Goal: Task Accomplishment & Management: Use online tool/utility

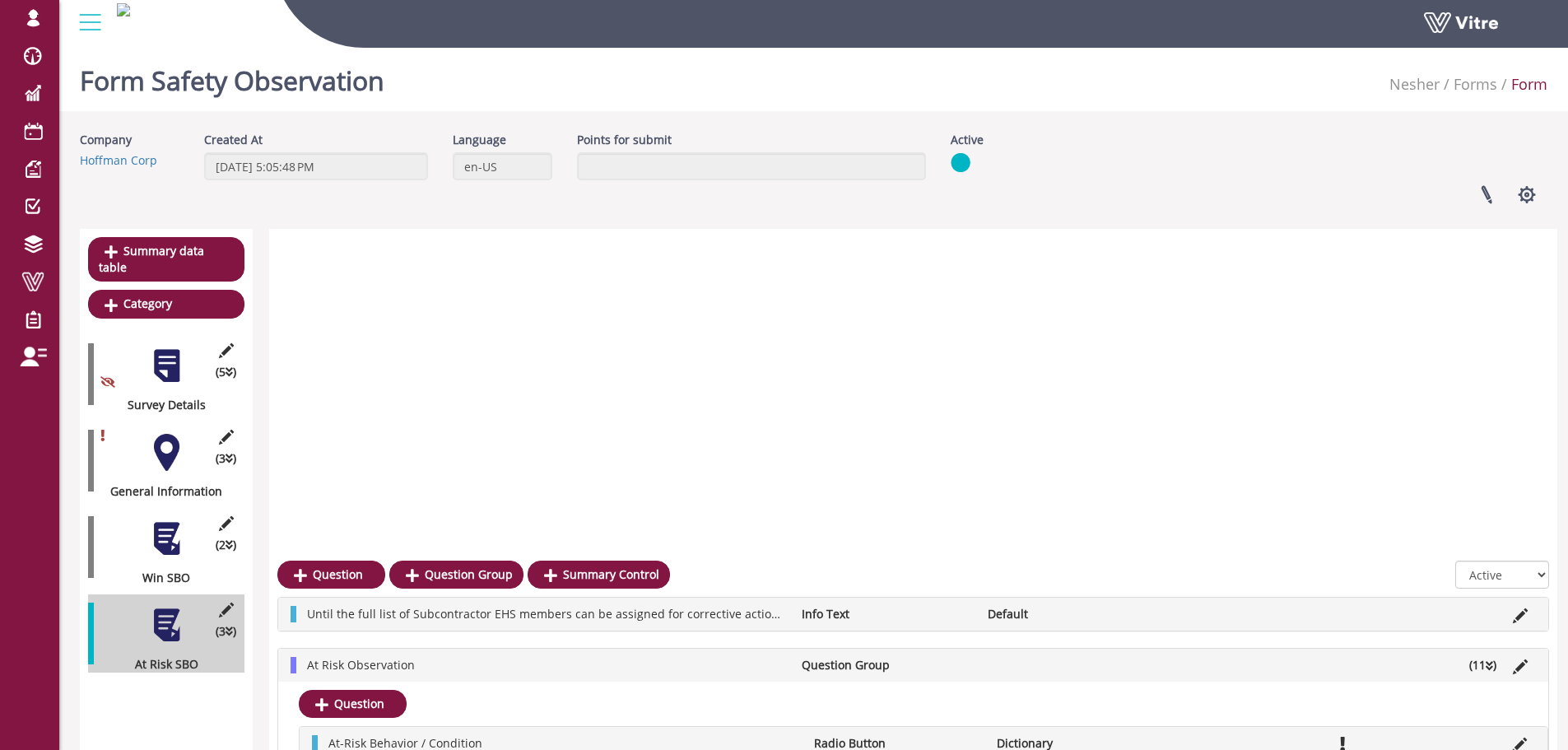
scroll to position [528, 0]
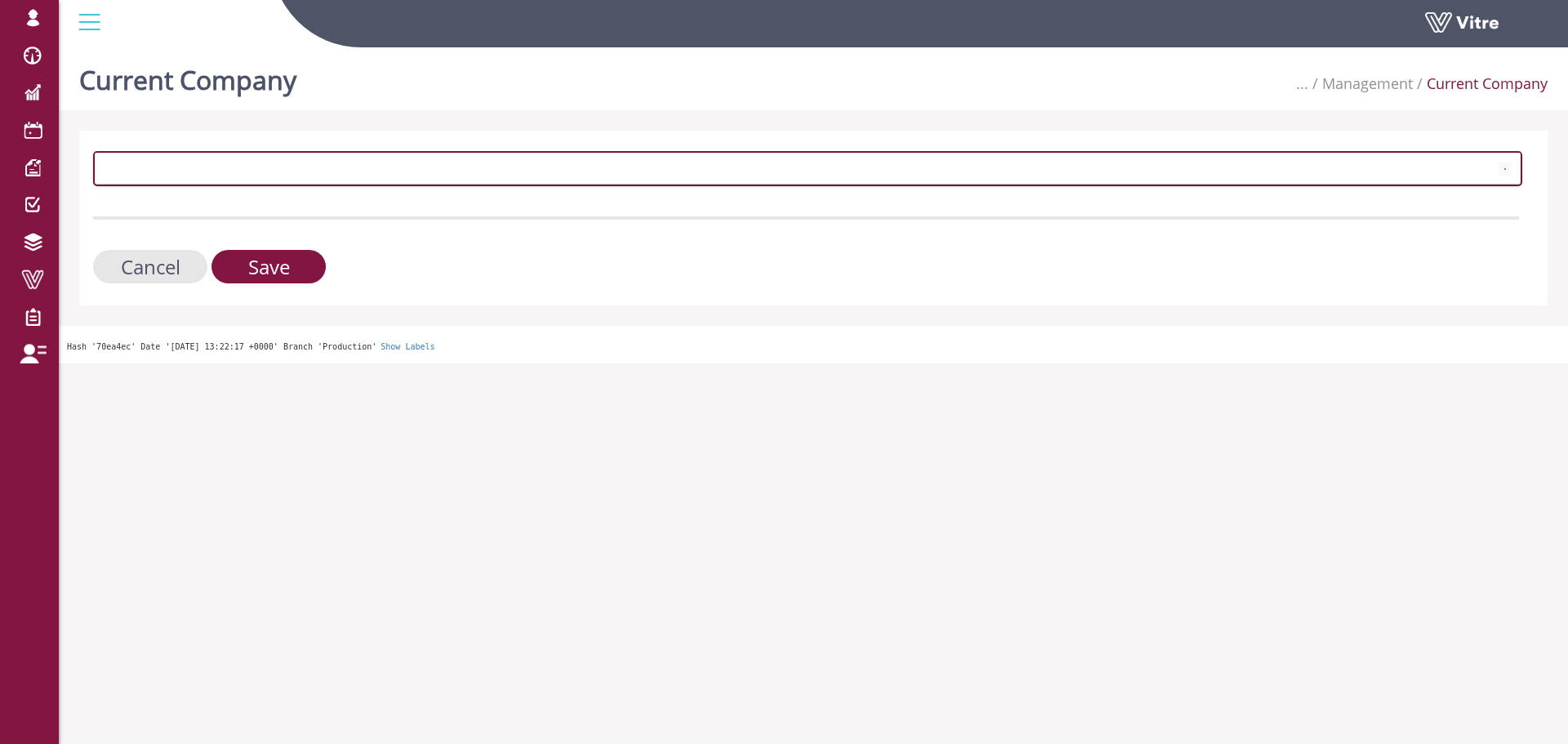
click at [276, 165] on span at bounding box center [793, 168] width 1395 height 29
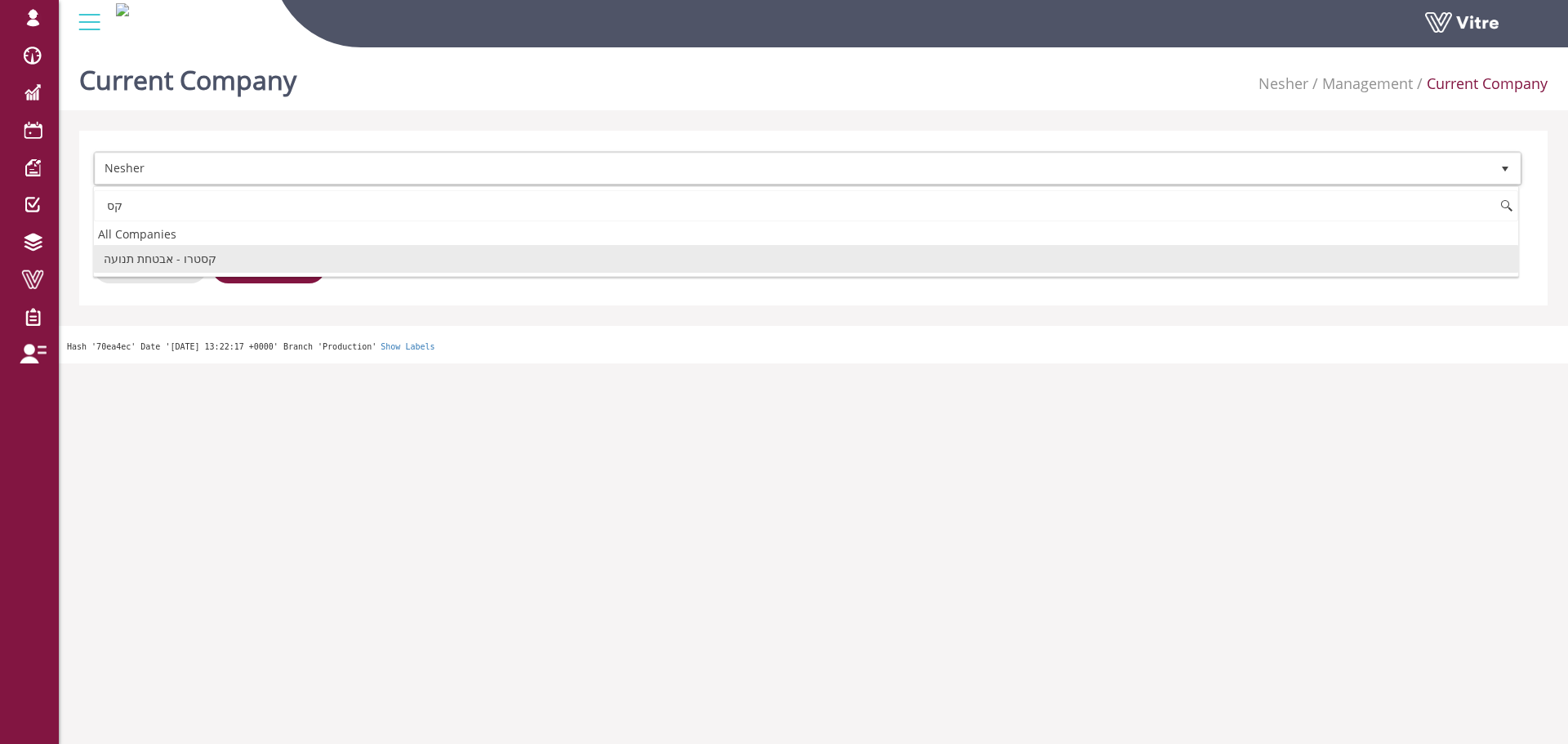
type input "ק"
click at [233, 263] on li "Exyte" at bounding box center [806, 259] width 1425 height 28
type input "ex"
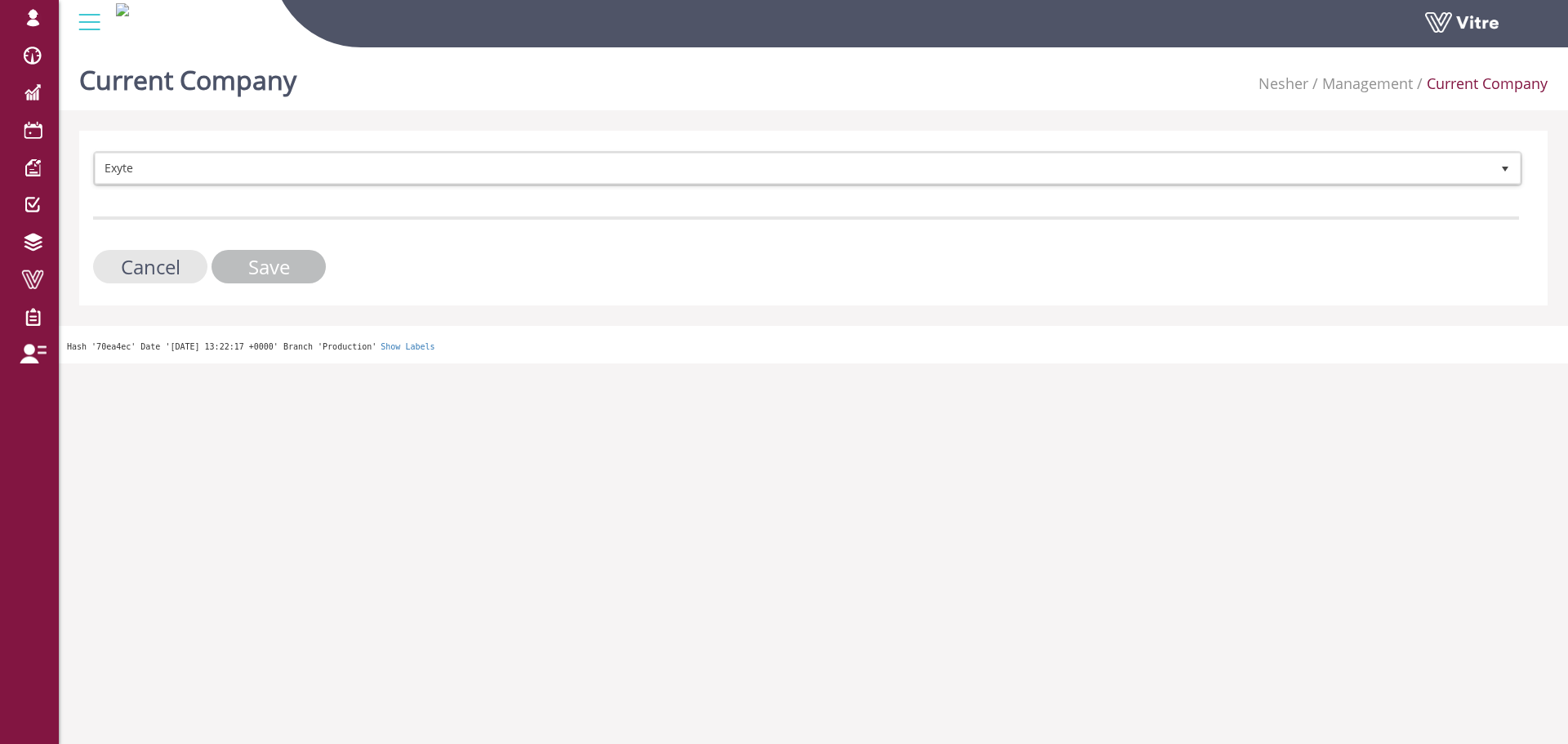
click at [268, 270] on input "Save" at bounding box center [268, 266] width 114 height 33
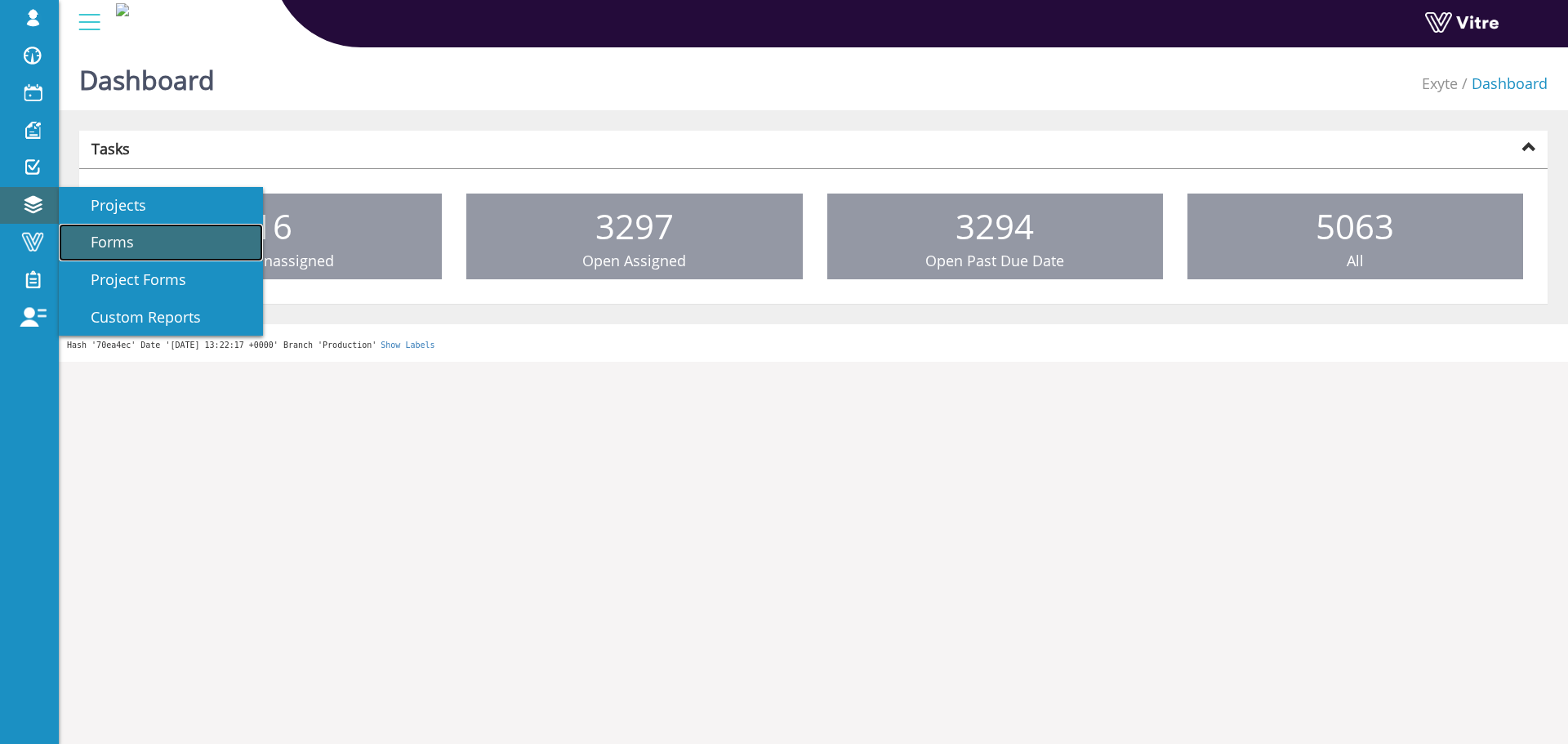
click at [126, 242] on span "Forms" at bounding box center [102, 241] width 62 height 19
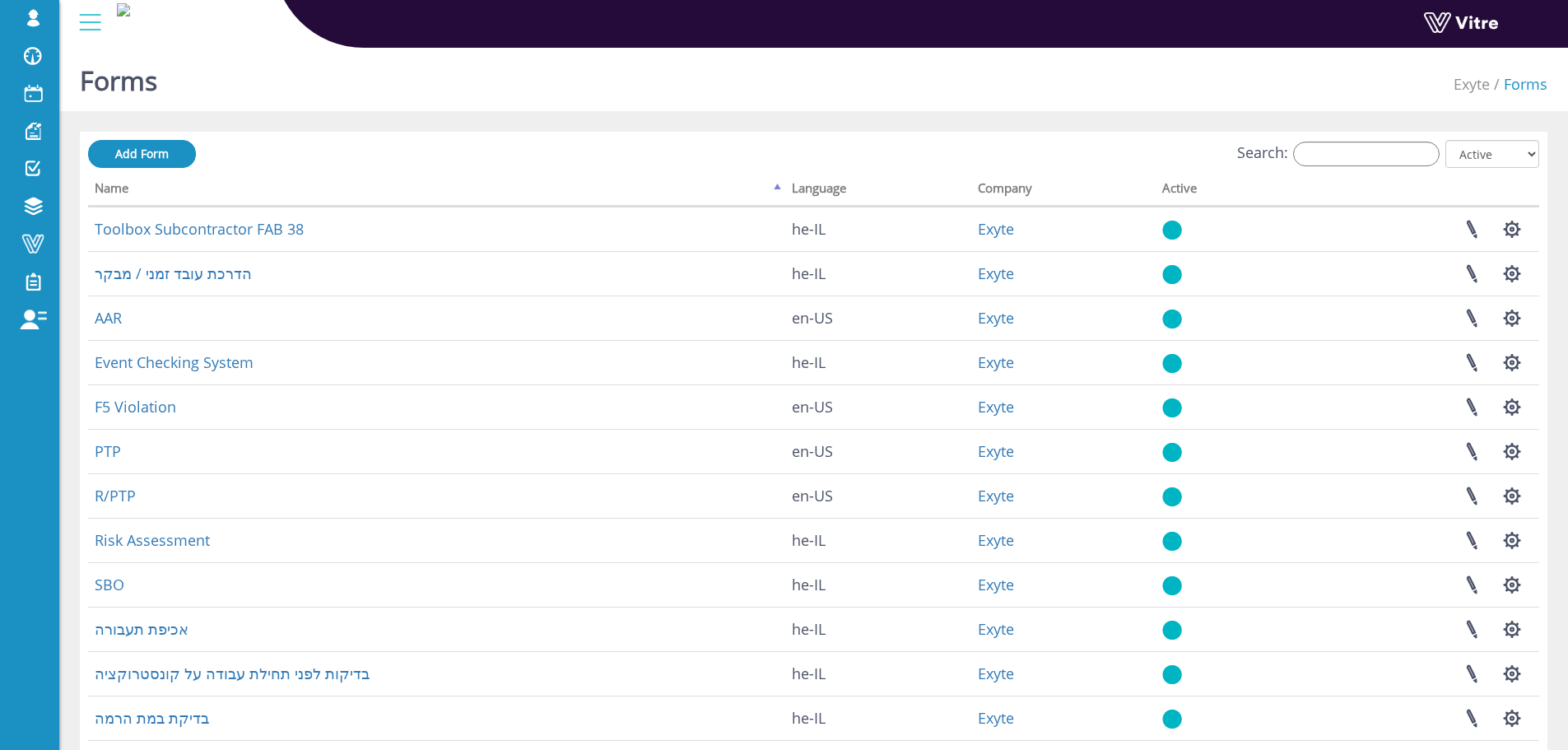
drag, startPoint x: 1171, startPoint y: 5, endPoint x: 727, endPoint y: 82, distance: 450.6
click at [727, 82] on div "Forms Exyte Forms" at bounding box center [813, 76] width 1509 height 70
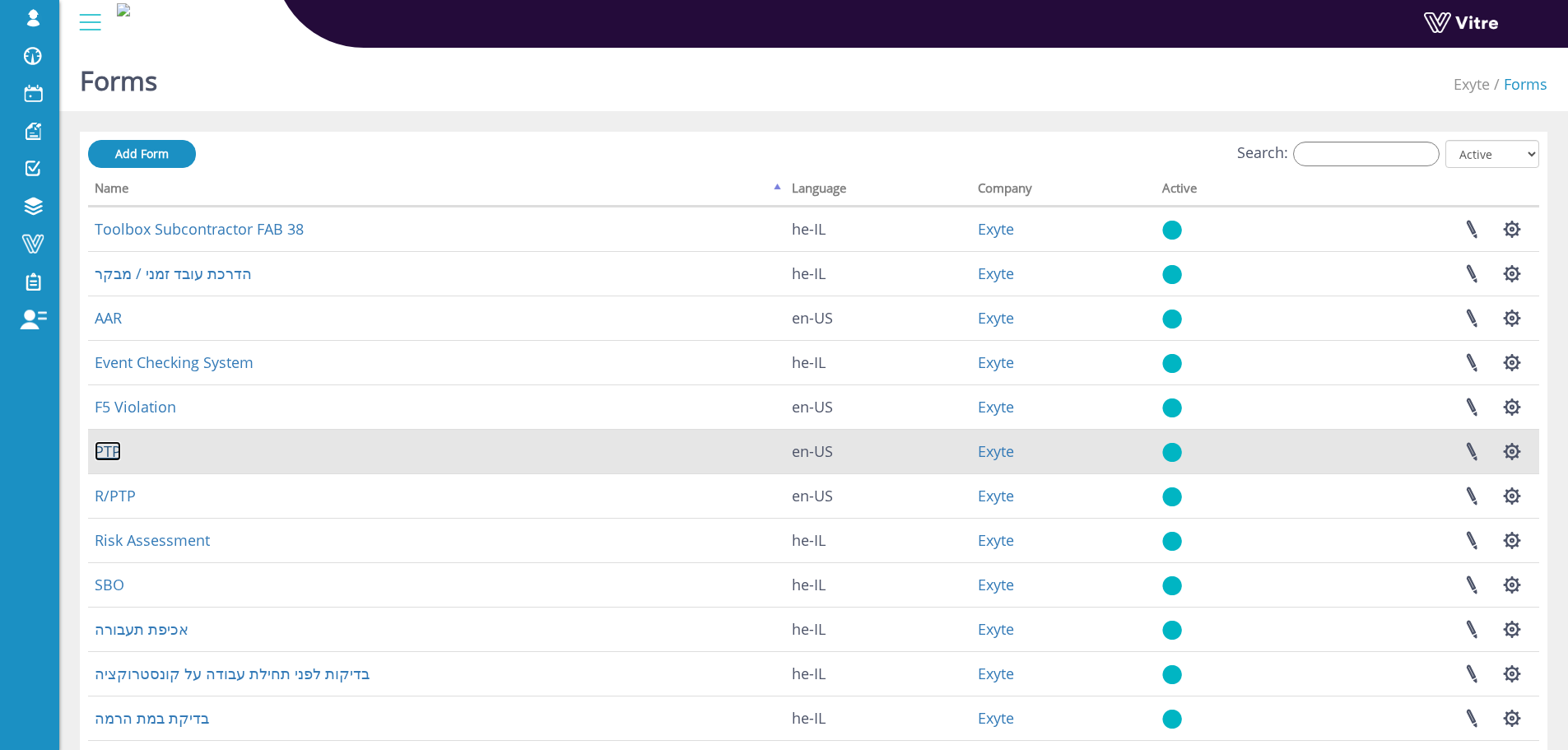
click at [113, 456] on link "PTP" at bounding box center [107, 450] width 26 height 19
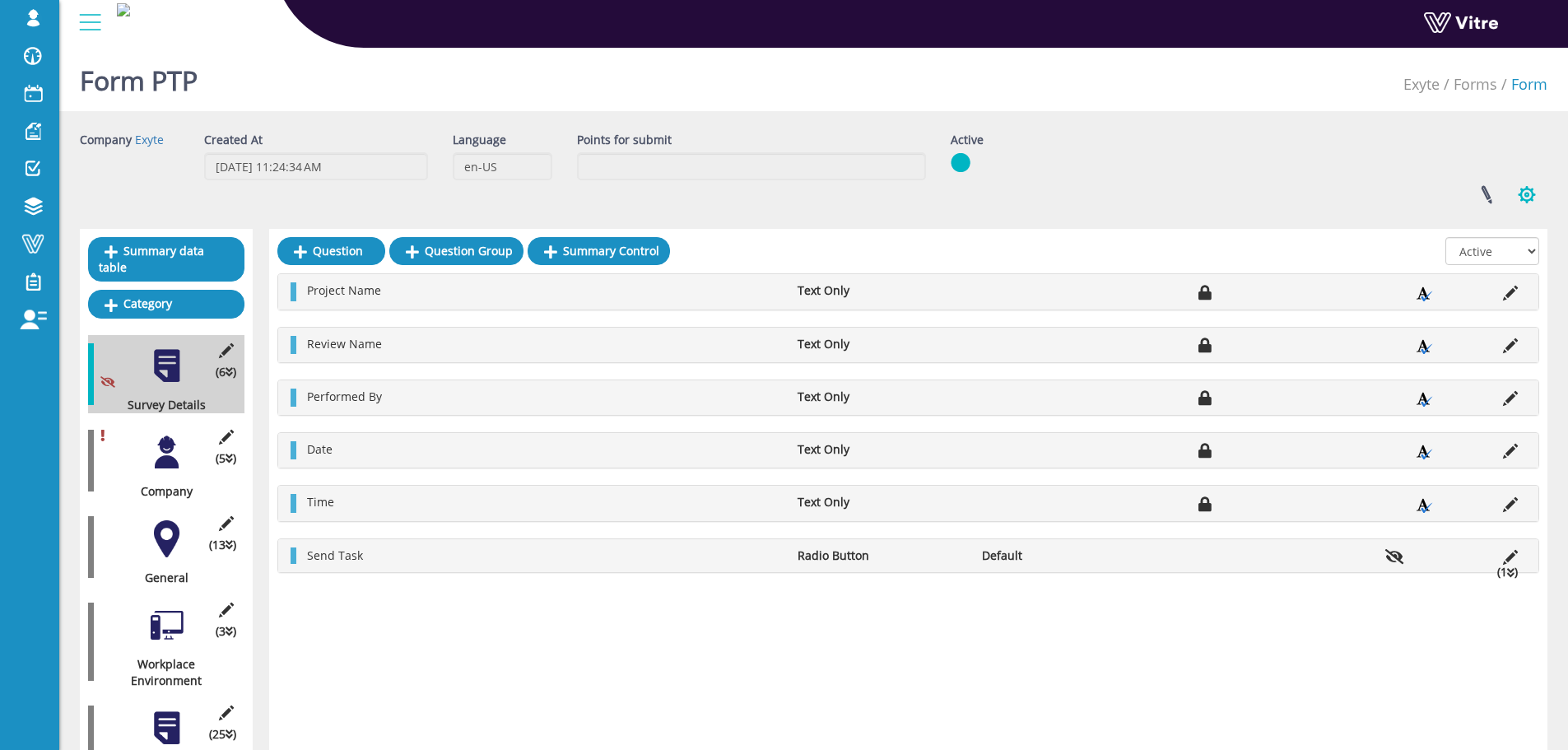
click at [1536, 199] on button "button" at bounding box center [1526, 194] width 41 height 44
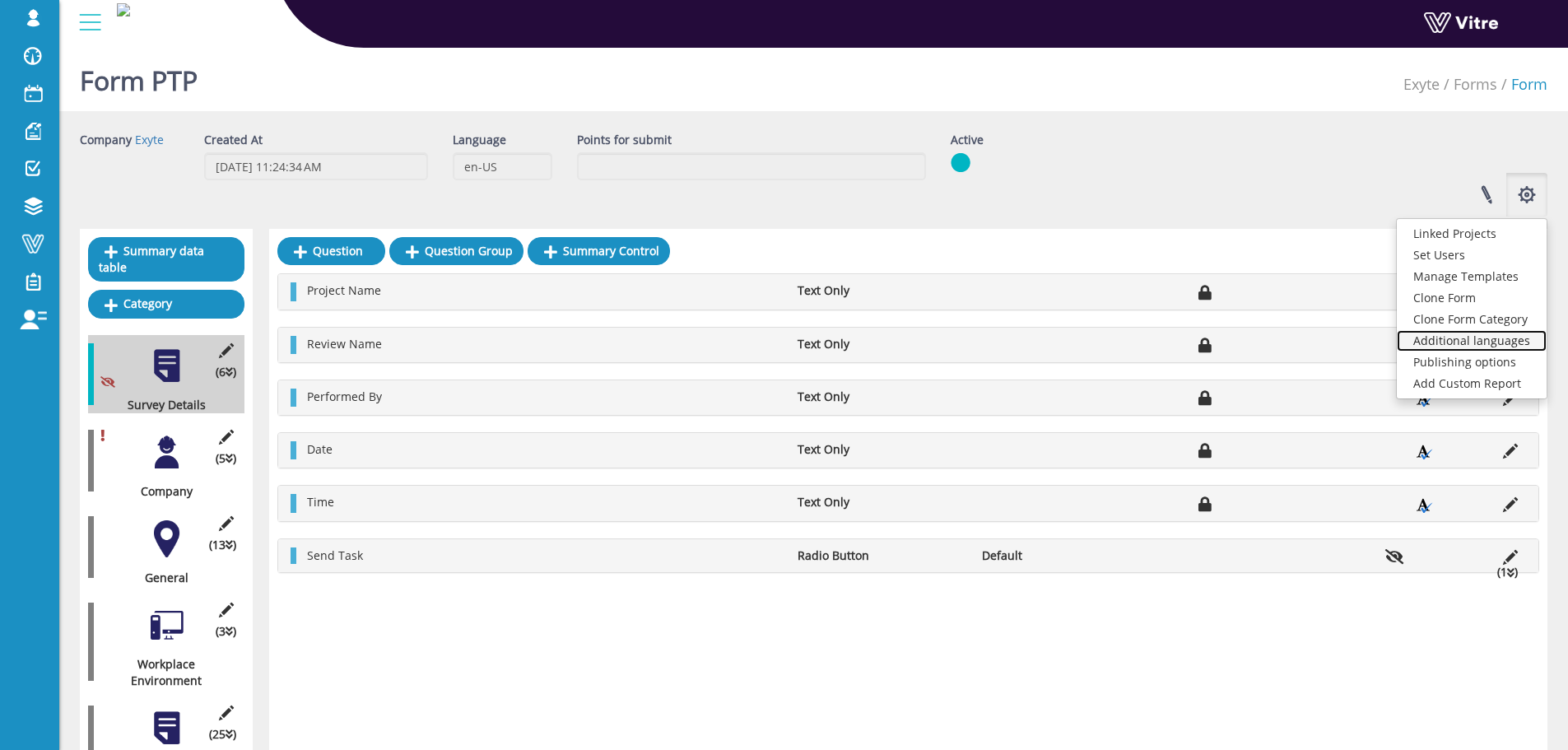
click at [1462, 335] on link "Additional languages" at bounding box center [1472, 340] width 150 height 21
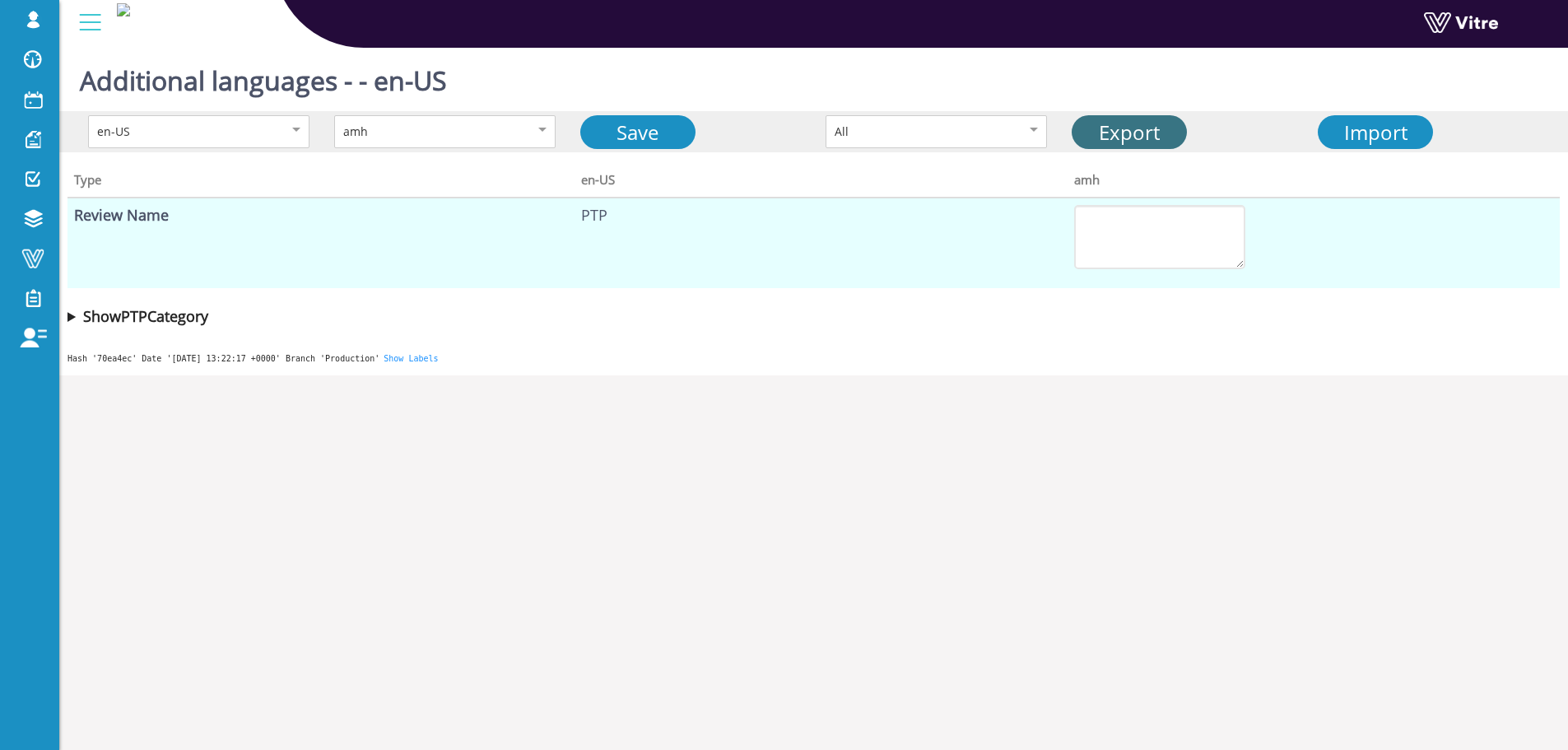
click at [1122, 136] on link "Export" at bounding box center [1129, 131] width 115 height 33
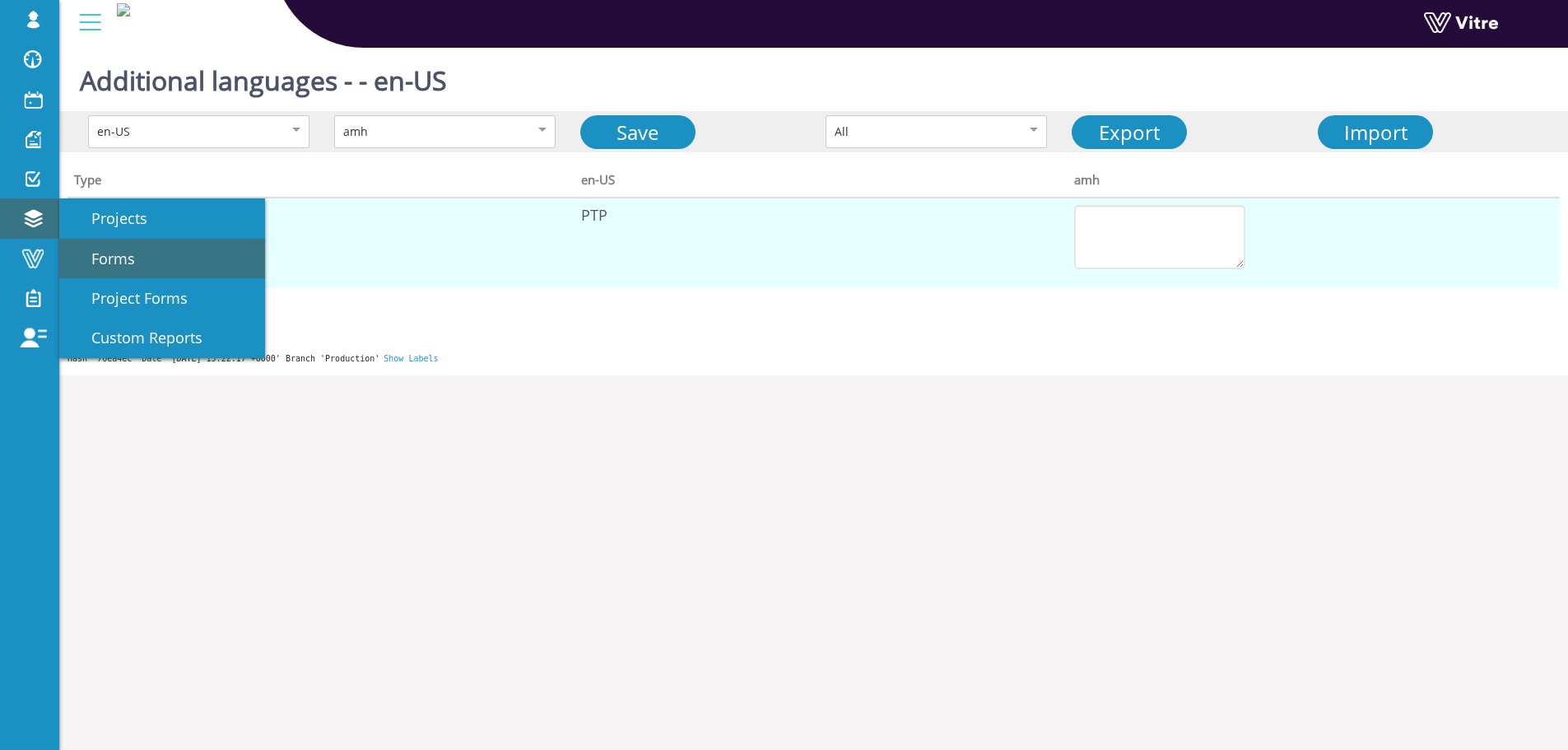
click at [126, 254] on span "Forms" at bounding box center [103, 257] width 63 height 19
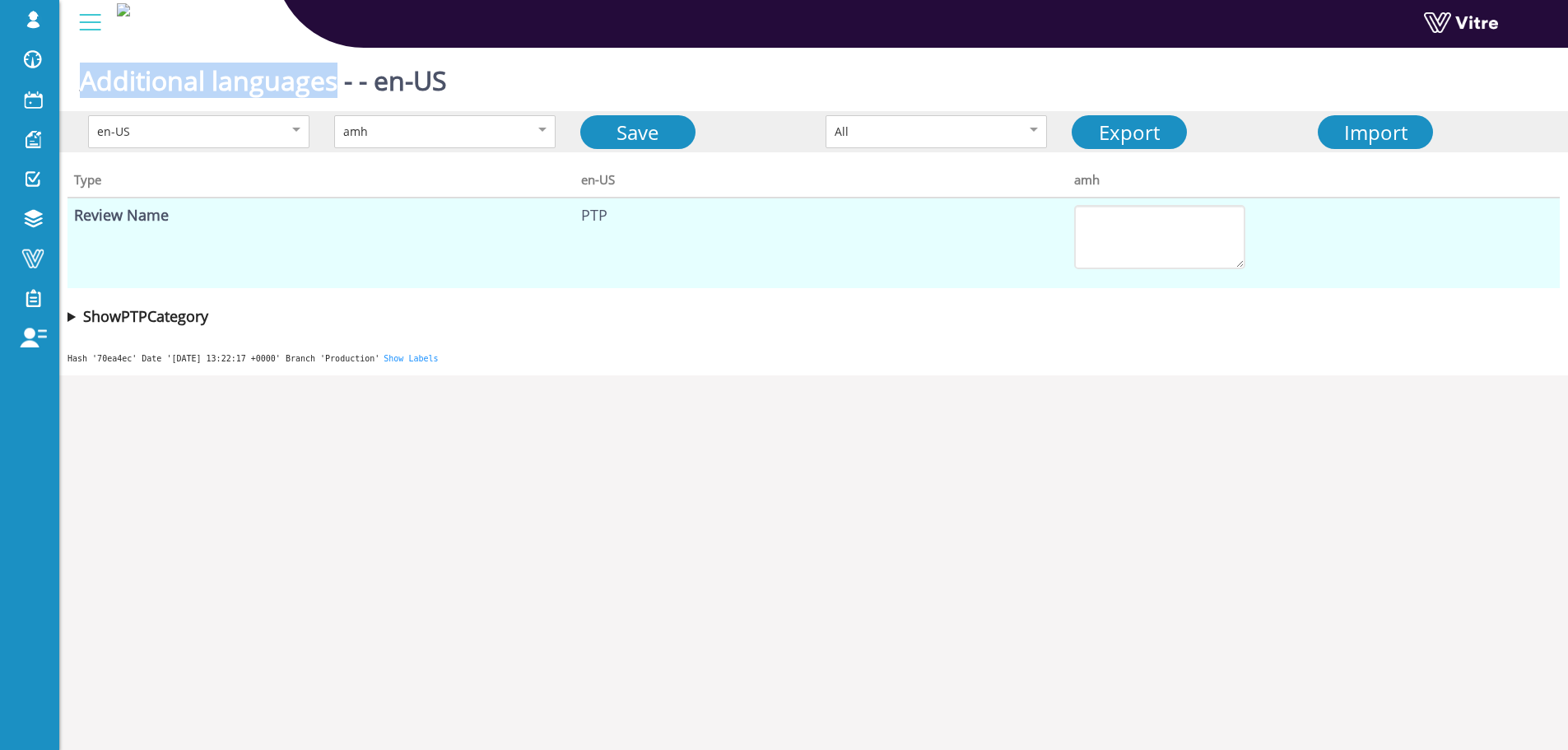
drag, startPoint x: 87, startPoint y: 84, endPoint x: 335, endPoint y: 95, distance: 248.2
click at [335, 95] on h1 "Additional languages - - en-US" at bounding box center [263, 76] width 367 height 70
copy h1 "Additional languages"
click at [1250, 583] on body "lishay@vitre.io Profile Notification Change Company English English Español Fra…" at bounding box center [784, 416] width 1568 height 750
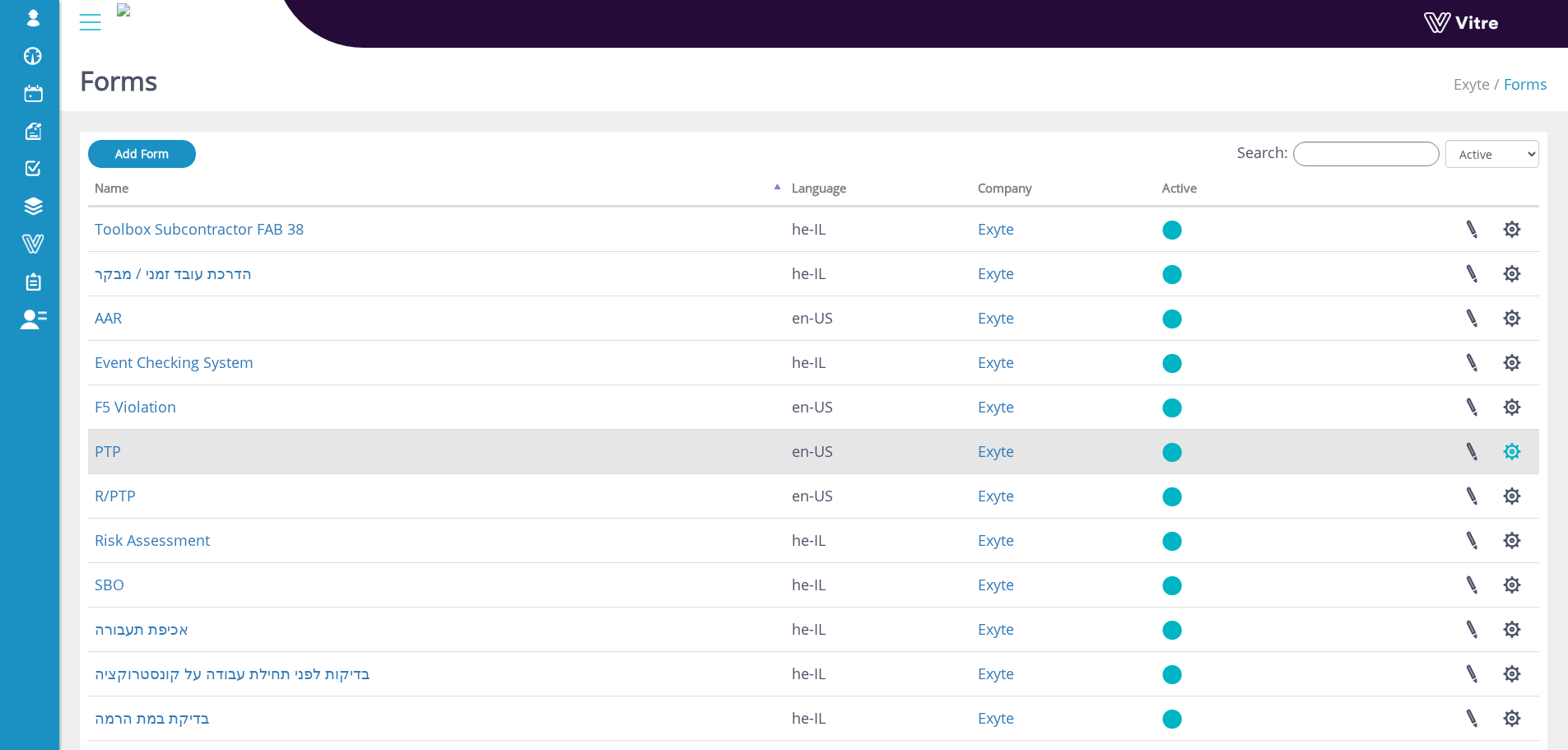
click at [1510, 455] on button "button" at bounding box center [1512, 451] width 41 height 44
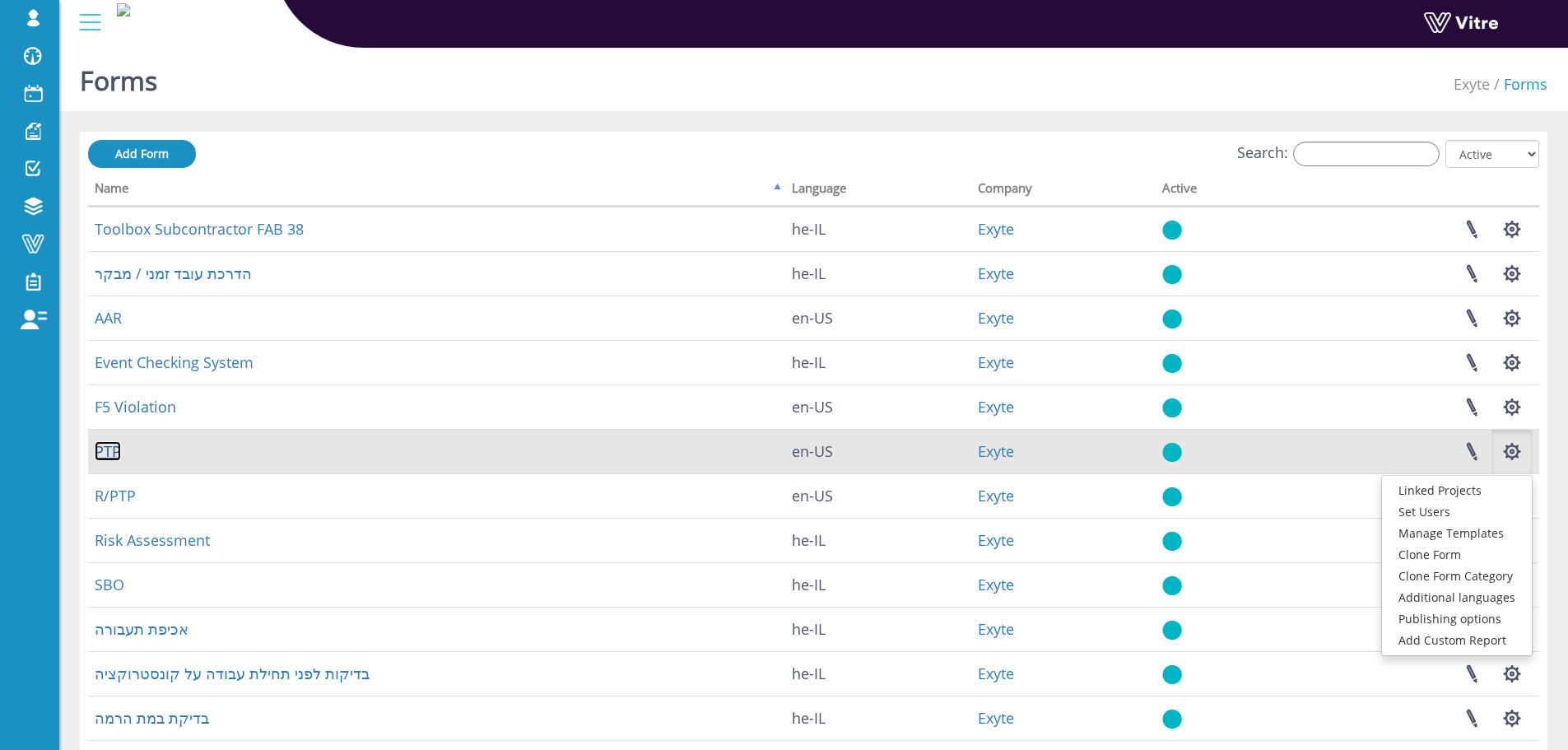
click at [116, 449] on link "PTP" at bounding box center [107, 450] width 26 height 19
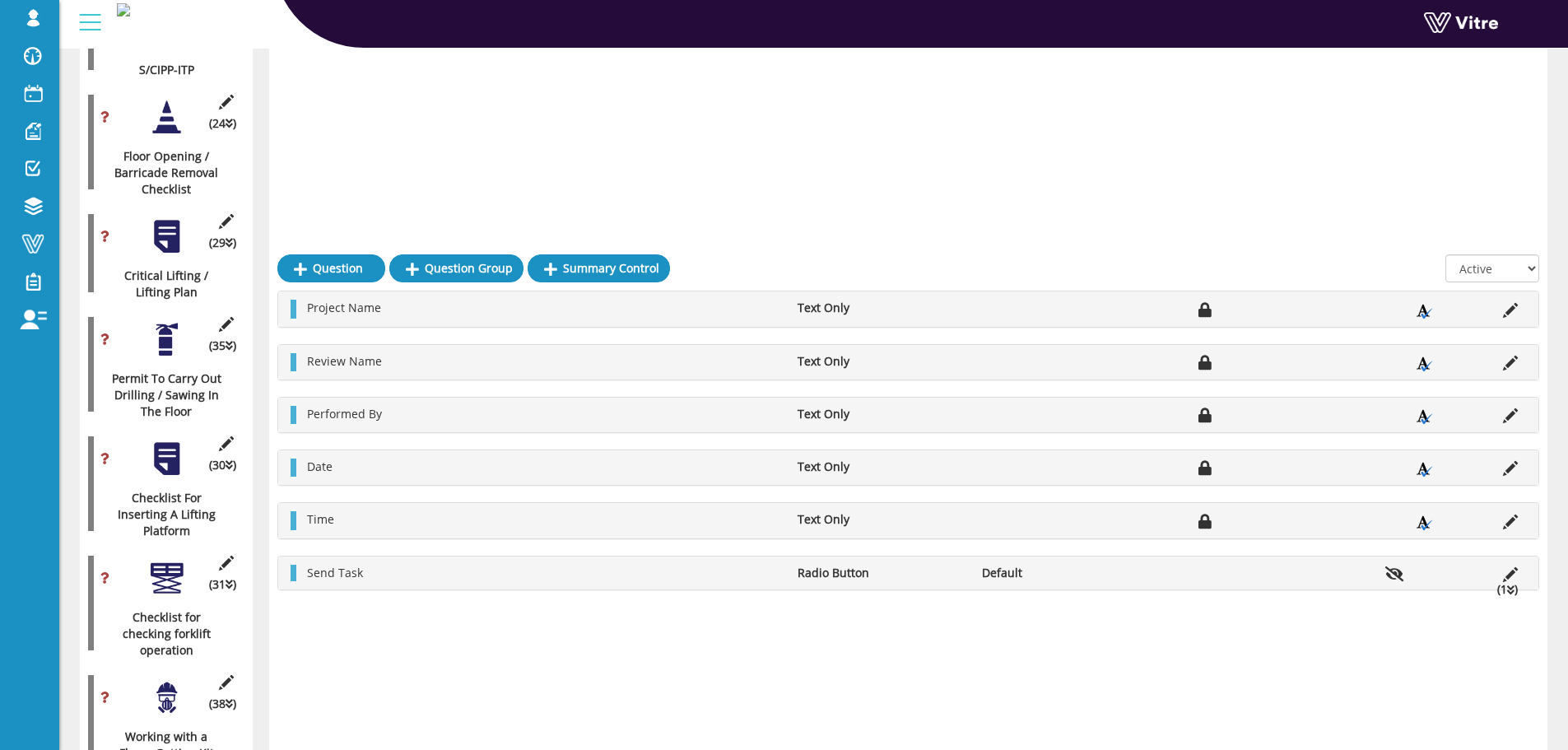
scroll to position [1399, 0]
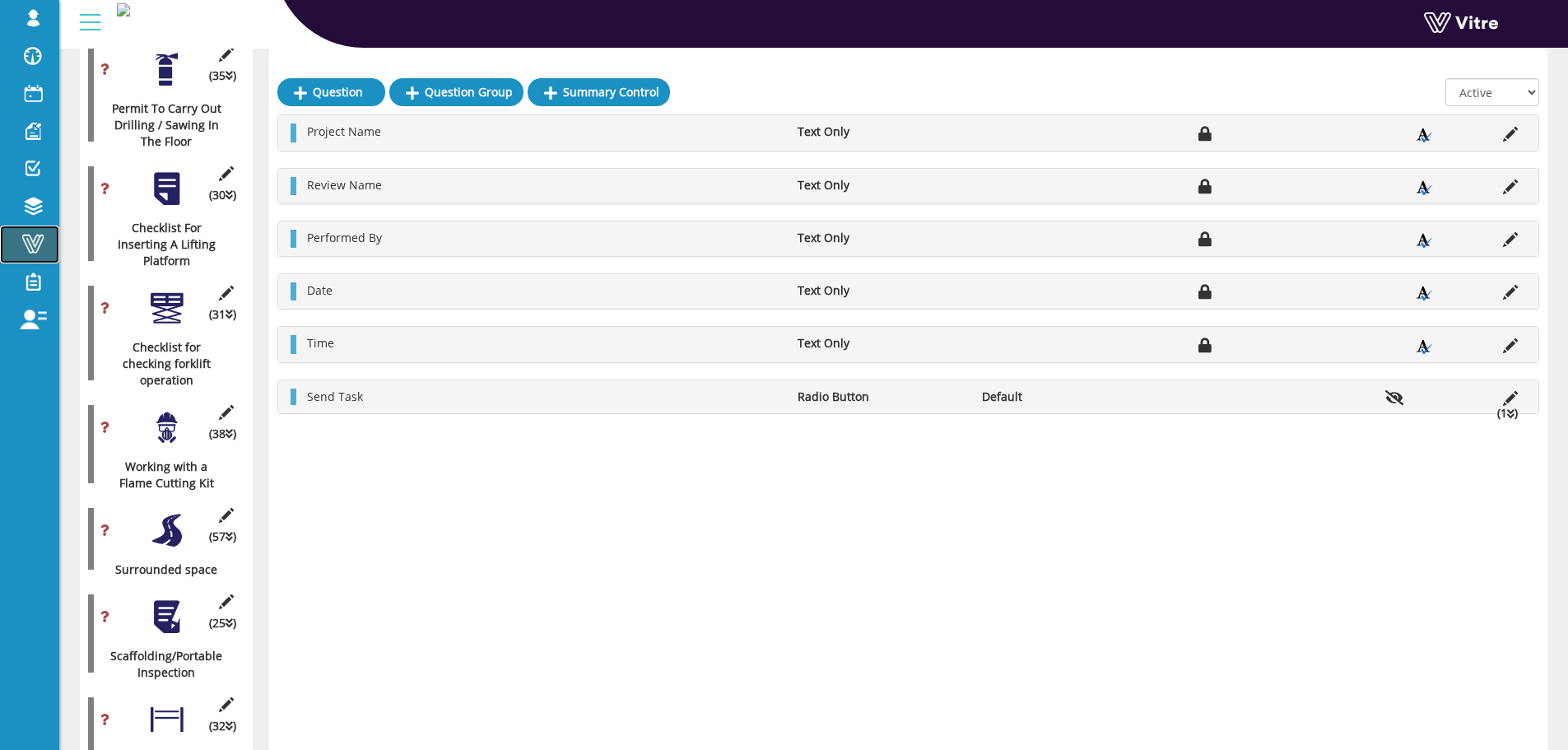
click at [36, 247] on span at bounding box center [32, 243] width 41 height 19
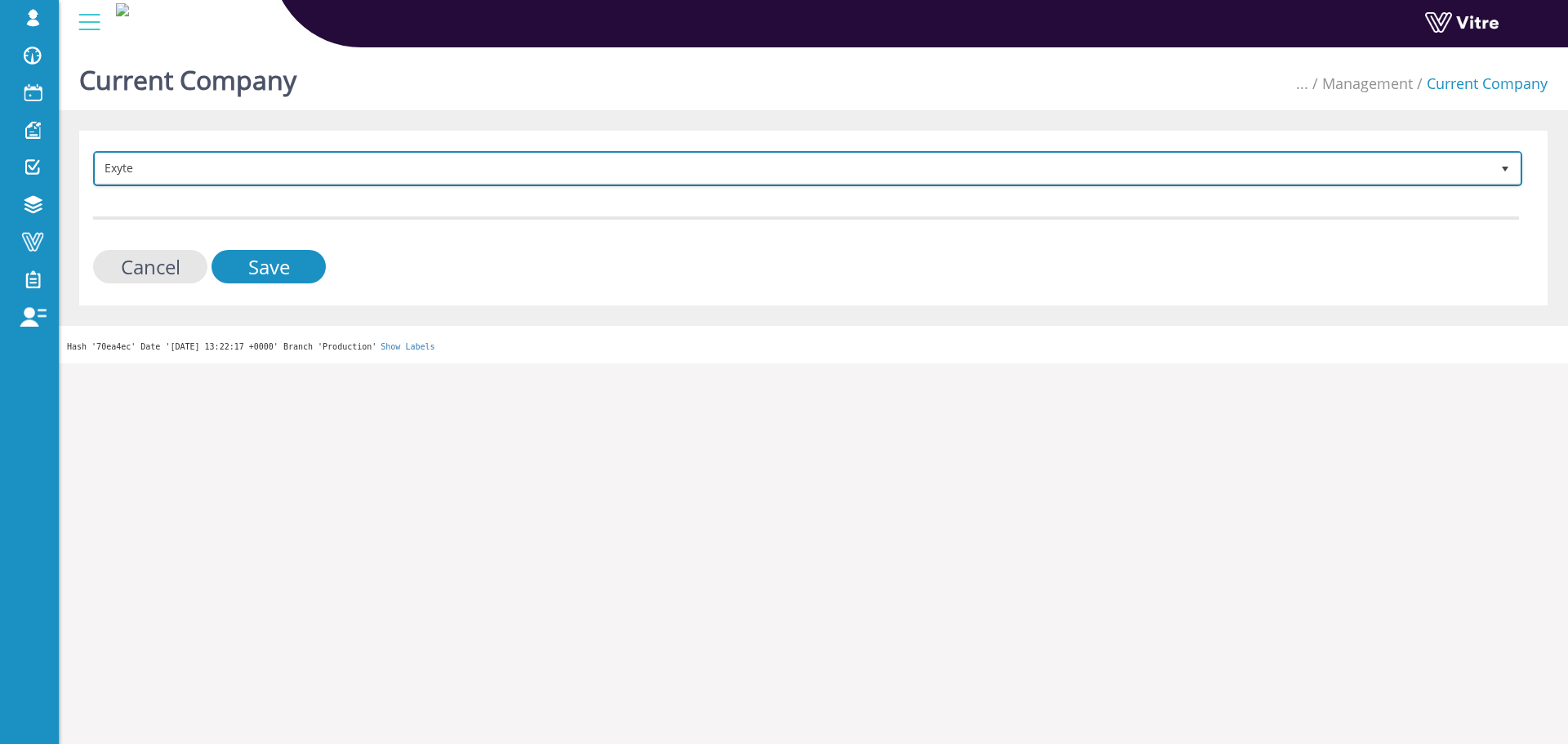
click at [379, 164] on span "Exyte" at bounding box center [793, 168] width 1395 height 29
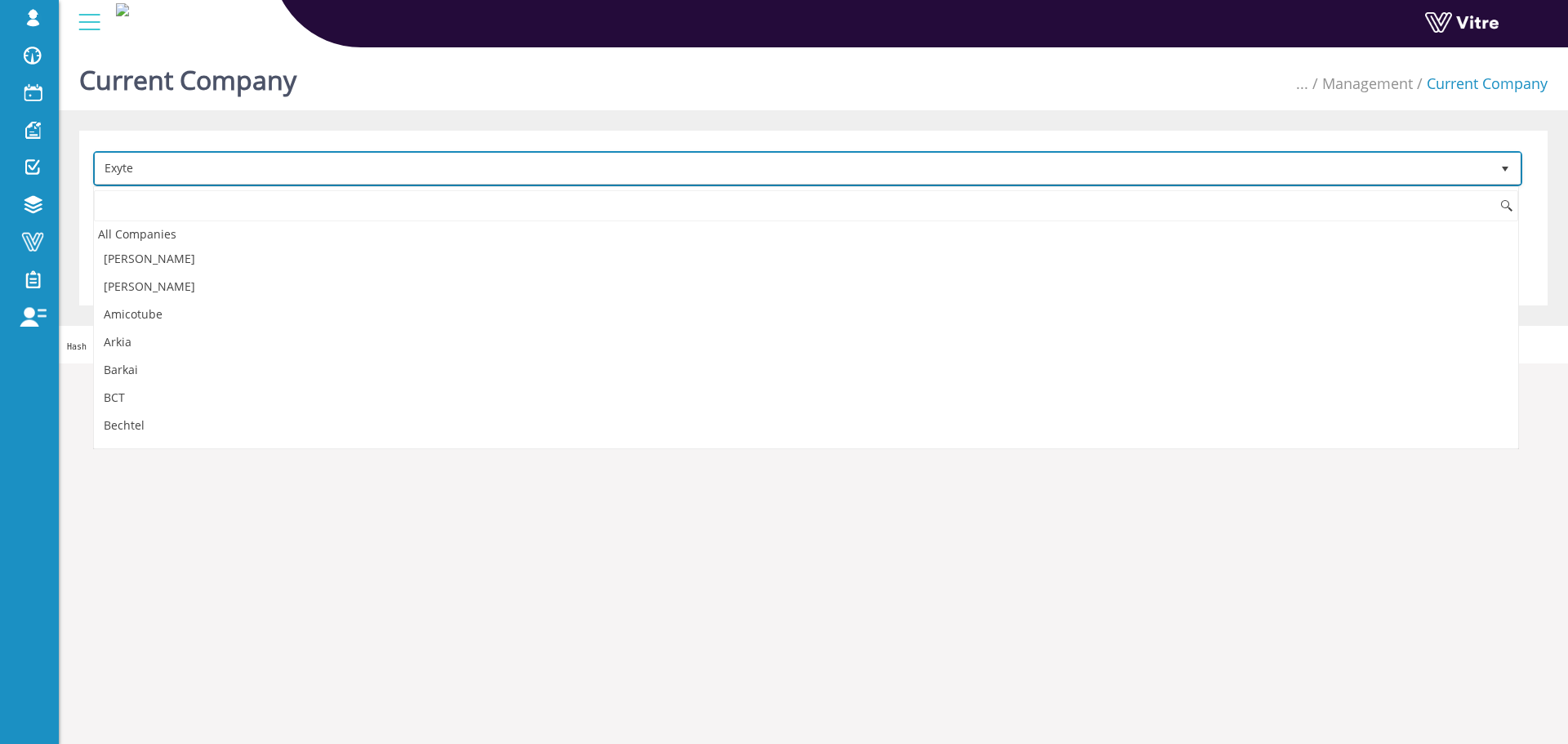
scroll to position [438, 0]
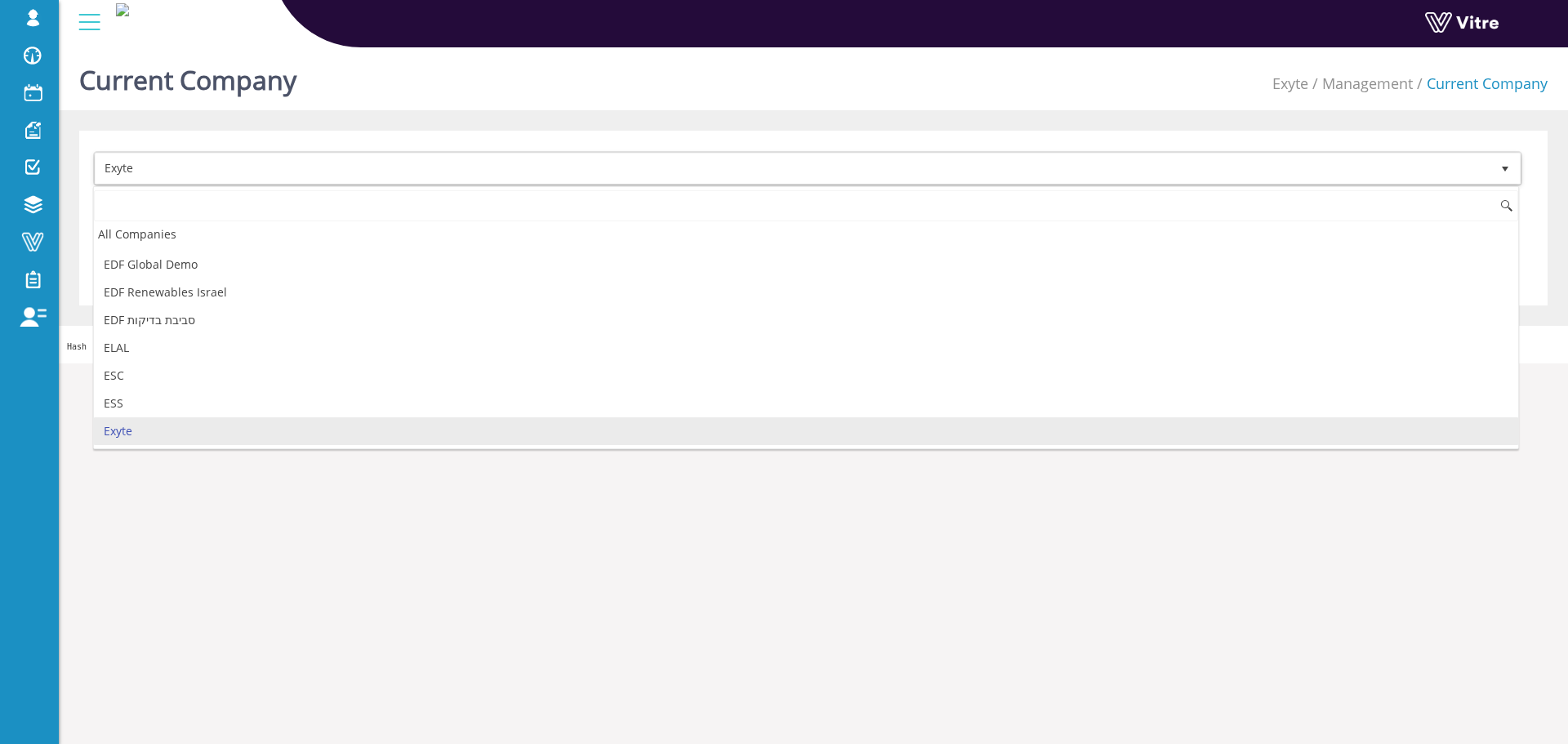
type input "מ"
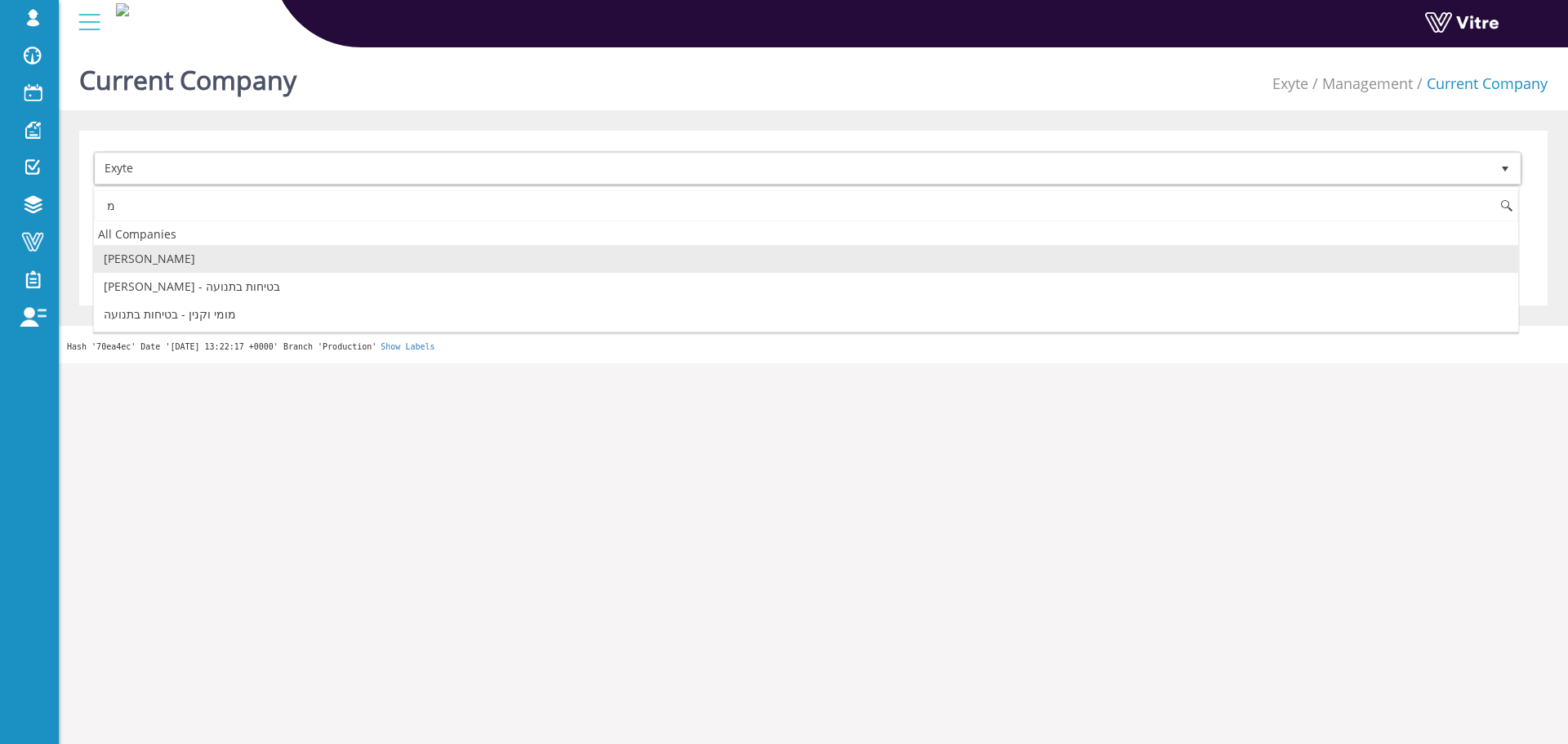
scroll to position [0, 0]
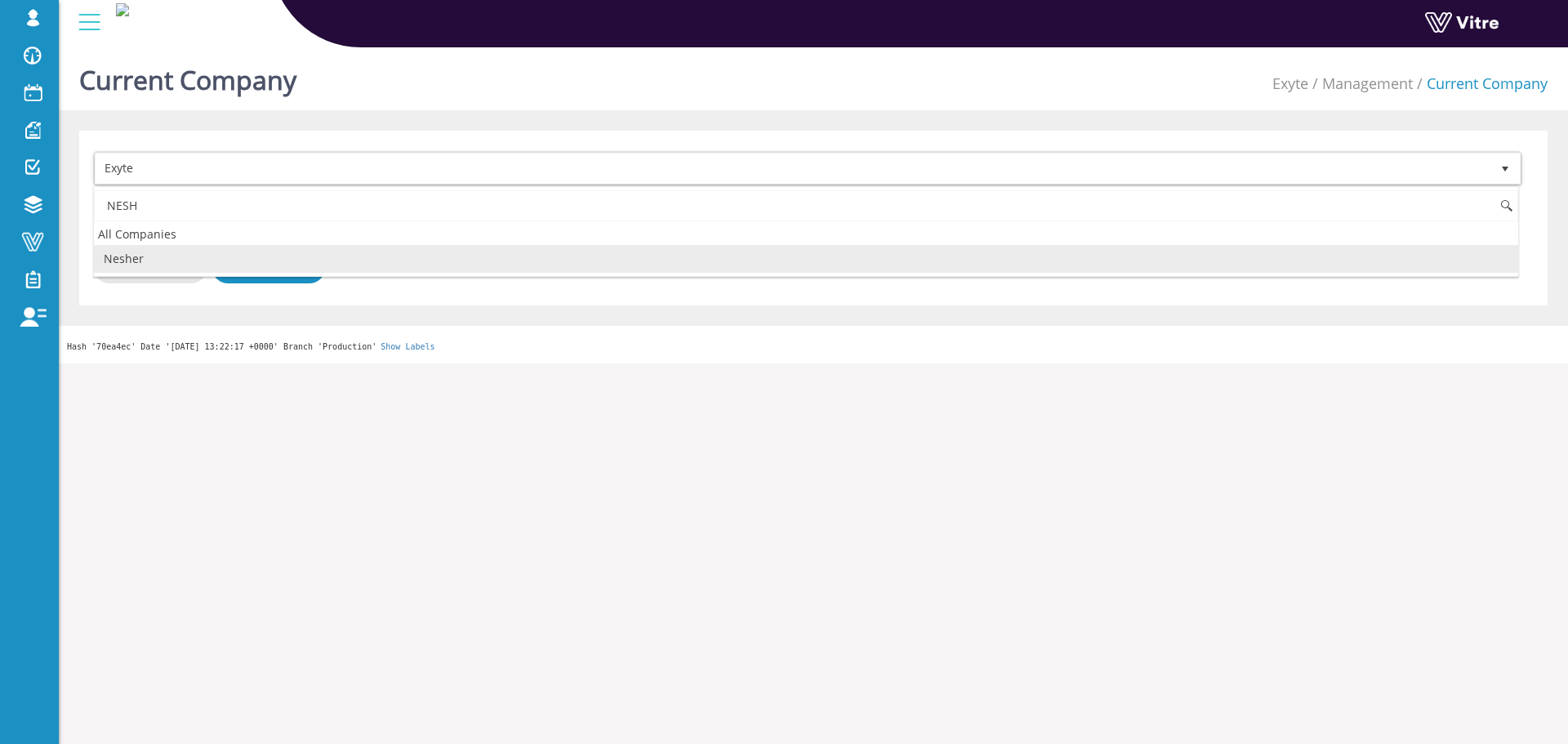
click at [301, 260] on li "Nesher" at bounding box center [806, 259] width 1425 height 28
type input "NESH"
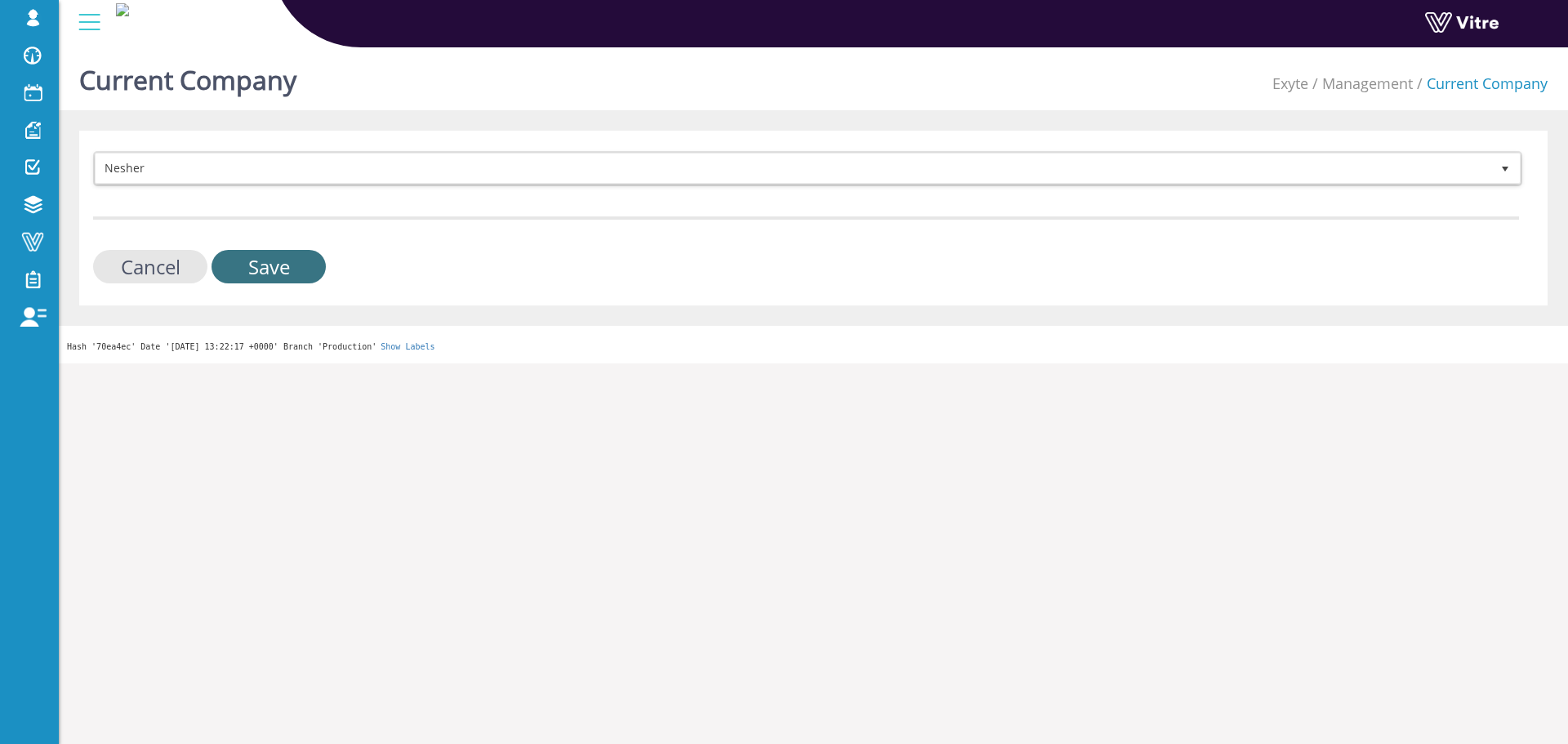
click at [271, 261] on input "Save" at bounding box center [268, 266] width 114 height 33
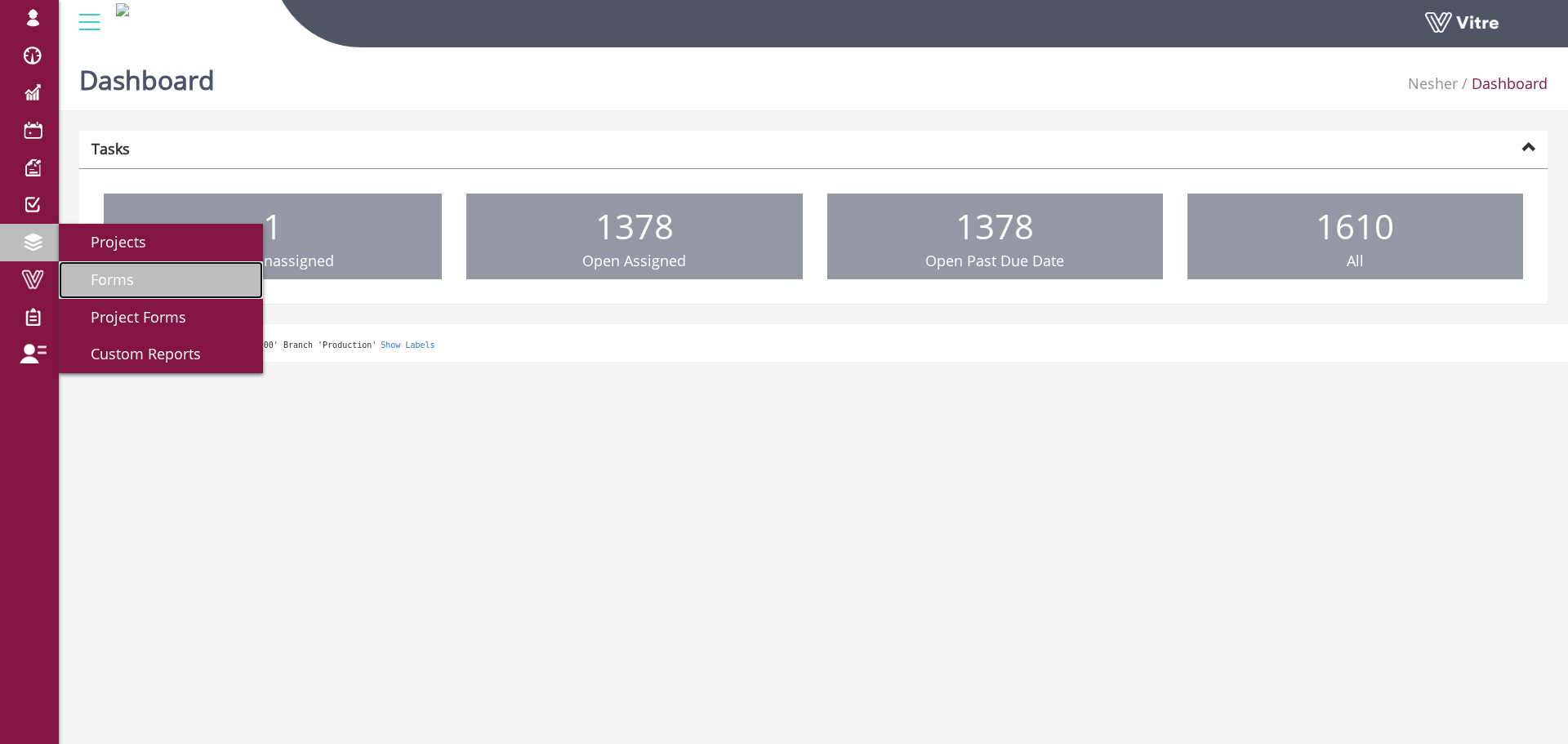
click at [201, 287] on link "Forms" at bounding box center [161, 279] width 204 height 38
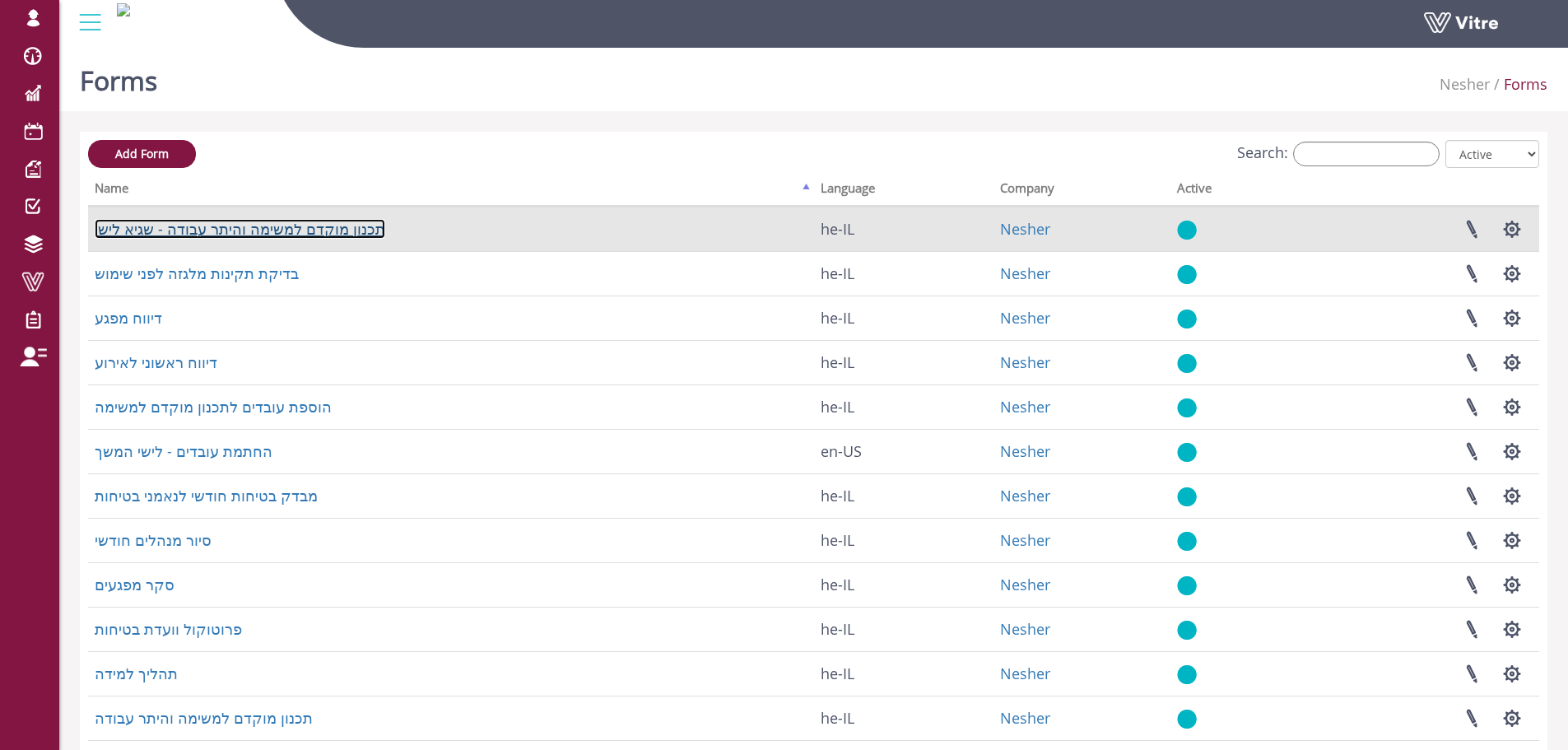
click at [273, 232] on link "תכנון מוקדם למשימה והיתר עבודה - שגיא לישי" at bounding box center [240, 228] width 291 height 19
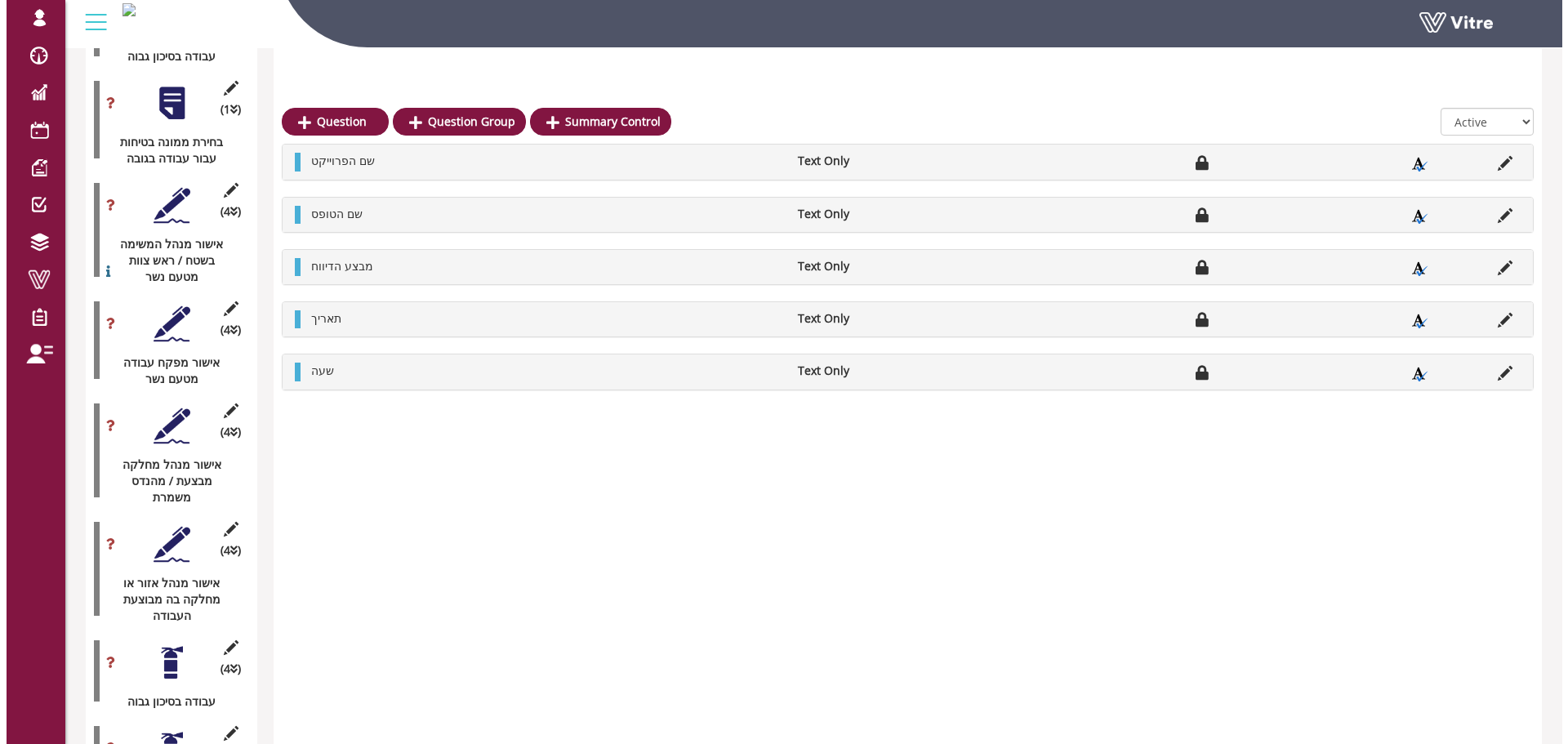
scroll to position [2531, 0]
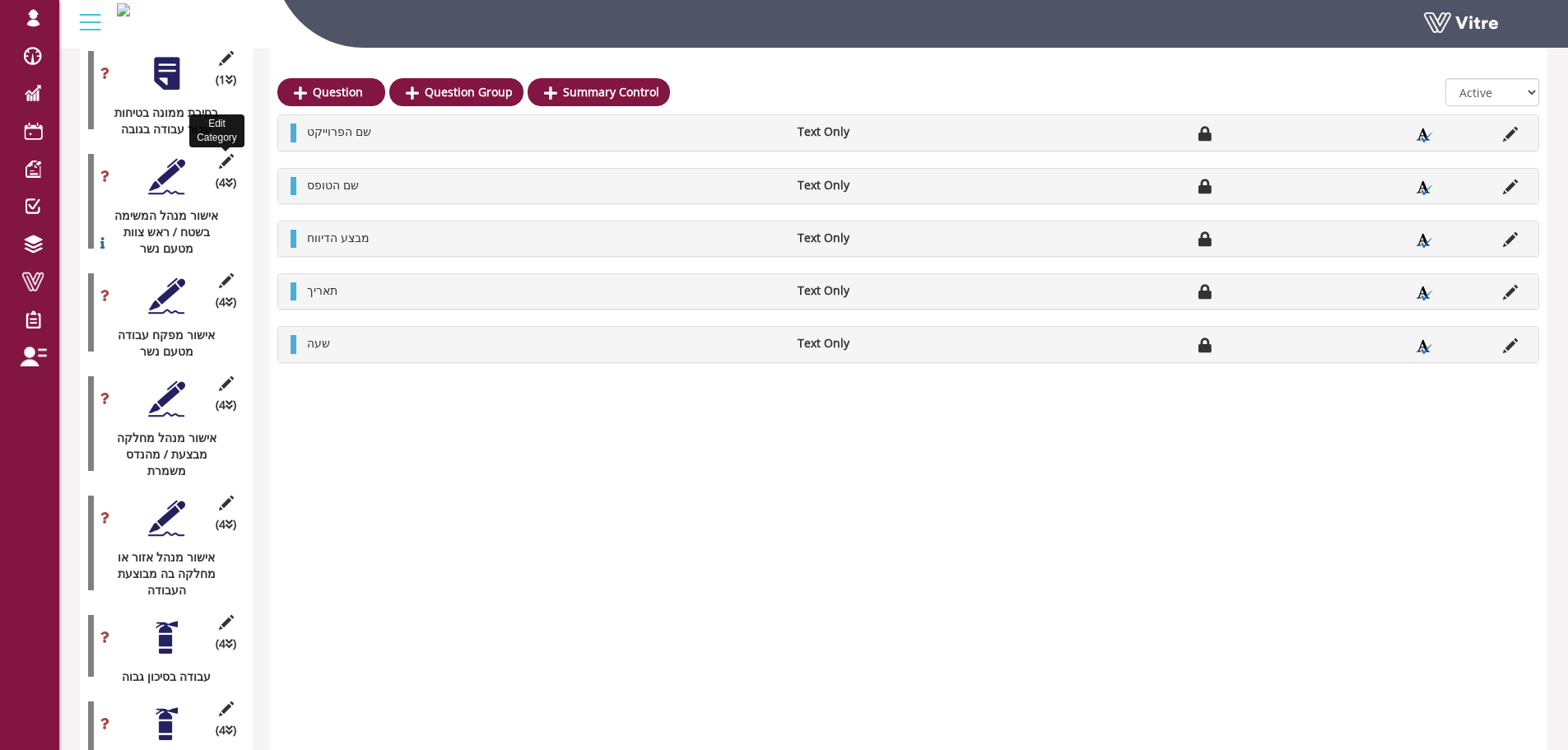
click at [227, 154] on icon at bounding box center [226, 161] width 20 height 15
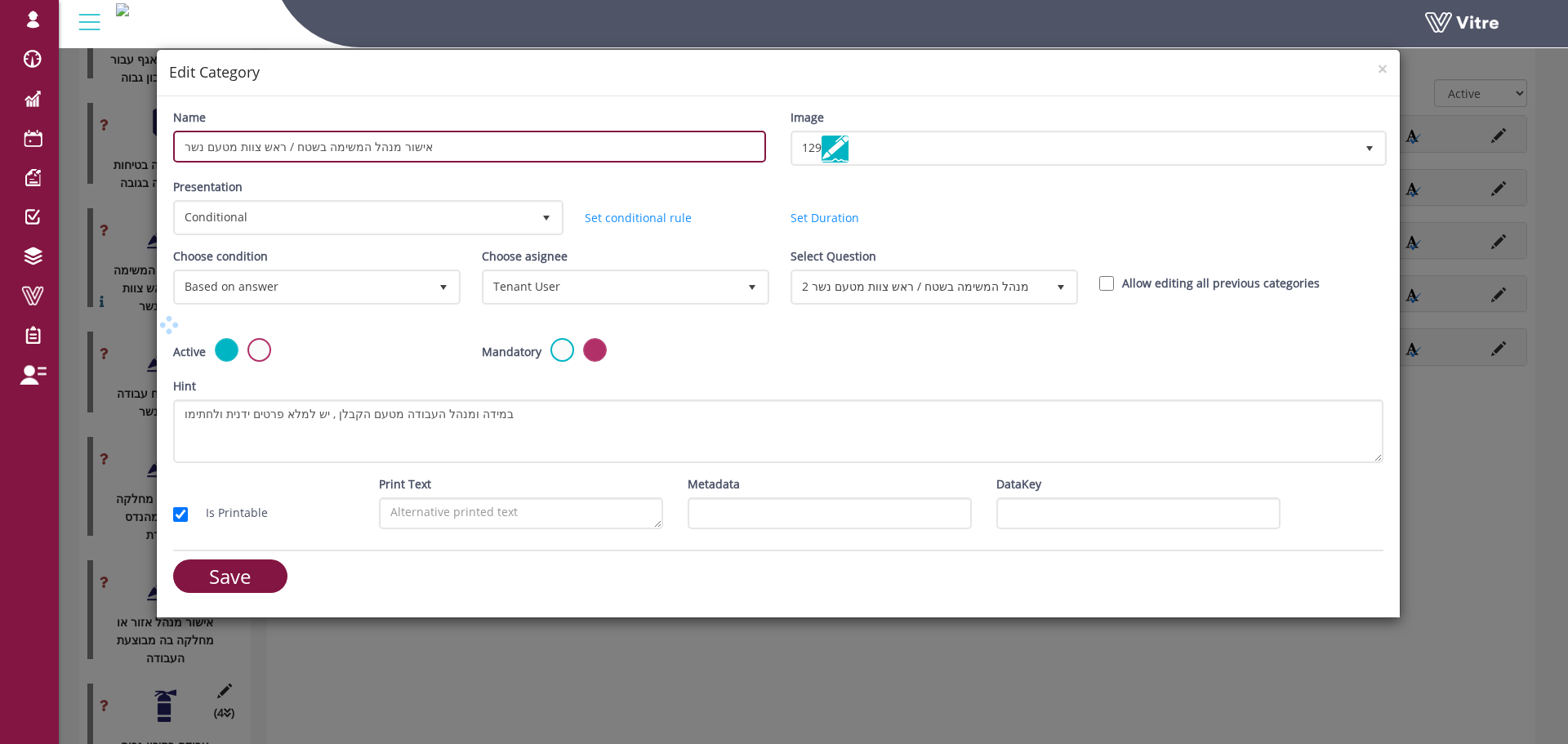
click at [395, 147] on input "אישור מנהל המשימה בשטח / ראש צוות מטעם נשר" at bounding box center [469, 146] width 593 height 32
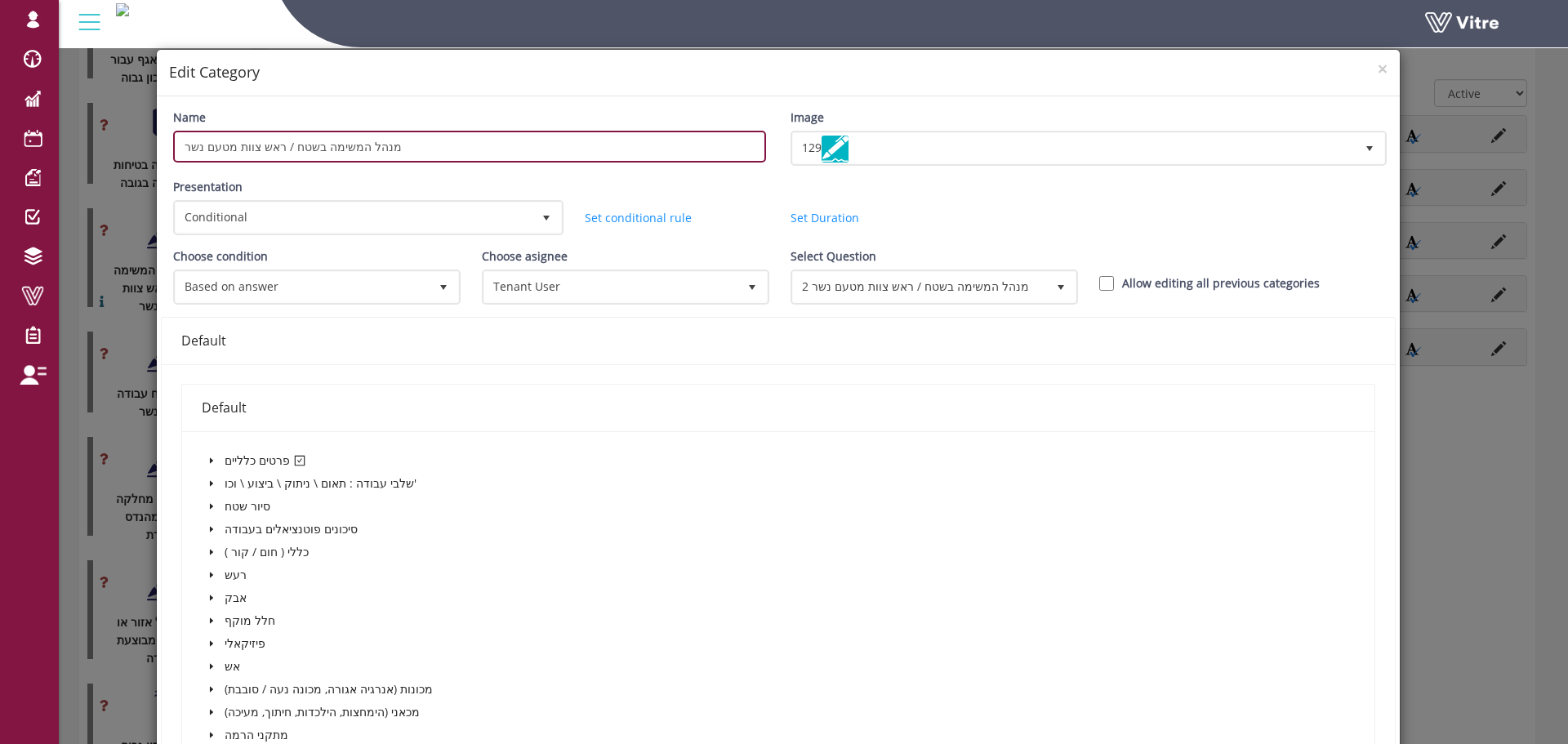
click at [390, 146] on input "מנהל המשימה בשטח / ראש צוות מטעם נשר" at bounding box center [469, 146] width 593 height 32
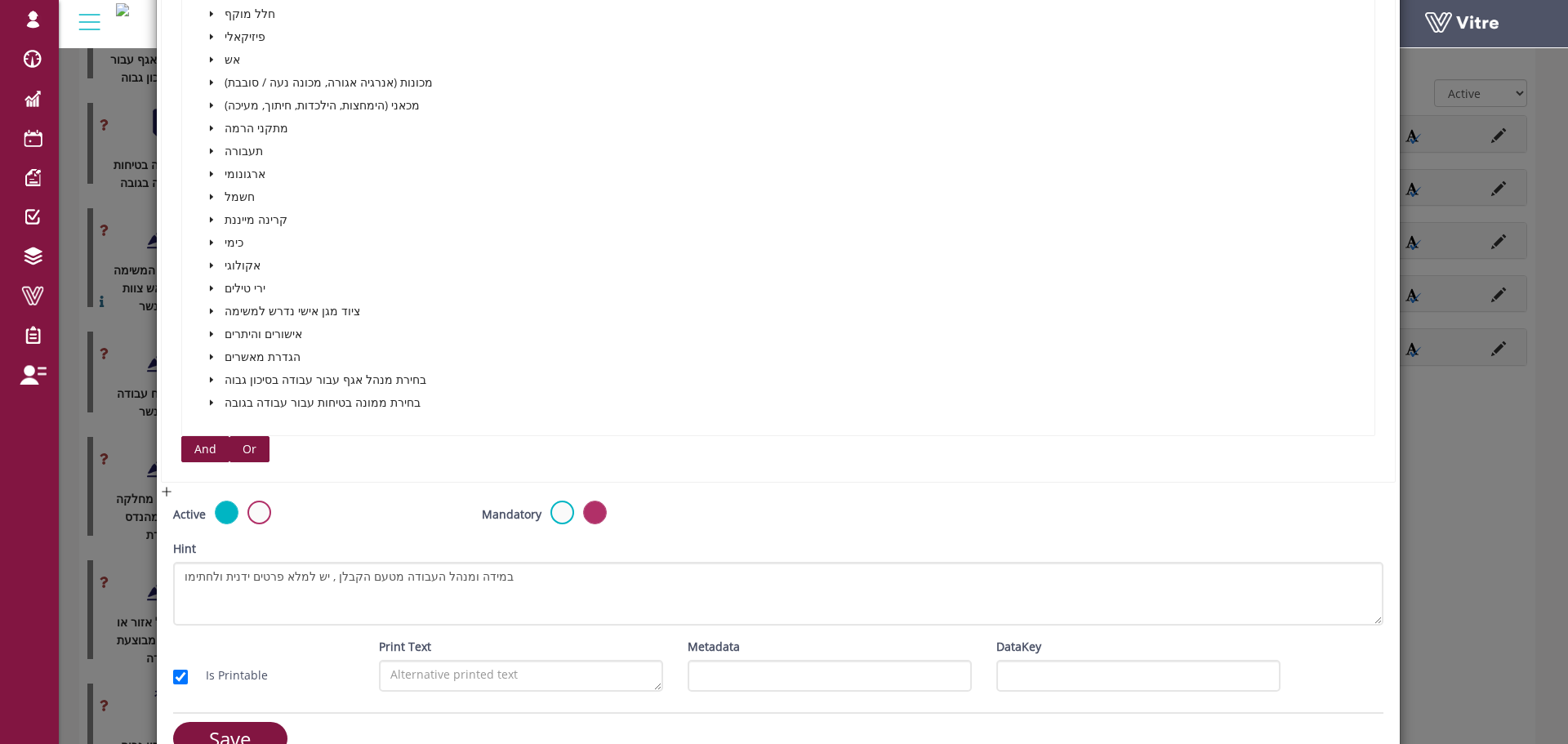
scroll to position [635, 0]
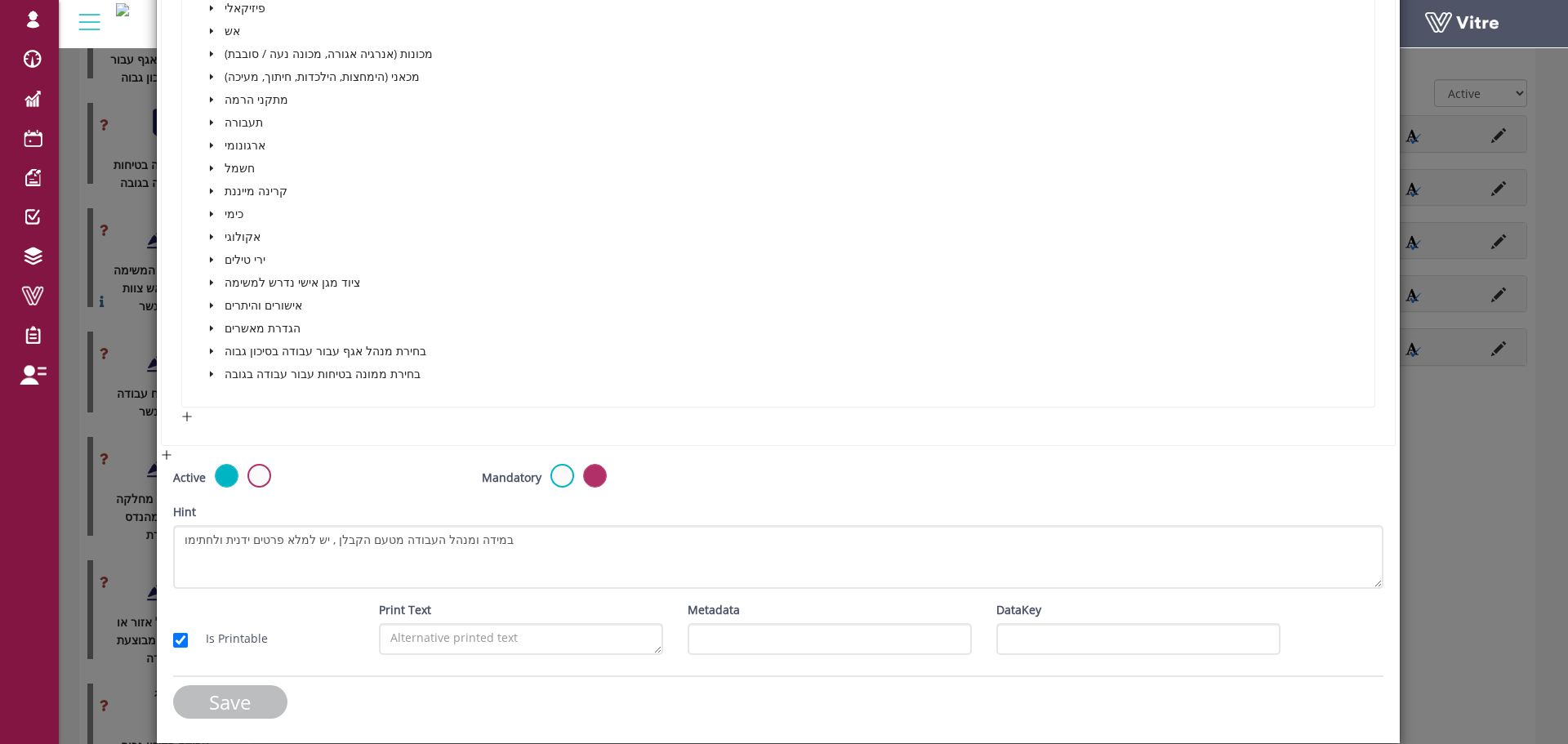
type input "היתר מנהל המשימה בשטח / ראש צוות מטעם נשר"
click at [219, 692] on input "Save" at bounding box center [230, 702] width 114 height 33
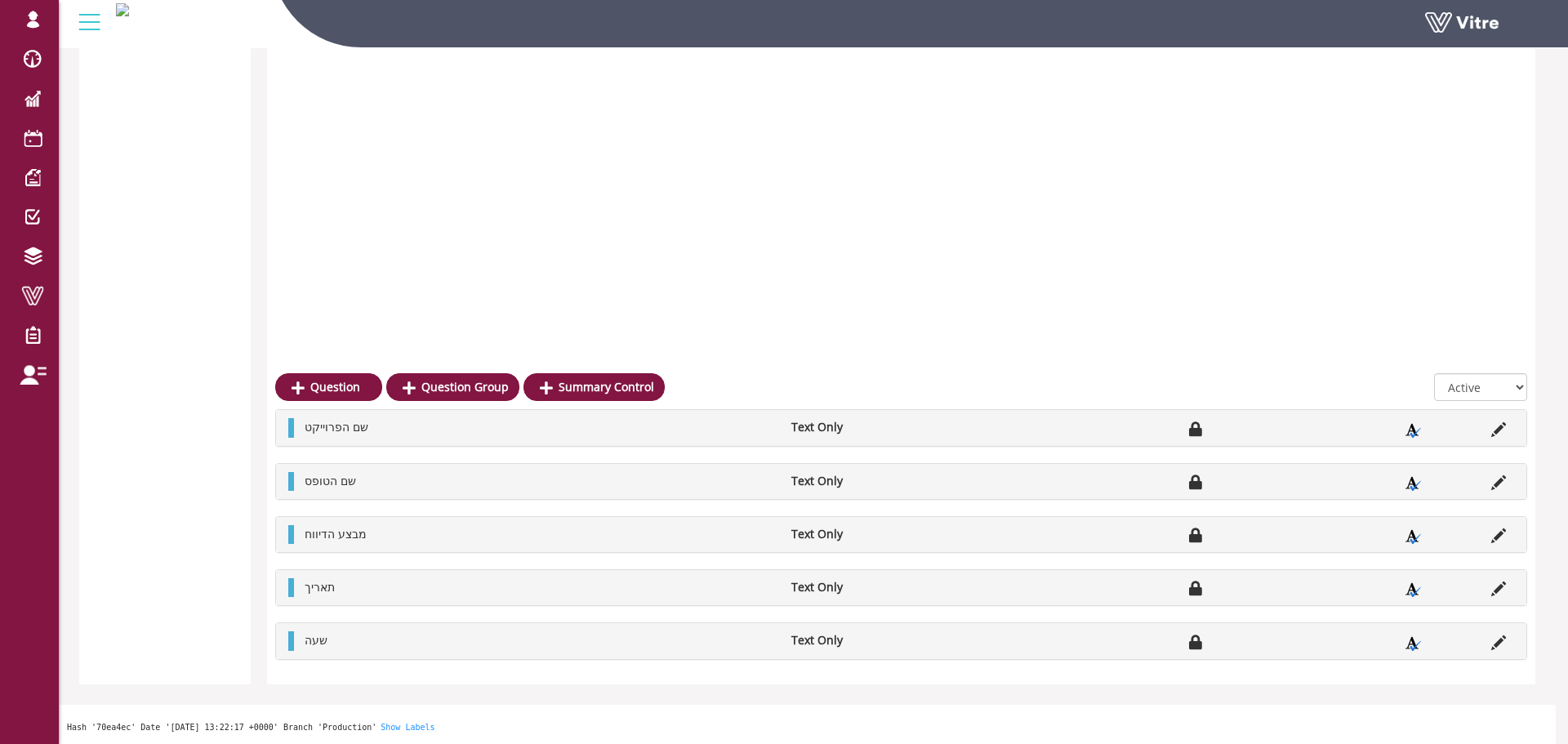
scroll to position [2531, 0]
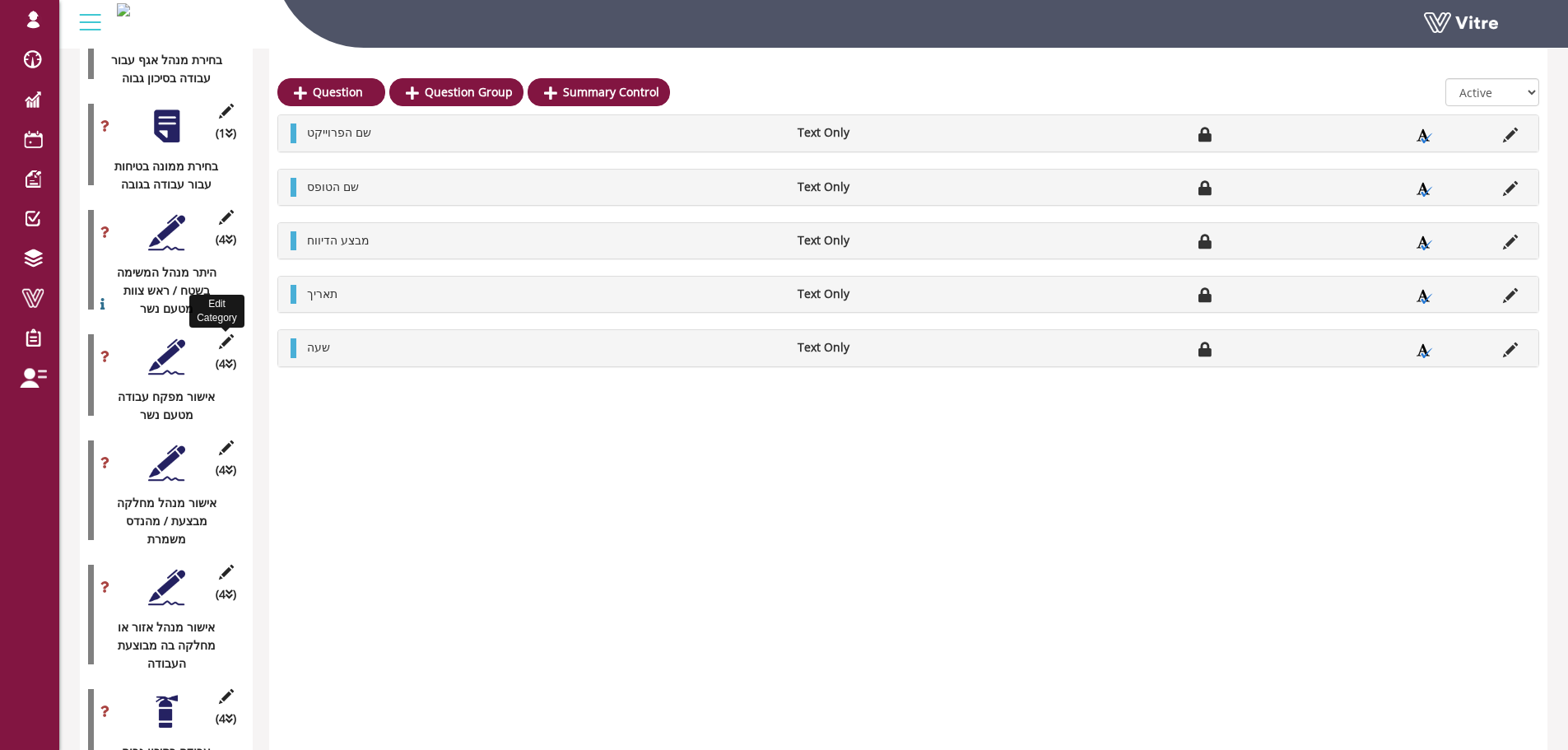
click at [228, 334] on icon at bounding box center [226, 342] width 20 height 15
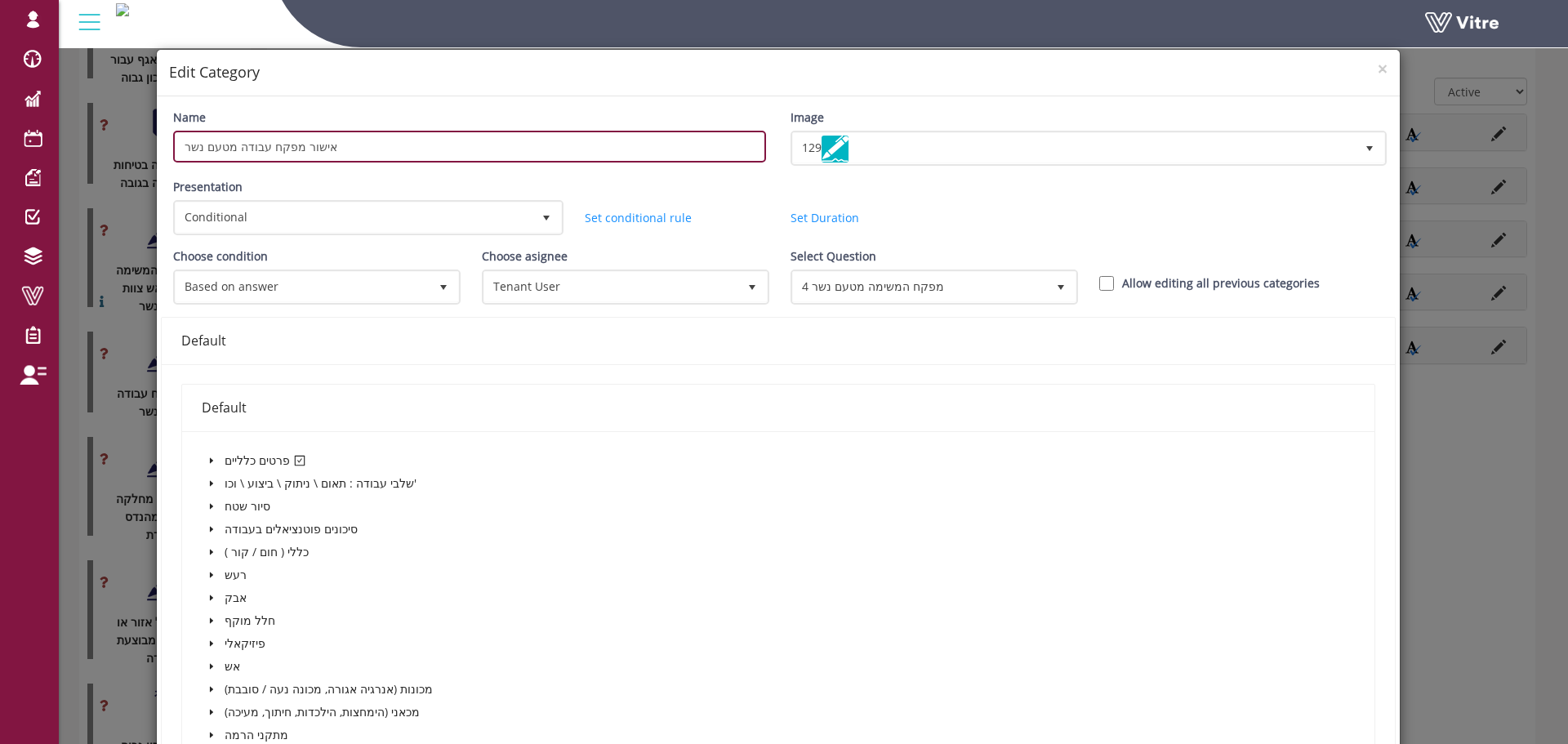
click at [272, 149] on input "אישור מפקח עבודה מטעם נשר" at bounding box center [469, 146] width 593 height 32
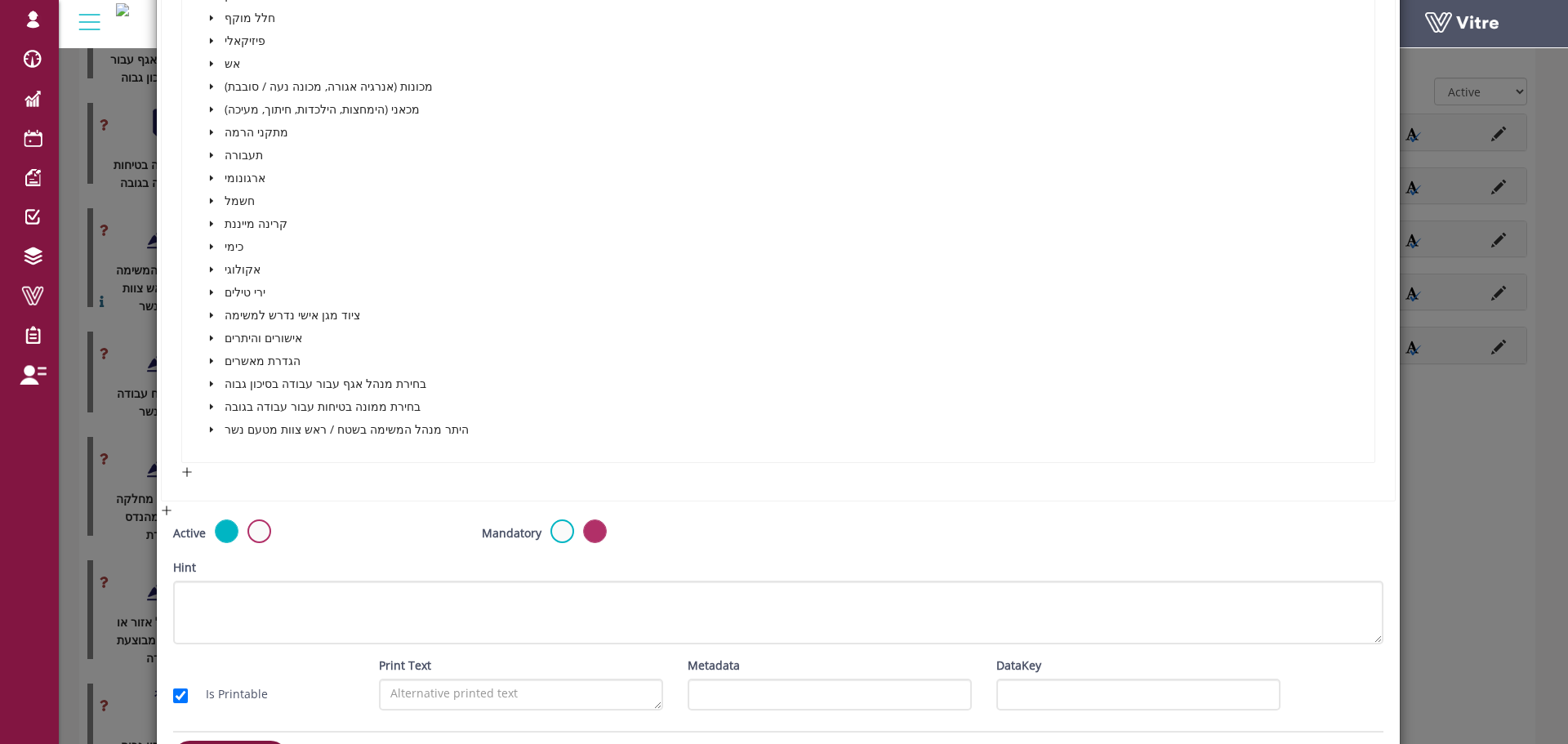
scroll to position [653, 0]
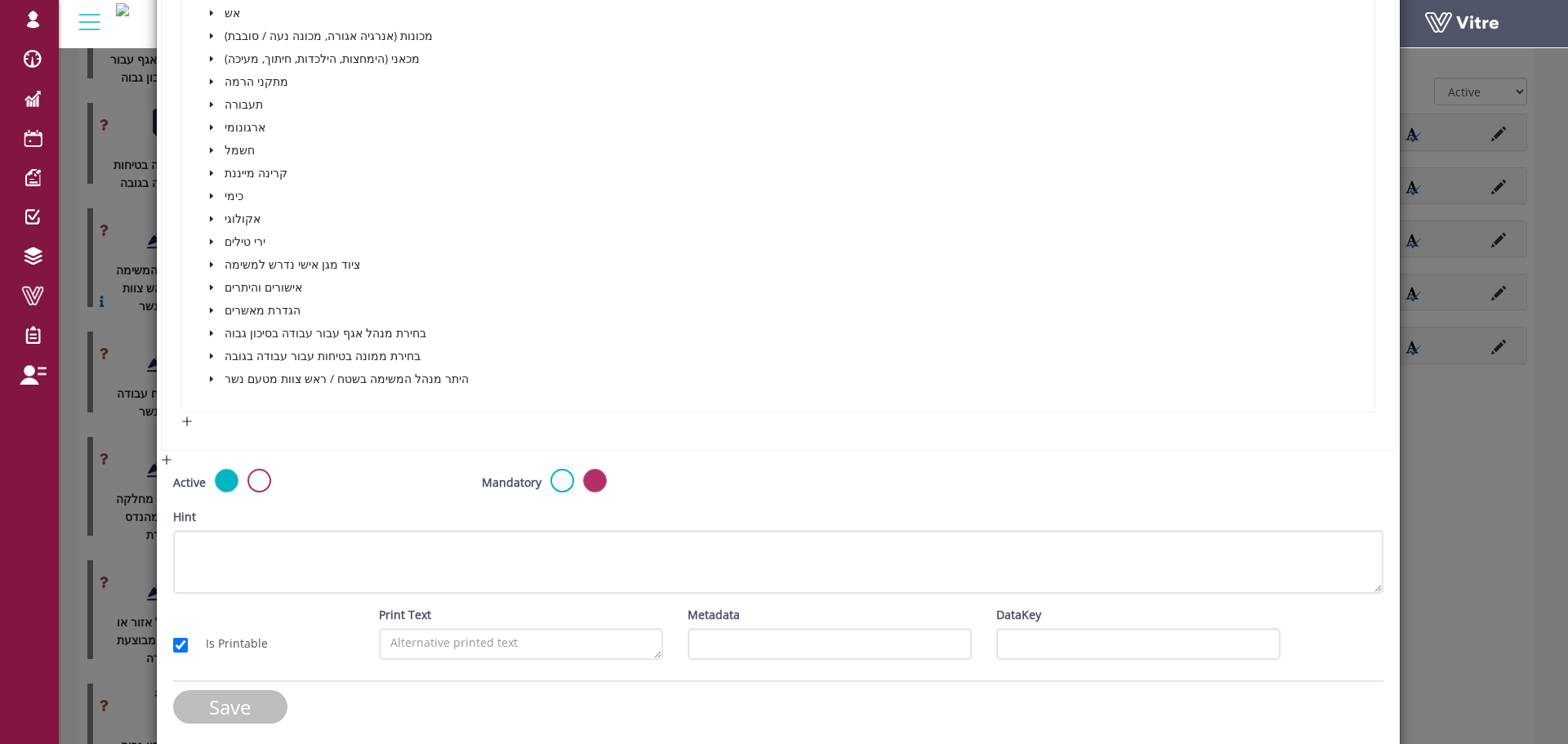
type input "היתר אישור מפקח עבודה מטעם נשר"
click at [267, 703] on input "Save" at bounding box center [230, 706] width 114 height 33
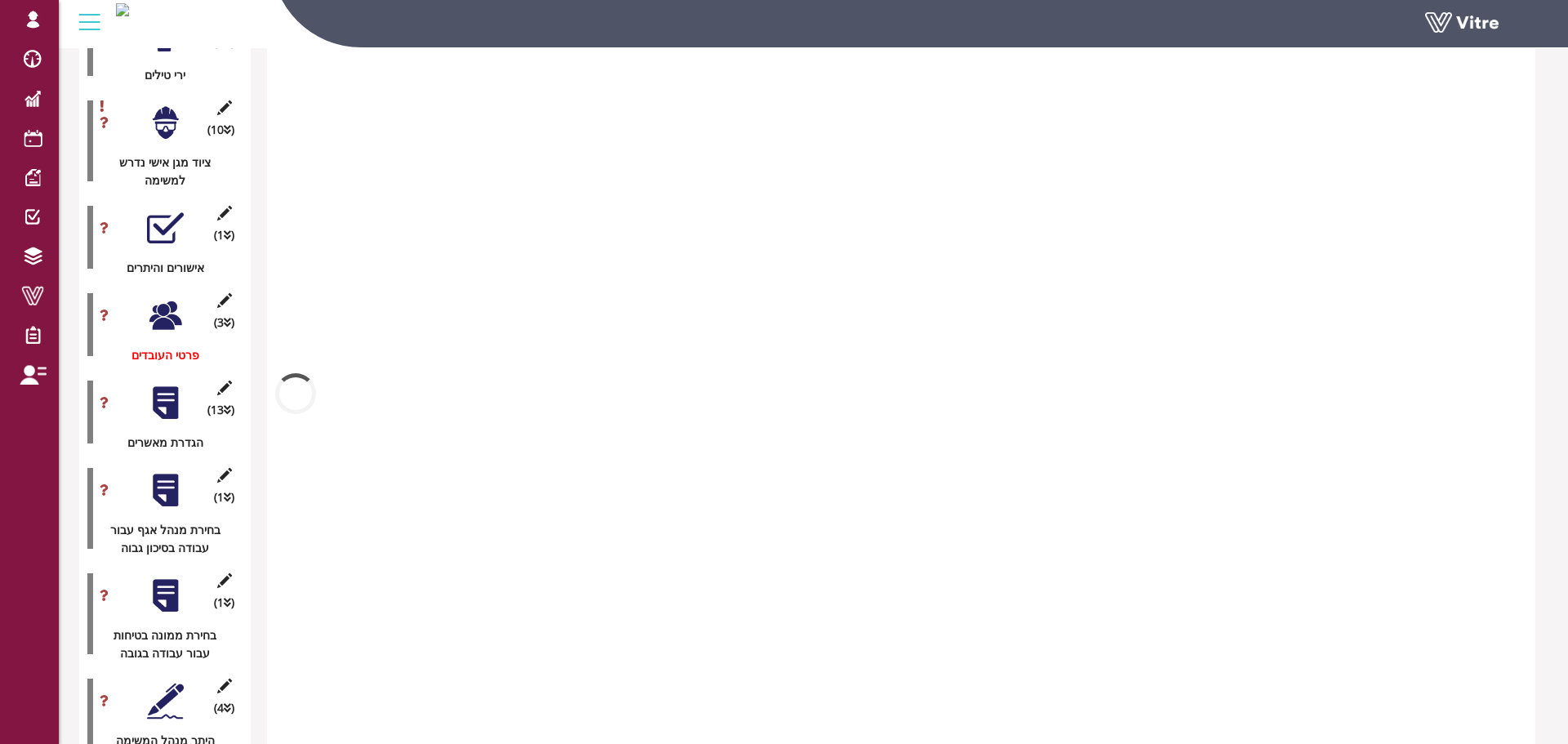
scroll to position [2531, 0]
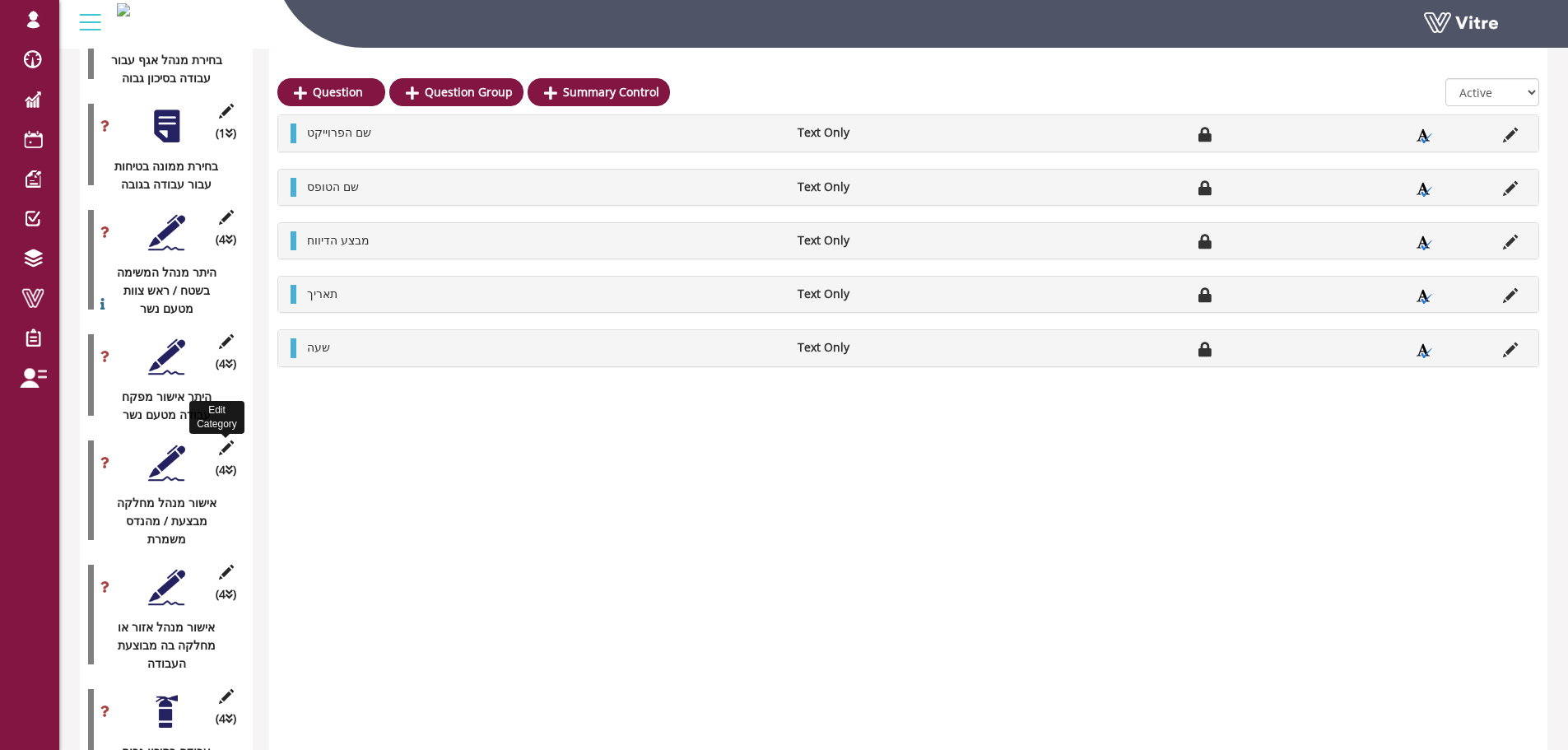
click at [231, 440] on icon at bounding box center [226, 447] width 20 height 15
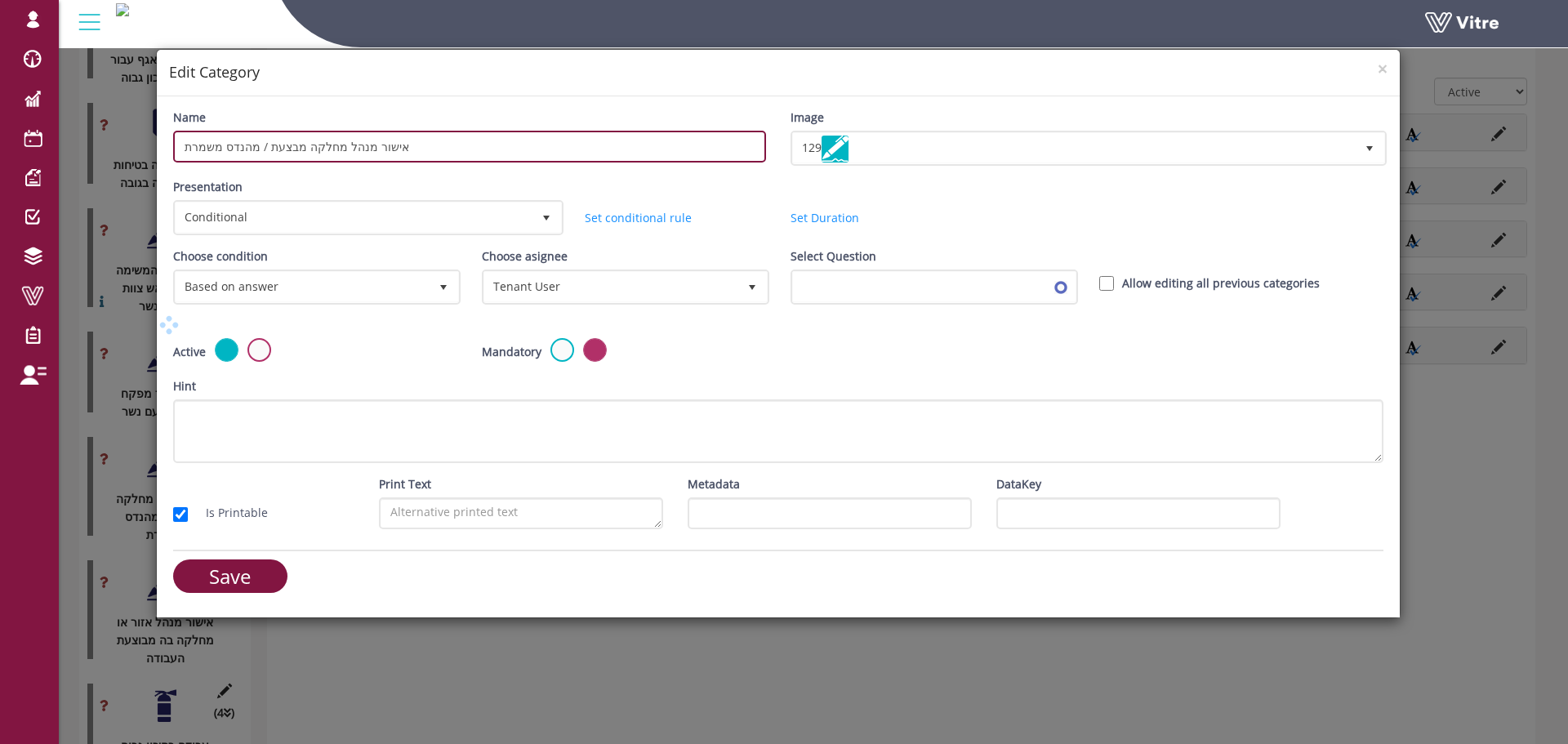
click at [378, 145] on input "אישור מנהל מחלקה מבצעת / מהנדס משמרת" at bounding box center [469, 146] width 593 height 32
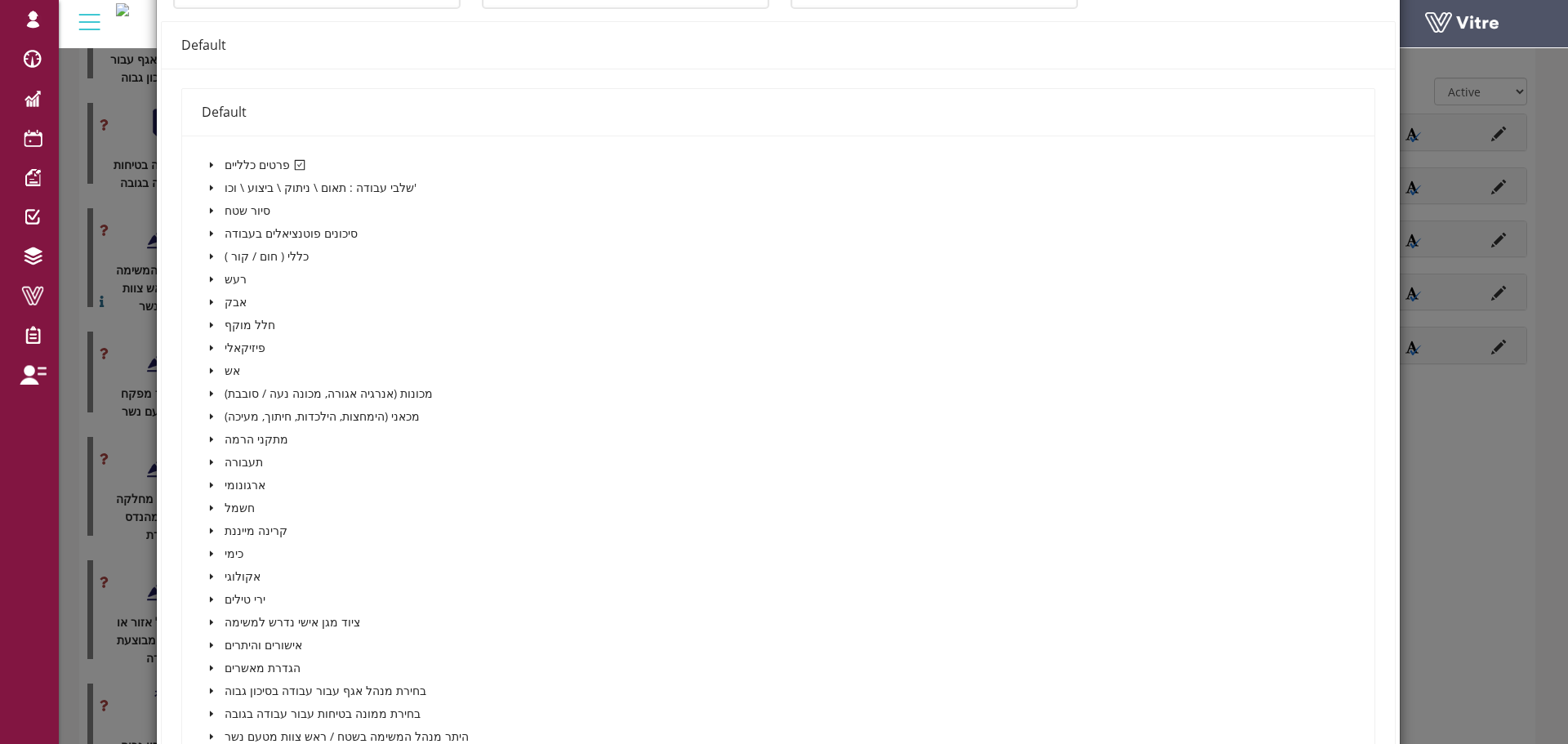
scroll to position [681, 0]
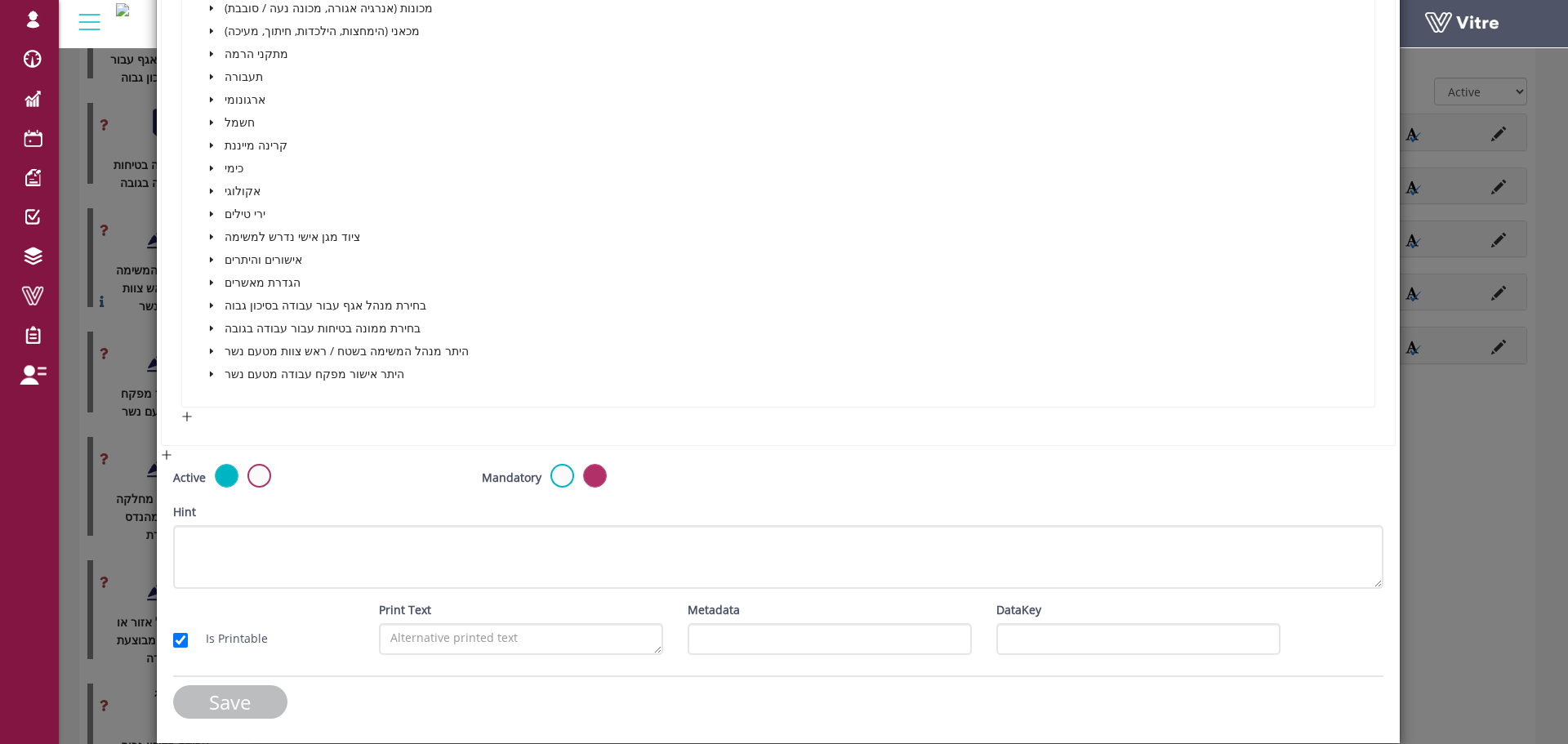
type input "היתר מנהל מחלקה מבצעת / מהנדס משמרת"
click at [249, 689] on input "Save" at bounding box center [230, 702] width 114 height 33
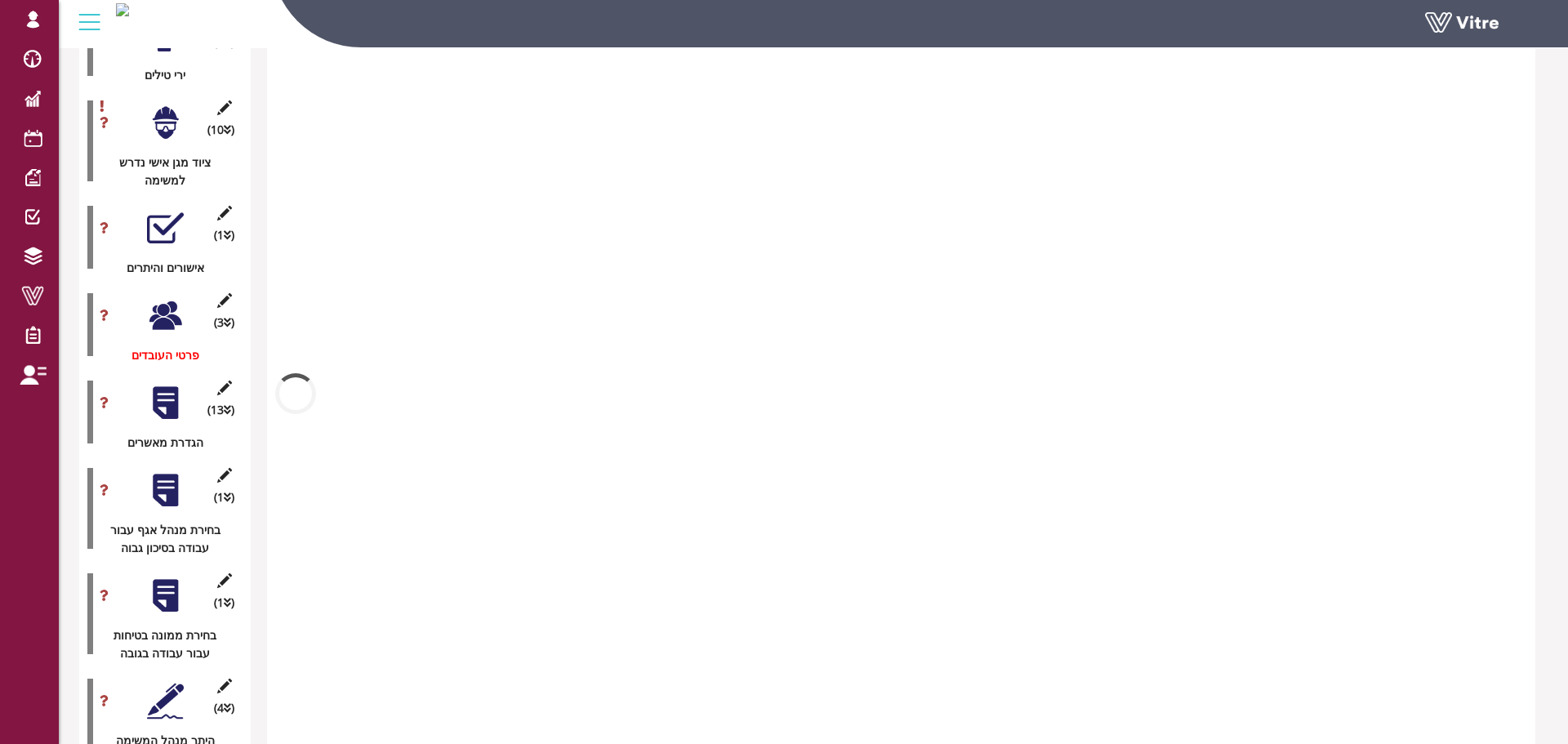
scroll to position [2531, 0]
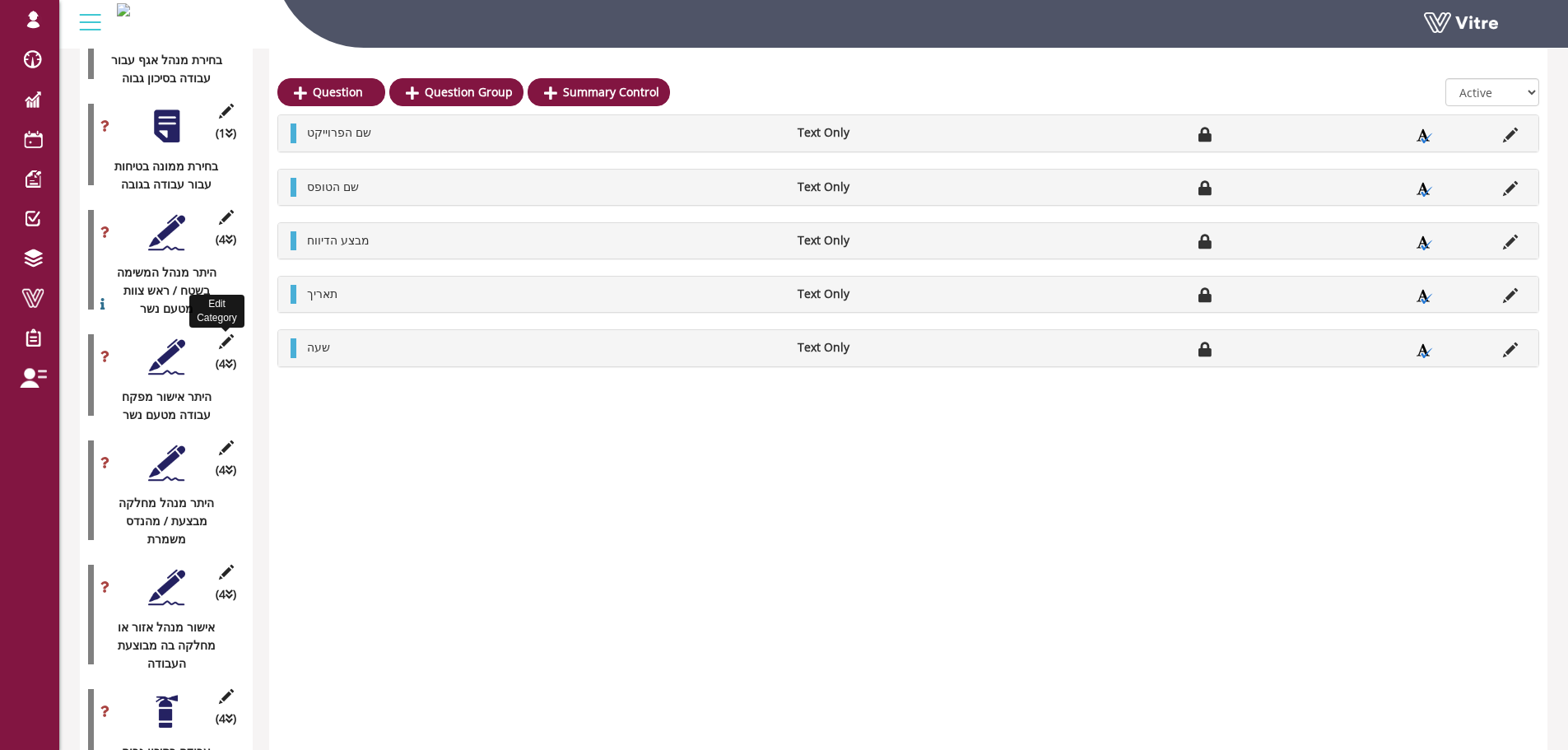
click at [231, 334] on icon at bounding box center [226, 342] width 20 height 15
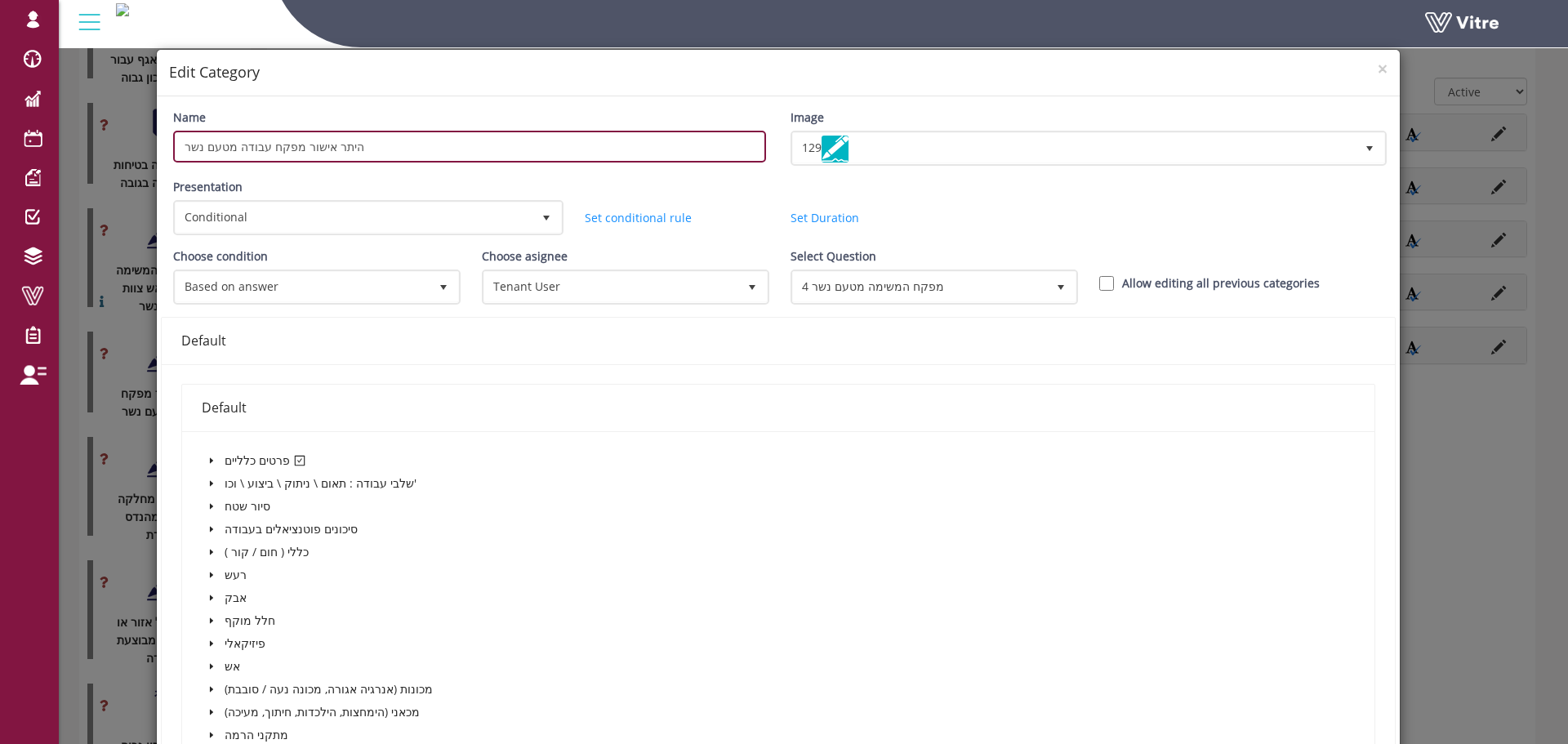
click at [310, 147] on input "היתר אישור מפקח עבודה מטעם נשר" at bounding box center [469, 146] width 593 height 32
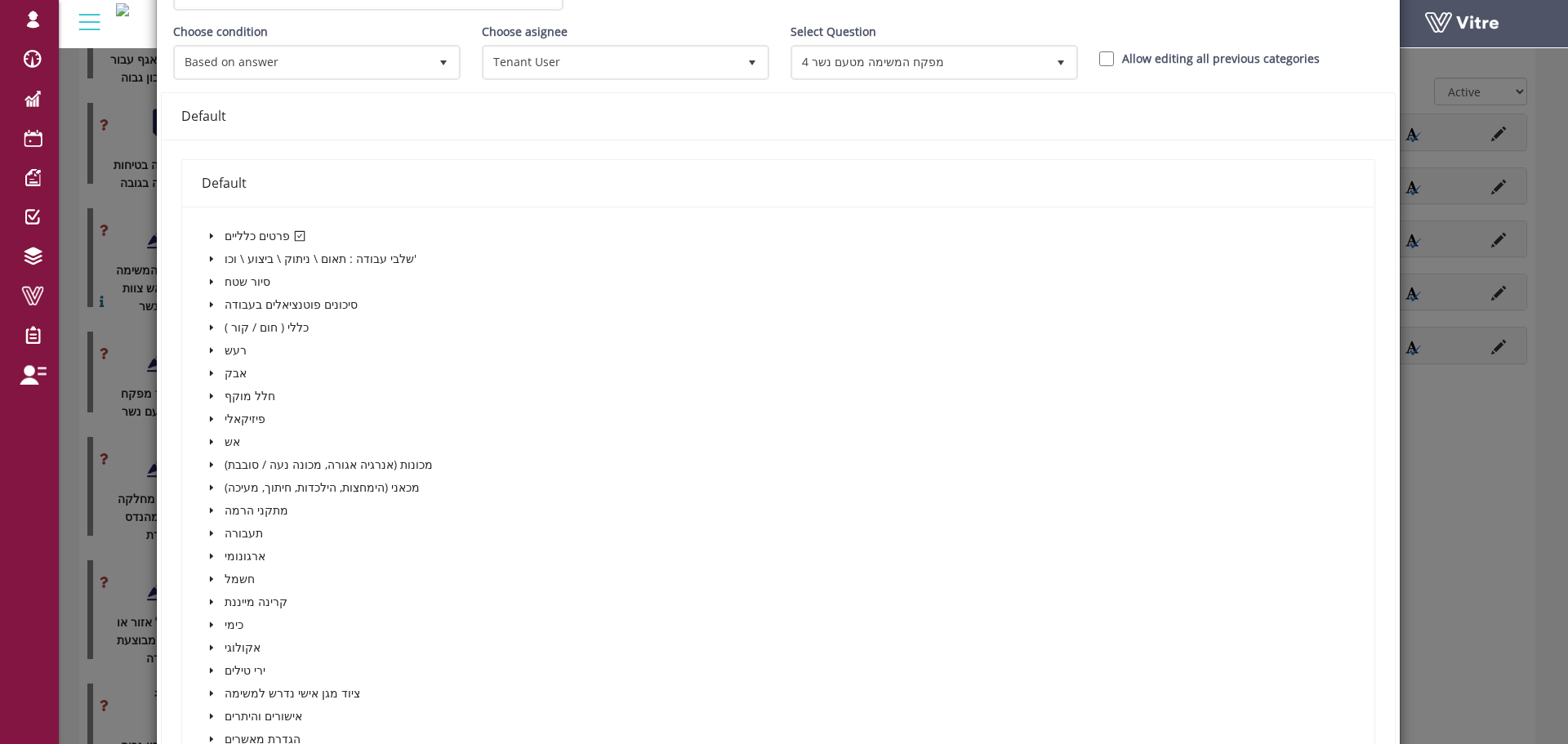
scroll to position [658, 0]
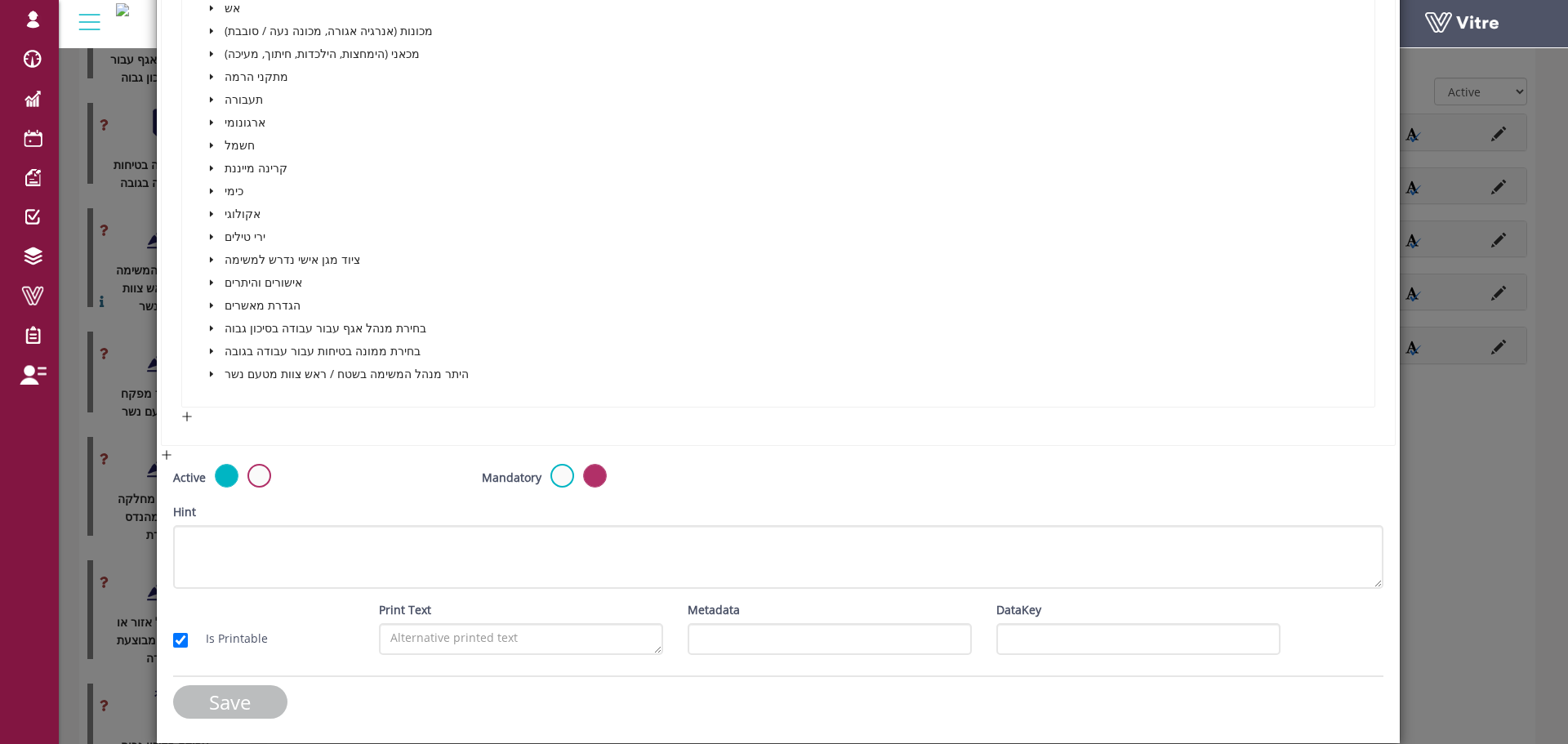
type input "היתר מפקח עבודה מטעם נשר"
click at [204, 691] on input "Save" at bounding box center [230, 702] width 114 height 33
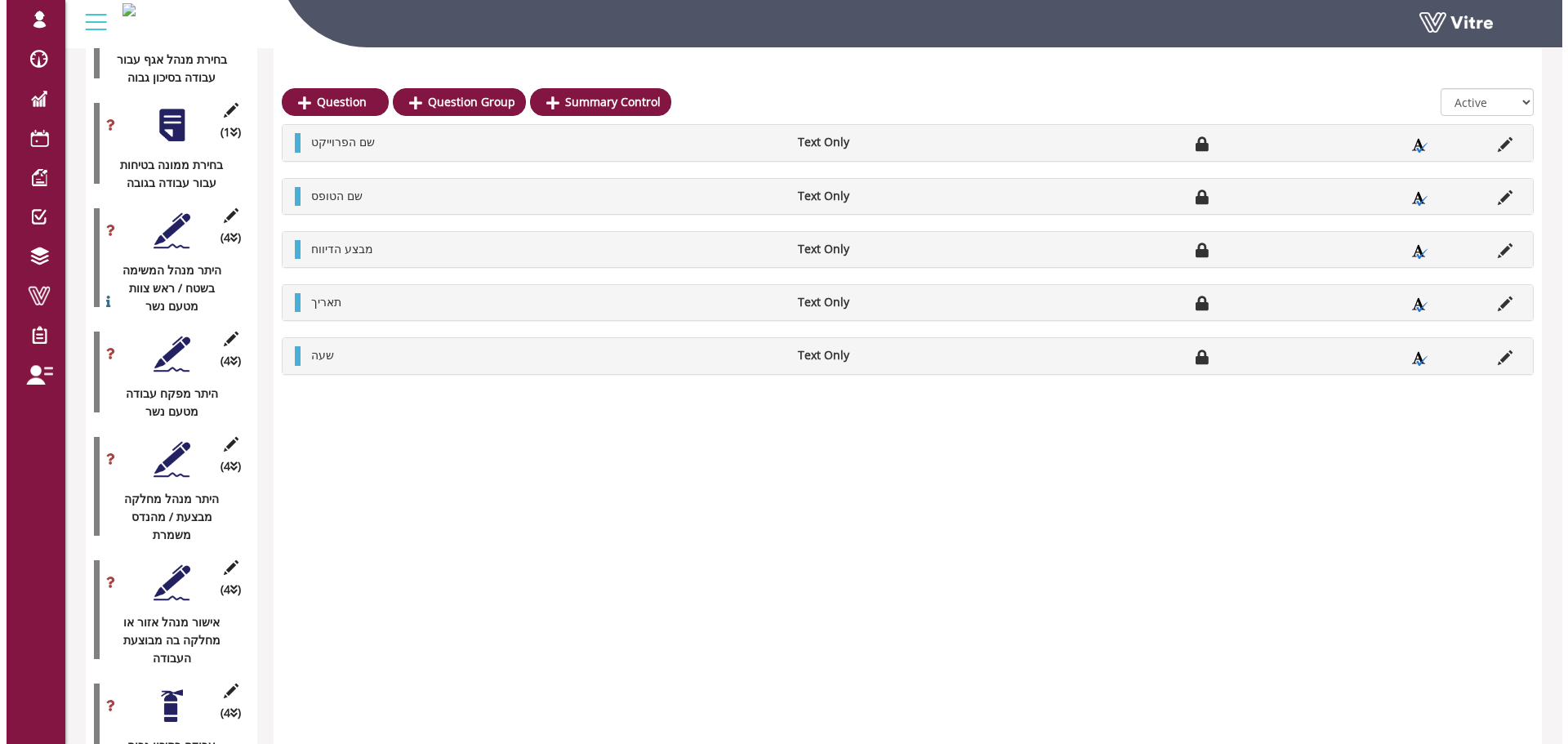
scroll to position [2612, 0]
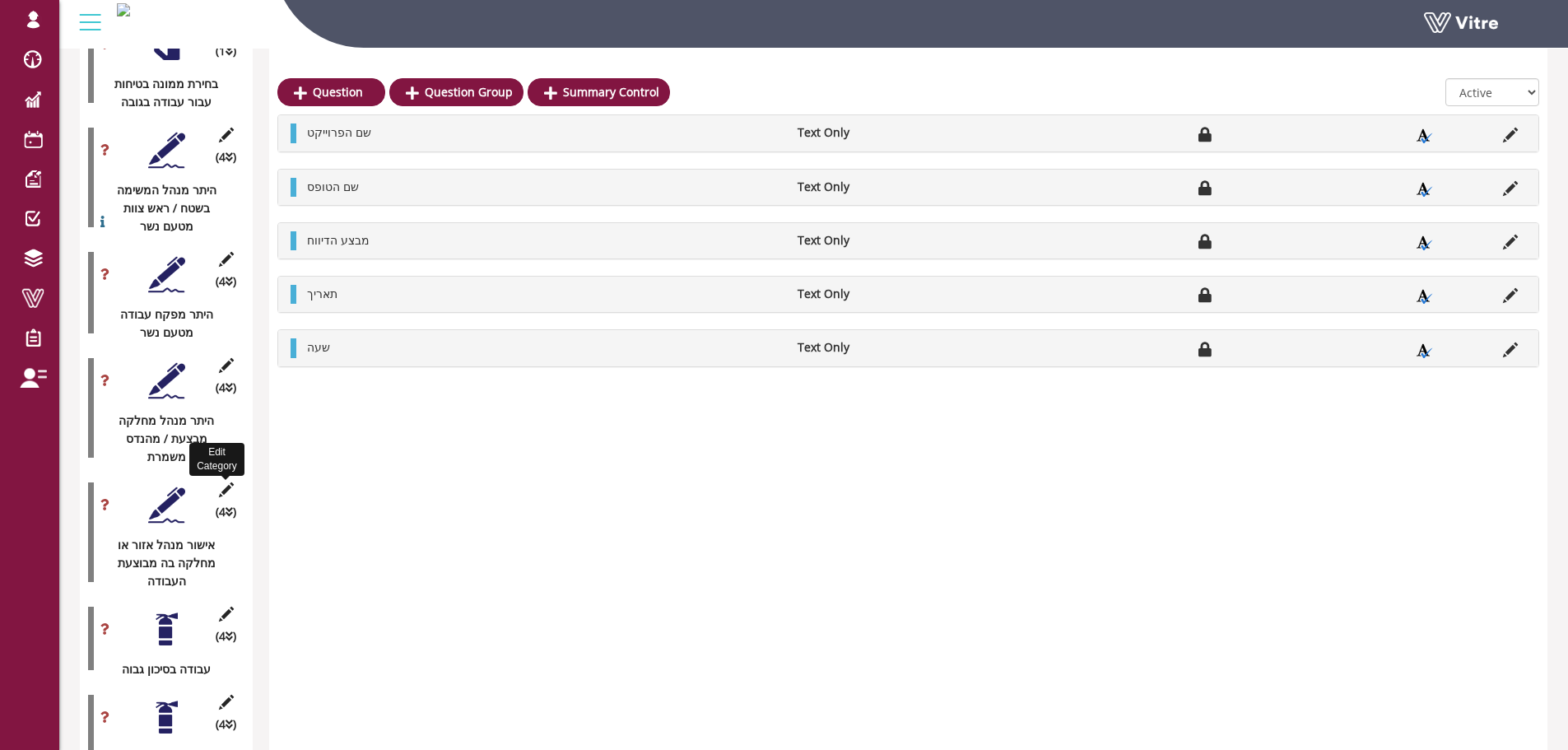
click at [220, 482] on icon at bounding box center [226, 490] width 20 height 15
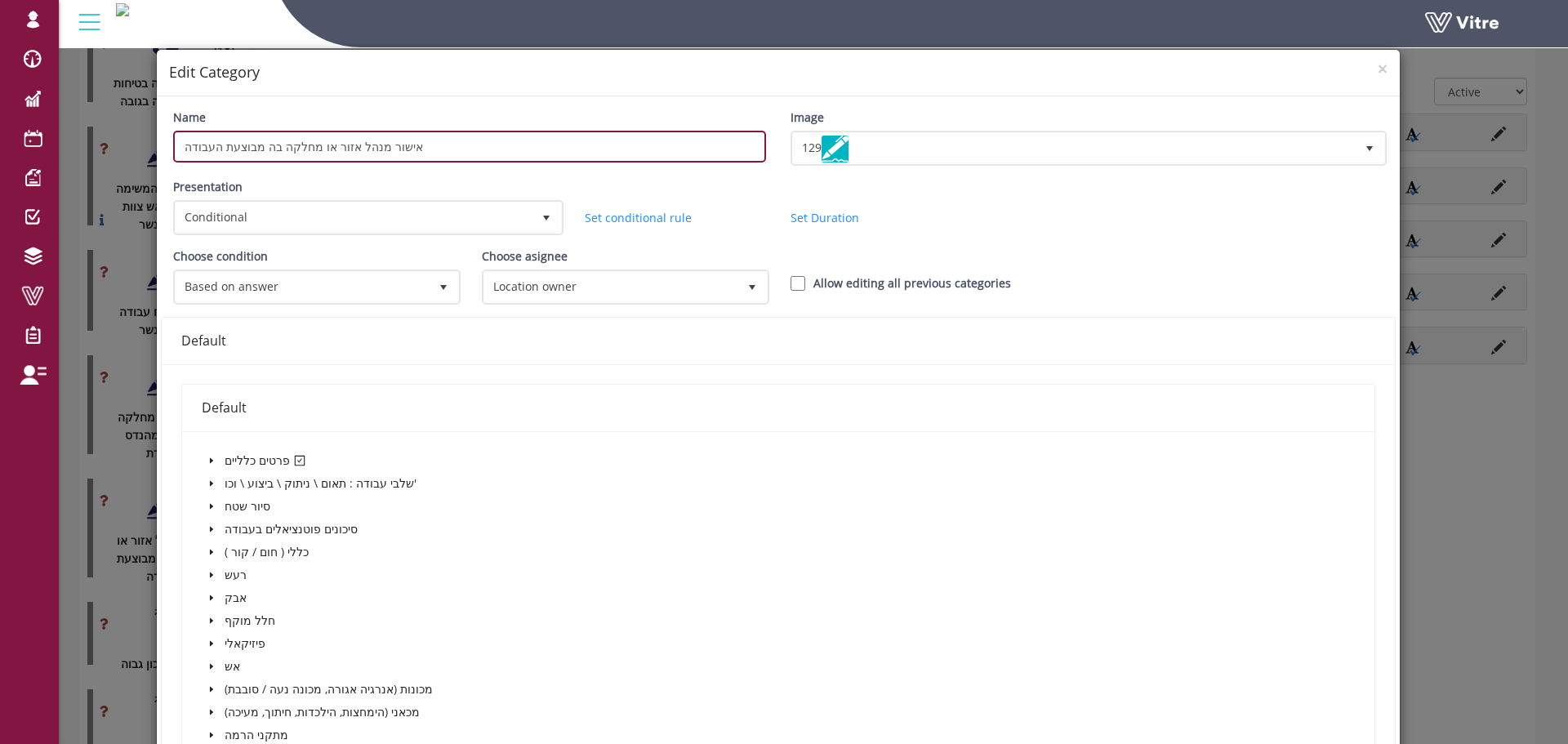
click at [388, 143] on input "אישור מנהל אזור או מחלקה בה מבוצעת העבודה" at bounding box center [469, 146] width 593 height 32
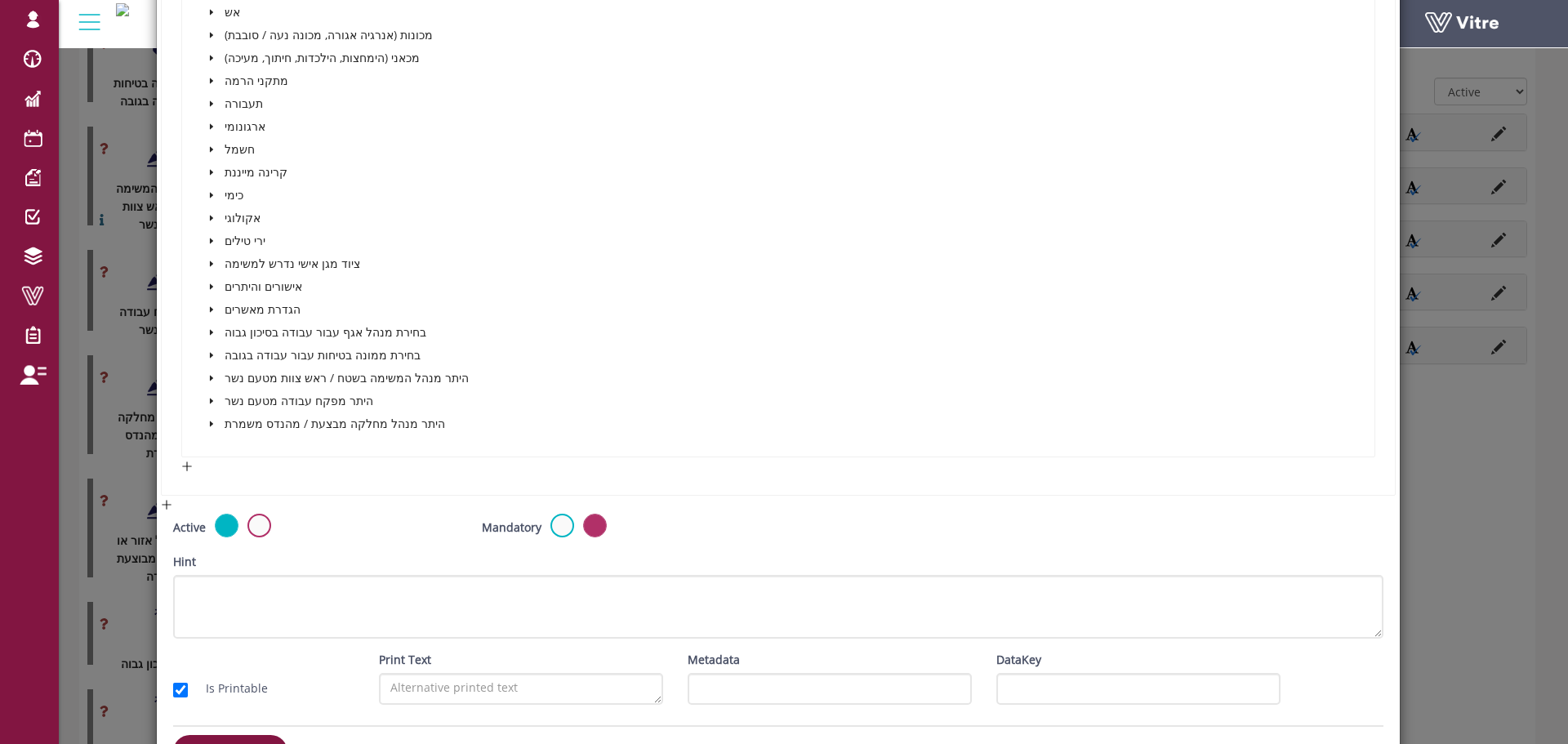
scroll to position [704, 0]
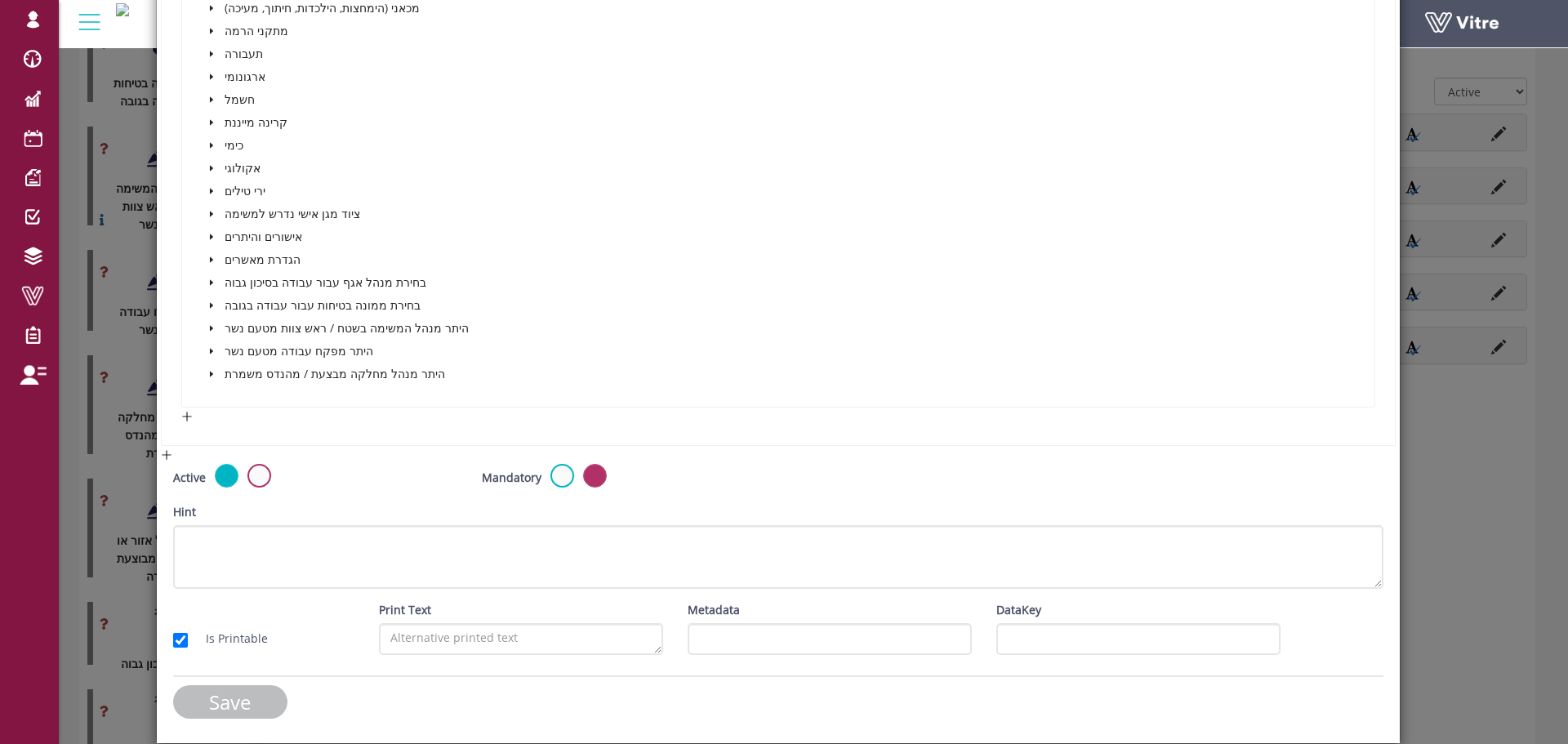
type input "היתר מנהל אזור או מחלקה בה מבוצעת העבודה"
click at [253, 696] on input "Save" at bounding box center [230, 702] width 114 height 33
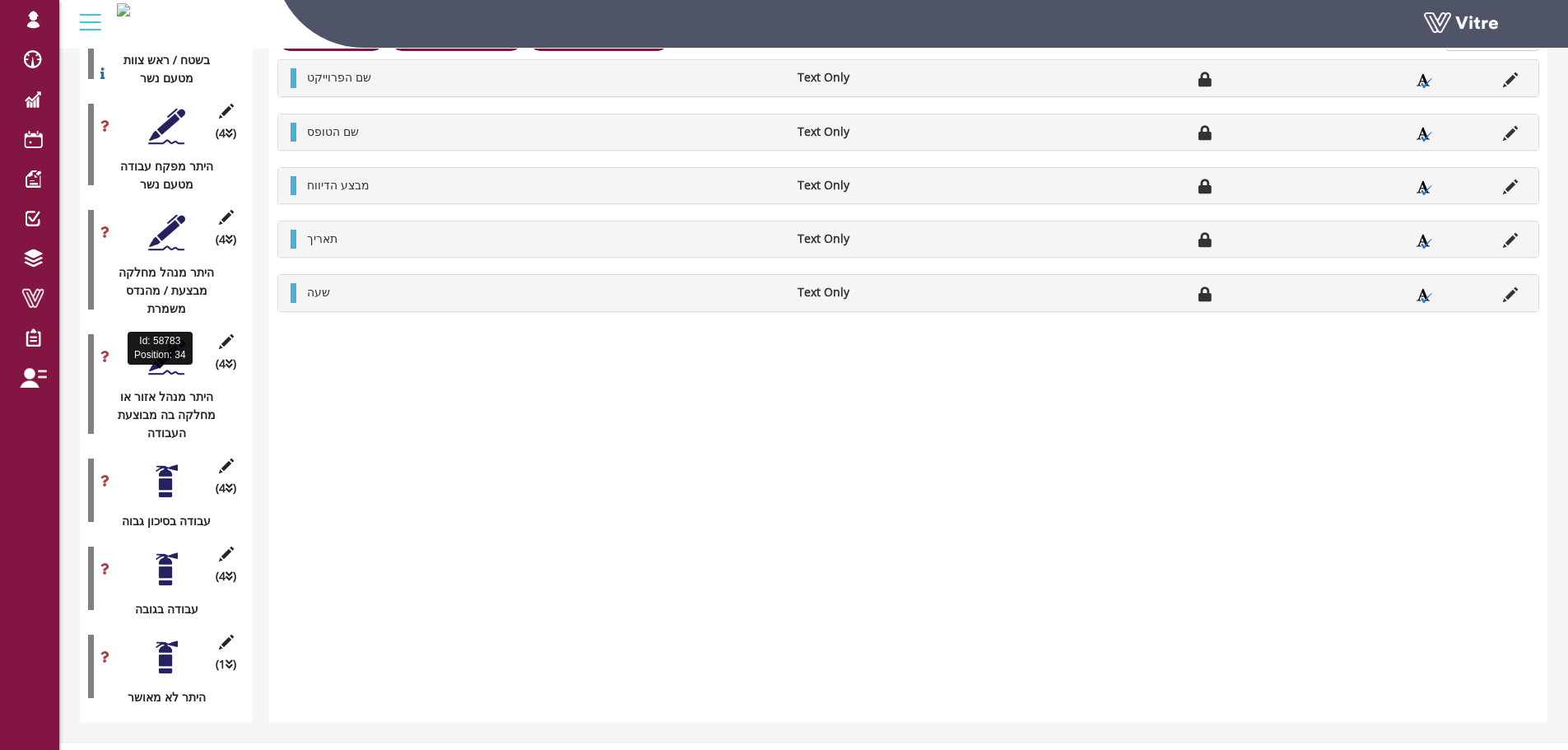
scroll to position [2797, 0]
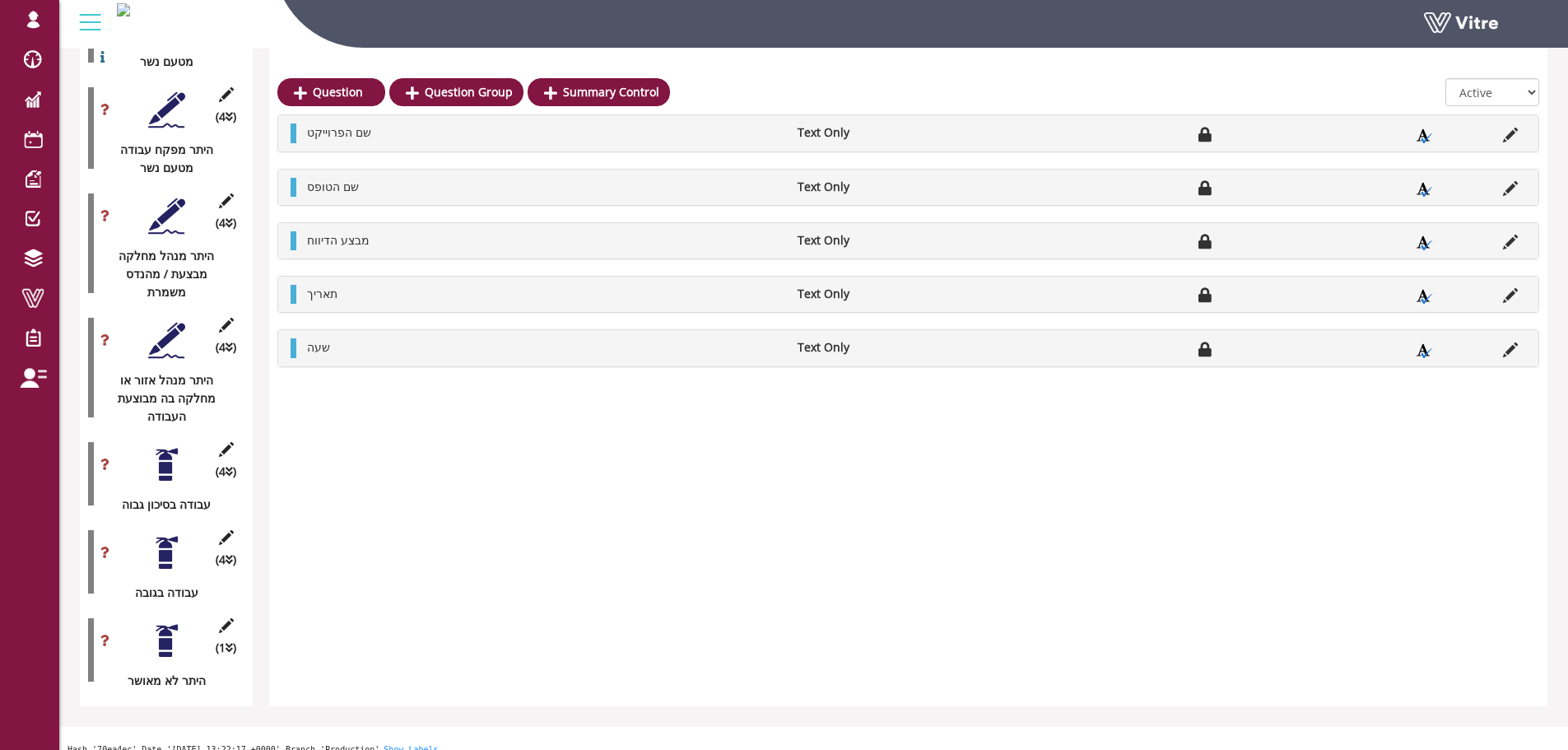
click at [160, 451] on div at bounding box center [167, 465] width 37 height 37
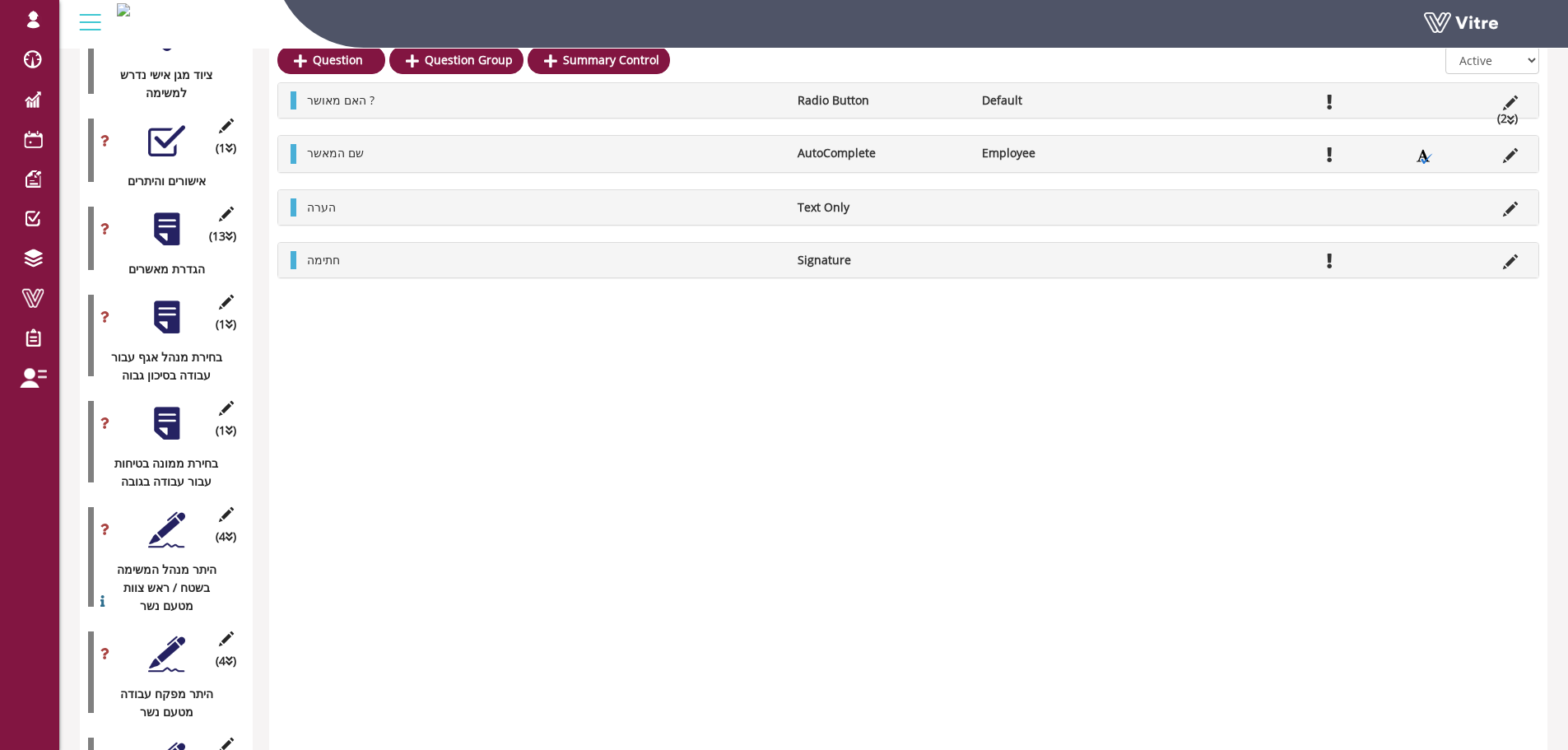
scroll to position [2221, 0]
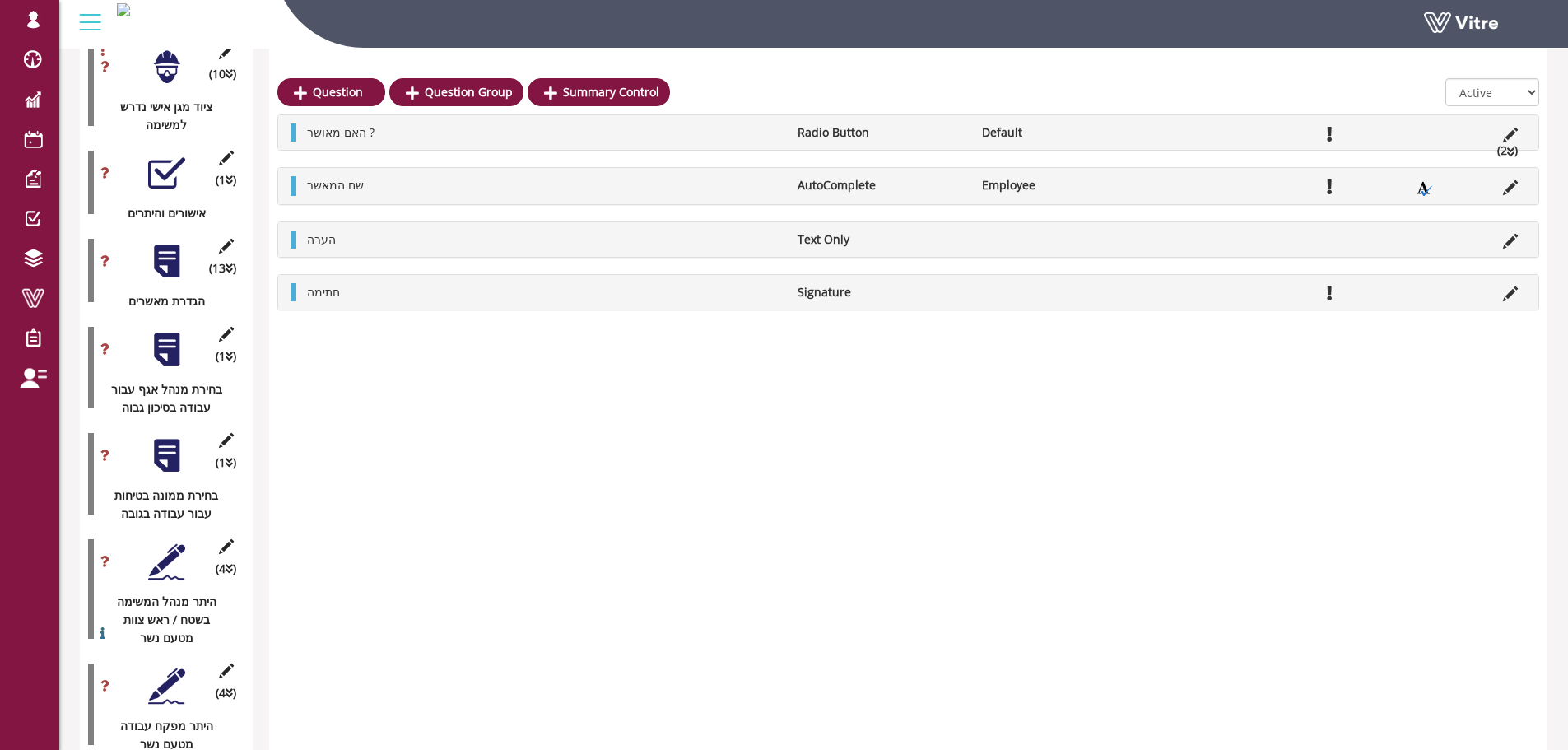
click at [168, 333] on div at bounding box center [167, 349] width 37 height 37
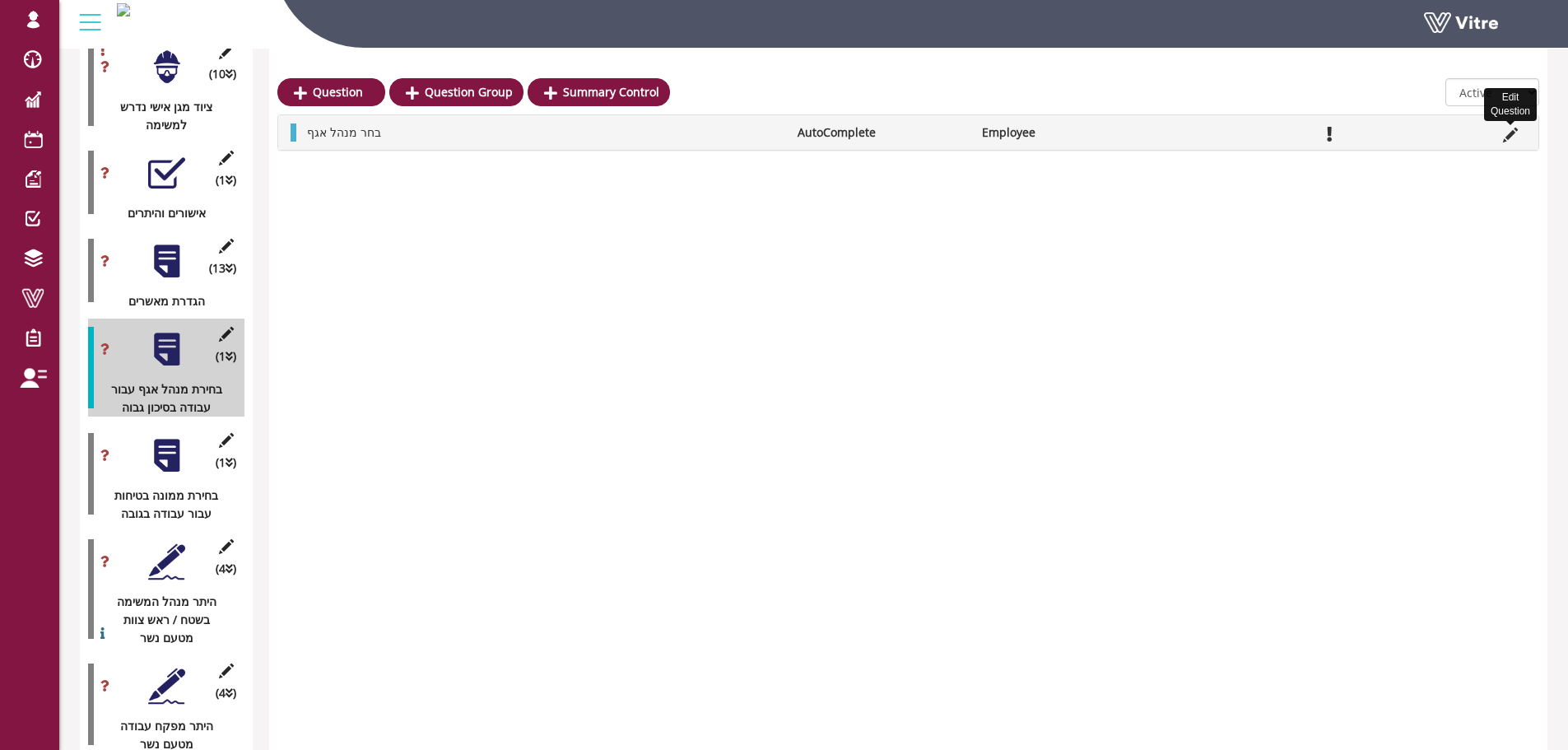
click at [1511, 142] on icon at bounding box center [1511, 135] width 15 height 15
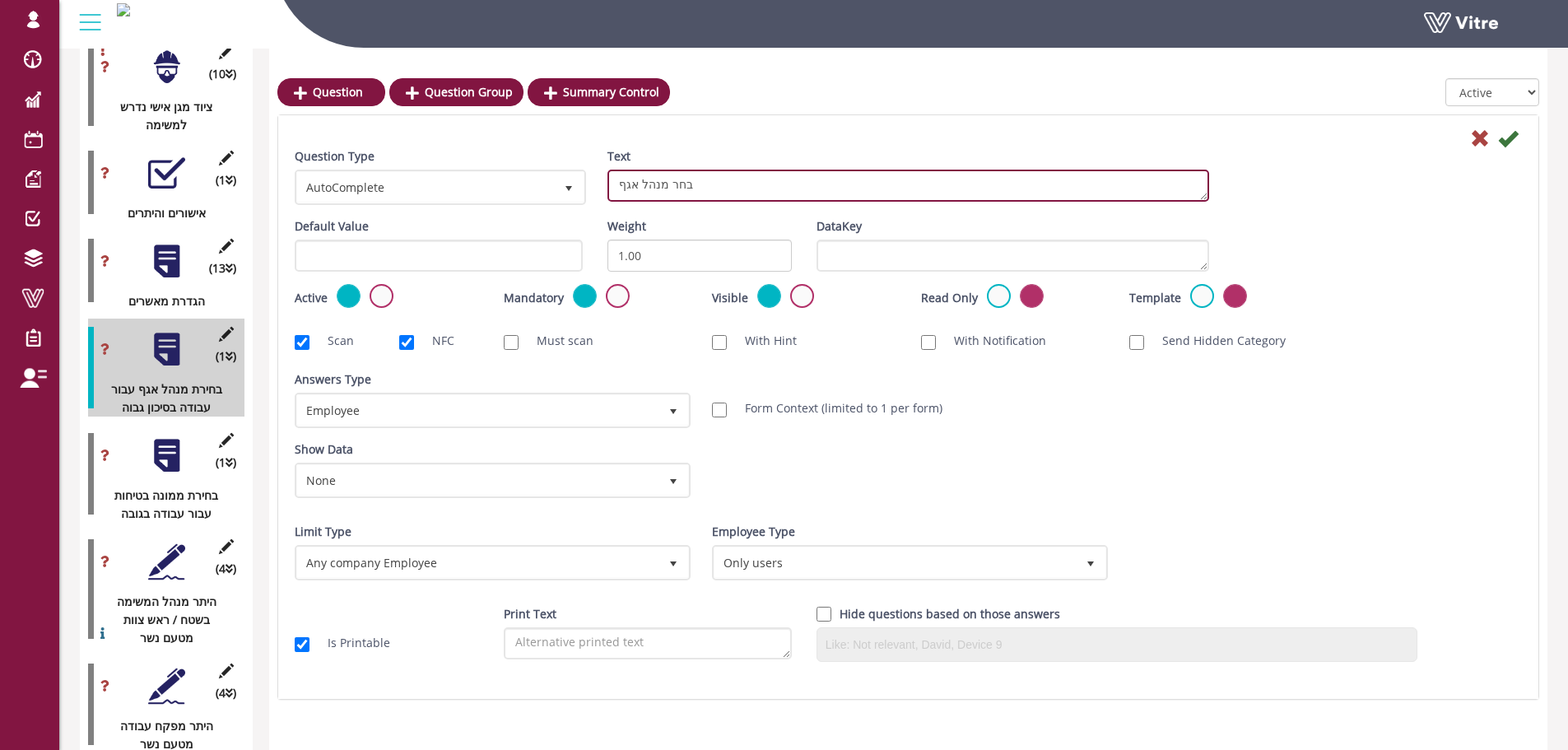
click at [719, 195] on textarea "בחר מנהל אגף" at bounding box center [909, 185] width 602 height 32
click at [840, 189] on textarea "בחר מנהל אגף" at bounding box center [909, 185] width 602 height 32
type textarea "בחר מנהל אגף מחלקה מבצעת"
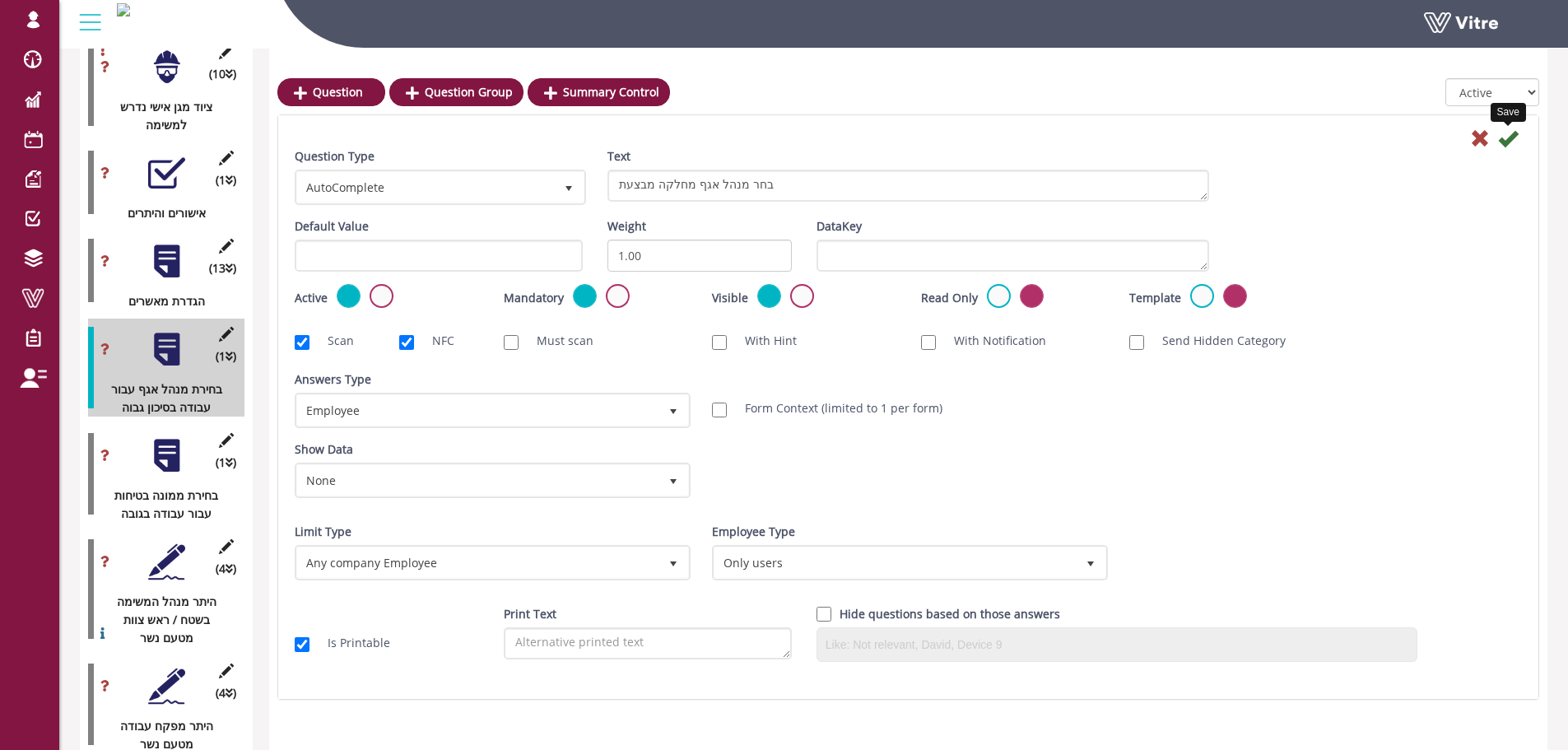
click at [1511, 137] on icon at bounding box center [1507, 138] width 19 height 19
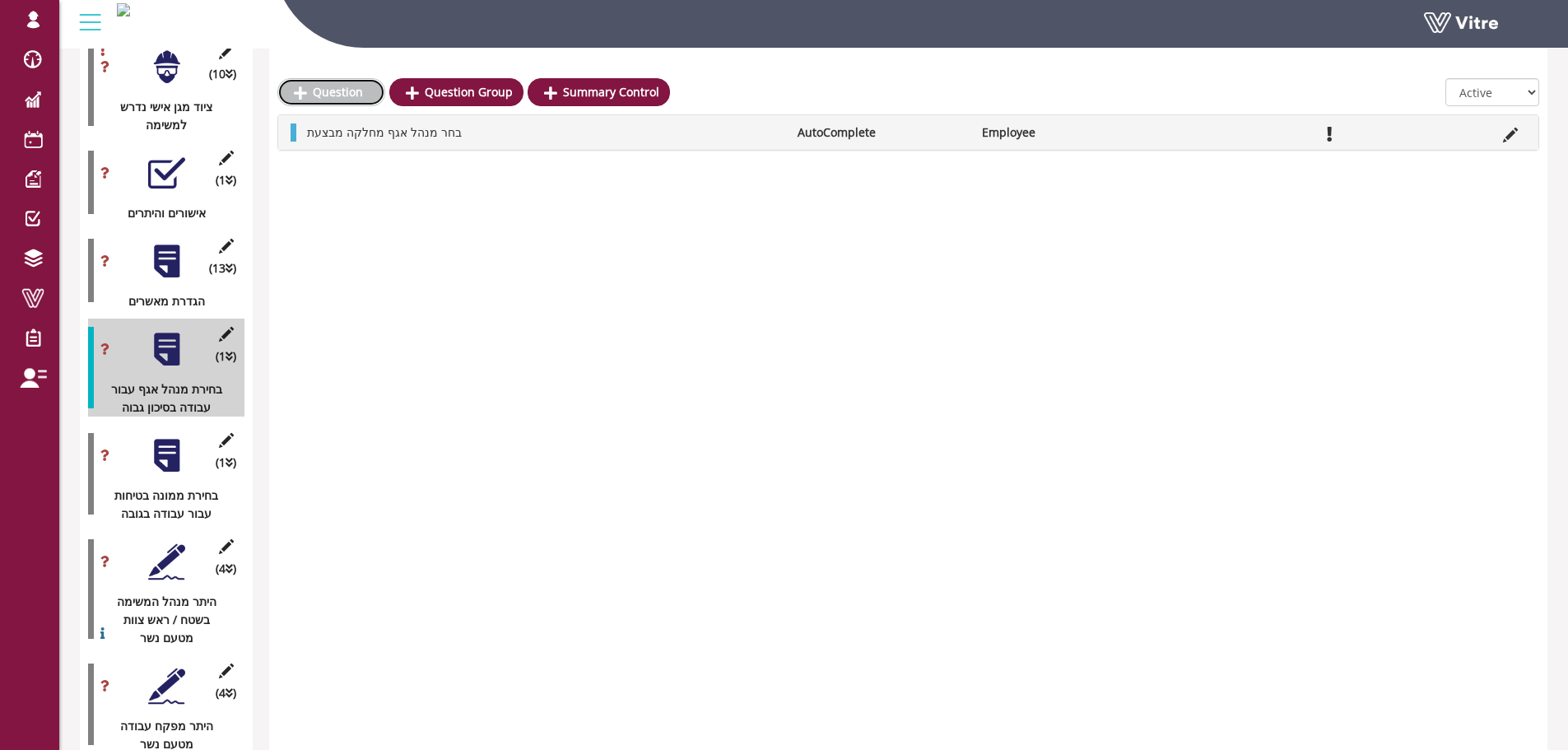
click at [350, 96] on link "Question" at bounding box center [331, 92] width 107 height 28
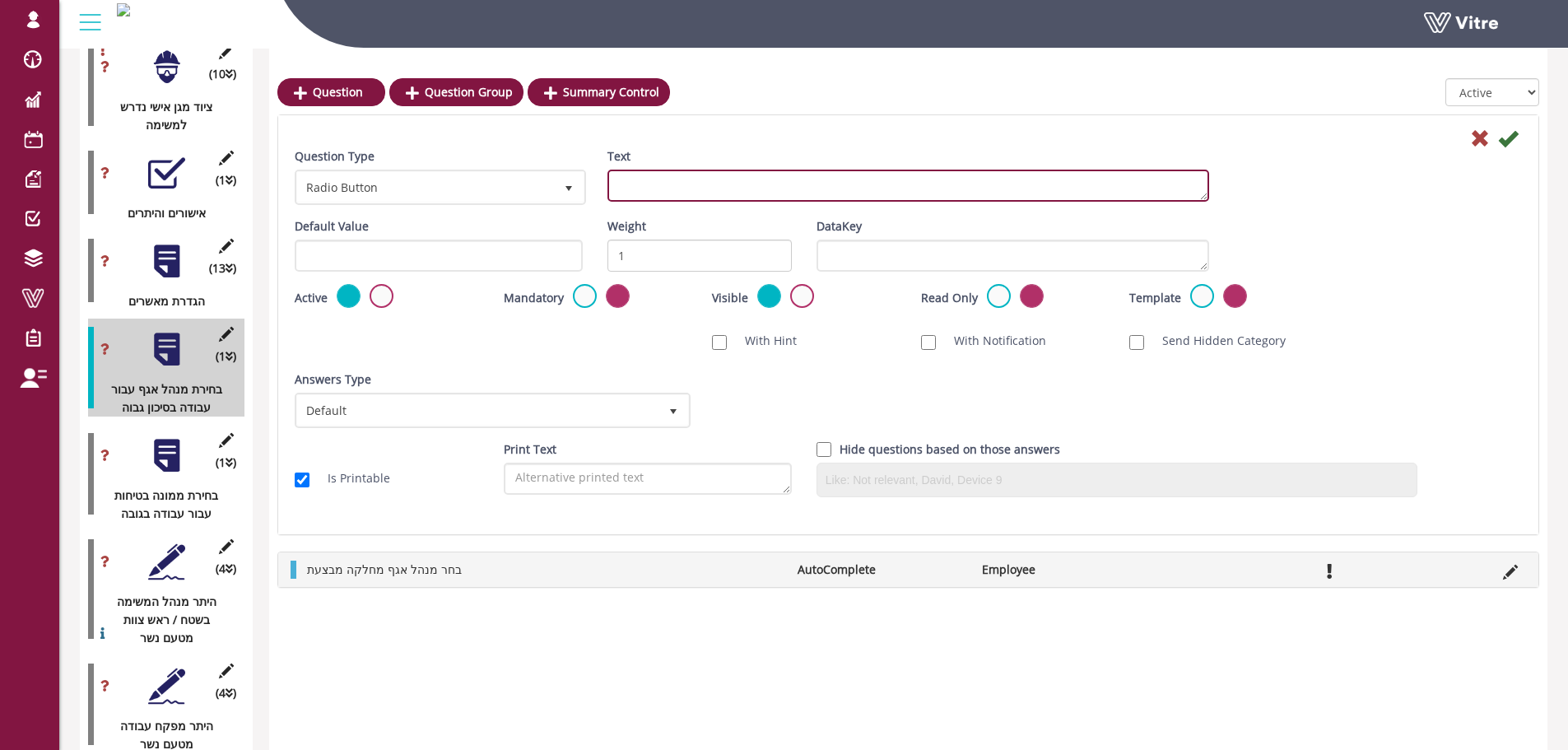
click at [847, 184] on textarea "Text" at bounding box center [909, 185] width 602 height 32
paste textarea "בחר מנהל אגף מחלקה מבצעת"
click at [627, 187] on textarea "בחר מנהל אגף מחלקה מבצעת" at bounding box center [909, 185] width 602 height 32
type textarea "בחר מנהל אגף מחלקה שמתבצעת בה העבודה"
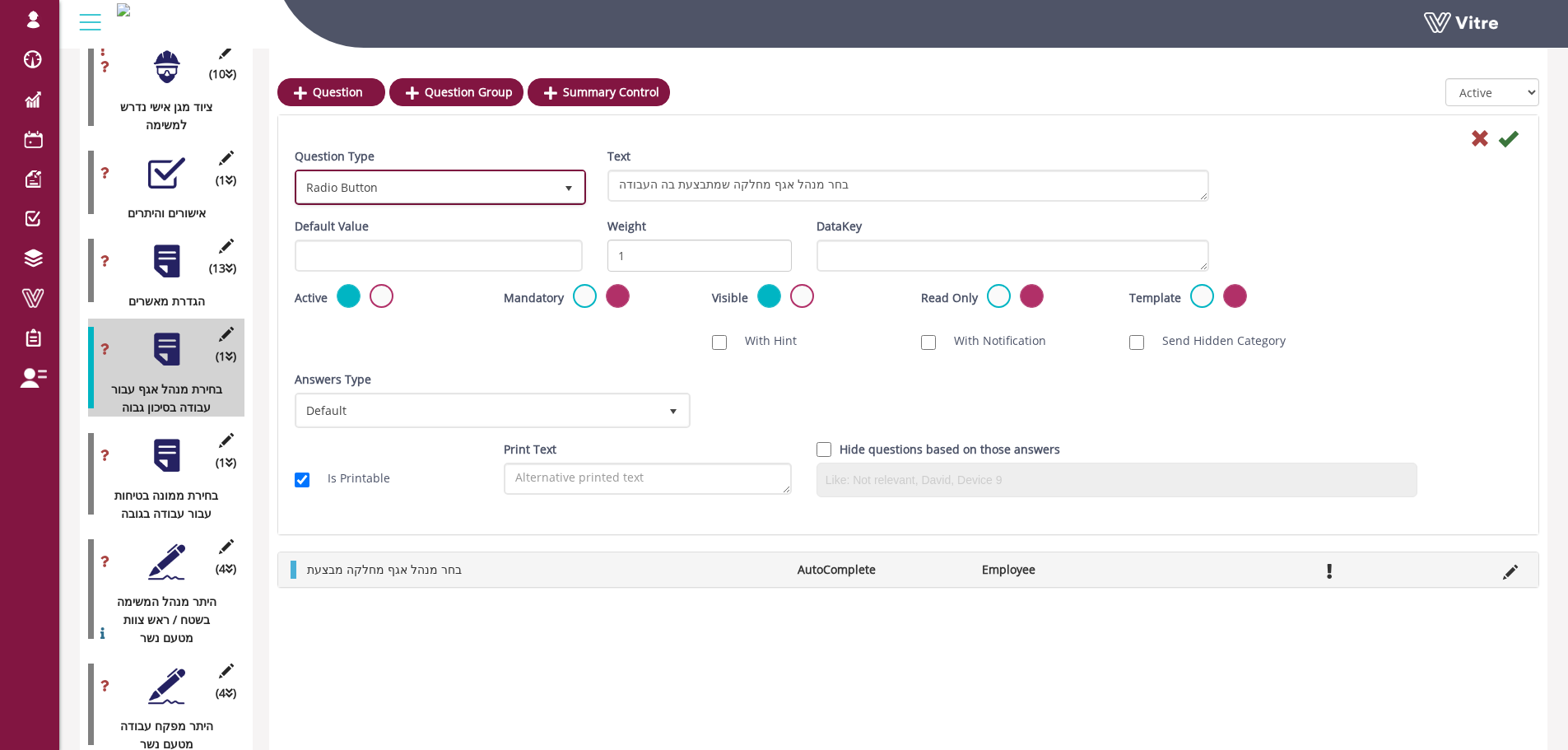
click at [412, 195] on span "Radio Button" at bounding box center [425, 187] width 257 height 30
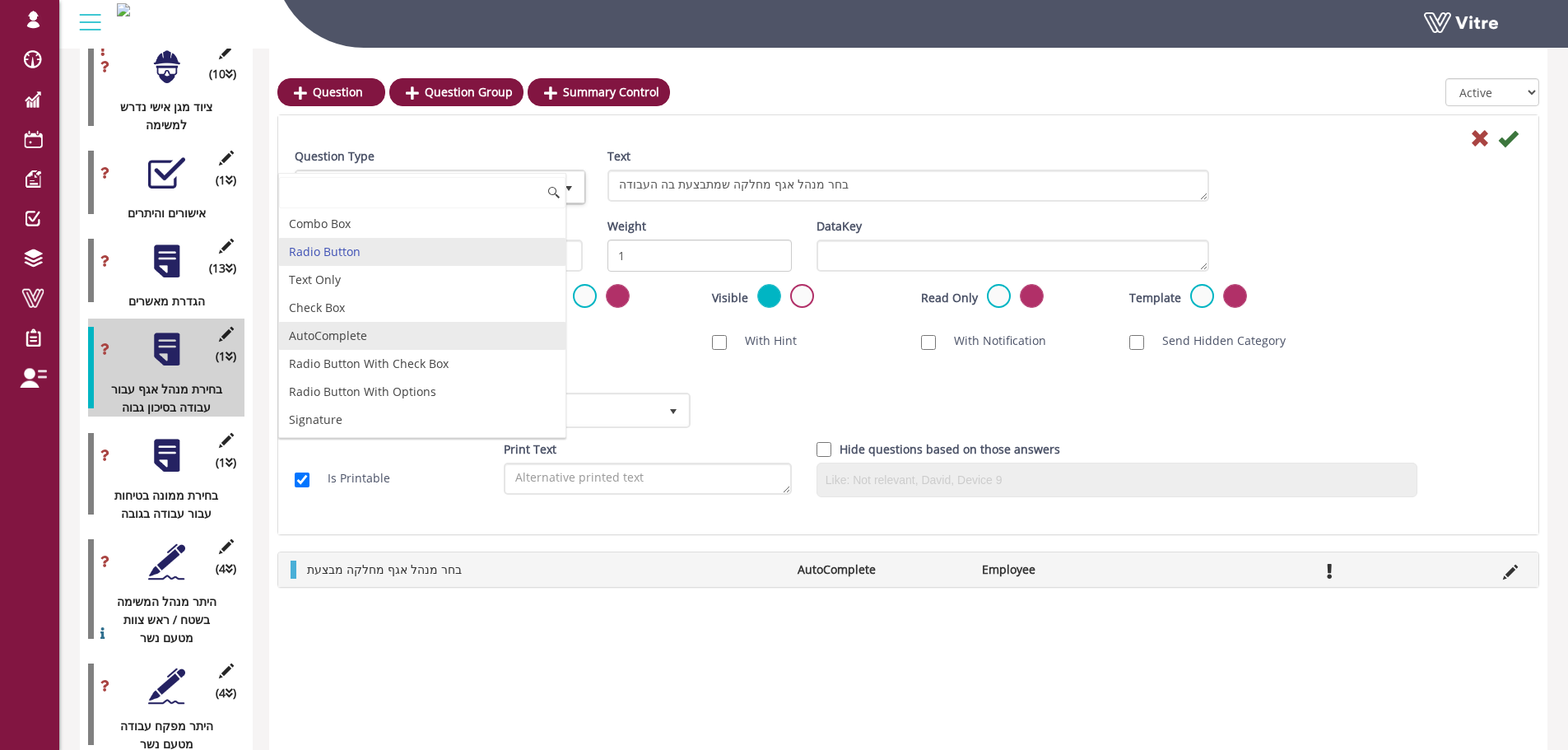
click at [365, 340] on li "AutoComplete" at bounding box center [421, 335] width 286 height 28
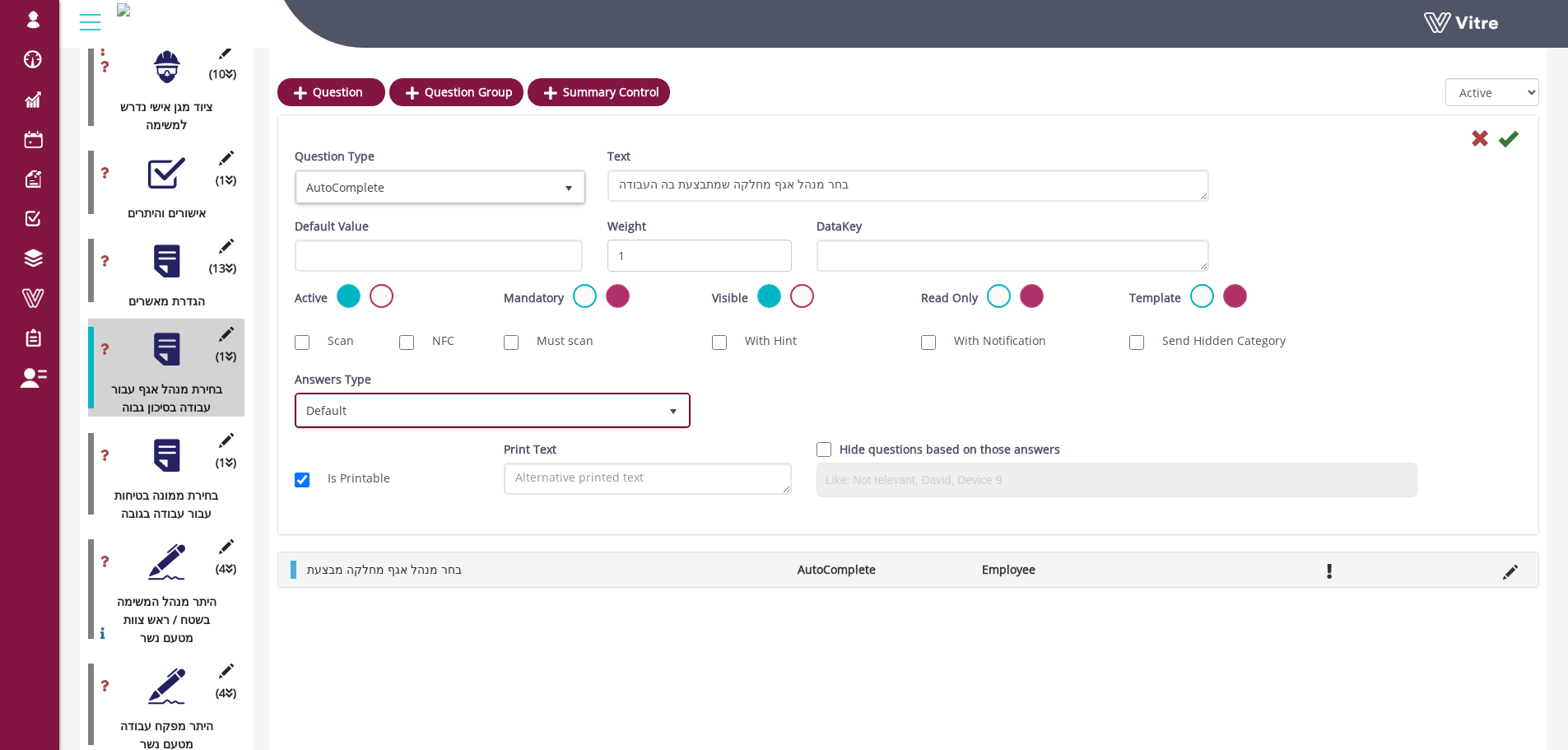
click at [360, 406] on span "Default" at bounding box center [478, 410] width 361 height 30
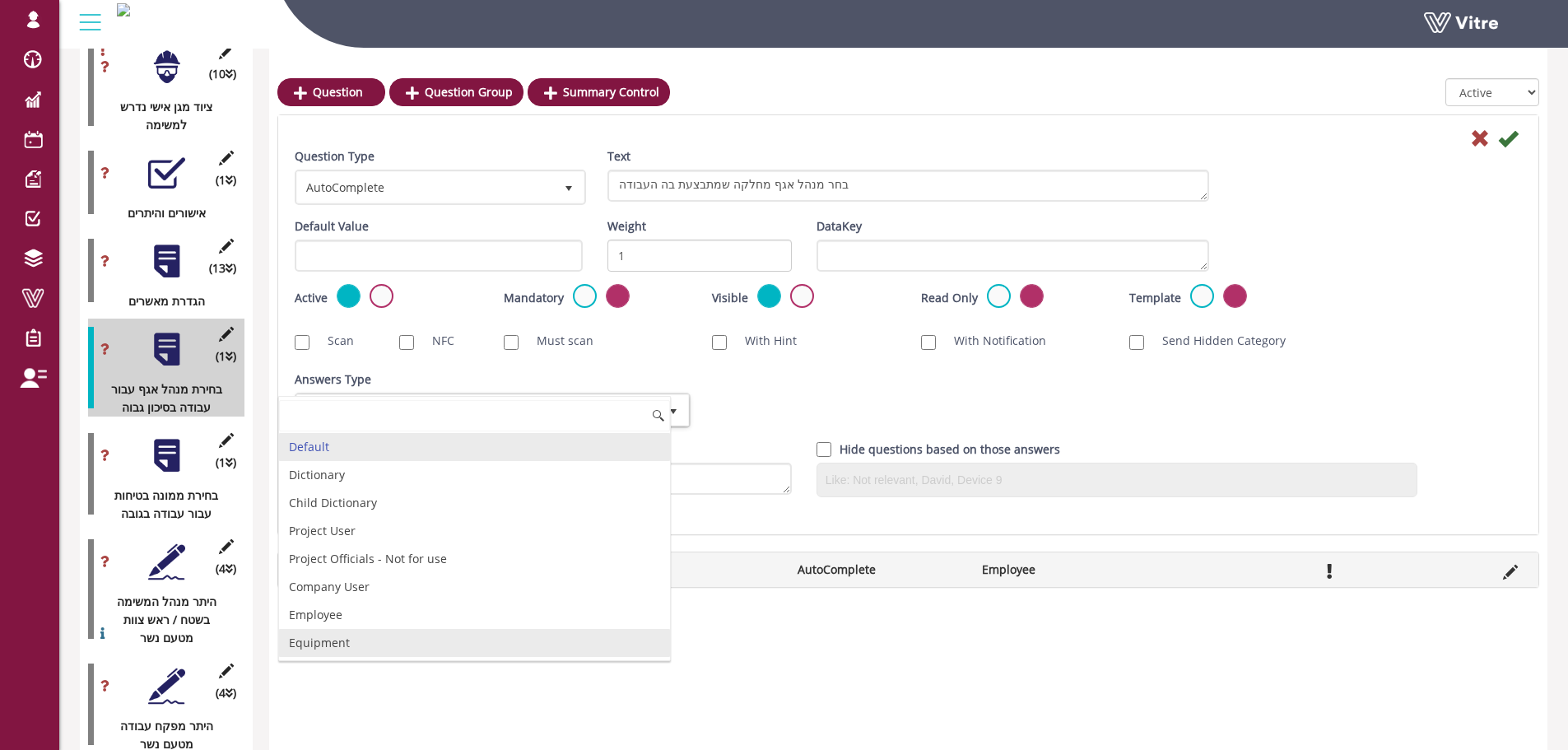
click at [342, 619] on li "Employee" at bounding box center [474, 615] width 391 height 28
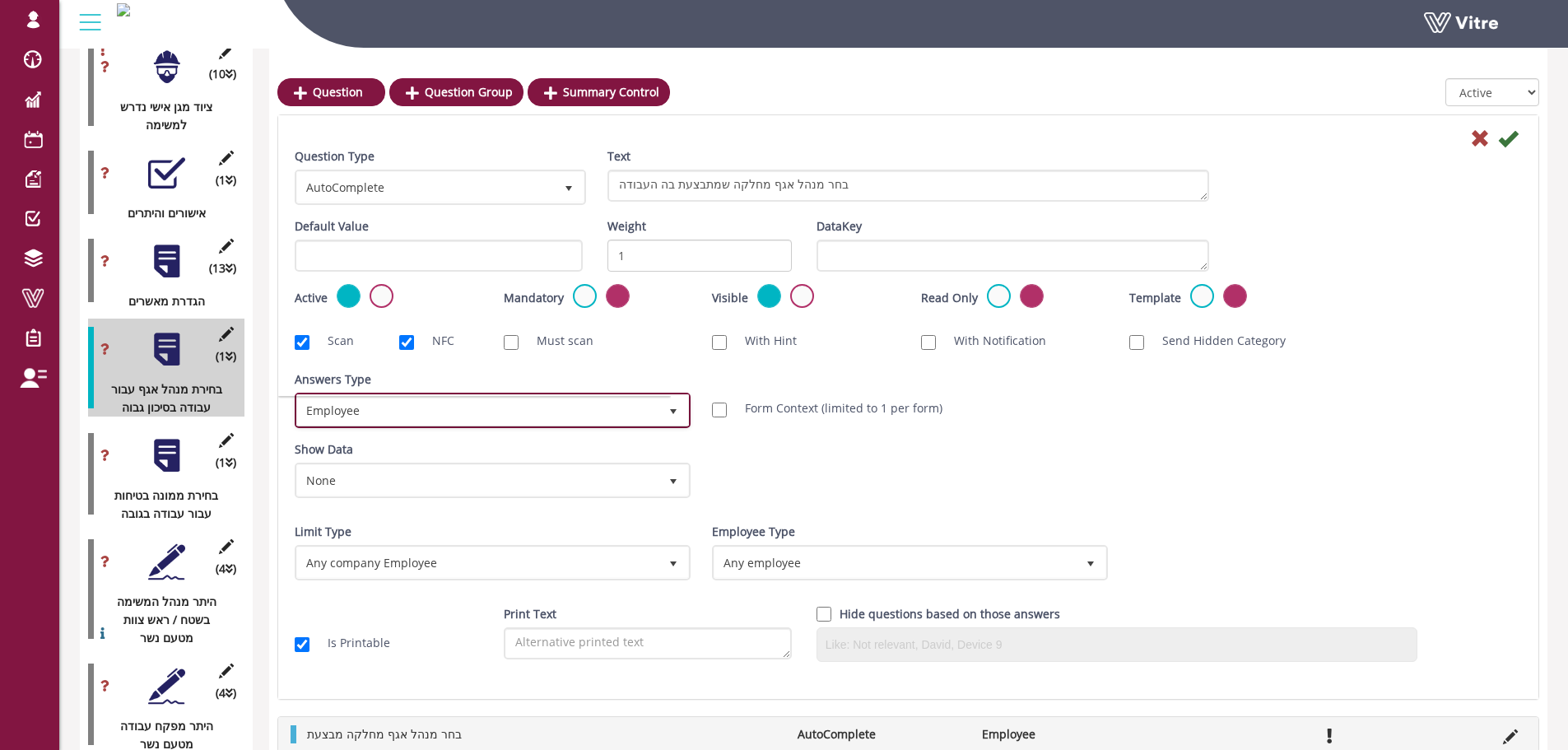
checkbox input "true"
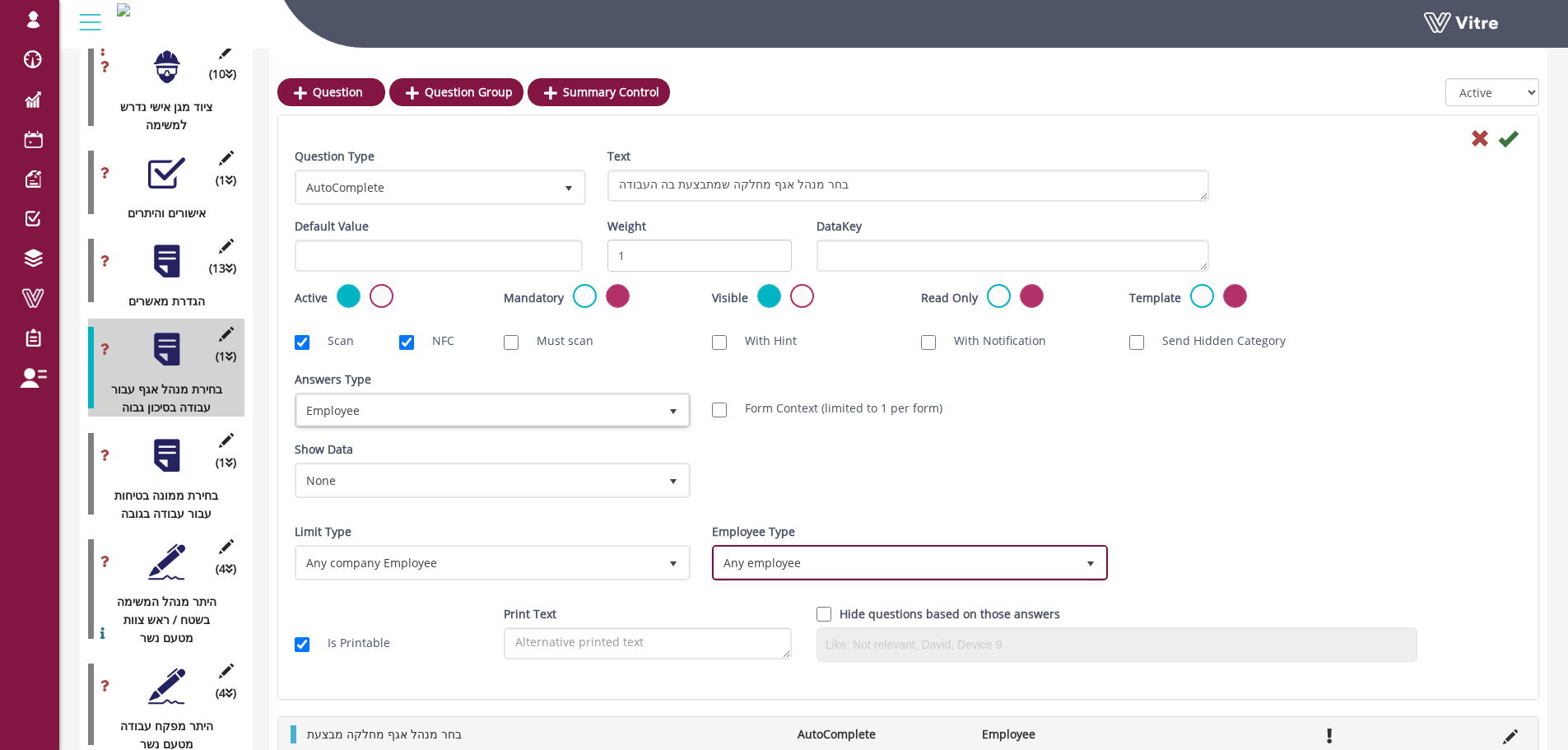
click at [851, 557] on span "Any employee" at bounding box center [895, 562] width 361 height 30
click at [834, 592] on li "Only users" at bounding box center [892, 594] width 391 height 28
click at [1260, 499] on div "Show Data None 0 Certificates רשיון נהיגה במלגזה Limit to Valid Only" at bounding box center [909, 475] width 1252 height 70
click at [1512, 140] on icon at bounding box center [1507, 138] width 19 height 19
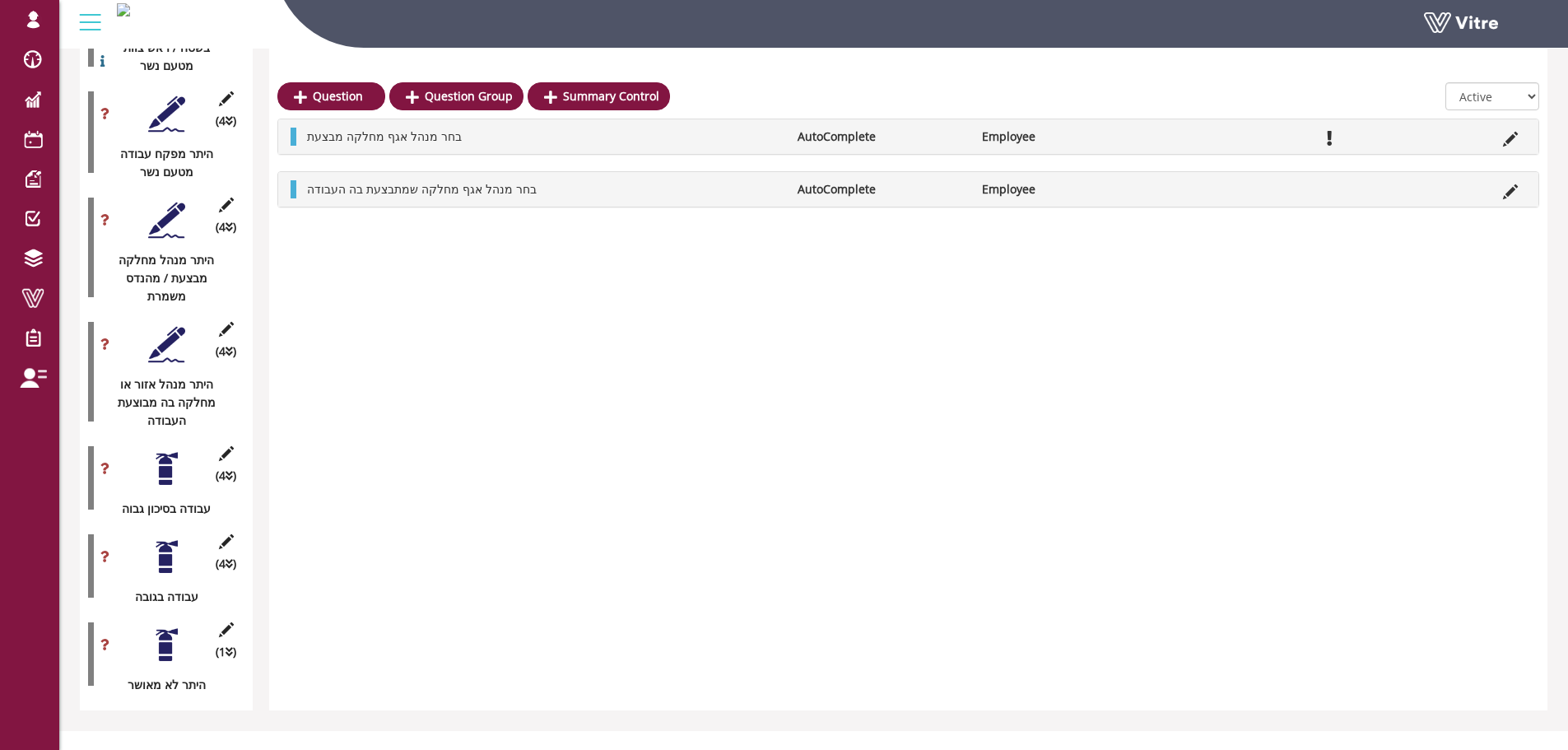
scroll to position [2797, 0]
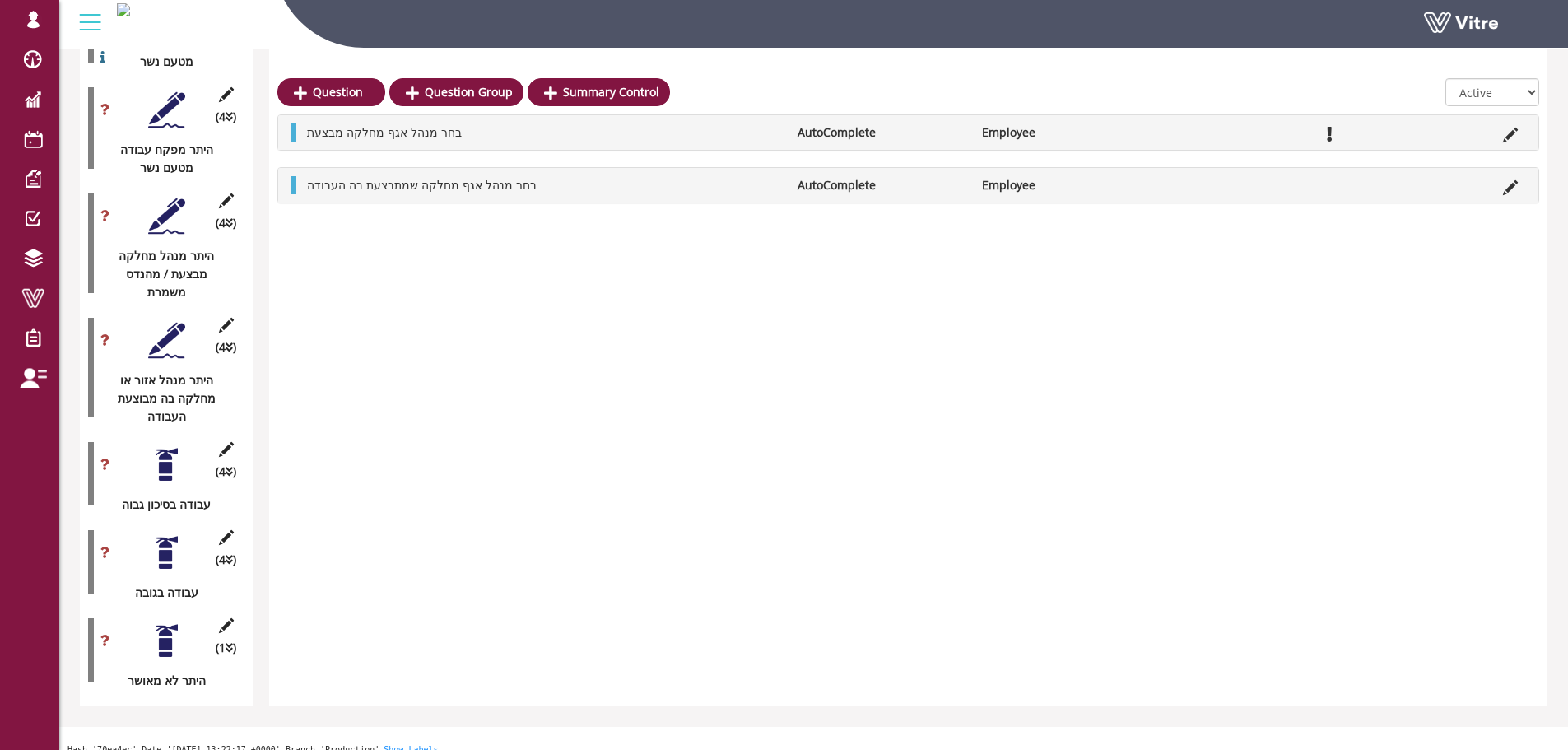
click at [165, 452] on div at bounding box center [167, 465] width 37 height 37
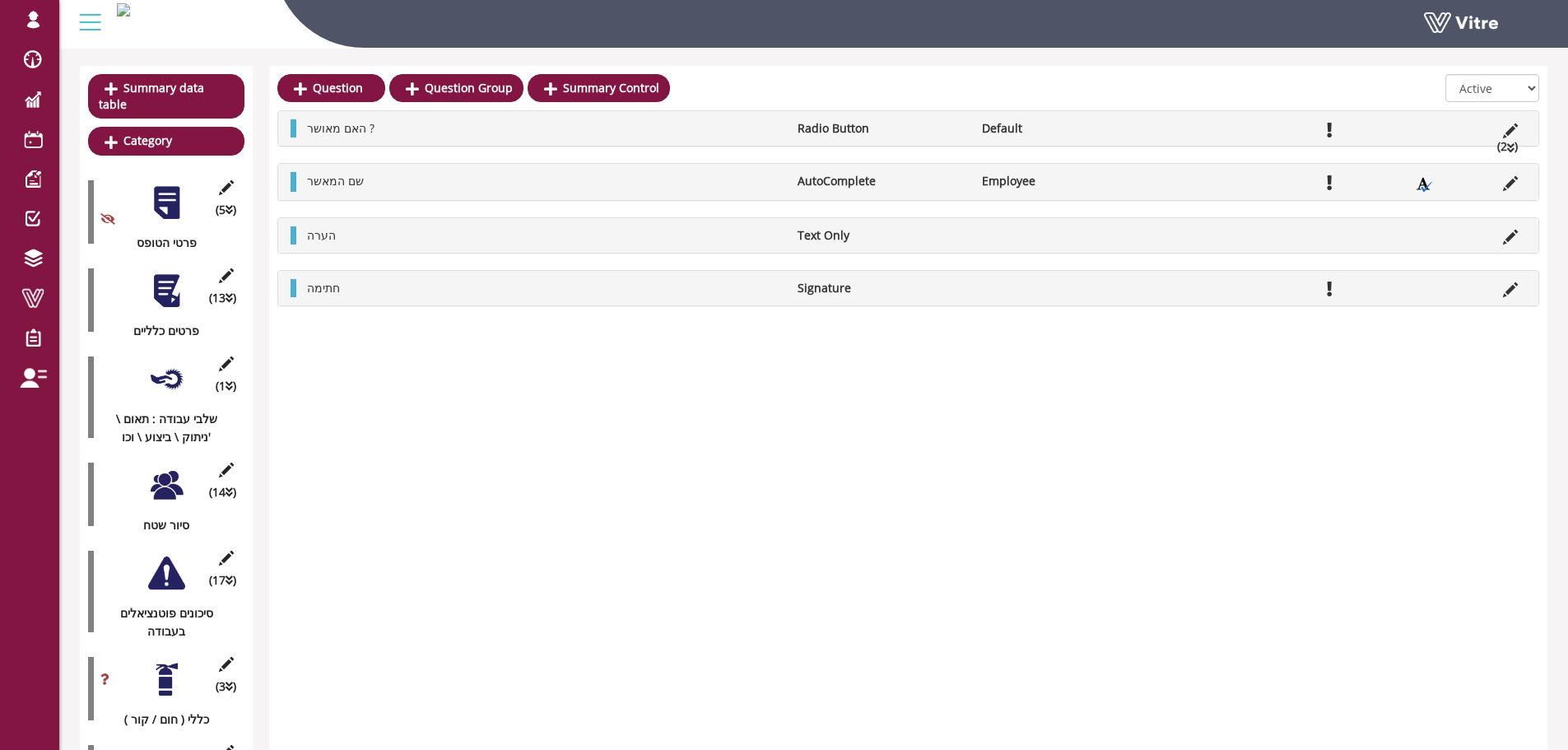
scroll to position [0, 0]
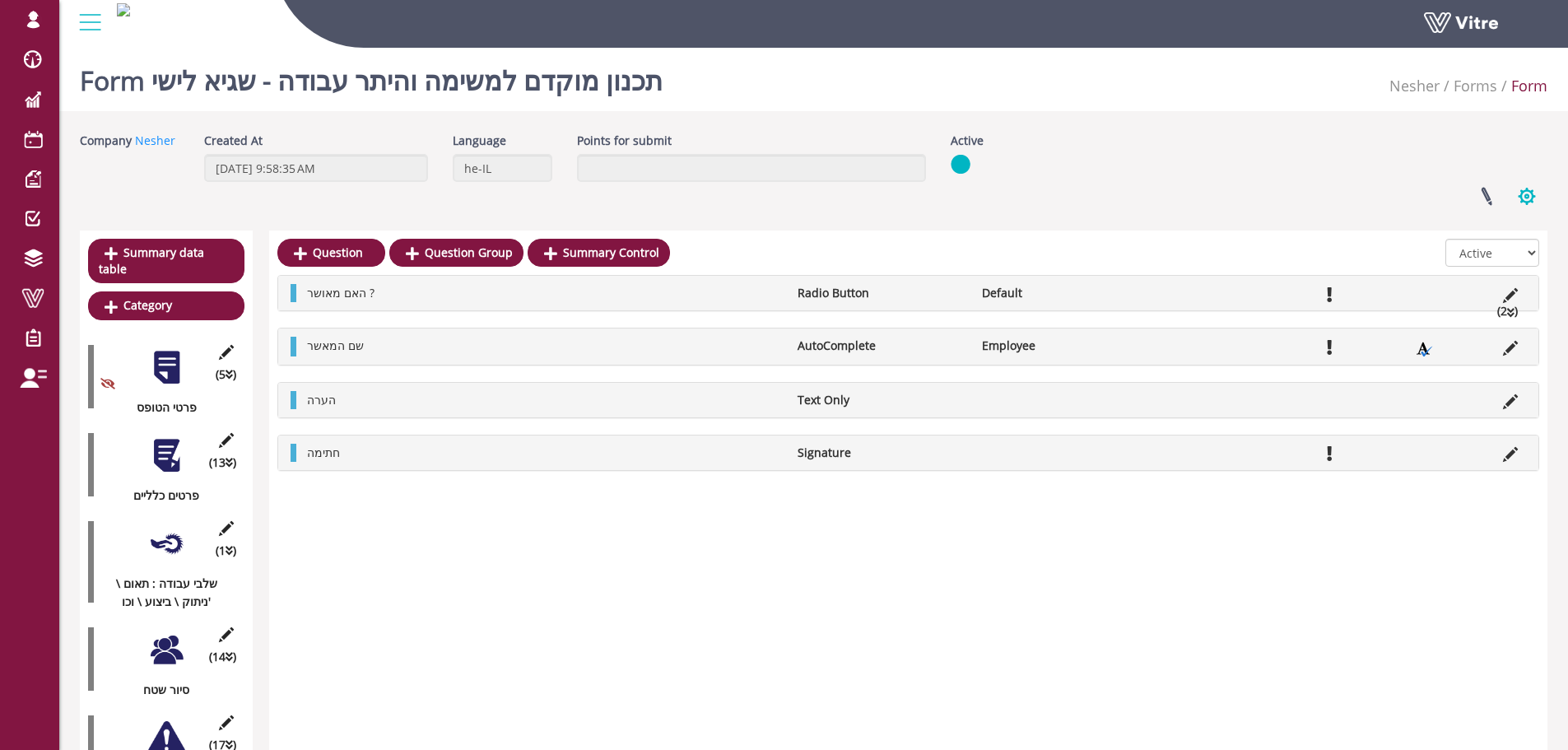
click at [1529, 197] on button "button" at bounding box center [1526, 195] width 41 height 44
click at [1488, 318] on link "Clone Form Category" at bounding box center [1472, 320] width 150 height 21
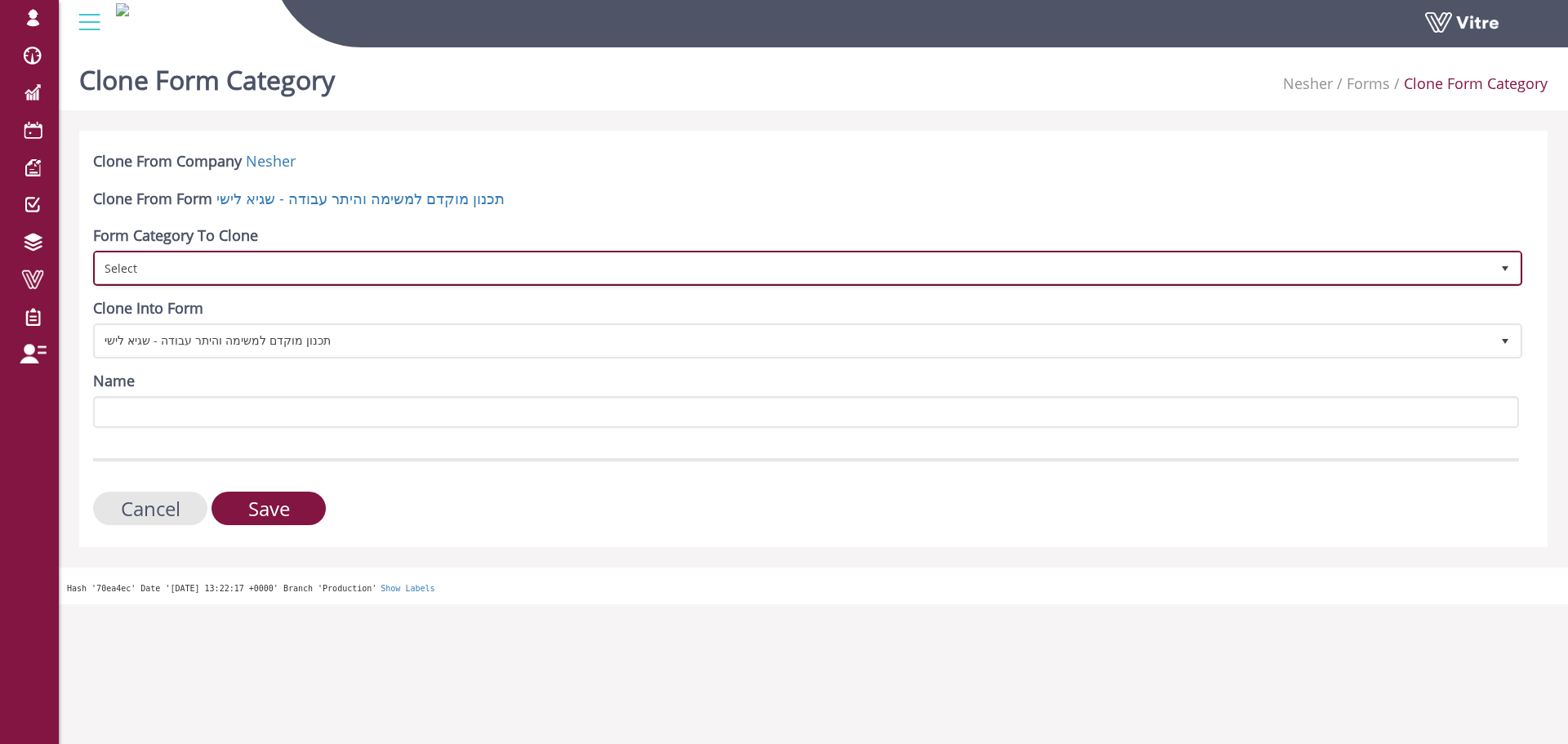
click at [194, 265] on span "Select" at bounding box center [793, 267] width 1395 height 29
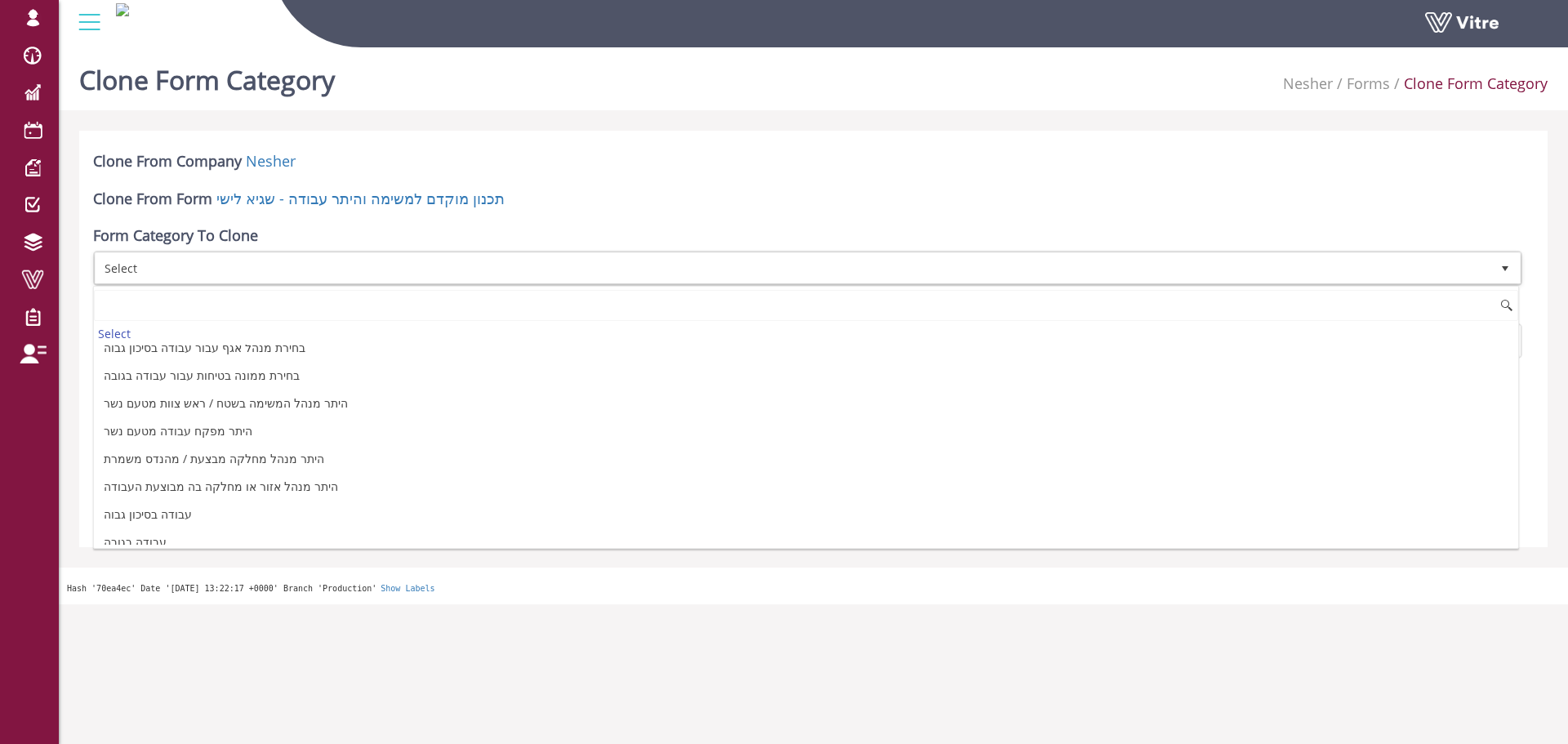
scroll to position [716, 0]
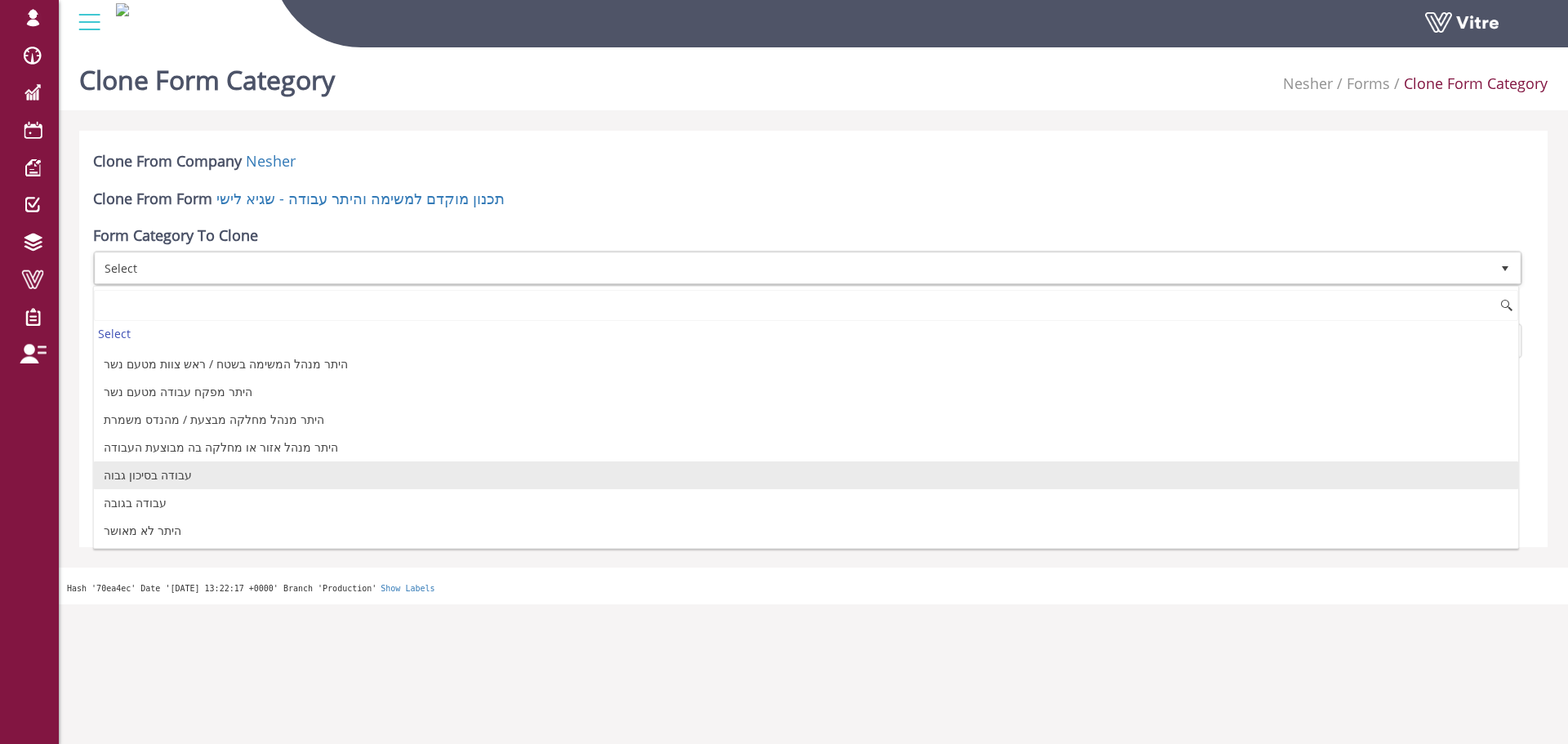
click at [173, 474] on li "עבודה בסיכון גבוה" at bounding box center [806, 475] width 1425 height 28
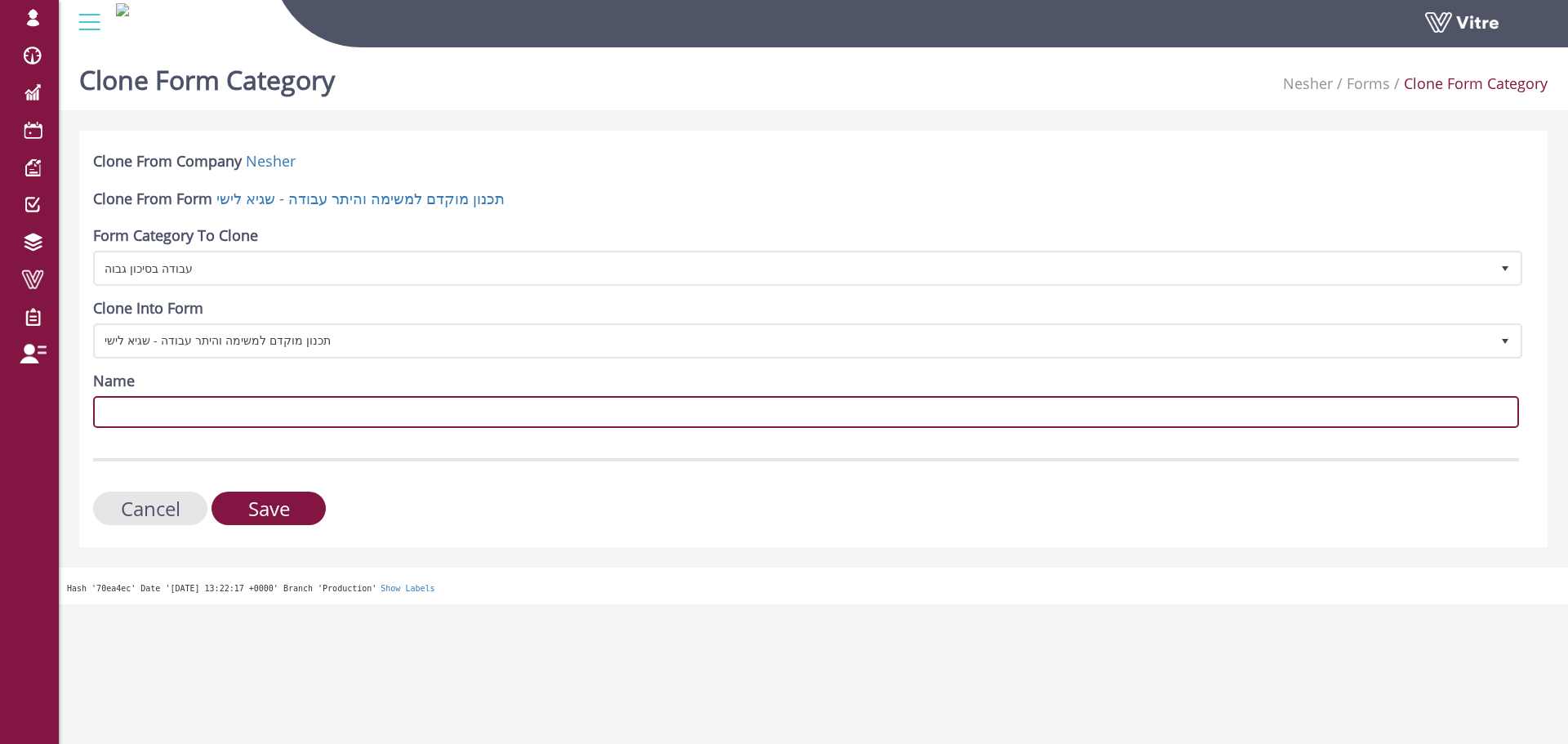
click at [214, 418] on input "Name" at bounding box center [806, 411] width 1426 height 32
type input "עבודה בסיכון גבוה"
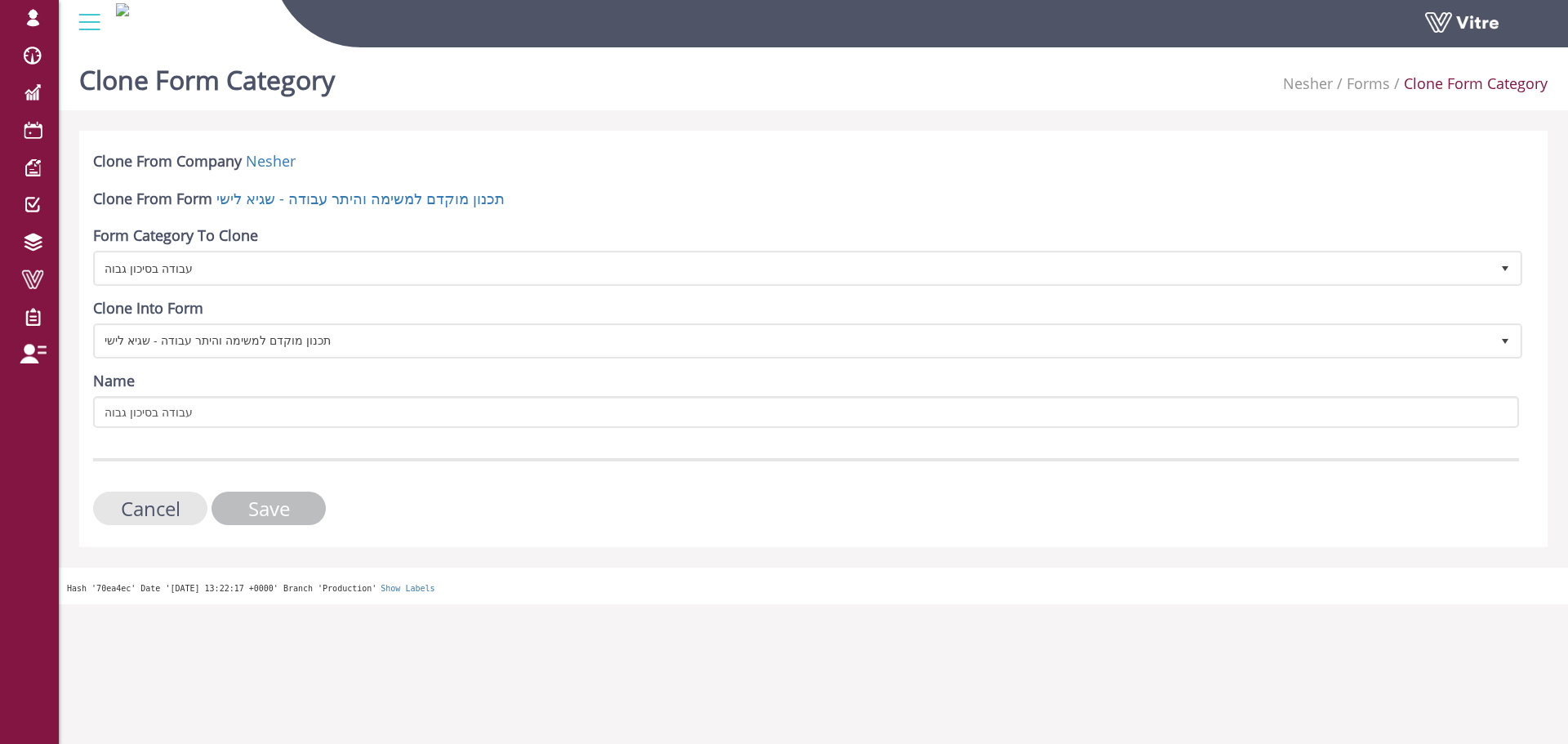
click at [260, 503] on input "Save" at bounding box center [268, 508] width 114 height 33
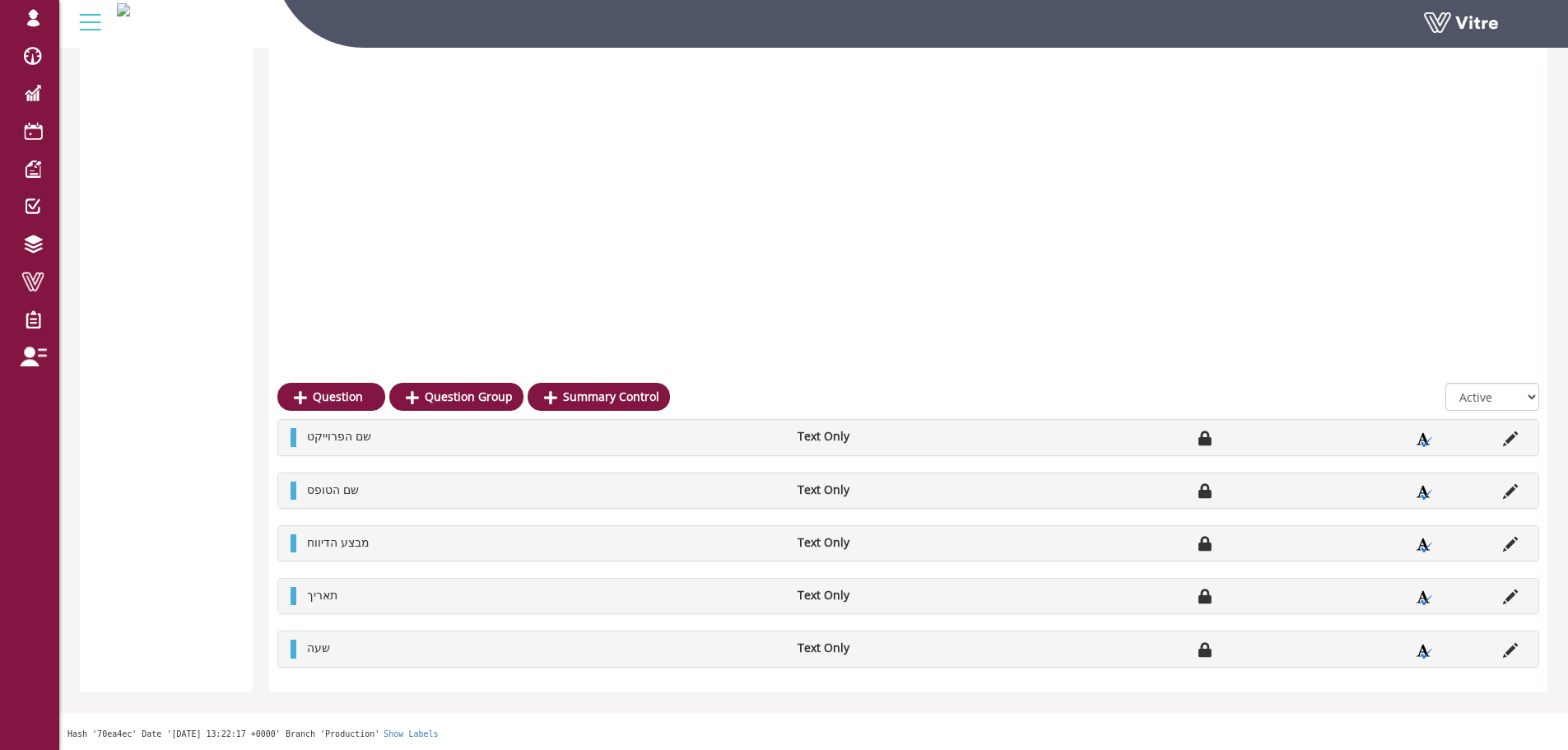
scroll to position [2803, 0]
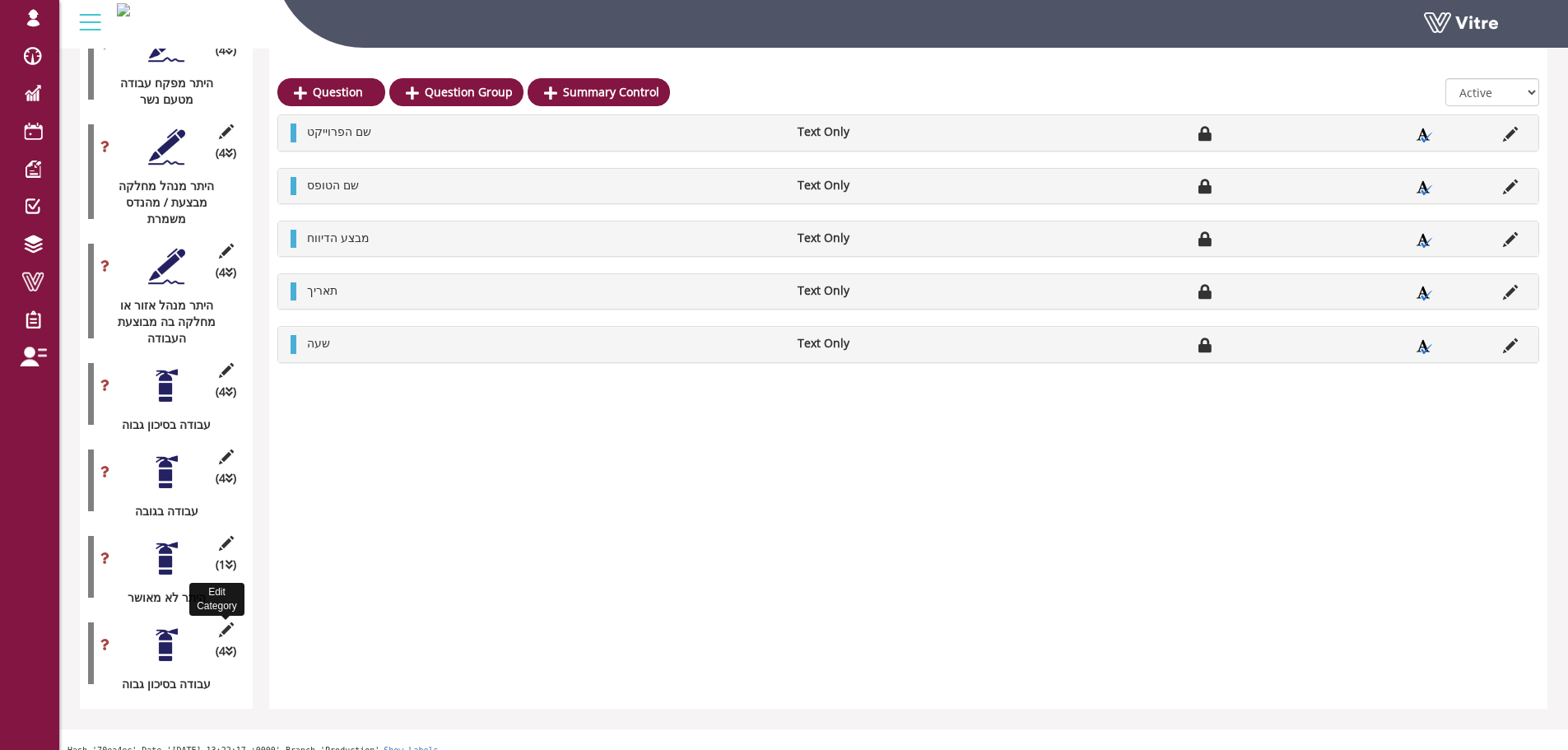
click at [220, 622] on icon at bounding box center [226, 630] width 20 height 15
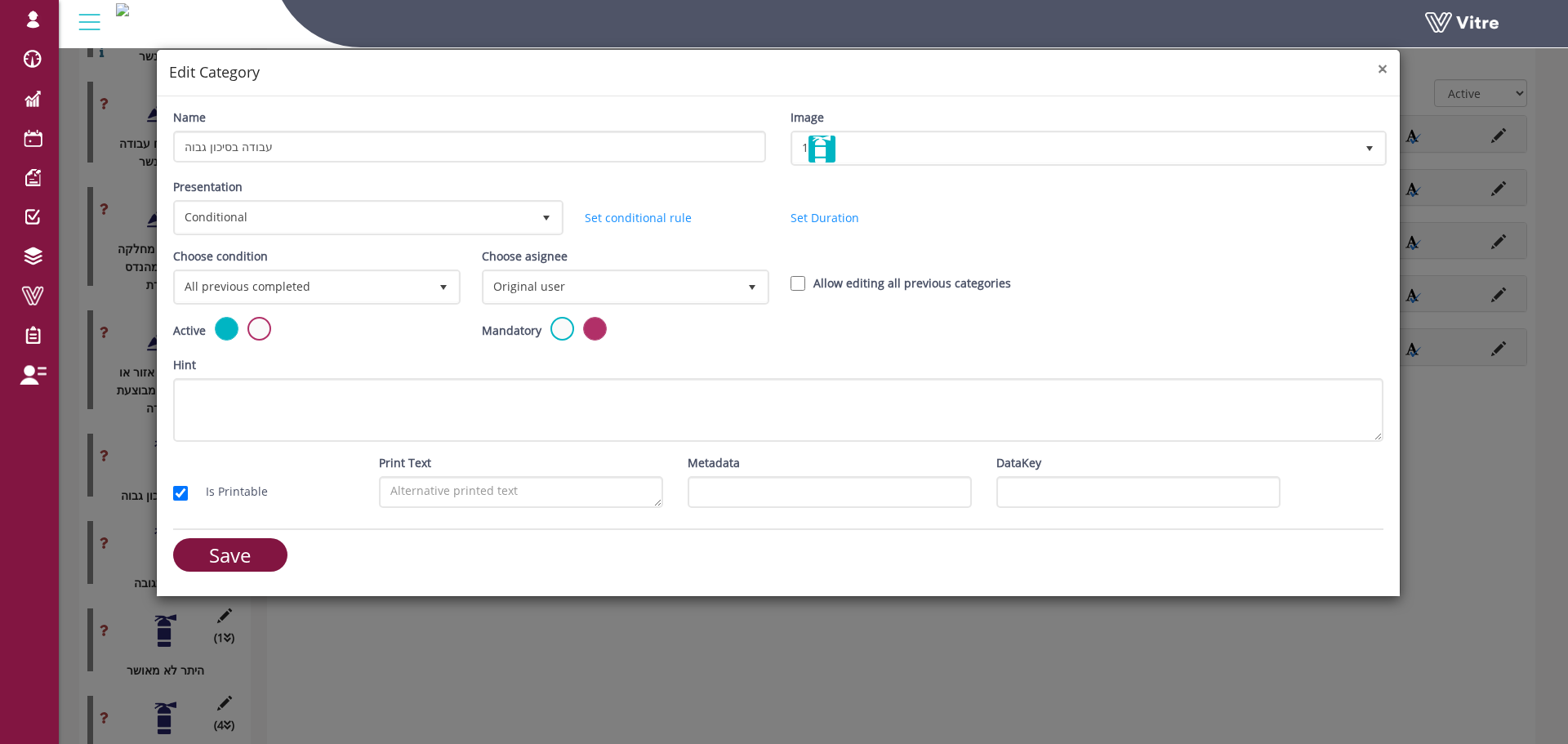
click at [1384, 68] on span "×" at bounding box center [1382, 68] width 10 height 23
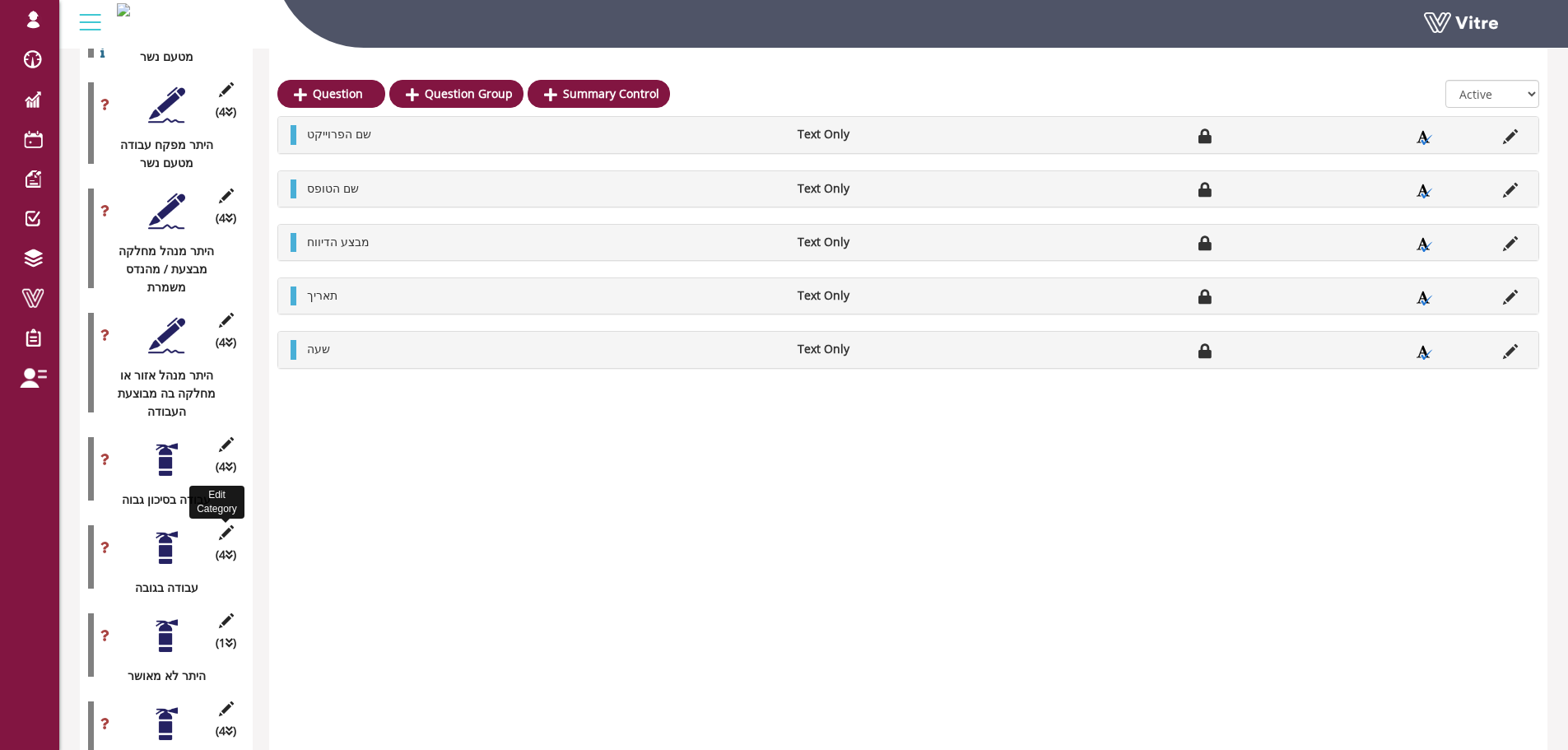
click at [232, 525] on icon at bounding box center [226, 532] width 20 height 15
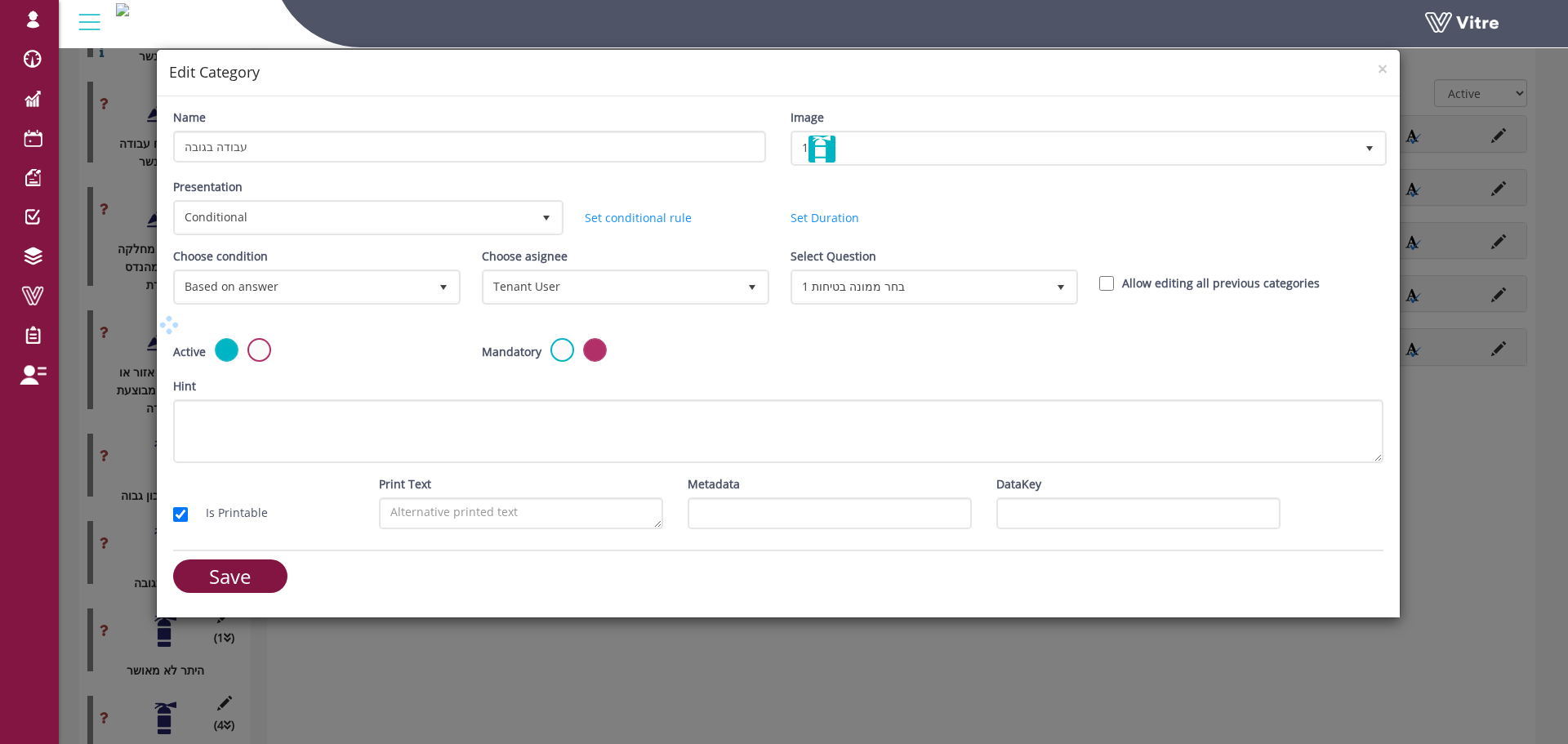
click at [1390, 61] on div "× Edit Category" at bounding box center [778, 73] width 1243 height 47
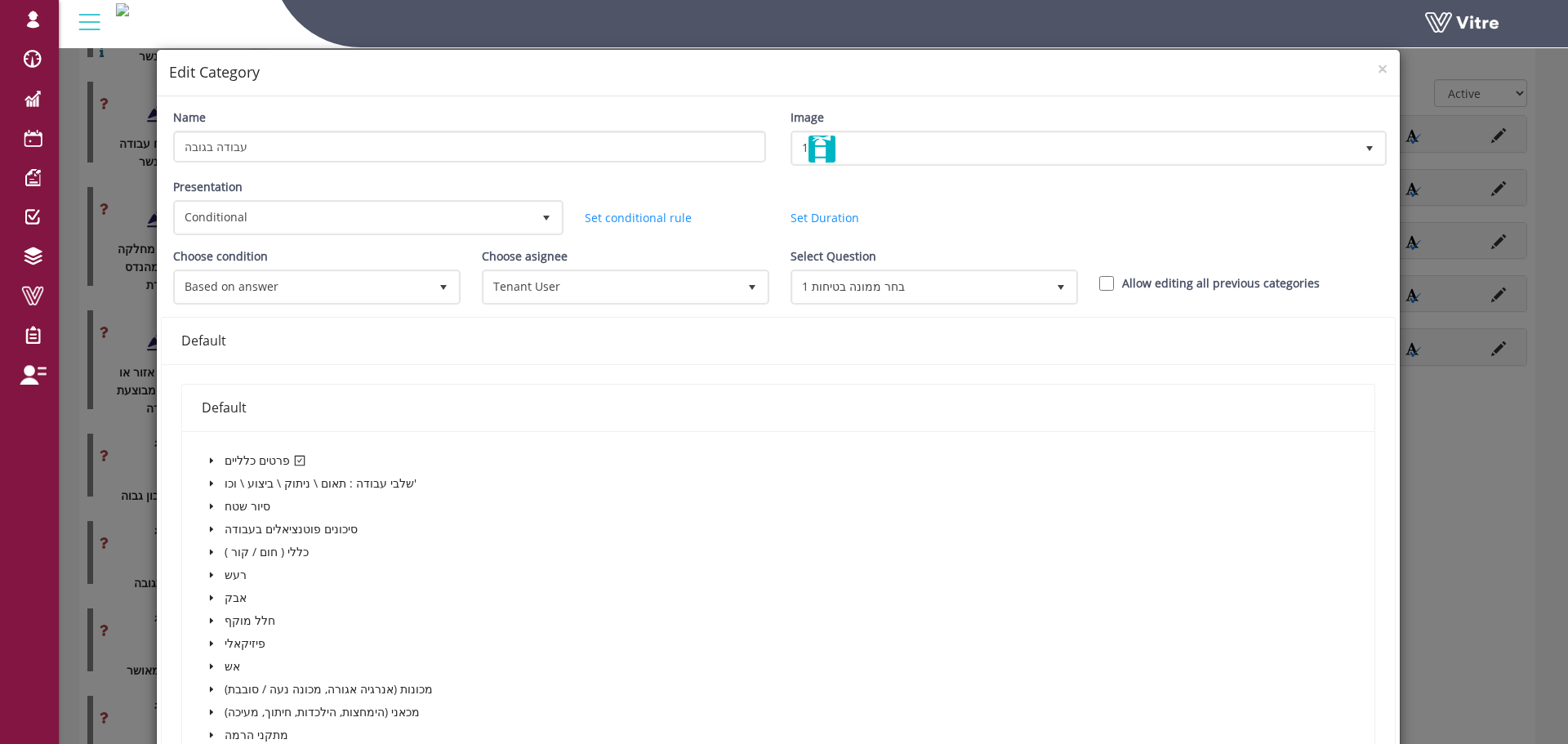
click at [1379, 63] on div "× Edit Category" at bounding box center [778, 73] width 1243 height 47
click at [1378, 65] on span "×" at bounding box center [1382, 68] width 10 height 23
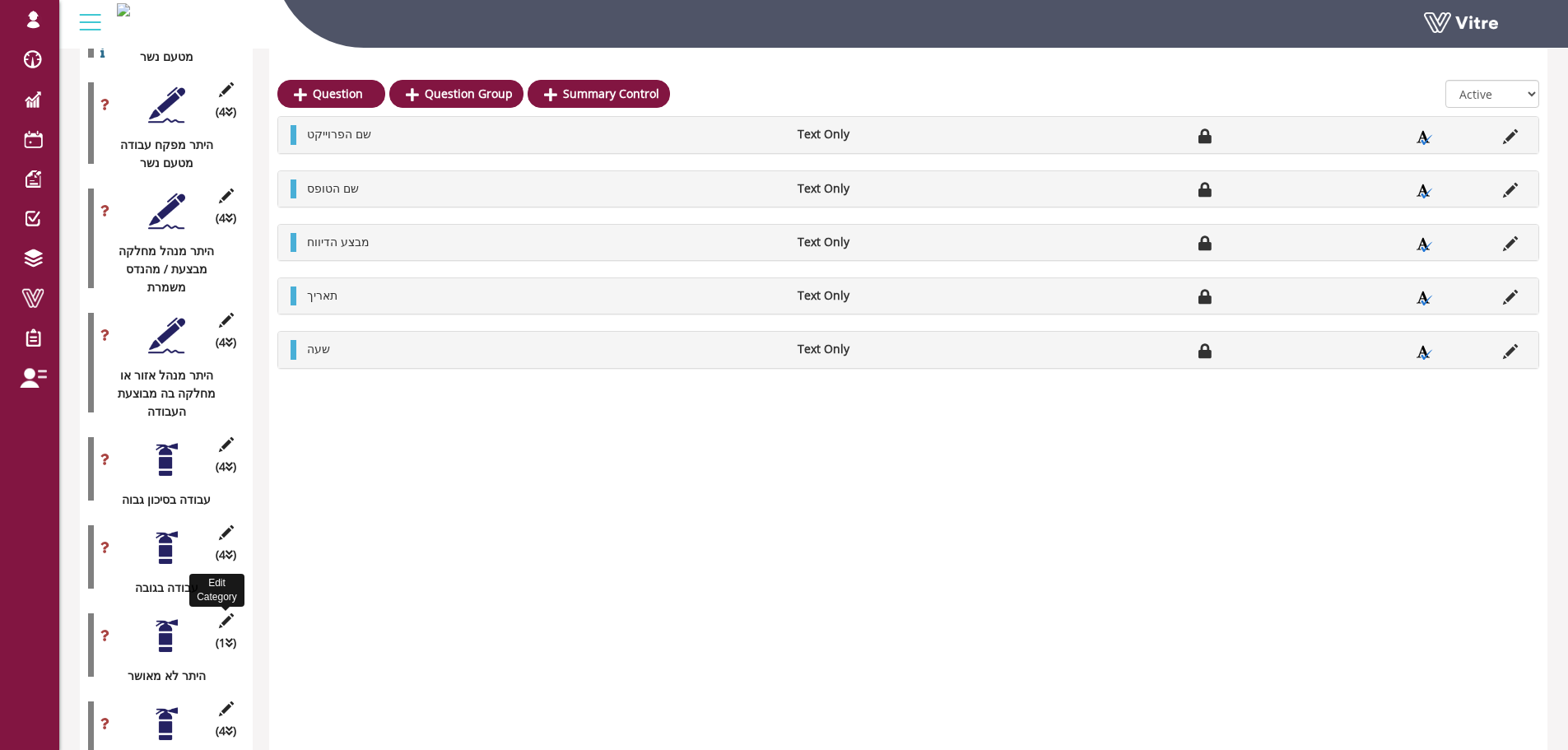
click at [220, 613] on icon at bounding box center [226, 620] width 20 height 15
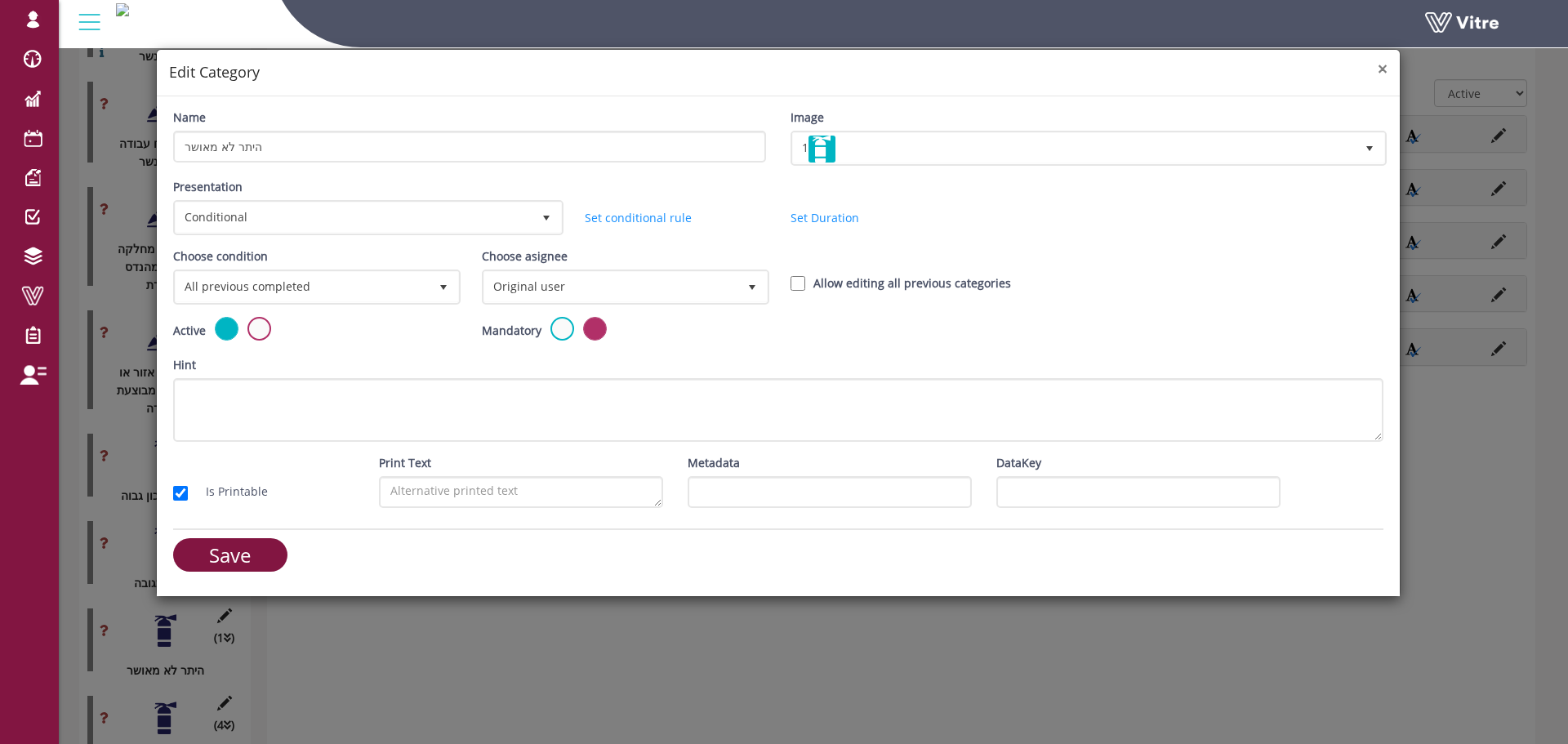
click at [1378, 67] on span "×" at bounding box center [1382, 68] width 10 height 23
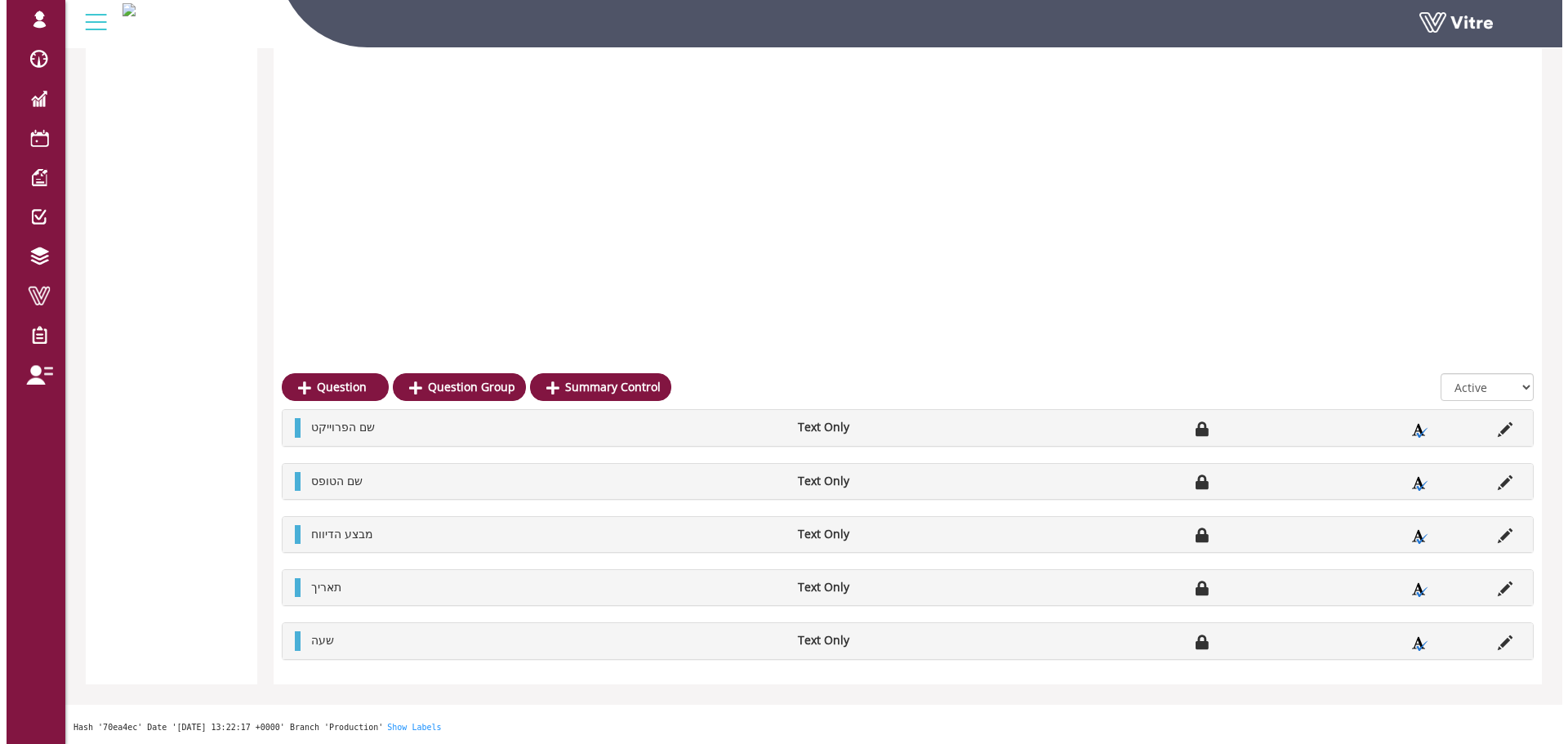
scroll to position [2862, 0]
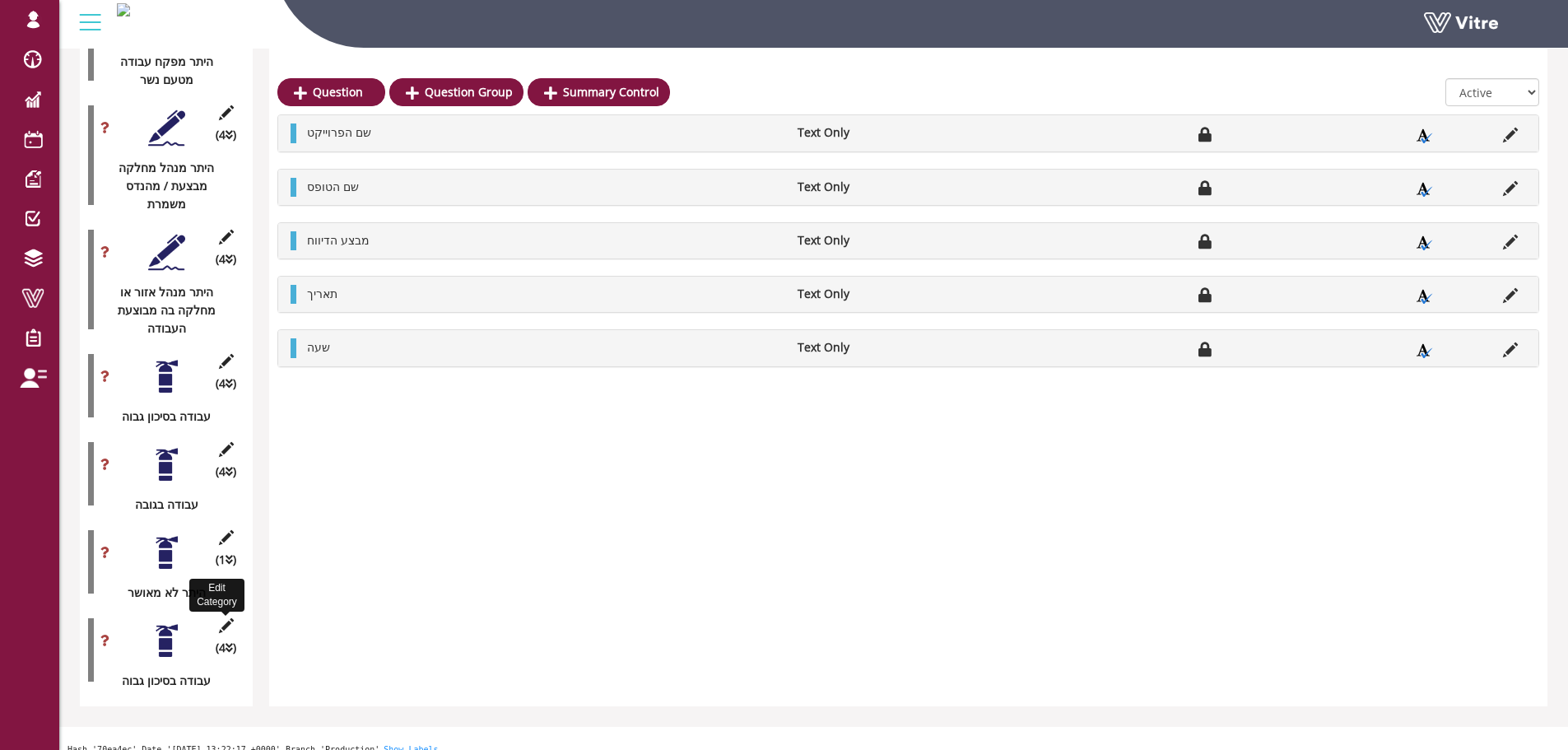
click at [227, 618] on icon at bounding box center [226, 625] width 20 height 15
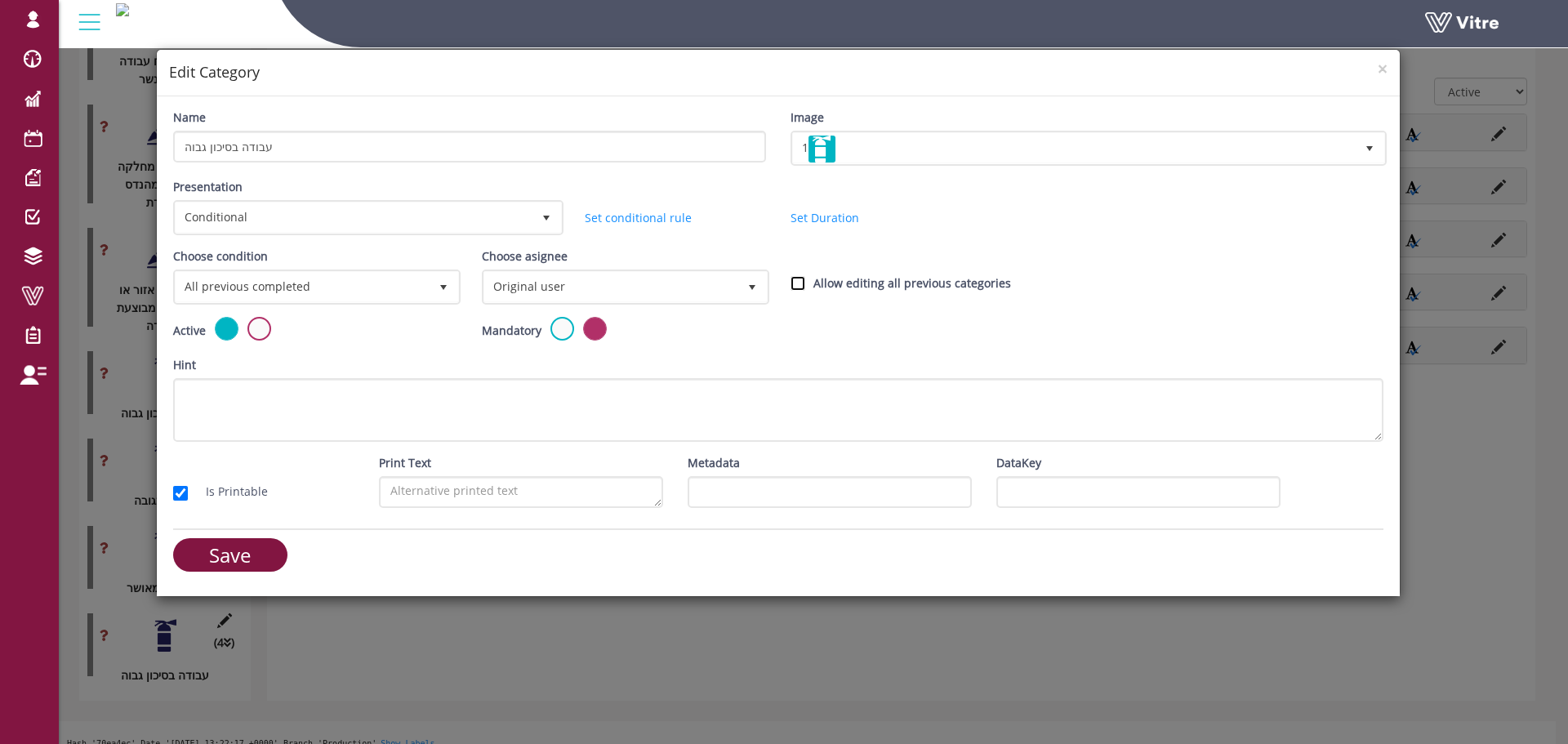
click at [799, 287] on input "Allow editing all previous categories" at bounding box center [798, 283] width 15 height 15
click at [800, 278] on input "Allow editing all previous categories" at bounding box center [798, 283] width 15 height 15
checkbox input "false"
click at [392, 294] on span "All previous completed" at bounding box center [301, 287] width 253 height 29
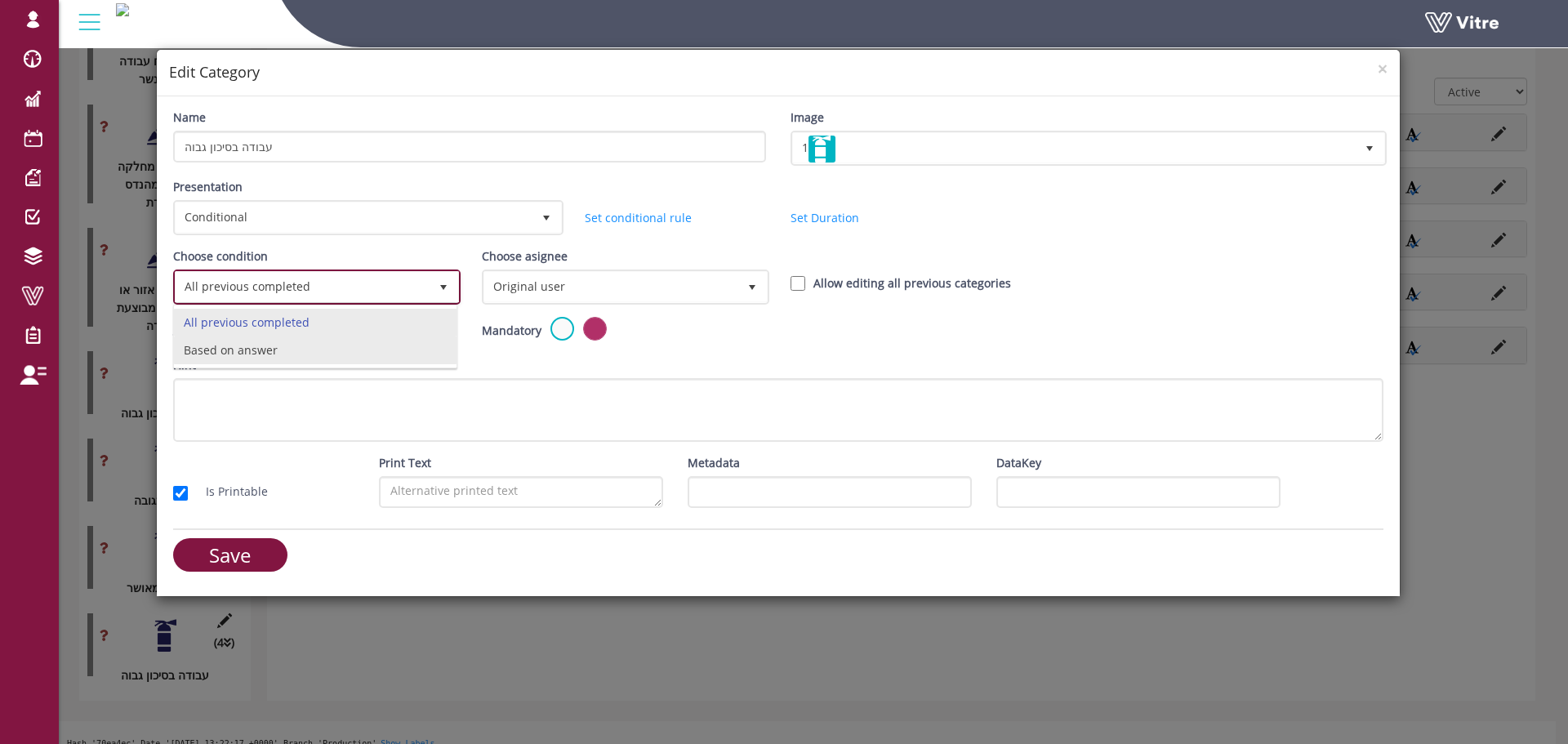
click at [341, 350] on li "Based on answer" at bounding box center [314, 350] width 282 height 28
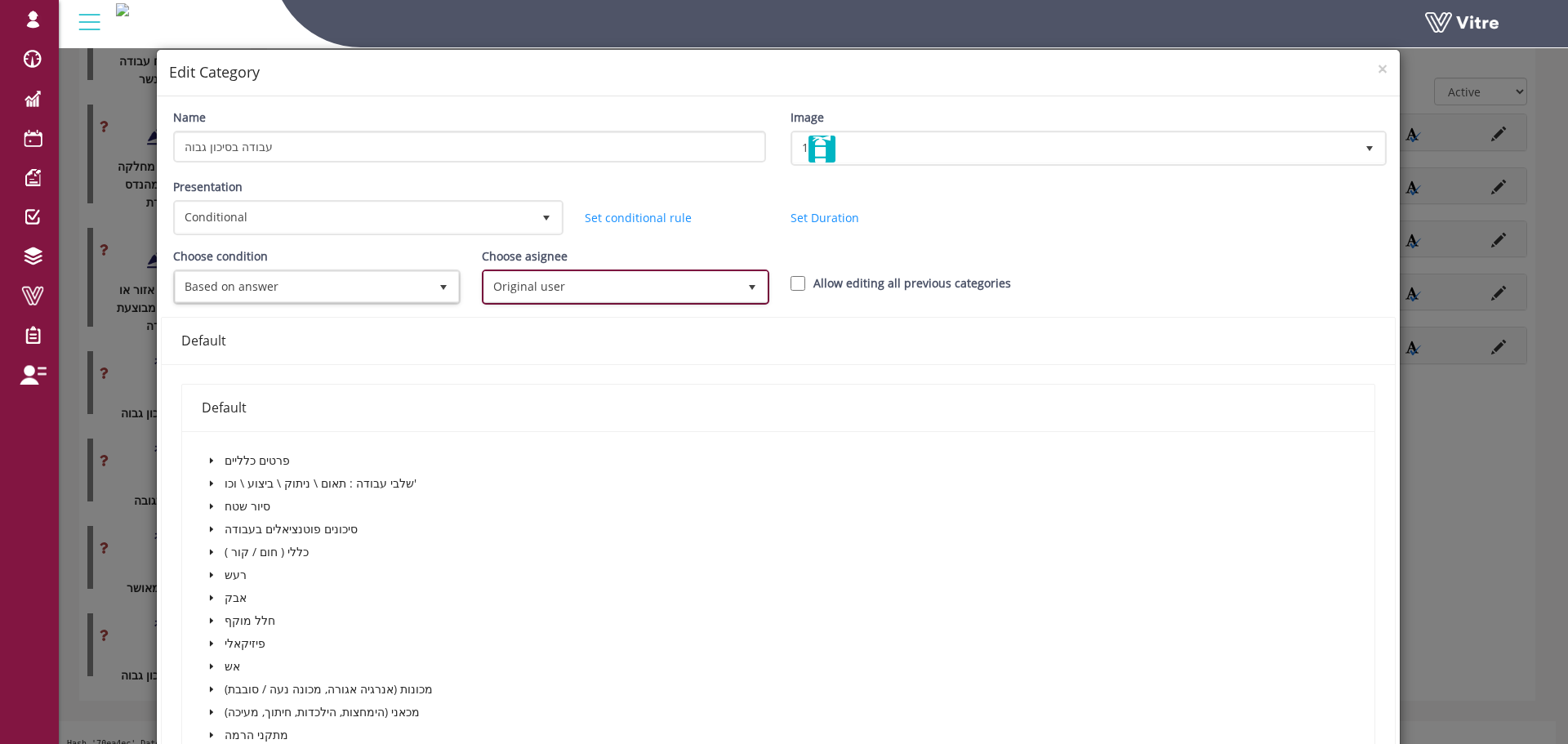
click at [597, 300] on span "Original user" at bounding box center [610, 287] width 253 height 29
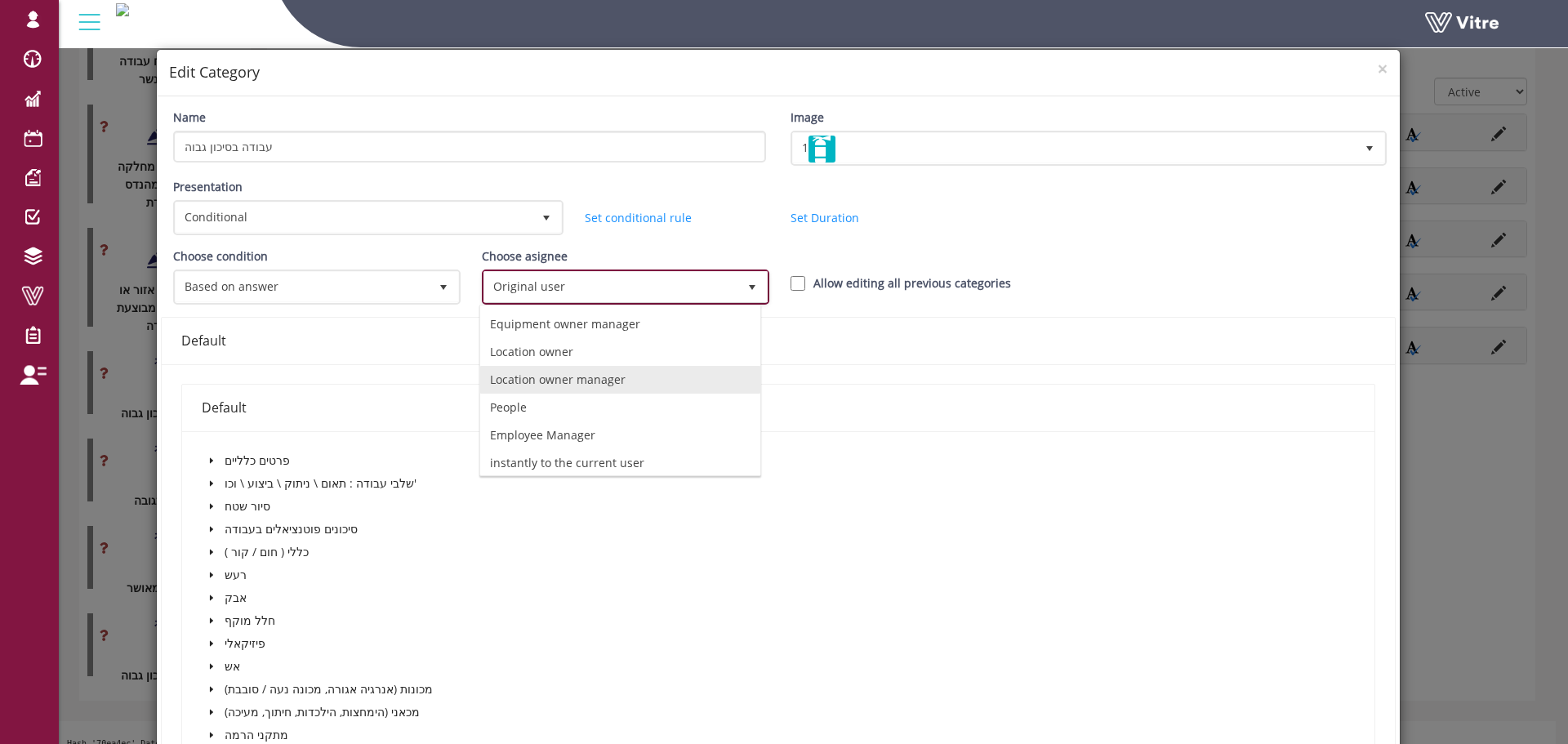
scroll to position [114, 0]
click at [562, 458] on li "Tenant User" at bounding box center [620, 457] width 280 height 28
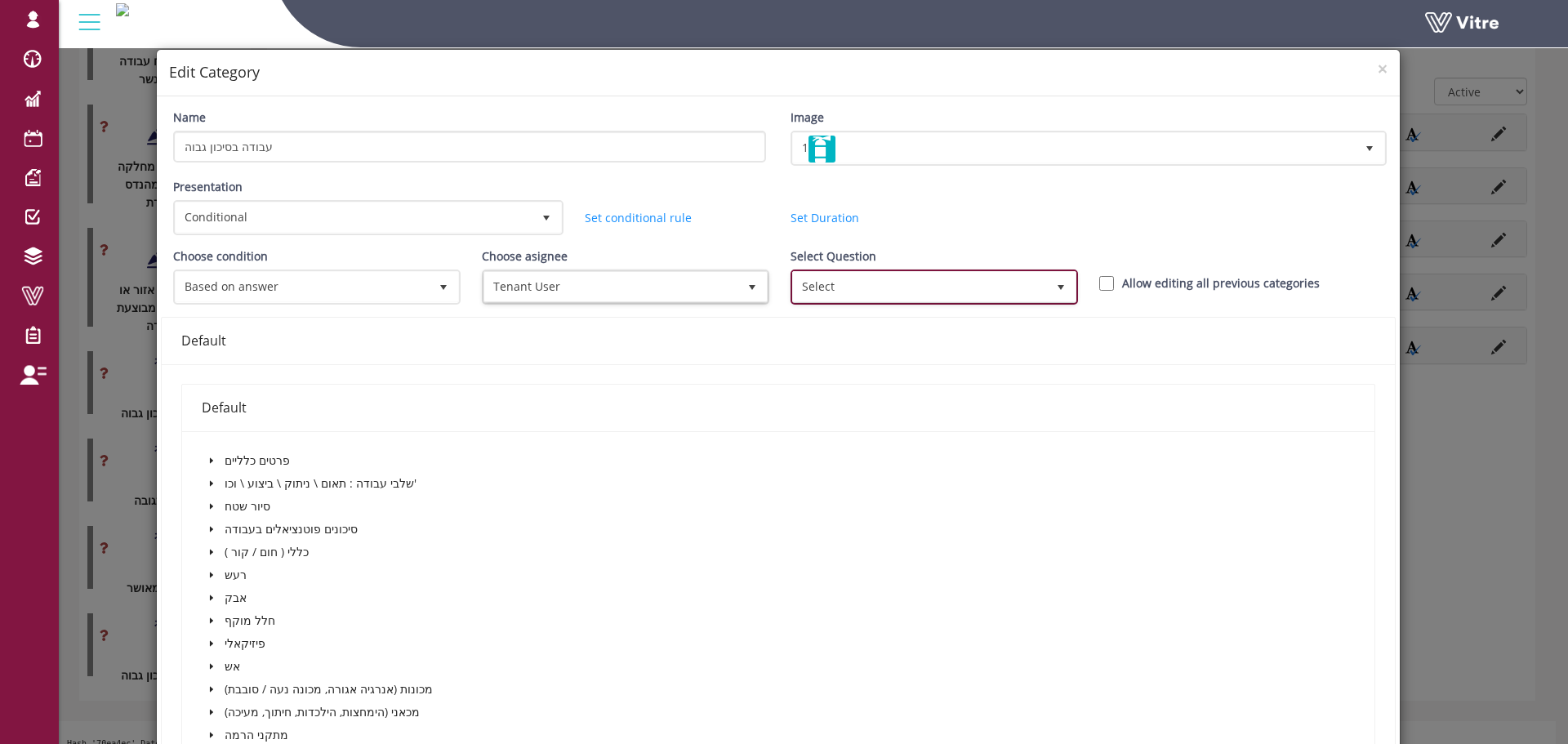
click at [864, 282] on span "Select" at bounding box center [919, 287] width 253 height 29
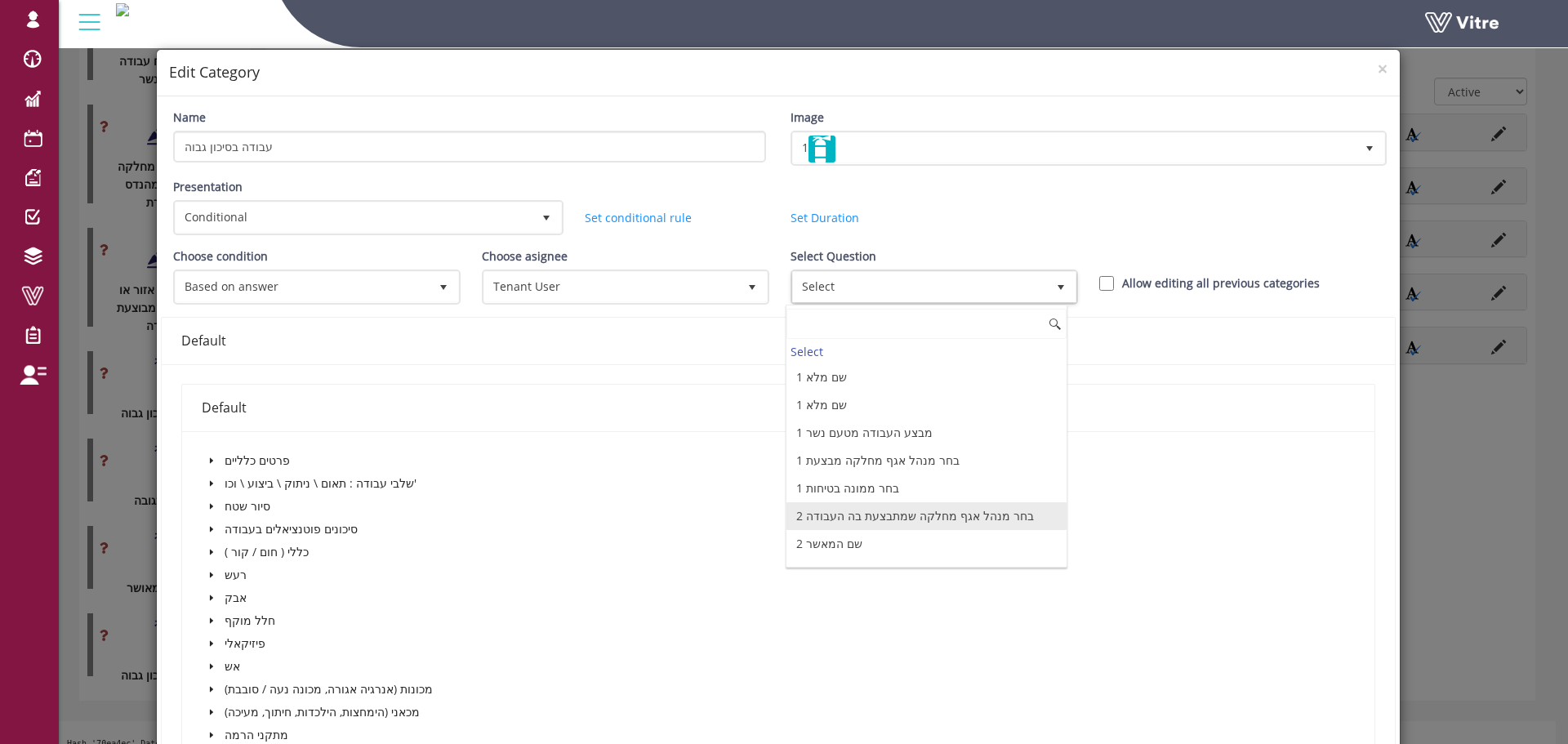
click at [879, 514] on li "2 בחר מנהל אגף מחלקה שמתבצעת בה העבודה" at bounding box center [926, 515] width 280 height 28
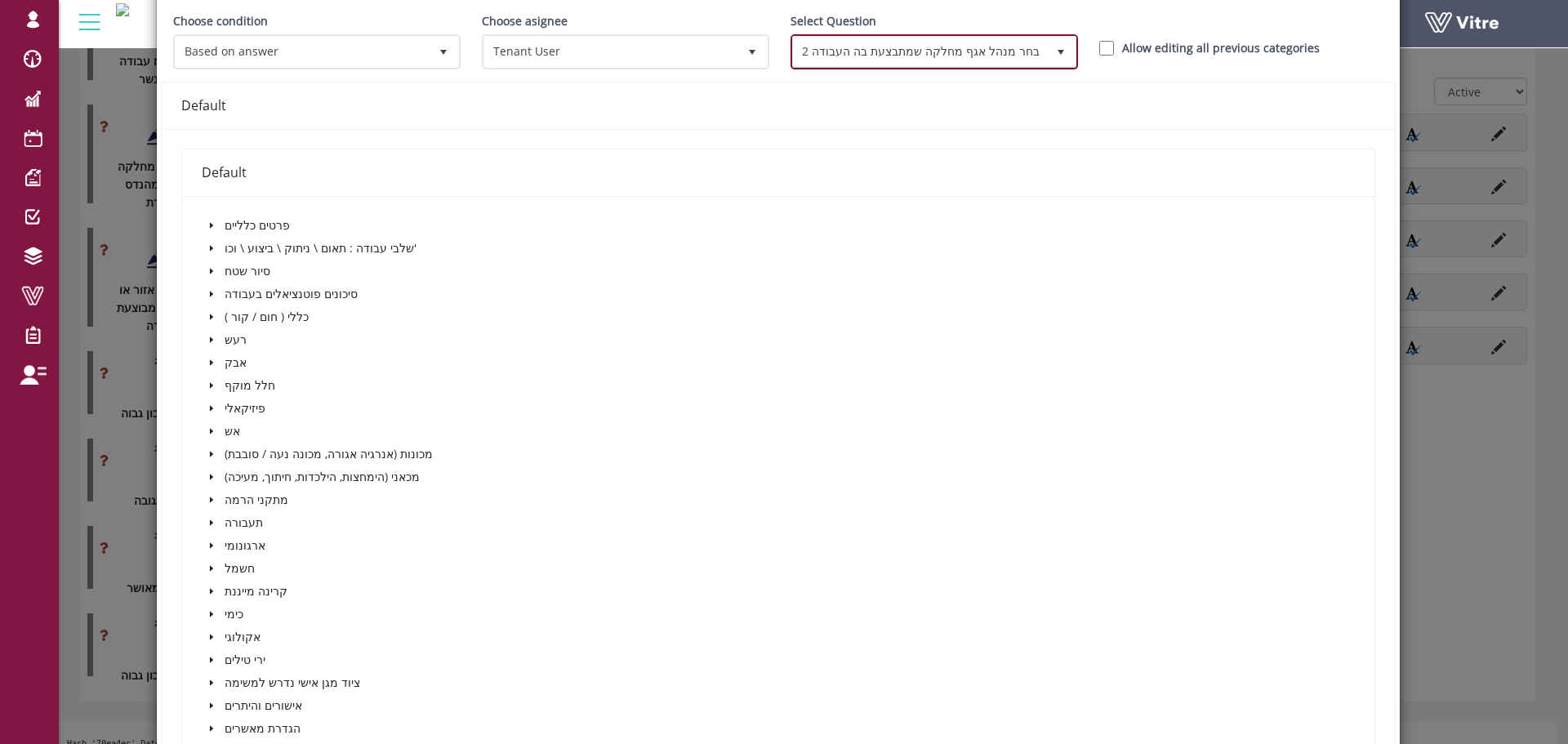
scroll to position [245, 0]
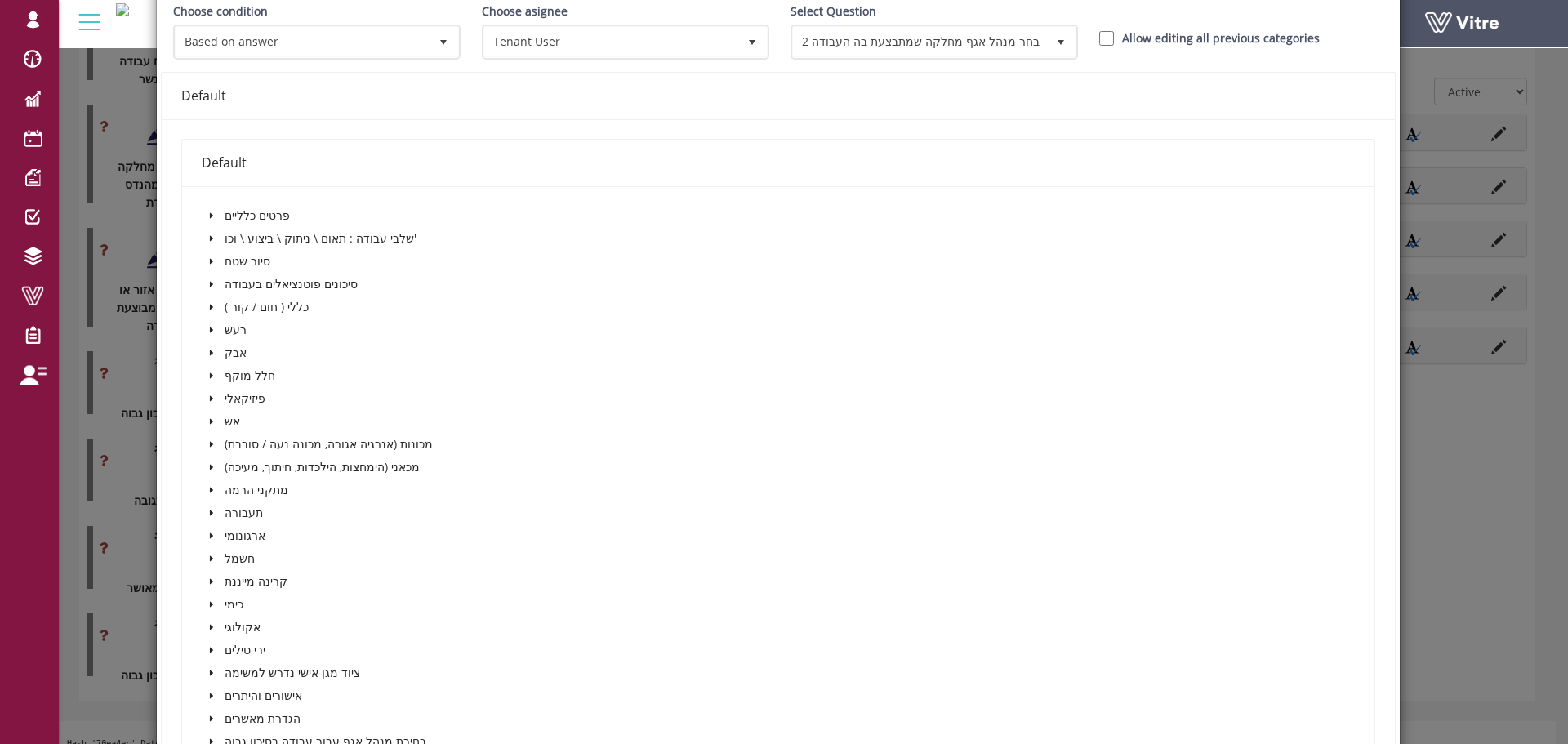
click at [208, 213] on icon "caret-down" at bounding box center [211, 215] width 8 height 8
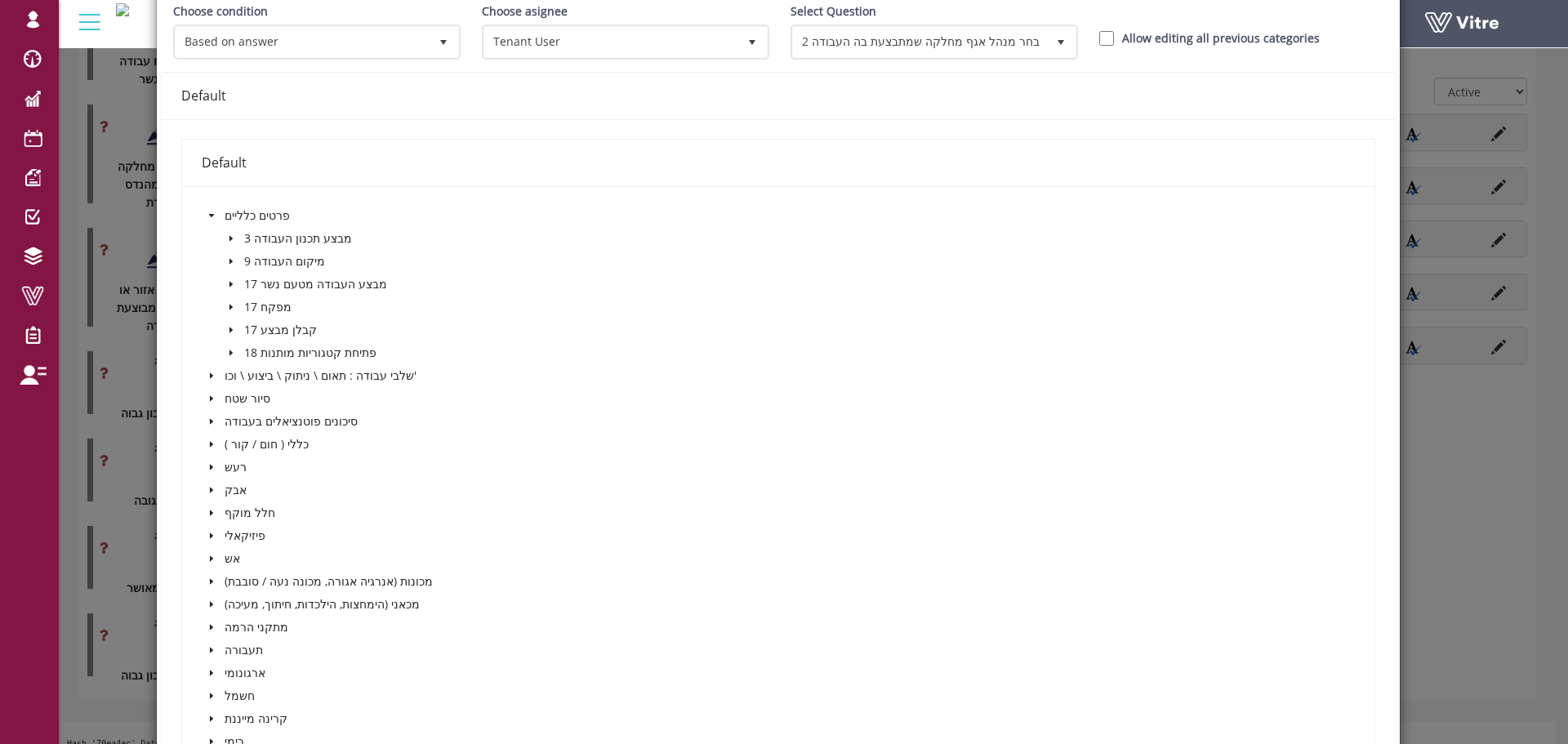
click at [231, 355] on icon "caret-down" at bounding box center [231, 352] width 8 height 8
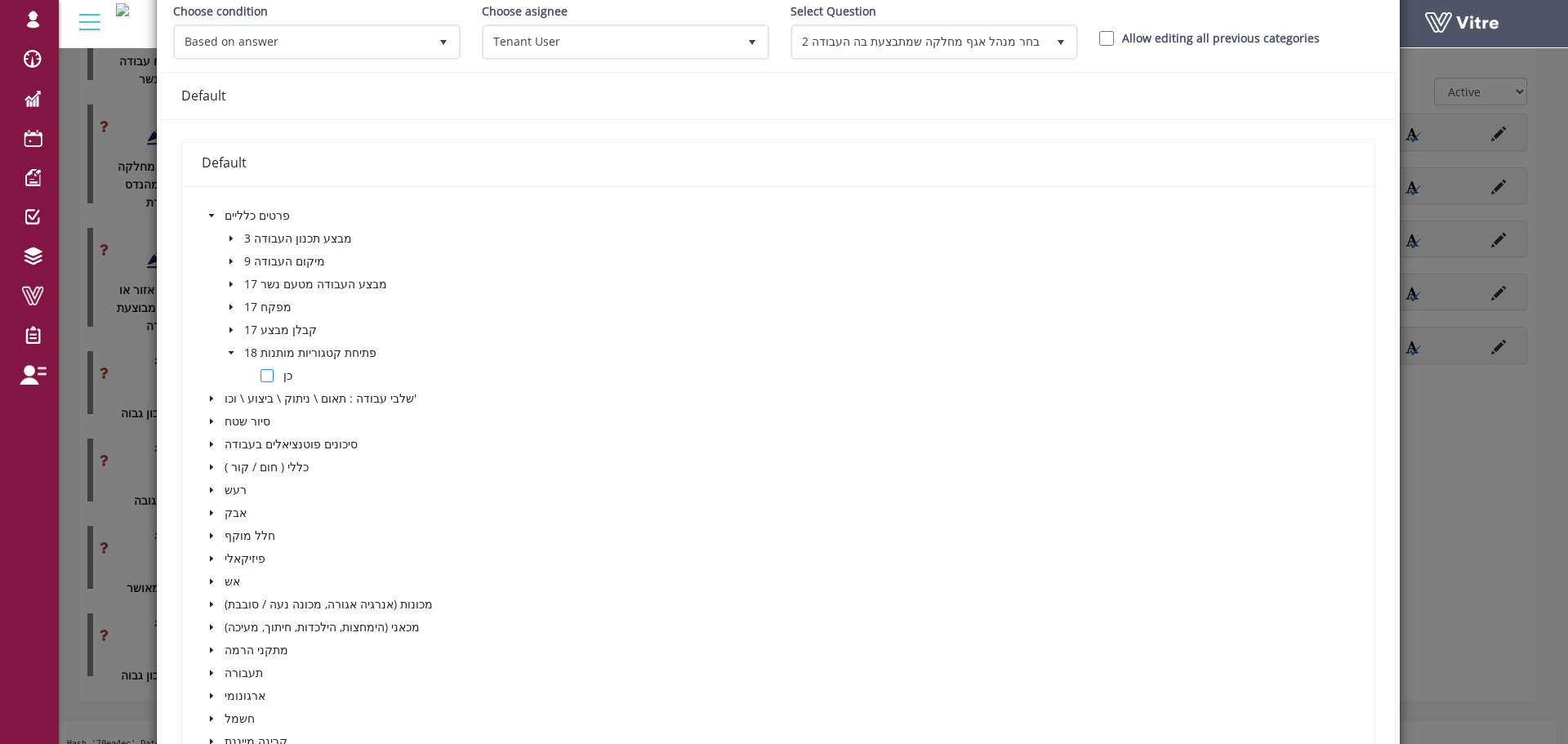
click at [268, 379] on span at bounding box center [267, 376] width 13 height 13
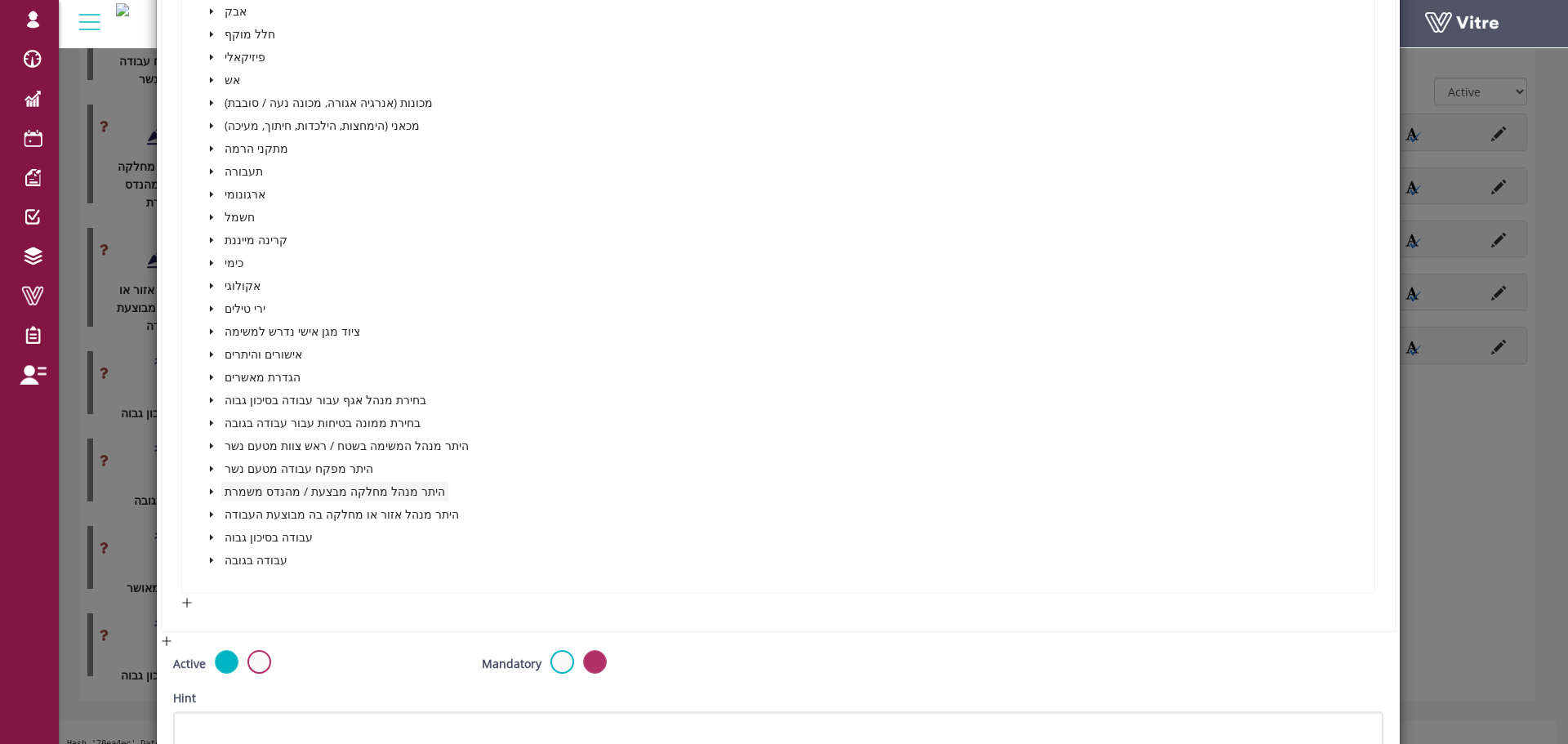
scroll to position [932, 0]
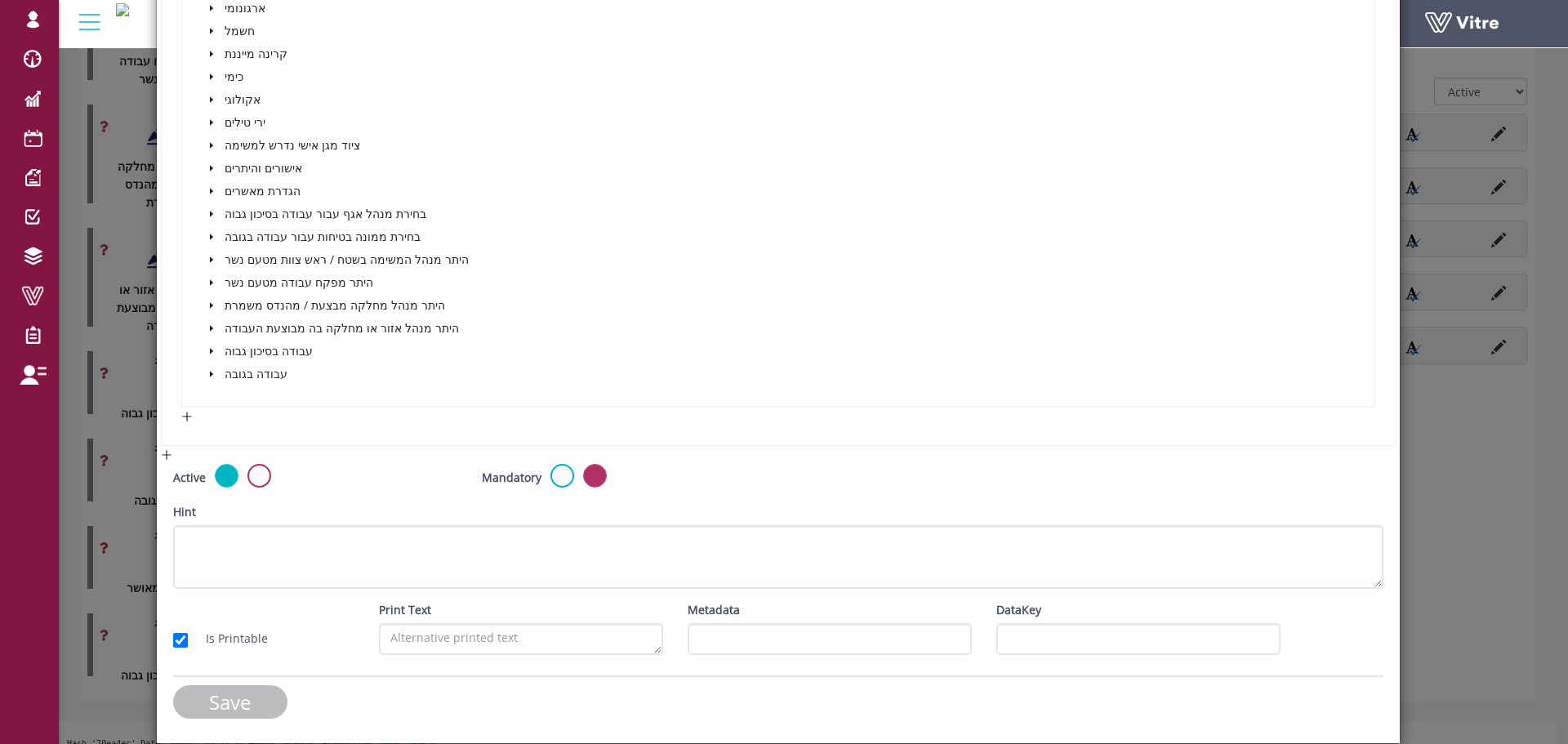
click at [235, 700] on input "Save" at bounding box center [230, 702] width 114 height 33
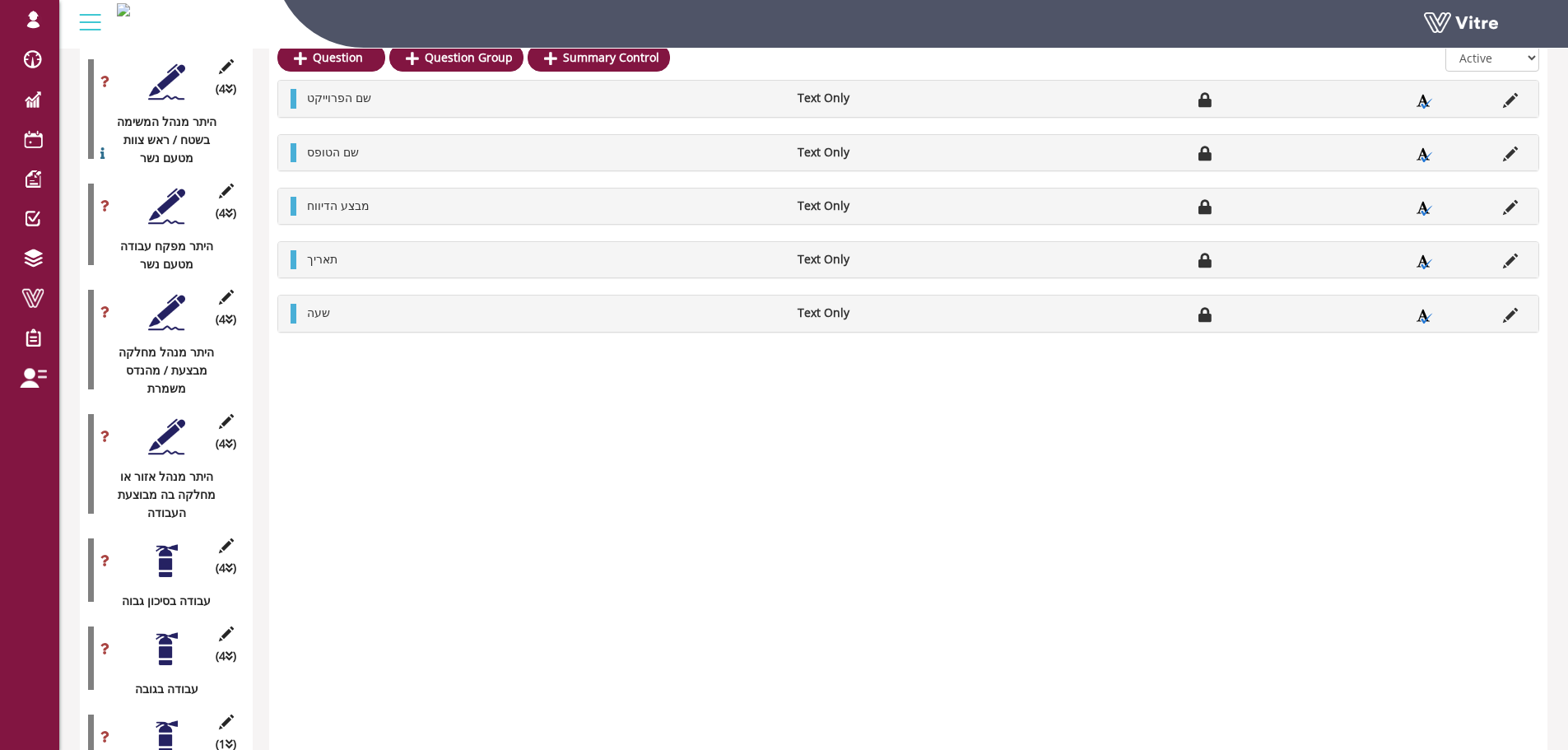
scroll to position [2885, 0]
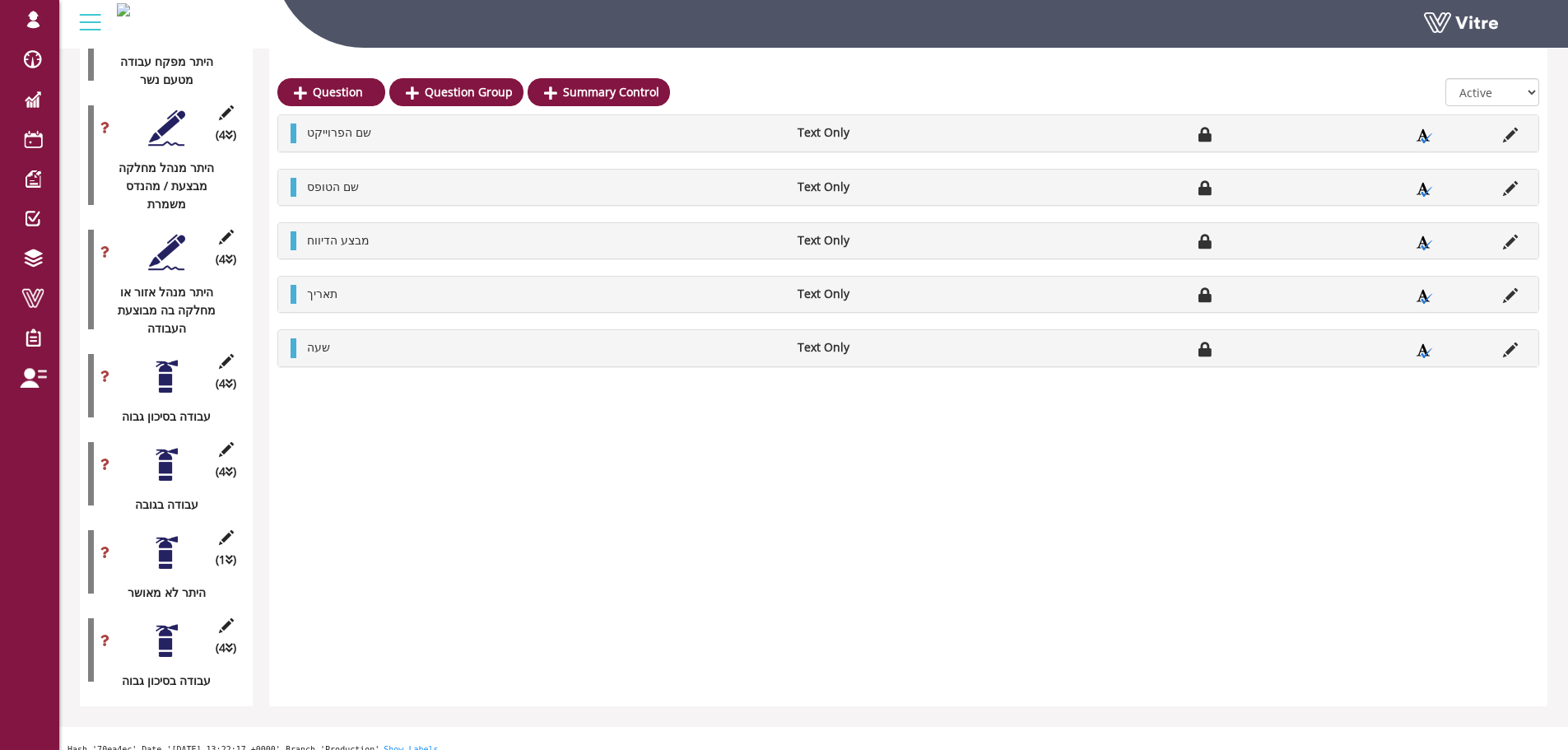
click at [232, 354] on icon at bounding box center [226, 361] width 20 height 15
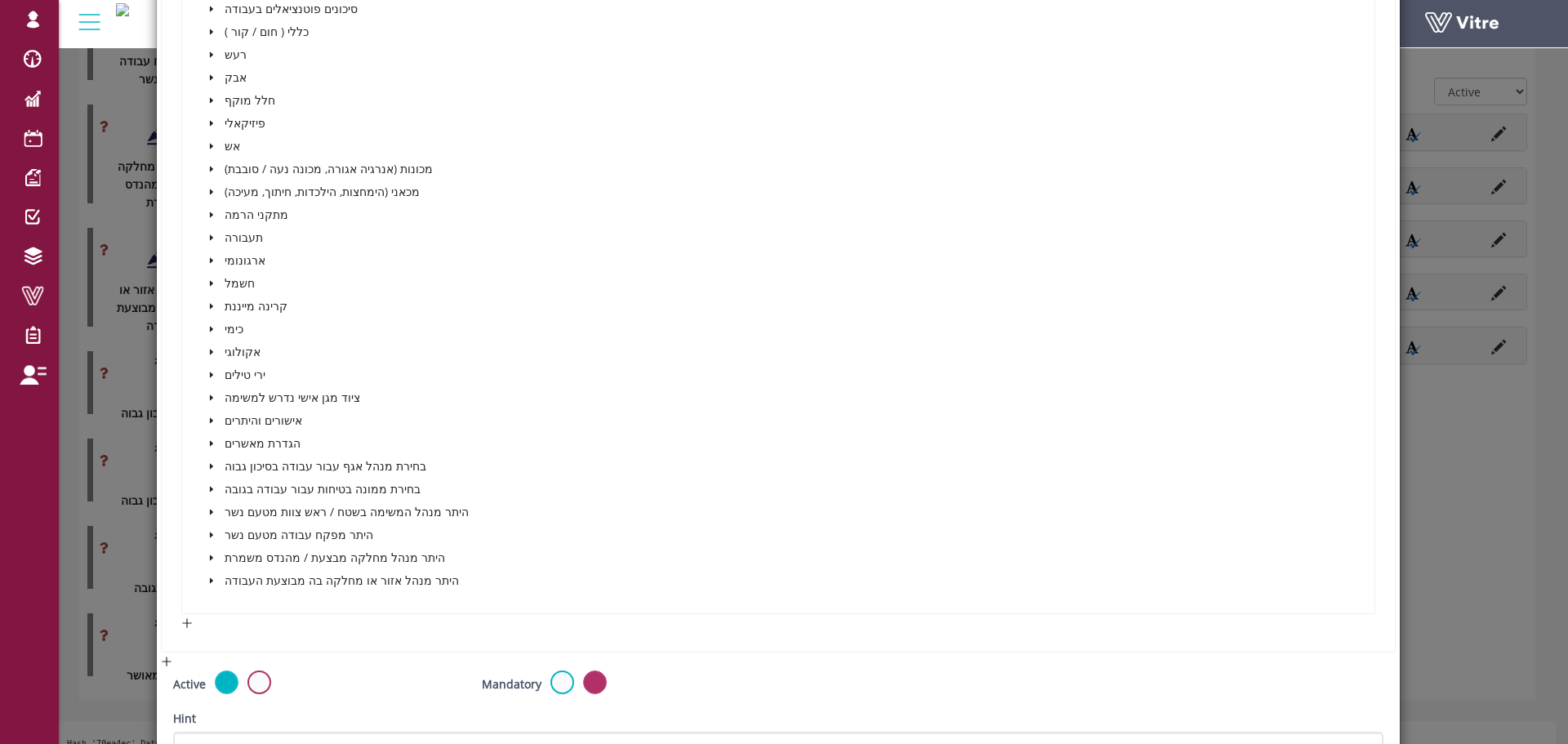
scroll to position [727, 0]
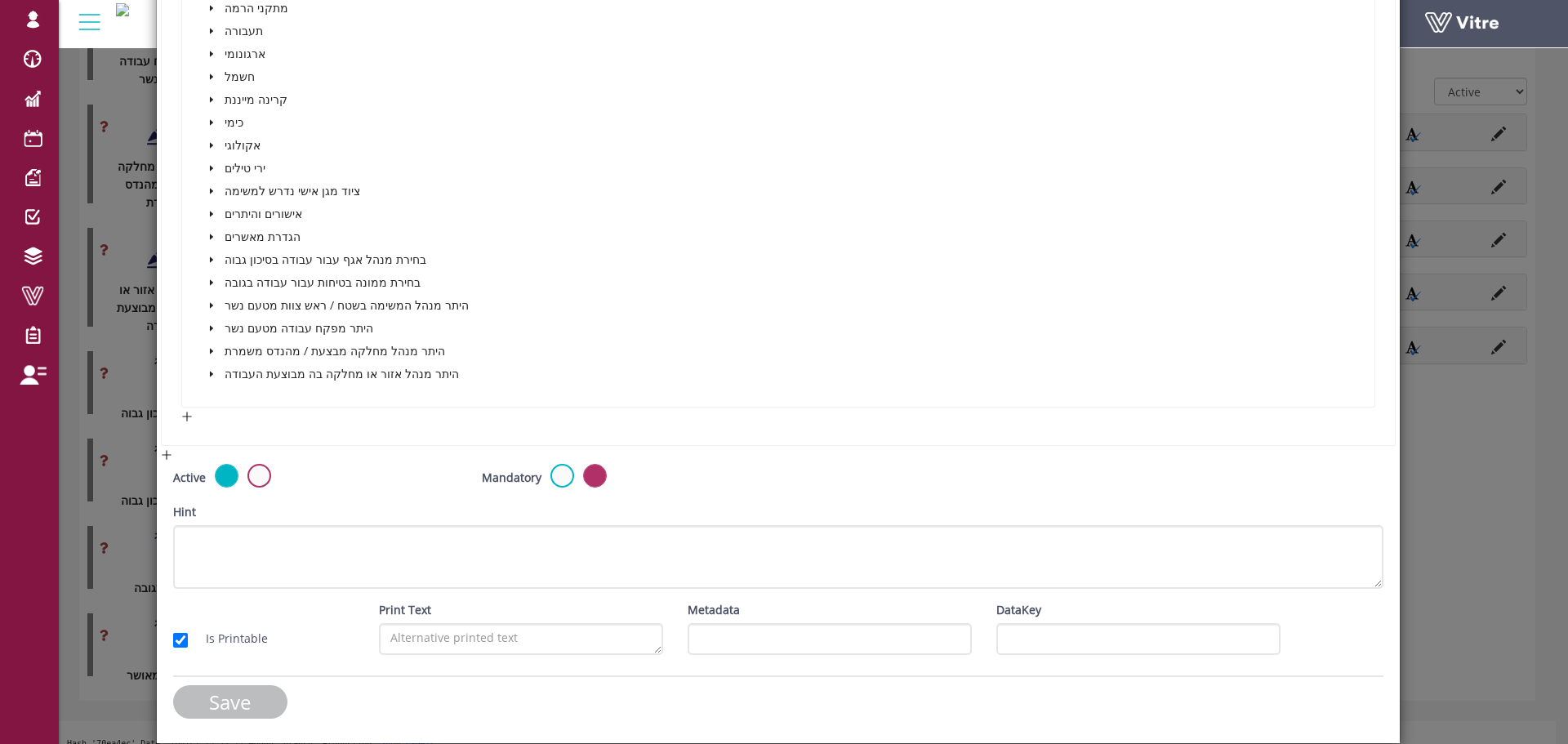
click at [204, 700] on input "Save" at bounding box center [230, 702] width 114 height 33
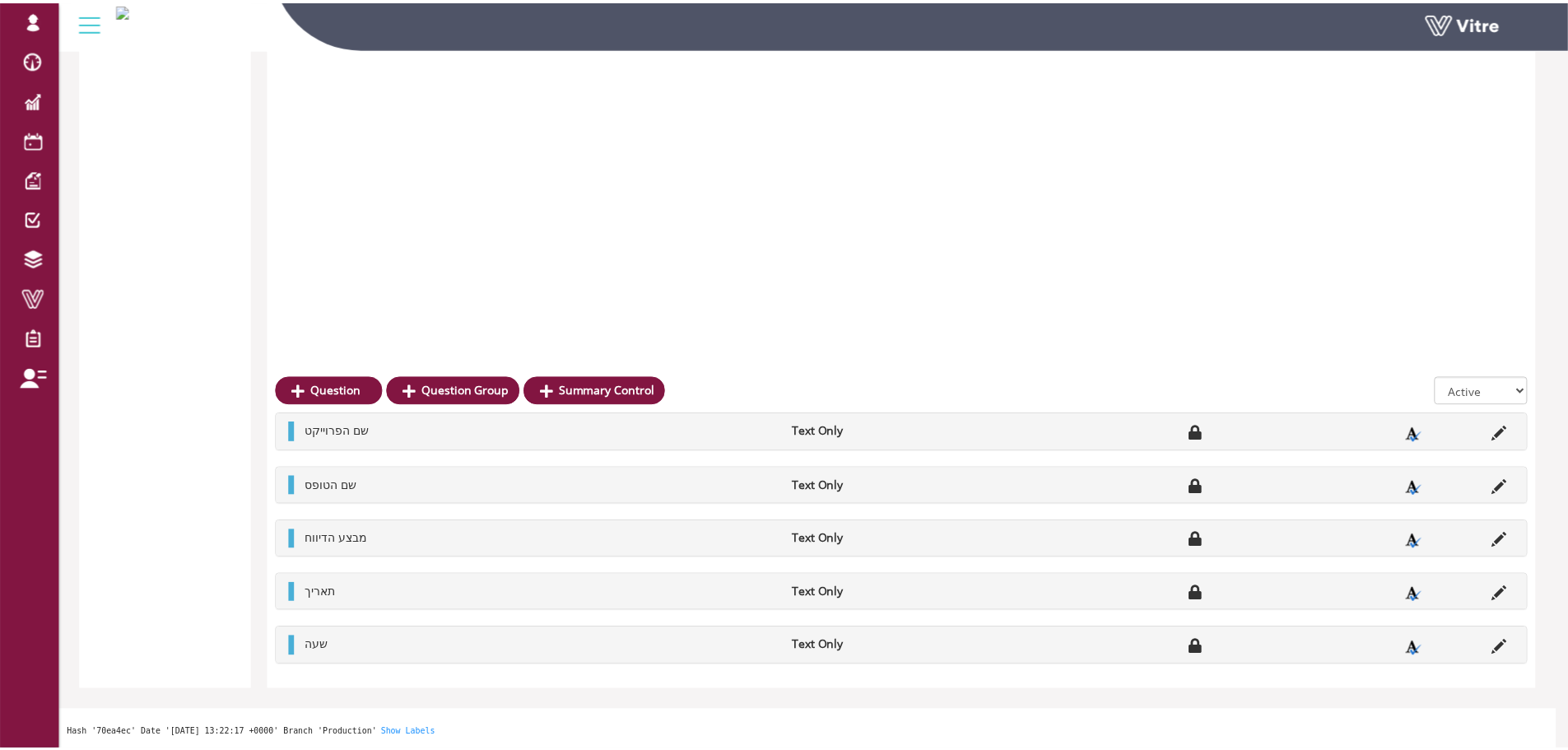
scroll to position [2885, 0]
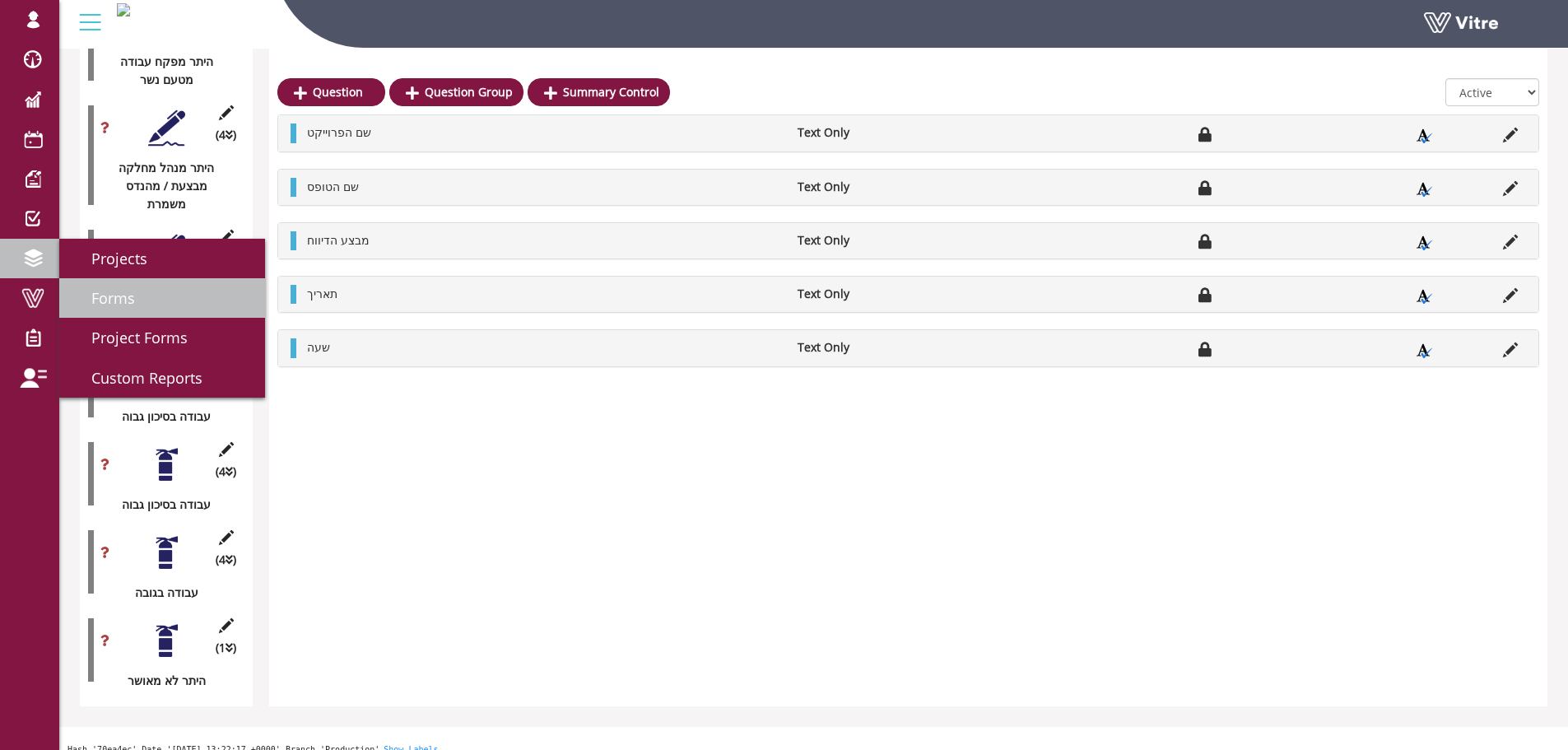
click at [129, 292] on span "Forms" at bounding box center [103, 297] width 63 height 19
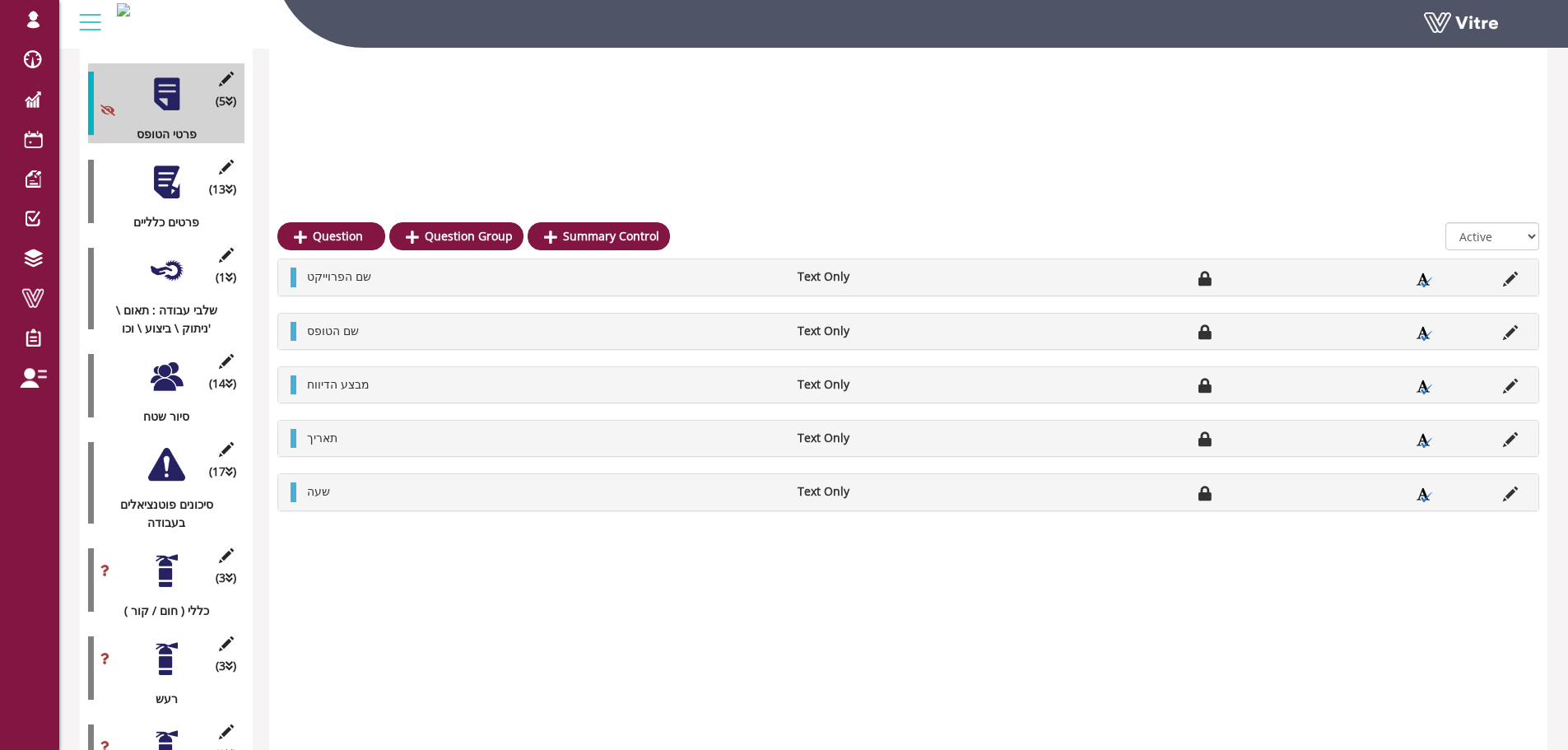
scroll to position [170, 0]
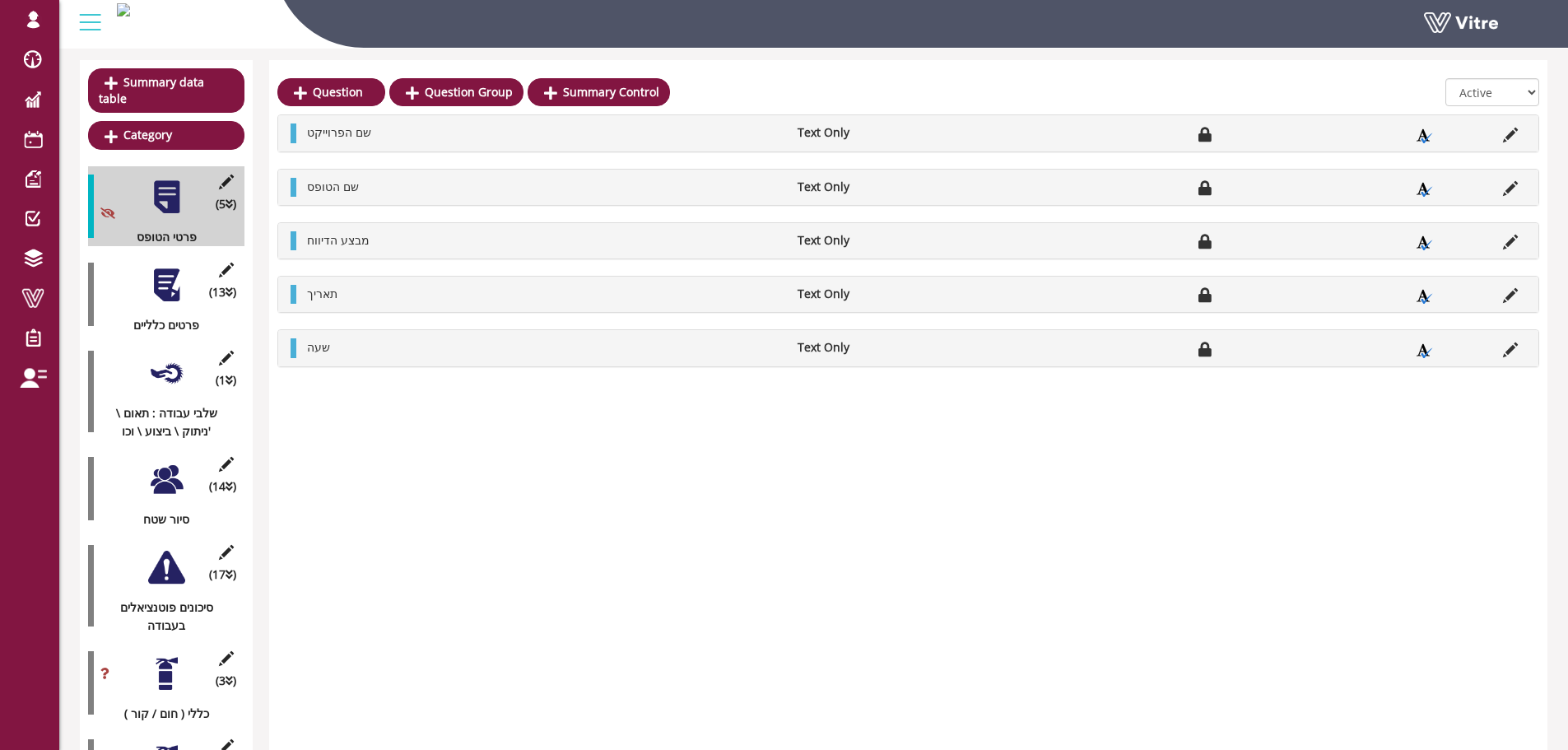
click at [174, 282] on div at bounding box center [167, 285] width 37 height 37
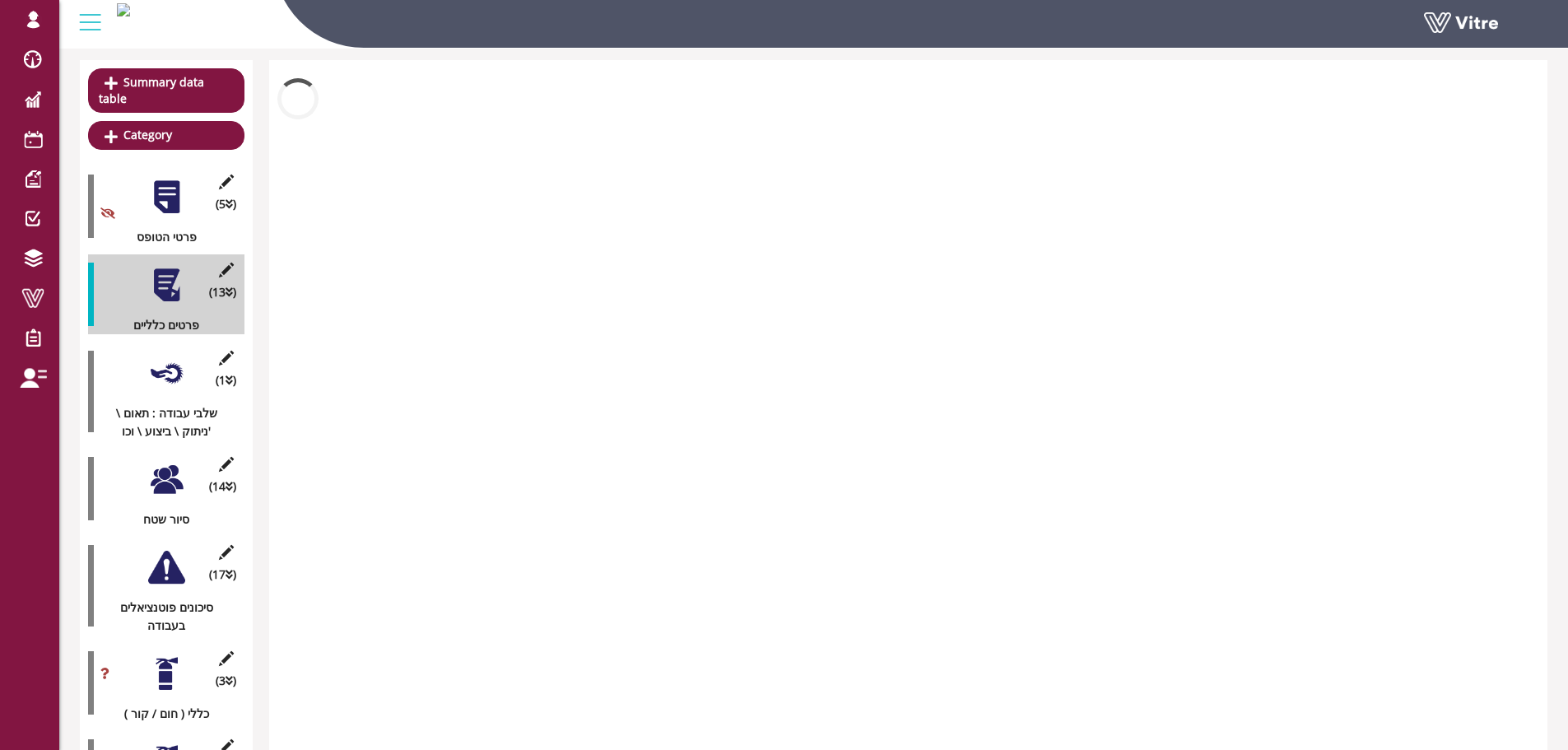
click at [173, 278] on div at bounding box center [167, 285] width 37 height 37
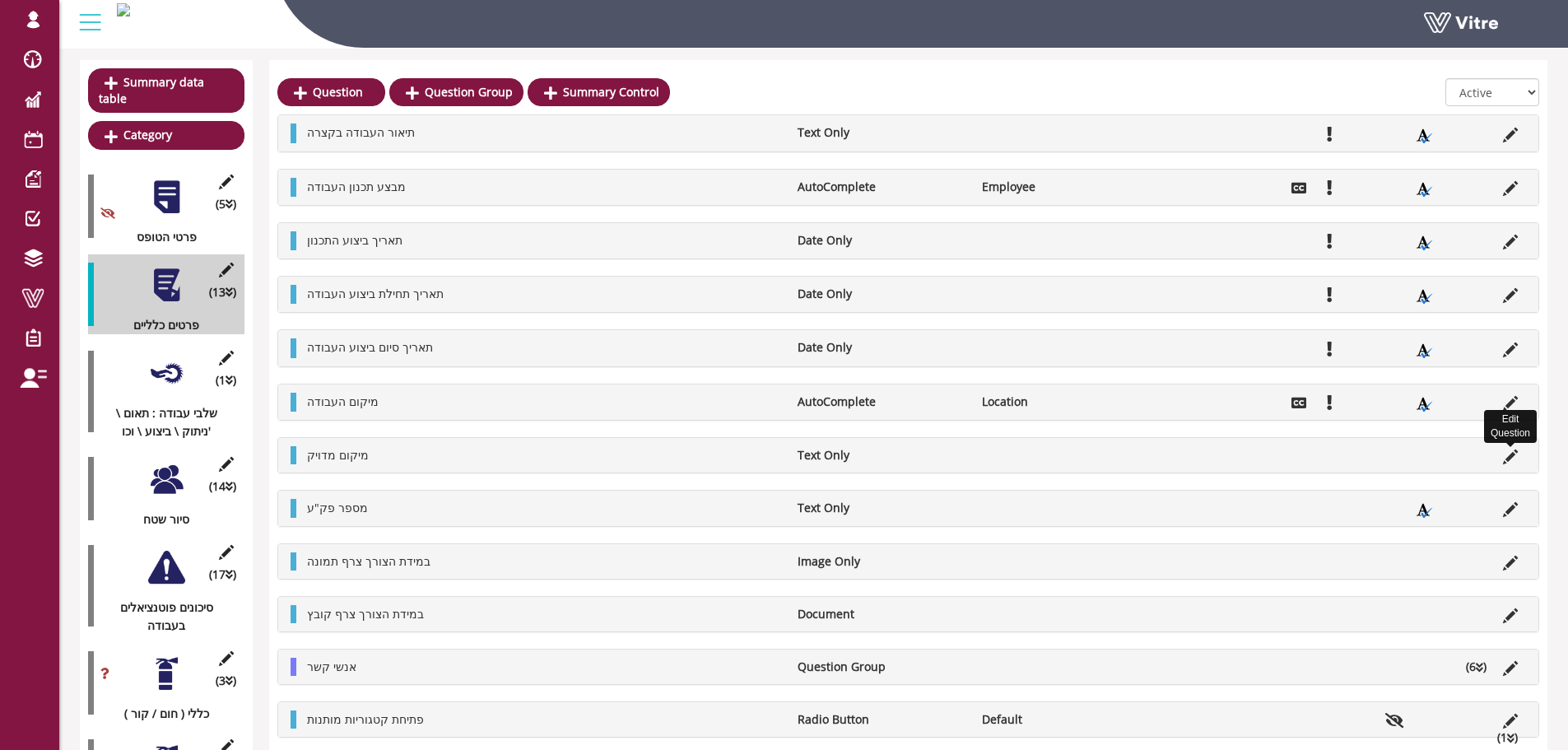
click at [1509, 453] on icon at bounding box center [1511, 456] width 15 height 15
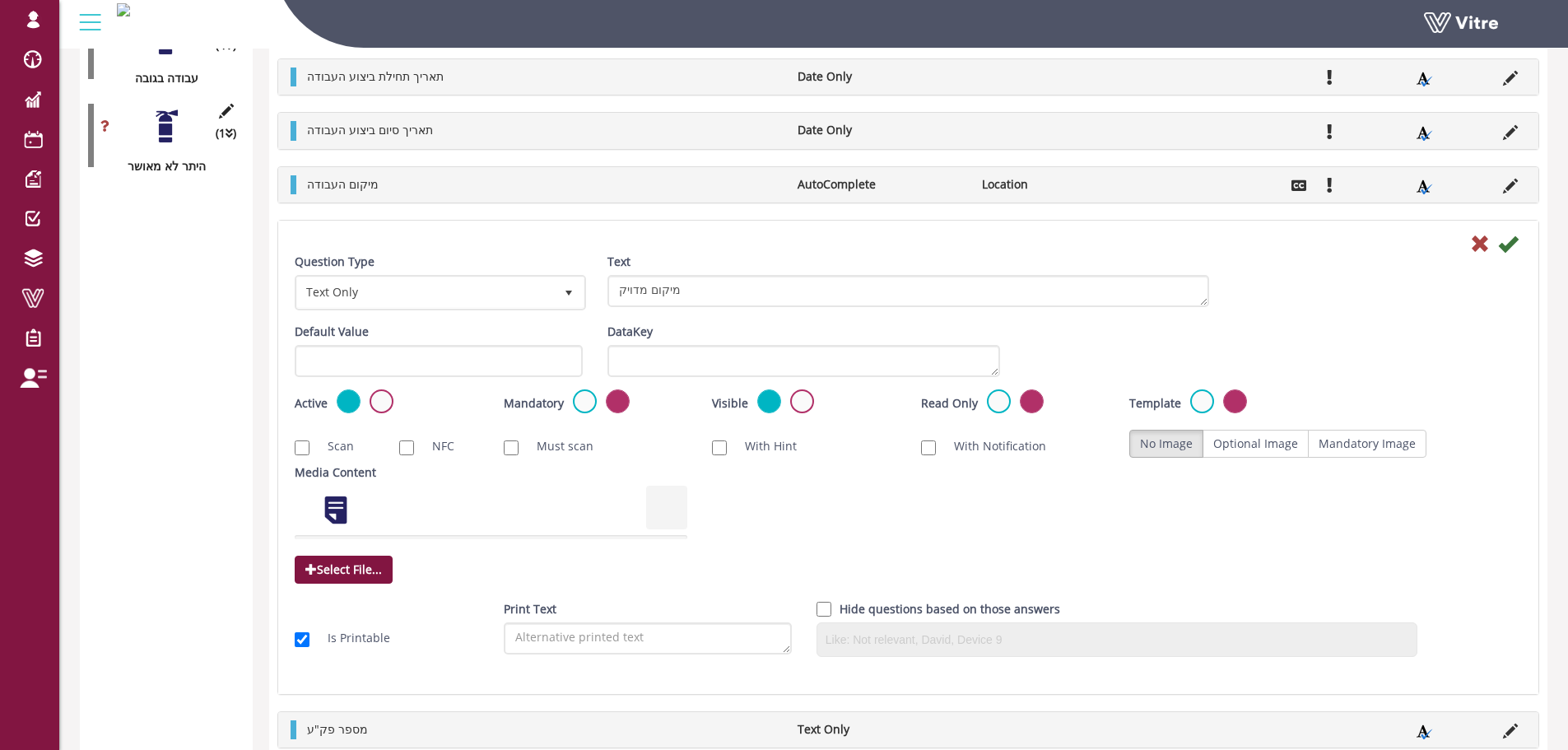
scroll to position [3644, 0]
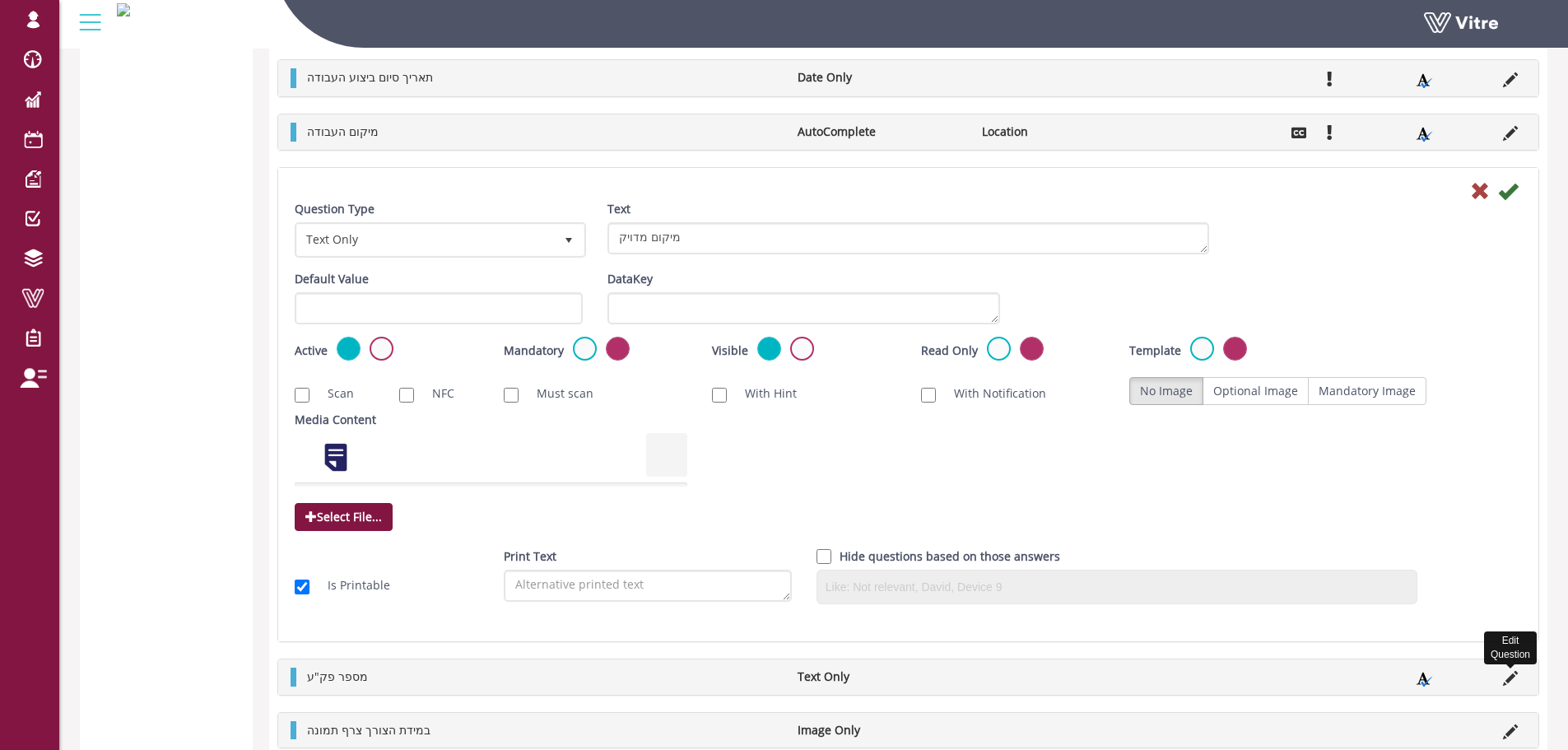
click at [1512, 677] on icon at bounding box center [1511, 678] width 15 height 15
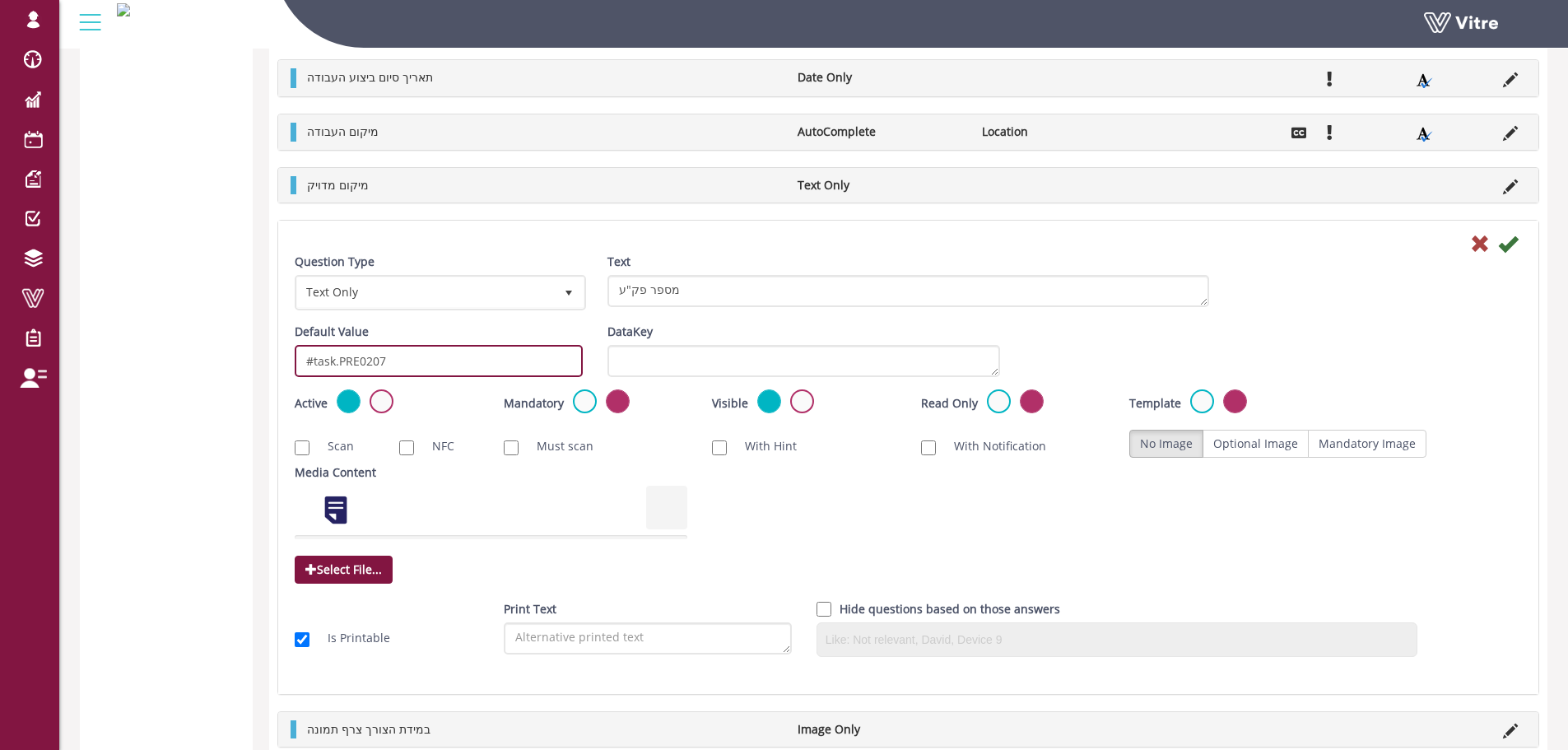
drag, startPoint x: 447, startPoint y: 362, endPoint x: 287, endPoint y: 358, distance: 160.0
click at [287, 358] on div "Default Value #task.PRE0207" at bounding box center [439, 356] width 313 height 67
click at [1436, 186] on li at bounding box center [1424, 185] width 31 height 19
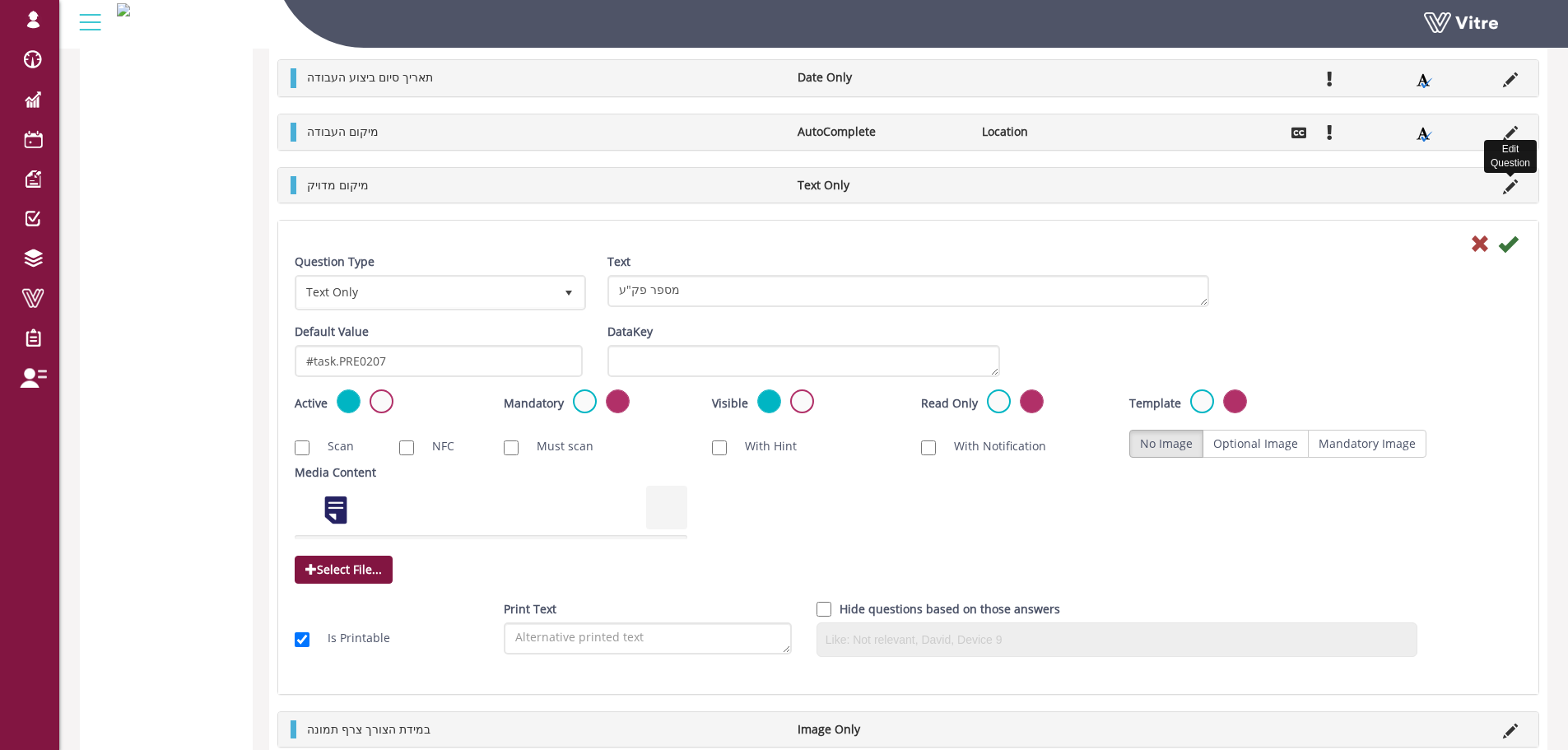
click at [1504, 186] on icon at bounding box center [1511, 187] width 15 height 15
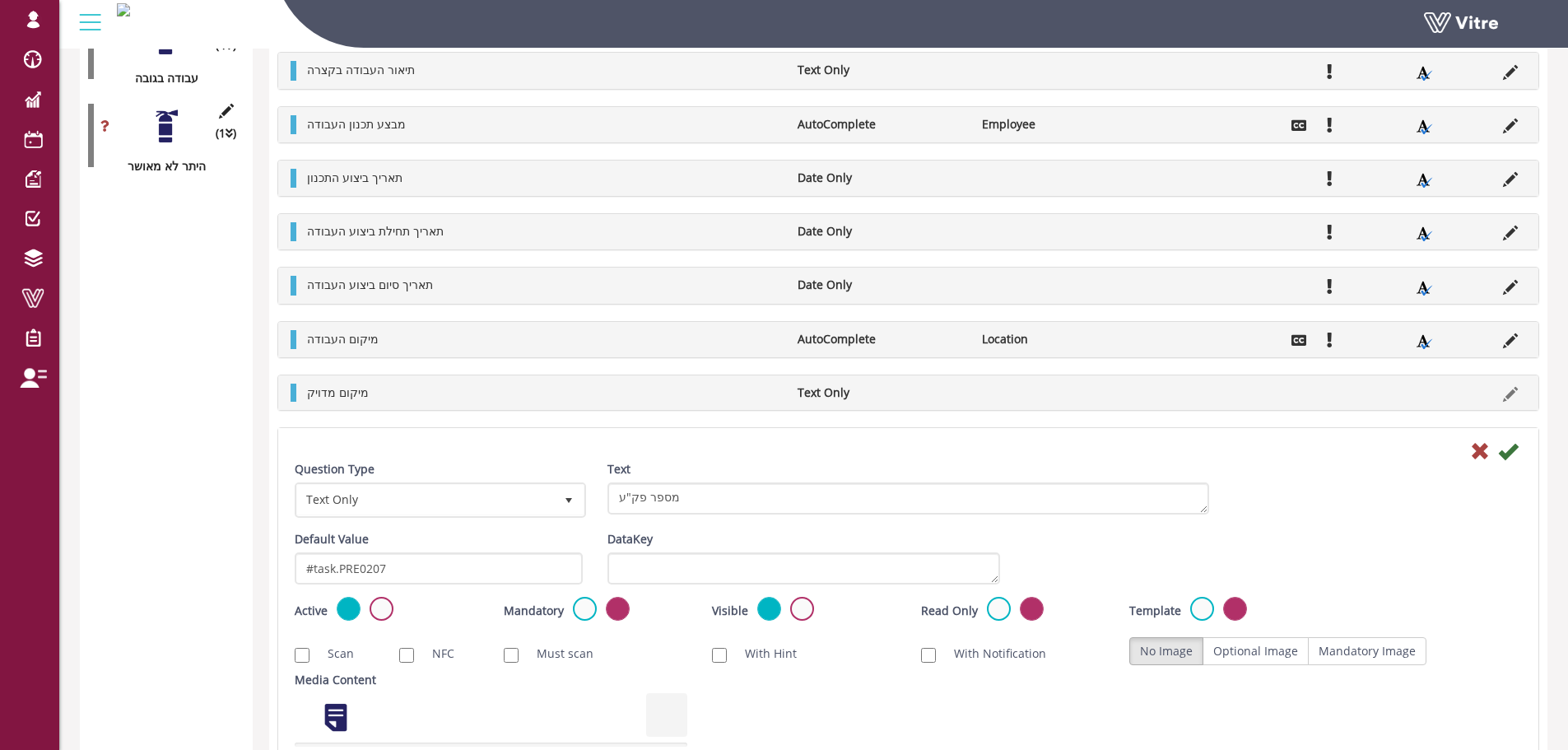
scroll to position [3314, 0]
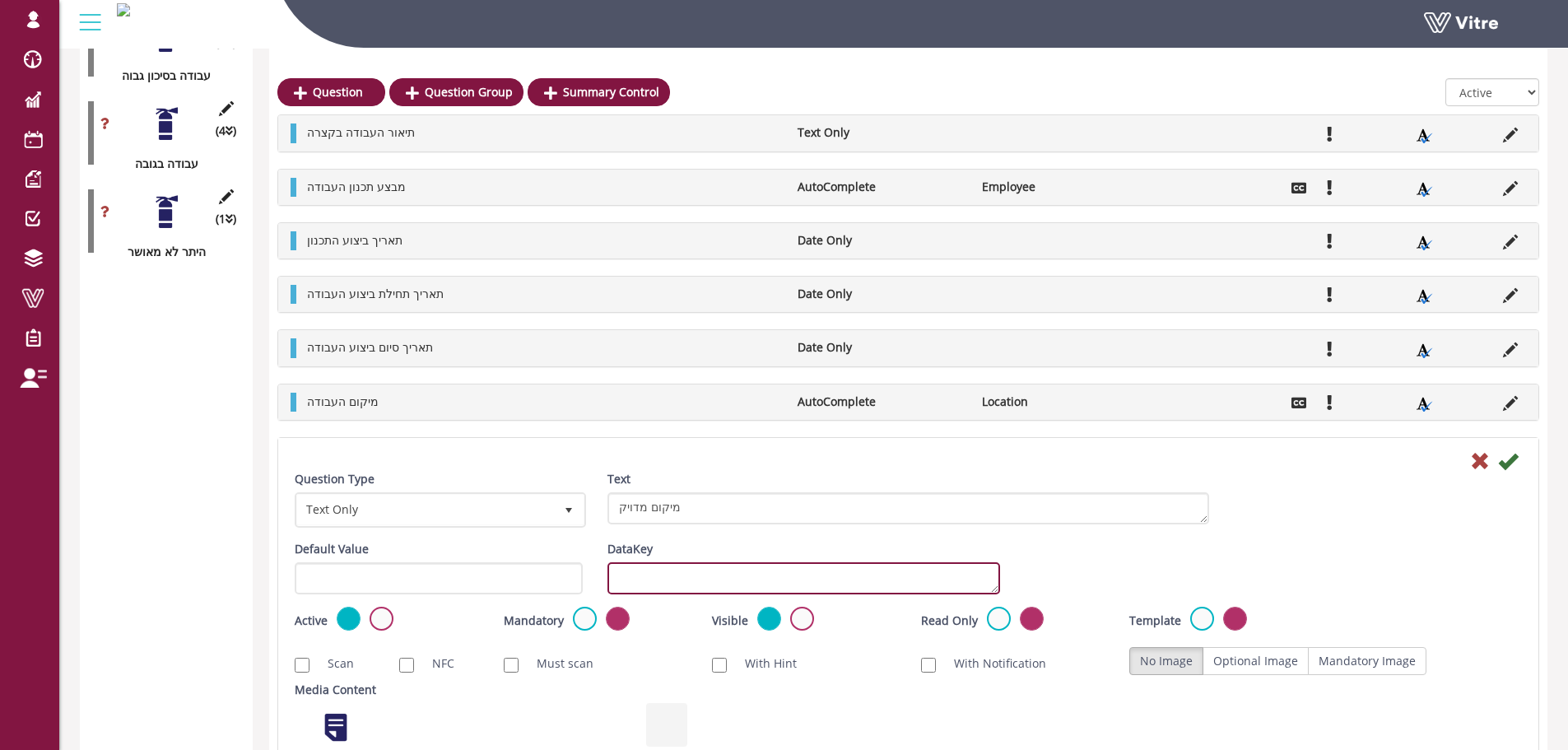
click at [713, 570] on textarea "DataKey" at bounding box center [804, 578] width 393 height 32
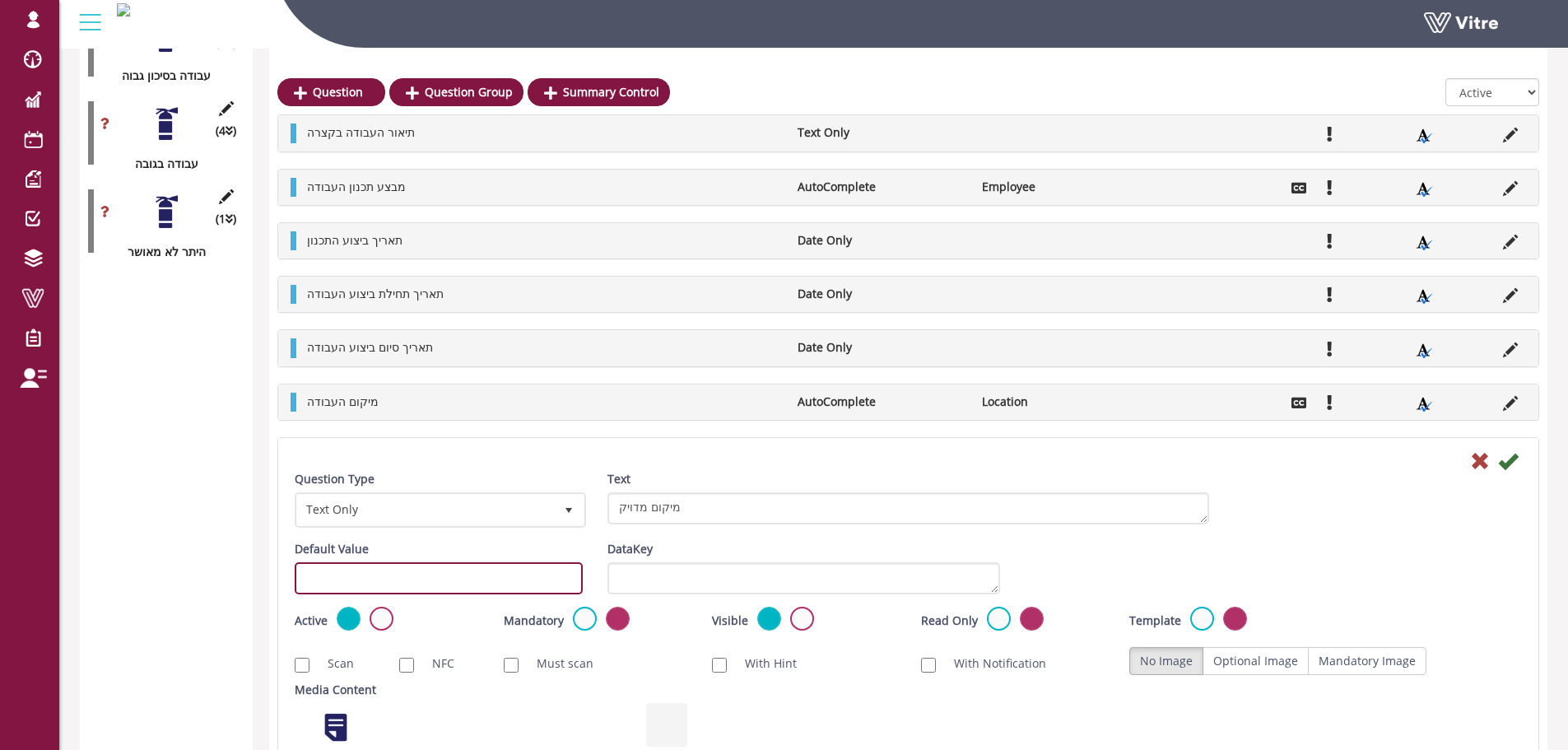
click at [389, 568] on input "text" at bounding box center [438, 578] width 288 height 32
paste input "#task.PRE0207"
click at [405, 589] on input "#task.PRE0208" at bounding box center [438, 578] width 288 height 32
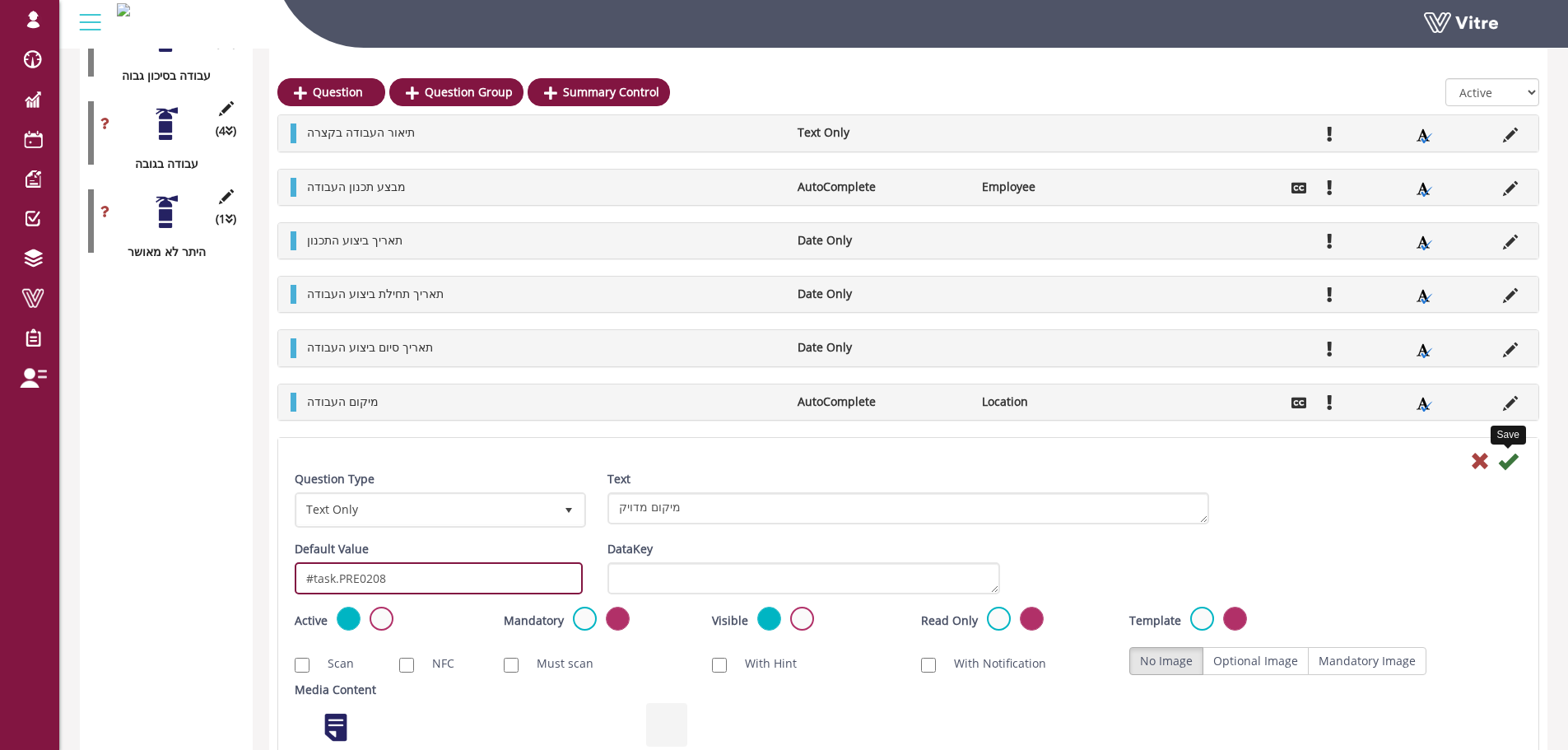
type input "#task.PRE0208"
click at [1510, 457] on icon at bounding box center [1507, 460] width 19 height 19
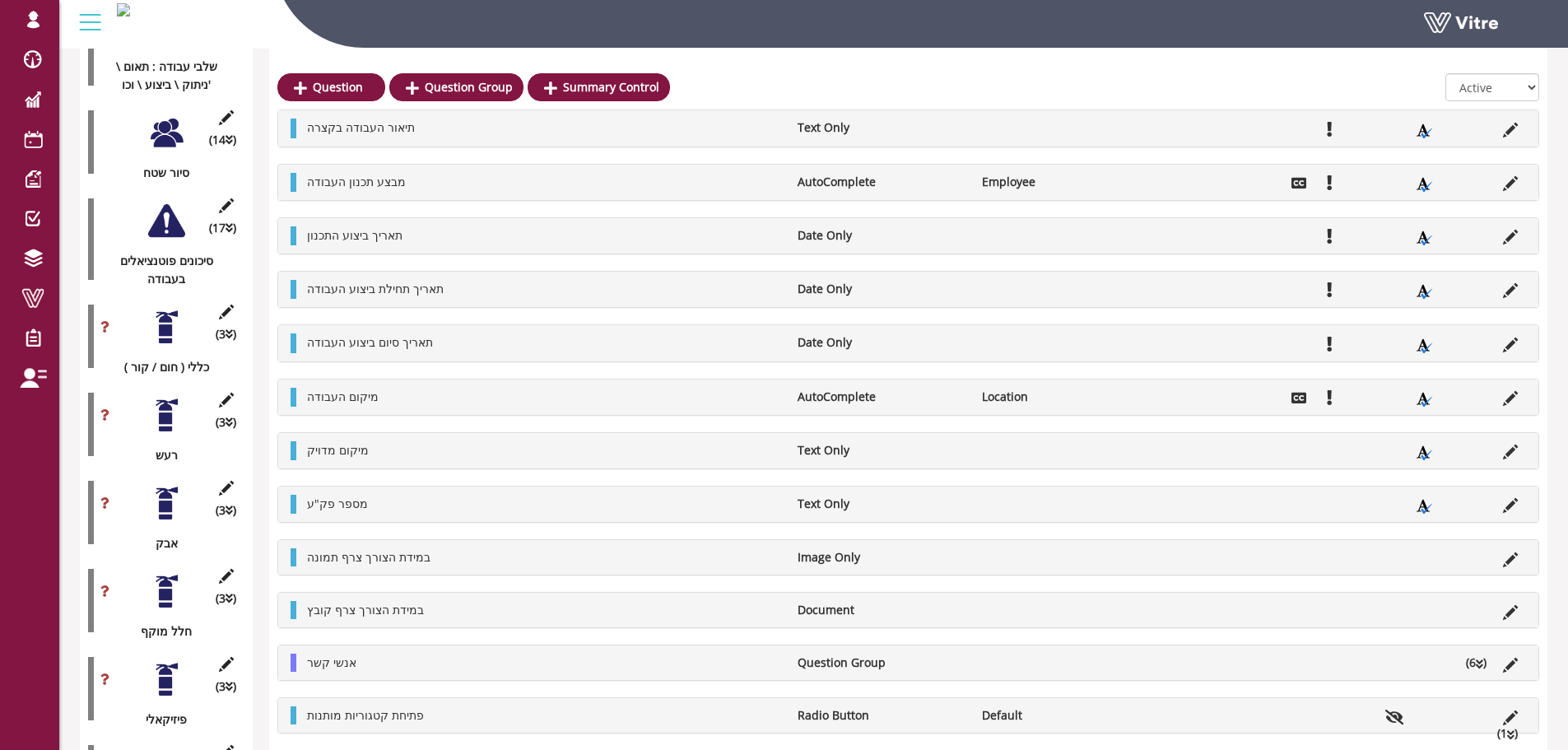
scroll to position [434, 0]
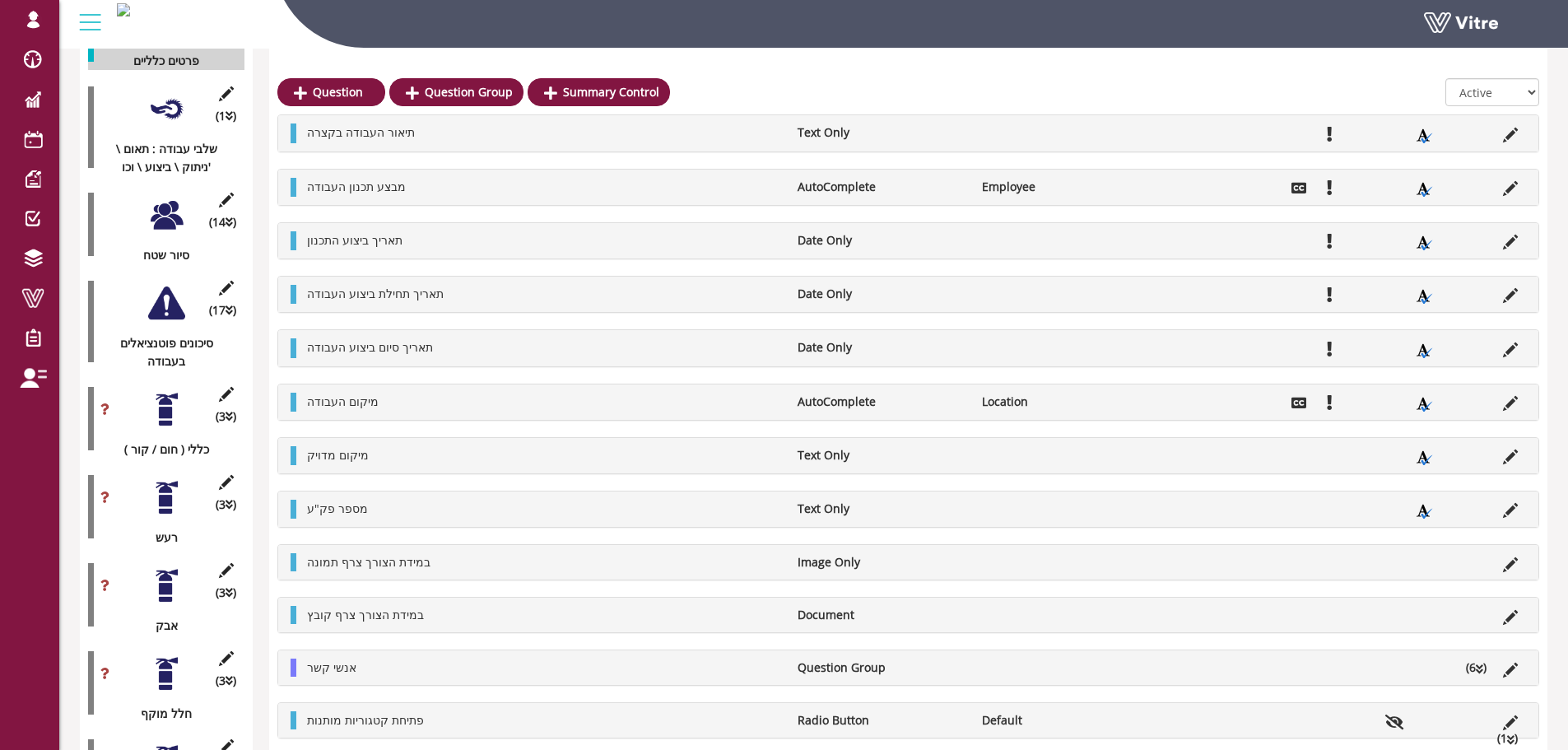
click at [169, 293] on div at bounding box center [167, 303] width 37 height 37
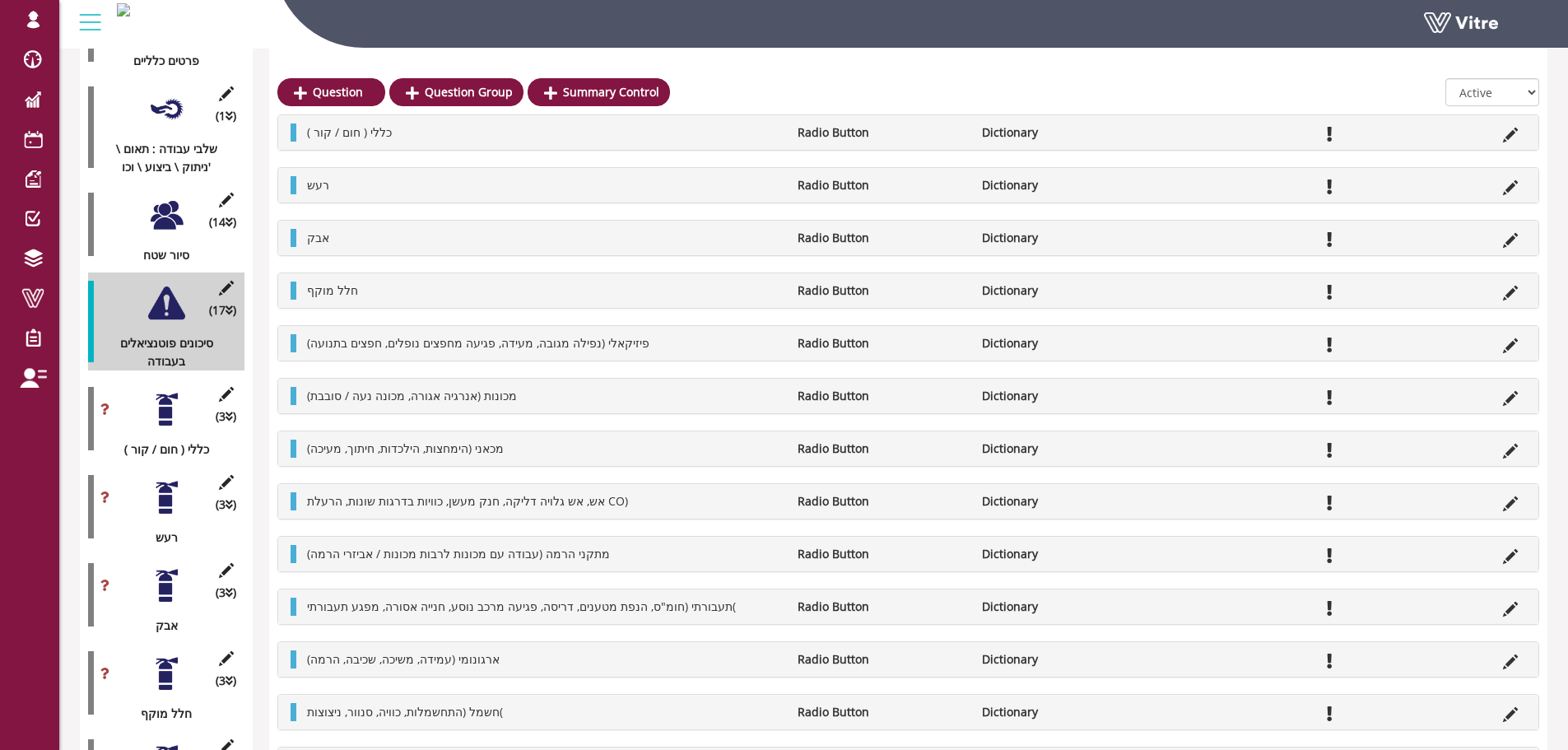
click at [157, 391] on div at bounding box center [167, 409] width 37 height 37
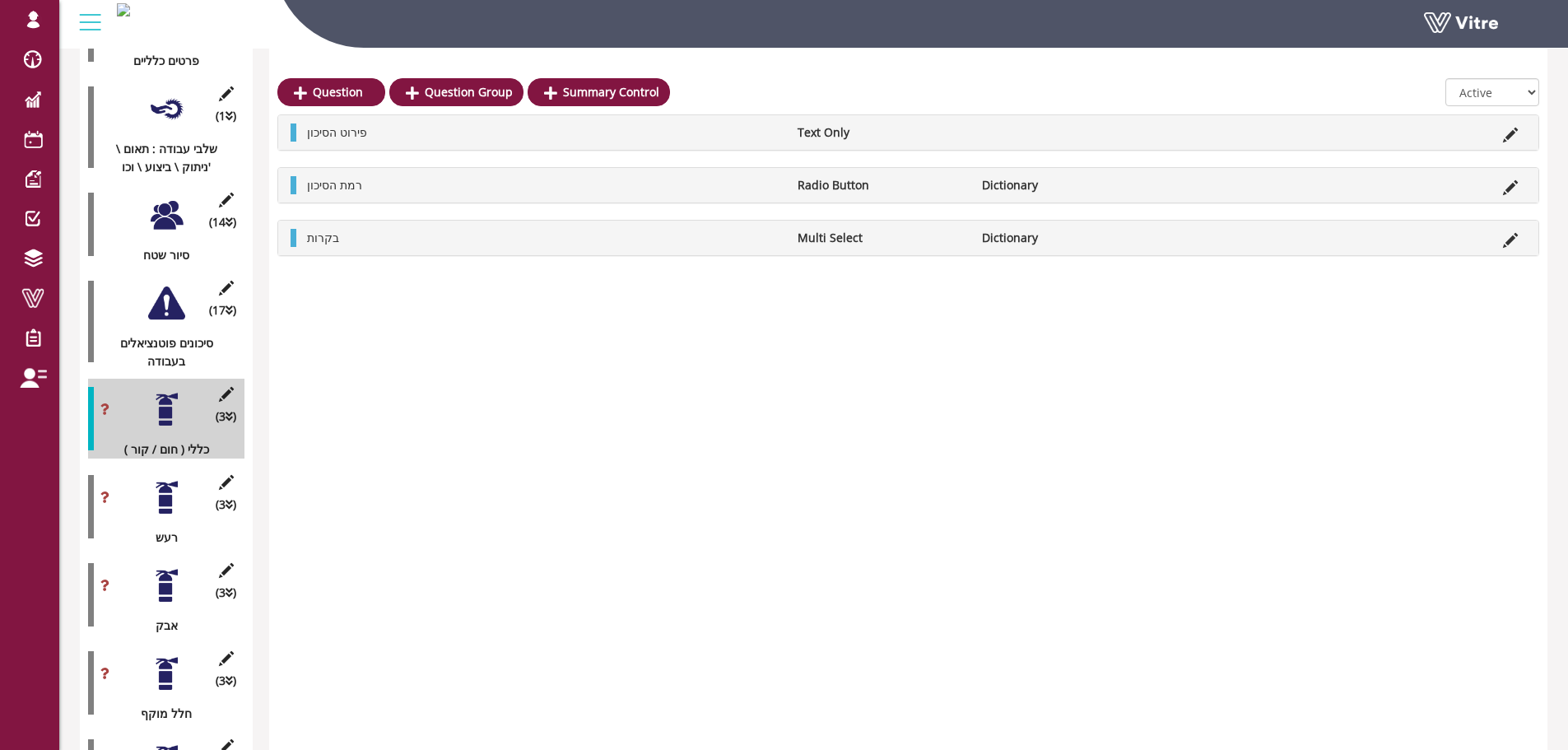
click at [172, 294] on div at bounding box center [167, 303] width 37 height 37
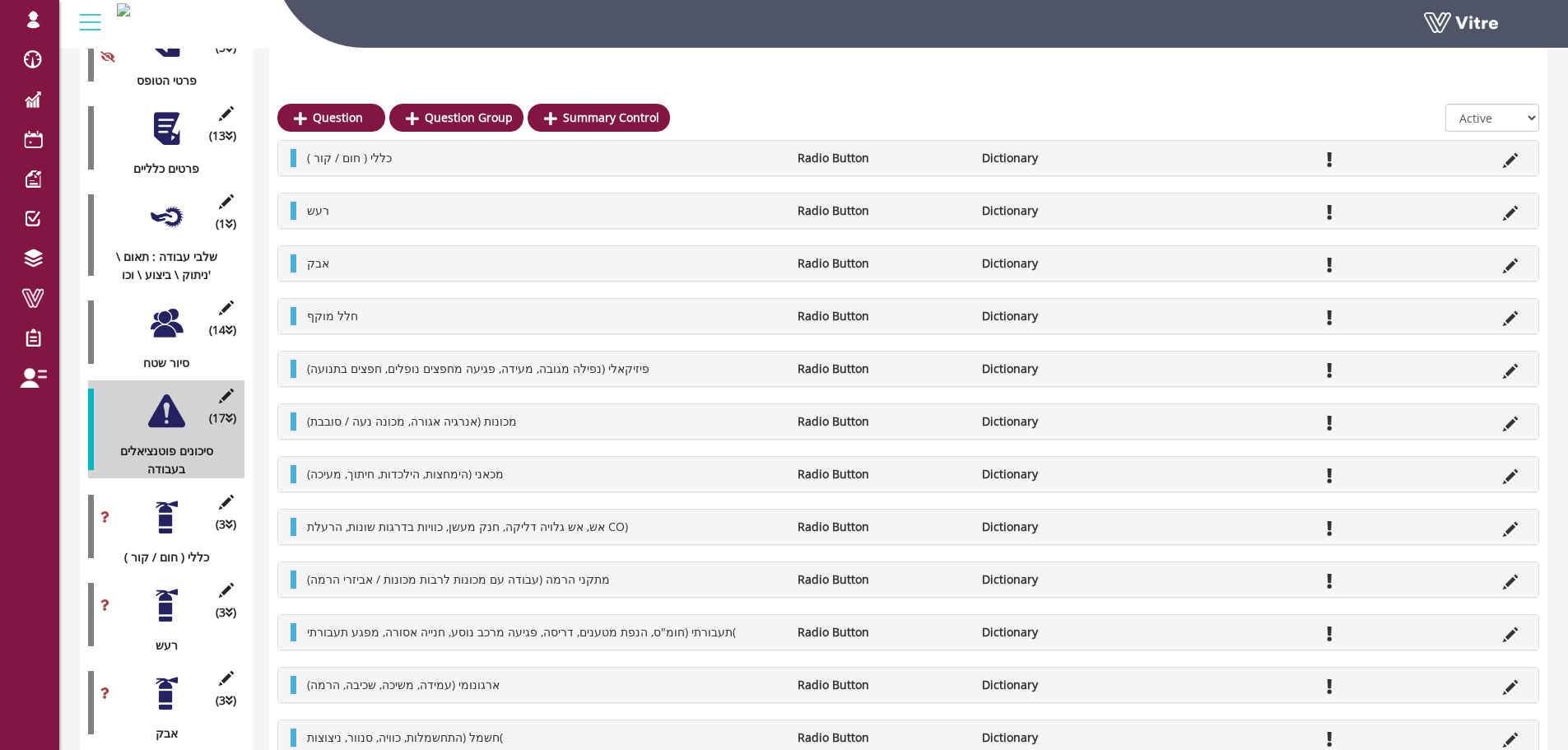
scroll to position [352, 0]
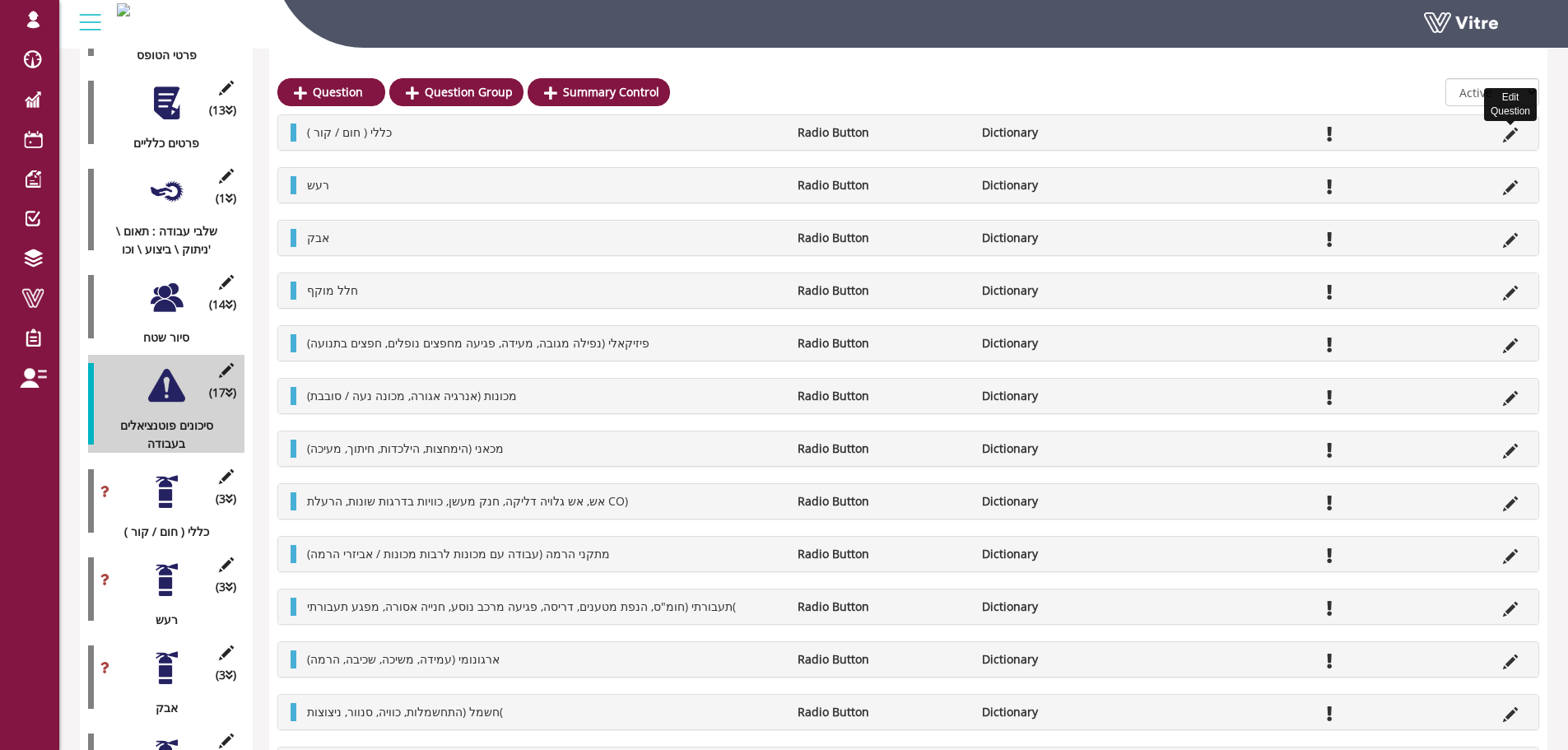
click at [1513, 138] on icon at bounding box center [1511, 135] width 15 height 15
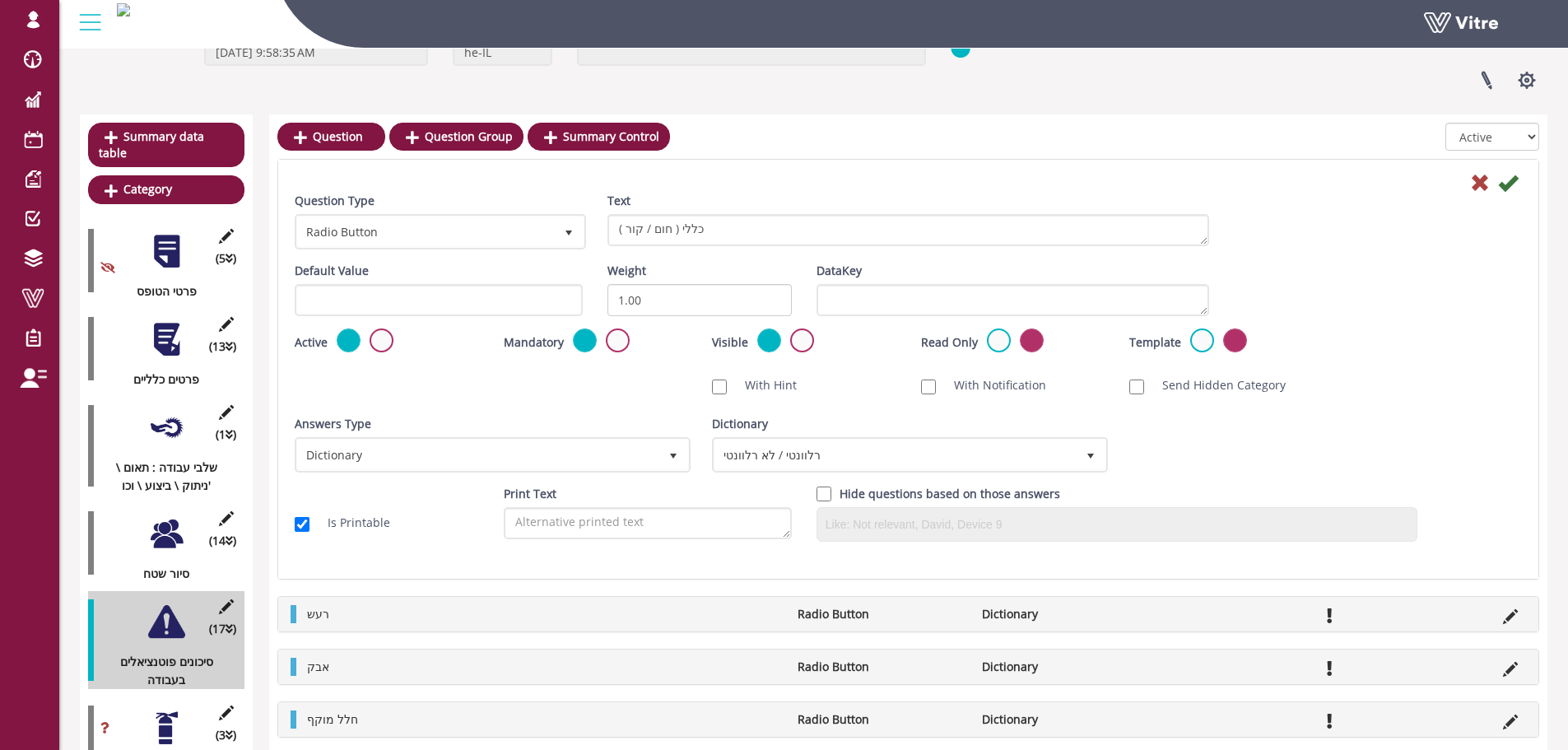
scroll to position [188, 0]
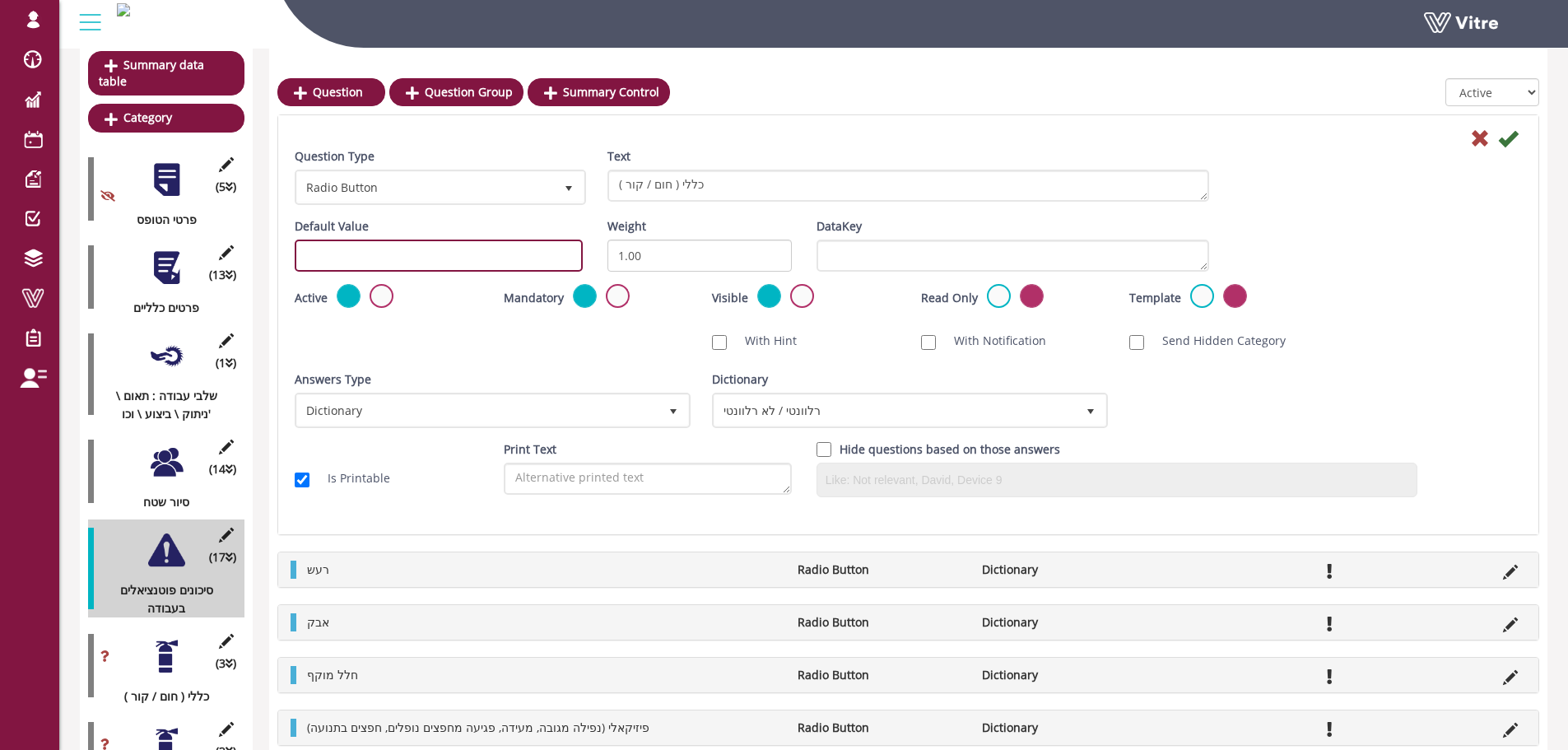
click at [338, 250] on input "text" at bounding box center [438, 256] width 288 height 32
paste input "#task.PRE0208"
drag, startPoint x: 439, startPoint y: 255, endPoint x: 418, endPoint y: 257, distance: 21.1
click at [418, 257] on input "#task.PRE-potential0208" at bounding box center [438, 256] width 288 height 32
click at [476, 254] on input "#task.PRE-potential0501" at bounding box center [438, 256] width 288 height 32
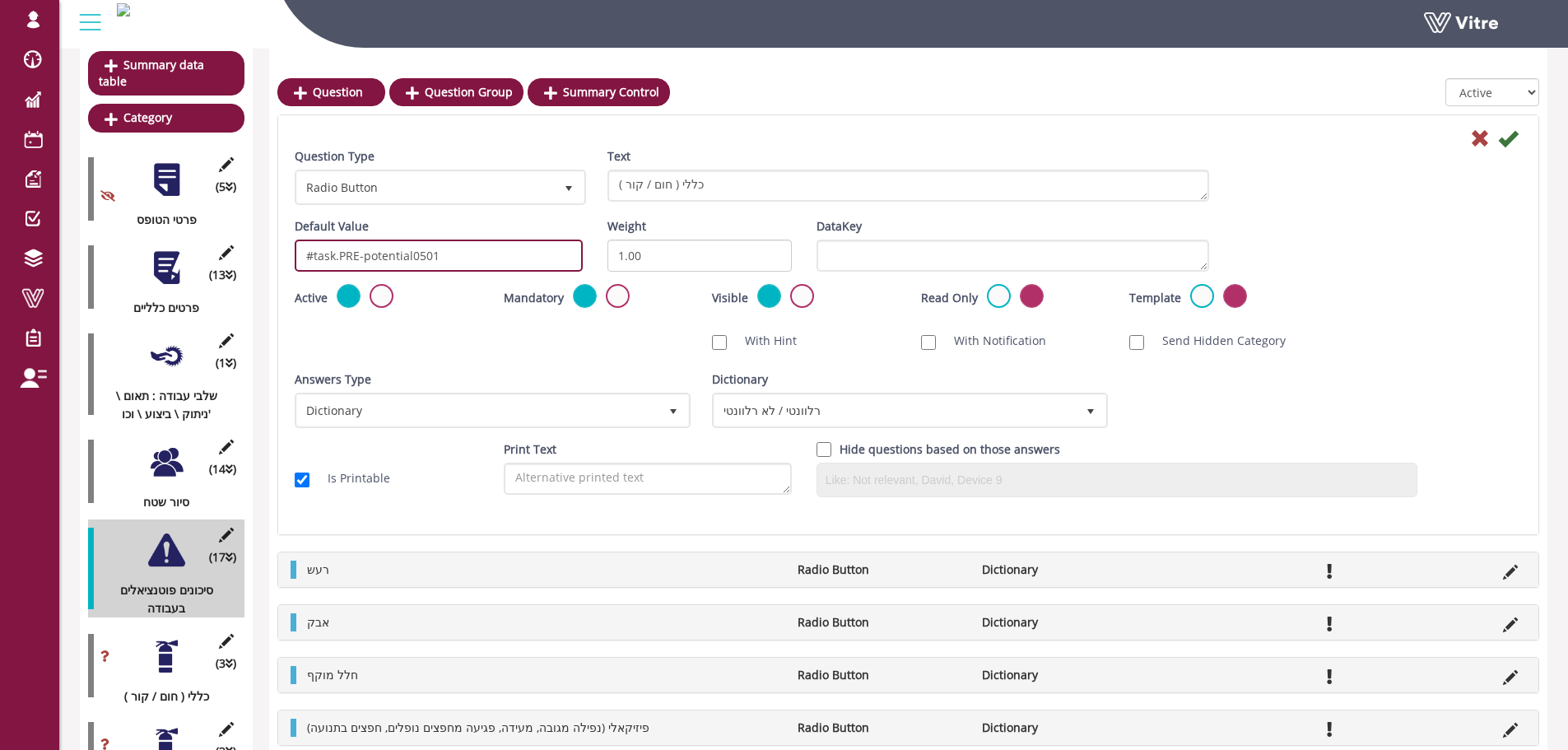
click at [476, 254] on input "#task.PRE-potential0501" at bounding box center [438, 256] width 288 height 32
type input "#task.PRE-potential0501"
click at [1507, 139] on icon at bounding box center [1507, 138] width 19 height 19
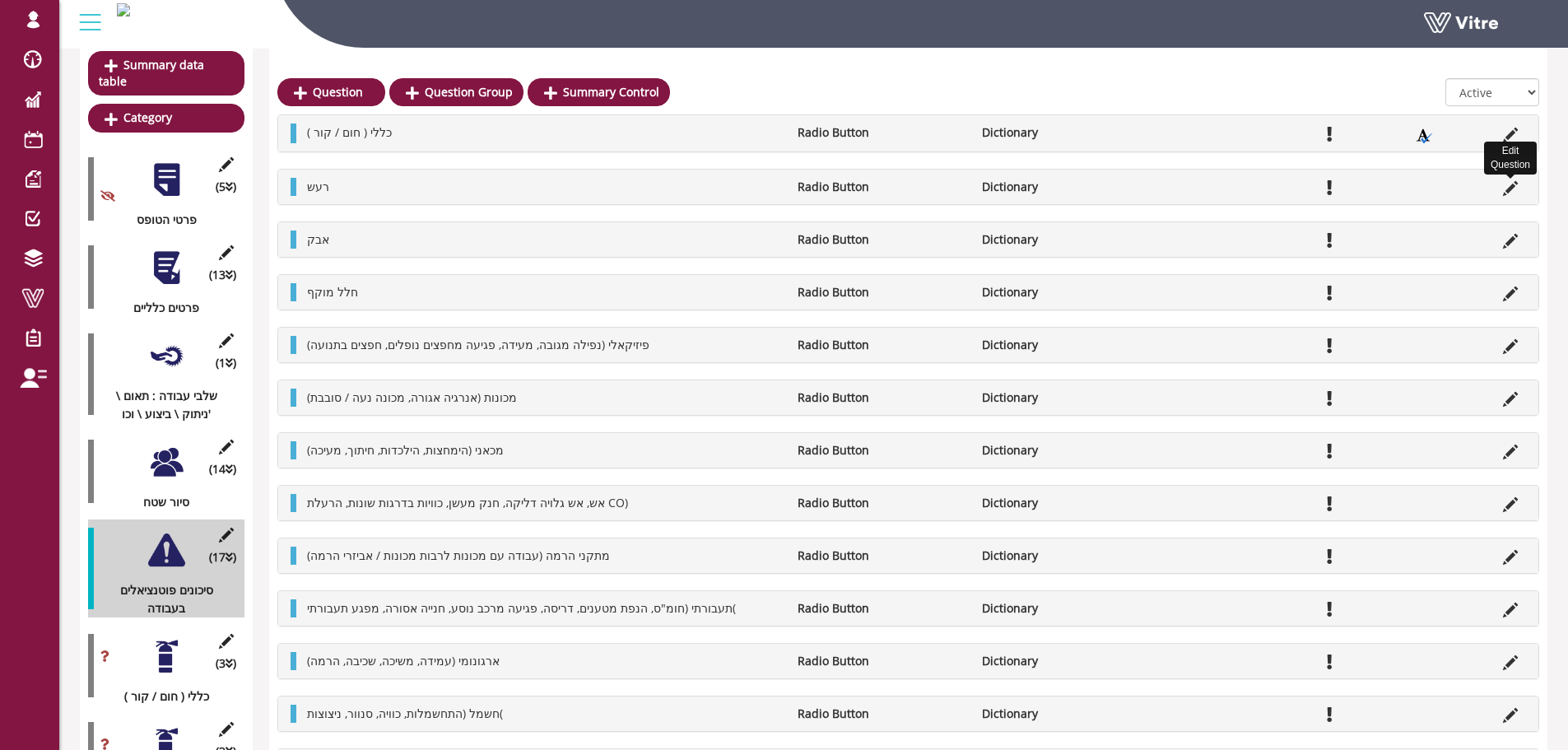
click at [1512, 189] on icon at bounding box center [1511, 188] width 15 height 15
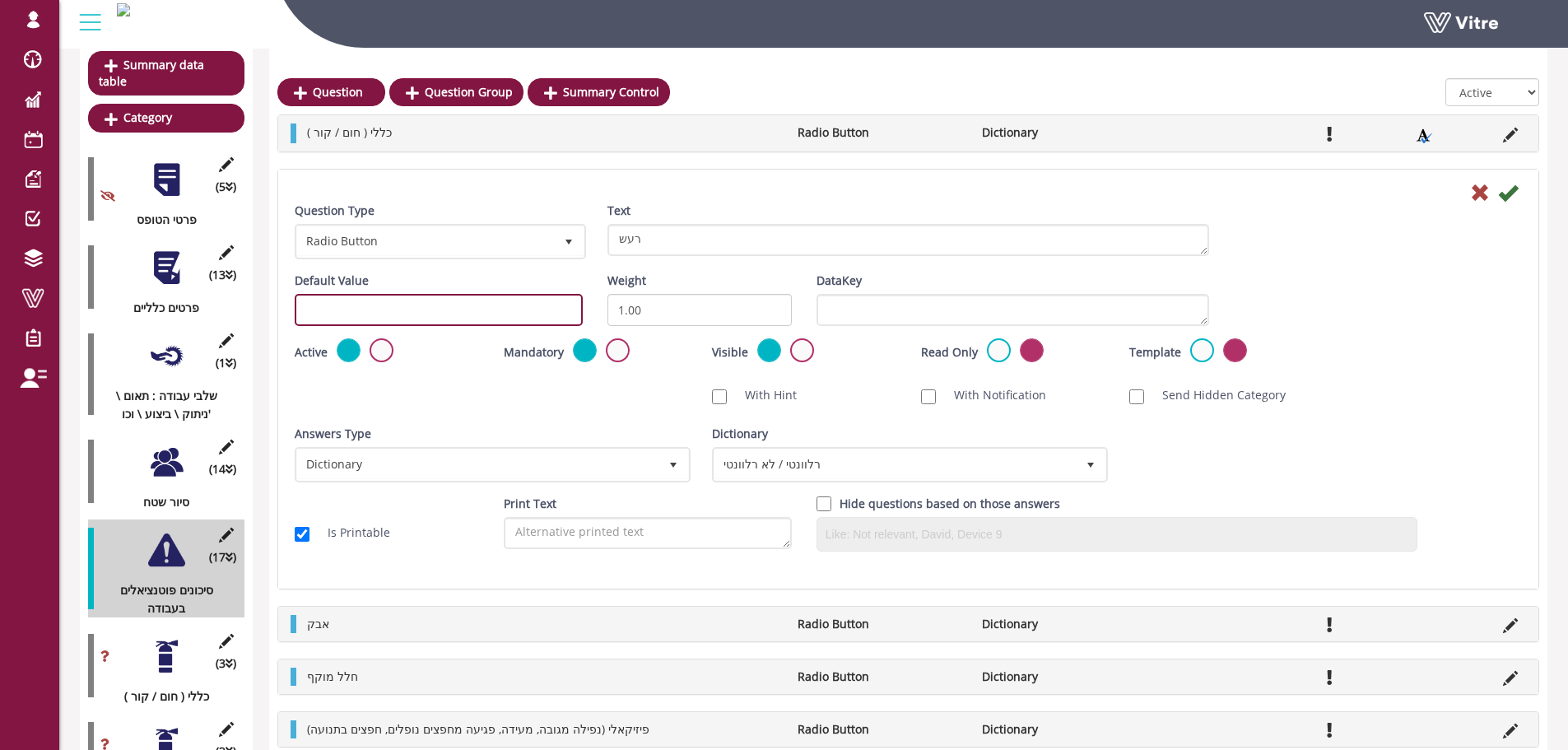
click at [556, 306] on input "text" at bounding box center [438, 309] width 288 height 32
paste input "#task.PRE-potential0501"
drag, startPoint x: 474, startPoint y: 309, endPoint x: 433, endPoint y: 310, distance: 41.0
click at [433, 310] on input "#task.PRE-potential0501" at bounding box center [438, 309] width 288 height 32
type input "#task.PRE-potential0502"
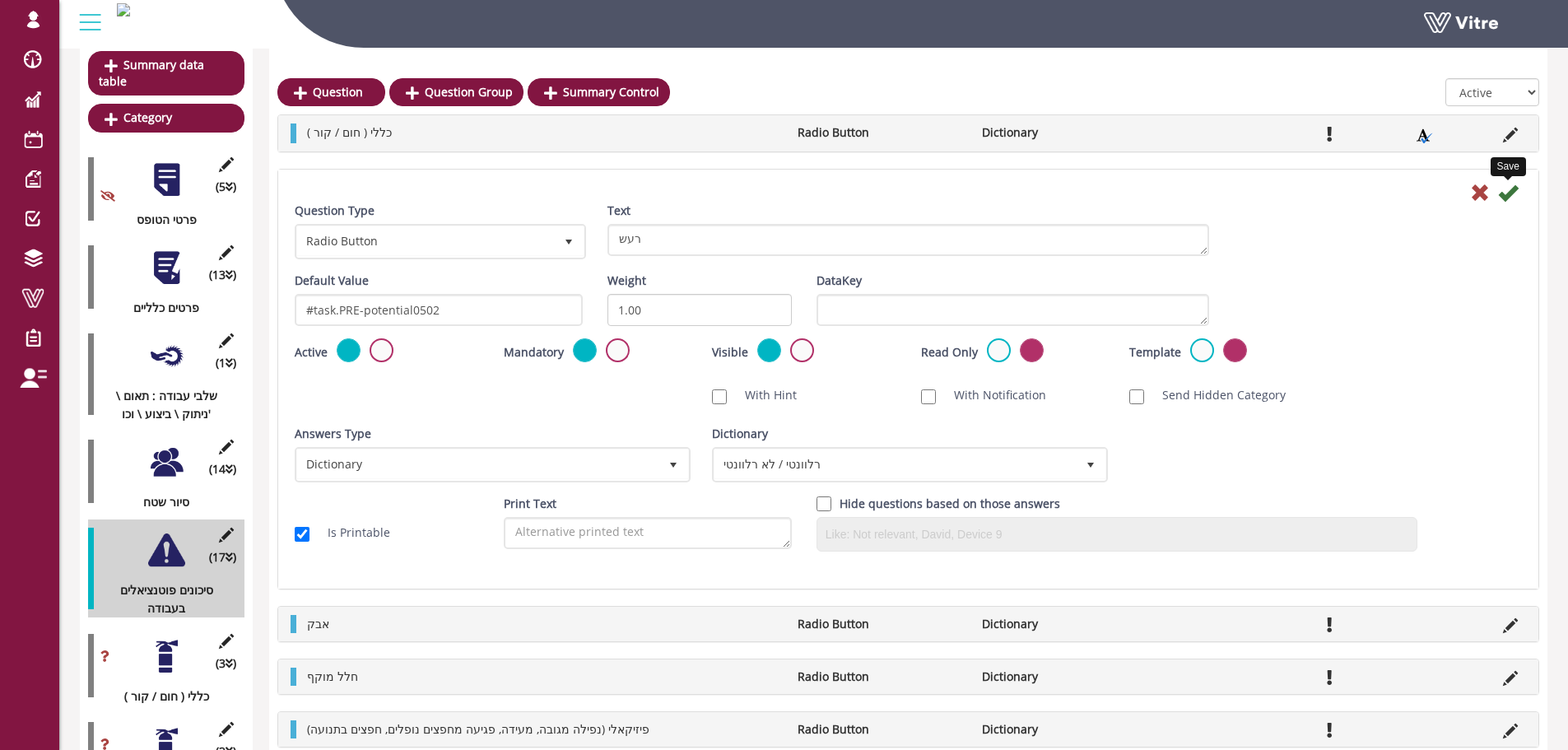
click at [1509, 188] on icon at bounding box center [1507, 192] width 19 height 19
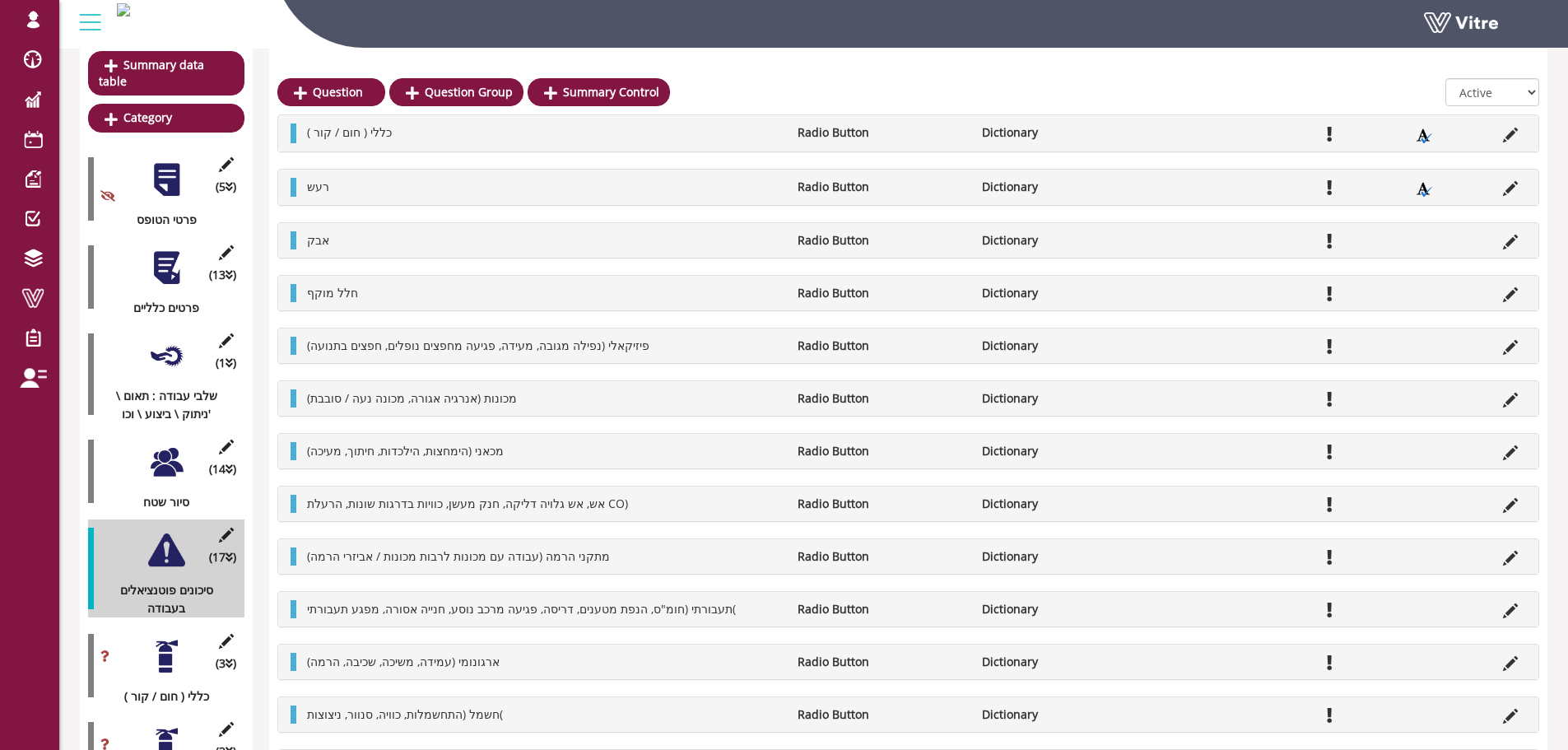
click at [1512, 226] on div "אבק Radio Button Dictionary" at bounding box center [908, 240] width 1260 height 34
click at [1512, 240] on icon at bounding box center [1511, 242] width 15 height 15
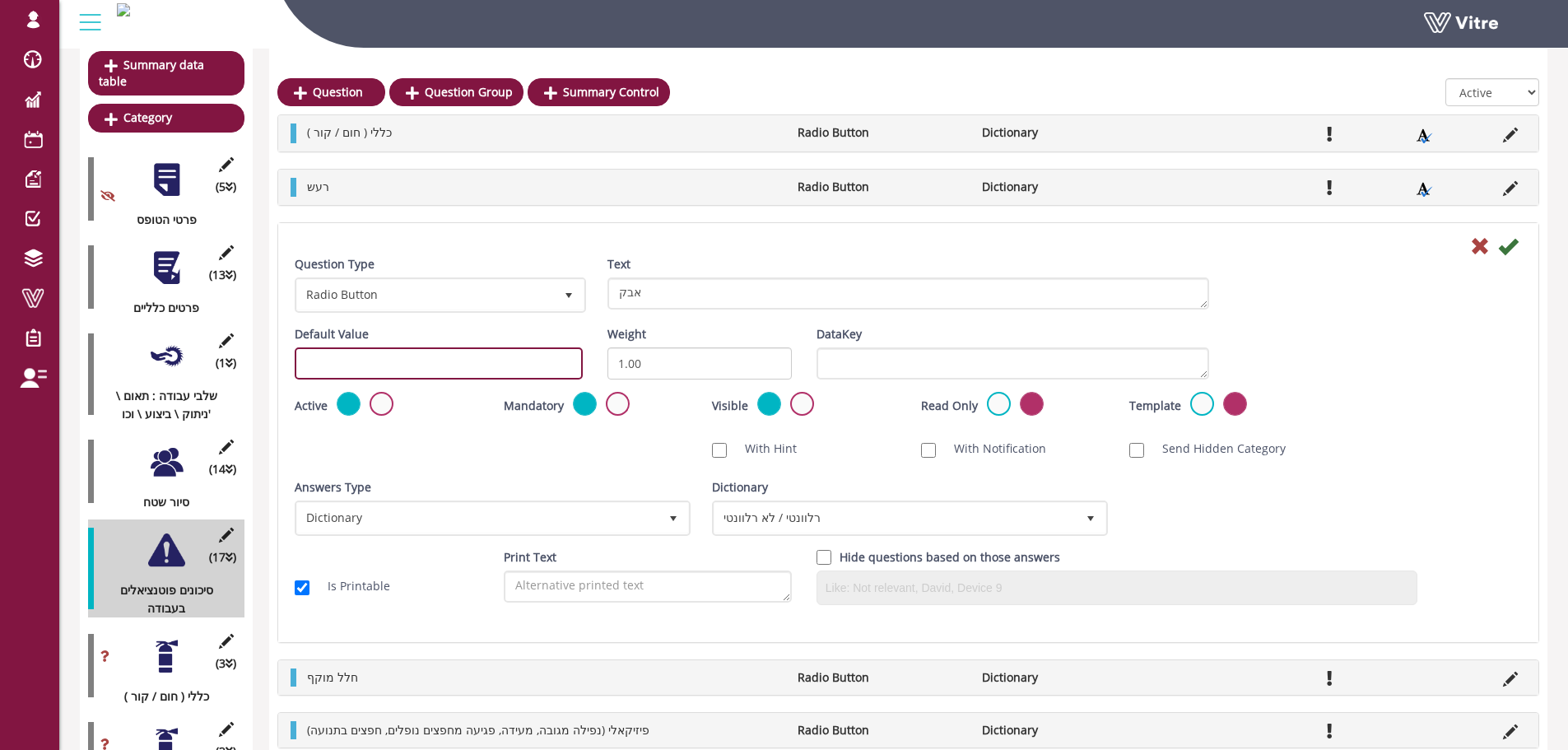
click at [351, 358] on input "text" at bounding box center [438, 363] width 288 height 32
paste input "#task.PRE-potential0501"
click at [433, 362] on input "#task.PRE-potential0501" at bounding box center [438, 363] width 288 height 32
type input "#task.PRE-potential0503"
click at [1512, 247] on icon at bounding box center [1507, 245] width 19 height 19
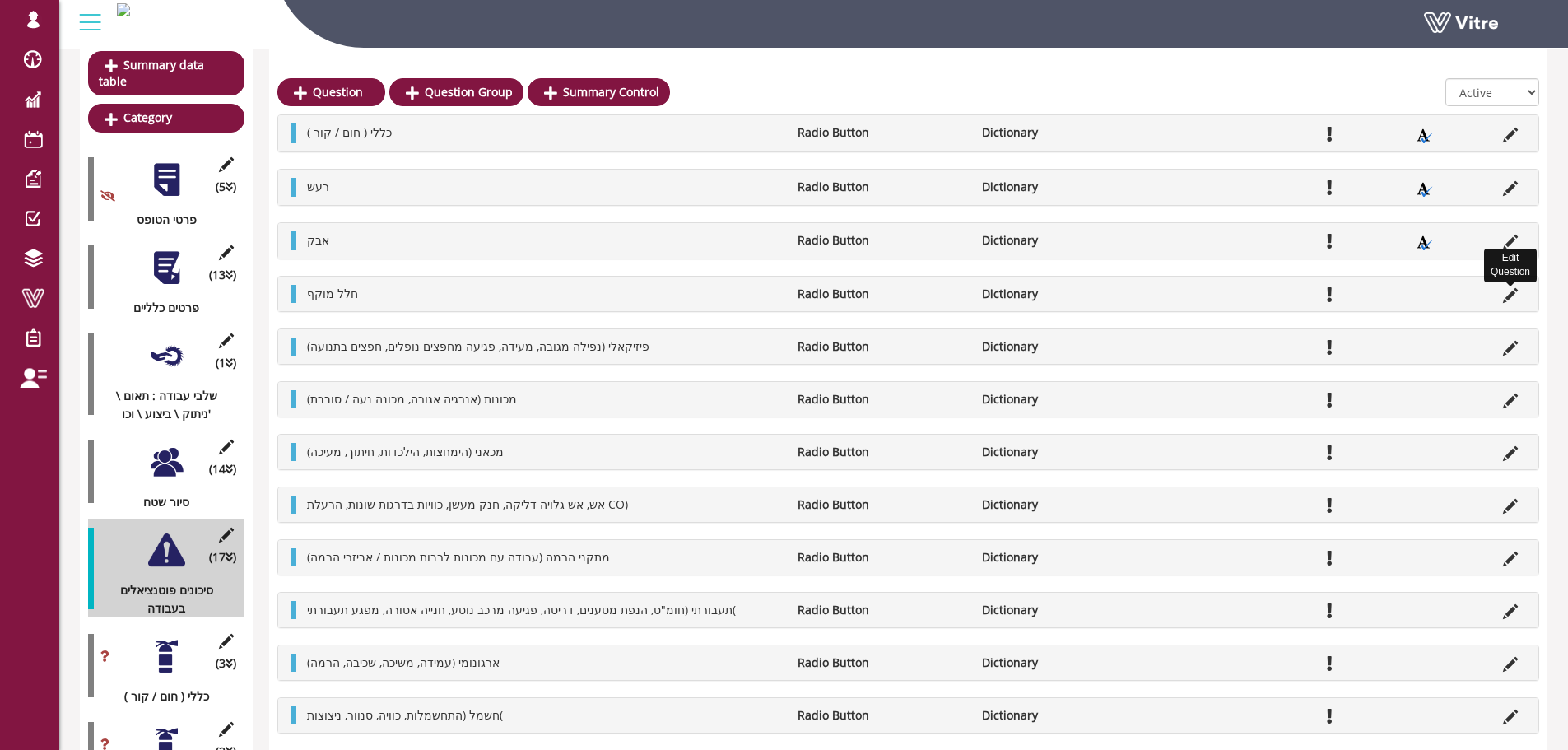
click at [1509, 298] on icon at bounding box center [1511, 295] width 15 height 15
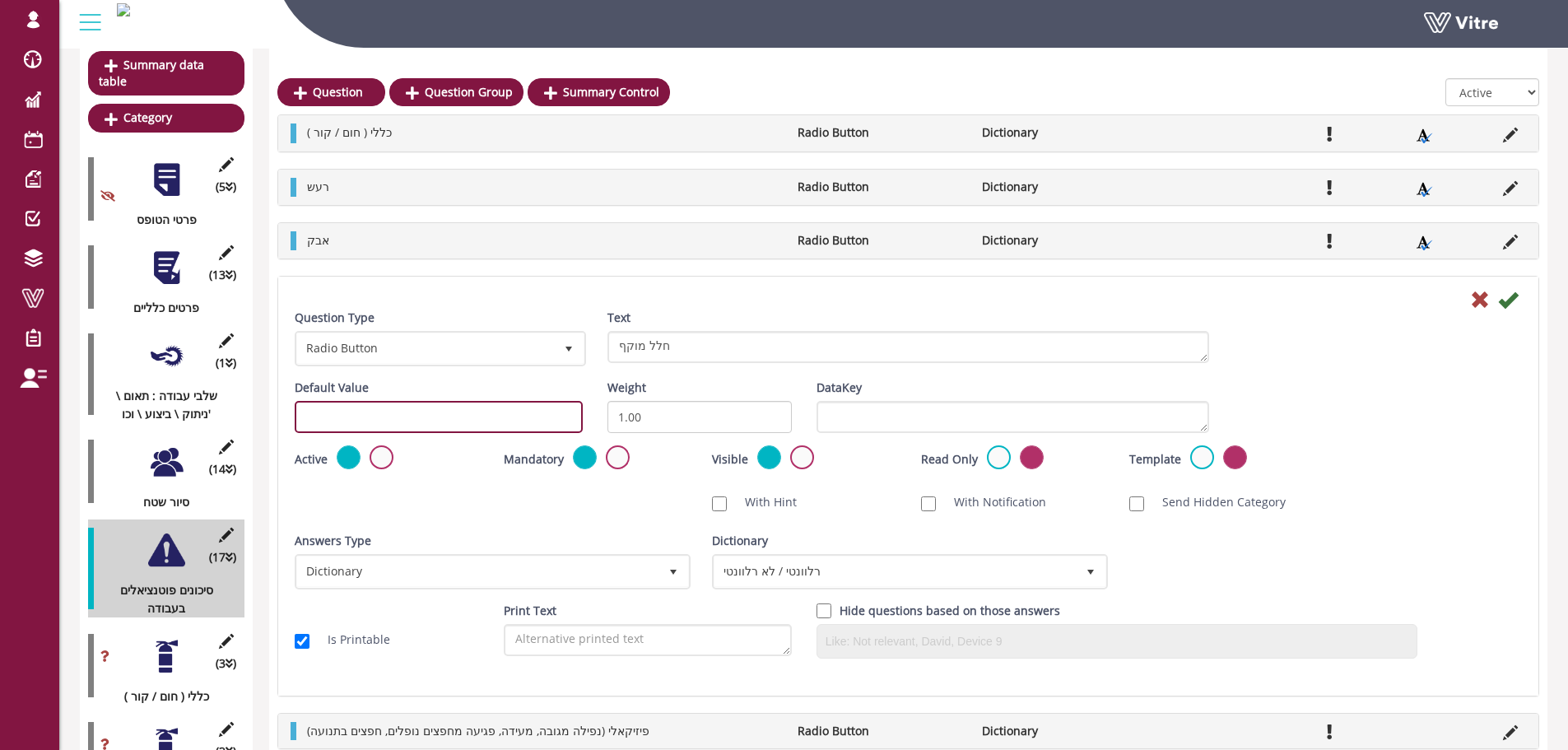
click at [559, 411] on input "text" at bounding box center [438, 417] width 288 height 32
paste input "#task.PRE-potential0501"
drag, startPoint x: 442, startPoint y: 413, endPoint x: 431, endPoint y: 416, distance: 11.4
click at [431, 416] on input "#task.PRE-potential0501" at bounding box center [438, 417] width 288 height 32
type input "#task.PRE-potential0504"
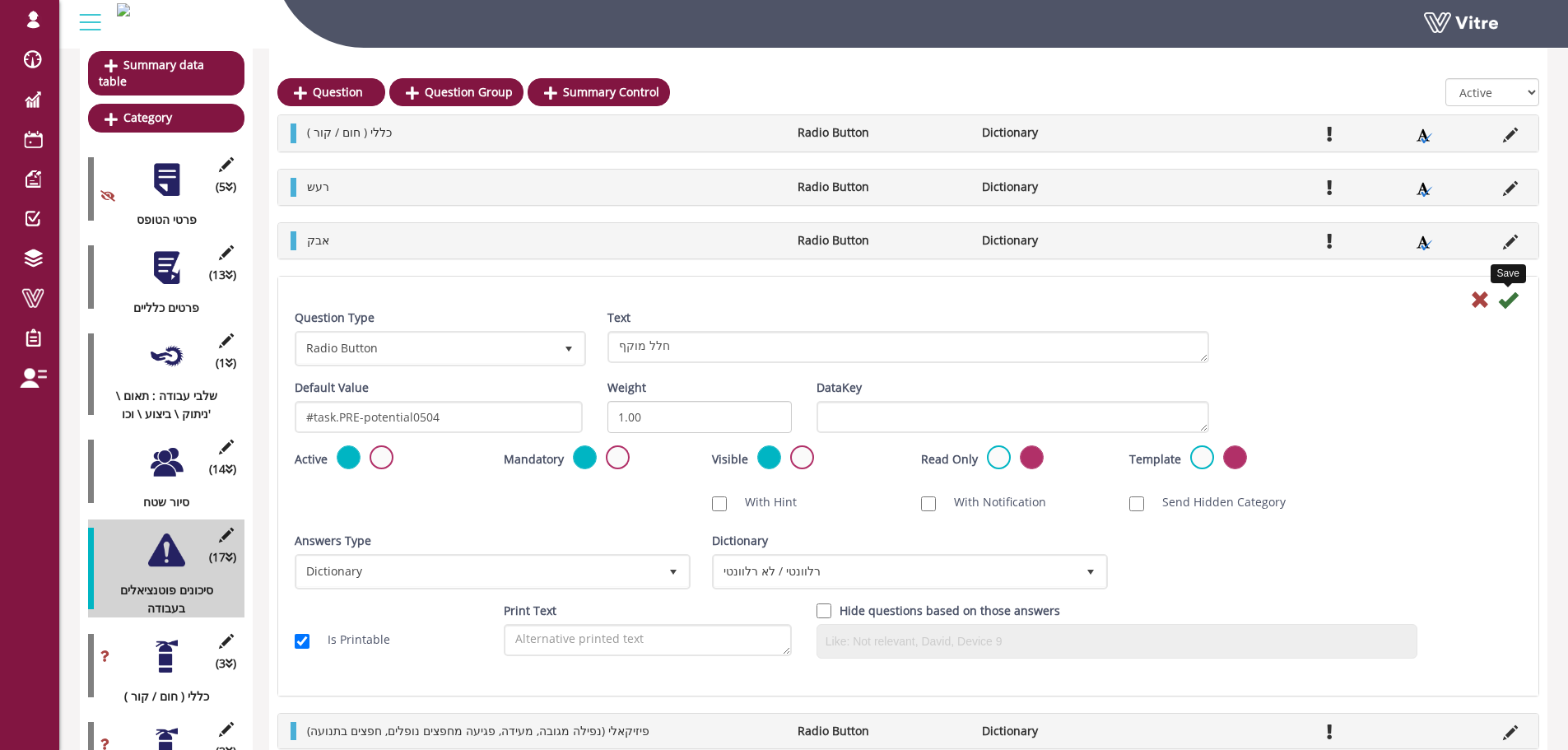
click at [1512, 301] on icon at bounding box center [1507, 299] width 19 height 19
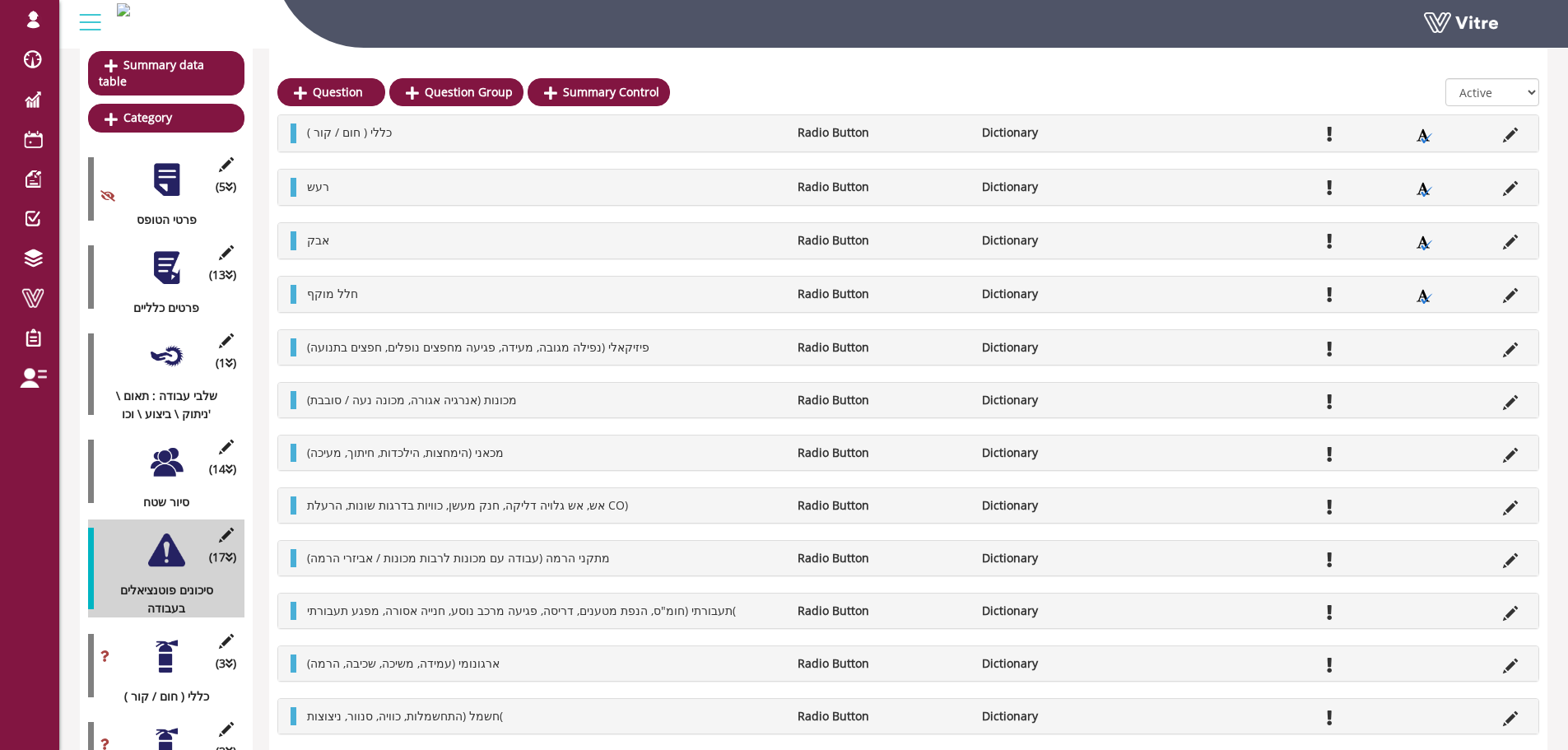
click at [1518, 358] on div "פיזיקאלי (נפילה מגובה, מעידה, פגיעה מחפצים נופלים, חפצים בתנועה) Radio Button D…" at bounding box center [908, 346] width 1260 height 34
click at [1512, 354] on icon at bounding box center [1511, 350] width 15 height 15
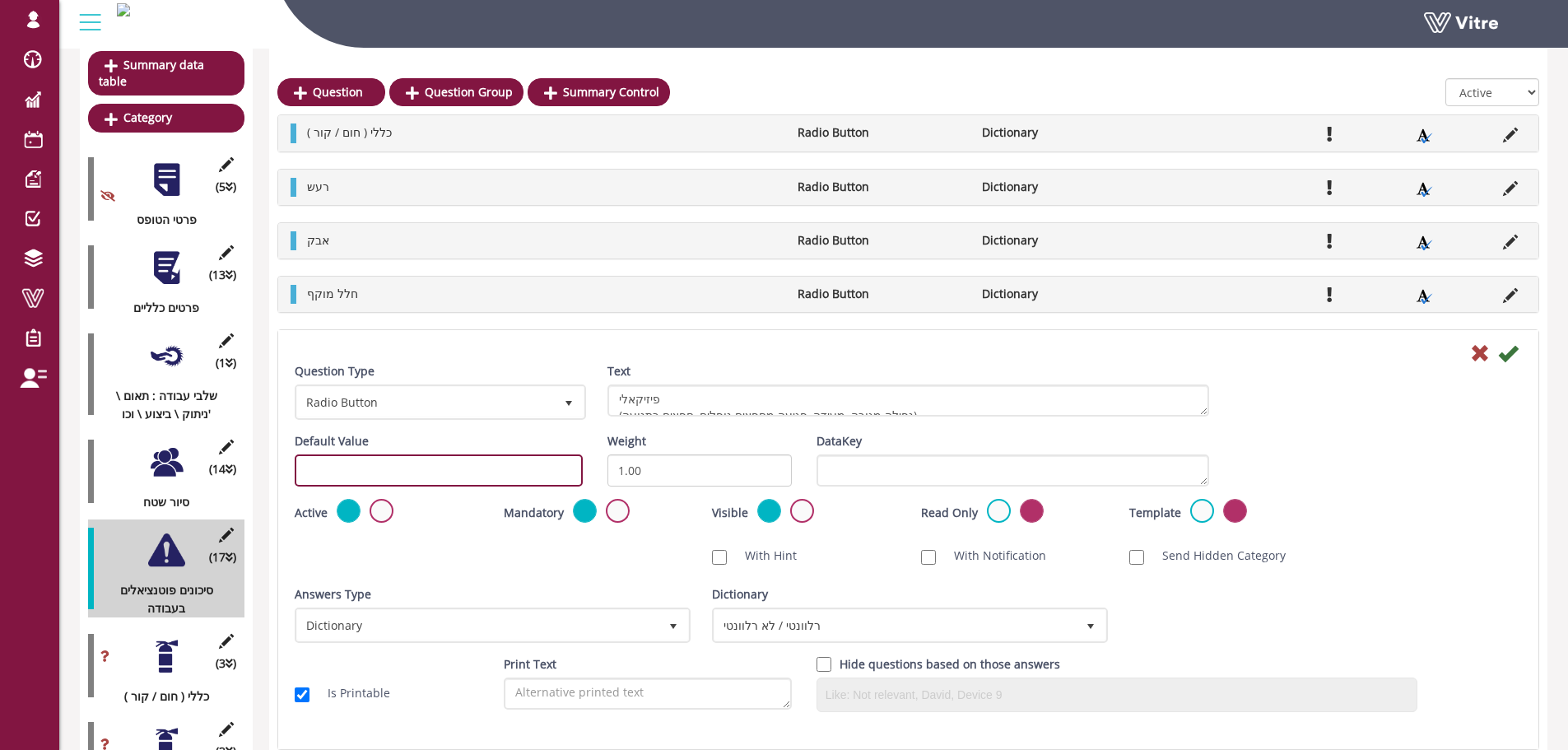
click at [521, 480] on input "text" at bounding box center [438, 470] width 288 height 32
paste input "#task.PRE-potential0501"
drag, startPoint x: 452, startPoint y: 475, endPoint x: 430, endPoint y: 473, distance: 22.1
click at [430, 473] on input "#task.PRE-potential0501" at bounding box center [438, 470] width 288 height 32
type input "#task.PRE-potential0505"
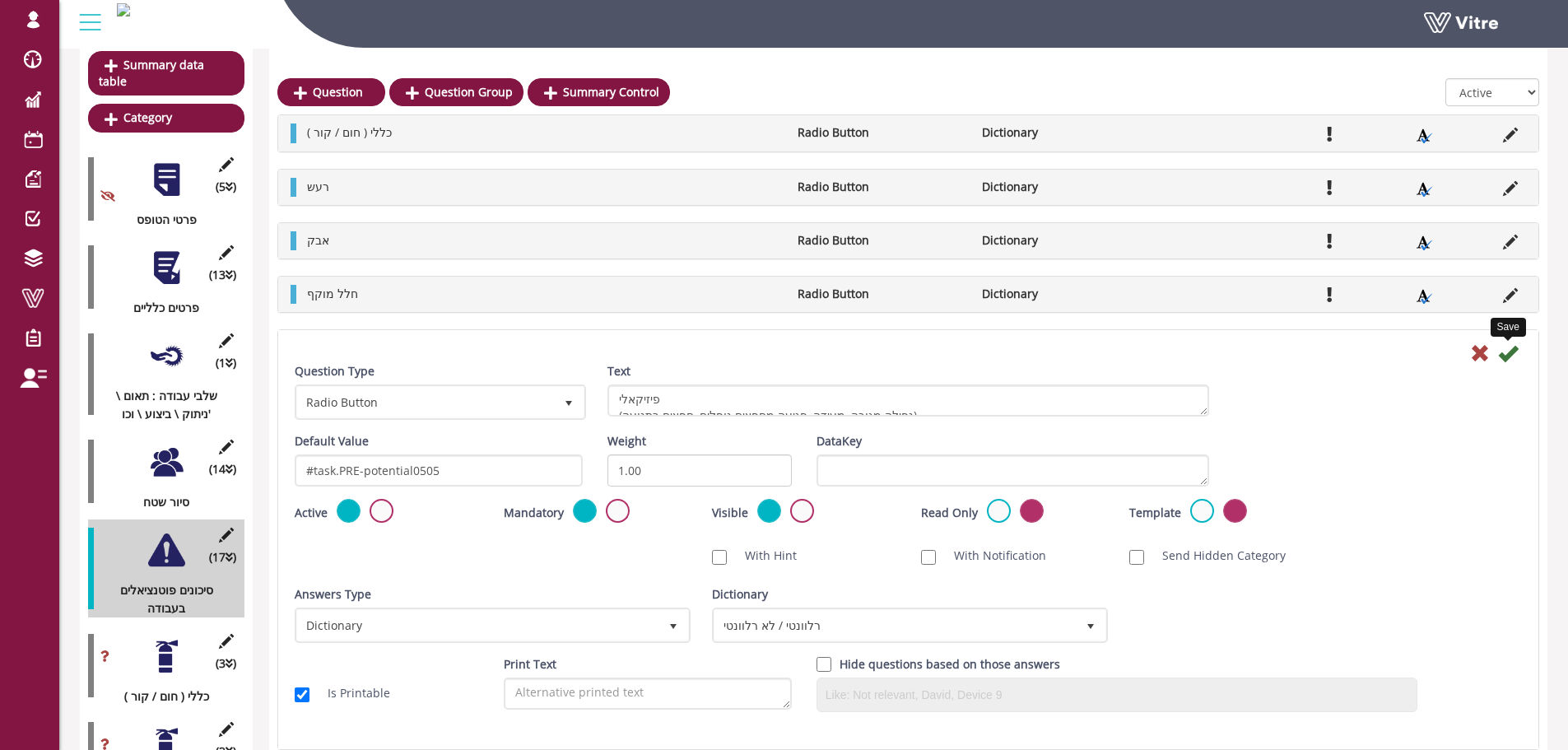
click at [1512, 355] on icon at bounding box center [1507, 353] width 19 height 19
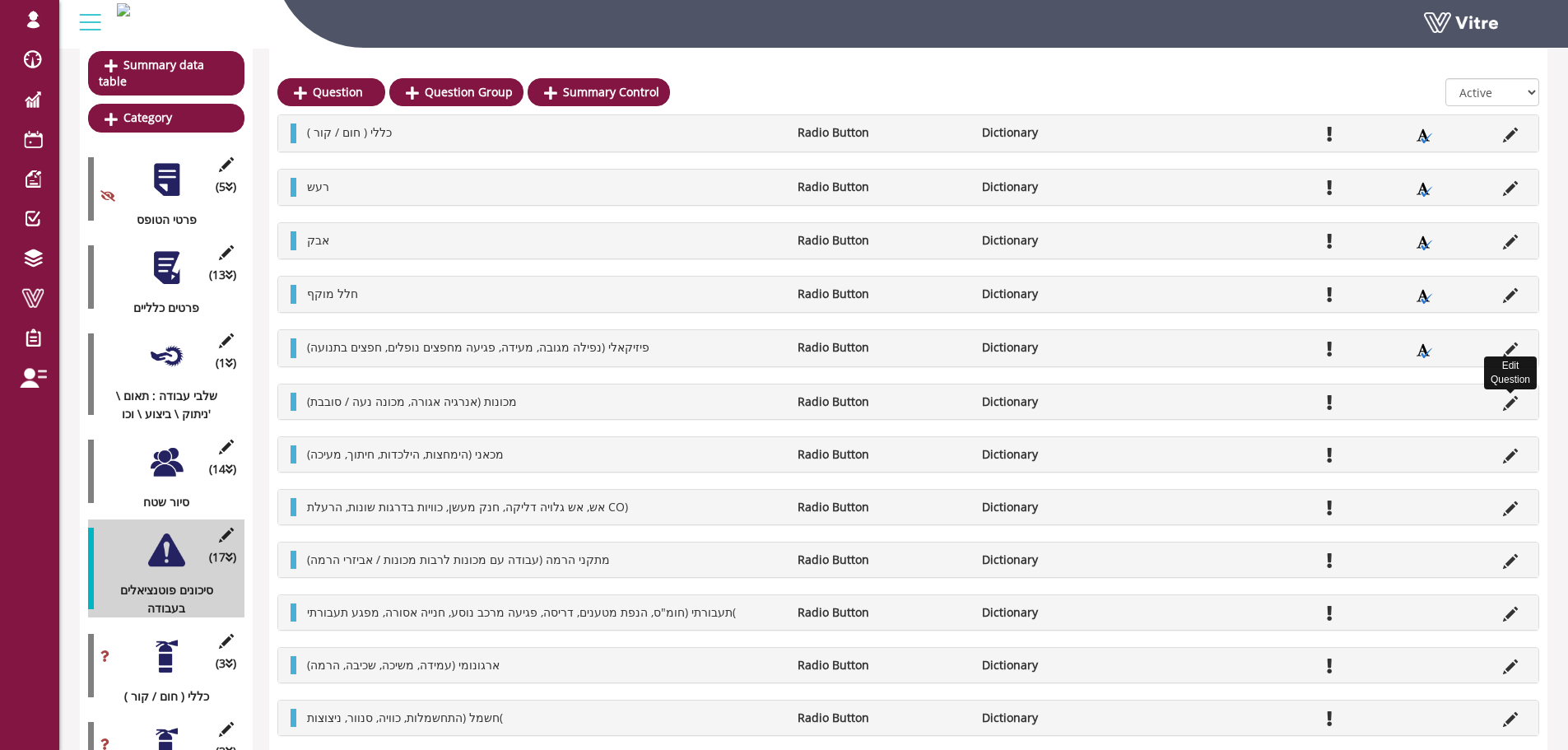
click at [1507, 404] on icon at bounding box center [1511, 403] width 15 height 15
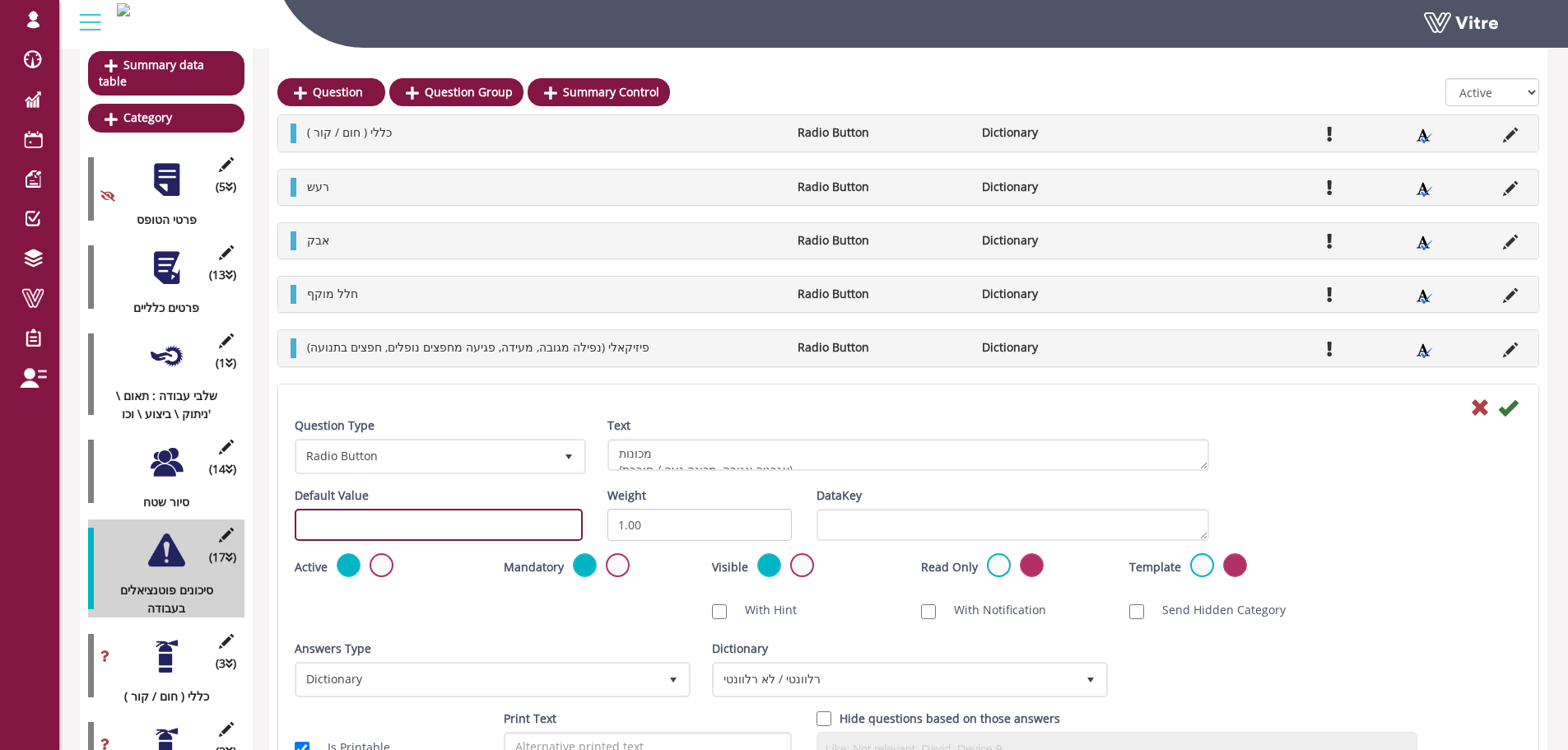
click at [450, 520] on input "text" at bounding box center [438, 524] width 288 height 32
paste input "#task.PRE-potential0501"
drag, startPoint x: 458, startPoint y: 522, endPoint x: 432, endPoint y: 520, distance: 26.1
click at [432, 520] on input "#task.PRE-potential0501" at bounding box center [438, 524] width 288 height 32
type input "#task.PRE-potential0506"
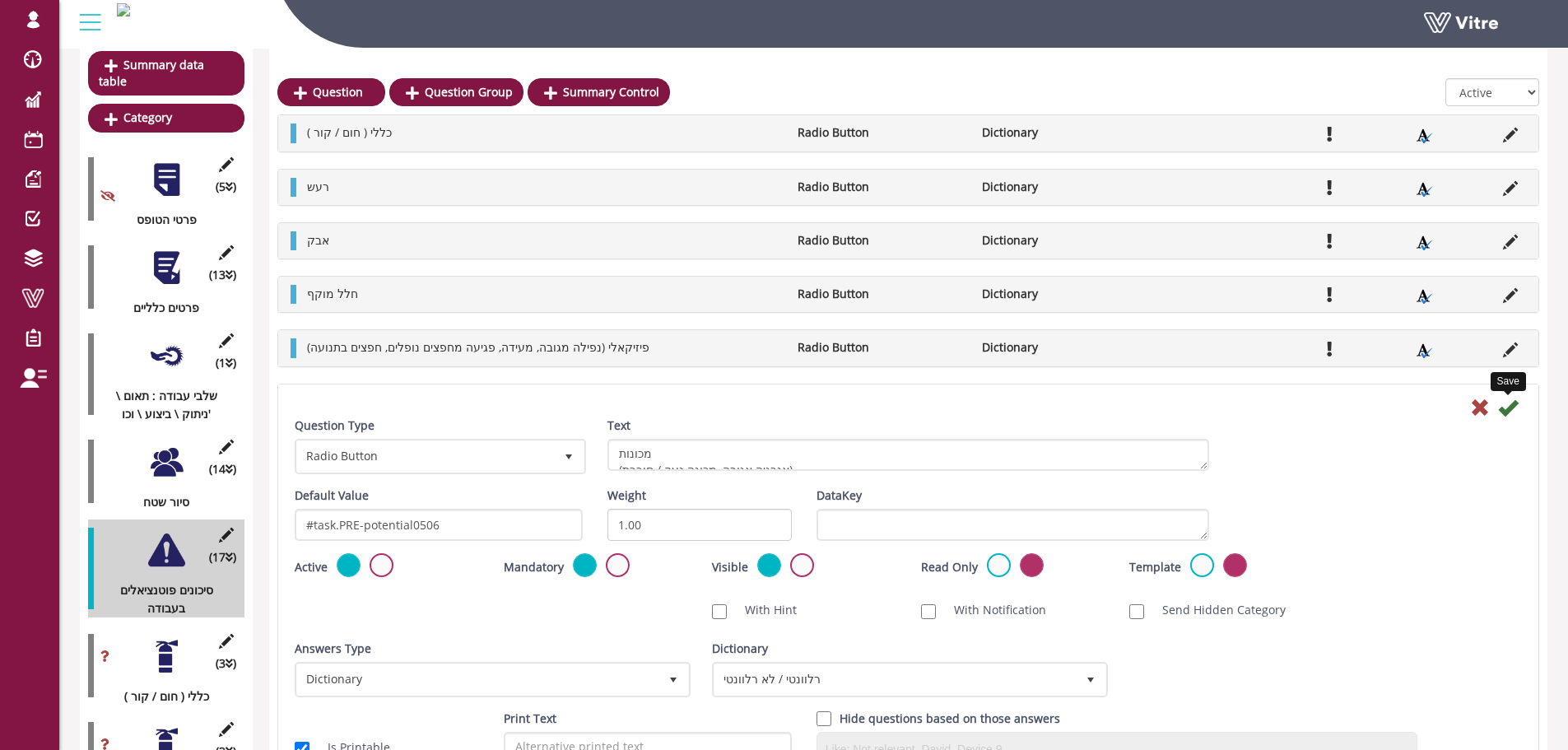
click at [1514, 415] on icon at bounding box center [1507, 406] width 19 height 19
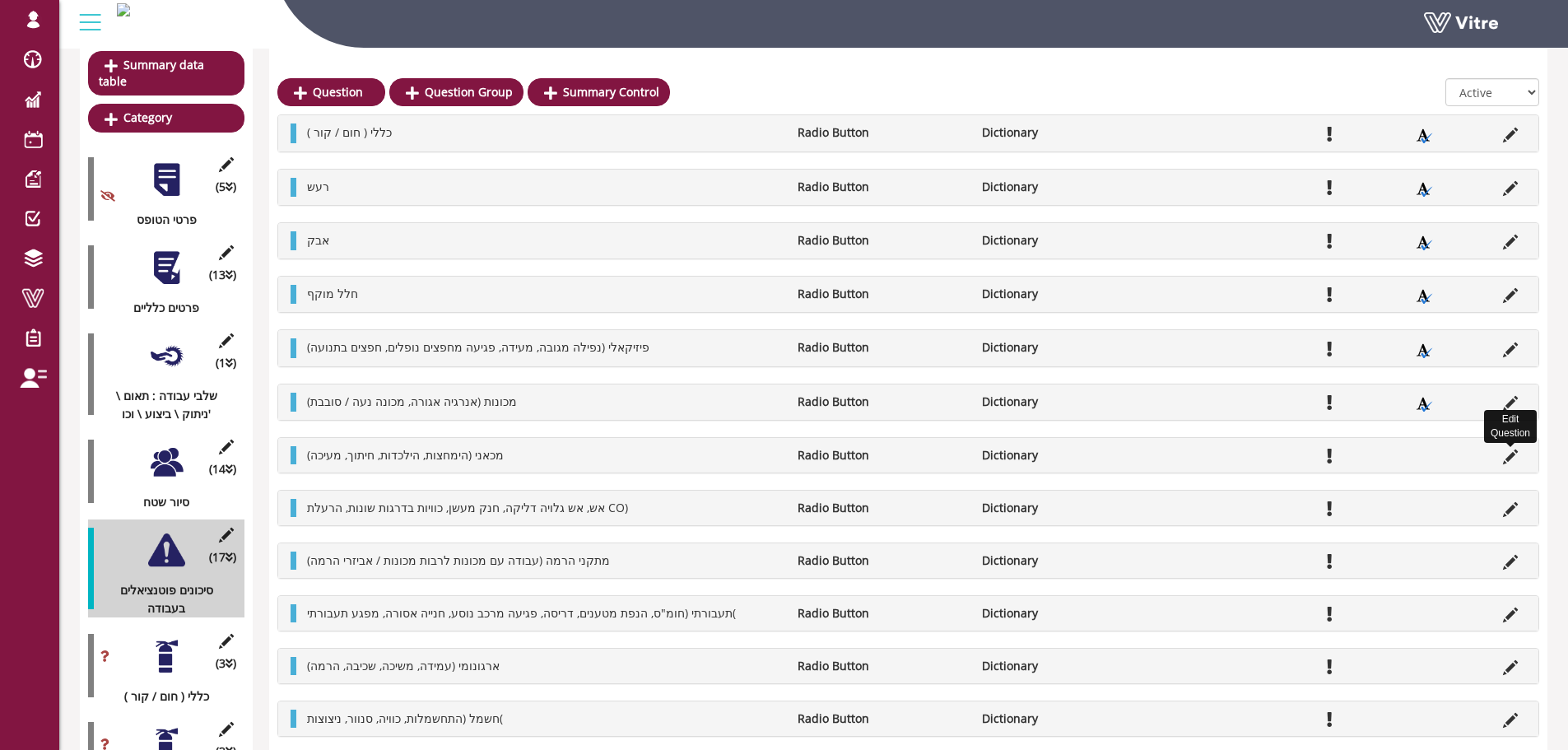
click at [1511, 455] on icon at bounding box center [1511, 456] width 15 height 15
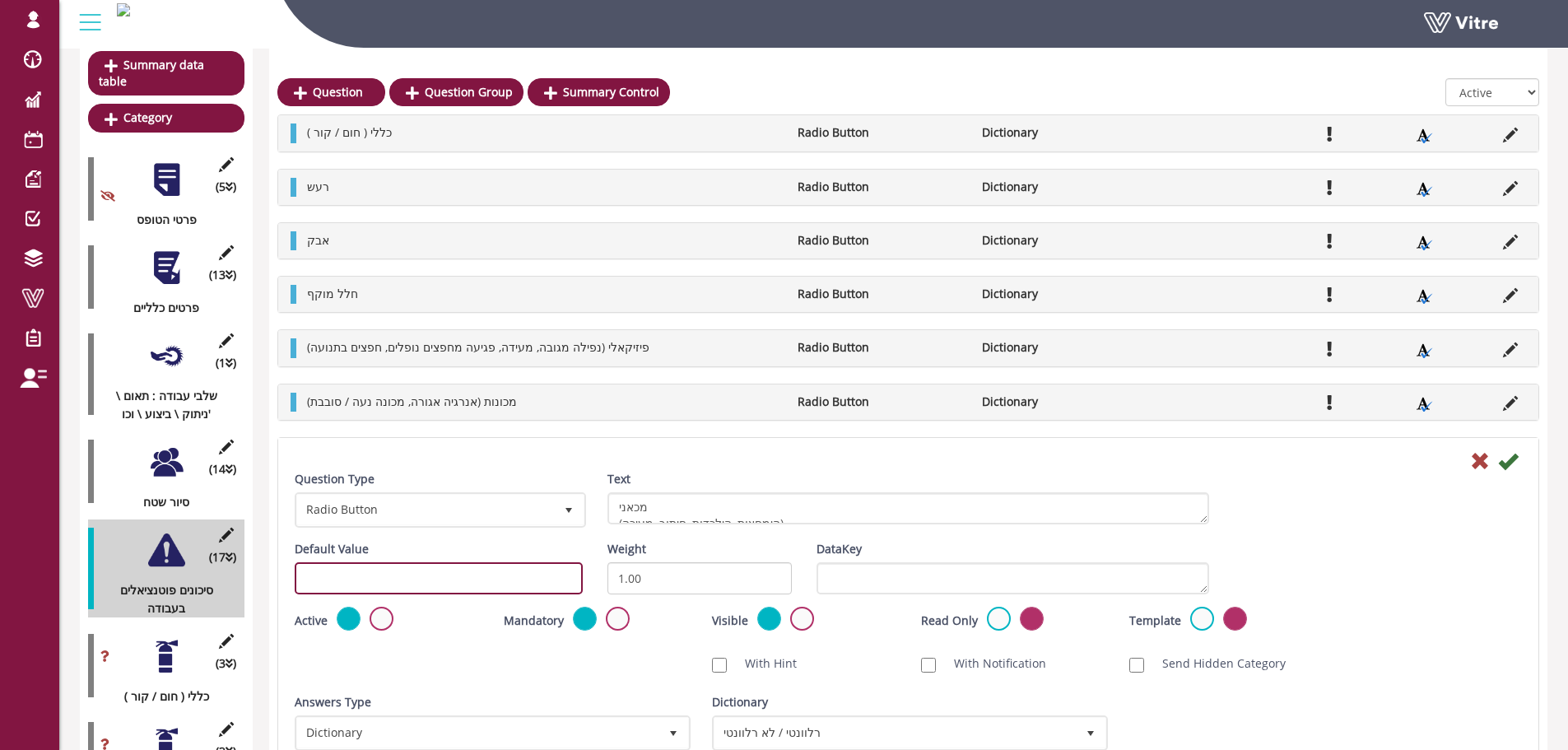
click at [410, 587] on input "text" at bounding box center [438, 578] width 288 height 32
paste input "#task.PRE-potential0501"
drag, startPoint x: 431, startPoint y: 583, endPoint x: 440, endPoint y: 580, distance: 9.5
click at [440, 580] on input "#task.PRE-potential0501" at bounding box center [438, 578] width 288 height 32
type input "#task.PRE-potential0507"
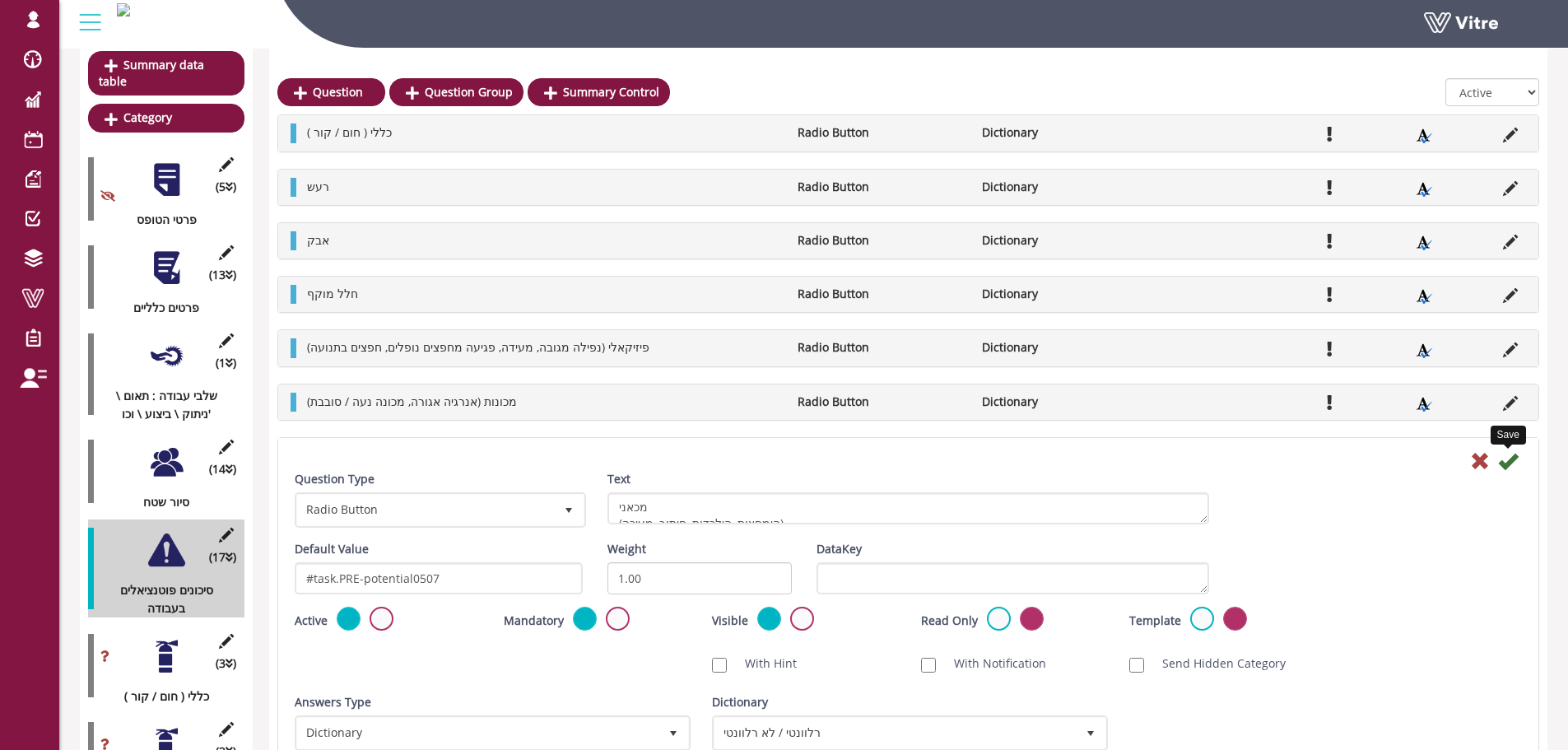
click at [1507, 461] on icon at bounding box center [1507, 460] width 19 height 19
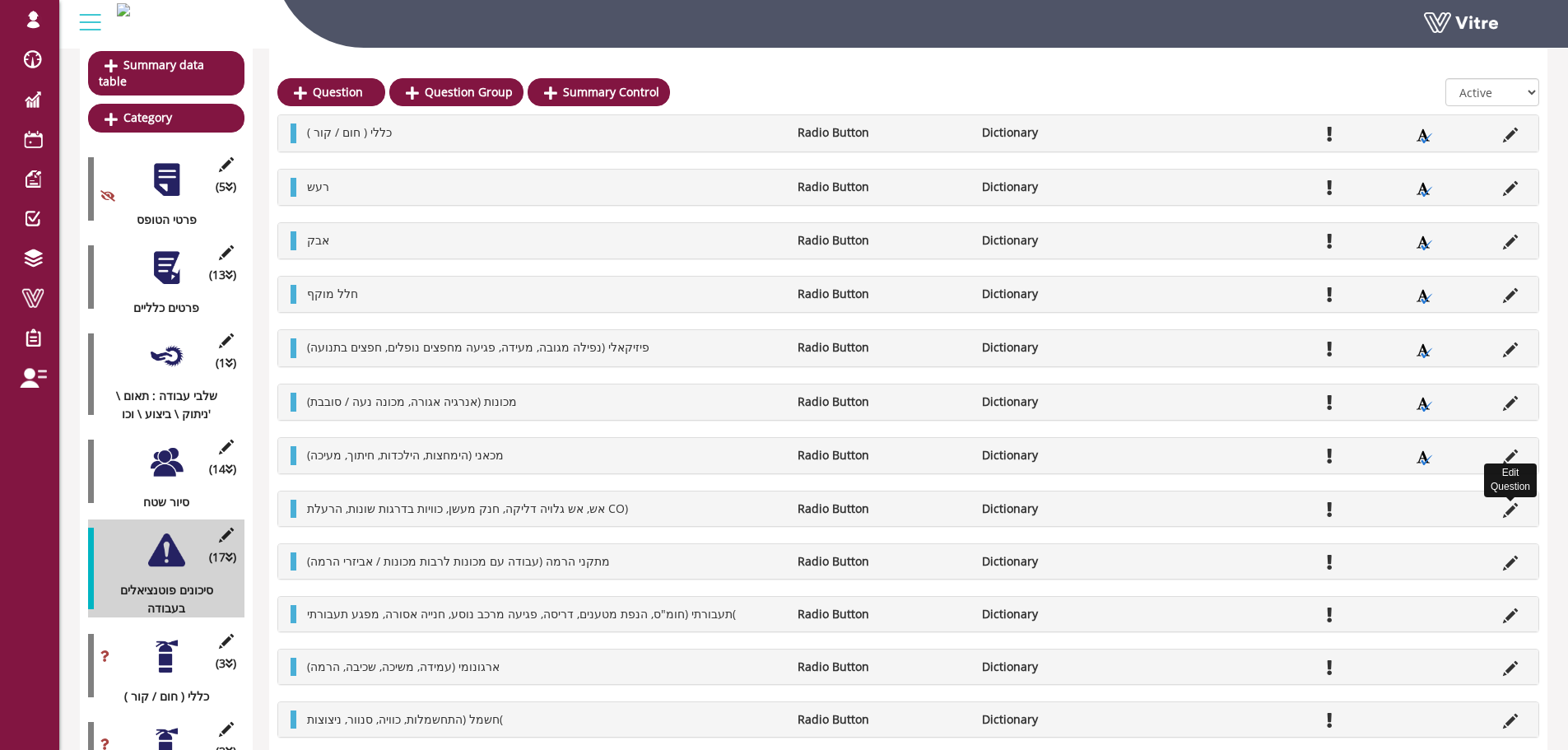
click at [1513, 508] on icon at bounding box center [1511, 510] width 15 height 15
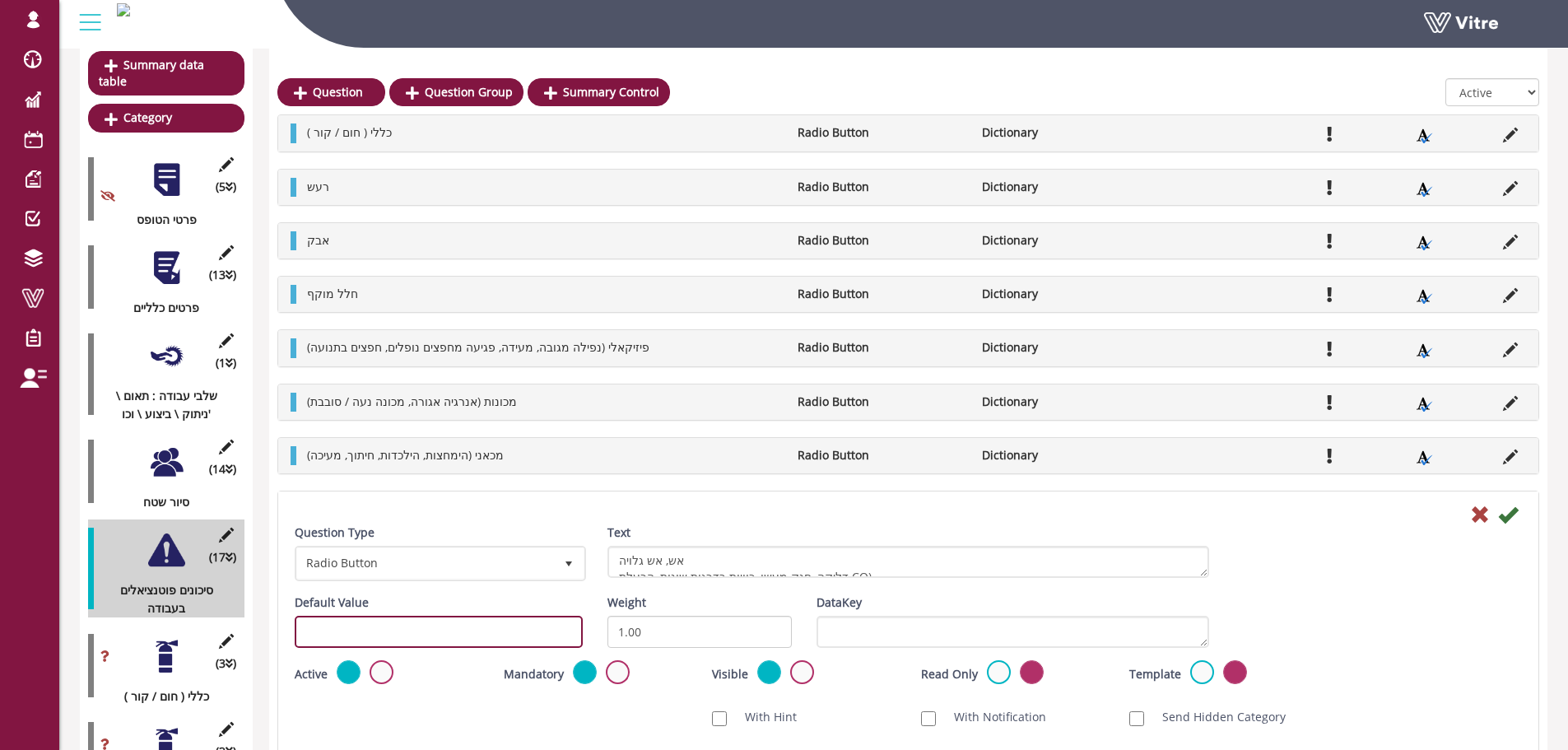
click at [470, 635] on input "text" at bounding box center [438, 631] width 288 height 32
paste input "#task.PRE-potential0501"
drag, startPoint x: 447, startPoint y: 638, endPoint x: 433, endPoint y: 635, distance: 14.3
click at [433, 635] on input "#task.PRE-potential0501" at bounding box center [438, 631] width 288 height 32
type input "#task.PRE-potential0508"
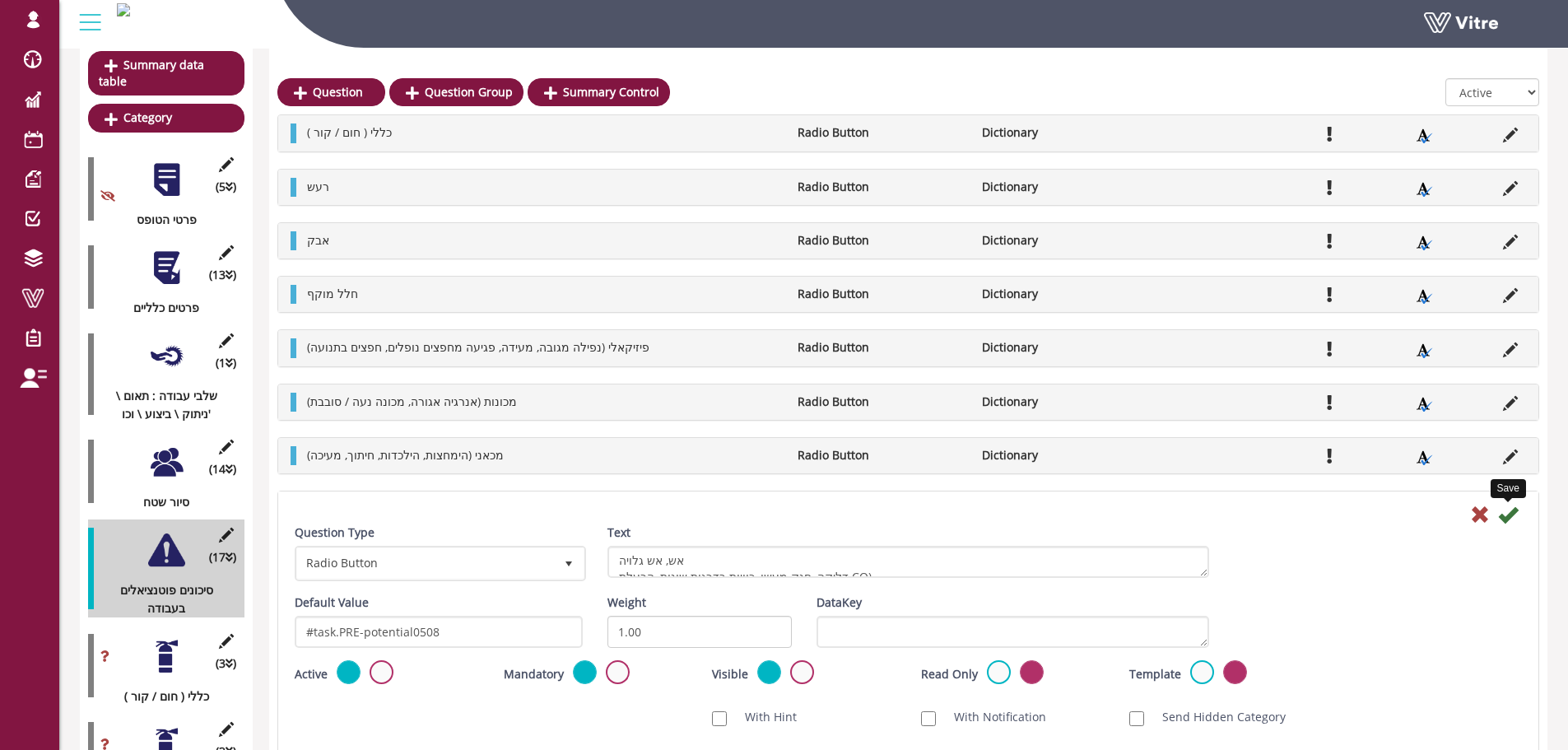
click at [1511, 515] on icon at bounding box center [1507, 514] width 19 height 19
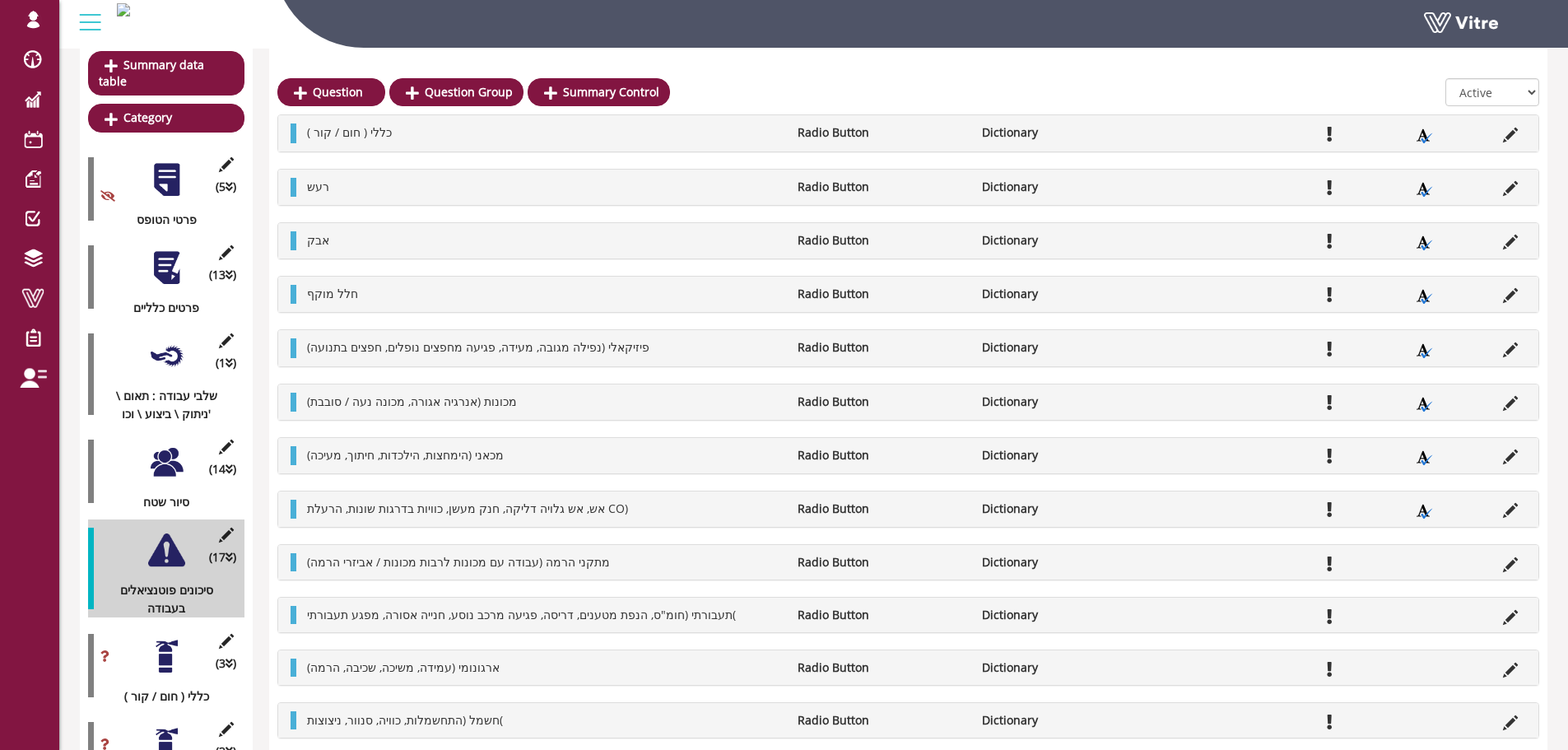
click at [1511, 558] on icon at bounding box center [1511, 565] width 15 height 15
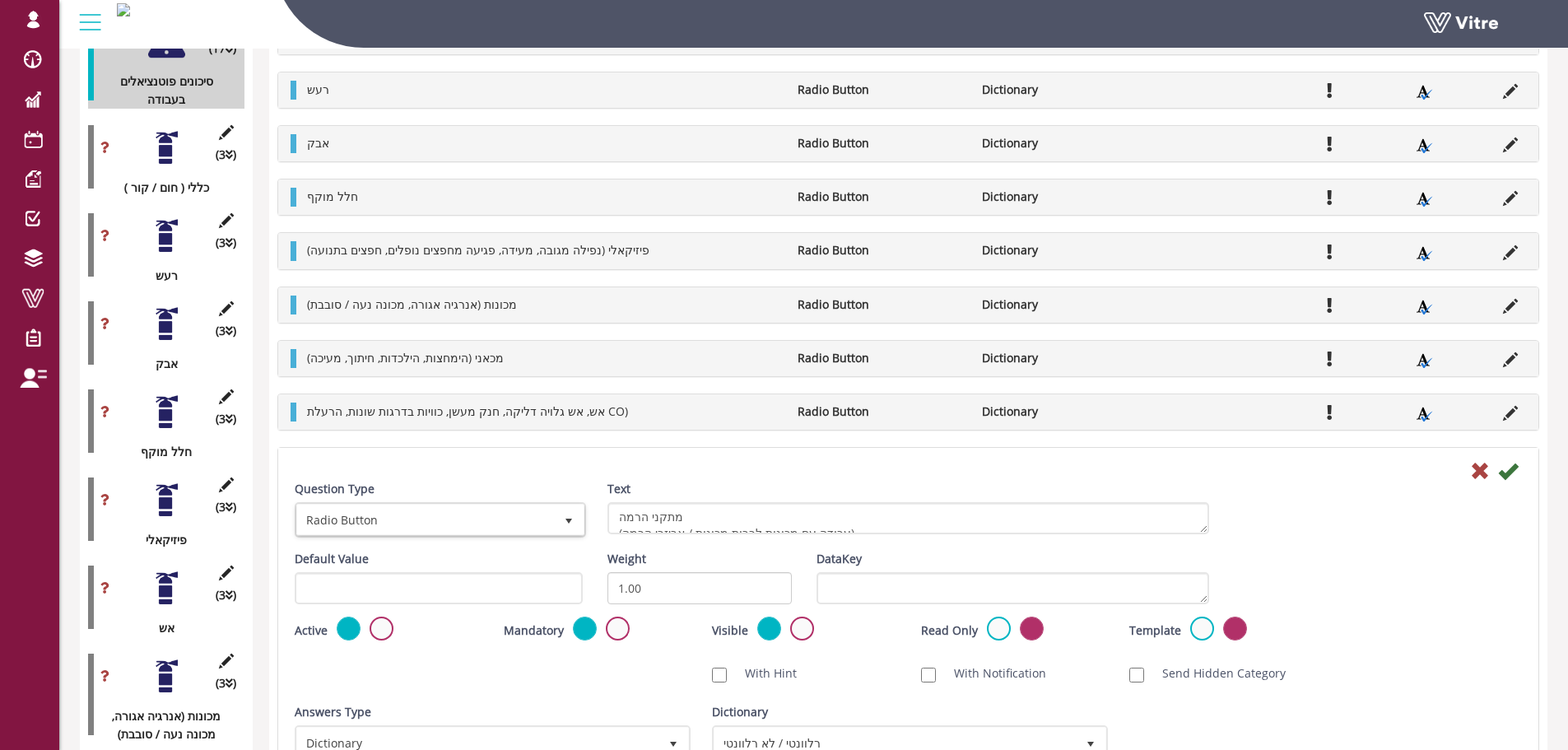
scroll to position [928, 0]
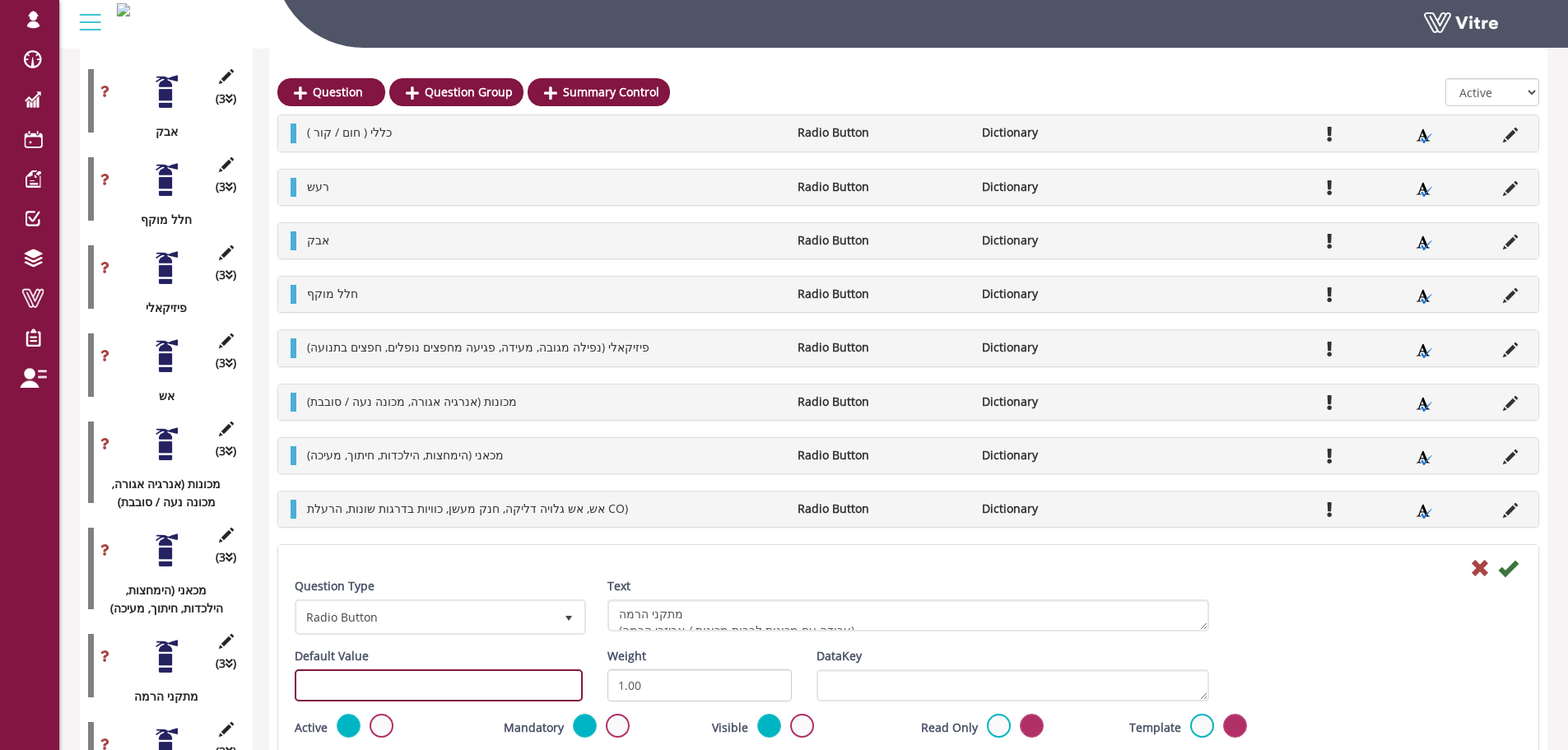
click at [437, 683] on input "text" at bounding box center [438, 684] width 288 height 32
paste input "#task.PRE-potential0501"
click at [431, 683] on input "#task.PRE-potential0501" at bounding box center [438, 684] width 288 height 32
type input "#task.PRE-potential0509"
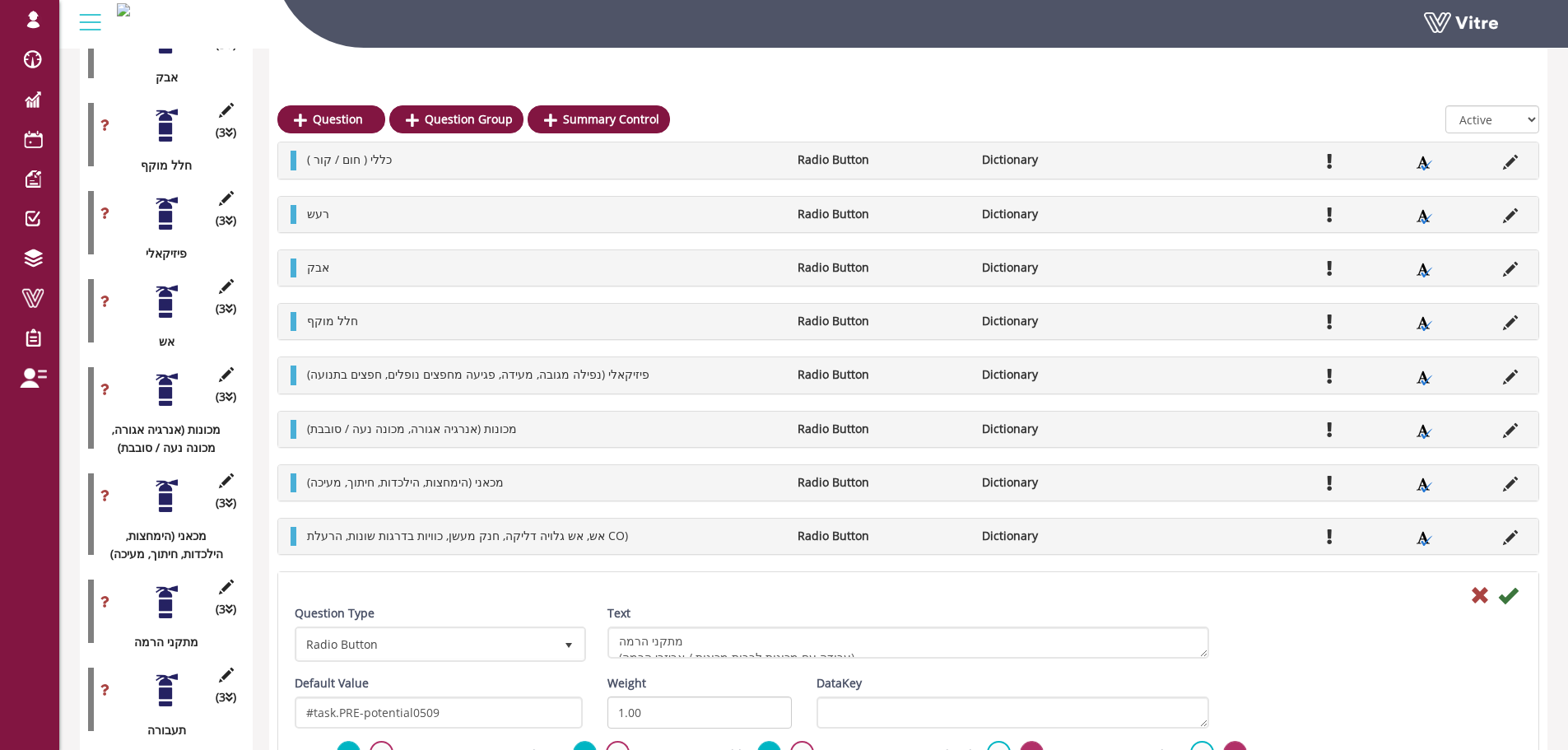
scroll to position [1010, 0]
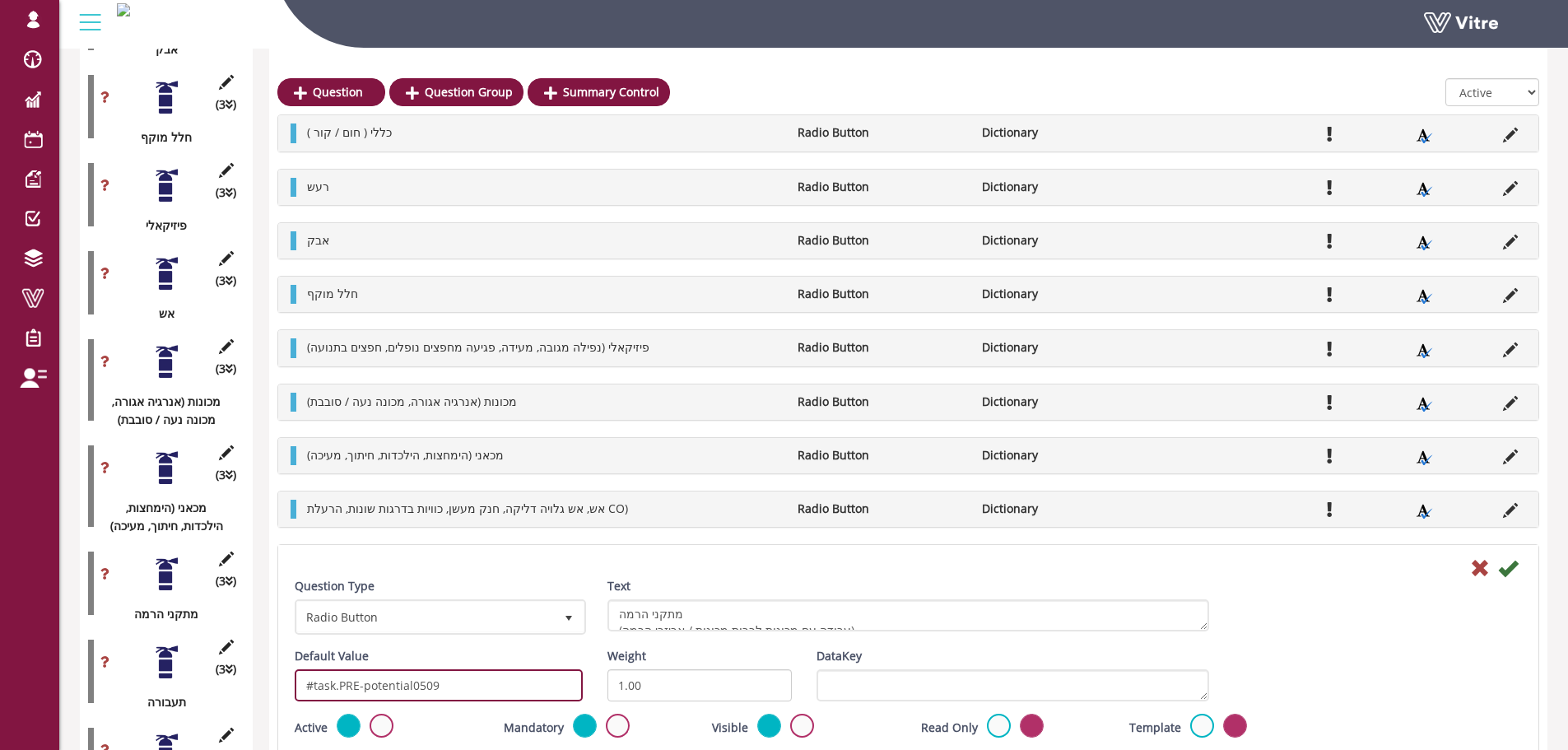
drag, startPoint x: 437, startPoint y: 689, endPoint x: 423, endPoint y: 689, distance: 14.0
click at [423, 689] on input "#task.PRE-potential0509" at bounding box center [438, 684] width 288 height 32
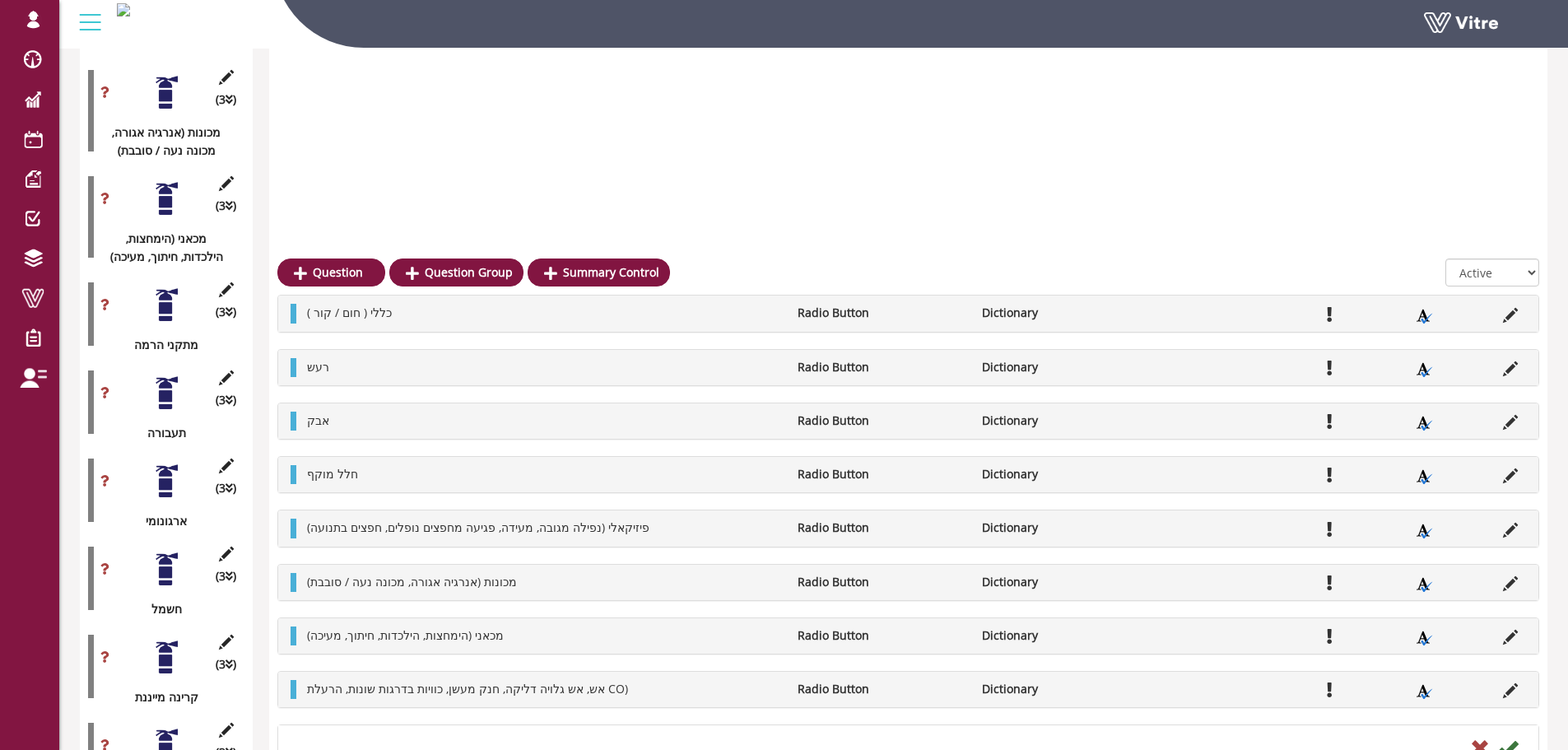
scroll to position [1257, 0]
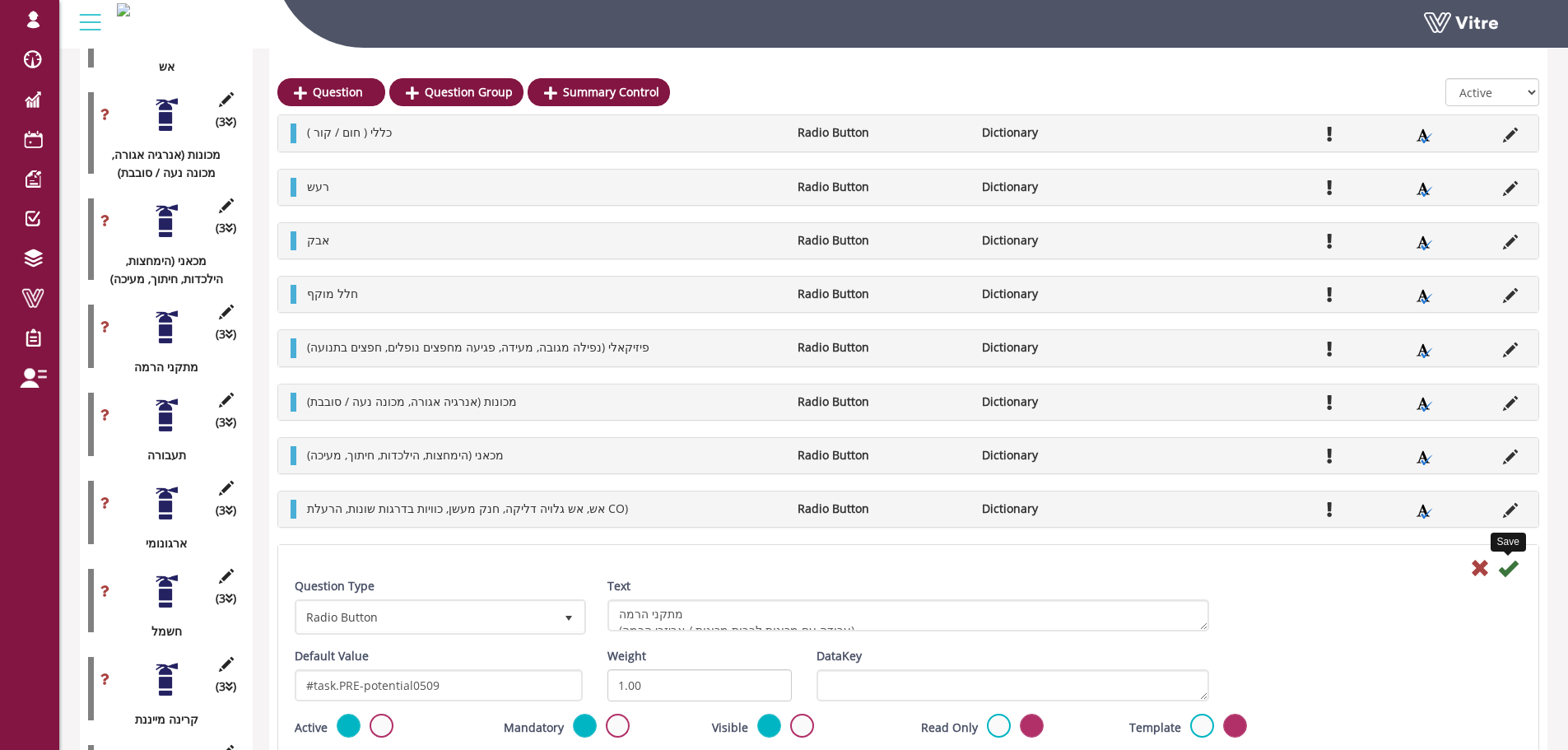
click at [1510, 566] on icon at bounding box center [1507, 567] width 19 height 19
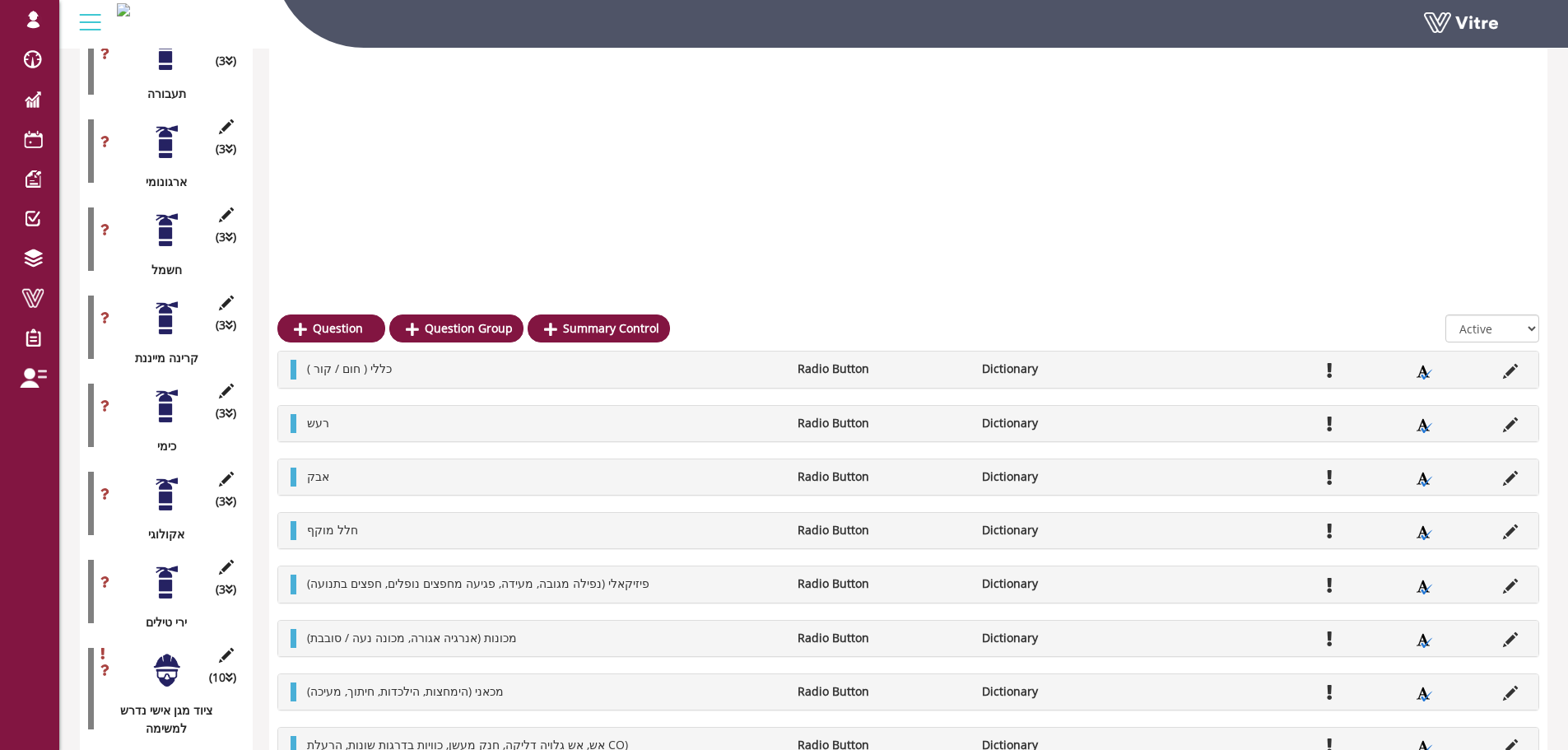
scroll to position [1465, 0]
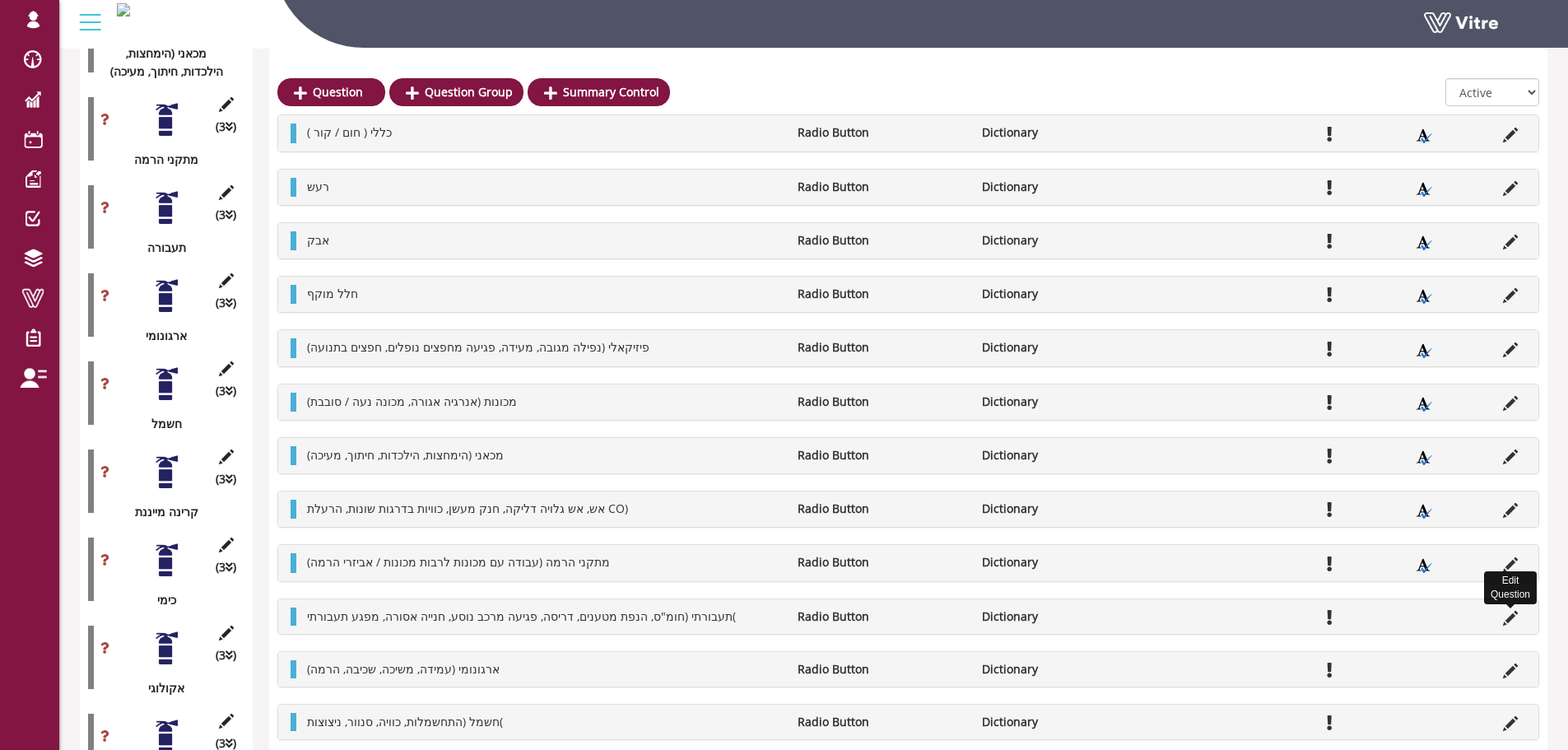
click at [1504, 622] on icon at bounding box center [1511, 618] width 15 height 15
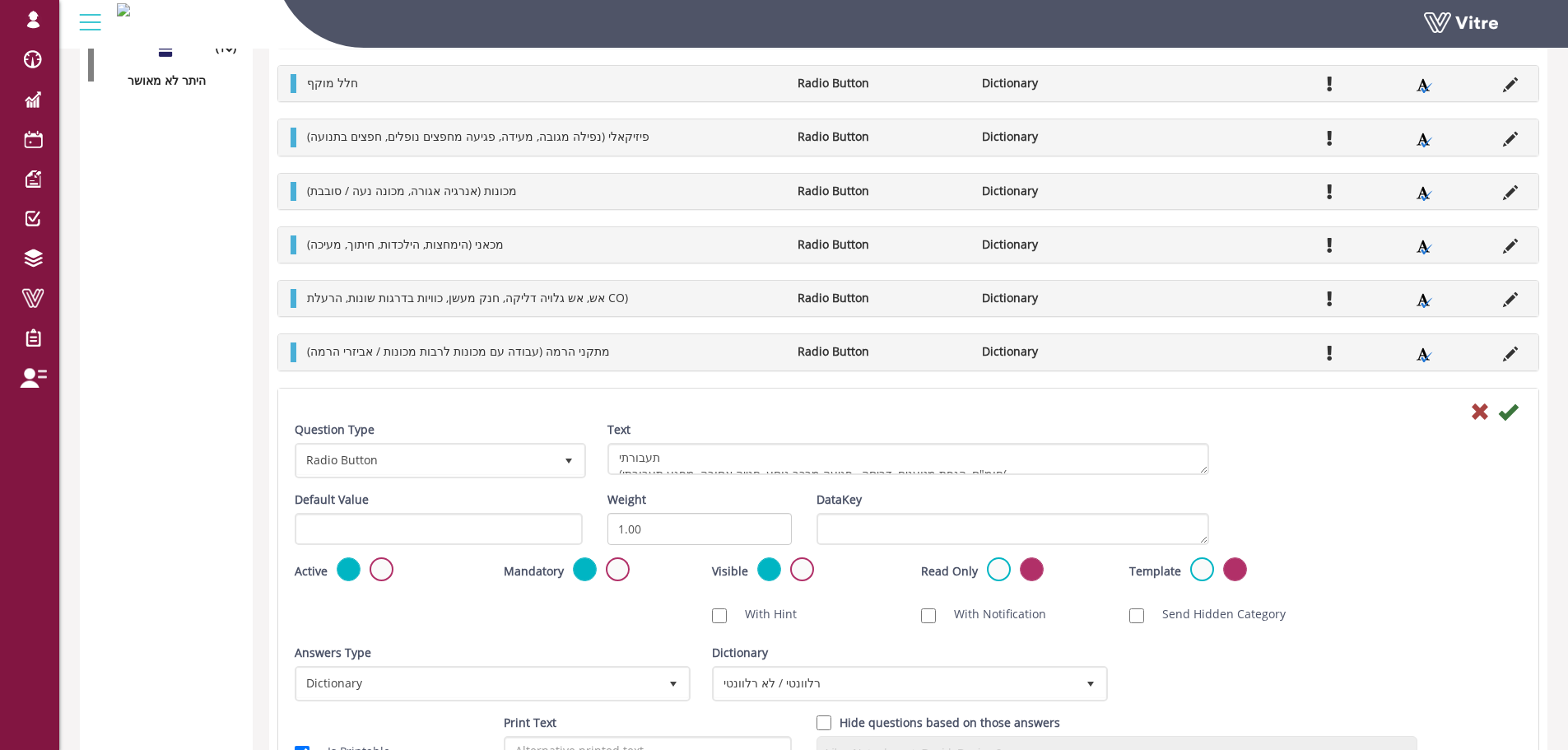
scroll to position [3604, 0]
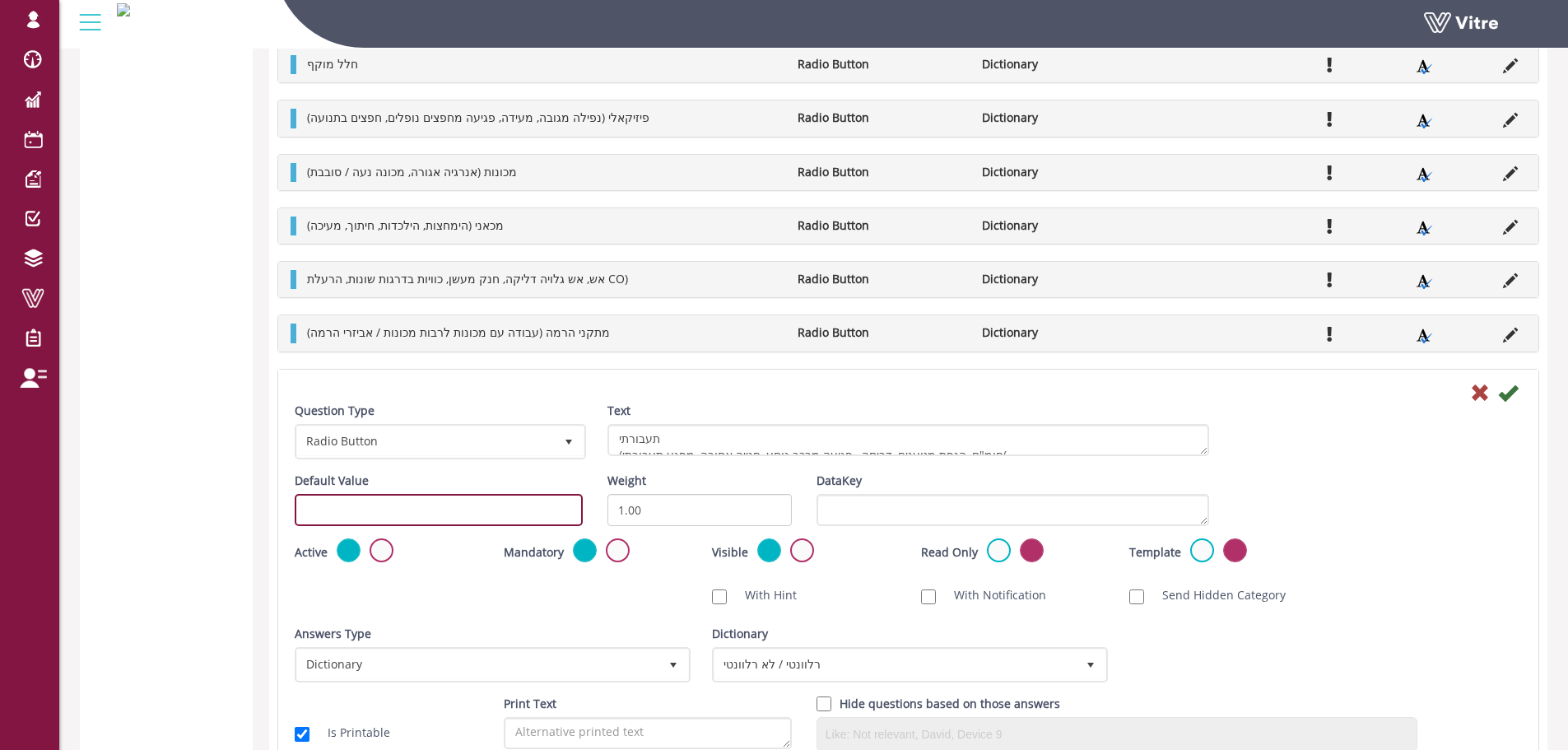
click at [511, 515] on input "text" at bounding box center [438, 509] width 288 height 32
paste input "#task.PRE-potential0501"
type input "#task.PRE-potential0510"
click at [1507, 393] on icon at bounding box center [1507, 392] width 19 height 19
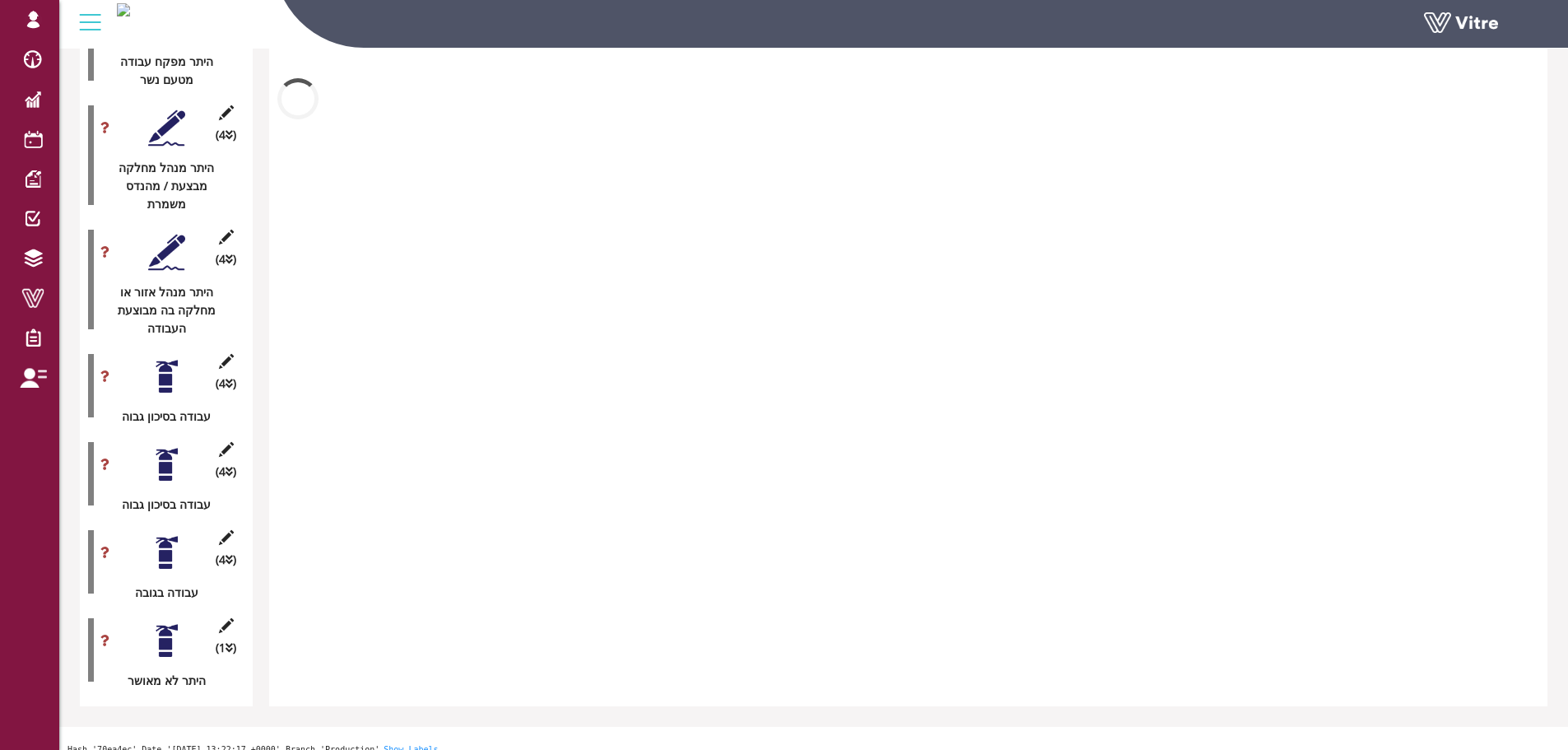
scroll to position [3458, 0]
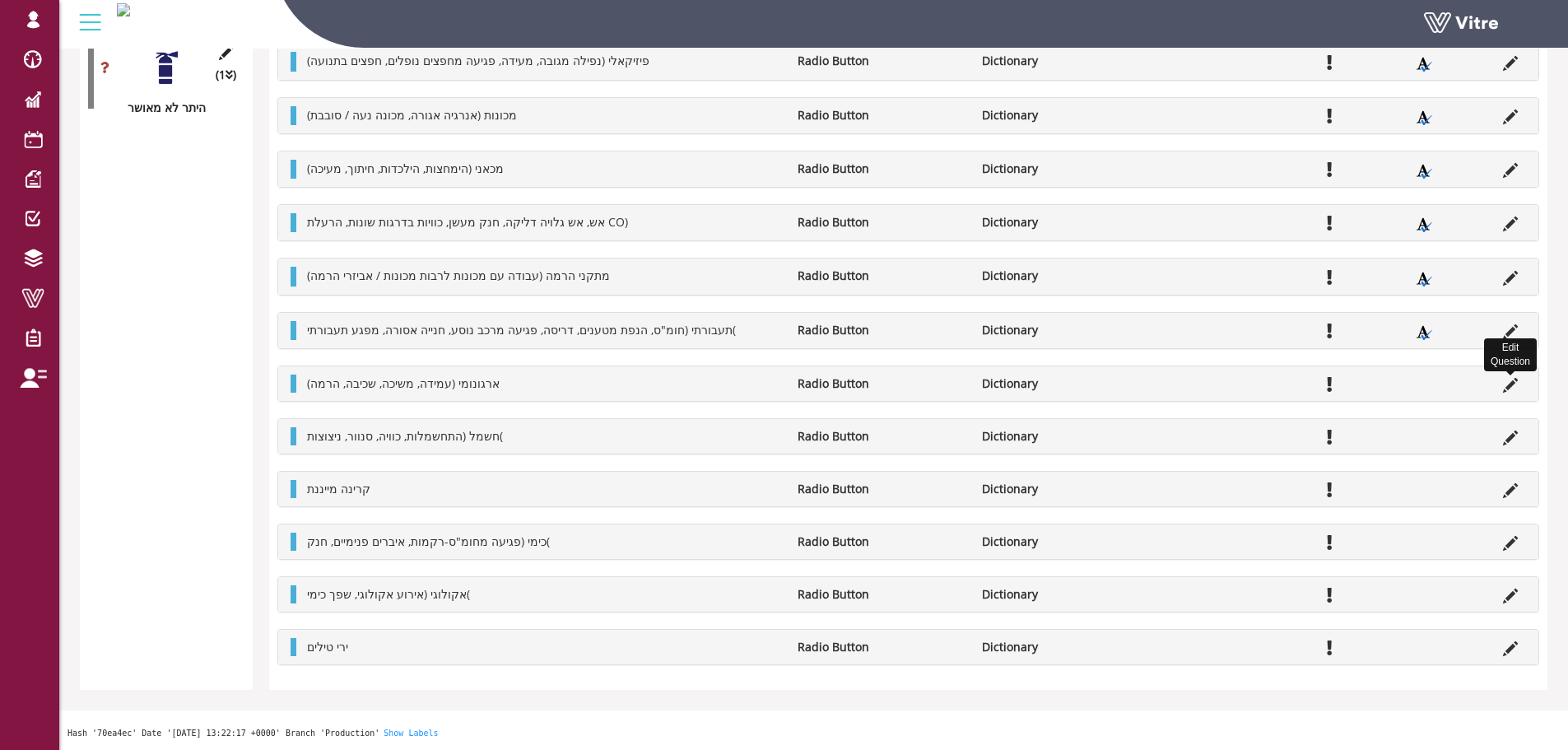
click at [1505, 381] on icon at bounding box center [1511, 385] width 15 height 15
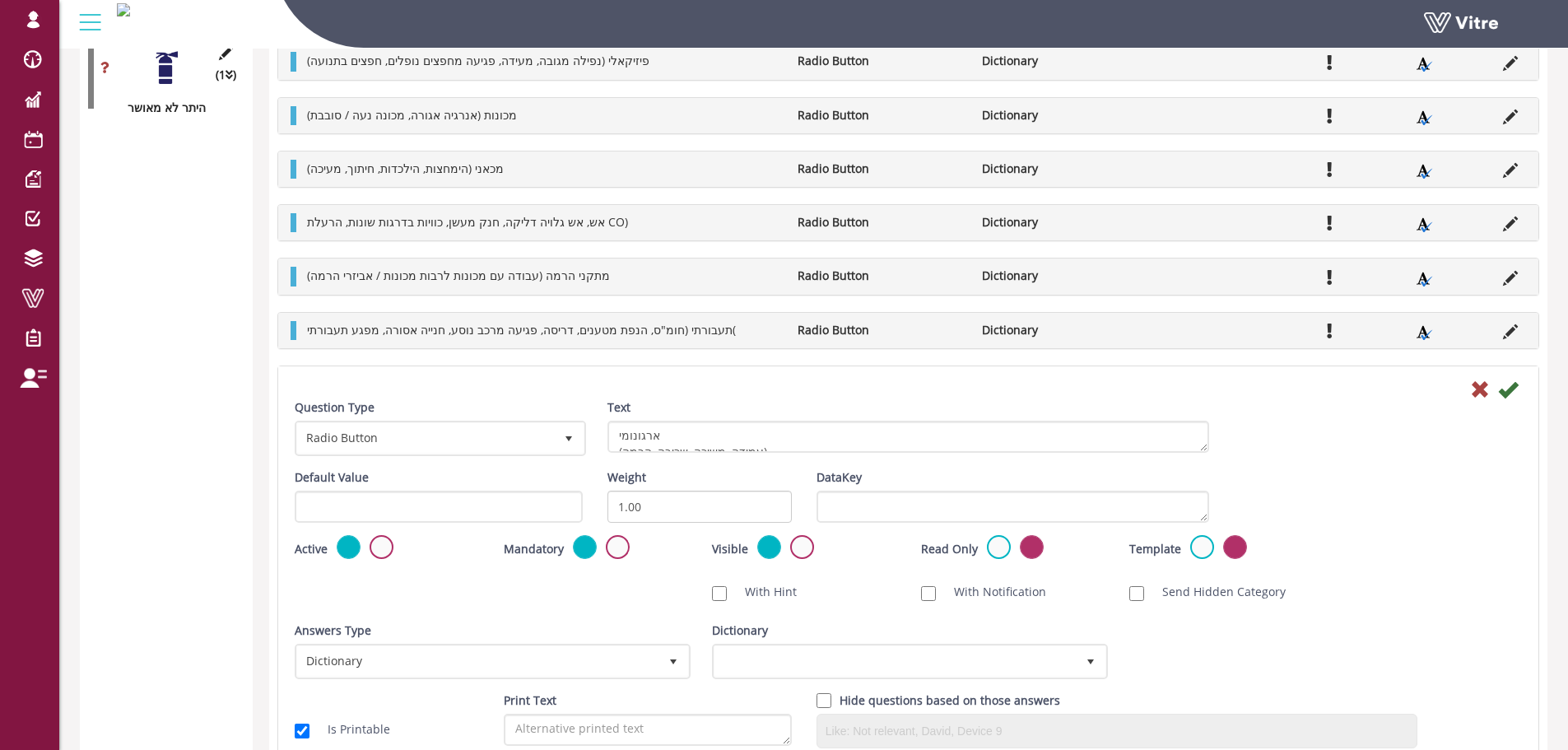
scroll to position [3604, 0]
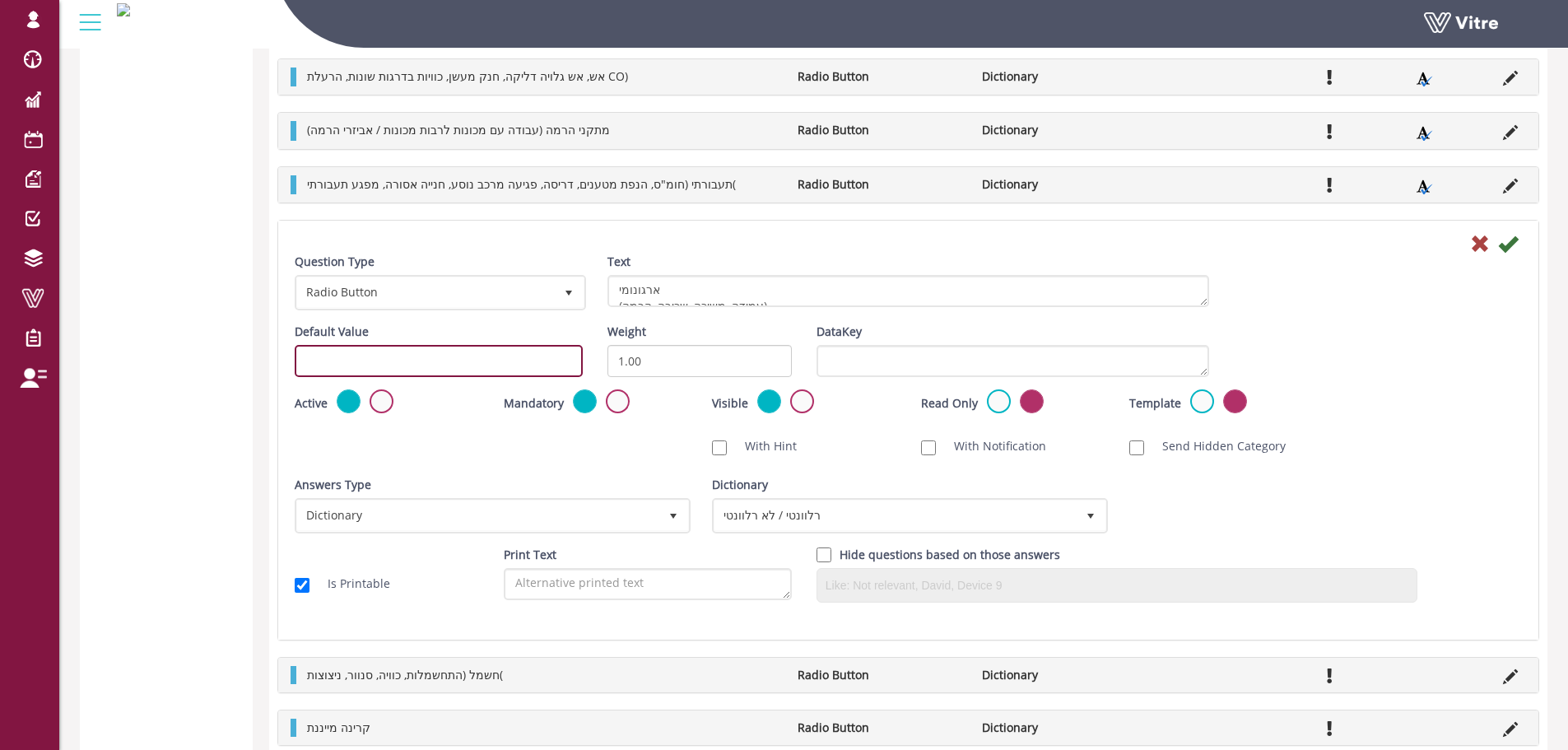
click at [414, 360] on input "text" at bounding box center [438, 360] width 288 height 32
paste input "#task.PRE-potential0501"
type input "#task.PRE-potential0511"
click at [1506, 244] on icon at bounding box center [1507, 243] width 19 height 19
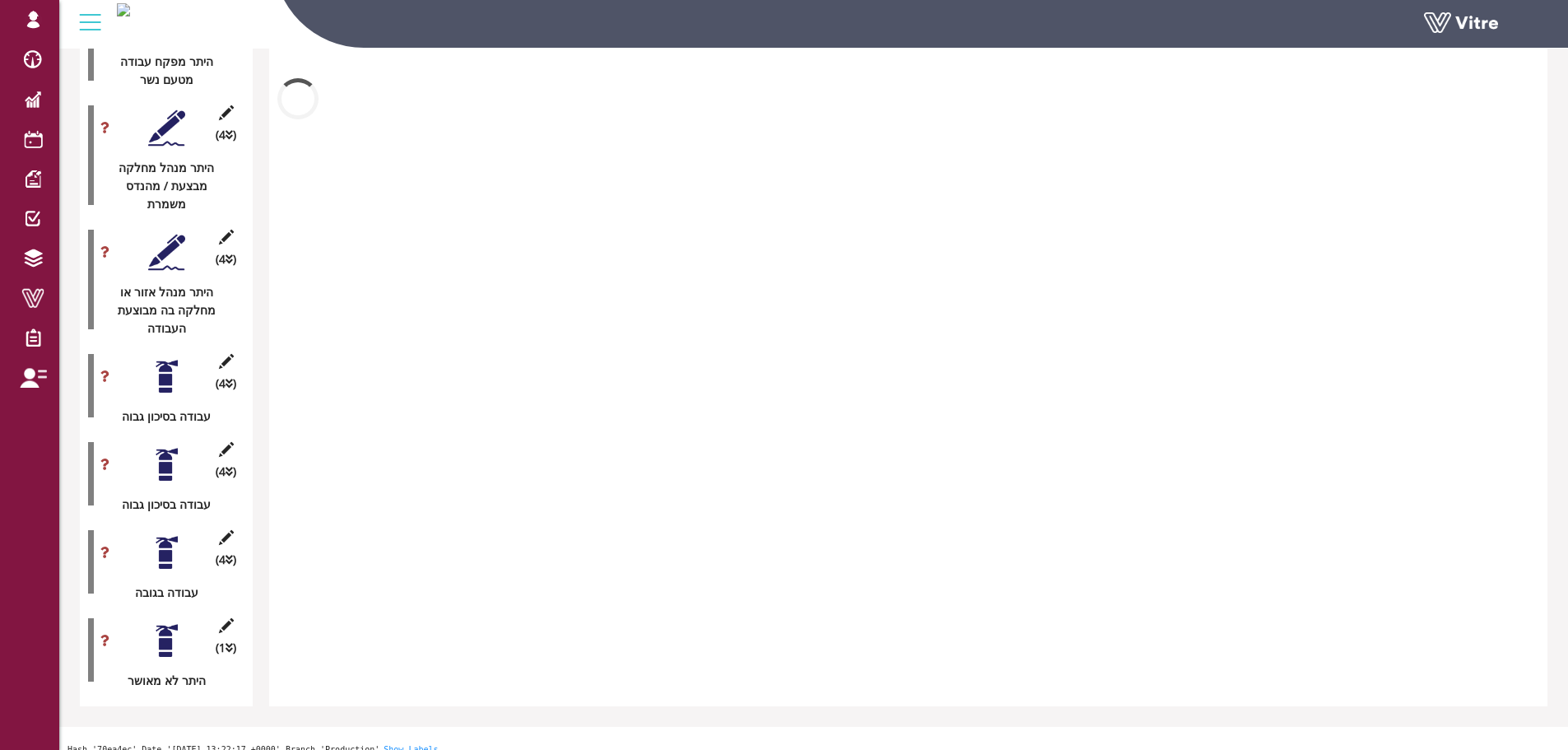
scroll to position [3460, 0]
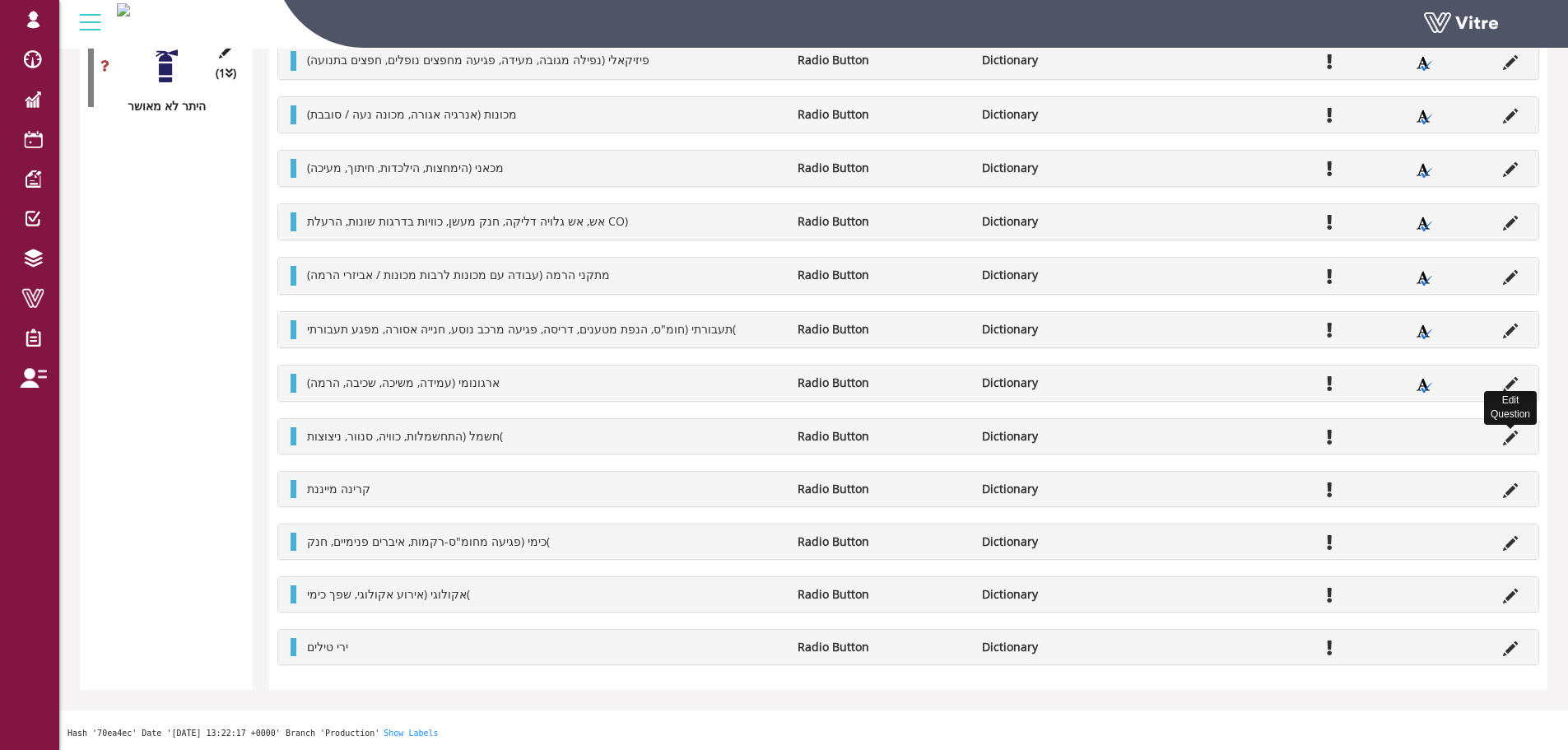
click at [1510, 439] on icon at bounding box center [1511, 438] width 15 height 15
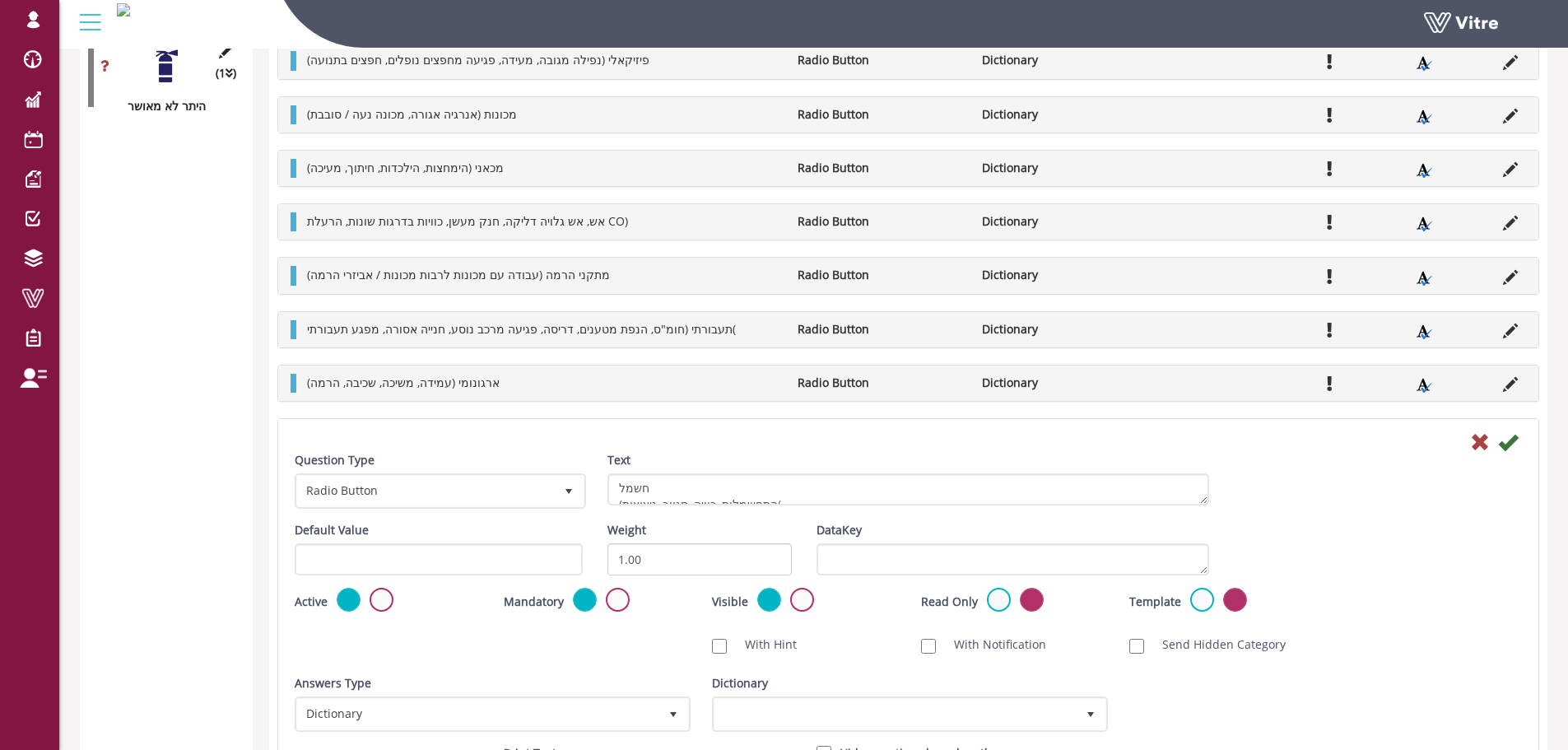
scroll to position [3604, 0]
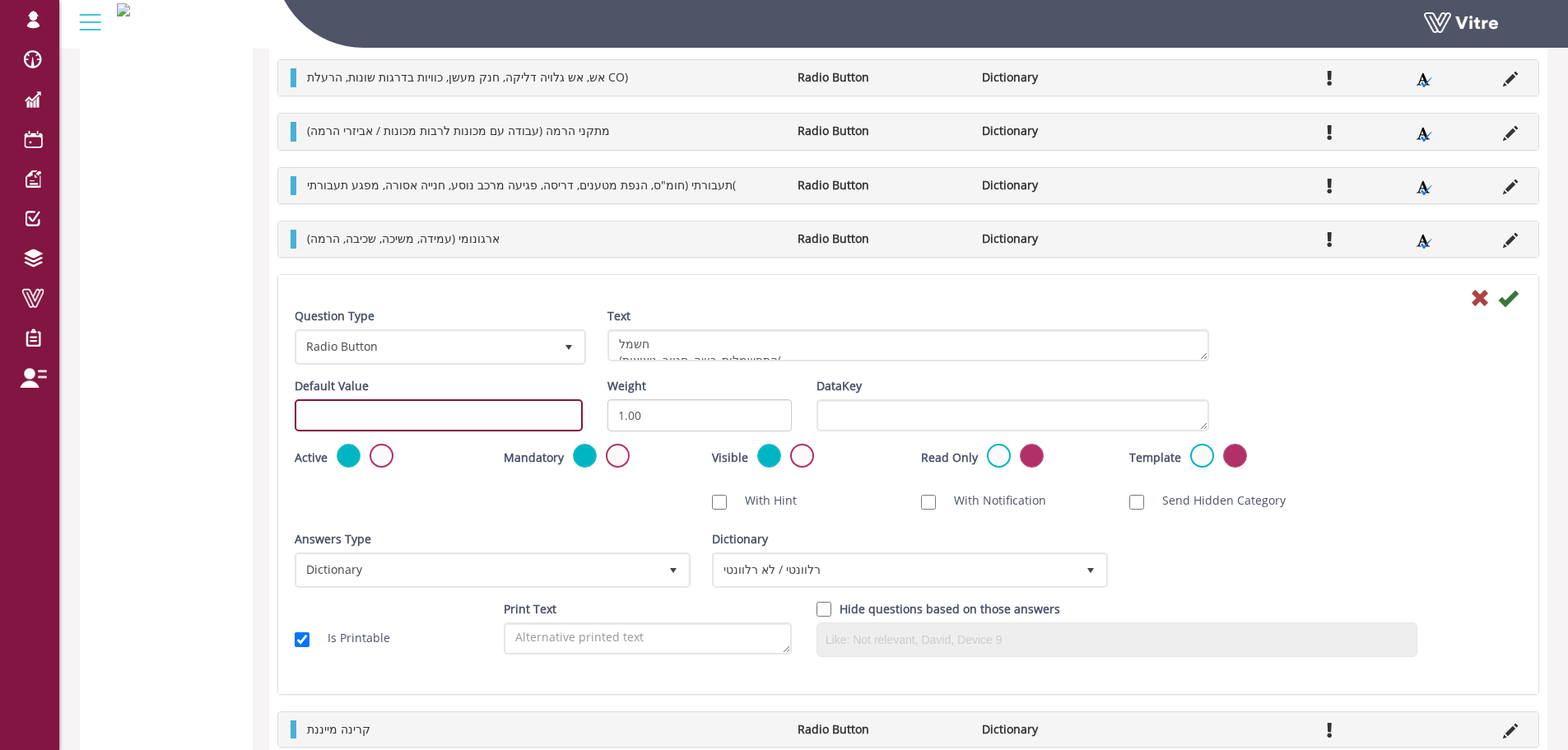
click at [342, 403] on input "text" at bounding box center [438, 415] width 288 height 32
paste input "#task.PRE-potential0501"
type input "#task.PRE-potential0512"
click at [1511, 294] on icon at bounding box center [1507, 297] width 19 height 19
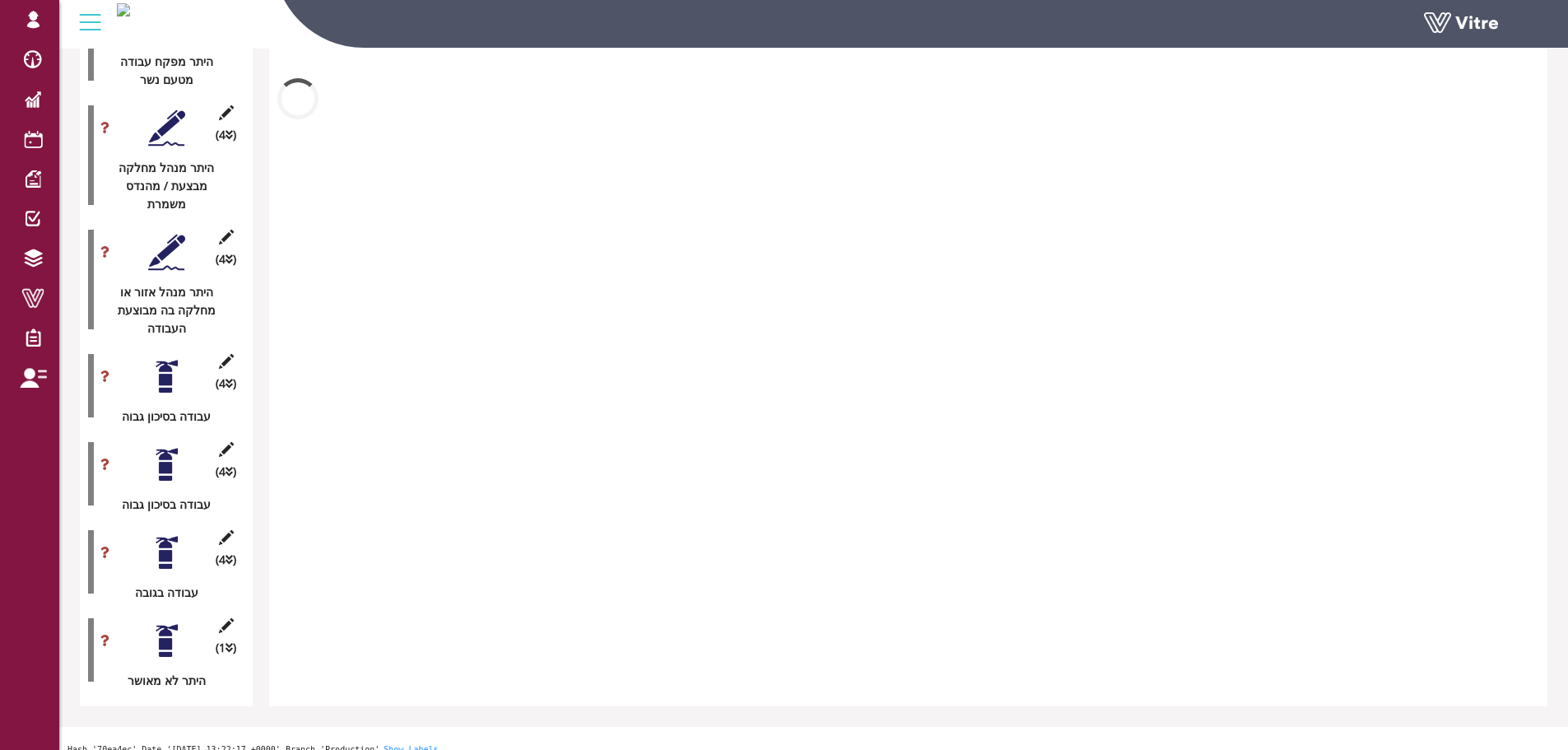
scroll to position [3463, 0]
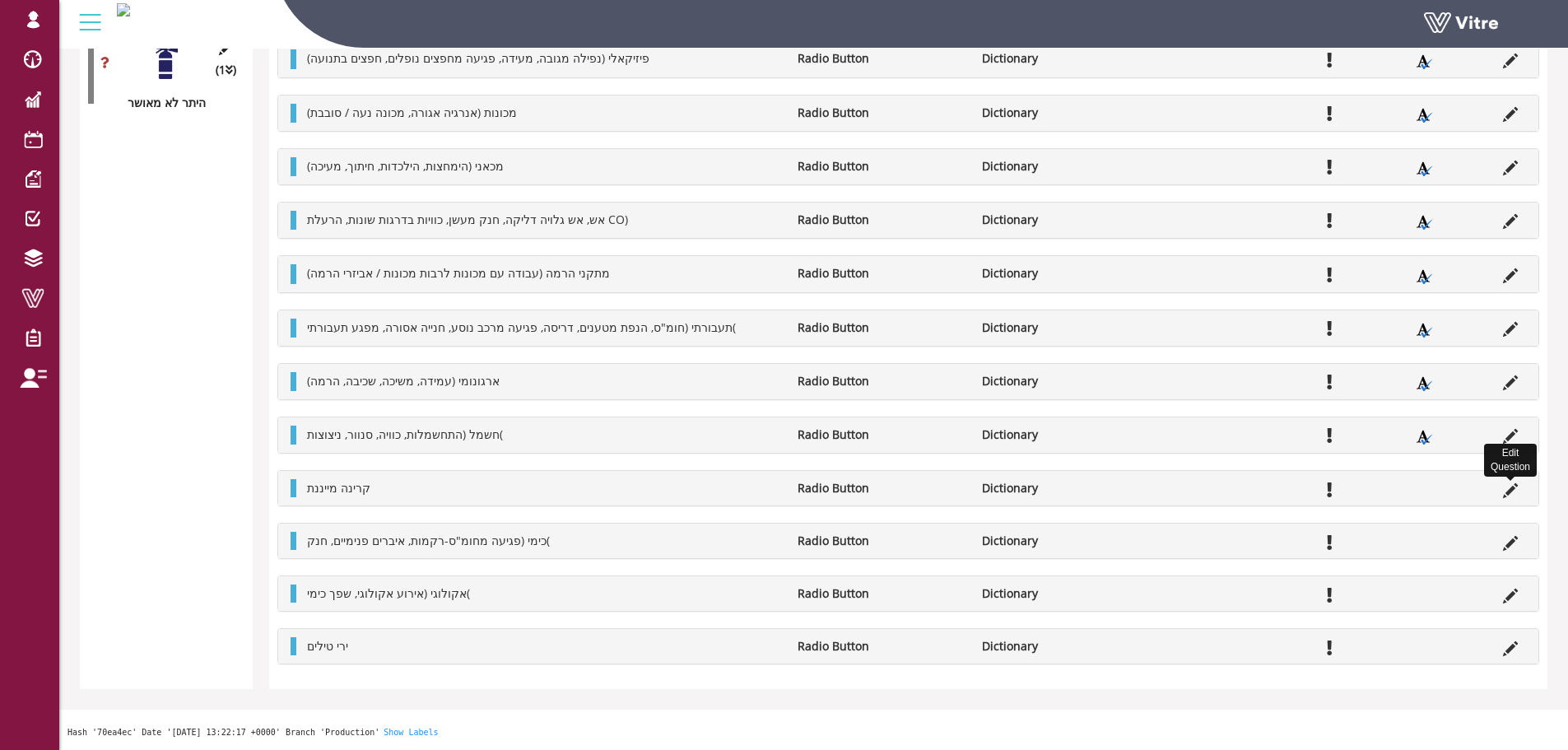
click at [1508, 486] on icon at bounding box center [1511, 491] width 15 height 15
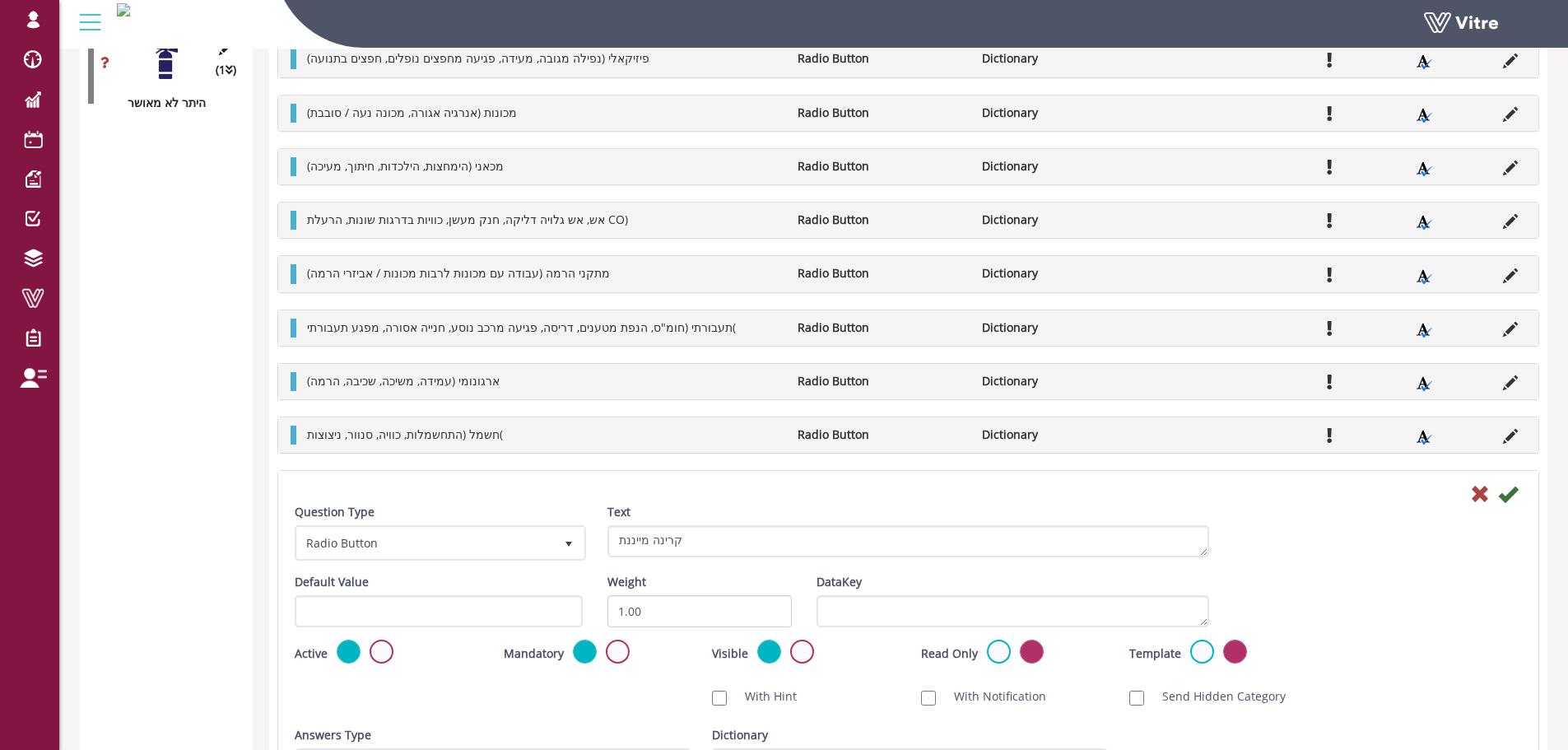
scroll to position [3604, 0]
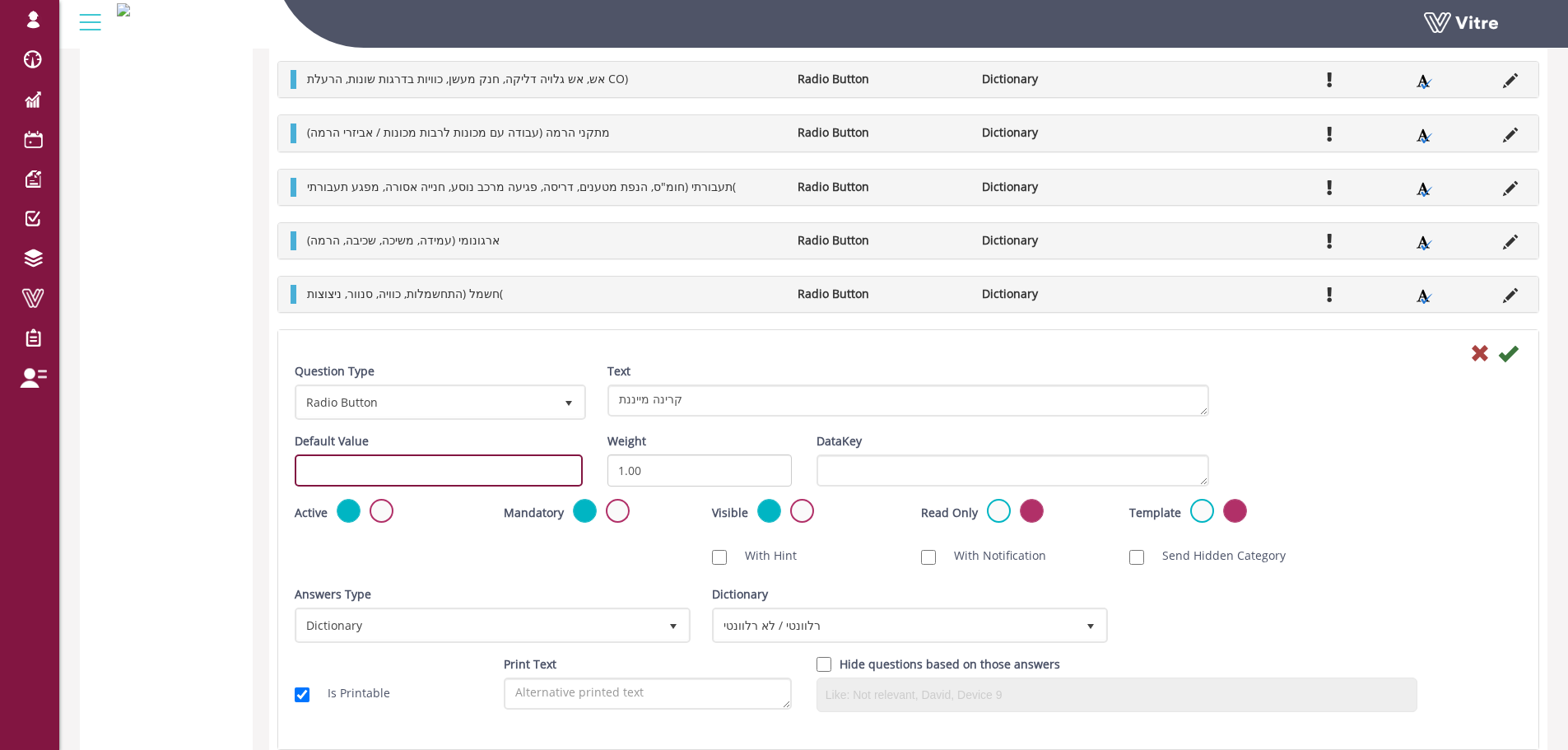
click at [503, 479] on input "text" at bounding box center [438, 470] width 288 height 32
paste input "#task.PRE-potential0501"
type input "#task.PRE-potential0513"
click at [1516, 349] on icon at bounding box center [1507, 353] width 19 height 19
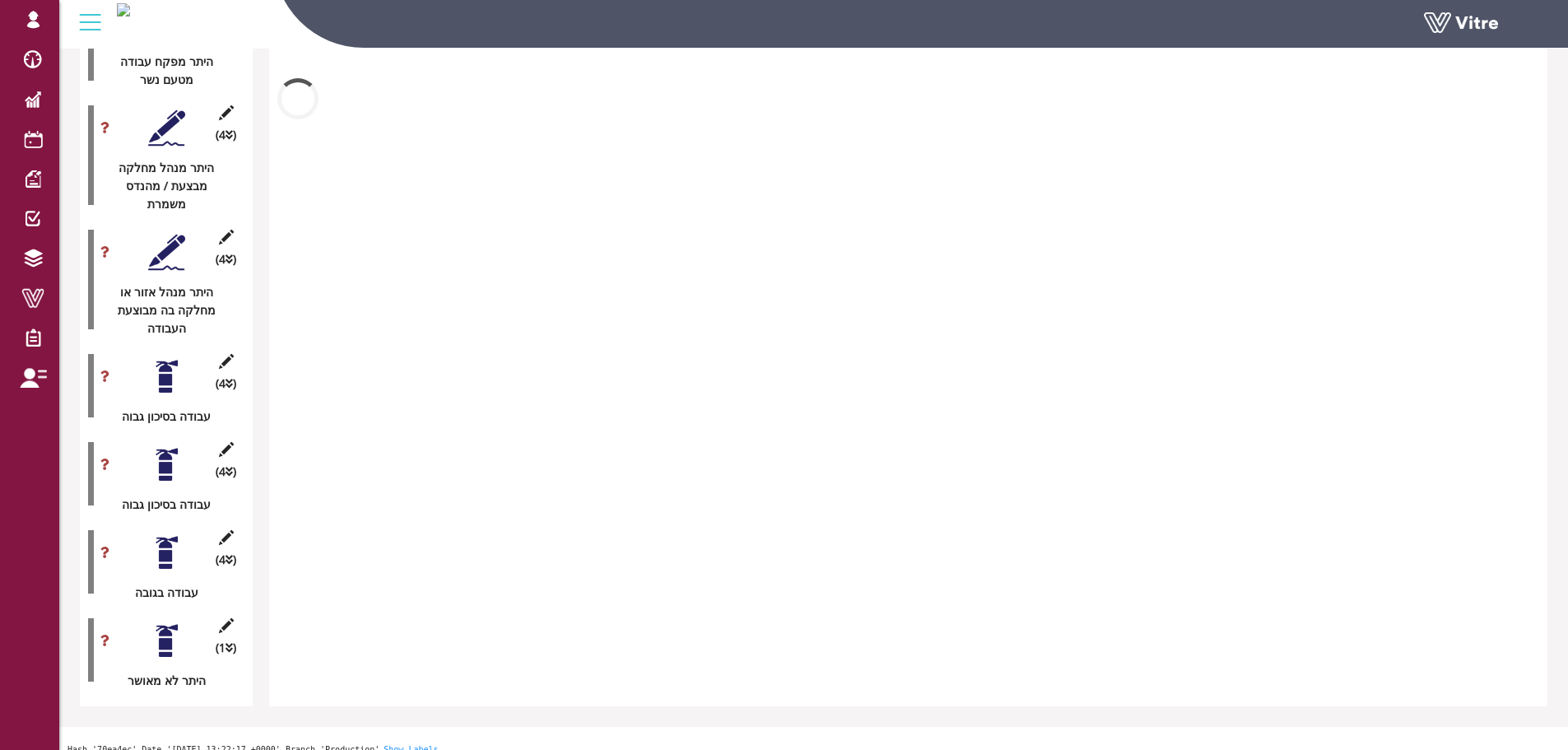
scroll to position [3465, 0]
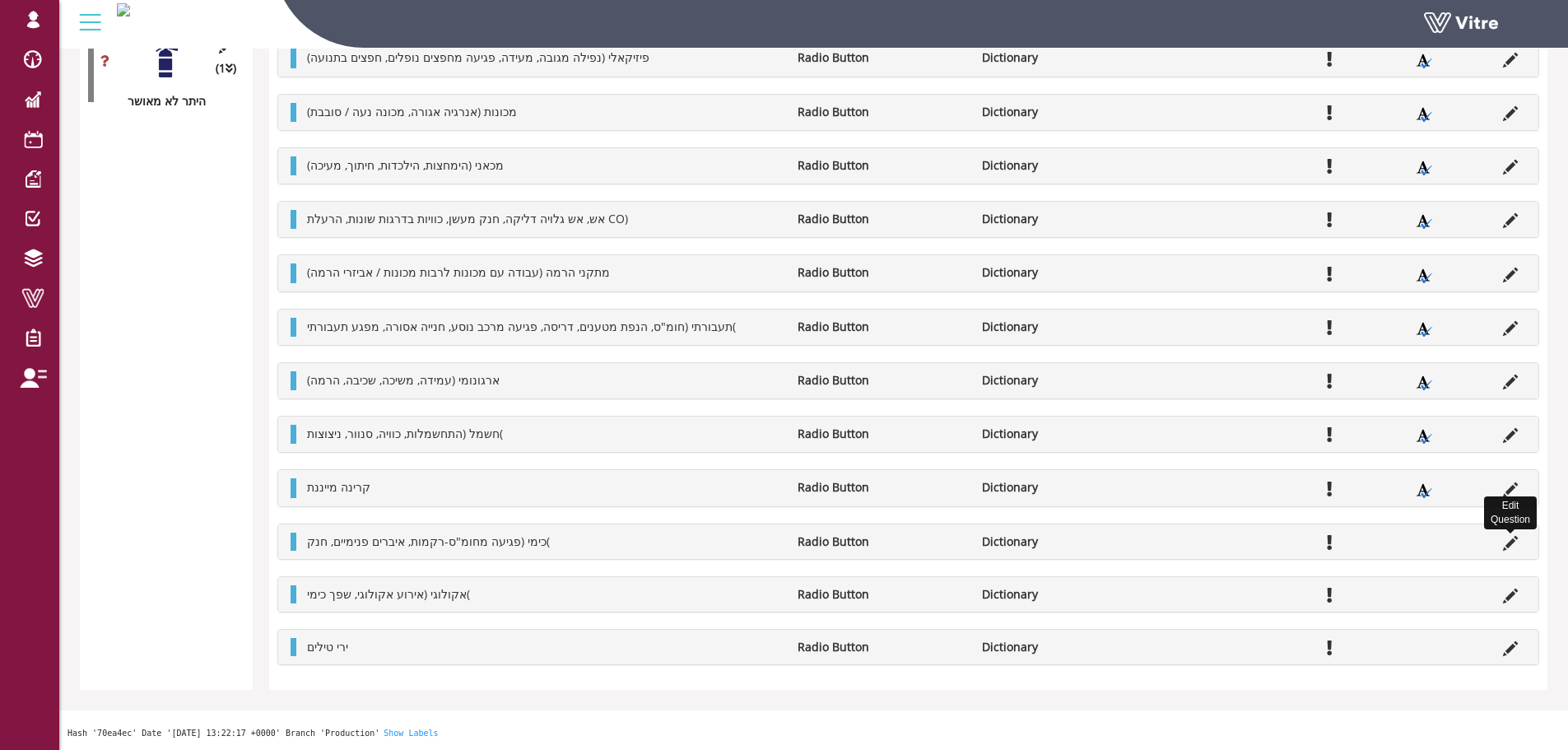
click at [1511, 543] on icon at bounding box center [1511, 543] width 15 height 15
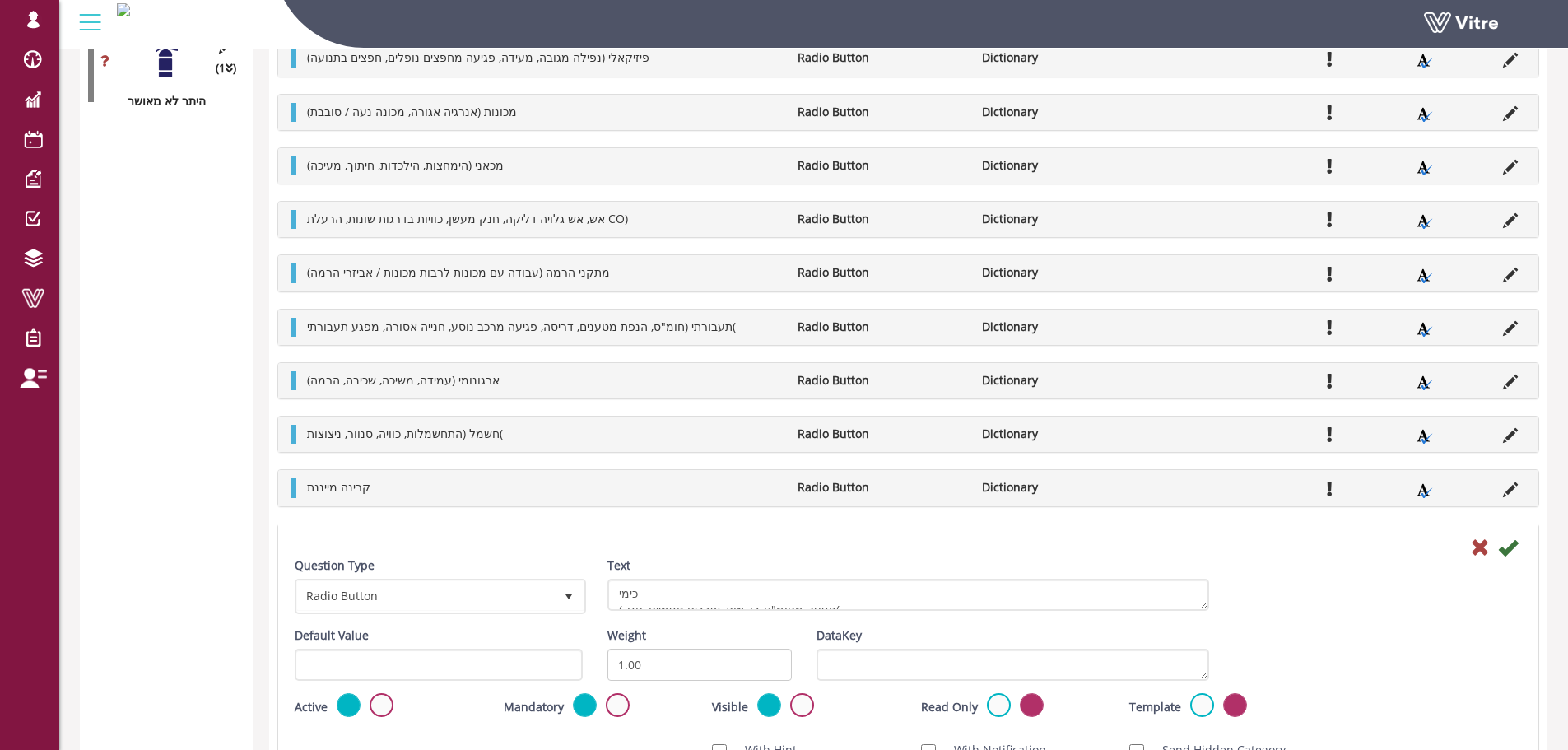
scroll to position [3604, 0]
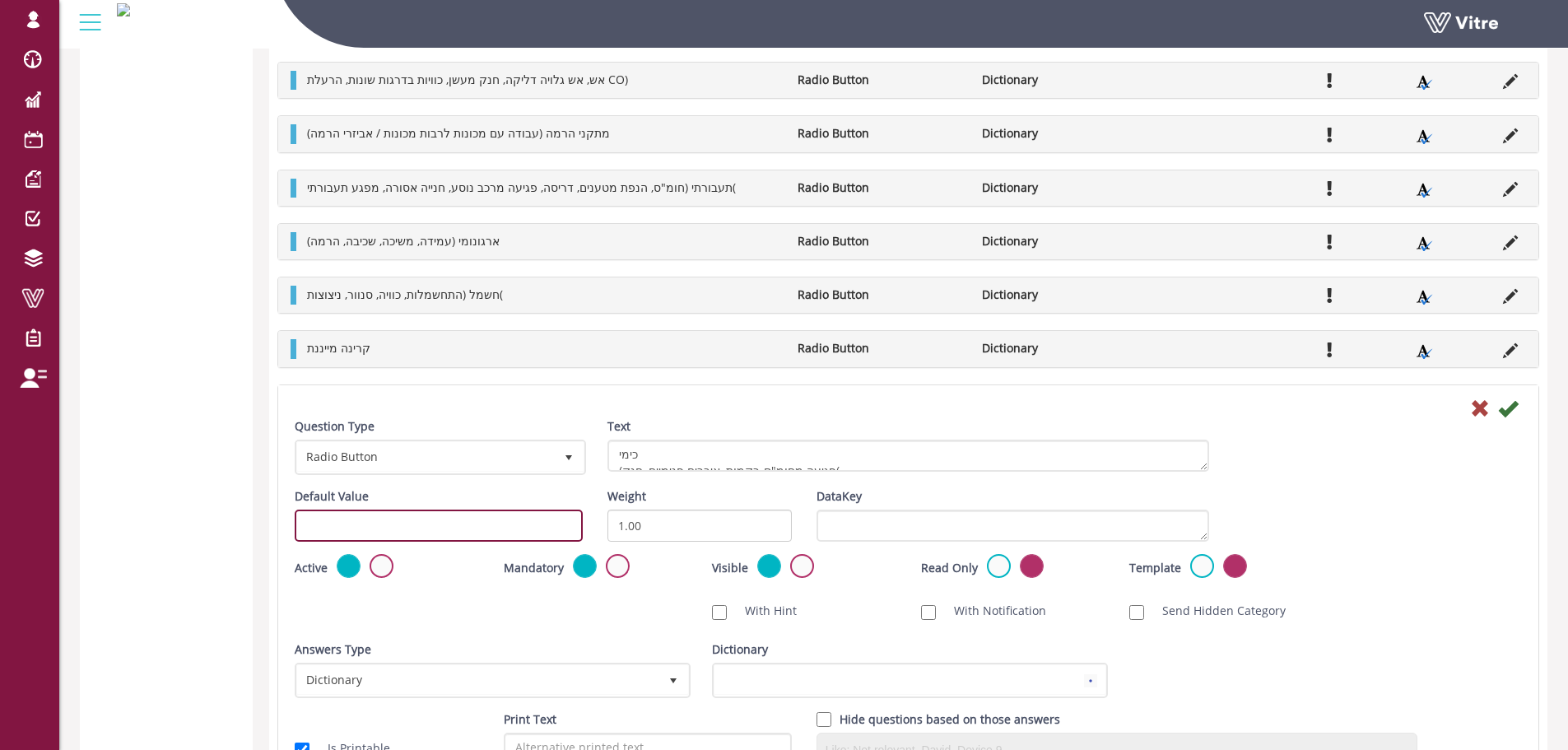
click at [434, 540] on input "text" at bounding box center [438, 525] width 288 height 32
paste input "#task.PRE-potential0501"
type input "#task.PRE-potential0514"
click at [1499, 411] on icon at bounding box center [1507, 407] width 19 height 19
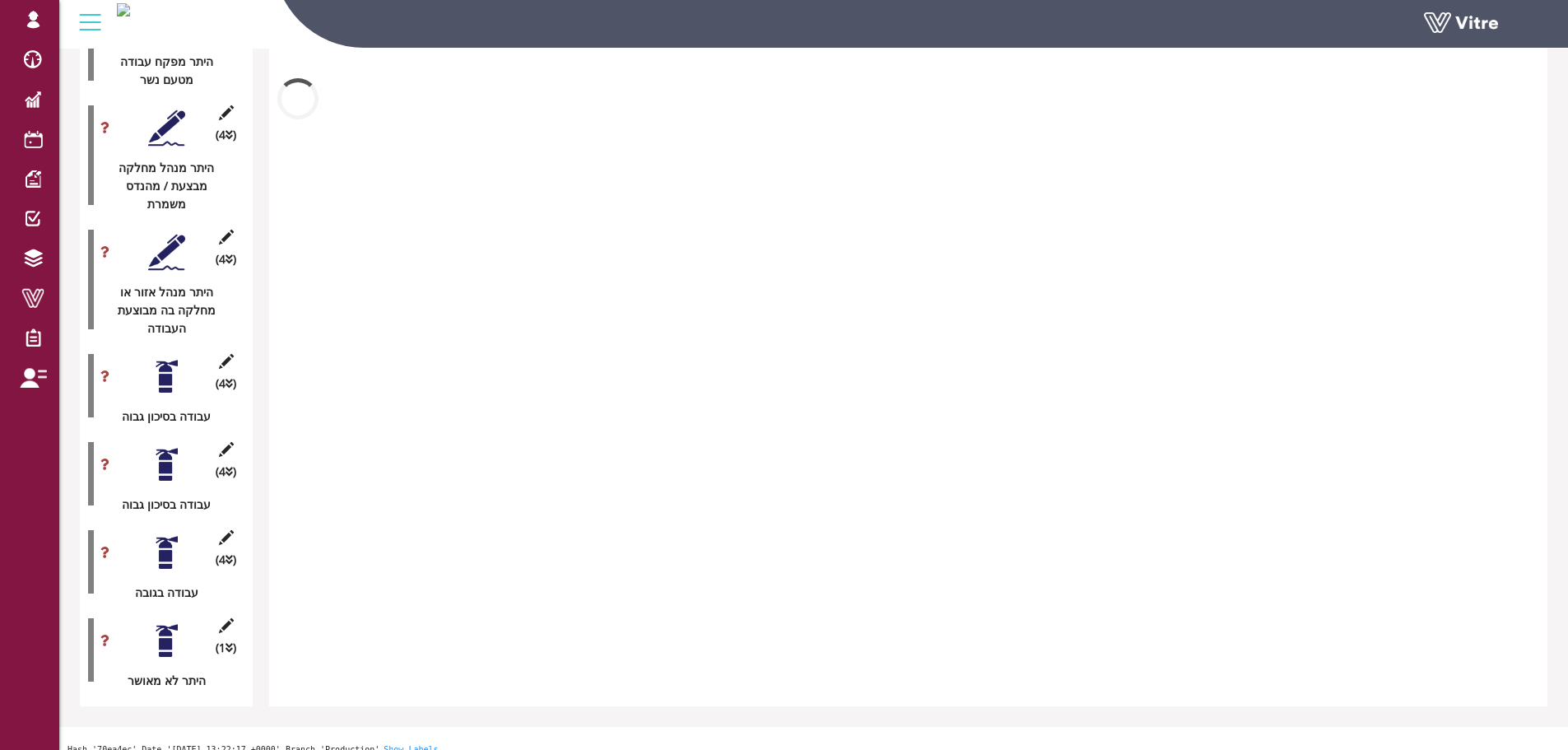
scroll to position [3467, 0]
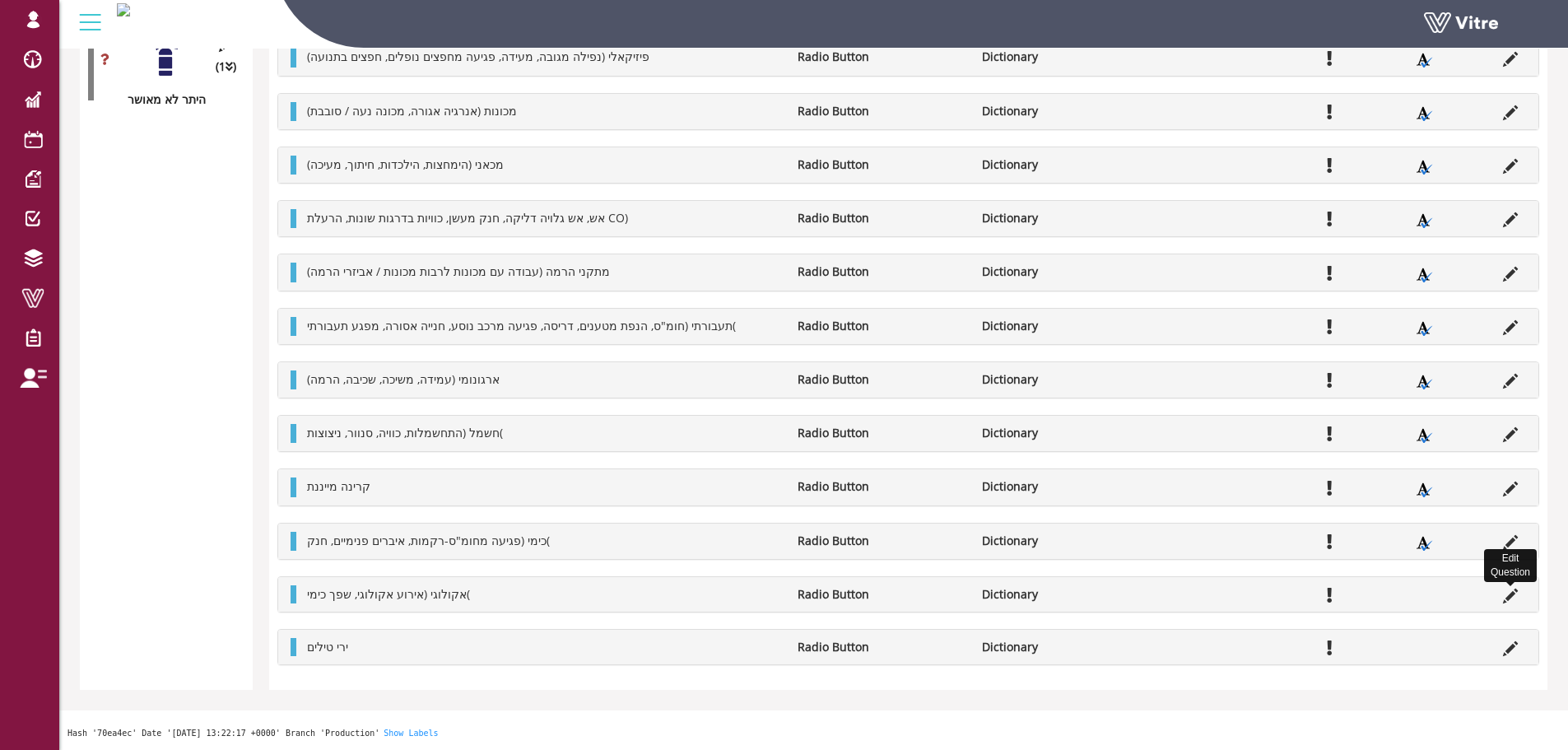
click at [1511, 594] on icon at bounding box center [1511, 595] width 15 height 15
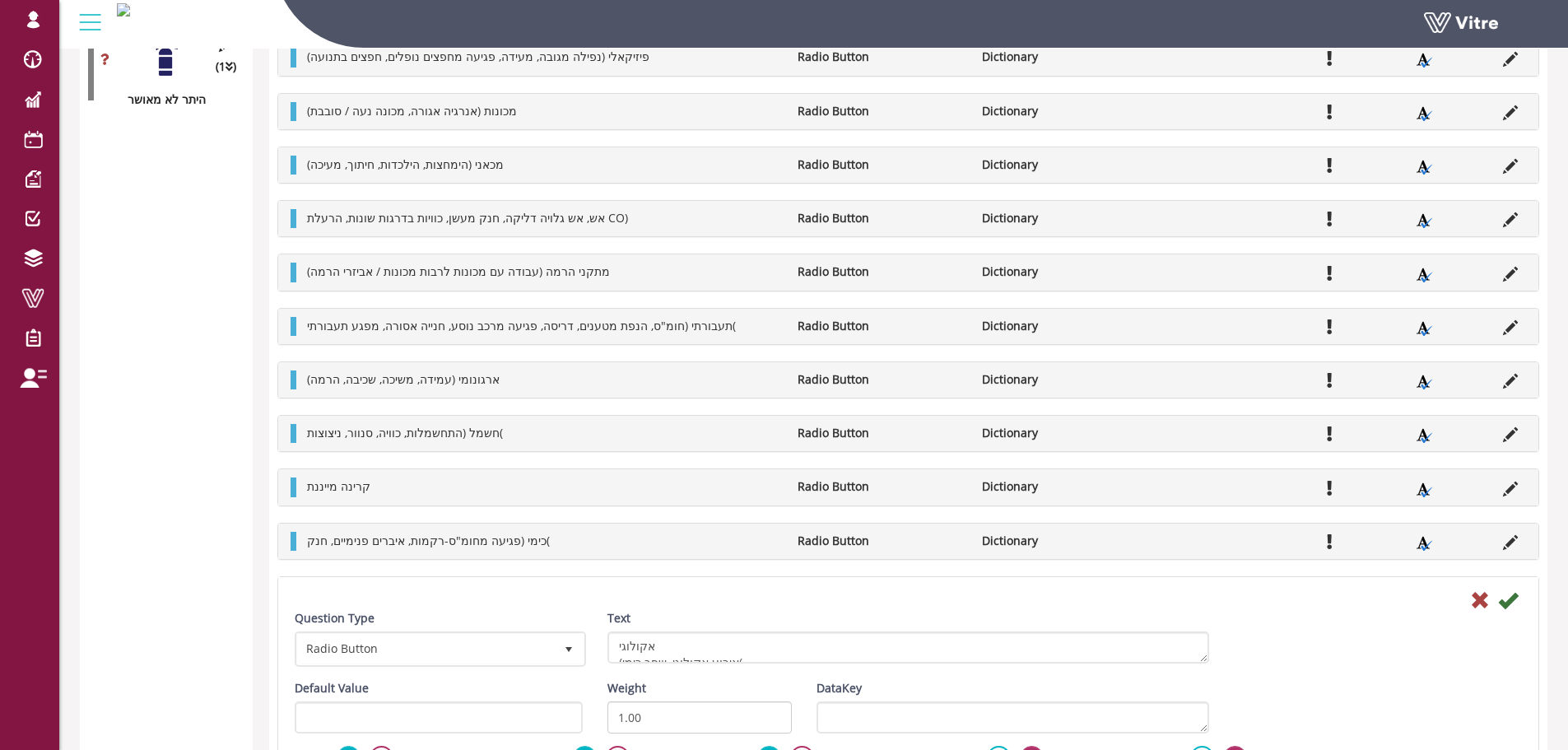
scroll to position [3604, 0]
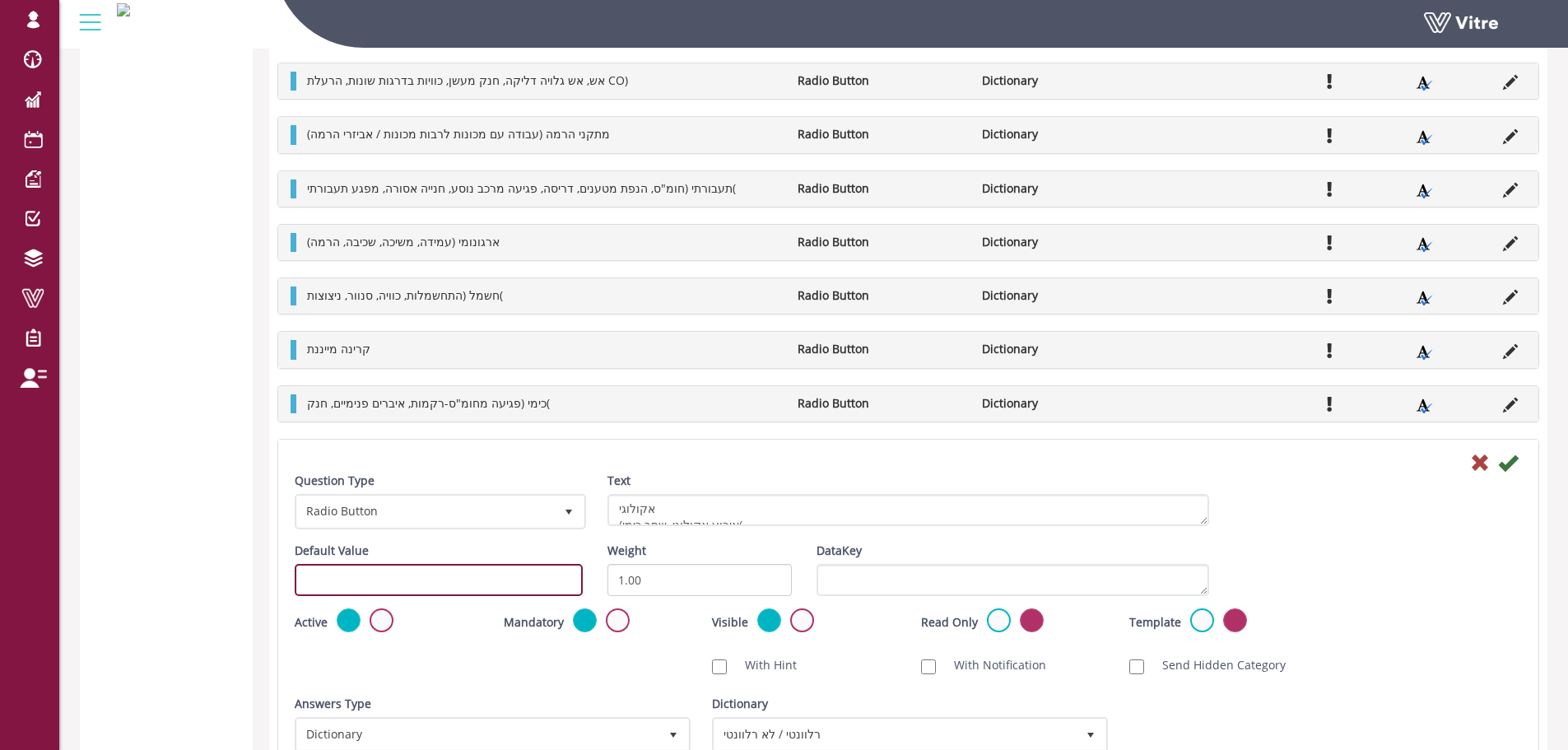
click at [332, 585] on input "text" at bounding box center [438, 580] width 288 height 32
paste input "#task.PRE-potential0501"
type input "#task.PRE-potential0515"
click at [1511, 456] on icon at bounding box center [1507, 462] width 19 height 19
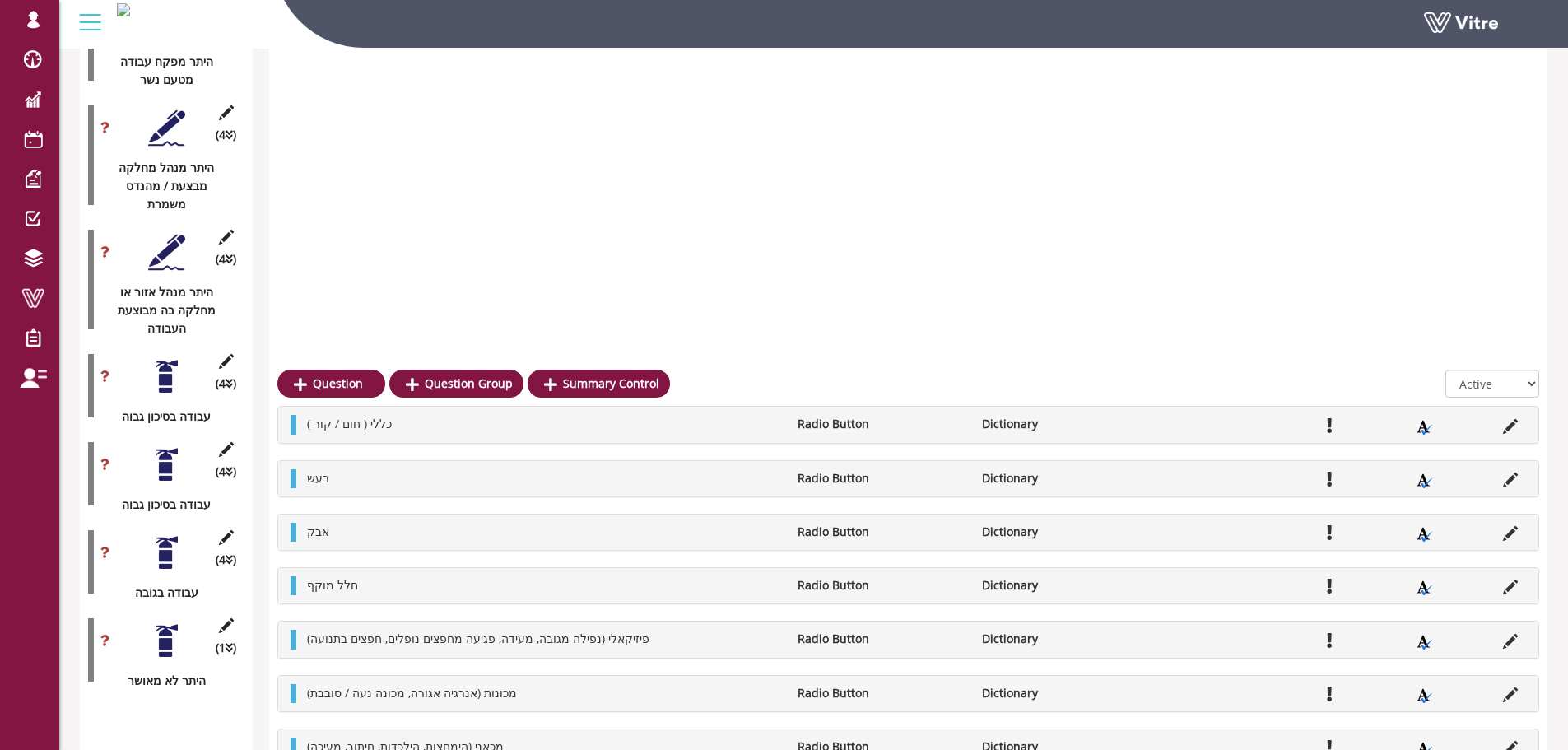
scroll to position [3469, 0]
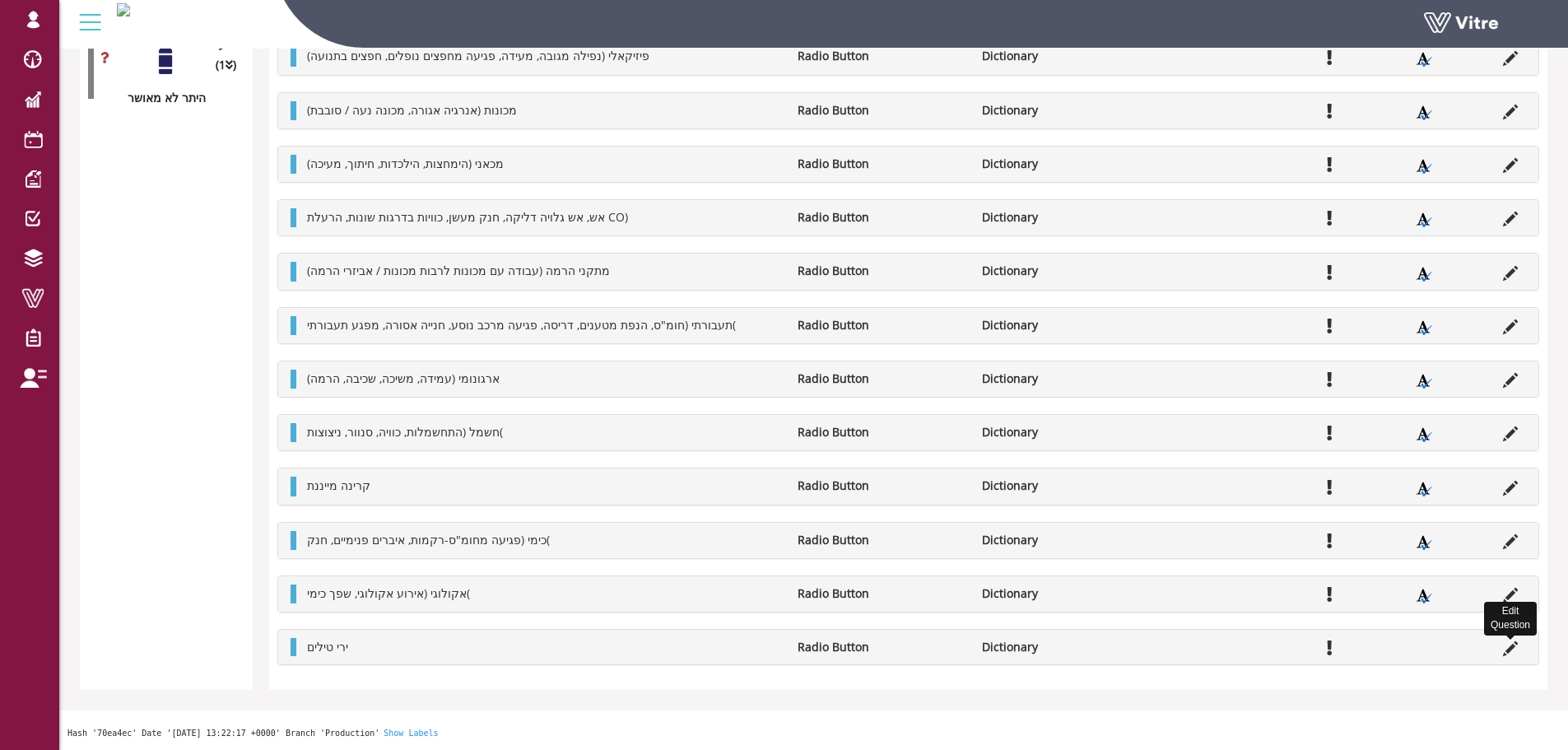
click at [1501, 646] on li "Edit Question" at bounding box center [1511, 647] width 31 height 19
click at [1514, 651] on icon at bounding box center [1511, 648] width 15 height 15
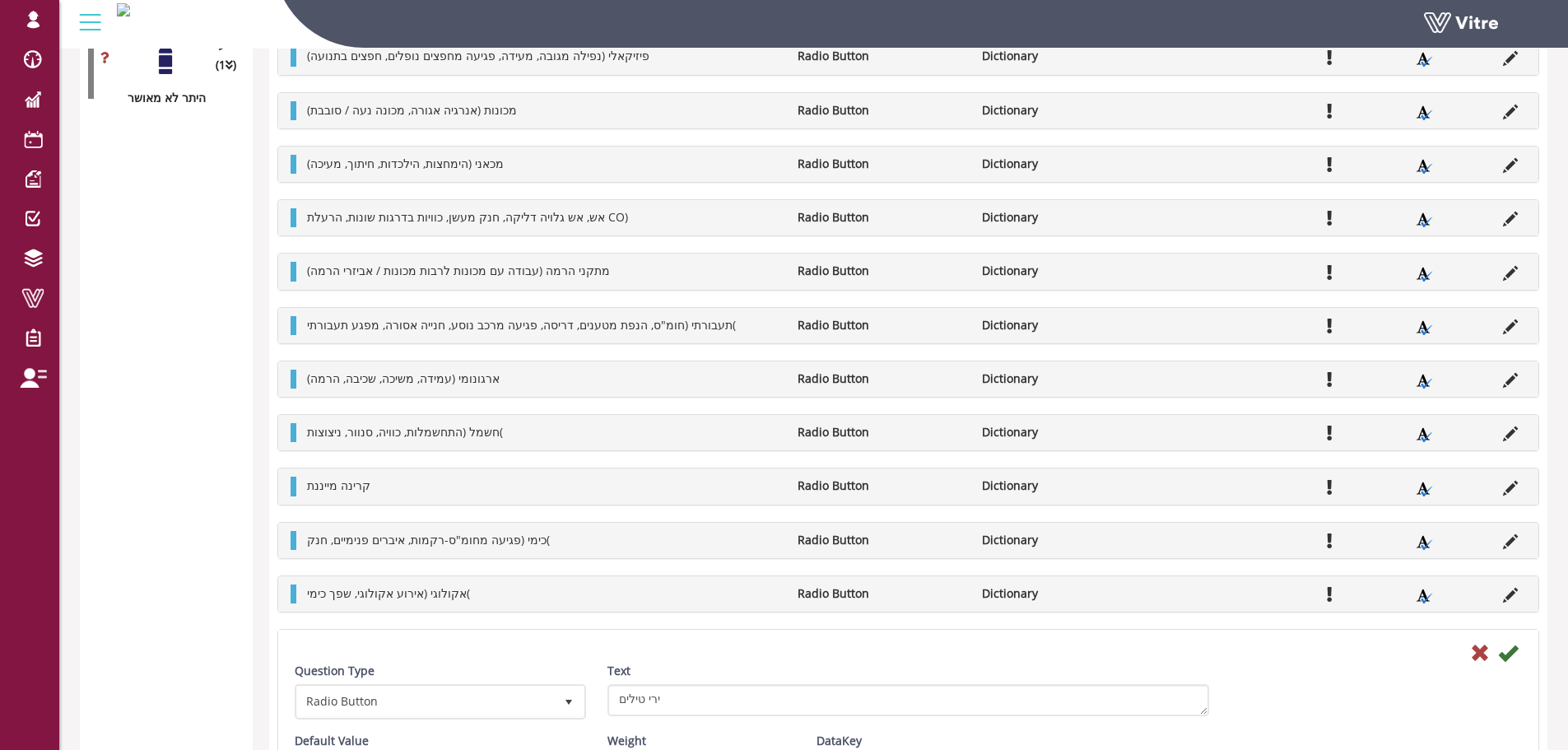
scroll to position [3604, 0]
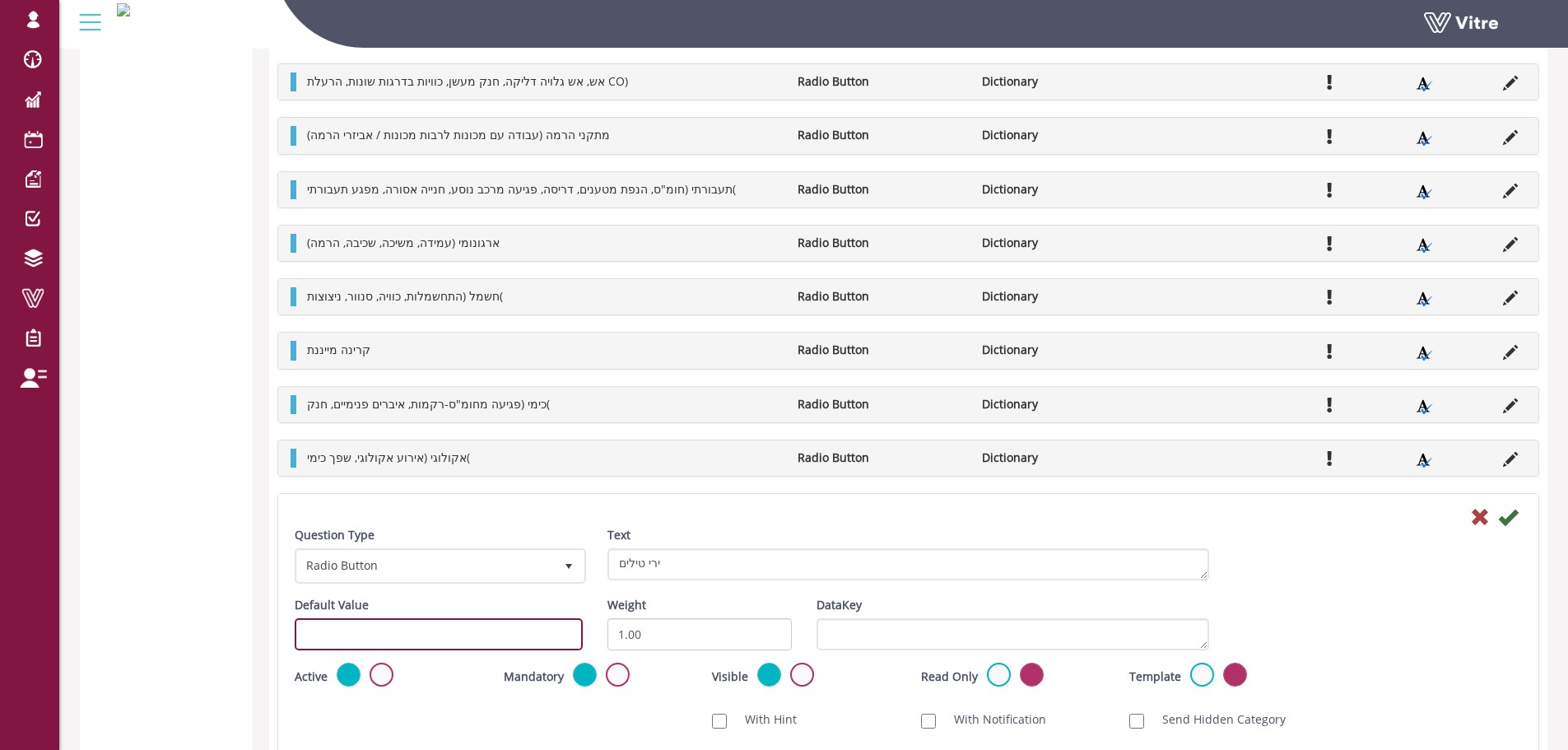
click at [522, 635] on input "text" at bounding box center [438, 633] width 288 height 32
paste input "#task.PRE-potential0501"
type input "#task.PRE-potential0516"
click at [1507, 523] on icon at bounding box center [1507, 516] width 19 height 19
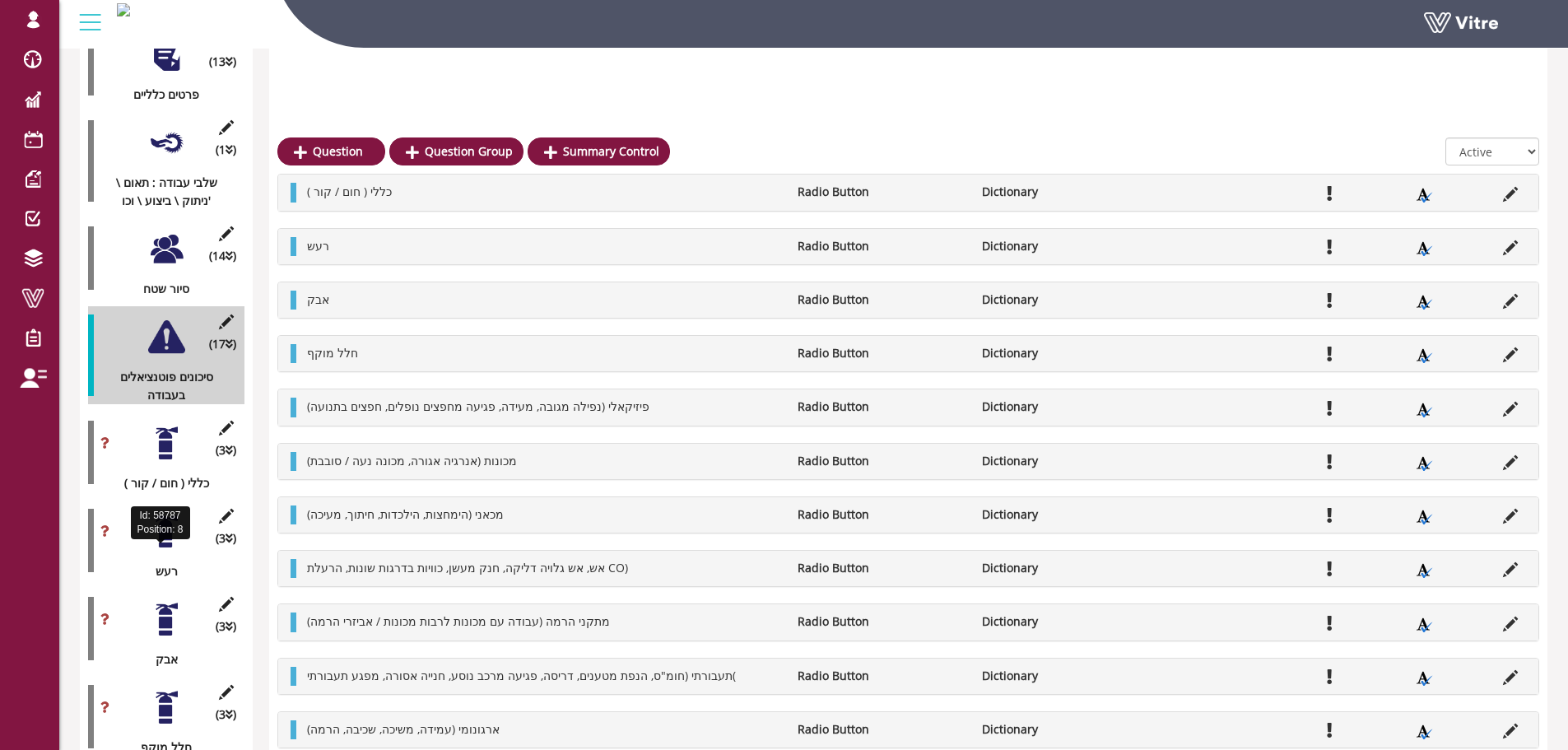
scroll to position [395, 0]
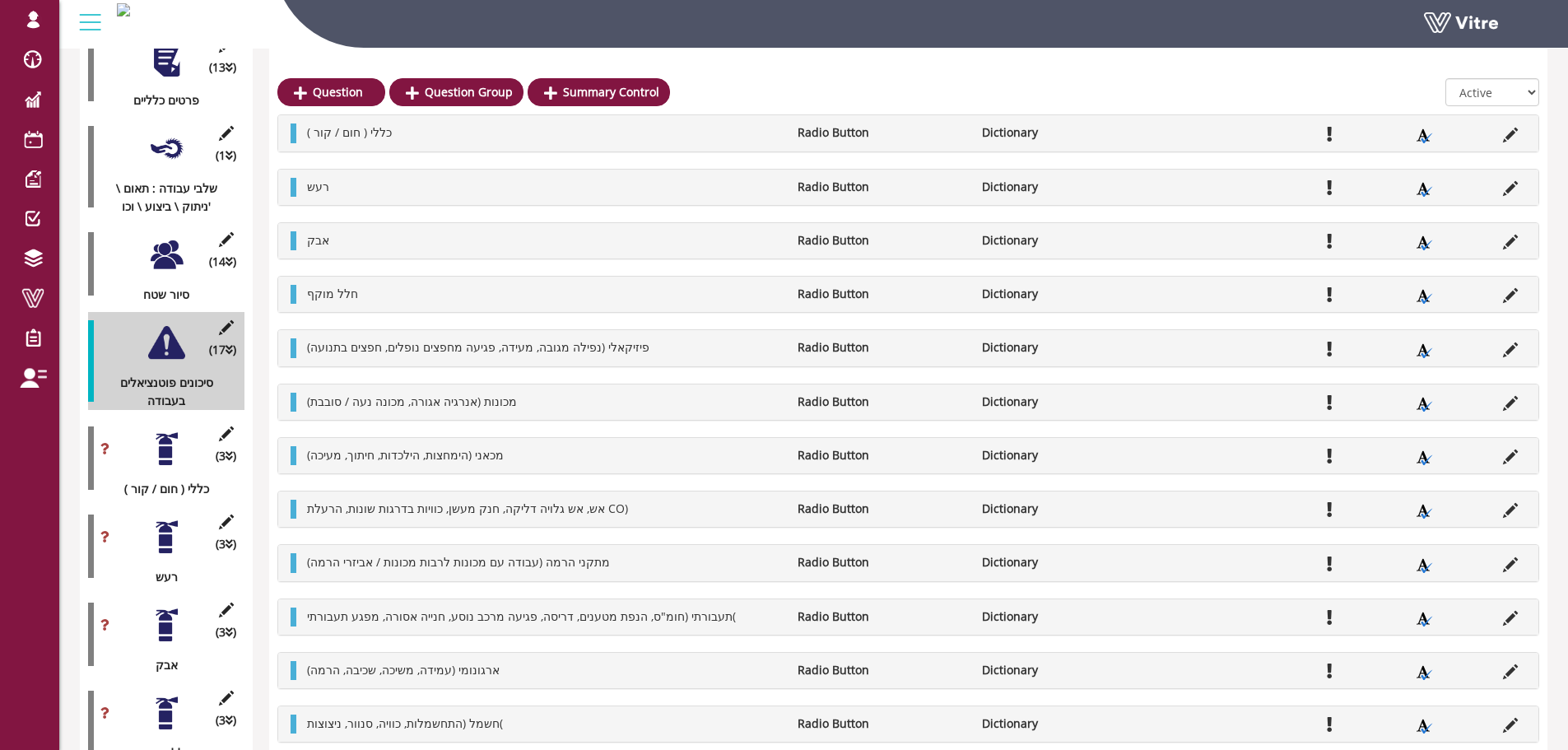
click at [169, 431] on div at bounding box center [167, 449] width 37 height 37
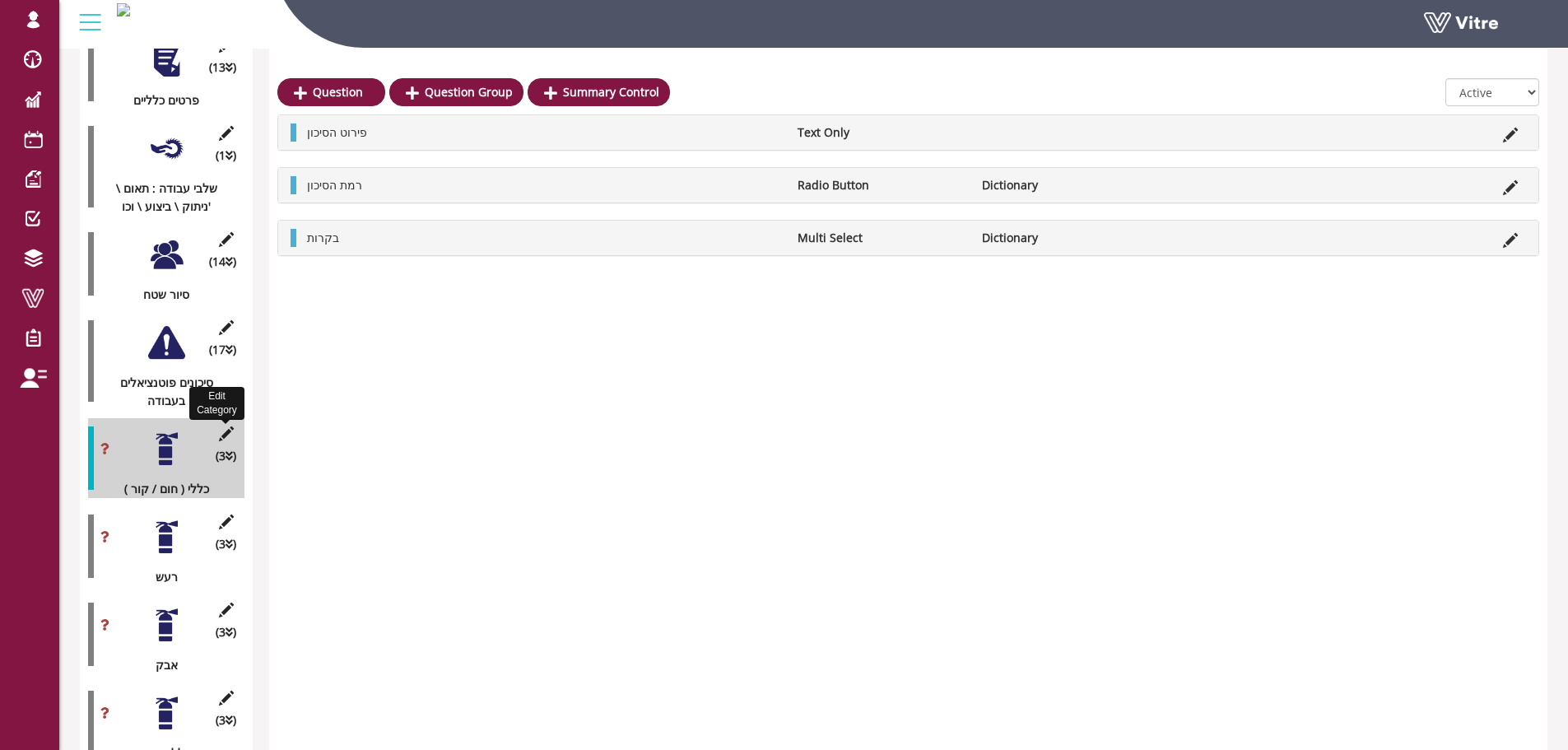
click at [220, 426] on icon at bounding box center [226, 433] width 20 height 15
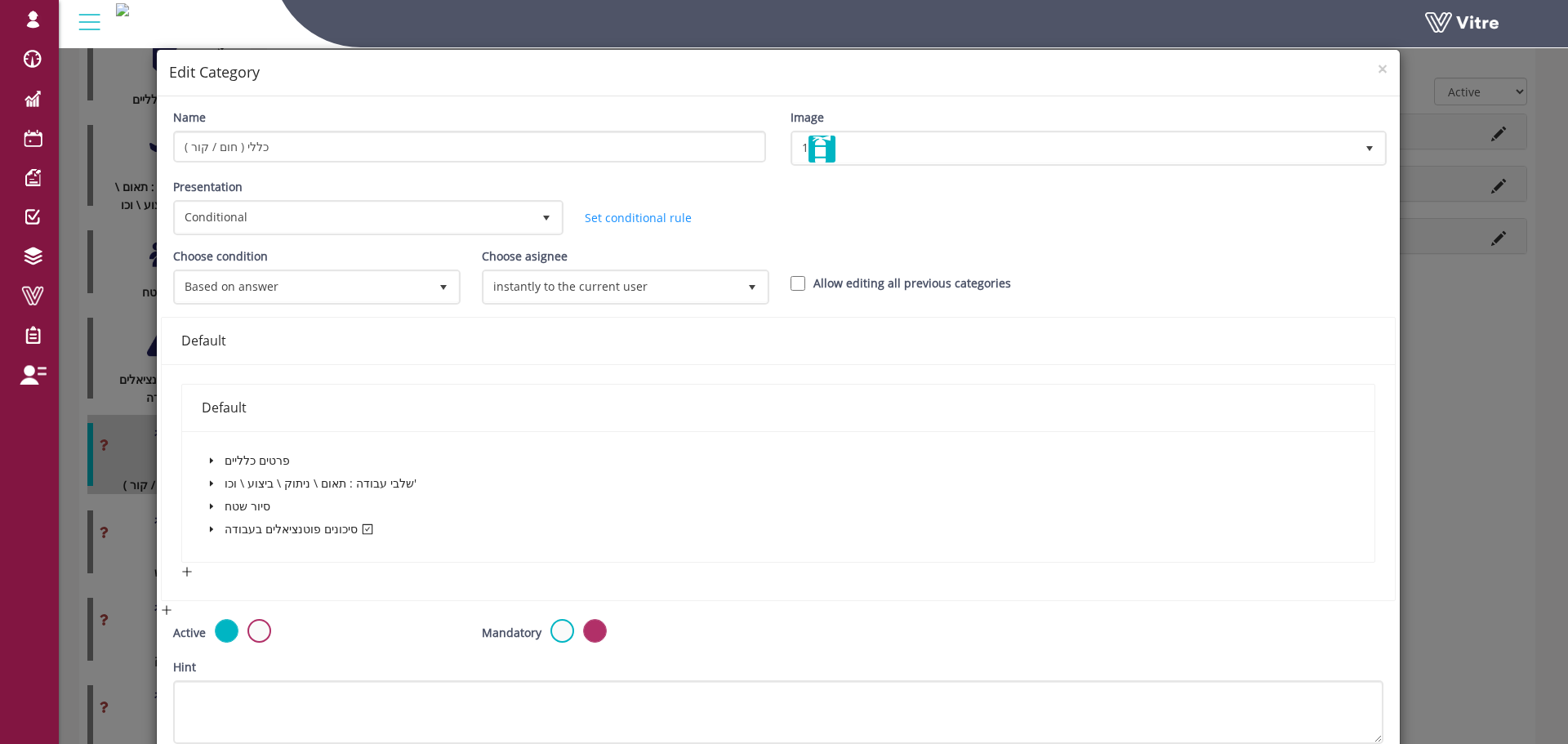
click at [1381, 62] on div "× Edit Category" at bounding box center [778, 73] width 1243 height 47
click at [1378, 63] on span "×" at bounding box center [1382, 68] width 10 height 23
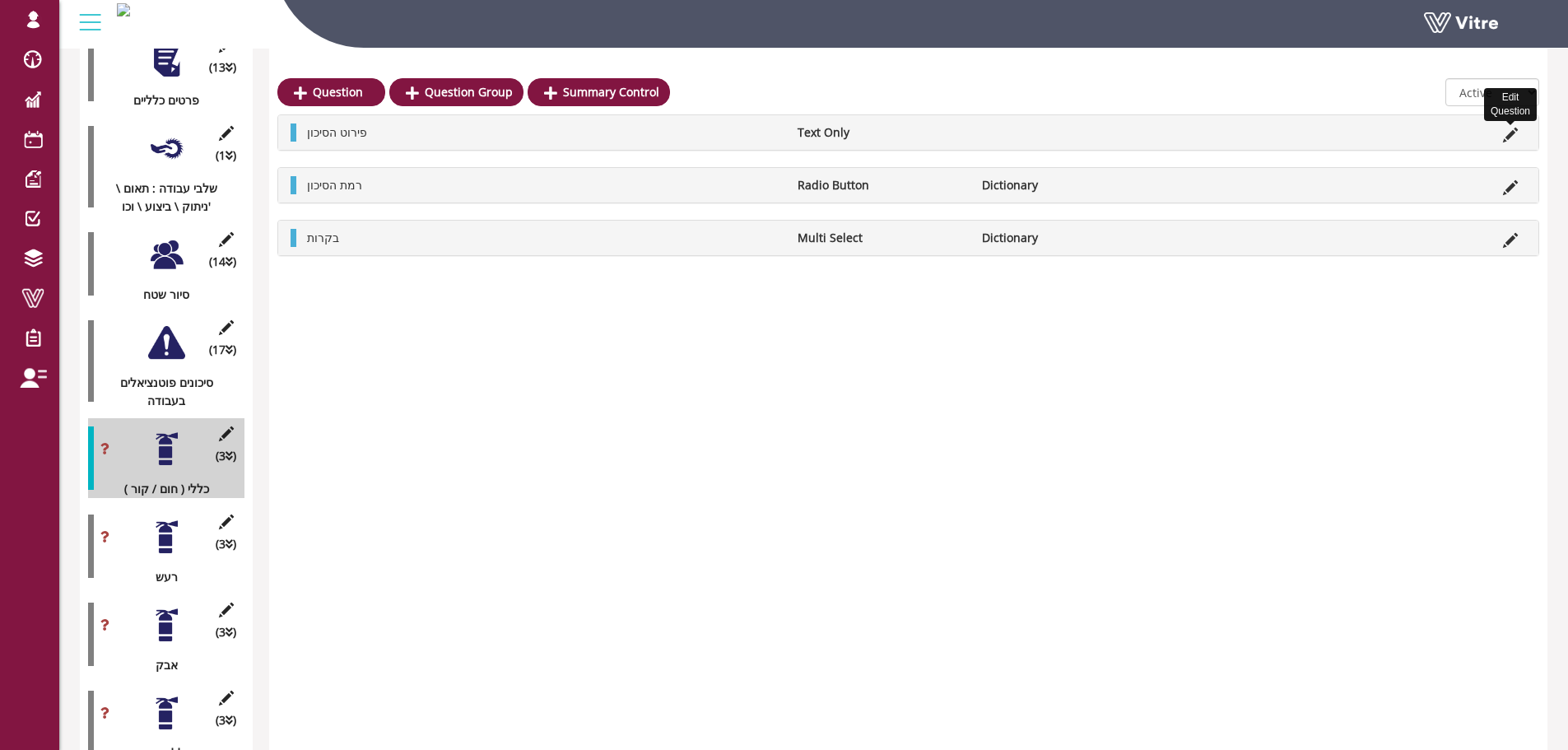
click at [1510, 130] on icon at bounding box center [1511, 135] width 15 height 15
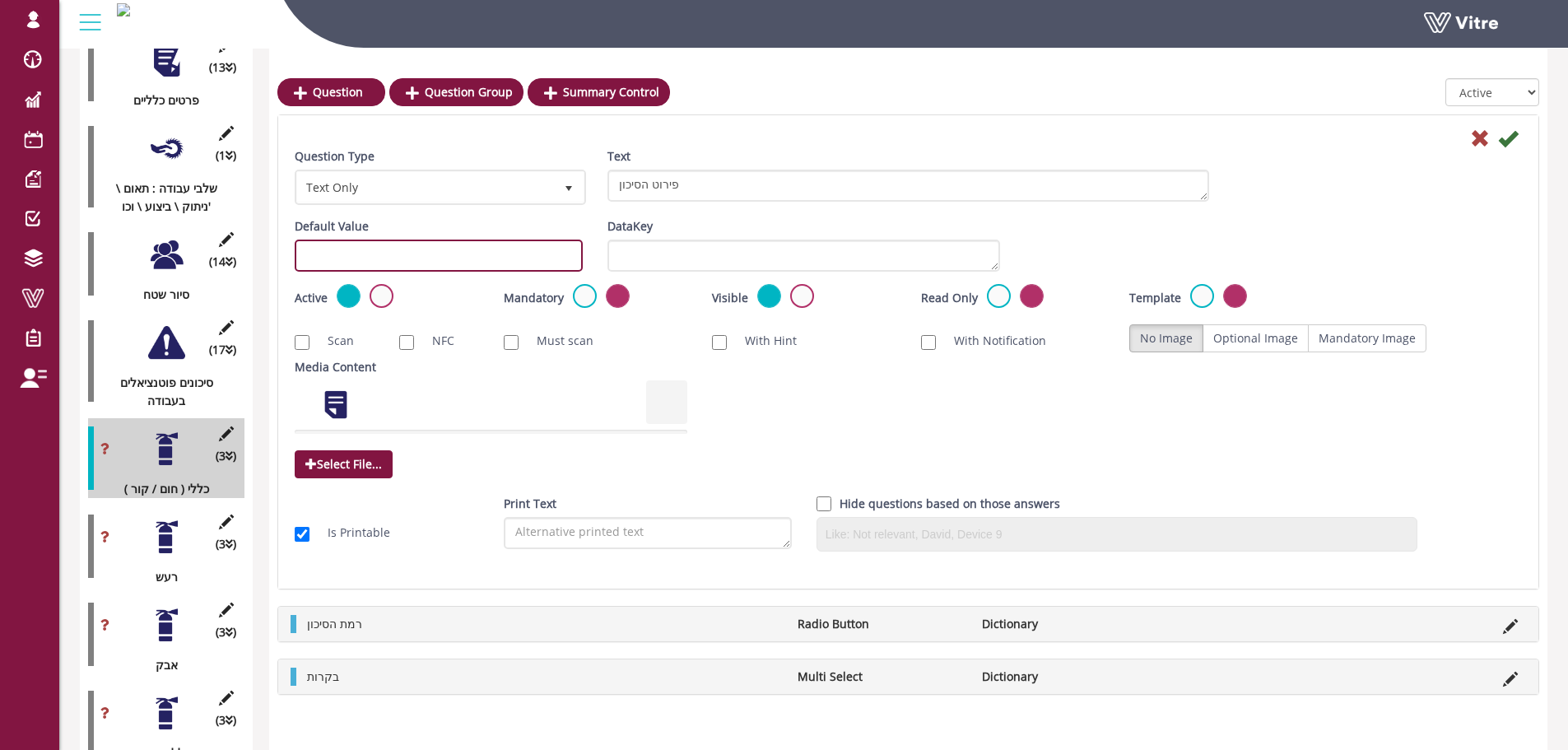
click at [370, 267] on input "text" at bounding box center [438, 256] width 288 height 32
paste input "#task.PRE-potential0501"
click at [386, 254] on input "#task.PRE-potential0601" at bounding box center [438, 256] width 288 height 32
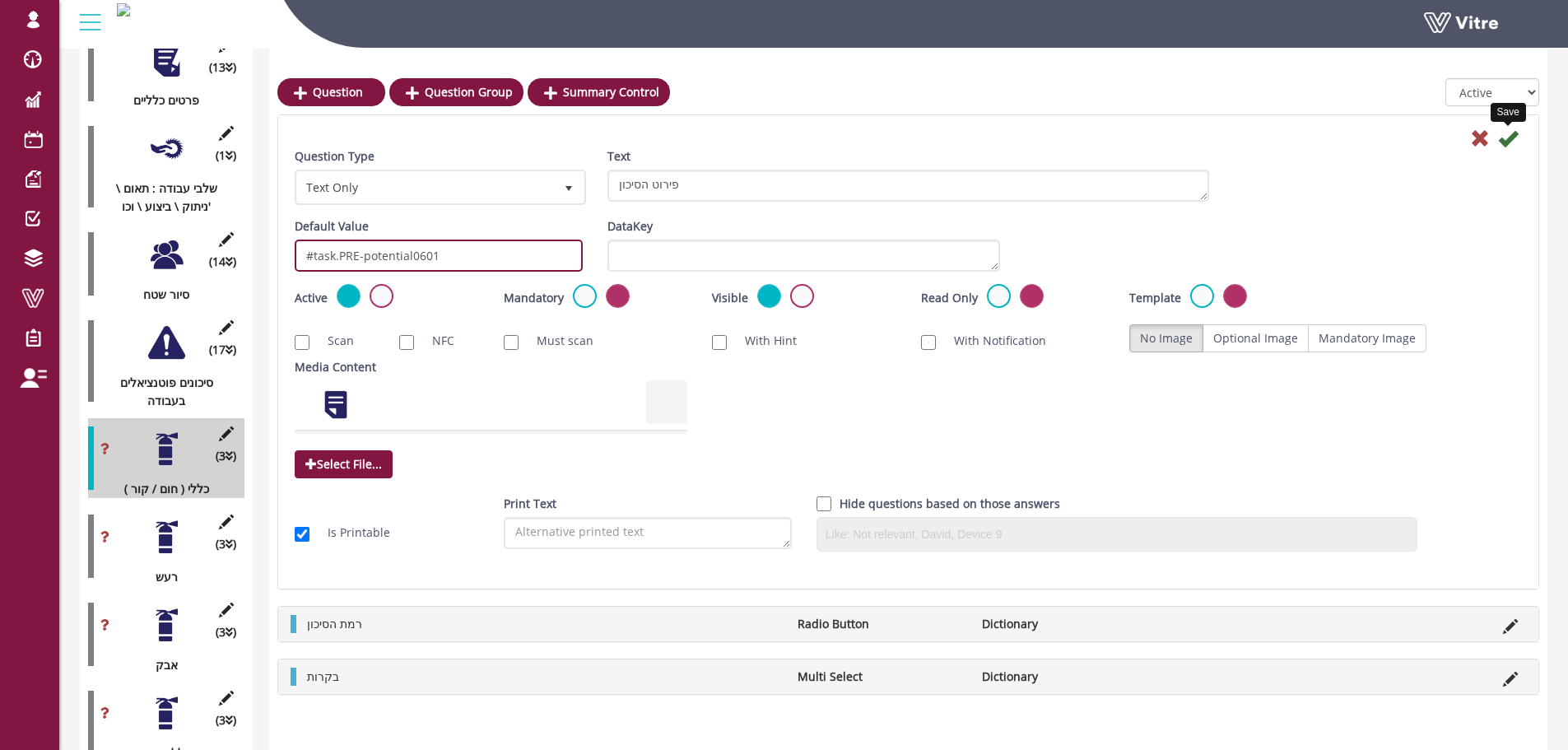
type input "#task.PRE-potential0601"
click at [1513, 134] on icon at bounding box center [1507, 138] width 19 height 19
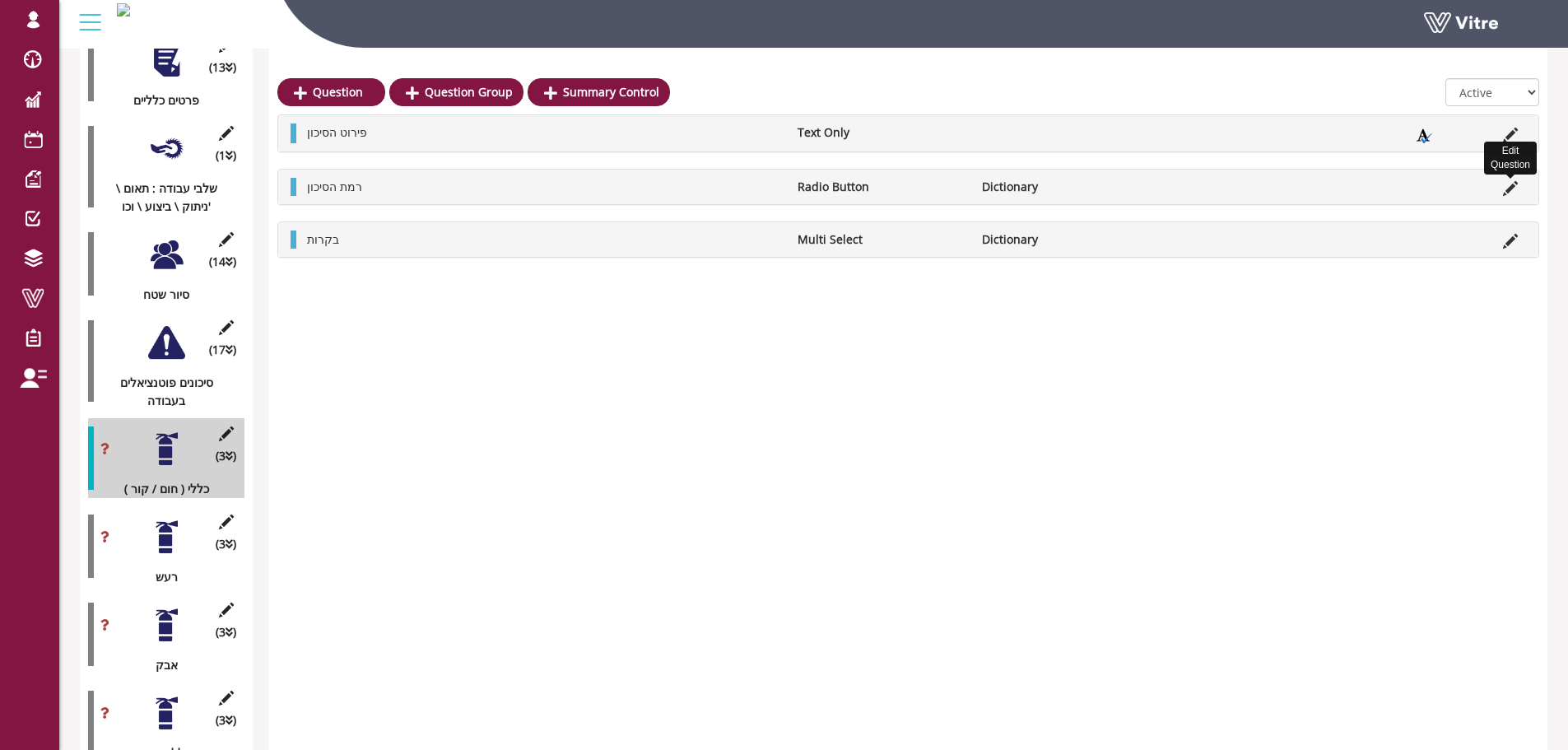
click at [1503, 184] on icon at bounding box center [1511, 188] width 15 height 15
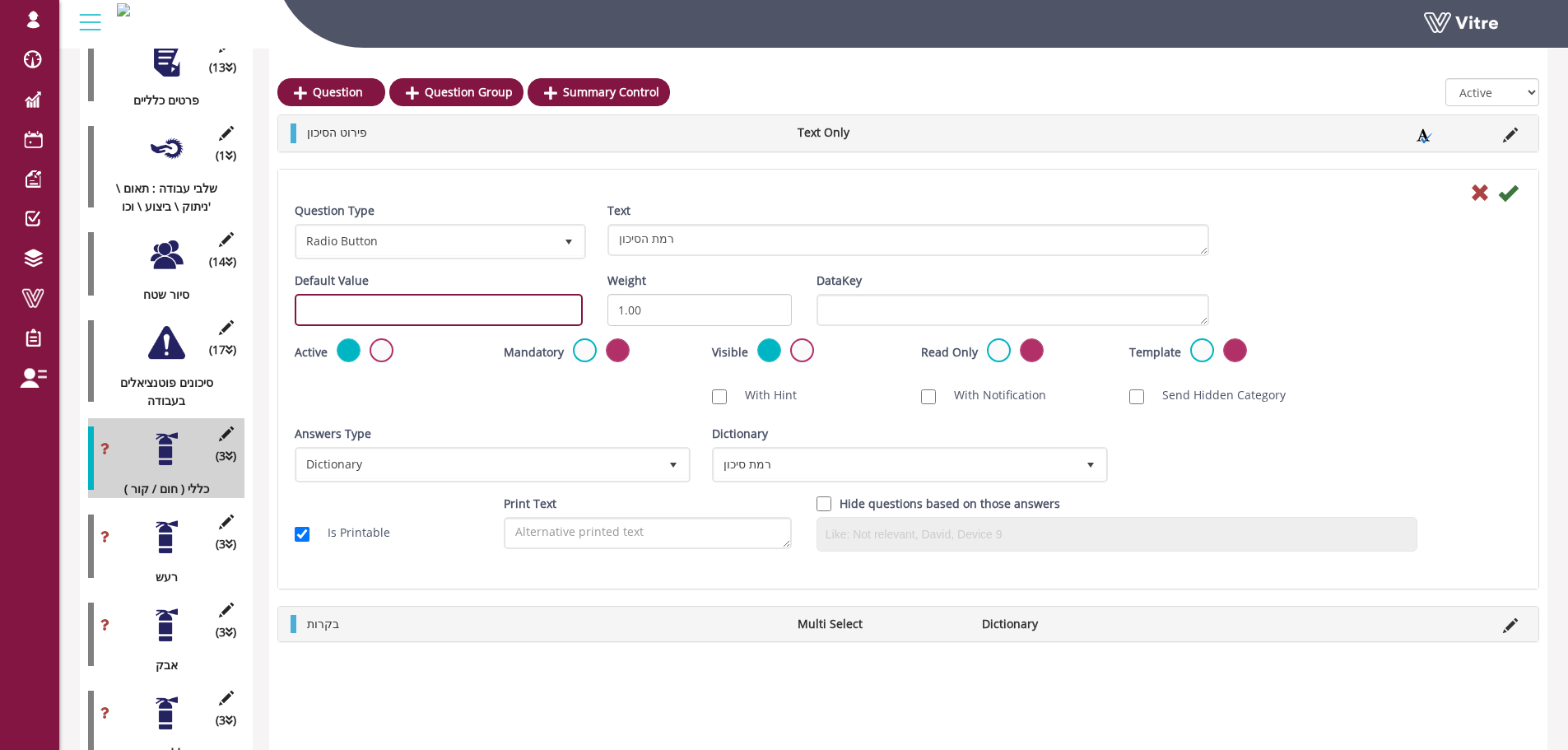
click at [486, 314] on input "text" at bounding box center [438, 309] width 288 height 32
paste input "#task.PRE-potential0601"
type input "#task.PRE-potential0607"
click at [1506, 194] on icon at bounding box center [1507, 192] width 19 height 19
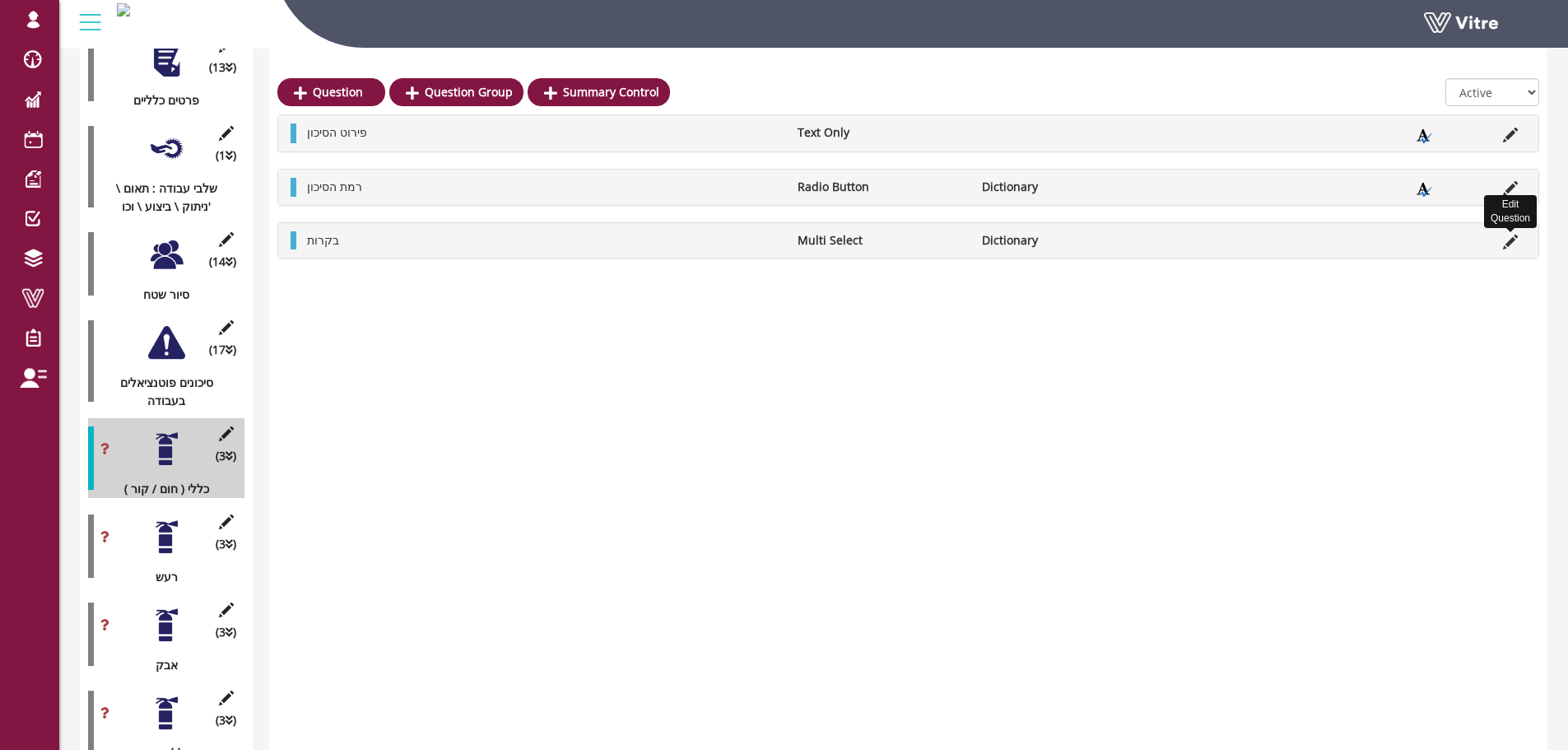
click at [1511, 238] on icon at bounding box center [1511, 242] width 15 height 15
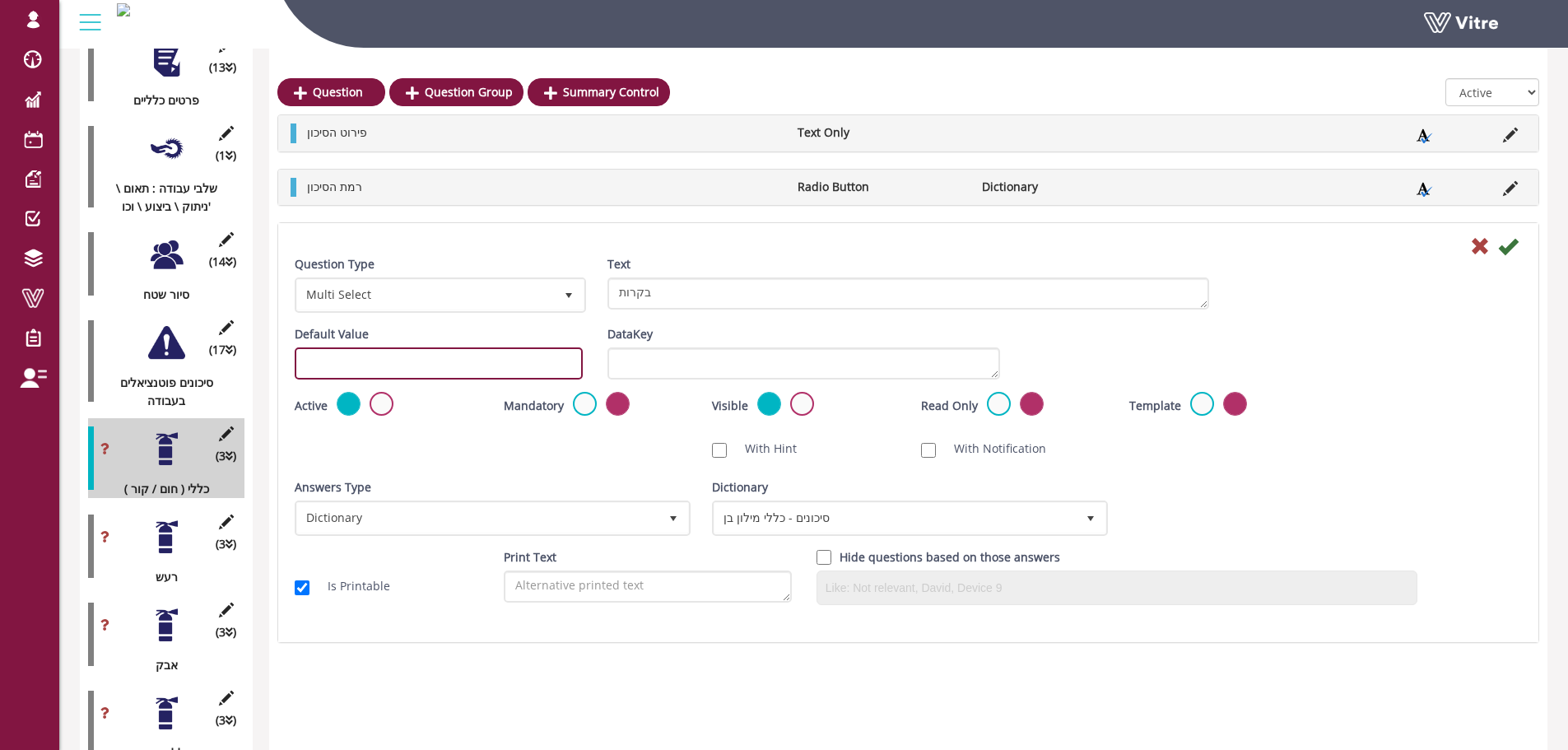
click at [332, 349] on input "text" at bounding box center [438, 363] width 288 height 32
paste input "#task.PRE-potential0601"
type input "#task.PRE-potential0603"
click at [1515, 251] on icon at bounding box center [1507, 245] width 19 height 19
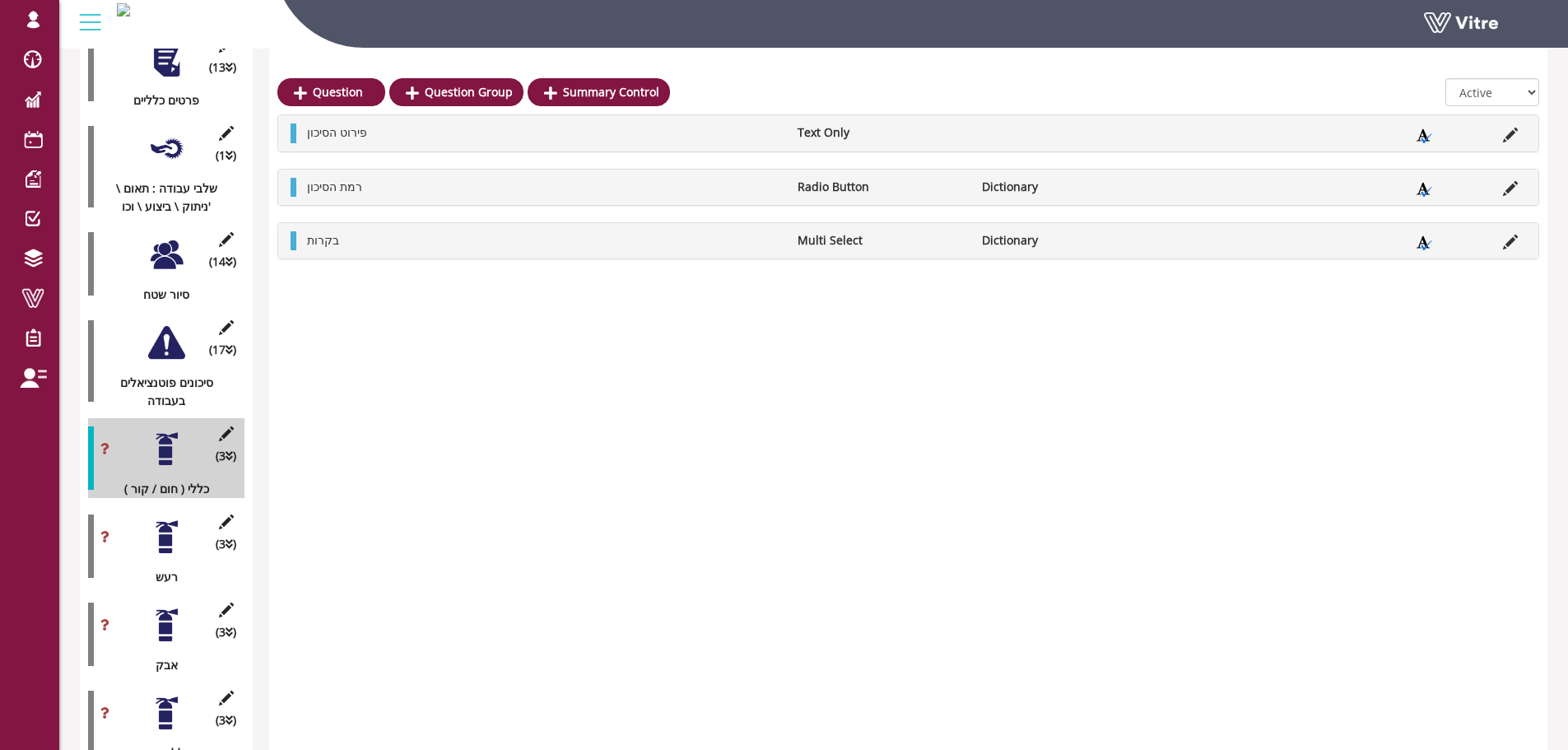
click at [163, 531] on div at bounding box center [167, 537] width 37 height 37
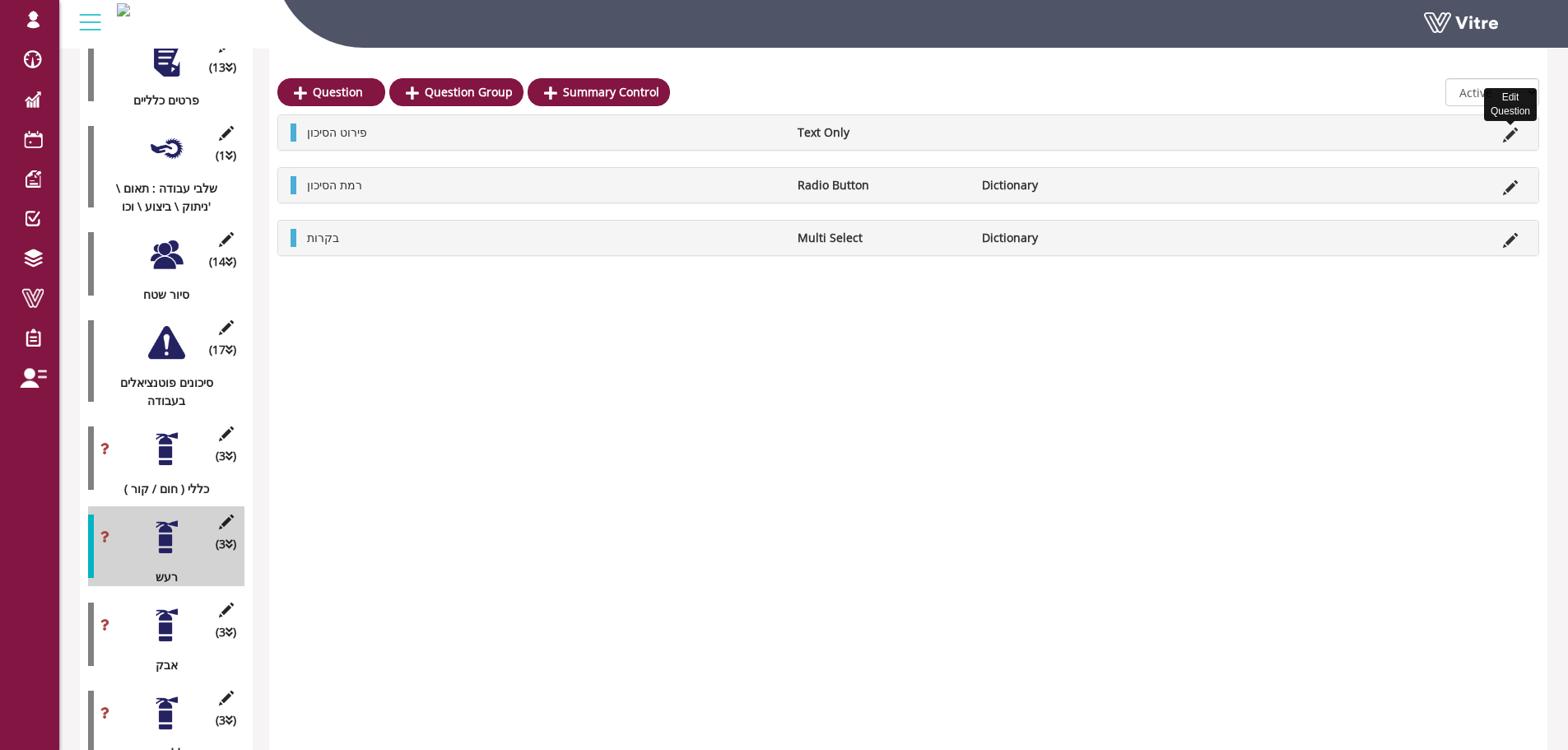
click at [1503, 133] on icon at bounding box center [1511, 135] width 15 height 15
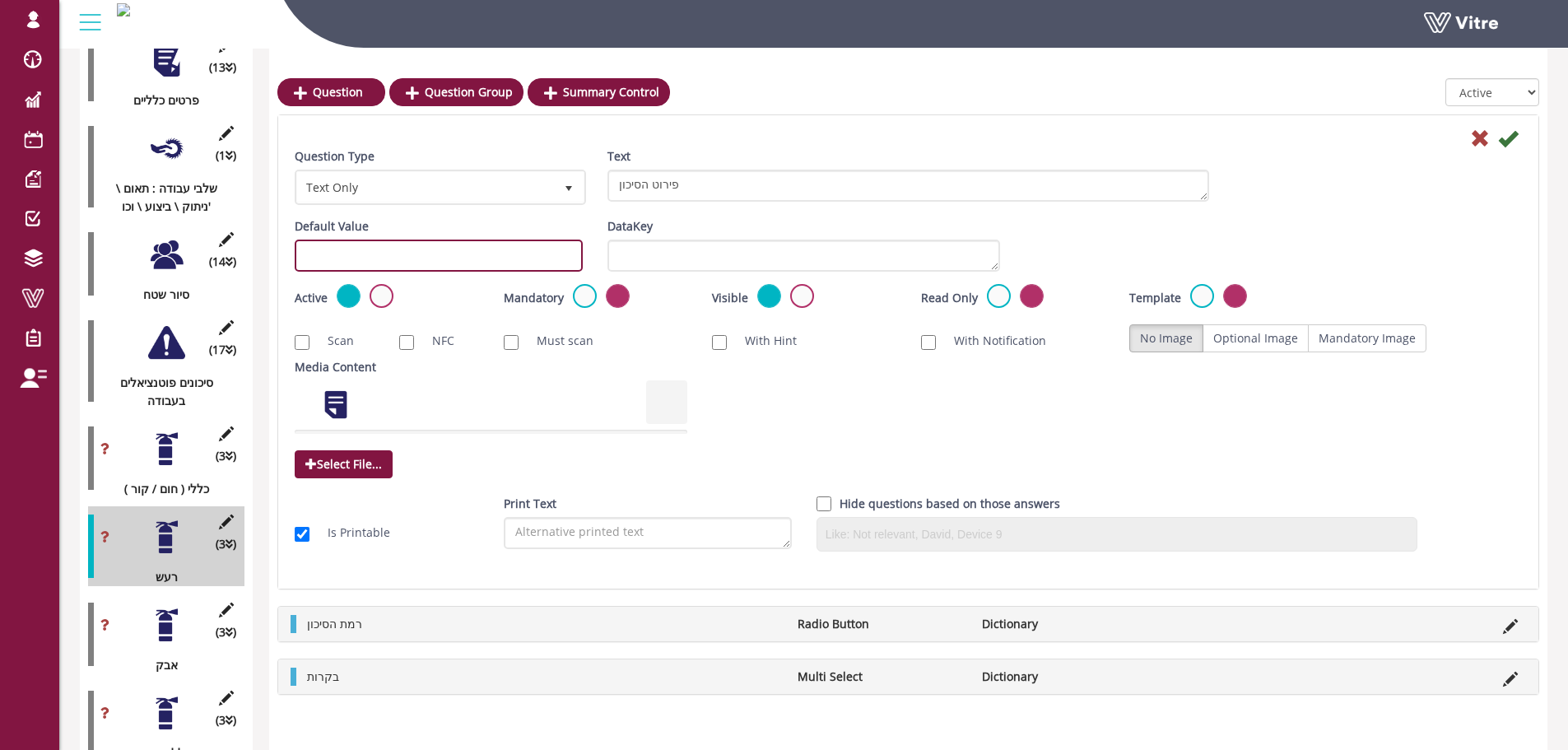
click at [388, 269] on input "text" at bounding box center [438, 256] width 288 height 32
paste input "#task.PRE-potential0601"
click at [418, 256] on input "#task.PRE-potential0601" at bounding box center [438, 256] width 288 height 32
click at [418, 256] on input "#task.PRE-potential0701" at bounding box center [438, 256] width 288 height 32
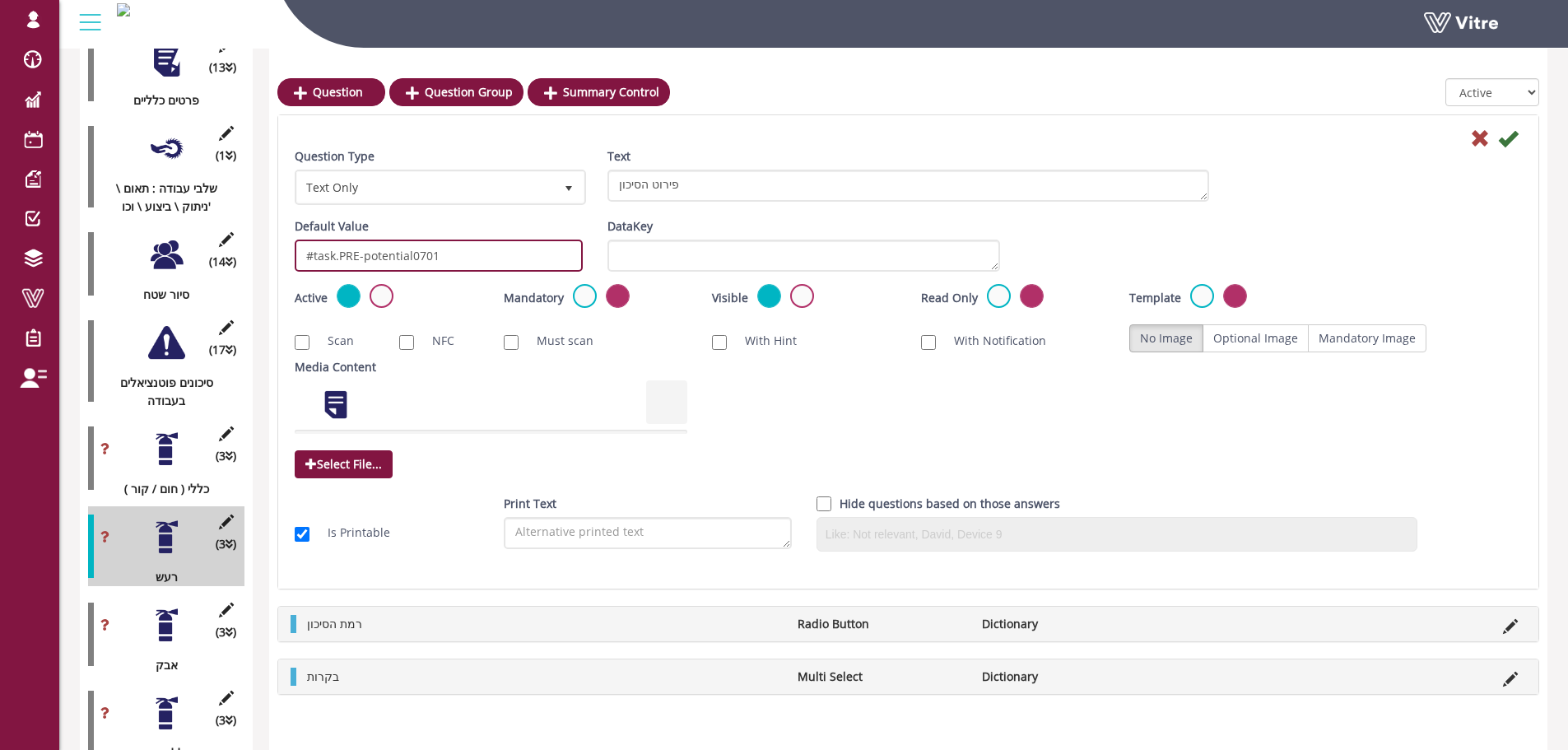
click at [418, 256] on input "#task.PRE-potential0701" at bounding box center [438, 256] width 288 height 32
type input "#task.PRE-potential0701"
click at [1510, 142] on icon at bounding box center [1507, 138] width 19 height 19
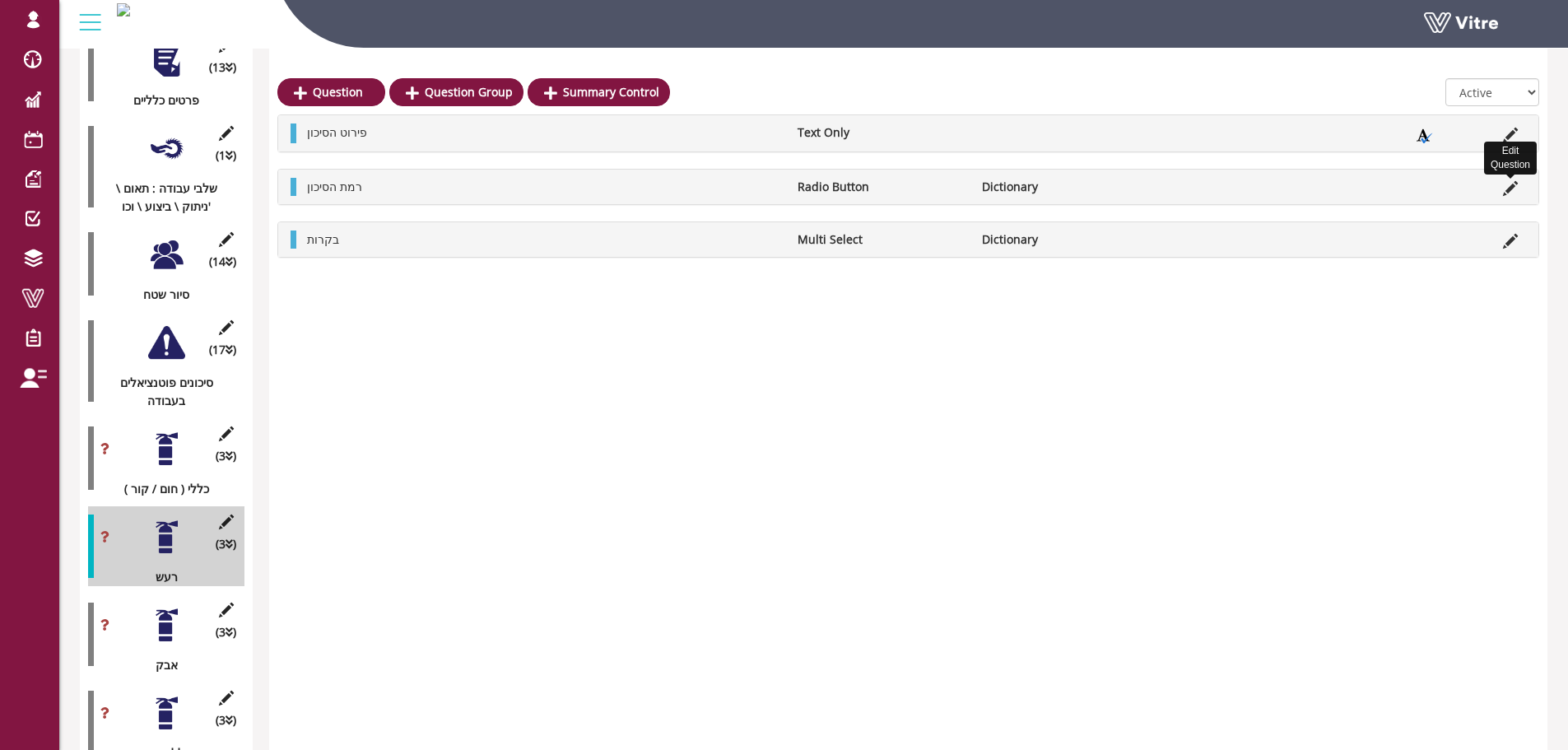
click at [1506, 187] on icon at bounding box center [1511, 188] width 15 height 15
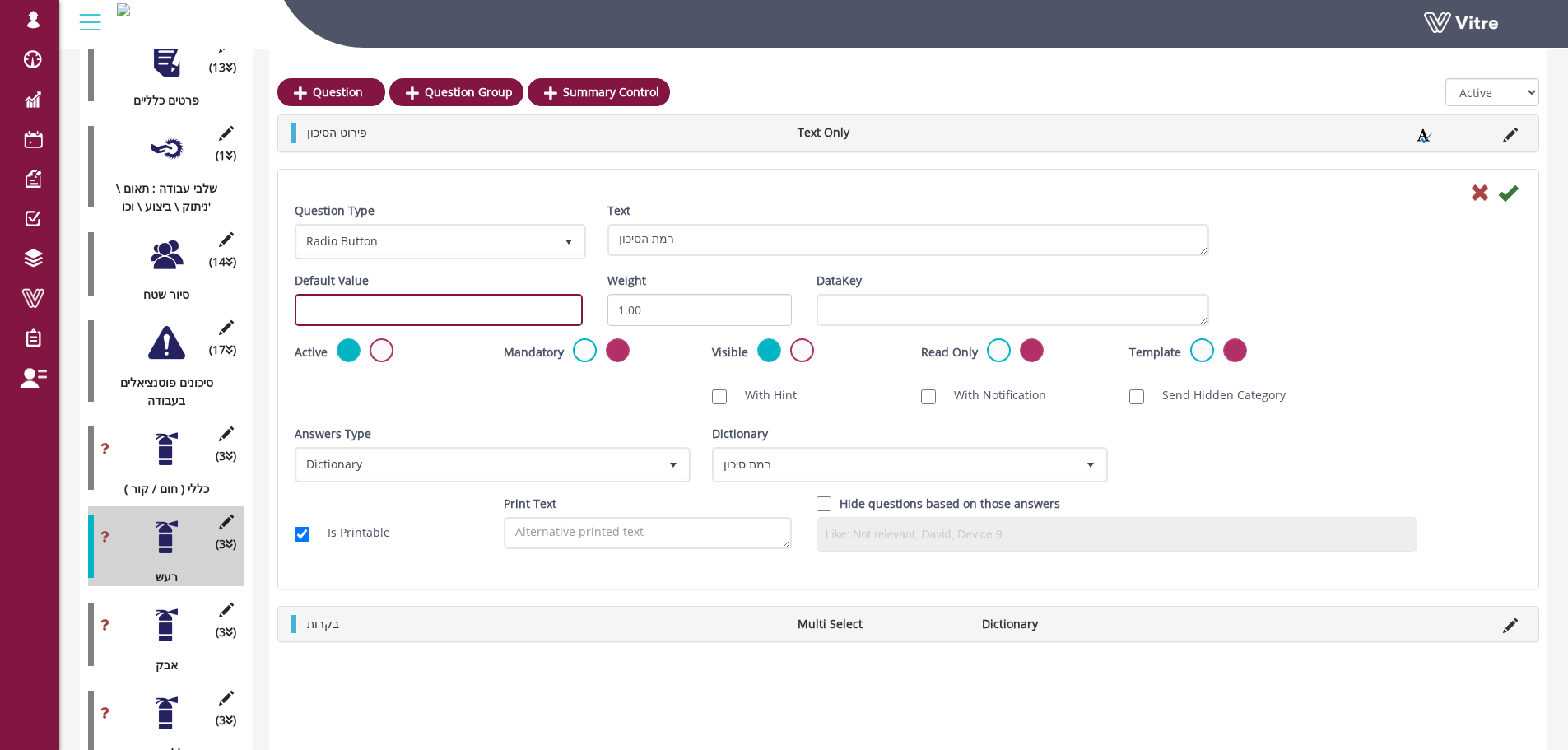
click at [396, 318] on input "text" at bounding box center [438, 309] width 288 height 32
paste input "#task.PRE-potential0701"
type input "#task.PRE-potential0702"
click at [1507, 190] on icon at bounding box center [1507, 192] width 19 height 19
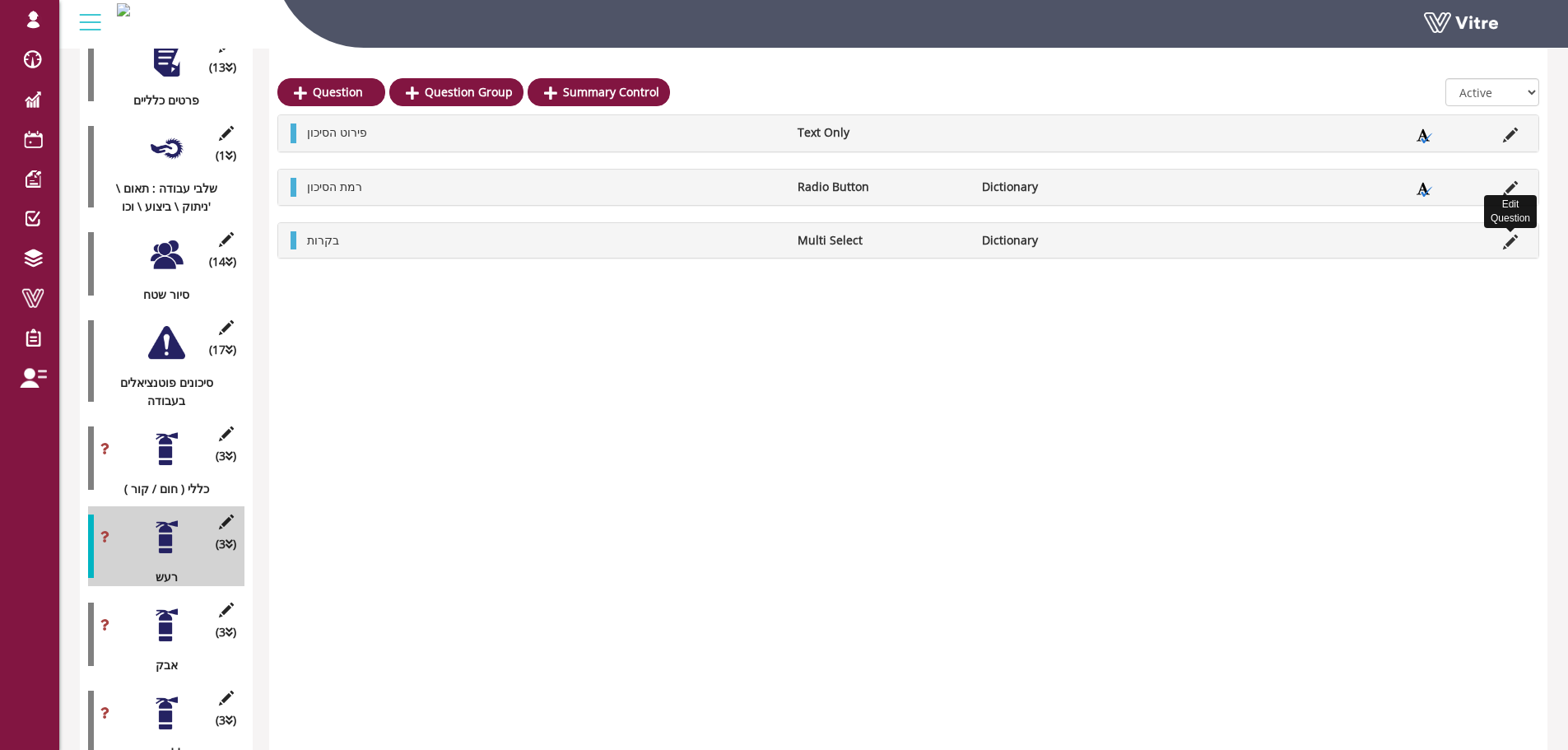
click at [1515, 244] on icon at bounding box center [1511, 242] width 15 height 15
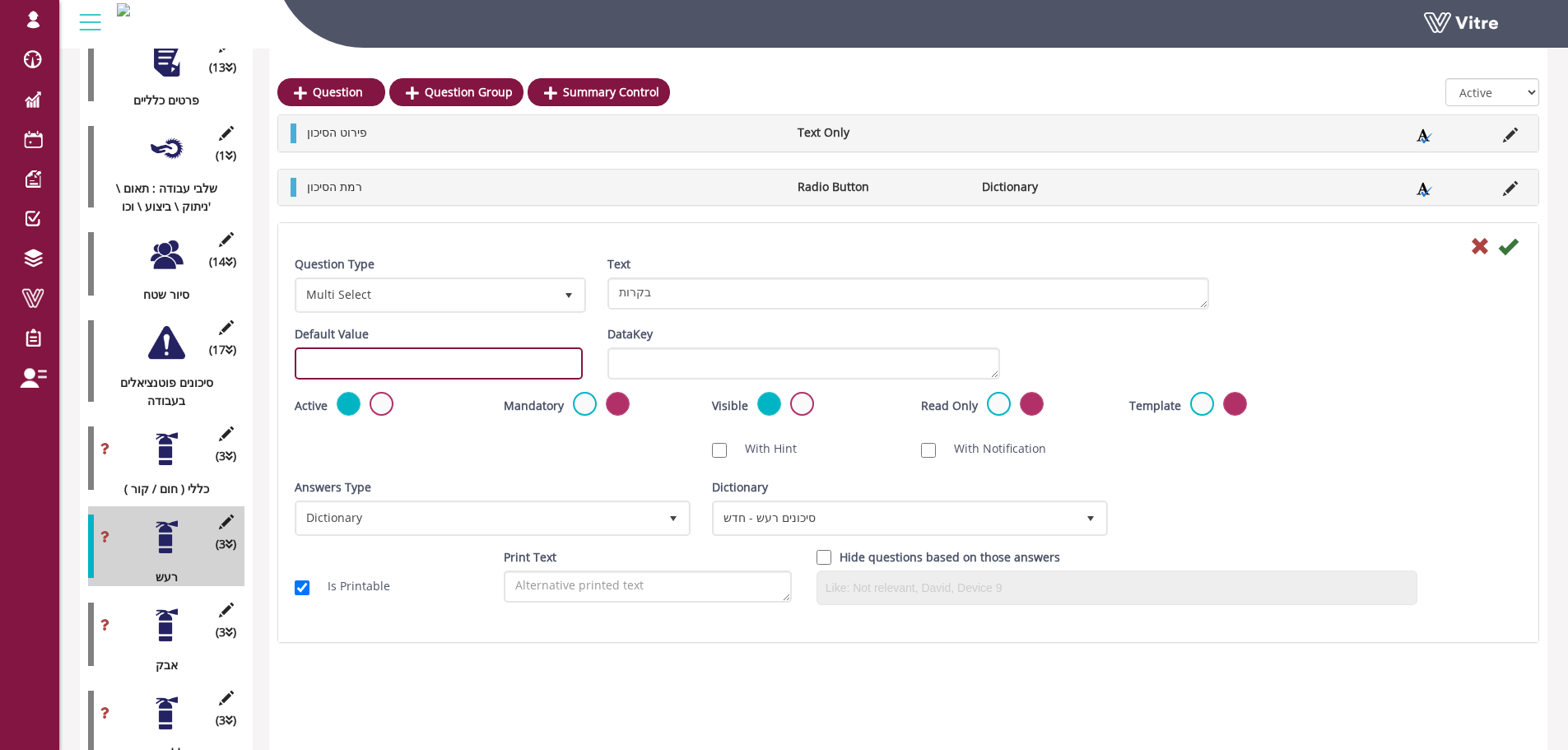
click at [334, 351] on input "text" at bounding box center [438, 363] width 288 height 32
paste input "#task.PRE-potential0701"
type input "#task.PRE-potential0703"
click at [1507, 245] on icon at bounding box center [1507, 245] width 19 height 19
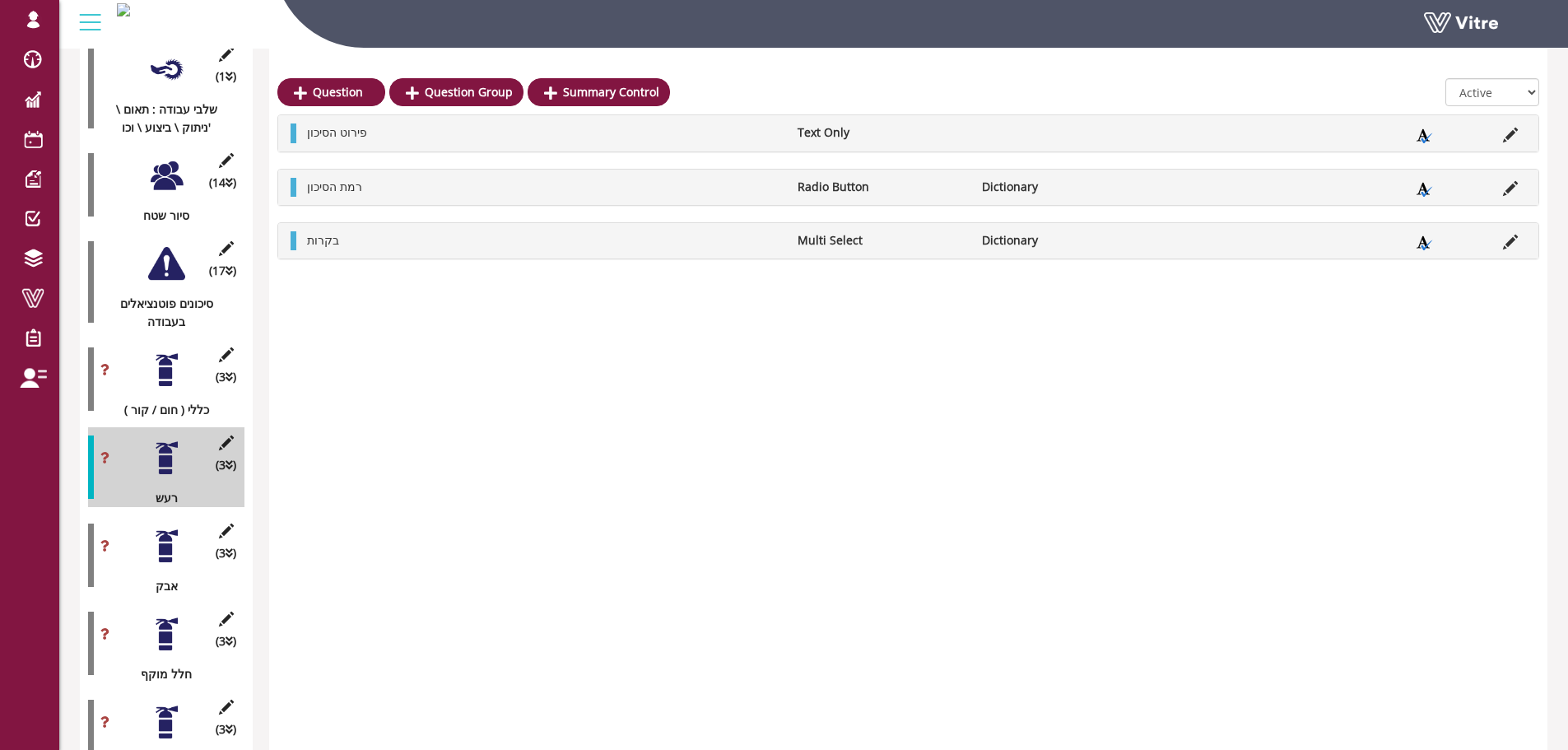
scroll to position [642, 0]
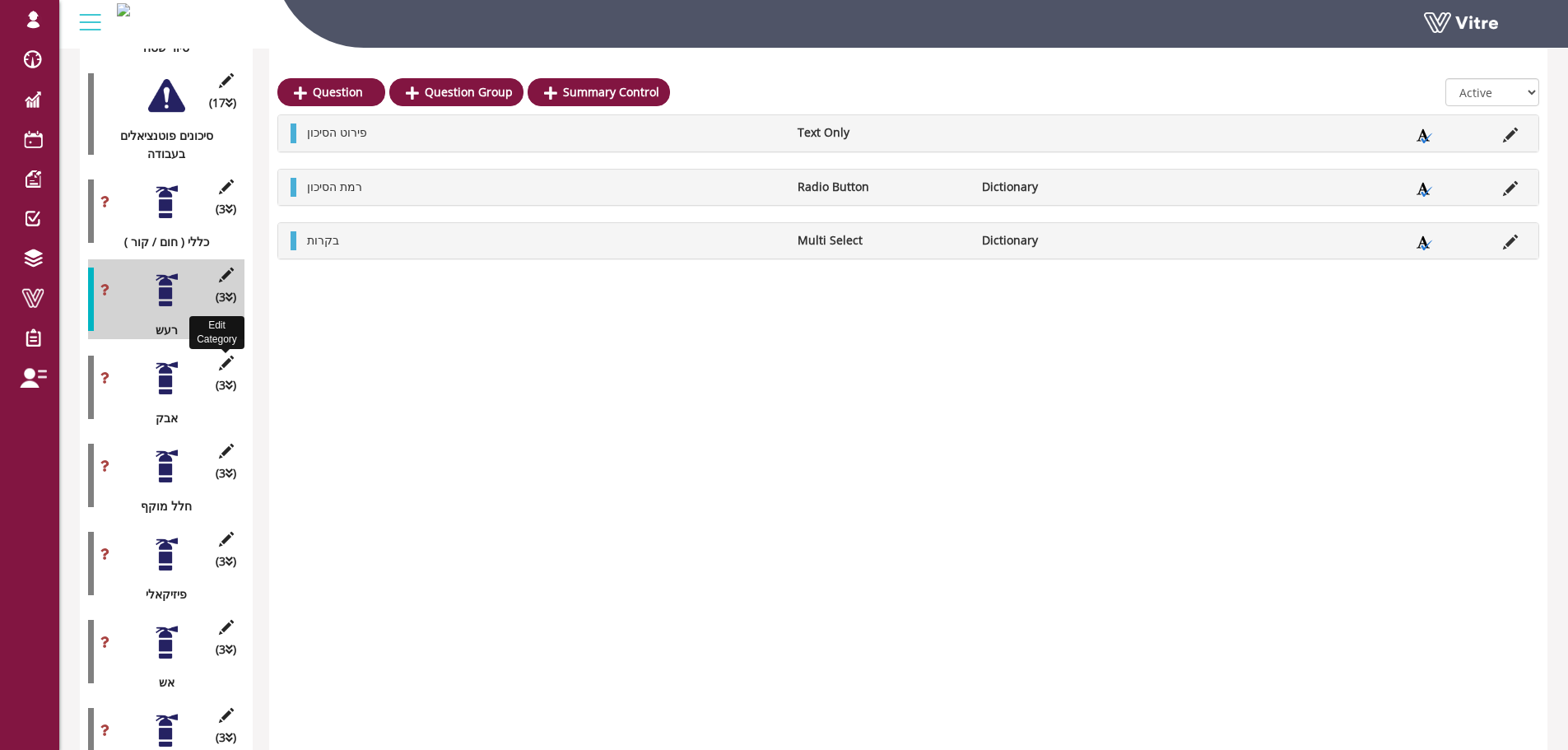
click at [231, 356] on icon at bounding box center [226, 363] width 20 height 15
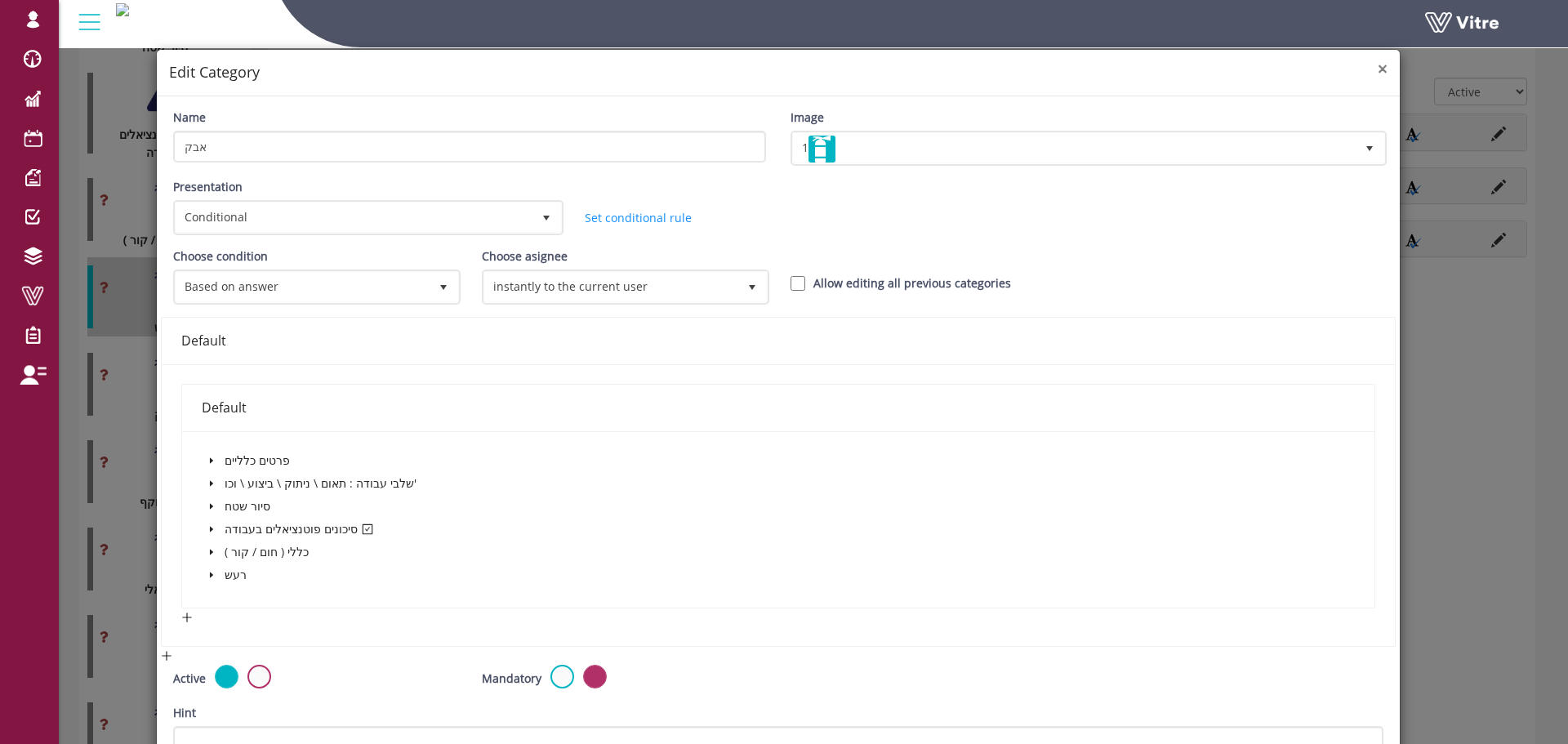
click at [1378, 63] on span "×" at bounding box center [1382, 68] width 10 height 23
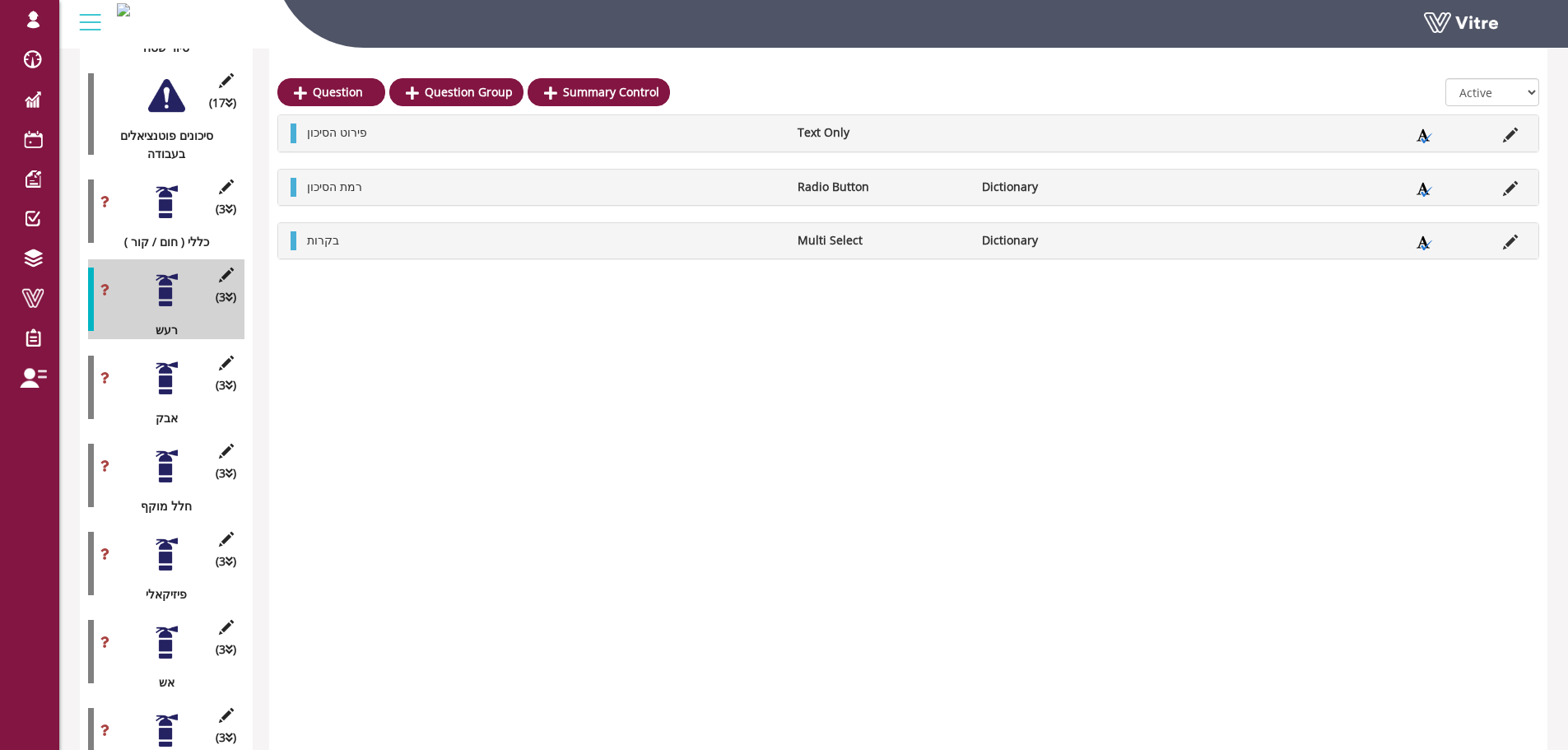
click at [178, 389] on div "(3 ) אבק" at bounding box center [166, 387] width 157 height 80
click at [170, 371] on div at bounding box center [167, 378] width 37 height 37
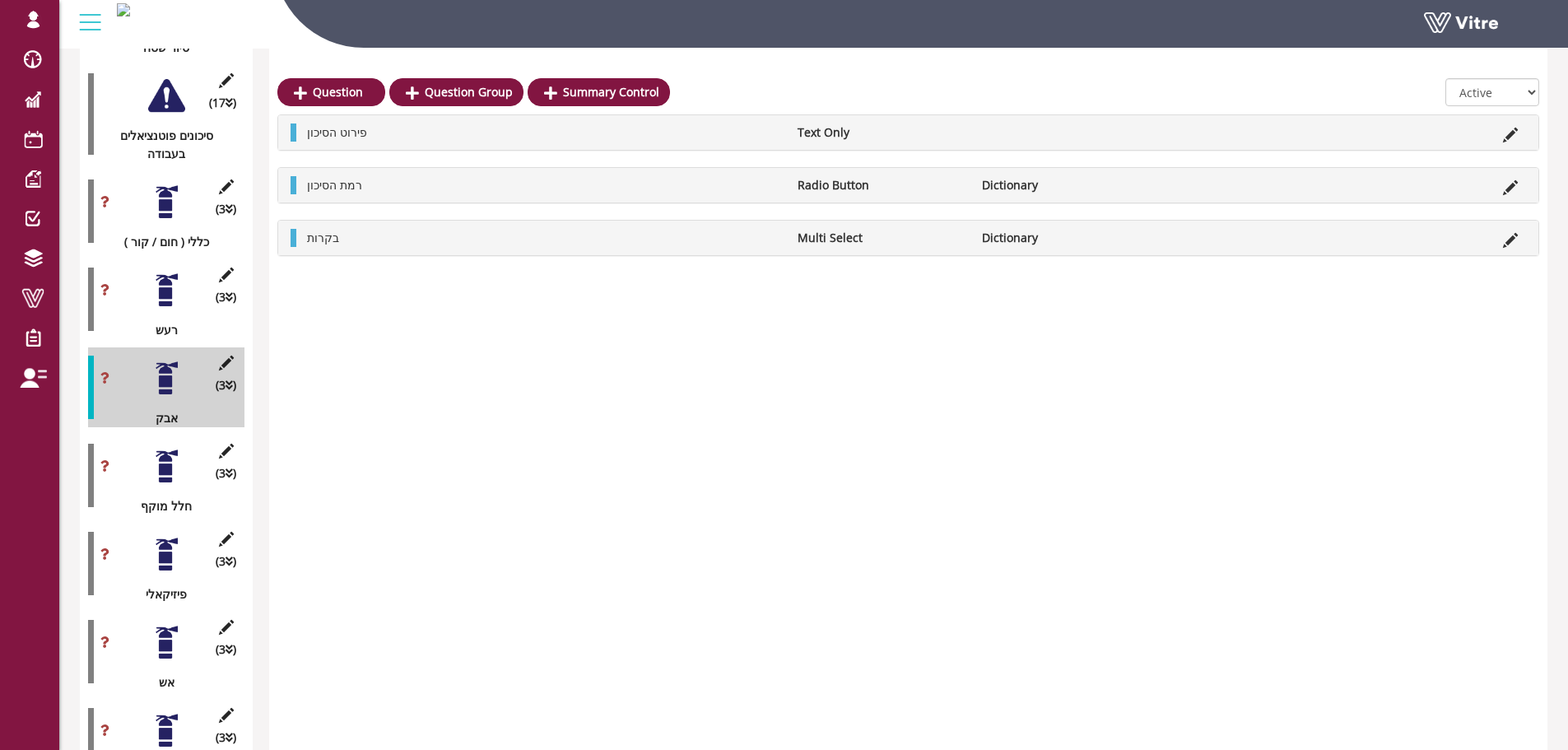
click at [1511, 144] on div "פירוט הסיכון Text Only" at bounding box center [908, 131] width 1260 height 34
click at [1511, 134] on icon at bounding box center [1511, 135] width 15 height 15
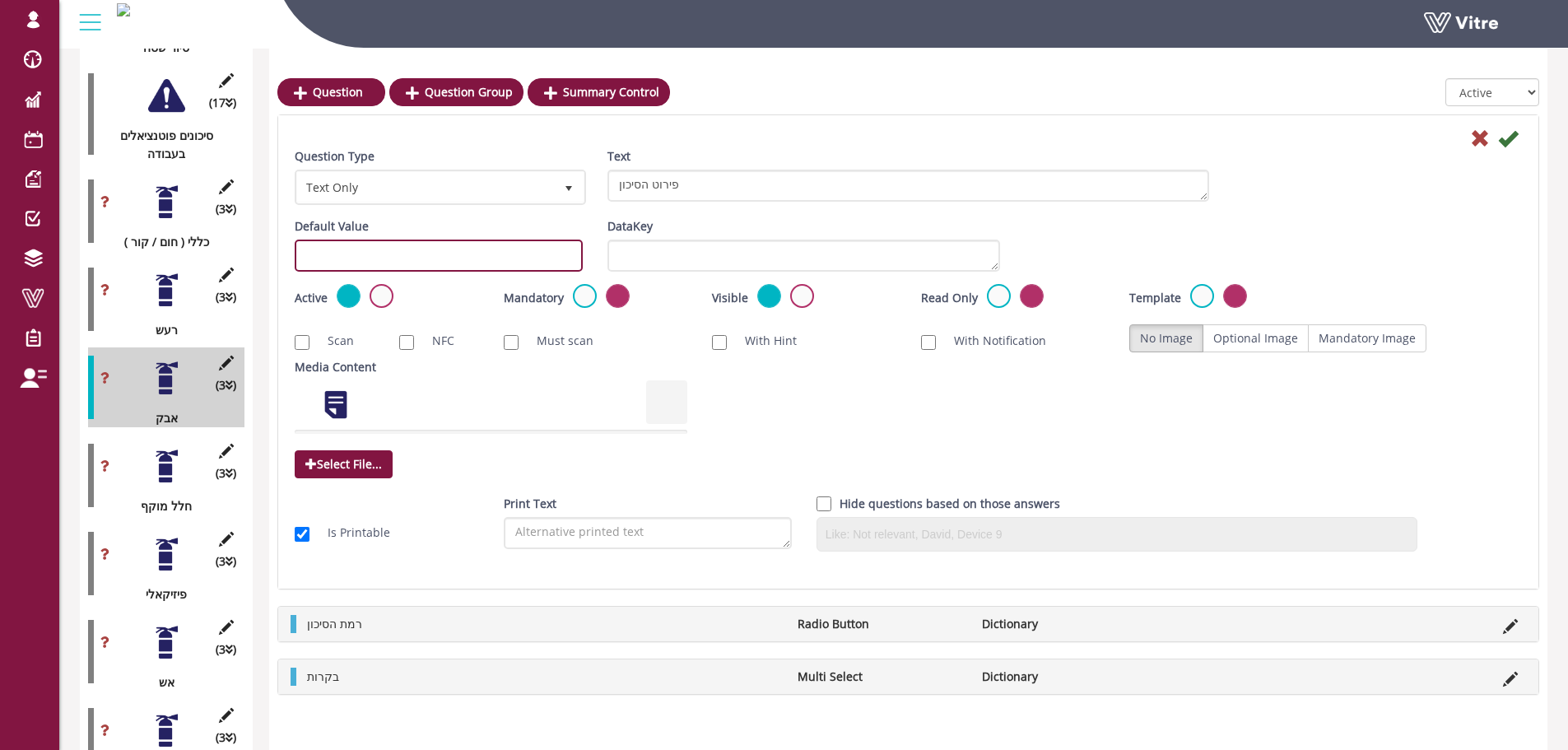
click at [403, 254] on input "text" at bounding box center [438, 256] width 288 height 32
paste input "#task.PRE-potential0701"
click at [421, 262] on input "#task.PRE-potential0701" at bounding box center [438, 256] width 288 height 32
click at [423, 253] on input "#task.PRE-potential0801" at bounding box center [438, 256] width 288 height 32
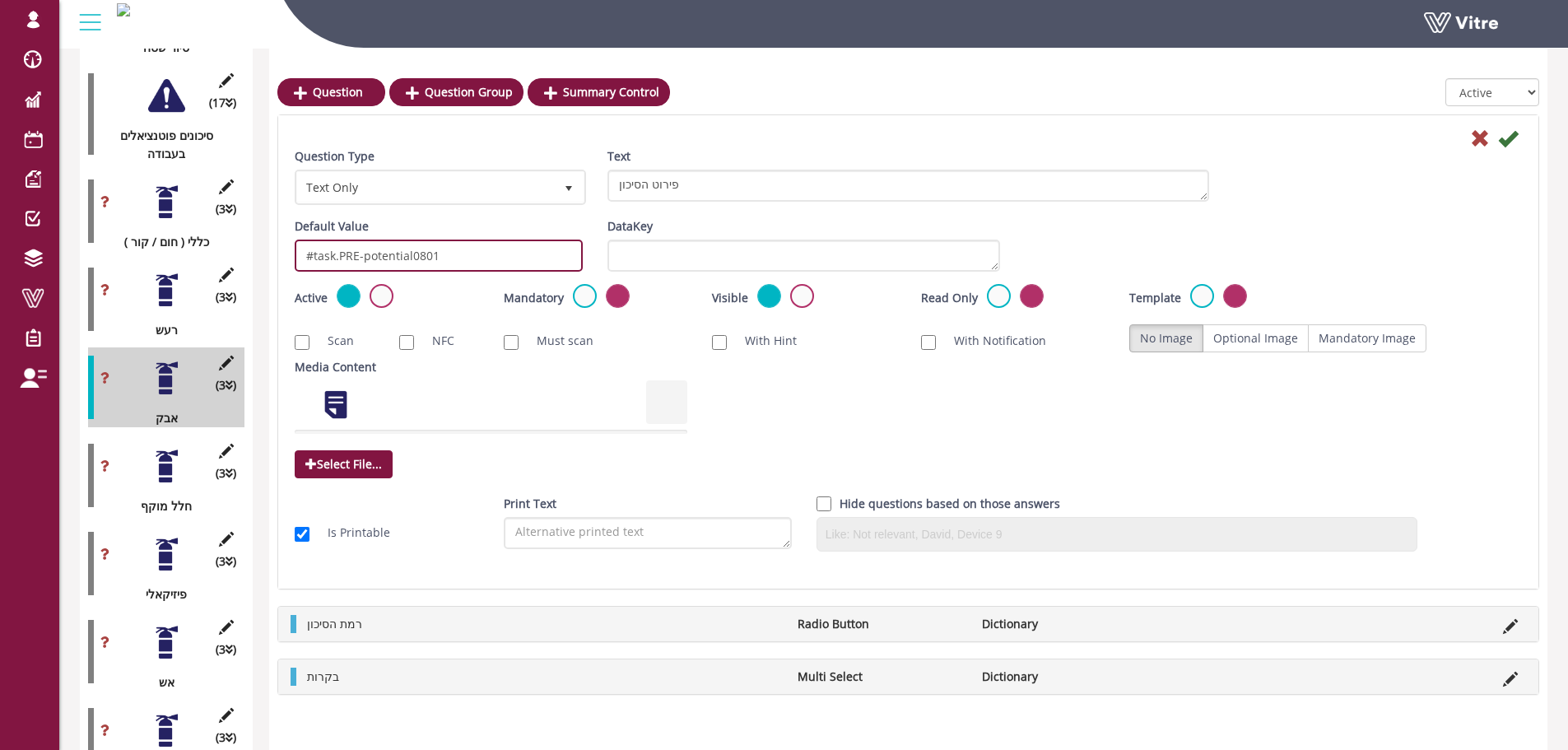
click at [423, 253] on input "#task.PRE-potential0801" at bounding box center [438, 256] width 288 height 32
type input "#task.PRE-potential0801"
click at [1513, 137] on icon at bounding box center [1507, 138] width 19 height 19
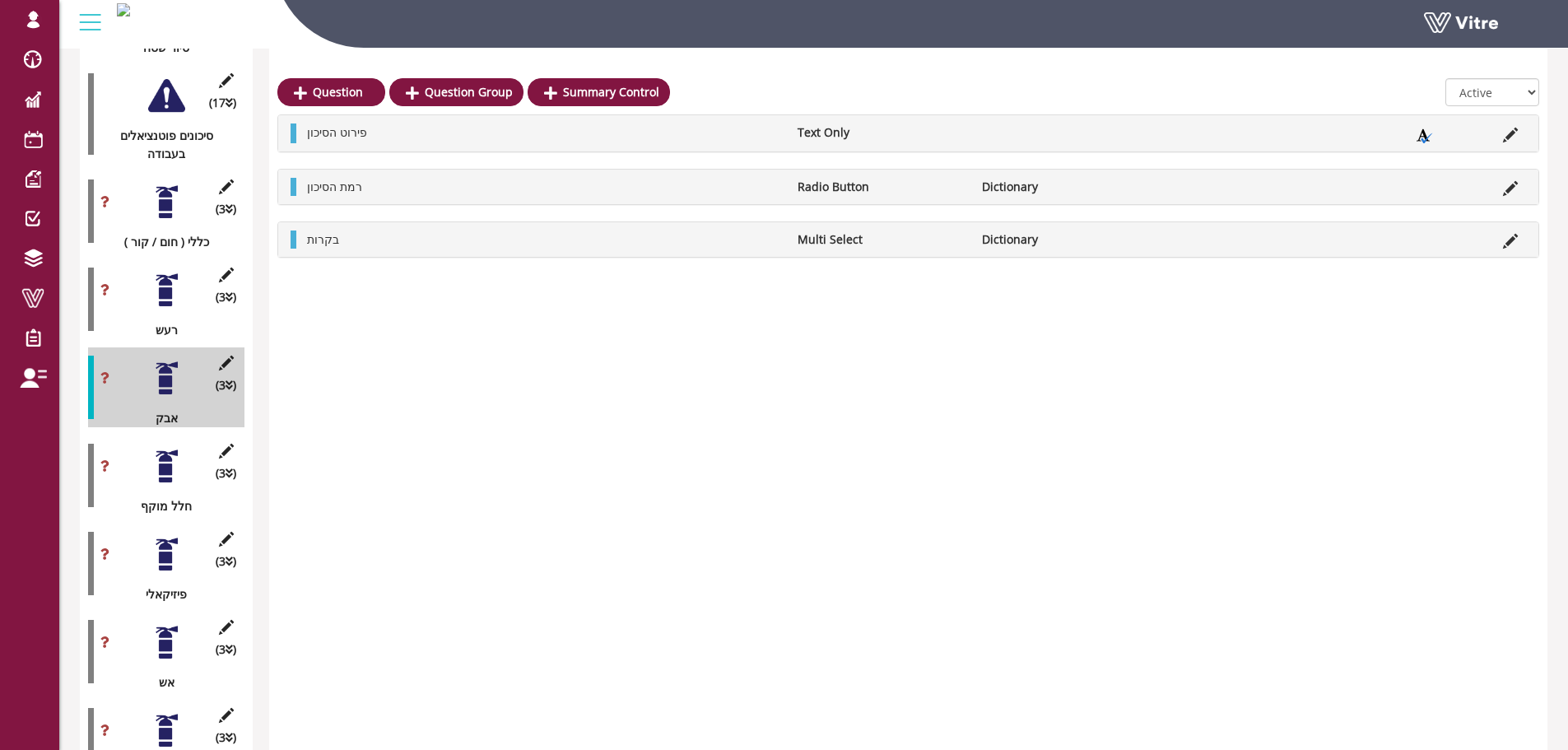
click at [1504, 188] on icon at bounding box center [1511, 188] width 15 height 15
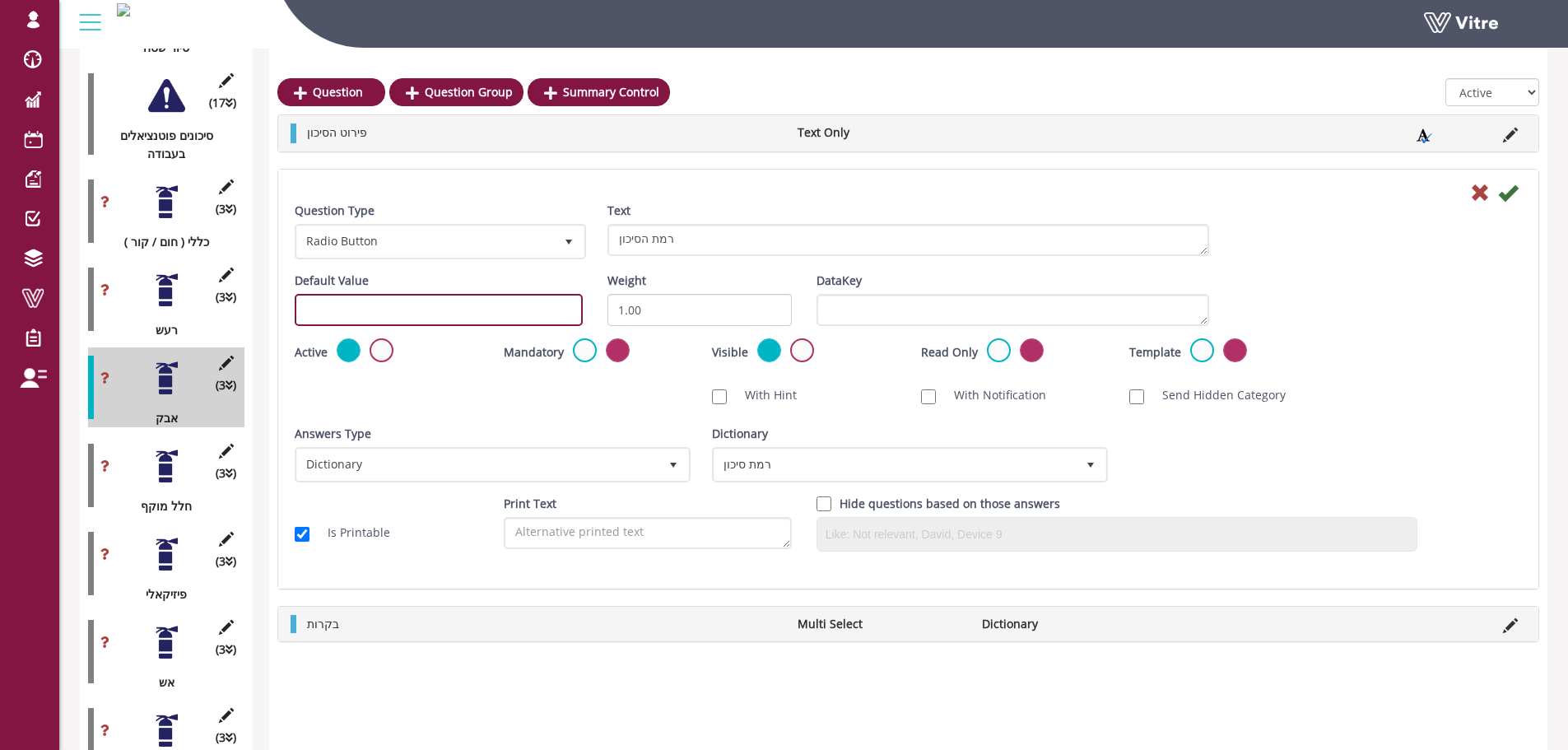
click at [489, 312] on input "text" at bounding box center [438, 309] width 288 height 32
paste input "#task.PRE-potential0801"
click at [437, 313] on input "#task.PRE-potential0801" at bounding box center [438, 309] width 288 height 32
type input "#task.PRE-potential0802"
click at [1513, 193] on icon at bounding box center [1507, 192] width 19 height 19
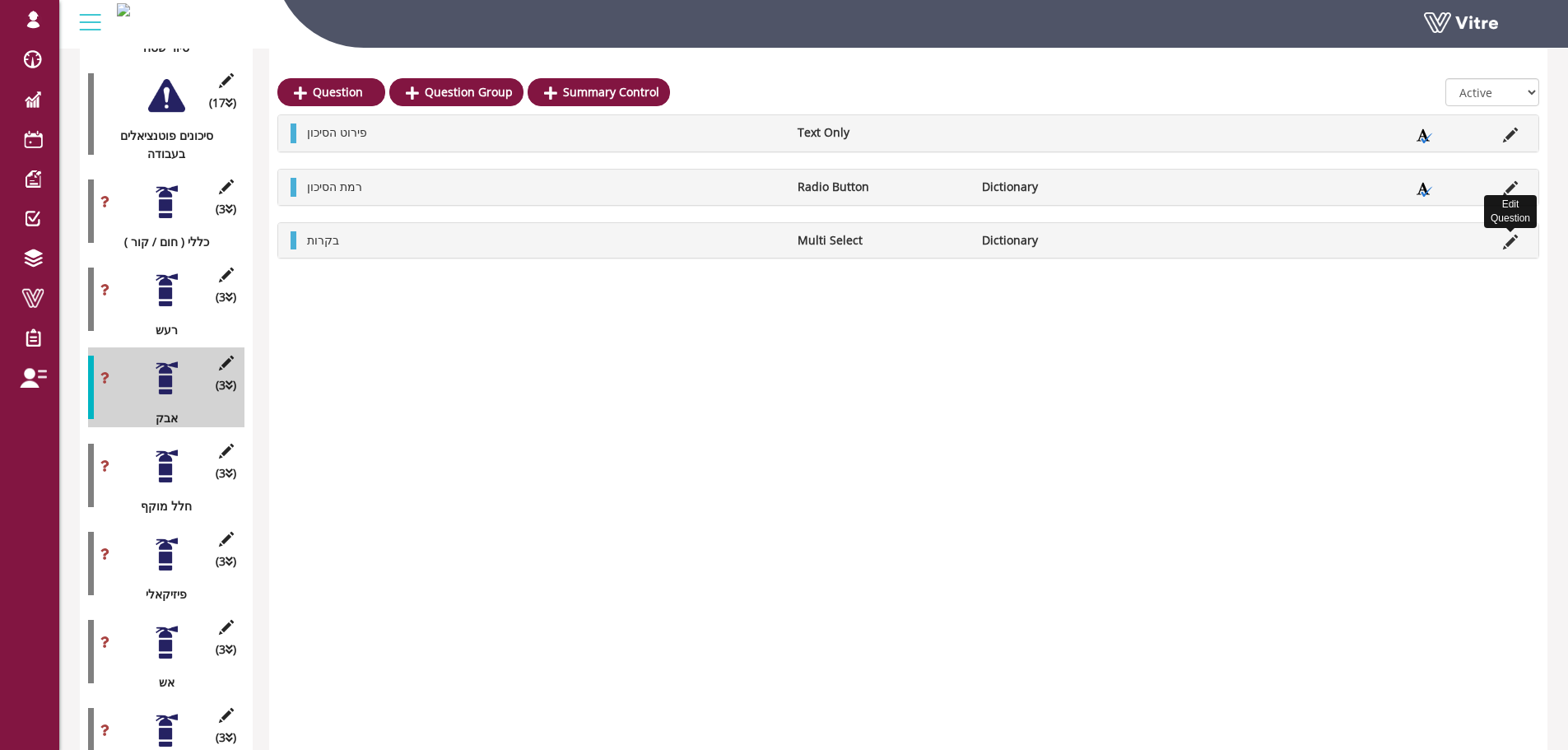
click at [1512, 234] on icon at bounding box center [1511, 242] width 15 height 15
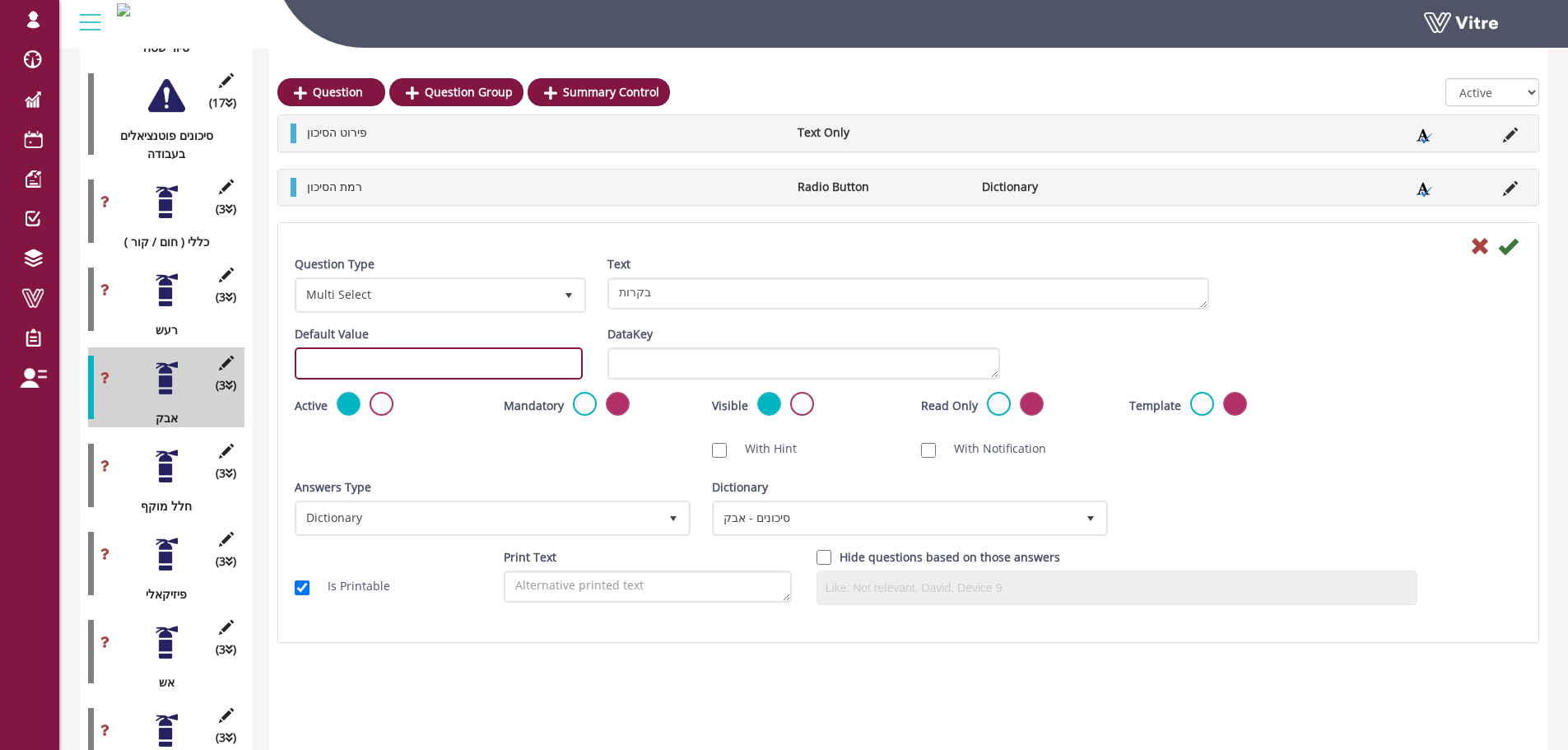
click at [509, 359] on input "text" at bounding box center [438, 363] width 288 height 32
paste input "#task.PRE-potential0801"
drag, startPoint x: 485, startPoint y: 358, endPoint x: 433, endPoint y: 366, distance: 52.6
click at [433, 366] on input "#task.PRE-potential0801" at bounding box center [438, 363] width 288 height 32
type input "#task.PRE-potential0803"
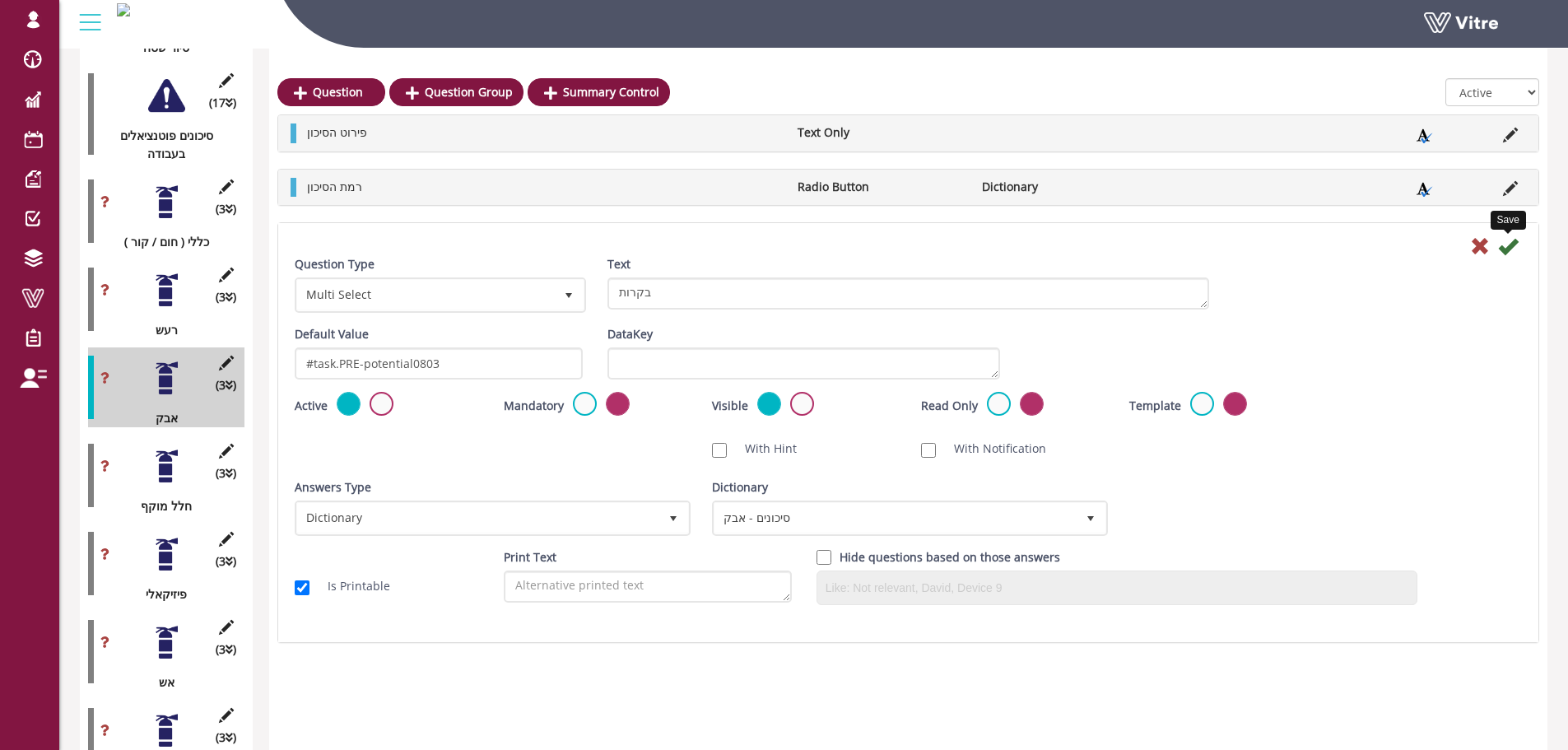
click at [1509, 247] on icon at bounding box center [1507, 245] width 19 height 19
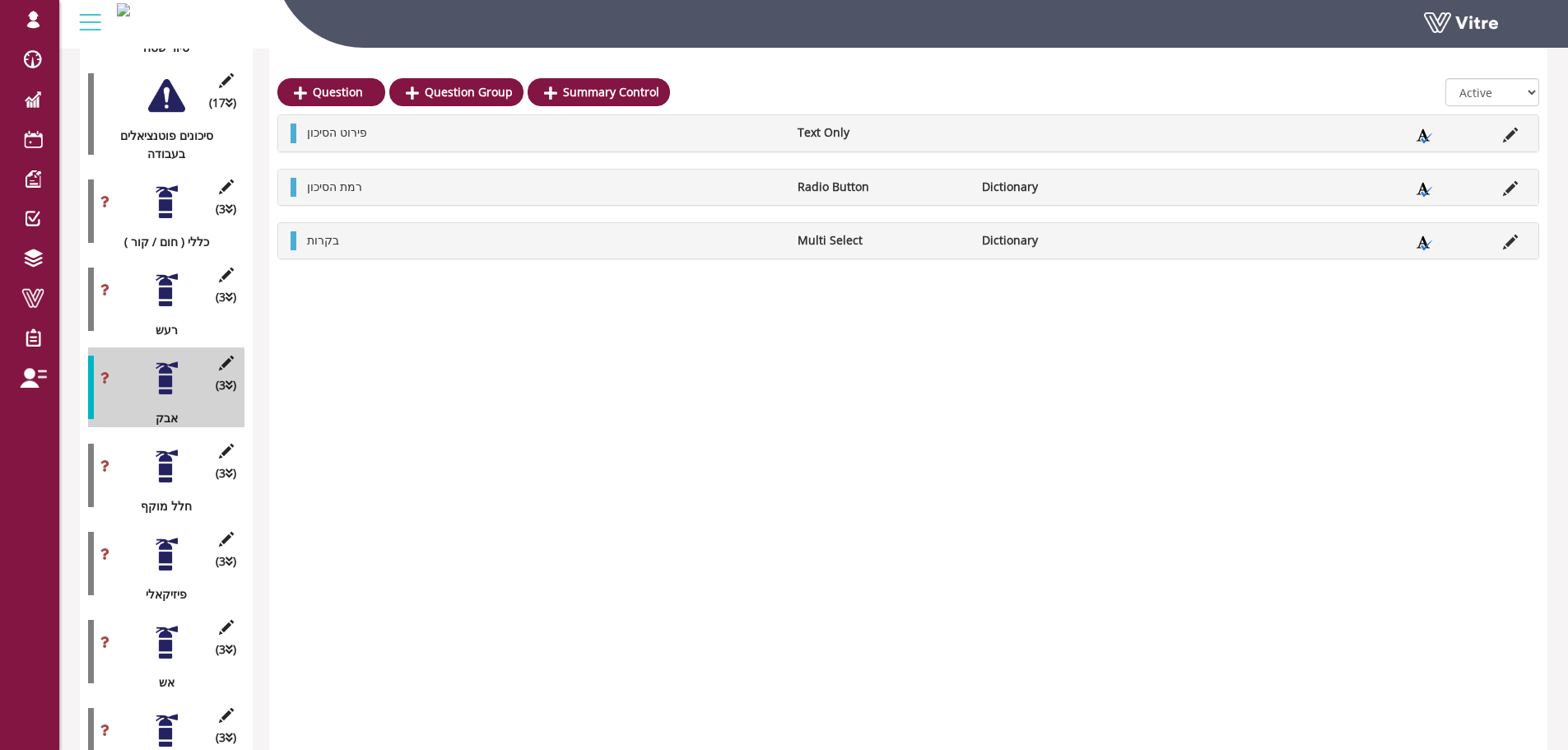
click at [165, 452] on div at bounding box center [167, 466] width 37 height 37
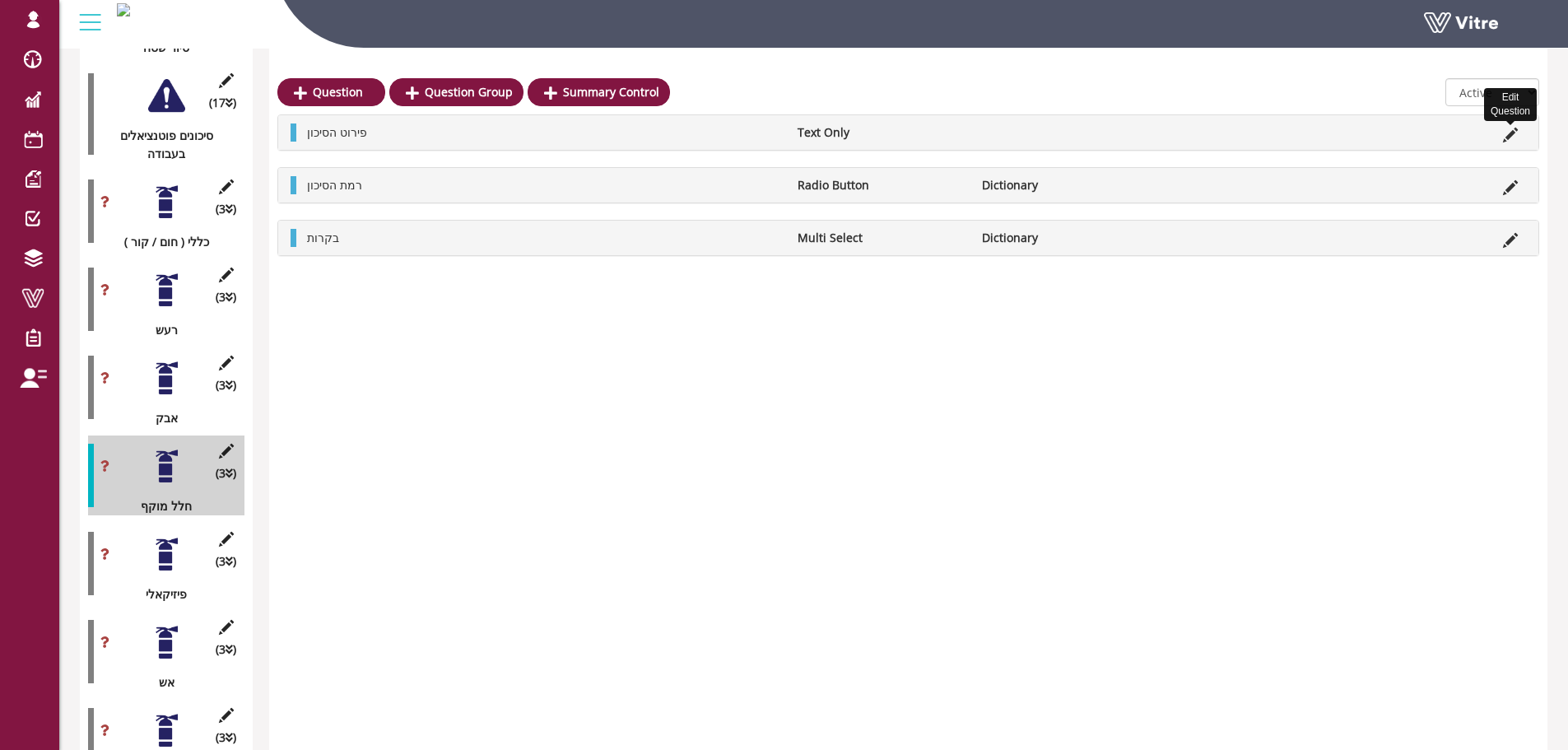
click at [1512, 136] on icon at bounding box center [1511, 135] width 15 height 15
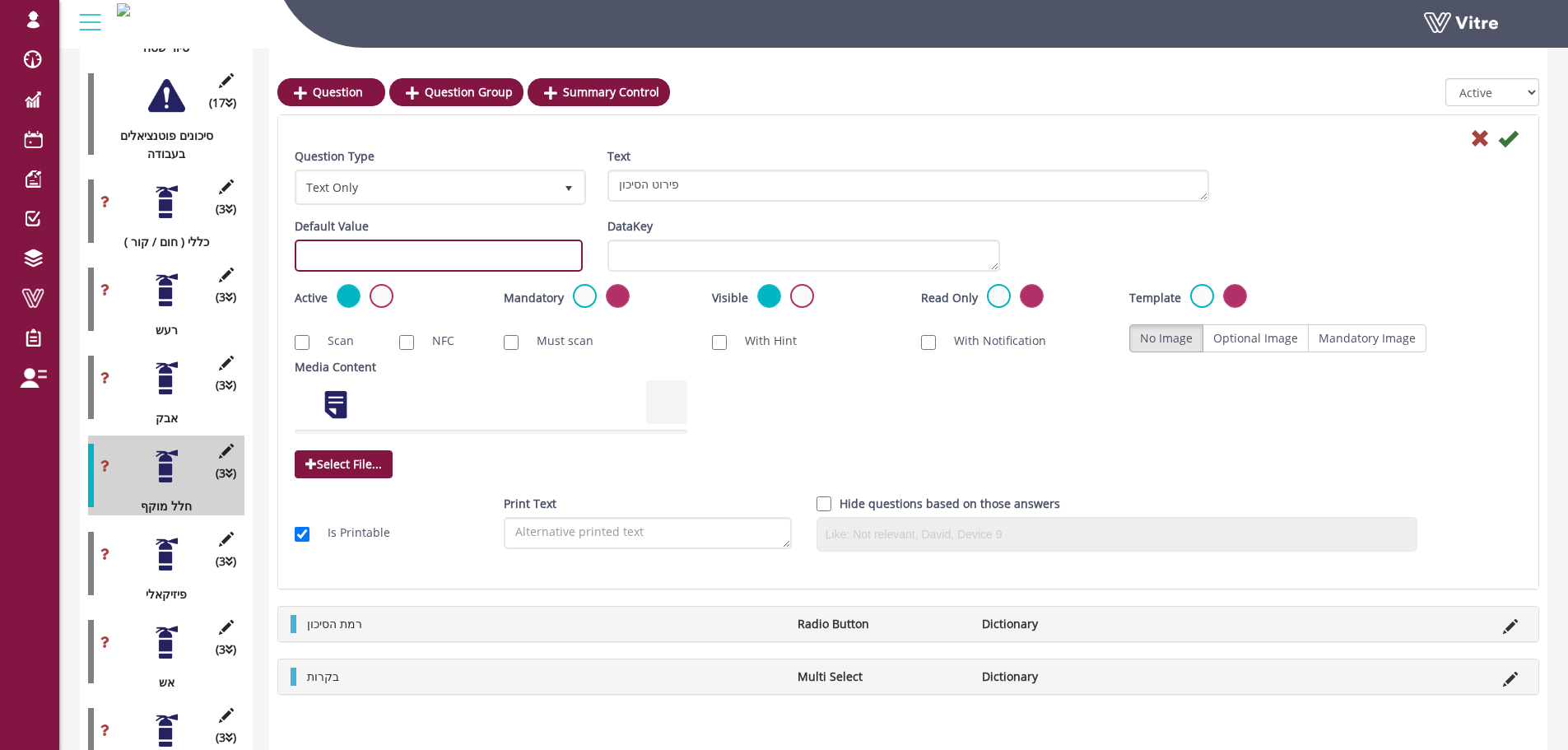
click at [460, 254] on input "text" at bounding box center [438, 256] width 288 height 32
paste input "#task.PRE-potential0801"
click at [422, 259] on input "#task.PRE-potential0801" at bounding box center [438, 256] width 288 height 32
click at [423, 262] on input "#task.PRE-potential0901" at bounding box center [438, 256] width 288 height 32
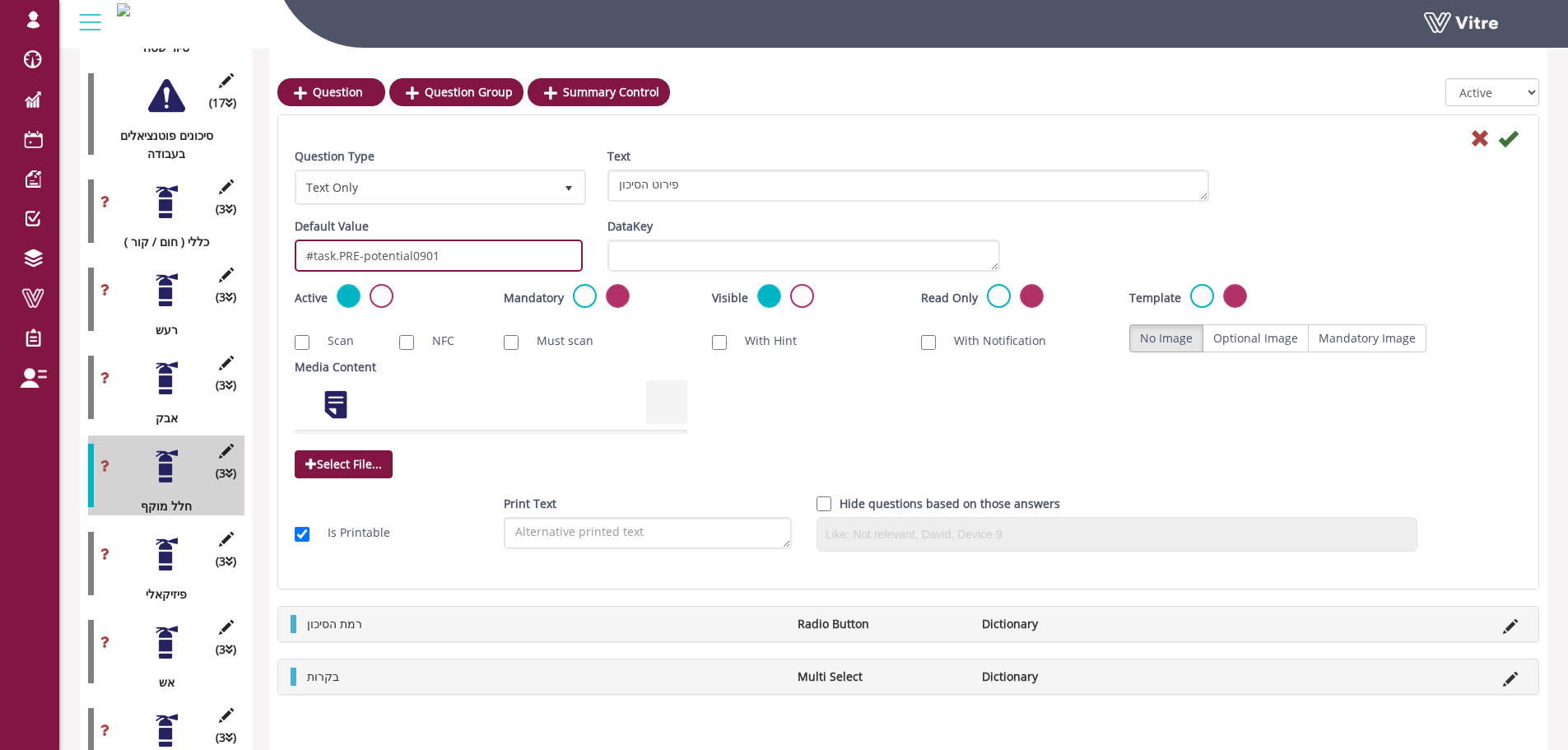
click at [423, 262] on input "#task.PRE-potential0901" at bounding box center [438, 256] width 288 height 32
type input "#task.PRE-potential0901"
click at [1512, 136] on icon at bounding box center [1507, 138] width 19 height 19
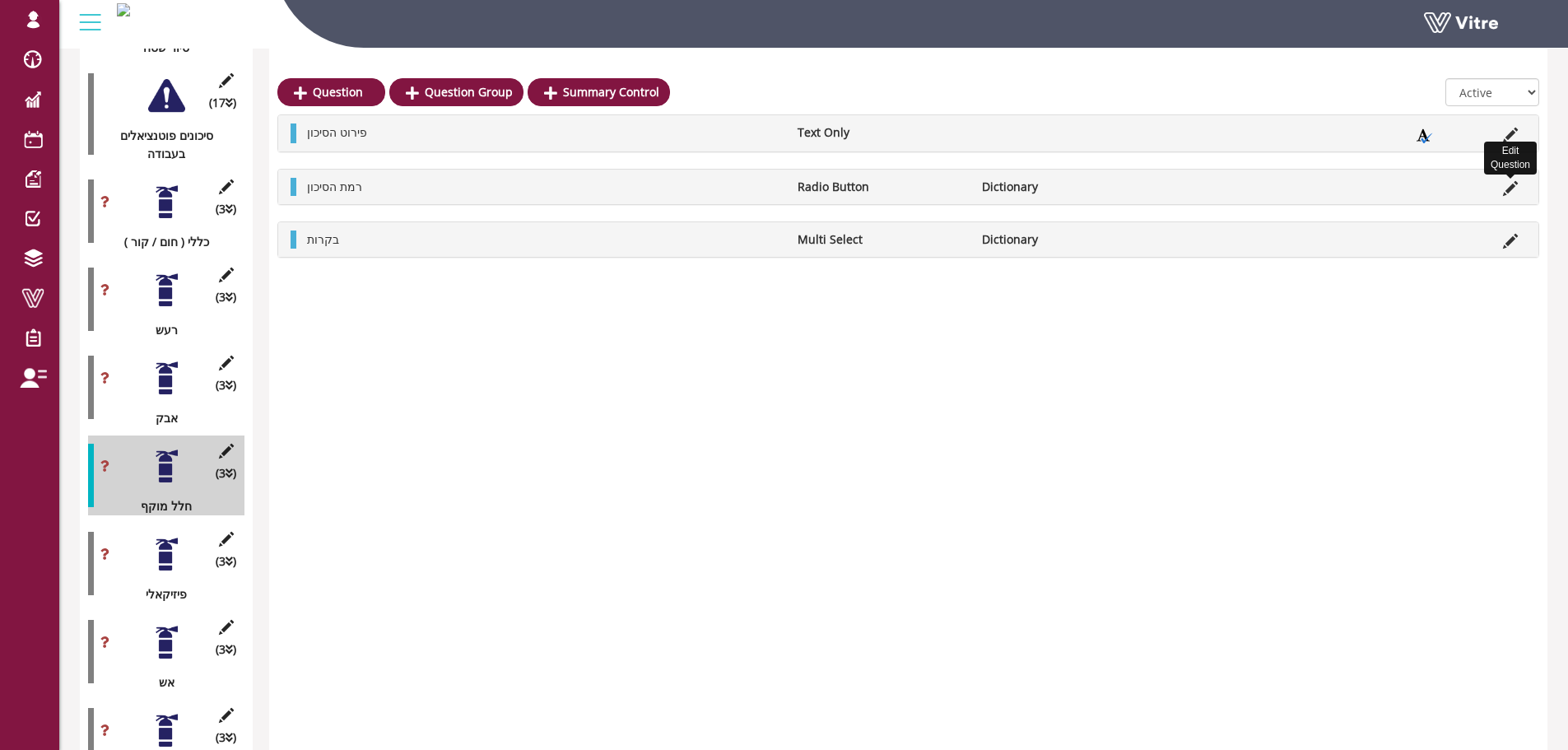
click at [1507, 194] on icon at bounding box center [1511, 188] width 15 height 15
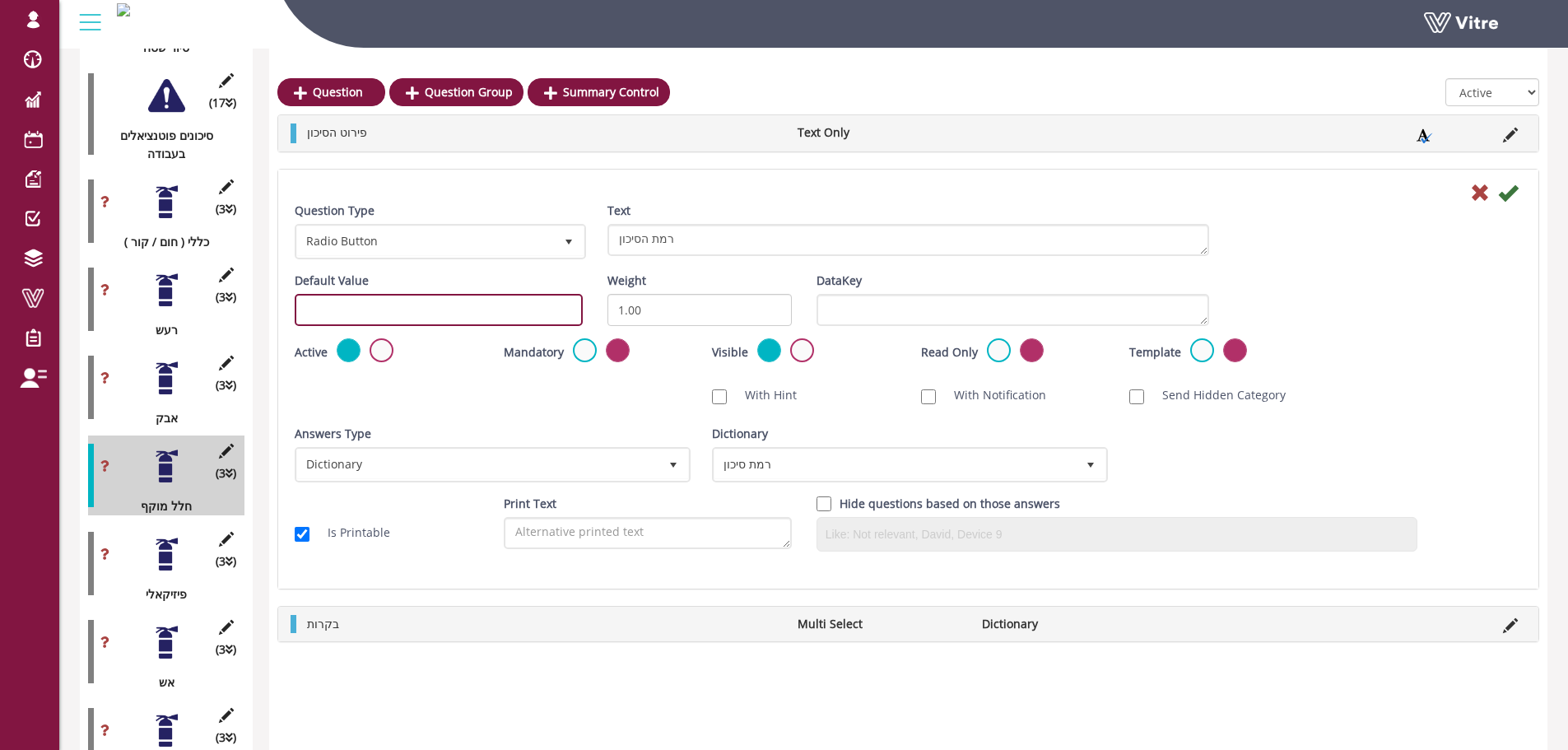
click at [385, 305] on input "text" at bounding box center [438, 309] width 288 height 32
paste input "#task.PRE-potential0901"
click at [428, 307] on input "#task.PRE-potential0901" at bounding box center [438, 309] width 288 height 32
type input "#task.PRE-potential0902"
click at [1515, 195] on icon at bounding box center [1507, 192] width 19 height 19
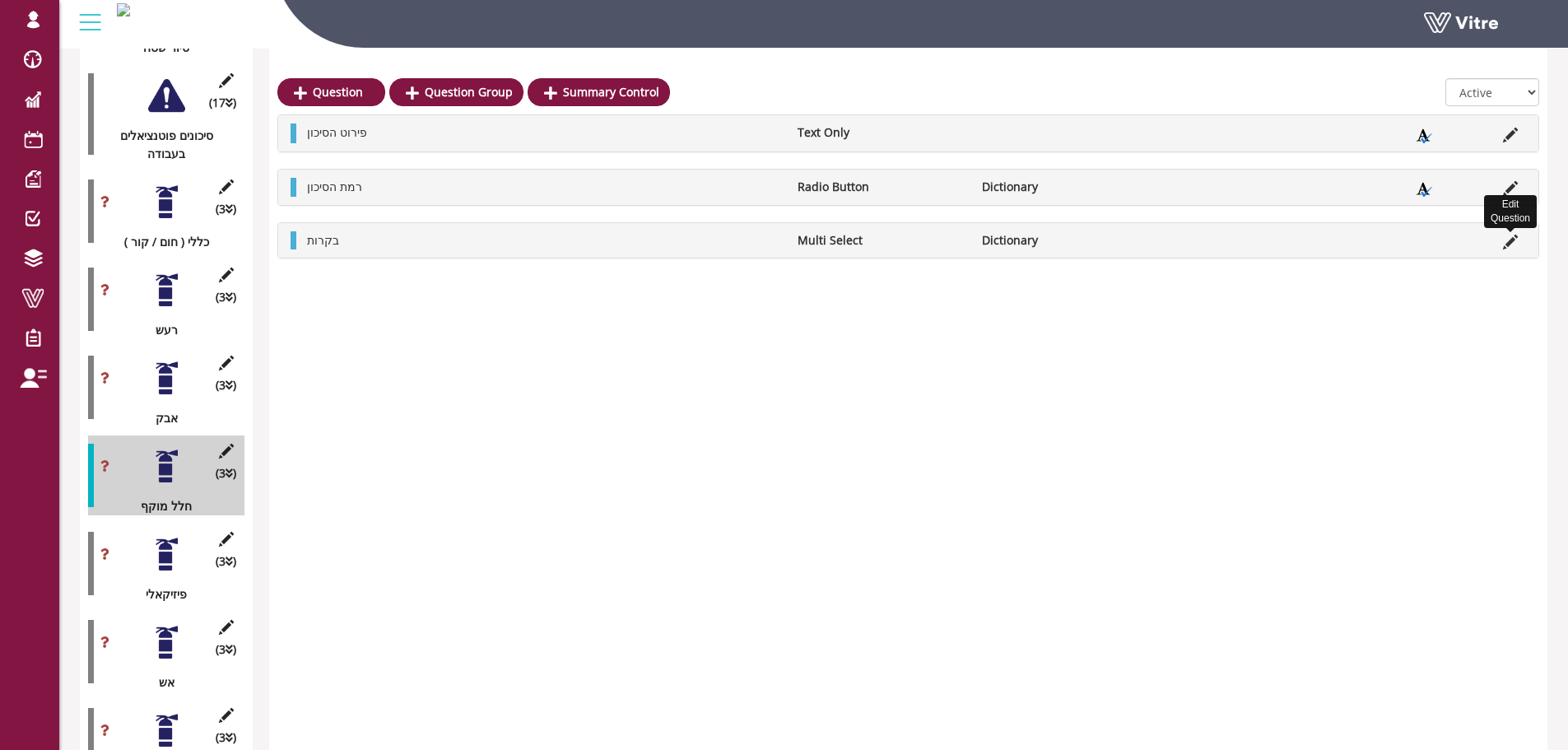
click at [1512, 237] on icon at bounding box center [1511, 242] width 15 height 15
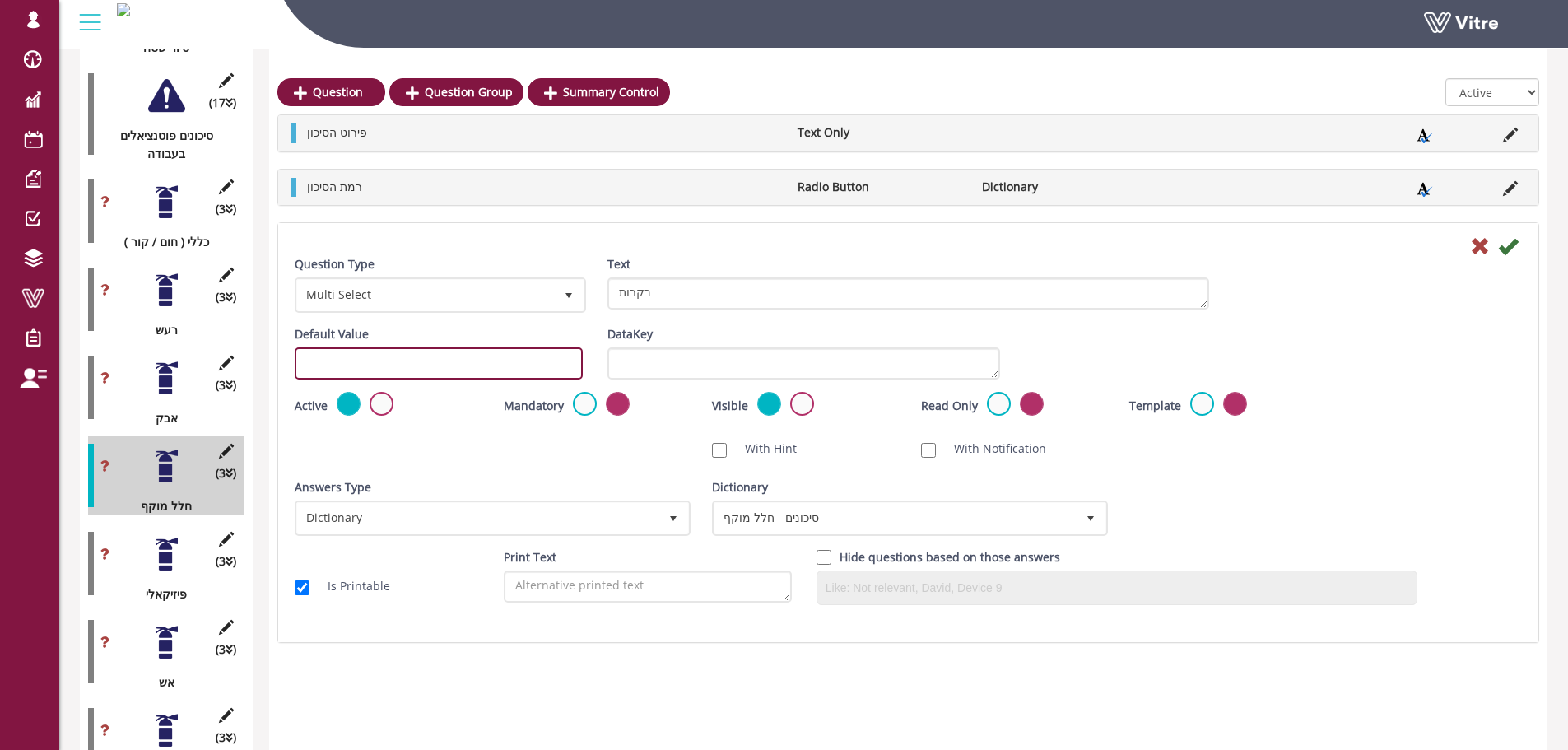
click at [508, 364] on input "text" at bounding box center [438, 363] width 288 height 32
paste input "#task.PRE-potential0901"
click at [432, 365] on input "#task.PRE-potential0901" at bounding box center [438, 363] width 288 height 32
type input "#task.PRE-potential0903"
click at [1515, 249] on icon at bounding box center [1507, 245] width 19 height 19
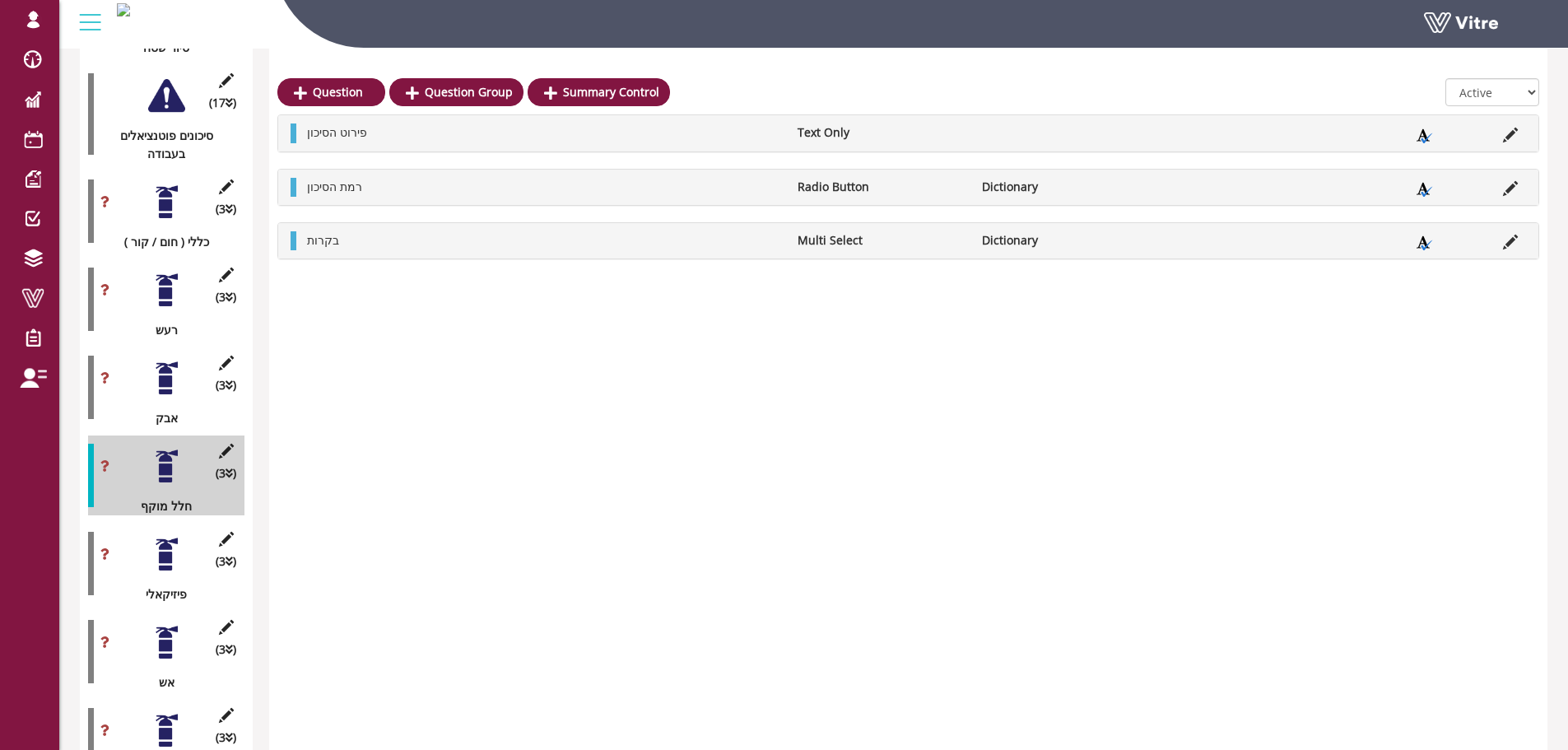
click at [173, 542] on div at bounding box center [167, 554] width 37 height 37
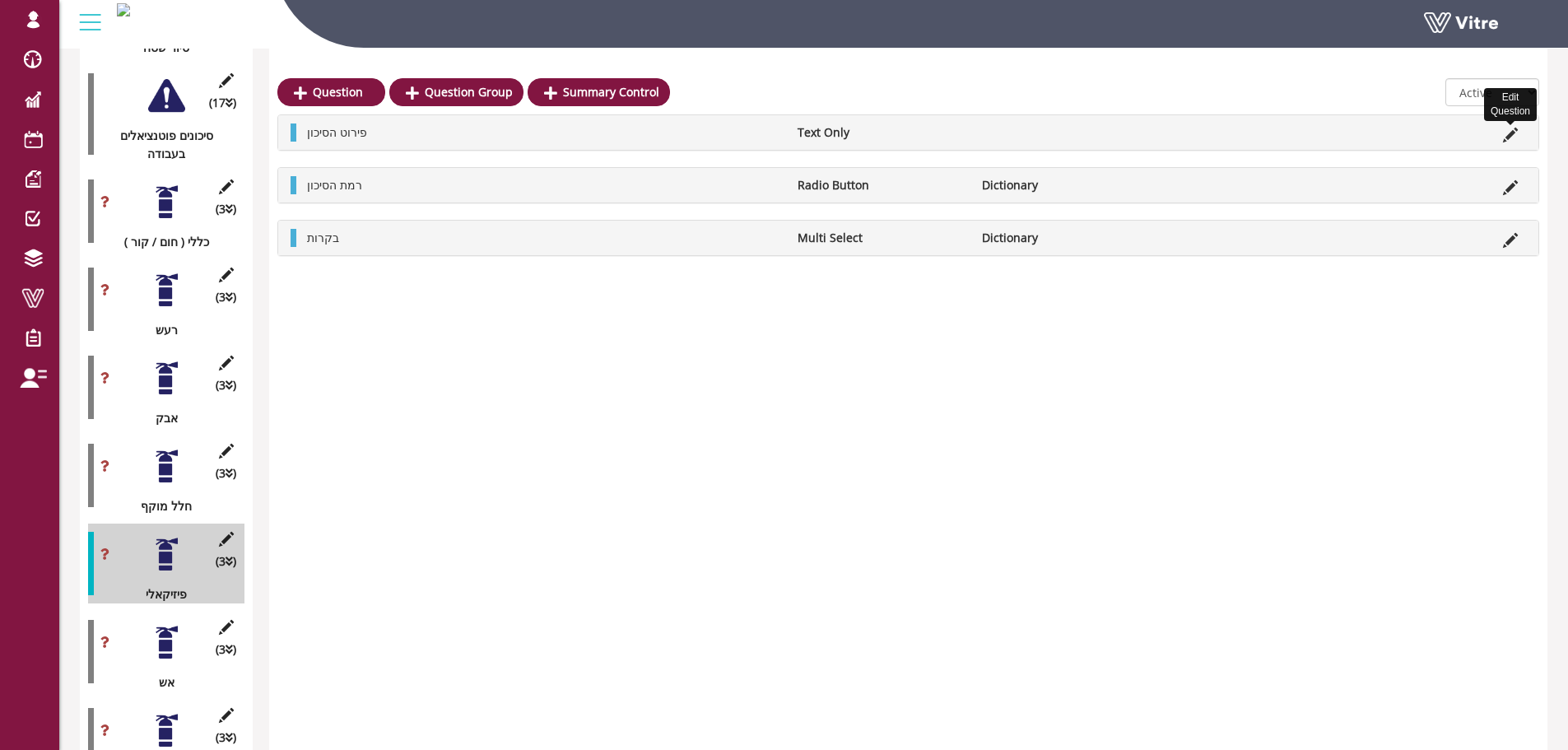
click at [1511, 131] on icon at bounding box center [1511, 135] width 15 height 15
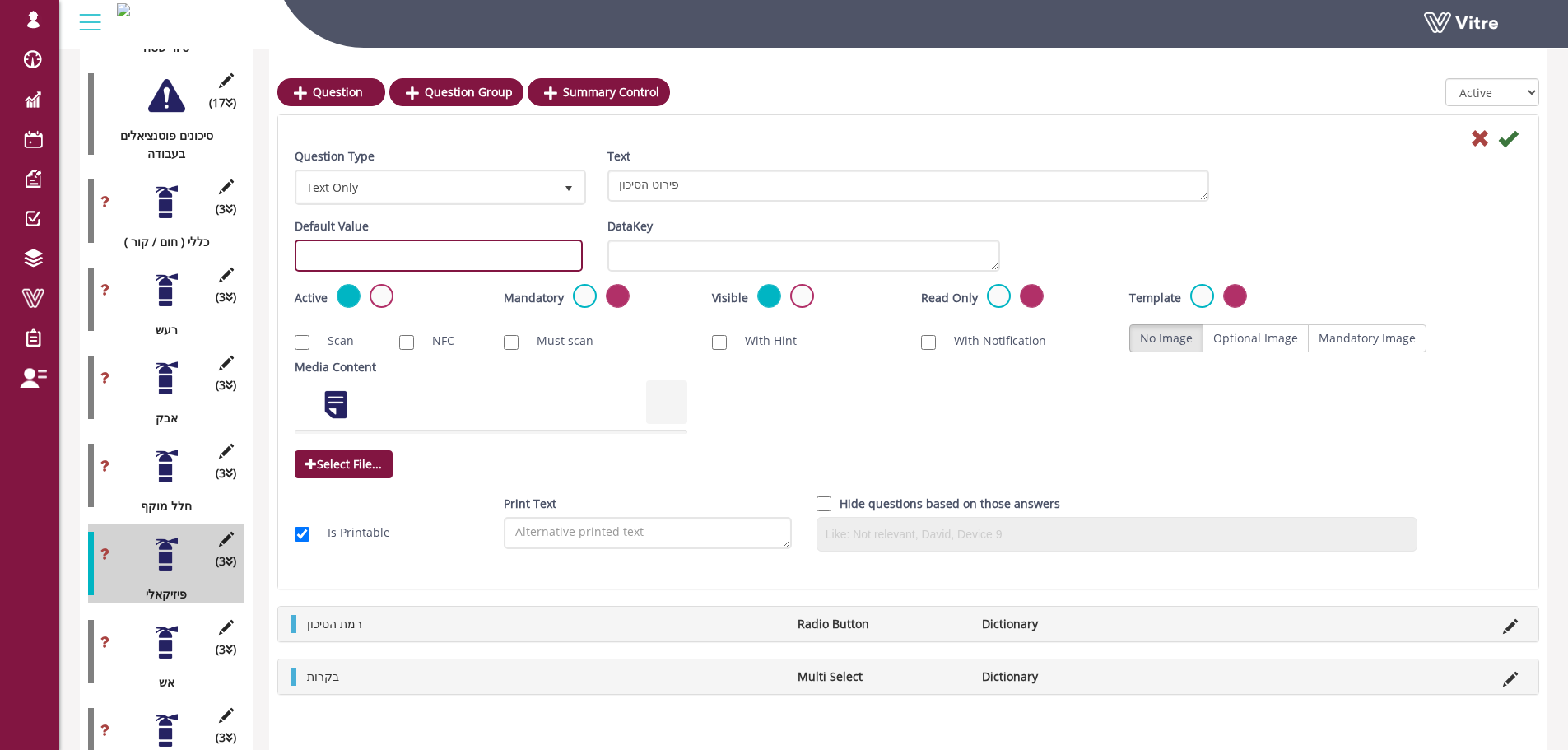
click at [355, 267] on input "text" at bounding box center [438, 256] width 288 height 32
paste input "#task.PRE-potential0901"
drag, startPoint x: 424, startPoint y: 255, endPoint x: 414, endPoint y: 255, distance: 10.0
click at [414, 255] on input "#task.PRE-potential0901" at bounding box center [438, 256] width 288 height 32
click at [488, 255] on input "#task.PRE-potential1001" at bounding box center [438, 256] width 288 height 32
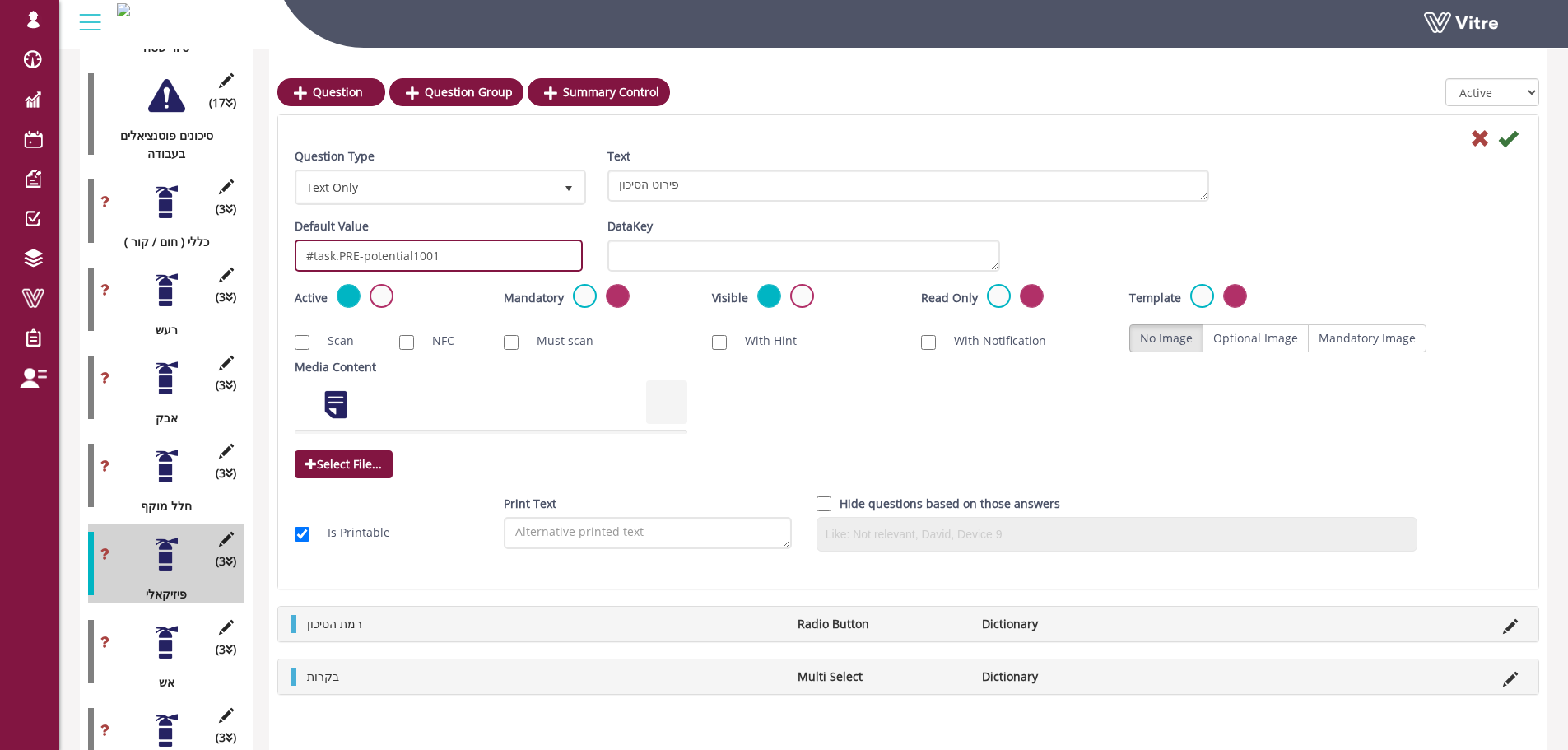
click at [488, 255] on input "#task.PRE-potential1001" at bounding box center [438, 256] width 288 height 32
type input "#task.PRE-potential1001"
click at [1507, 137] on icon at bounding box center [1507, 138] width 19 height 19
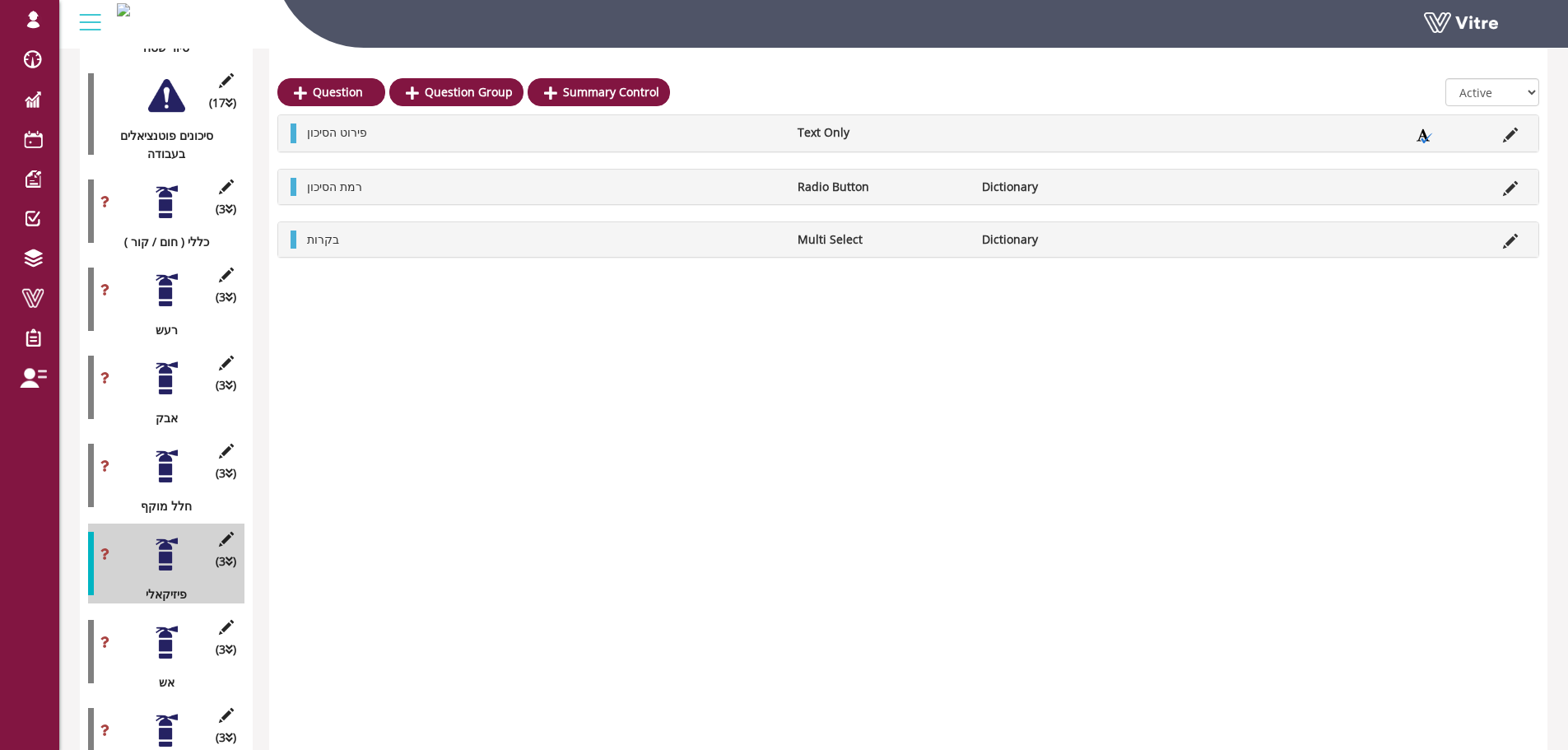
click at [1504, 182] on icon at bounding box center [1511, 188] width 15 height 15
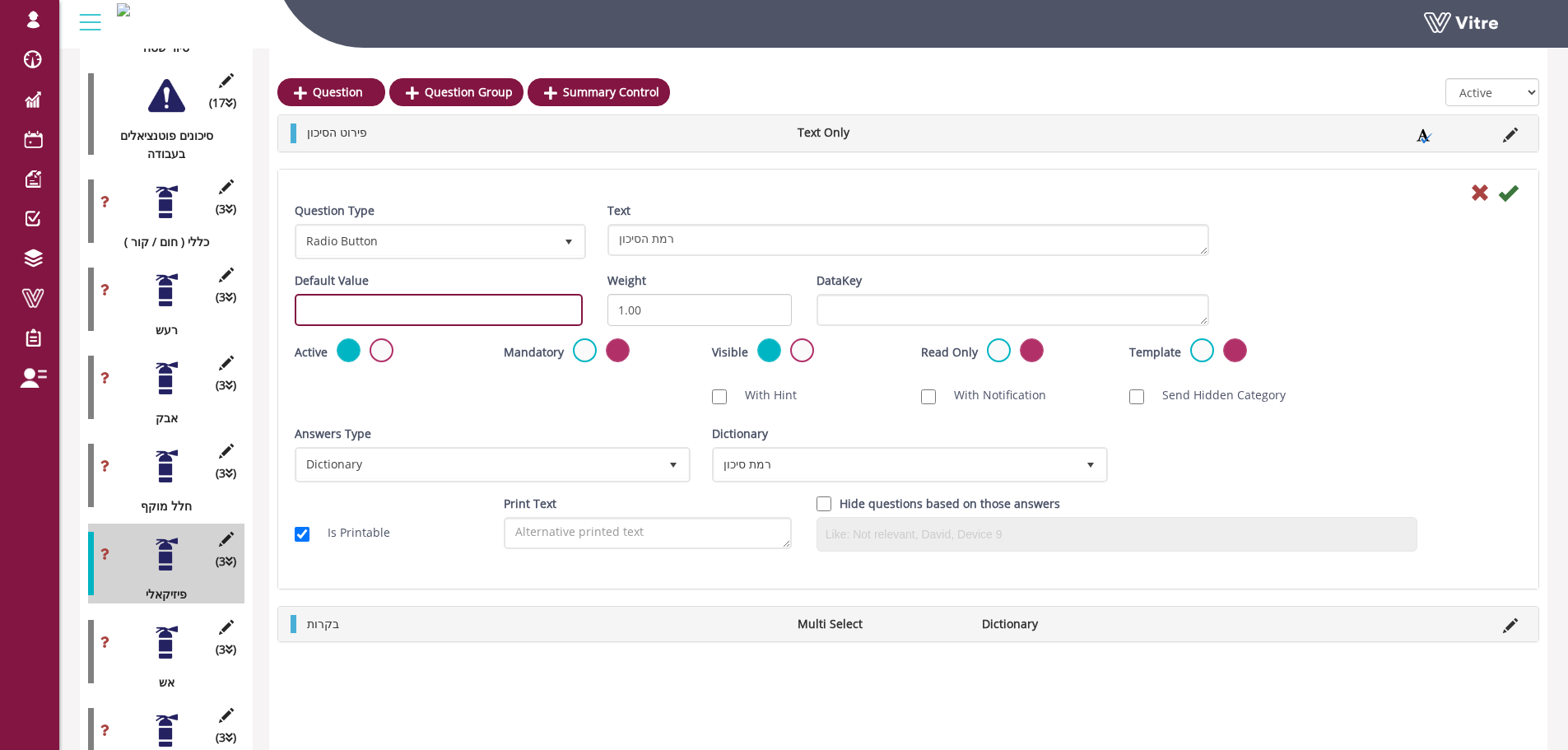
click at [335, 294] on input "text" at bounding box center [438, 309] width 288 height 32
paste input "potential1001"
click at [371, 311] on input "potential1001" at bounding box center [438, 309] width 288 height 32
type input "potential1002"
click at [1499, 195] on icon at bounding box center [1507, 192] width 19 height 19
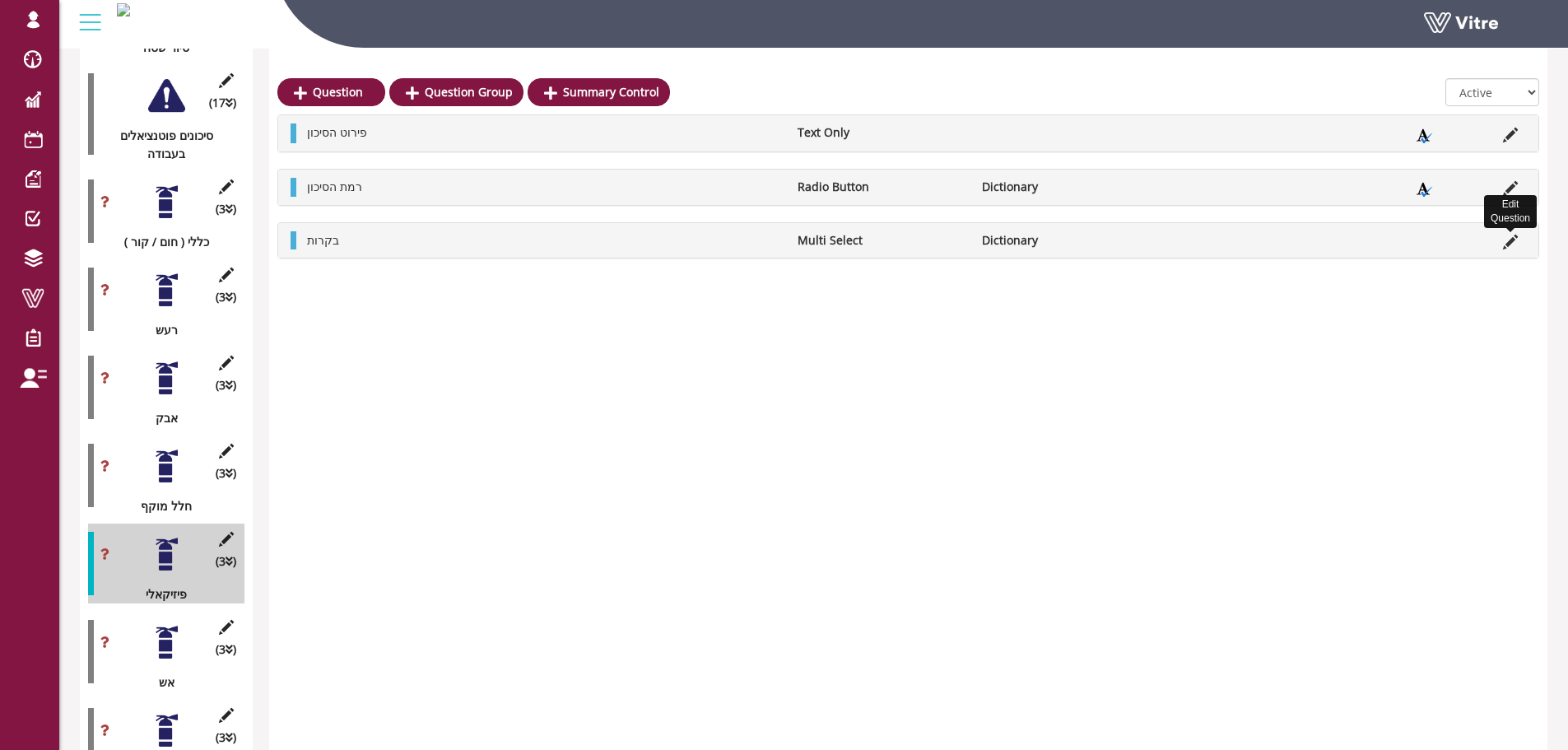
click at [1512, 240] on icon at bounding box center [1511, 242] width 15 height 15
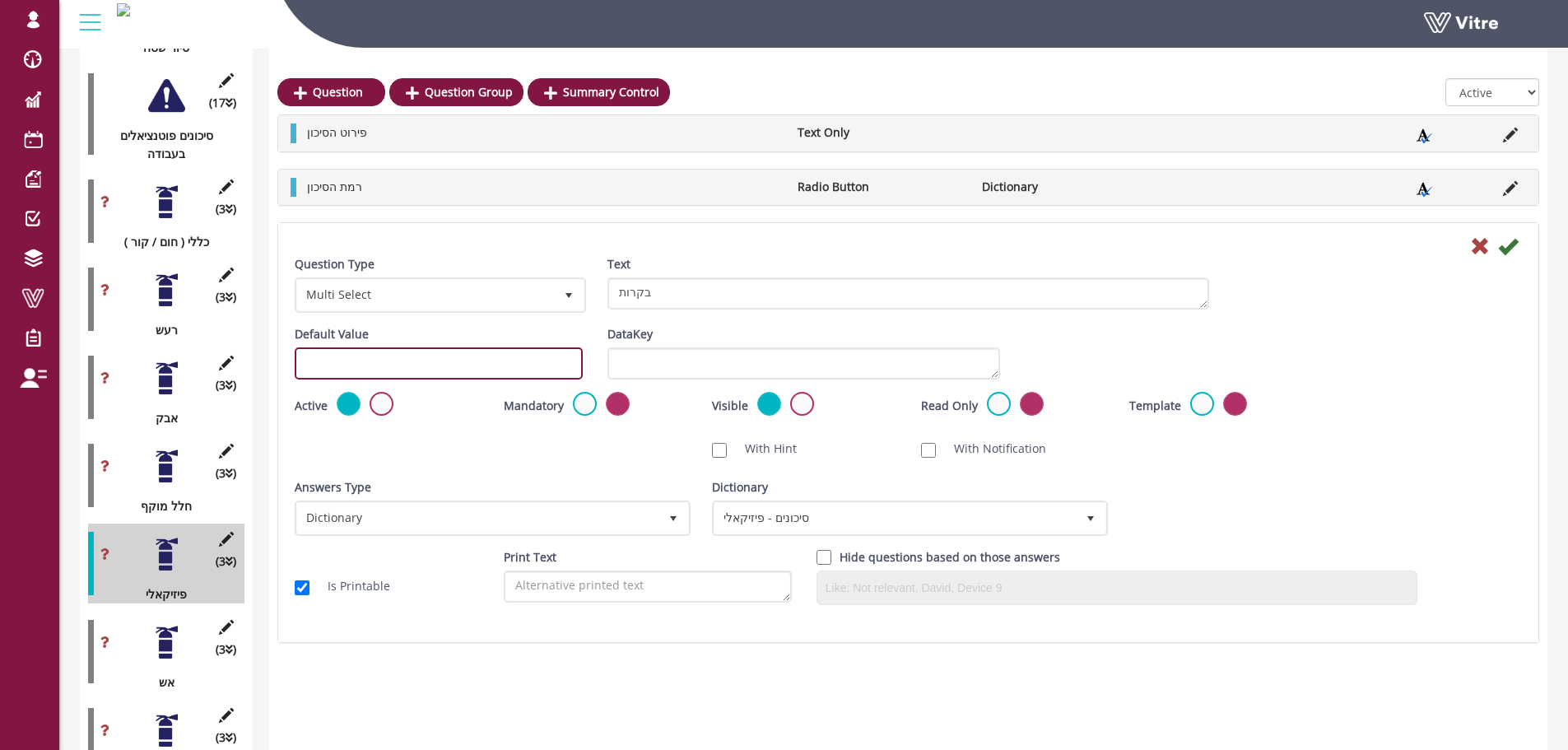
click at [469, 365] on input "text" at bounding box center [438, 363] width 288 height 32
paste input "potential1001"
drag, startPoint x: 388, startPoint y: 365, endPoint x: 374, endPoint y: 364, distance: 14.0
click at [374, 364] on input "potential1001" at bounding box center [438, 363] width 288 height 32
type input "potential1003"
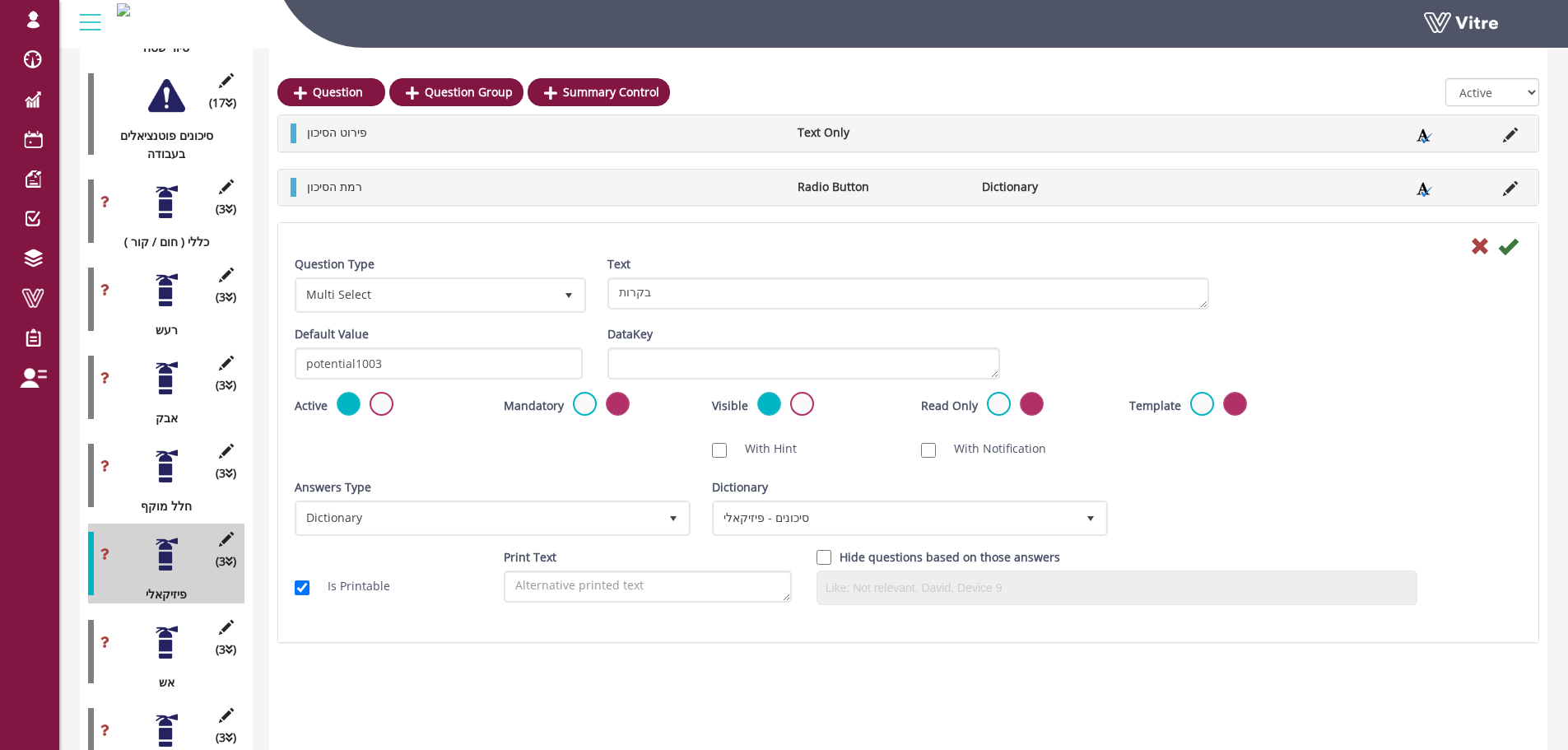
drag, startPoint x: 492, startPoint y: 440, endPoint x: 814, endPoint y: 346, distance: 335.4
click at [492, 440] on div "Scan NFC Must scan With Hint With Notification Send Hidden Category No Image Op…" at bounding box center [909, 448] width 1252 height 34
click at [1504, 245] on icon at bounding box center [1507, 245] width 19 height 19
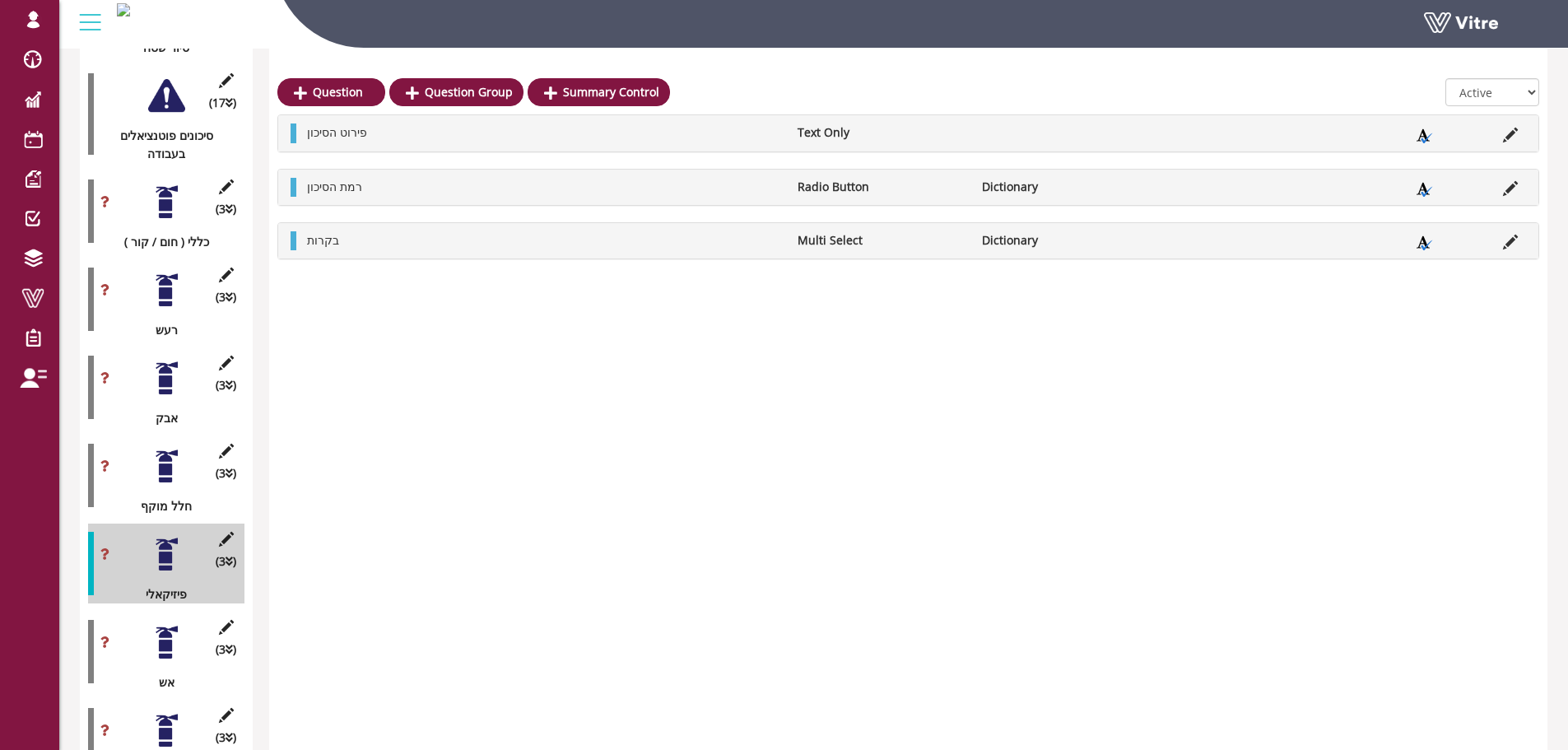
click at [159, 631] on div at bounding box center [167, 643] width 37 height 37
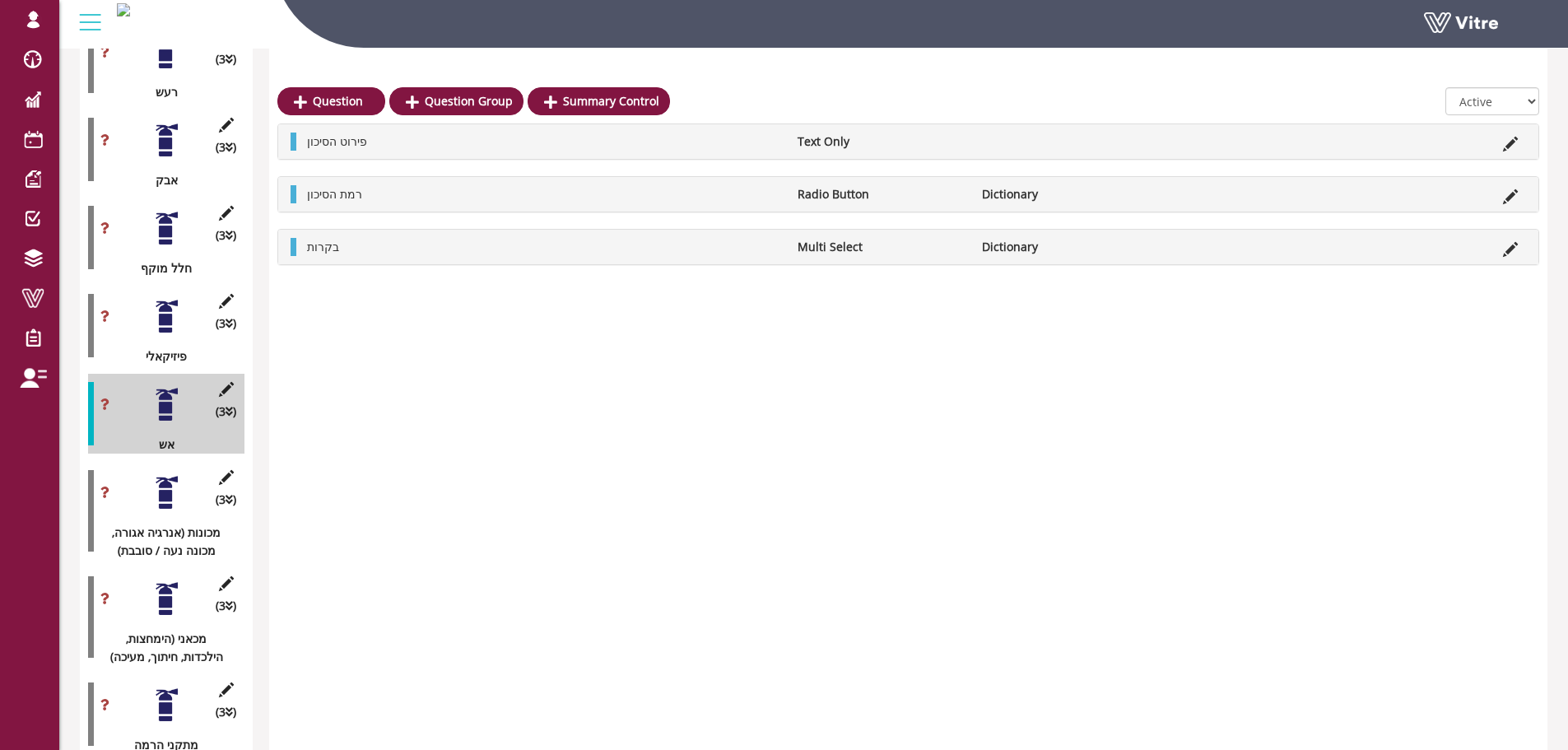
scroll to position [889, 0]
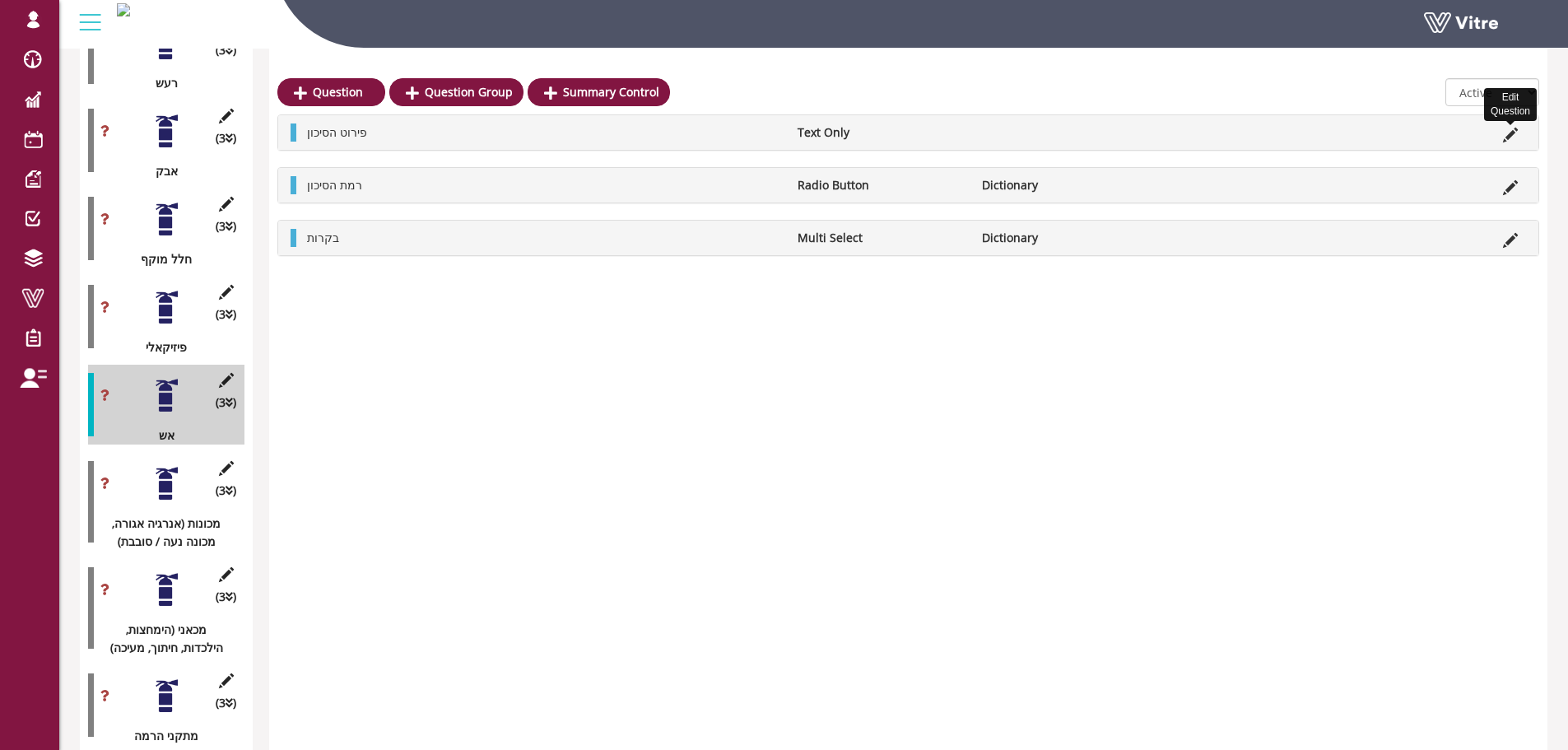
click at [1510, 138] on icon at bounding box center [1511, 135] width 15 height 15
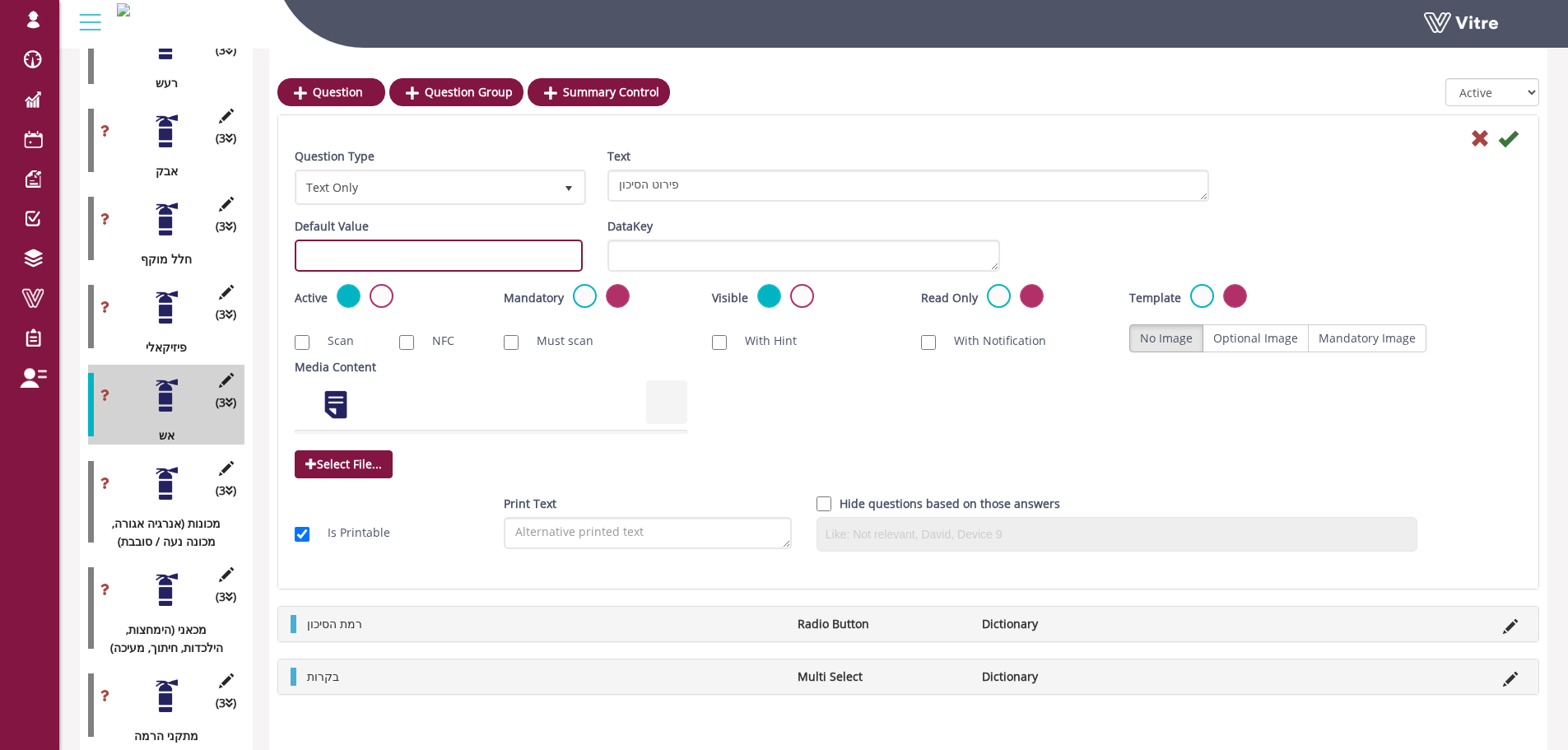
click at [362, 252] on input "text" at bounding box center [438, 256] width 288 height 32
paste input "potential1001"
click at [362, 257] on input "potential1001" at bounding box center [438, 256] width 288 height 32
click at [362, 257] on input "potential1101" at bounding box center [438, 256] width 288 height 32
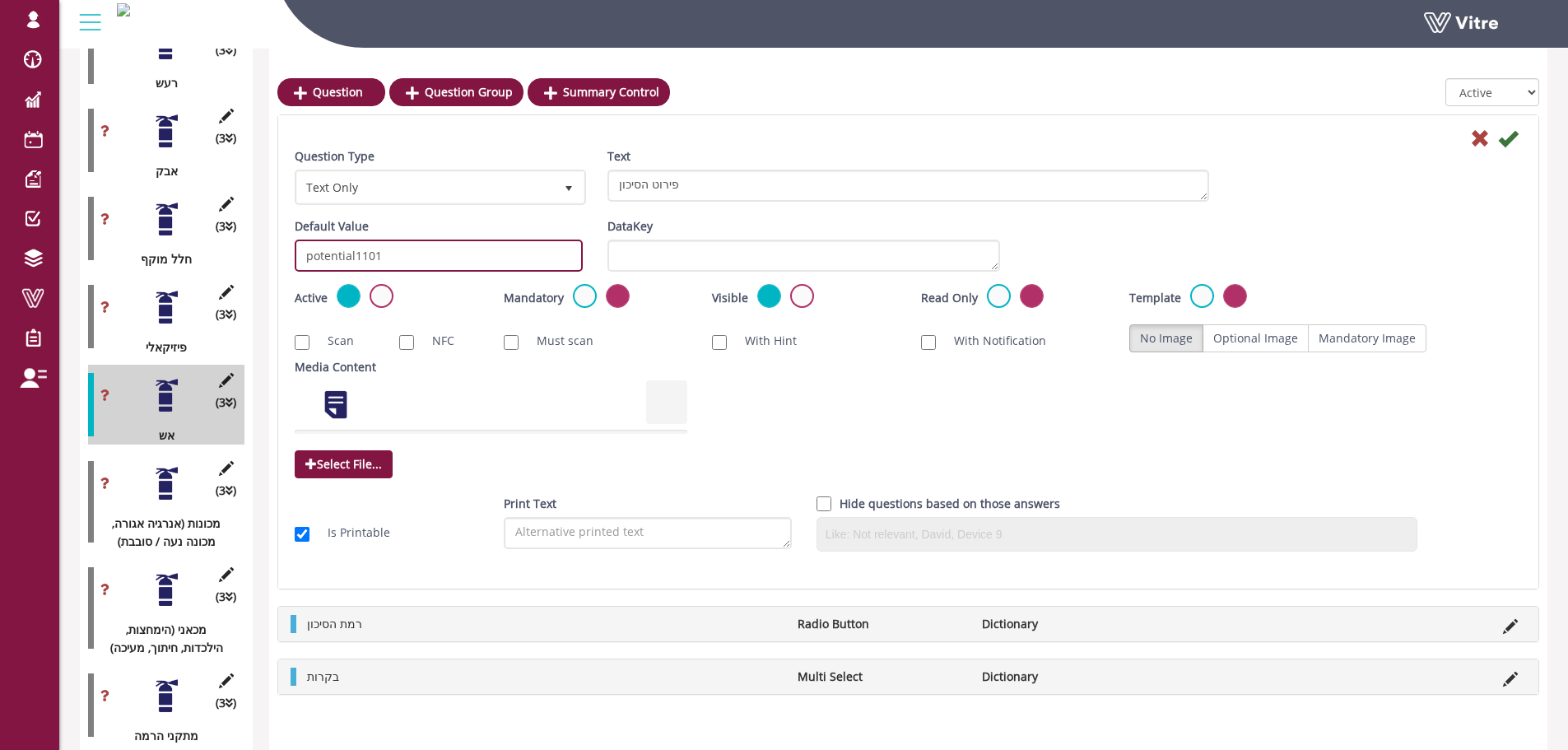
click at [362, 257] on input "potential1101" at bounding box center [438, 256] width 288 height 32
type input "potential1101"
click at [1522, 132] on div at bounding box center [909, 137] width 1252 height 19
click at [1507, 141] on icon at bounding box center [1507, 138] width 19 height 19
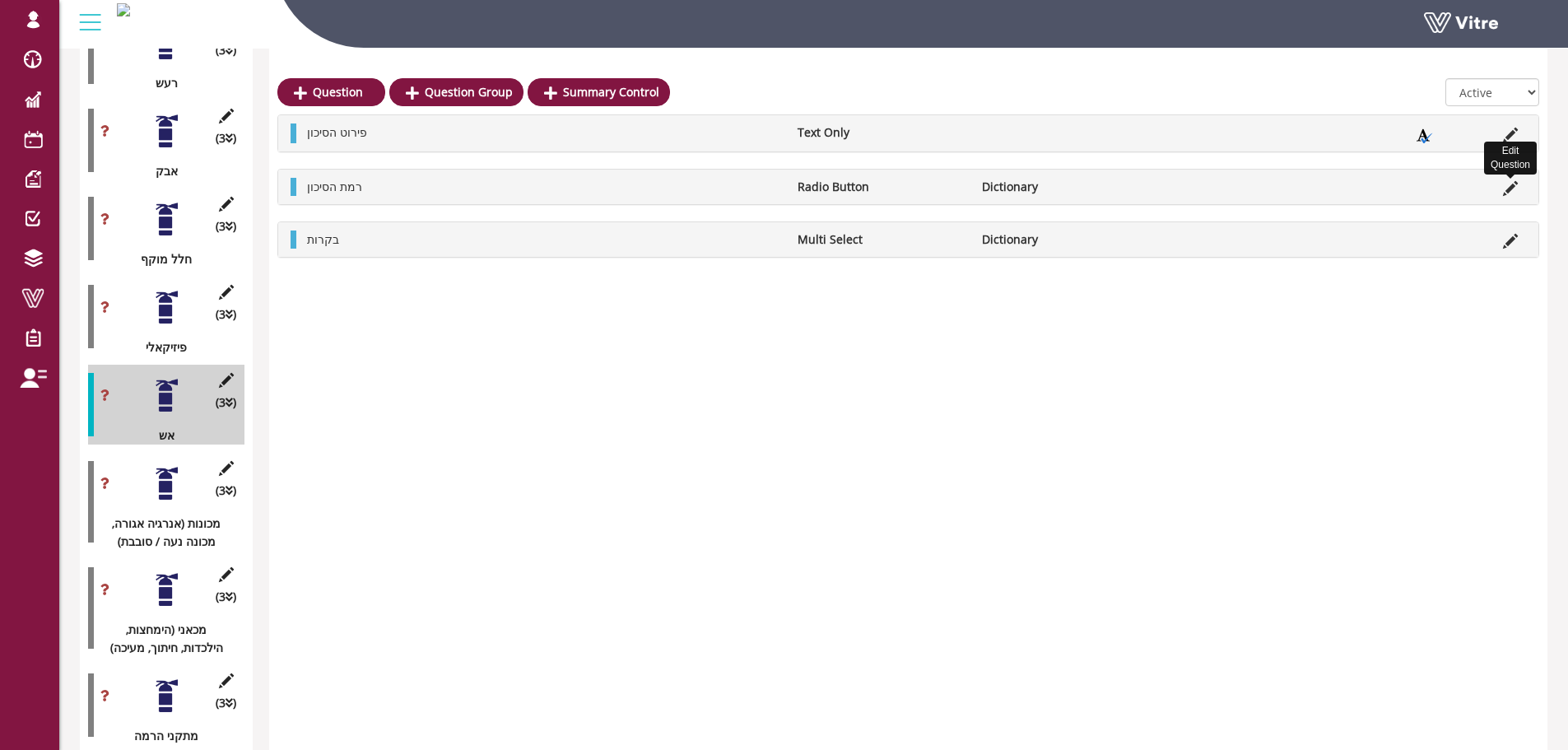
click at [1512, 189] on icon at bounding box center [1511, 188] width 15 height 15
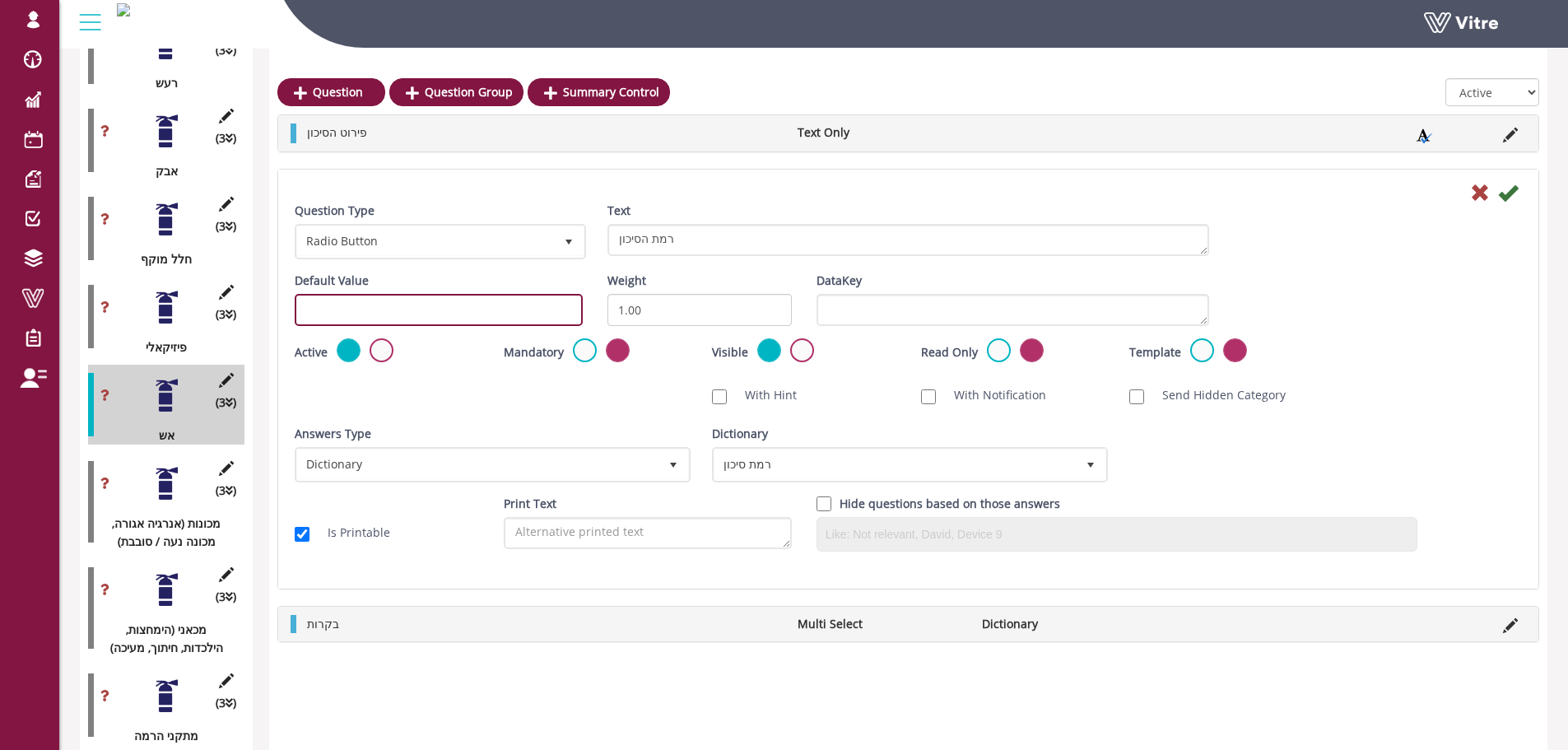
click at [400, 314] on input "text" at bounding box center [438, 309] width 288 height 32
paste input "potential1101"
drag, startPoint x: 401, startPoint y: 304, endPoint x: 375, endPoint y: 311, distance: 26.9
click at [375, 311] on input "potential1101" at bounding box center [438, 309] width 288 height 32
click at [424, 314] on input "potential1101" at bounding box center [438, 309] width 288 height 32
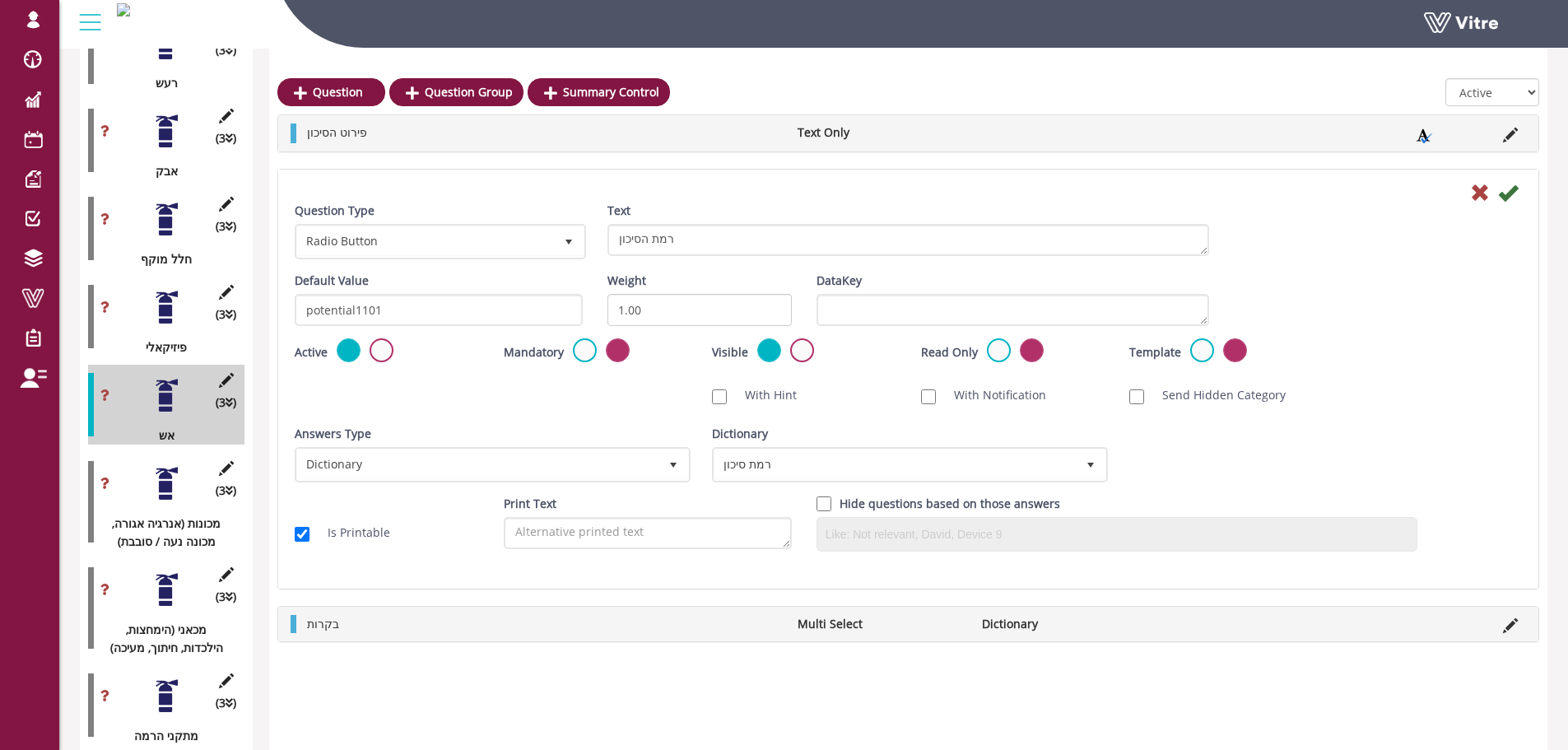
drag, startPoint x: 433, startPoint y: 326, endPoint x: 423, endPoint y: 323, distance: 10.4
click at [424, 323] on div "Default Value potential1101" at bounding box center [439, 305] width 313 height 67
click at [375, 311] on input "potential1101" at bounding box center [438, 309] width 288 height 32
type input "potential1102"
click at [1512, 194] on icon at bounding box center [1507, 192] width 19 height 19
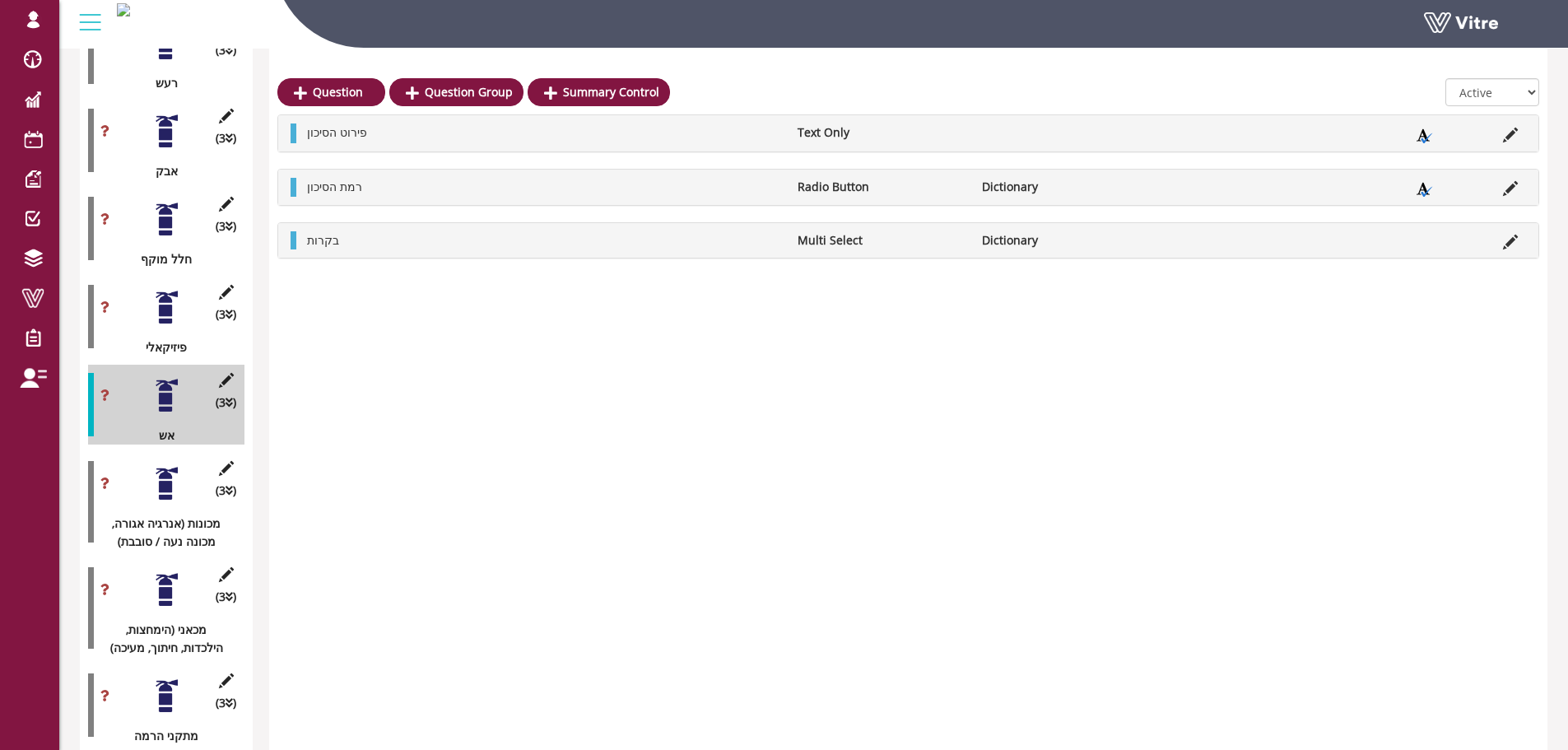
click at [1510, 240] on icon at bounding box center [1511, 242] width 15 height 15
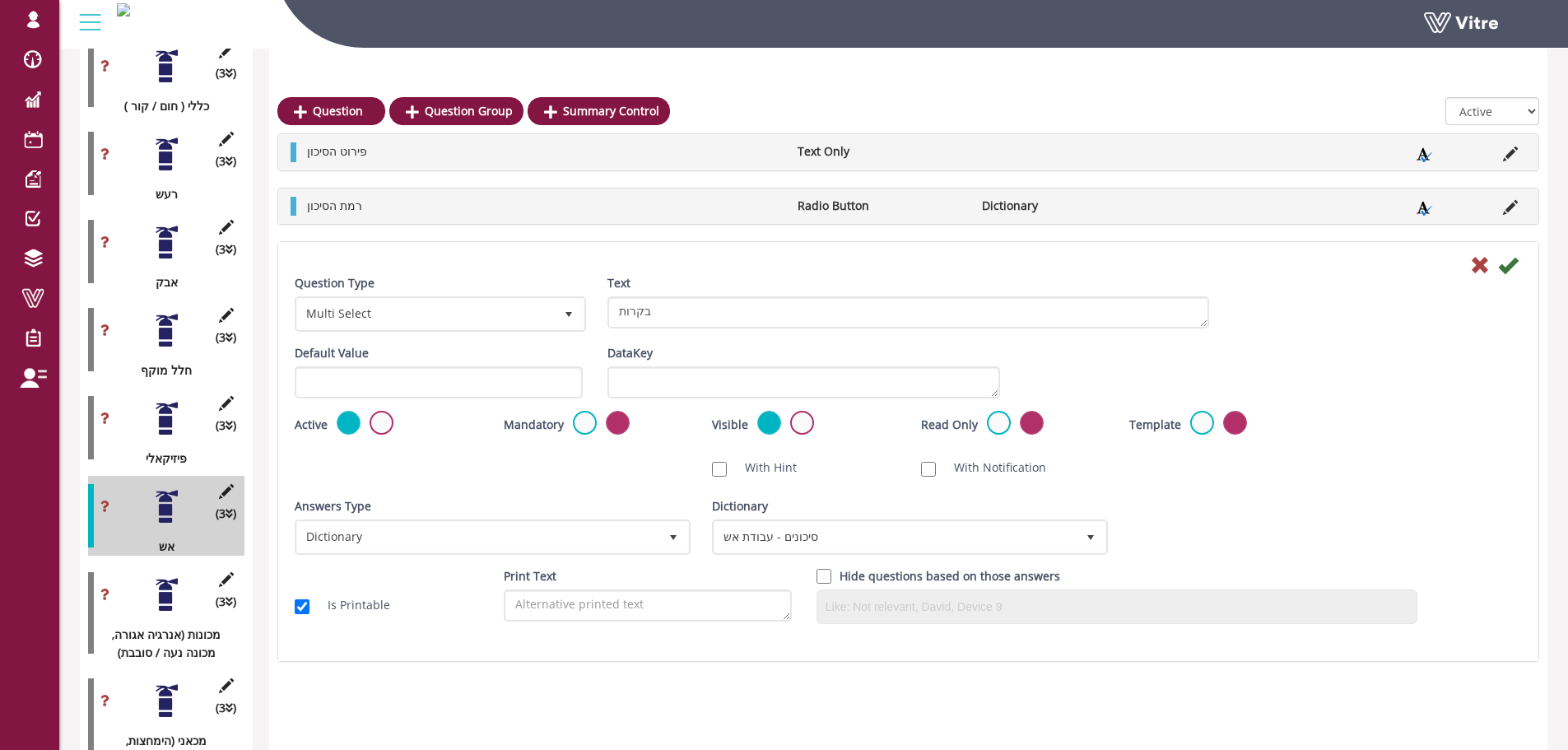
scroll to position [806, 0]
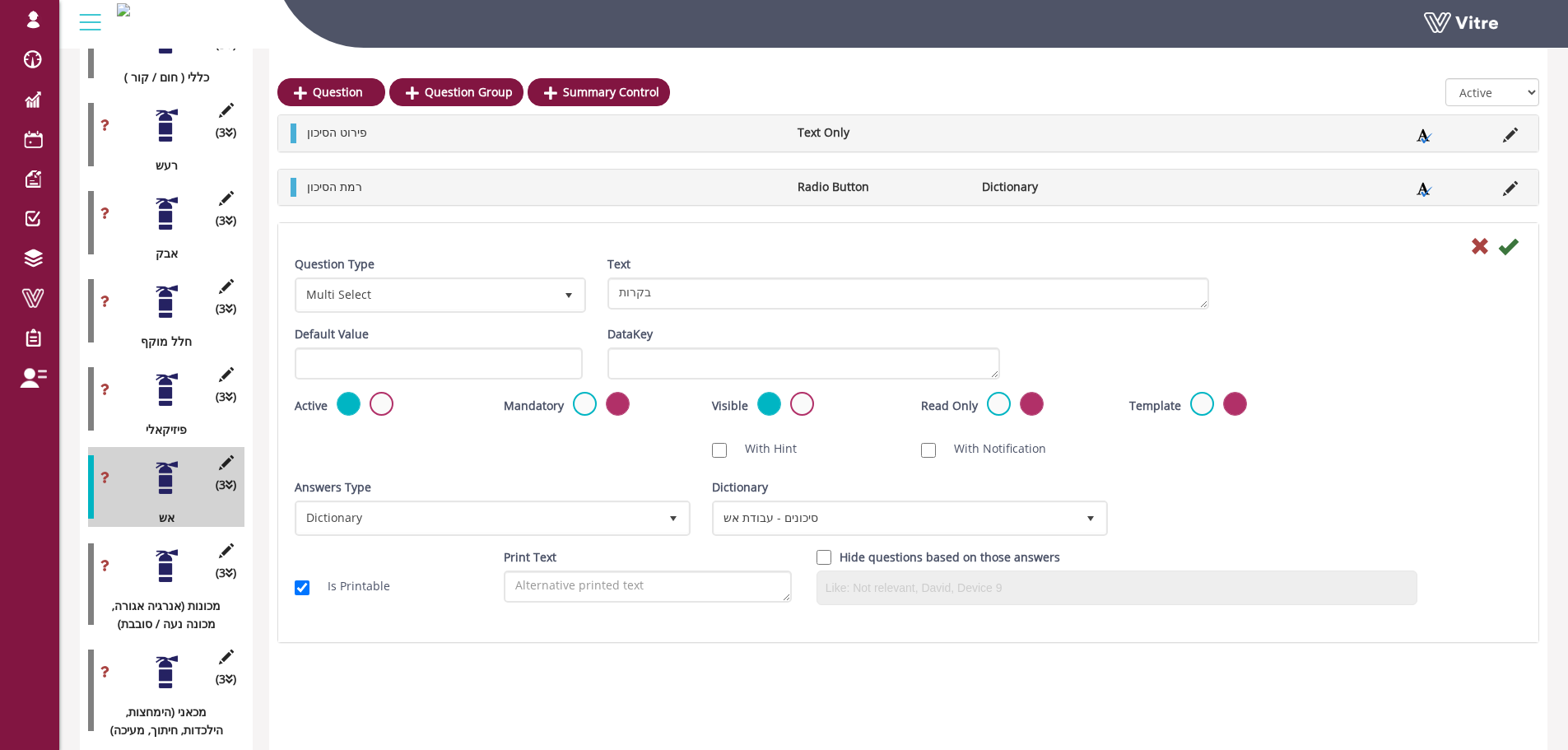
click at [159, 377] on div at bounding box center [167, 390] width 37 height 37
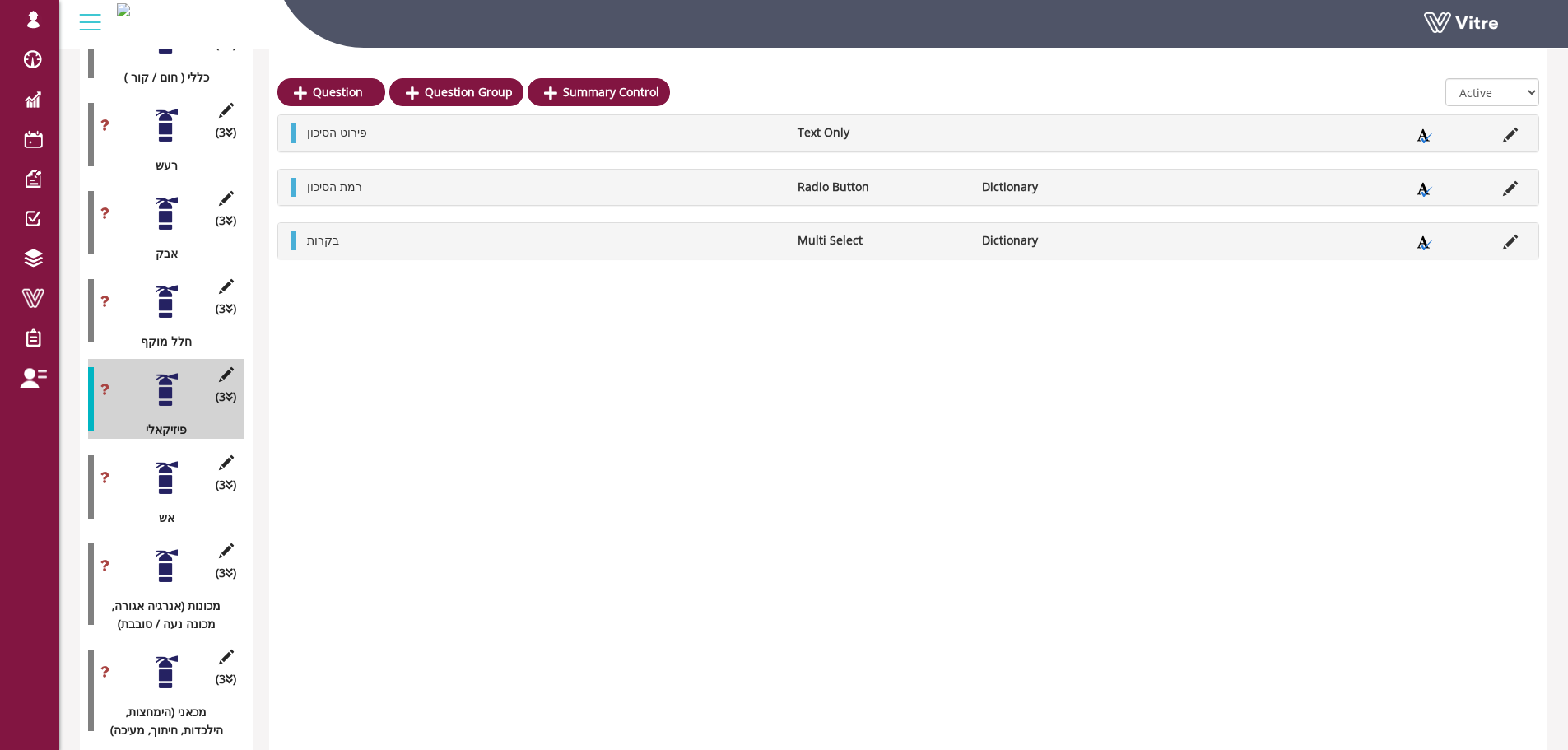
click at [456, 247] on li "בקרות" at bounding box center [545, 241] width 491 height 19
click at [1509, 252] on div "בקרות Multi Select Dictionary" at bounding box center [908, 241] width 1260 height 35
click at [1510, 246] on icon at bounding box center [1511, 242] width 15 height 15
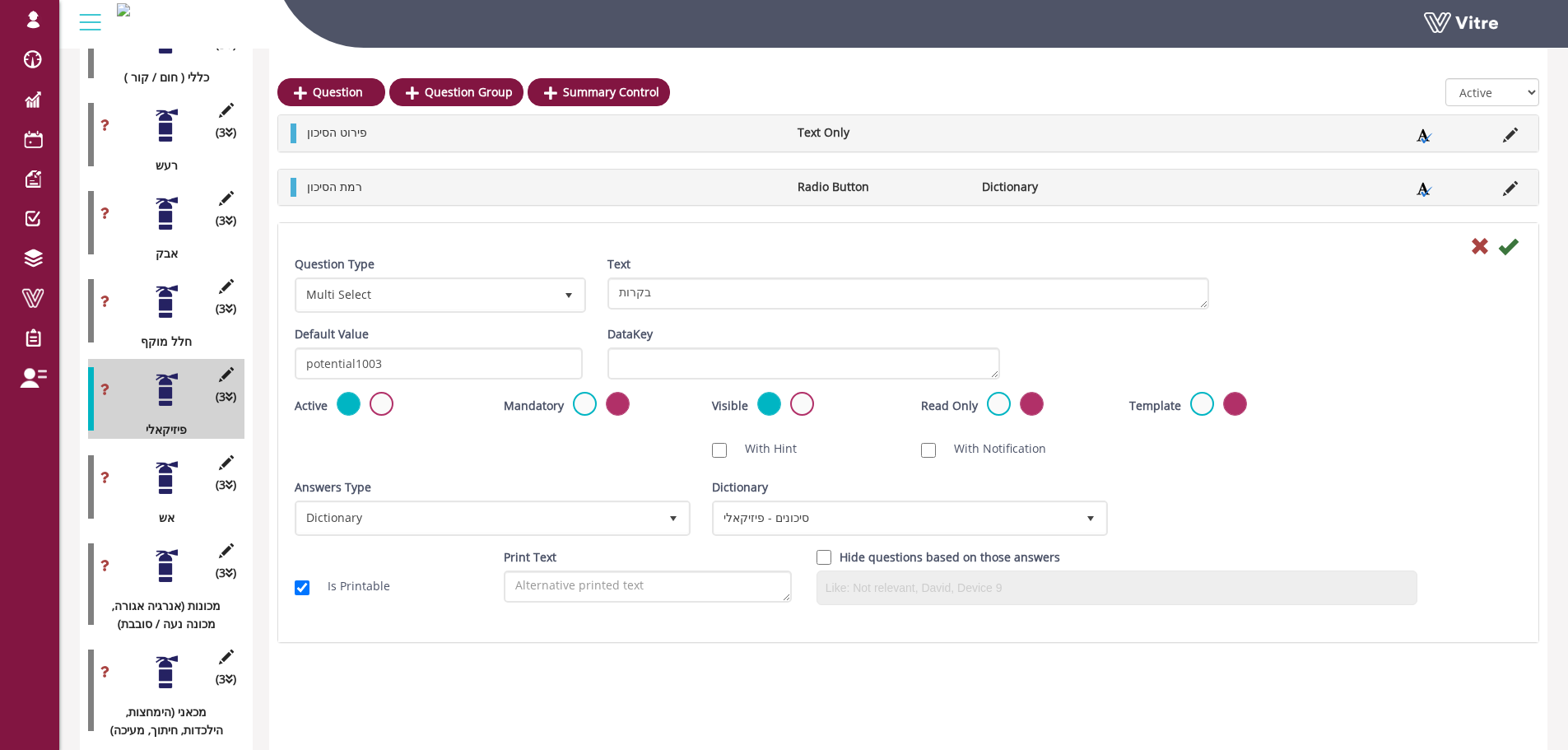
click at [1472, 247] on icon at bounding box center [1479, 245] width 19 height 19
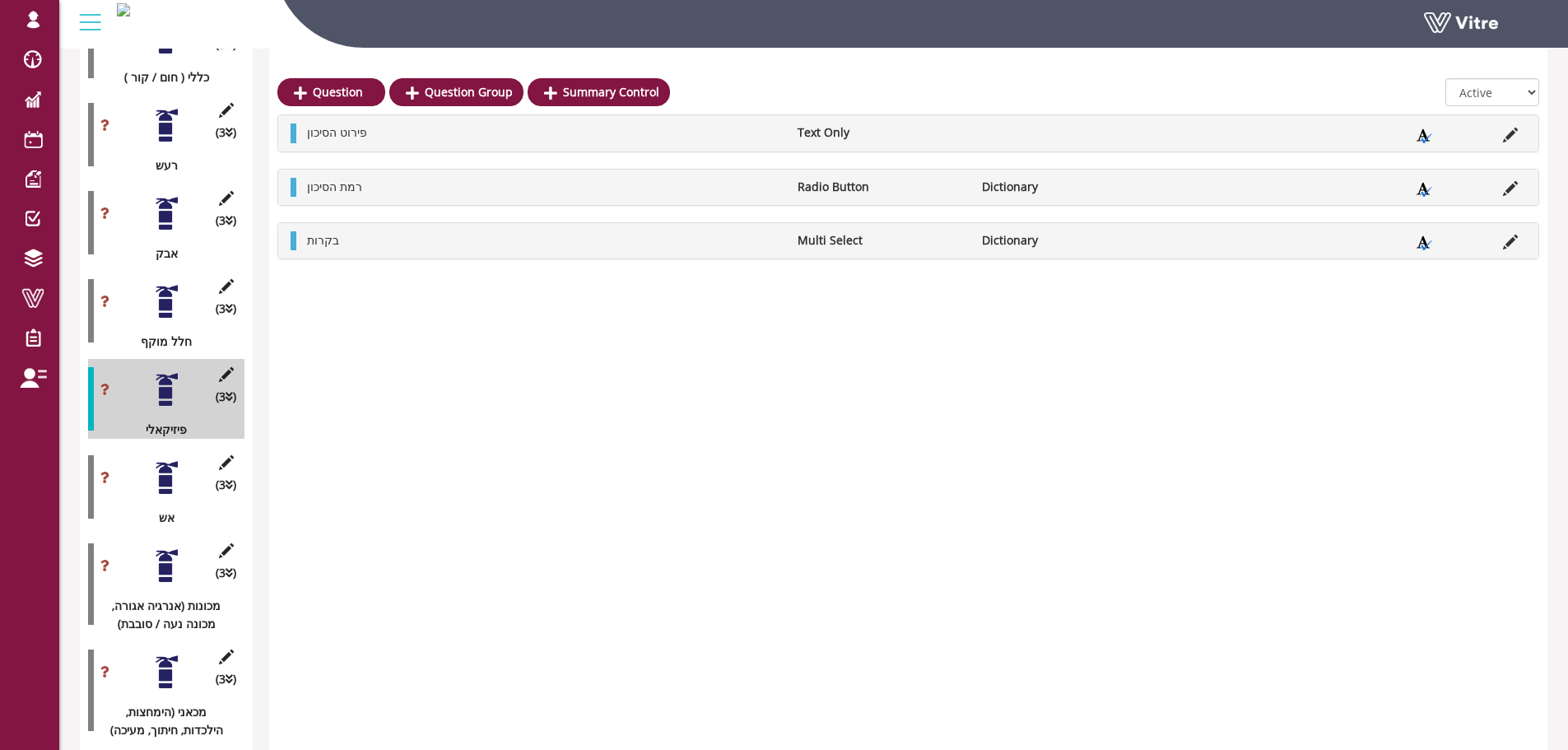
click at [165, 470] on div at bounding box center [167, 478] width 37 height 37
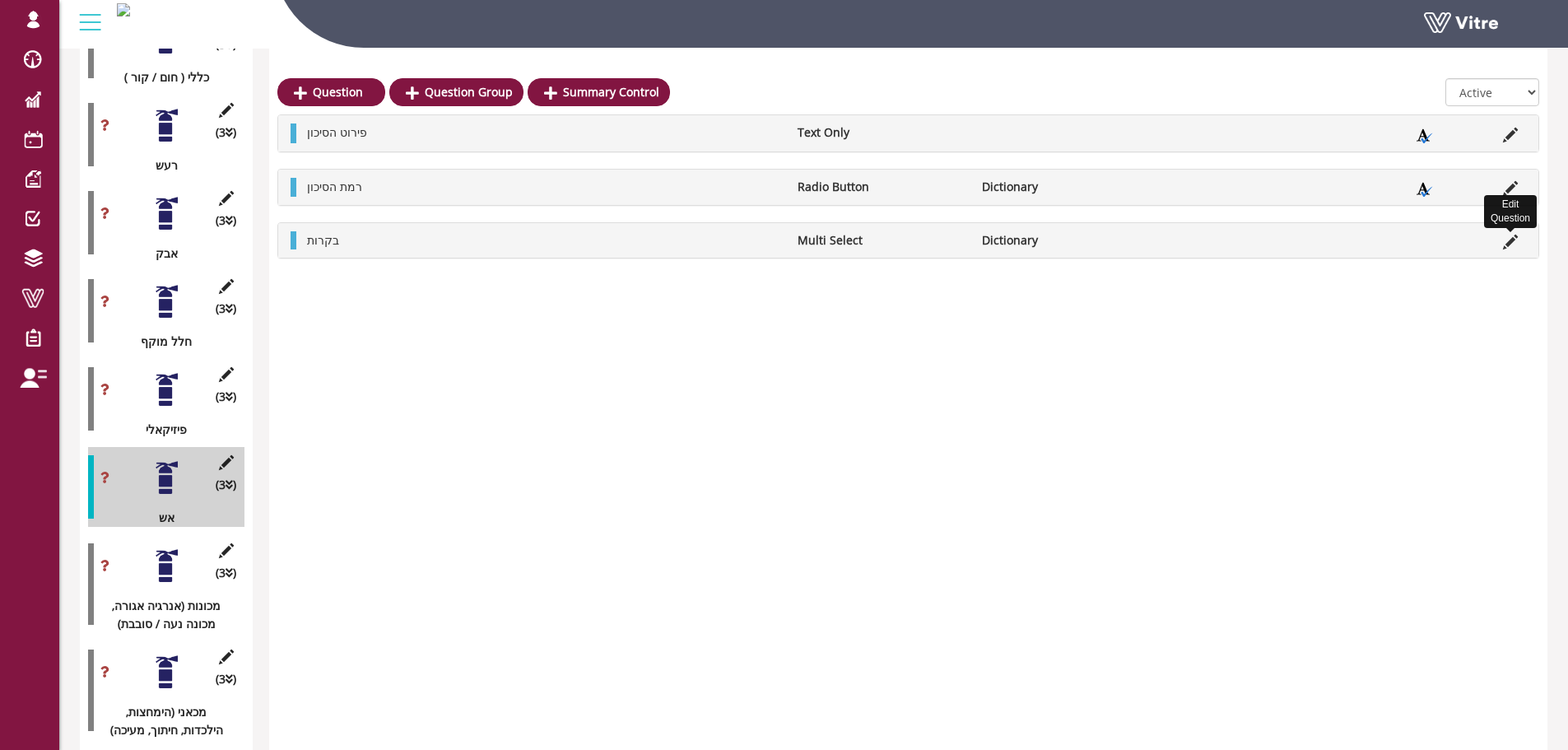
click at [1510, 246] on icon at bounding box center [1511, 242] width 15 height 15
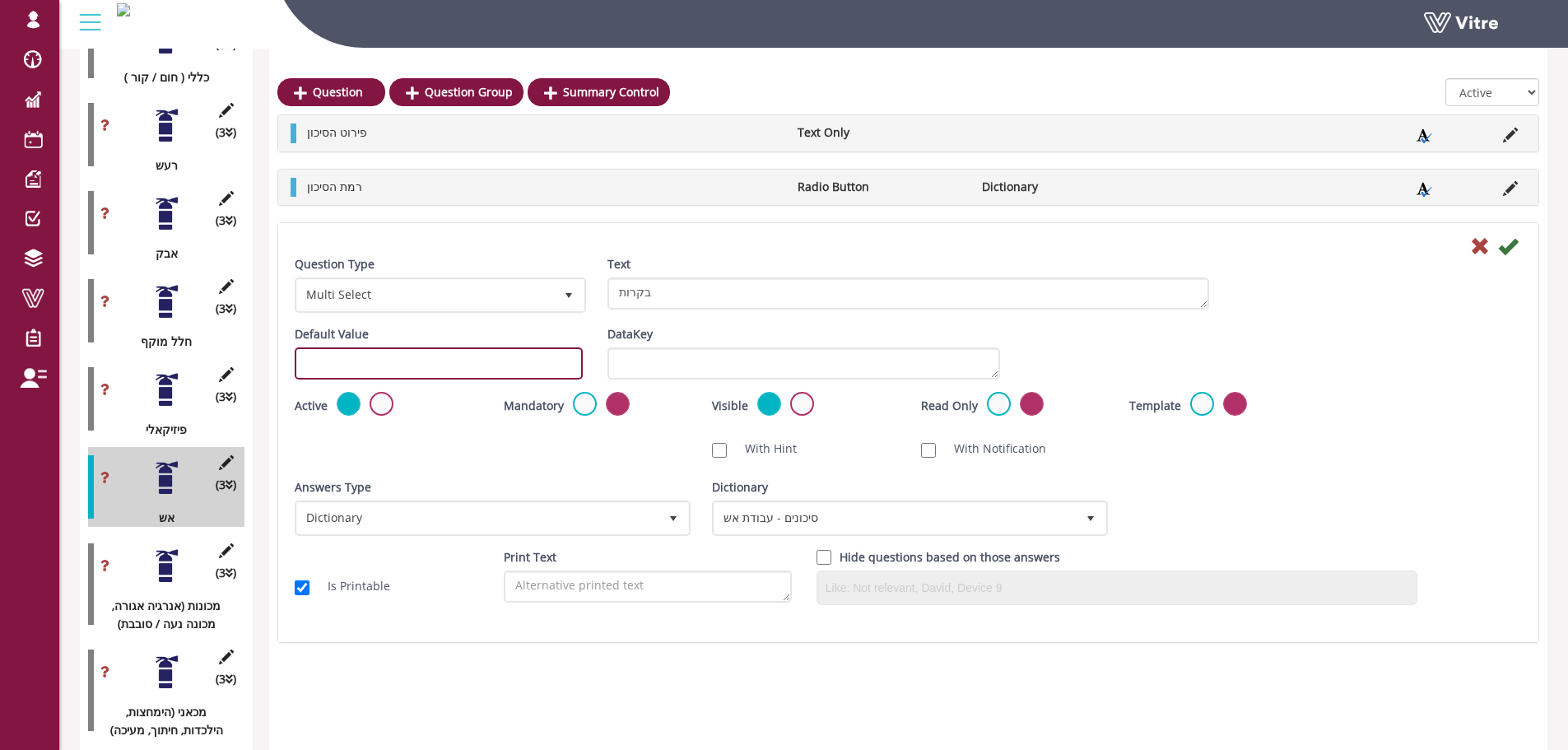
click at [424, 369] on input "text" at bounding box center [438, 363] width 288 height 32
paste input "potential1101"
drag, startPoint x: 381, startPoint y: 363, endPoint x: 371, endPoint y: 363, distance: 10.0
click at [371, 363] on input "potential1101" at bounding box center [438, 363] width 288 height 32
type input "potential1103"
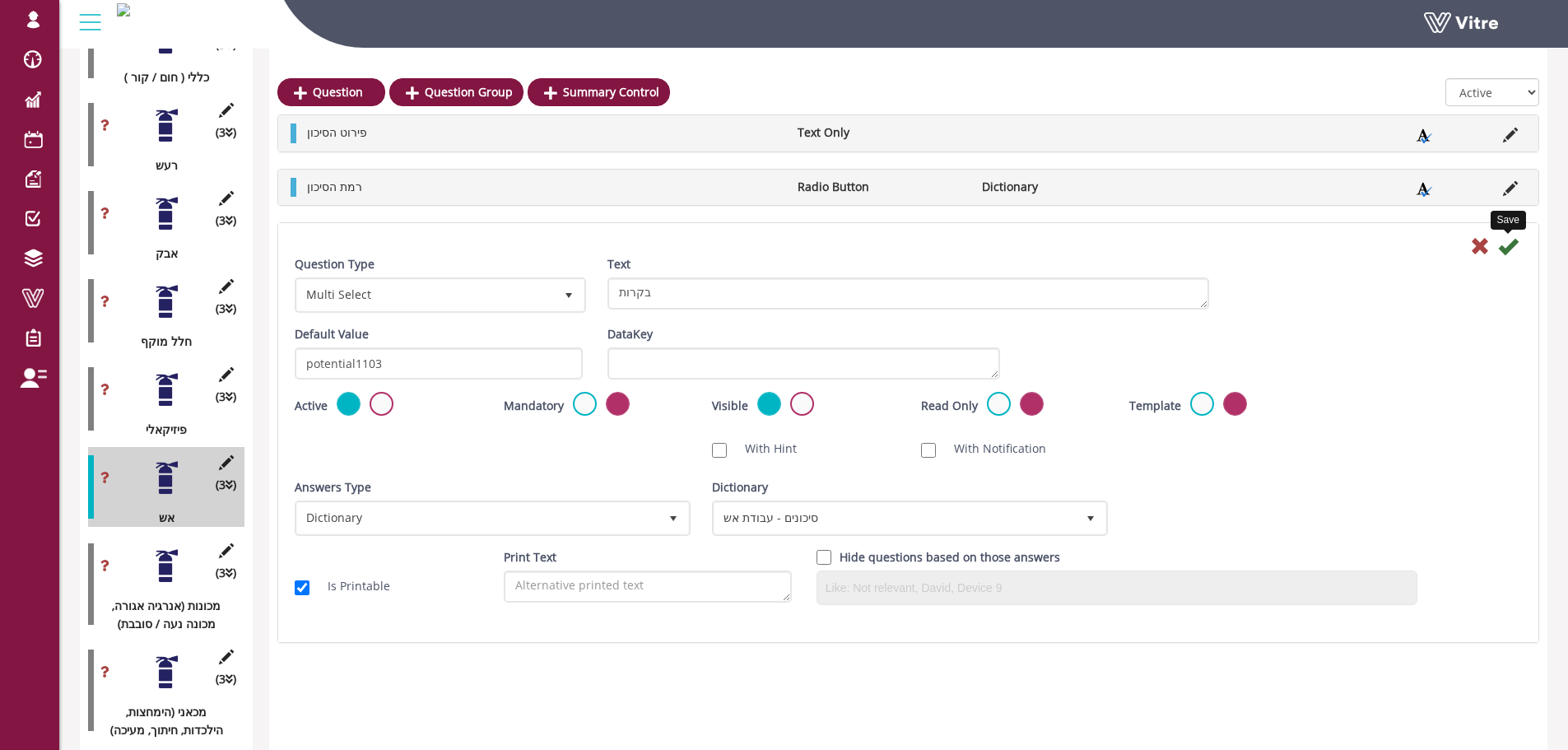
click at [1506, 247] on icon at bounding box center [1507, 245] width 19 height 19
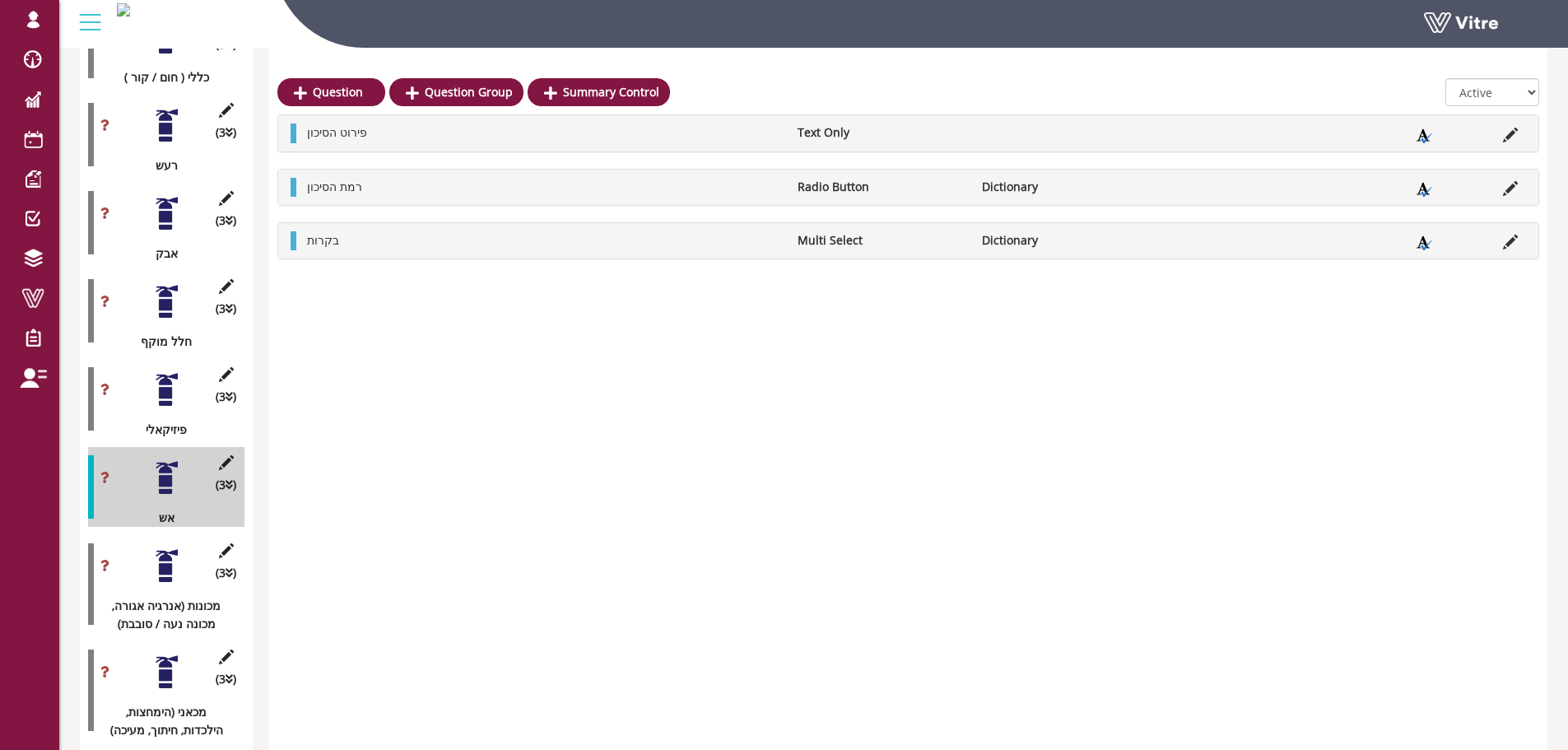
click at [184, 555] on div at bounding box center [167, 566] width 37 height 37
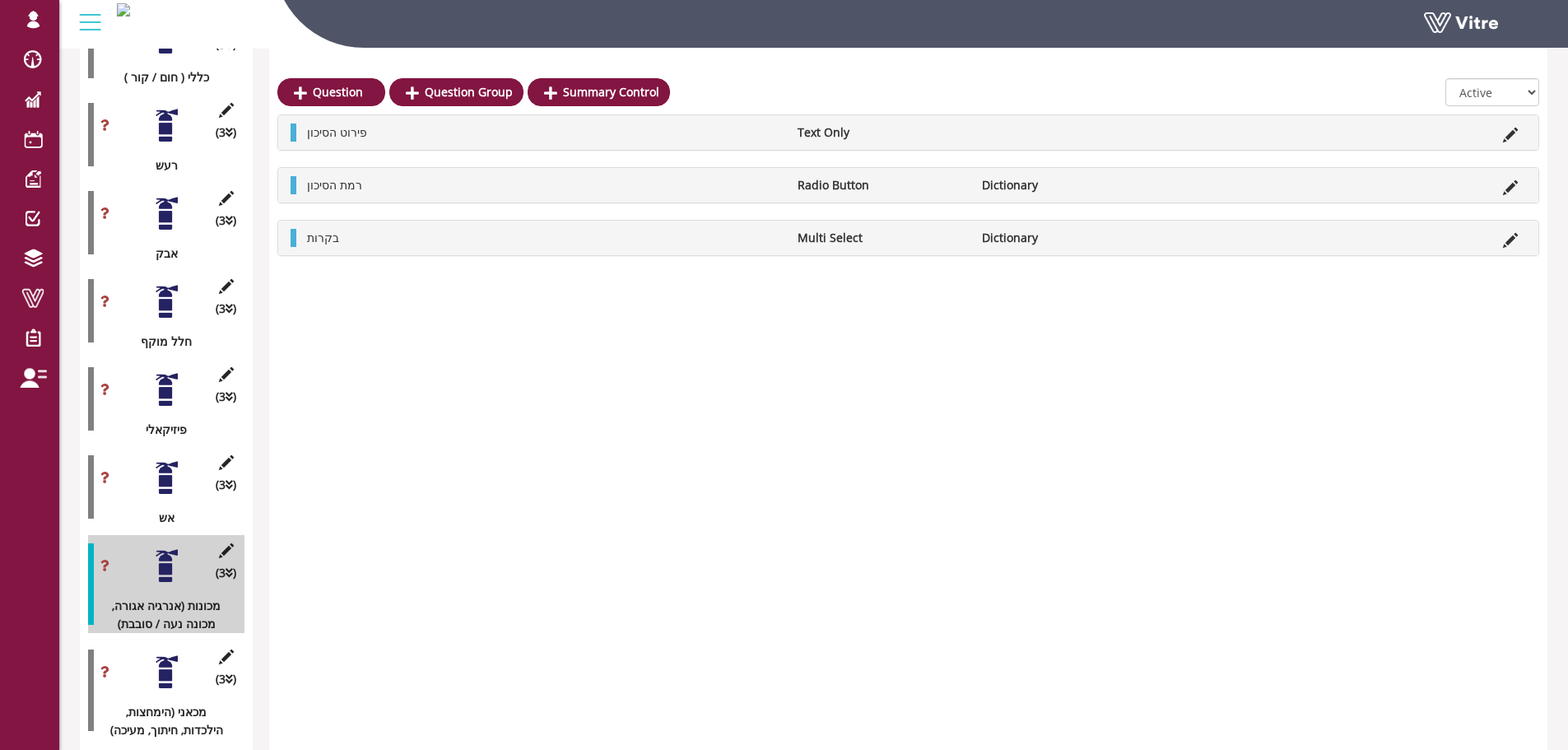
click at [1500, 130] on li "Edit Question" at bounding box center [1511, 132] width 31 height 19
click at [1508, 134] on icon at bounding box center [1511, 135] width 15 height 15
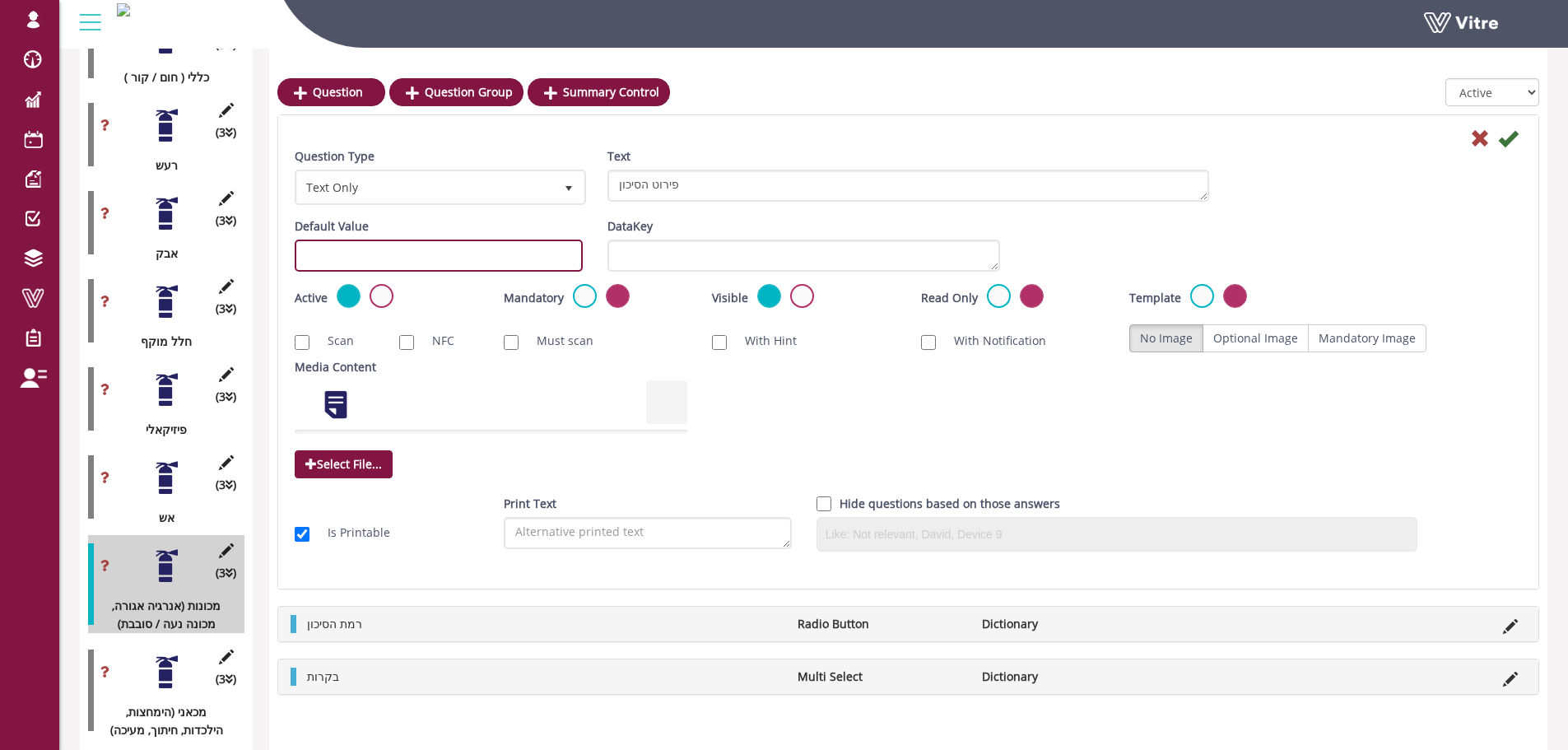
click at [439, 251] on input "text" at bounding box center [438, 256] width 288 height 32
paste input "potential1101"
drag, startPoint x: 385, startPoint y: 258, endPoint x: 373, endPoint y: 256, distance: 12.2
click at [373, 256] on input "potential1101" at bounding box center [438, 256] width 288 height 32
click at [366, 257] on input "potential1101" at bounding box center [438, 256] width 288 height 32
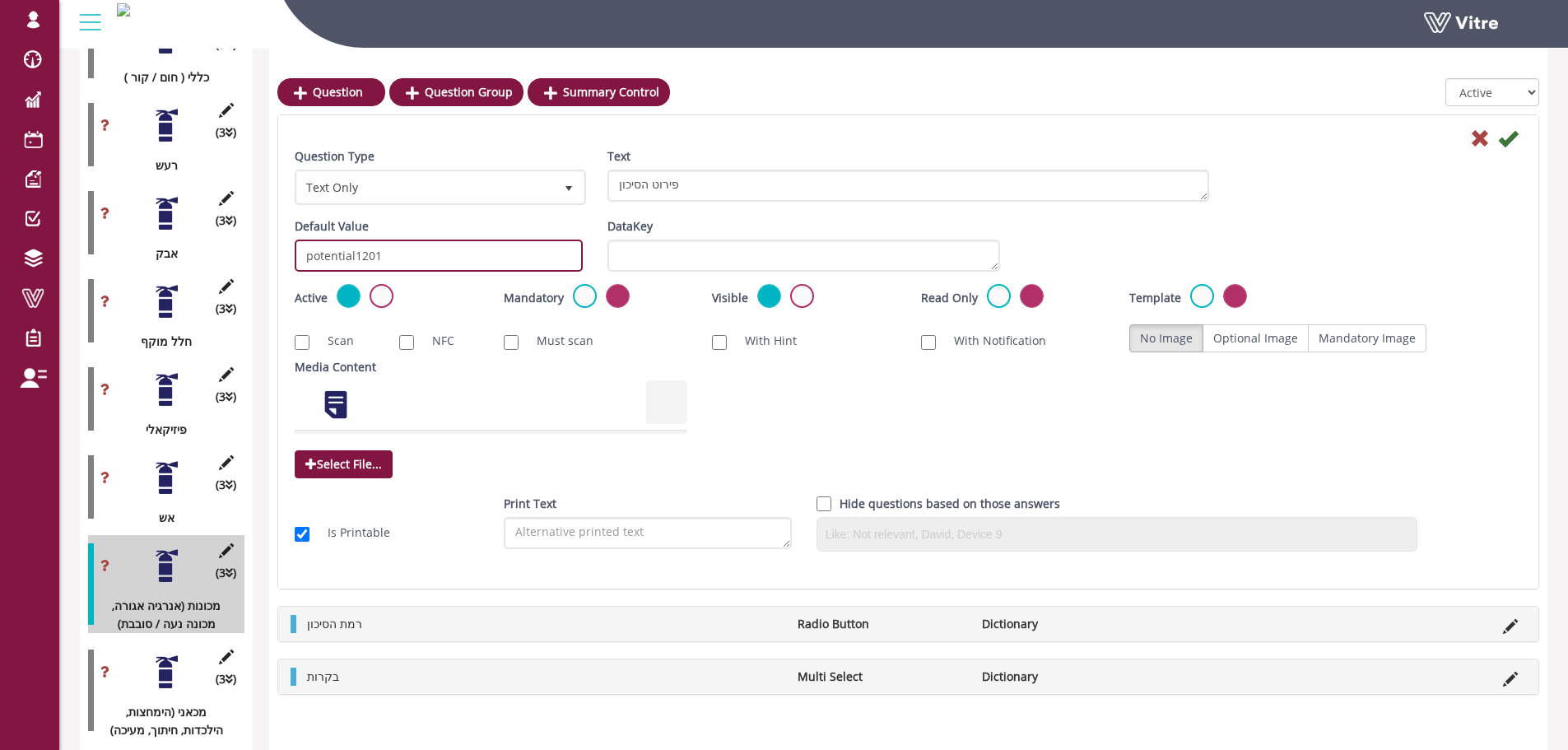
click at [390, 260] on input "potential1201" at bounding box center [438, 256] width 288 height 32
click at [510, 262] on input "potential1201" at bounding box center [438, 256] width 288 height 32
type input "potential1201"
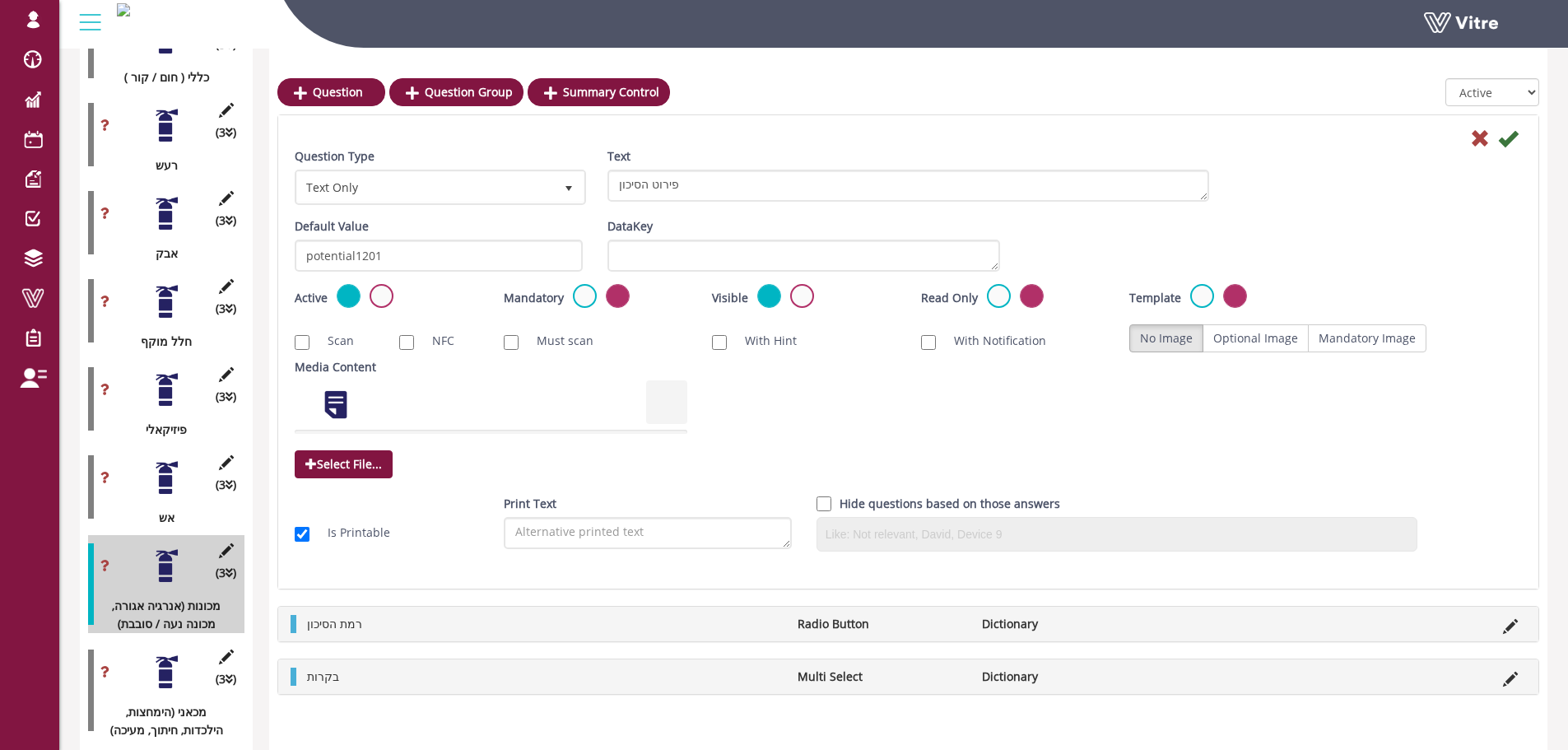
click at [1508, 139] on icon at bounding box center [1507, 138] width 19 height 19
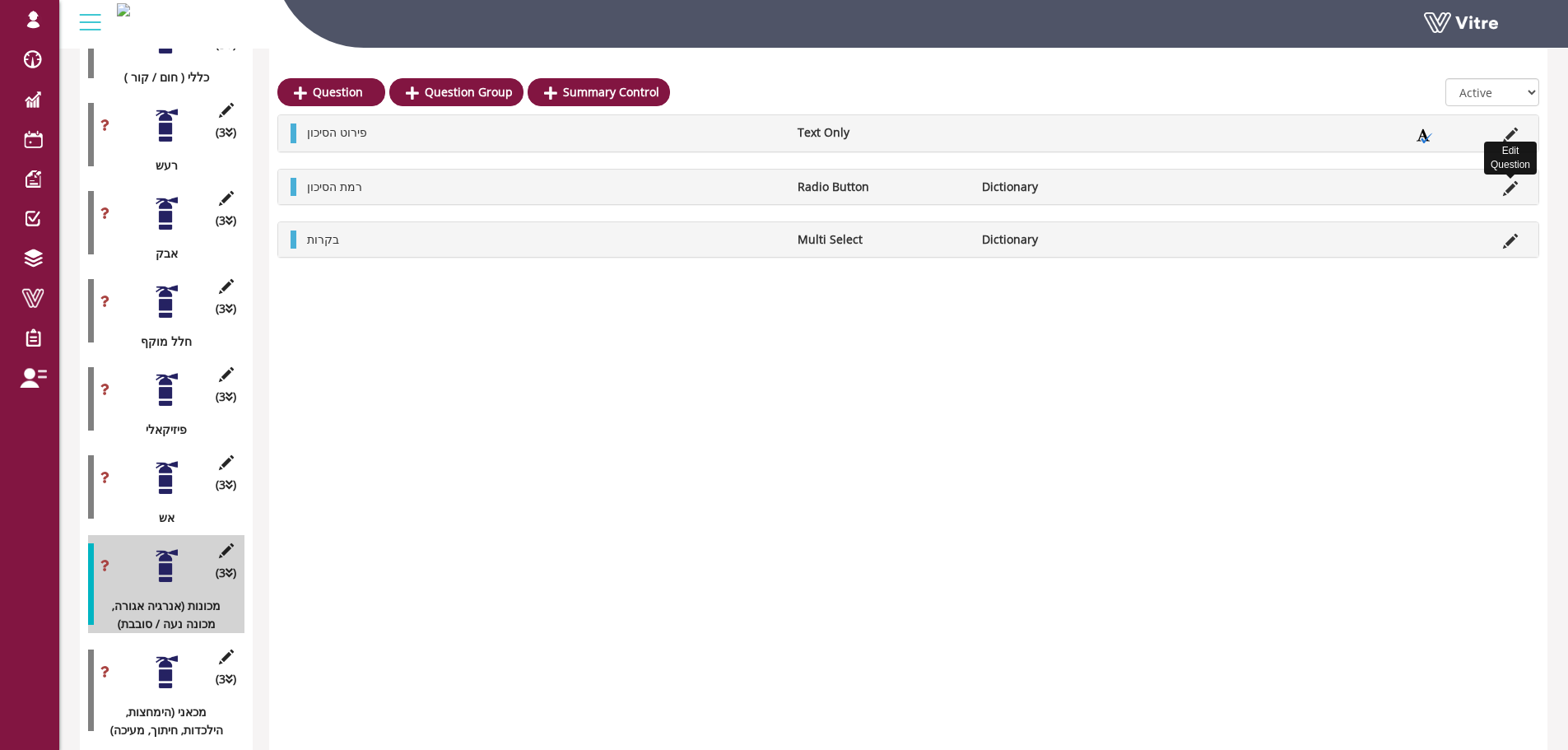
click at [1508, 193] on icon at bounding box center [1511, 188] width 15 height 15
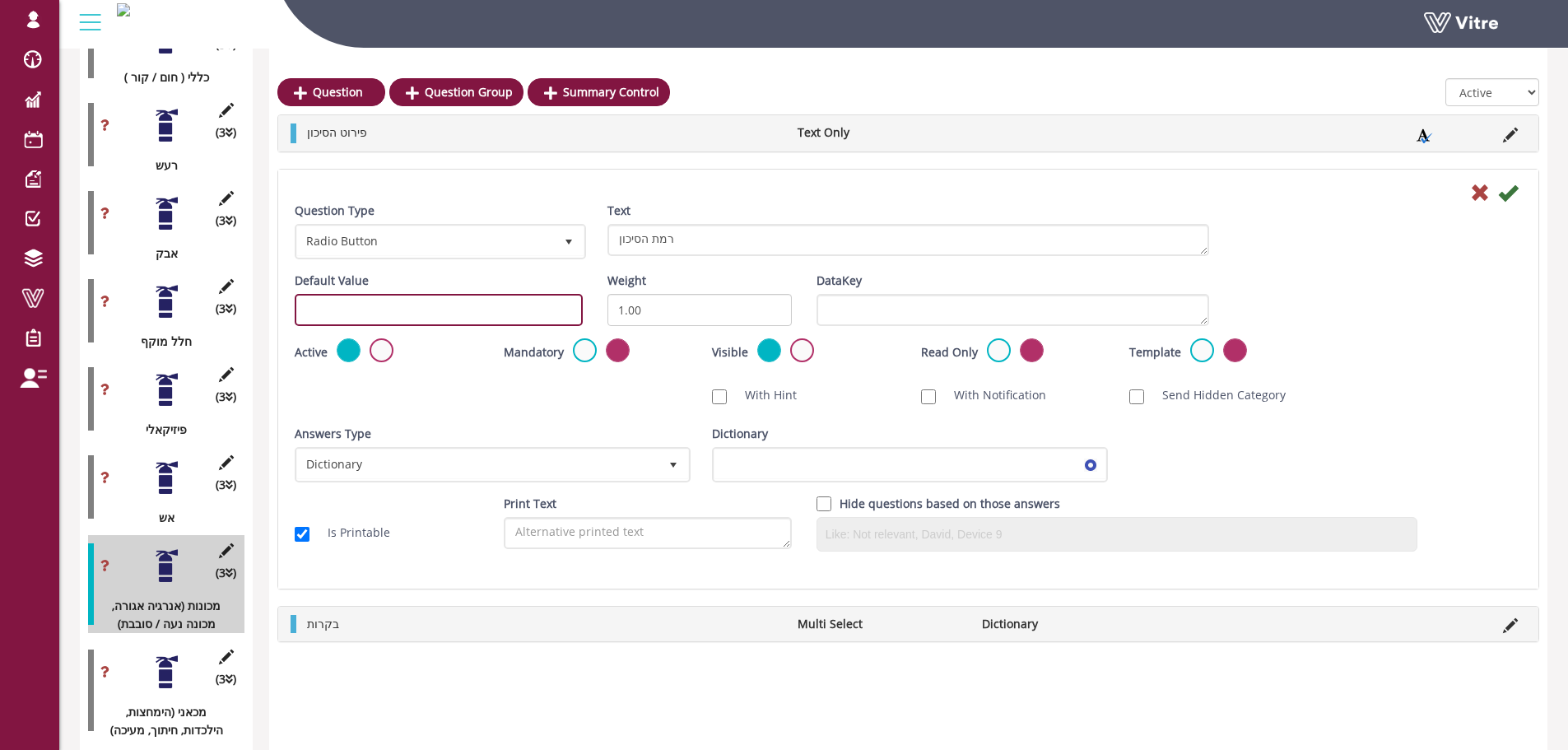
click at [358, 320] on input "text" at bounding box center [438, 309] width 288 height 32
paste input "potential1201"
drag, startPoint x: 397, startPoint y: 319, endPoint x: 374, endPoint y: 313, distance: 23.8
click at [374, 313] on input "potential1201" at bounding box center [438, 309] width 288 height 32
type input "potential1202"
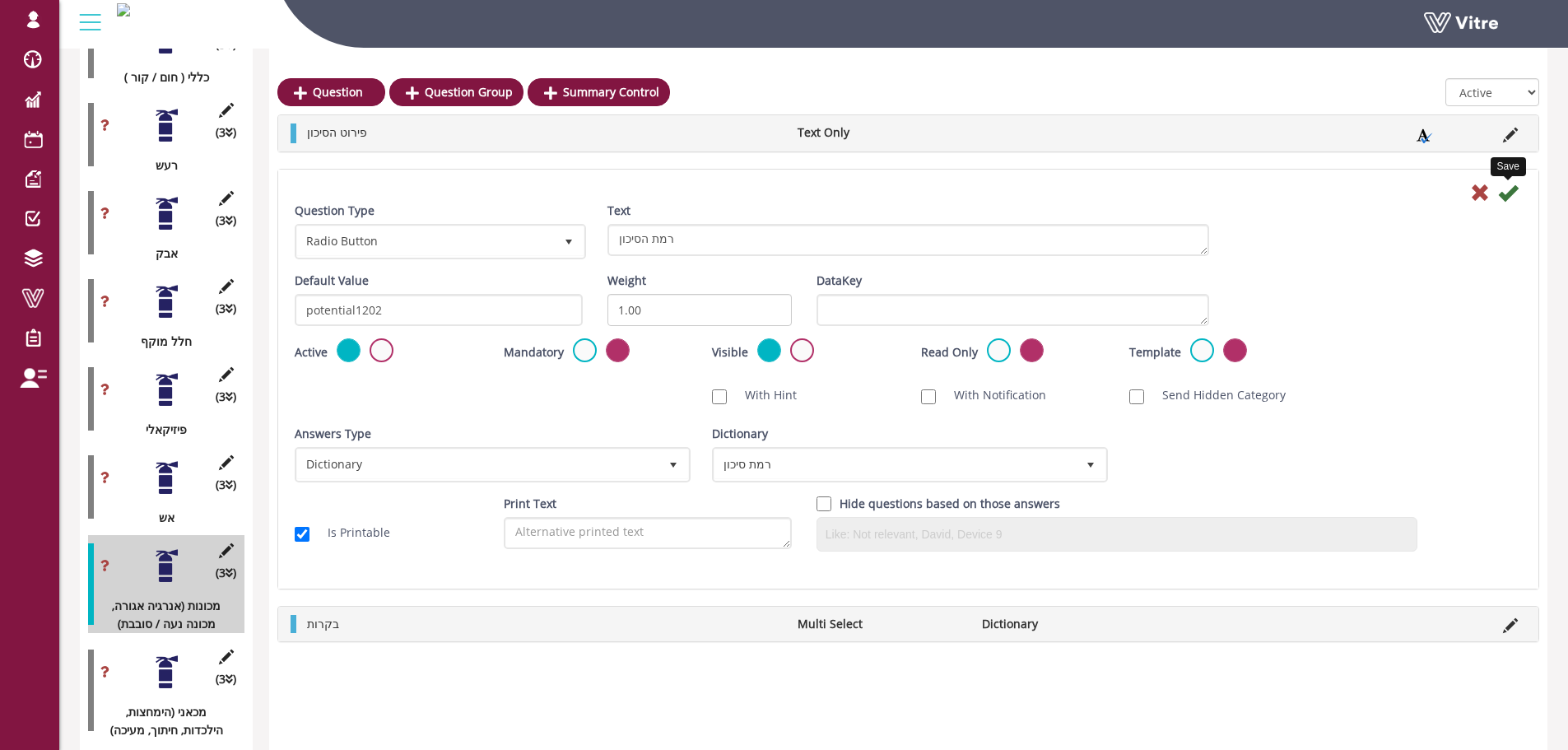
click at [1514, 187] on icon at bounding box center [1507, 192] width 19 height 19
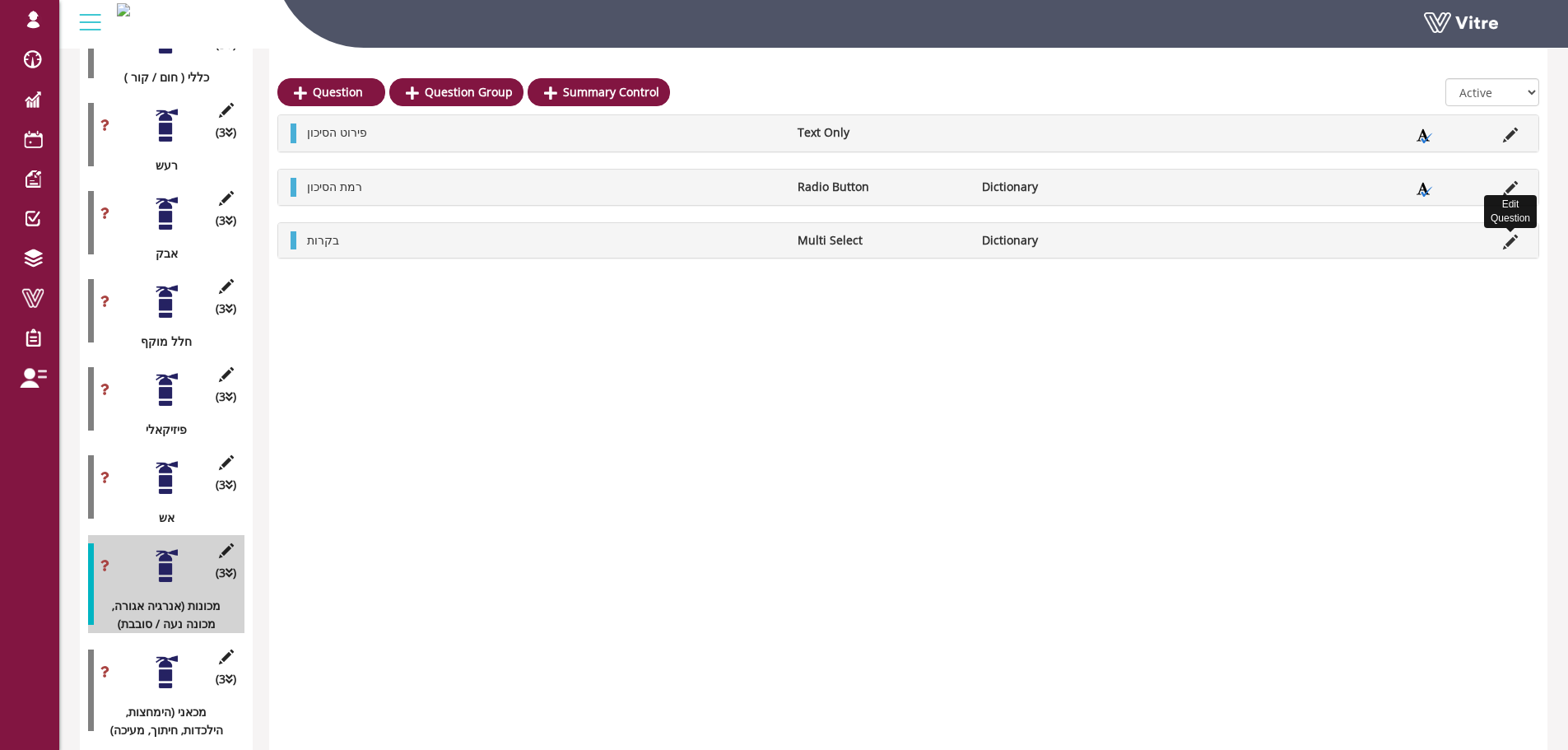
click at [1514, 242] on icon at bounding box center [1511, 242] width 15 height 15
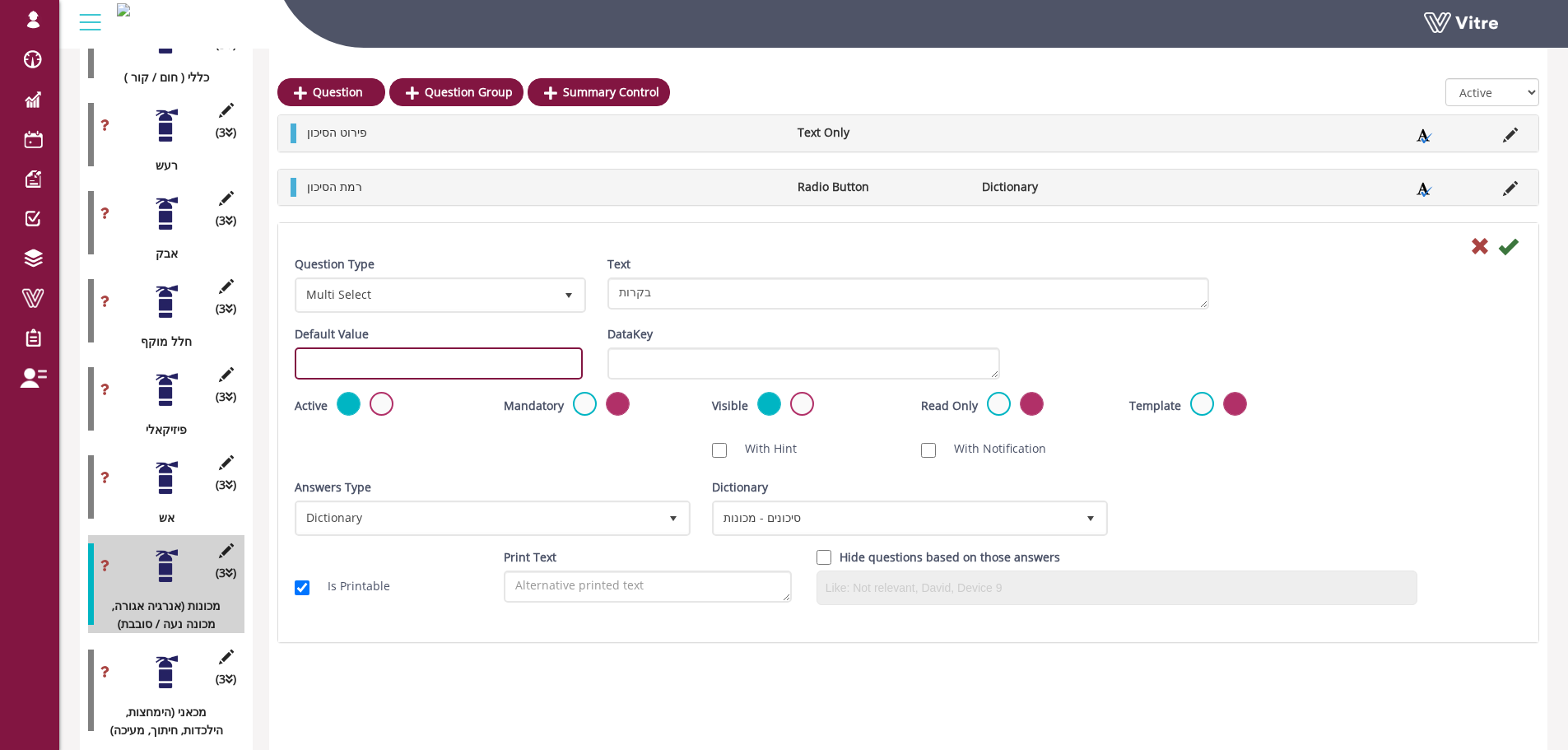
click at [385, 364] on input "text" at bounding box center [438, 363] width 288 height 32
paste input "potential1201"
drag, startPoint x: 383, startPoint y: 361, endPoint x: 373, endPoint y: 360, distance: 10.0
click at [373, 360] on input "potential1201" at bounding box center [438, 363] width 288 height 32
type input "potential1203"
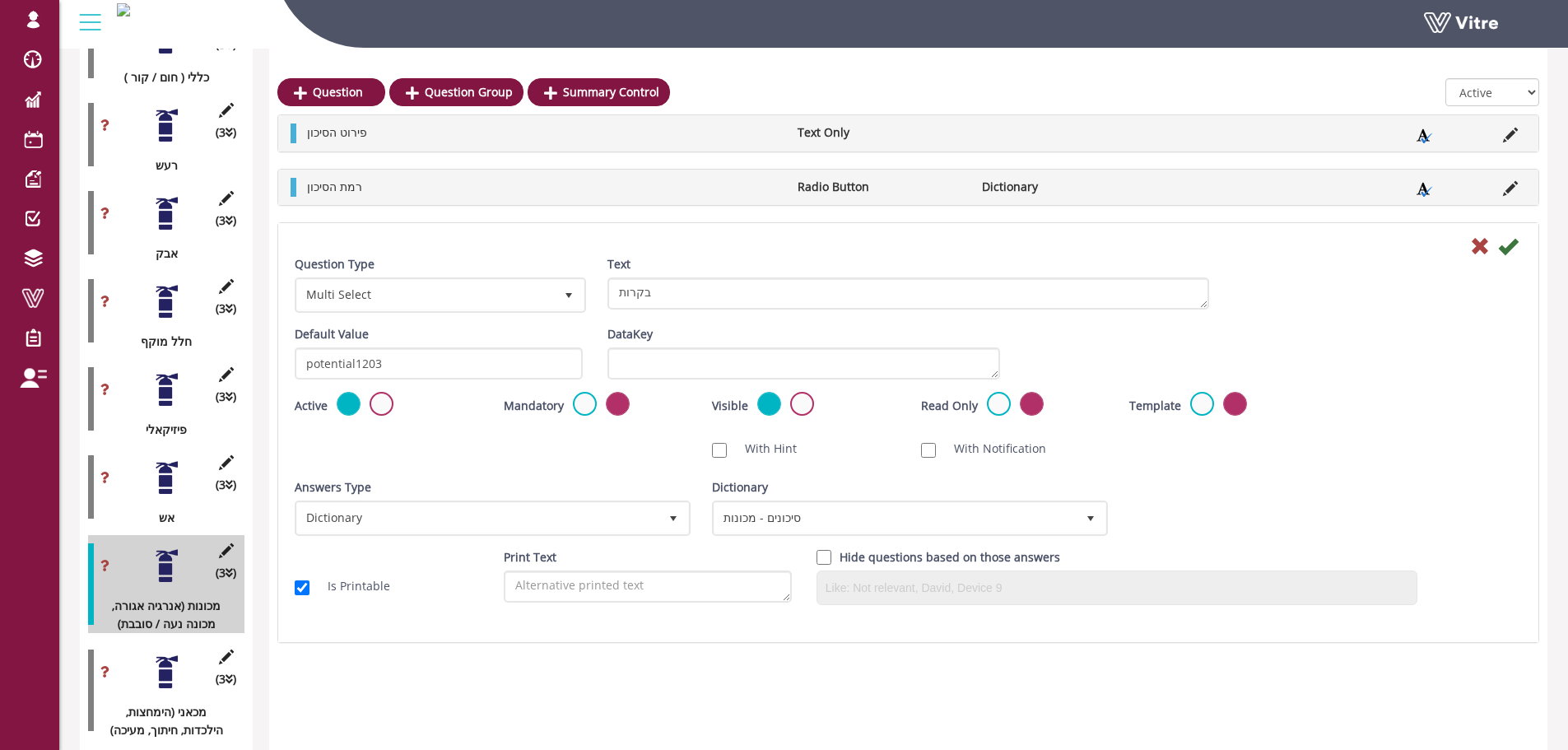
drag, startPoint x: 1327, startPoint y: 357, endPoint x: 1345, endPoint y: 349, distance: 19.7
click at [1327, 356] on div "Default Value potential1203 Weight DataKey" at bounding box center [909, 358] width 1252 height 67
click at [1507, 244] on icon at bounding box center [1507, 245] width 19 height 19
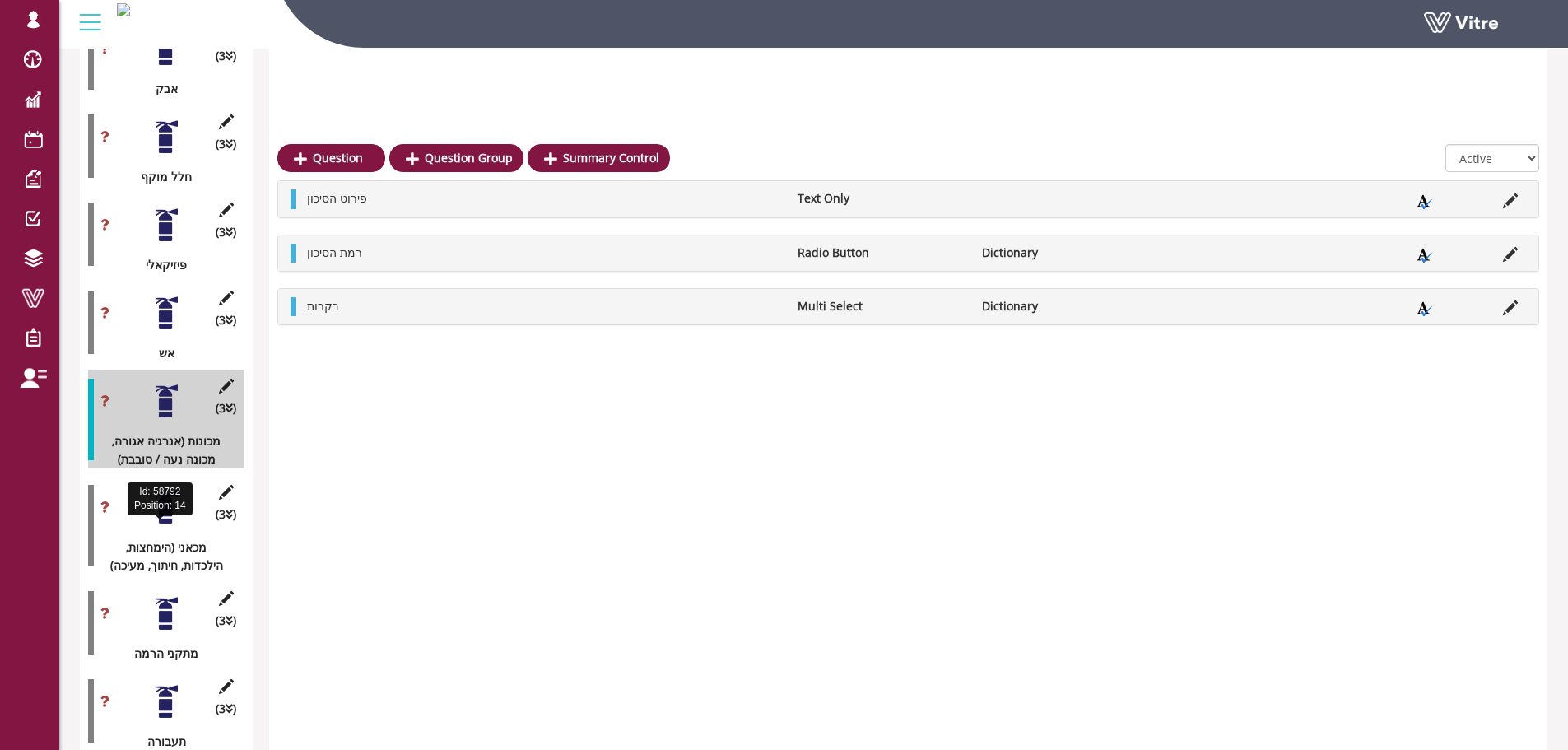
scroll to position [1053, 0]
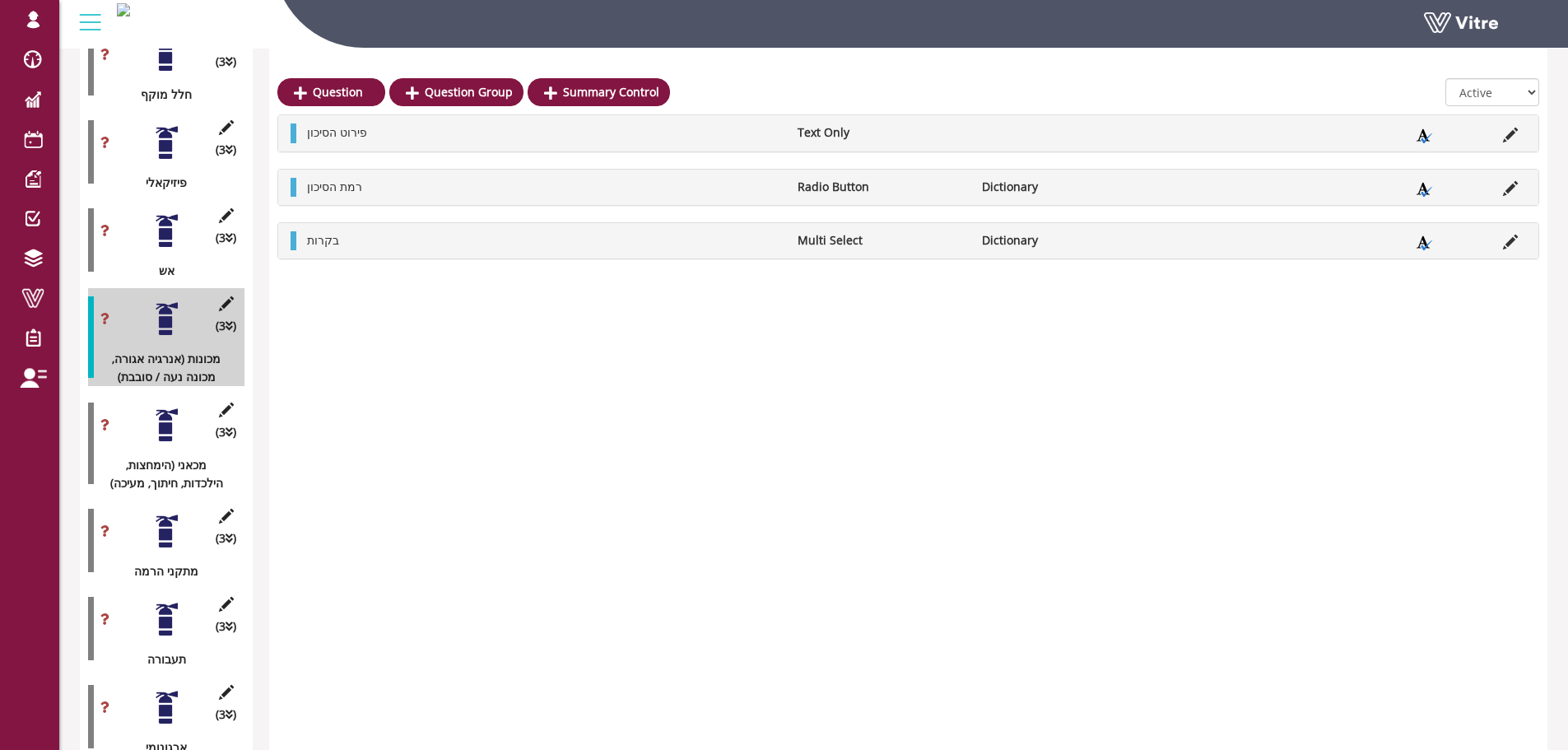
click at [177, 406] on div at bounding box center [167, 425] width 37 height 37
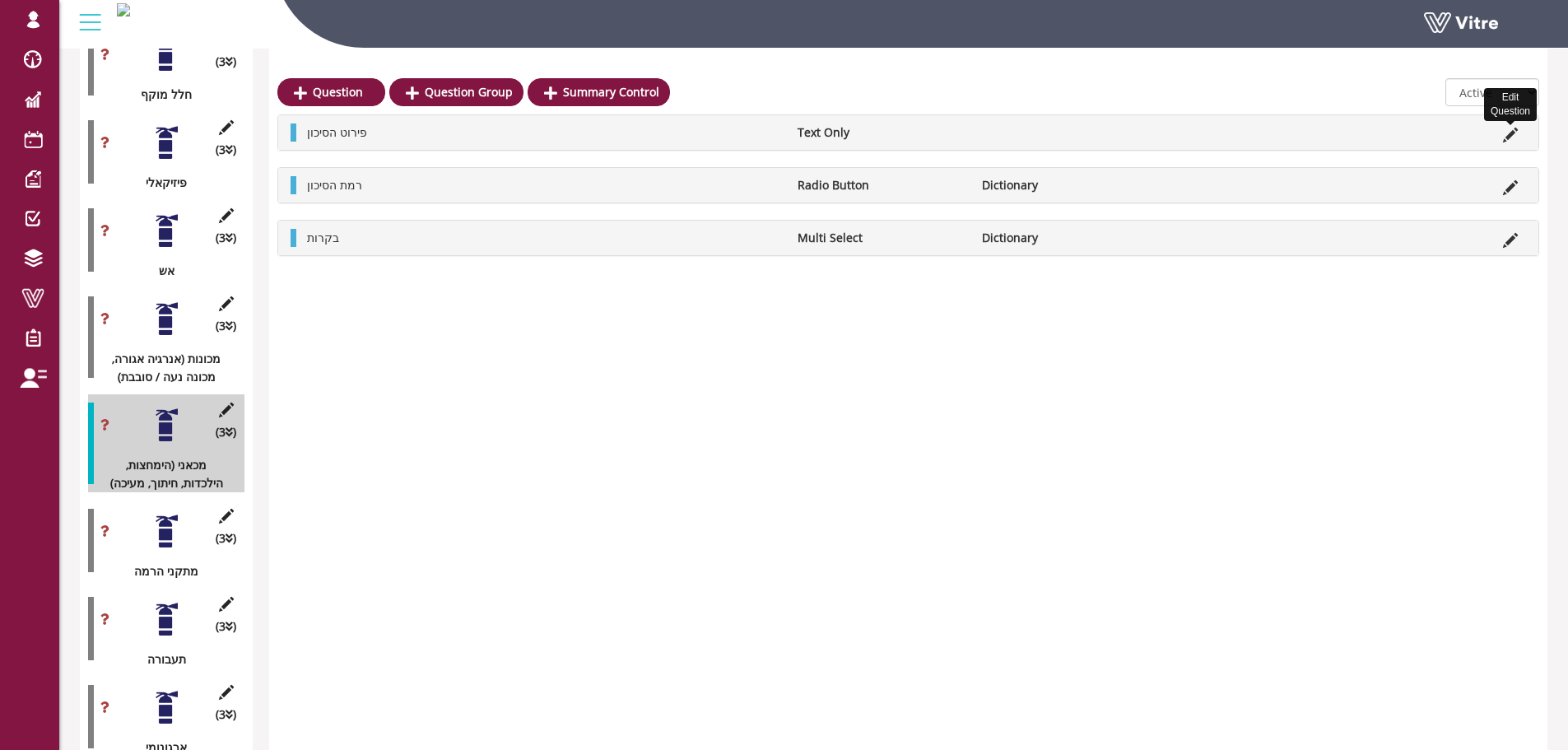
click at [1517, 130] on icon at bounding box center [1511, 135] width 15 height 15
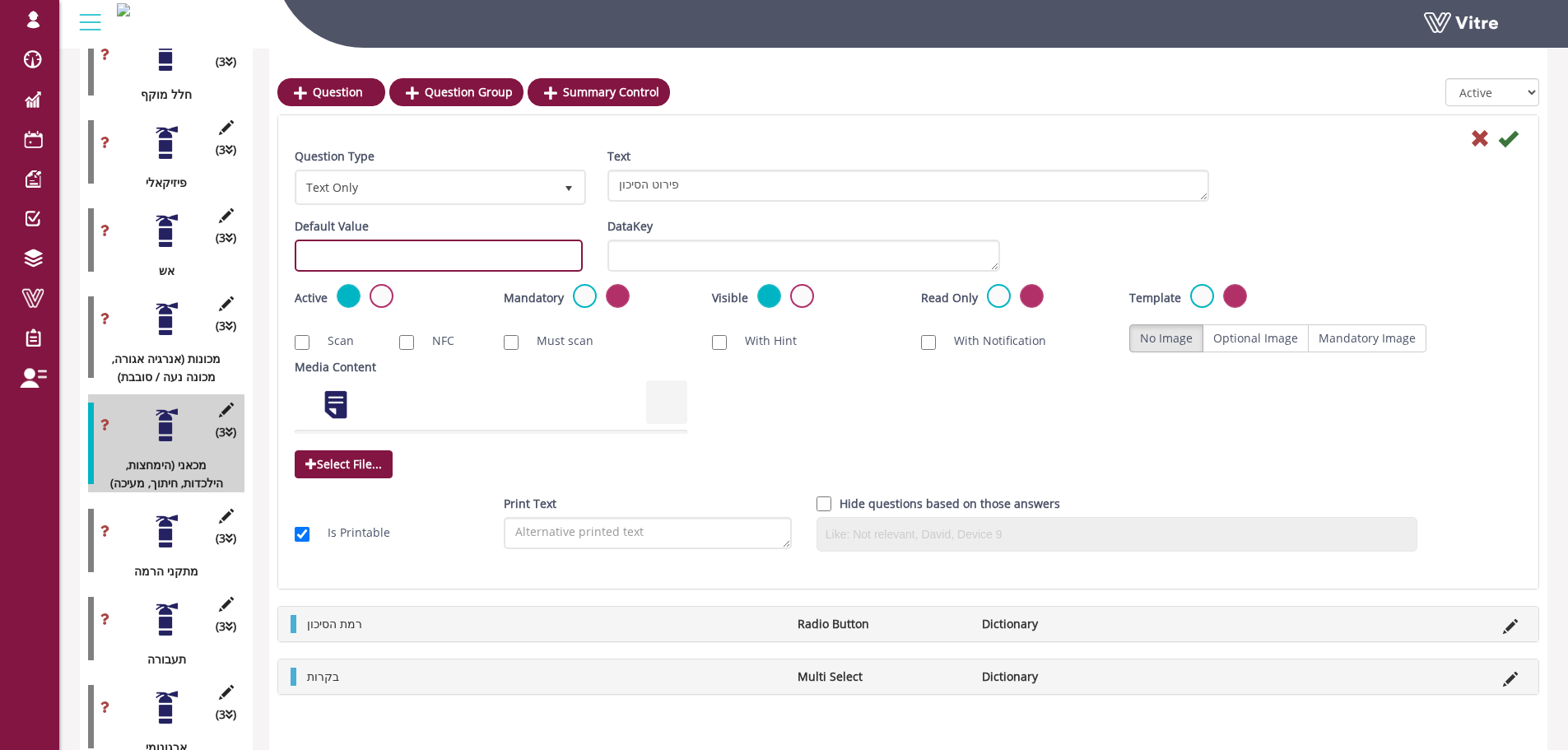
click at [420, 258] on input "text" at bounding box center [438, 256] width 288 height 32
paste input "potential1201"
click at [362, 256] on input "potential1201" at bounding box center [438, 256] width 288 height 32
click at [483, 262] on input "potential1301" at bounding box center [438, 256] width 288 height 32
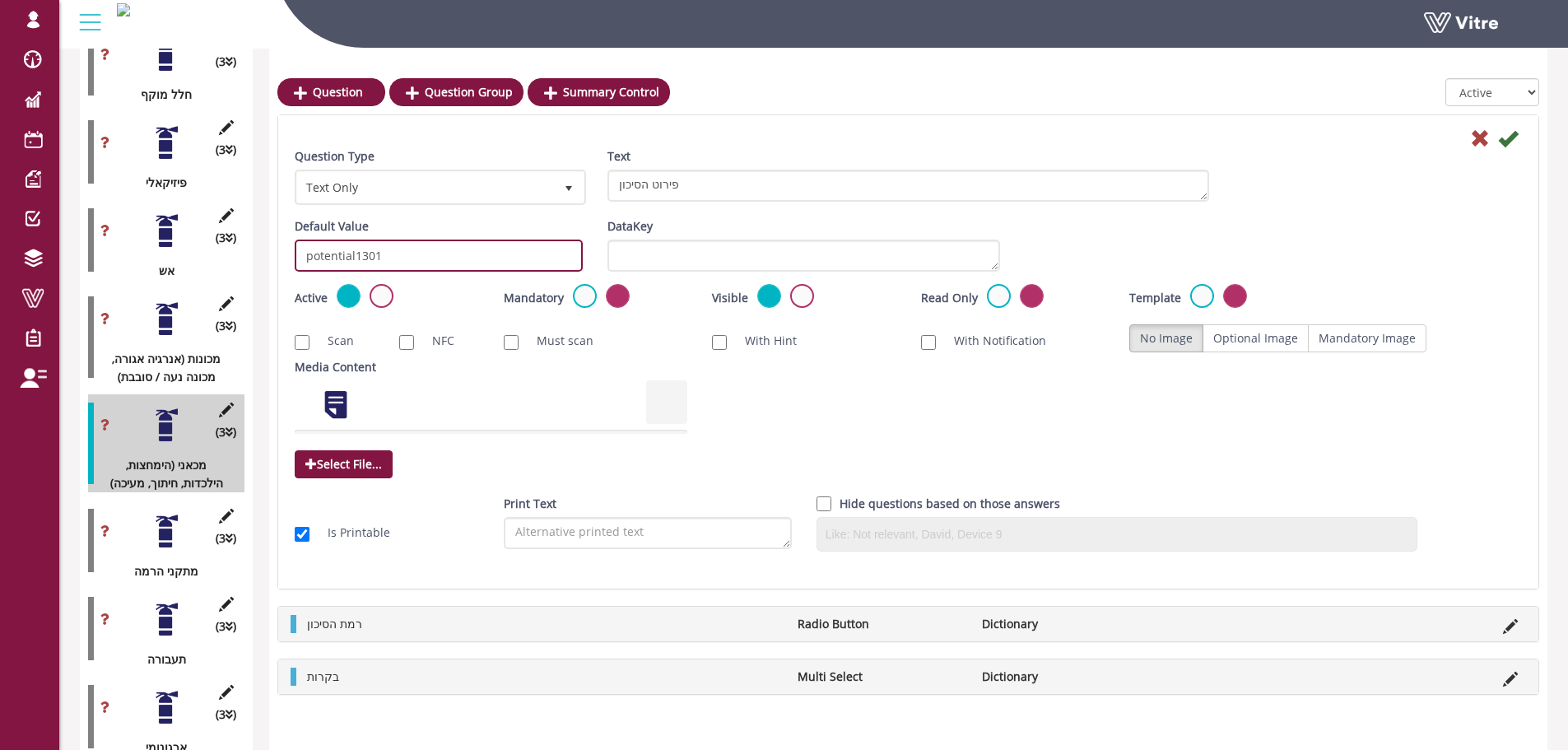
type input "potential1301"
click at [167, 312] on div at bounding box center [167, 319] width 37 height 37
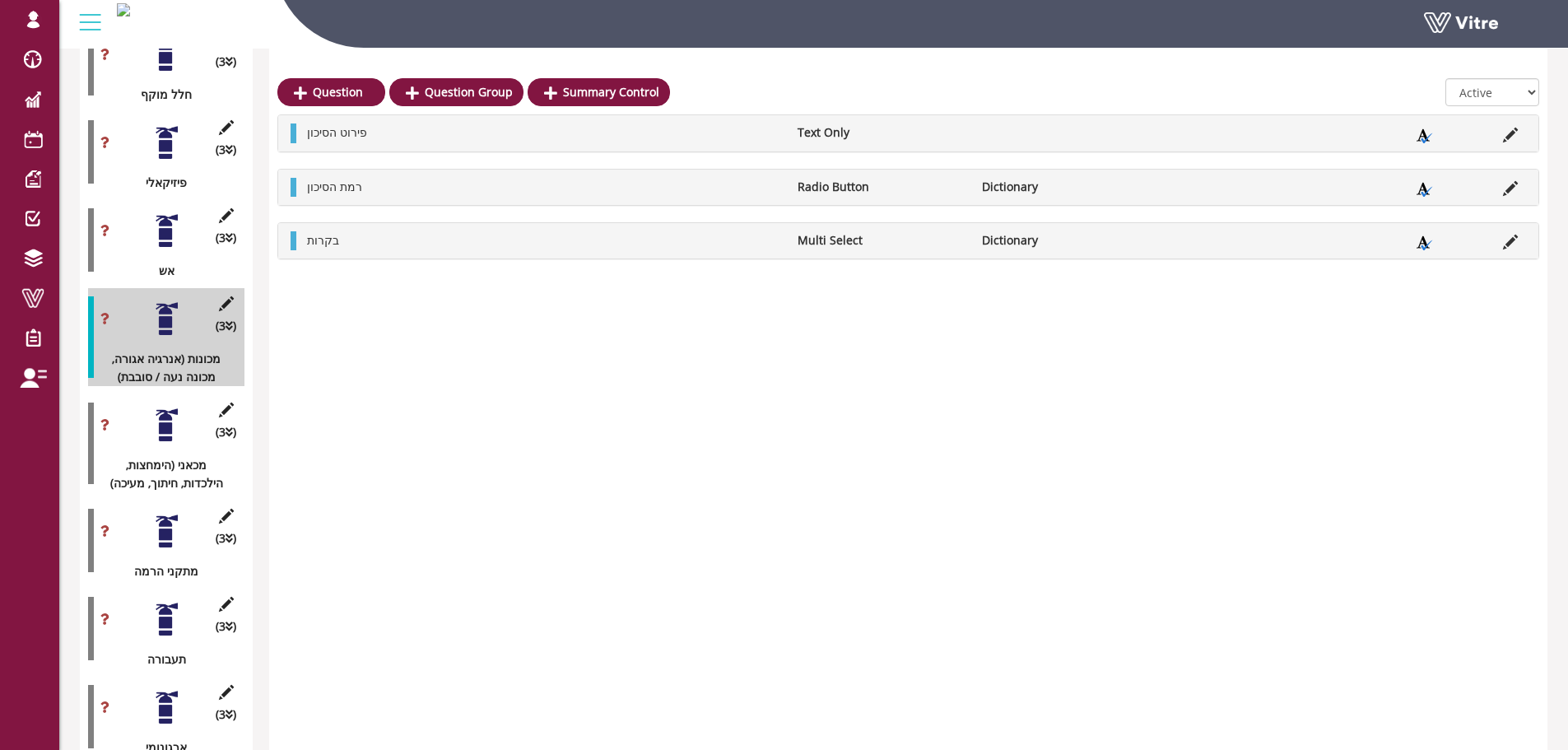
click at [1497, 242] on li at bounding box center [1511, 241] width 31 height 19
click at [1511, 244] on icon at bounding box center [1511, 242] width 15 height 15
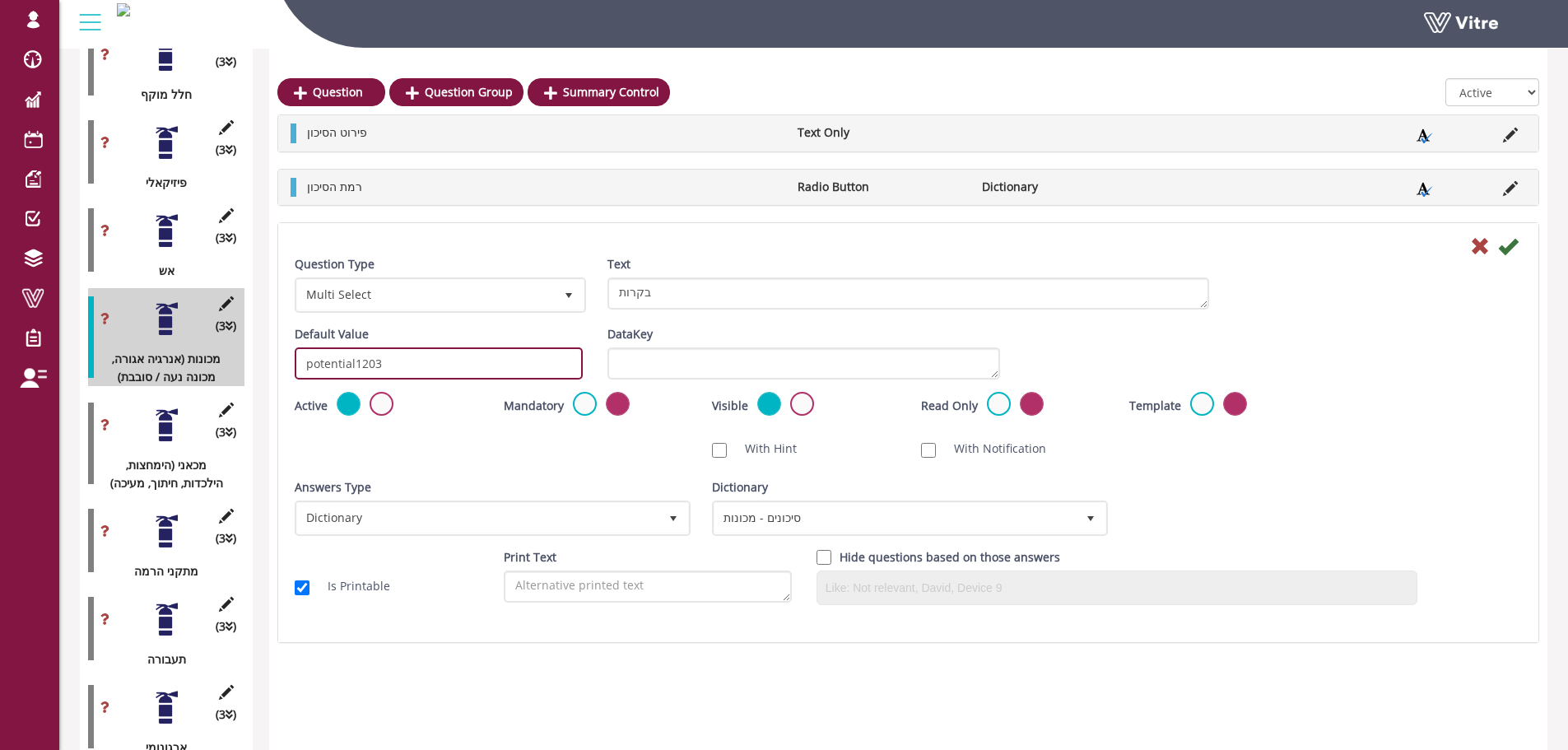
click at [306, 370] on input "potential1203" at bounding box center [438, 363] width 288 height 32
type input "#task.PREpotential1203"
click at [483, 440] on div "Scan NFC Must scan With Hint With Notification Send Hidden Category No Image Op…" at bounding box center [909, 448] width 1252 height 34
click at [163, 212] on div at bounding box center [167, 231] width 37 height 37
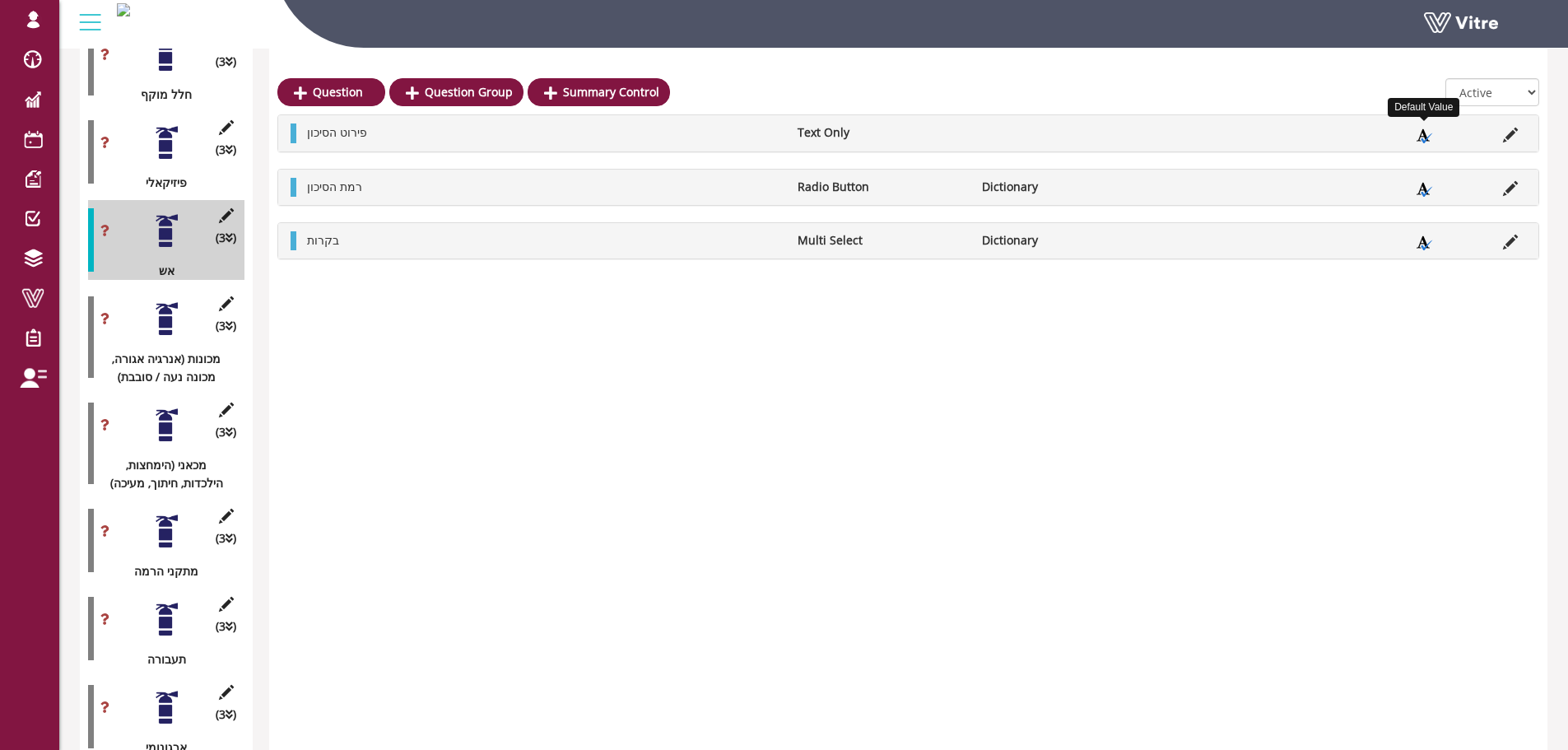
drag, startPoint x: 1420, startPoint y: 133, endPoint x: 1520, endPoint y: 139, distance: 100.2
click at [1459, 140] on ul "פירוט הסיכון Text Only" at bounding box center [912, 132] width 1227 height 19
click at [1524, 137] on li at bounding box center [1511, 132] width 31 height 19
click at [1512, 136] on icon at bounding box center [1511, 135] width 15 height 15
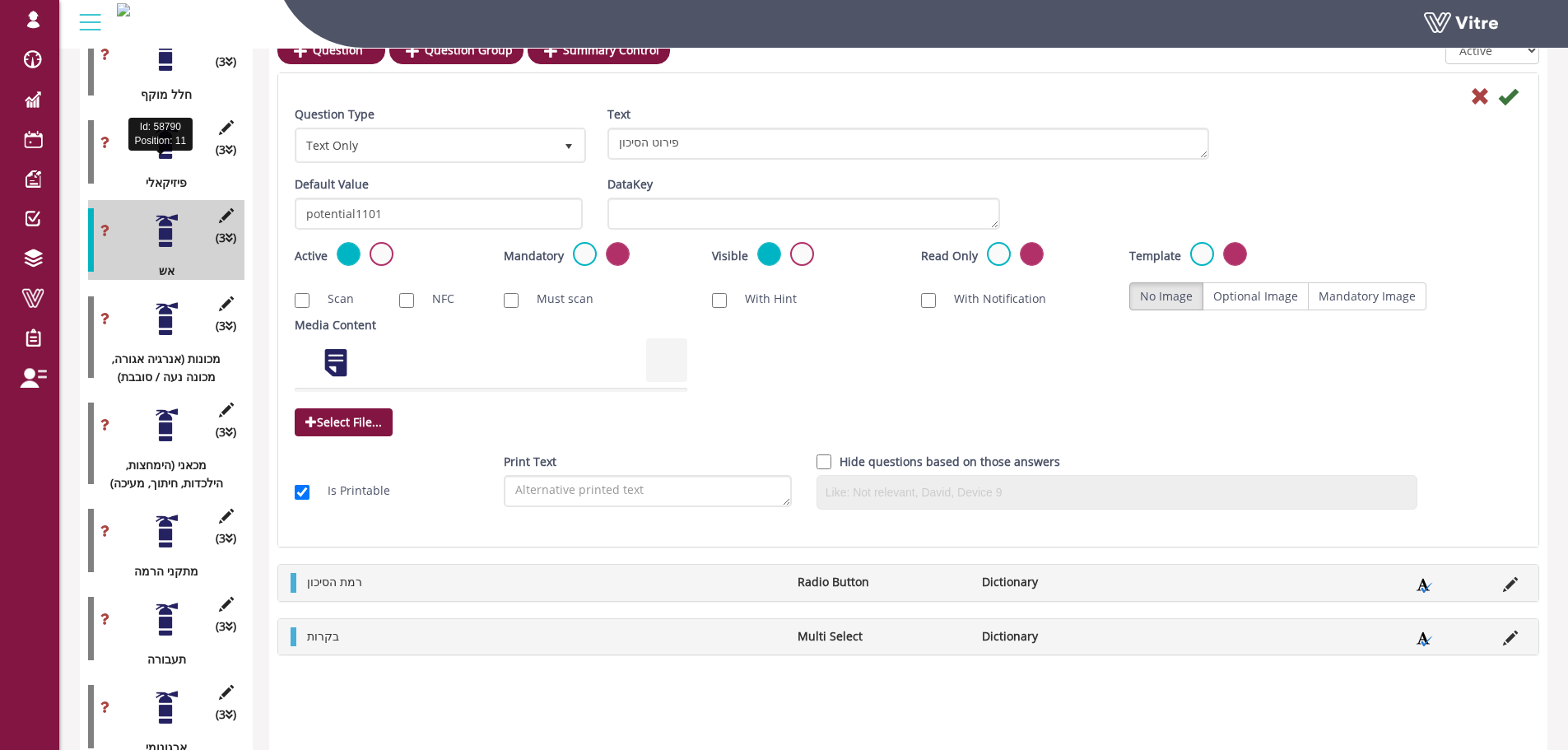
scroll to position [971, 0]
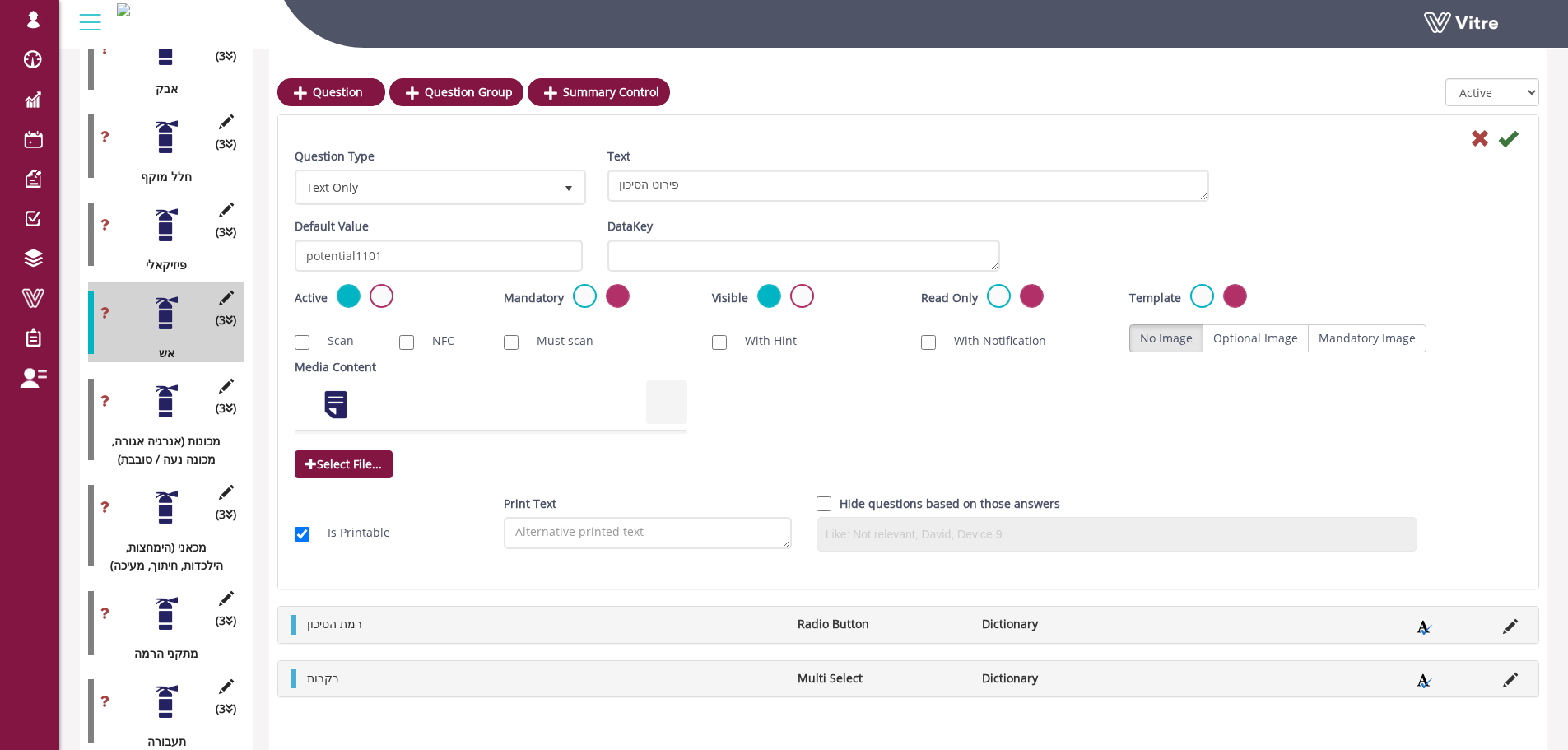
click at [160, 206] on div at bounding box center [167, 225] width 37 height 37
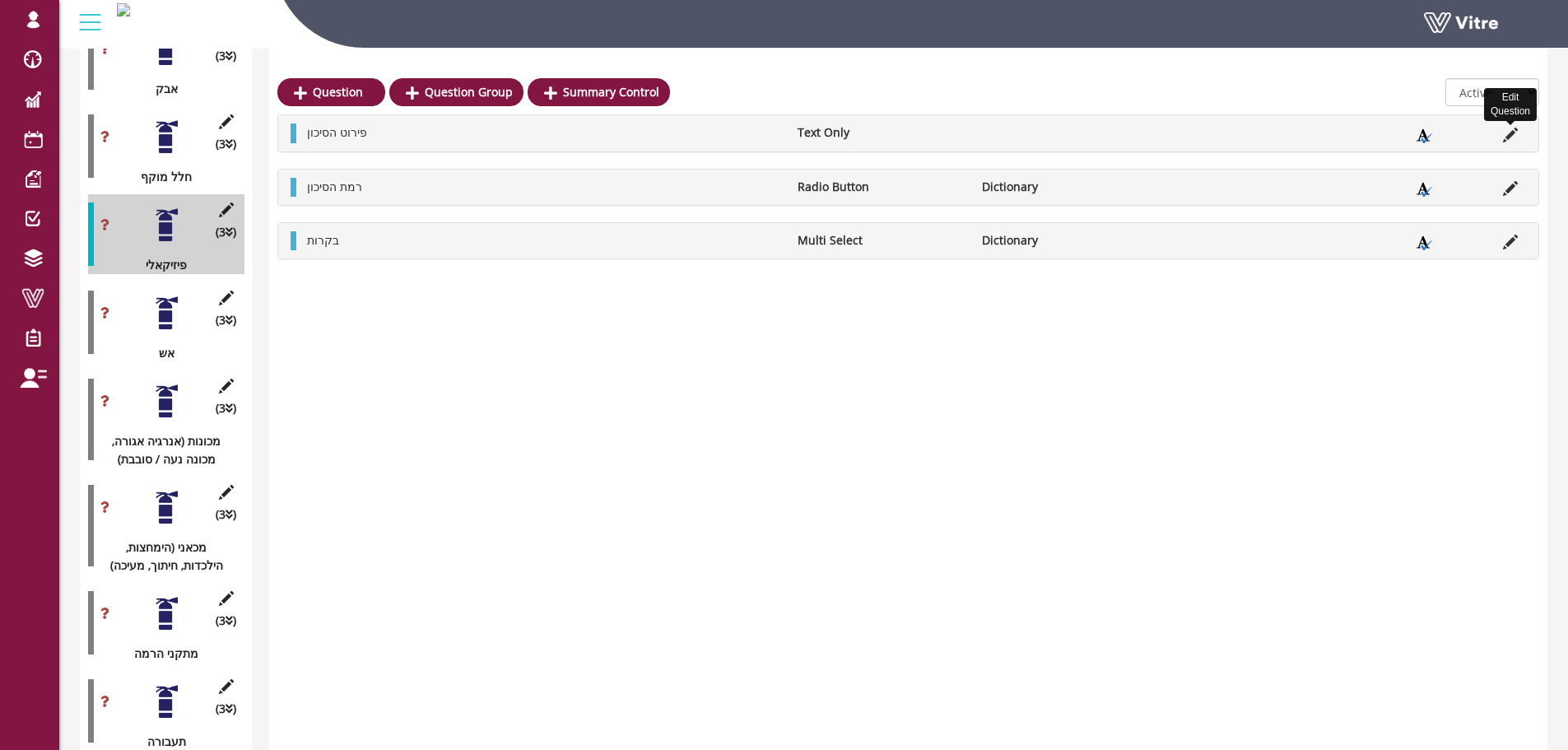
click at [1512, 128] on icon at bounding box center [1511, 135] width 15 height 15
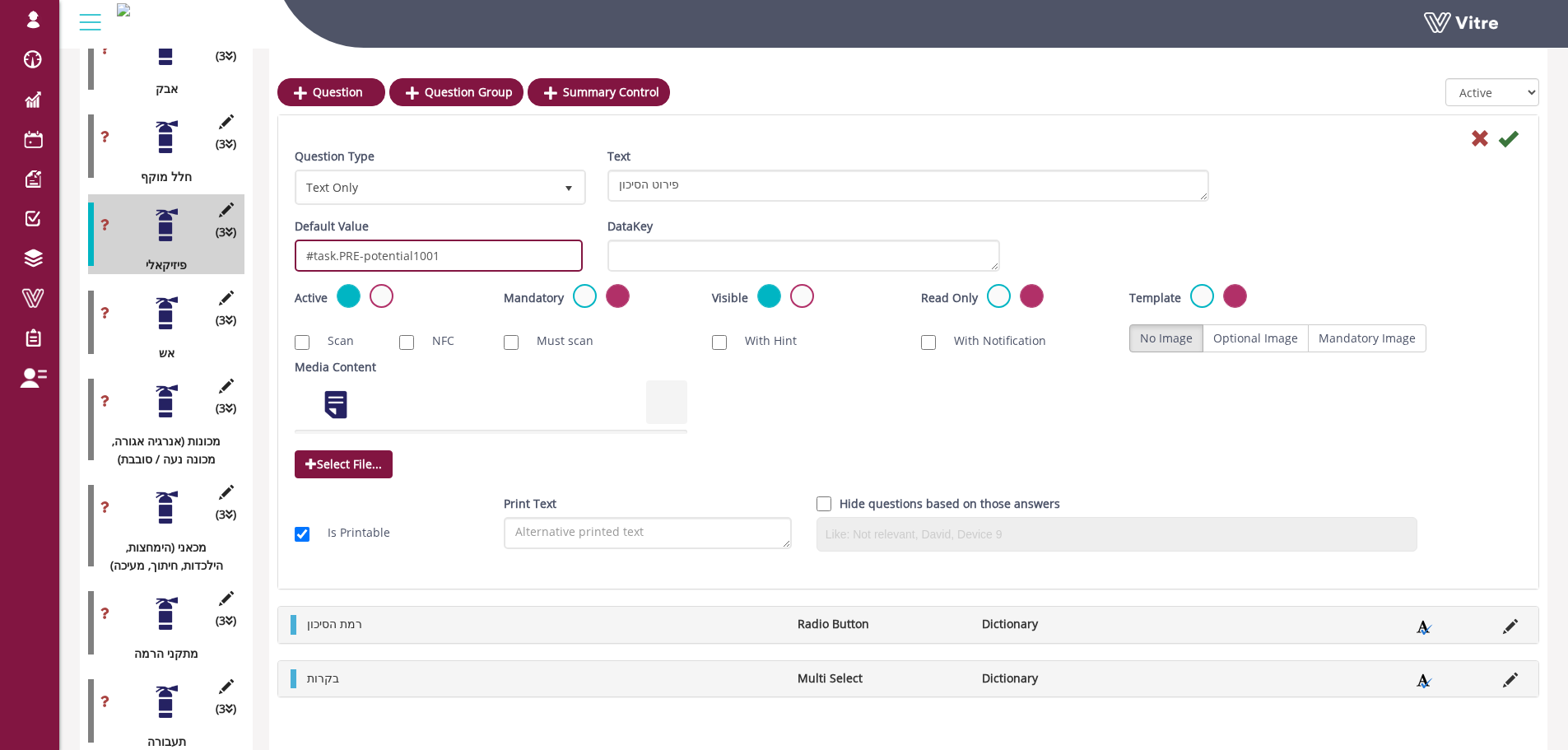
click at [484, 255] on input "#task.PRE-potential1001" at bounding box center [438, 256] width 288 height 32
click at [170, 294] on div at bounding box center [167, 313] width 37 height 37
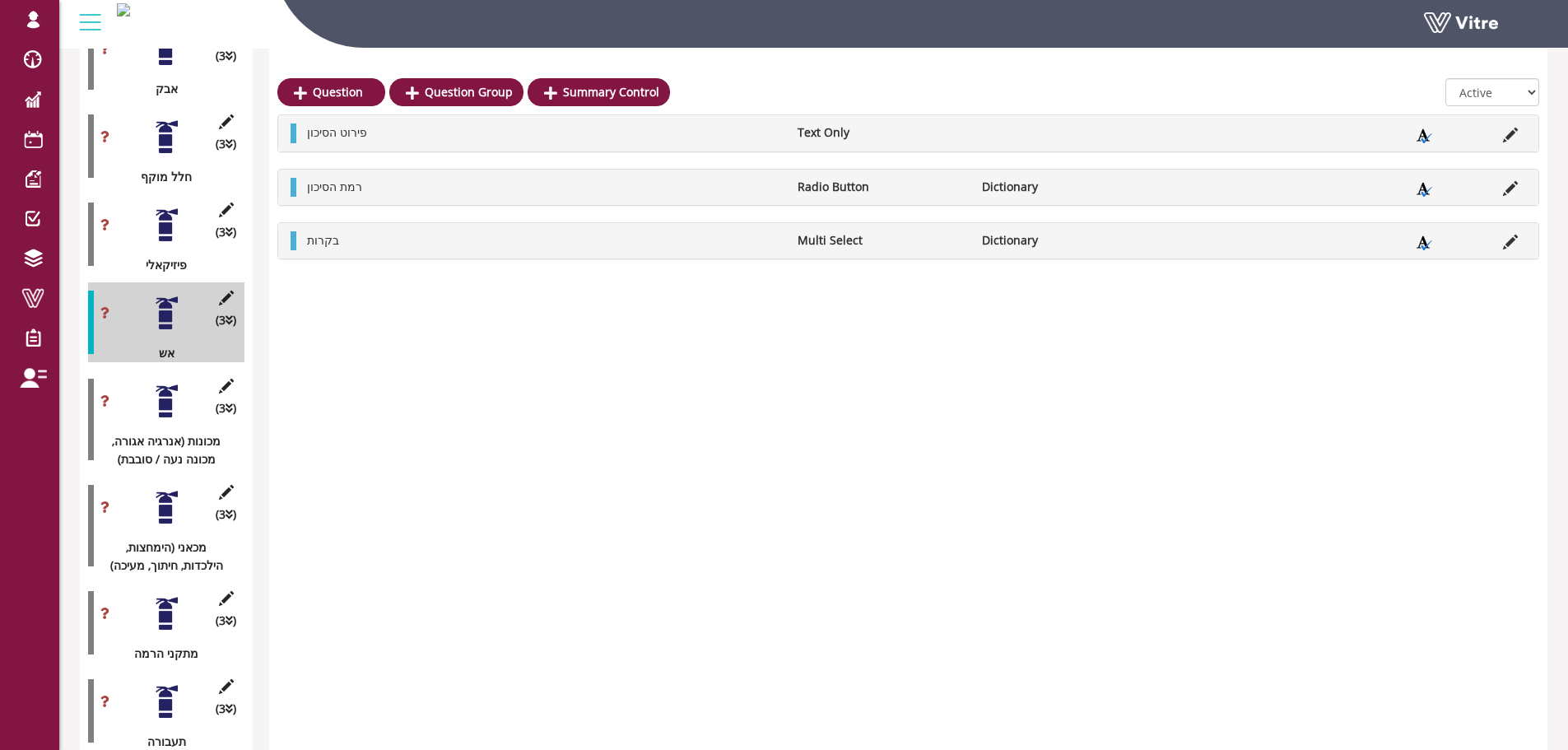
click at [1499, 131] on li at bounding box center [1511, 132] width 31 height 19
click at [1509, 135] on icon at bounding box center [1511, 135] width 15 height 15
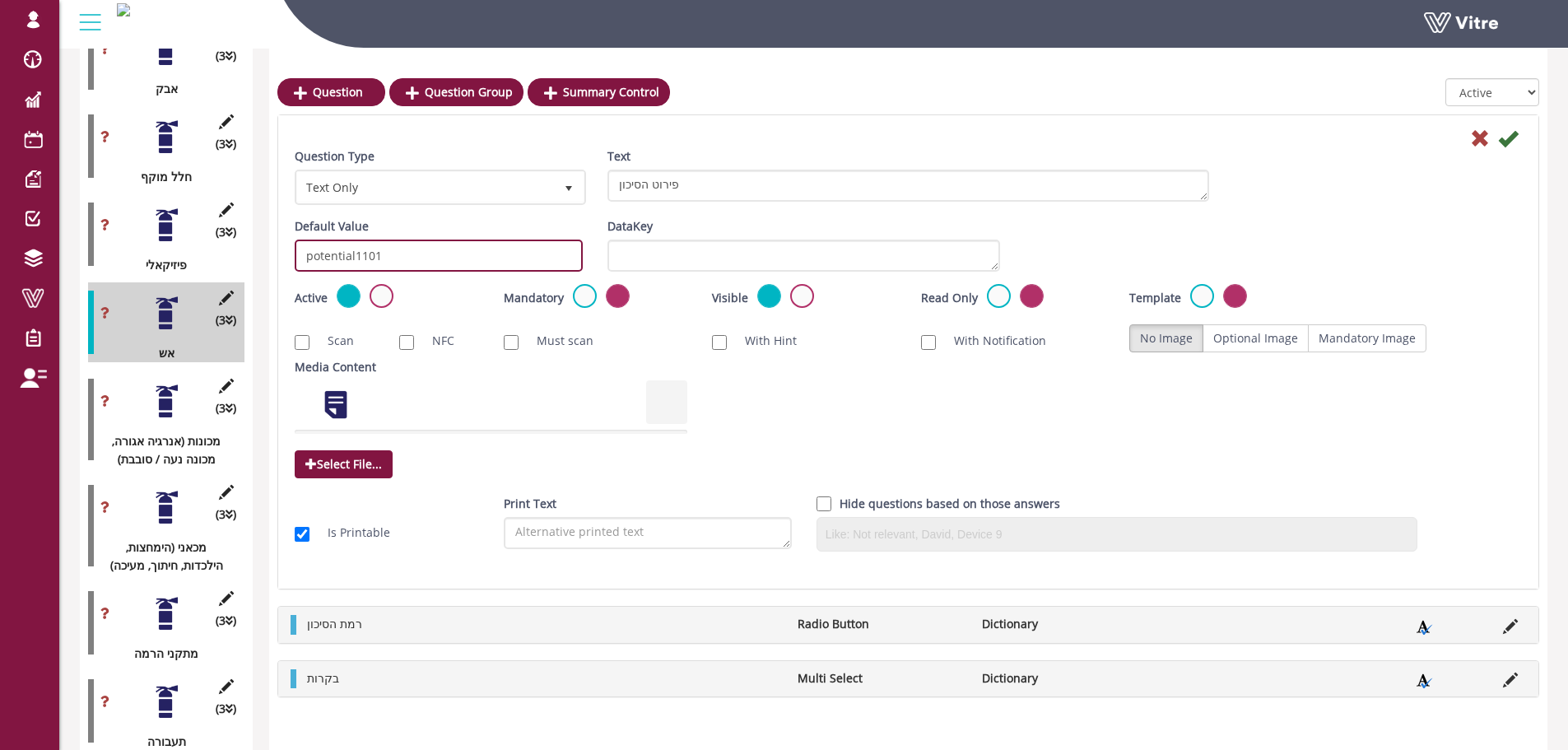
click at [425, 246] on input "potential1101" at bounding box center [438, 256] width 288 height 32
click at [423, 247] on input "potential1101" at bounding box center [438, 256] width 288 height 32
click at [306, 255] on input "potential1101" at bounding box center [438, 256] width 288 height 32
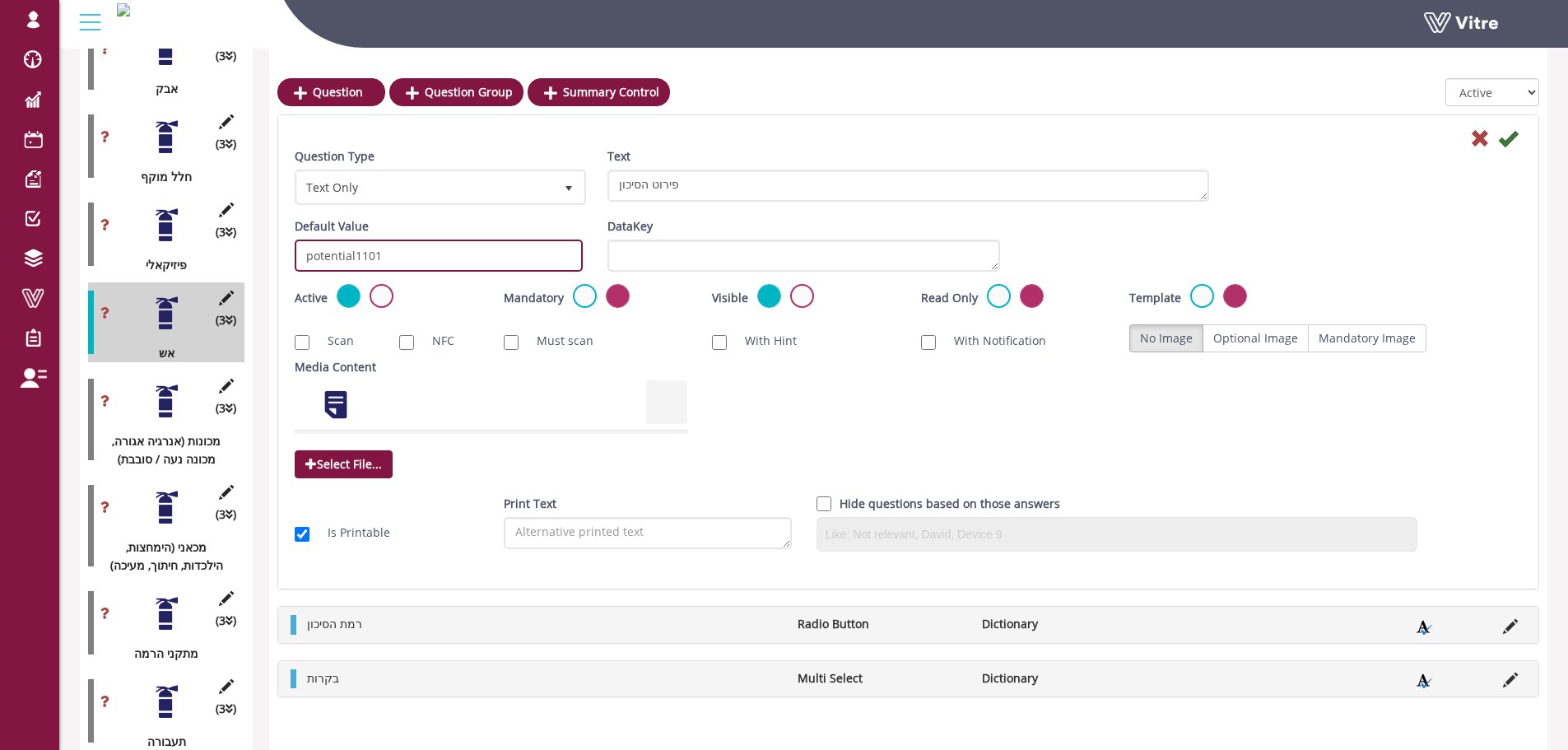
click at [470, 257] on input "potential1101" at bounding box center [438, 256] width 288 height 32
paste input "#task.PRE-potential10"
click at [420, 255] on input "#task.PRE-potential1001" at bounding box center [438, 256] width 288 height 32
click at [532, 245] on input "#task.PRE-potential1101" at bounding box center [438, 256] width 288 height 32
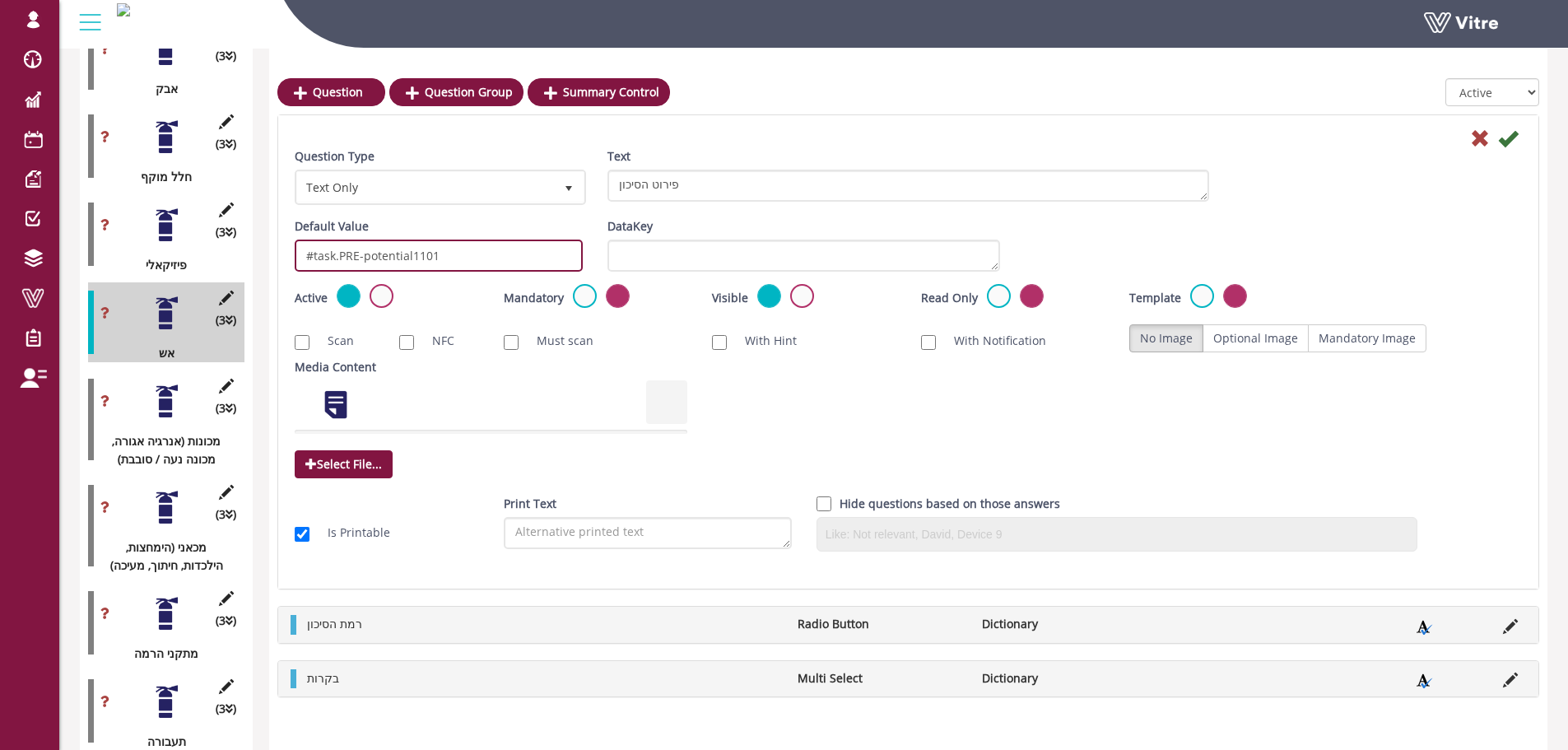
click at [532, 245] on input "#task.PRE-potential1101" at bounding box center [438, 256] width 288 height 32
type input "#task.PRE-potential1101"
click at [1512, 135] on icon at bounding box center [1507, 138] width 19 height 19
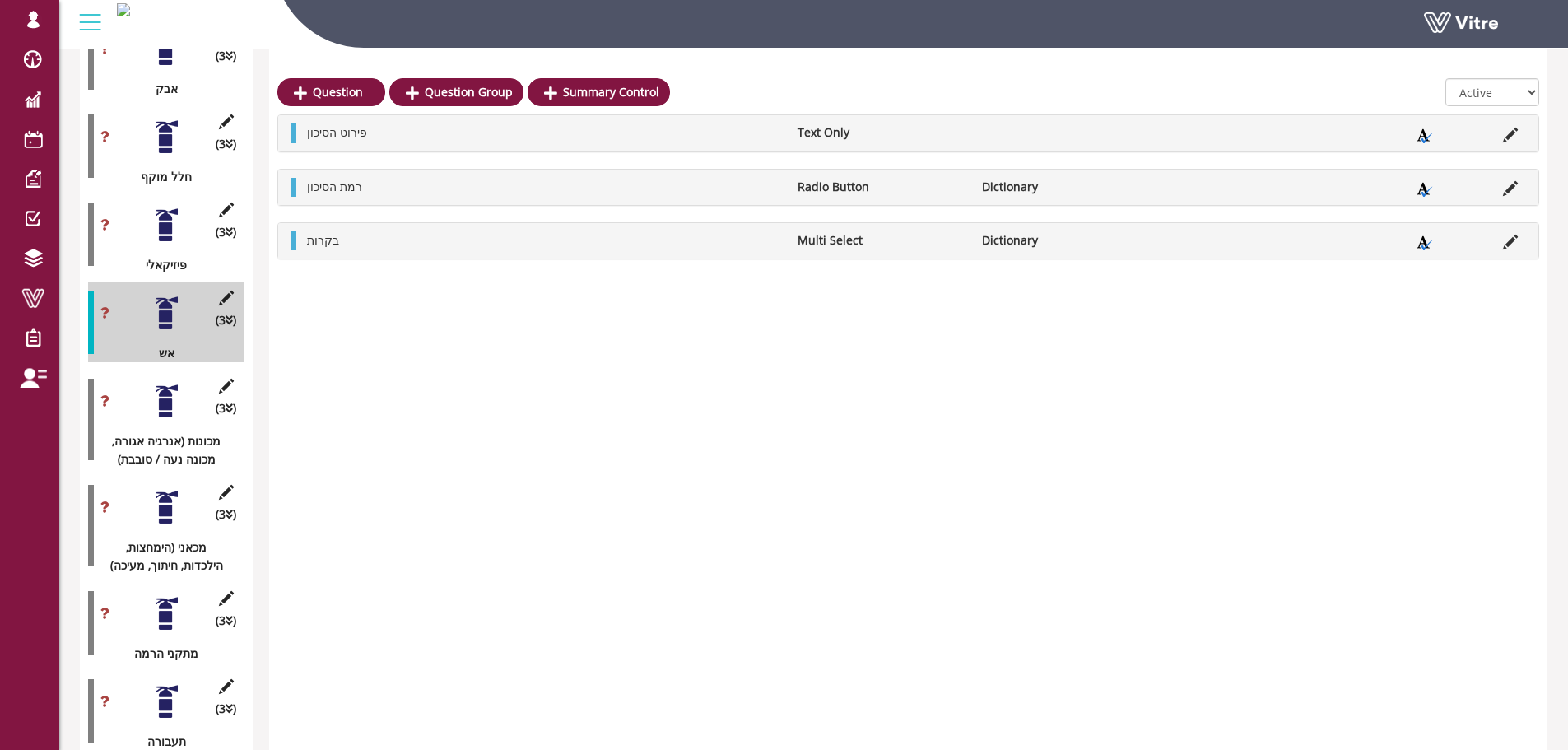
click at [1507, 187] on icon at bounding box center [1511, 188] width 15 height 15
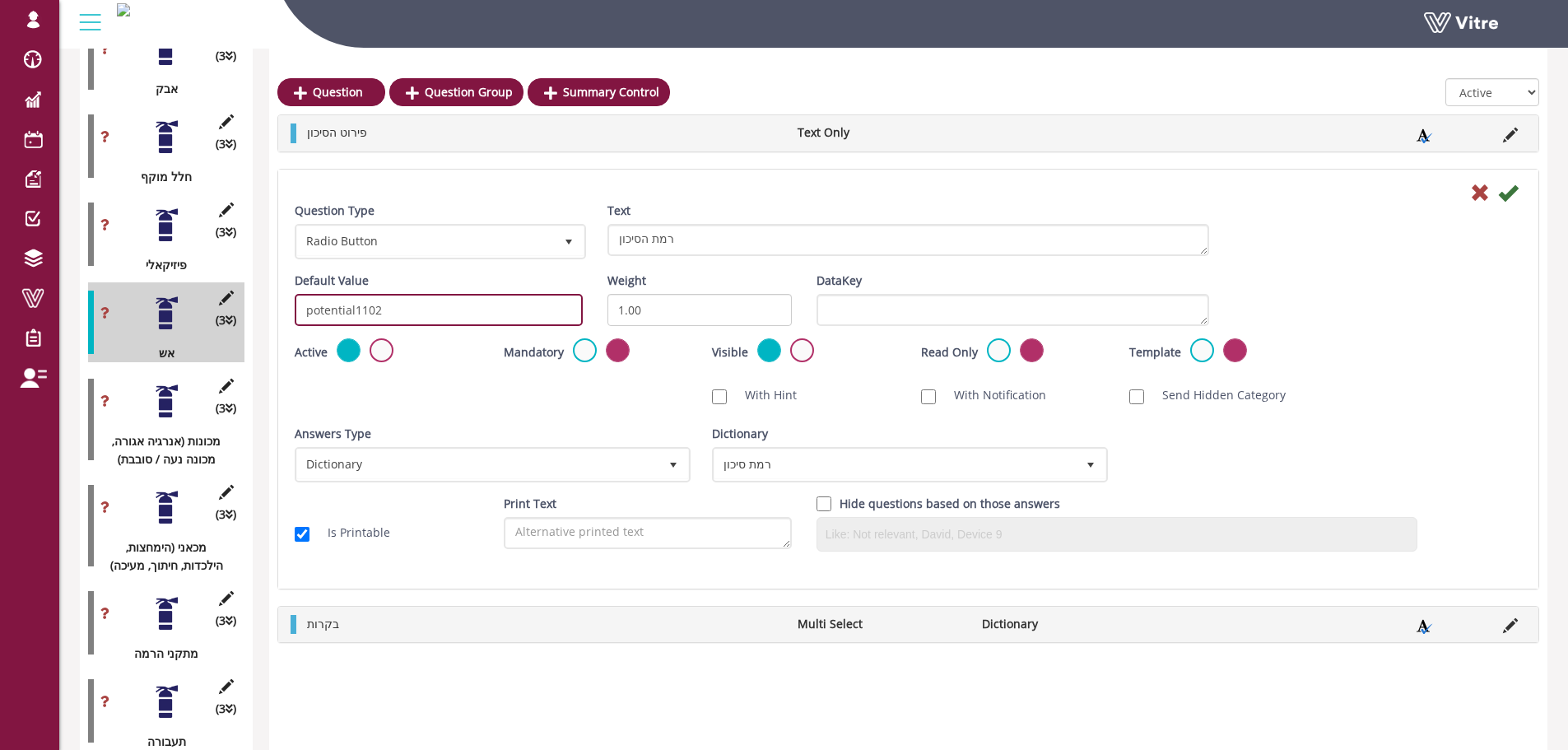
click at [435, 321] on input "potential1102" at bounding box center [438, 309] width 288 height 32
paste input "#task.PRE-potential1101"
drag, startPoint x: 447, startPoint y: 309, endPoint x: 433, endPoint y: 314, distance: 14.9
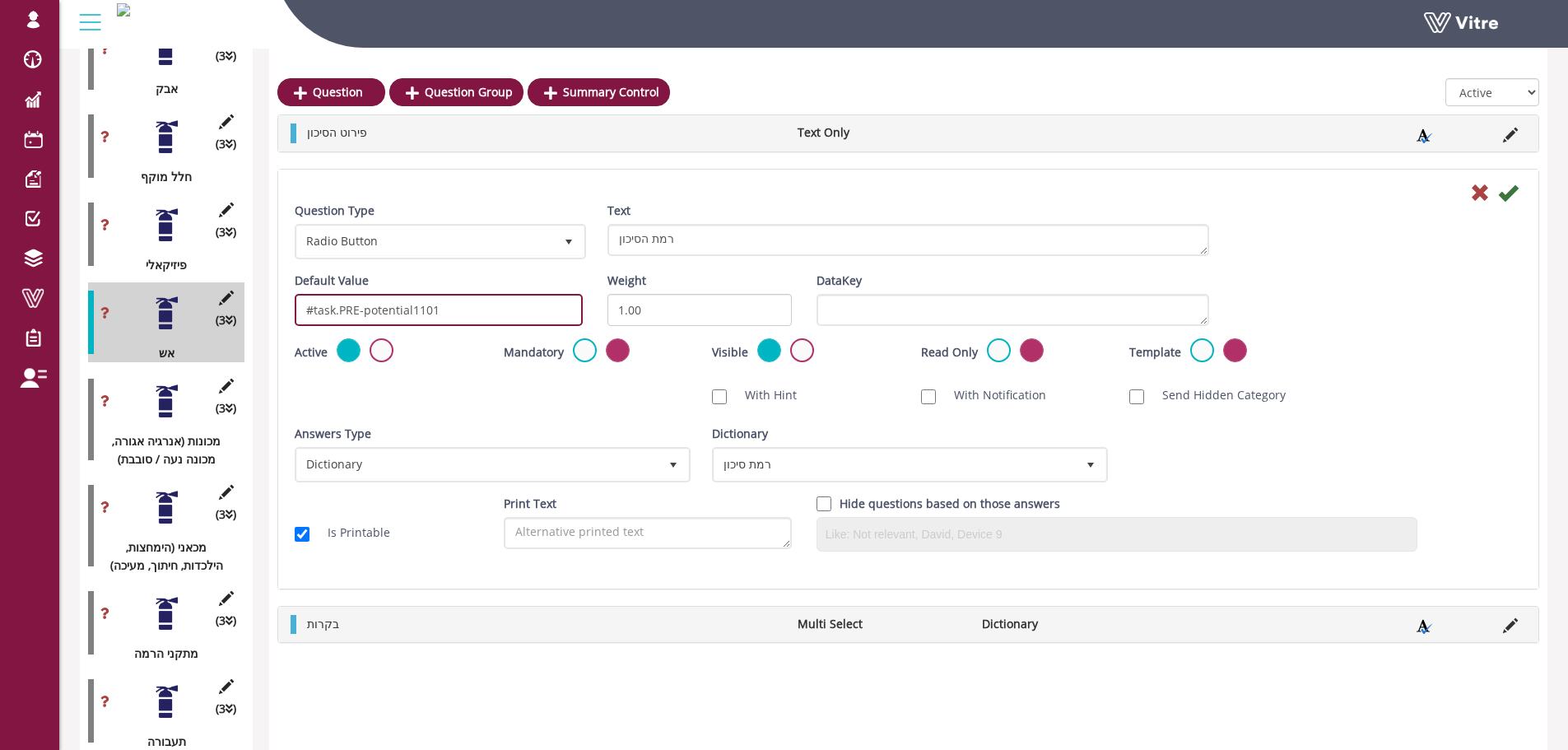
click at [433, 314] on input "#task.PRE-potential1101" at bounding box center [438, 309] width 288 height 32
type input "#task.PRE-potential1102"
click at [1514, 190] on icon at bounding box center [1507, 192] width 19 height 19
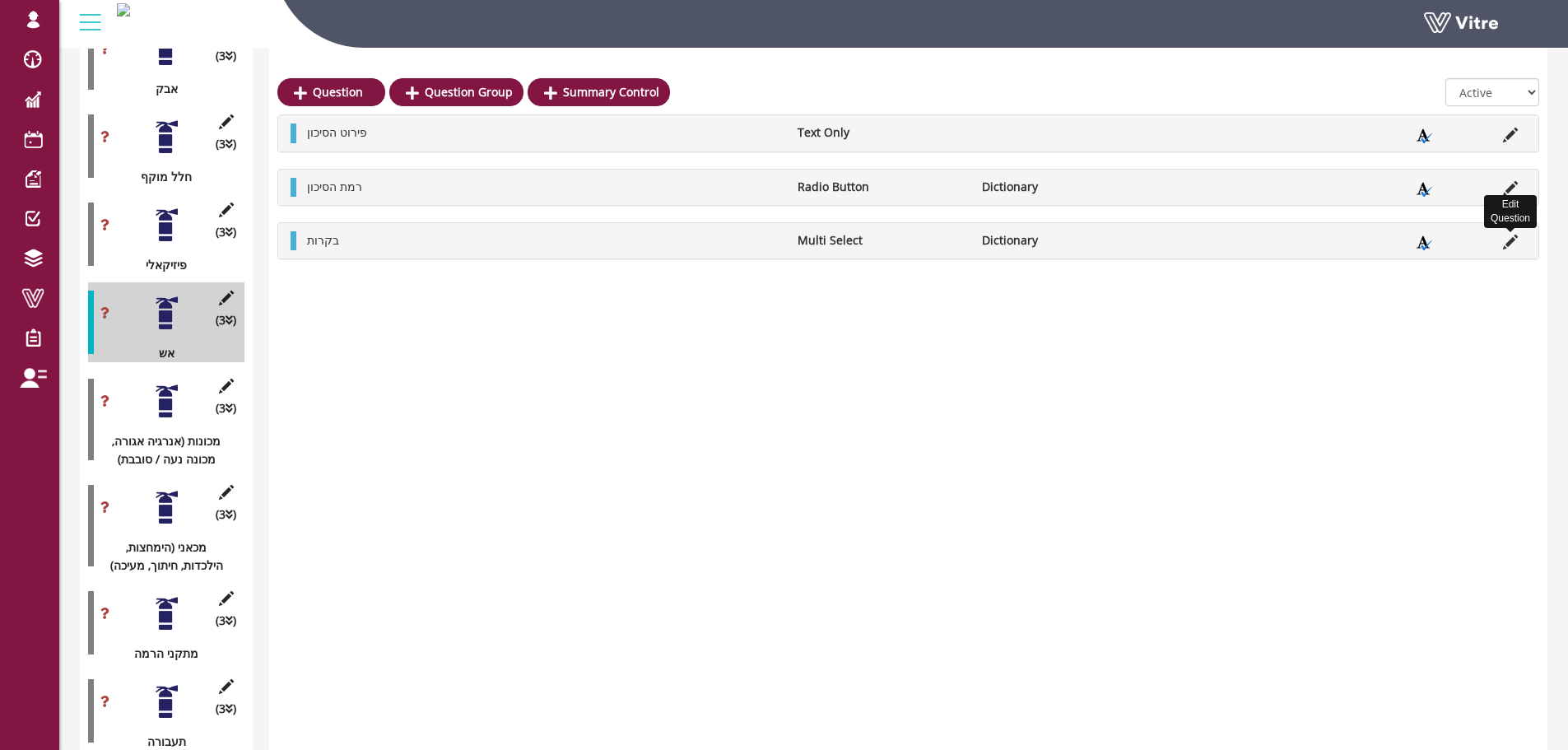
click at [1505, 237] on icon at bounding box center [1511, 242] width 15 height 15
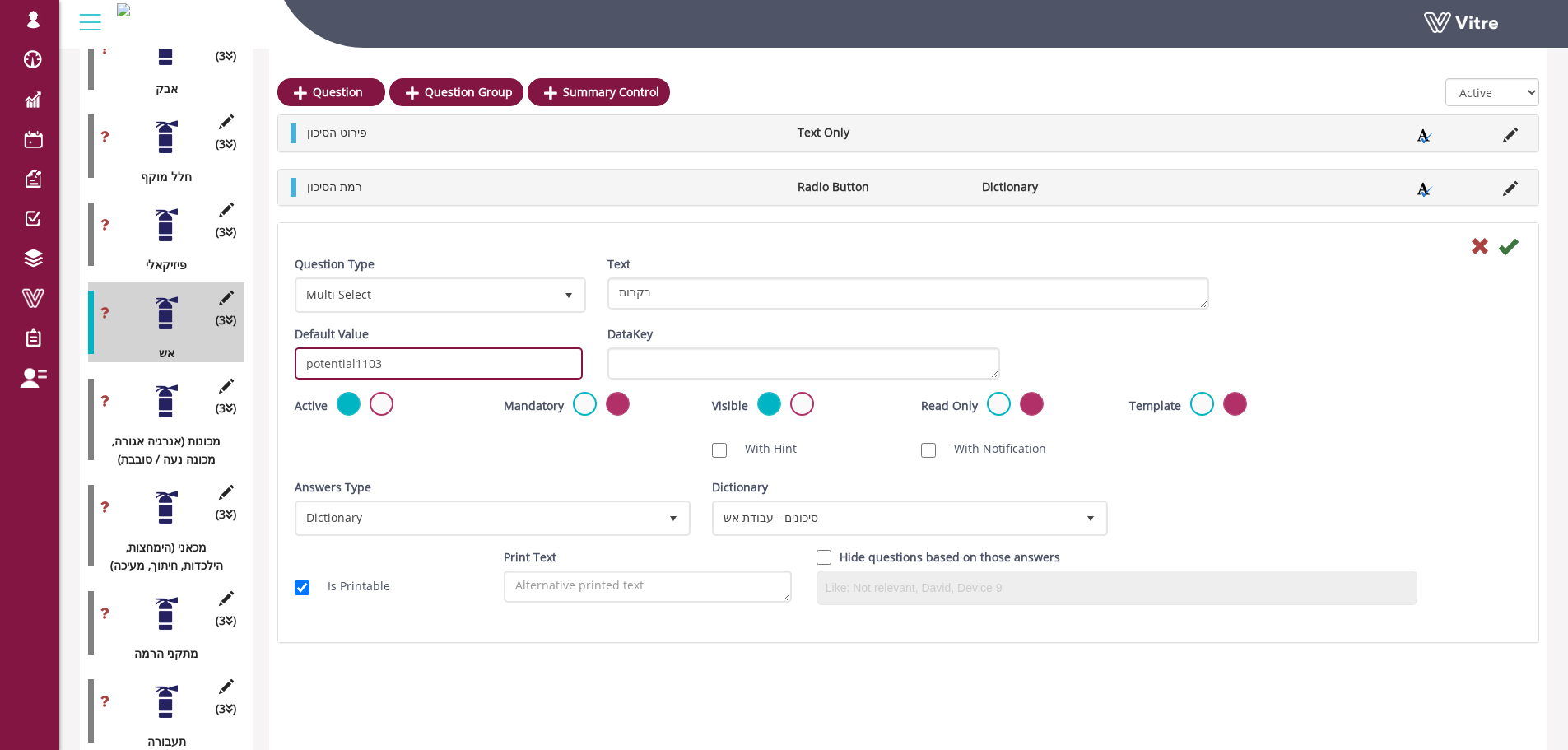
drag, startPoint x: 406, startPoint y: 366, endPoint x: 376, endPoint y: 366, distance: 30.0
click at [376, 366] on input "potential1103" at bounding box center [438, 363] width 288 height 32
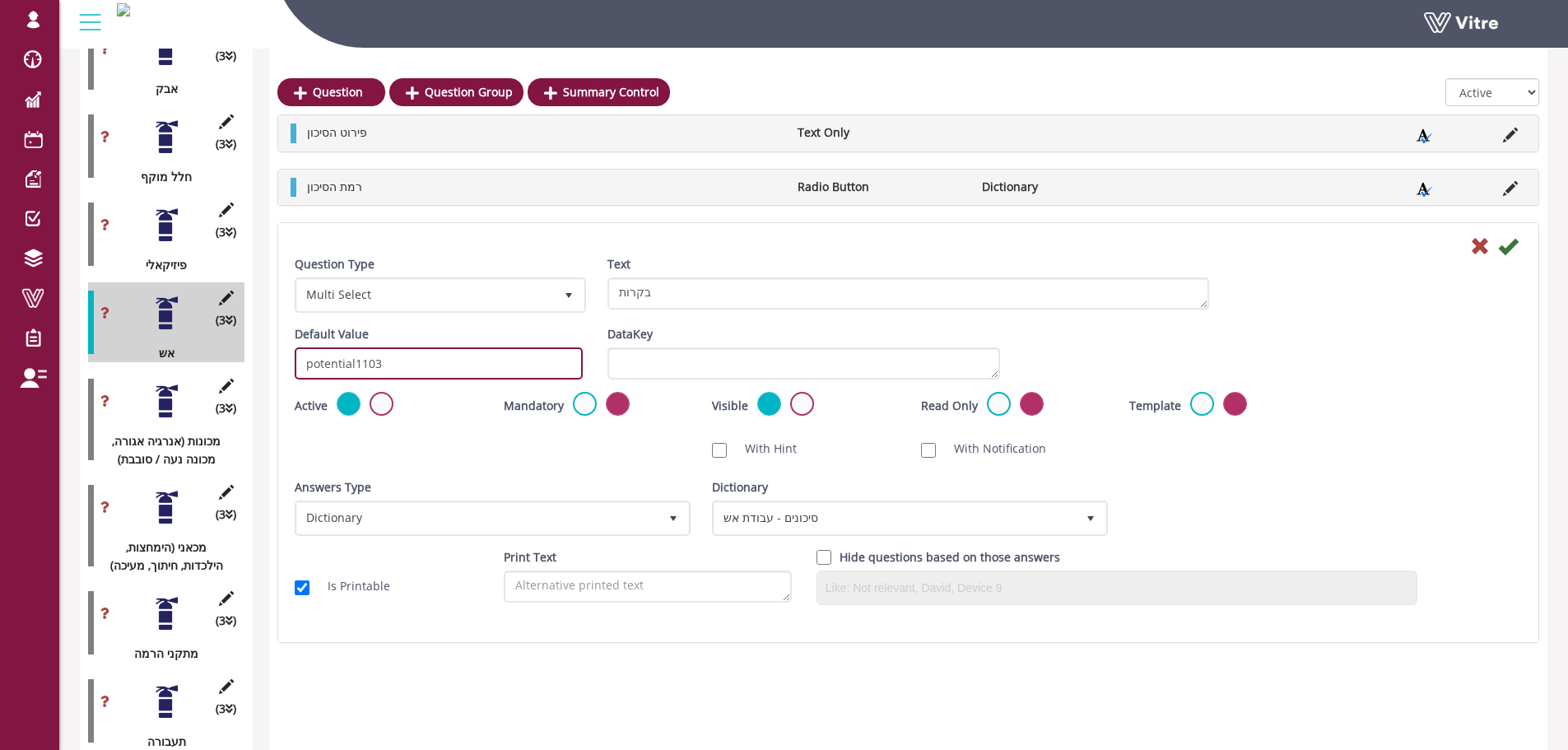
paste input "#task.PRE-potential1101"
click at [434, 364] on input "#task.PRE-potential1101" at bounding box center [438, 363] width 288 height 32
type input "#task.PRE-potential1103"
click at [1510, 245] on icon at bounding box center [1507, 245] width 19 height 19
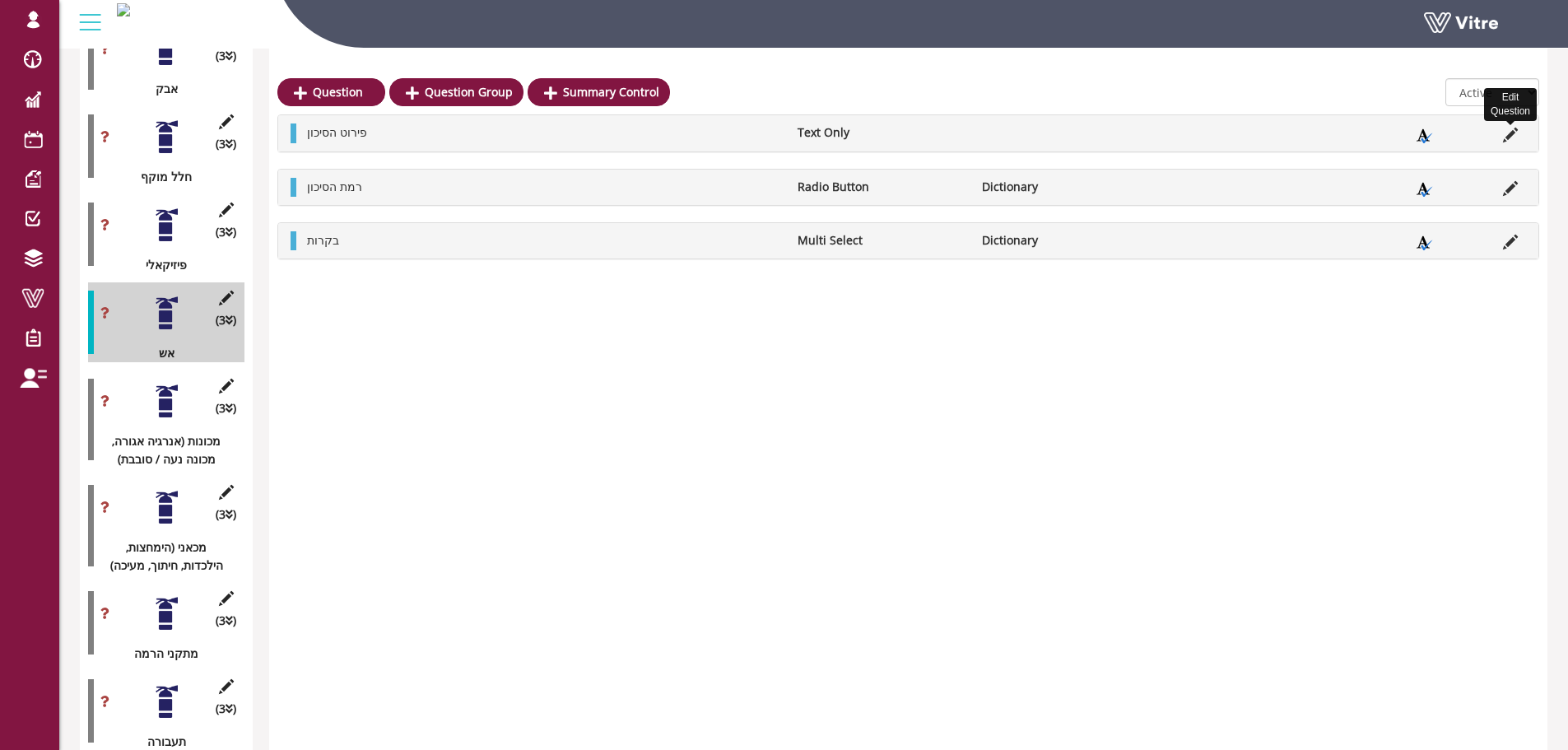
click at [1509, 135] on icon at bounding box center [1511, 135] width 15 height 15
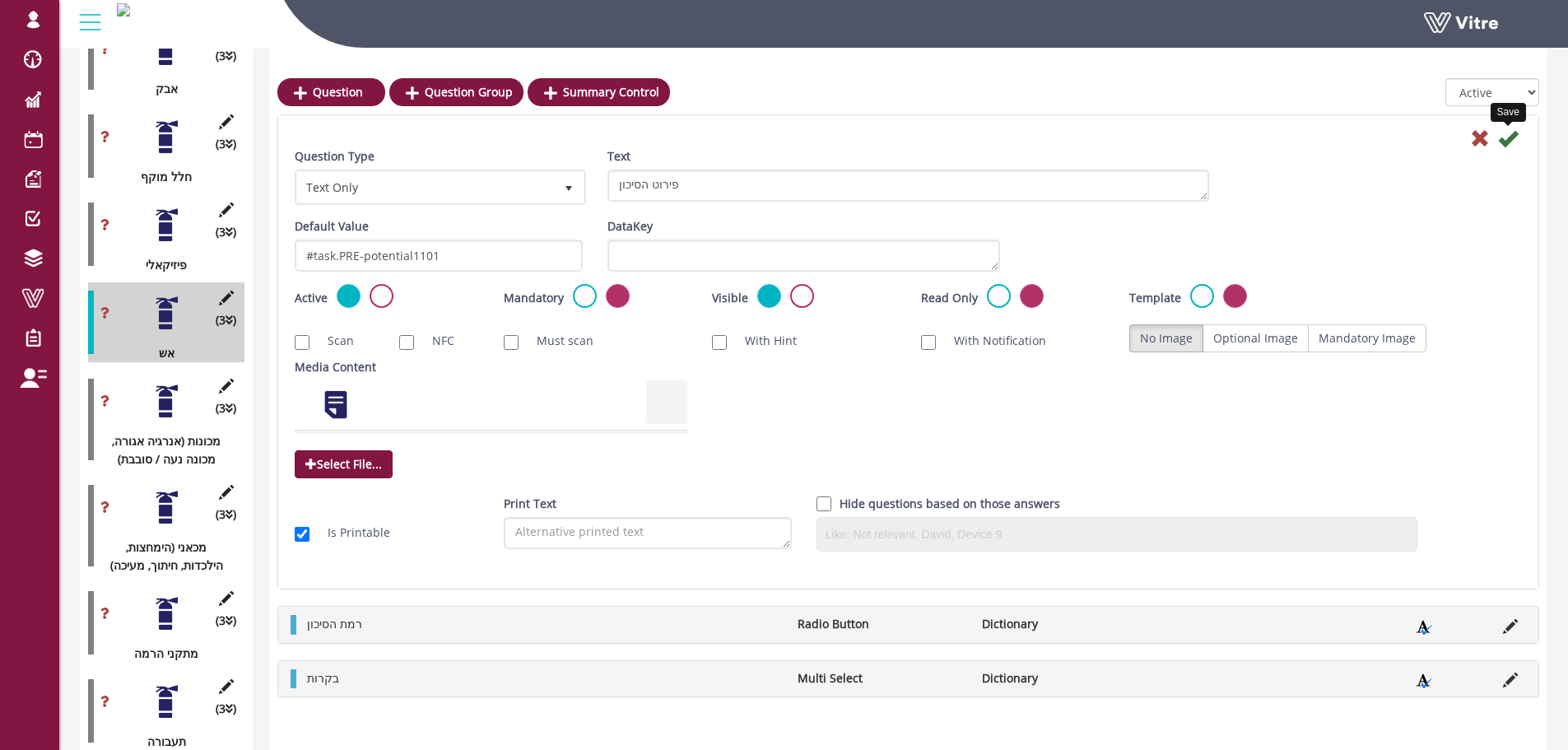
click at [1513, 144] on icon at bounding box center [1507, 138] width 19 height 19
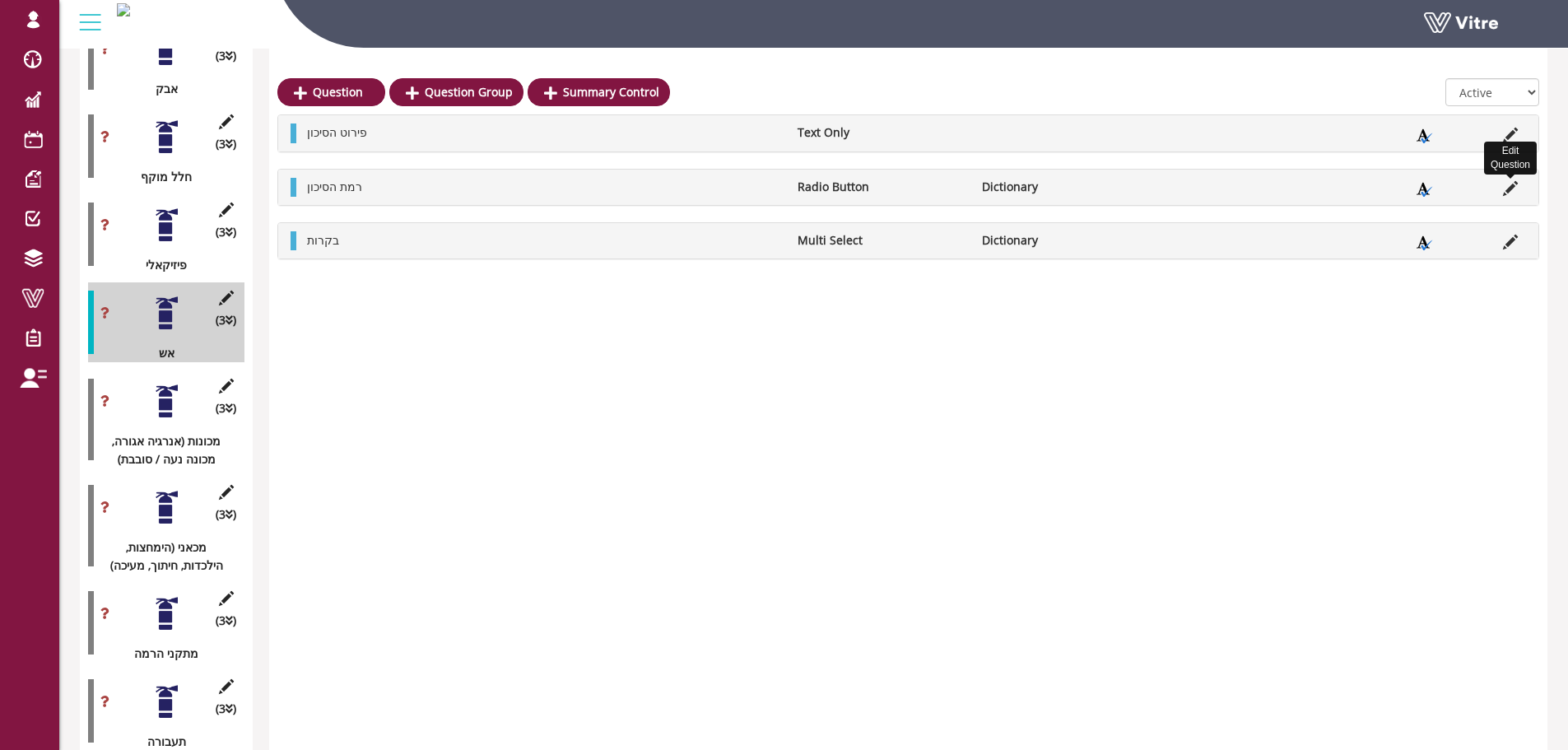
click at [1507, 188] on icon at bounding box center [1511, 188] width 15 height 15
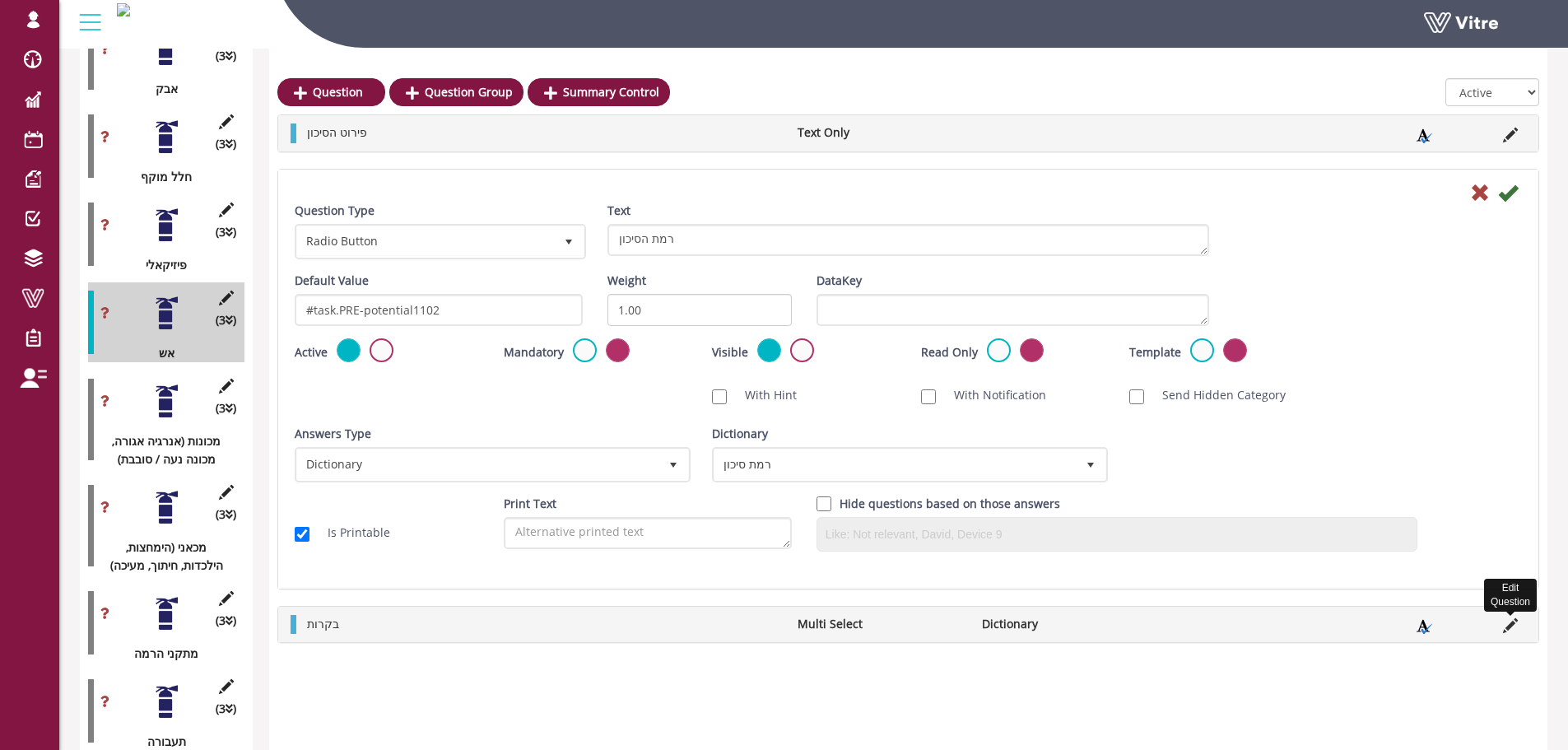
click at [1511, 620] on icon at bounding box center [1511, 625] width 15 height 15
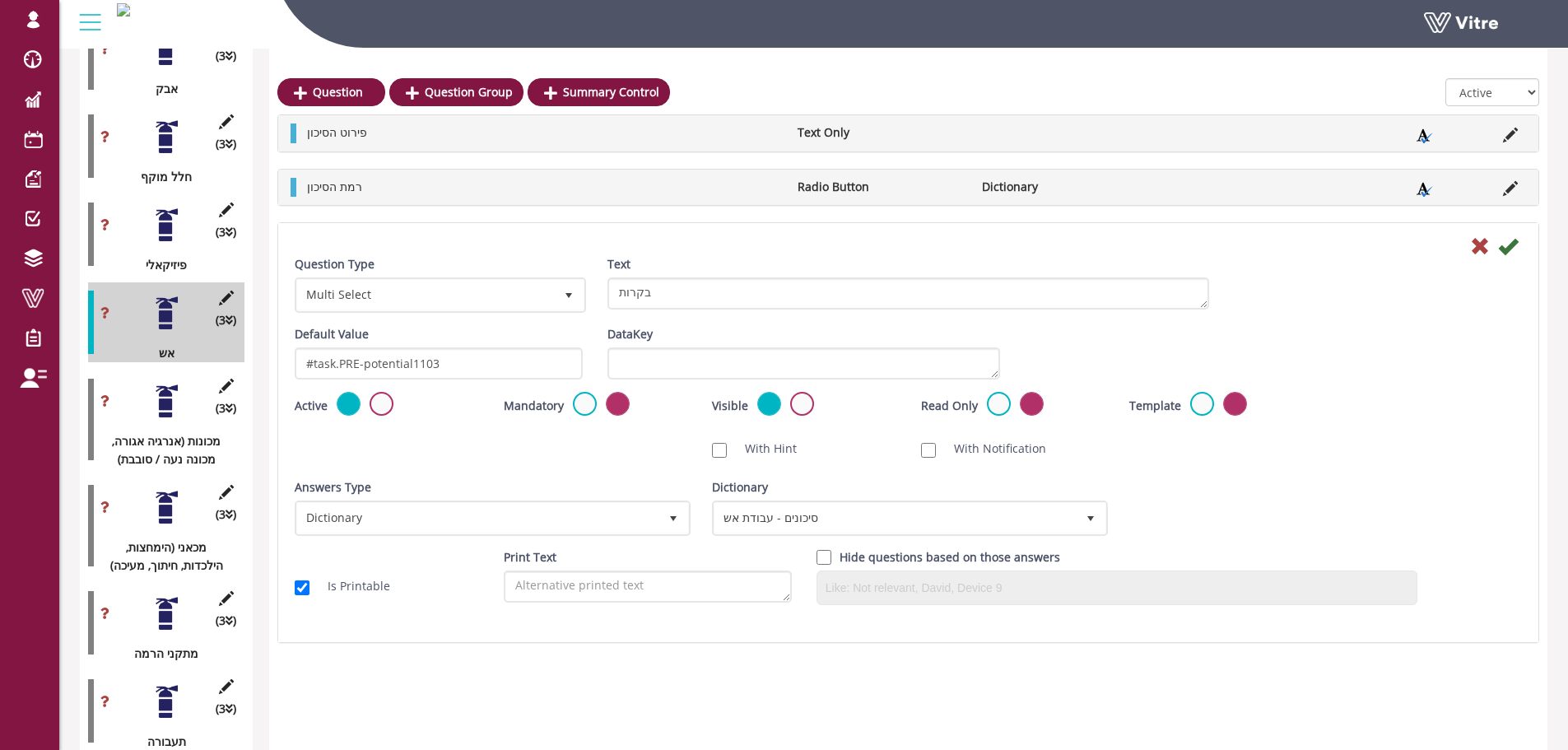
click at [158, 391] on div at bounding box center [167, 401] width 37 height 37
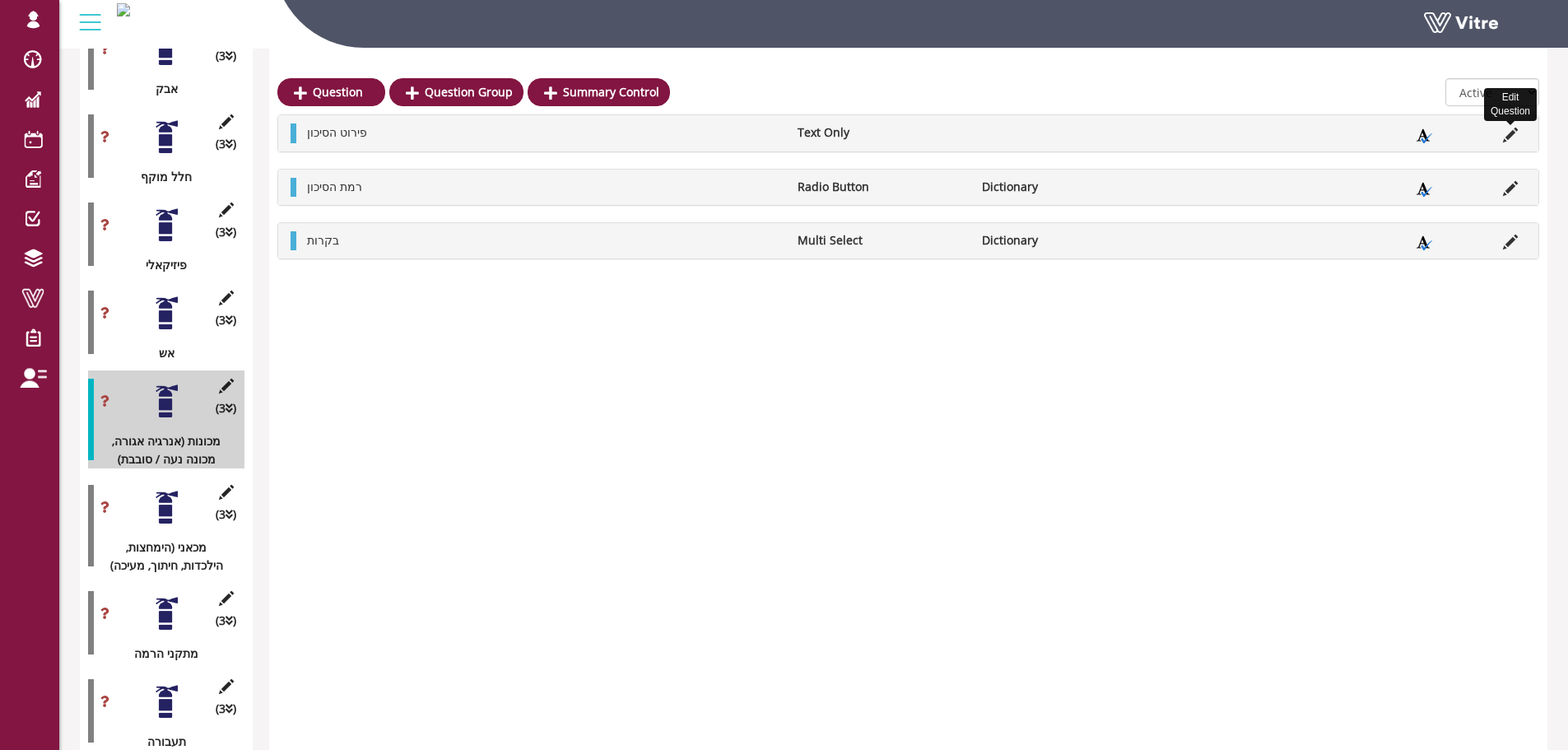
click at [1509, 137] on icon at bounding box center [1511, 135] width 15 height 15
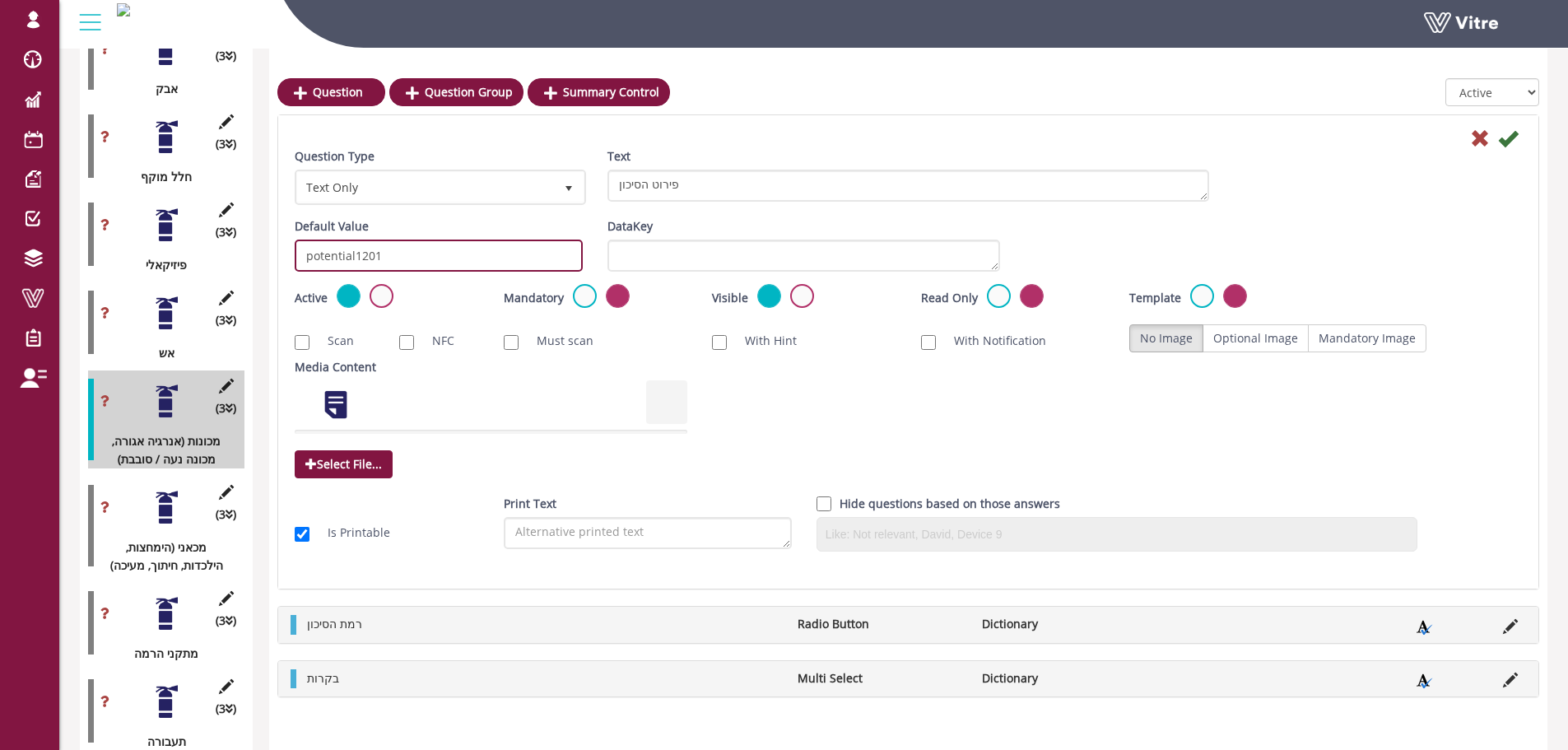
click at [531, 268] on input "potential1201" at bounding box center [438, 256] width 288 height 32
paste input "#task.PRE-potential11"
click at [420, 255] on input "#task.PRE-potential1101" at bounding box center [438, 256] width 288 height 32
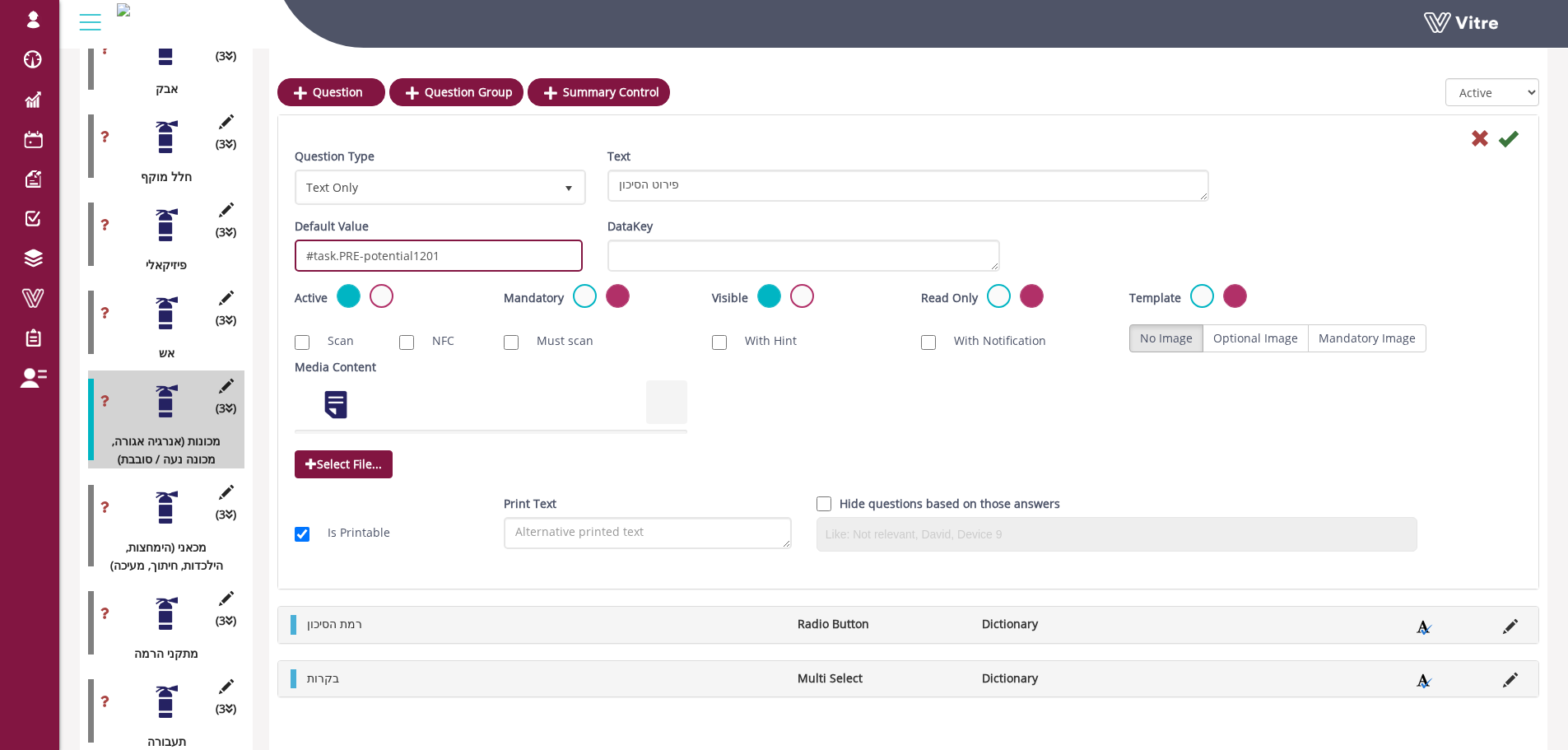
click at [420, 255] on input "#task.PRE-potential1201" at bounding box center [438, 256] width 288 height 32
type input "#task.PRE-potential1201"
click at [1511, 136] on icon at bounding box center [1507, 138] width 19 height 19
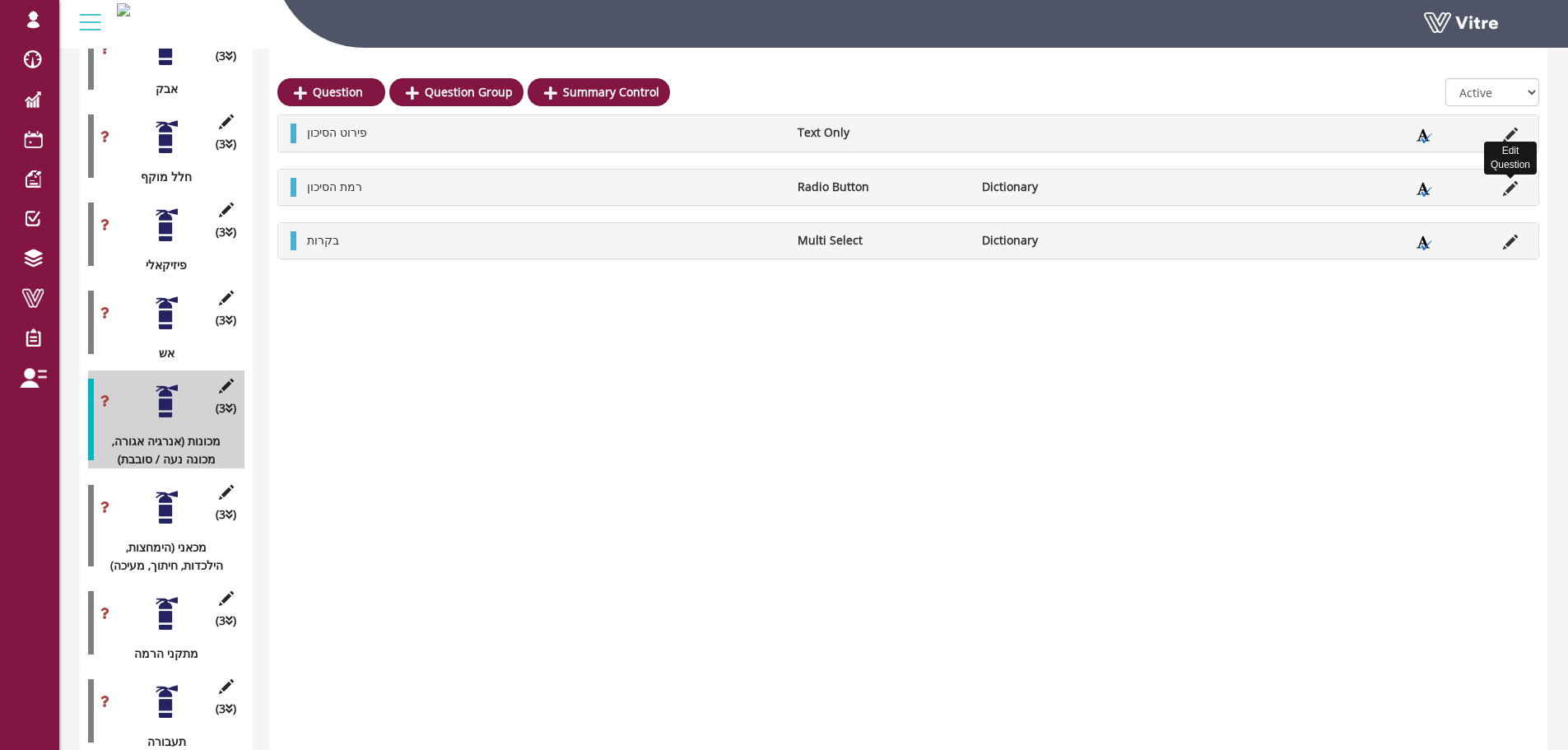
click at [1505, 184] on icon at bounding box center [1511, 188] width 15 height 15
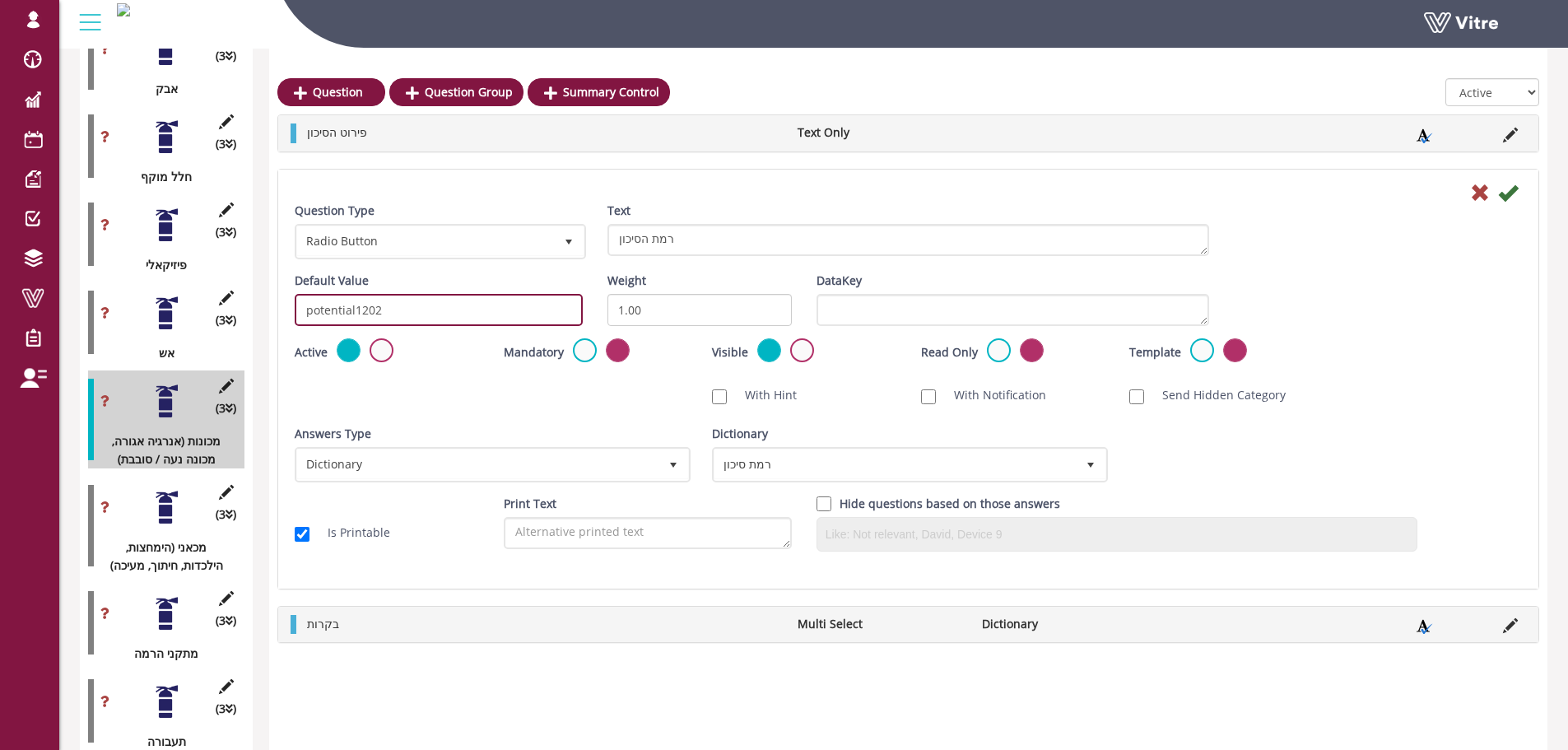
click at [410, 300] on input "potential1202" at bounding box center [438, 309] width 288 height 32
paste input "#task.PRE-potential1201"
click at [419, 311] on input "#task.PRE-potential1201" at bounding box center [438, 309] width 288 height 32
drag, startPoint x: 446, startPoint y: 309, endPoint x: 433, endPoint y: 309, distance: 13.0
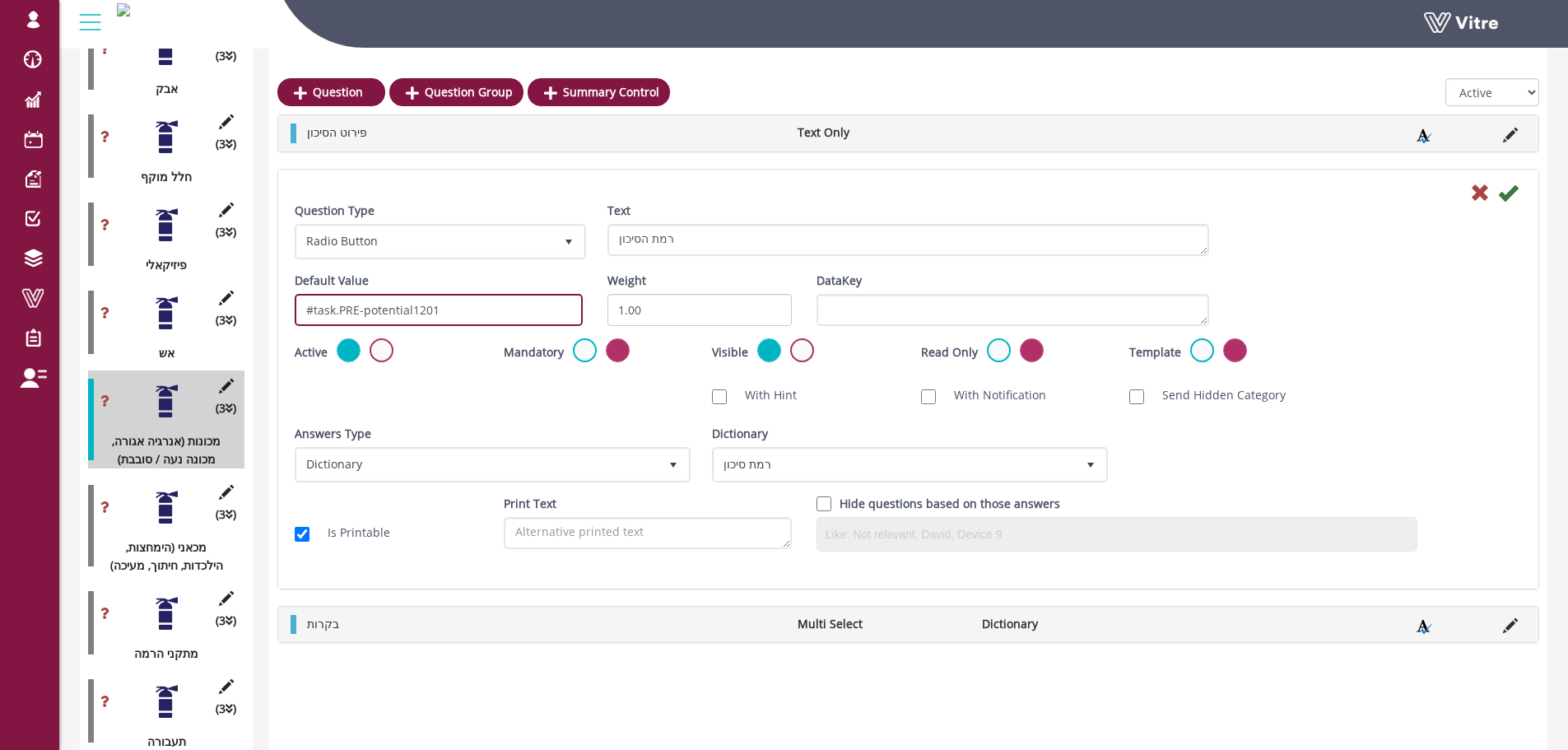
click at [433, 309] on input "#task.PRE-potential1201" at bounding box center [438, 309] width 288 height 32
type input "#task.PRE-potential1202"
click at [1511, 191] on icon at bounding box center [1507, 192] width 19 height 19
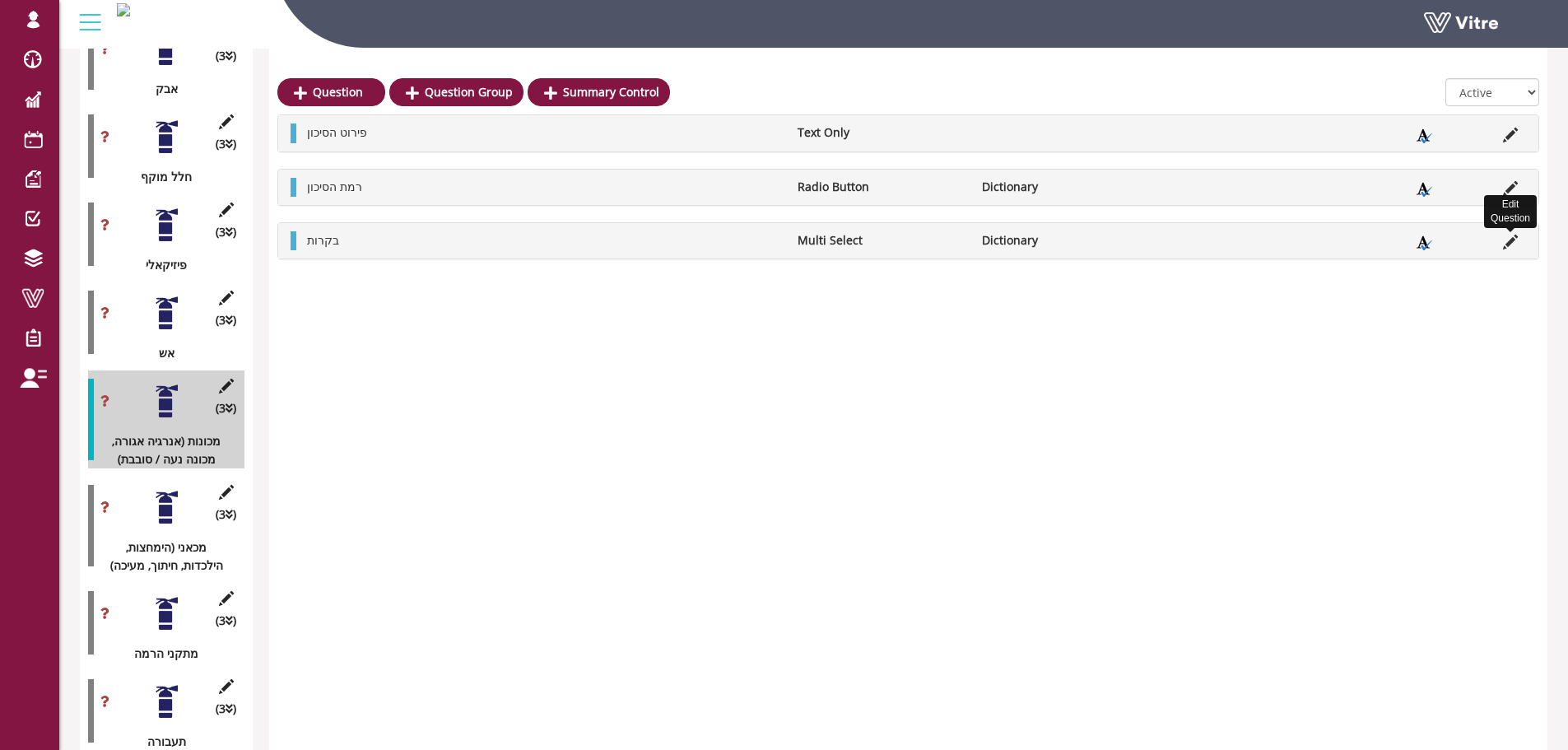
click at [1512, 244] on icon at bounding box center [1511, 242] width 15 height 15
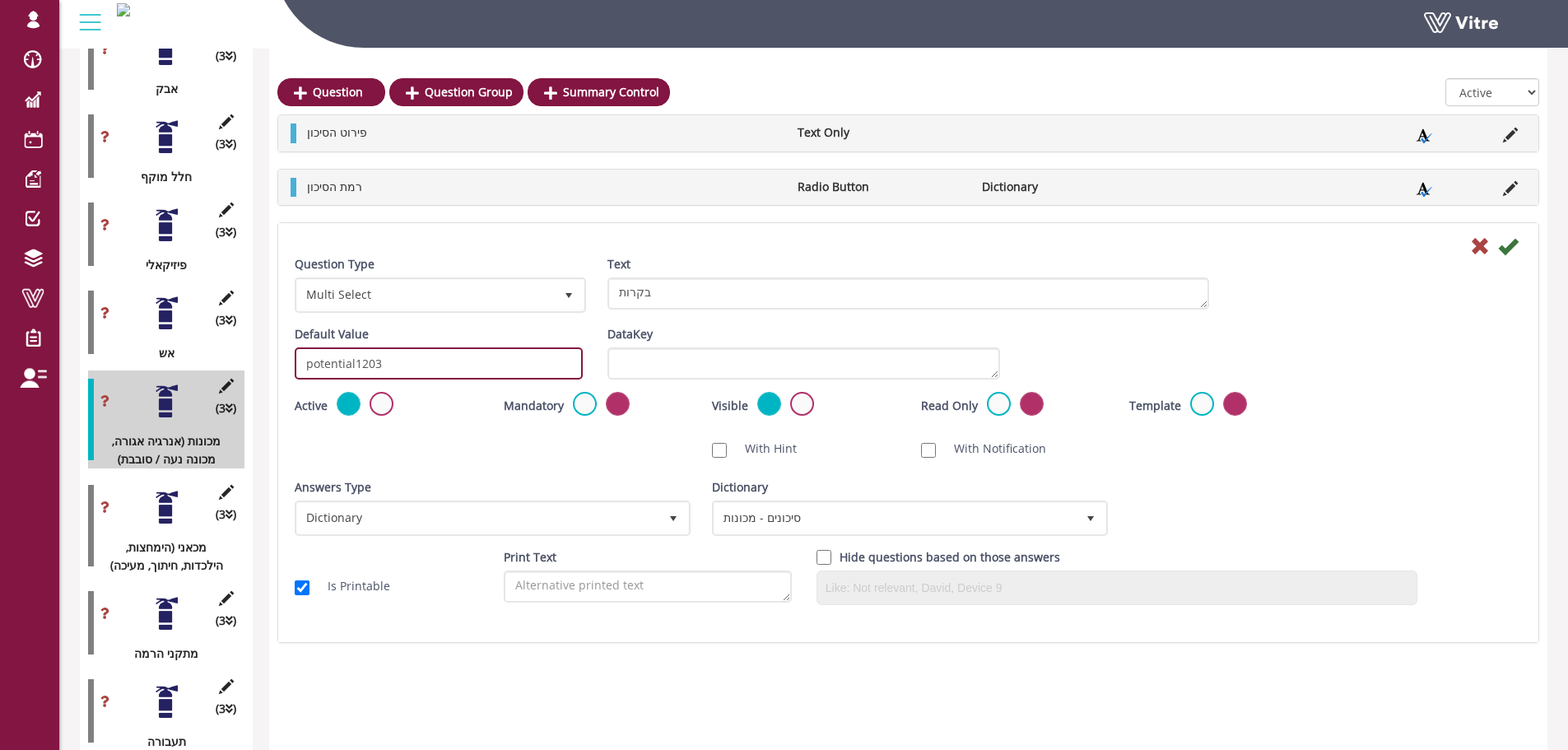
click at [409, 351] on input "potential1203" at bounding box center [438, 363] width 288 height 32
paste input "#task.PRE-potential1201"
drag, startPoint x: 441, startPoint y: 362, endPoint x: 433, endPoint y: 361, distance: 8.1
click at [433, 361] on input "#task.PRE-potential1201" at bounding box center [438, 363] width 288 height 32
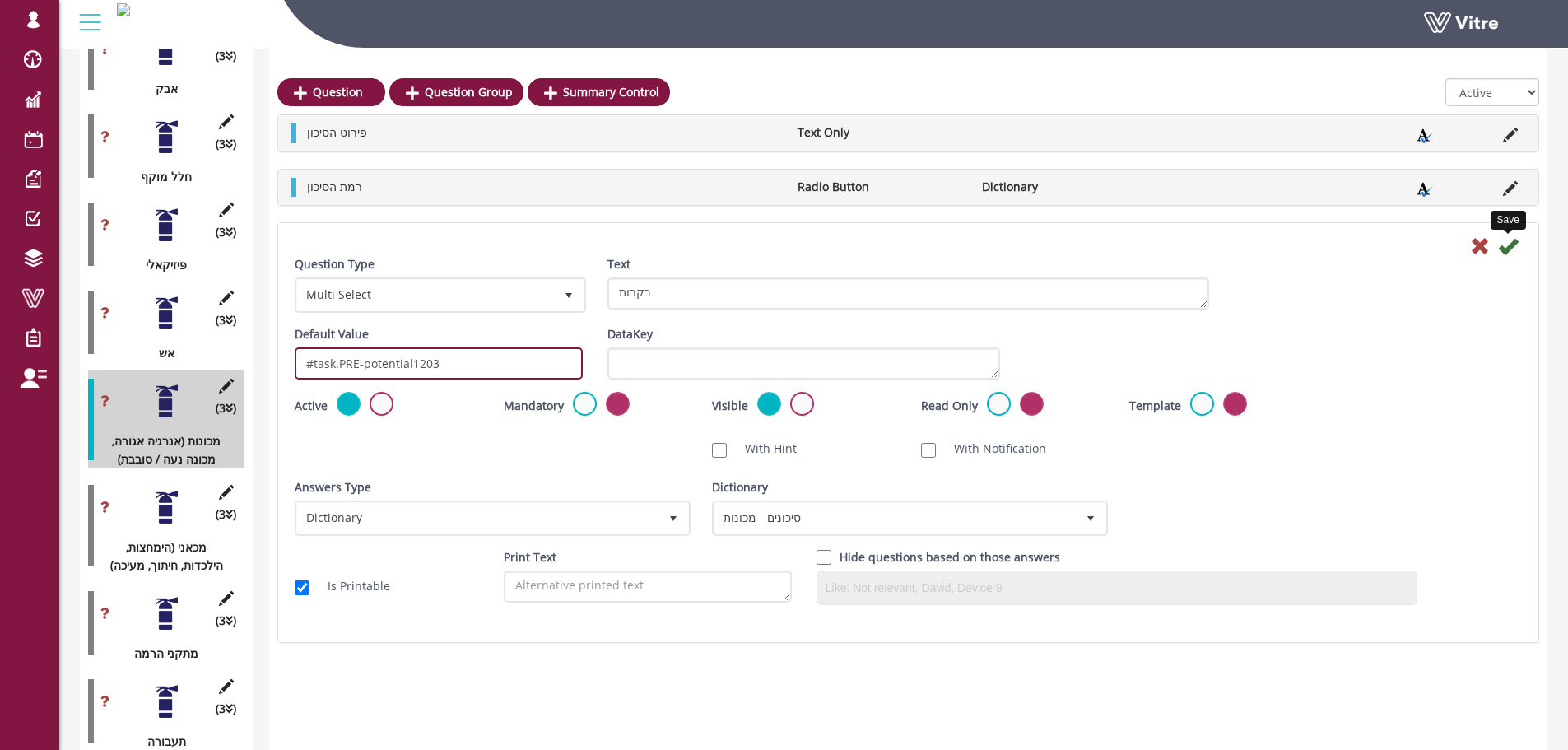
type input "#task.PRE-potential1203"
click at [1511, 244] on icon at bounding box center [1507, 245] width 19 height 19
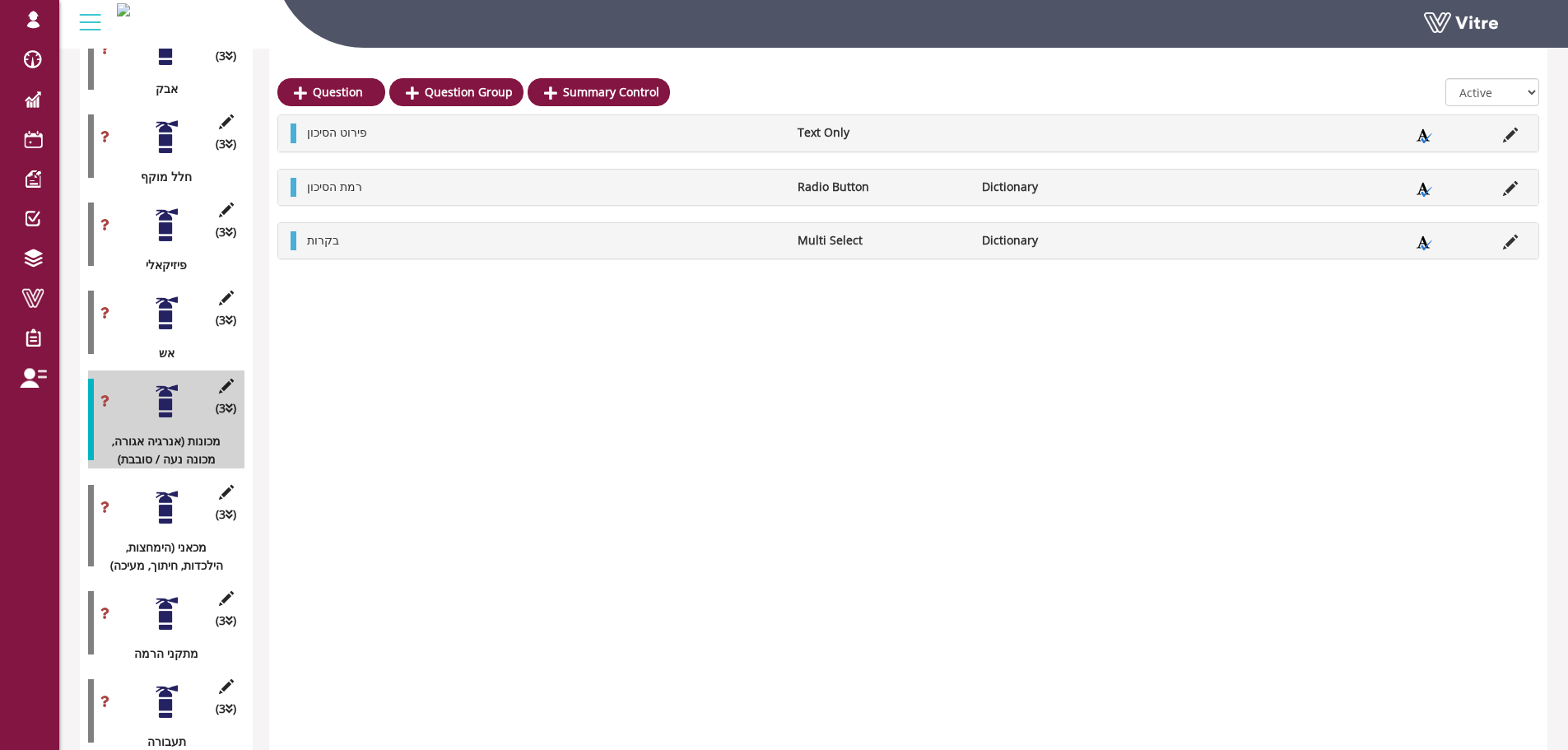
click at [165, 489] on div at bounding box center [167, 507] width 37 height 37
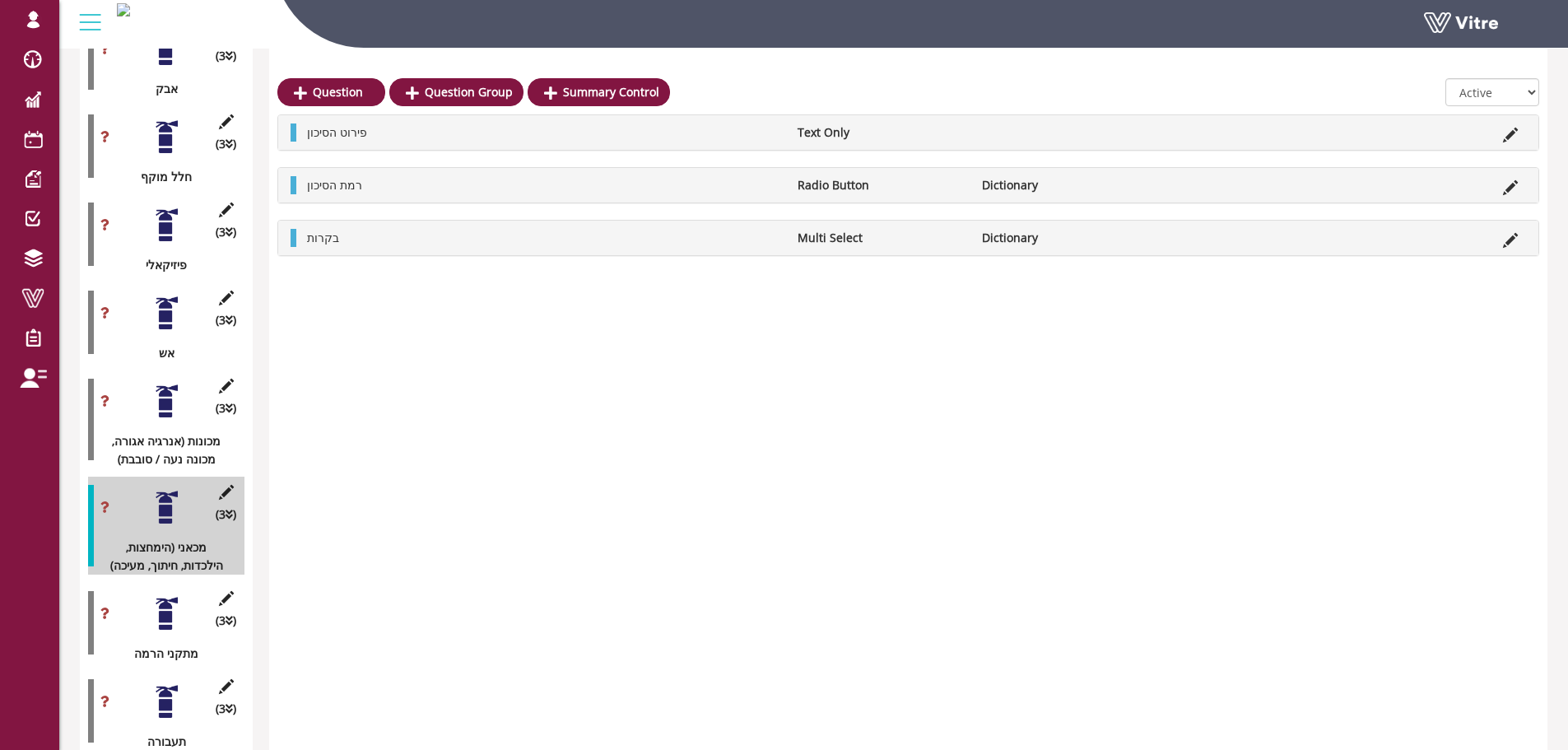
click at [1509, 133] on icon at bounding box center [1511, 135] width 15 height 15
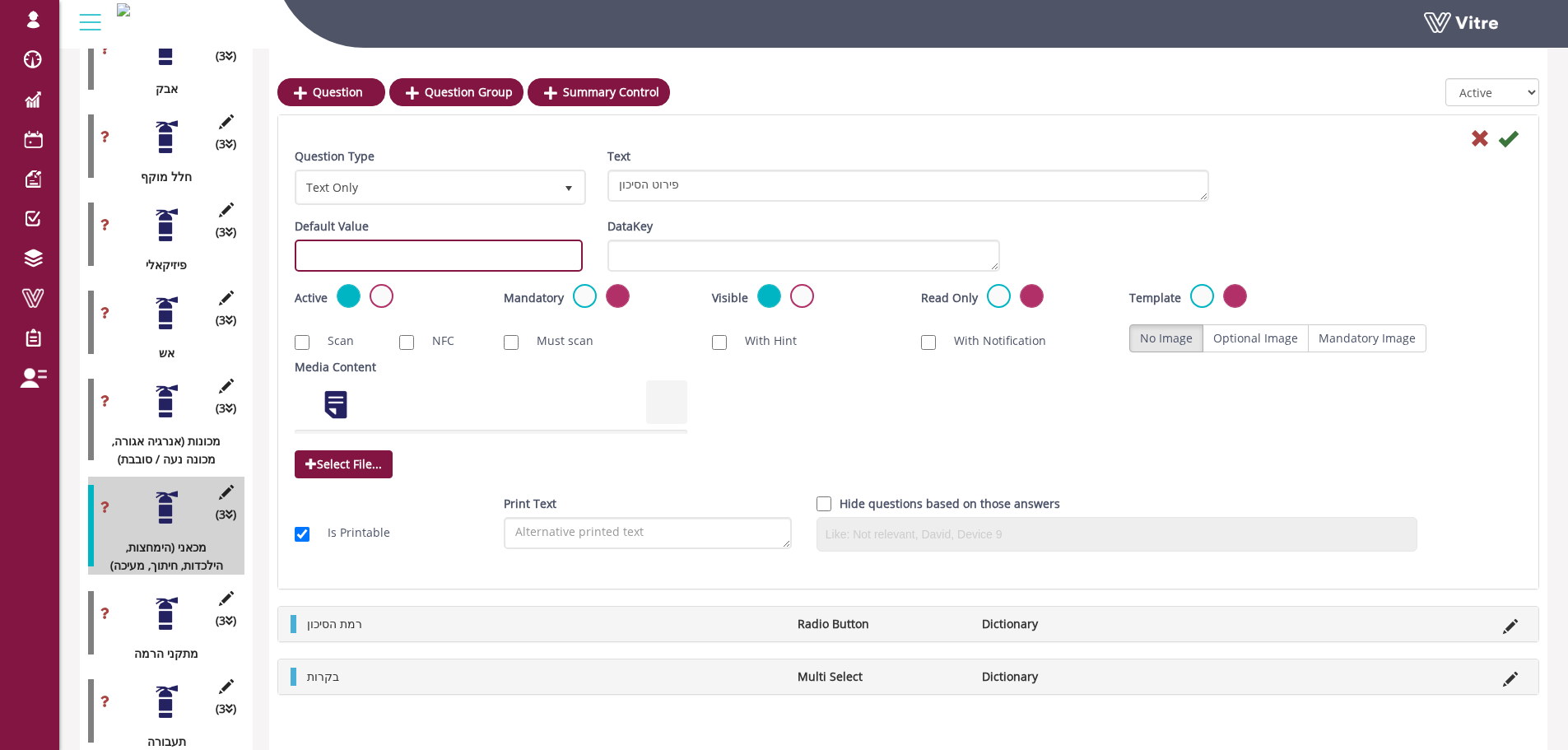
click at [403, 250] on input "text" at bounding box center [438, 256] width 288 height 32
paste input "#task.PRE-potential1201"
click at [418, 255] on input "#task.PRE-potential1201" at bounding box center [438, 256] width 288 height 32
click at [418, 255] on input "#task.PRE-potential1301" at bounding box center [438, 256] width 288 height 32
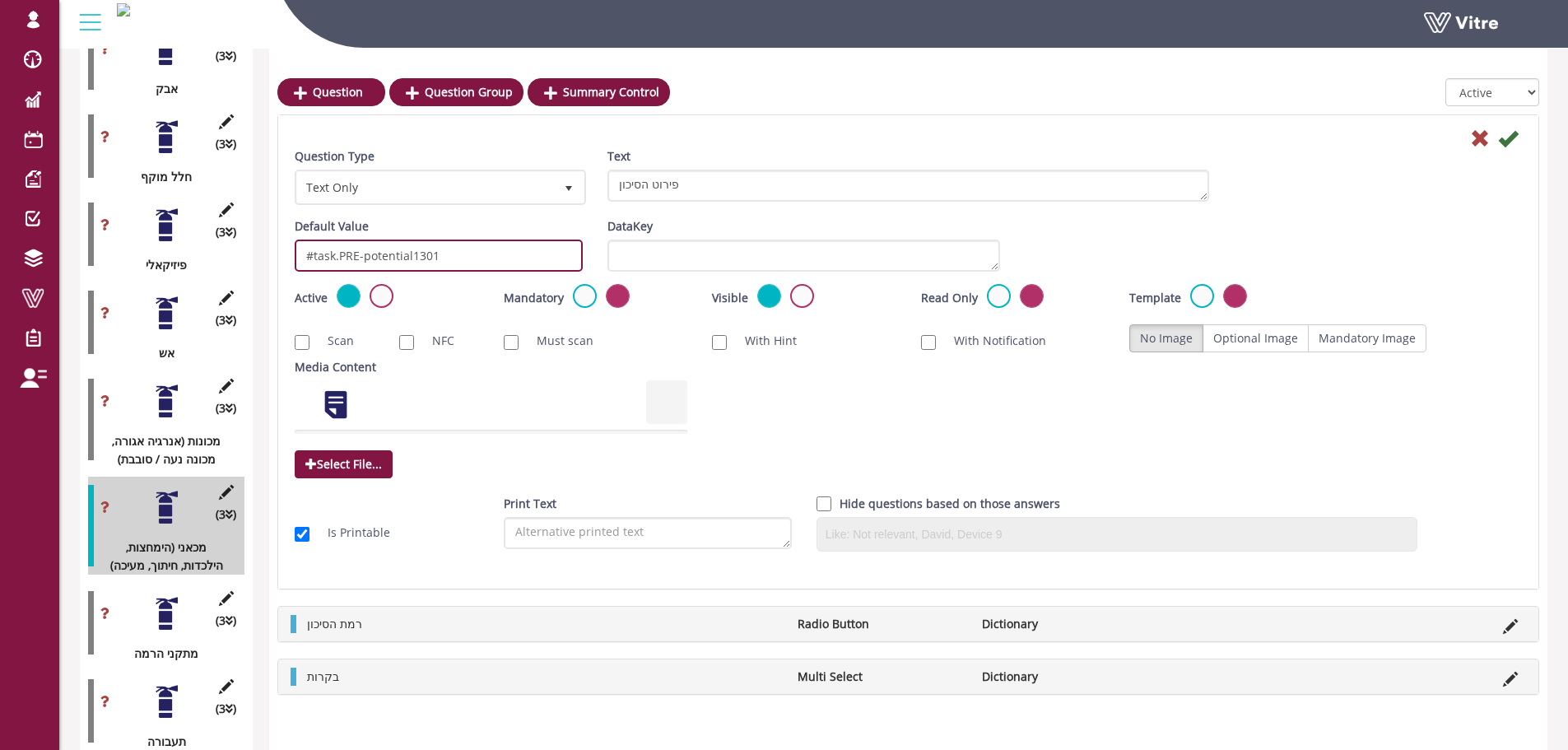
click at [418, 255] on input "#task.PRE-potential1301" at bounding box center [438, 256] width 288 height 32
type input "#task.PRE-potential1301"
click at [1510, 137] on icon at bounding box center [1507, 138] width 19 height 19
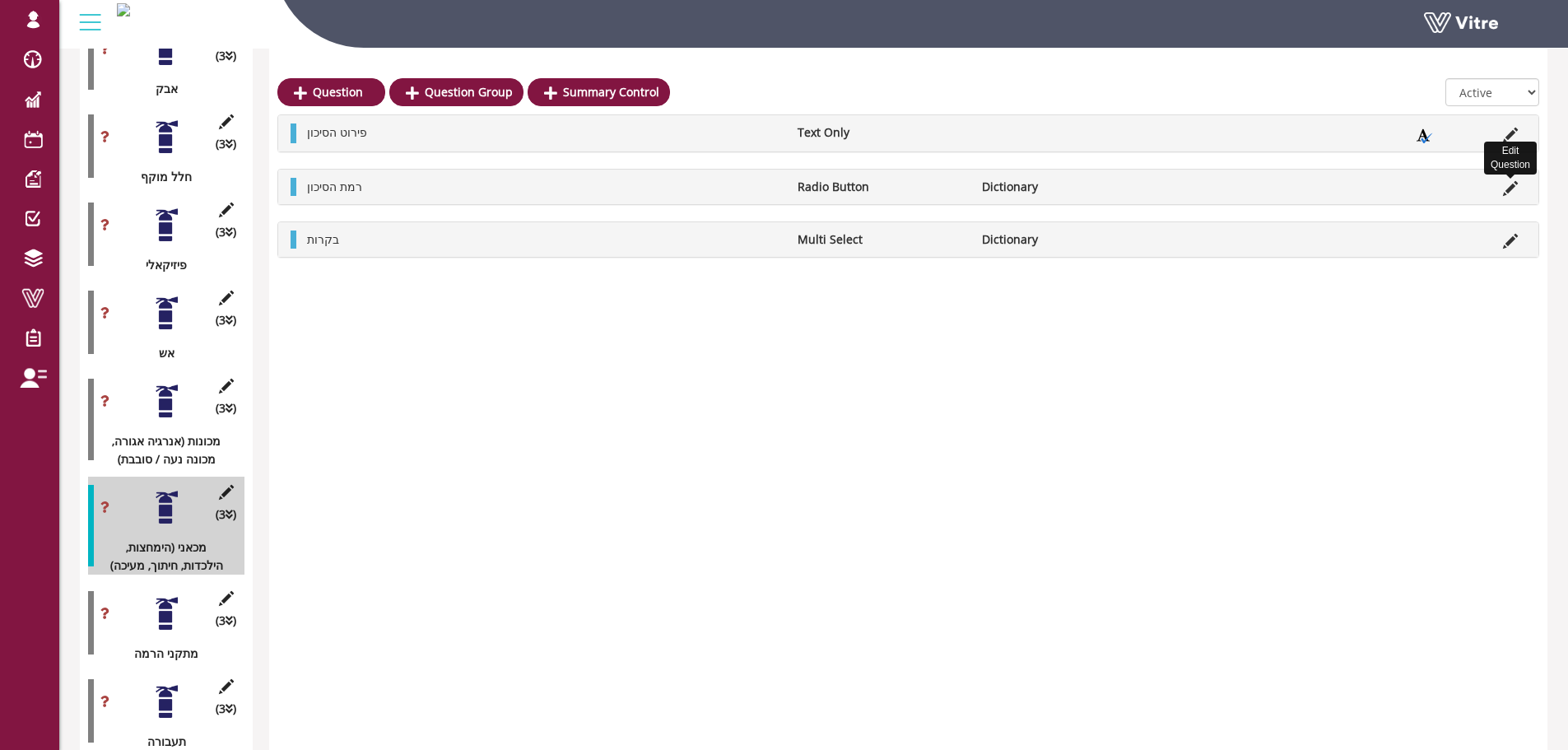
click at [1509, 188] on icon at bounding box center [1511, 188] width 15 height 15
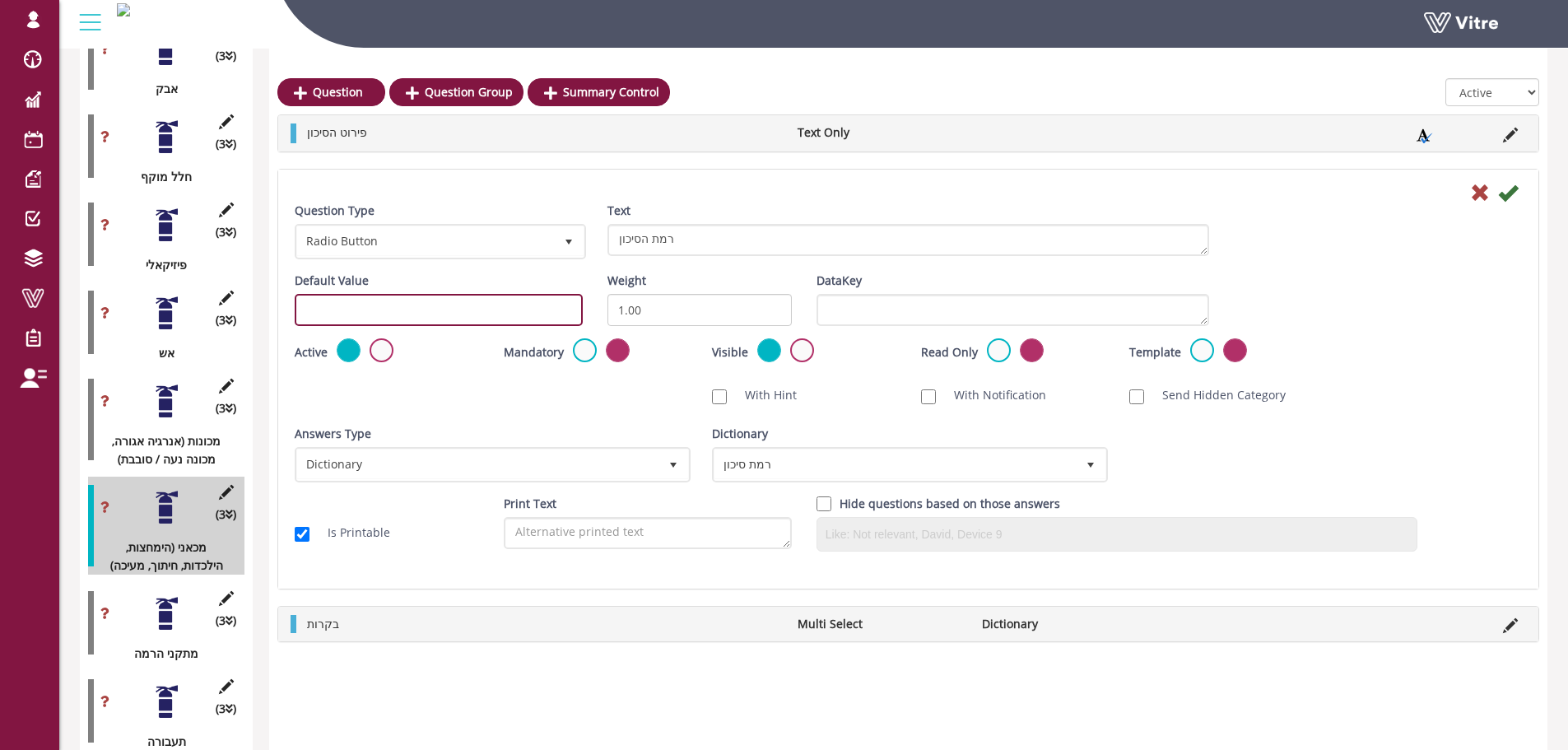
click at [370, 297] on input "text" at bounding box center [438, 309] width 288 height 32
paste input "#task.PRE-potential1301"
click at [430, 312] on input "#task.PRE-potential1301" at bounding box center [438, 309] width 288 height 32
type input "#task.PRE-potential1302"
click at [1512, 188] on icon at bounding box center [1507, 192] width 19 height 19
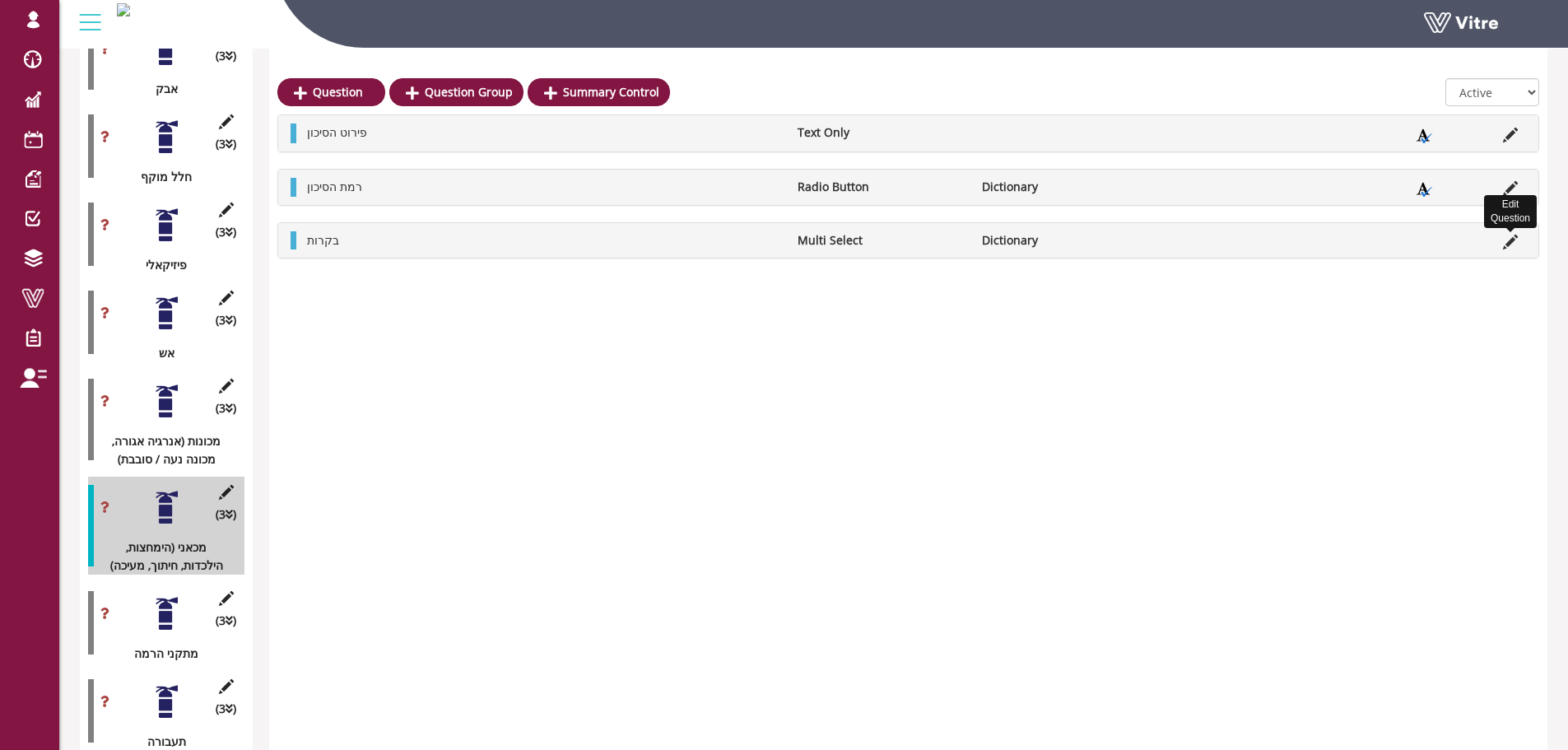
click at [1514, 244] on icon at bounding box center [1511, 242] width 15 height 15
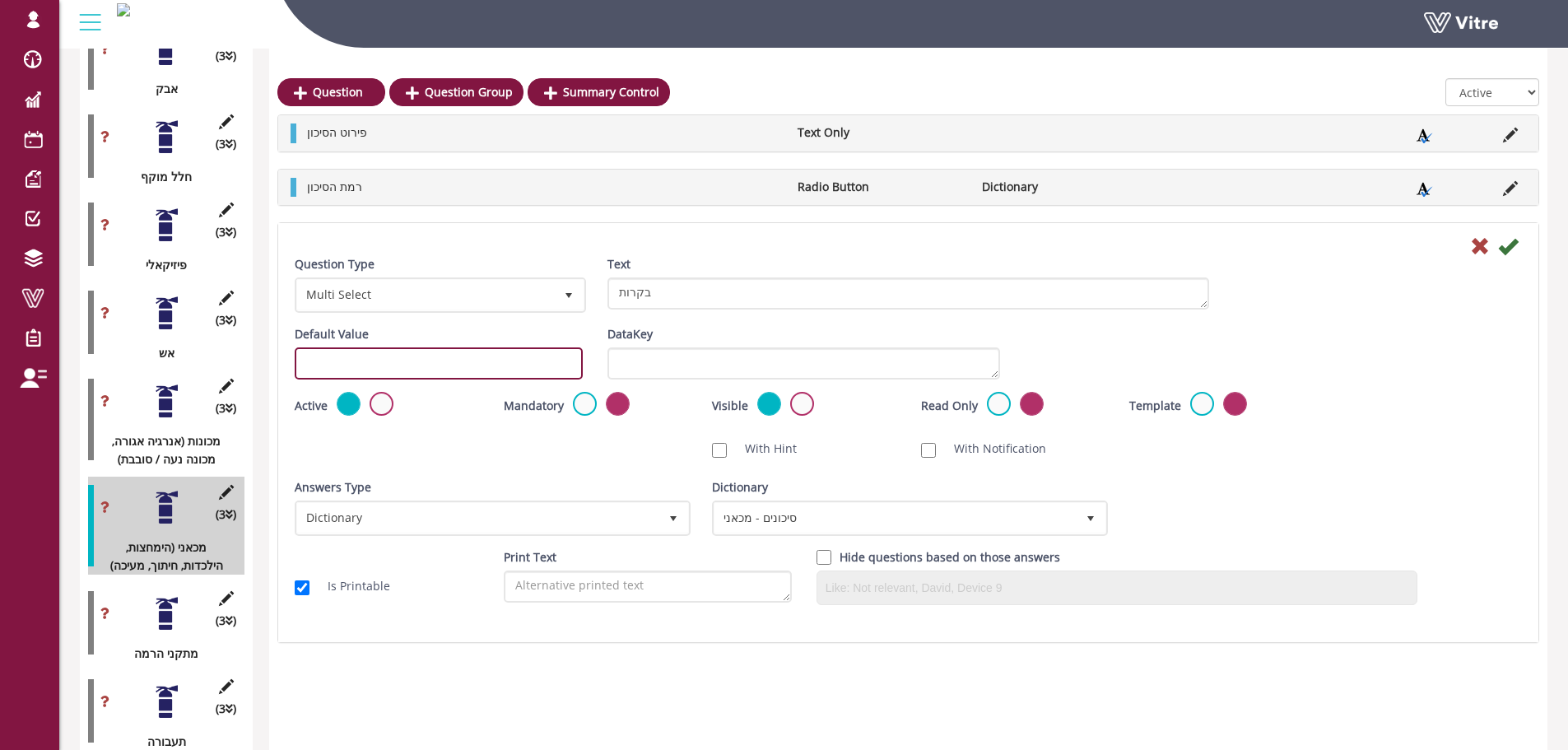
click at [518, 353] on input "text" at bounding box center [438, 363] width 288 height 32
paste input "#task.PRE-potential1301"
click at [428, 372] on input "#task.PRE-potential1301" at bounding box center [438, 363] width 288 height 32
type input "#task.PRE-potential1303"
click at [1514, 250] on icon at bounding box center [1507, 245] width 19 height 19
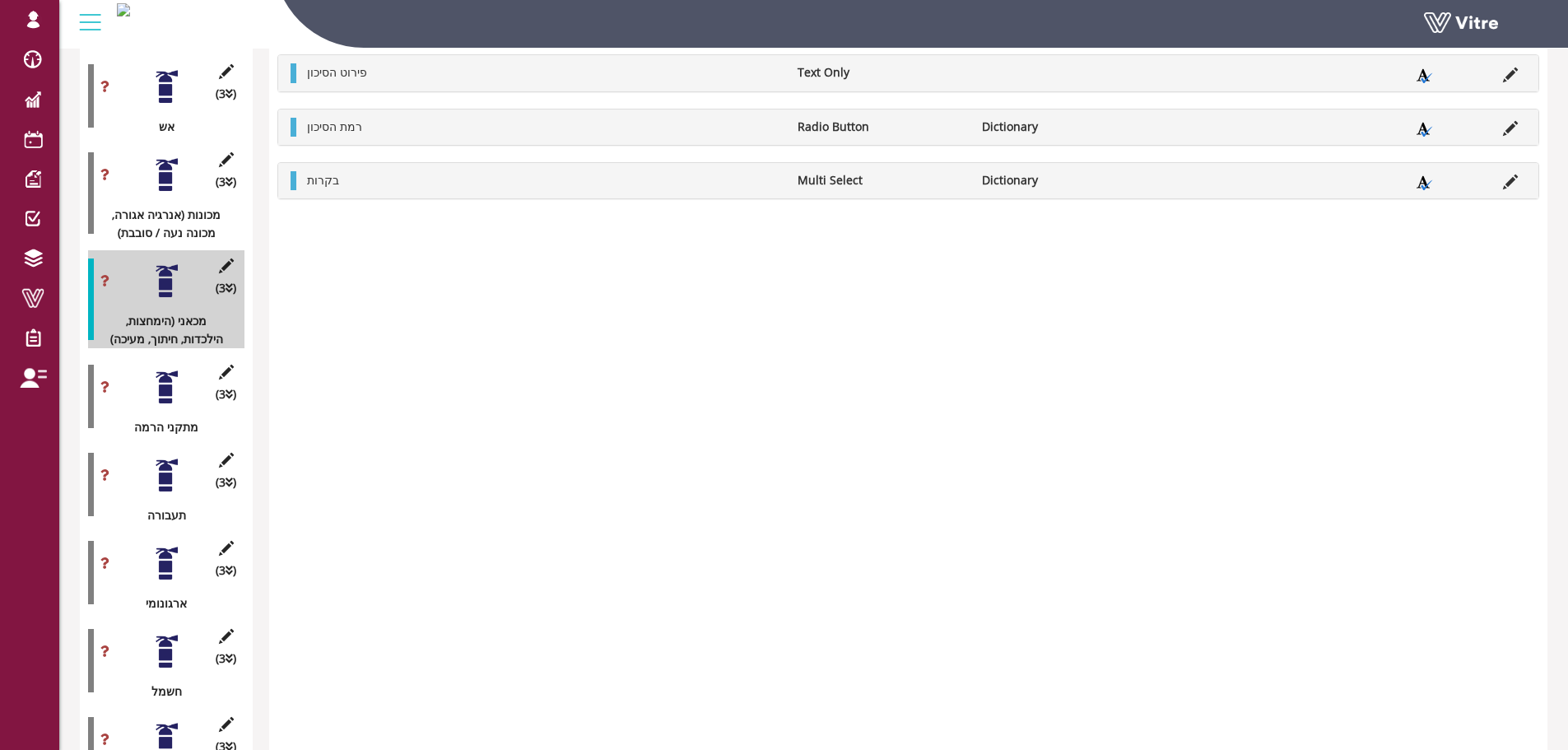
scroll to position [1218, 0]
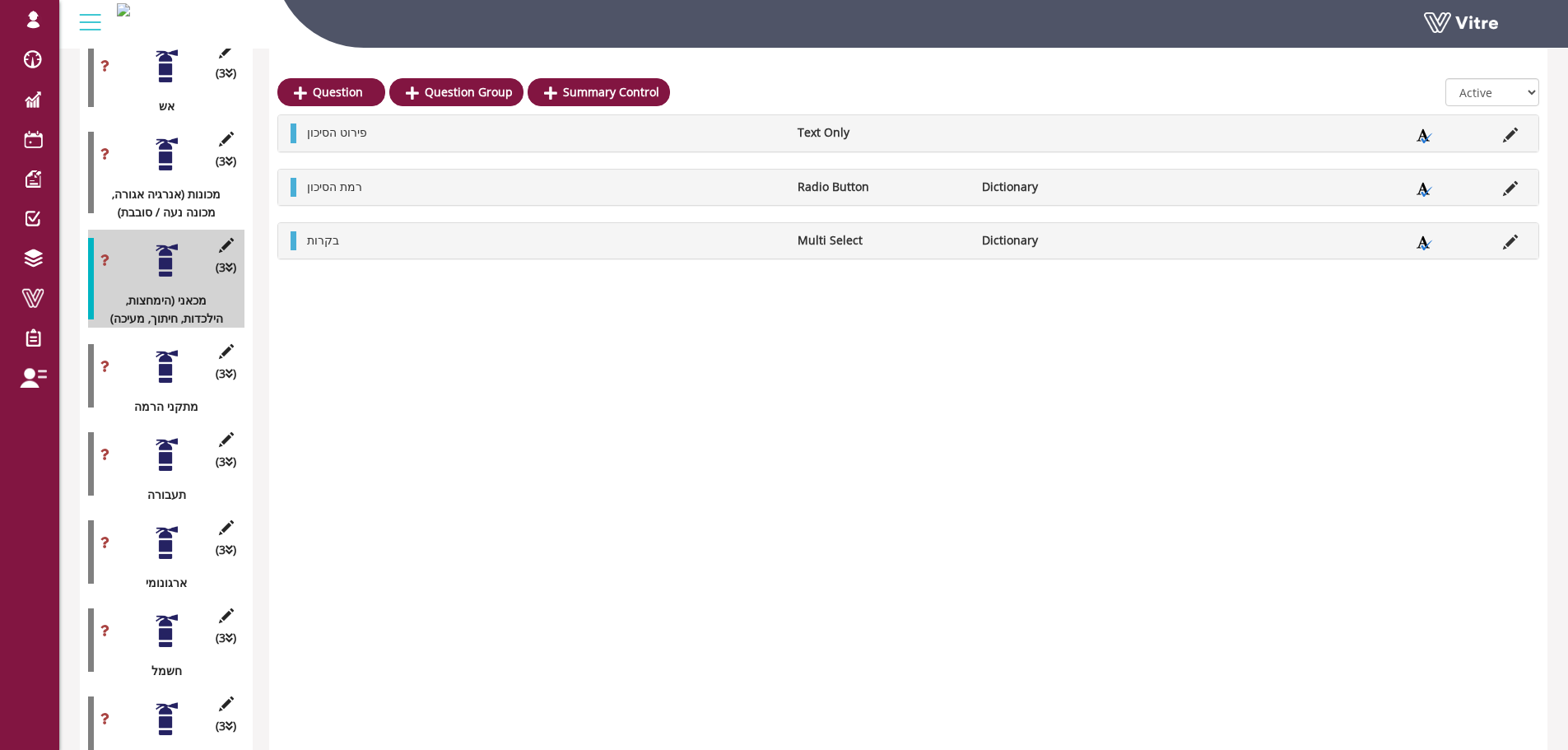
click at [161, 353] on div at bounding box center [167, 367] width 37 height 37
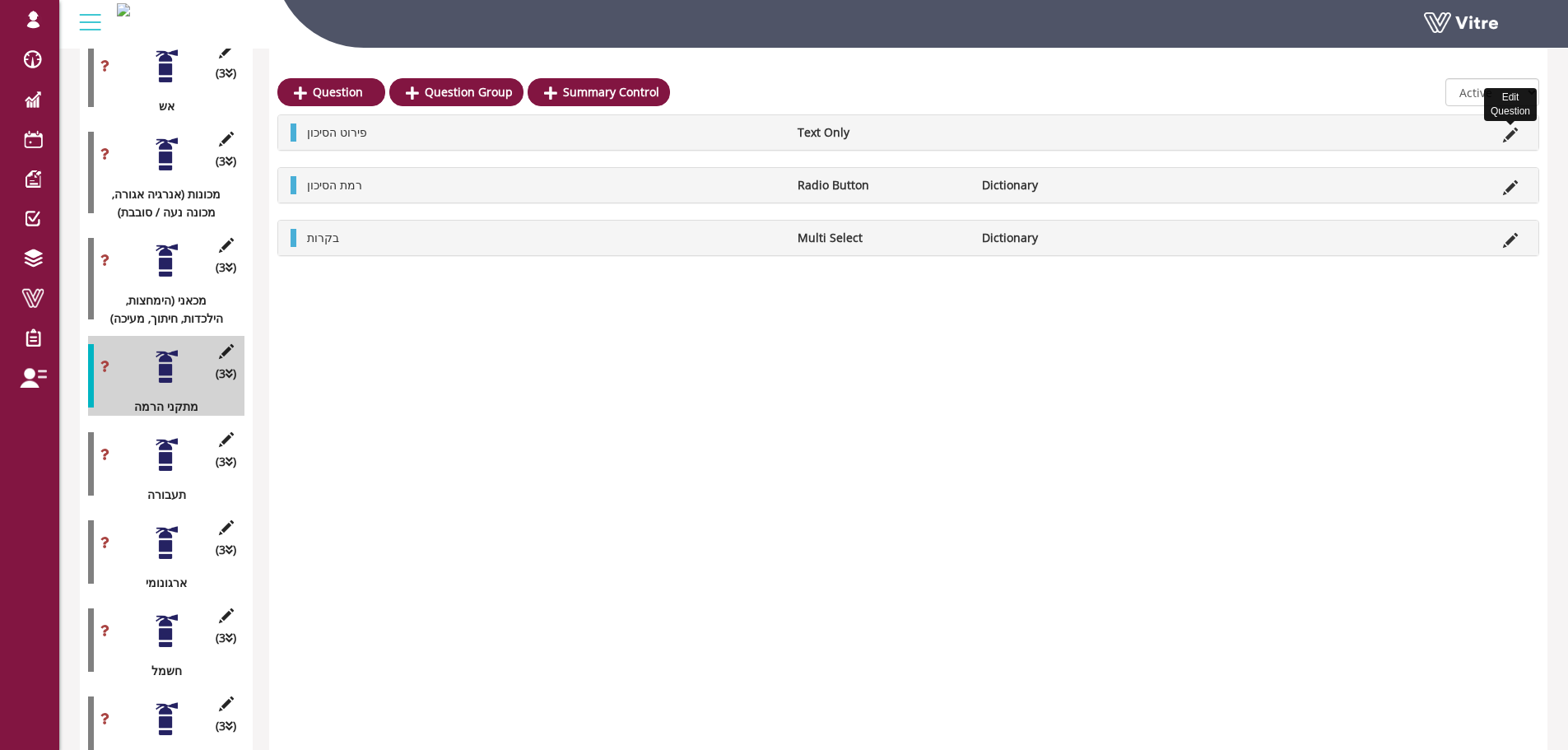
click at [1510, 131] on icon at bounding box center [1511, 135] width 15 height 15
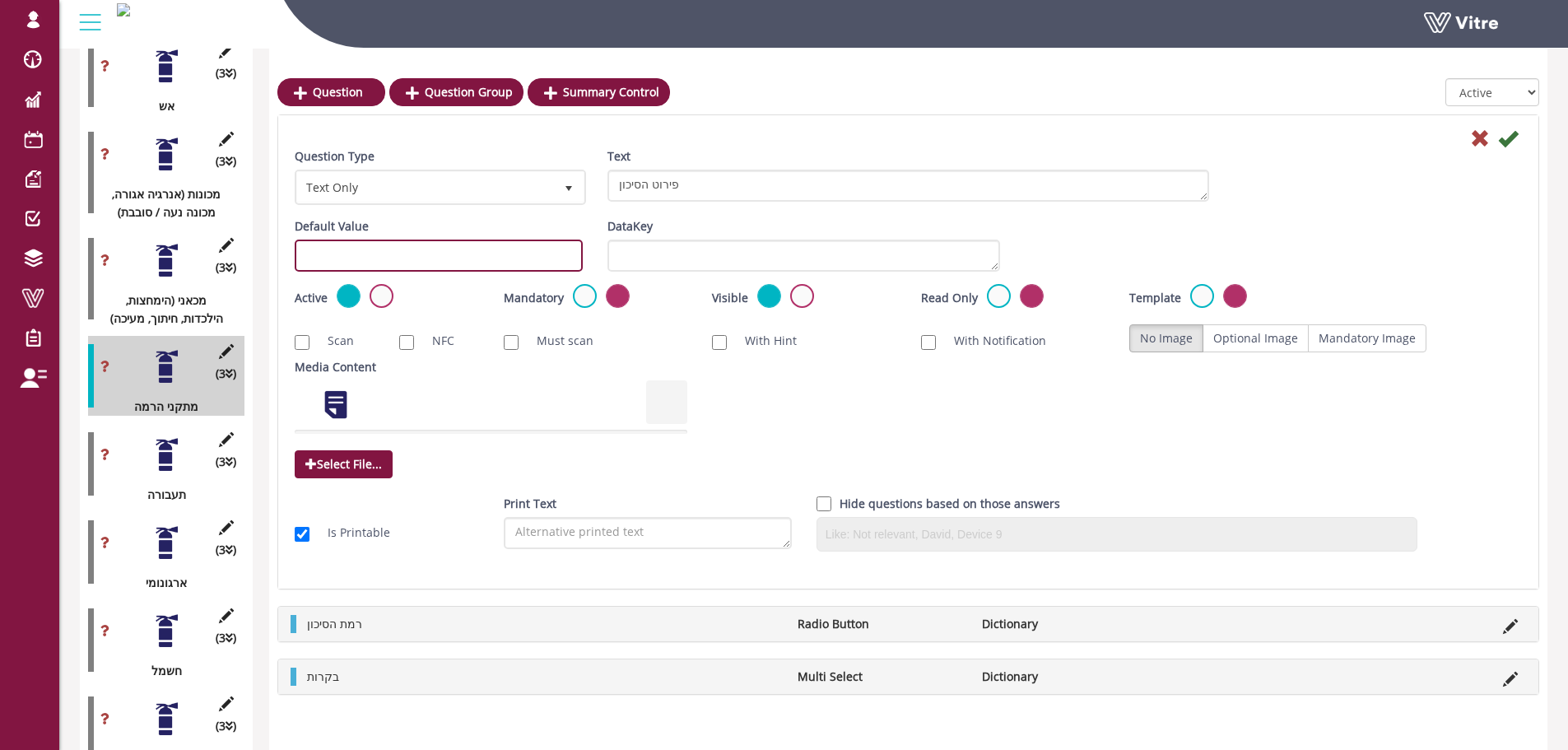
click at [436, 262] on input "text" at bounding box center [438, 256] width 288 height 32
paste input "#task.PRE-potential1301"
click at [420, 259] on input "#task.PRE-potential1301" at bounding box center [438, 256] width 288 height 32
click at [367, 256] on input "#task.PRE-potential1401" at bounding box center [438, 256] width 288 height 32
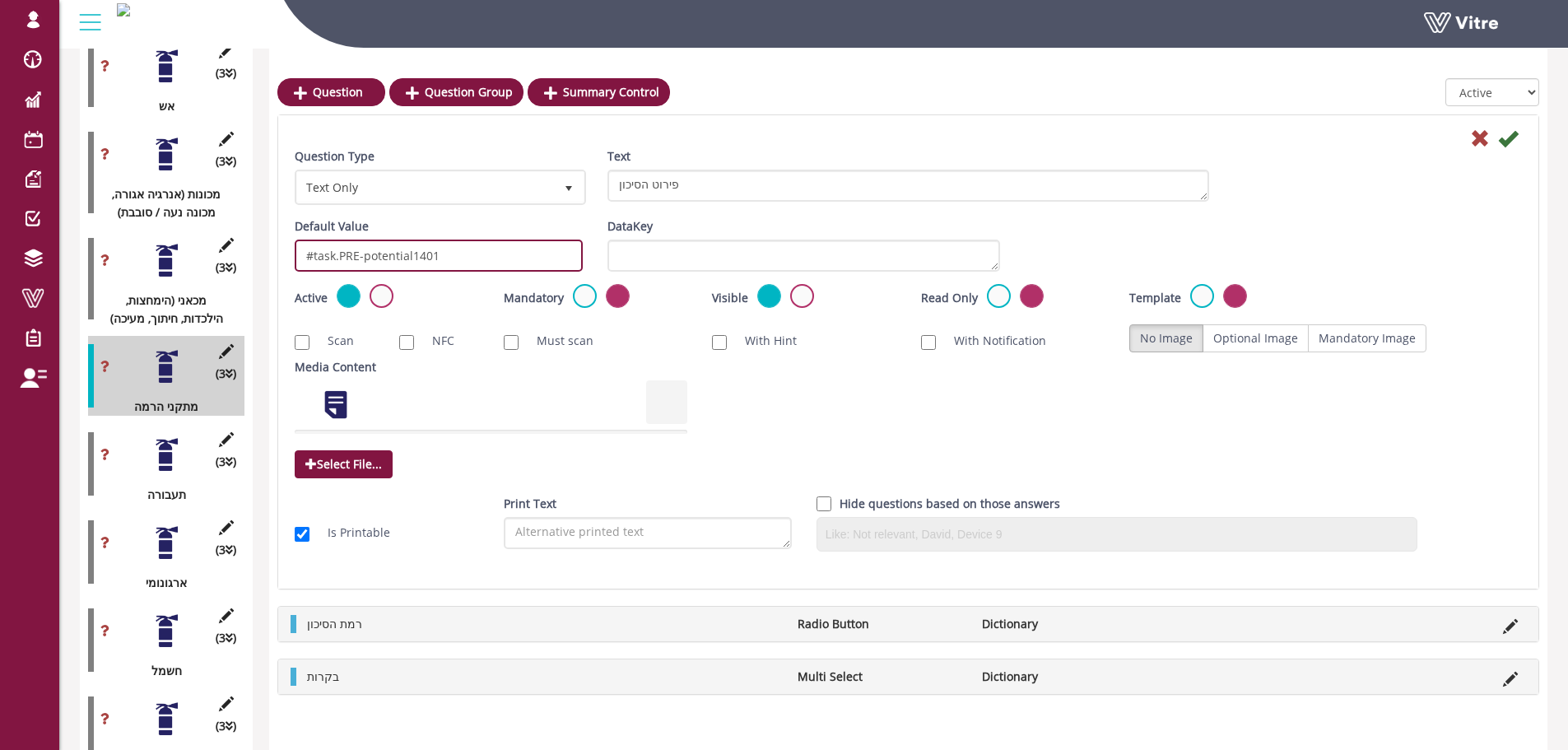
click at [367, 256] on input "#task.PRE-potential1401" at bounding box center [438, 256] width 288 height 32
type input "#task.PRE-potential1401"
click at [1513, 138] on icon at bounding box center [1507, 138] width 19 height 19
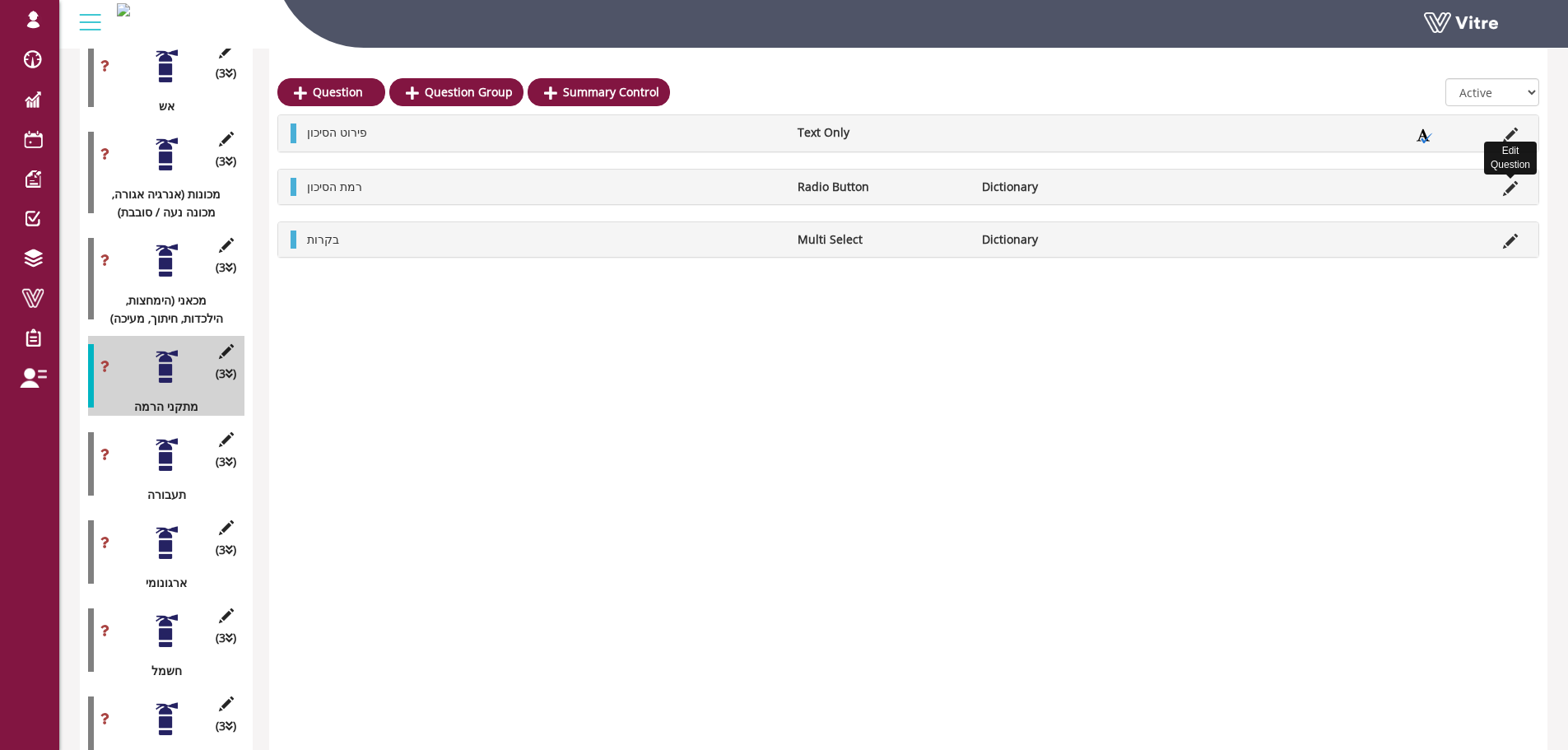
click at [1506, 186] on icon at bounding box center [1511, 188] width 15 height 15
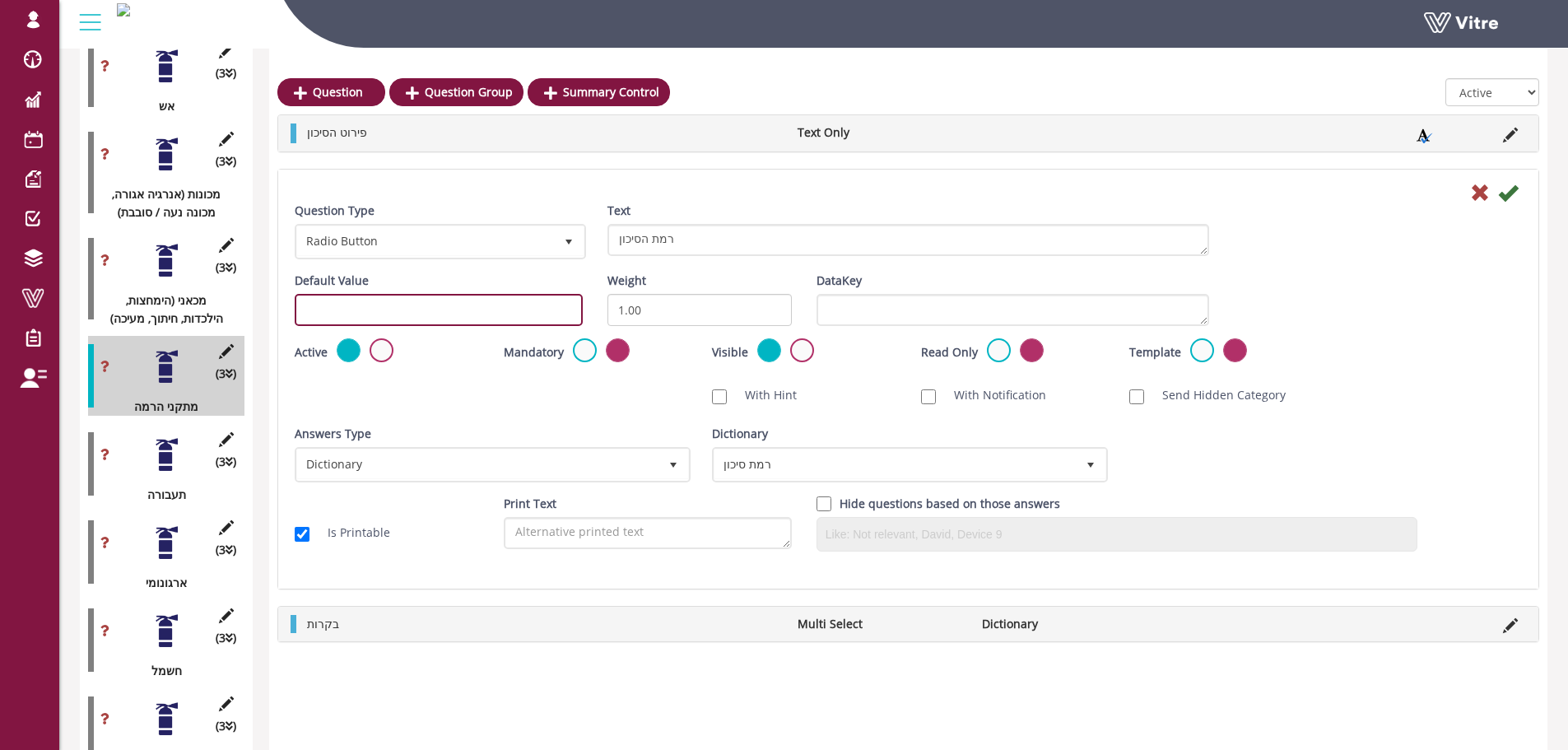
click at [352, 302] on input "text" at bounding box center [438, 309] width 288 height 32
paste input "#task.PRE-potential1401"
click at [438, 308] on input "#task.PRE-potential1401" at bounding box center [438, 309] width 288 height 32
type input "#task.PRE-potential1402"
click at [1513, 191] on icon at bounding box center [1507, 192] width 19 height 19
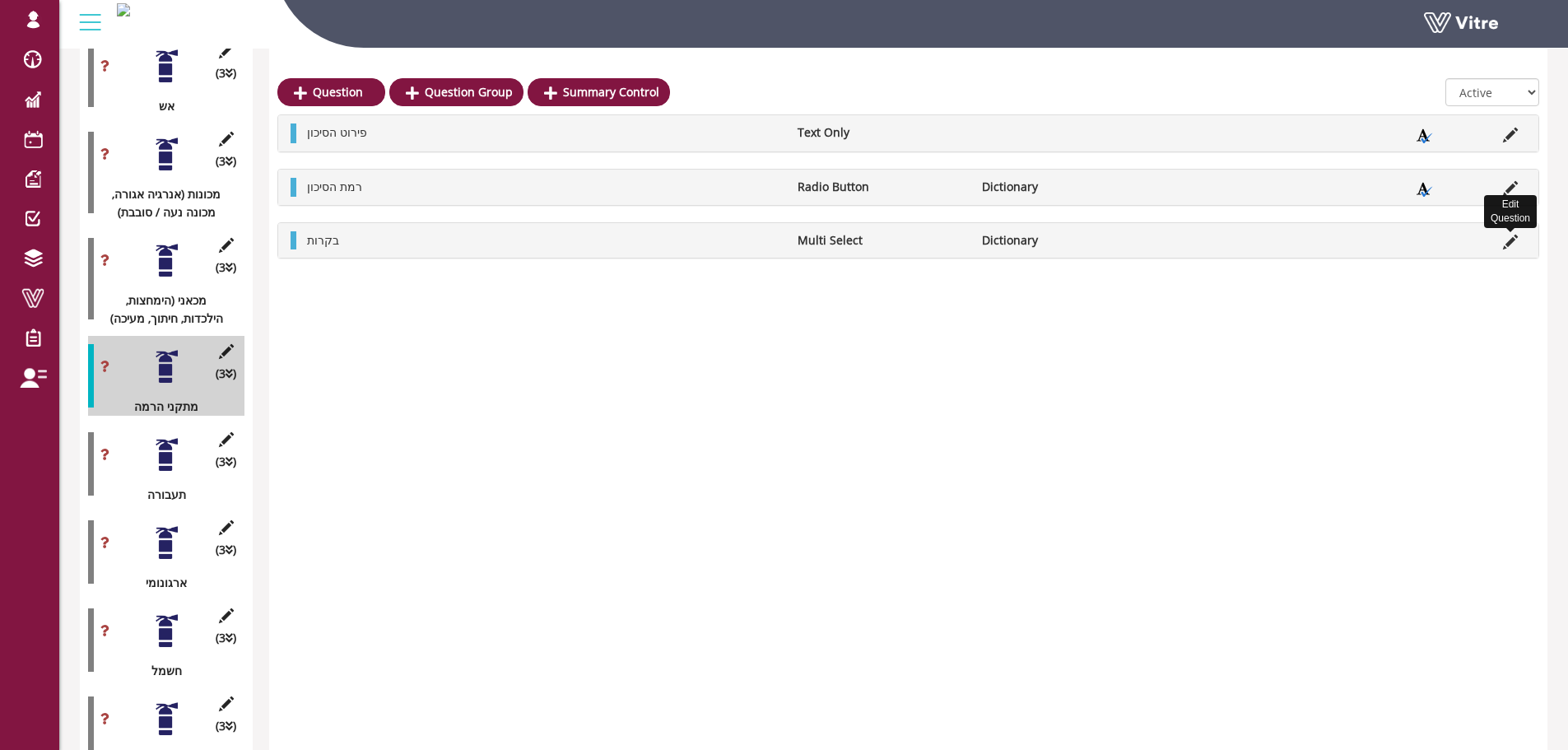
click at [1512, 234] on icon at bounding box center [1511, 242] width 15 height 15
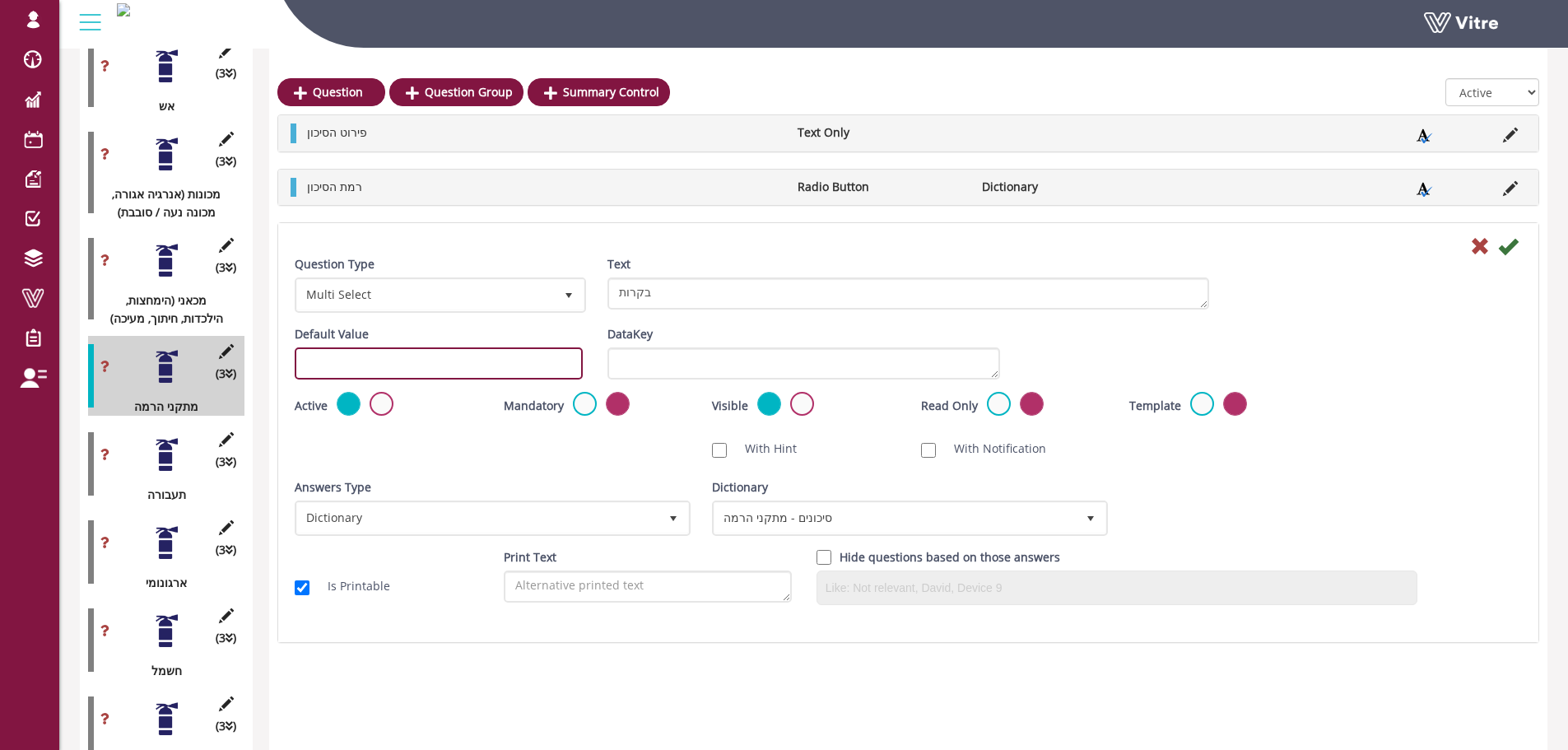
click at [471, 356] on input "text" at bounding box center [438, 363] width 288 height 32
paste input "#task.PRE-potential1401"
drag, startPoint x: 450, startPoint y: 361, endPoint x: 430, endPoint y: 364, distance: 20.2
click at [430, 364] on input "#task.PRE-potential1401" at bounding box center [438, 363] width 288 height 32
type input "#task.PRE-potential1403"
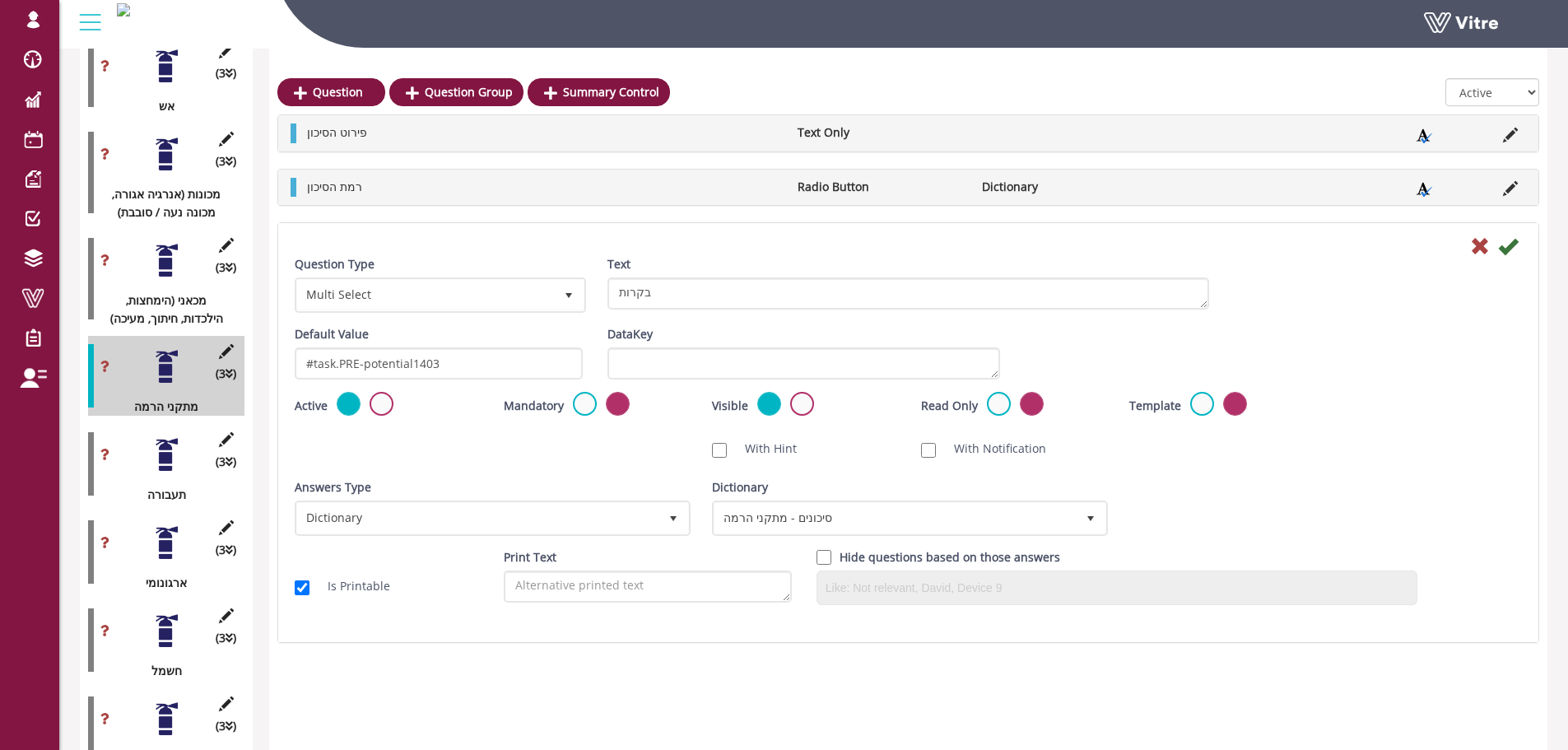
click at [1519, 242] on div at bounding box center [909, 244] width 1252 height 19
click at [1515, 242] on icon at bounding box center [1507, 245] width 19 height 19
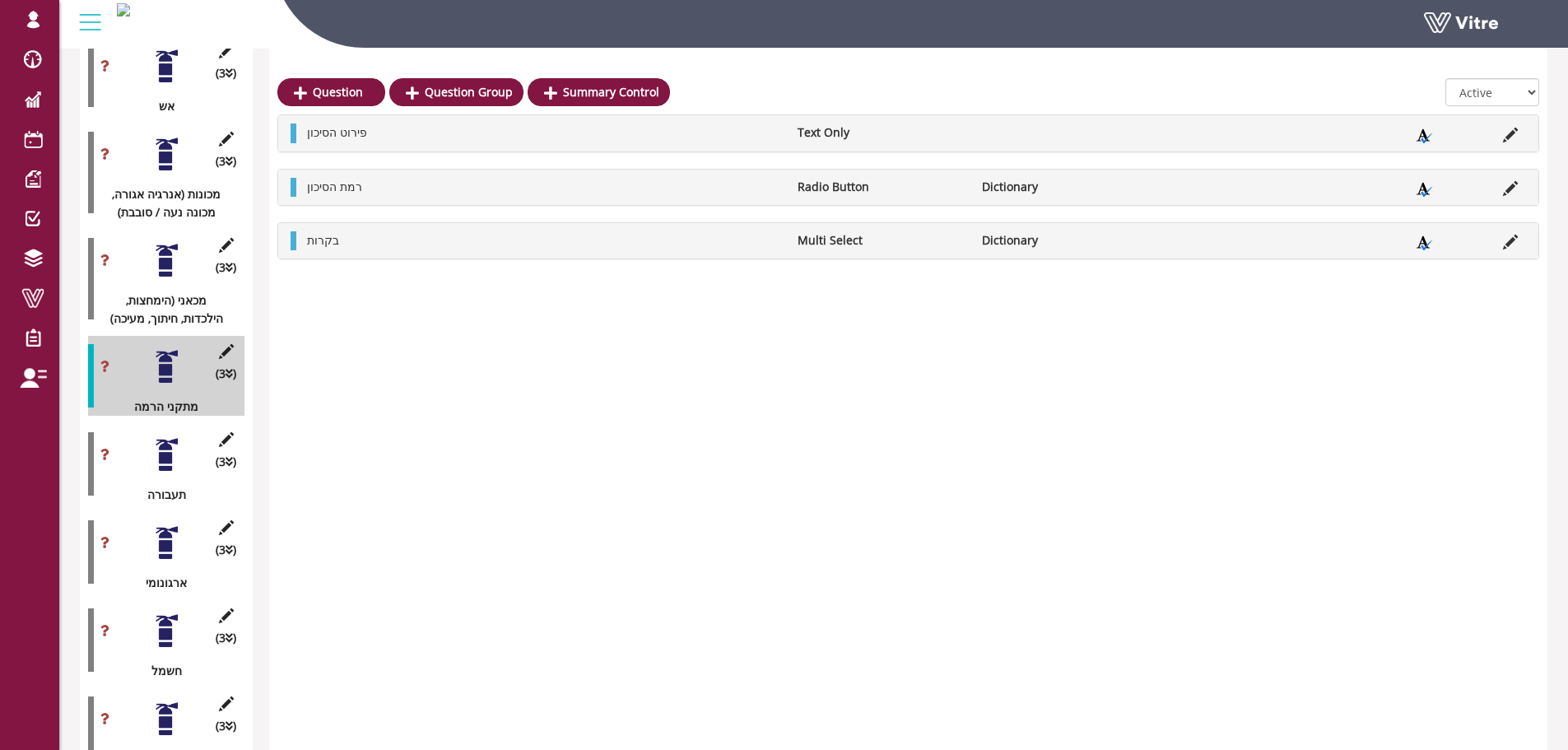
click at [167, 437] on div at bounding box center [167, 455] width 37 height 37
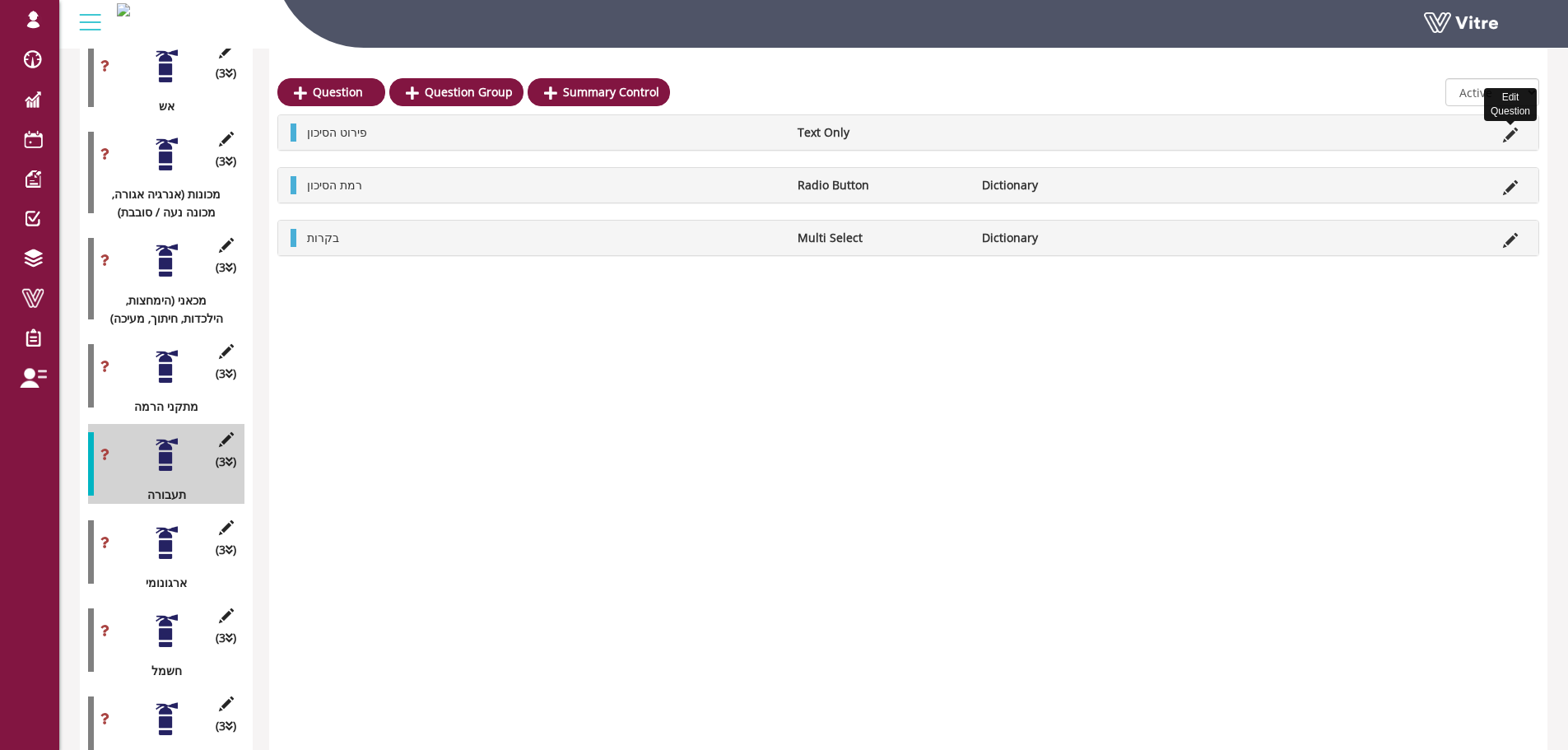
click at [1511, 131] on icon at bounding box center [1511, 135] width 15 height 15
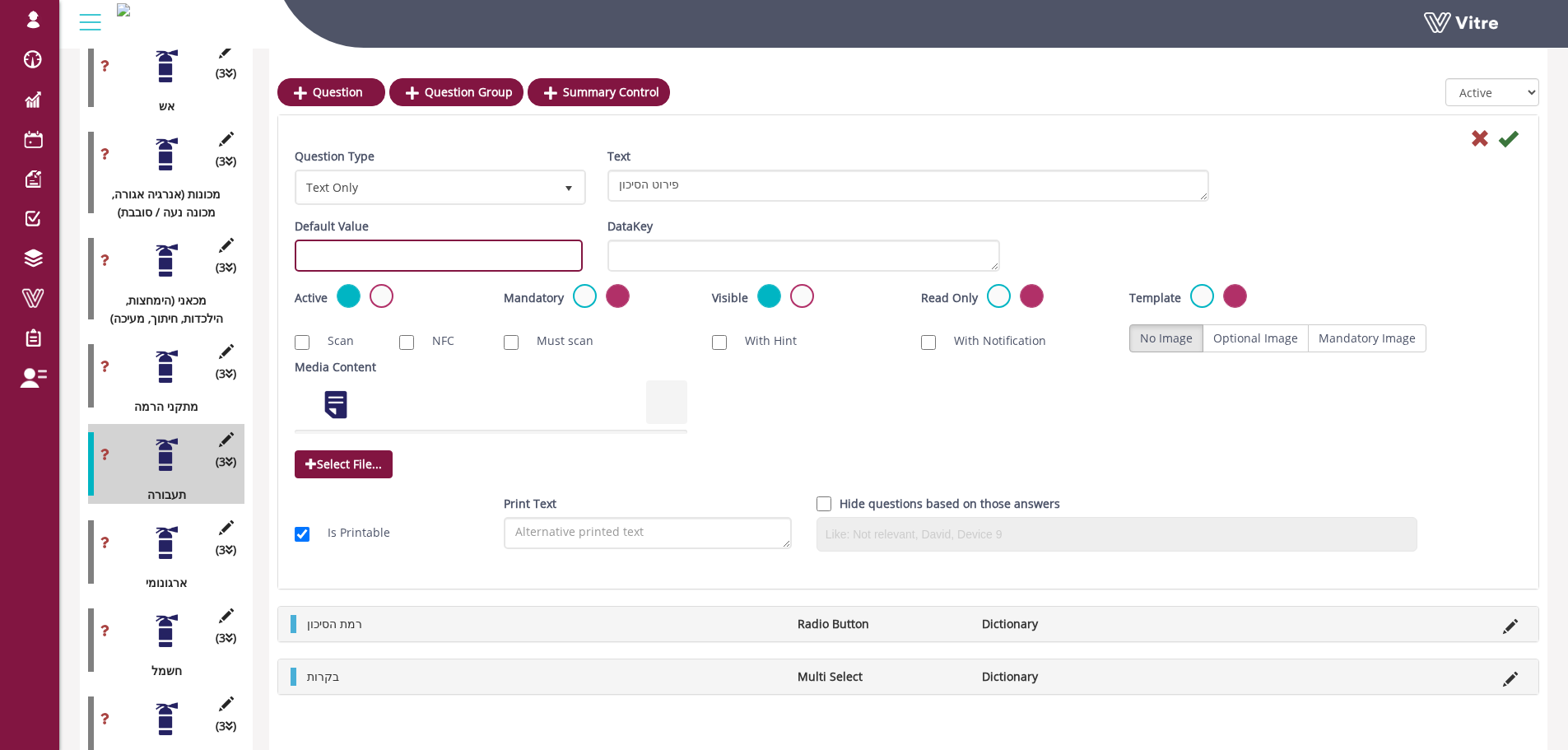
click at [462, 259] on input "text" at bounding box center [438, 256] width 288 height 32
paste input "#task.PRE-potential1401"
drag, startPoint x: 455, startPoint y: 256, endPoint x: 430, endPoint y: 258, distance: 25.1
click at [430, 258] on input "#task.PRE-potential1401" at bounding box center [438, 256] width 288 height 32
click at [421, 256] on input "#task.PRE-potential1401" at bounding box center [438, 256] width 288 height 32
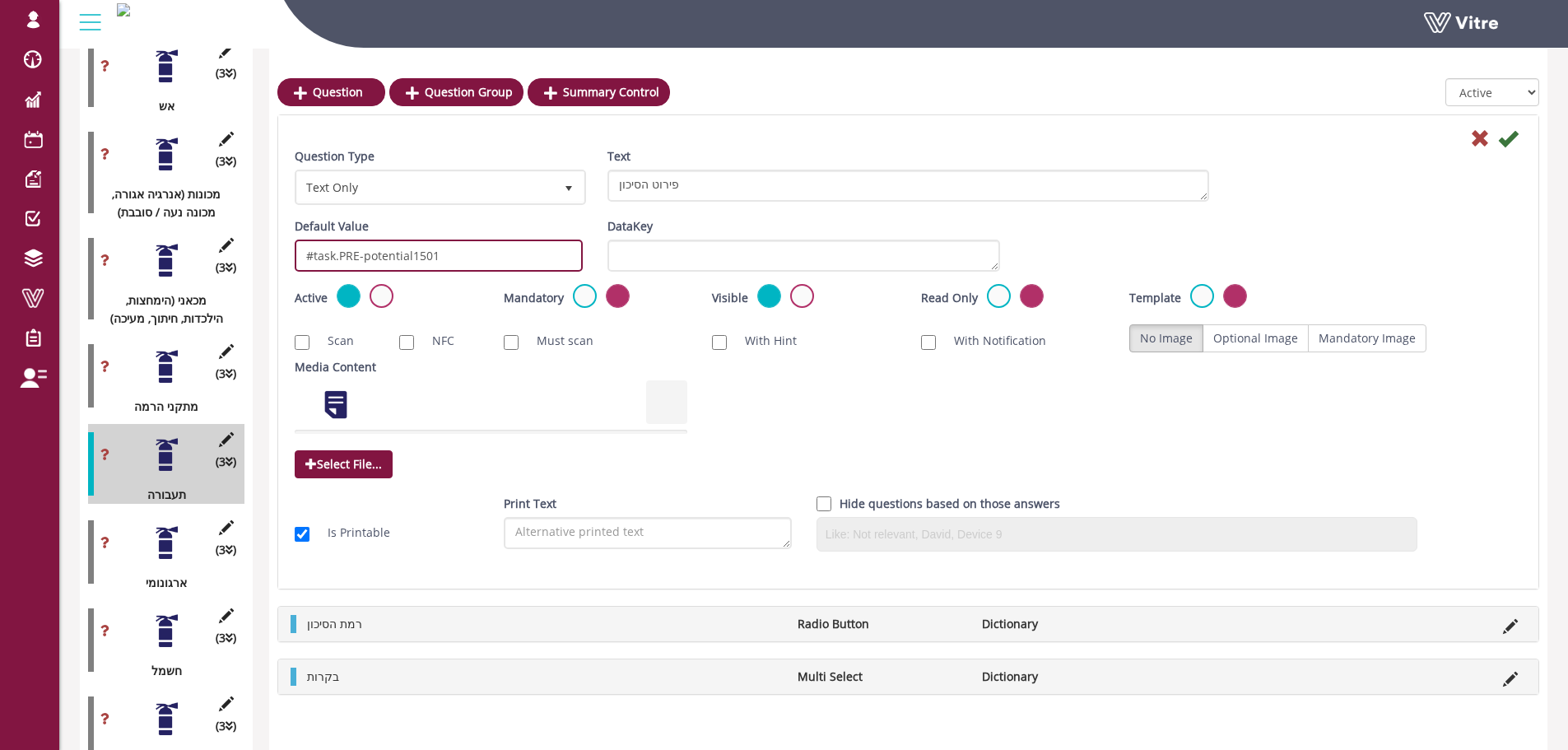
click at [458, 252] on input "#task.PRE-potential1501" at bounding box center [438, 256] width 288 height 32
type input "#task.PRE-potential1501"
click at [1511, 141] on icon at bounding box center [1507, 138] width 19 height 19
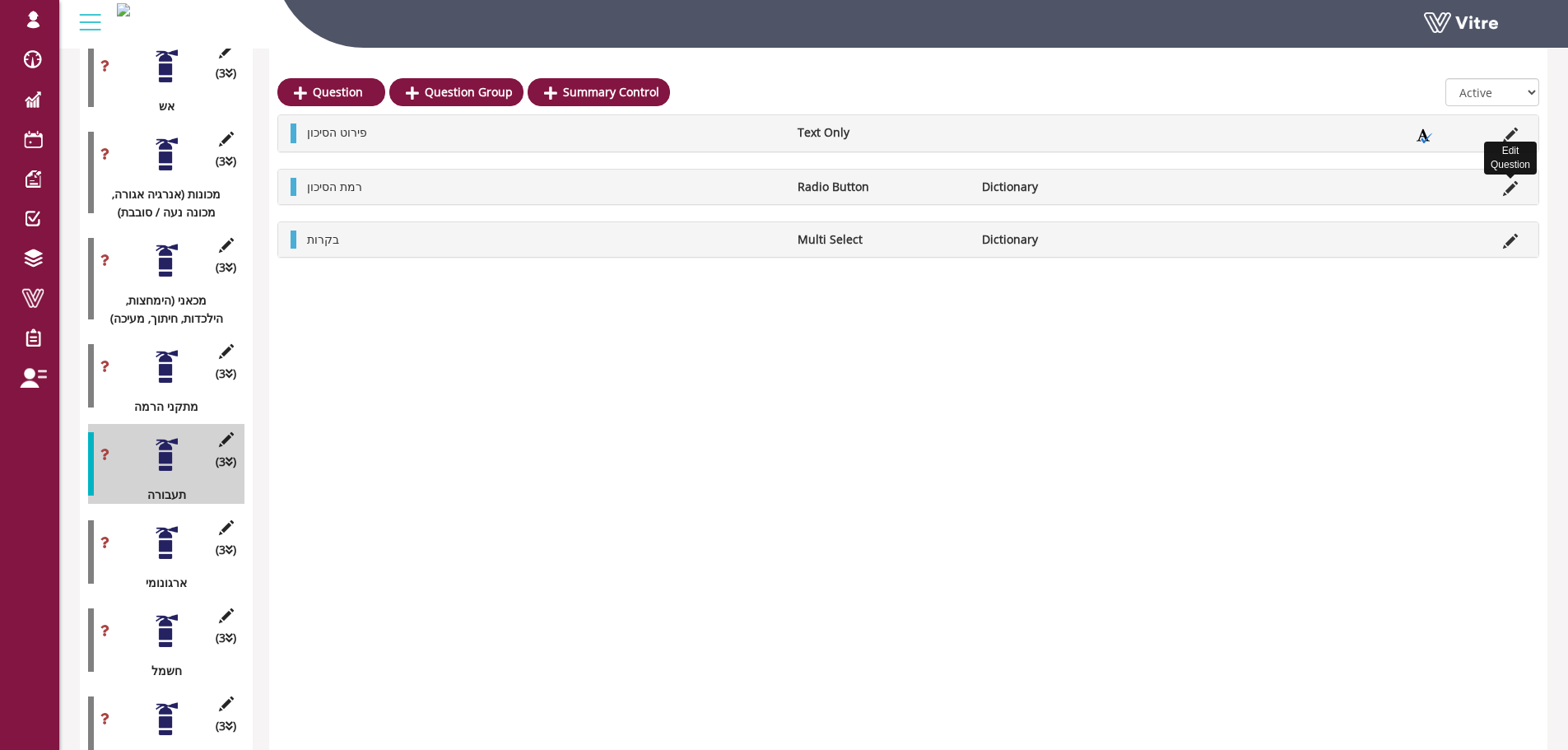
click at [1512, 182] on icon at bounding box center [1511, 188] width 15 height 15
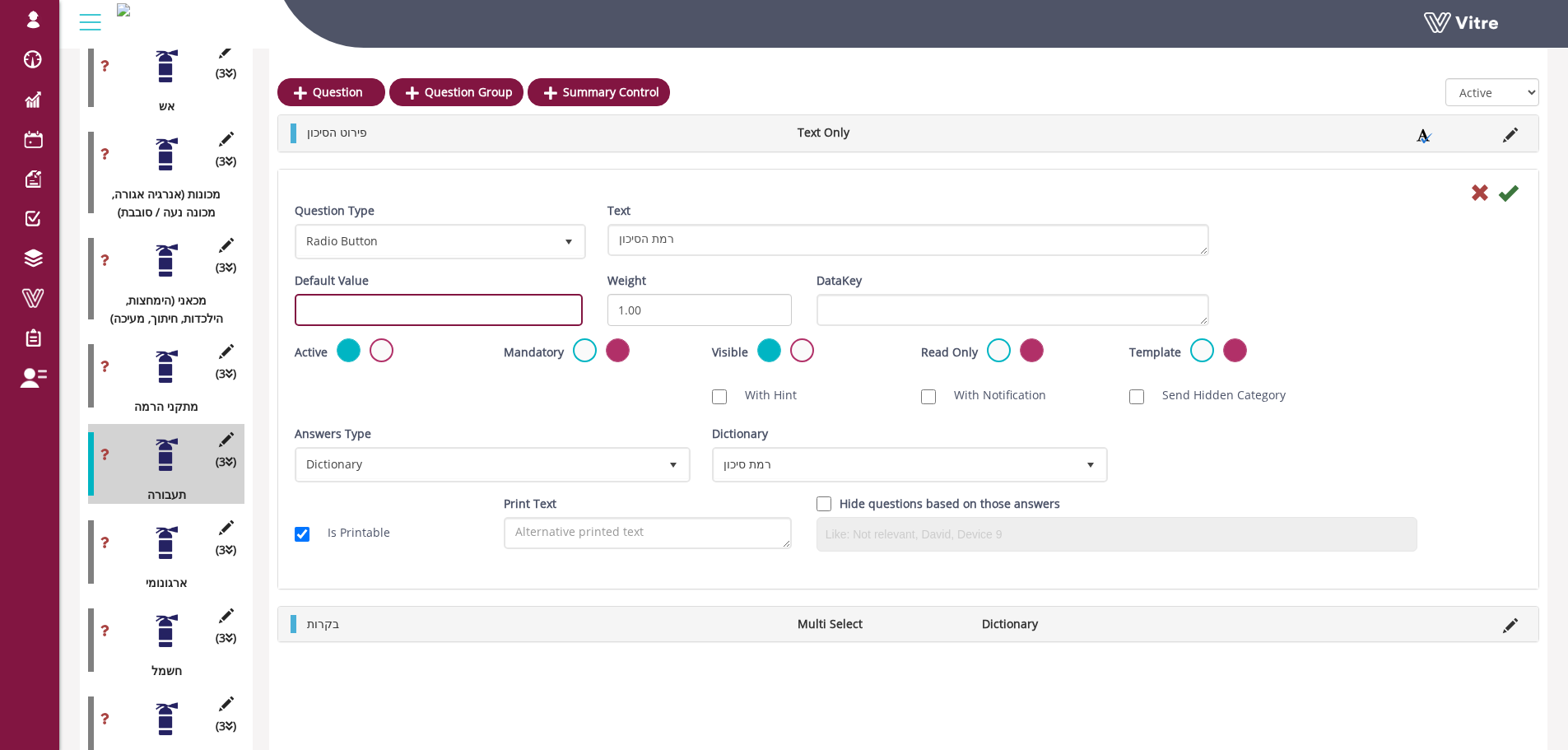
click at [423, 304] on input "text" at bounding box center [438, 309] width 288 height 32
paste input "#task.PRE-potential1501"
click at [433, 312] on input "#task.PRE-potential1501" at bounding box center [438, 309] width 288 height 32
drag, startPoint x: 440, startPoint y: 312, endPoint x: 432, endPoint y: 310, distance: 8.2
click at [432, 310] on input "#task.PRE-potential1501" at bounding box center [438, 309] width 288 height 32
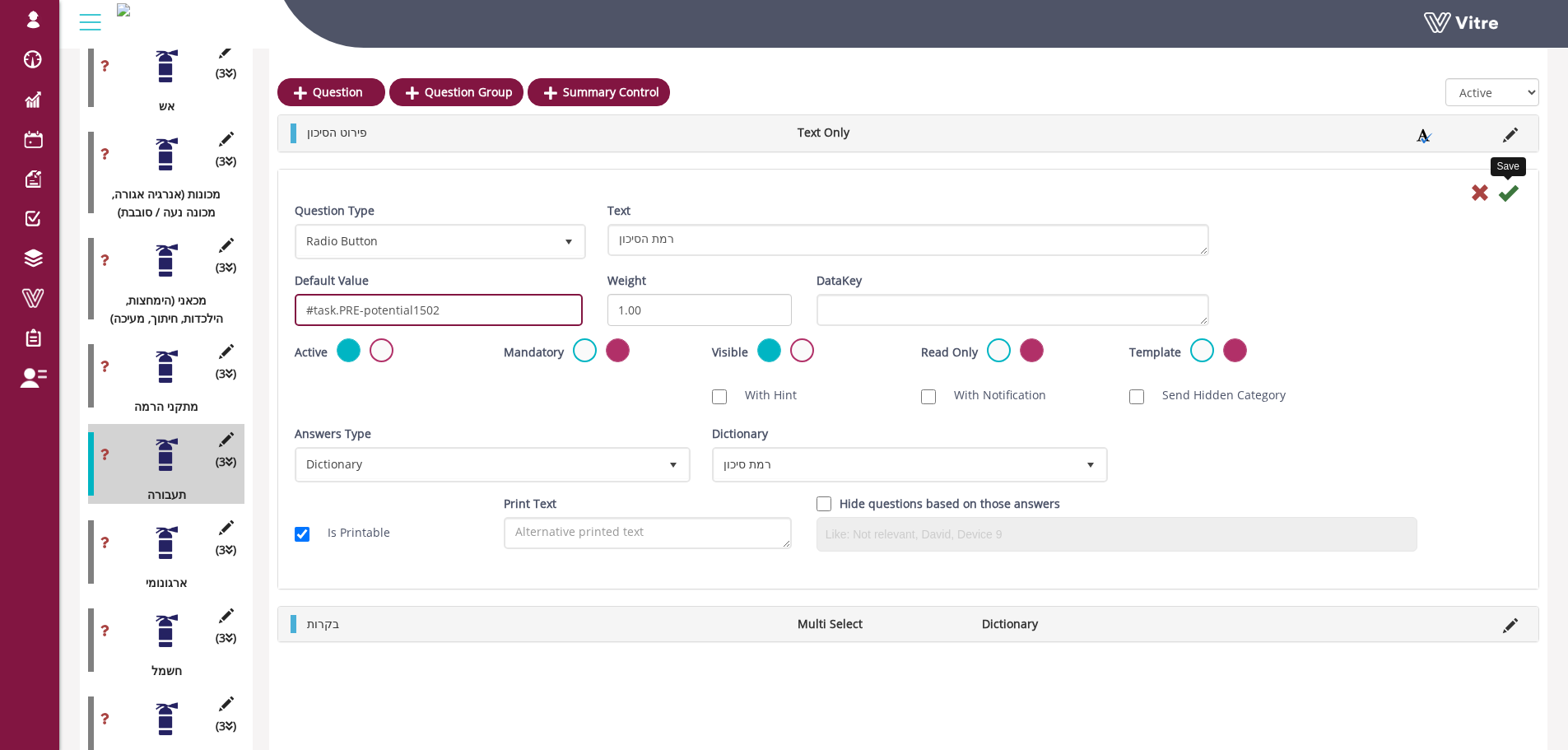
type input "#task.PRE-potential1502"
click at [1511, 184] on icon at bounding box center [1507, 192] width 19 height 19
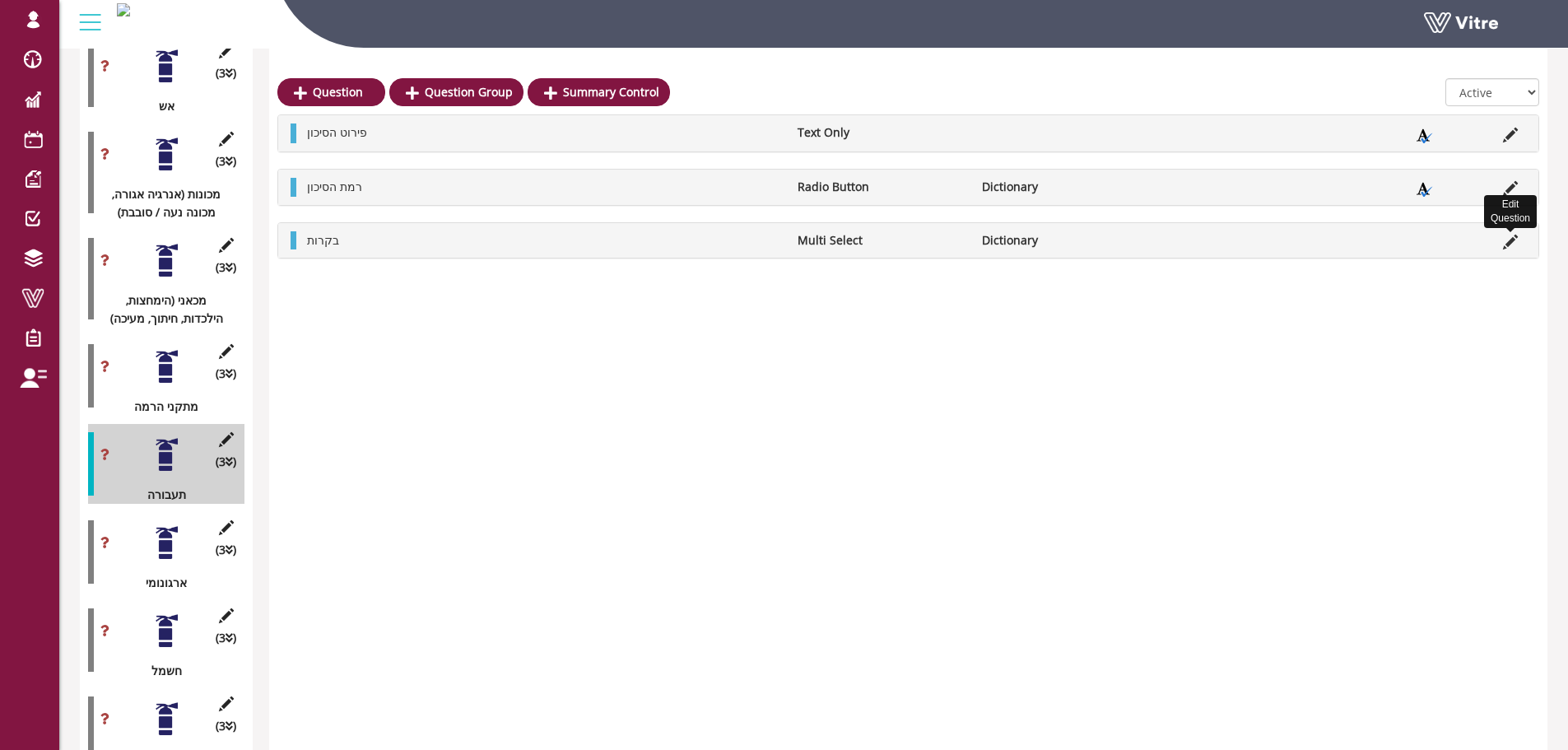
click at [1511, 240] on icon at bounding box center [1511, 242] width 15 height 15
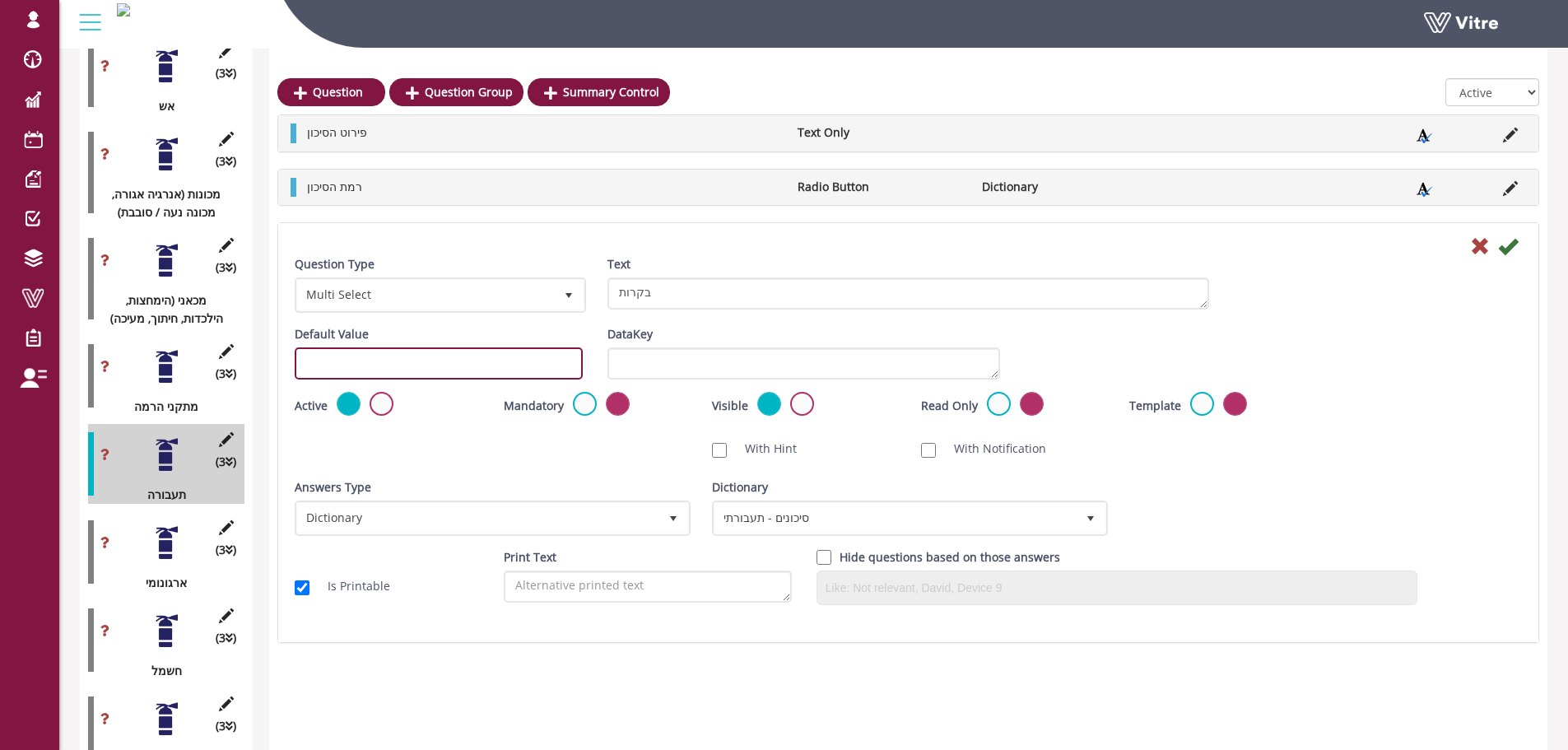
click at [378, 361] on input "text" at bounding box center [438, 363] width 288 height 32
paste input "#task.PRE-potential1501"
click at [432, 369] on input "#task.PRE-potential1501" at bounding box center [438, 363] width 288 height 32
type input "#task.PRE-potential1503"
click at [1514, 250] on icon at bounding box center [1507, 245] width 19 height 19
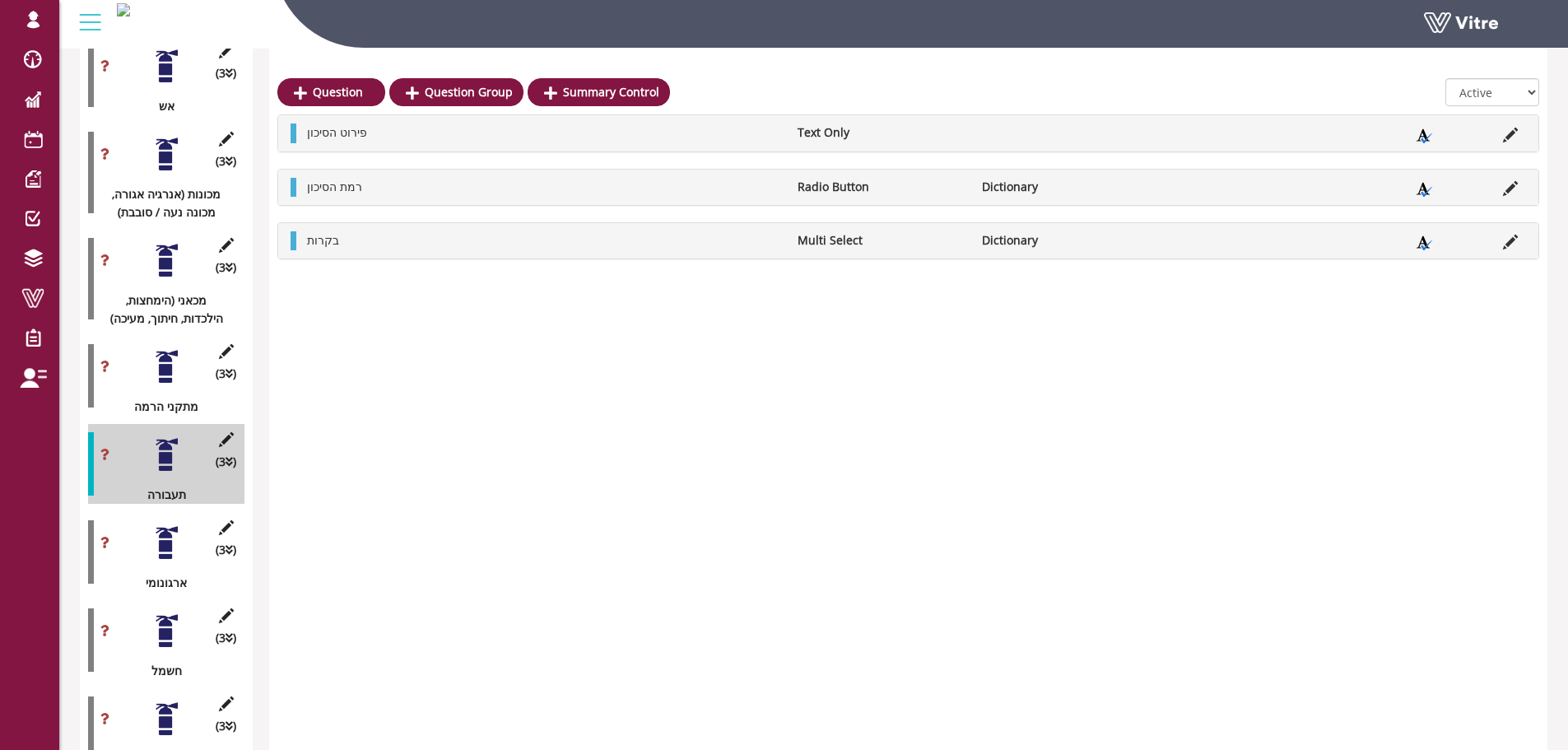
click at [150, 529] on div at bounding box center [167, 543] width 37 height 37
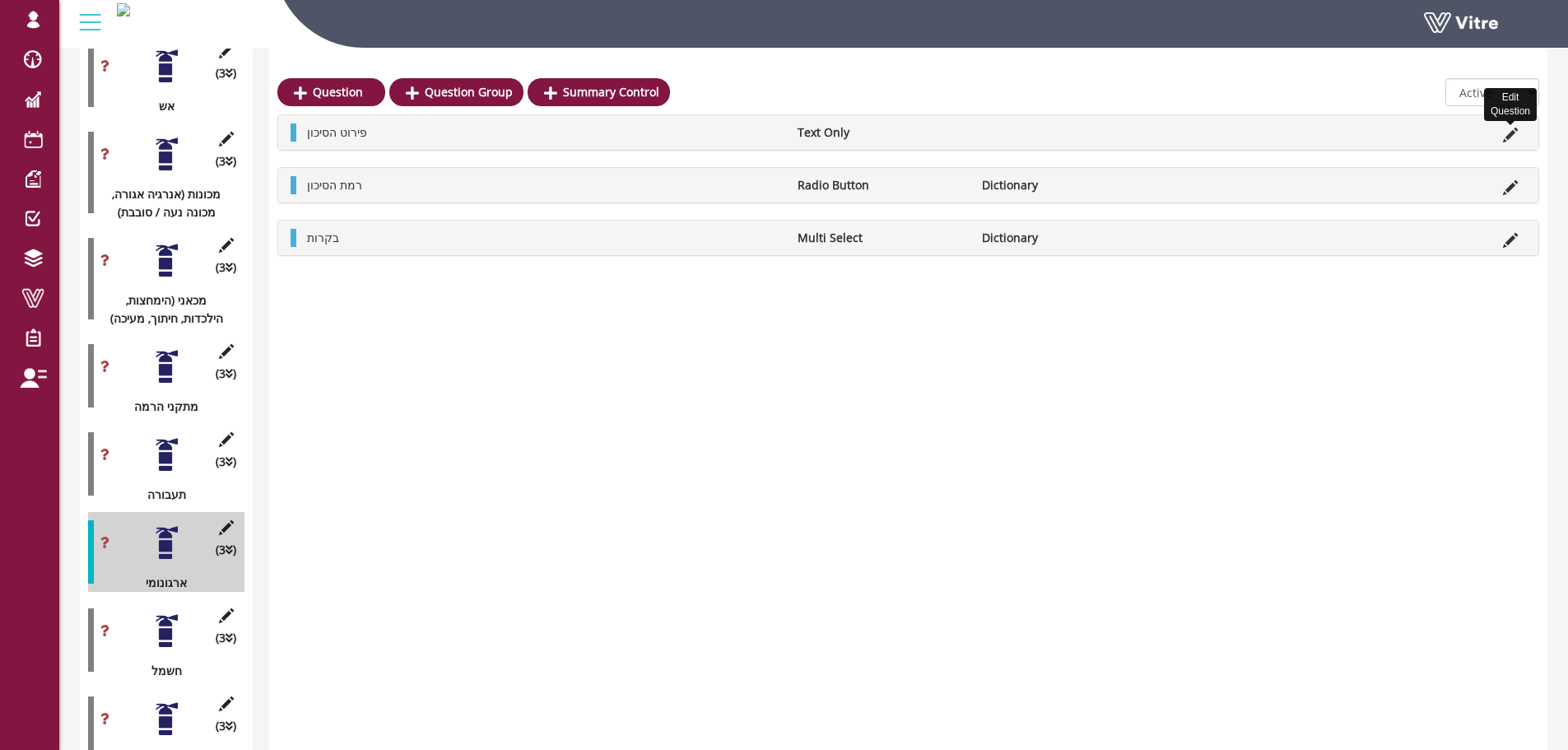
click at [1513, 134] on icon at bounding box center [1511, 135] width 15 height 15
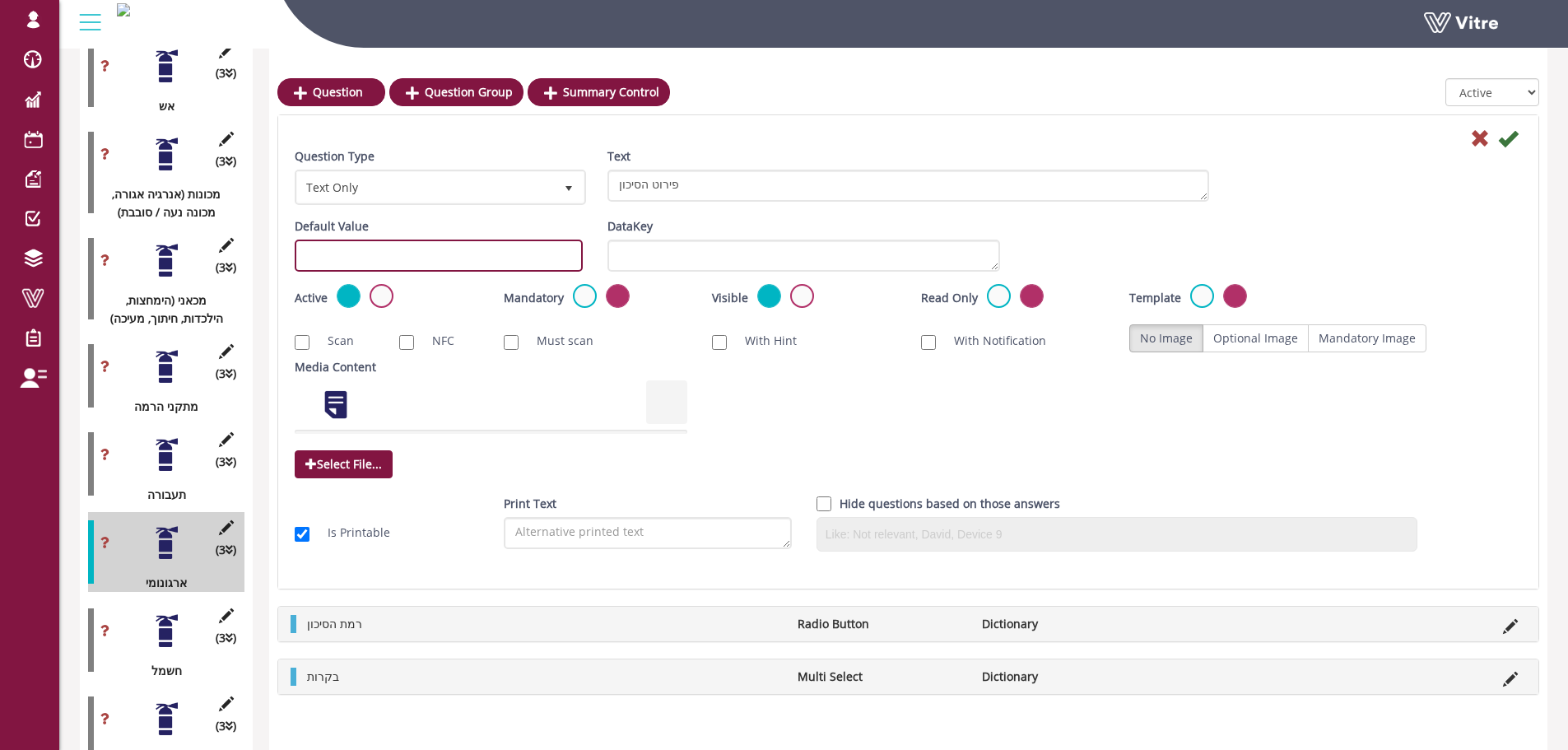
click at [459, 263] on input "text" at bounding box center [438, 256] width 288 height 32
paste input "#task.PRE-potential1501"
click at [419, 253] on input "#task.PRE-potential1501" at bounding box center [438, 256] width 288 height 32
click at [449, 254] on input "#task.PRE-potential1601" at bounding box center [438, 256] width 288 height 32
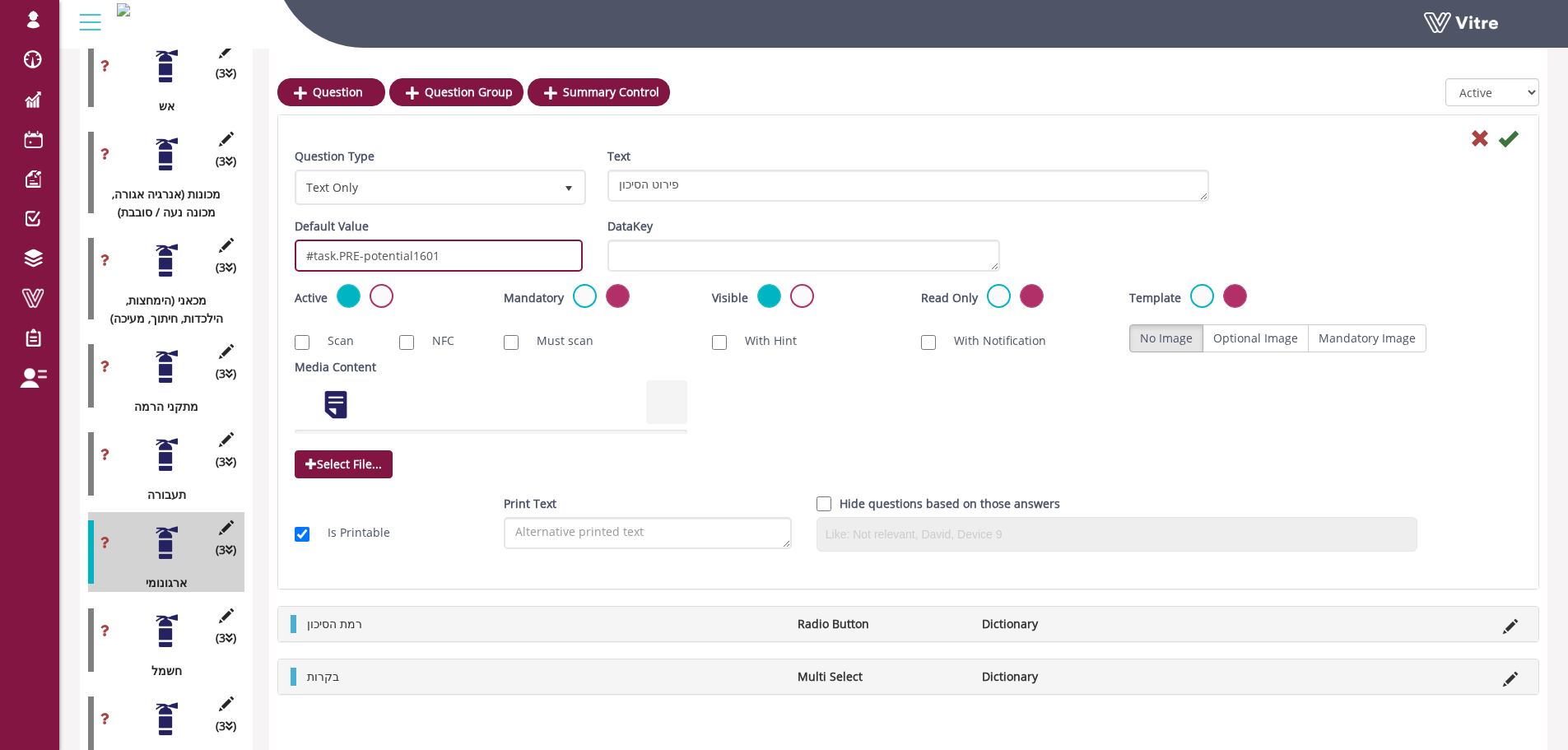
click at [449, 254] on input "#task.PRE-potential1601" at bounding box center [438, 256] width 288 height 32
type input "#task.PRE-potential1601"
click at [1514, 132] on icon at bounding box center [1507, 138] width 19 height 19
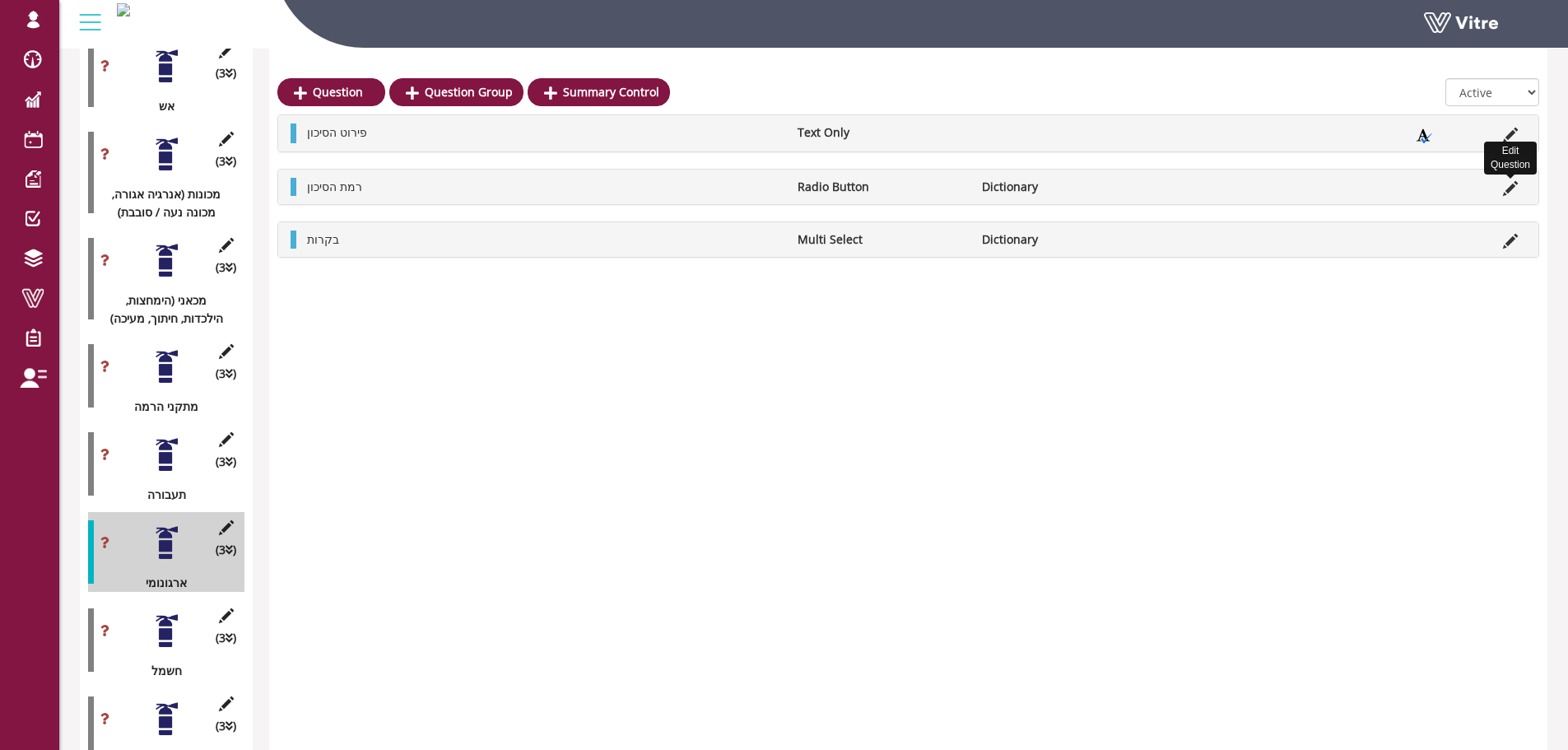
click at [1515, 186] on icon at bounding box center [1511, 188] width 15 height 15
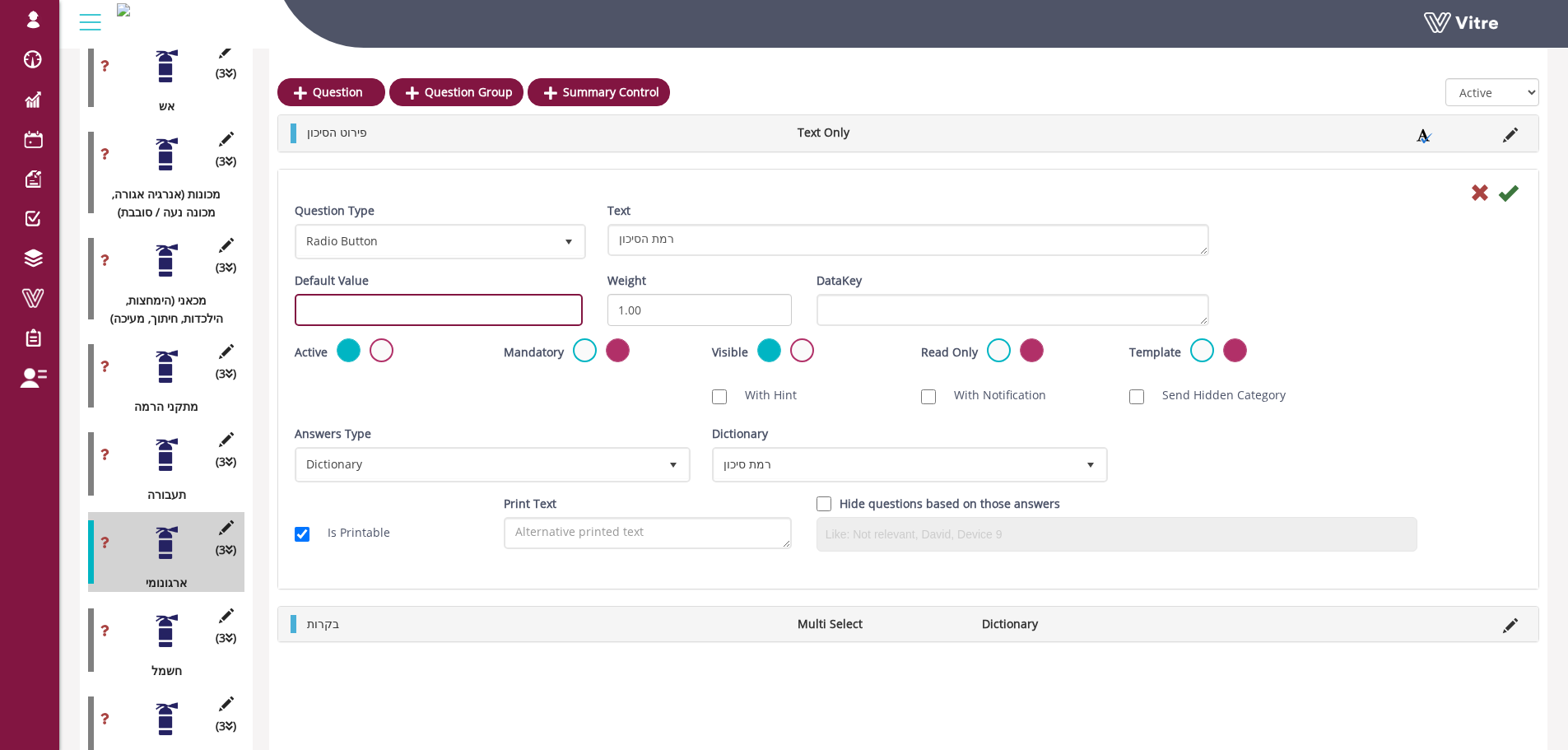
click at [463, 311] on input "text" at bounding box center [438, 309] width 288 height 32
paste input "#task.PRE-potential1601"
click at [436, 313] on input "#task.PRE-potential1601" at bounding box center [438, 309] width 288 height 32
type input "#task.PRE-potential1602"
click at [1486, 222] on div "Question Type Radio Button 3 Text רמת הסיכון" at bounding box center [909, 237] width 1252 height 70
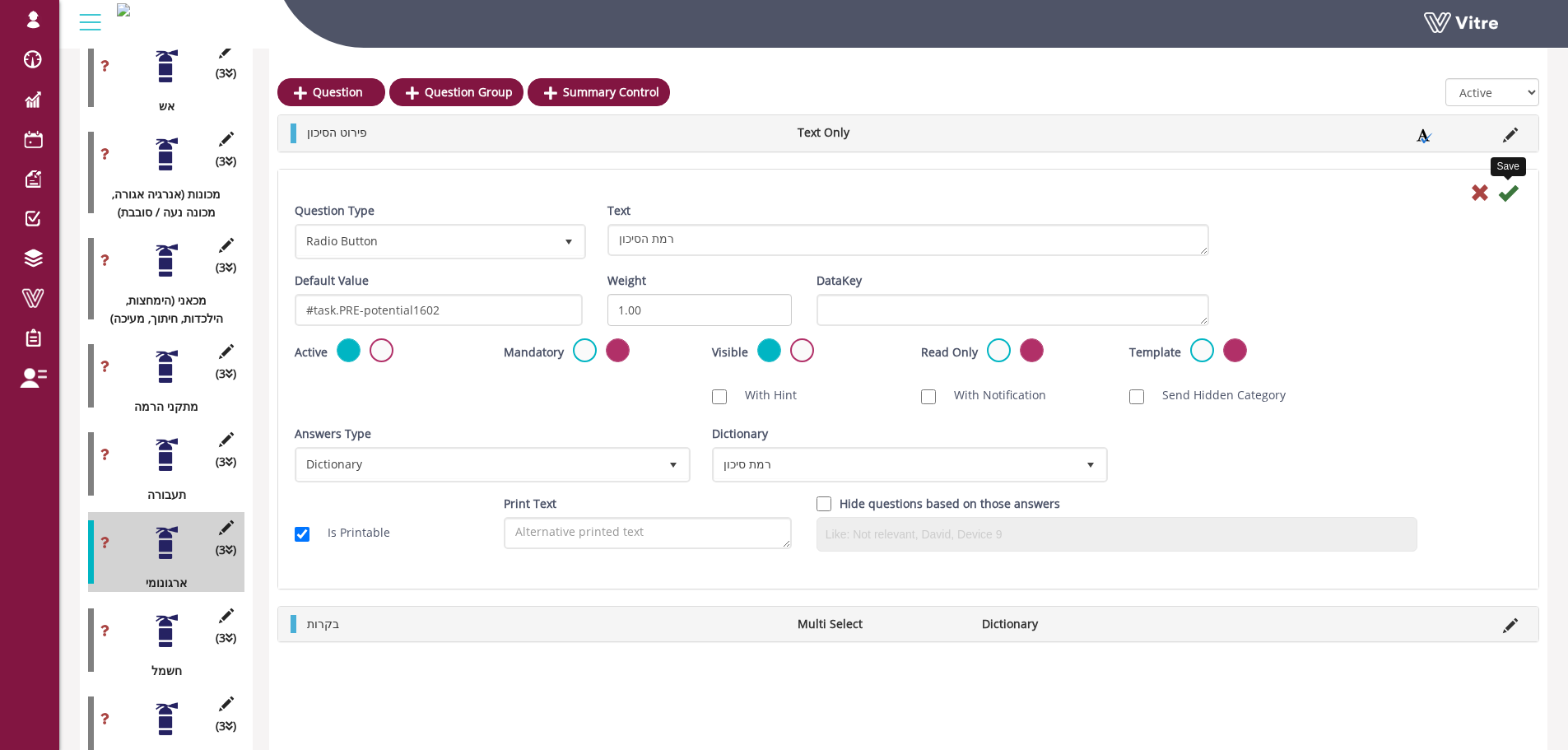
click at [1515, 195] on icon at bounding box center [1507, 192] width 19 height 19
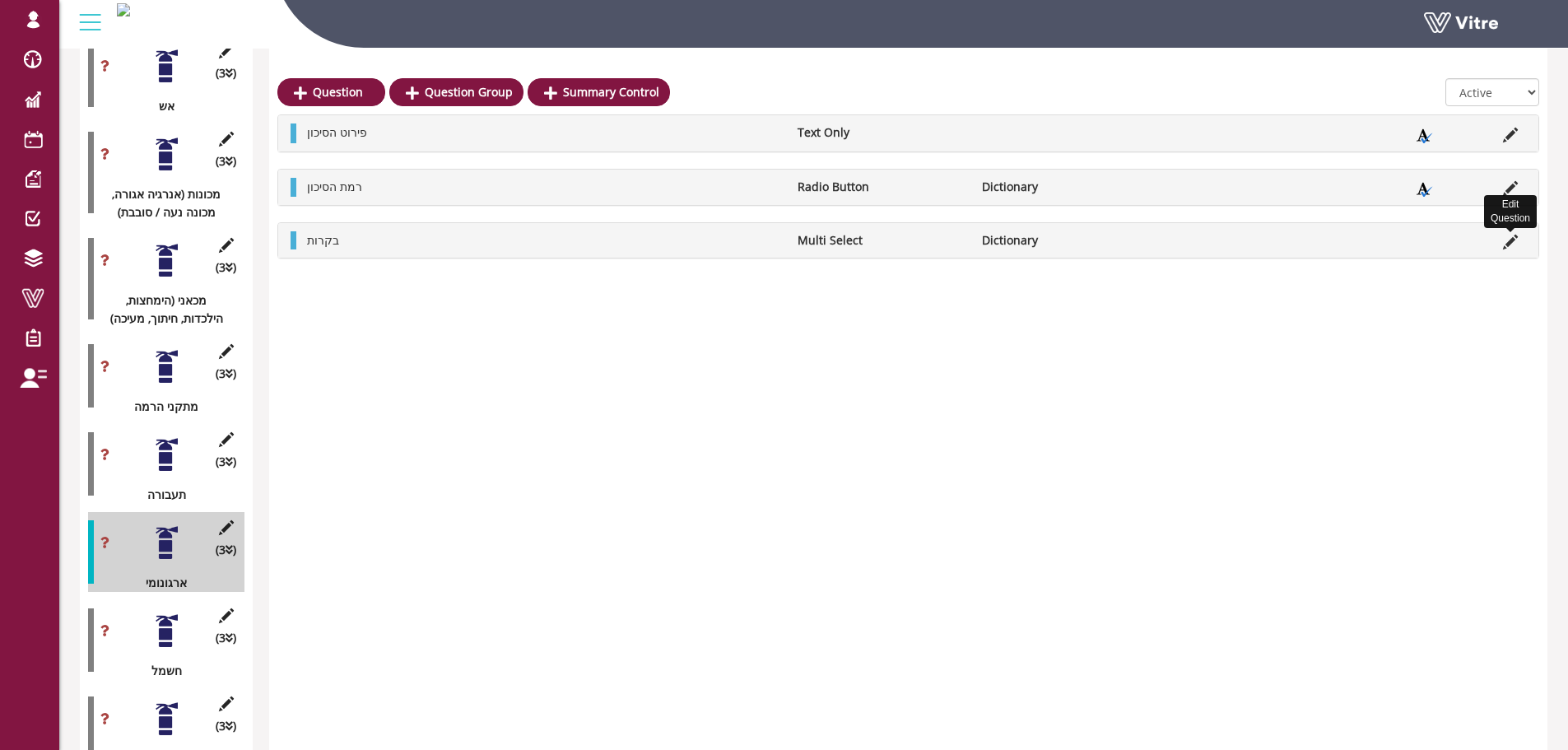
click at [1514, 240] on icon at bounding box center [1511, 242] width 15 height 15
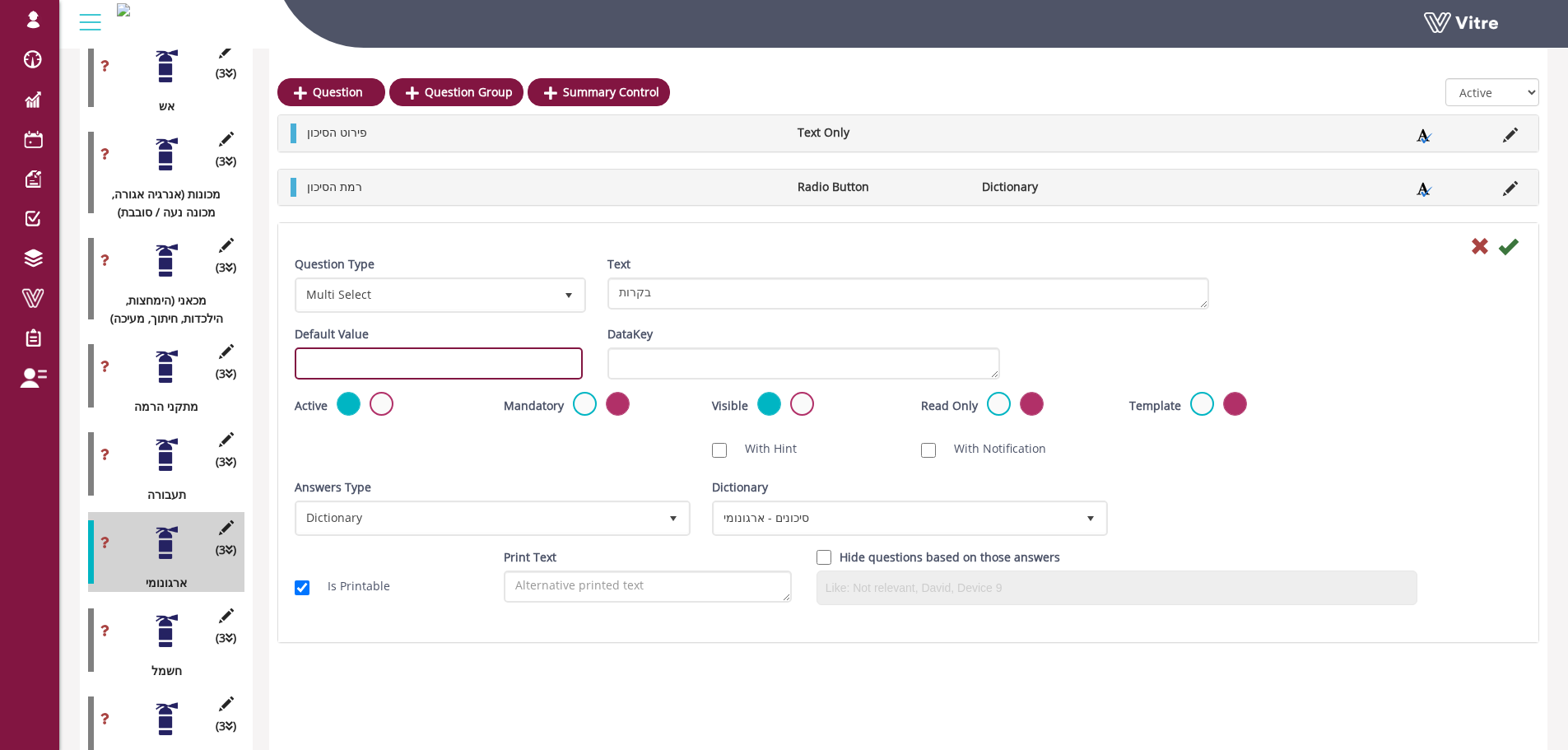
click at [425, 369] on input "text" at bounding box center [438, 363] width 288 height 32
paste input "#task.PRE-potential1601"
click at [437, 369] on input "#task.PRE-potential1601" at bounding box center [438, 363] width 288 height 32
type input "#task.PRE-potential1603"
click at [1507, 244] on icon at bounding box center [1507, 245] width 19 height 19
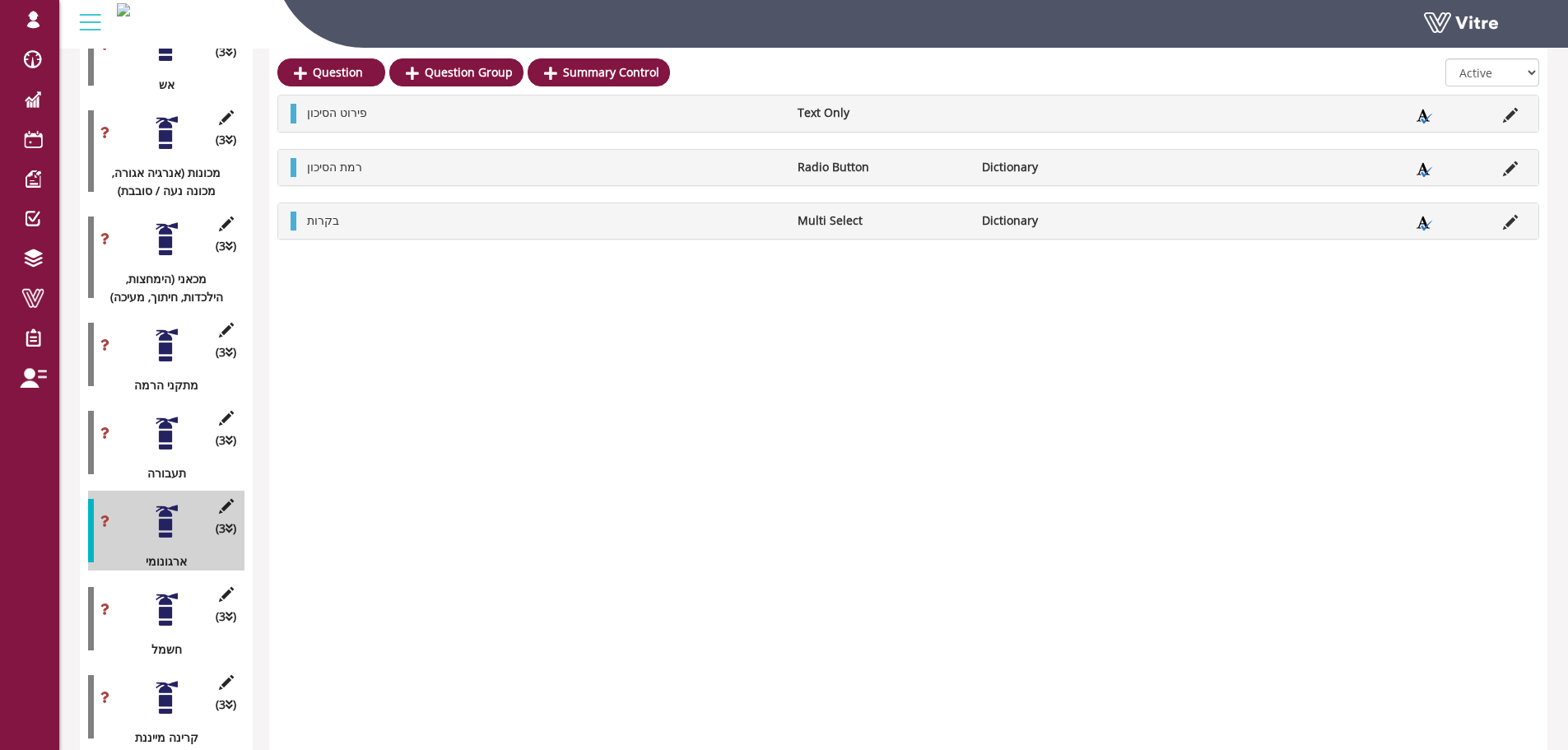
scroll to position [1300, 0]
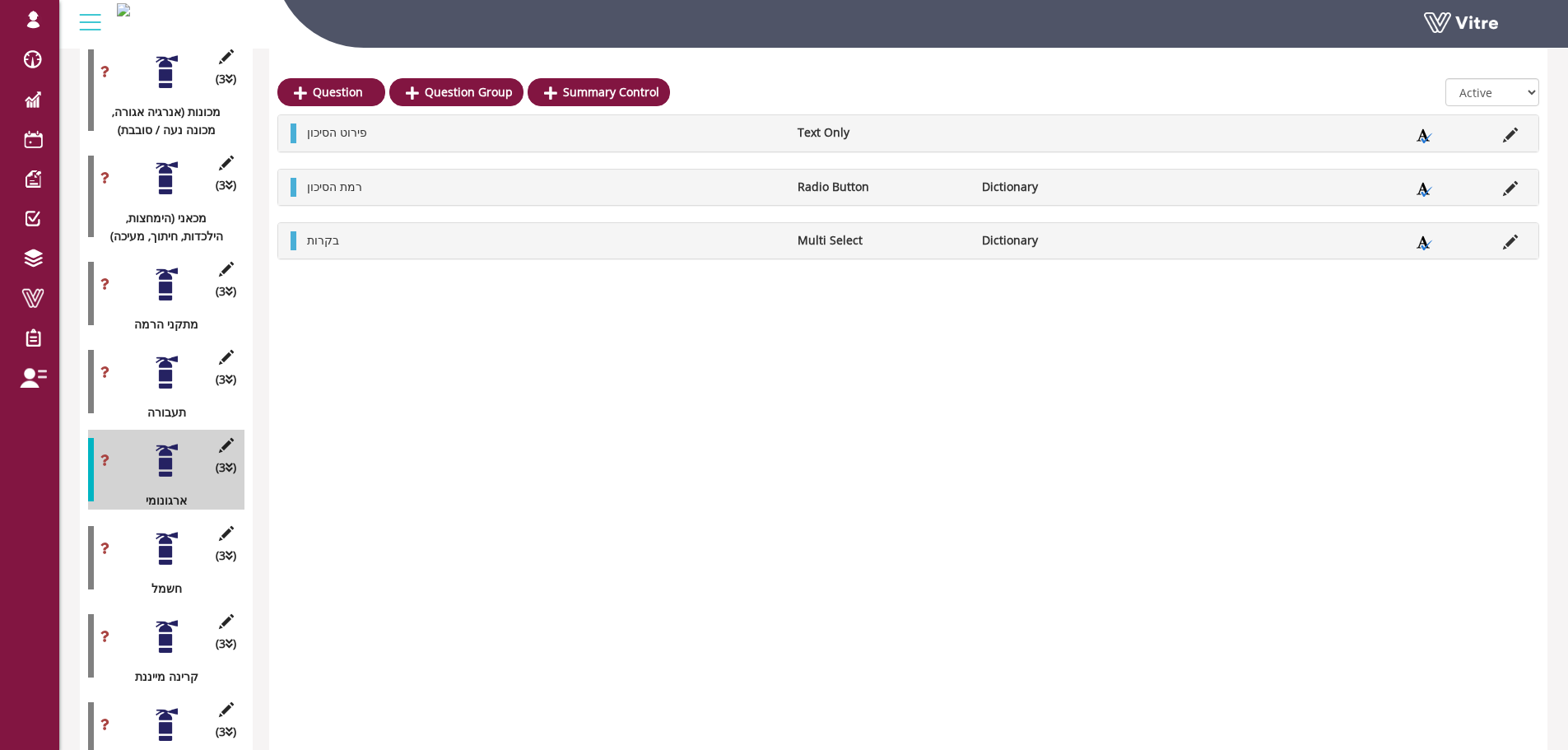
click at [168, 537] on div at bounding box center [167, 548] width 37 height 37
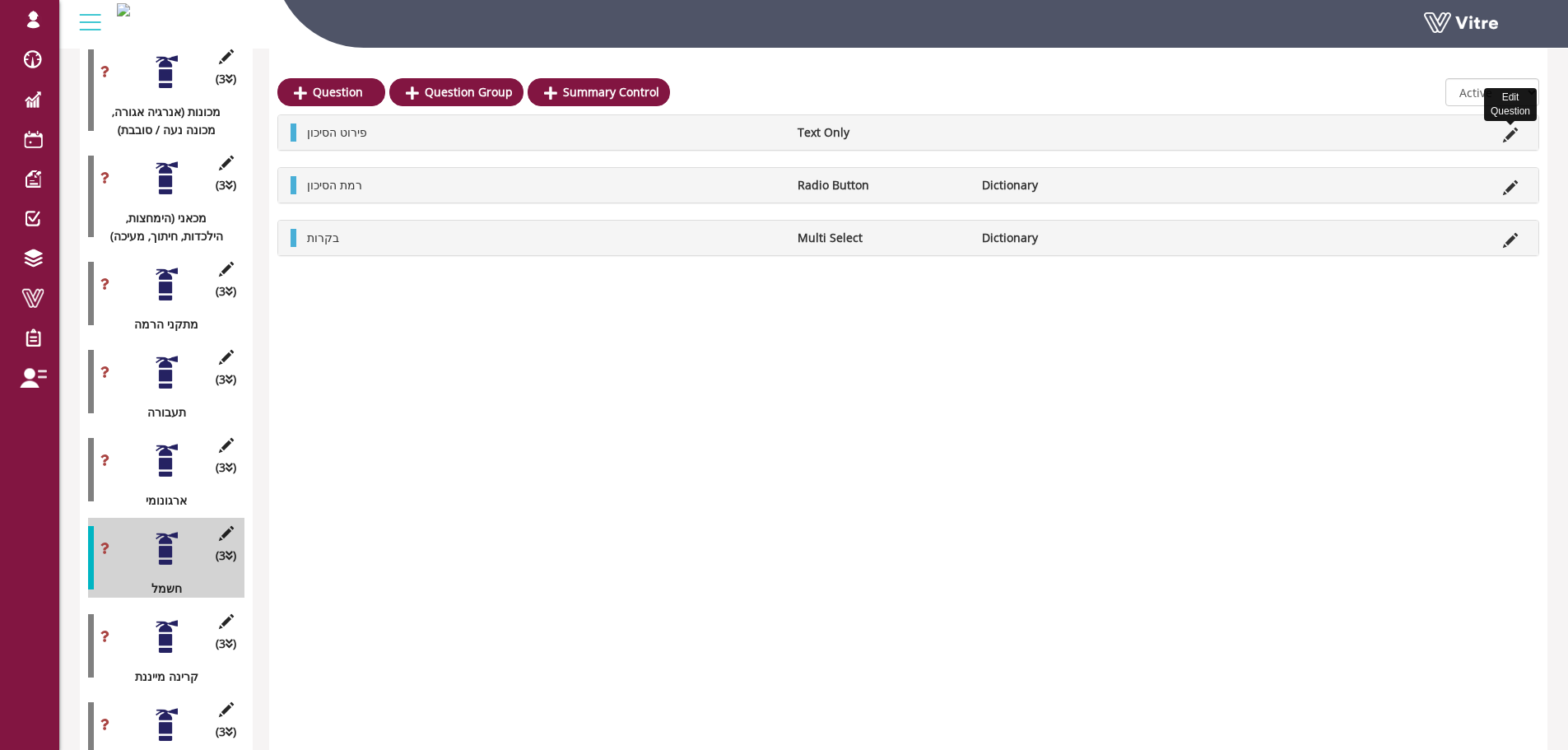
click at [1510, 138] on icon at bounding box center [1511, 135] width 15 height 15
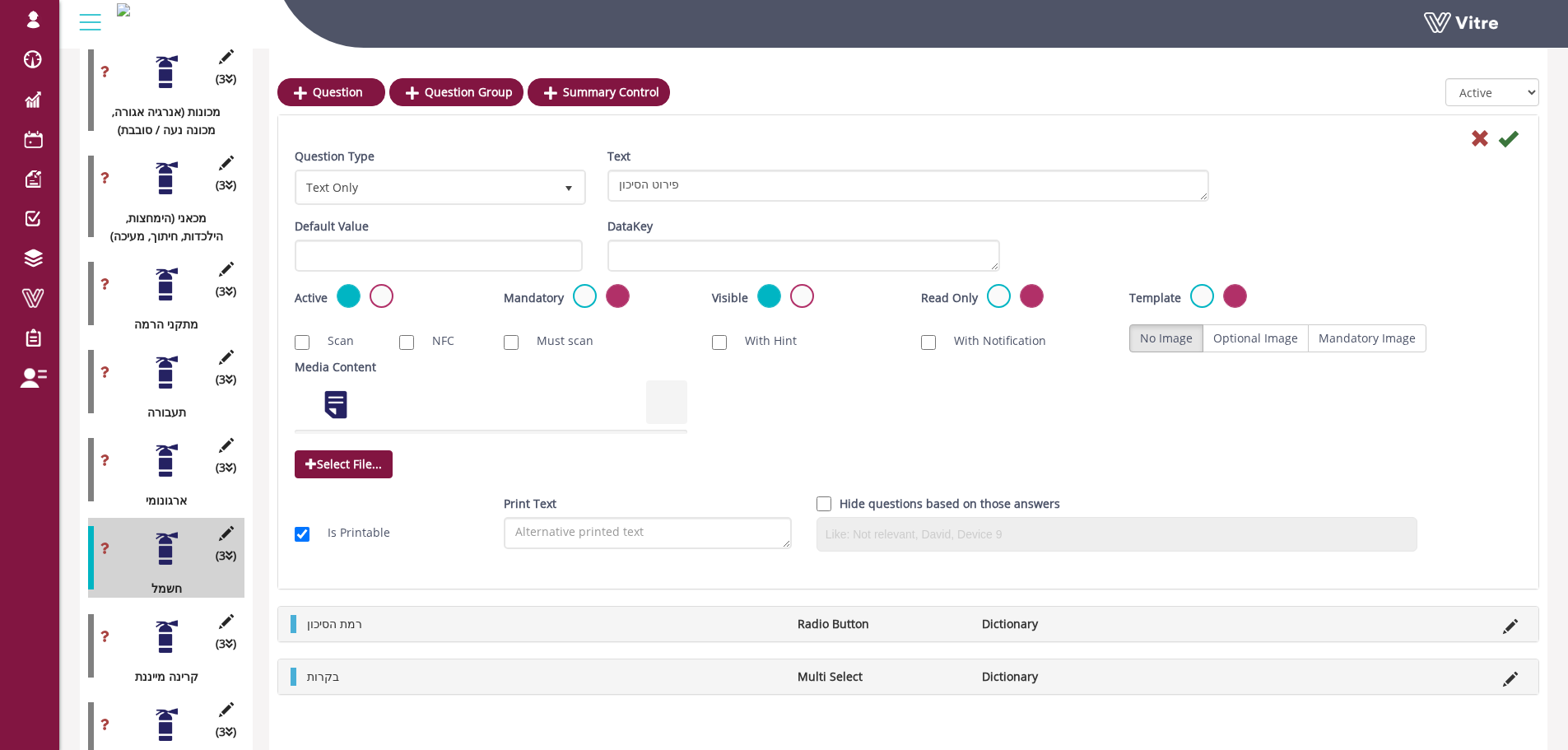
click at [534, 231] on div "Default Value" at bounding box center [438, 244] width 288 height 55
click at [534, 250] on input "text" at bounding box center [438, 256] width 288 height 32
paste input "#task.PRE-potential1601"
click at [425, 260] on input "#task.PRE-potential1601" at bounding box center [438, 256] width 288 height 32
click at [429, 255] on input "#task.PRE-potential1701" at bounding box center [438, 256] width 288 height 32
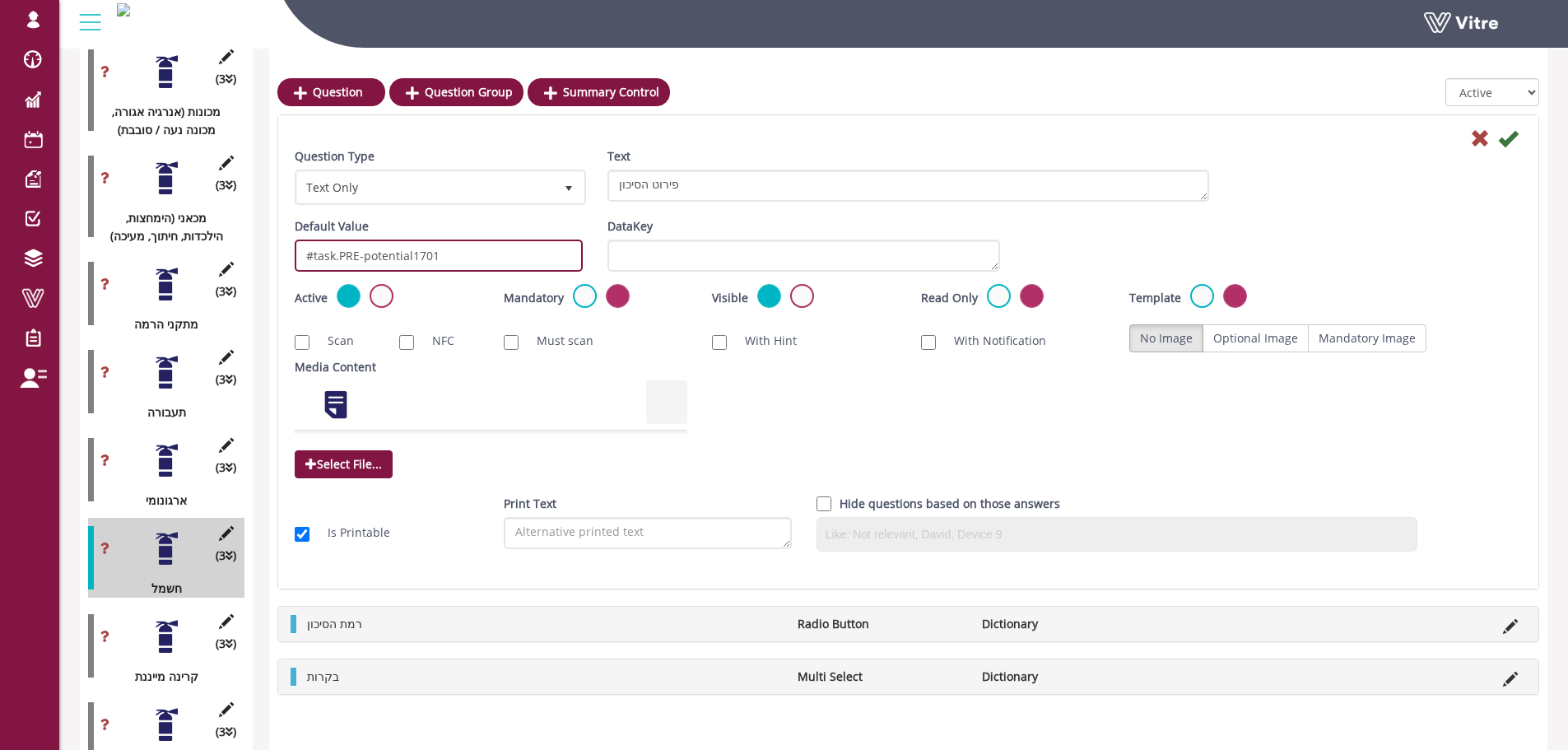
click at [429, 255] on input "#task.PRE-potential1701" at bounding box center [438, 256] width 288 height 32
type input "#task.PRE-potential1701"
click at [1504, 137] on icon at bounding box center [1507, 138] width 19 height 19
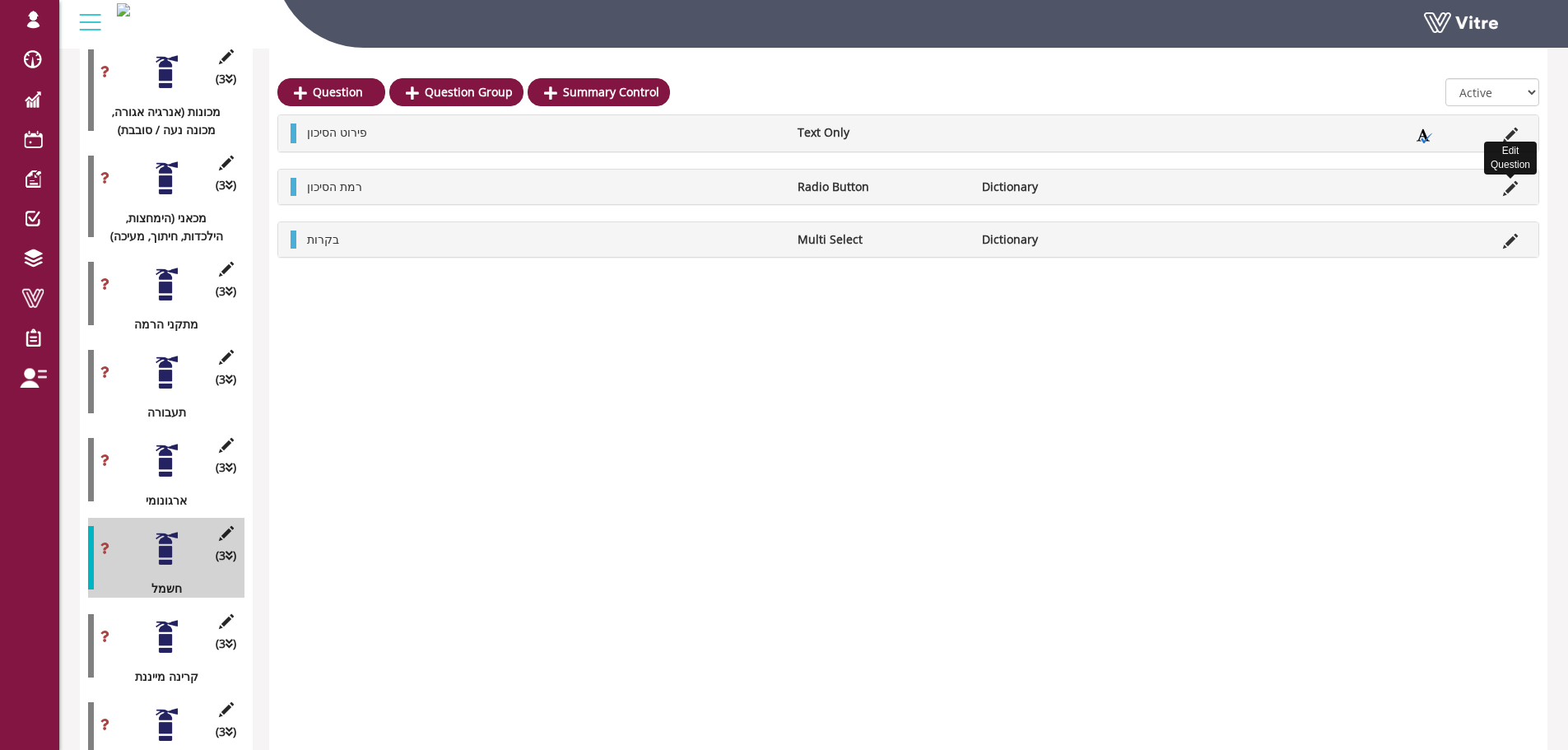
click at [1506, 187] on icon at bounding box center [1511, 188] width 15 height 15
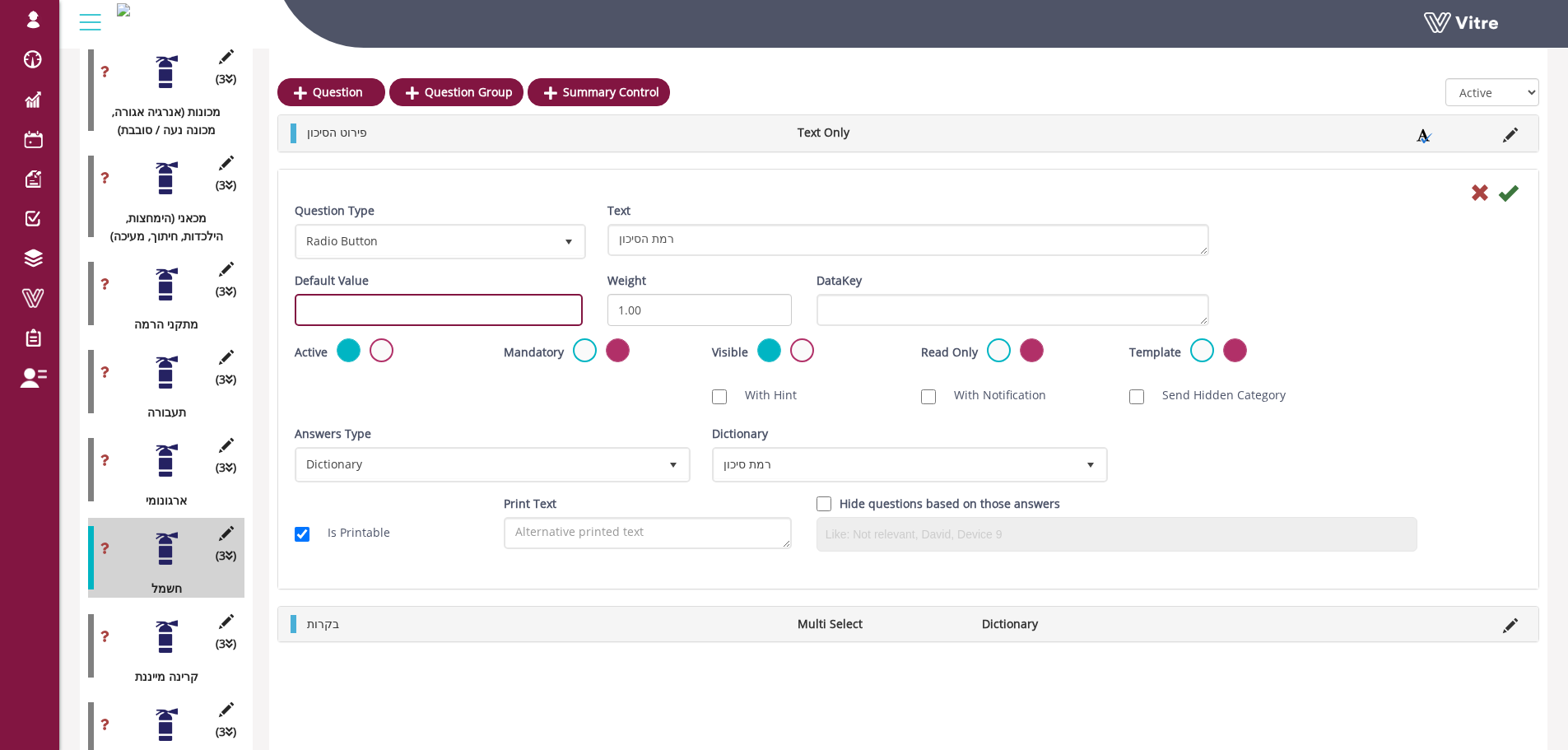
click at [399, 308] on input "text" at bounding box center [438, 309] width 288 height 32
paste input "#task.PRE-potential1701"
click at [425, 306] on input "#task.PRE-potential1701" at bounding box center [438, 309] width 288 height 32
drag, startPoint x: 443, startPoint y: 311, endPoint x: 433, endPoint y: 310, distance: 10.0
click at [433, 310] on input "#task.PRE-potential1701" at bounding box center [438, 309] width 288 height 32
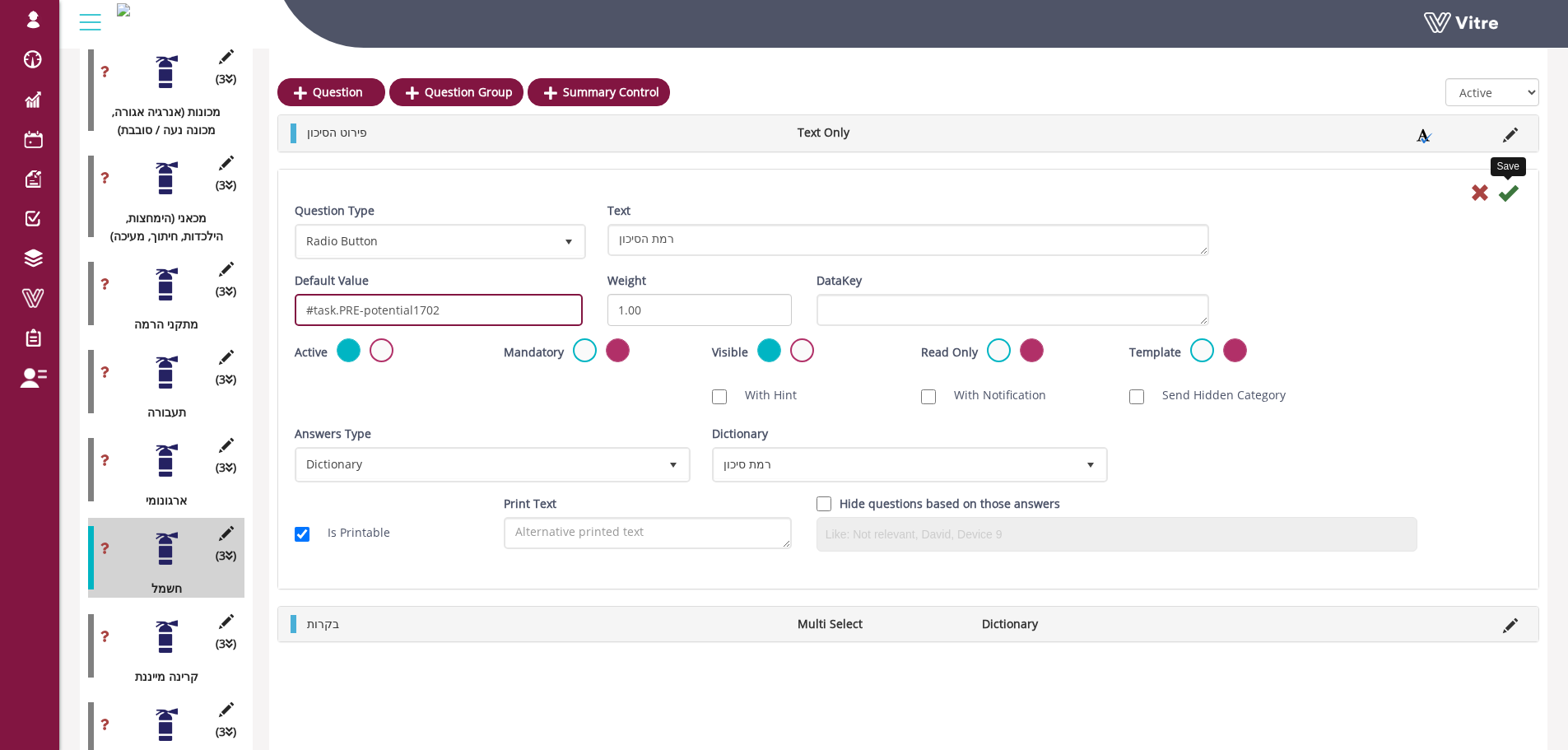
type input "#task.PRE-potential1702"
click at [1508, 198] on icon at bounding box center [1507, 192] width 19 height 19
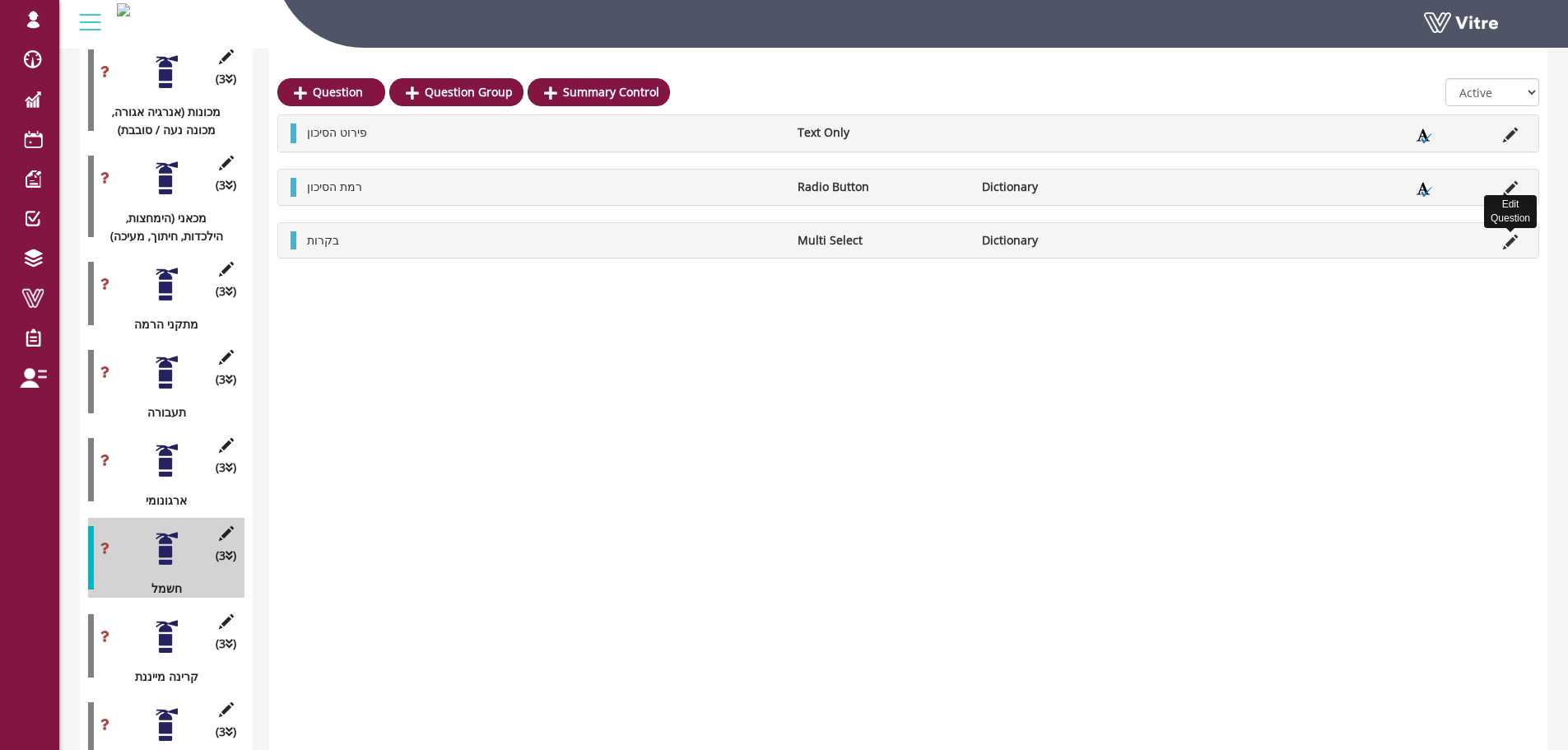
click at [1509, 241] on icon at bounding box center [1511, 242] width 15 height 15
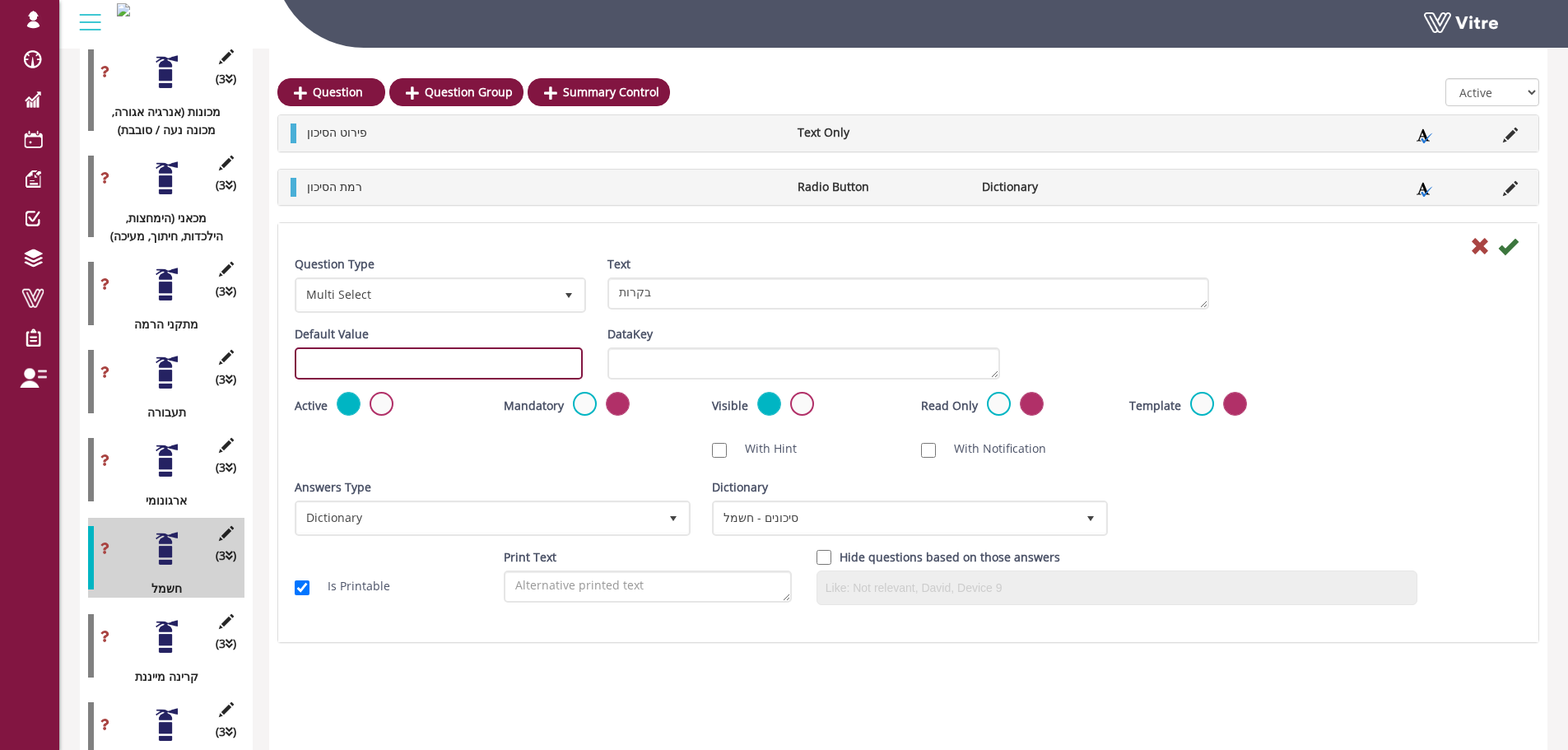
click at [443, 356] on input "text" at bounding box center [438, 363] width 288 height 32
paste input "#task.PRE-potential1701"
click at [433, 364] on input "#task.PRE-potential1701" at bounding box center [438, 363] width 288 height 32
type input "#task.PRE-potential1703"
click at [1511, 245] on icon at bounding box center [1507, 245] width 19 height 19
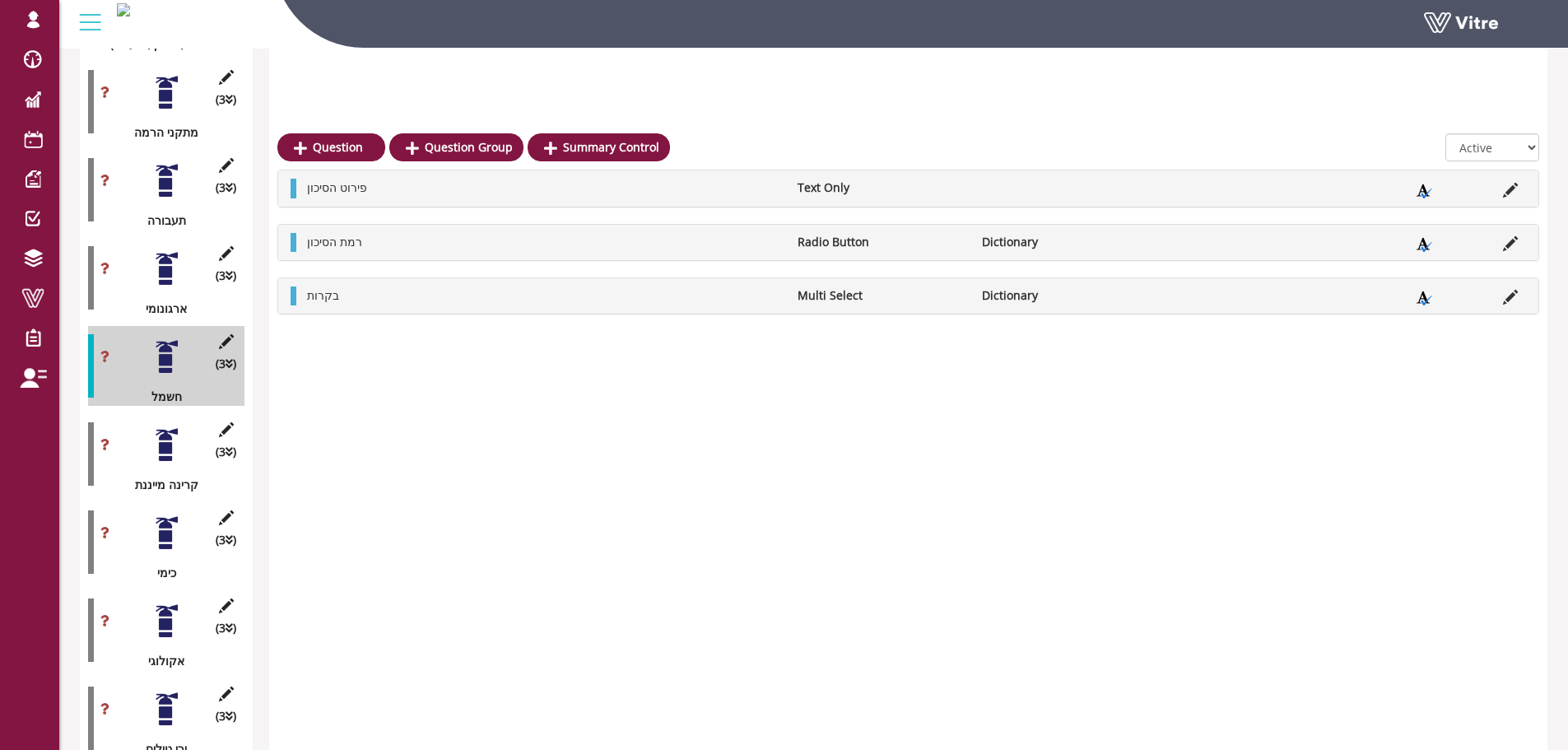
scroll to position [1547, 0]
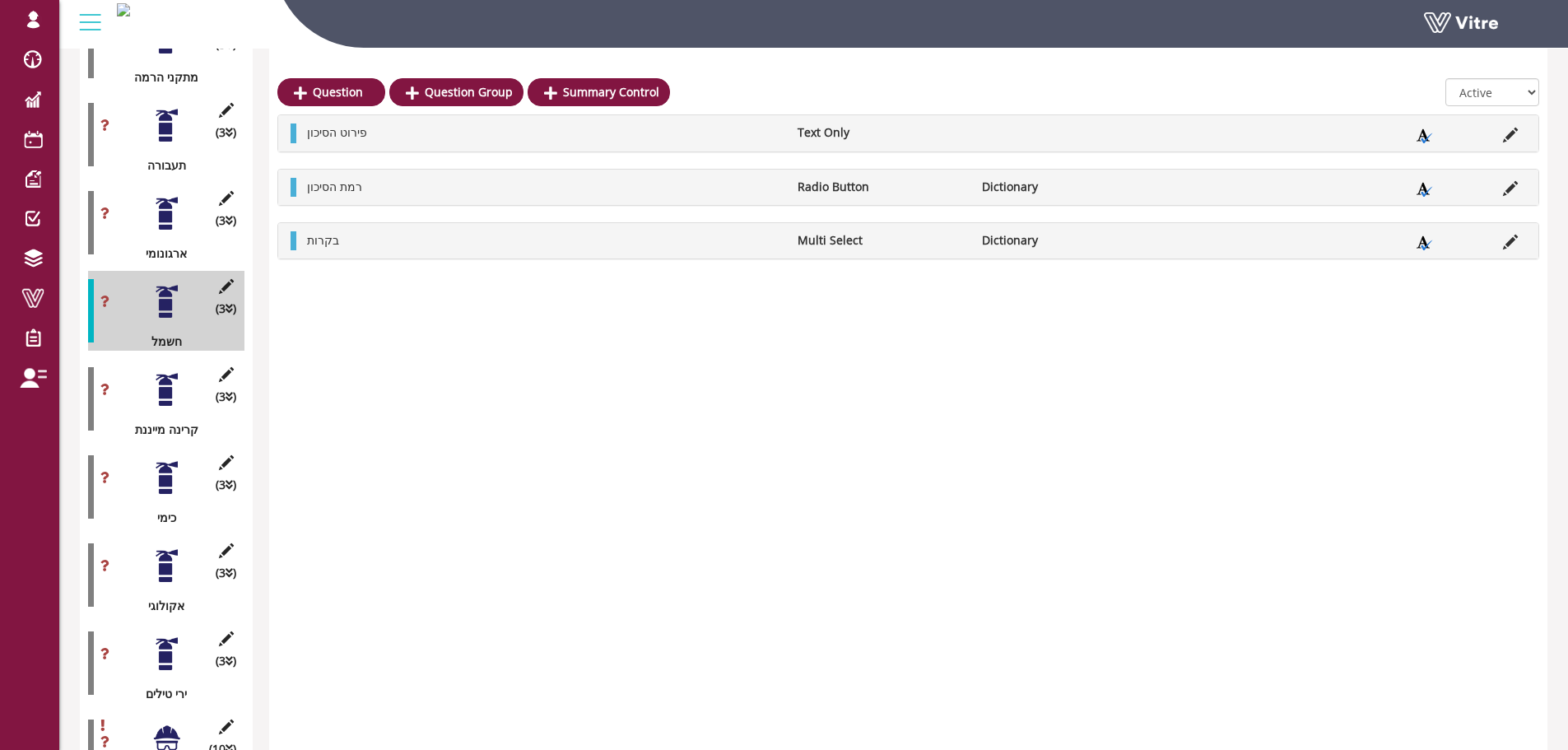
click at [168, 374] on div at bounding box center [167, 390] width 37 height 37
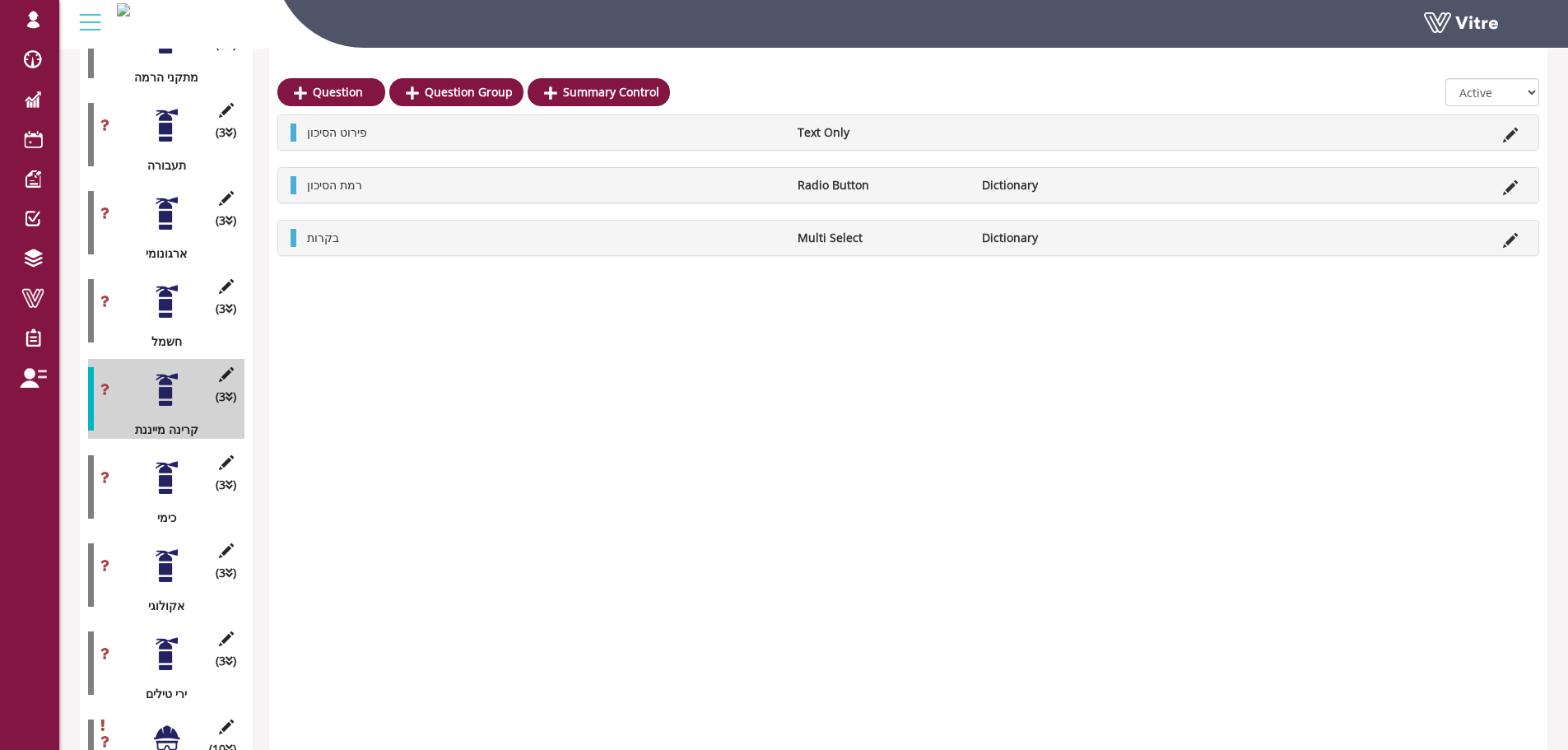
click at [1502, 137] on li at bounding box center [1511, 132] width 31 height 19
click at [1504, 137] on icon at bounding box center [1511, 135] width 15 height 15
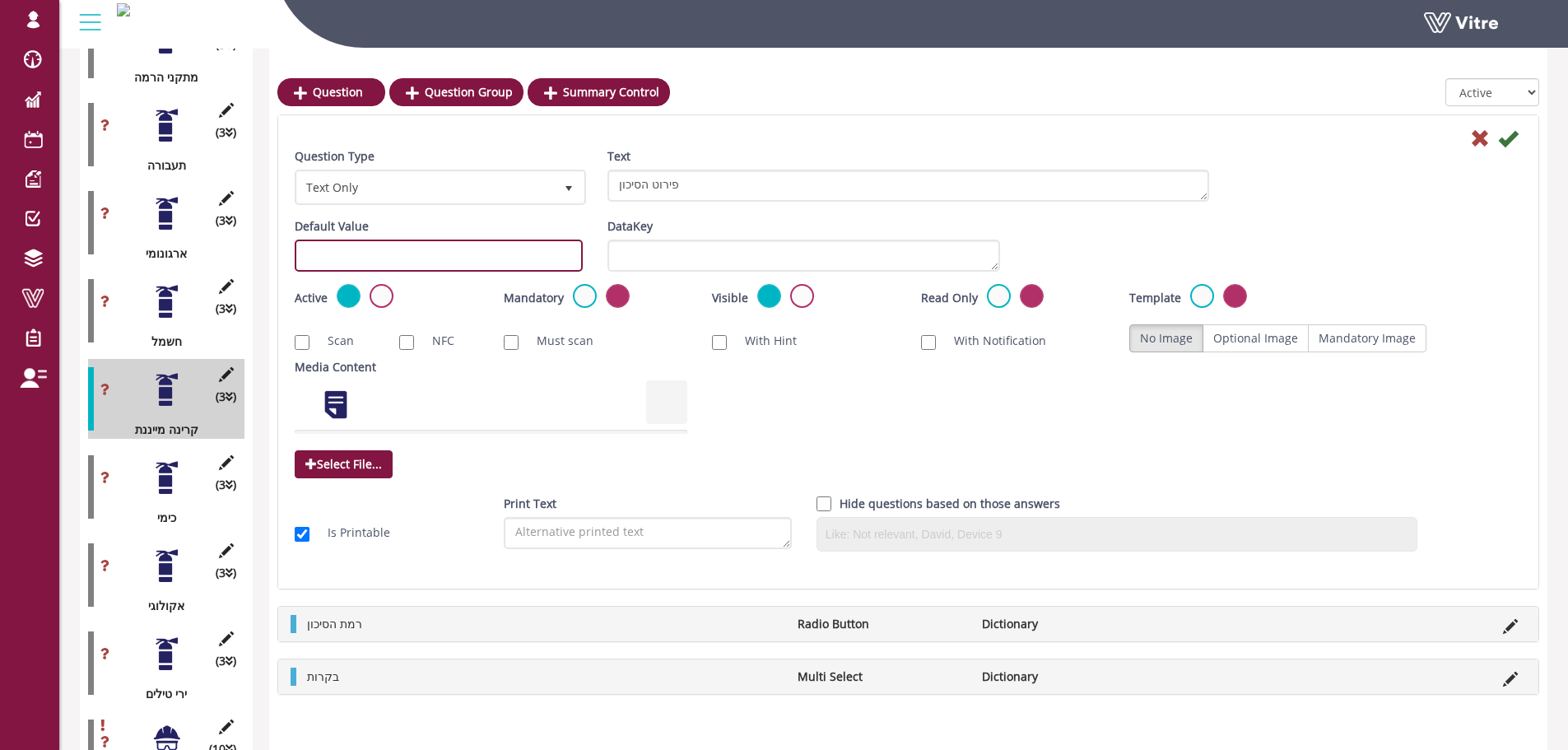
click at [434, 256] on input "text" at bounding box center [438, 256] width 288 height 32
paste input "#task.PRE-potential1701"
click at [431, 253] on input "#task.PRE-potential1701" at bounding box center [438, 256] width 288 height 32
type input "#task.PRE-potential1702"
click at [1509, 137] on icon at bounding box center [1507, 138] width 19 height 19
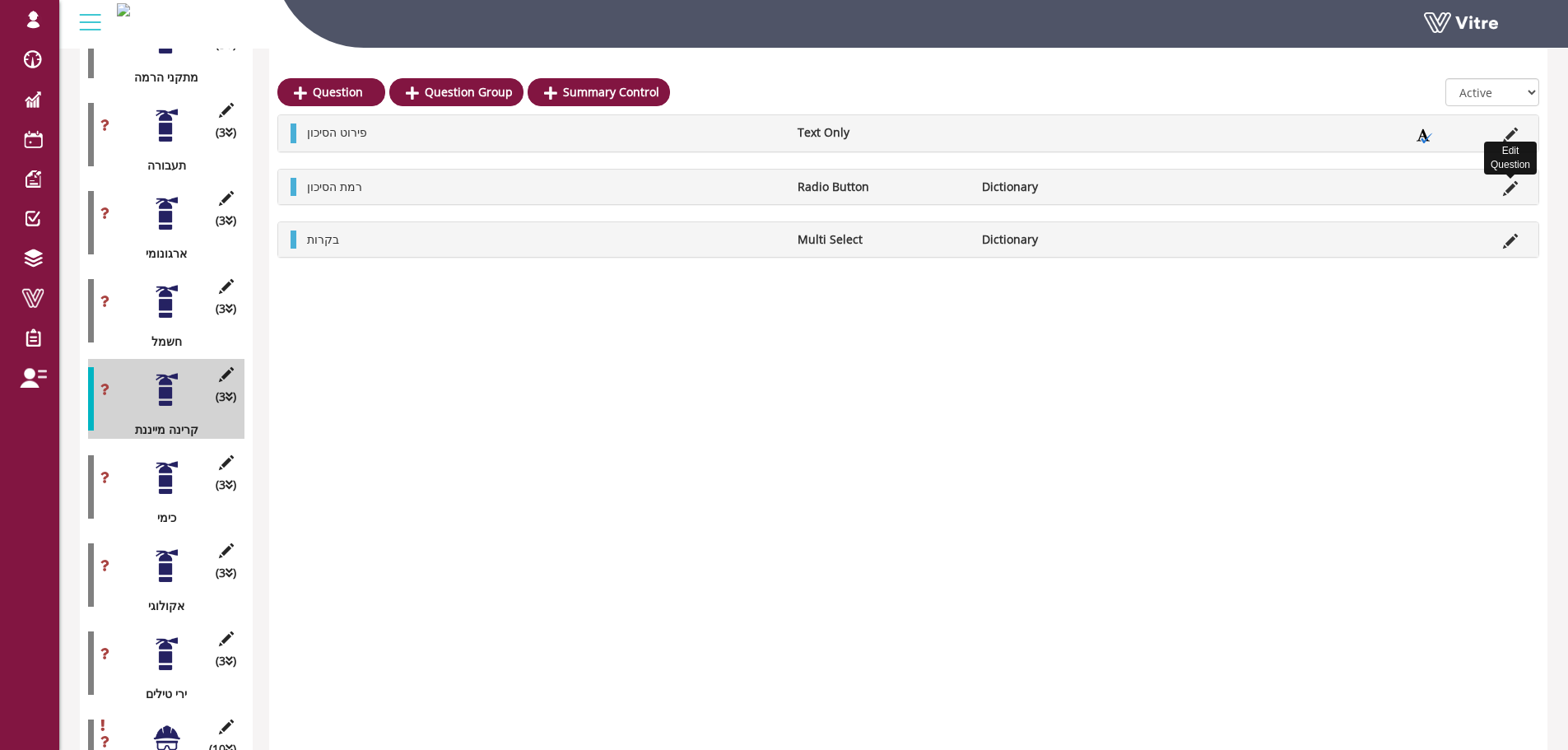
click at [1508, 186] on icon at bounding box center [1511, 188] width 15 height 15
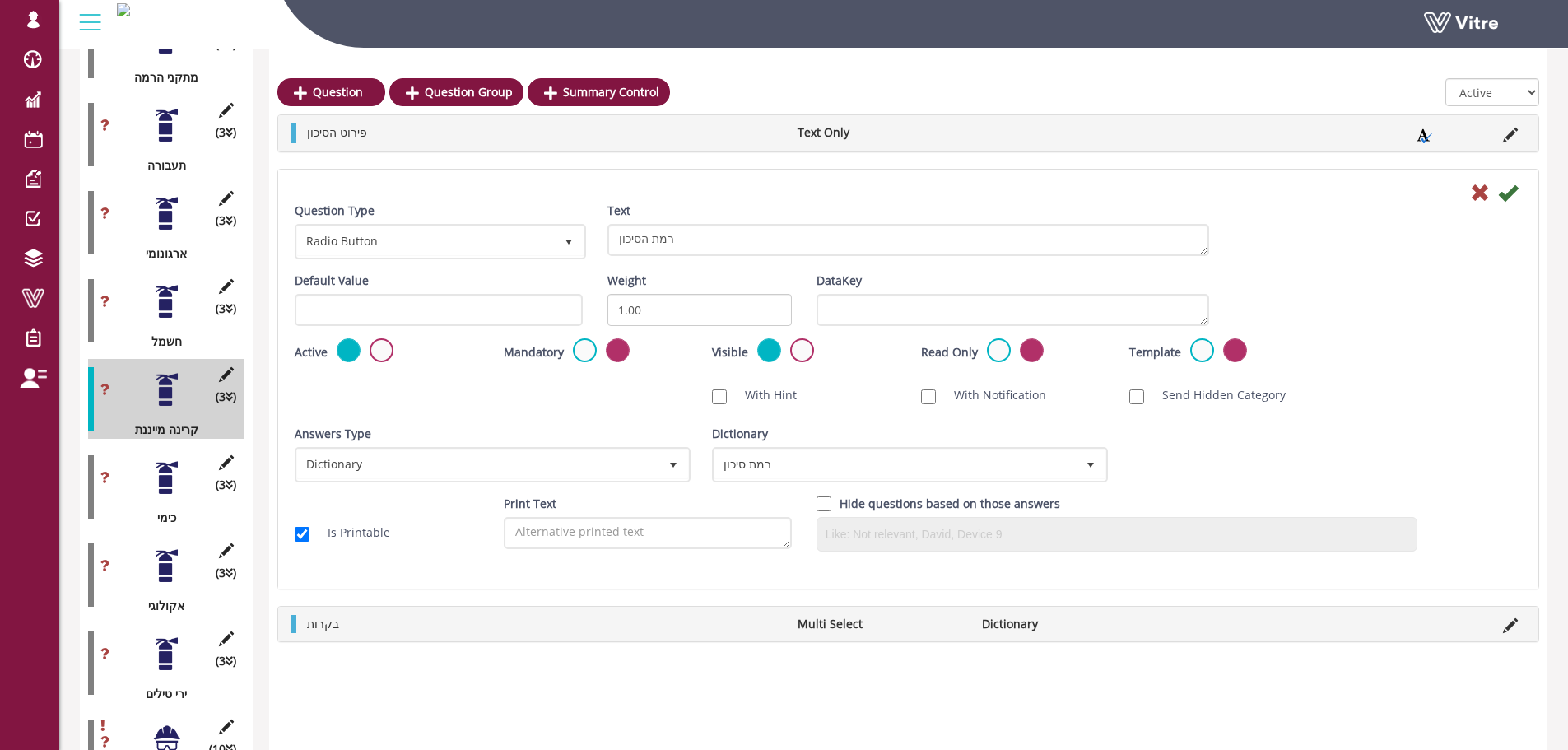
click at [362, 329] on div "Default Value" at bounding box center [439, 305] width 313 height 67
click at [365, 319] on input "text" at bounding box center [438, 309] width 288 height 32
paste input "#task.PRE-potential1701"
click at [433, 308] on input "#task.PRE-potential1701" at bounding box center [438, 309] width 288 height 32
type input "#task.PRE-potential1701"
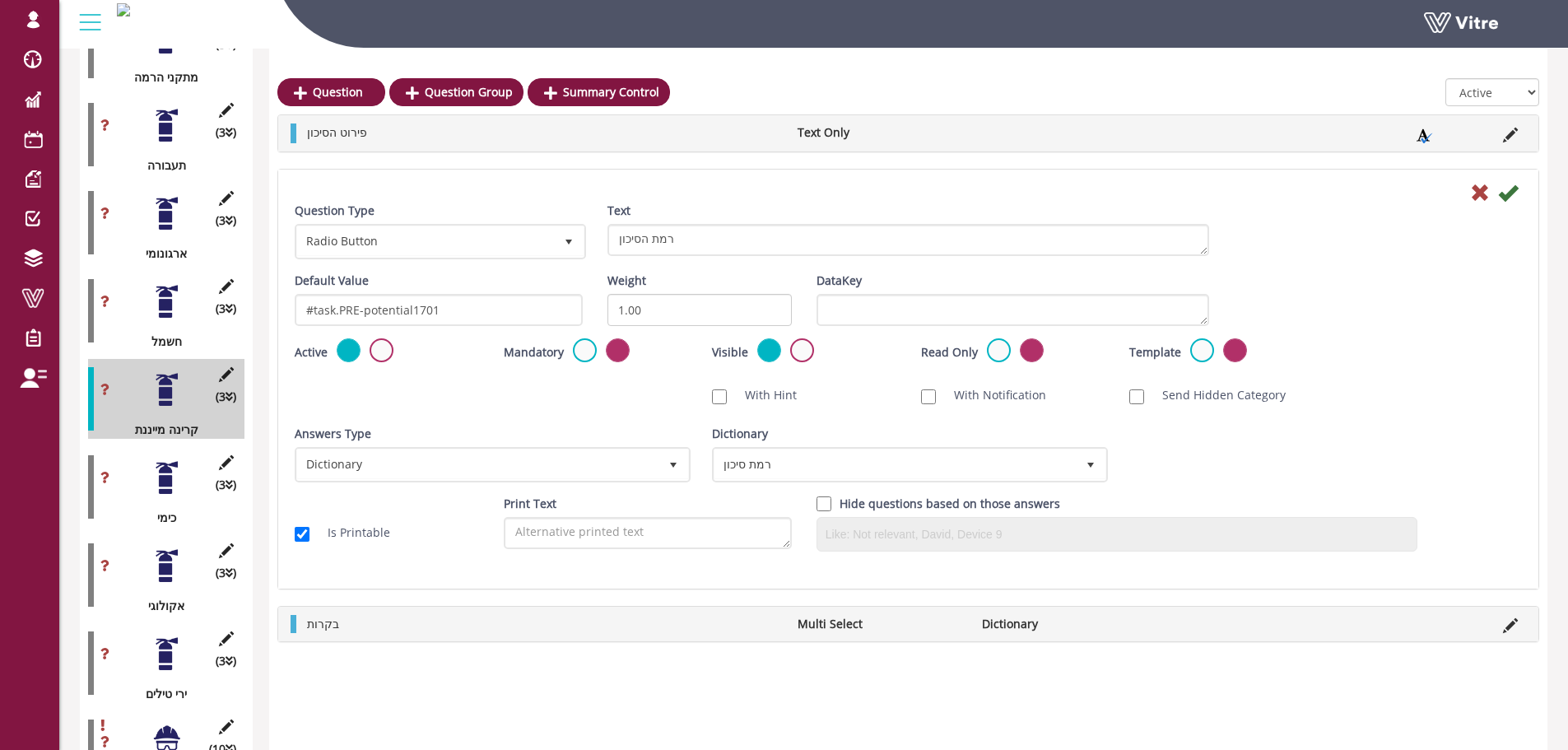
drag, startPoint x: 167, startPoint y: 291, endPoint x: 185, endPoint y: 282, distance: 20.1
click at [166, 291] on div at bounding box center [167, 302] width 37 height 37
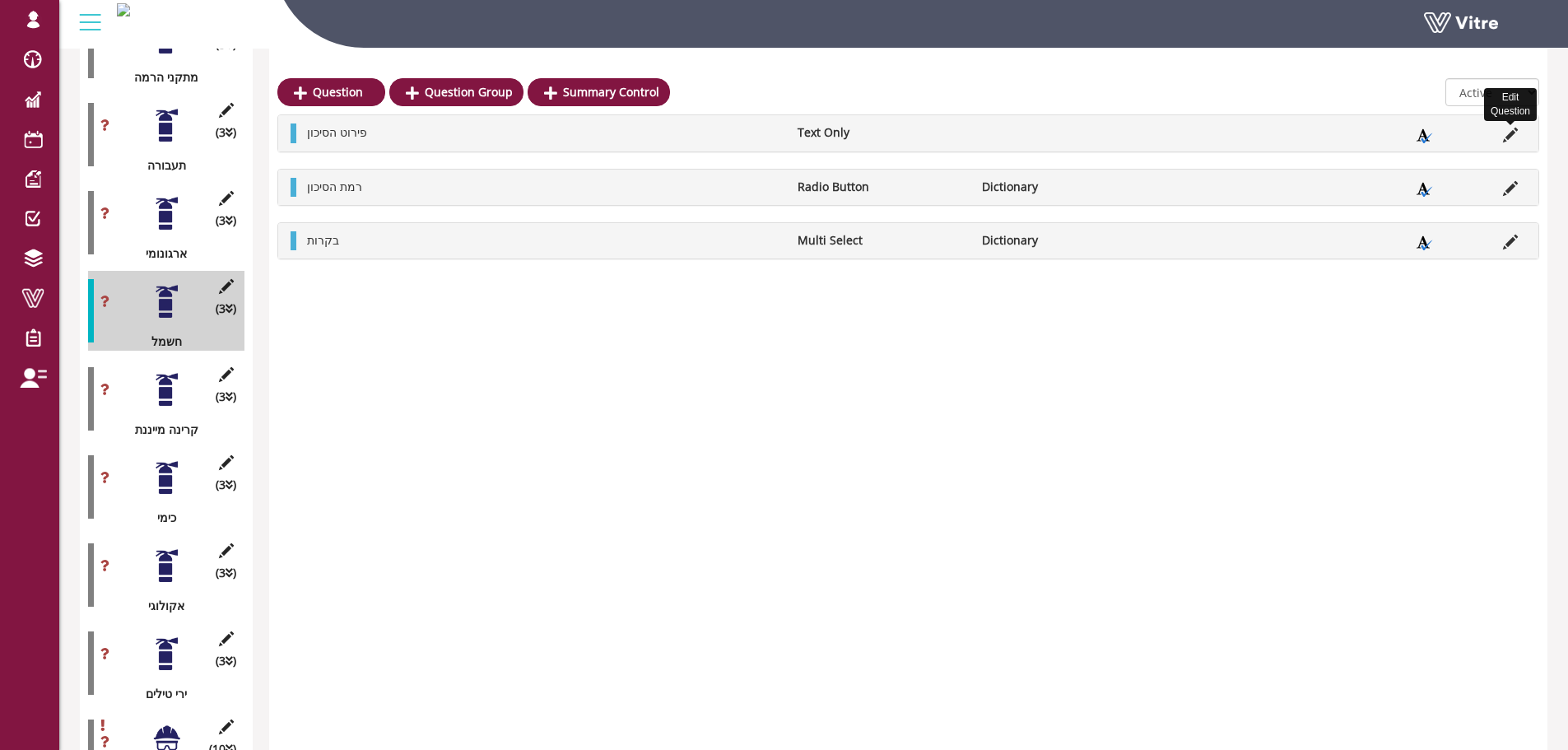
click at [1515, 135] on icon at bounding box center [1511, 135] width 15 height 15
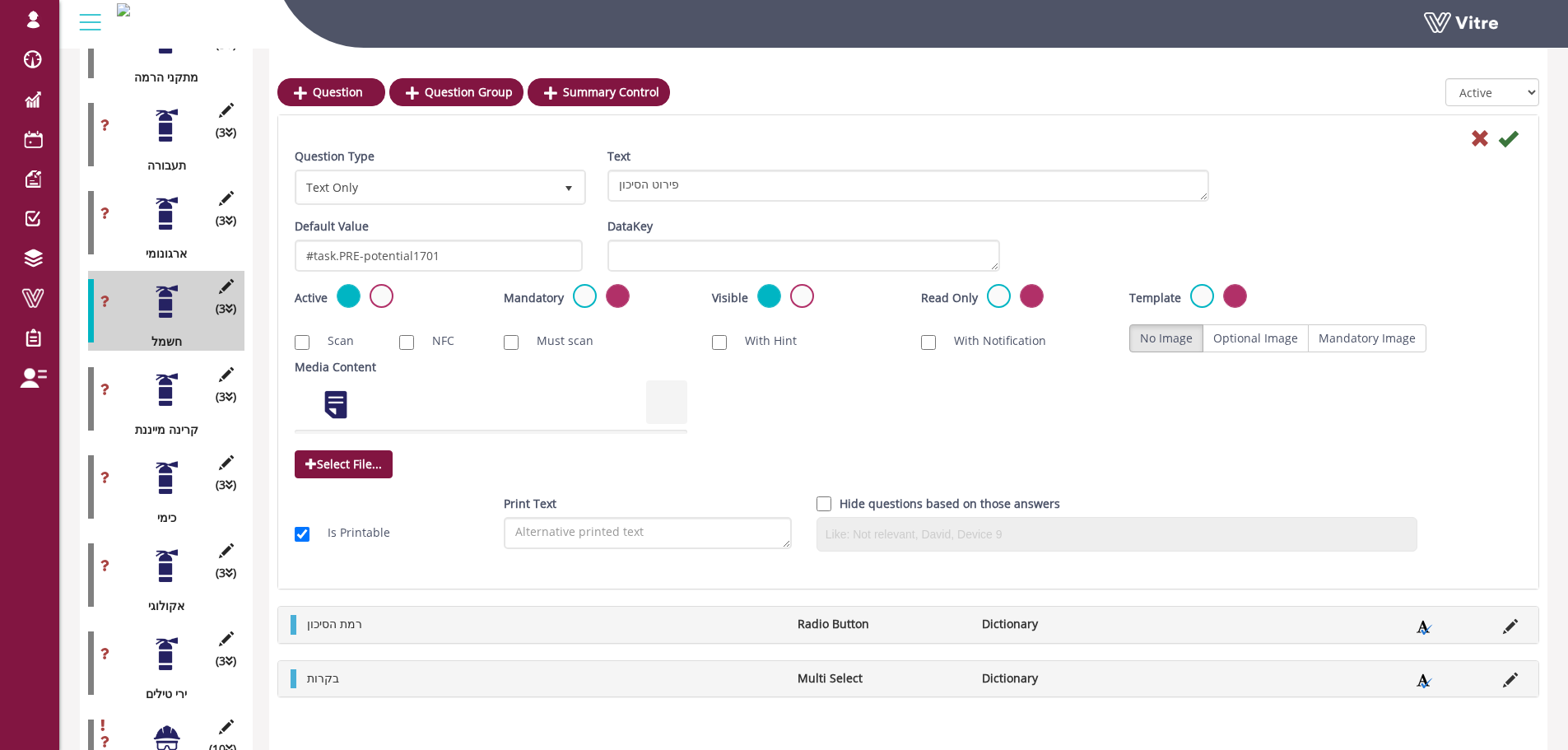
click at [163, 379] on div at bounding box center [167, 390] width 37 height 37
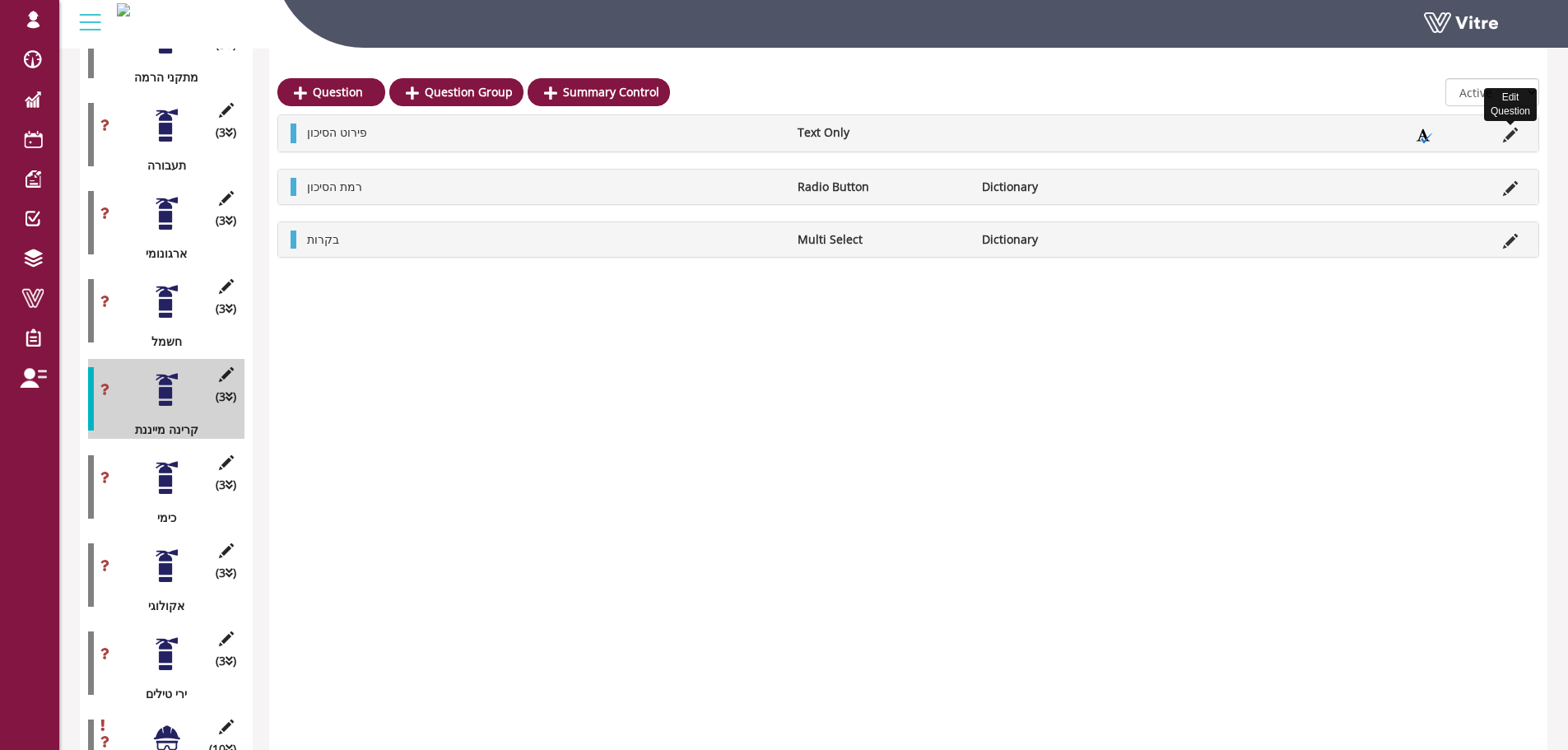
click at [1508, 137] on icon at bounding box center [1511, 135] width 15 height 15
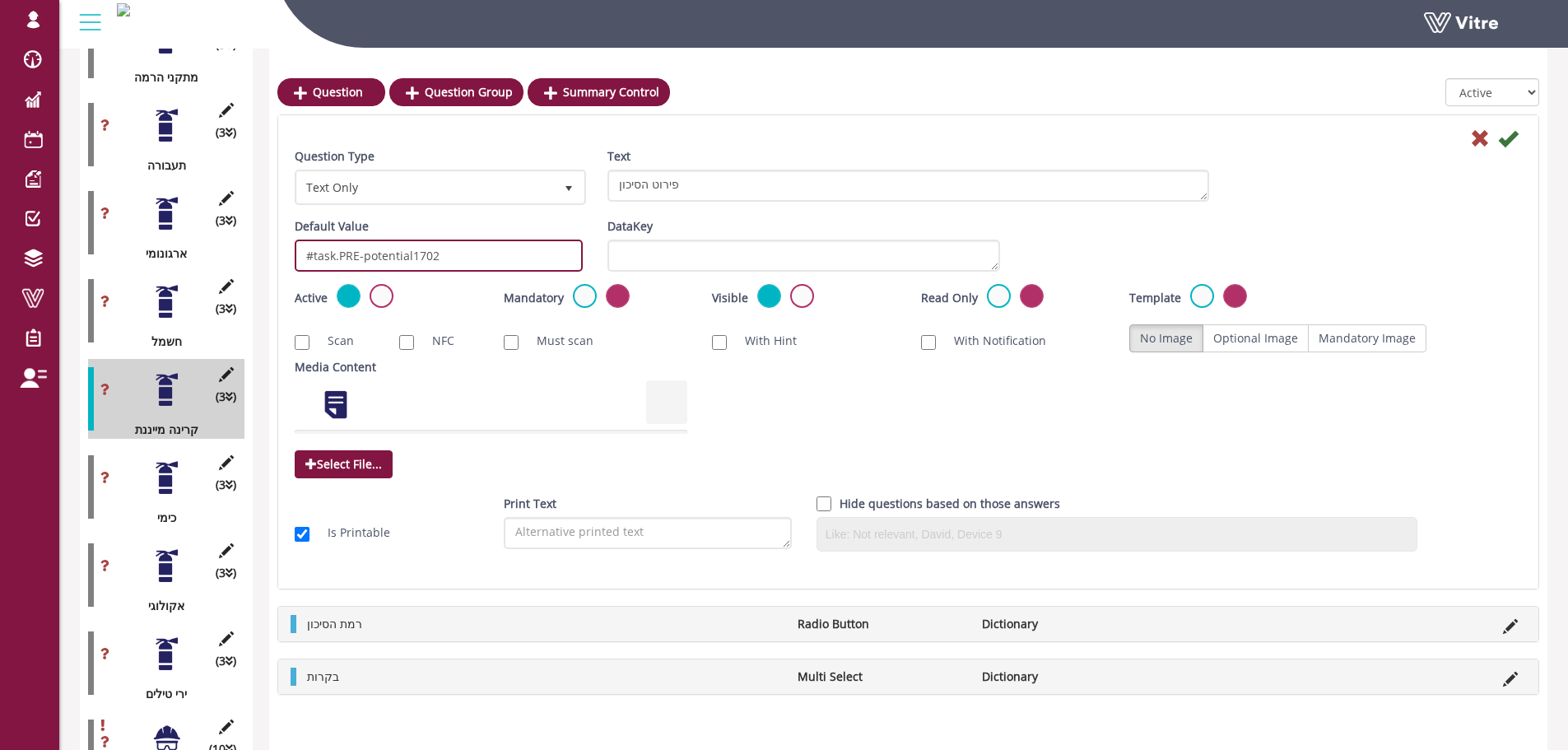
click at [424, 255] on input "#task.PRE-potential1702" at bounding box center [438, 256] width 288 height 32
click at [433, 256] on input "#task.PRE-potential1802" at bounding box center [438, 256] width 288 height 32
click at [450, 262] on input "#task.PRE-potential1801" at bounding box center [438, 256] width 288 height 32
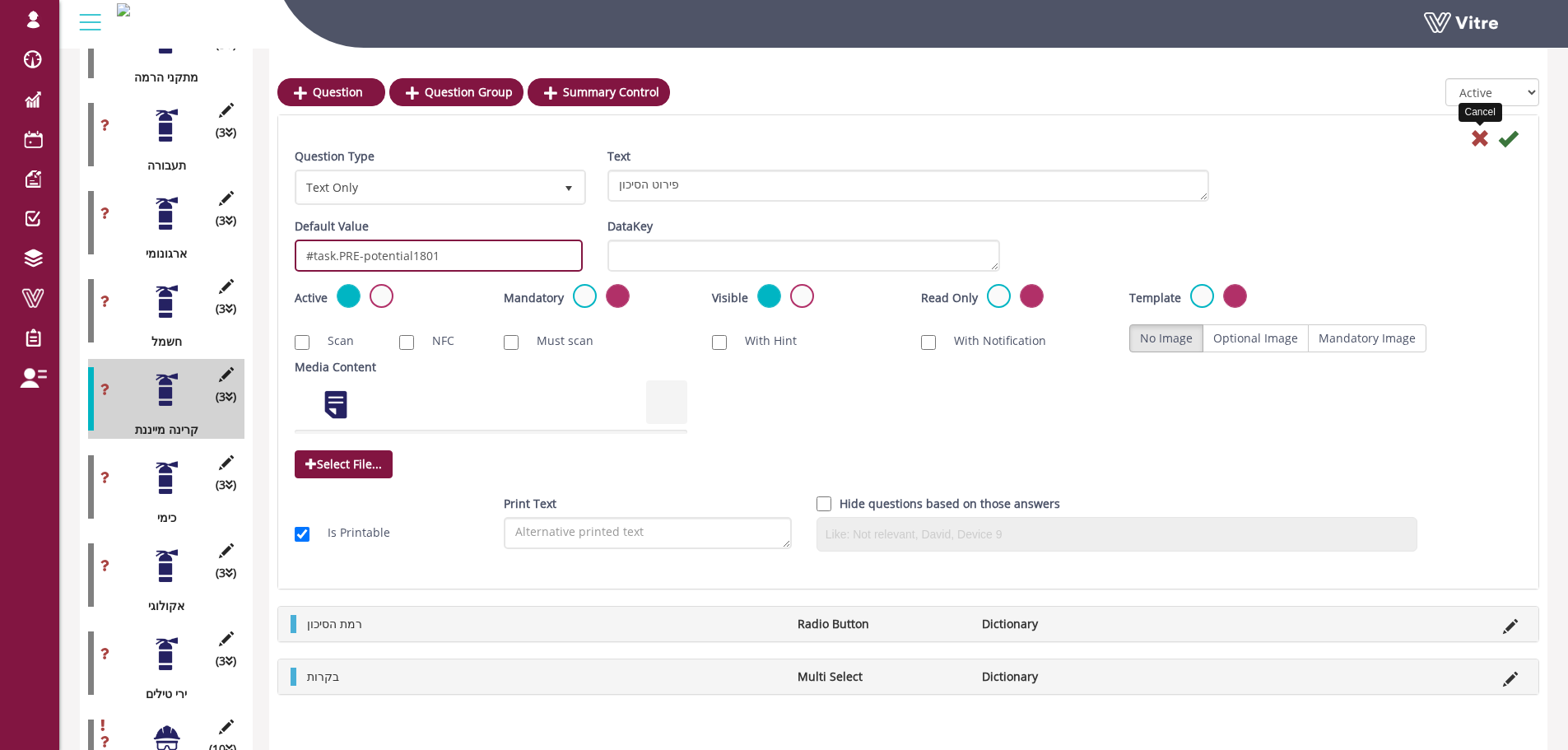
type input "#task.PRE-potential1801"
click at [1509, 142] on icon at bounding box center [1507, 138] width 19 height 19
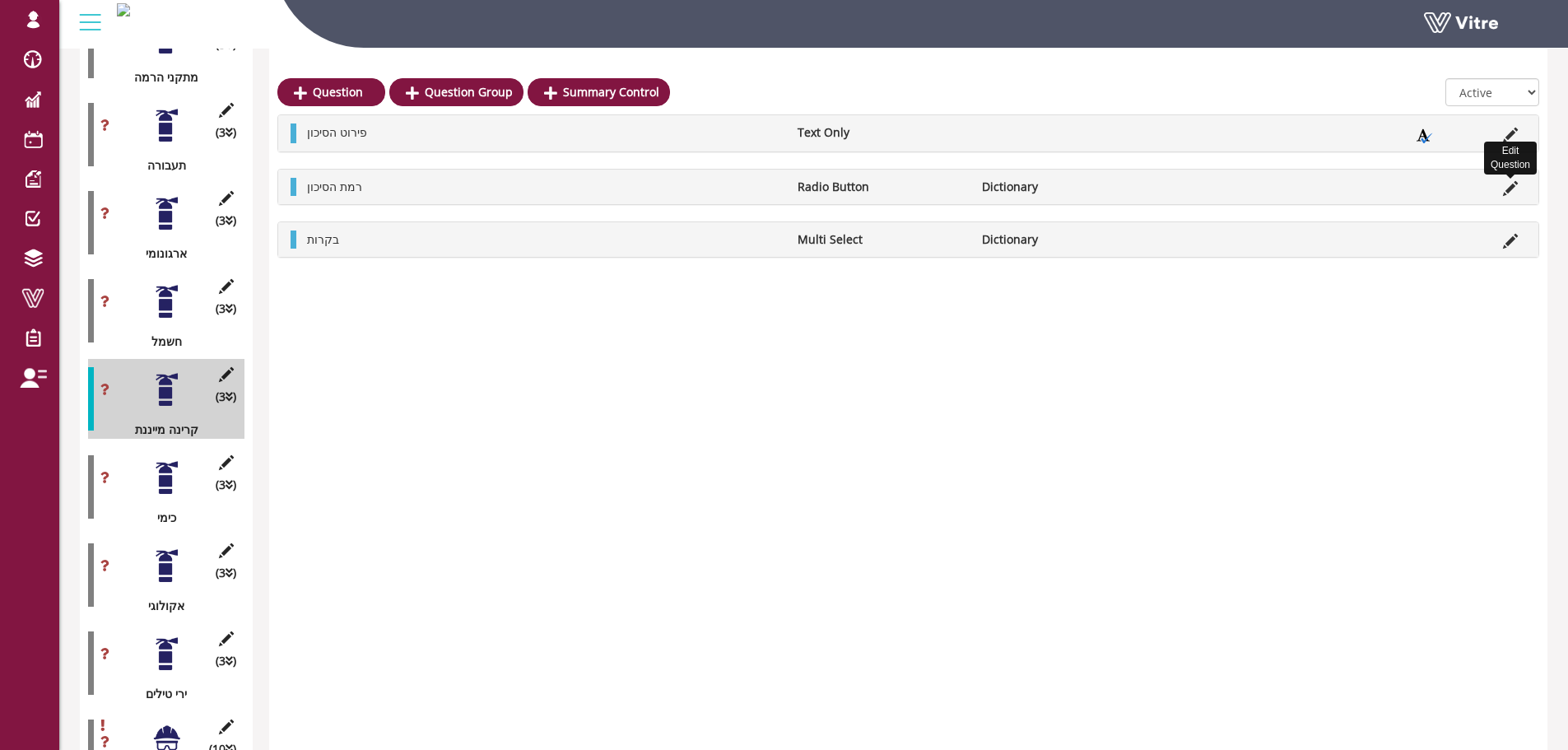
click at [1511, 185] on icon at bounding box center [1511, 188] width 15 height 15
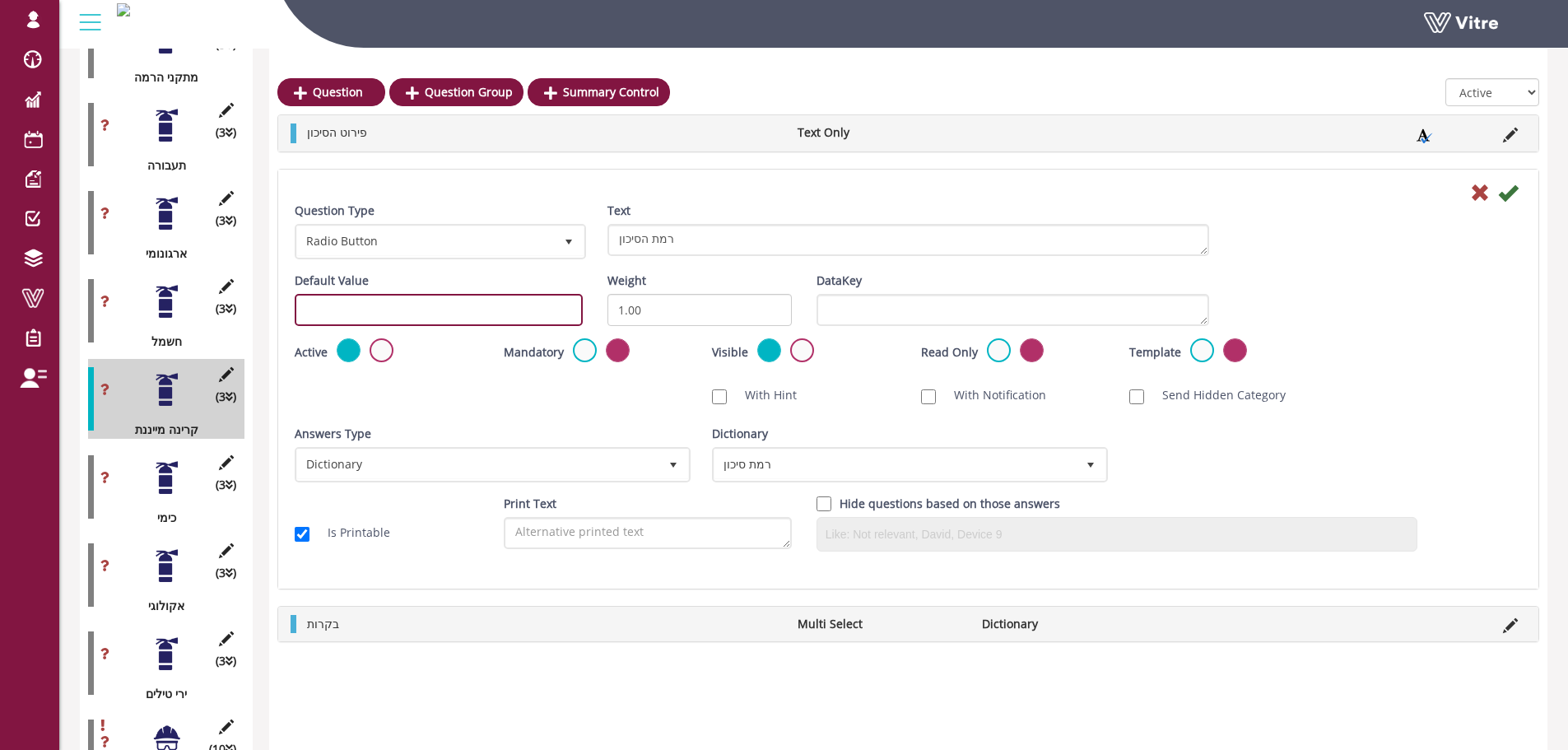
click at [485, 308] on input "text" at bounding box center [438, 309] width 288 height 32
paste input "#task.PRE-potential1801"
drag, startPoint x: 460, startPoint y: 306, endPoint x: 433, endPoint y: 307, distance: 27.0
click at [433, 307] on input "#task.PRE-potential1801" at bounding box center [438, 309] width 288 height 32
type input "#task.PRE-potential1802"
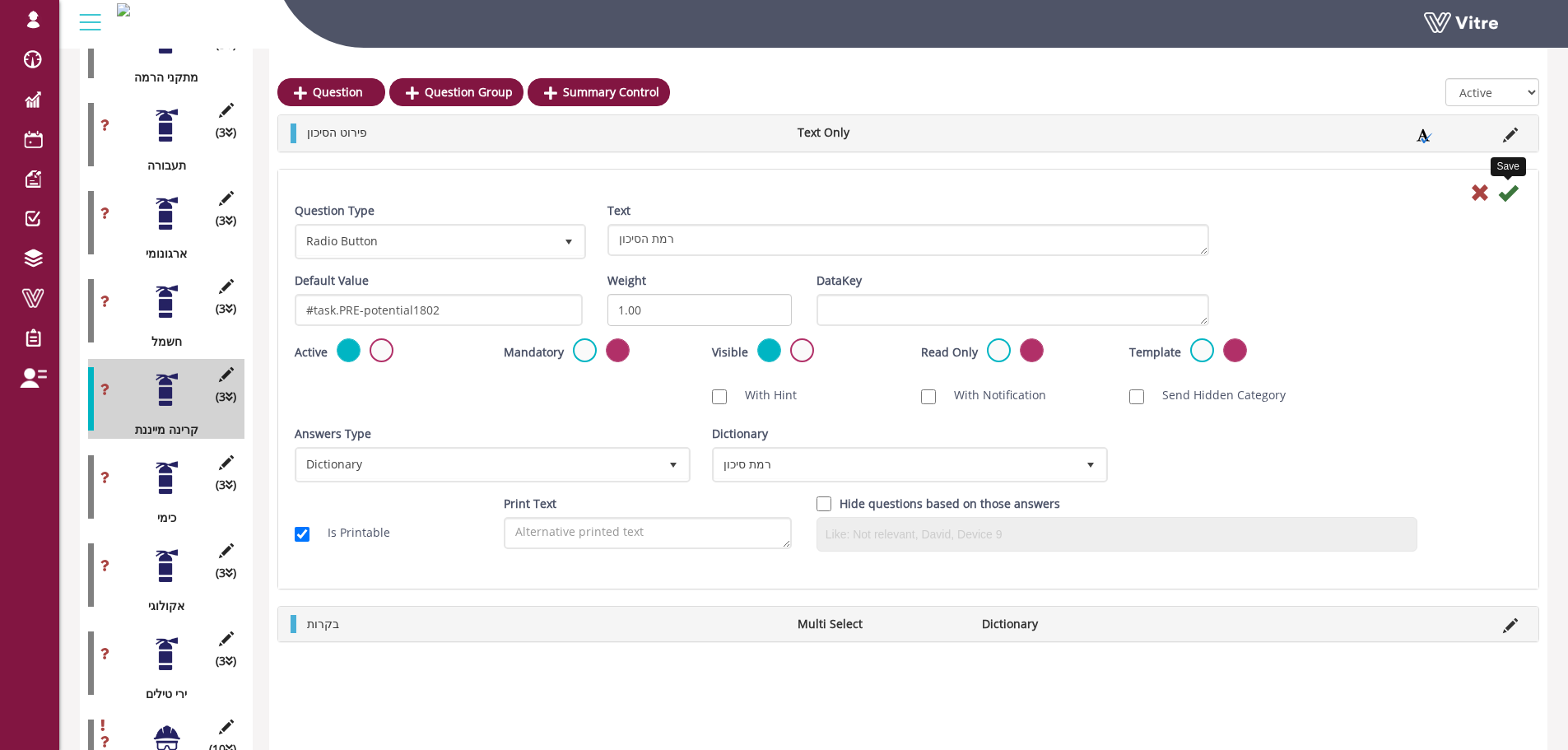
click at [1512, 187] on icon at bounding box center [1507, 192] width 19 height 19
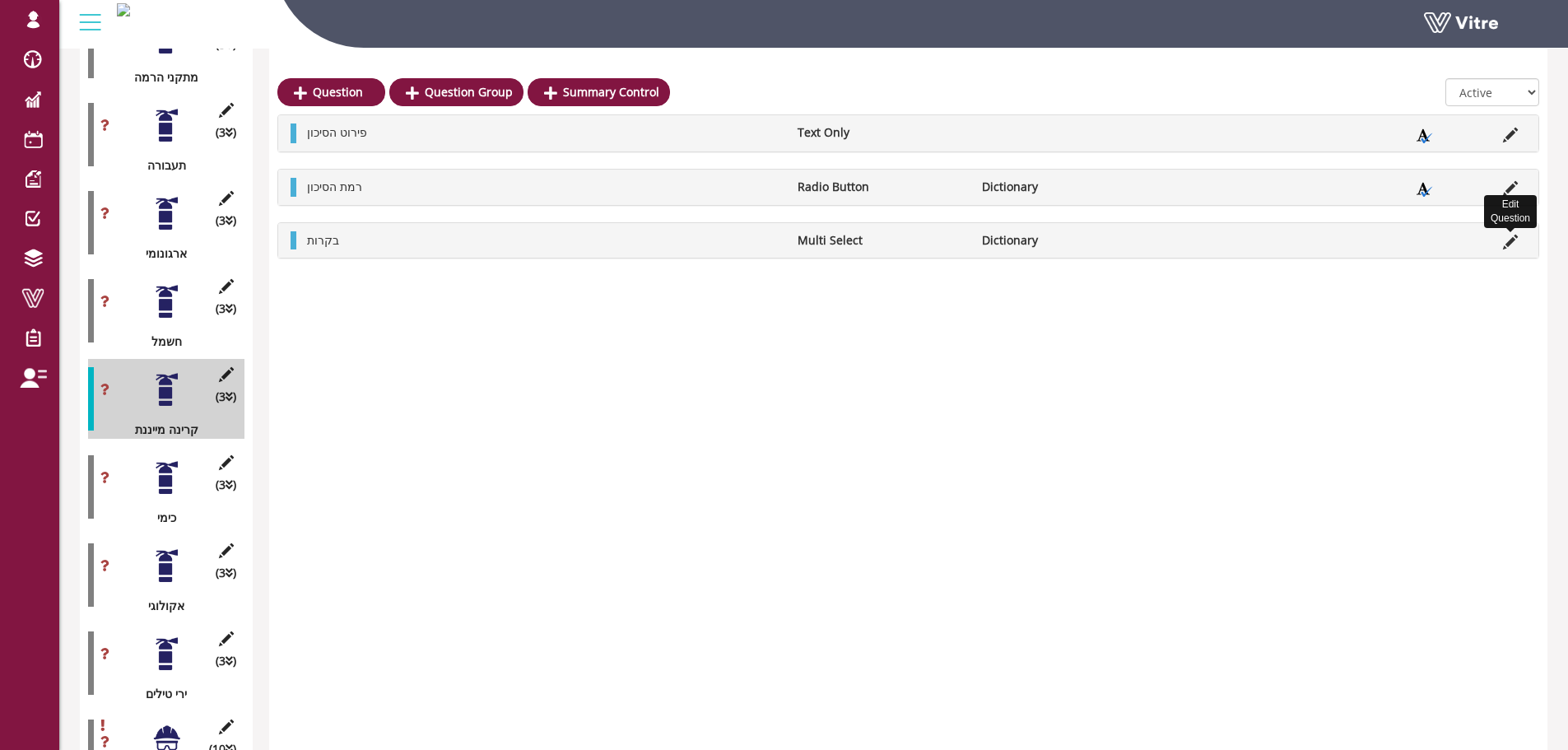
click at [1516, 235] on icon at bounding box center [1511, 242] width 15 height 15
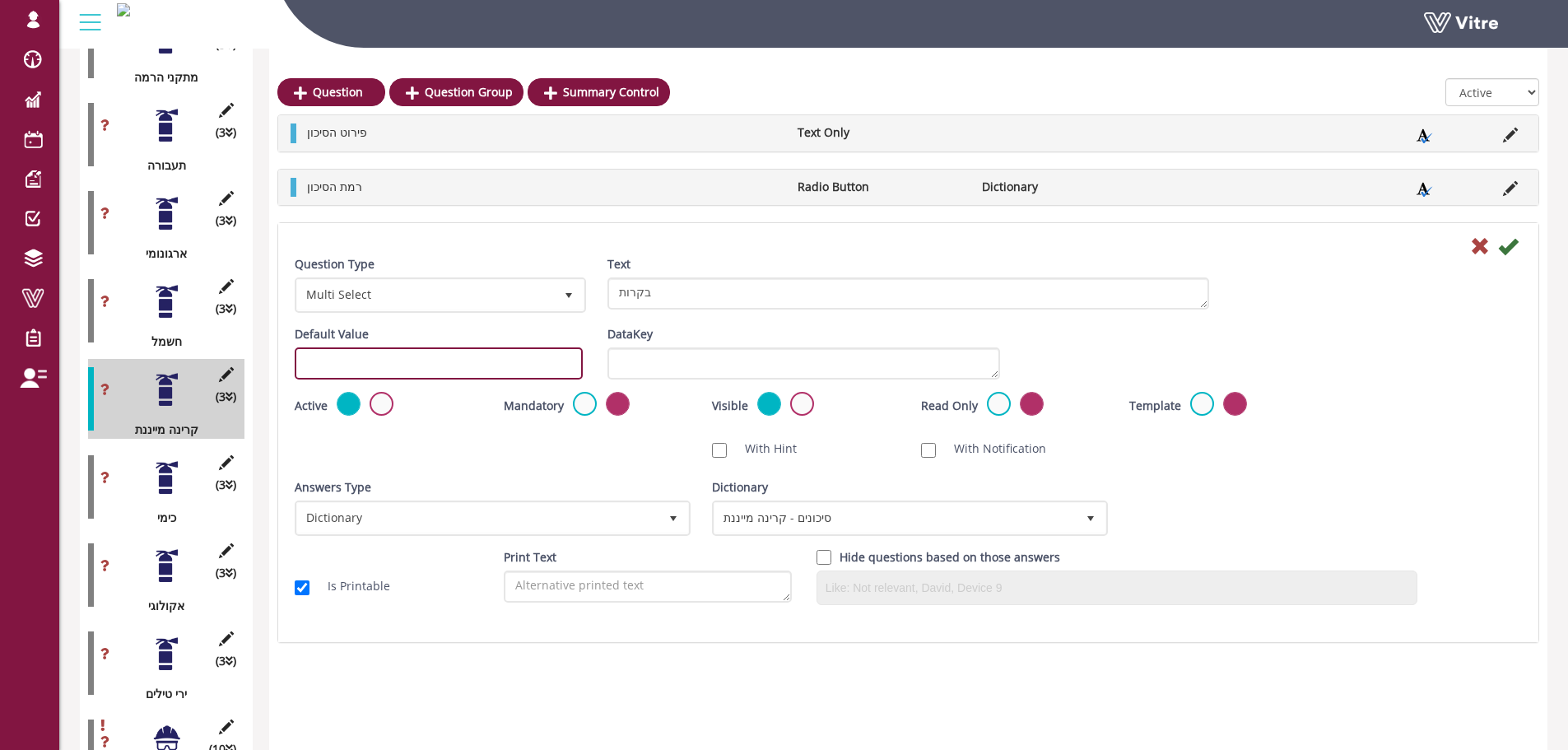
click at [528, 358] on input "text" at bounding box center [438, 363] width 288 height 32
paste input "#task.PRE-potential1801"
drag, startPoint x: 521, startPoint y: 360, endPoint x: 432, endPoint y: 361, distance: 89.0
click at [432, 361] on input "#task.PRE-potential1801" at bounding box center [438, 363] width 288 height 32
type input "#task.PRE-potential1803"
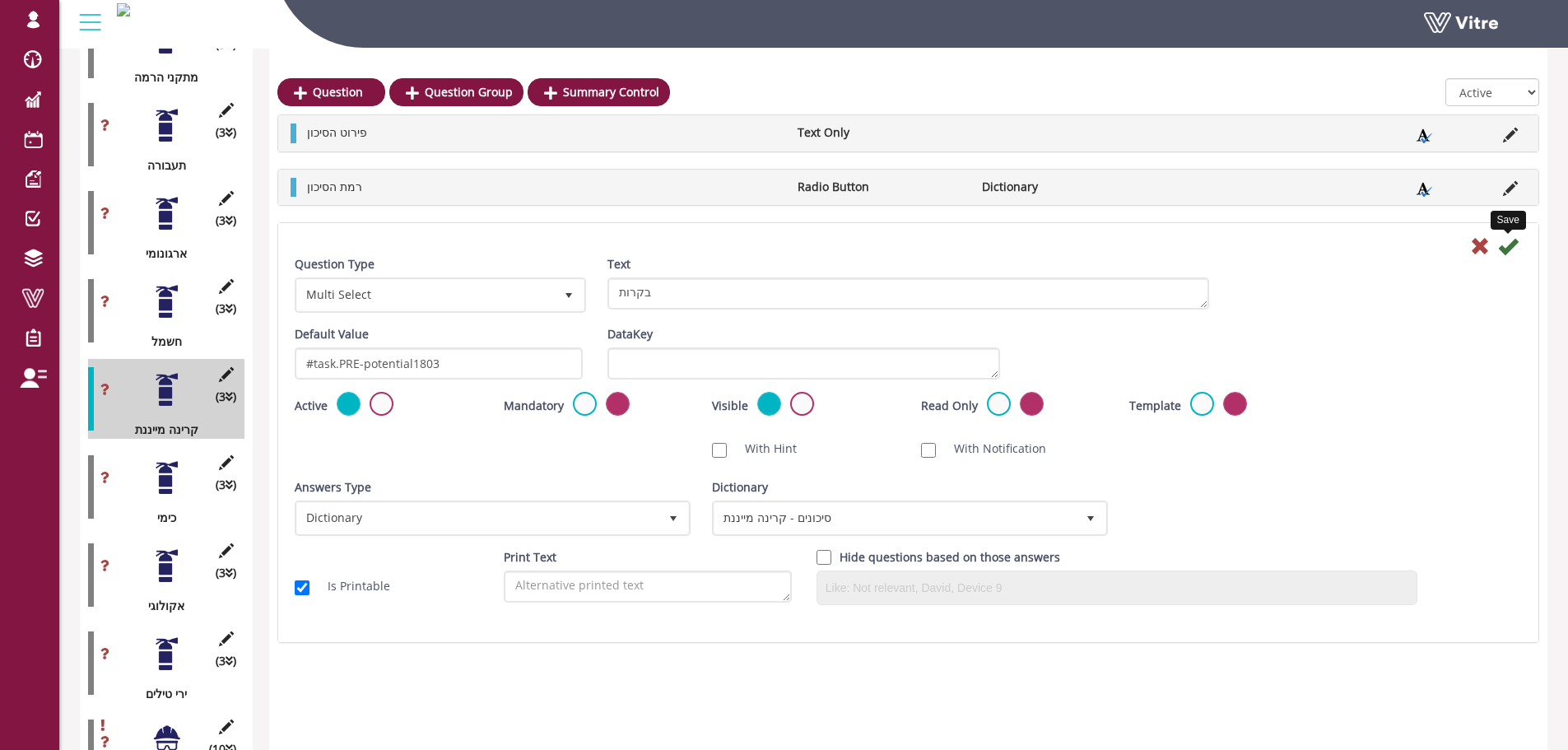
click at [1511, 244] on icon at bounding box center [1507, 245] width 19 height 19
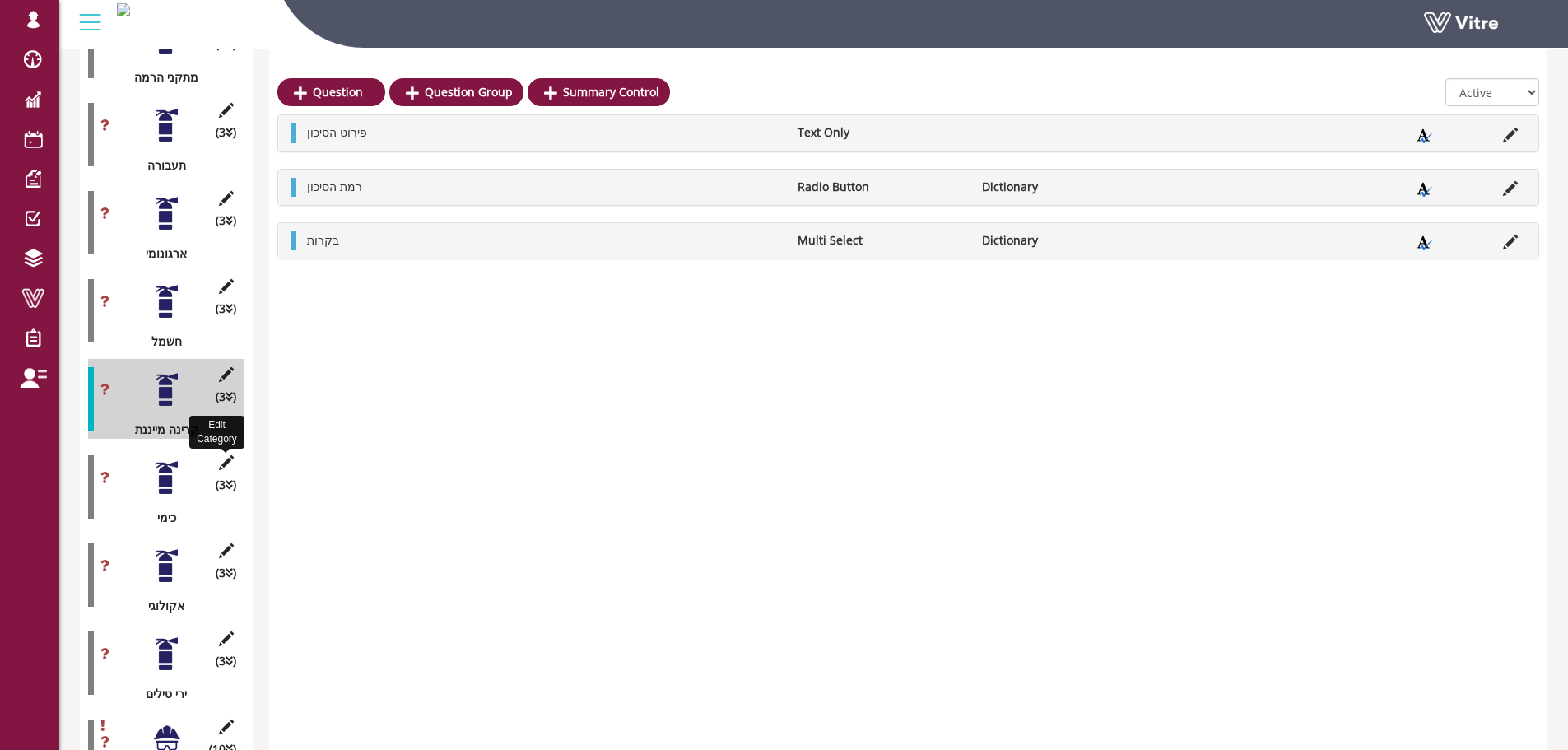
click at [227, 455] on icon at bounding box center [226, 462] width 20 height 15
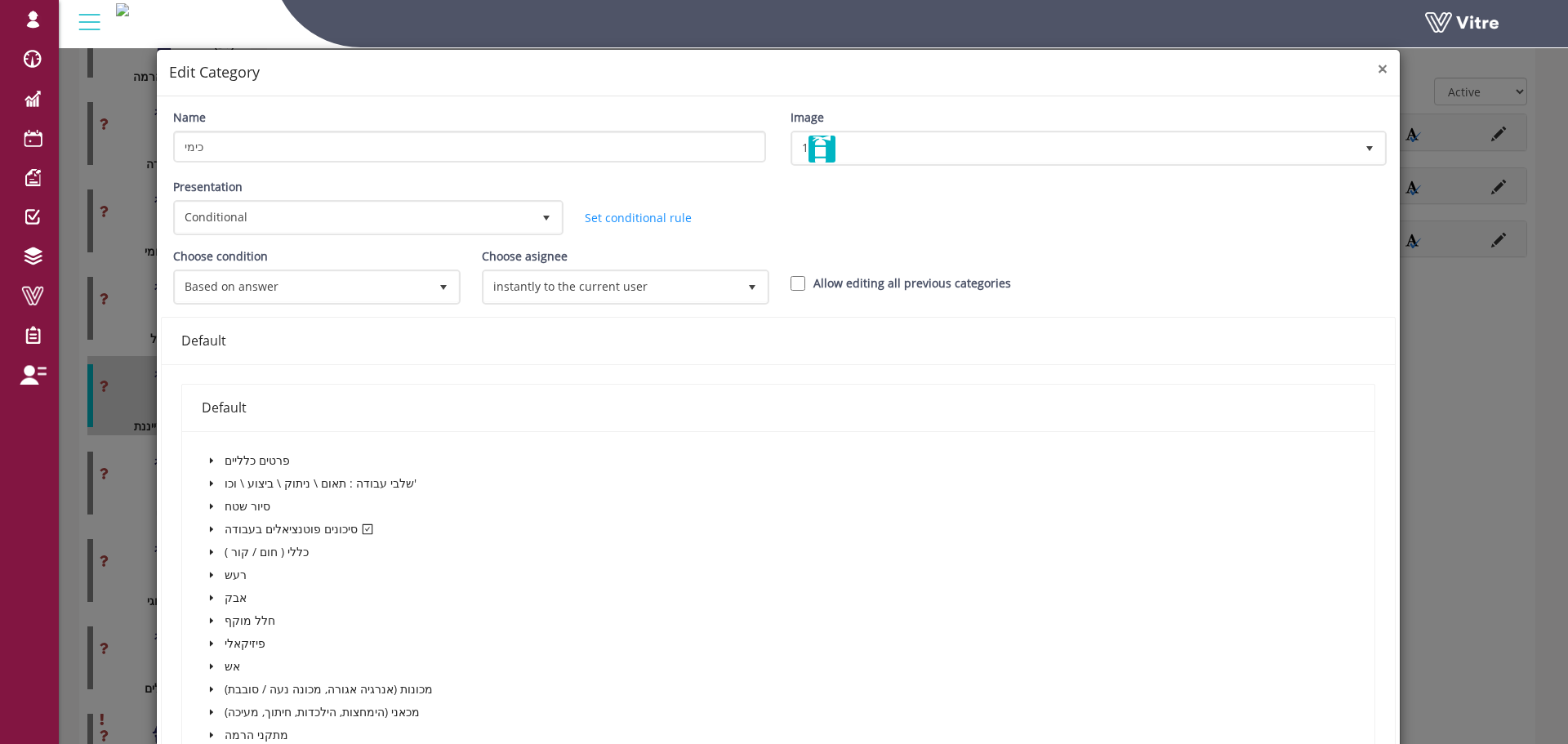
click at [1378, 72] on span "×" at bounding box center [1382, 68] width 10 height 23
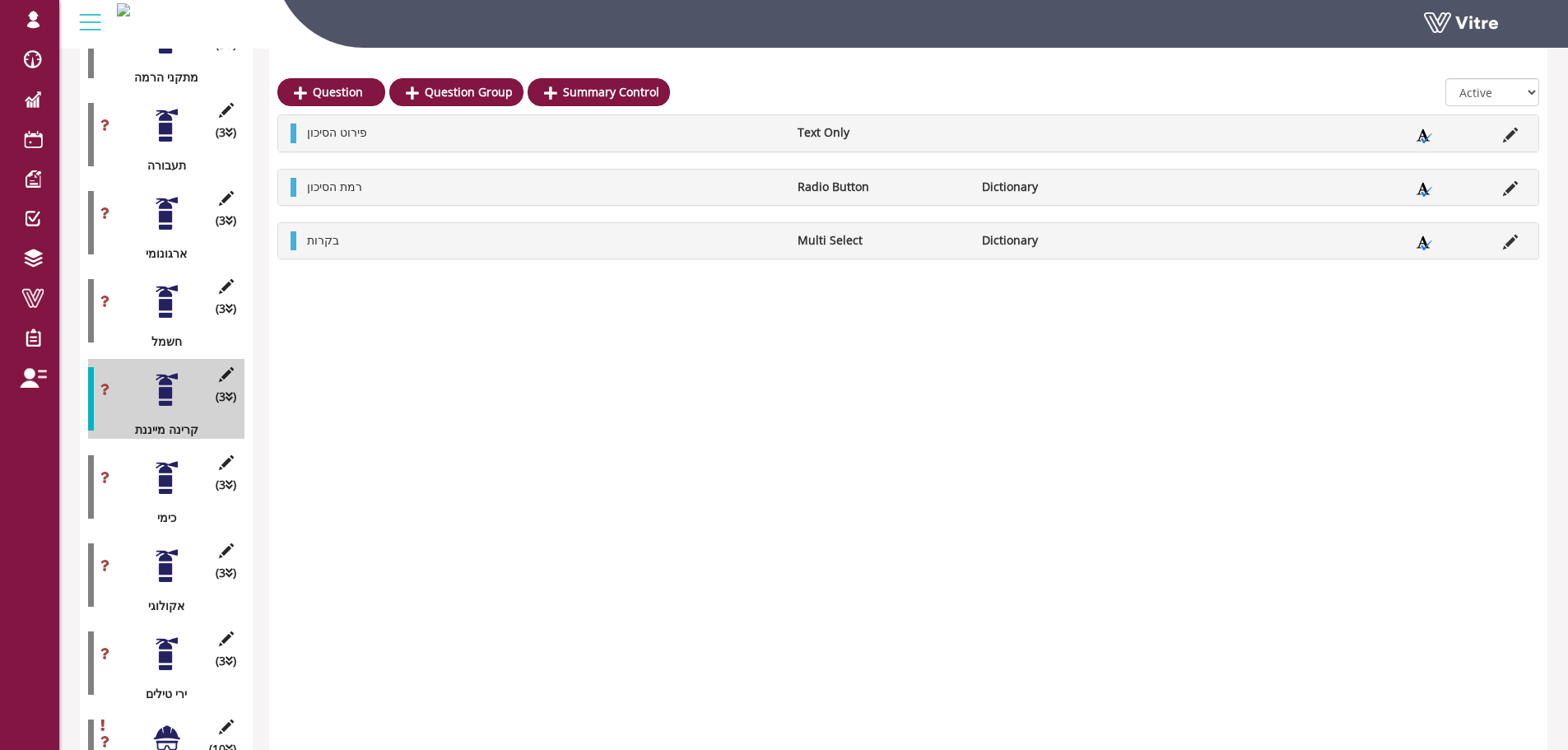
click at [173, 469] on div at bounding box center [167, 478] width 37 height 37
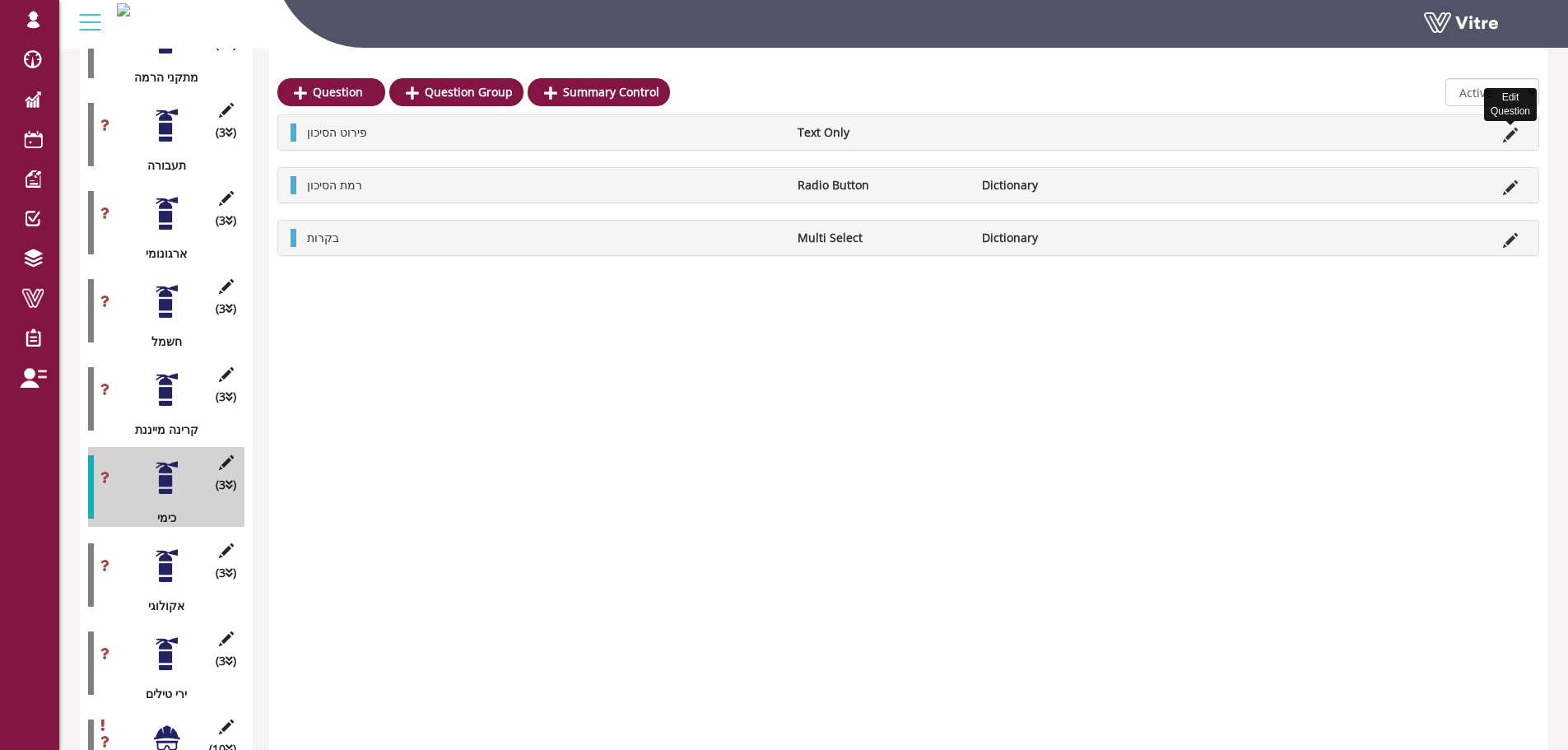
click at [1513, 137] on icon at bounding box center [1511, 135] width 15 height 15
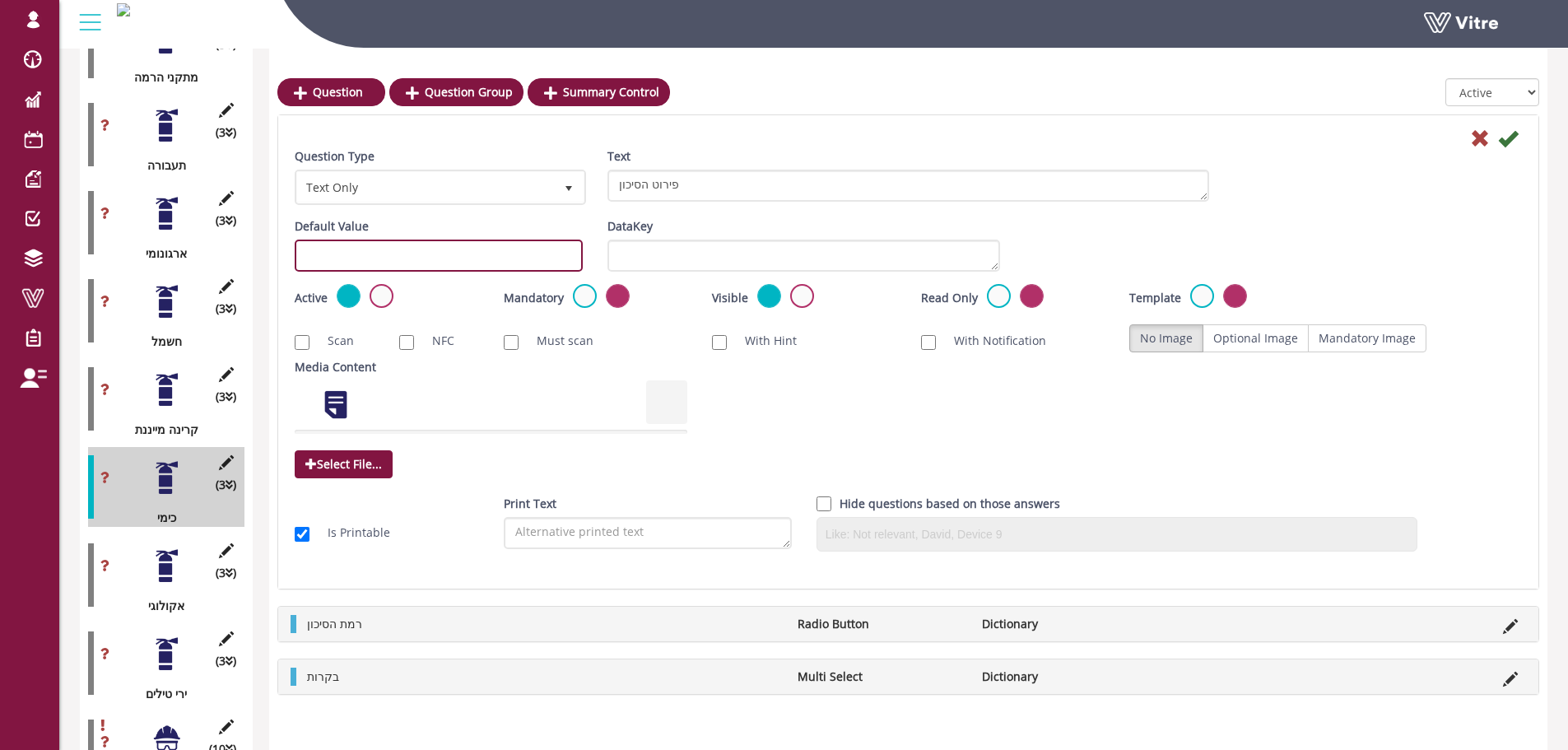
click at [403, 254] on input "text" at bounding box center [438, 256] width 288 height 32
paste input "#task.PRE-potential1801"
click at [420, 254] on input "#task.PRE-potential1801" at bounding box center [438, 256] width 288 height 32
click at [537, 262] on input "#task.PRE-potential1901" at bounding box center [438, 256] width 288 height 32
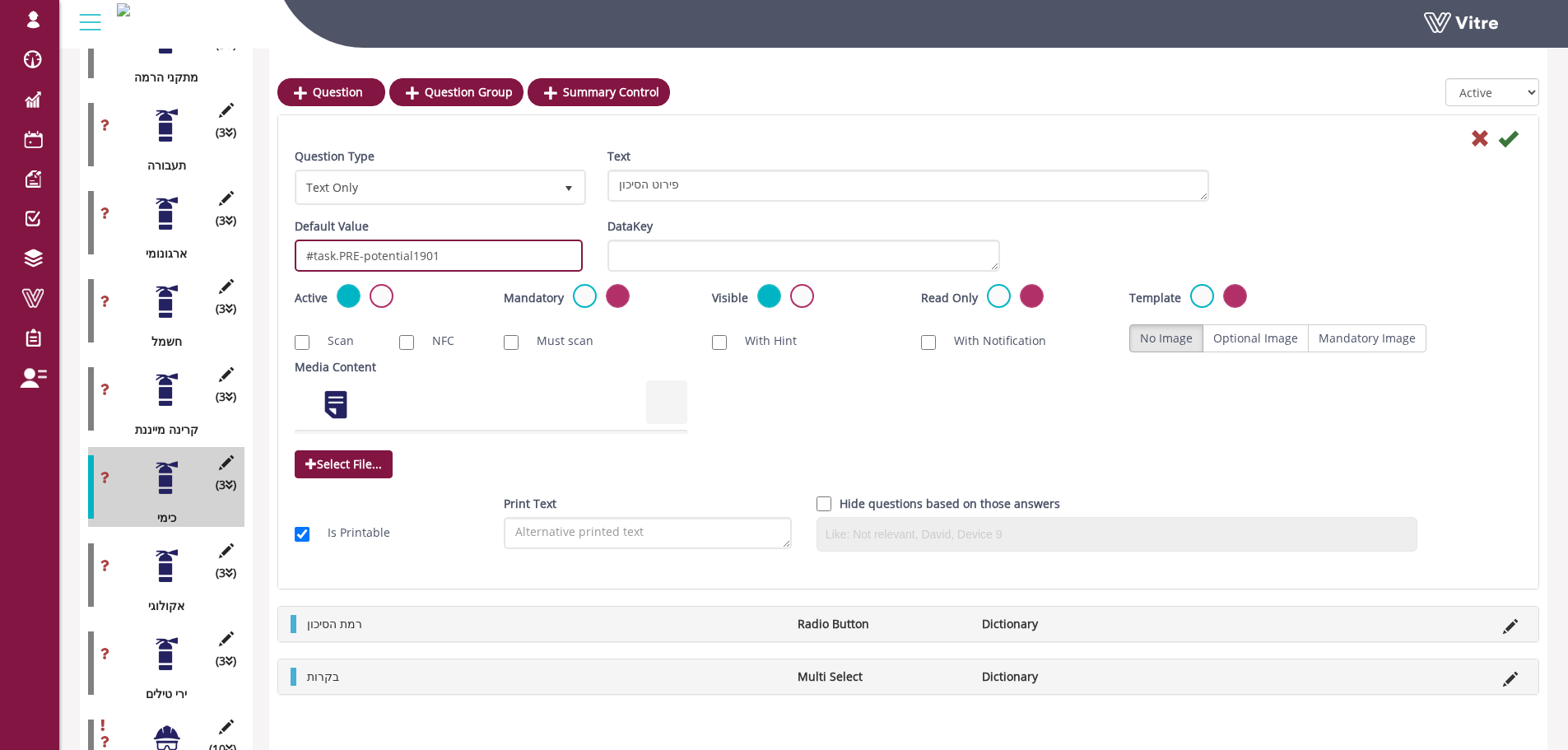
click at [537, 262] on input "#task.PRE-potential1901" at bounding box center [438, 256] width 288 height 32
type input "#task.PRE-potential1901"
click at [1512, 139] on icon at bounding box center [1507, 138] width 19 height 19
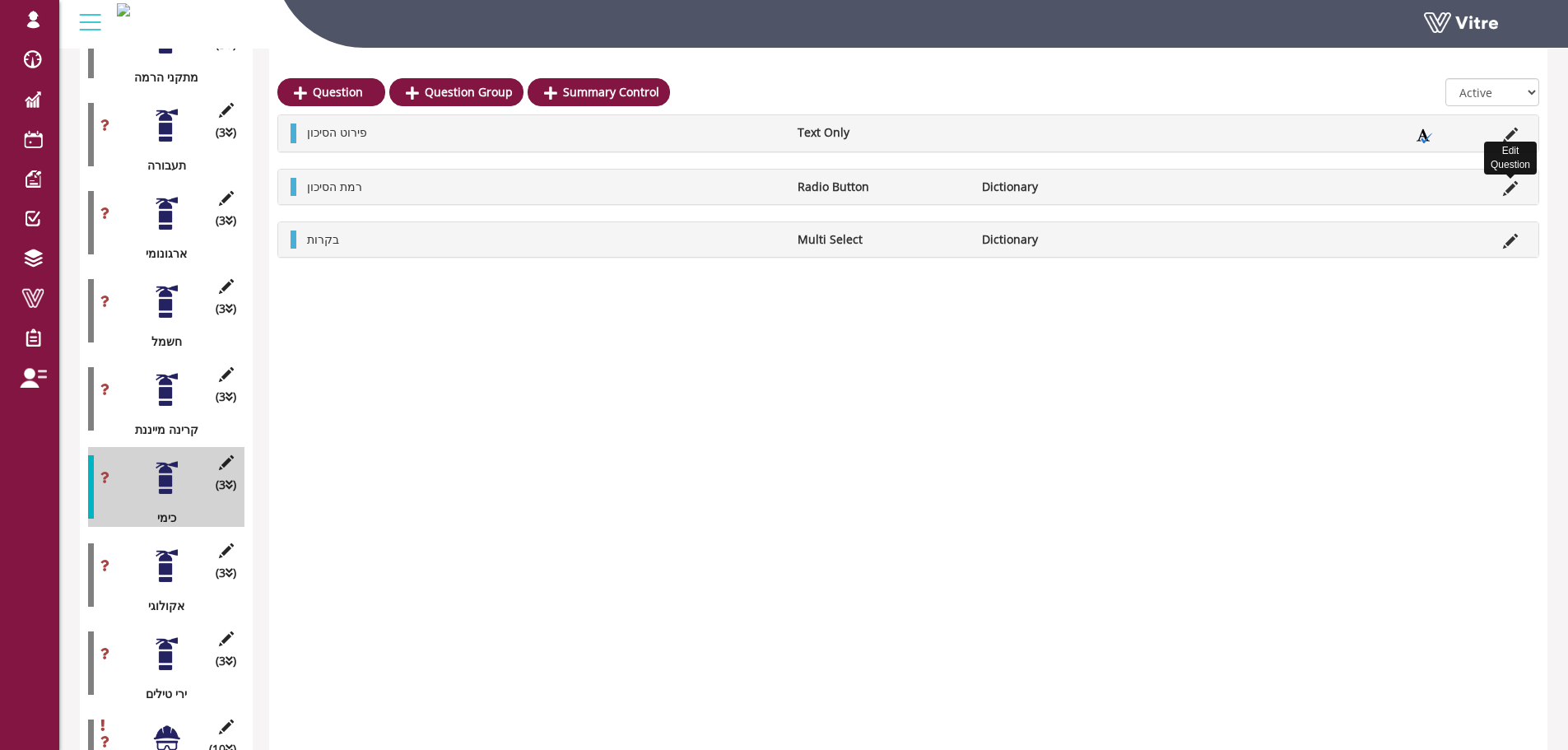
click at [1508, 186] on icon at bounding box center [1511, 188] width 15 height 15
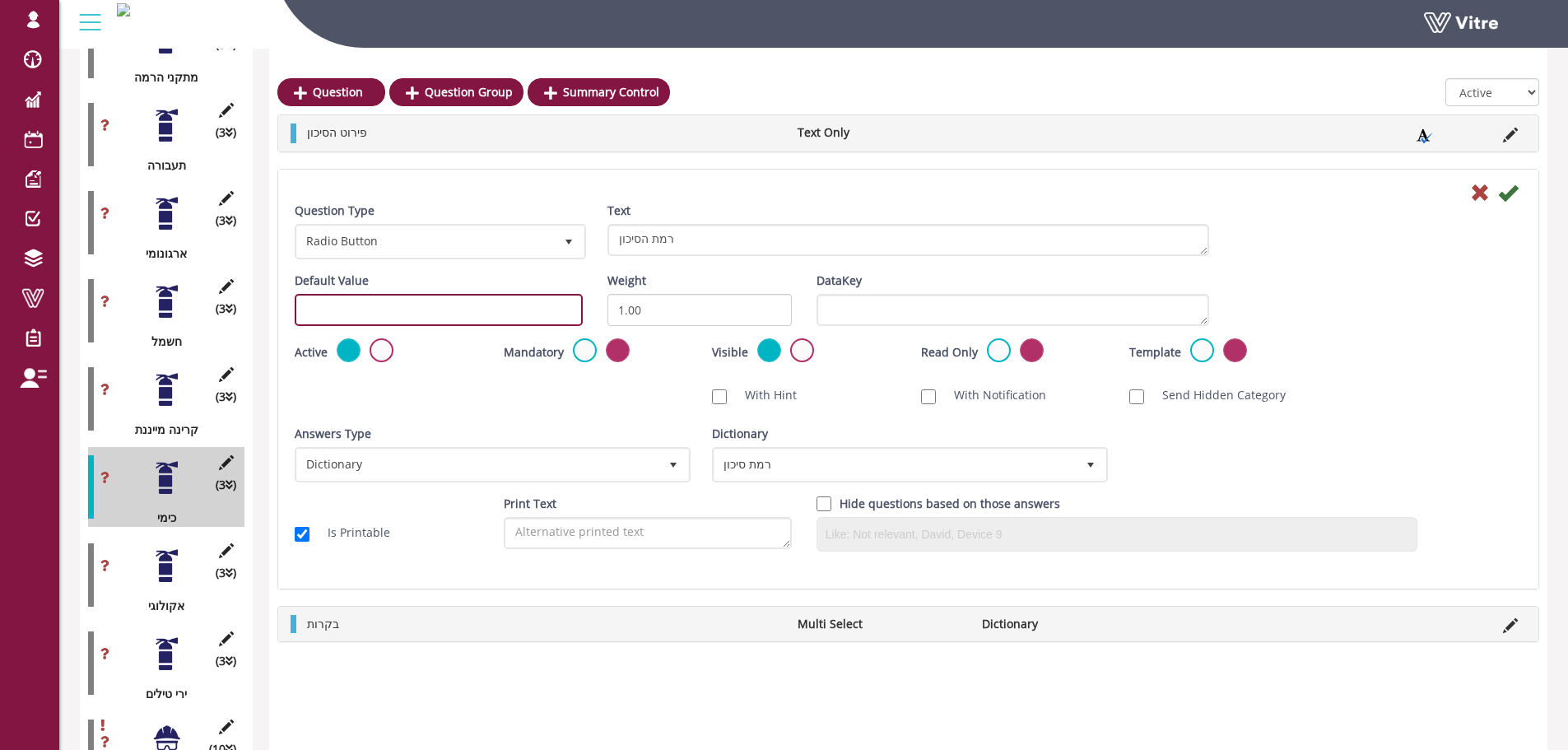
click at [410, 319] on input "text" at bounding box center [438, 309] width 288 height 32
paste input "#task.PRE-potential1901"
drag, startPoint x: 446, startPoint y: 311, endPoint x: 433, endPoint y: 309, distance: 13.2
click at [433, 309] on input "#task.PRE-potential1901" at bounding box center [438, 309] width 288 height 32
type input "#task.PRE-potential1902"
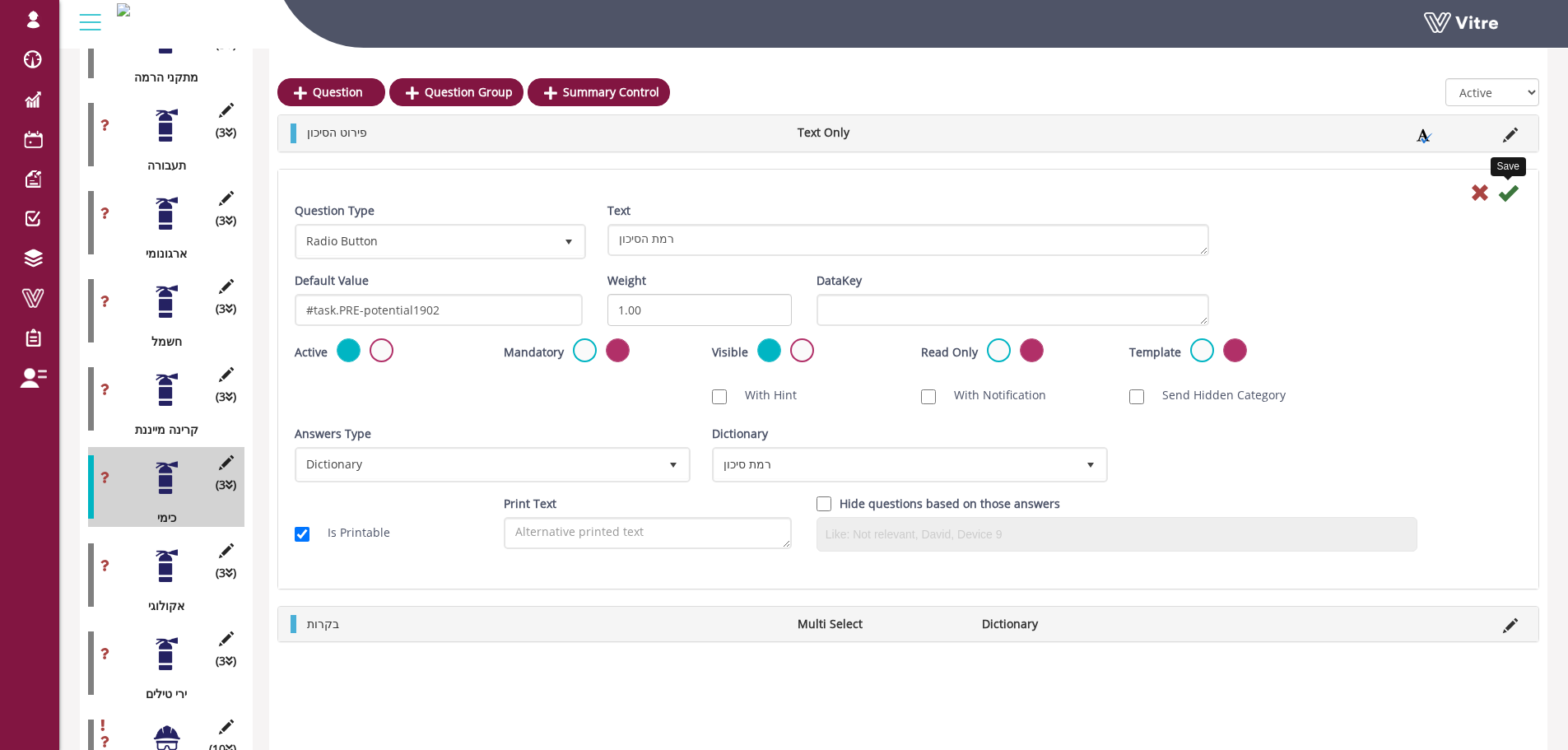
click at [1504, 188] on icon at bounding box center [1507, 192] width 19 height 19
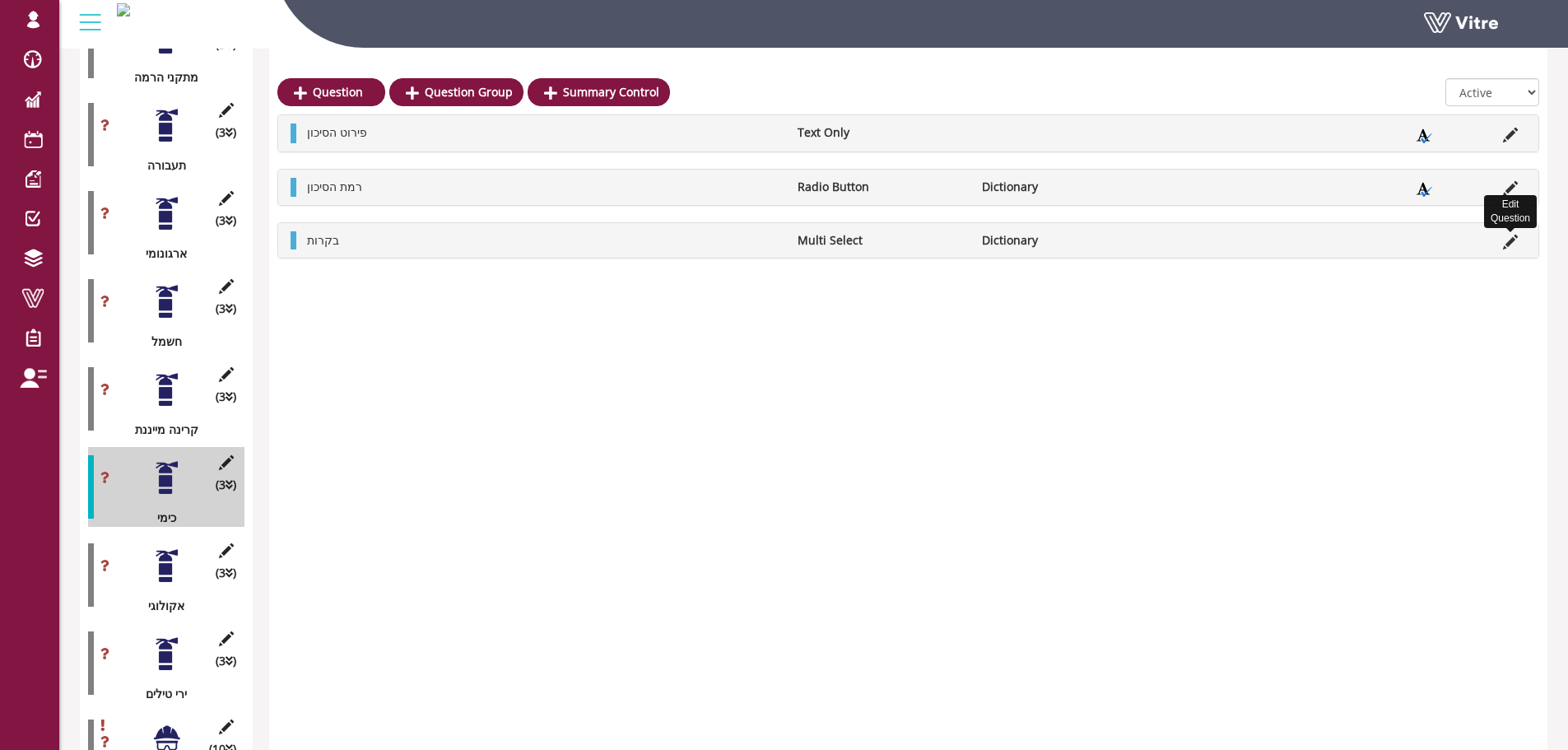
click at [1508, 244] on icon at bounding box center [1511, 242] width 15 height 15
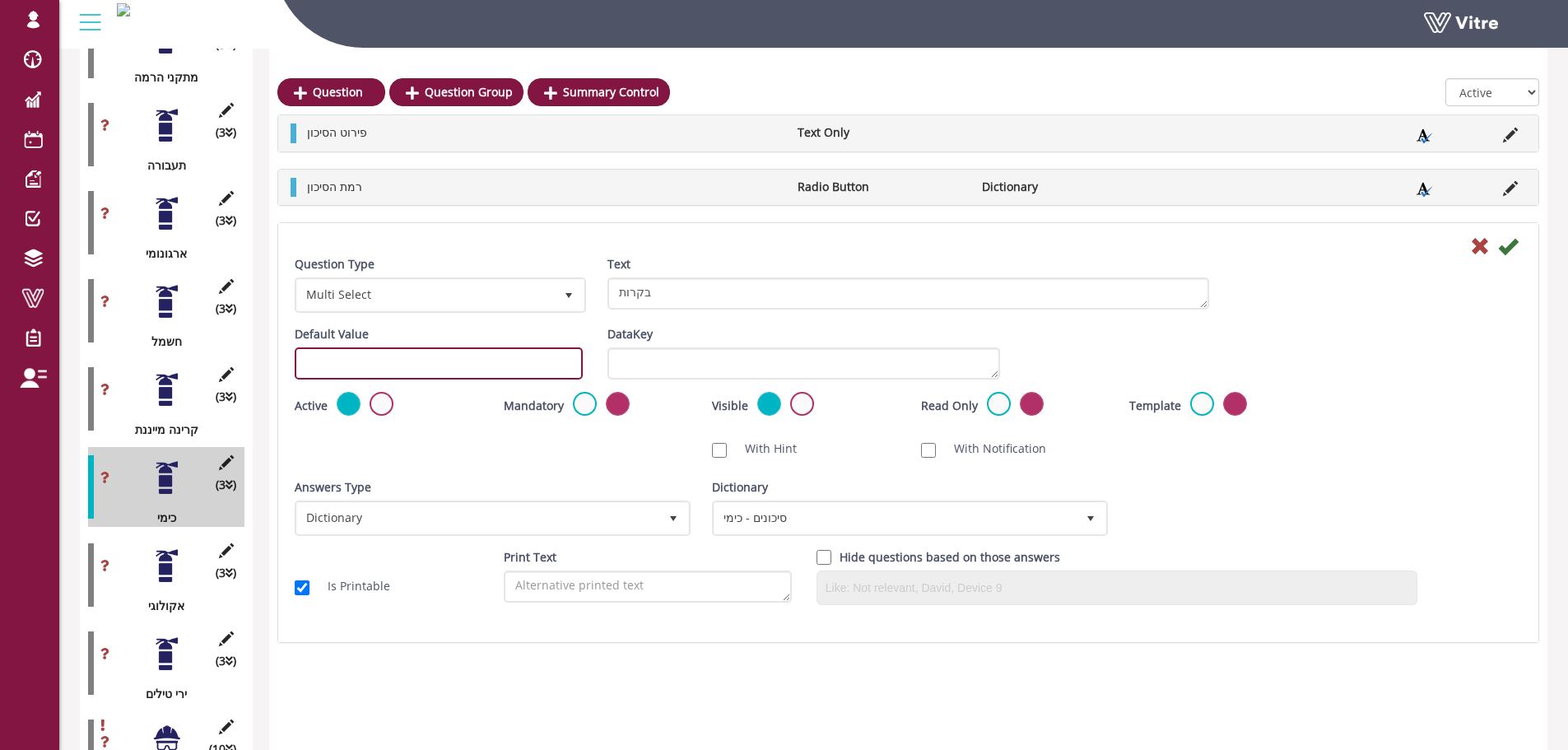
click at [351, 352] on input "text" at bounding box center [438, 363] width 288 height 32
paste input "#task.PRE-potential1901"
drag, startPoint x: 450, startPoint y: 367, endPoint x: 429, endPoint y: 362, distance: 21.6
click at [429, 362] on input "#task.PRE-potential1901" at bounding box center [438, 363] width 288 height 32
type input "#task.PRE-potential1903"
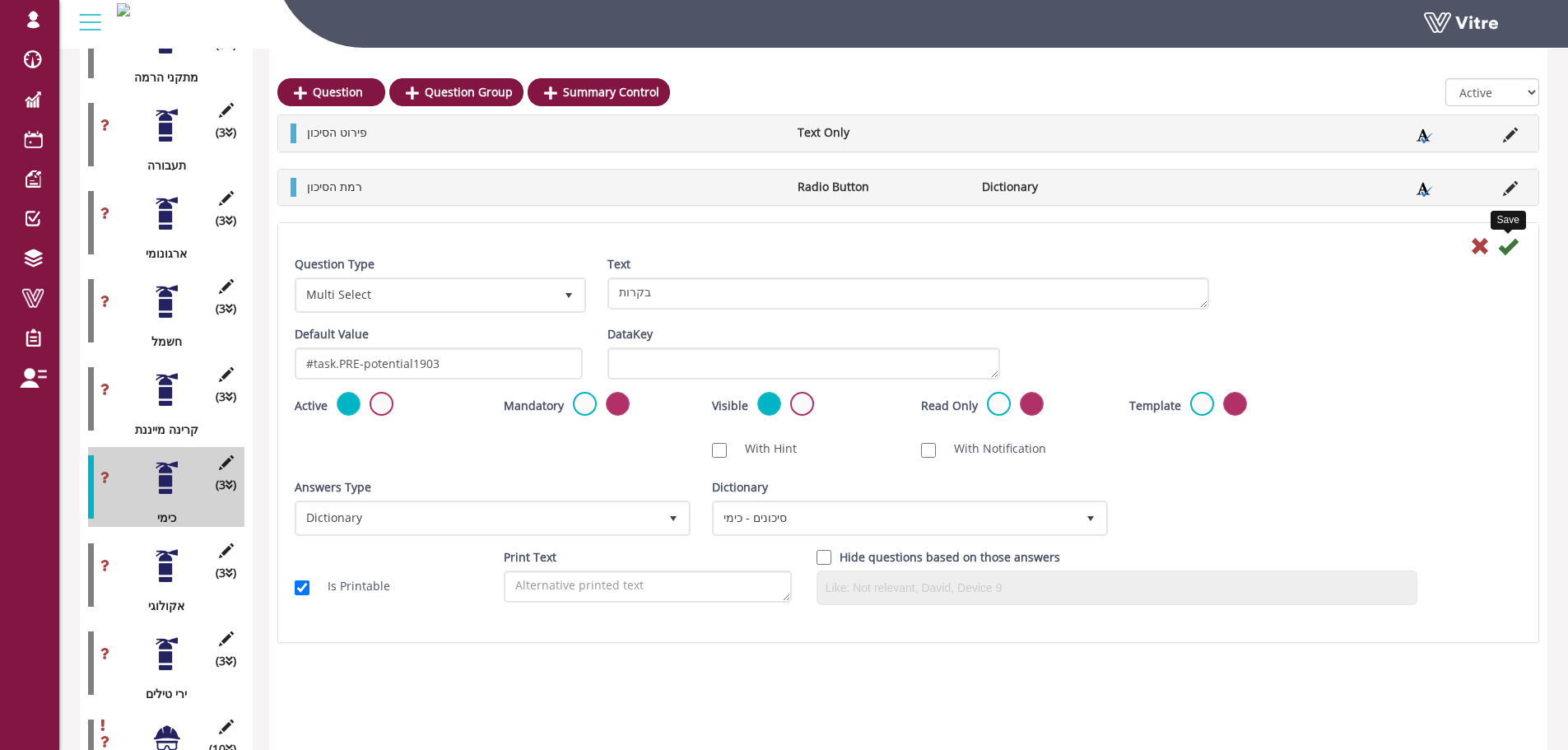
click at [1507, 244] on icon at bounding box center [1507, 245] width 19 height 19
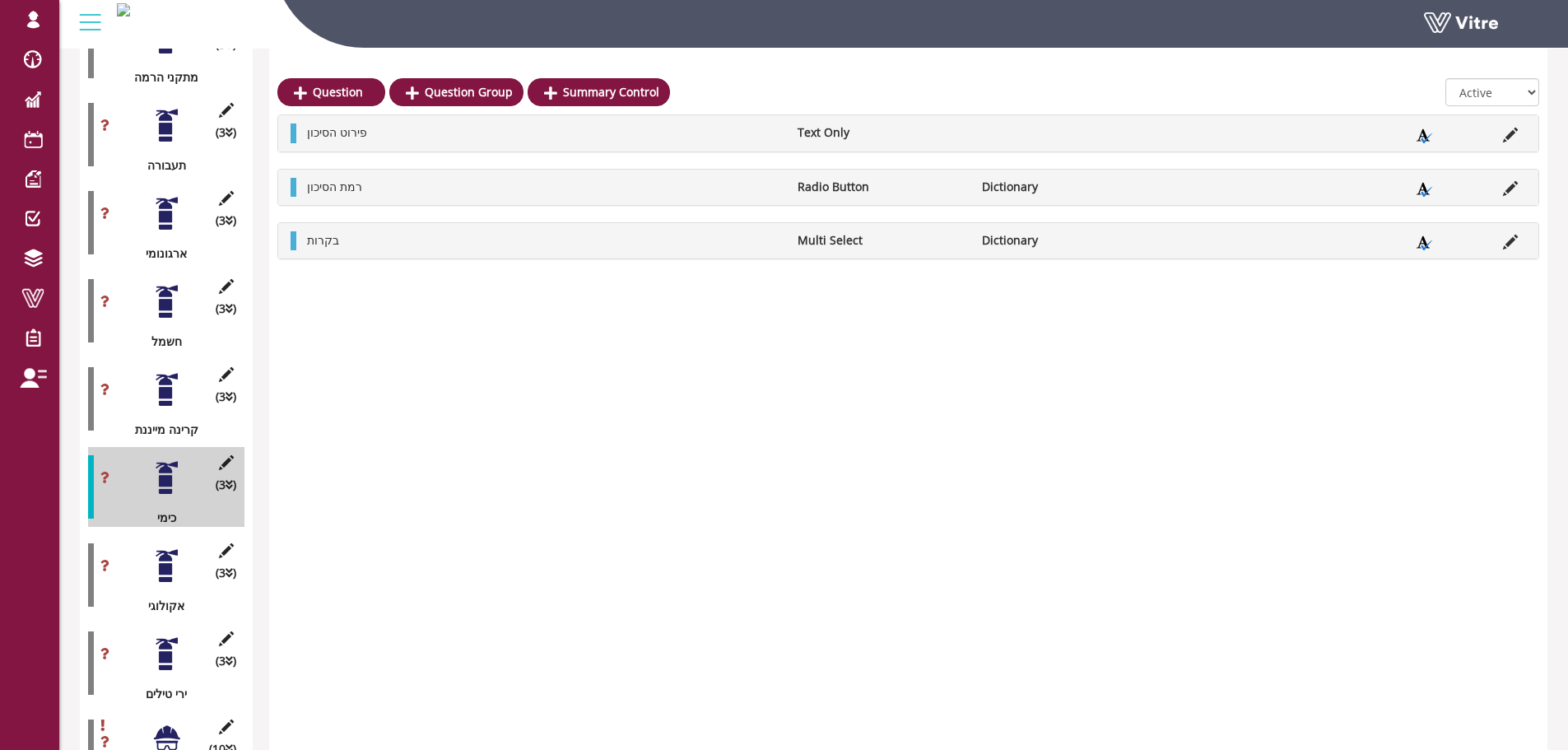
click at [159, 547] on div at bounding box center [167, 566] width 37 height 37
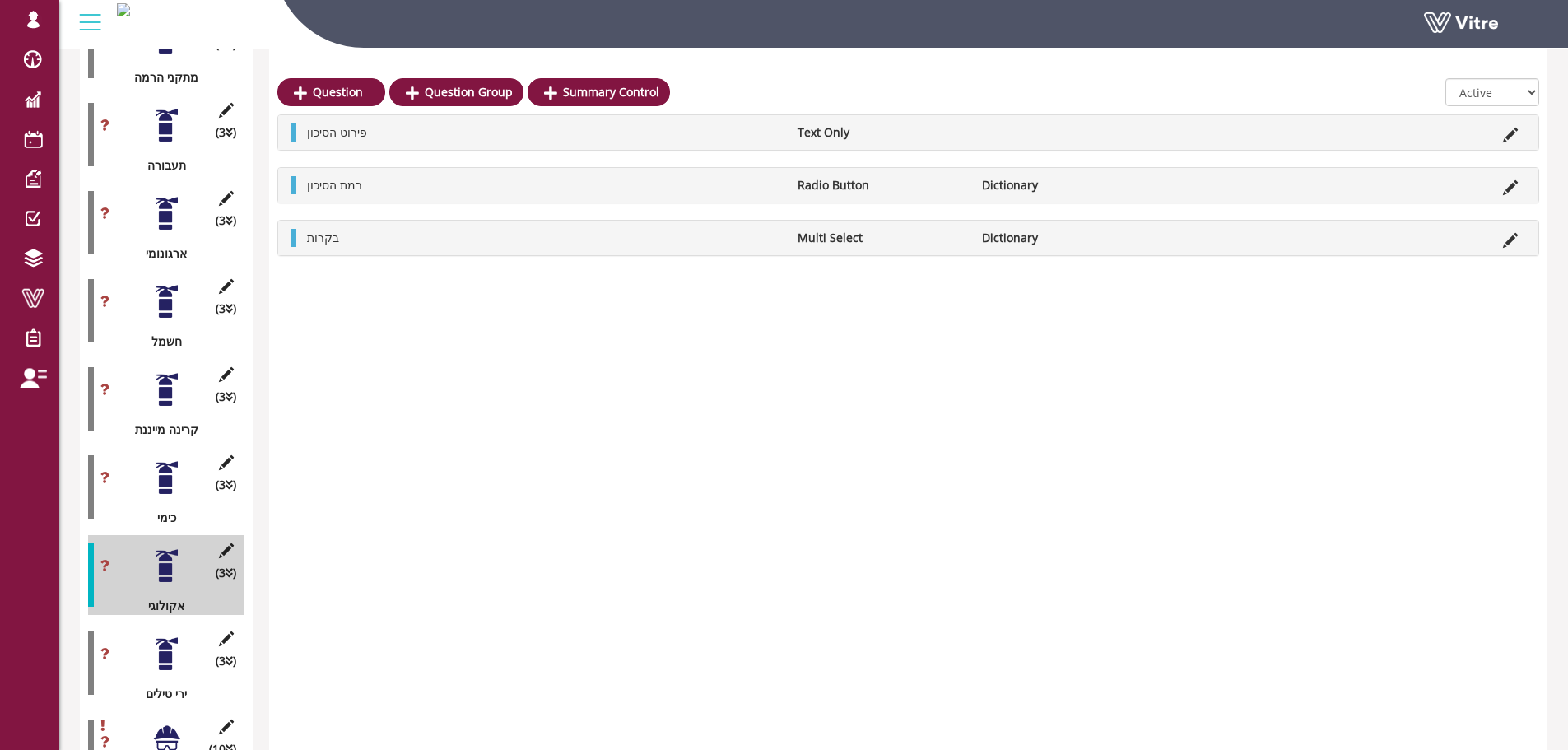
click at [1520, 130] on li at bounding box center [1511, 132] width 31 height 19
click at [1511, 131] on icon at bounding box center [1511, 135] width 15 height 15
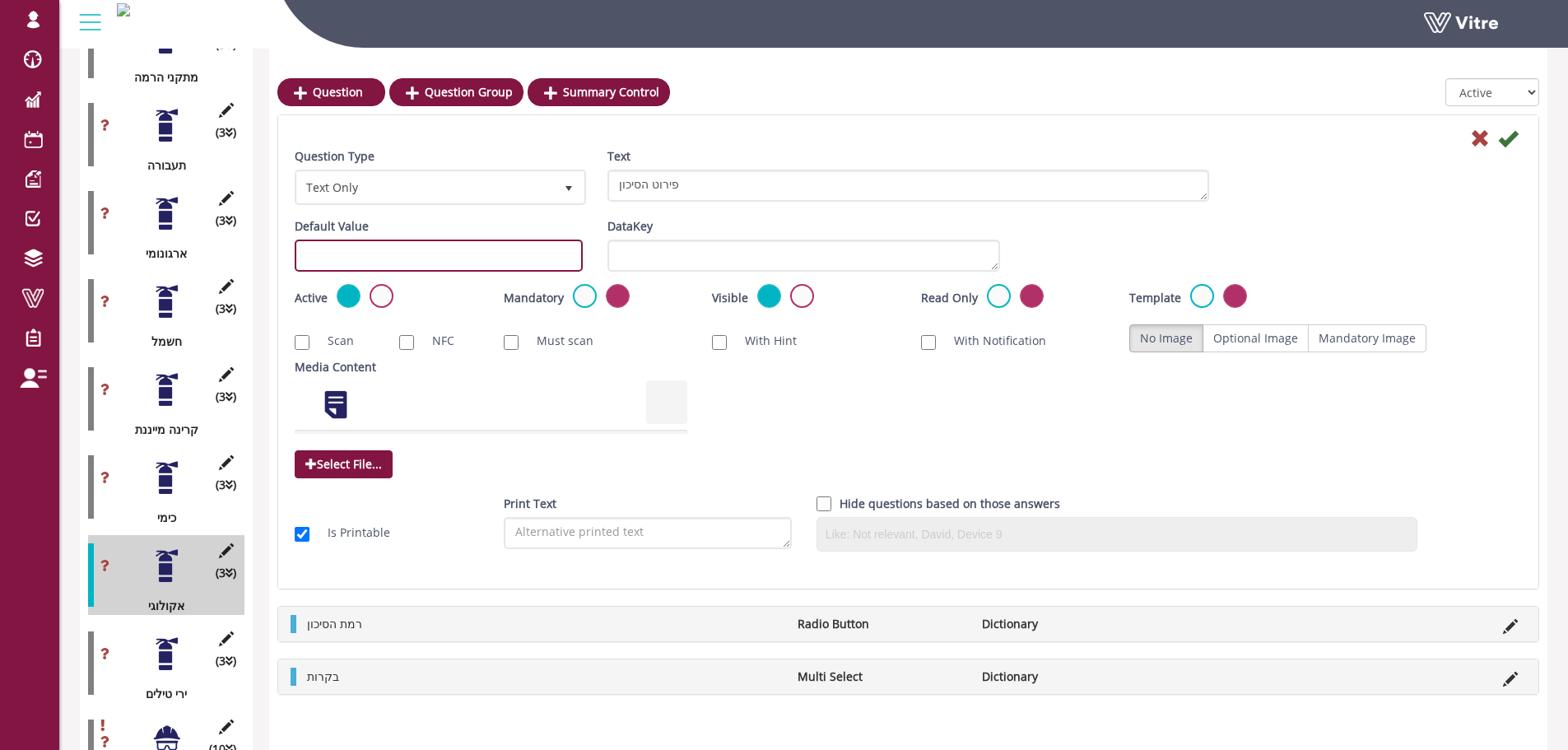
click at [385, 253] on input "text" at bounding box center [438, 256] width 288 height 32
paste input "#task.PRE-potential1901"
drag, startPoint x: 450, startPoint y: 256, endPoint x: 432, endPoint y: 256, distance: 18.0
click at [432, 256] on input "#task.PRE-potential1901" at bounding box center [438, 256] width 288 height 32
click at [420, 255] on input "#task.PRE-potential1901" at bounding box center [438, 256] width 288 height 32
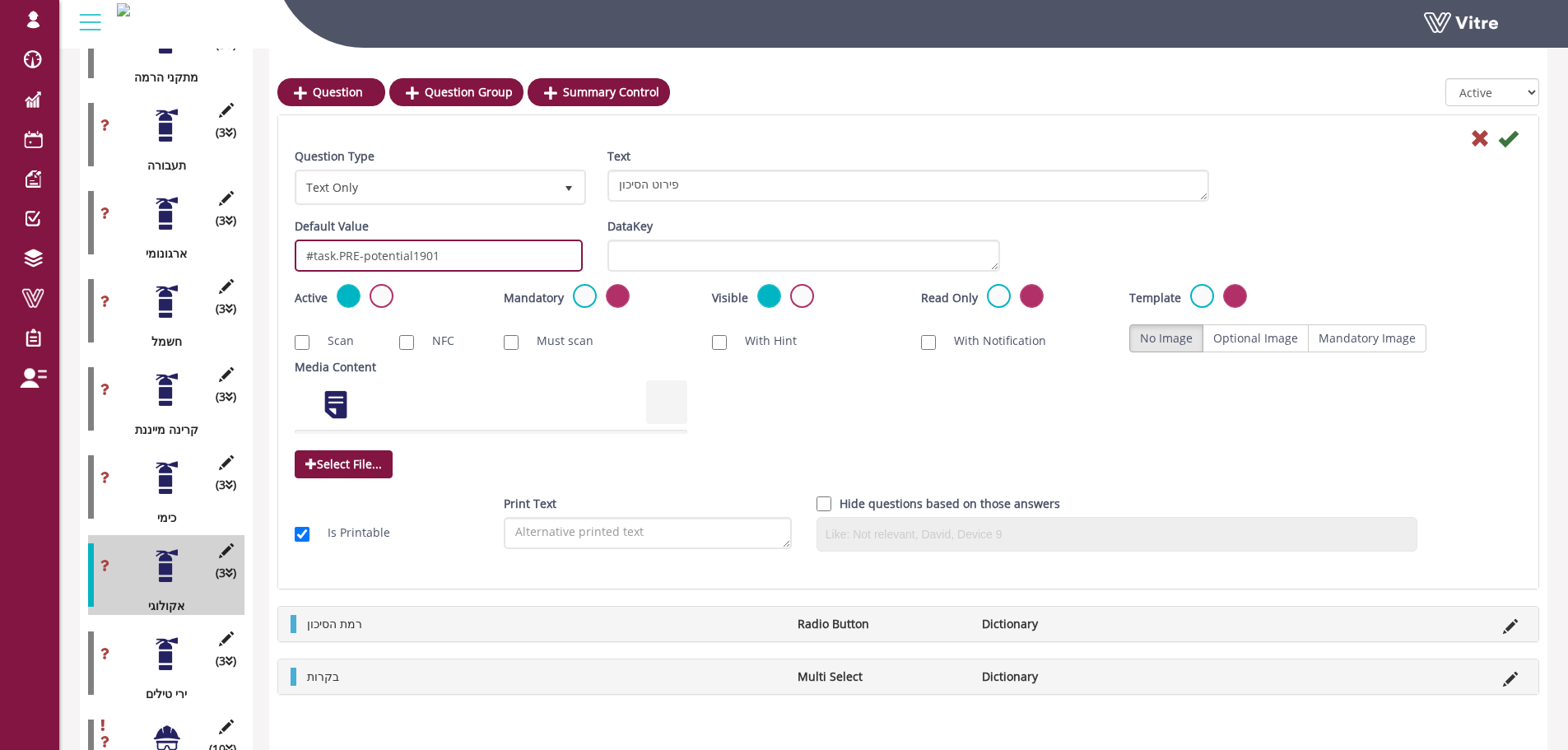
click at [424, 255] on input "#task.PRE-potential1901" at bounding box center [438, 256] width 288 height 32
drag, startPoint x: 424, startPoint y: 255, endPoint x: 416, endPoint y: 255, distance: 8.0
click at [416, 255] on input "#task.PRE-potential1901" at bounding box center [438, 256] width 288 height 32
click at [413, 255] on input "#task.PRE-potential1901" at bounding box center [438, 256] width 288 height 32
click at [418, 256] on input "#task.PRE-potential1901" at bounding box center [438, 256] width 288 height 32
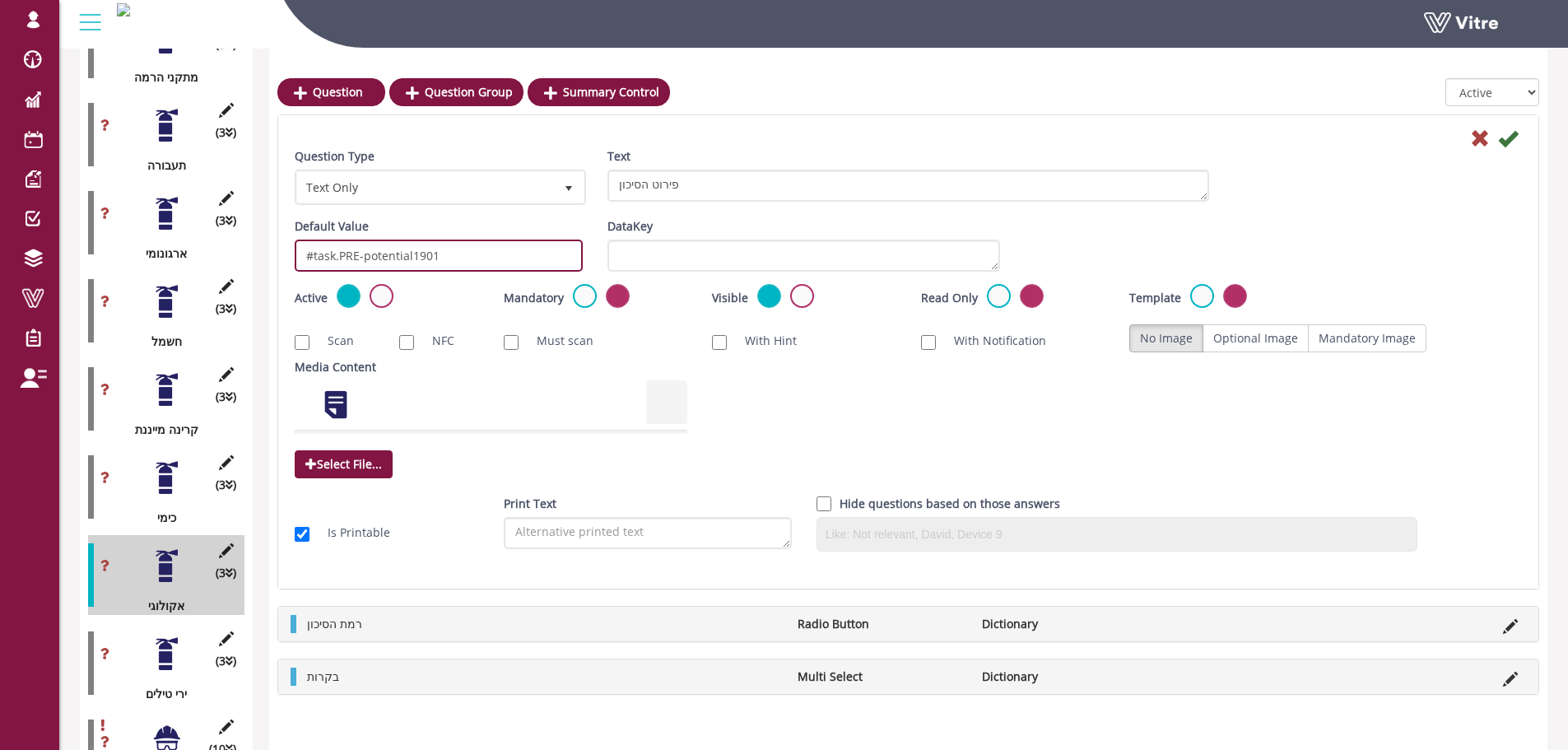
click at [418, 256] on input "#task.PRE-potential1901" at bounding box center [438, 256] width 288 height 32
drag, startPoint x: 421, startPoint y: 258, endPoint x: 410, endPoint y: 256, distance: 11.2
click at [410, 256] on input "#task.PRE-potential1901" at bounding box center [438, 256] width 288 height 32
click at [425, 254] on input "#task.PRE-potential2001" at bounding box center [438, 256] width 288 height 32
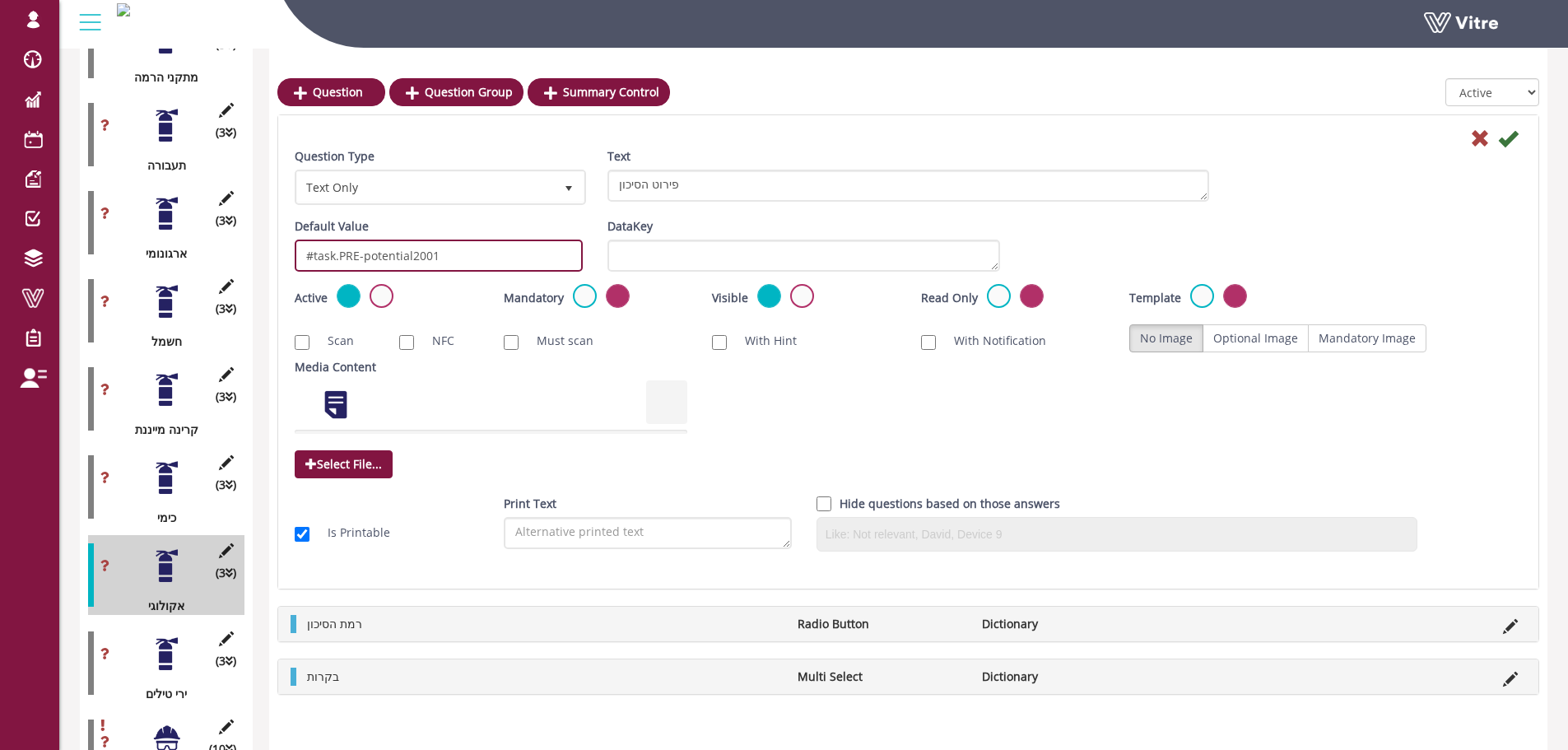
click at [425, 254] on input "#task.PRE-potential2001" at bounding box center [438, 256] width 288 height 32
type input "#task.PRE-potential2001"
click at [1502, 139] on icon at bounding box center [1507, 138] width 19 height 19
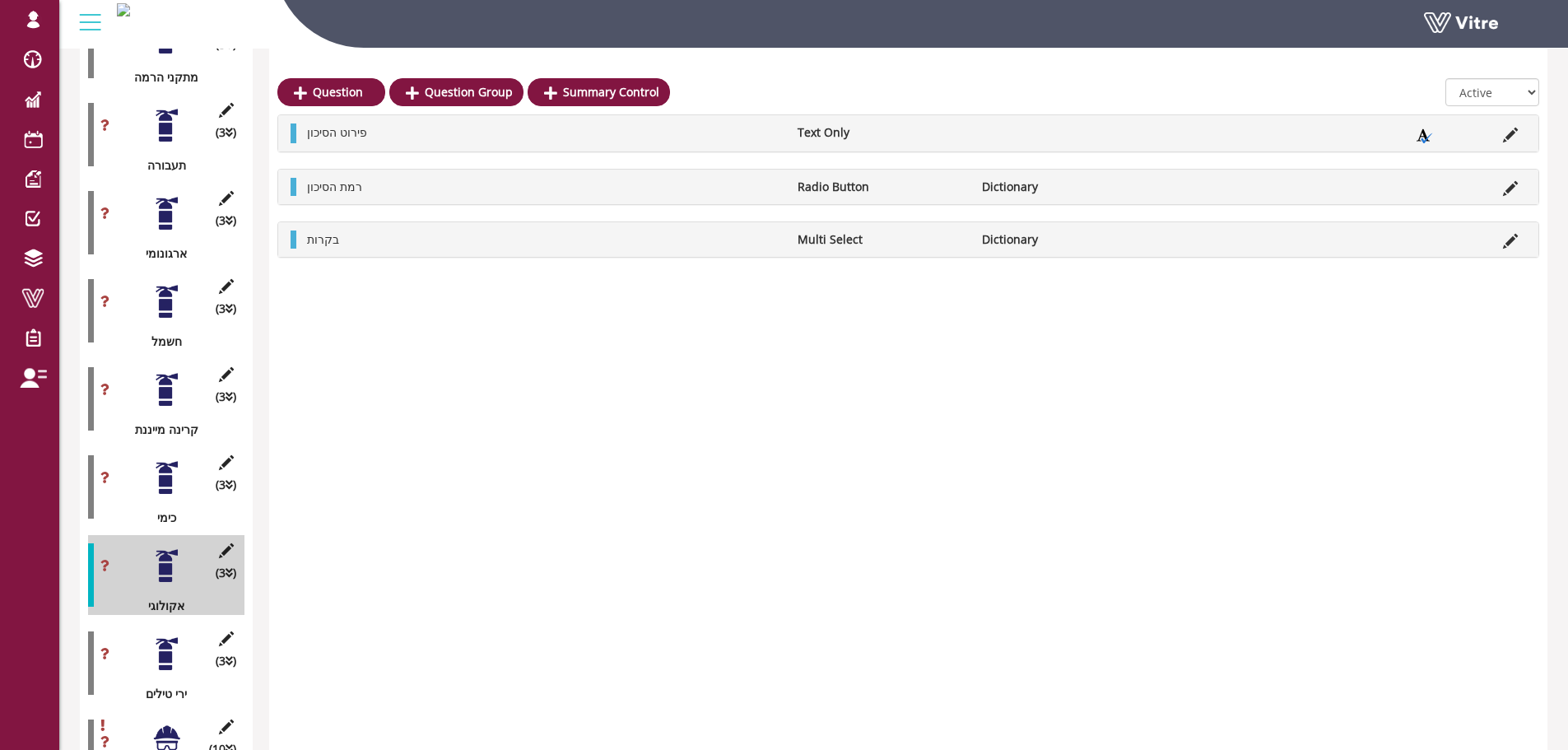
click at [1508, 185] on icon at bounding box center [1511, 188] width 15 height 15
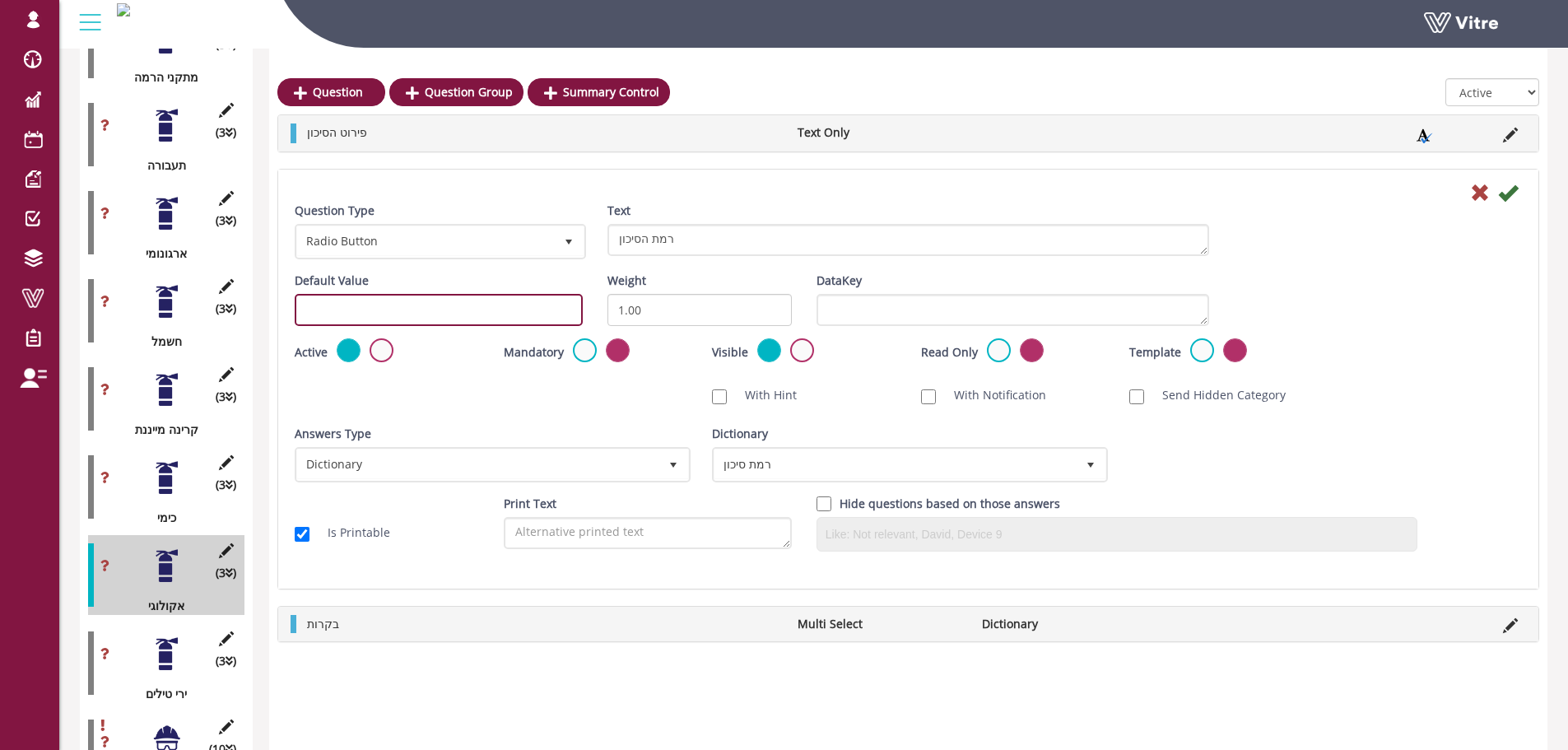
click at [511, 305] on input "text" at bounding box center [438, 309] width 288 height 32
paste input "#task.PRE-potential2001"
drag, startPoint x: 454, startPoint y: 314, endPoint x: 428, endPoint y: 314, distance: 26.0
click at [428, 314] on input "#task.PRE-potential2001" at bounding box center [438, 309] width 288 height 32
type input "#task.PRE-potential2002"
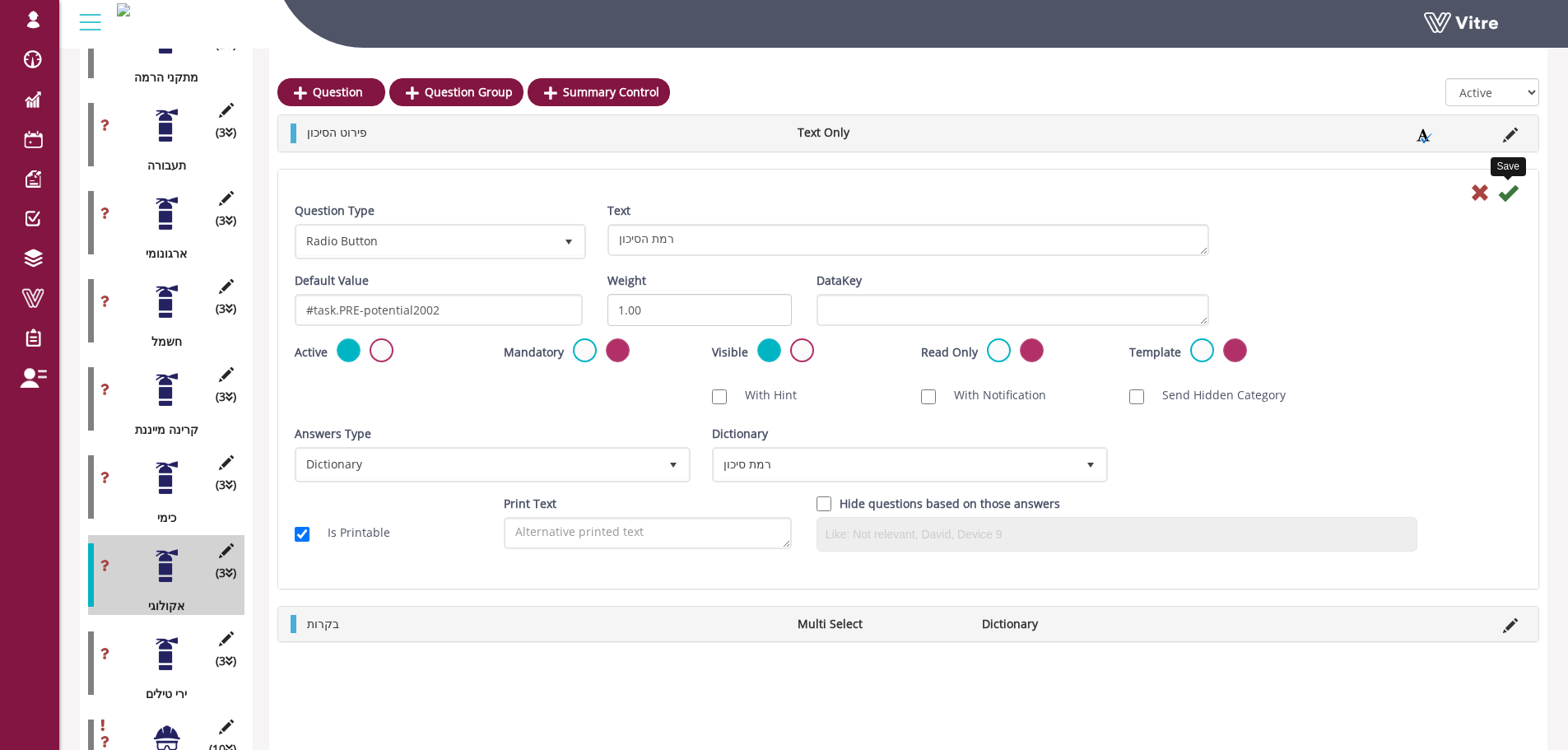
click at [1510, 194] on icon at bounding box center [1507, 192] width 19 height 19
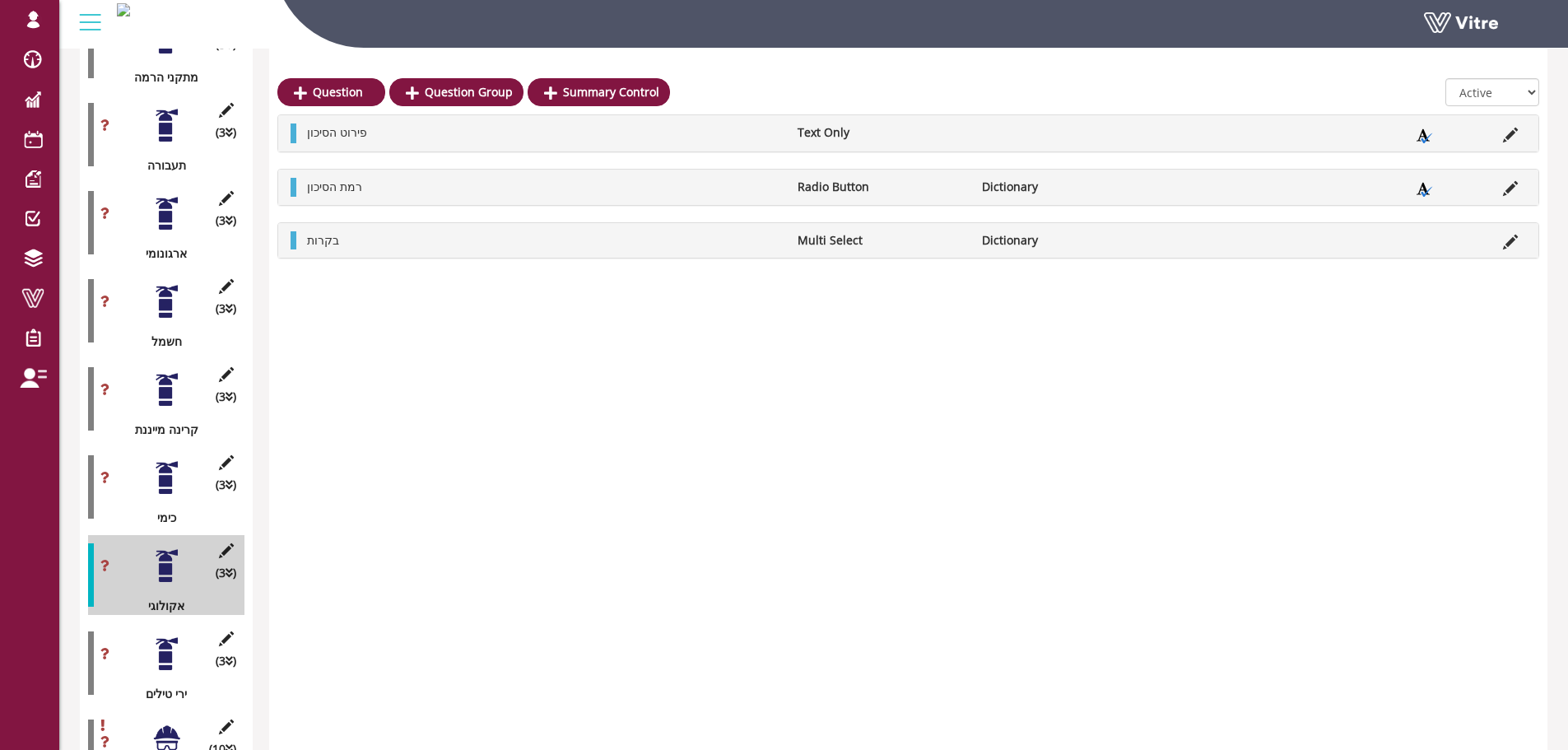
click at [1502, 228] on div "בקרות Multi Select Dictionary" at bounding box center [908, 240] width 1260 height 34
click at [1509, 232] on li at bounding box center [1511, 241] width 31 height 19
click at [1511, 240] on icon at bounding box center [1511, 242] width 15 height 15
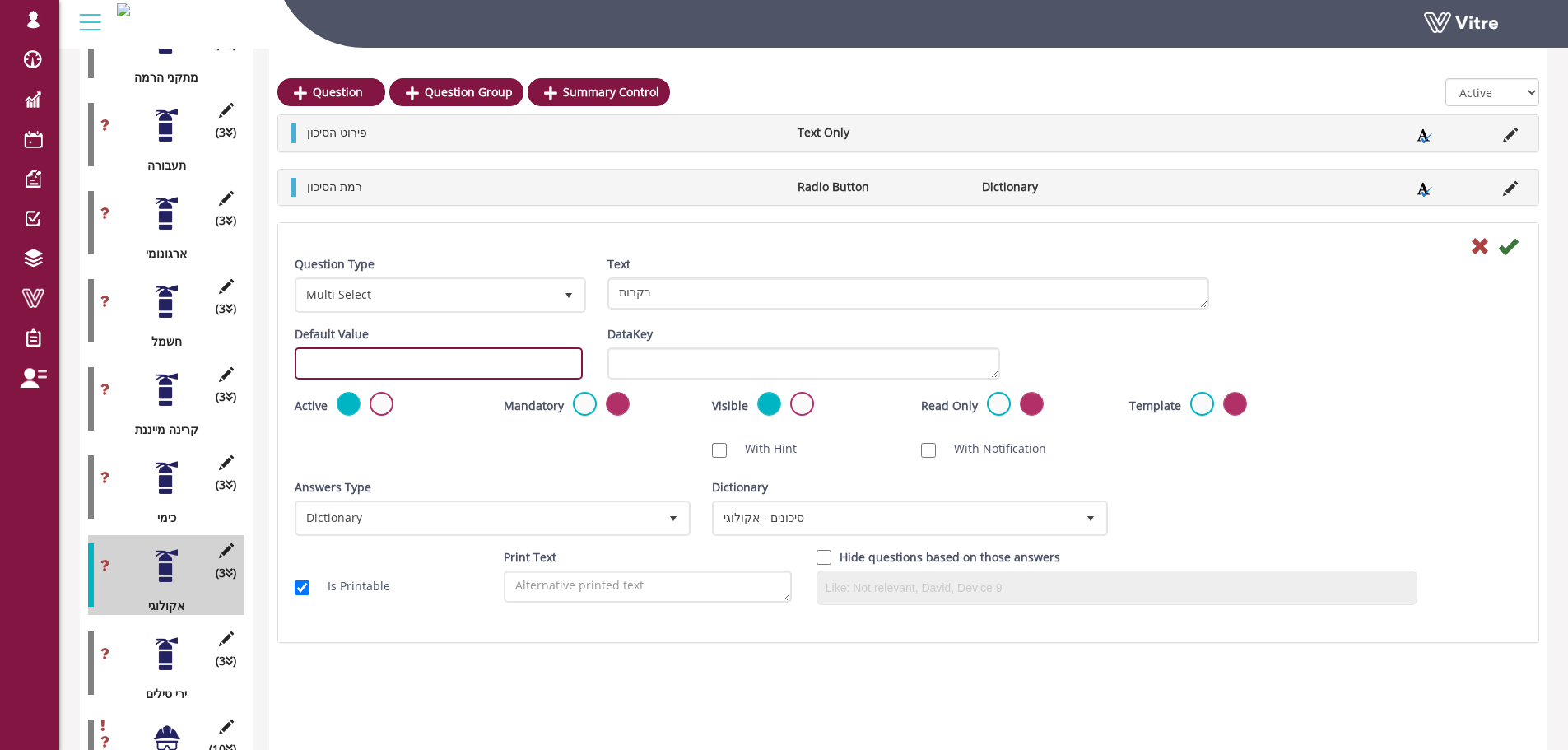
click at [395, 348] on input "text" at bounding box center [438, 363] width 288 height 32
paste input "#task.PRE-potential2001"
click at [433, 366] on input "#task.PRE-potential2001" at bounding box center [438, 363] width 288 height 32
type input "#task.PRE-potential2003"
click at [1515, 255] on icon at bounding box center [1507, 245] width 19 height 19
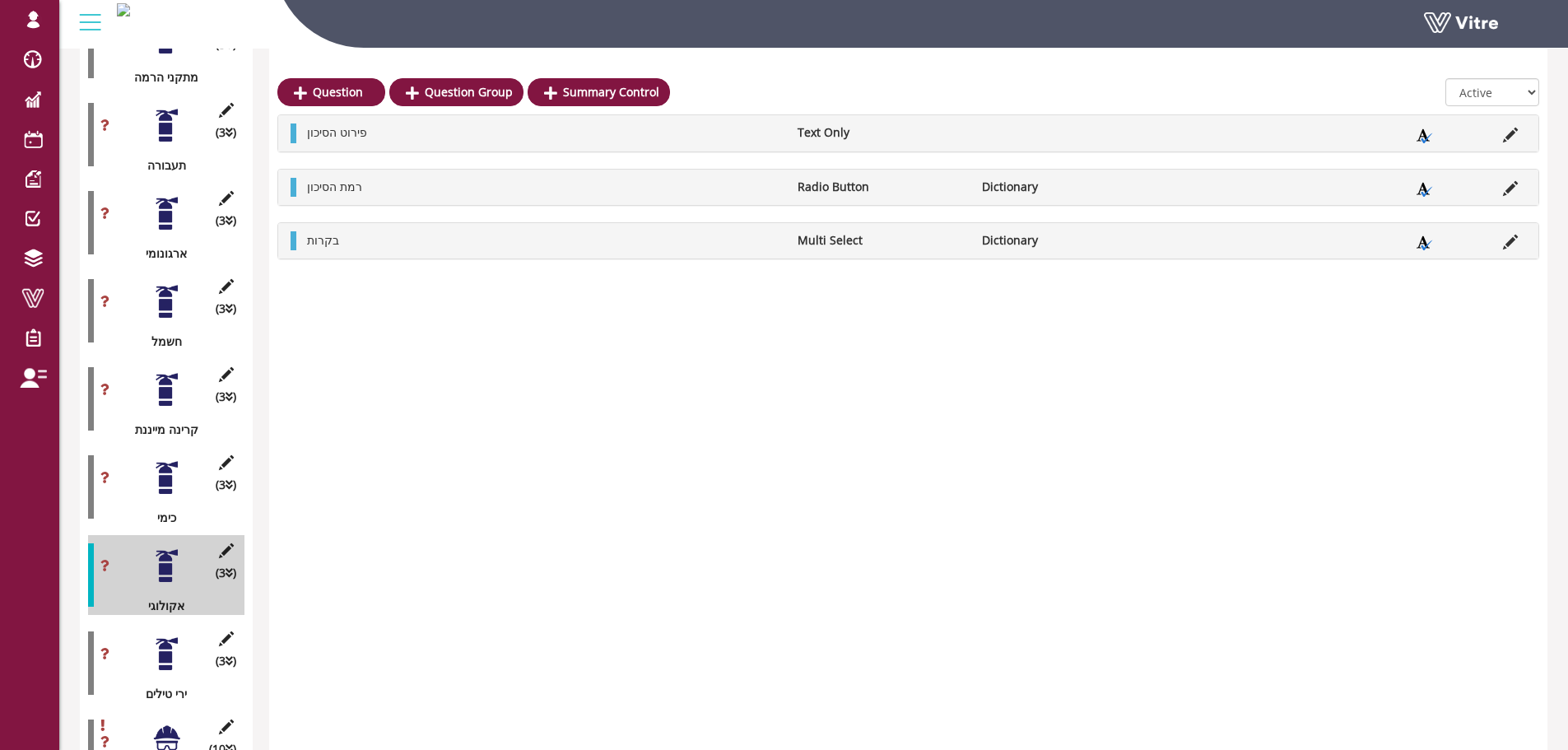
click at [170, 644] on div at bounding box center [167, 654] width 37 height 37
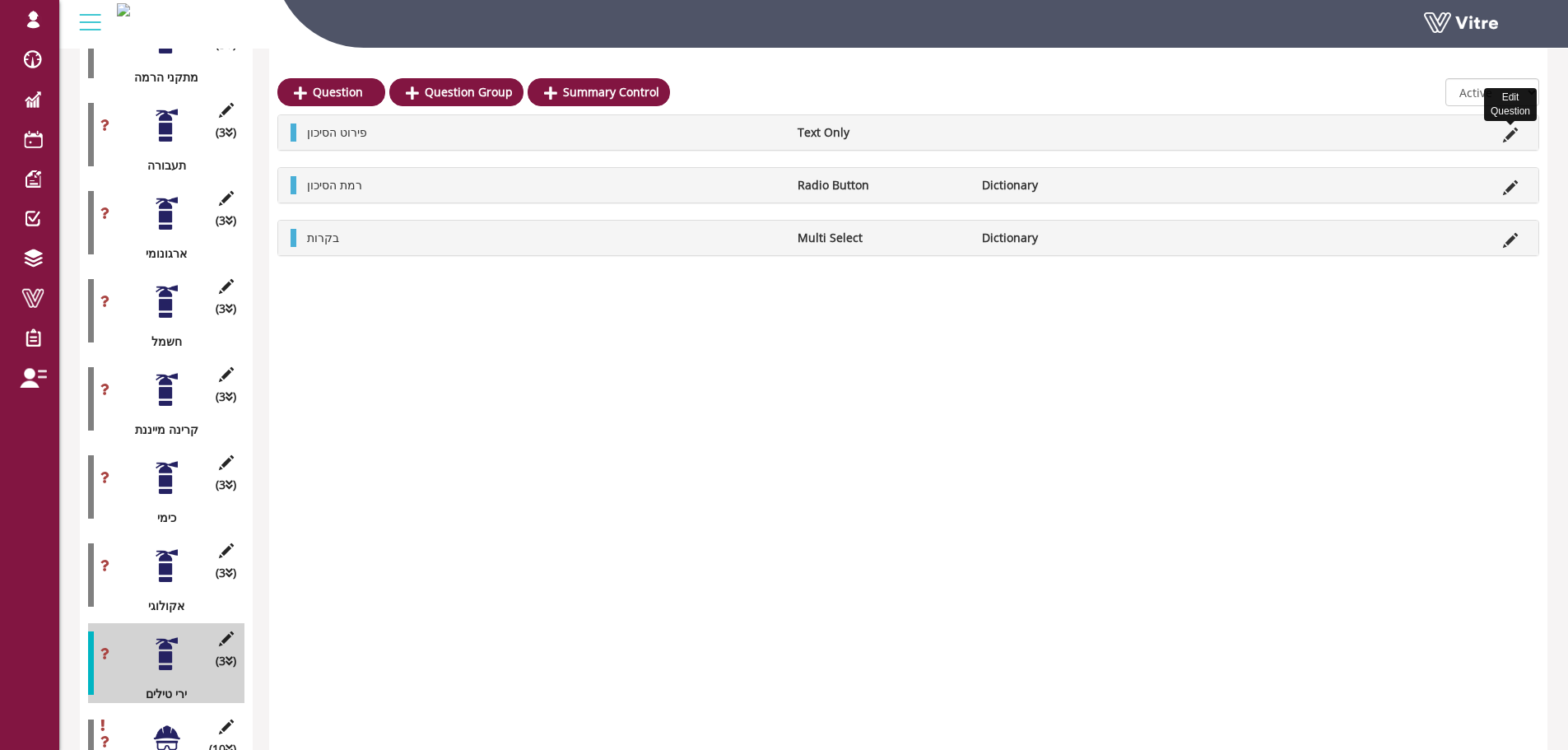
click at [1510, 137] on icon at bounding box center [1511, 135] width 15 height 15
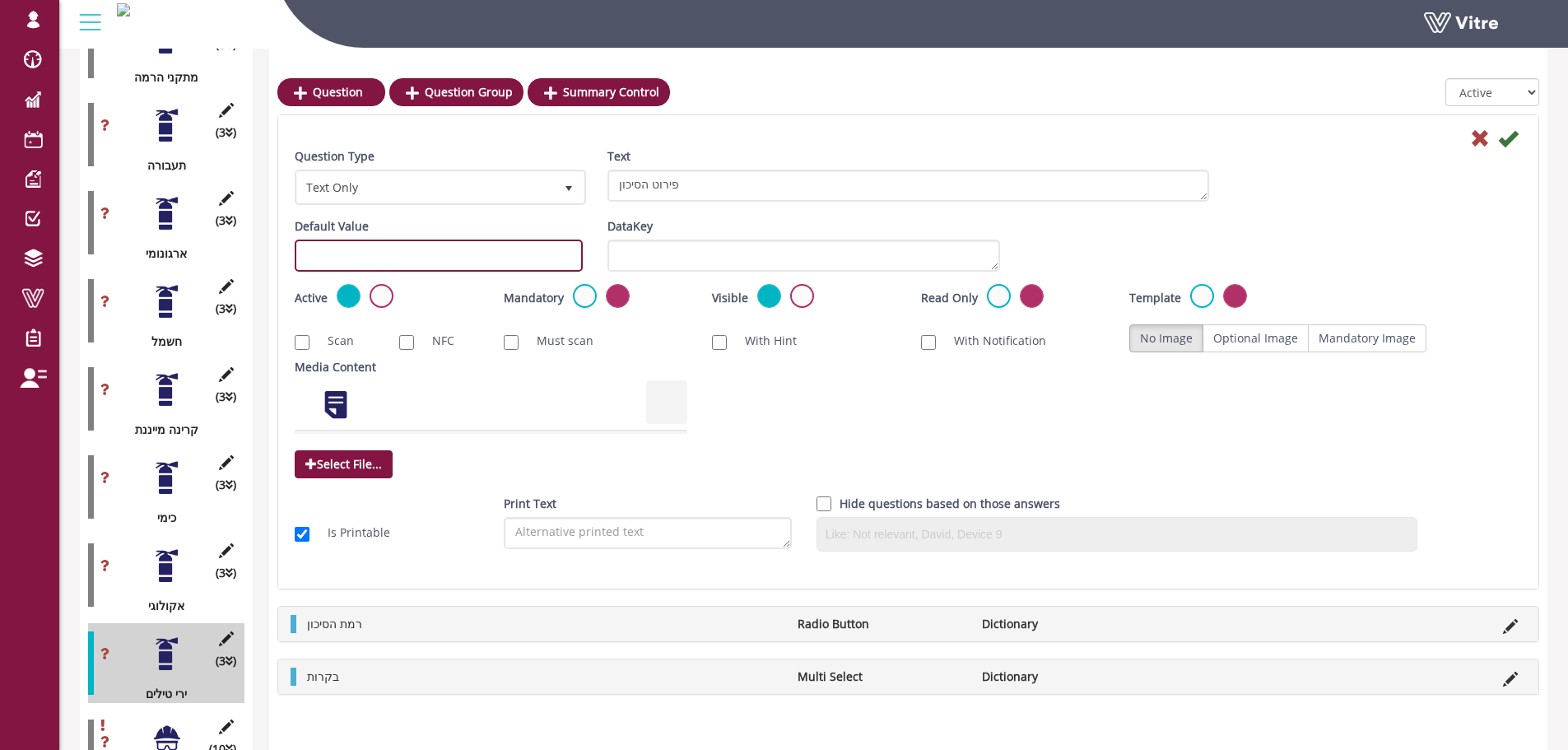
click at [376, 257] on input "text" at bounding box center [438, 256] width 288 height 32
paste input "#task.PRE-potential2001"
click at [427, 262] on input "#task.PRE-potential2001" at bounding box center [438, 256] width 288 height 32
click at [434, 263] on input "#task.PRE-potential2101" at bounding box center [438, 256] width 288 height 32
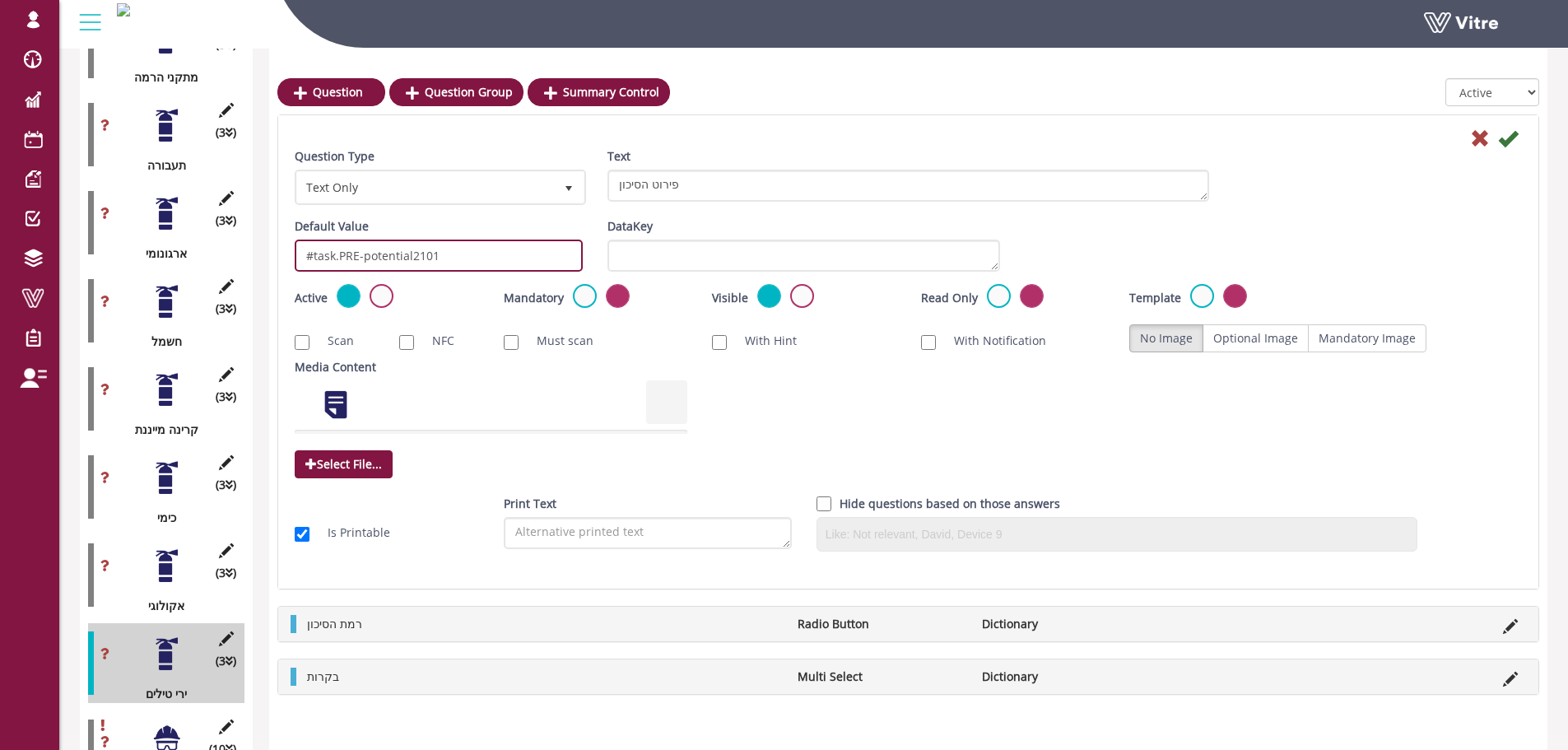
click at [434, 263] on input "#task.PRE-potential2101" at bounding box center [438, 256] width 288 height 32
type input "#task.PRE-potential2101"
click at [1514, 144] on icon at bounding box center [1507, 138] width 19 height 19
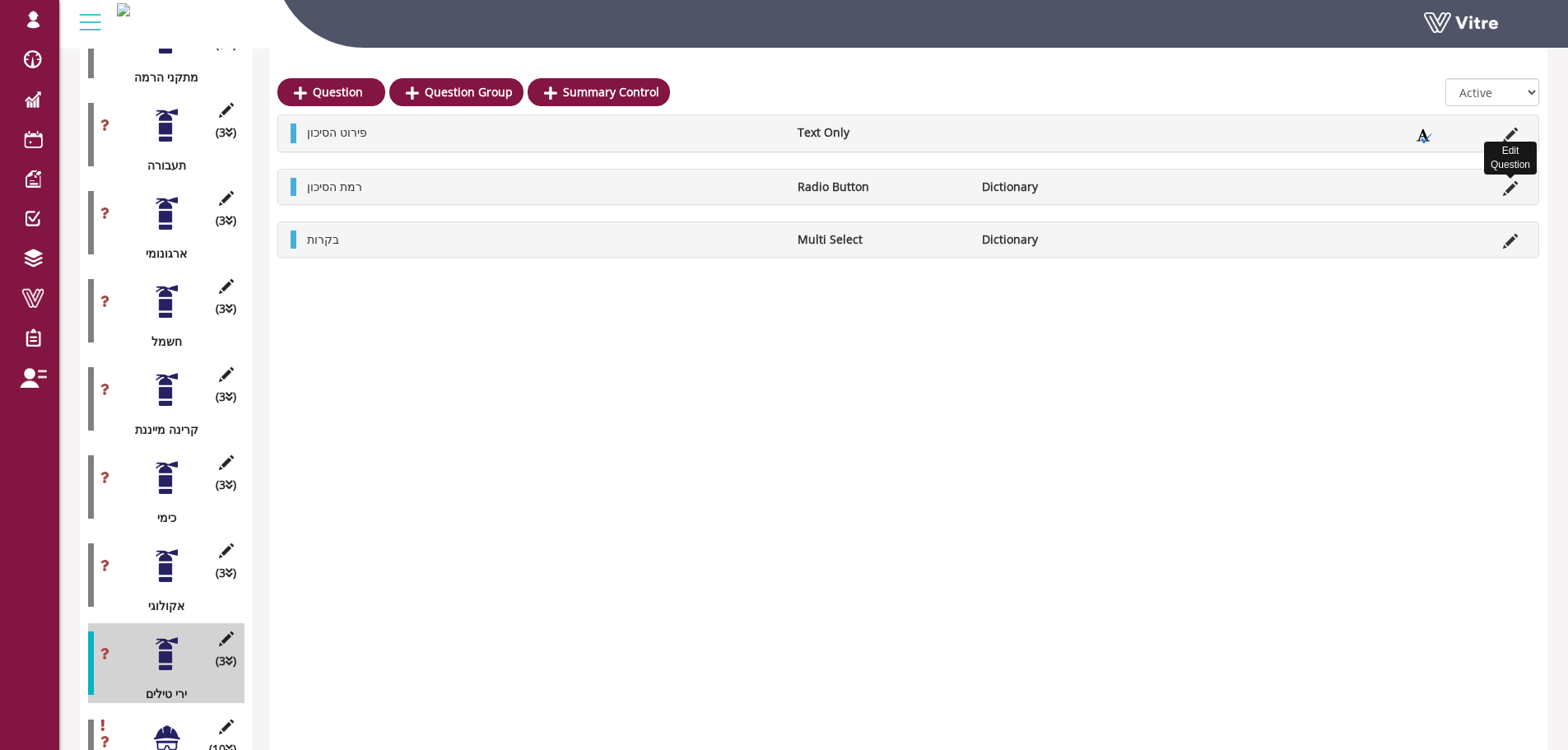
click at [1508, 188] on icon at bounding box center [1511, 188] width 15 height 15
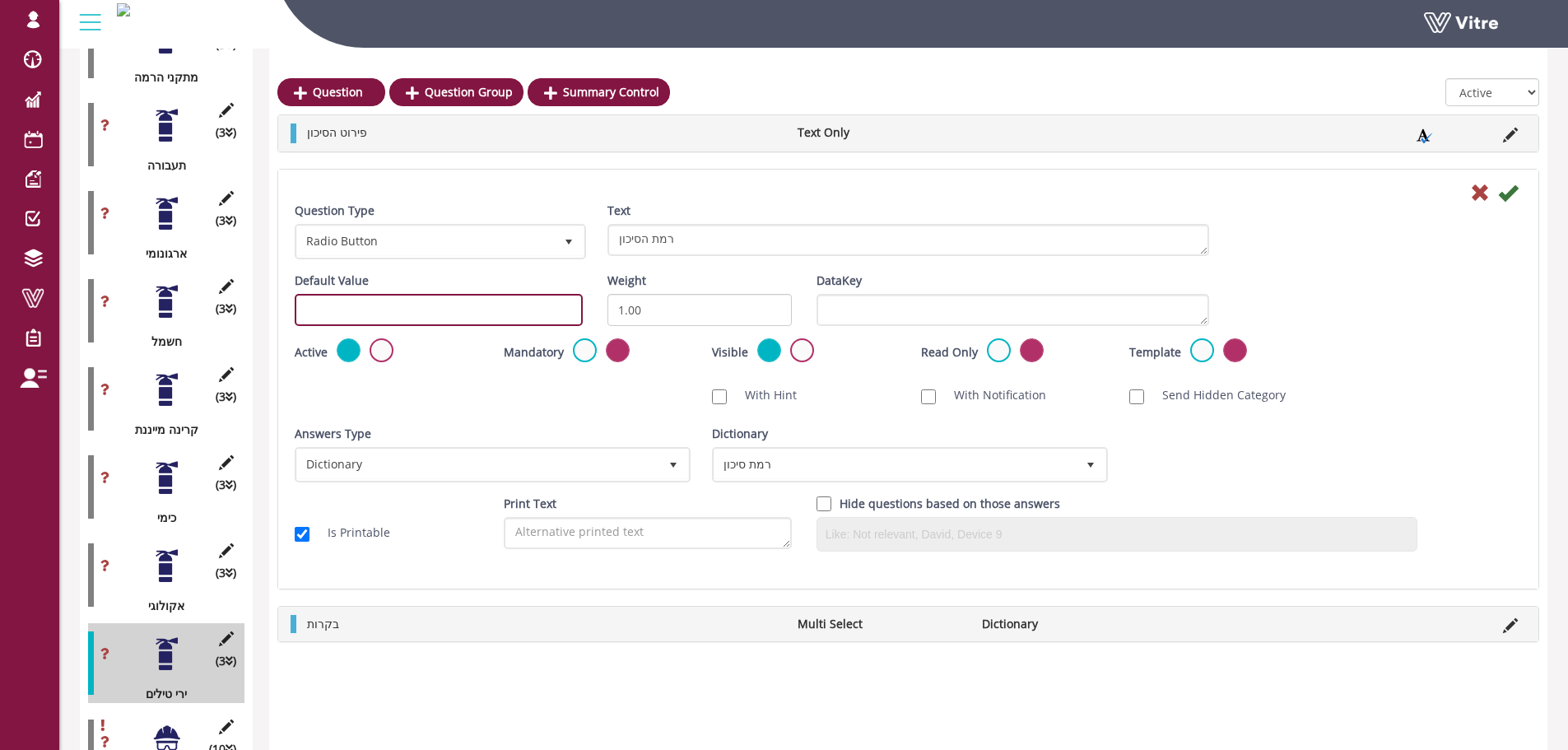
click at [545, 320] on input "text" at bounding box center [438, 309] width 288 height 32
paste input "#task.PRE-potential2101"
drag, startPoint x: 473, startPoint y: 321, endPoint x: 429, endPoint y: 316, distance: 44.3
click at [429, 316] on input "#task.PRE-potential2101" at bounding box center [438, 309] width 288 height 32
type input "#task.PRE-potential2102"
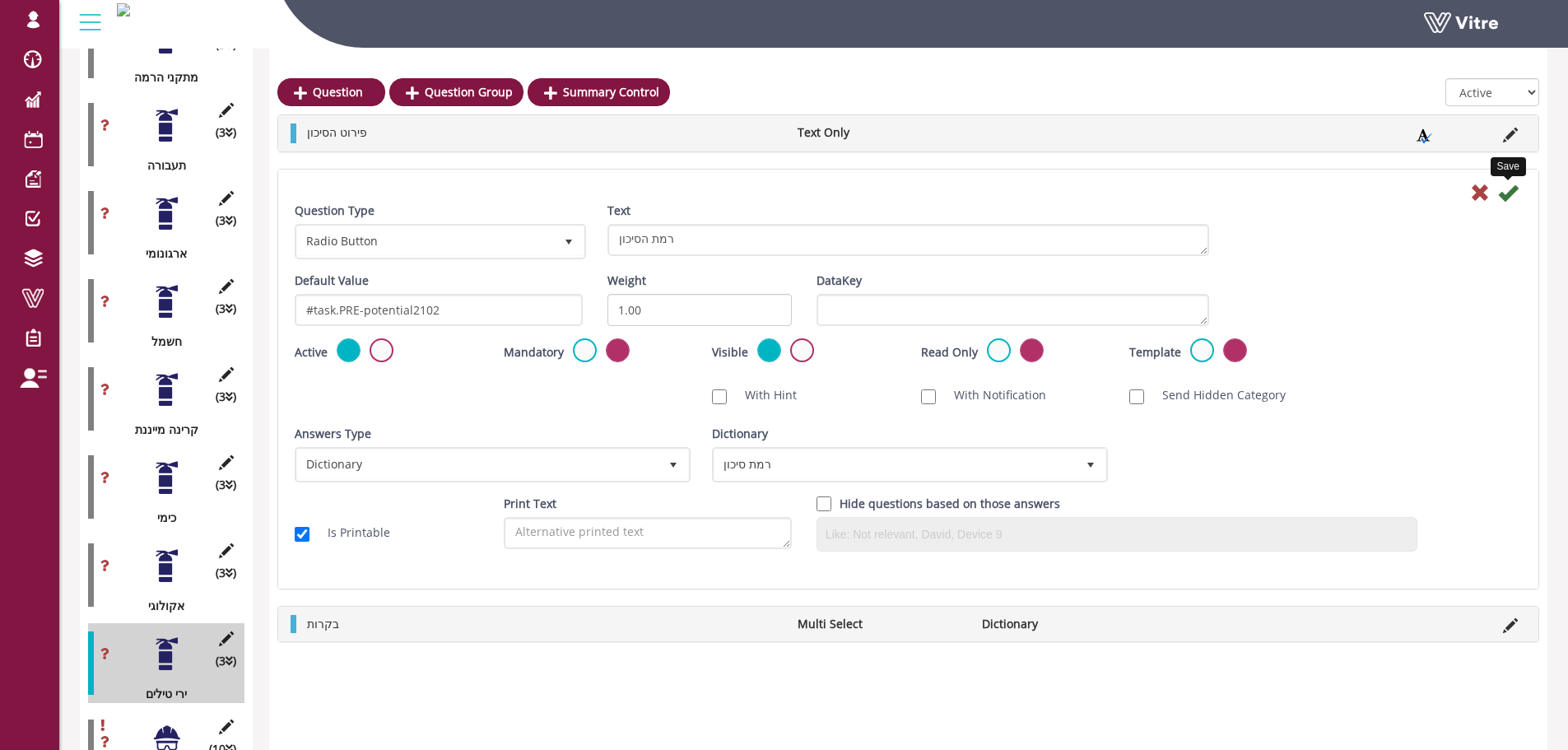
click at [1501, 187] on icon at bounding box center [1507, 192] width 19 height 19
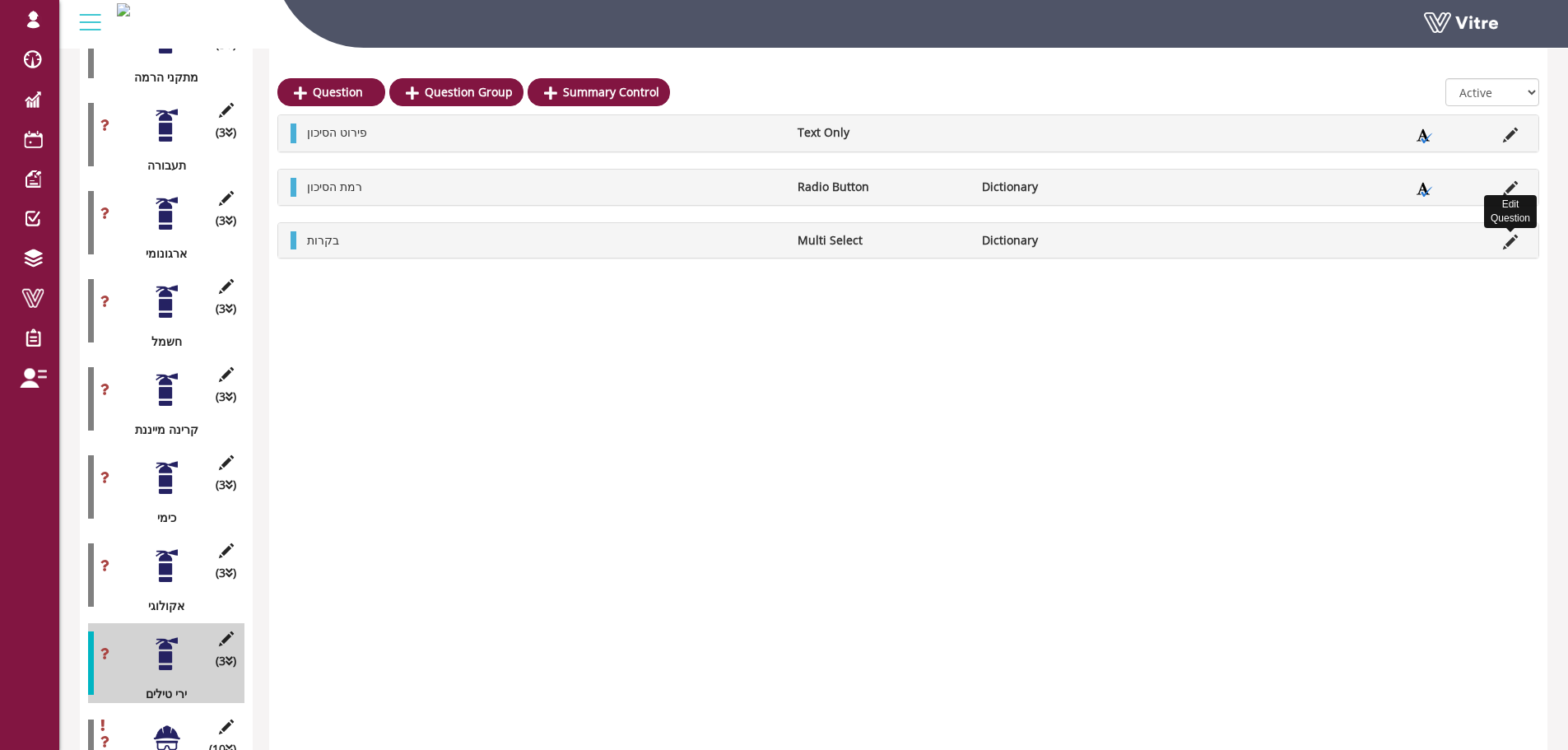
click at [1507, 242] on icon at bounding box center [1511, 242] width 15 height 15
click at [1507, 240] on icon at bounding box center [1511, 242] width 15 height 15
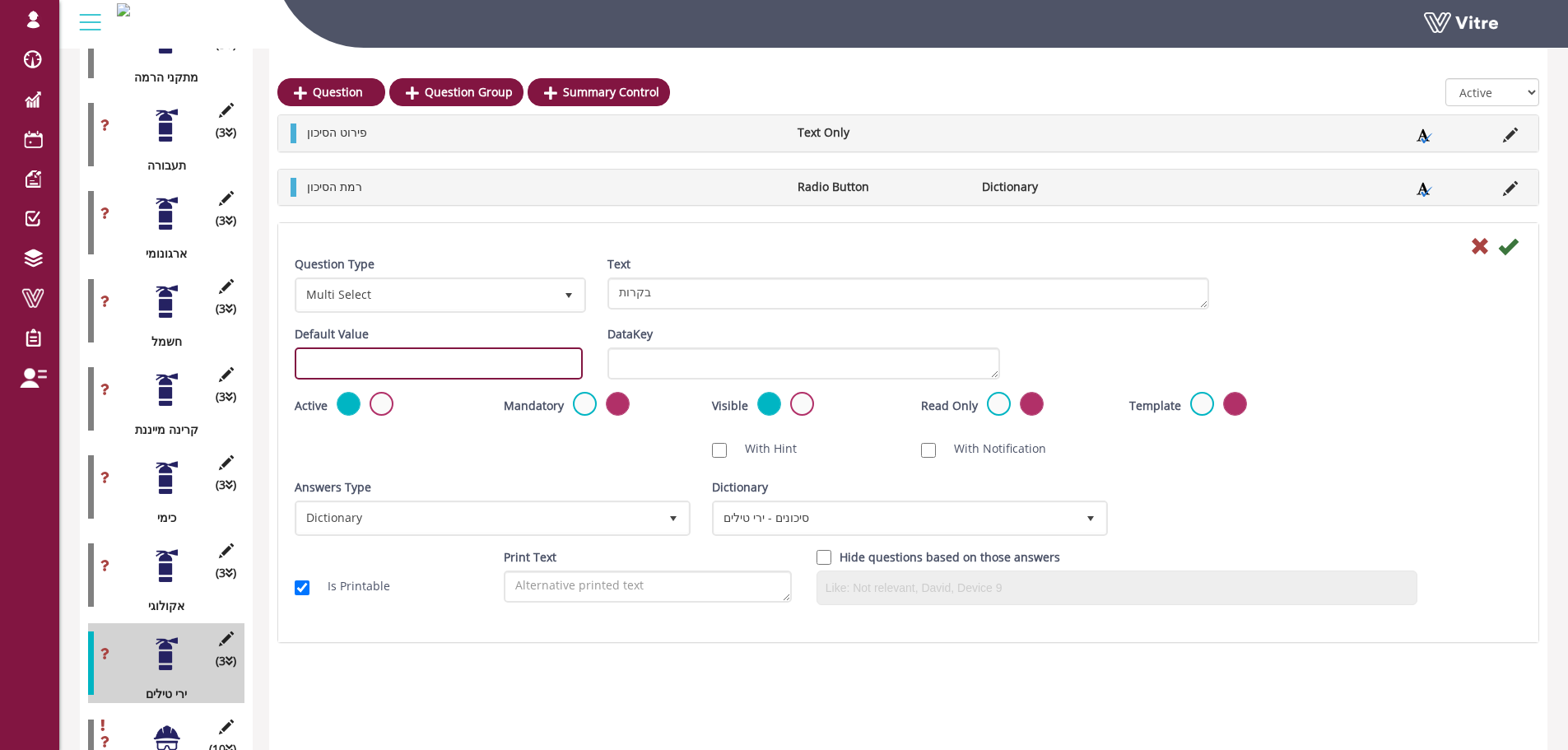
click at [499, 364] on input "text" at bounding box center [438, 363] width 288 height 32
paste input "#task.PRE-potential2101"
drag, startPoint x: 455, startPoint y: 370, endPoint x: 427, endPoint y: 372, distance: 28.1
click at [427, 372] on input "#task.PRE-potential2101" at bounding box center [438, 363] width 288 height 32
click at [463, 373] on input "#task.PRE-potential2101" at bounding box center [438, 363] width 288 height 32
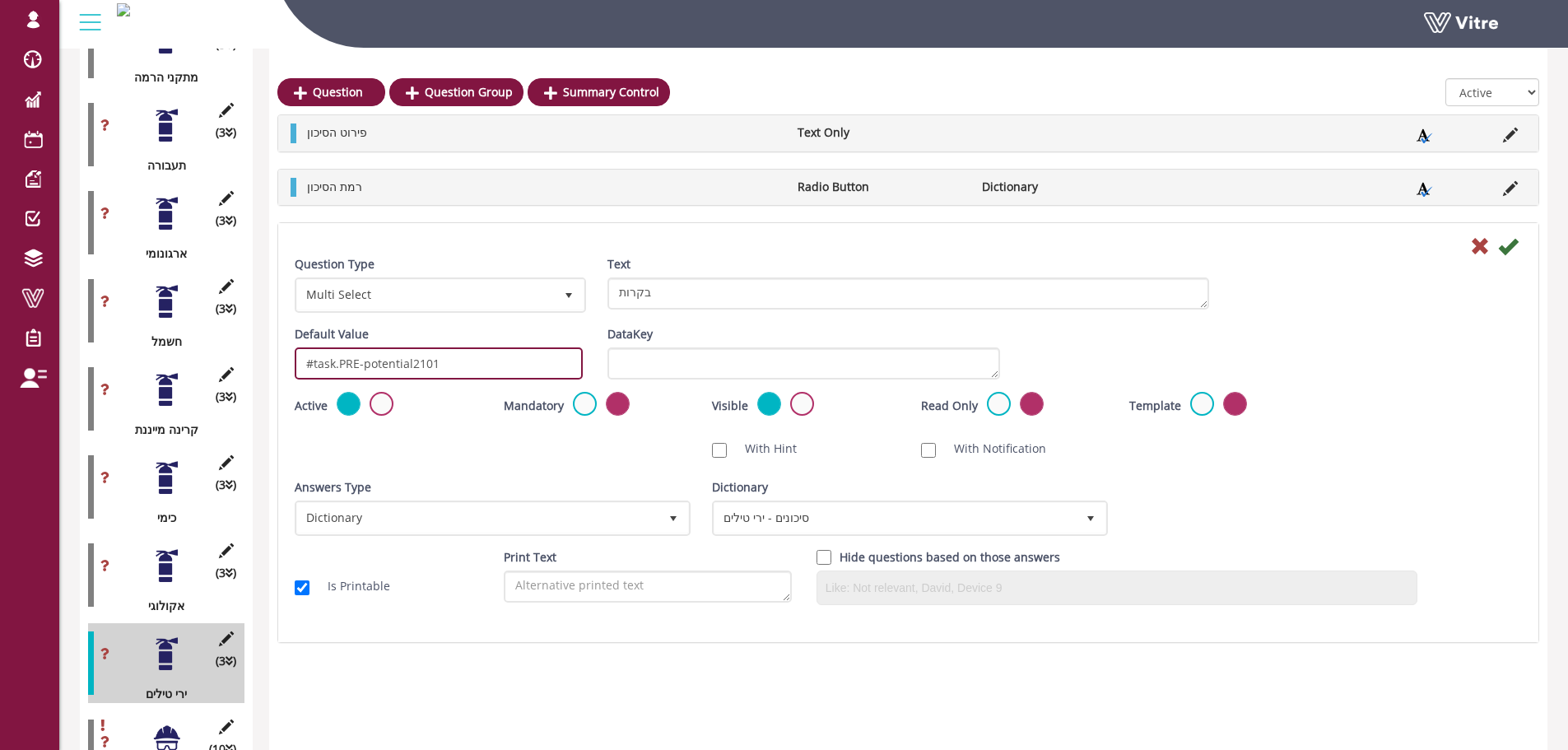
drag, startPoint x: 456, startPoint y: 371, endPoint x: 433, endPoint y: 369, distance: 23.1
click at [433, 369] on input "#task.PRE-potential2101" at bounding box center [438, 363] width 288 height 32
type input "#task.PRE-potential2103"
click at [1503, 250] on icon at bounding box center [1507, 245] width 19 height 19
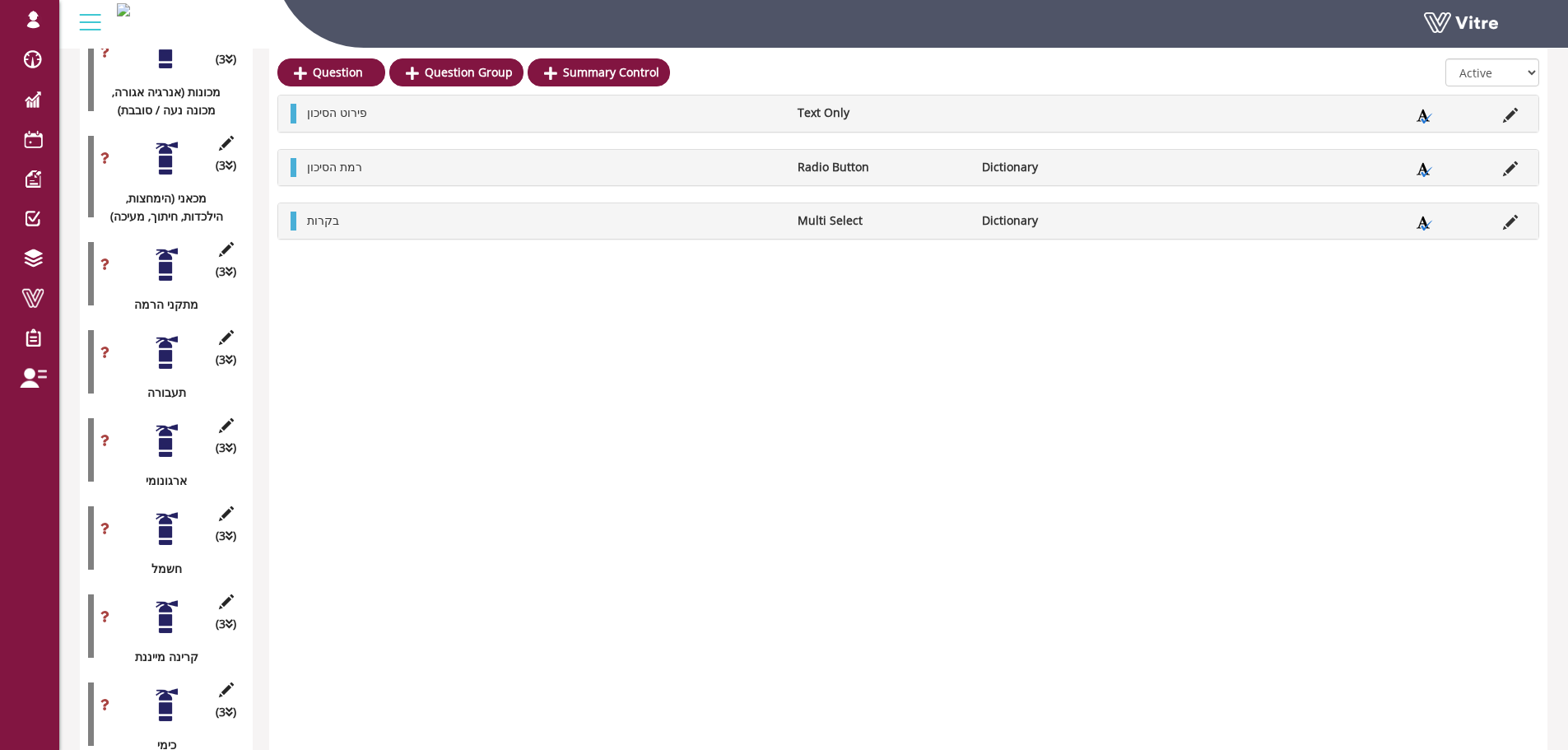
scroll to position [1300, 0]
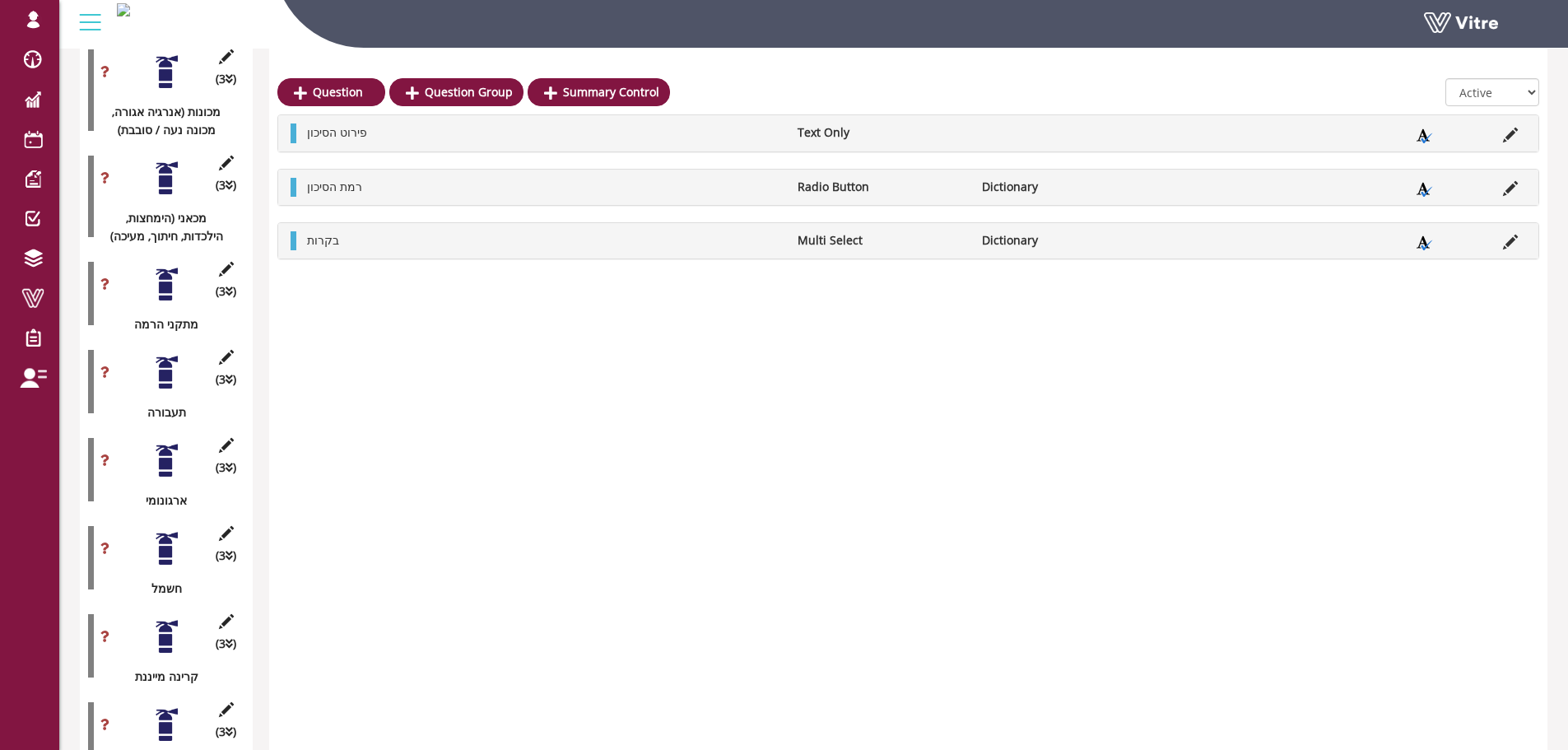
click at [613, 454] on div "Question Question Group Summary Control All Active Not Active פירוט הסיכון Text…" at bounding box center [909, 611] width 1278 height 3361
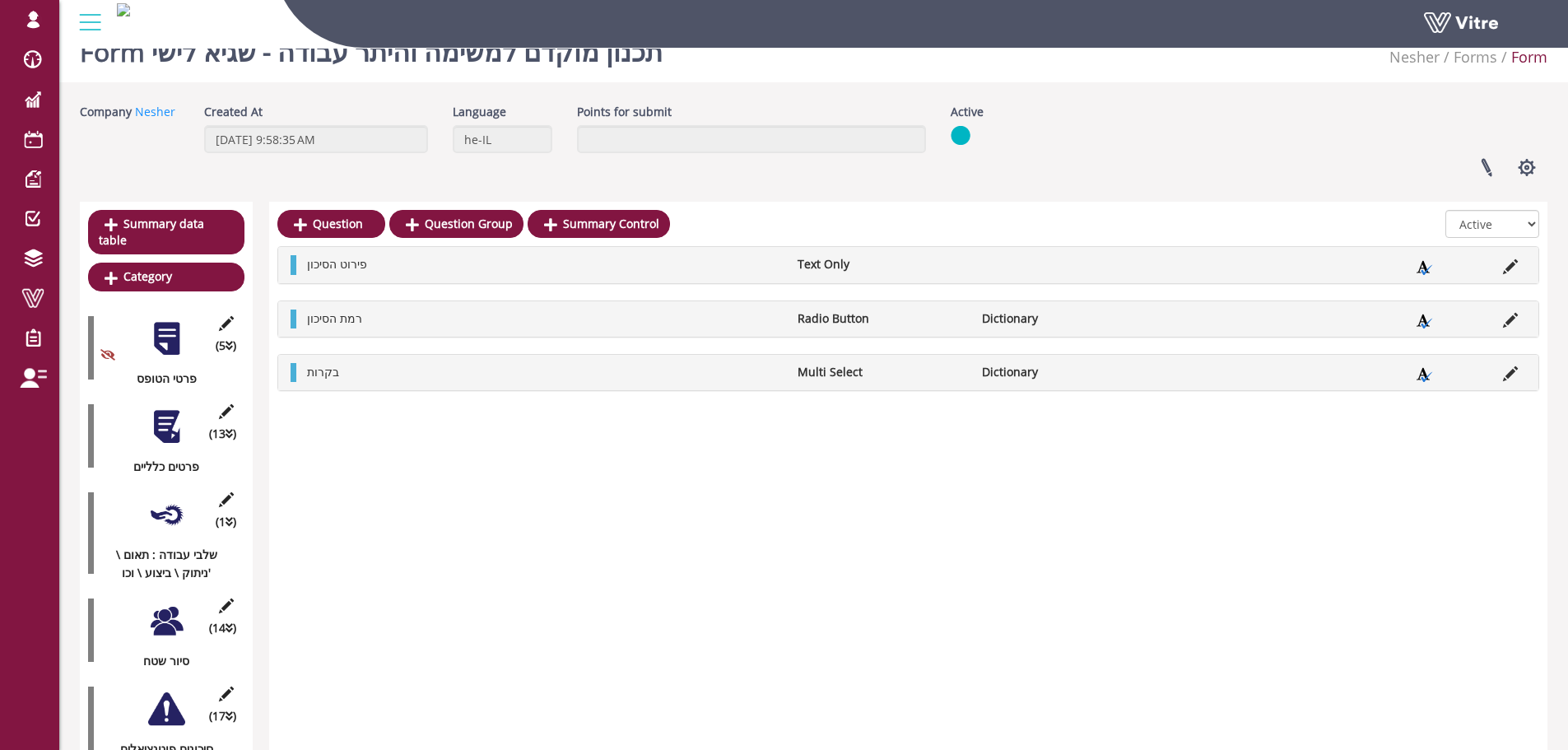
scroll to position [0, 0]
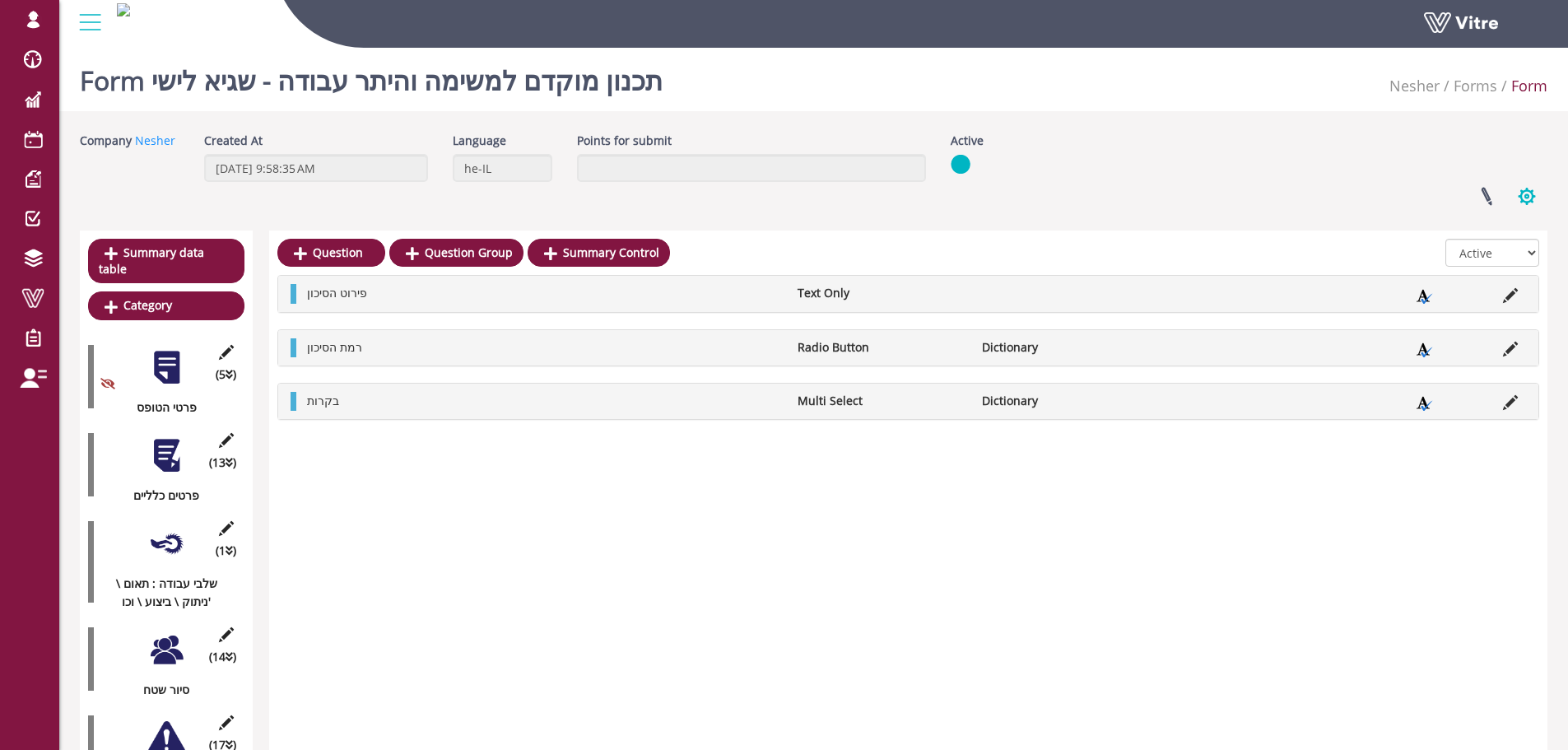
click at [1529, 192] on button "button" at bounding box center [1526, 195] width 41 height 44
click at [1512, 318] on link "Clone Form Category" at bounding box center [1472, 320] width 150 height 21
click at [1528, 194] on button "button" at bounding box center [1526, 195] width 41 height 44
click at [1480, 320] on link "Clone Form Category" at bounding box center [1472, 320] width 150 height 21
click at [1528, 203] on button "button" at bounding box center [1526, 195] width 41 height 44
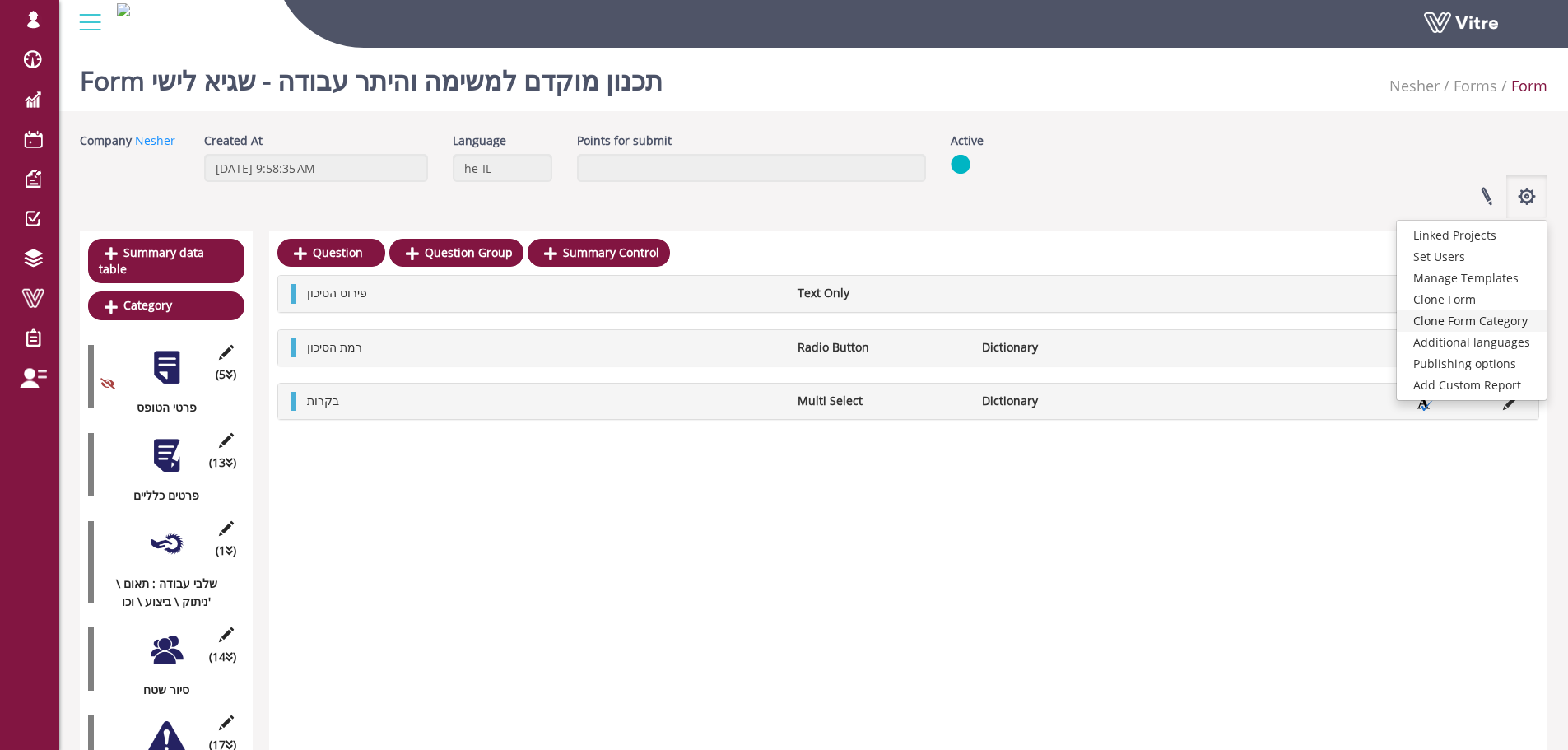
click at [1482, 324] on link "Clone Form Category" at bounding box center [1472, 320] width 150 height 21
click at [1523, 199] on button "button" at bounding box center [1526, 195] width 41 height 44
click at [1498, 320] on link "Clone Form Category" at bounding box center [1472, 320] width 150 height 21
click at [1517, 203] on button "button" at bounding box center [1526, 195] width 41 height 44
click at [1509, 316] on link "Clone Form Category" at bounding box center [1472, 320] width 150 height 21
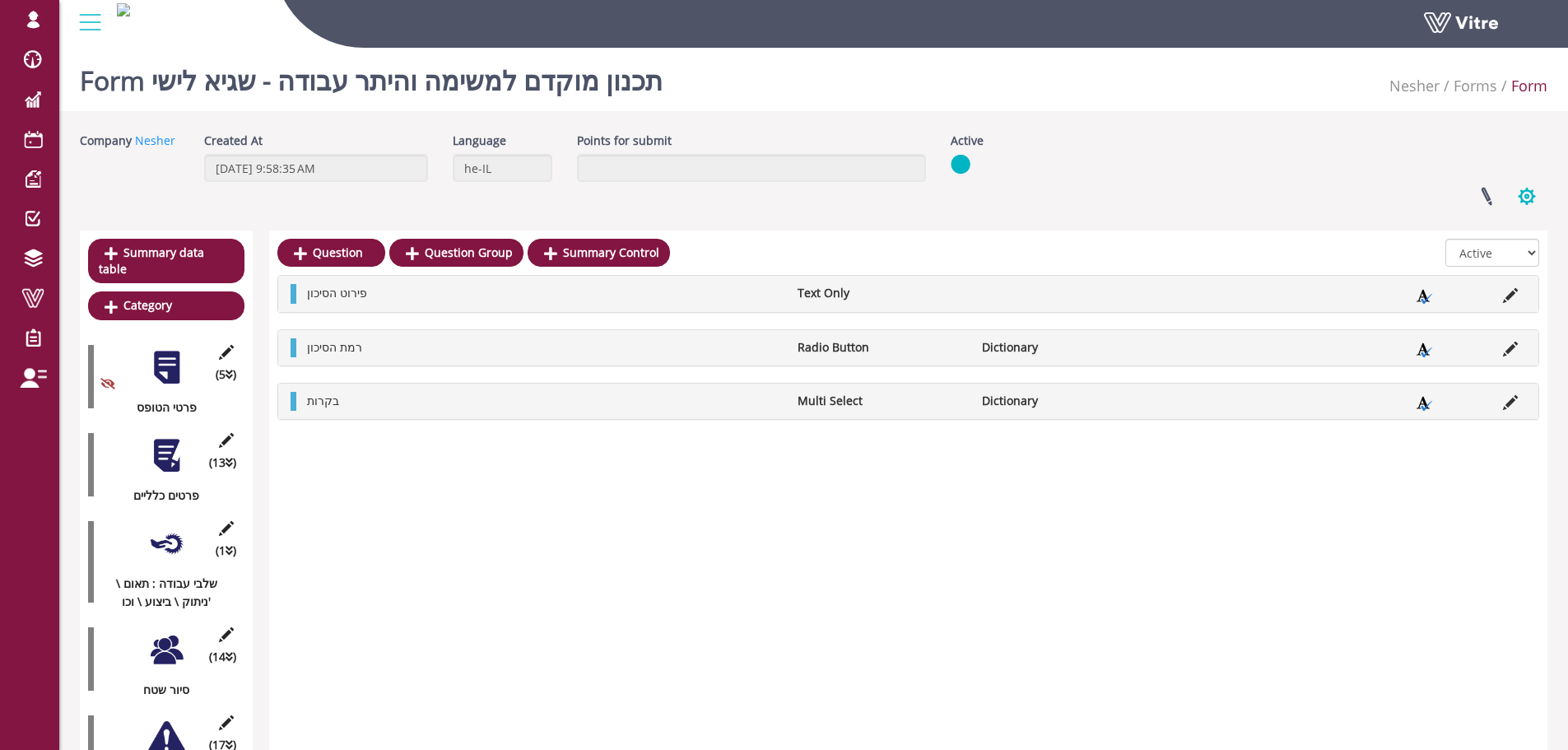
click at [1530, 193] on button "button" at bounding box center [1526, 195] width 41 height 44
click at [1505, 313] on link "Clone Form Category" at bounding box center [1472, 320] width 150 height 21
click at [1518, 203] on button "button" at bounding box center [1526, 195] width 41 height 44
click at [1494, 322] on link "Clone Form Category" at bounding box center [1472, 320] width 150 height 21
click at [1521, 207] on button "button" at bounding box center [1526, 195] width 41 height 44
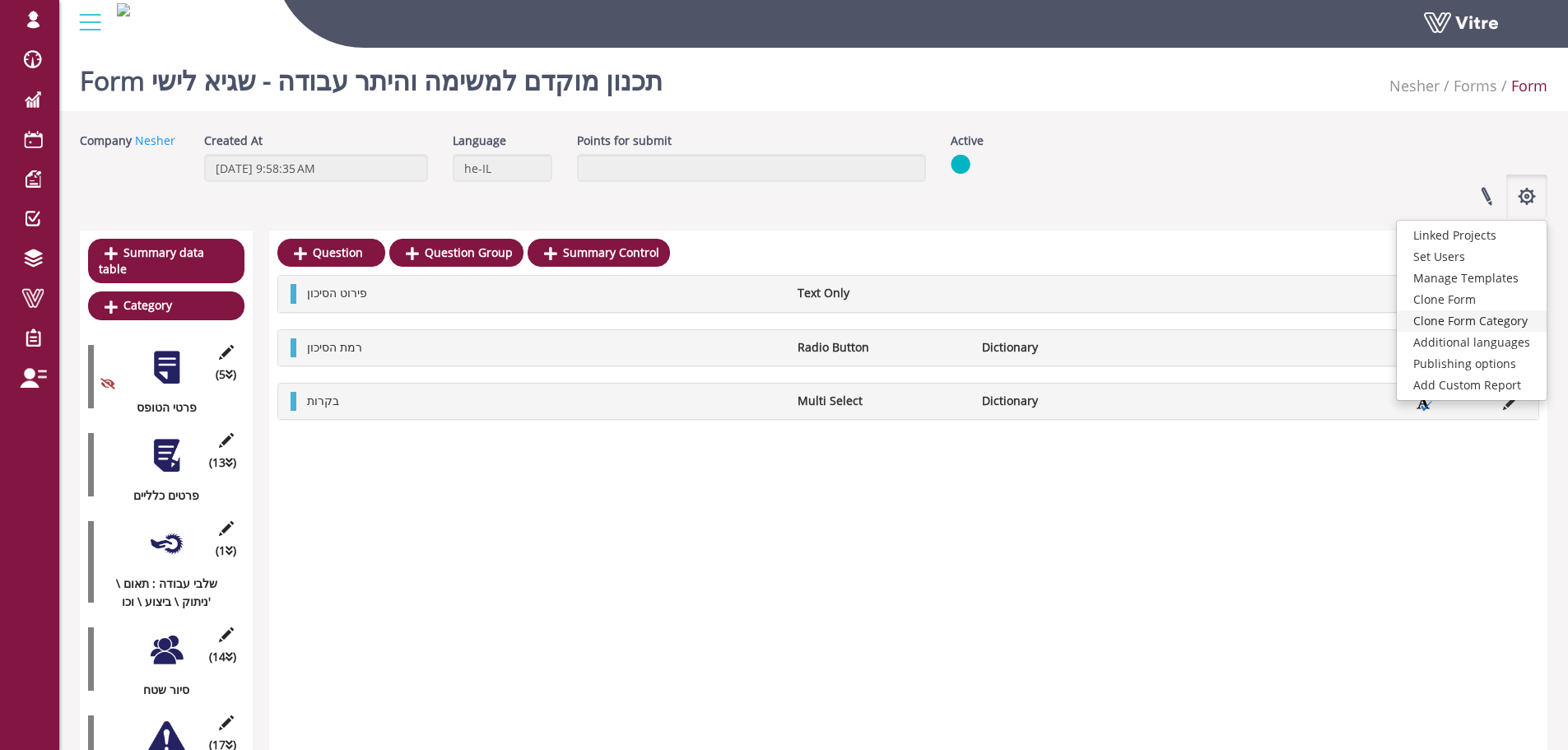
click at [1511, 319] on link "Clone Form Category" at bounding box center [1472, 320] width 150 height 21
click at [1526, 196] on button "button" at bounding box center [1526, 195] width 41 height 44
click at [1503, 319] on link "Clone Form Category" at bounding box center [1472, 320] width 150 height 21
click at [1522, 196] on button "button" at bounding box center [1526, 195] width 41 height 44
click at [1506, 314] on link "Clone Form Category" at bounding box center [1472, 320] width 150 height 21
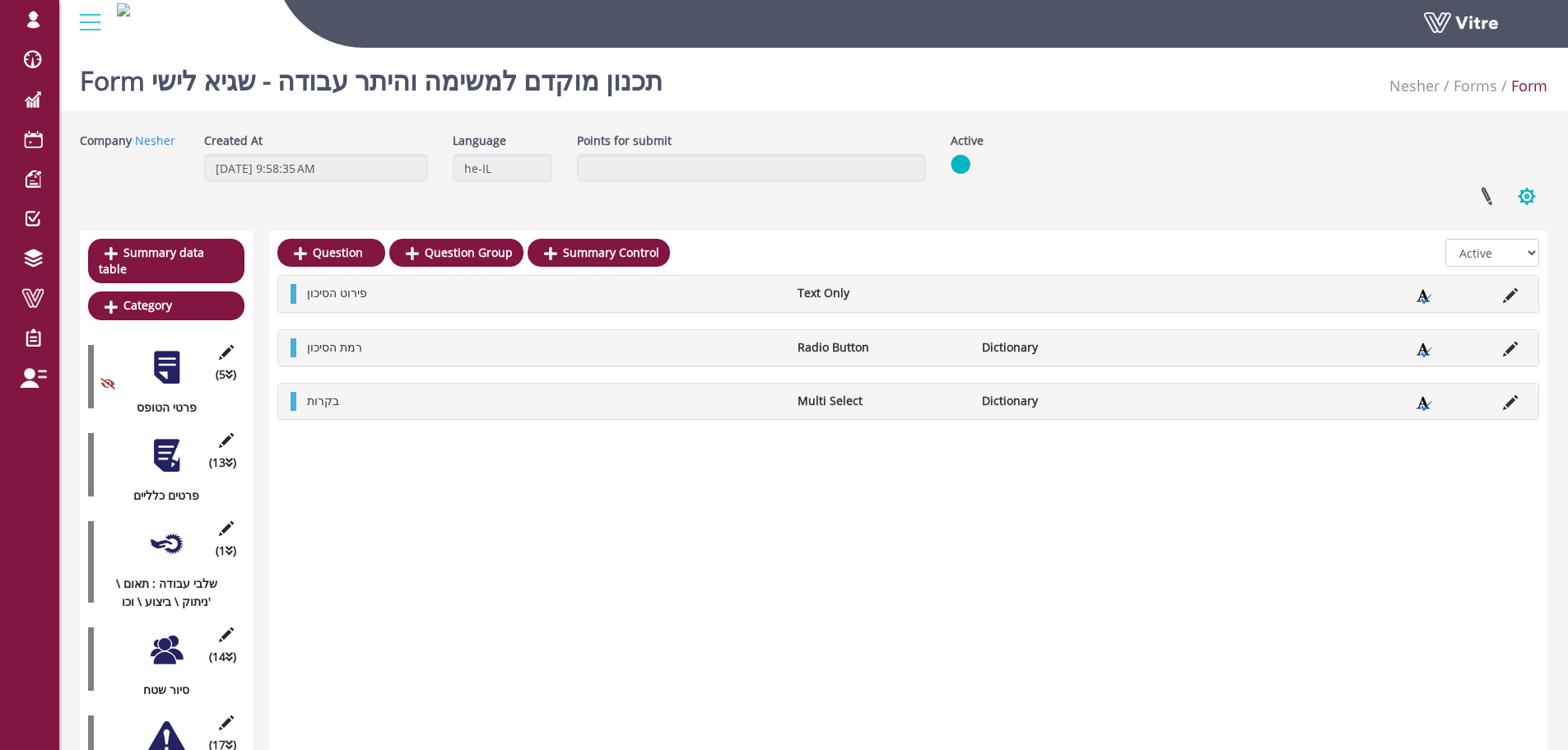
click at [1522, 203] on button "button" at bounding box center [1526, 195] width 41 height 44
click at [1517, 316] on link "Clone Form Category" at bounding box center [1472, 320] width 150 height 21
click at [1521, 209] on button "button" at bounding box center [1526, 195] width 41 height 44
click at [1487, 323] on link "Clone Form Category" at bounding box center [1472, 320] width 150 height 21
click at [1537, 187] on button "button" at bounding box center [1526, 195] width 41 height 44
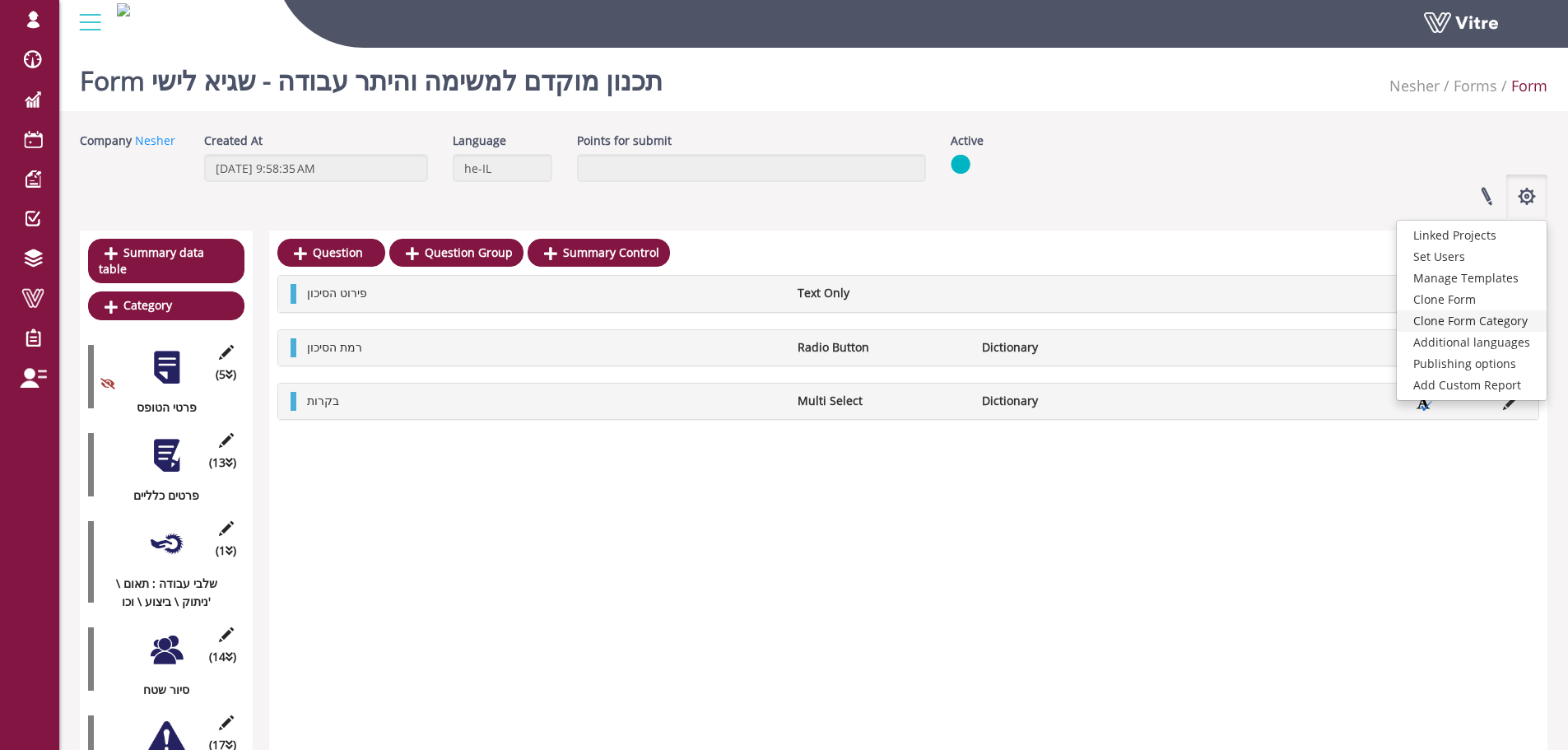
click at [1518, 319] on link "Clone Form Category" at bounding box center [1472, 320] width 150 height 21
click at [1525, 203] on button "button" at bounding box center [1526, 195] width 41 height 44
click at [1512, 322] on link "Clone Form Category" at bounding box center [1472, 320] width 150 height 21
click at [1525, 191] on button "button" at bounding box center [1526, 195] width 41 height 44
click at [1507, 323] on link "Clone Form Category" at bounding box center [1472, 320] width 150 height 21
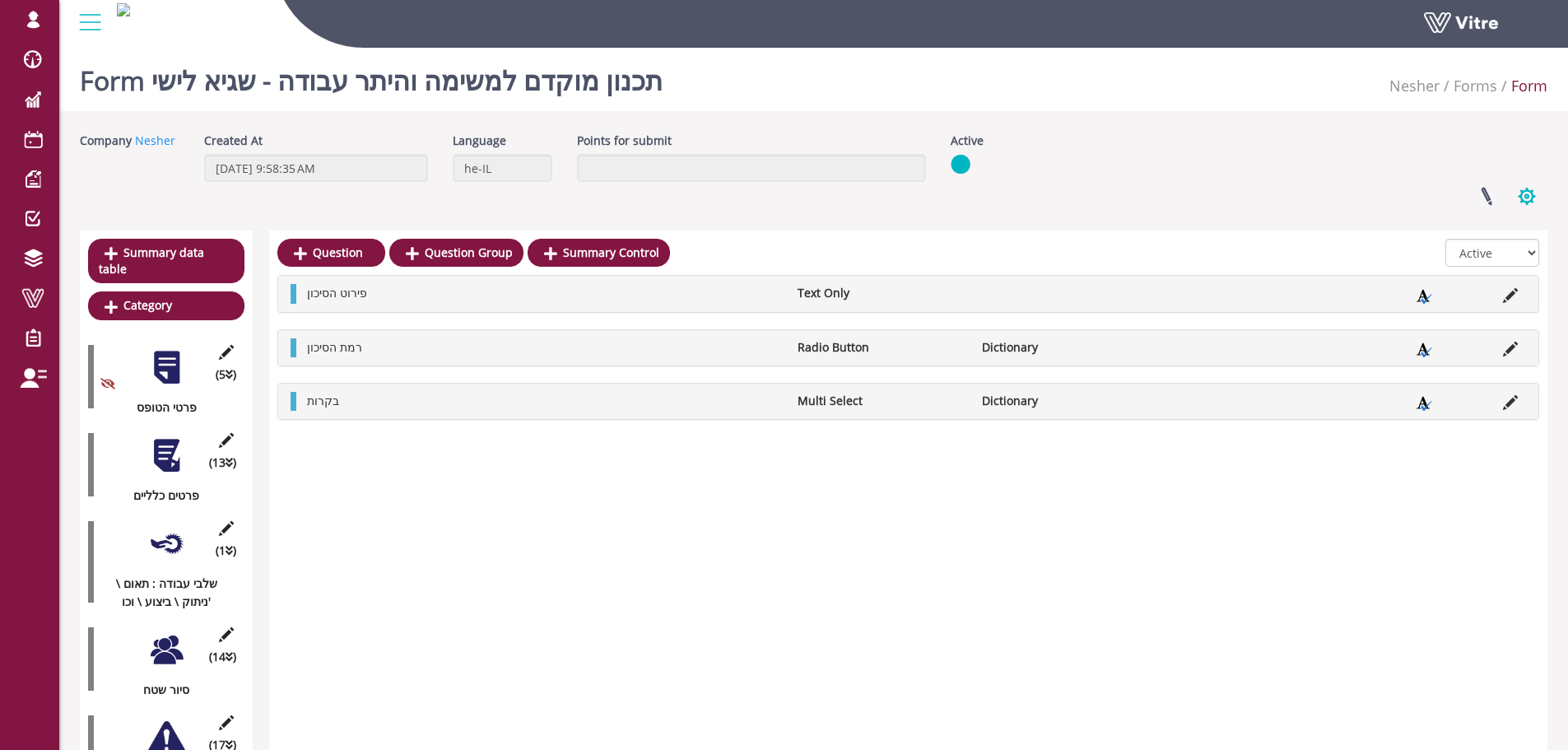
click at [1534, 195] on button "button" at bounding box center [1526, 195] width 41 height 44
click at [1466, 320] on link "Clone Form Category" at bounding box center [1472, 320] width 150 height 21
click at [1535, 189] on button "button" at bounding box center [1526, 195] width 41 height 44
click at [1500, 326] on link "Clone Form Category" at bounding box center [1472, 320] width 150 height 21
click at [1533, 206] on button "button" at bounding box center [1526, 195] width 41 height 44
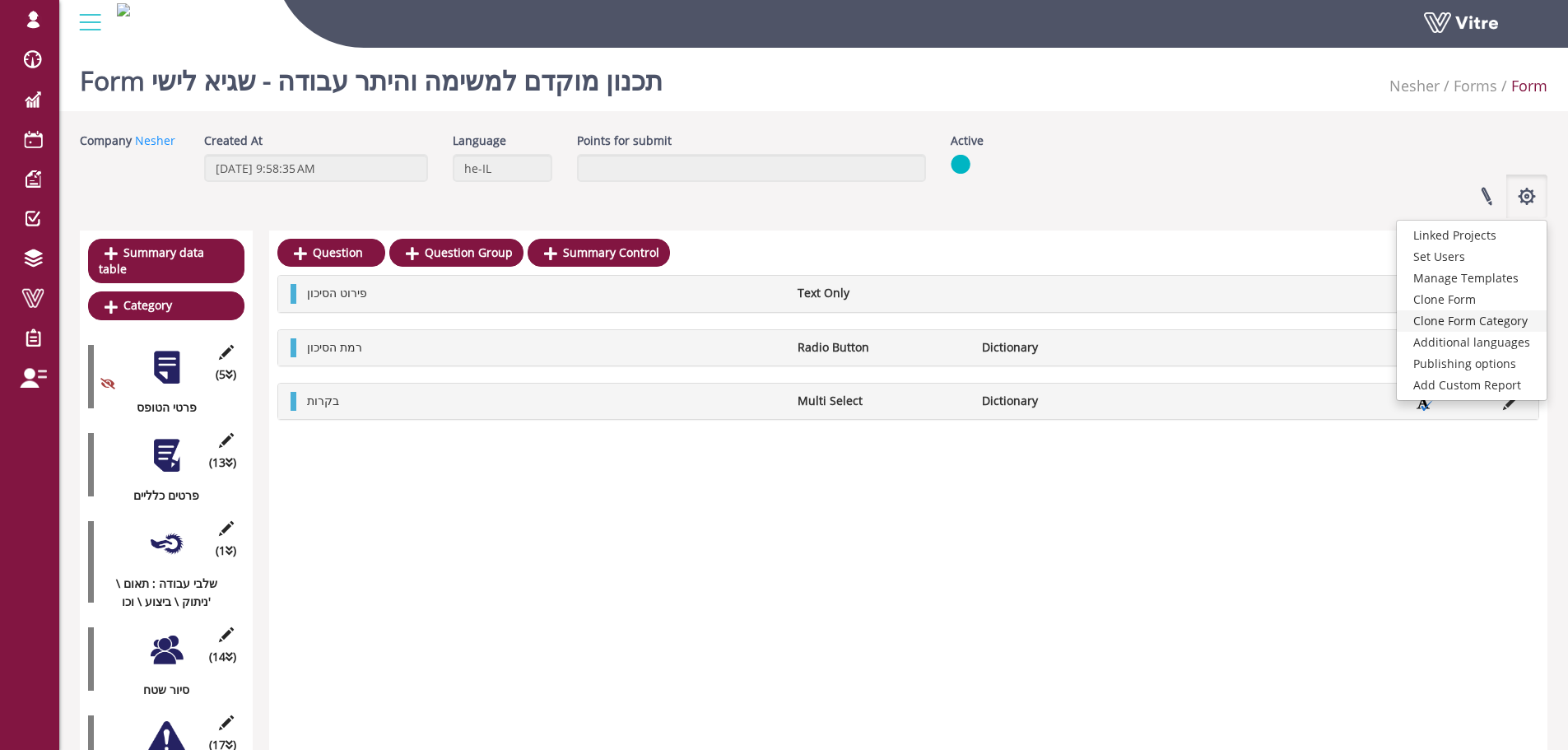
click at [1504, 317] on link "Clone Form Category" at bounding box center [1472, 320] width 150 height 21
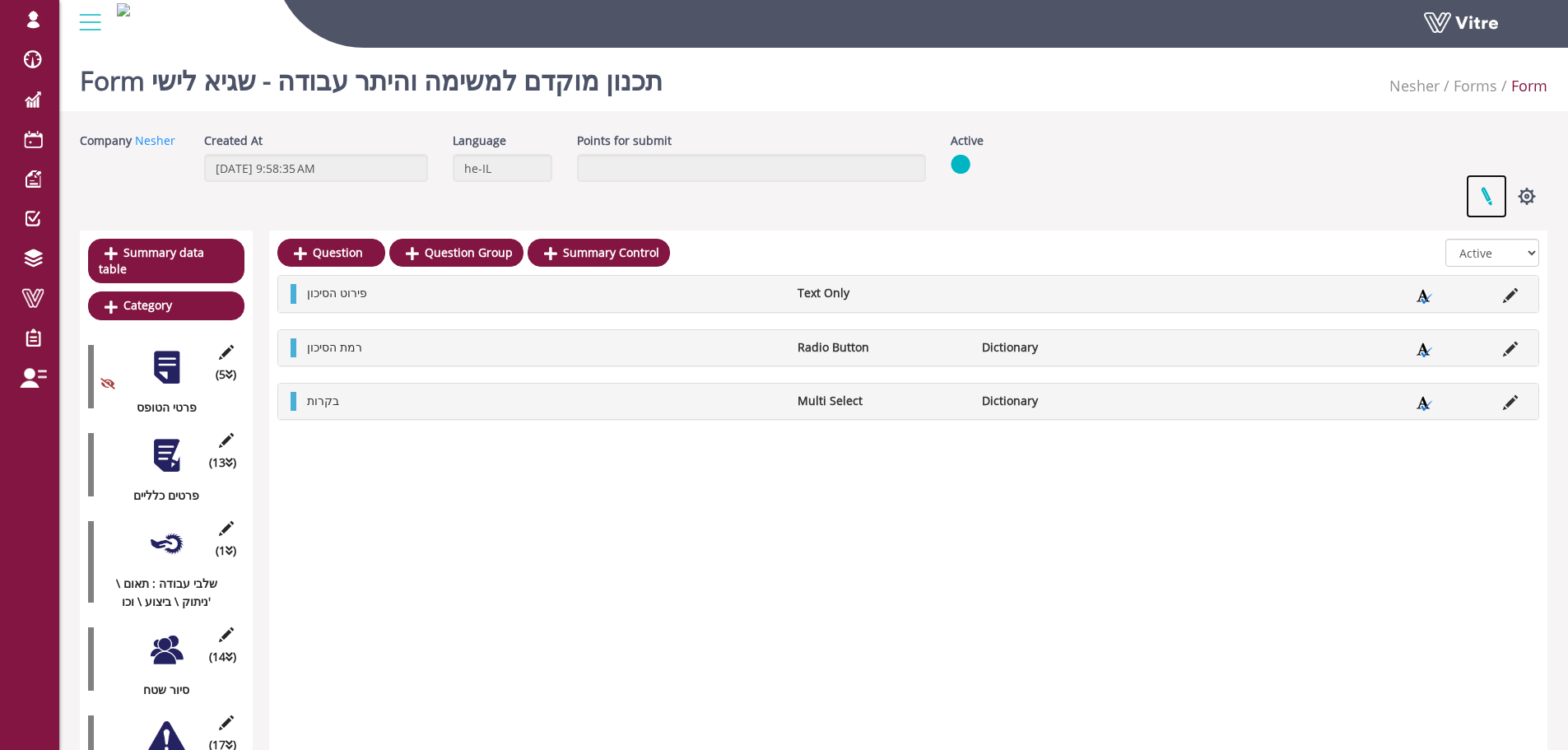
click at [1482, 194] on link at bounding box center [1486, 195] width 41 height 44
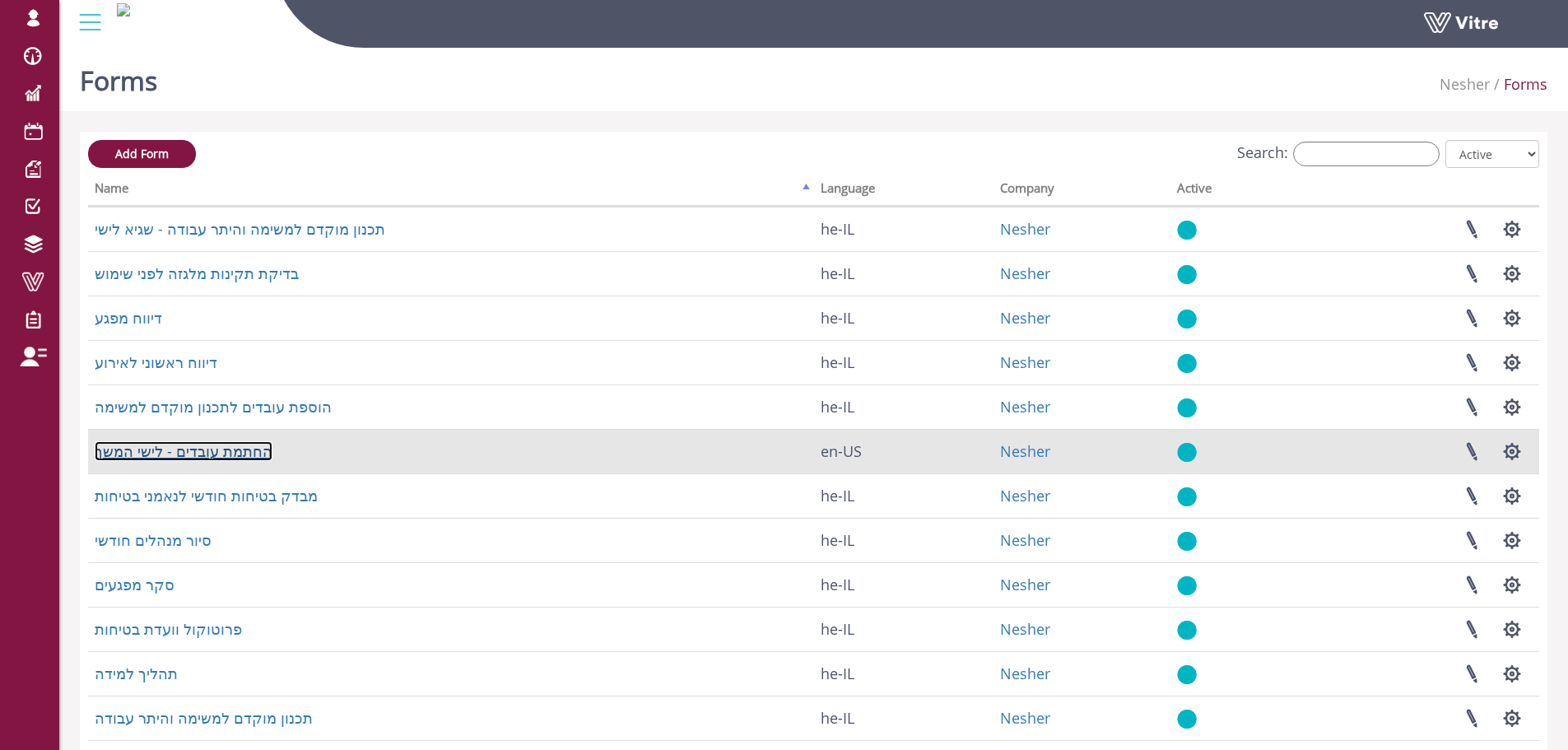
click at [234, 456] on link "החתמת עובדים - לישי המשך" at bounding box center [183, 450] width 178 height 19
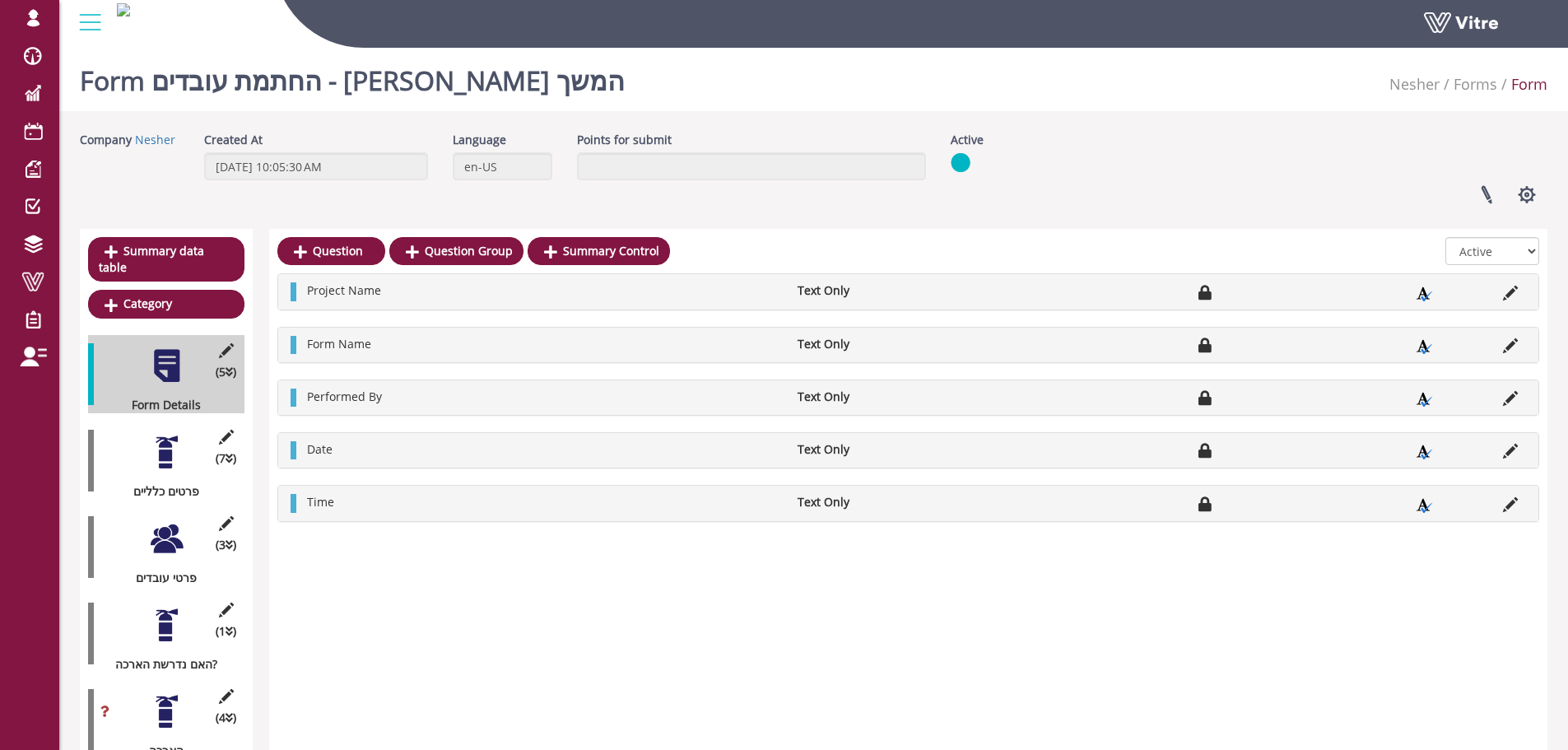
scroll to position [67, 0]
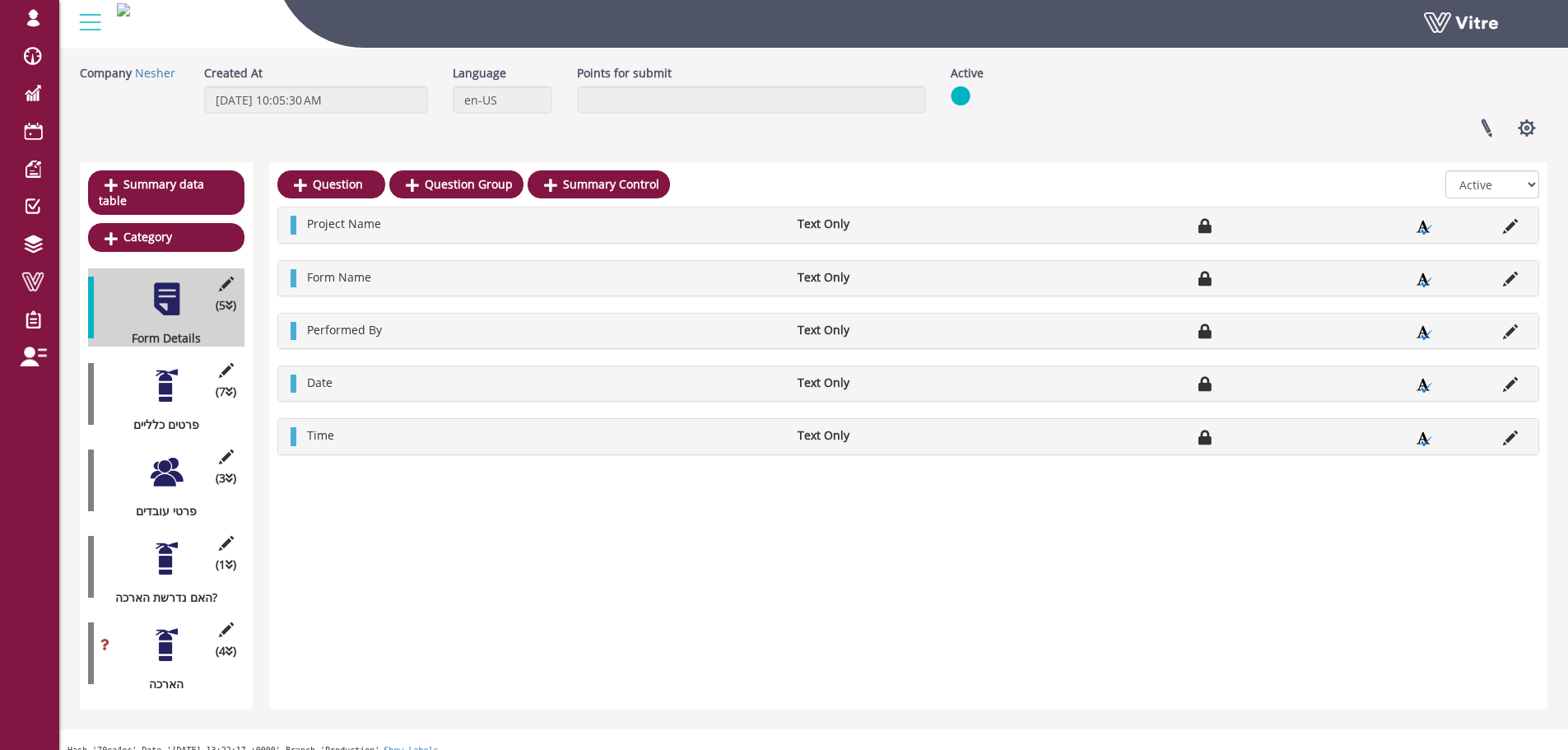
click at [169, 374] on div at bounding box center [167, 385] width 37 height 37
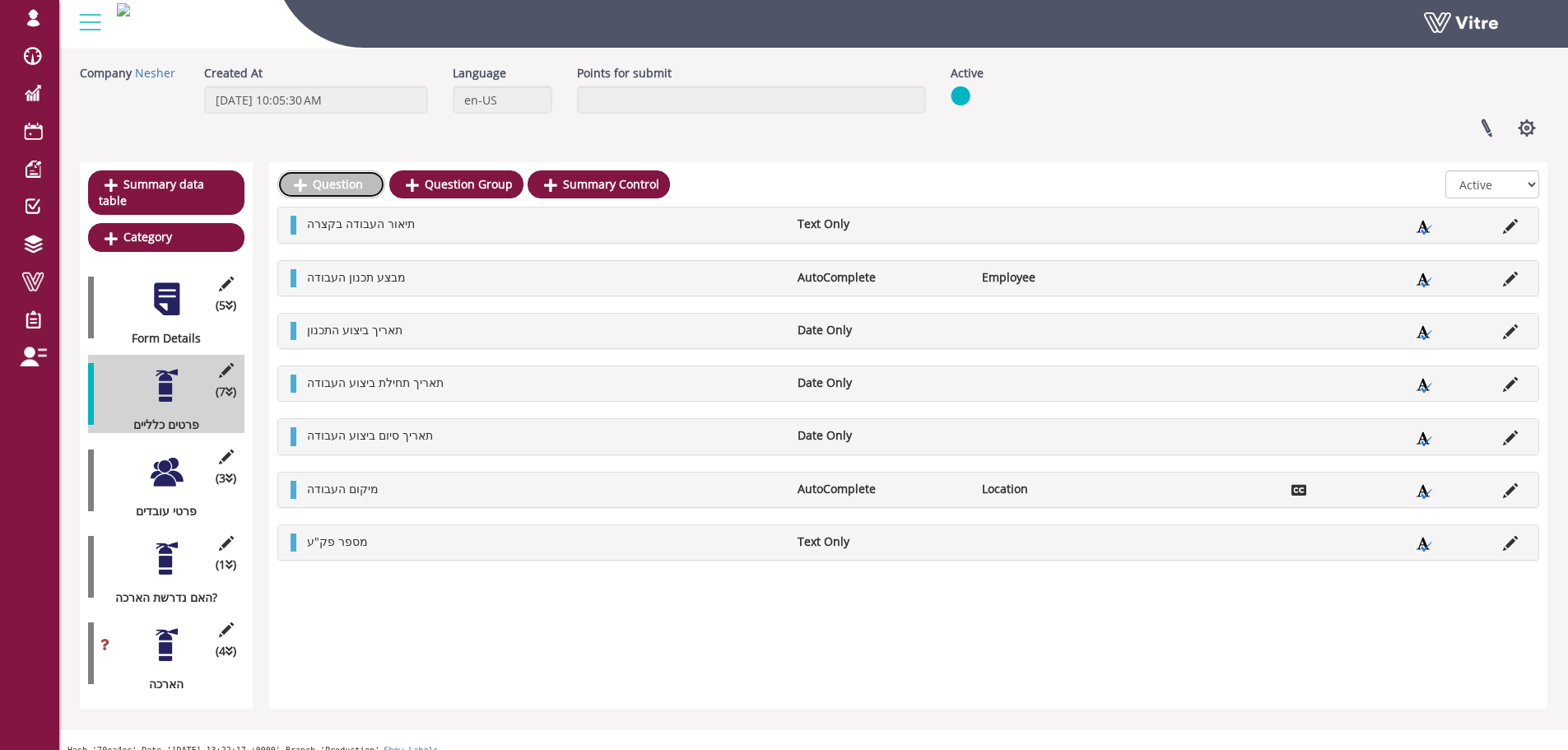
click at [349, 182] on link "Question" at bounding box center [331, 184] width 107 height 28
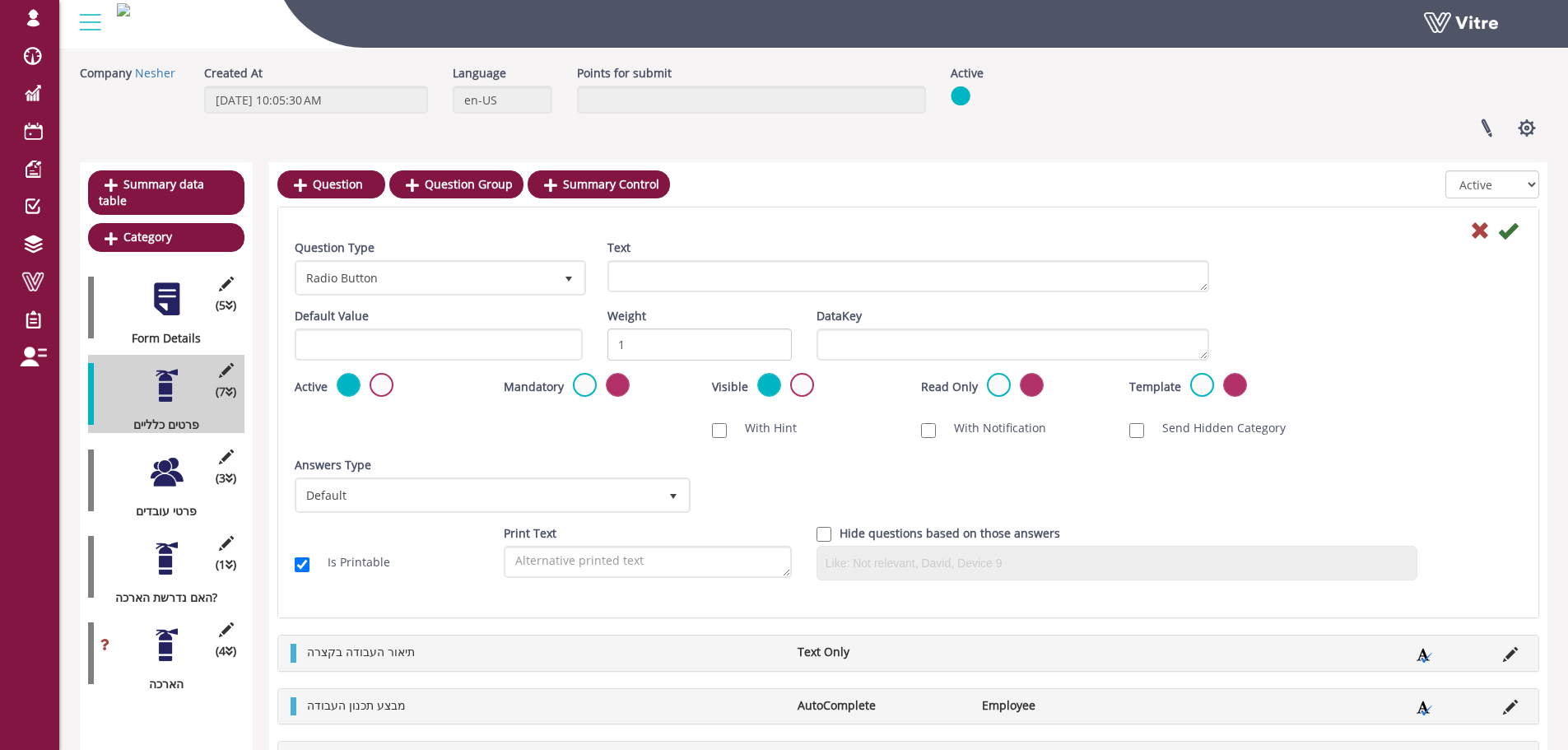
click at [788, 249] on div "Text" at bounding box center [909, 266] width 602 height 53
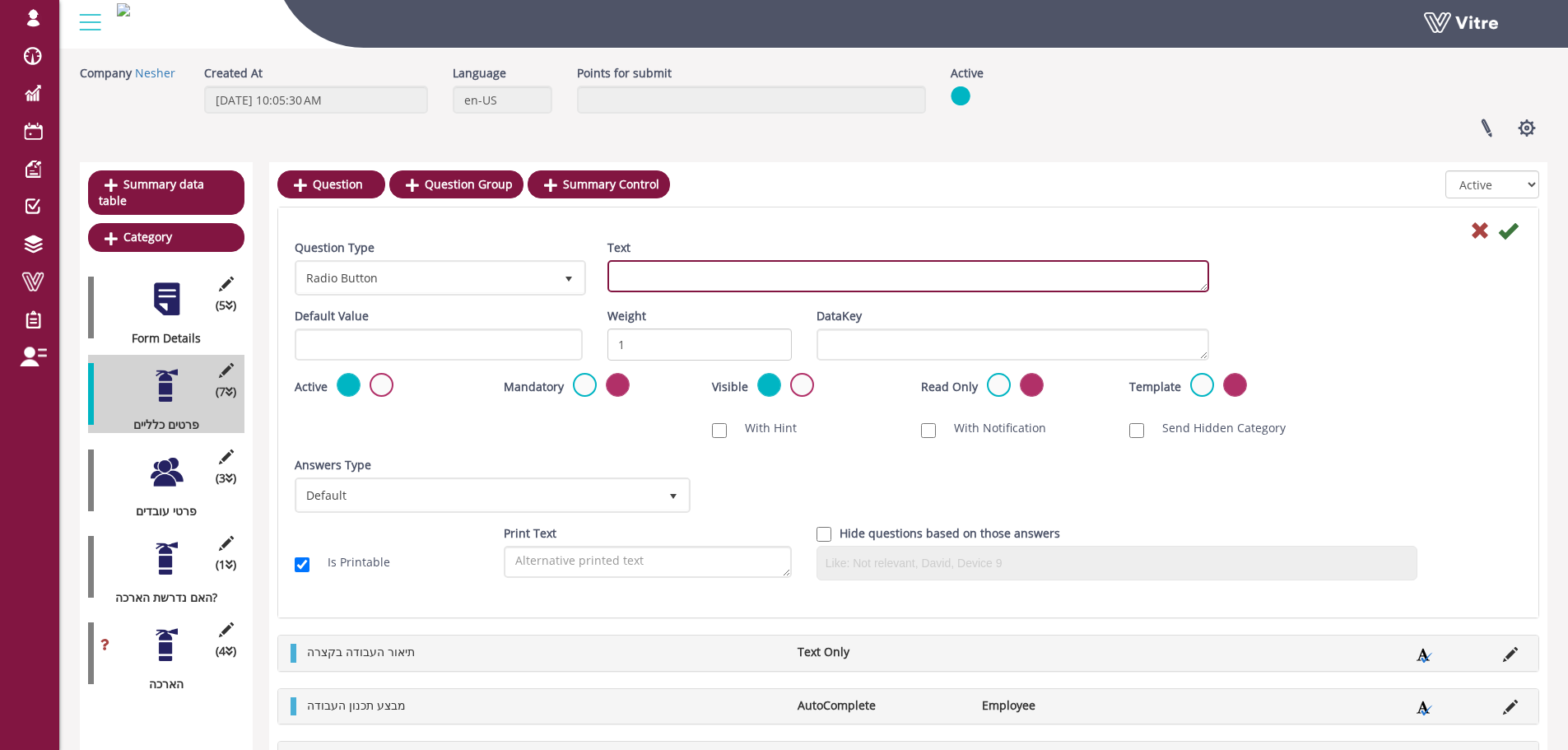
click at [762, 275] on textarea "Text" at bounding box center [909, 276] width 602 height 32
type textarea "מיקום מדוייק"
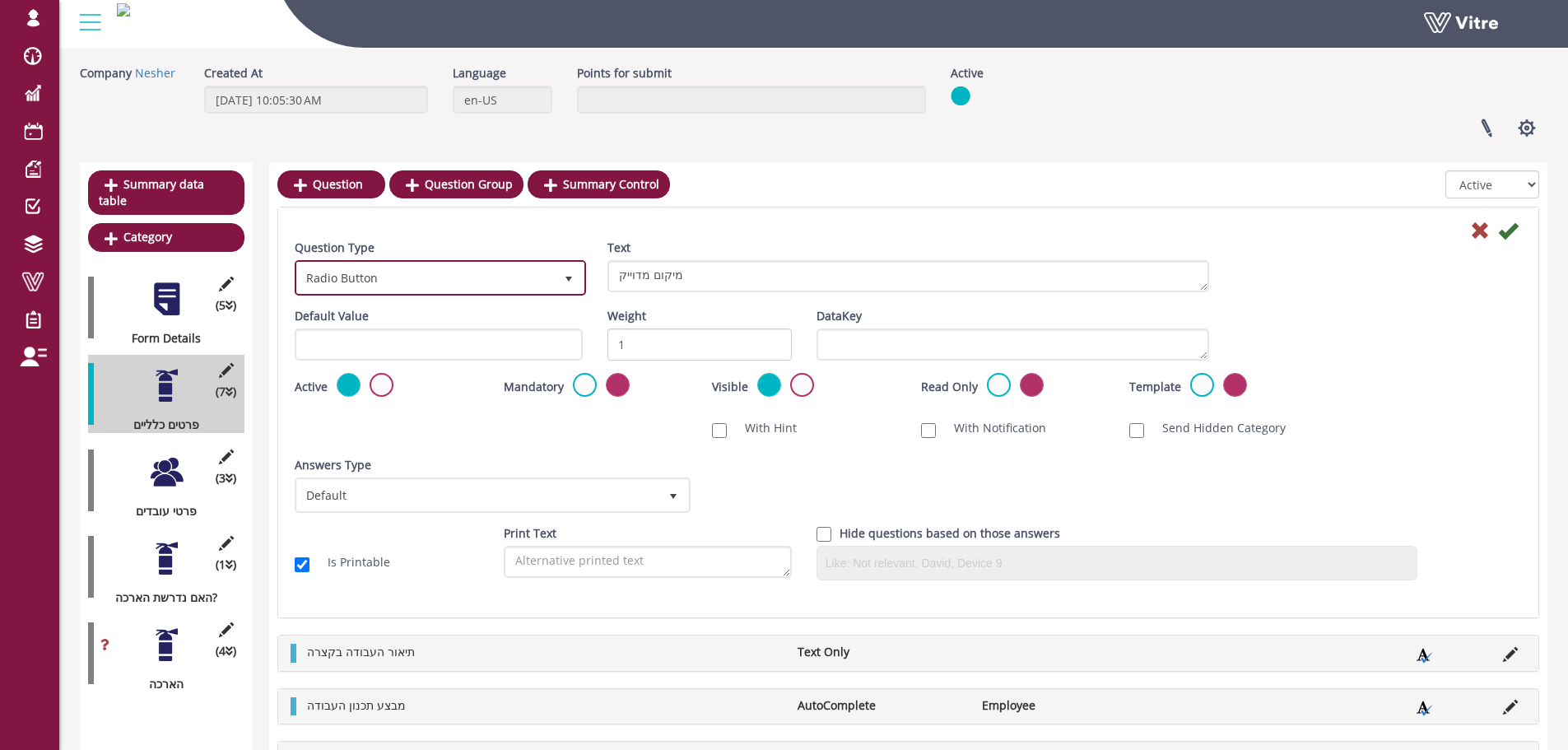
click at [495, 260] on span "Radio Button 3" at bounding box center [440, 278] width 292 height 35
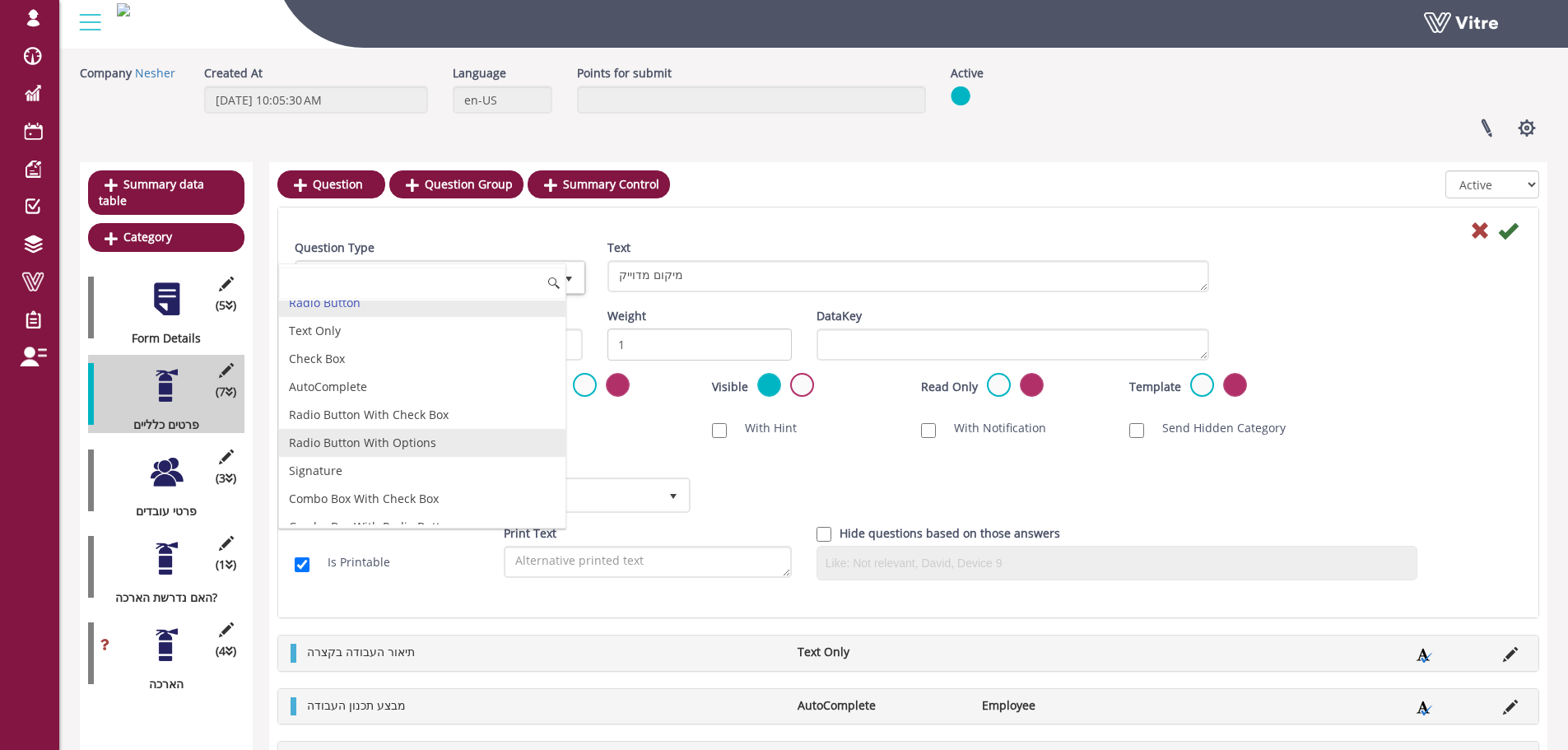
scroll to position [0, 0]
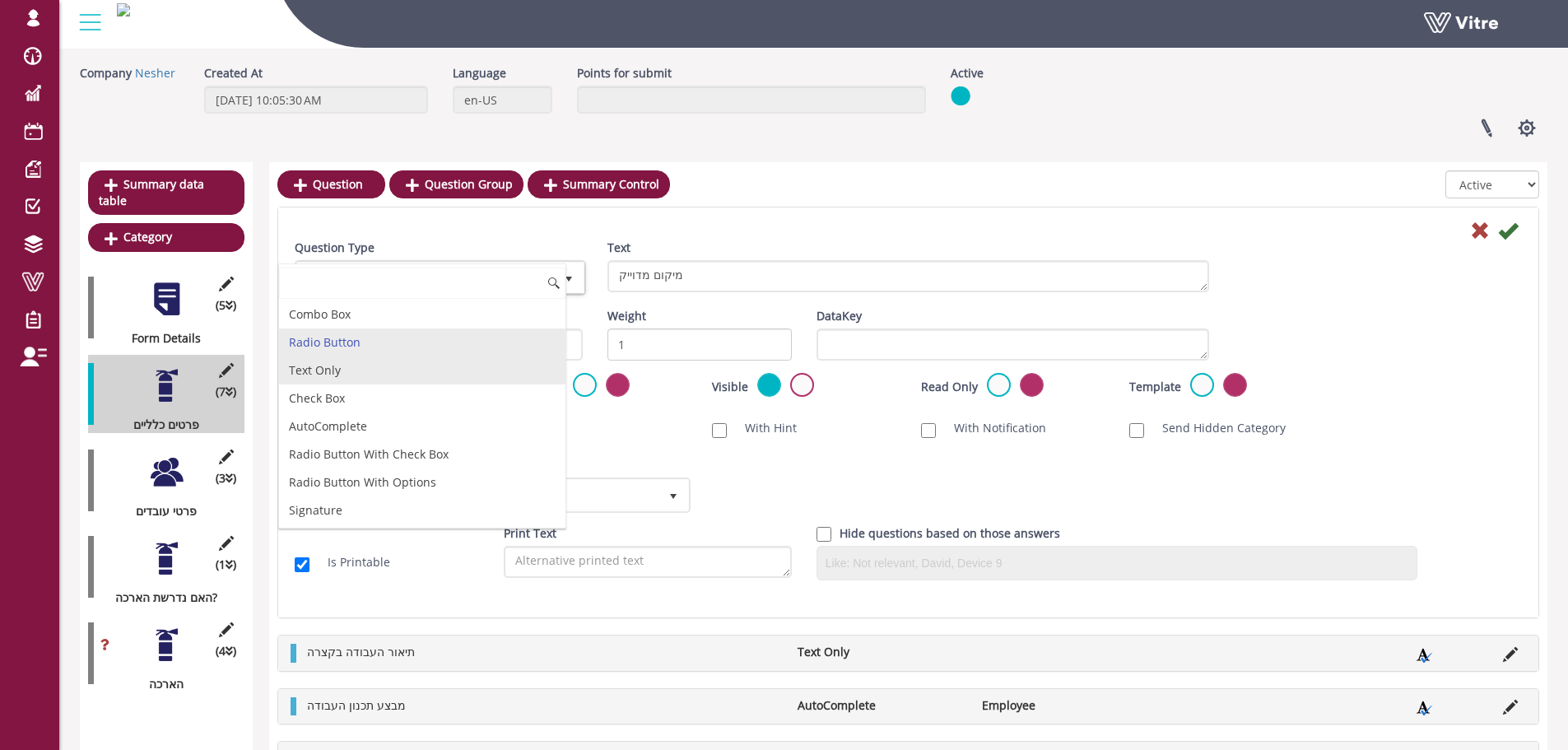
click at [345, 369] on li "Text Only" at bounding box center [421, 370] width 286 height 28
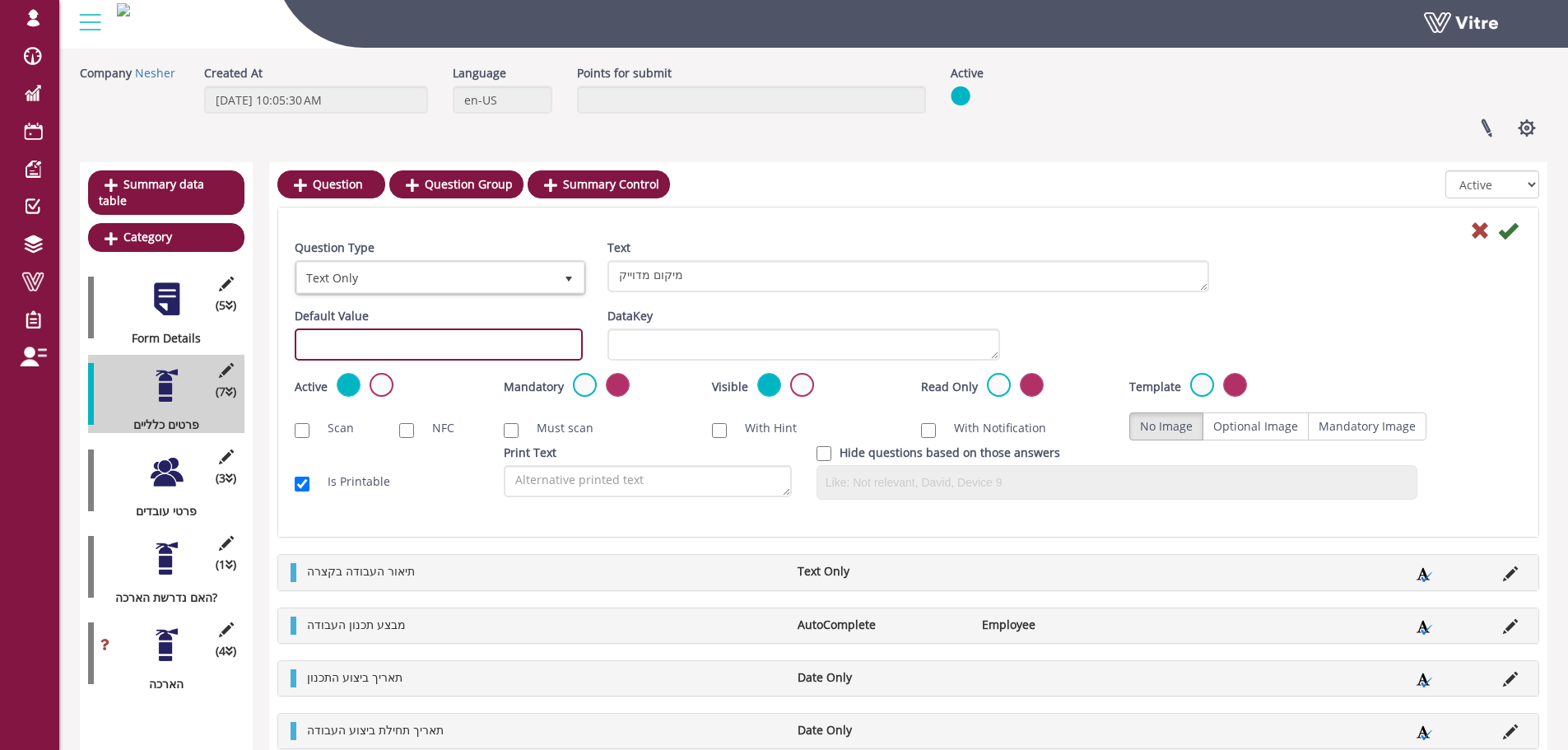
click at [433, 350] on input "text" at bounding box center [438, 344] width 288 height 32
paste input "#task.PRE0208"
type input "#task.PRE0208"
click at [448, 501] on div "Is Printable Print Text Hide questions based on those answers" at bounding box center [909, 478] width 1252 height 68
click at [1512, 227] on icon at bounding box center [1507, 230] width 19 height 19
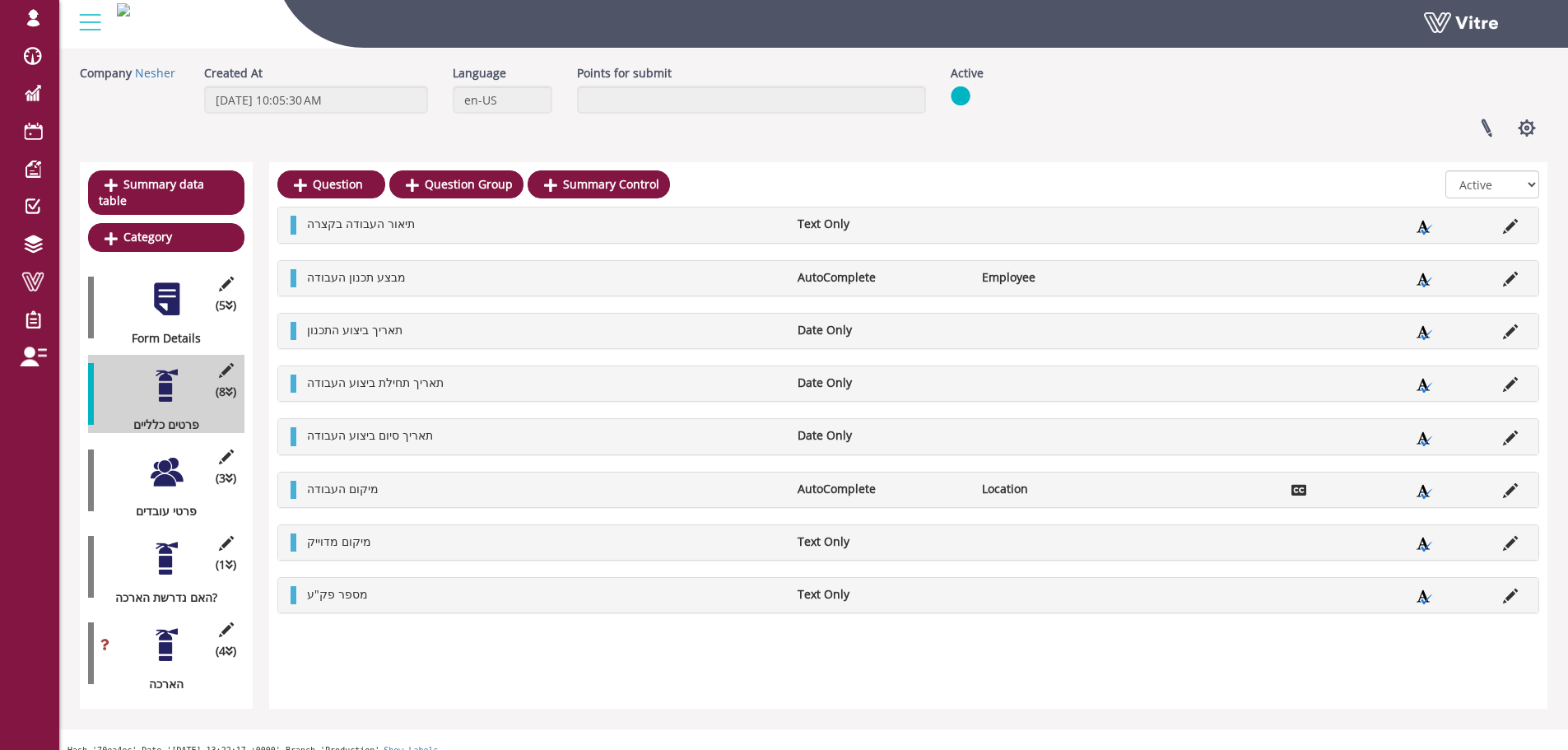
click at [160, 454] on div at bounding box center [167, 472] width 37 height 37
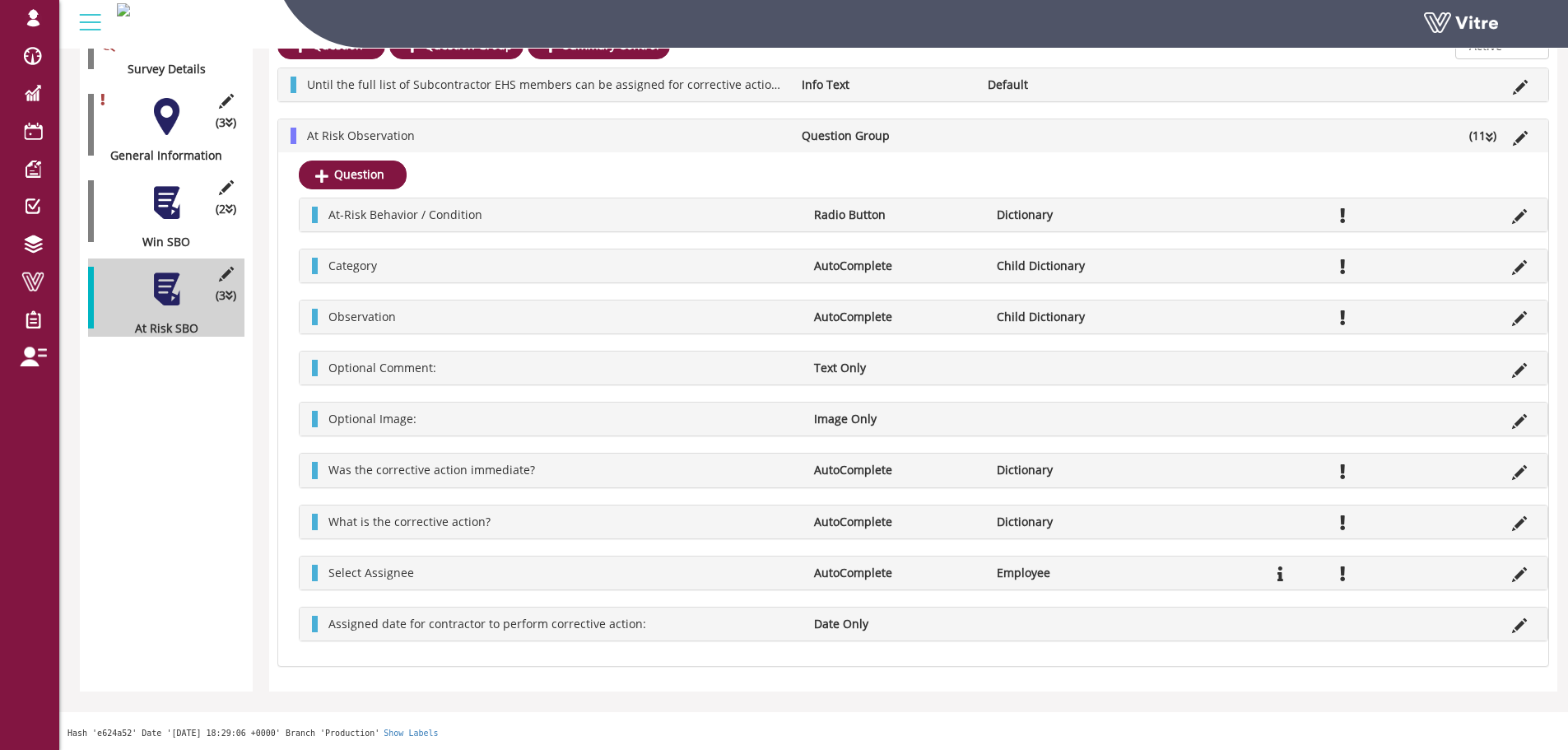
scroll to position [281, 0]
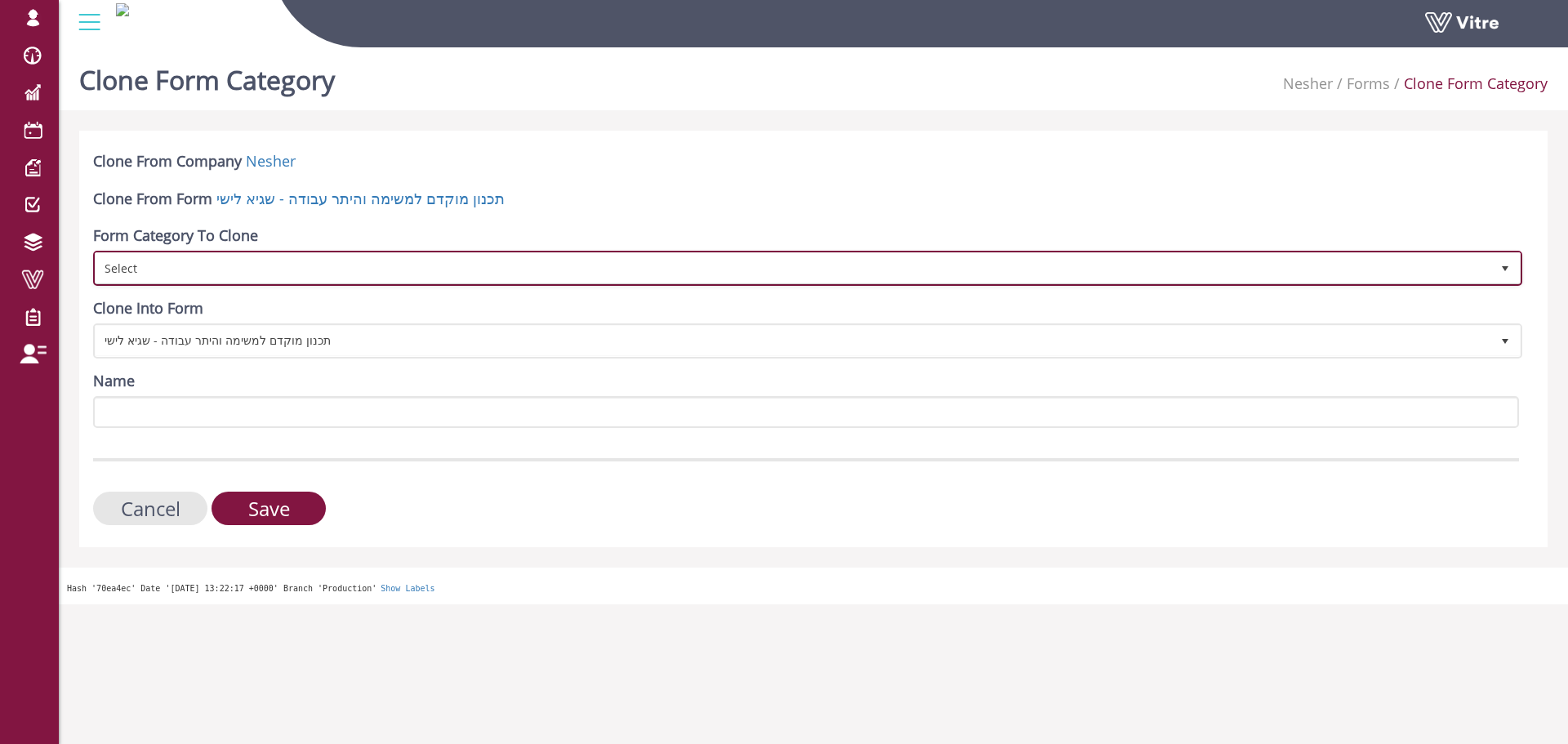
click at [241, 261] on span "Select" at bounding box center [793, 267] width 1395 height 29
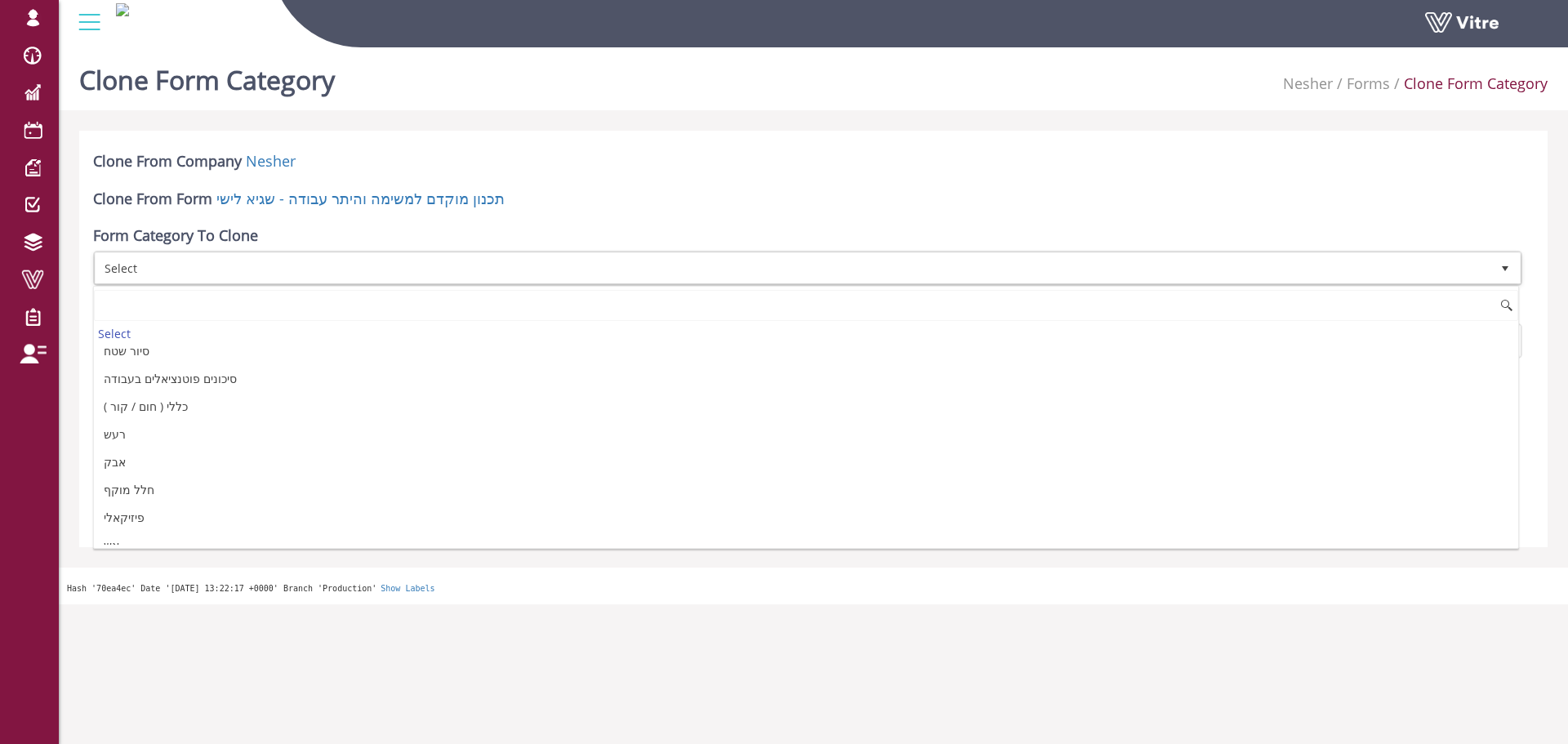
scroll to position [9, 0]
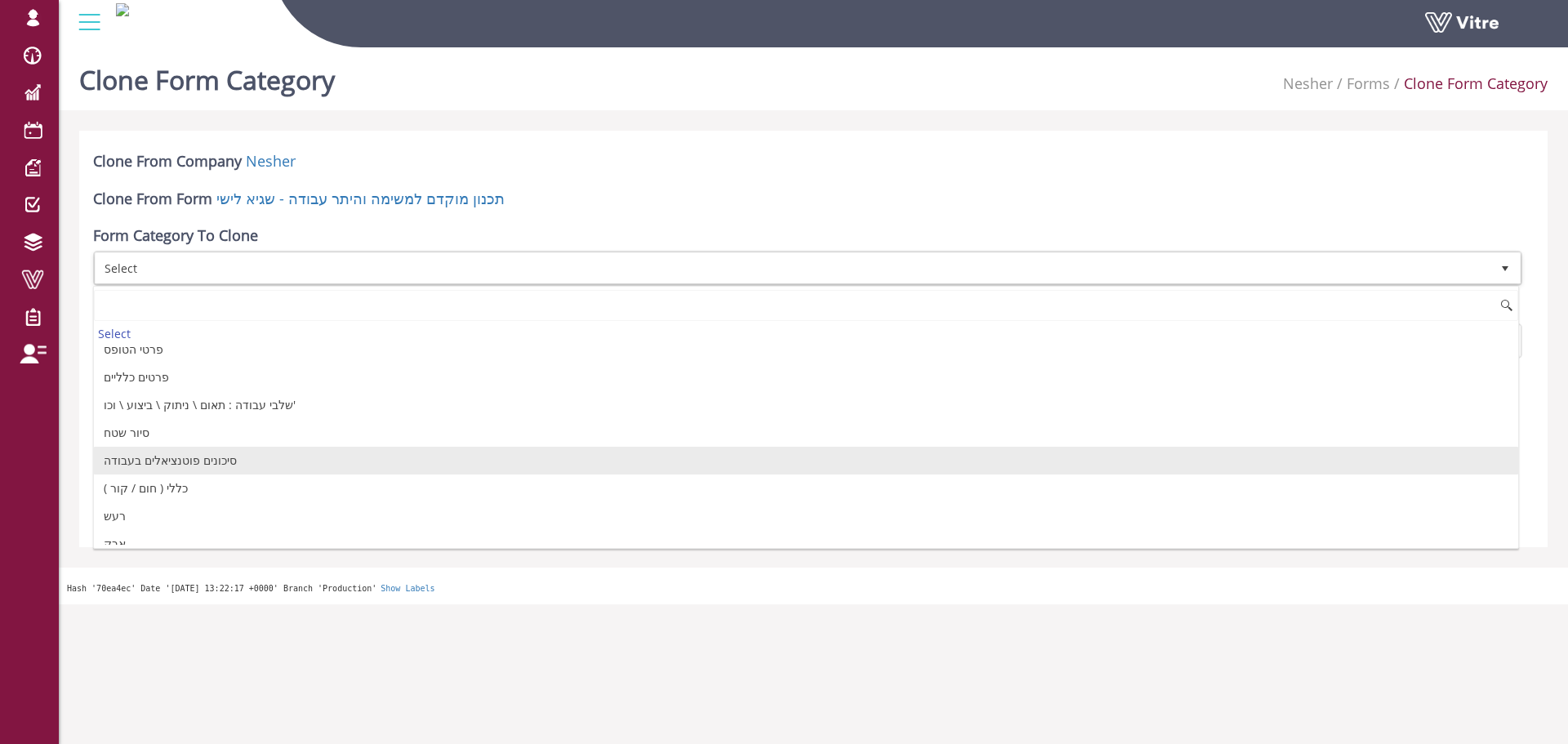
click at [219, 467] on li "סיכונים פוטנציאלים בעבודה" at bounding box center [806, 460] width 1425 height 28
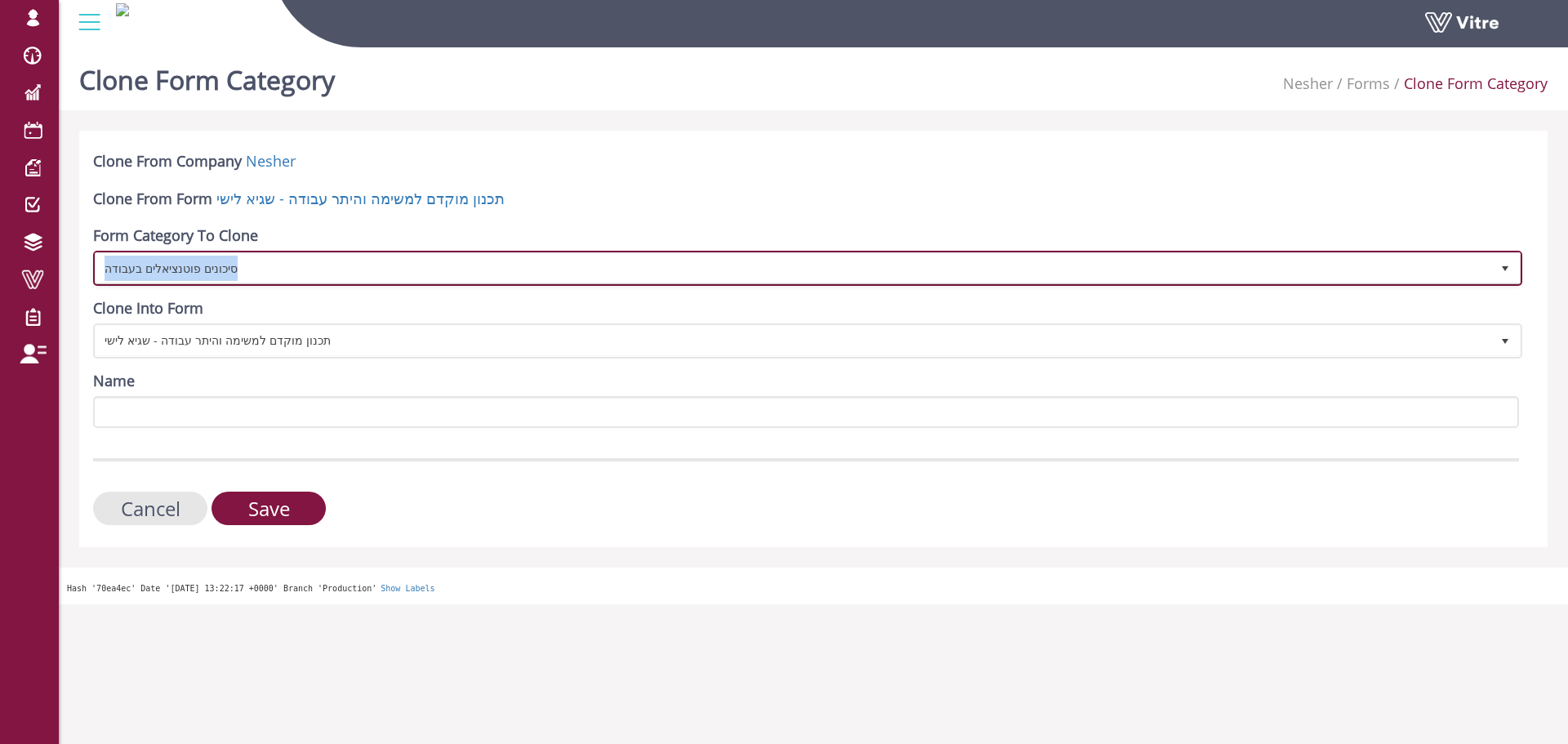
copy span "סיכונים פוטנציאלים בעבודה"
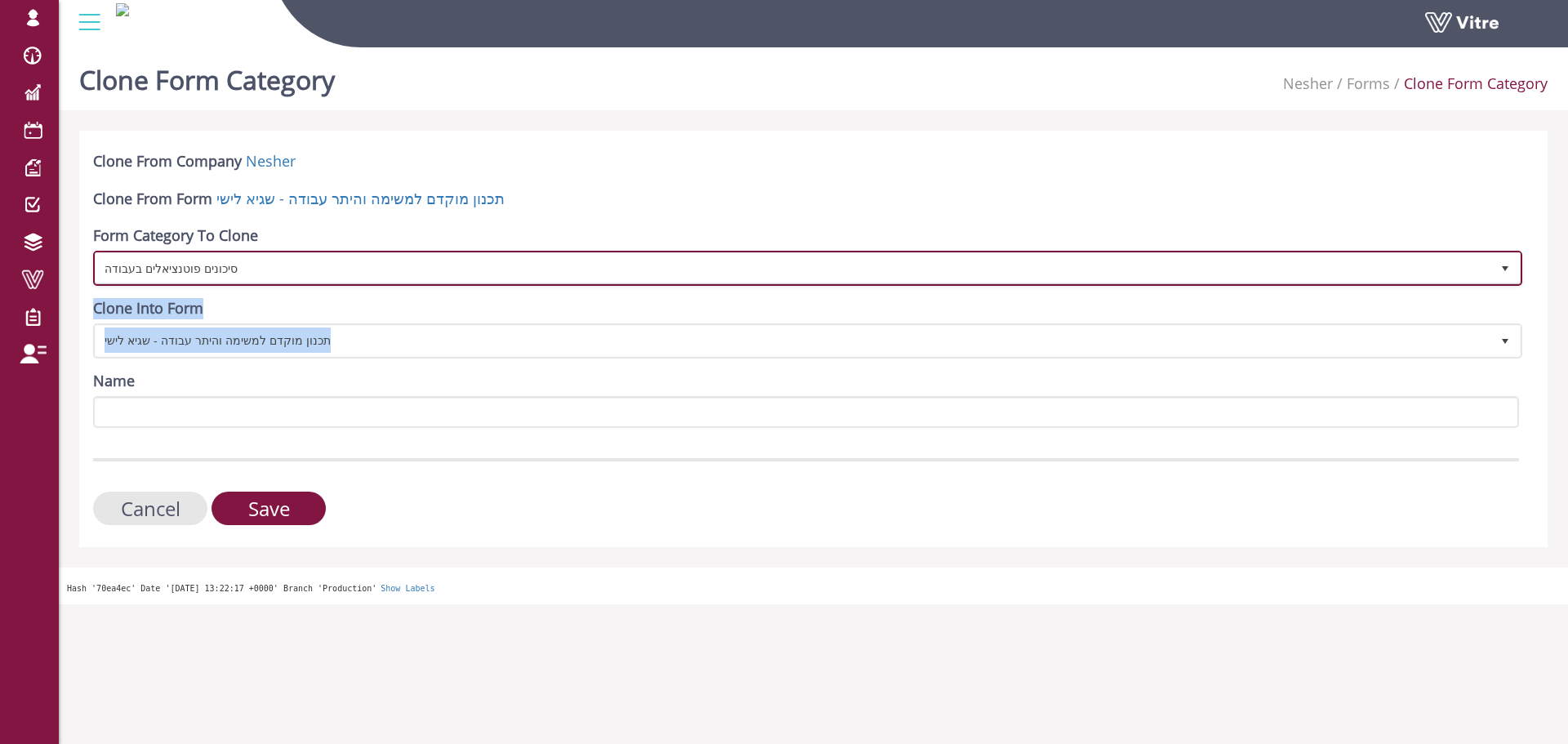
drag, startPoint x: 309, startPoint y: 267, endPoint x: 199, endPoint y: 410, distance: 180.4
click at [199, 410] on form "Clone From Company Nesher Clone From Form תכנון מוקדם למשימה והיתר עבודה - שגיא…" at bounding box center [806, 337] width 1426 height 374
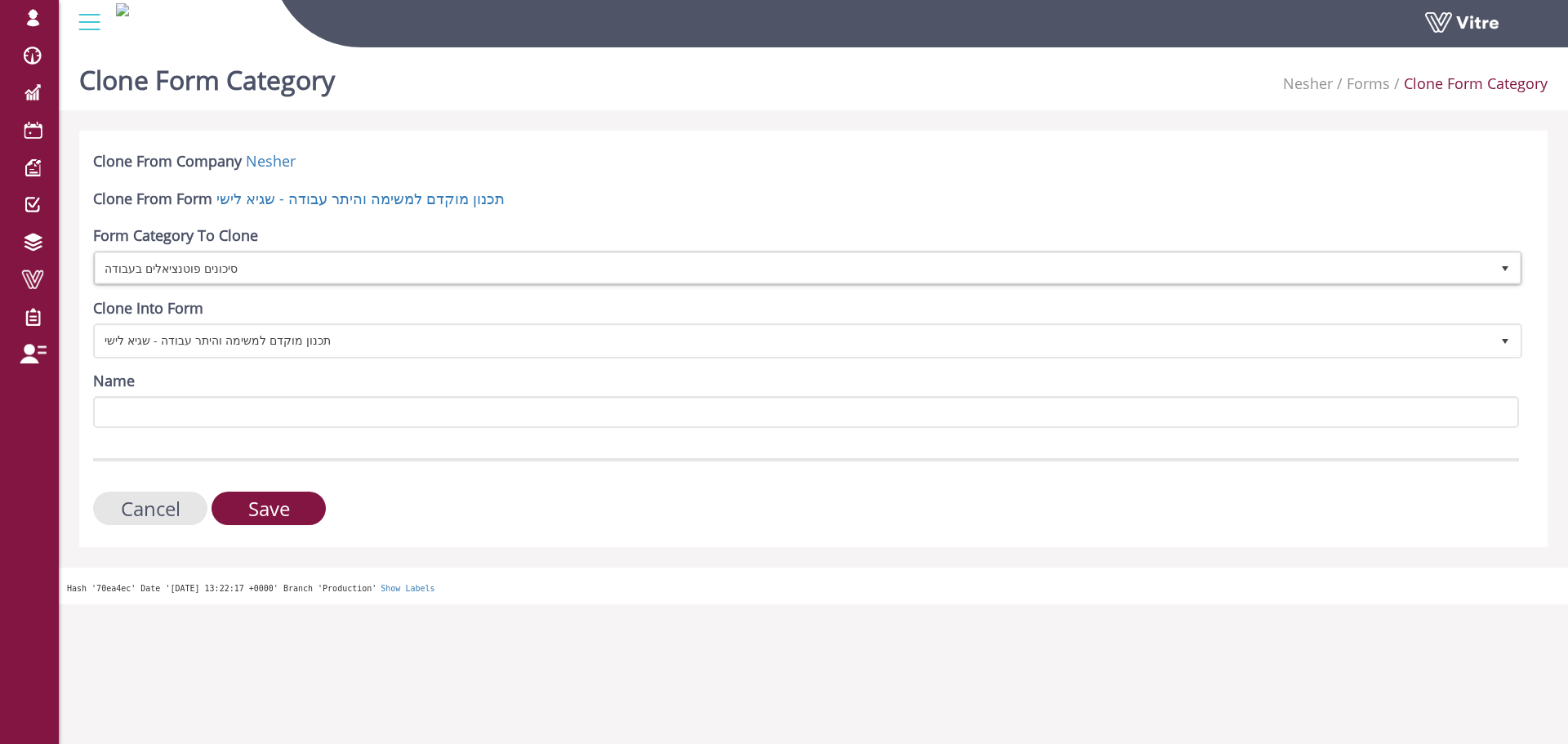
click at [199, 429] on form "Clone From Company Nesher Clone From Form תכנון מוקדם למשימה והיתר עבודה - שגיא…" at bounding box center [806, 337] width 1426 height 374
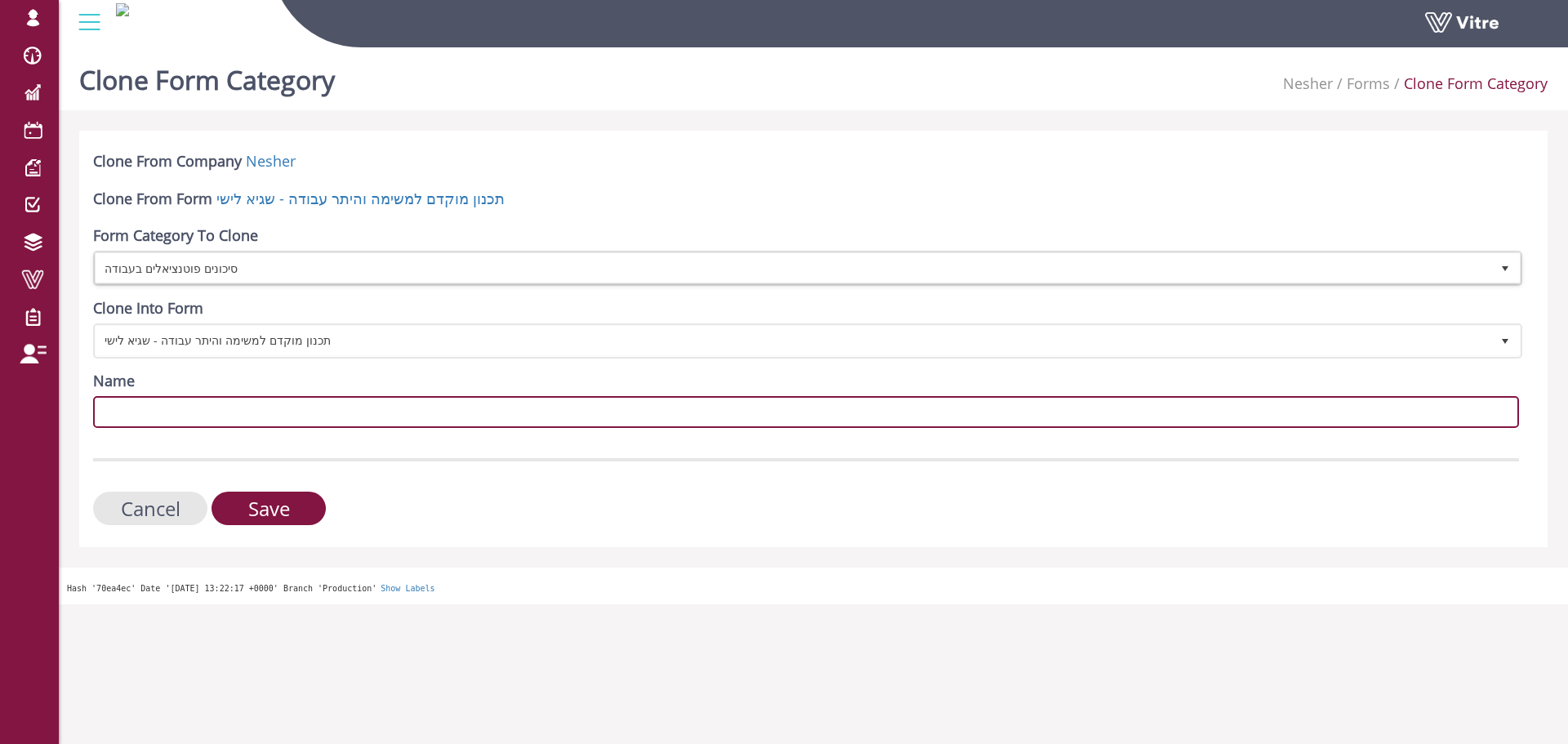
click at [200, 419] on input "Name" at bounding box center [806, 411] width 1426 height 32
paste input "סיכונים פוטנציאלים בעבודה"
type input "סיכונים פוטנציאלים בעבודה"
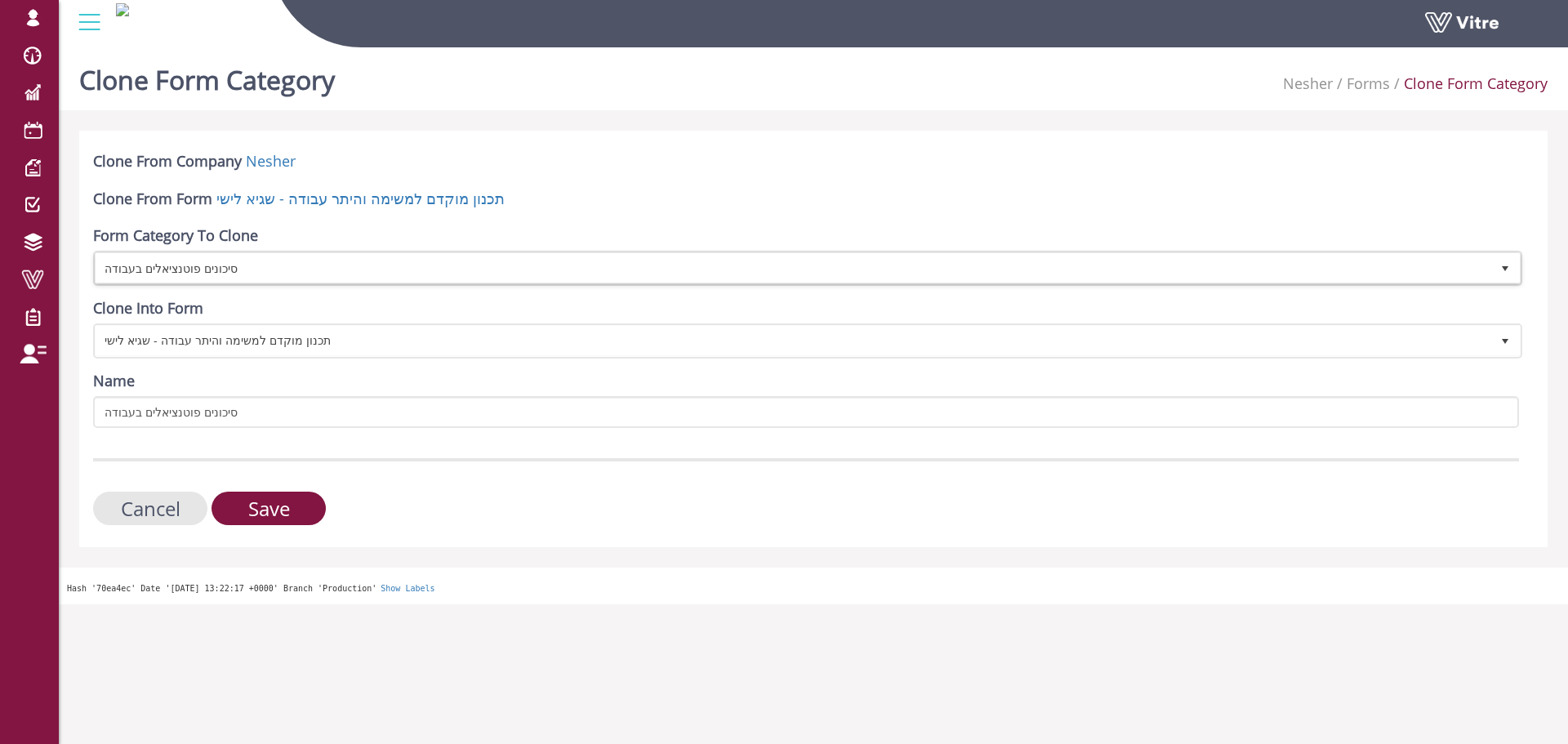
click at [381, 386] on div "Name סיכונים פוטנציאלים בעבודה" at bounding box center [806, 399] width 1426 height 57
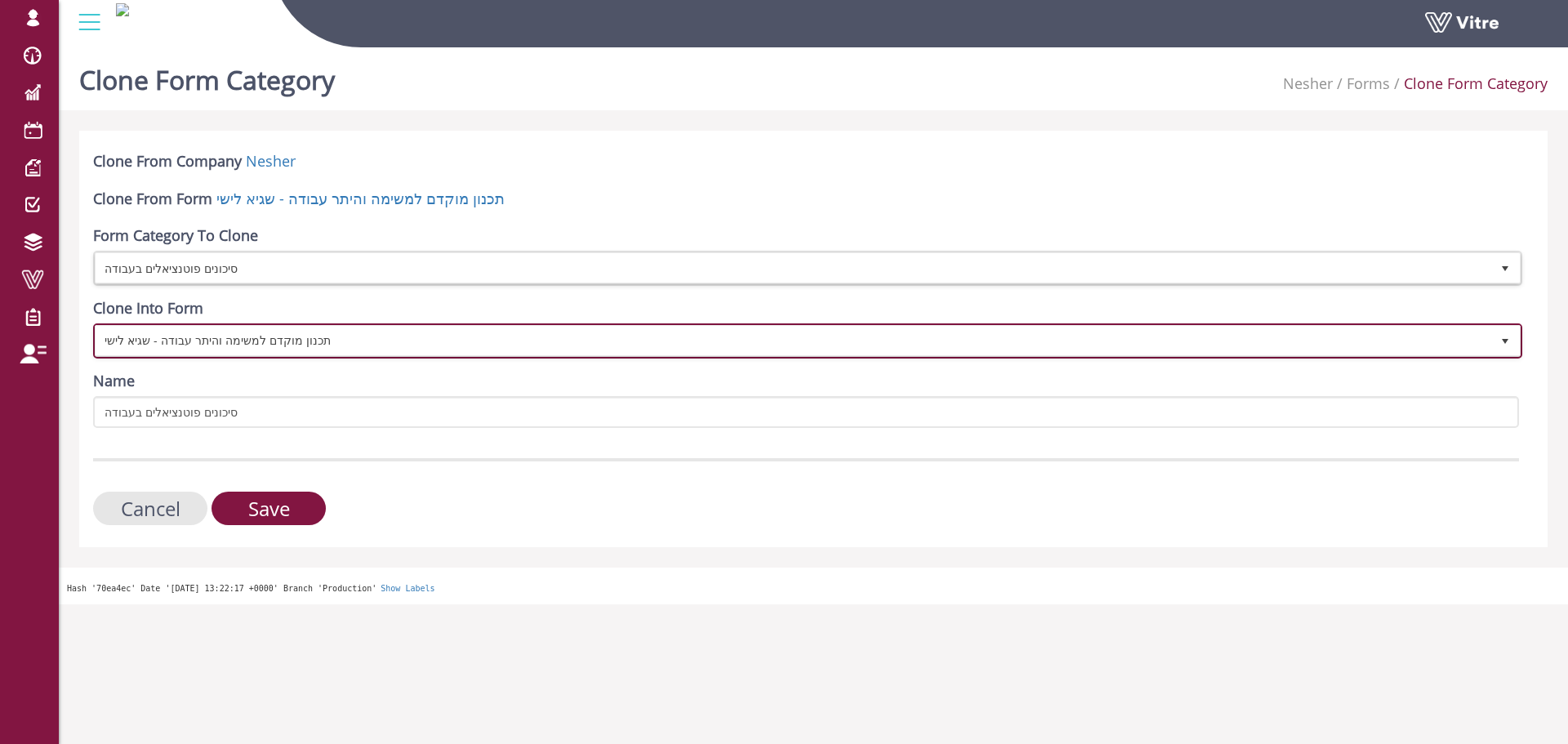
click at [237, 340] on span "תכנון מוקדם למשימה והיתר עבודה - שגיא לישי" at bounding box center [793, 341] width 1395 height 29
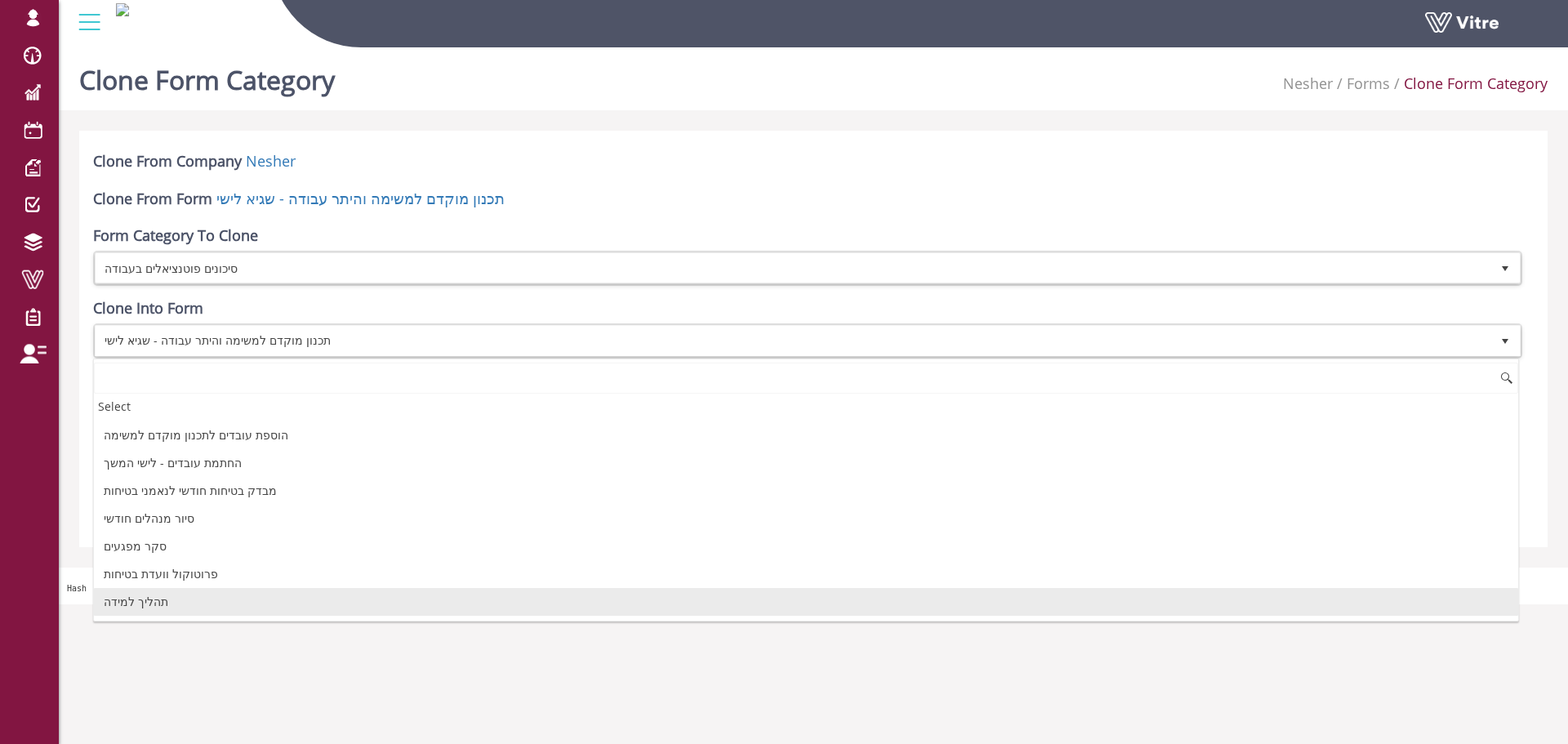
scroll to position [26, 0]
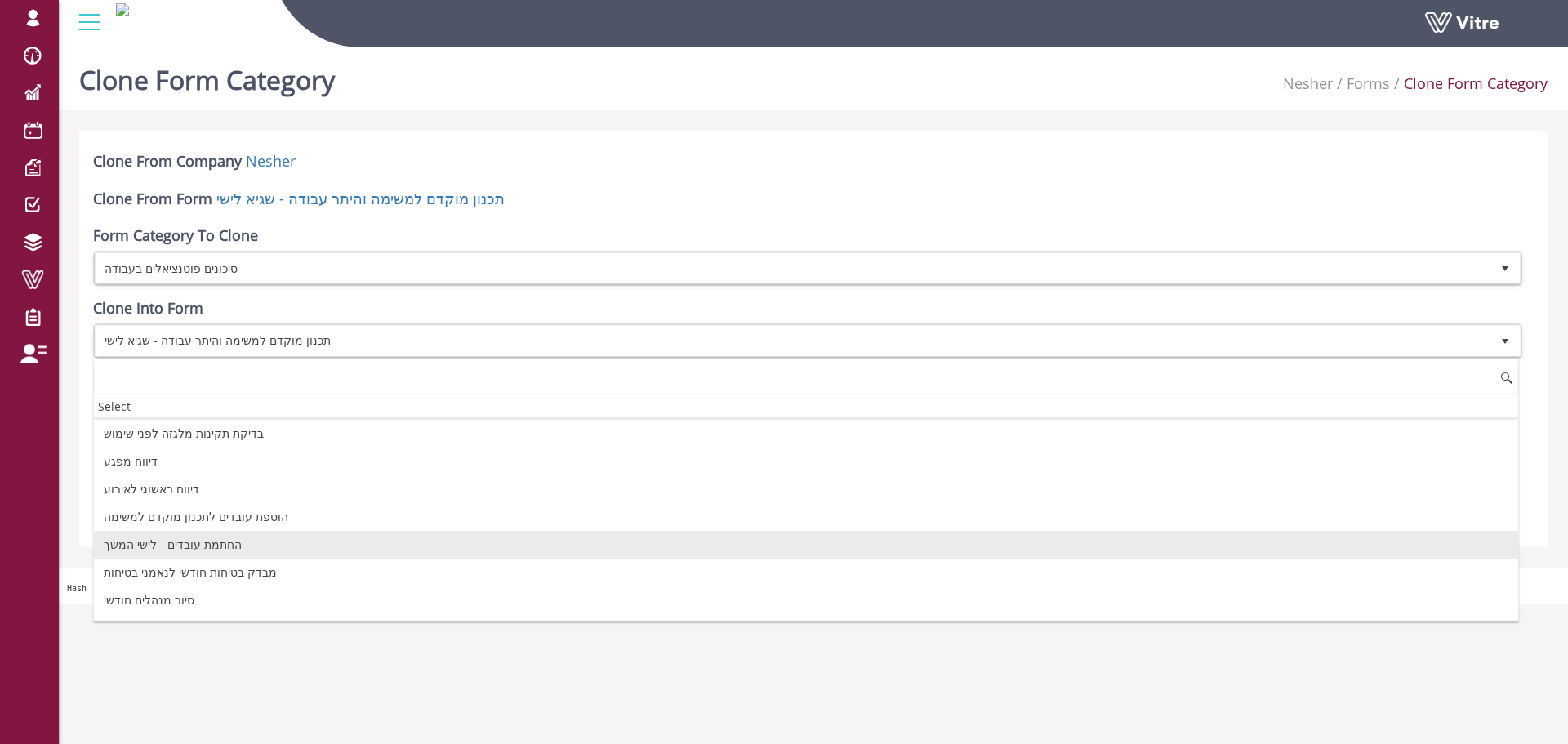
click at [195, 548] on li "החתמת עובדים - לישי המשך" at bounding box center [806, 545] width 1425 height 28
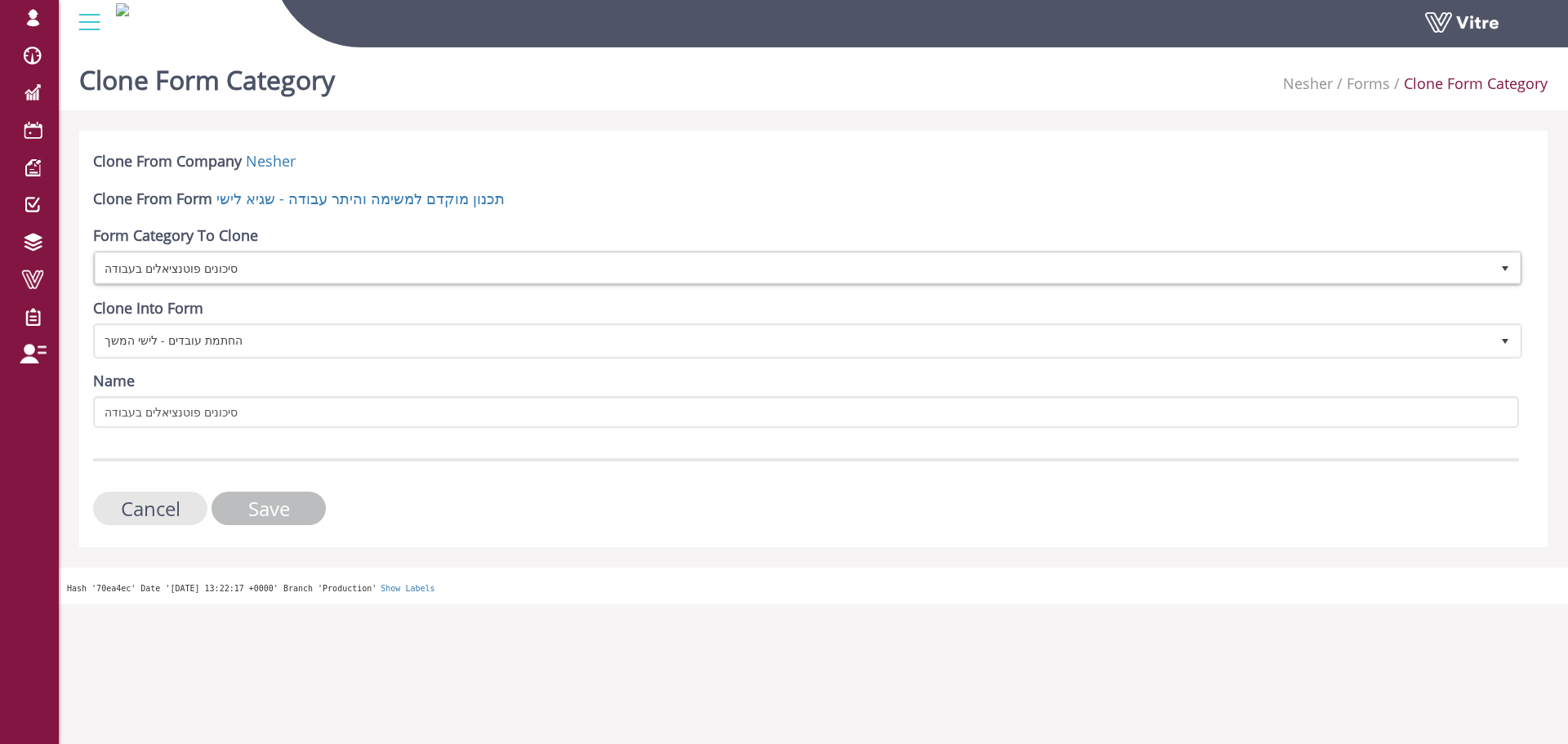
click at [287, 507] on input "Save" at bounding box center [268, 508] width 114 height 33
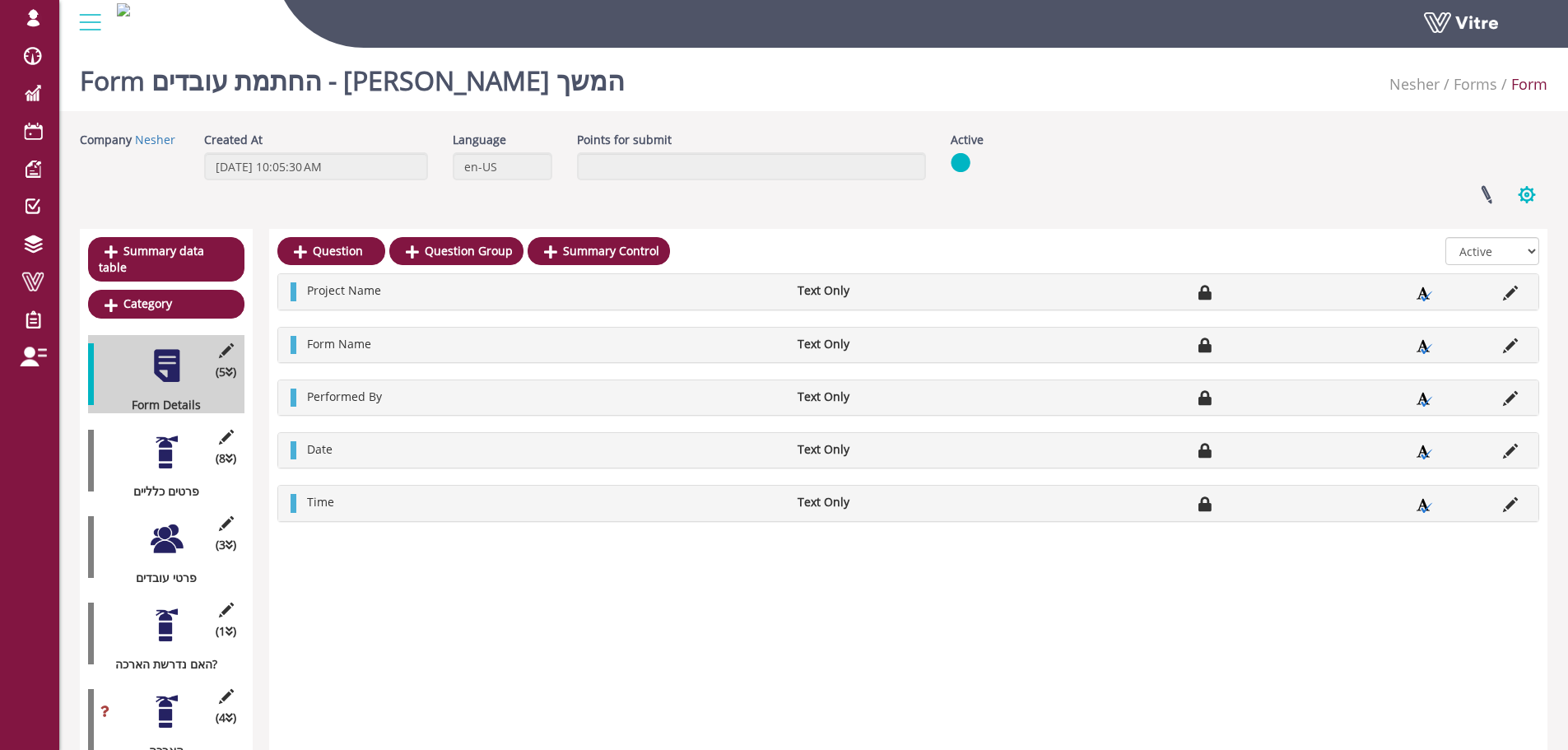
click at [1533, 190] on button "button" at bounding box center [1526, 194] width 41 height 44
click at [1481, 320] on link "Clone Form Category" at bounding box center [1472, 319] width 150 height 21
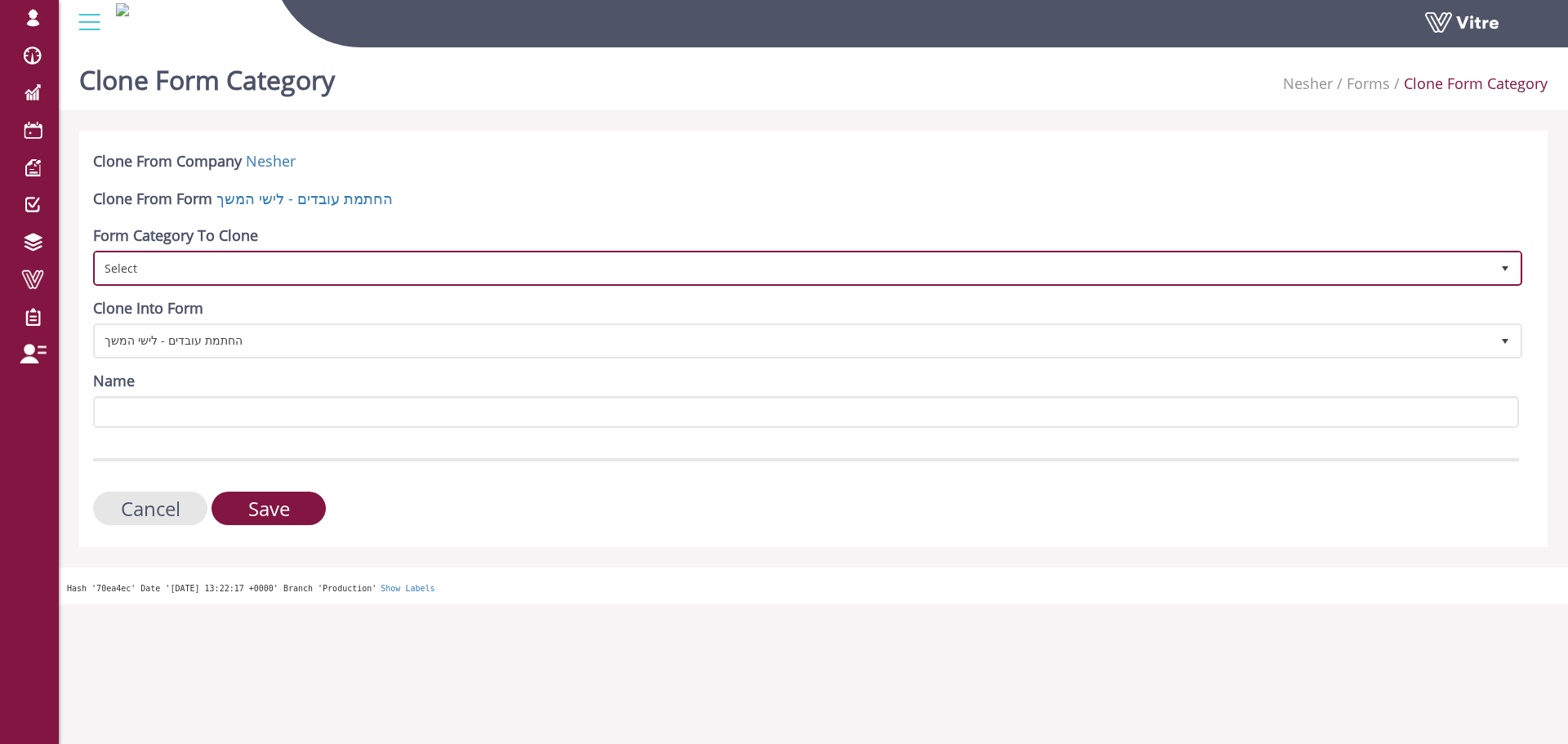
click at [143, 267] on span "Select" at bounding box center [793, 267] width 1395 height 29
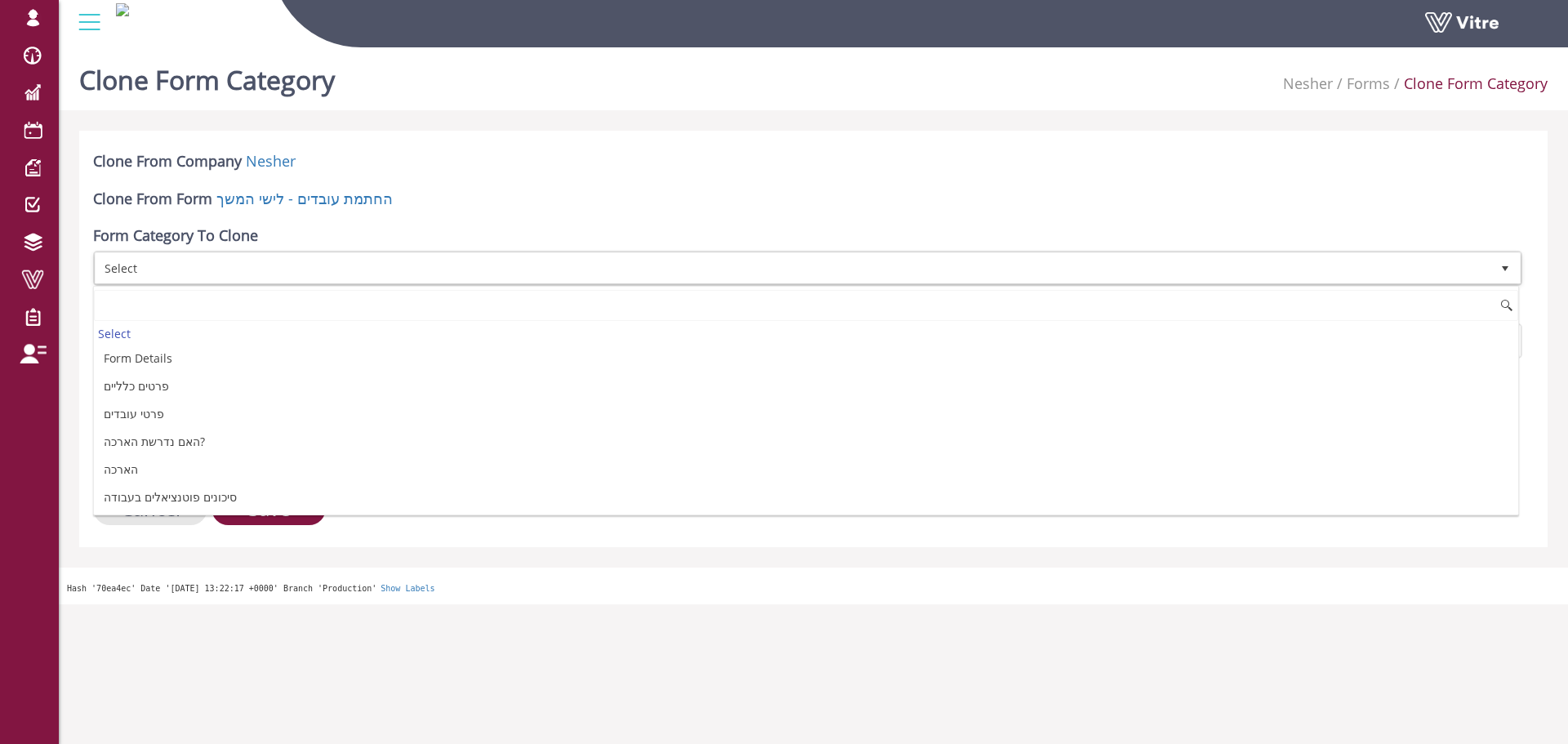
drag, startPoint x: 155, startPoint y: 291, endPoint x: 173, endPoint y: 273, distance: 25.5
click at [158, 289] on input at bounding box center [806, 305] width 1425 height 31
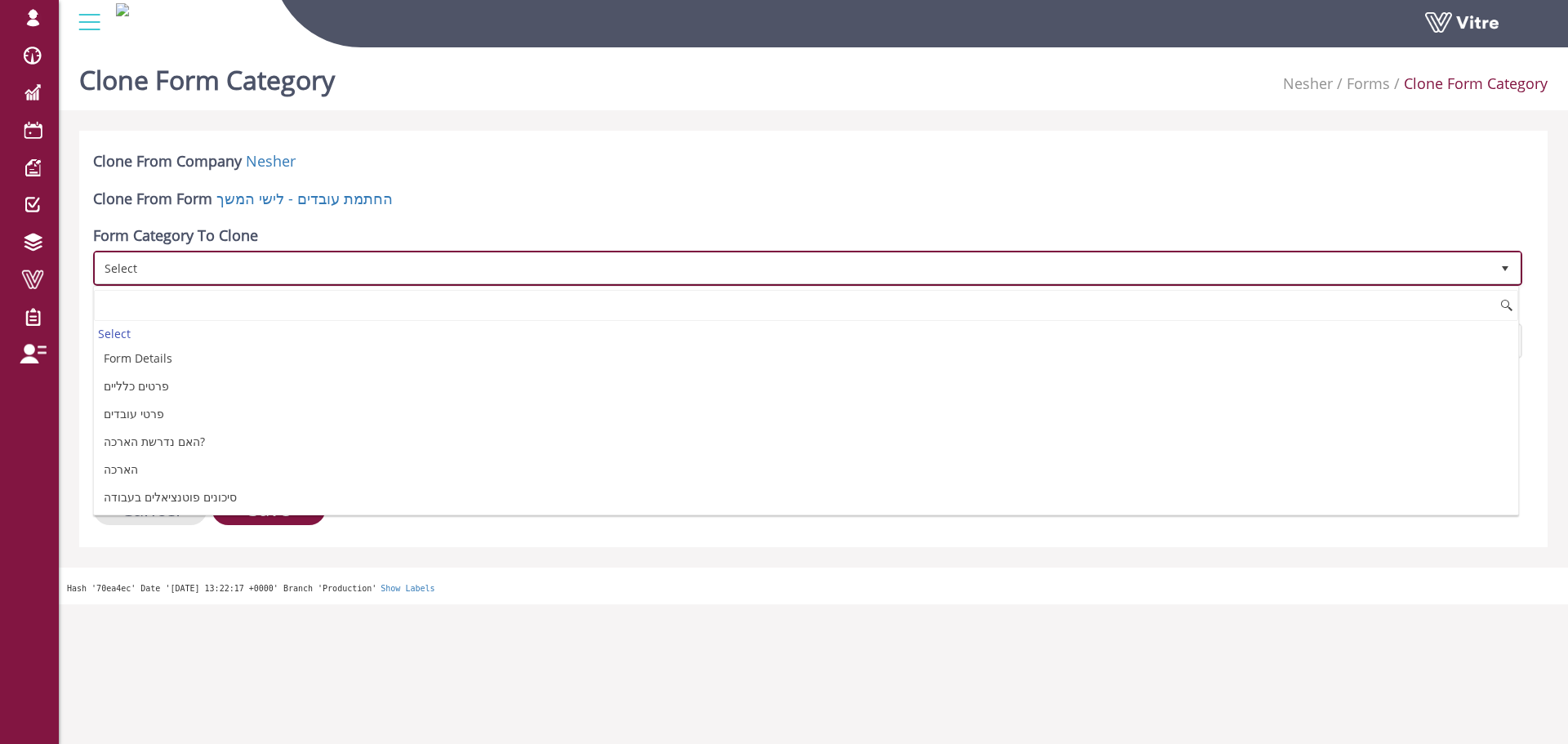
click at [177, 269] on span "Select" at bounding box center [793, 267] width 1395 height 29
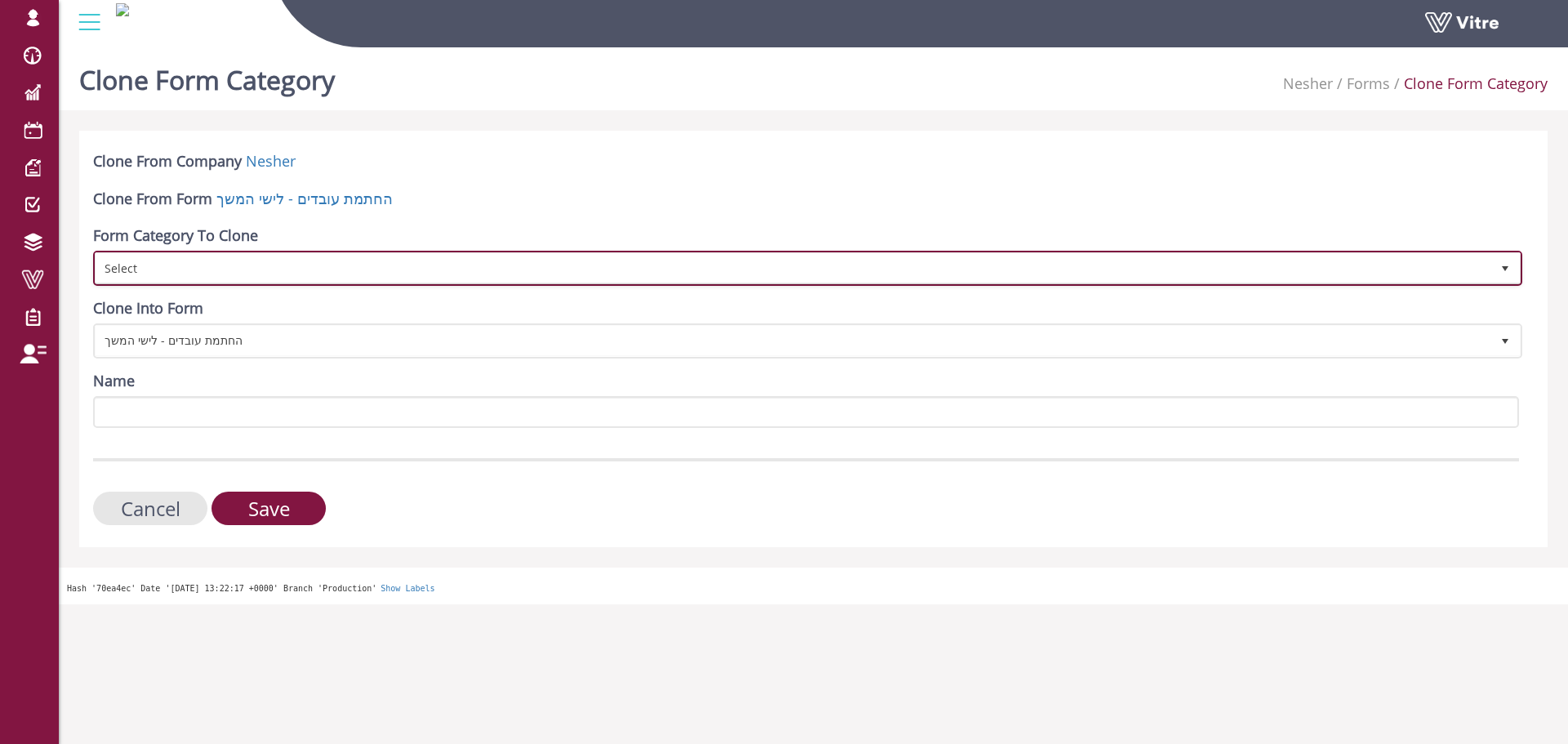
click at [178, 274] on span "Select" at bounding box center [793, 267] width 1395 height 29
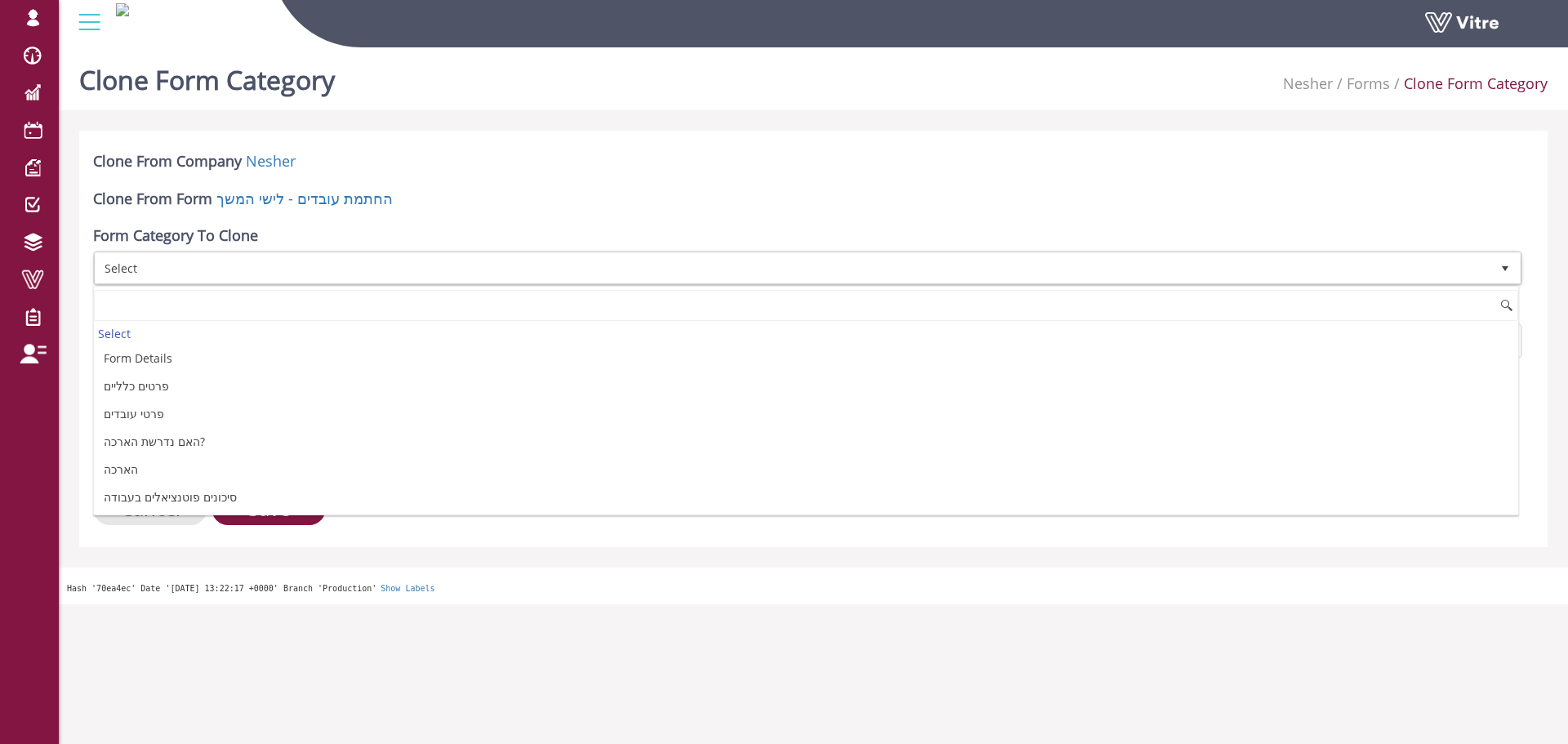
click at [152, 534] on div "Clone From Company Nesher Clone From Form החתמת עובדים - [PERSON_NAME] המשך For…" at bounding box center [813, 338] width 1469 height 416
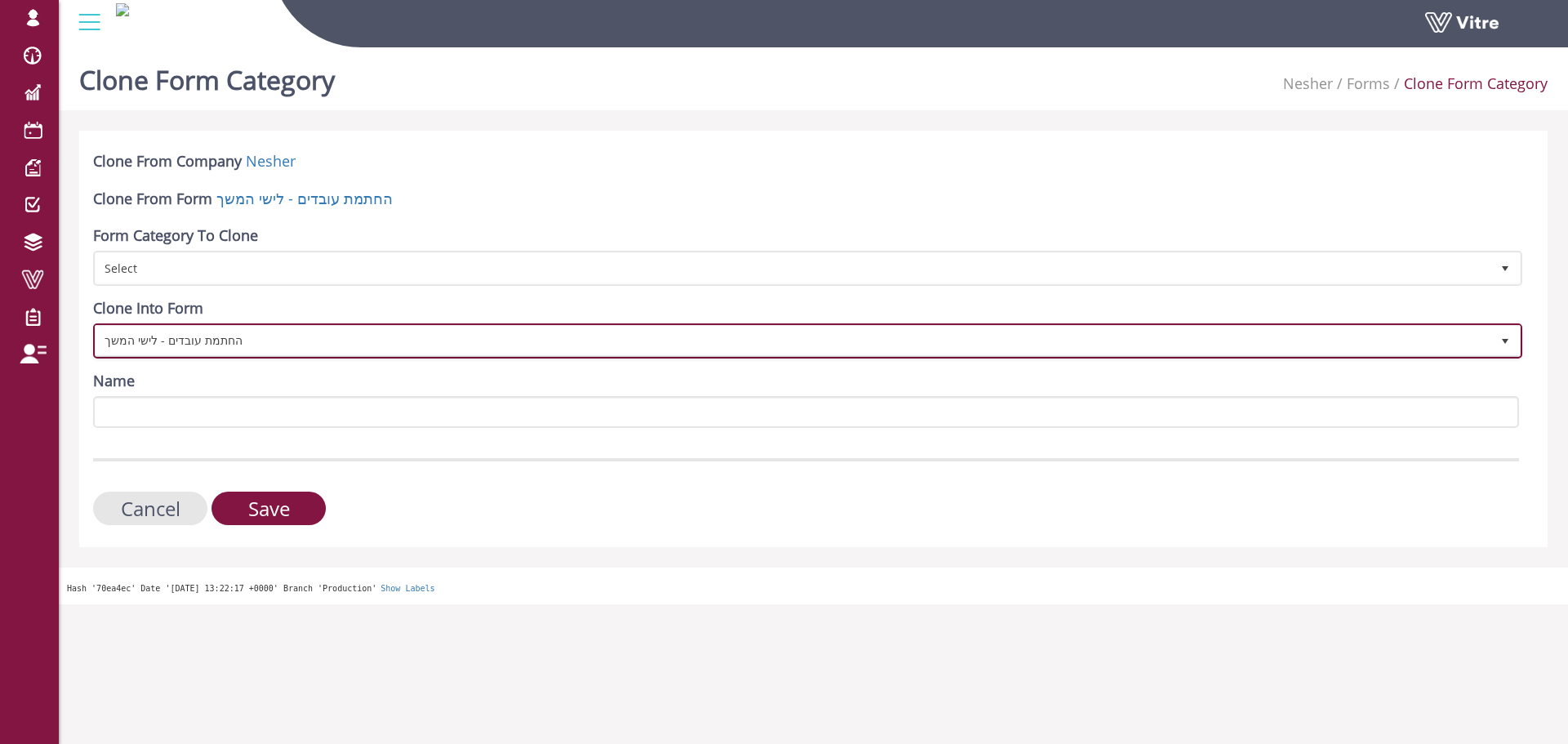
click at [162, 348] on span "החתמת עובדים - לישי המשך" at bounding box center [793, 341] width 1395 height 29
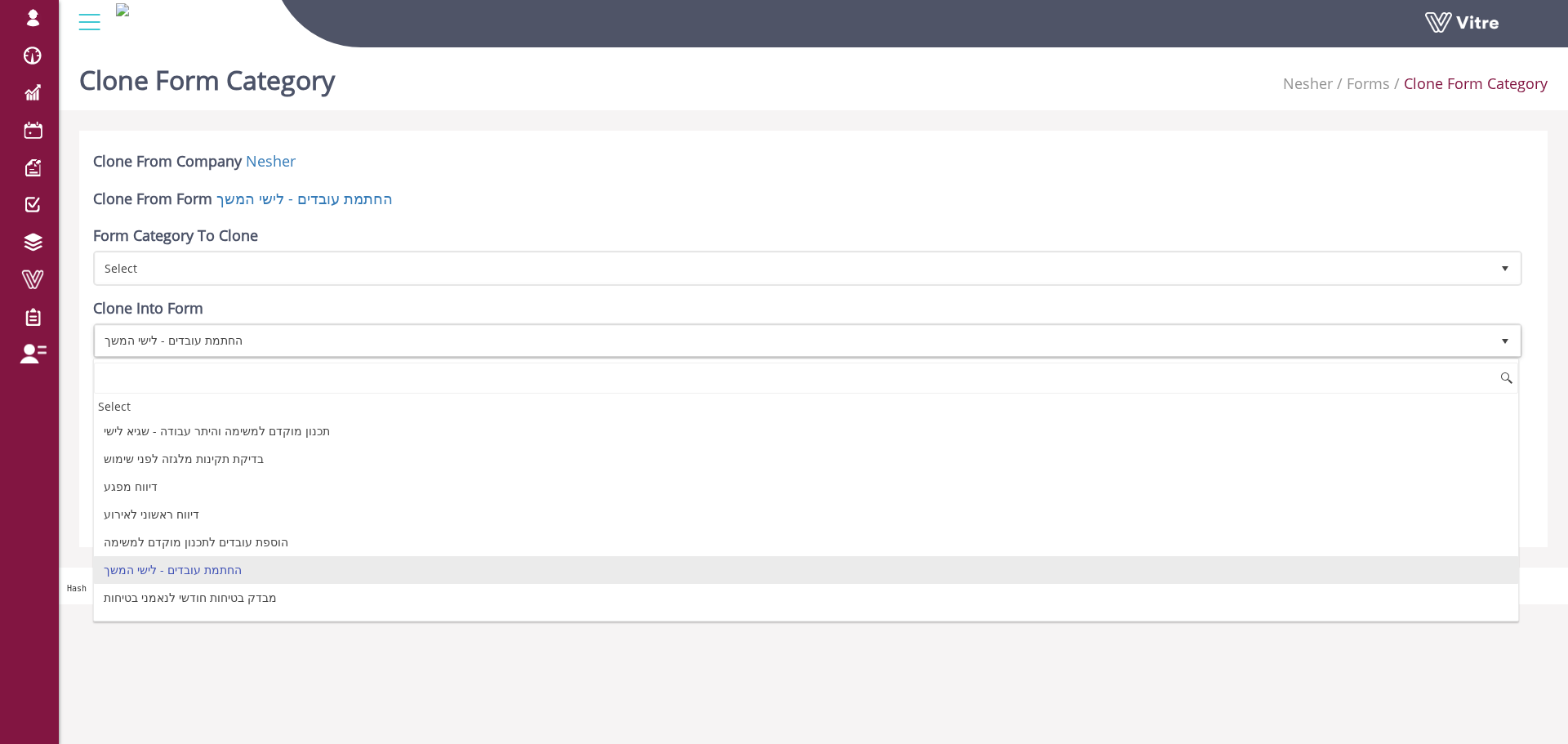
click at [545, 180] on form "Clone From Company Nesher Clone From Form החתמת עובדים - לישי המשך Form Categor…" at bounding box center [806, 337] width 1426 height 374
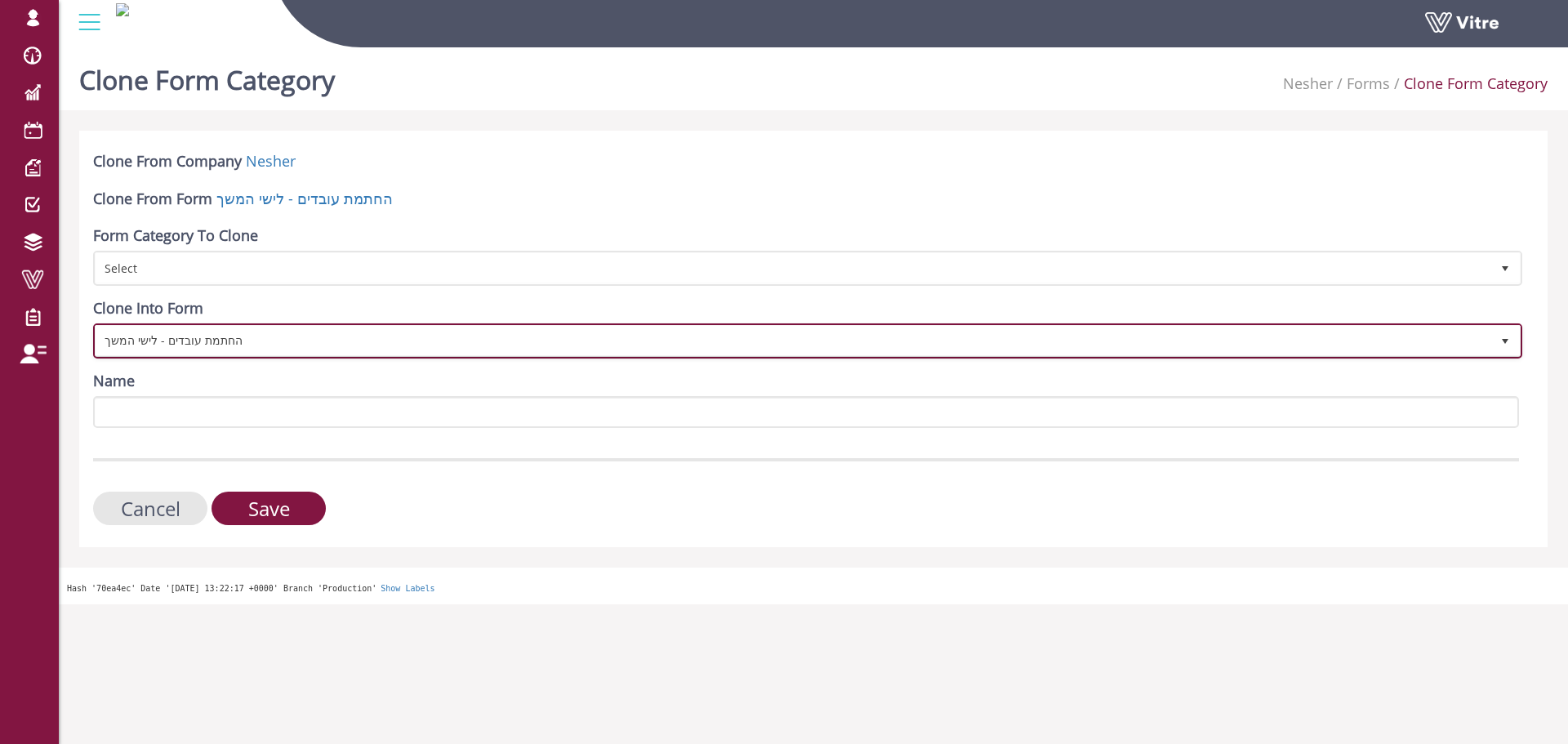
click at [189, 345] on span "החתמת עובדים - לישי המשך" at bounding box center [793, 341] width 1395 height 29
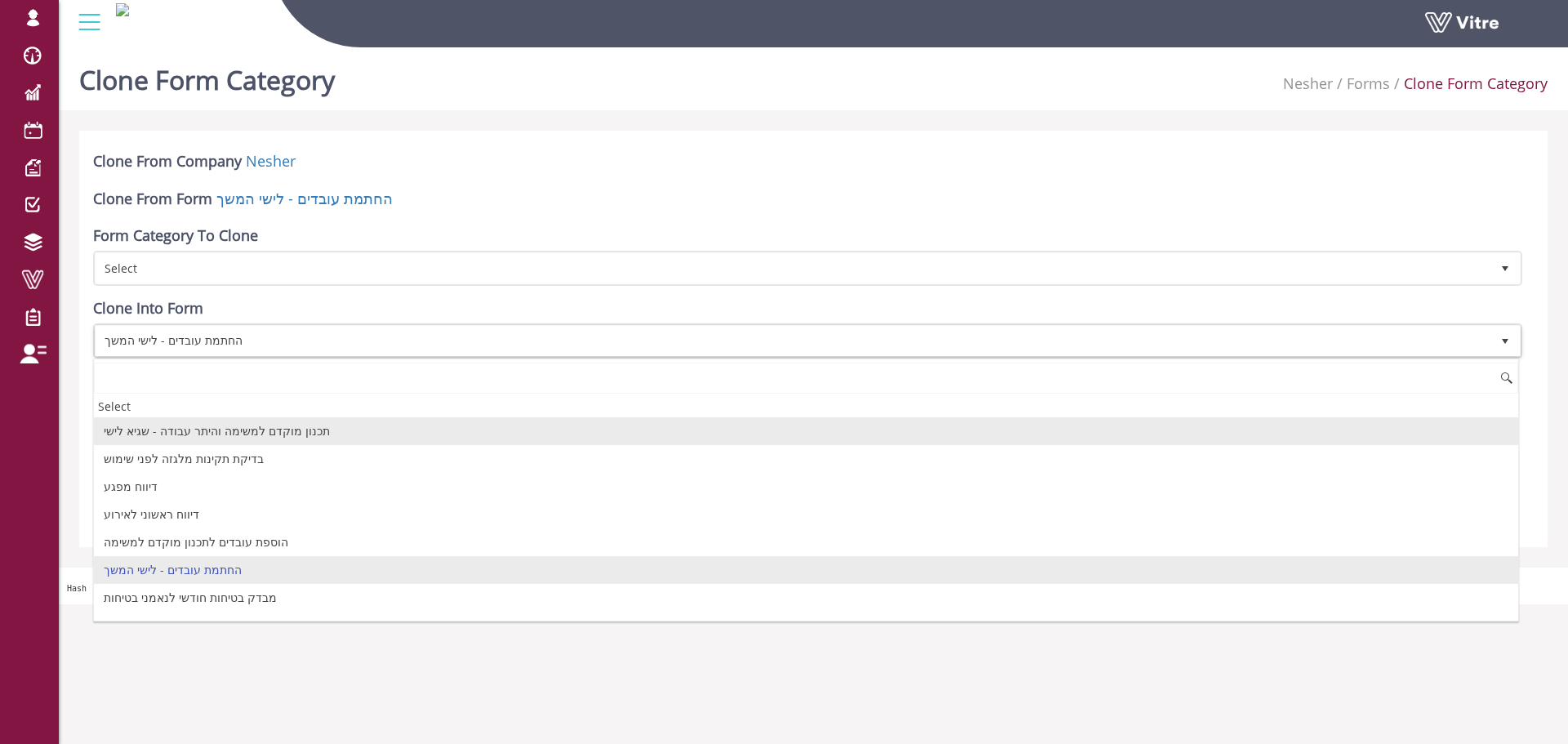
click at [271, 434] on li "תכנון מוקדם למשימה והיתר עבודה - שגיא לישי" at bounding box center [806, 431] width 1425 height 28
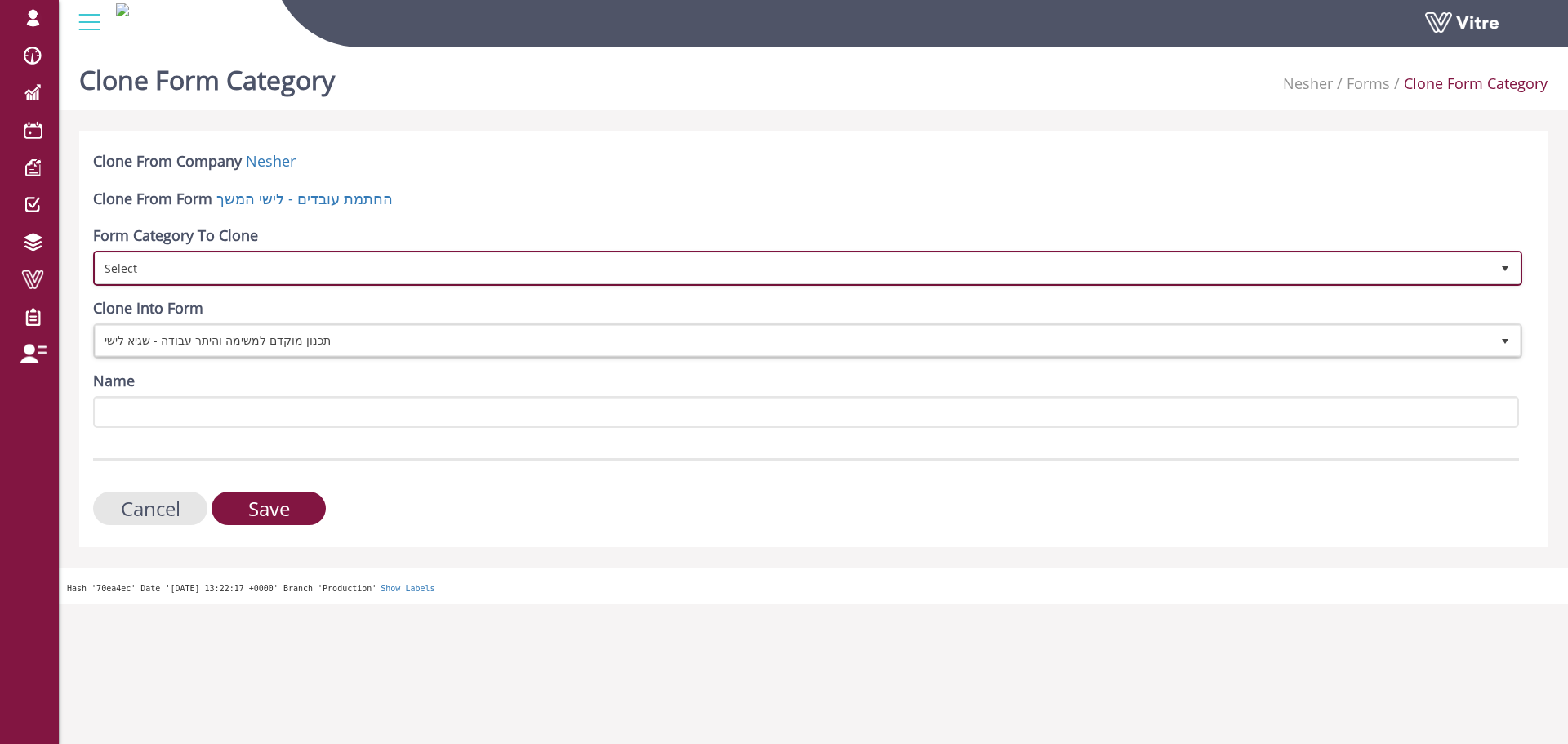
click at [308, 266] on span "Select" at bounding box center [793, 267] width 1395 height 29
click at [174, 256] on span "Select" at bounding box center [793, 267] width 1395 height 29
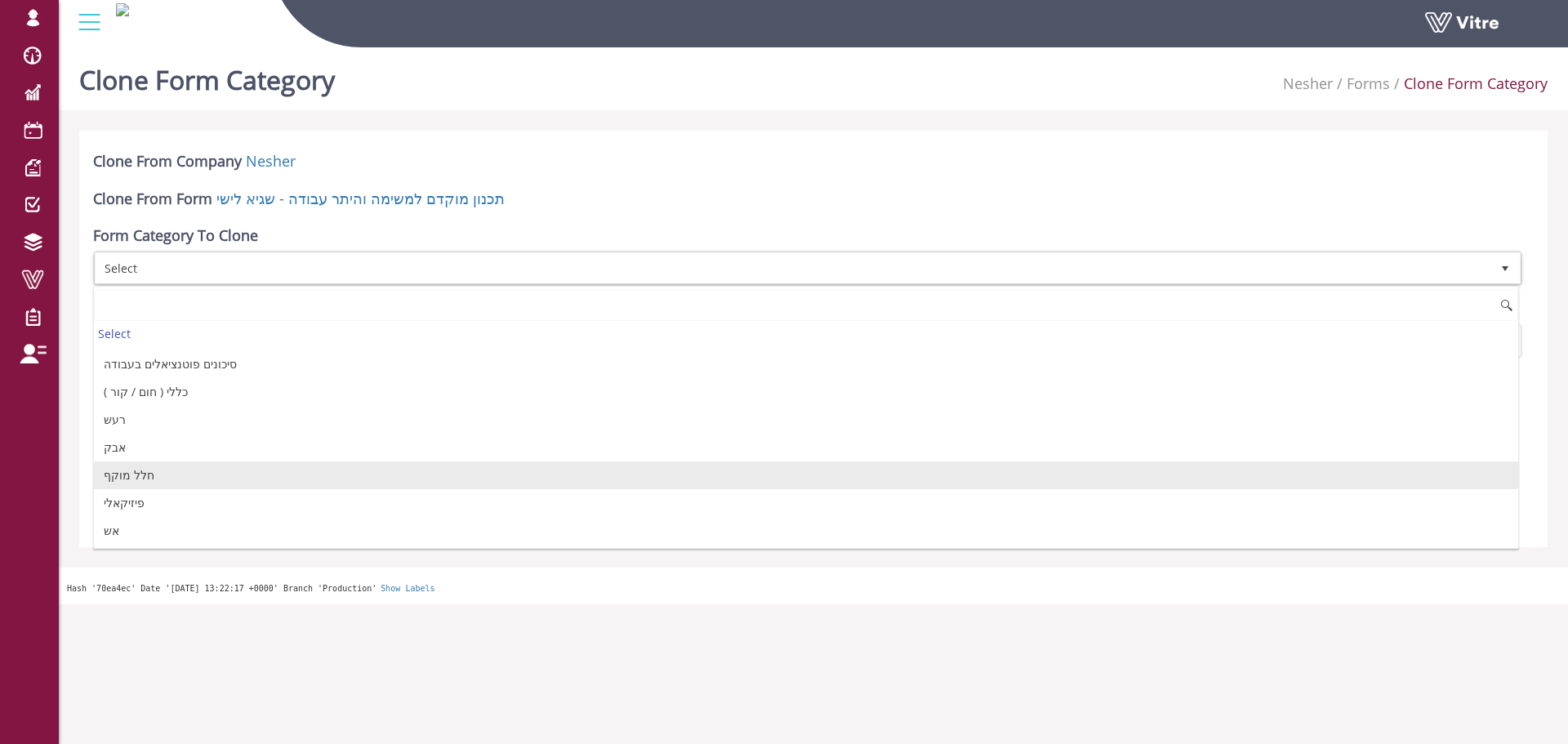
scroll to position [82, 0]
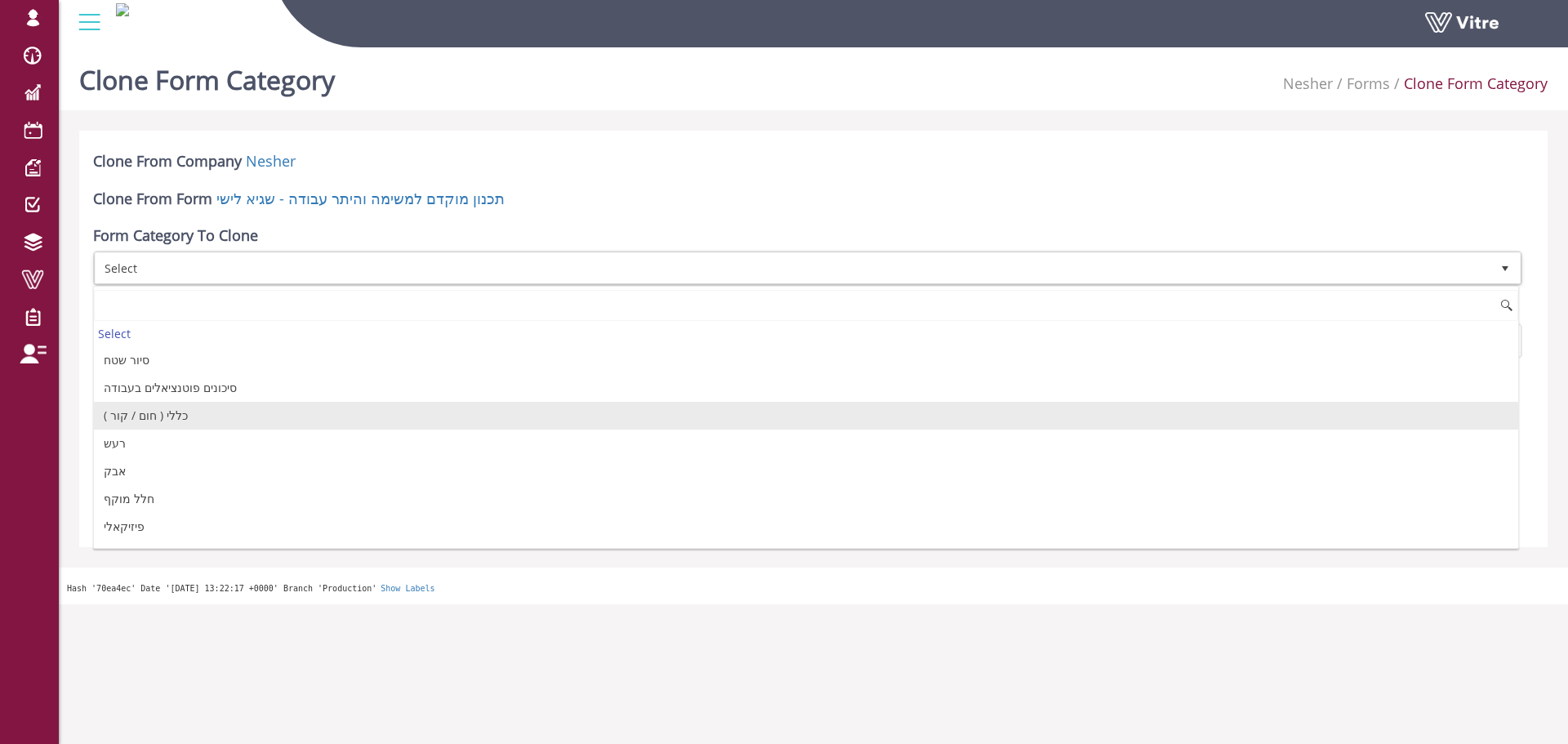
click at [200, 405] on li "כללי ( חום / קור )" at bounding box center [806, 415] width 1425 height 28
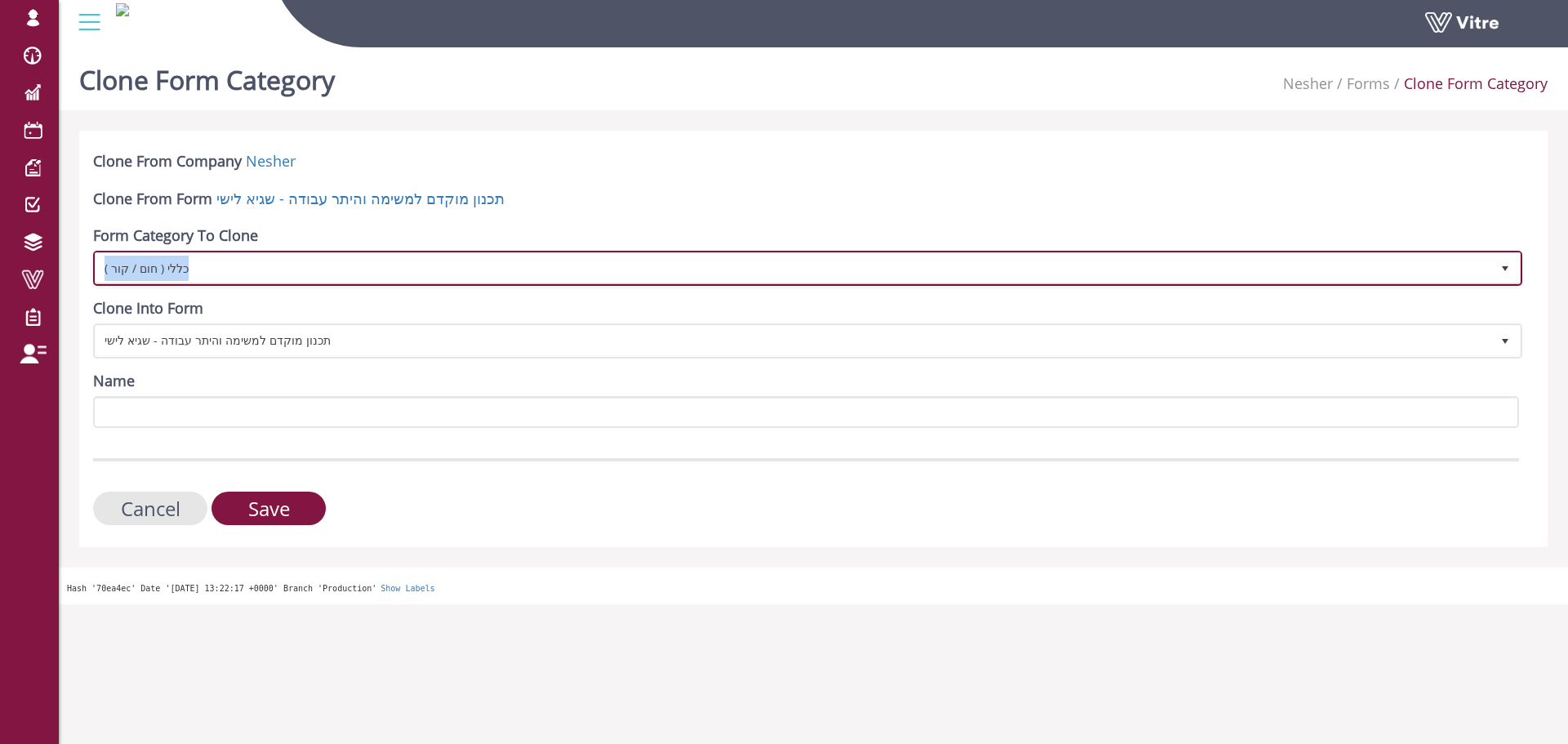
copy span "כללי ( חום / קור )"
drag, startPoint x: 254, startPoint y: 265, endPoint x: 151, endPoint y: 385, distance: 158.1
click at [150, 385] on form "Clone From Company Nesher Clone From Form תכנון מוקדם למשימה והיתר עבודה - [PER…" at bounding box center [806, 337] width 1426 height 374
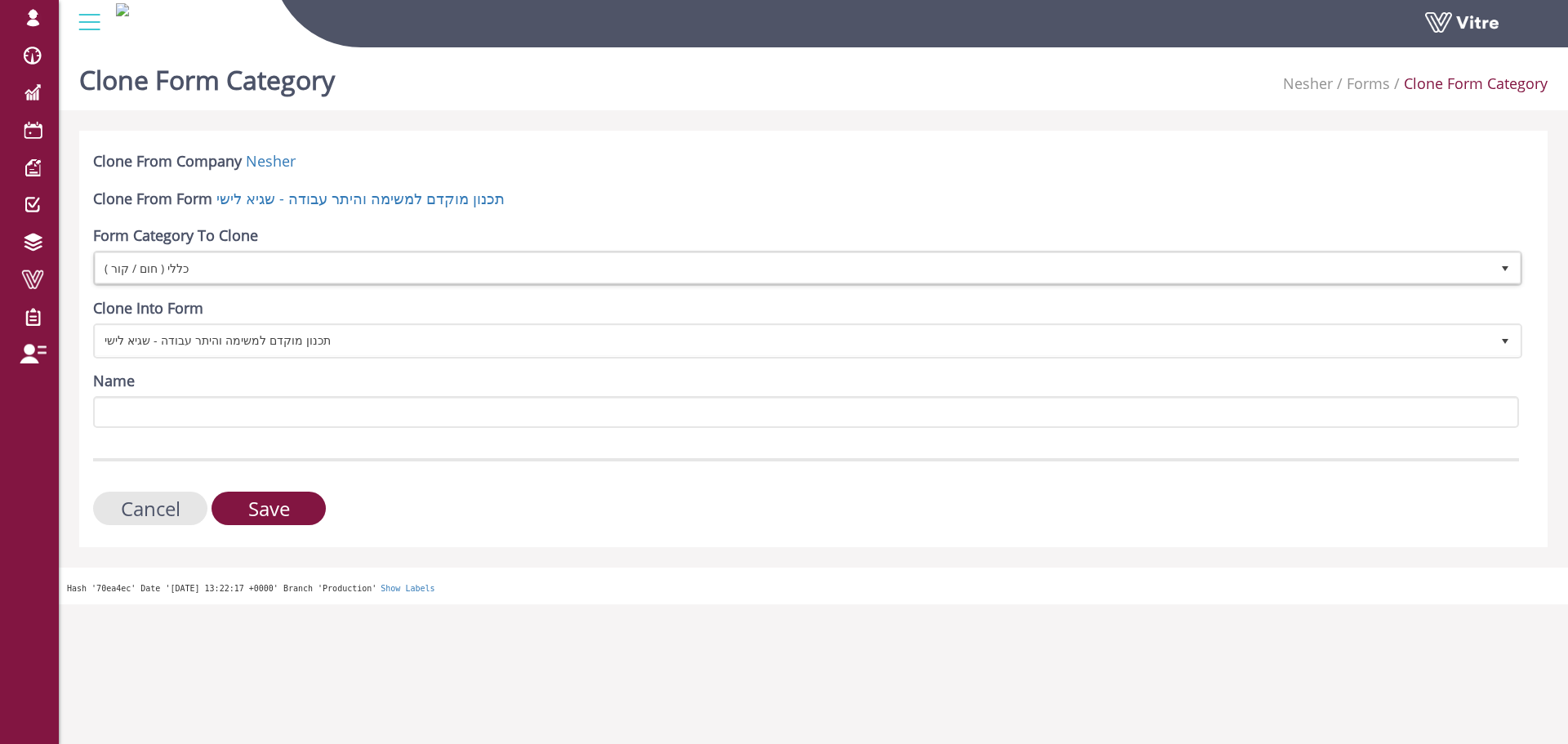
click at [180, 376] on div "Name" at bounding box center [806, 399] width 1426 height 57
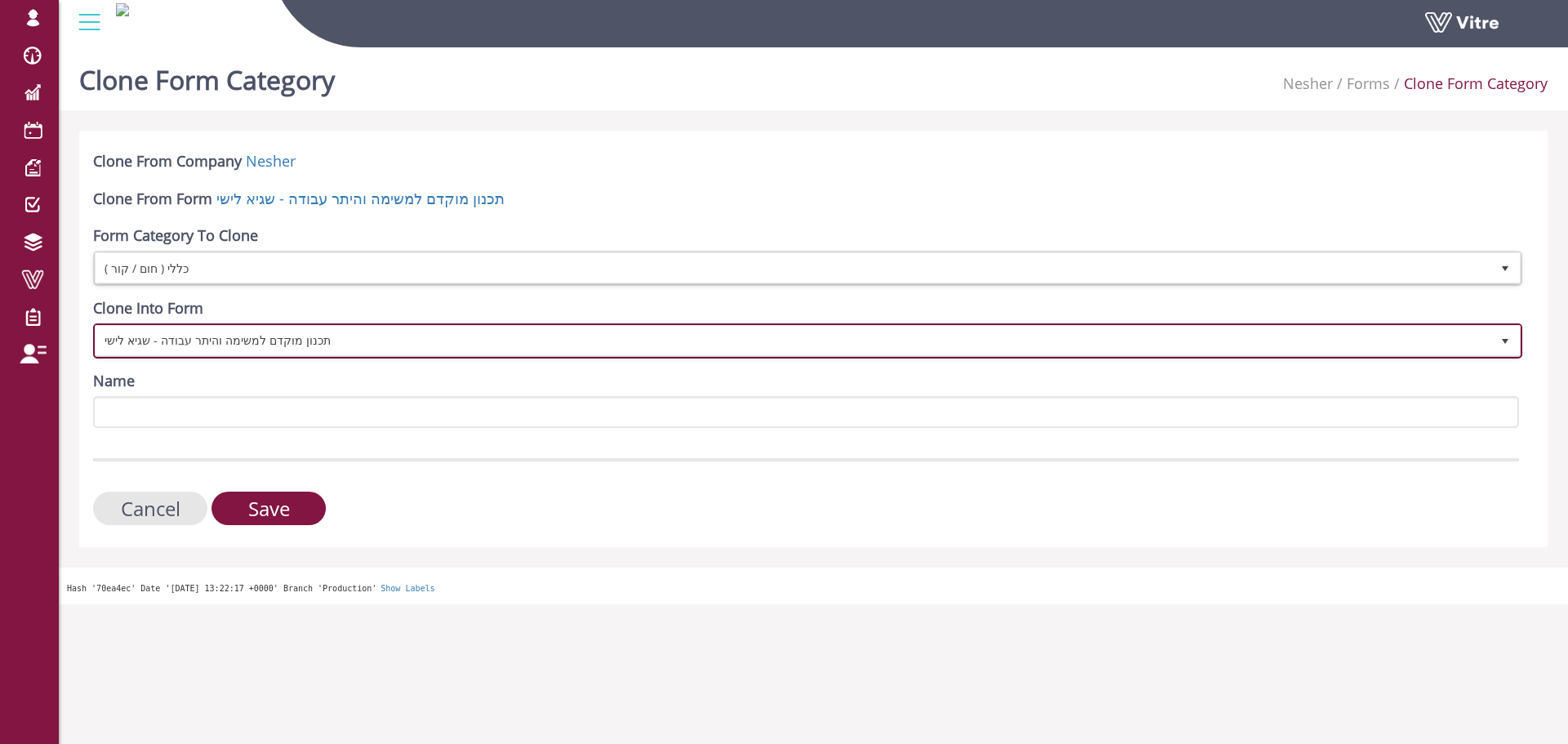
click at [201, 337] on span "תכנון מוקדם למשימה והיתר עבודה - שגיא לישי" at bounding box center [793, 341] width 1395 height 29
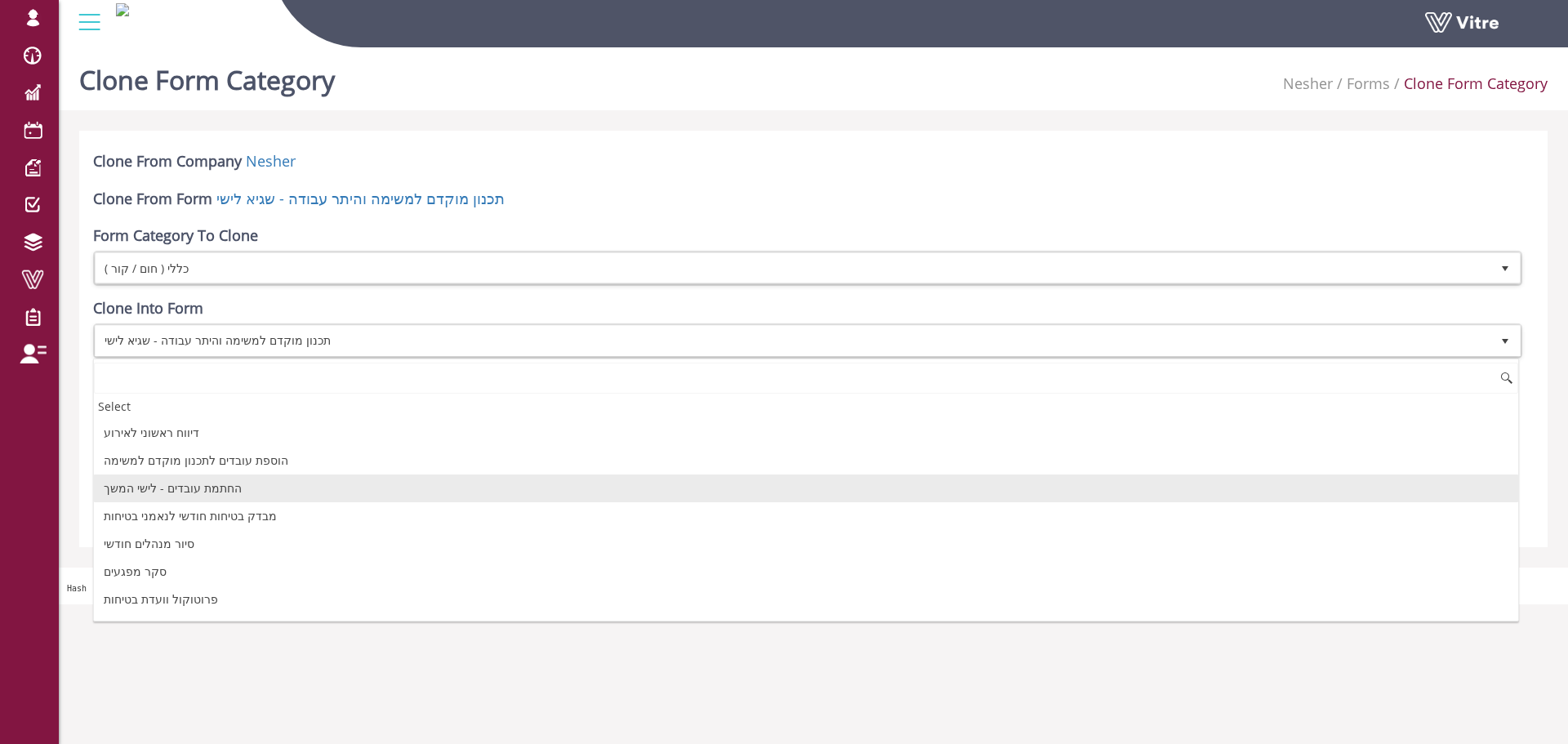
click at [210, 490] on li "החתמת עובדים - לישי המשך" at bounding box center [806, 488] width 1425 height 28
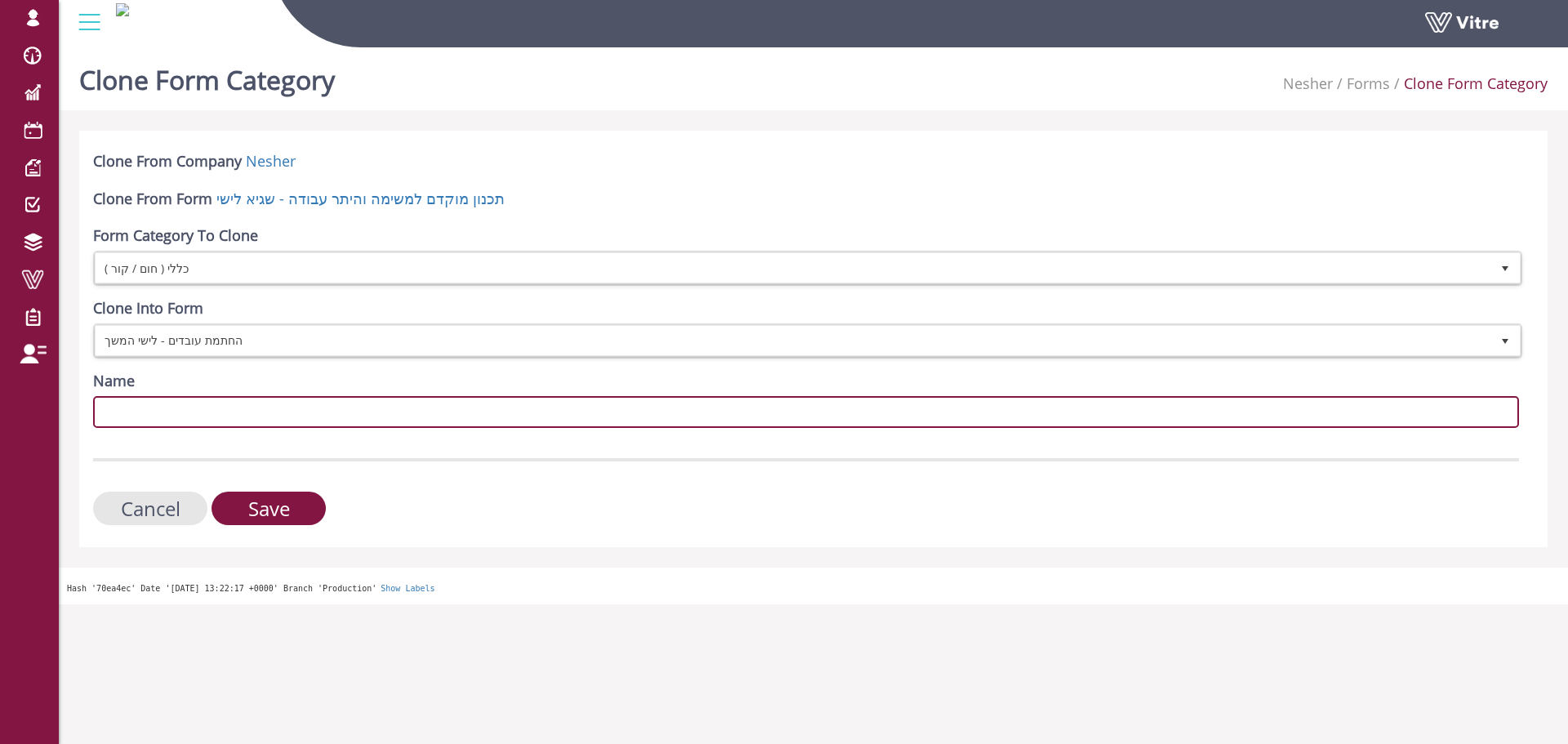
click at [232, 411] on input "Name" at bounding box center [806, 411] width 1426 height 32
paste input "כללי ( חום / קור )"
type input "כללי ( חום / קור )"
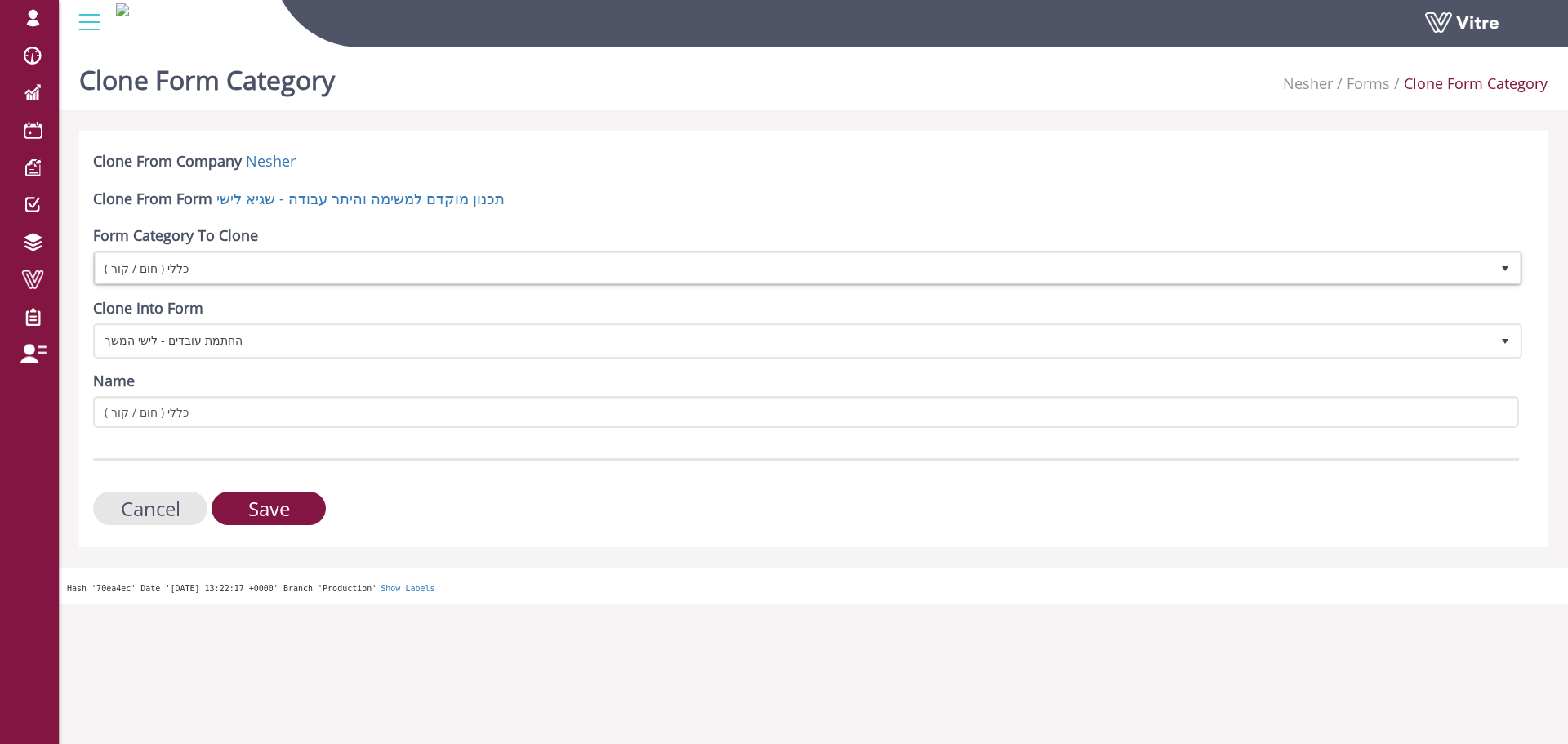
click at [448, 488] on form "Clone From Company Nesher Clone From Form תכנון מוקדם למשימה והיתר עבודה - שגיא…" at bounding box center [806, 337] width 1426 height 374
click at [275, 507] on input "Save" at bounding box center [268, 508] width 114 height 33
click at [286, 231] on div "Form Category To Clone Select" at bounding box center [806, 255] width 1426 height 61
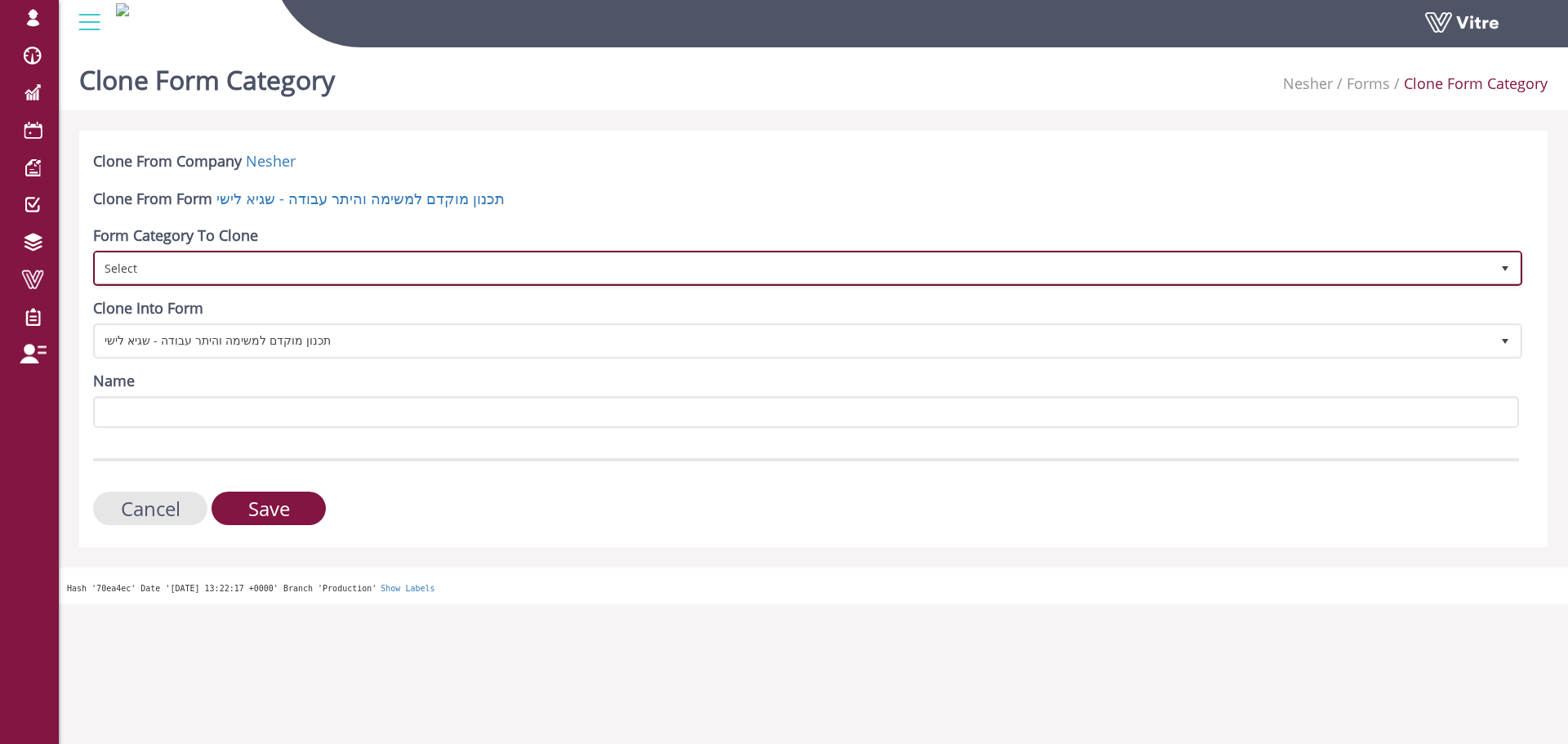
click at [287, 266] on span "Select" at bounding box center [793, 267] width 1395 height 29
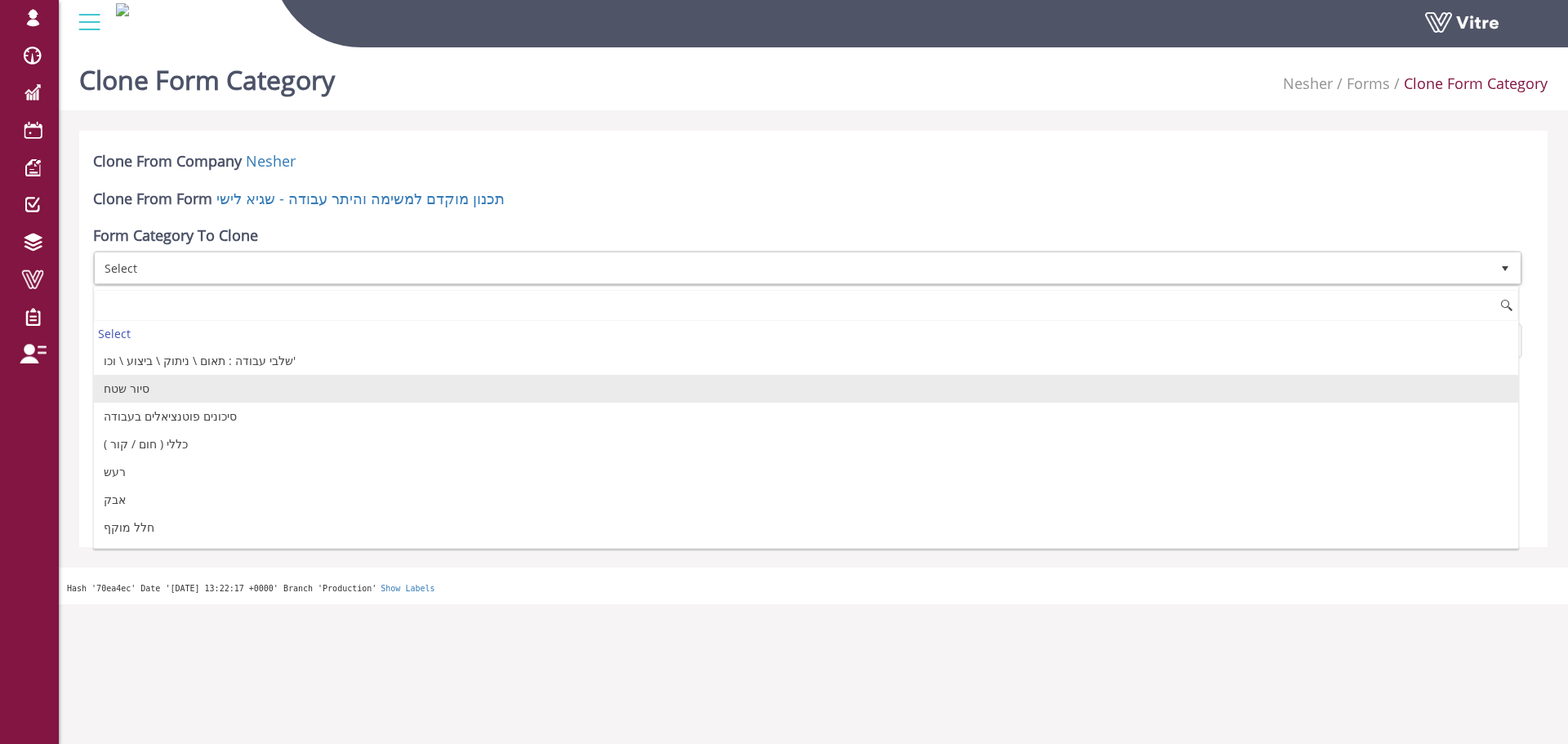
scroll to position [82, 0]
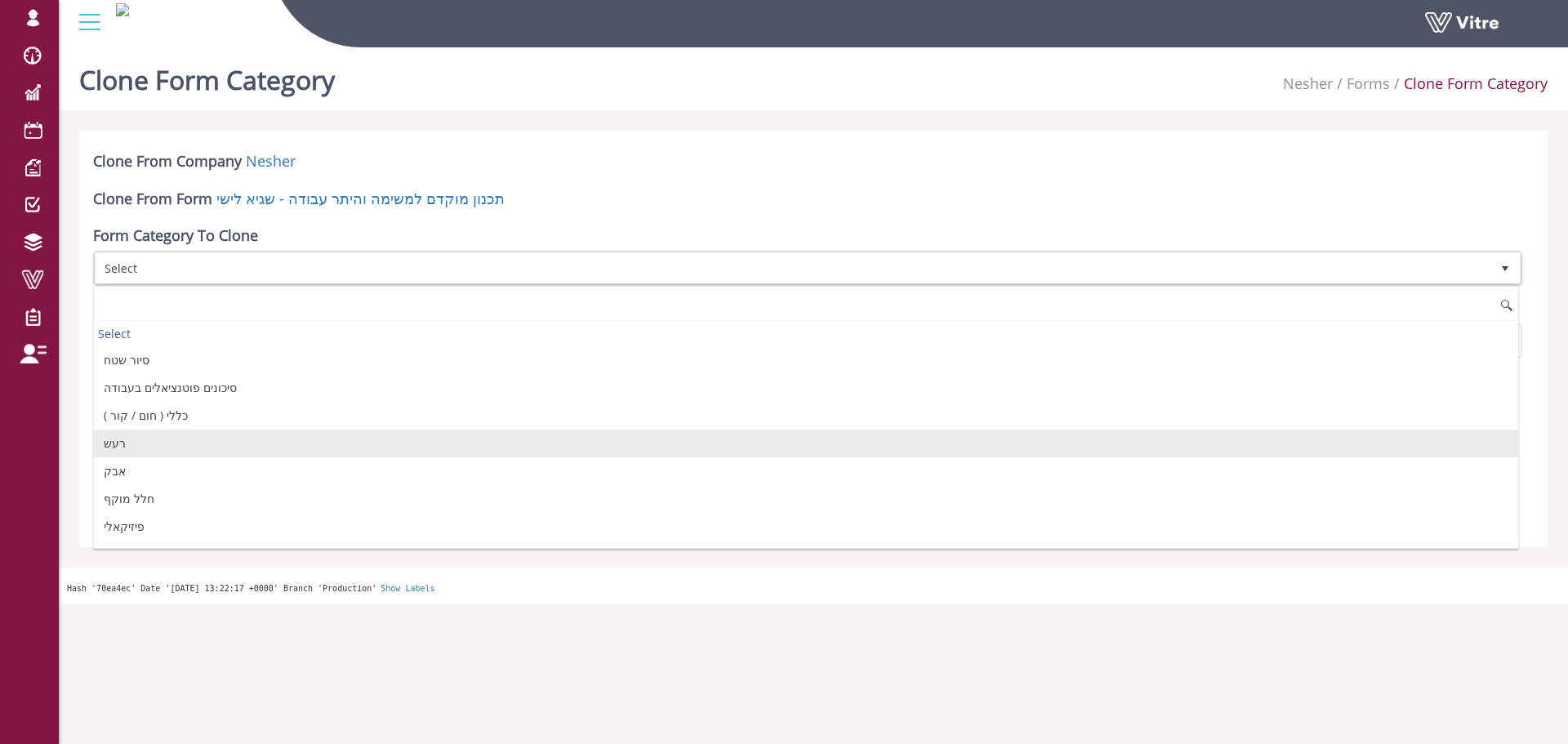
click at [143, 437] on li "רעש" at bounding box center [806, 443] width 1425 height 28
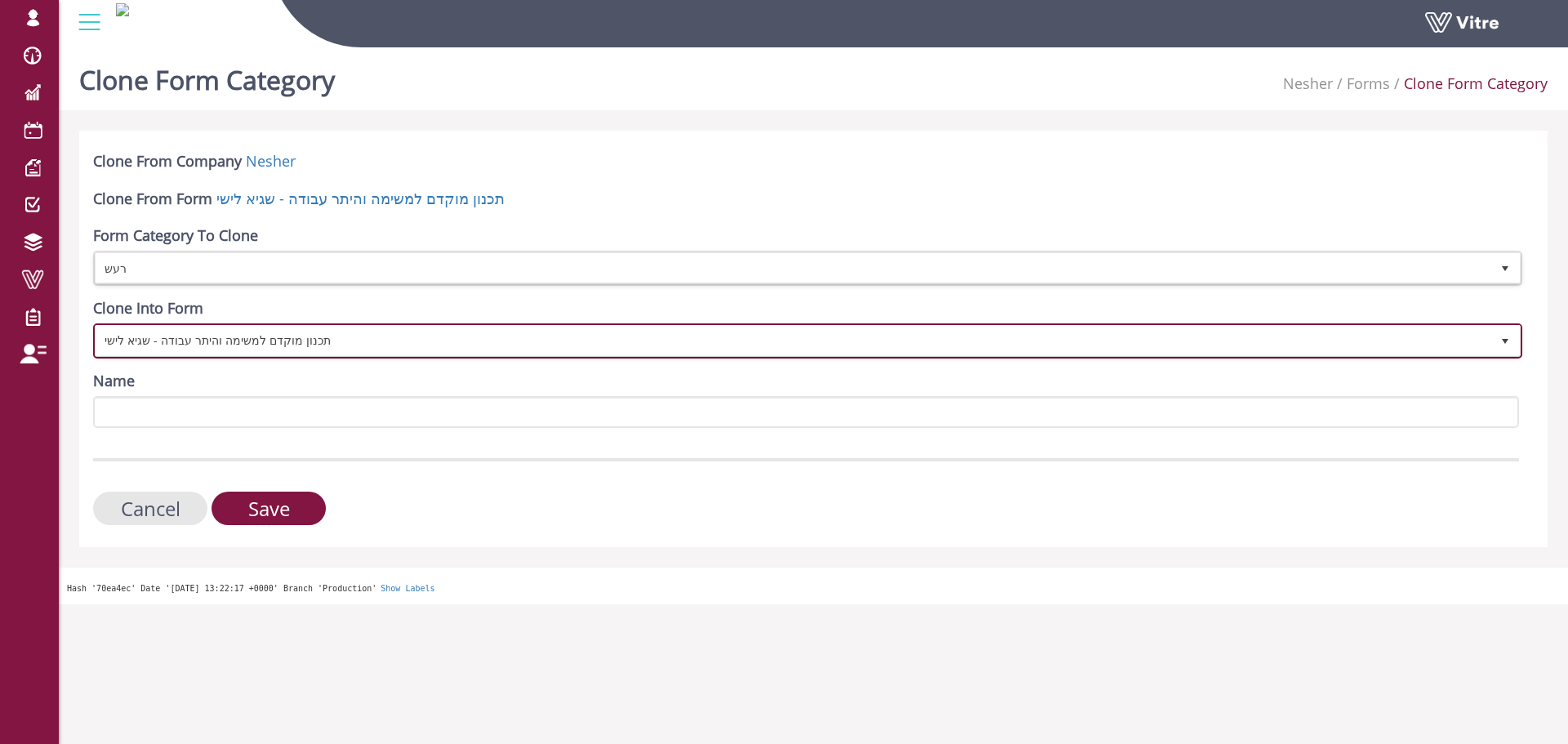
click at [216, 331] on span "תכנון מוקדם למשימה והיתר עבודה - שגיא לישי" at bounding box center [793, 341] width 1395 height 29
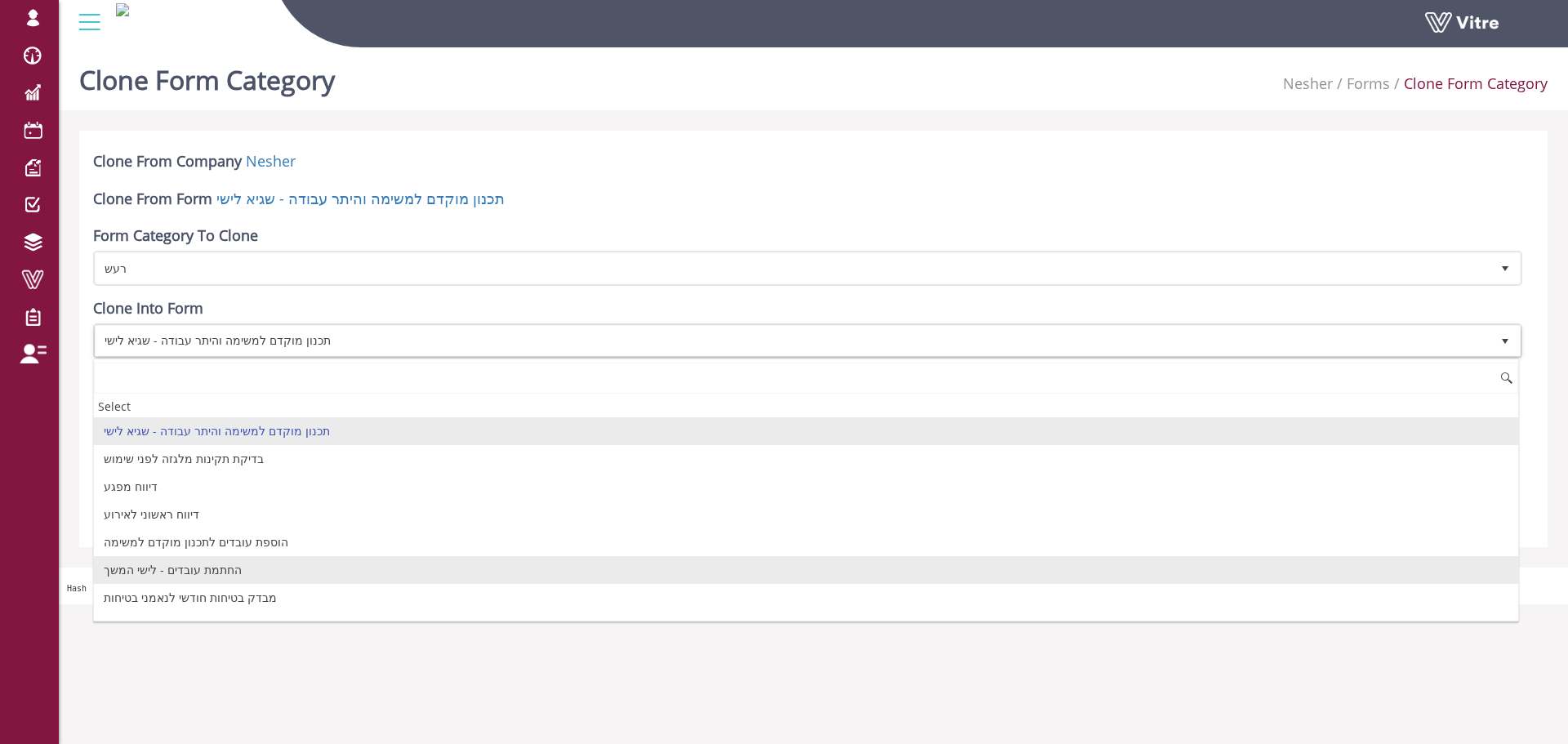
click at [187, 566] on li "החתמת עובדים - לישי המשך" at bounding box center [806, 569] width 1425 height 28
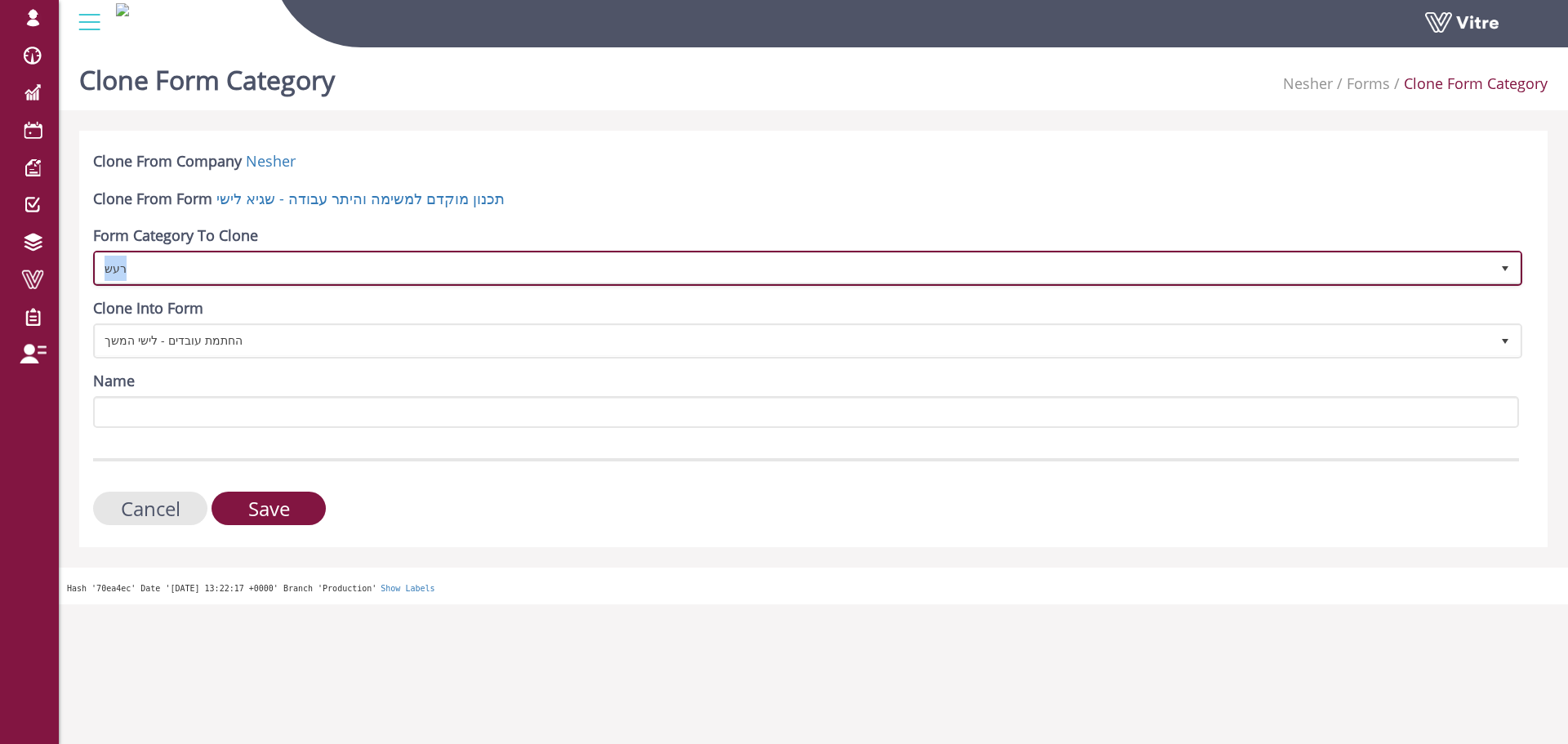
copy span "רעש"
drag, startPoint x: 246, startPoint y: 267, endPoint x: 194, endPoint y: 418, distance: 159.7
click at [193, 414] on form "Clone From Company Nesher Clone From Form תכנון מוקדם למשימה והיתר עבודה - שגיא…" at bounding box center [806, 337] width 1426 height 374
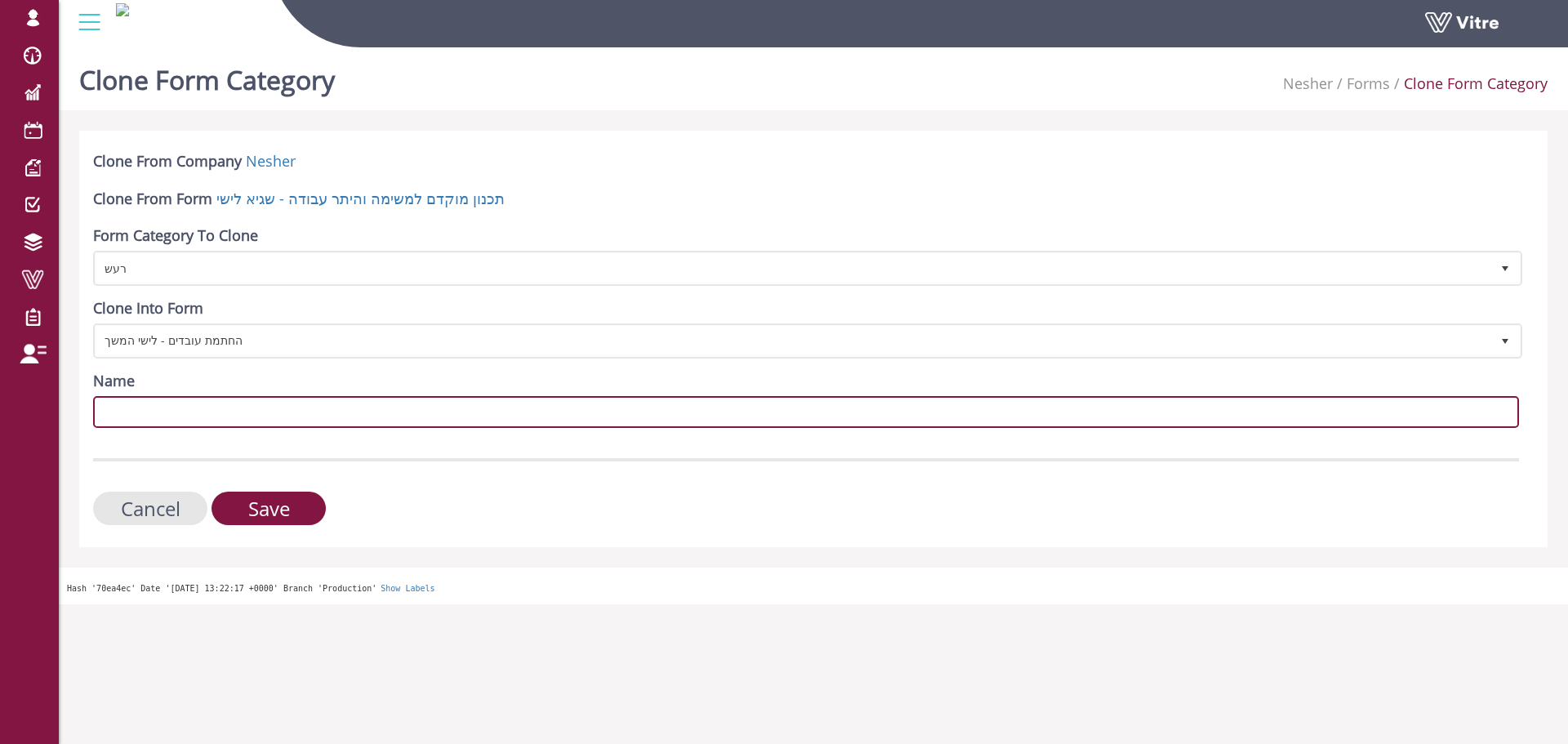
click at [194, 418] on input "Name" at bounding box center [806, 411] width 1426 height 32
paste input "רעש"
type input "רעש"
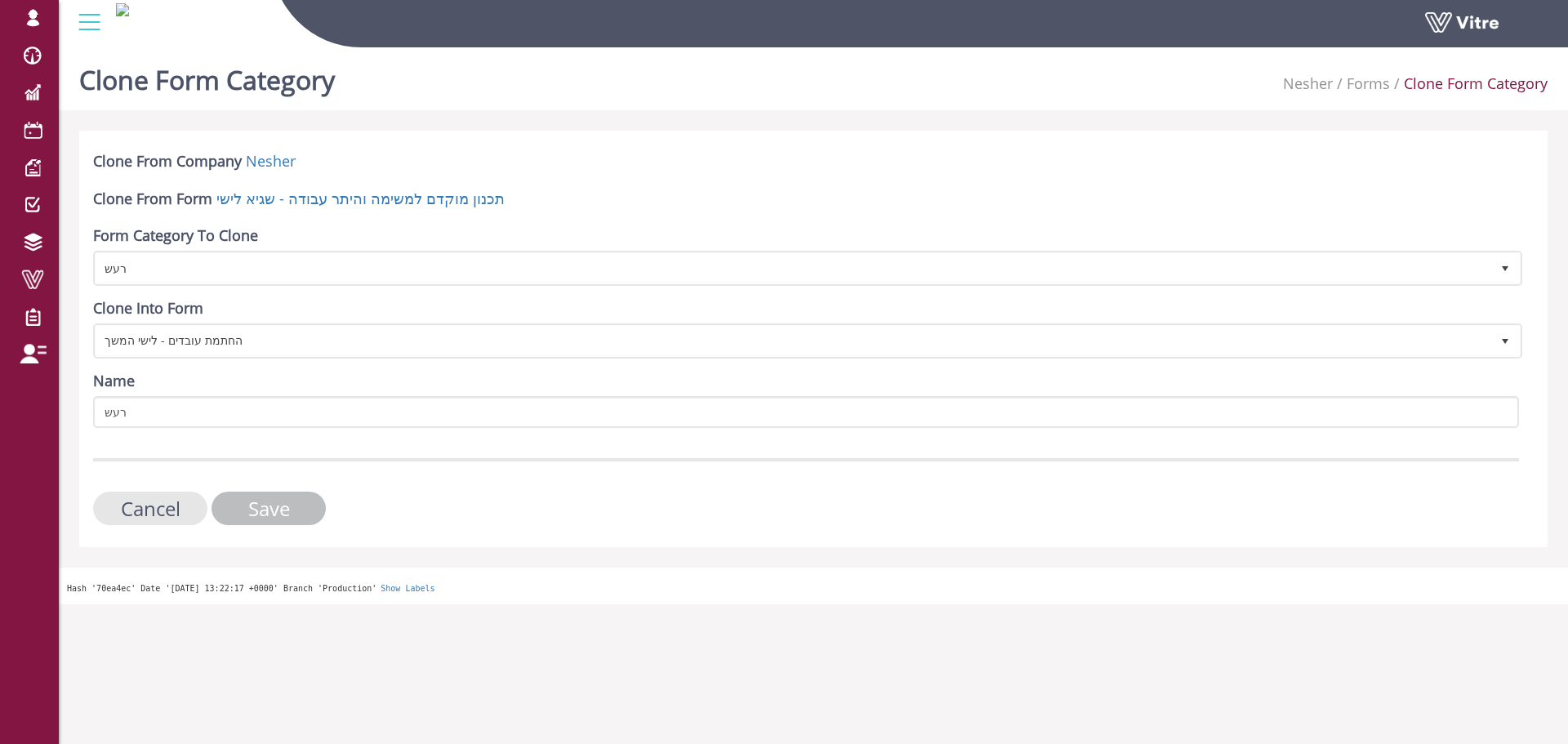
click at [292, 507] on input "Save" at bounding box center [268, 508] width 114 height 33
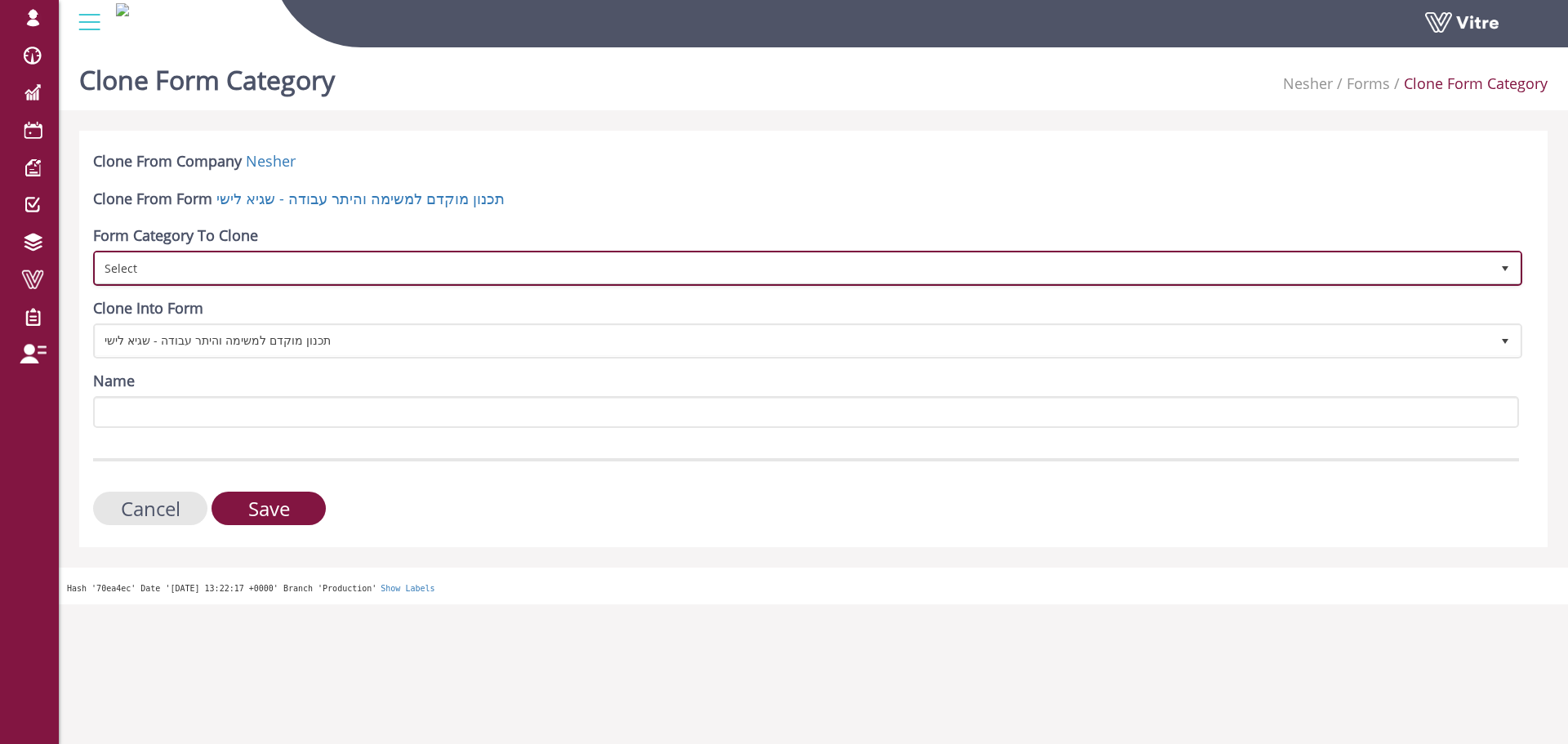
click at [333, 269] on span "Select" at bounding box center [793, 267] width 1395 height 29
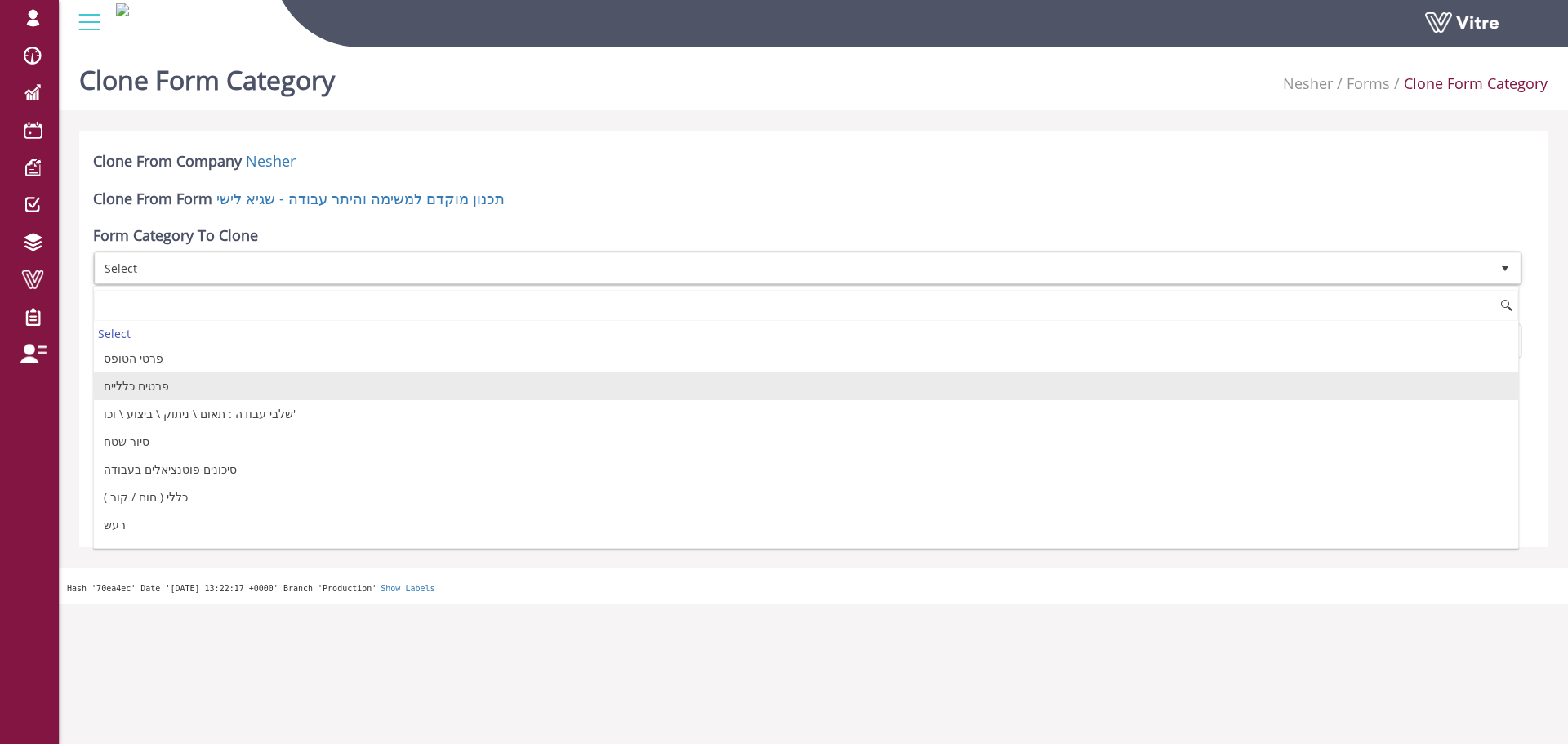
scroll to position [82, 0]
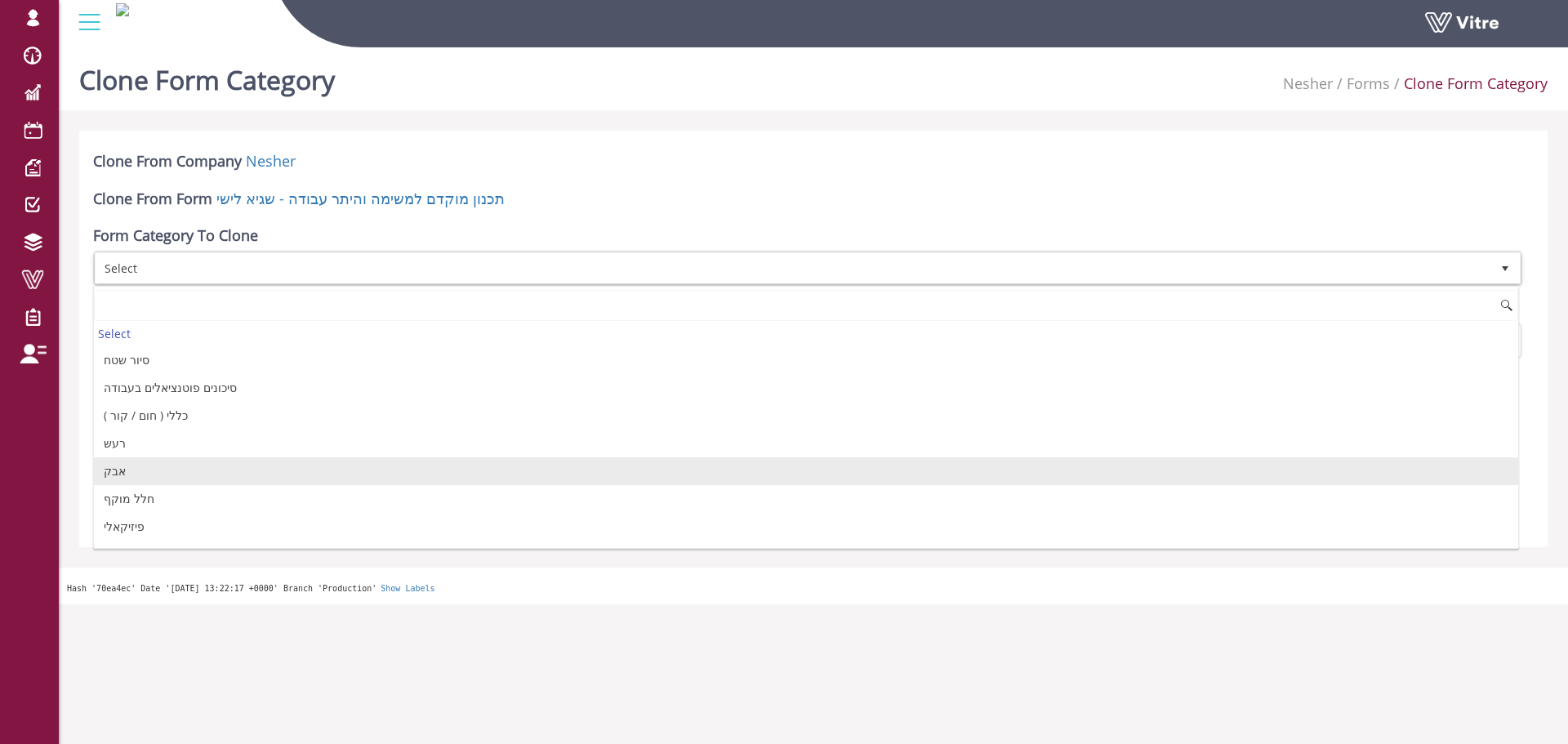
click at [217, 464] on li "אבק" at bounding box center [806, 471] width 1425 height 28
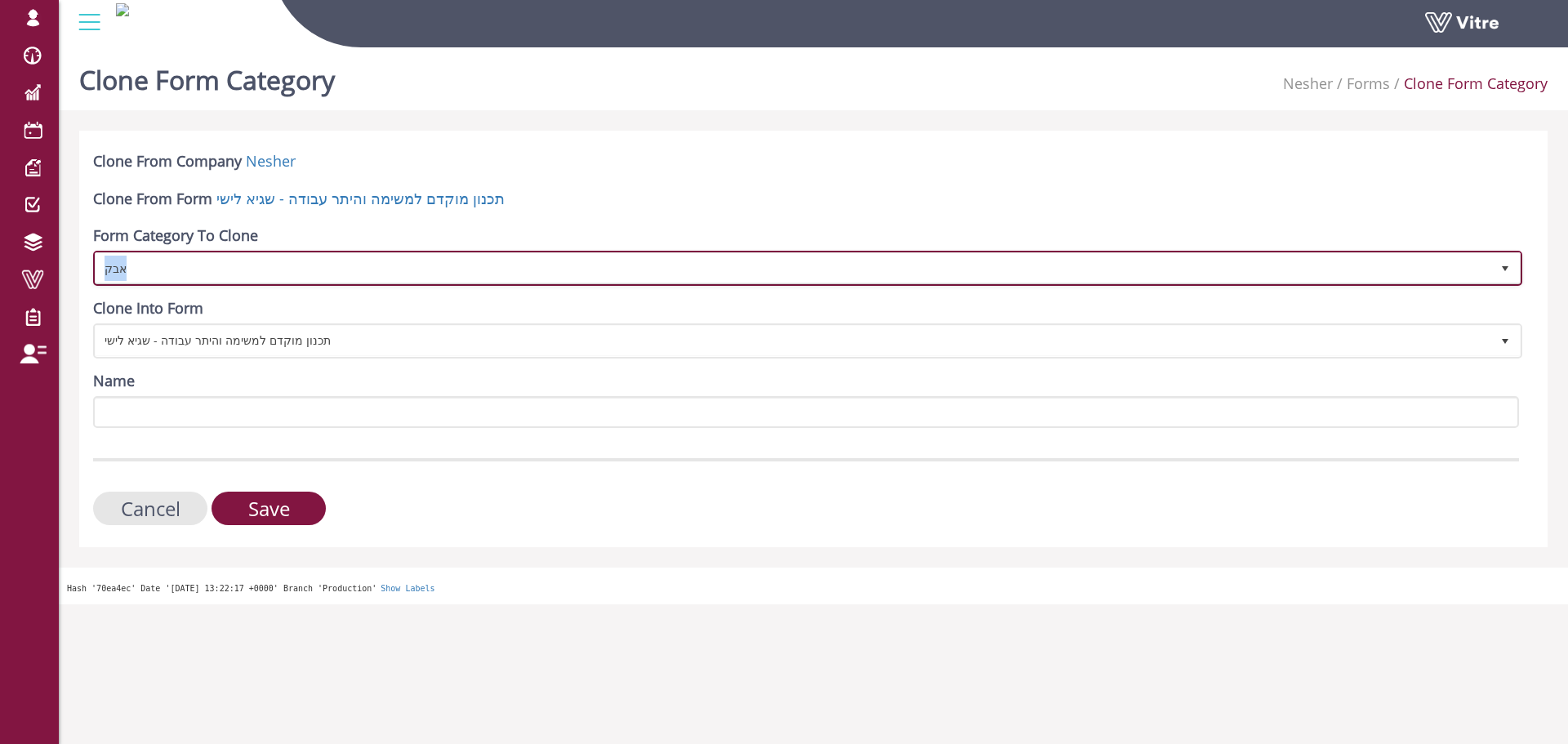
drag, startPoint x: 237, startPoint y: 267, endPoint x: 69, endPoint y: 277, distance: 168.3
click at [69, 277] on div "Clone From Company Nesher Clone From Form תכנון מוקדם למשימה והיתר עבודה - שגיא…" at bounding box center [813, 338] width 1493 height 416
copy span "אבק"
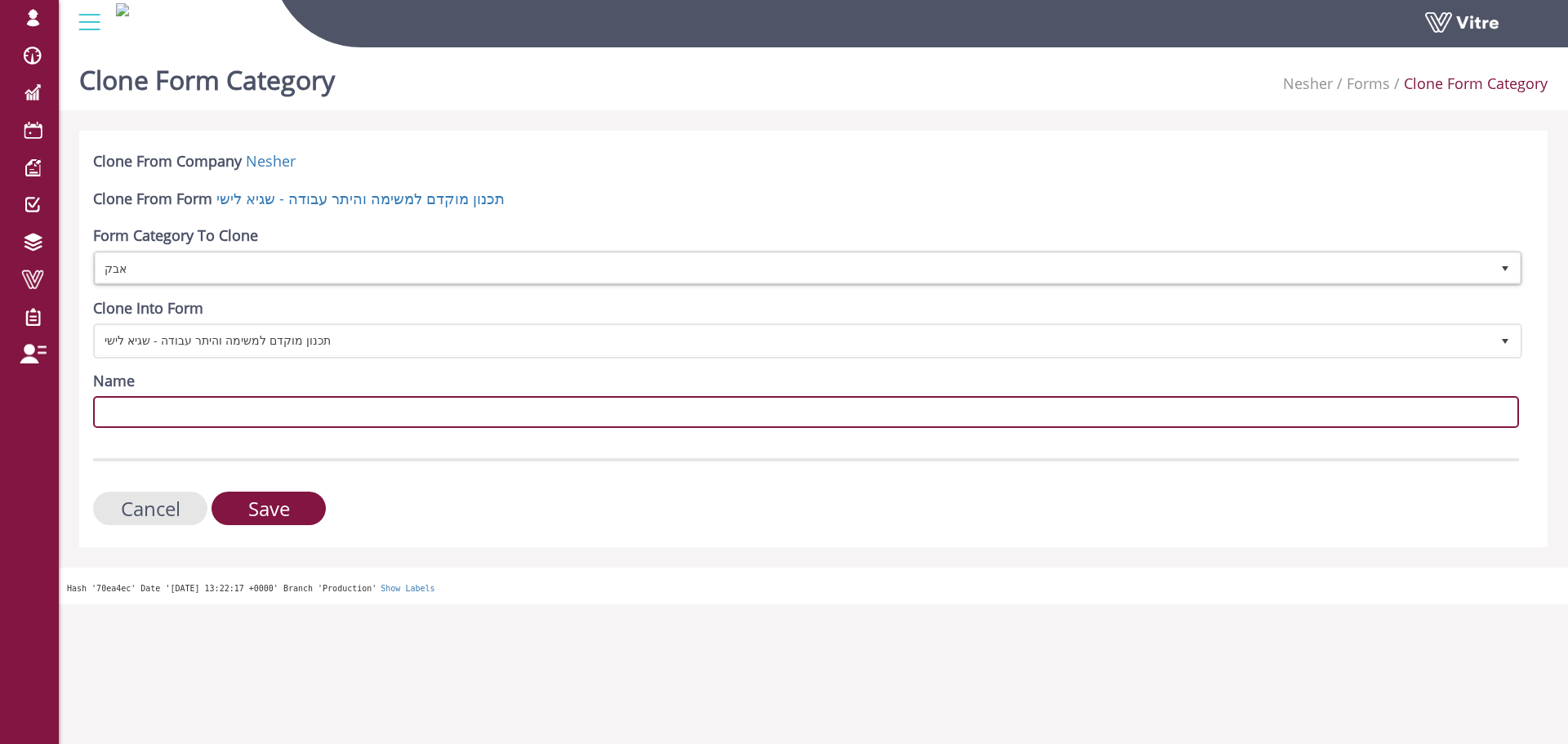
click at [201, 420] on input "Name" at bounding box center [806, 411] width 1426 height 32
paste input "אבק"
type input "אבק"
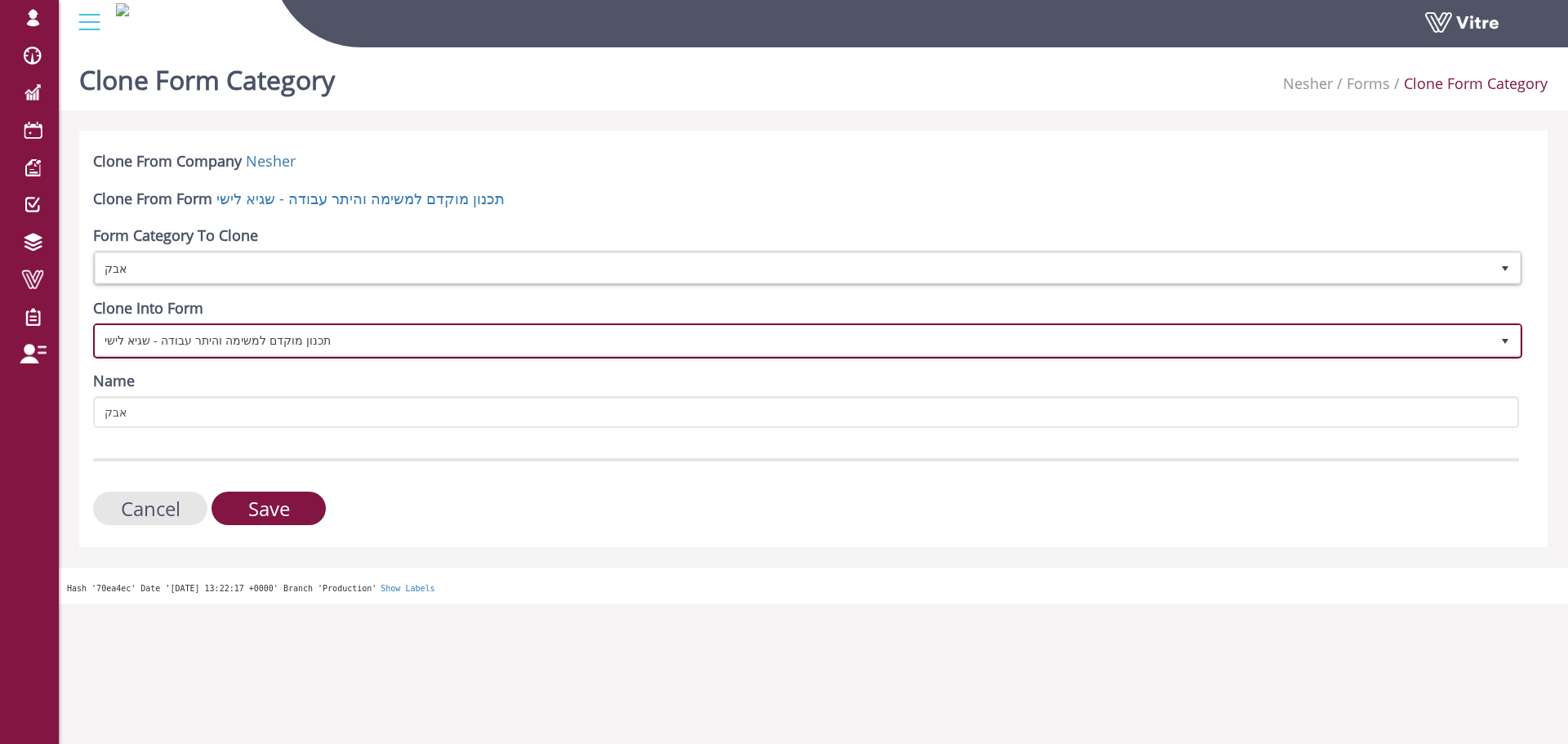
click at [261, 332] on span "תכנון מוקדם למשימה והיתר עבודה - שגיא לישי" at bounding box center [793, 341] width 1395 height 29
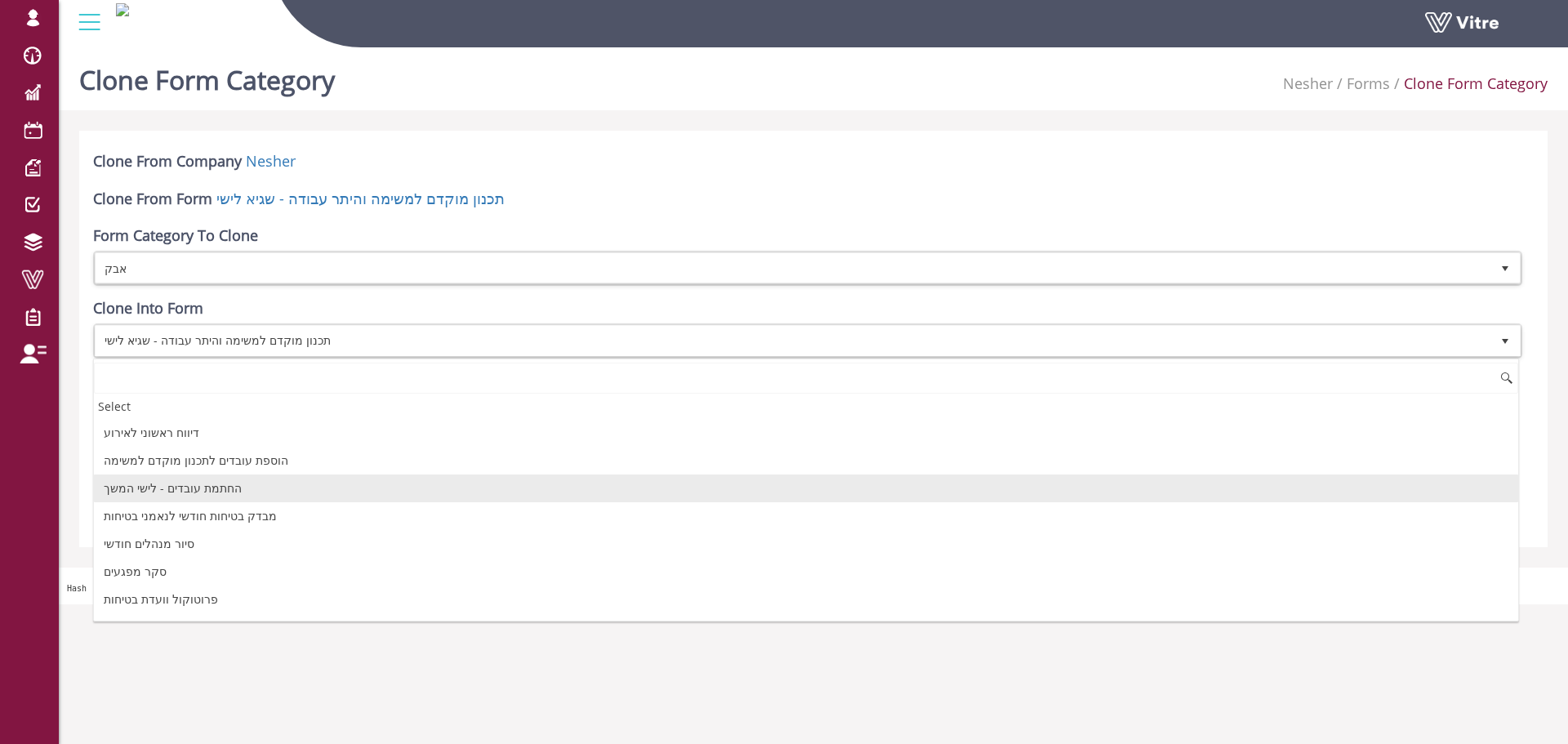
click at [217, 494] on li "החתמת עובדים - לישי המשך" at bounding box center [806, 488] width 1425 height 28
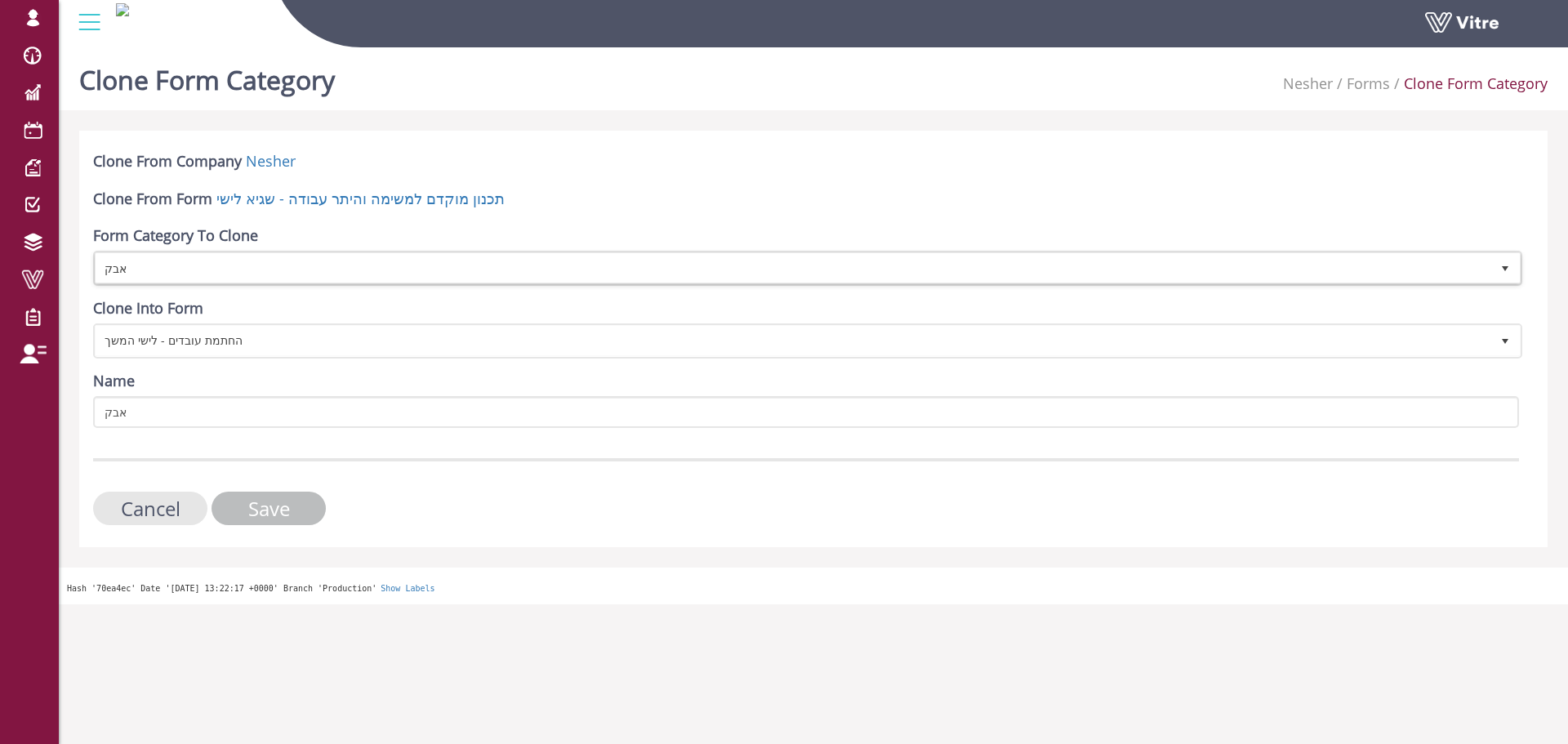
click at [276, 514] on input "Save" at bounding box center [268, 508] width 114 height 33
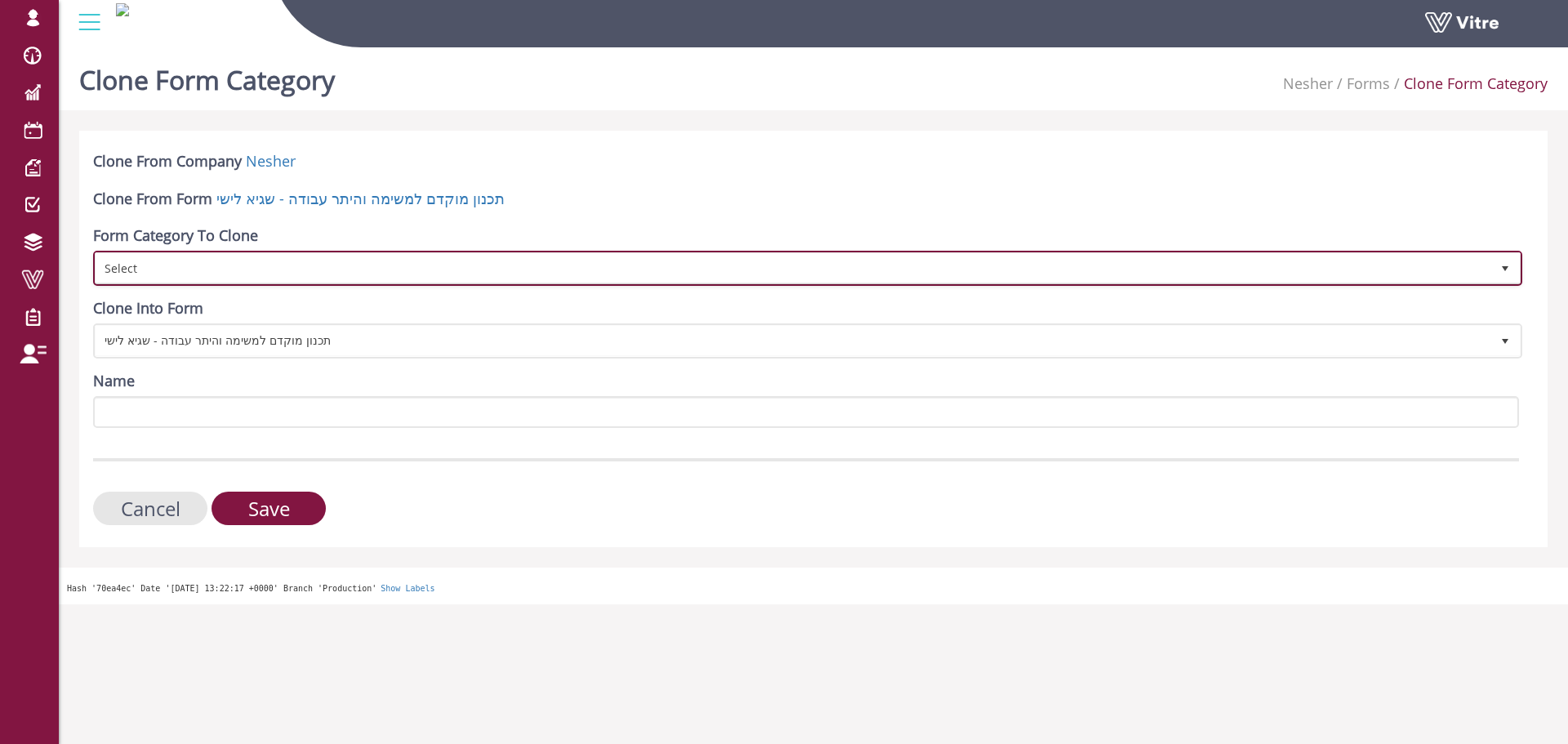
click at [291, 266] on span "Select" at bounding box center [793, 267] width 1395 height 29
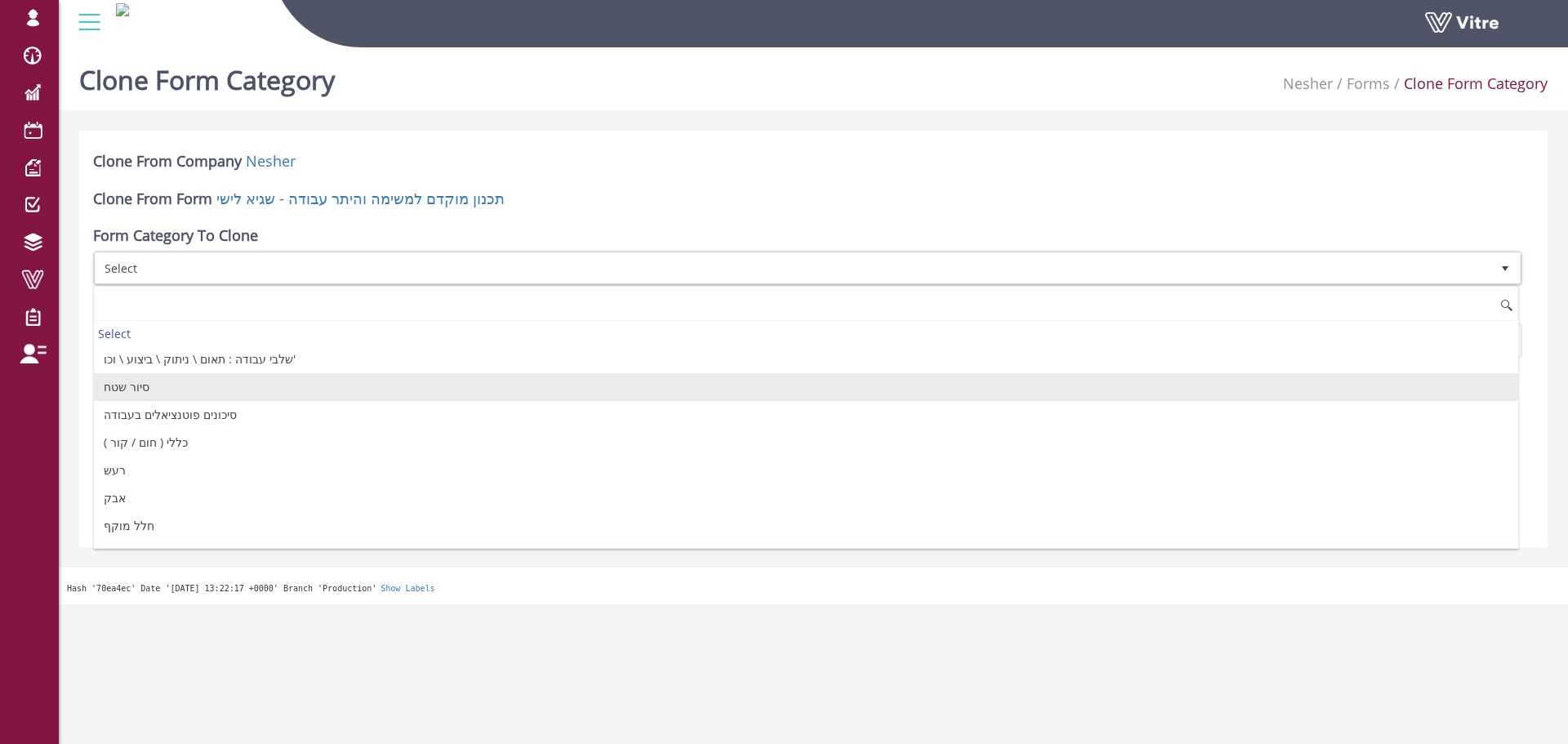
scroll to position [82, 0]
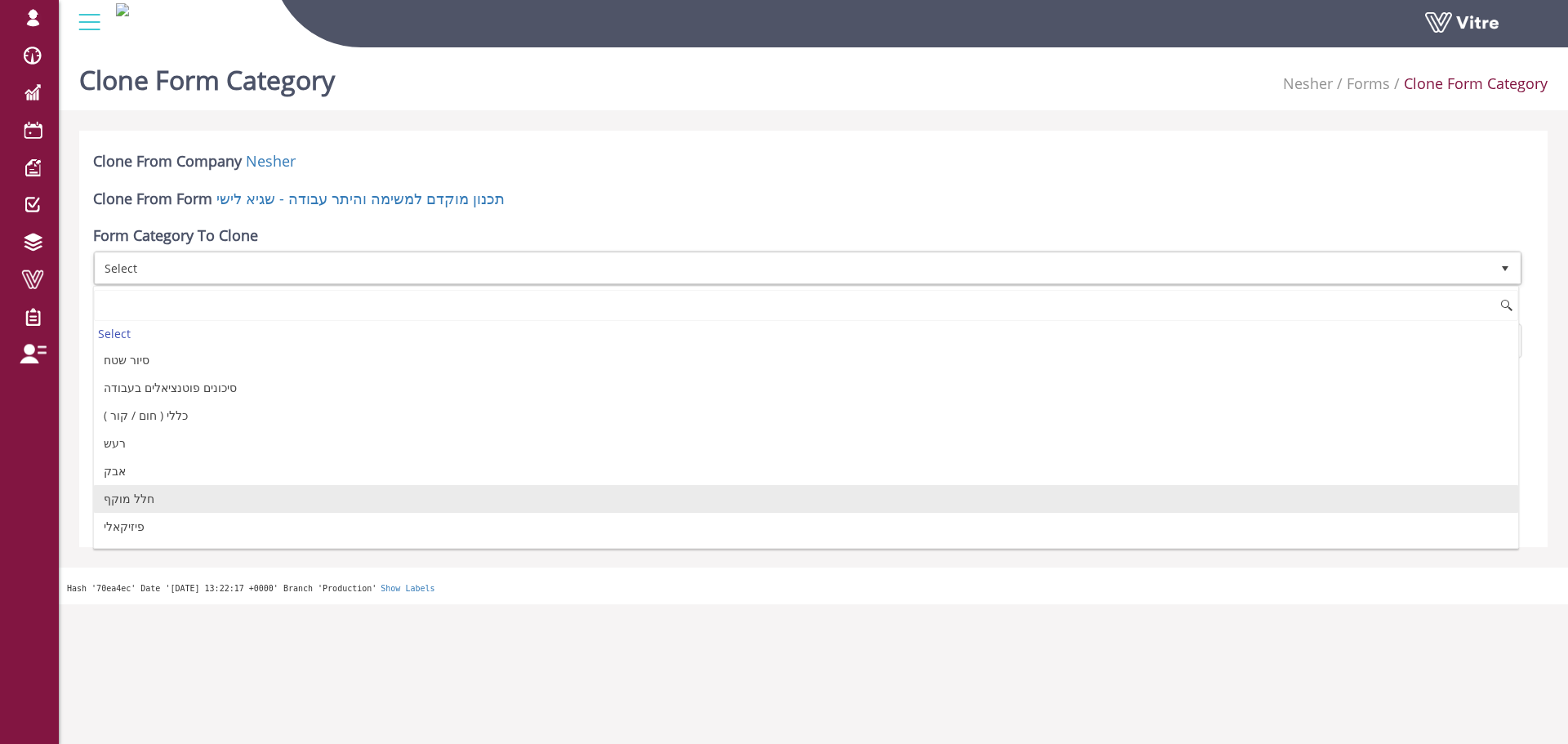
click at [190, 495] on li "חלל מוקף" at bounding box center [806, 499] width 1425 height 28
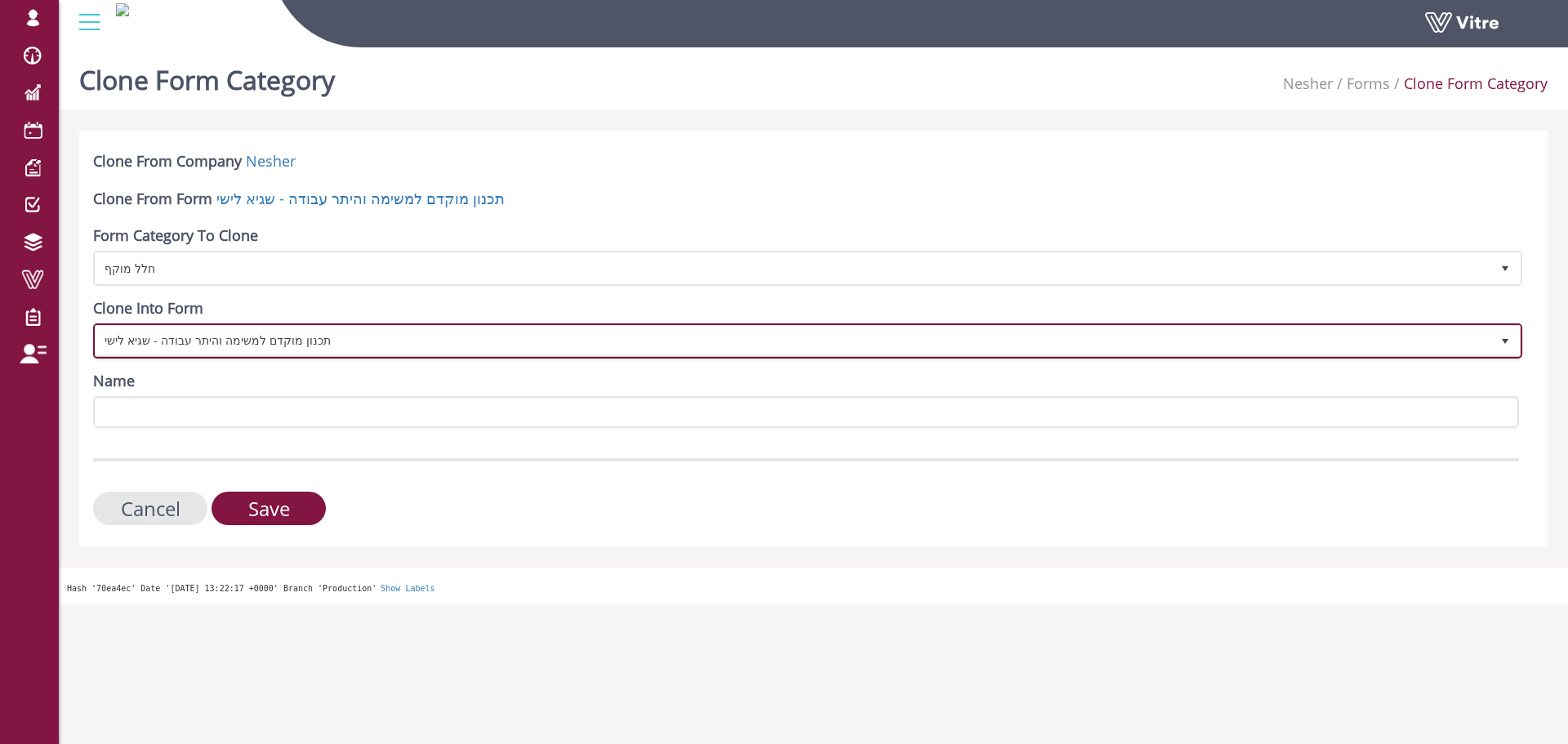
click at [223, 329] on span "תכנון מוקדם למשימה והיתר עבודה - שגיא לישי" at bounding box center [793, 341] width 1395 height 29
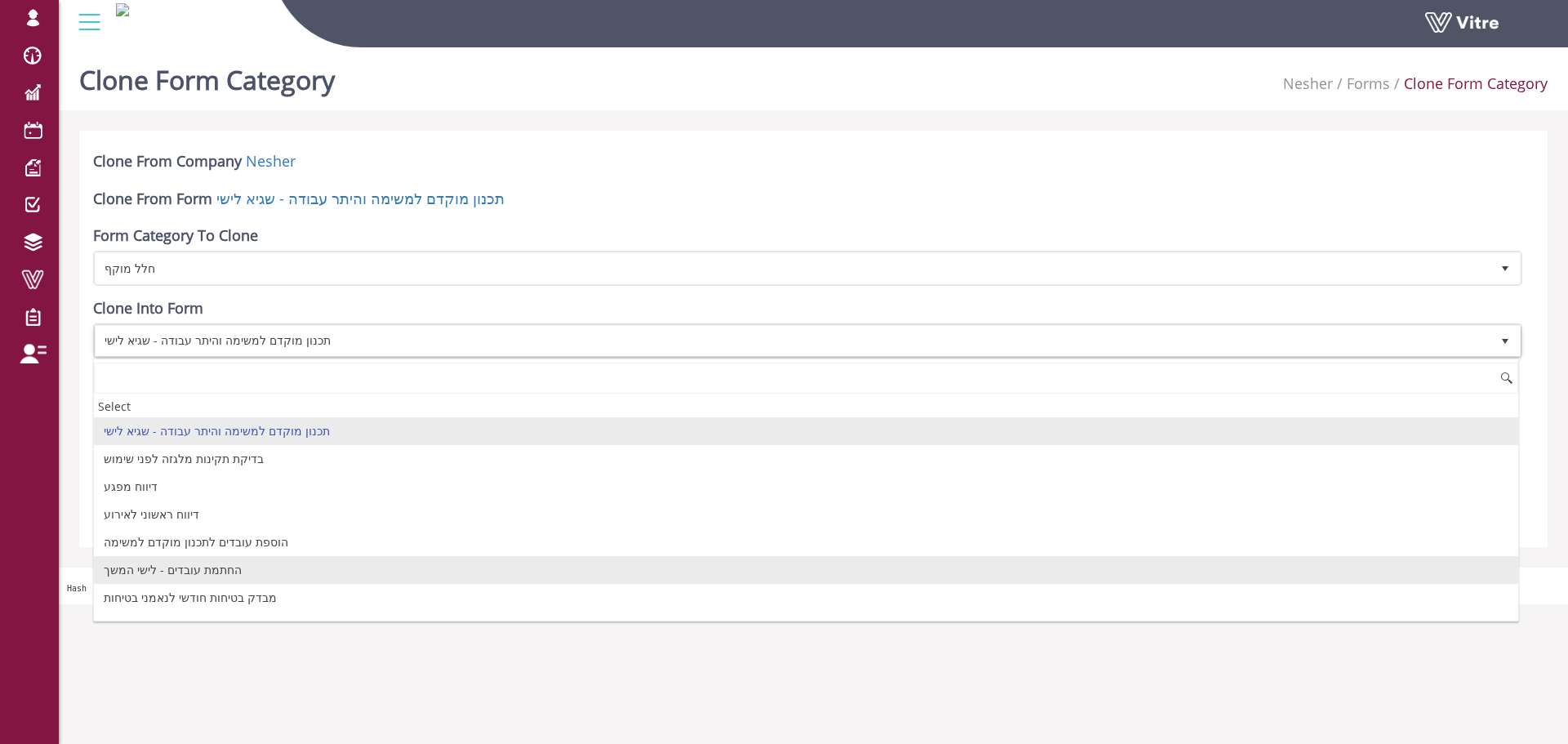
click at [163, 567] on li "החתמת עובדים - לישי המשך" at bounding box center [806, 569] width 1425 height 28
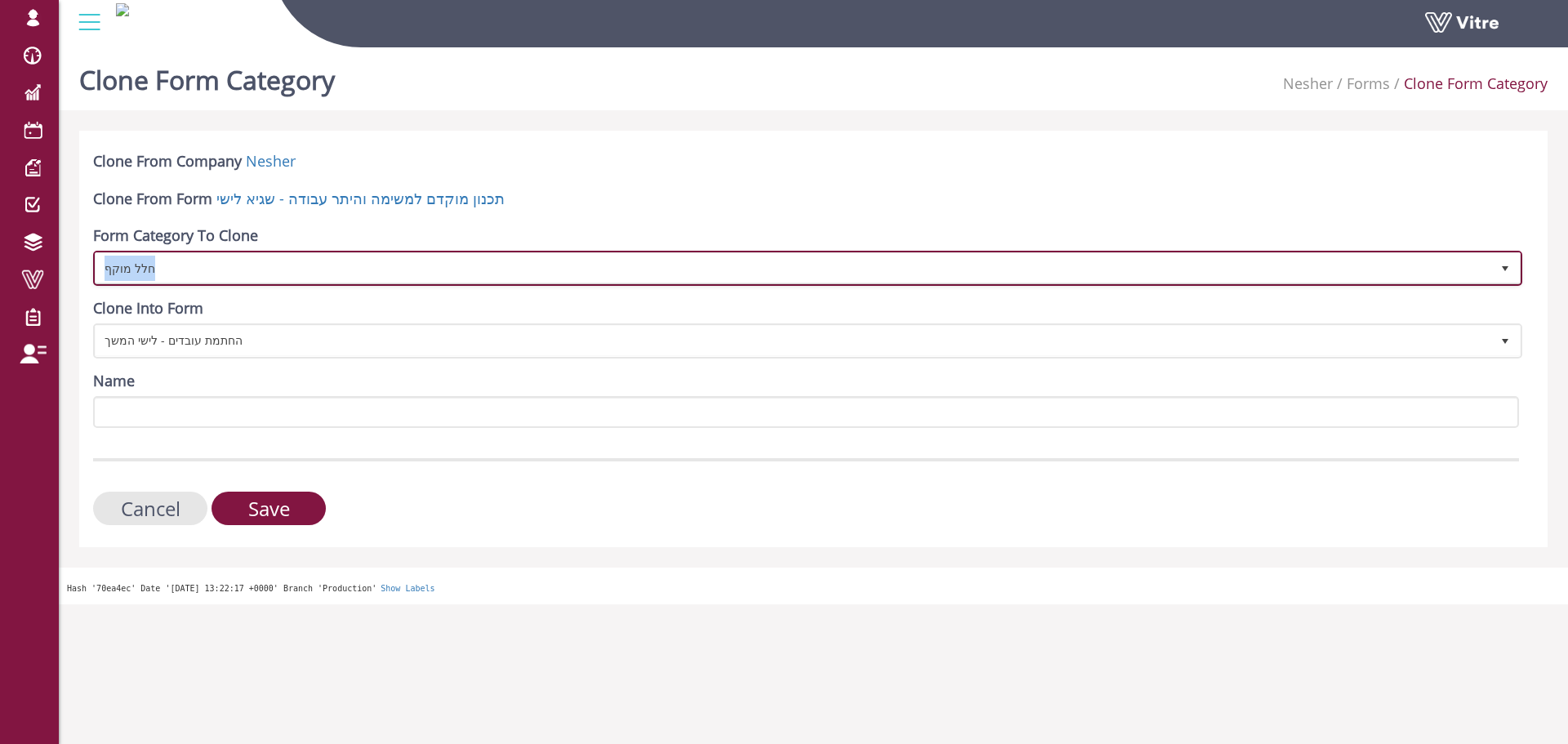
drag, startPoint x: 245, startPoint y: 271, endPoint x: 94, endPoint y: 272, distance: 151.0
click at [94, 272] on span "חלל מוקף 58789" at bounding box center [807, 268] width 1429 height 35
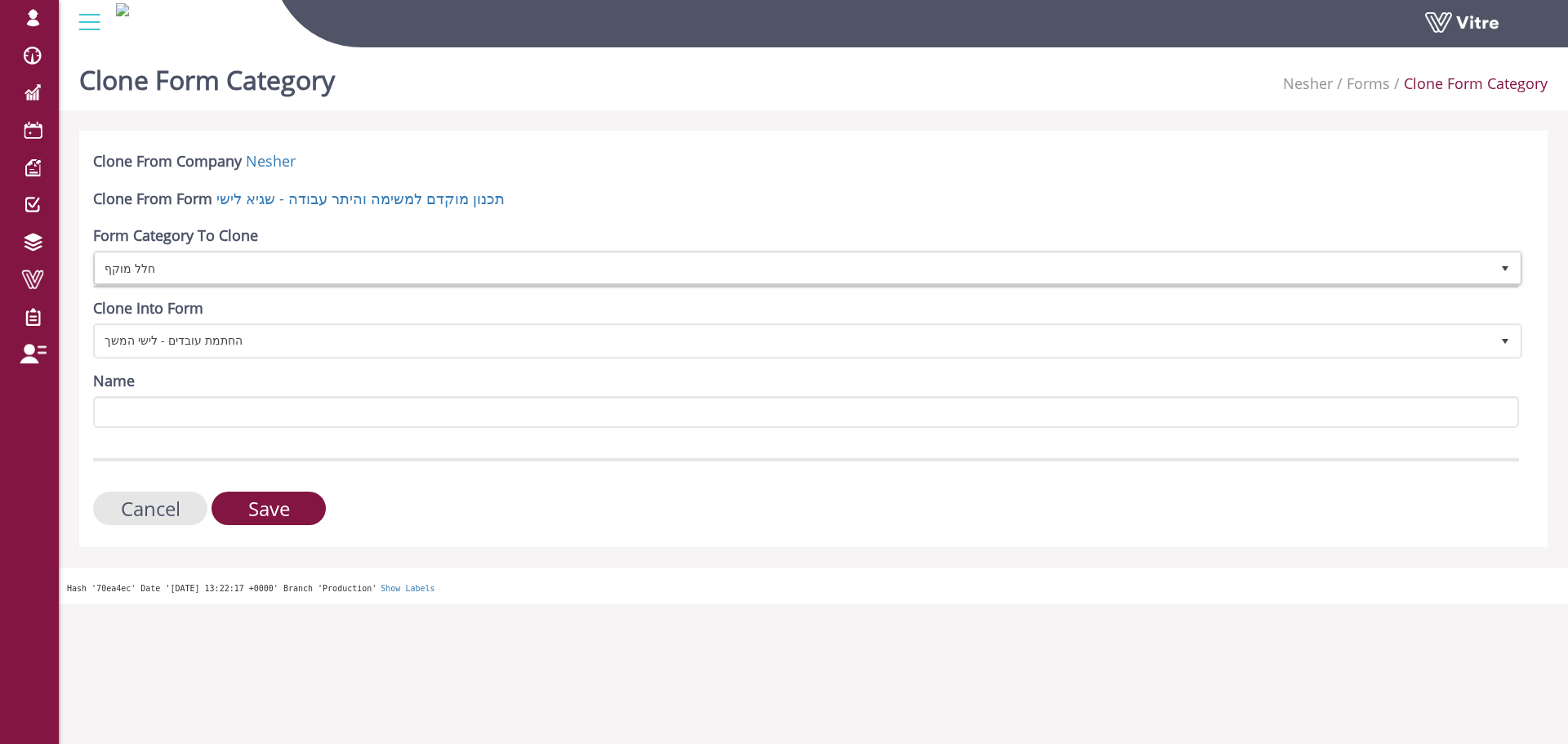
click at [153, 568] on div "Hash '70ea4ec' Date '2025-10-08 13:22:17 +0000' Branch 'Production' Show Labels" at bounding box center [813, 586] width 1509 height 38
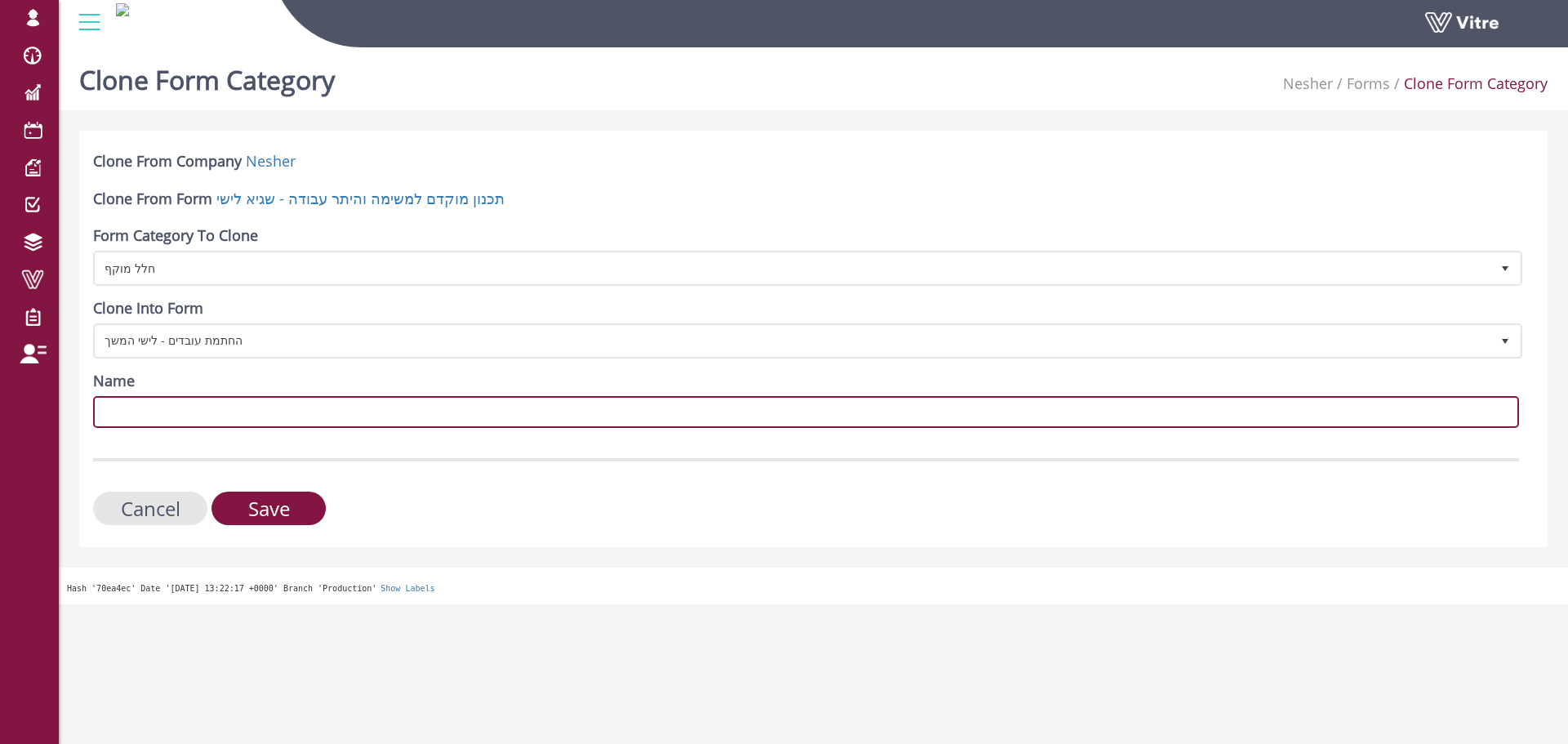
click at [226, 414] on input "Name" at bounding box center [806, 411] width 1426 height 32
paste input "אבק"
type input "אבק"
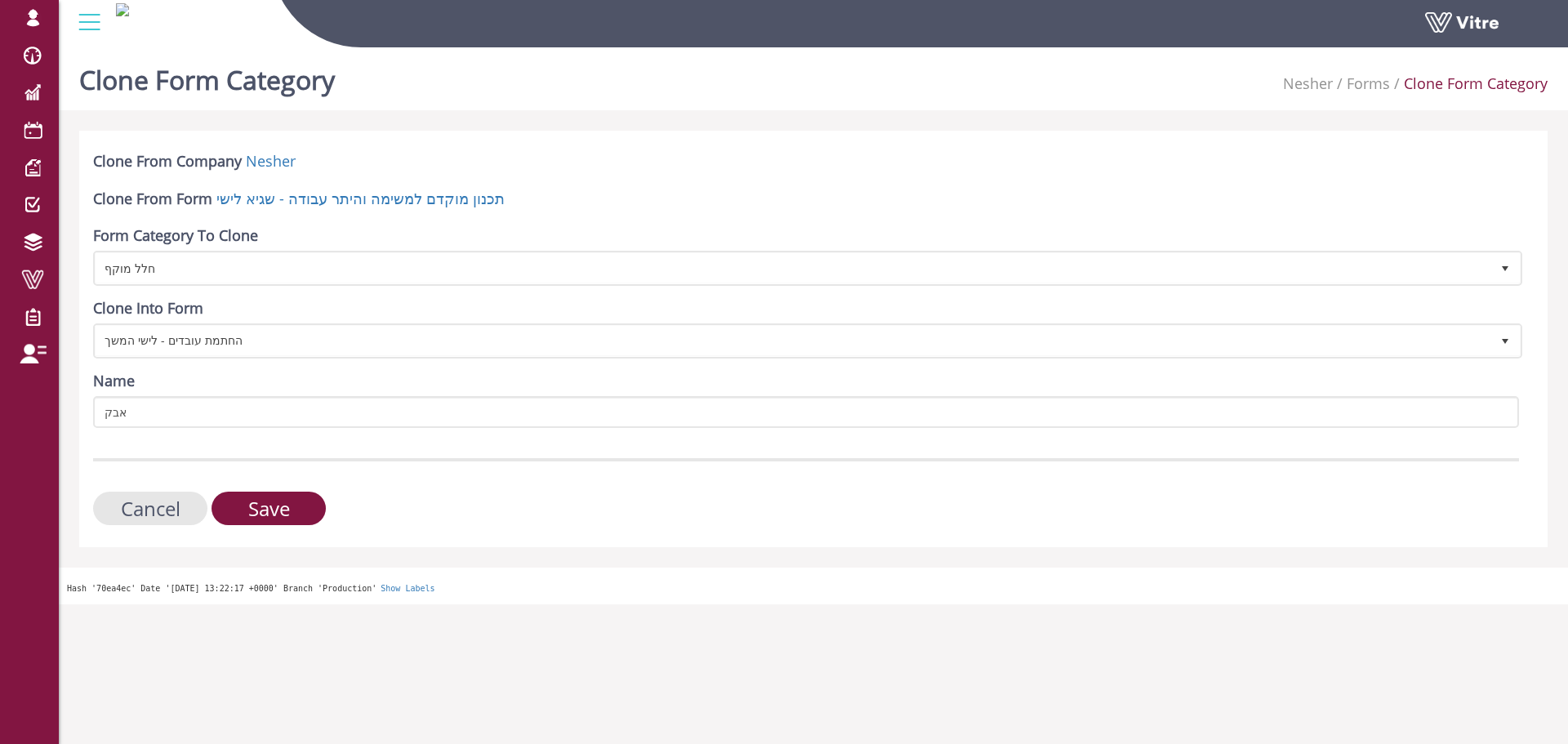
click at [225, 451] on form "Clone From Company Nesher Clone From Form תכנון מוקדם למשימה והיתר עבודה - שגיא…" at bounding box center [806, 337] width 1426 height 374
click at [273, 506] on input "Save" at bounding box center [268, 508] width 114 height 33
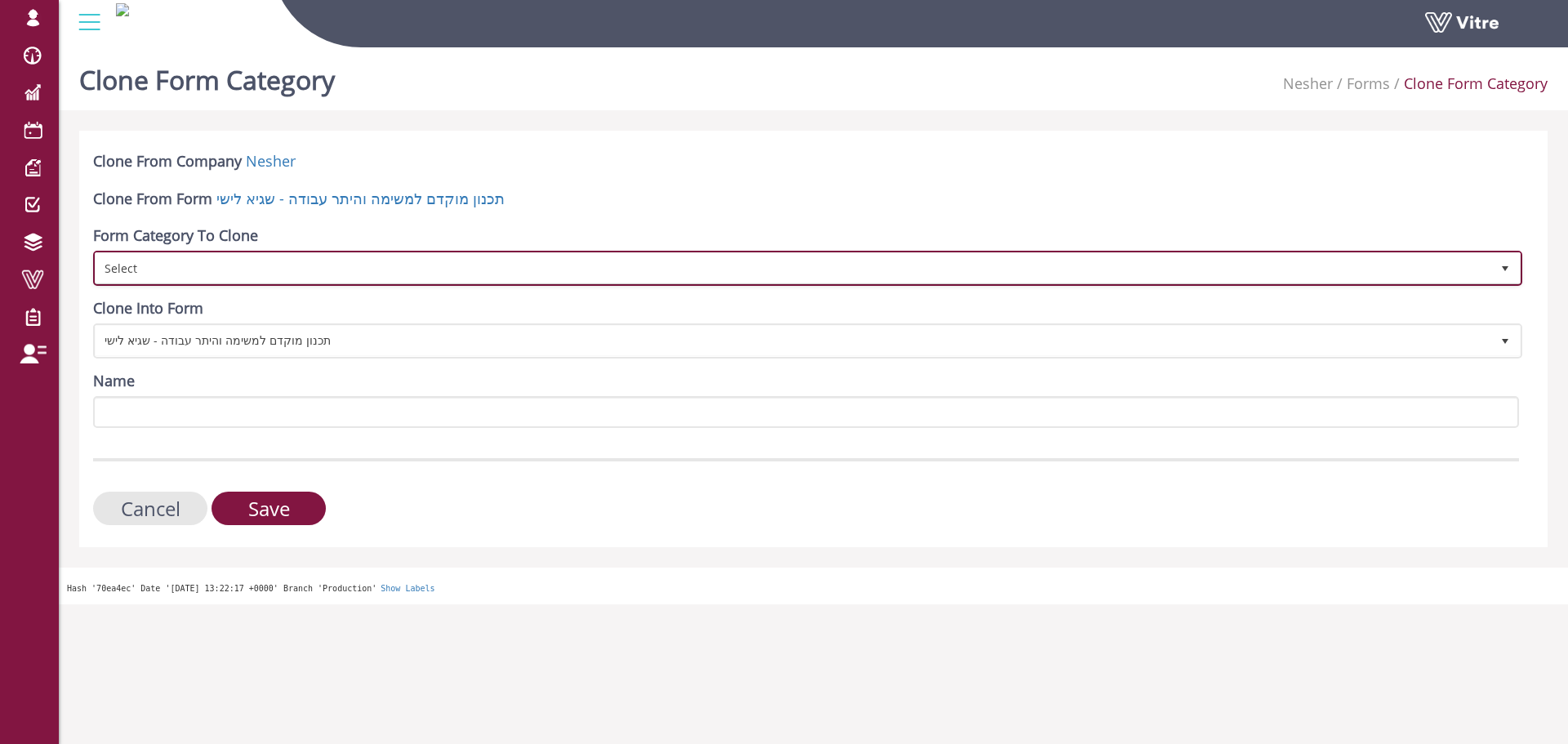
click at [201, 279] on span "Select" at bounding box center [793, 267] width 1395 height 29
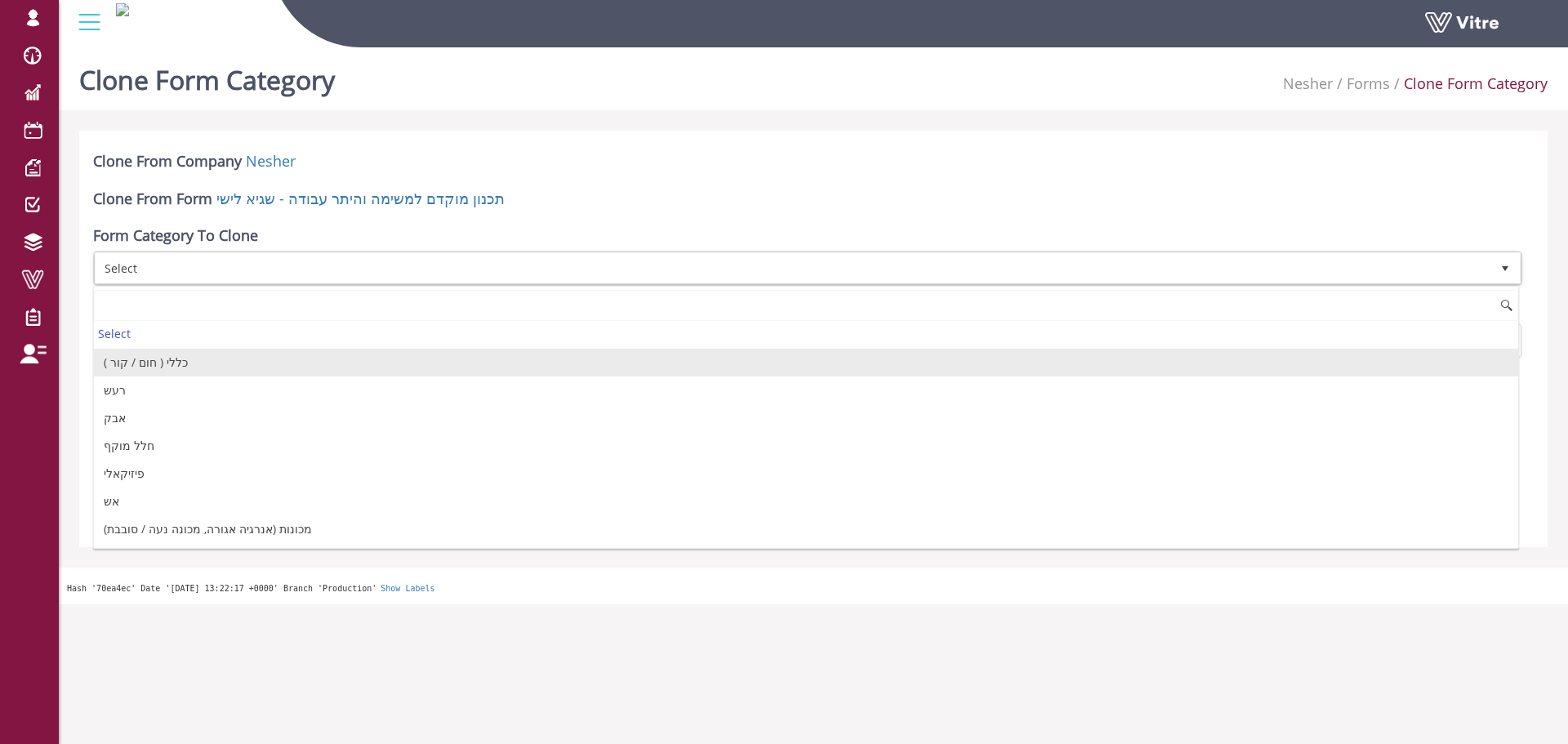
scroll to position [163, 0]
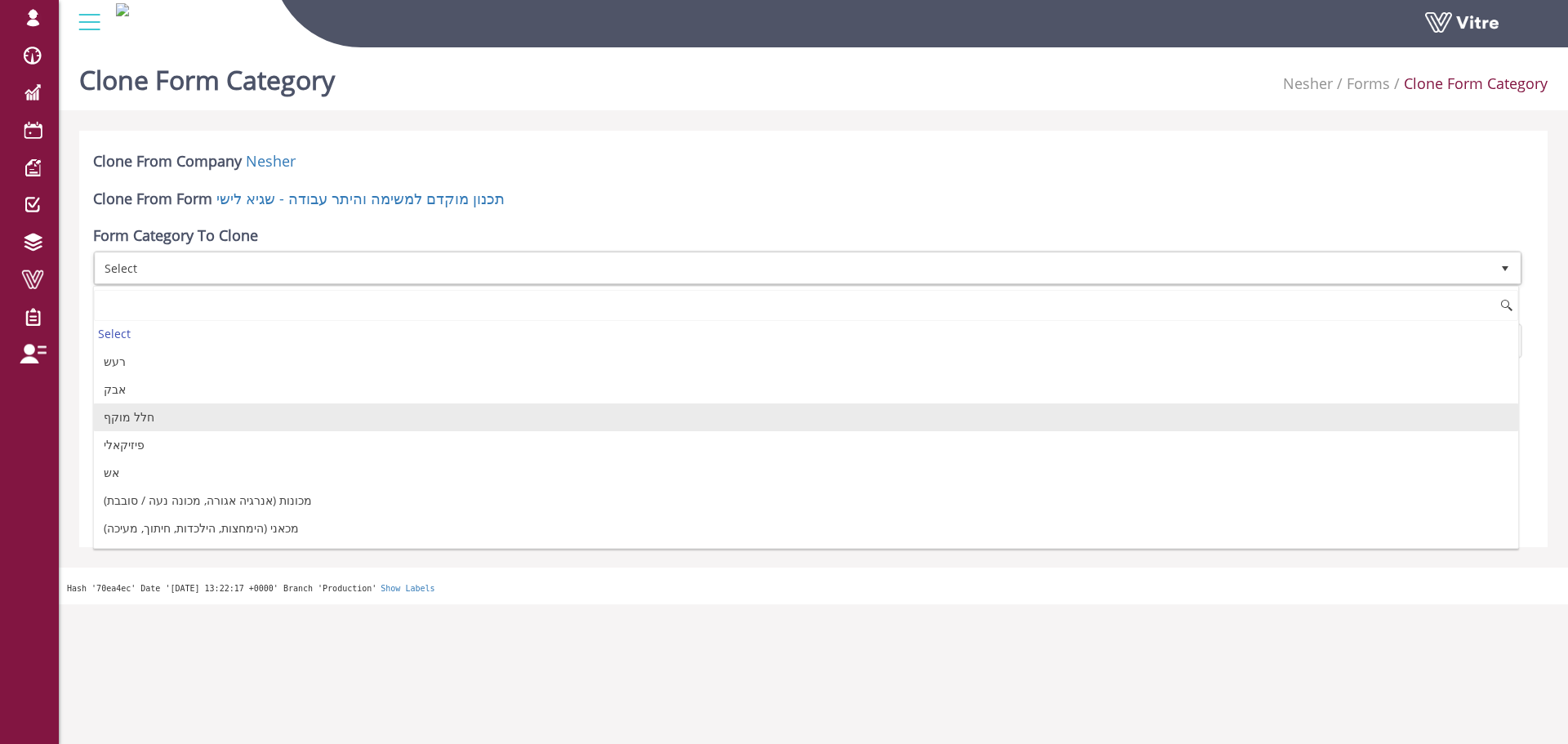
click at [158, 422] on li "חלל מוקף" at bounding box center [806, 417] width 1425 height 28
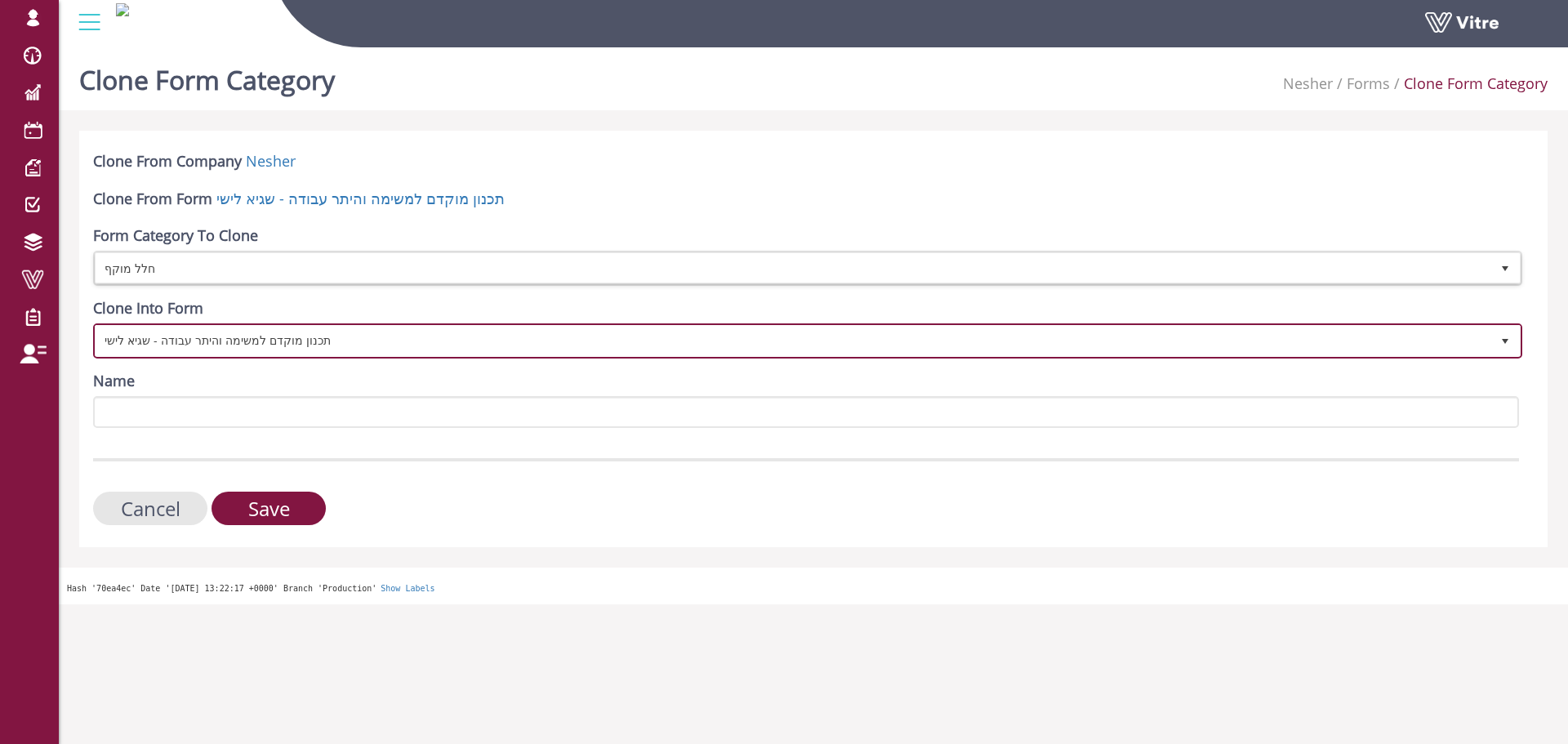
click at [257, 341] on span "תכנון מוקדם למשימה והיתר עבודה - שגיא לישי" at bounding box center [793, 341] width 1395 height 29
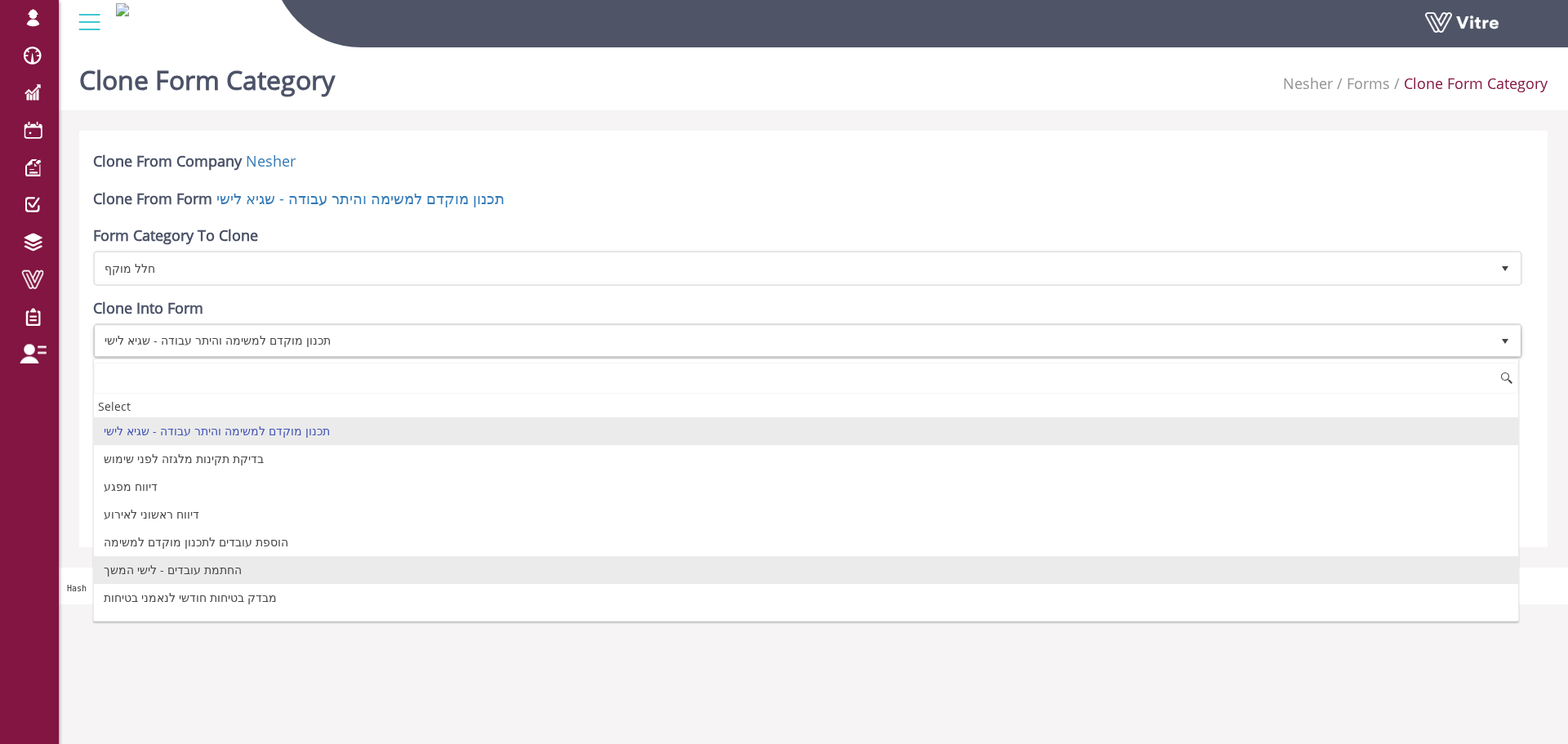
click at [174, 571] on li "החתמת עובדים - לישי המשך" at bounding box center [806, 569] width 1425 height 28
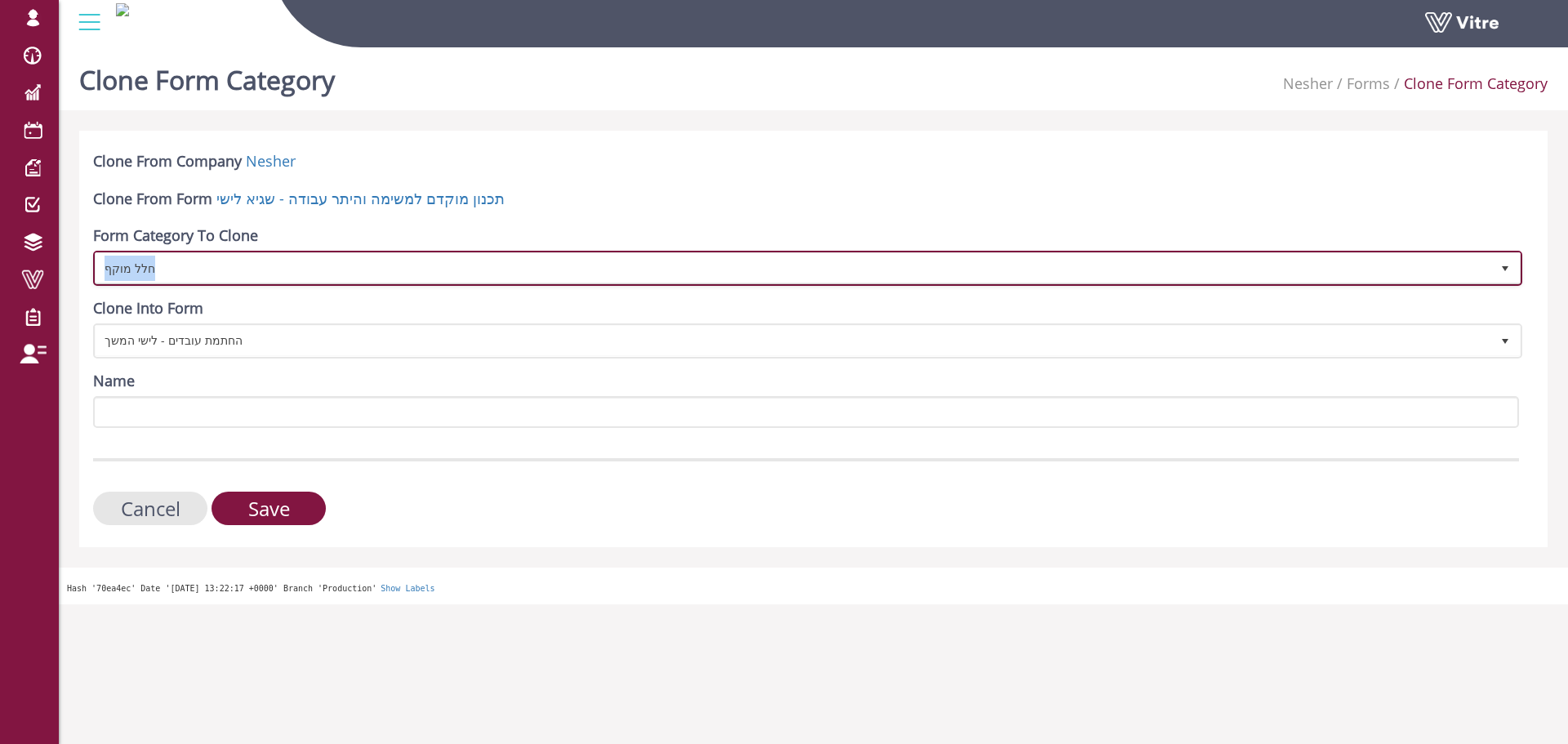
drag, startPoint x: 172, startPoint y: 275, endPoint x: 96, endPoint y: 278, distance: 76.1
click at [96, 278] on span "חלל מוקף" at bounding box center [793, 267] width 1395 height 29
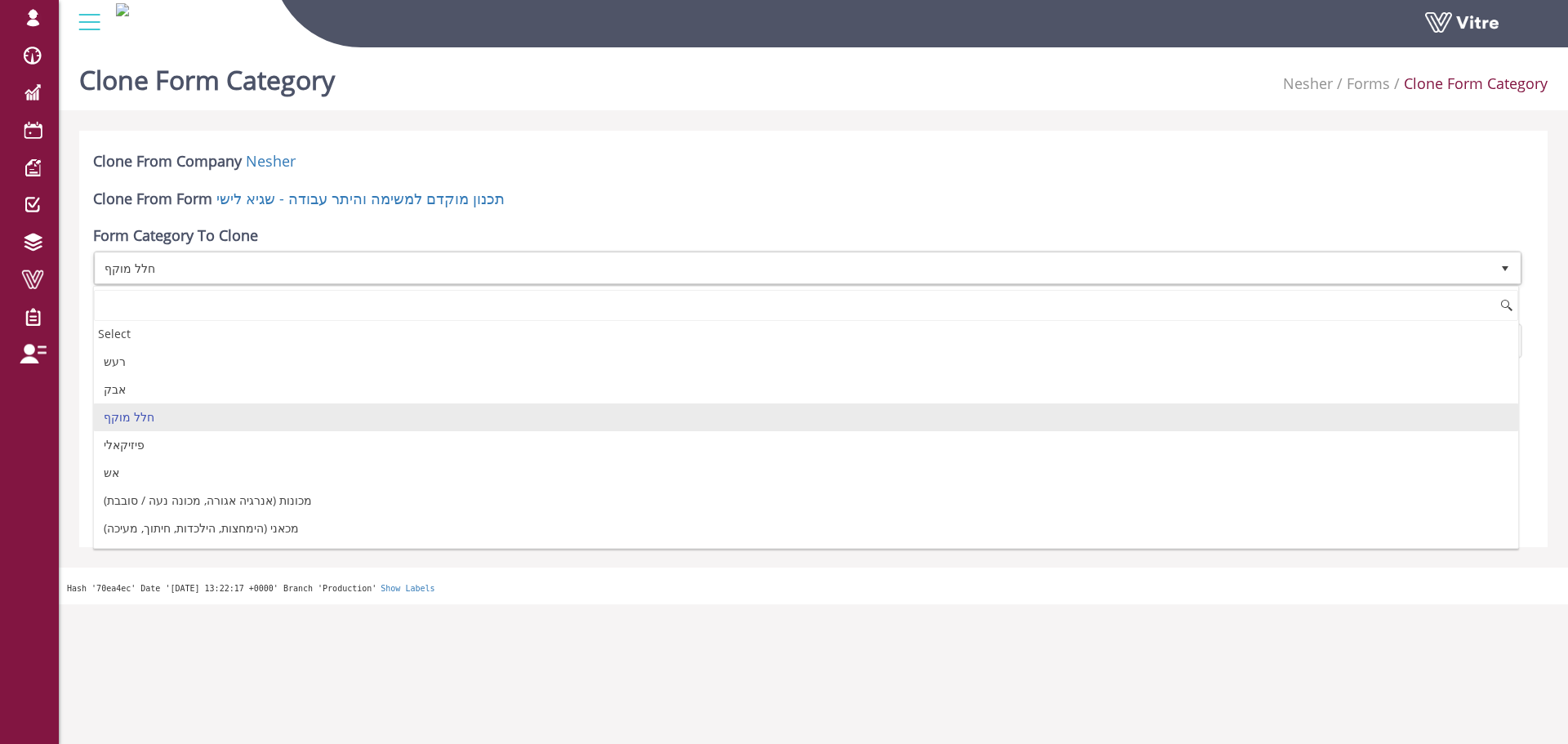
click at [201, 558] on div "Clone Form Category Nesher Forms Clone Form Category Clone From Company Nesher …" at bounding box center [813, 321] width 1509 height 563
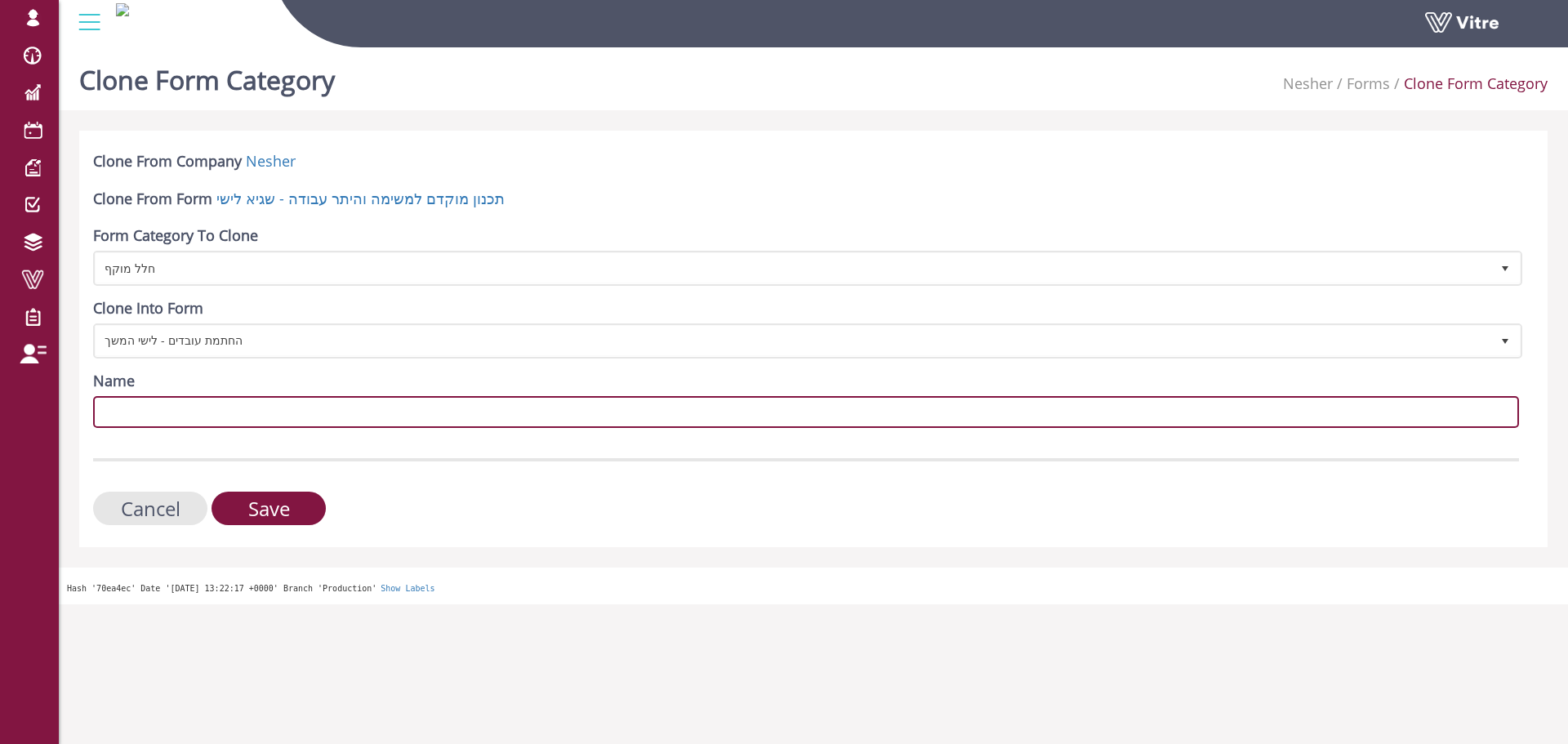
click at [209, 400] on input "Name" at bounding box center [806, 411] width 1426 height 32
paste input "אבק"
click at [231, 411] on input "אבק" at bounding box center [806, 411] width 1426 height 32
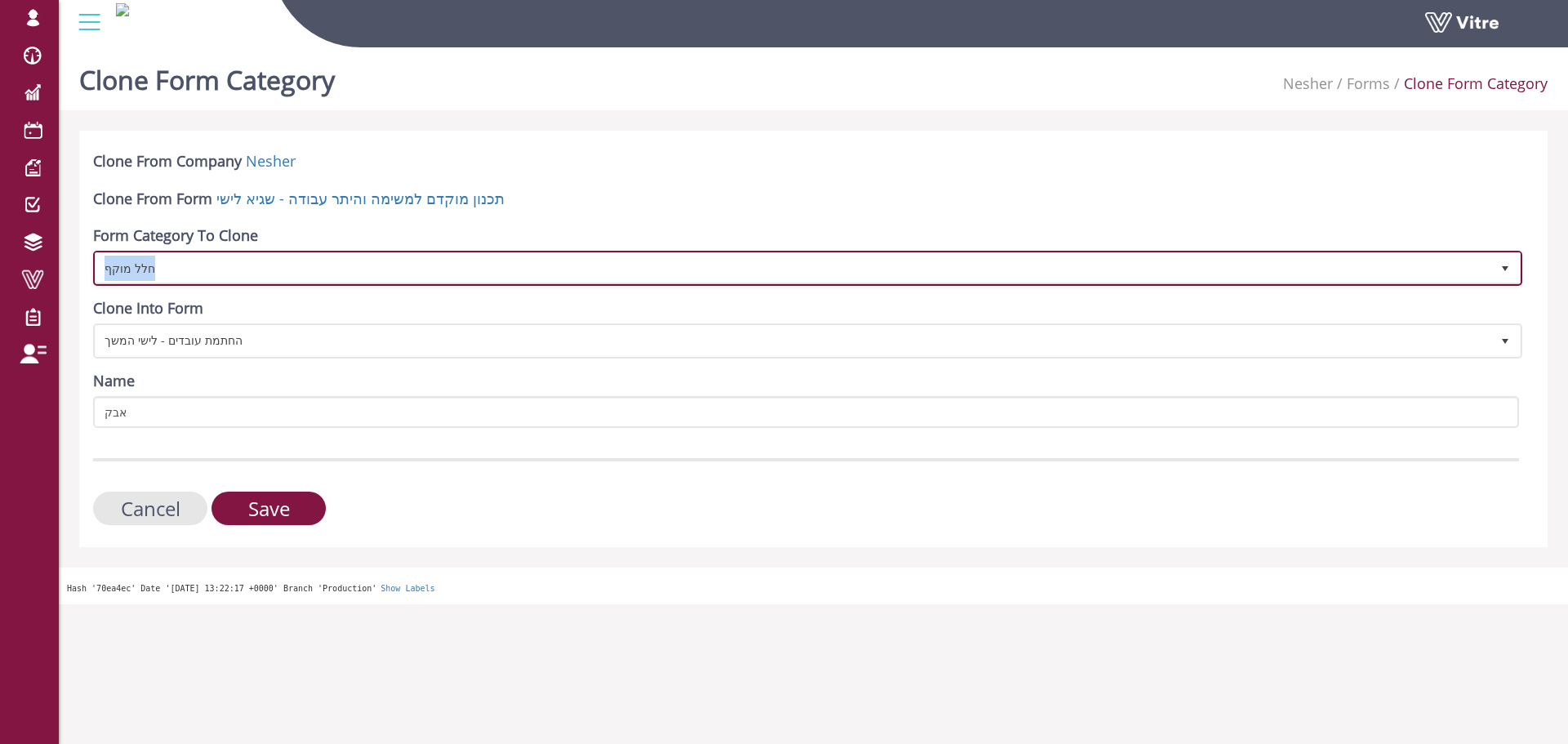
copy span "חלל מוקף"
drag, startPoint x: 186, startPoint y: 276, endPoint x: 149, endPoint y: 411, distance: 140.0
click at [149, 411] on form "Clone From Company Nesher Clone From Form תכנון מוקדם למשימה והיתר עבודה - [PER…" at bounding box center [806, 337] width 1426 height 374
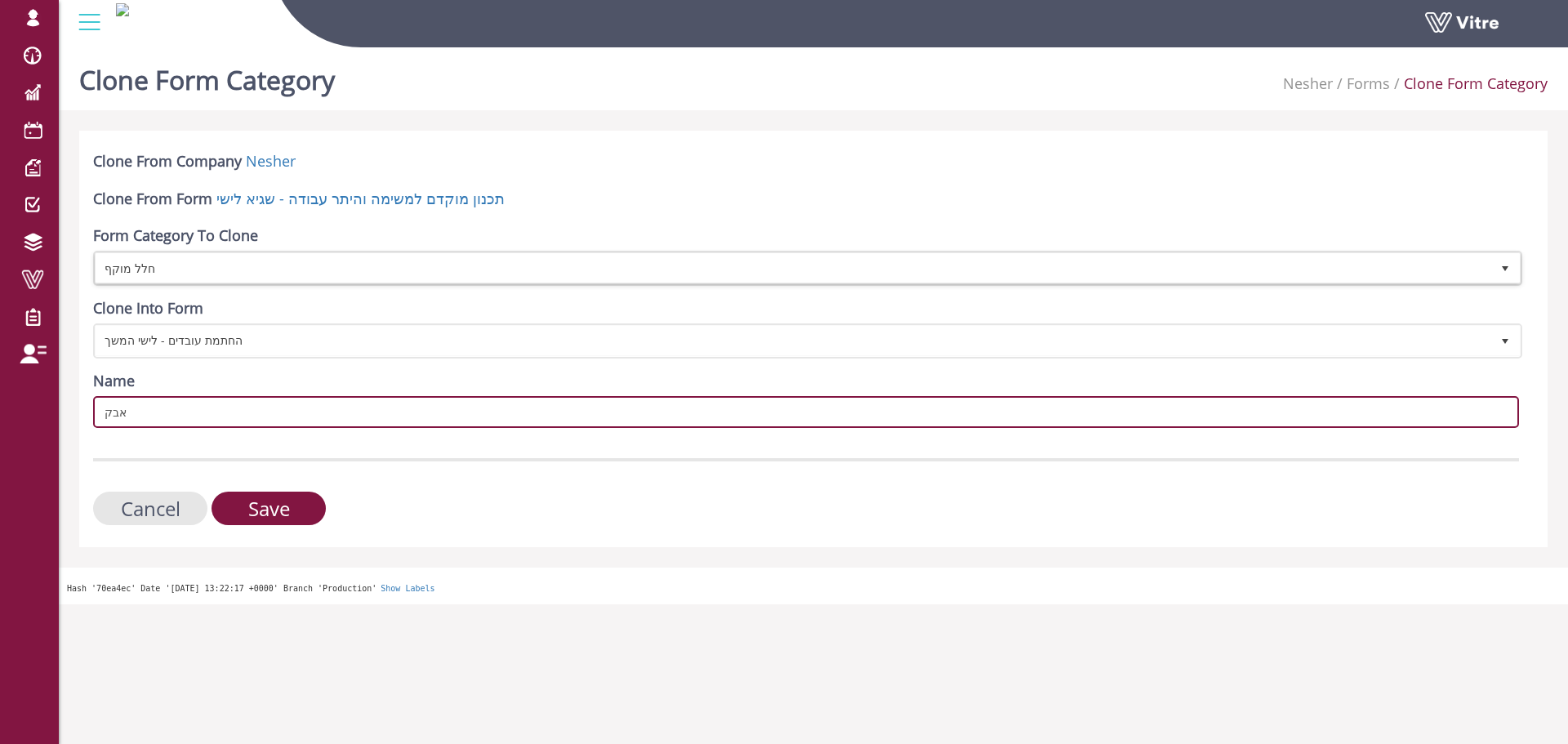
click at [152, 414] on input "אבק" at bounding box center [806, 411] width 1426 height 32
paste input "לל מוקף"
type input "חלל מוקף"
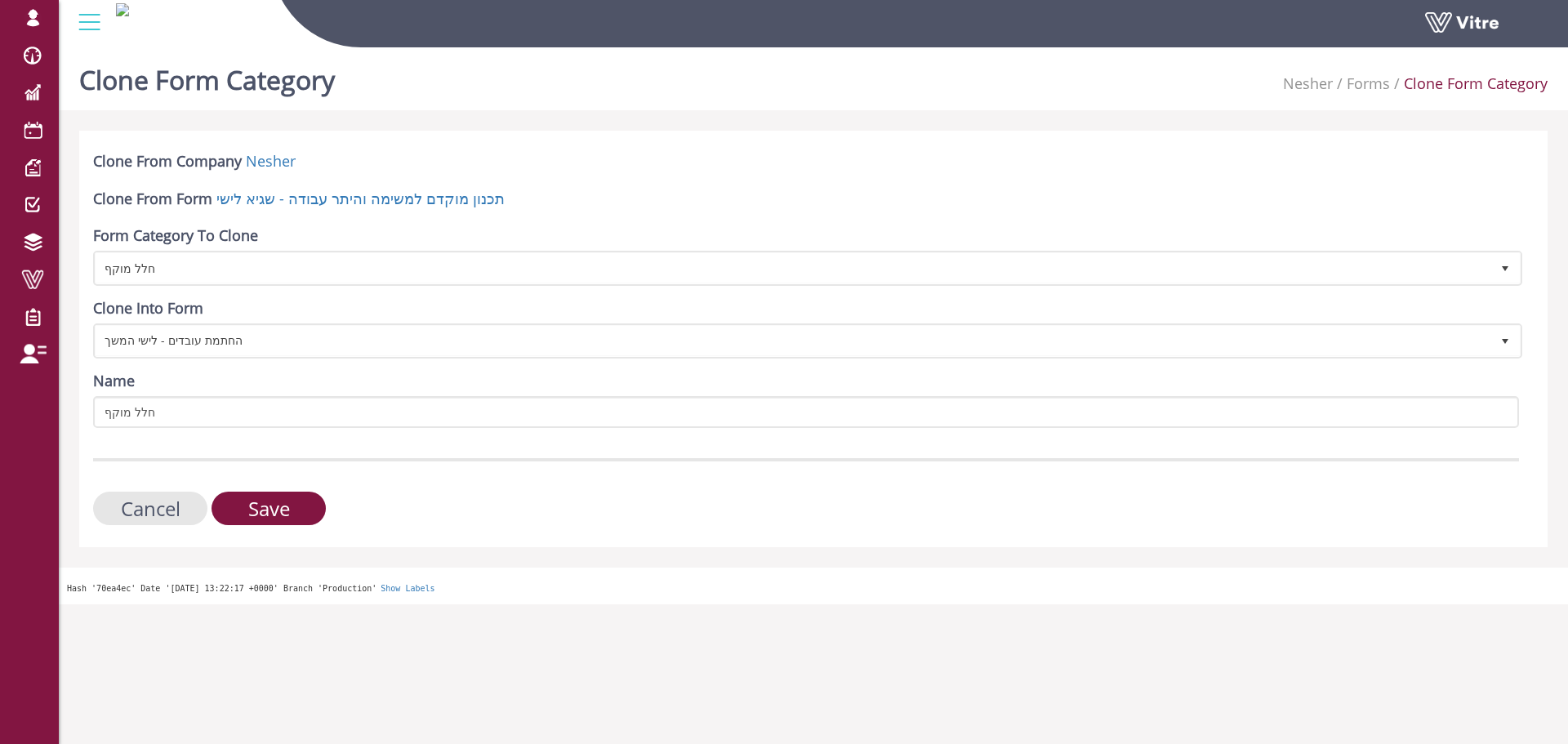
click at [231, 450] on form "Clone From Company Nesher Clone From Form תכנון מוקדם למשימה והיתר עבודה - [PER…" at bounding box center [806, 337] width 1426 height 374
click at [262, 506] on input "Save" at bounding box center [268, 508] width 114 height 33
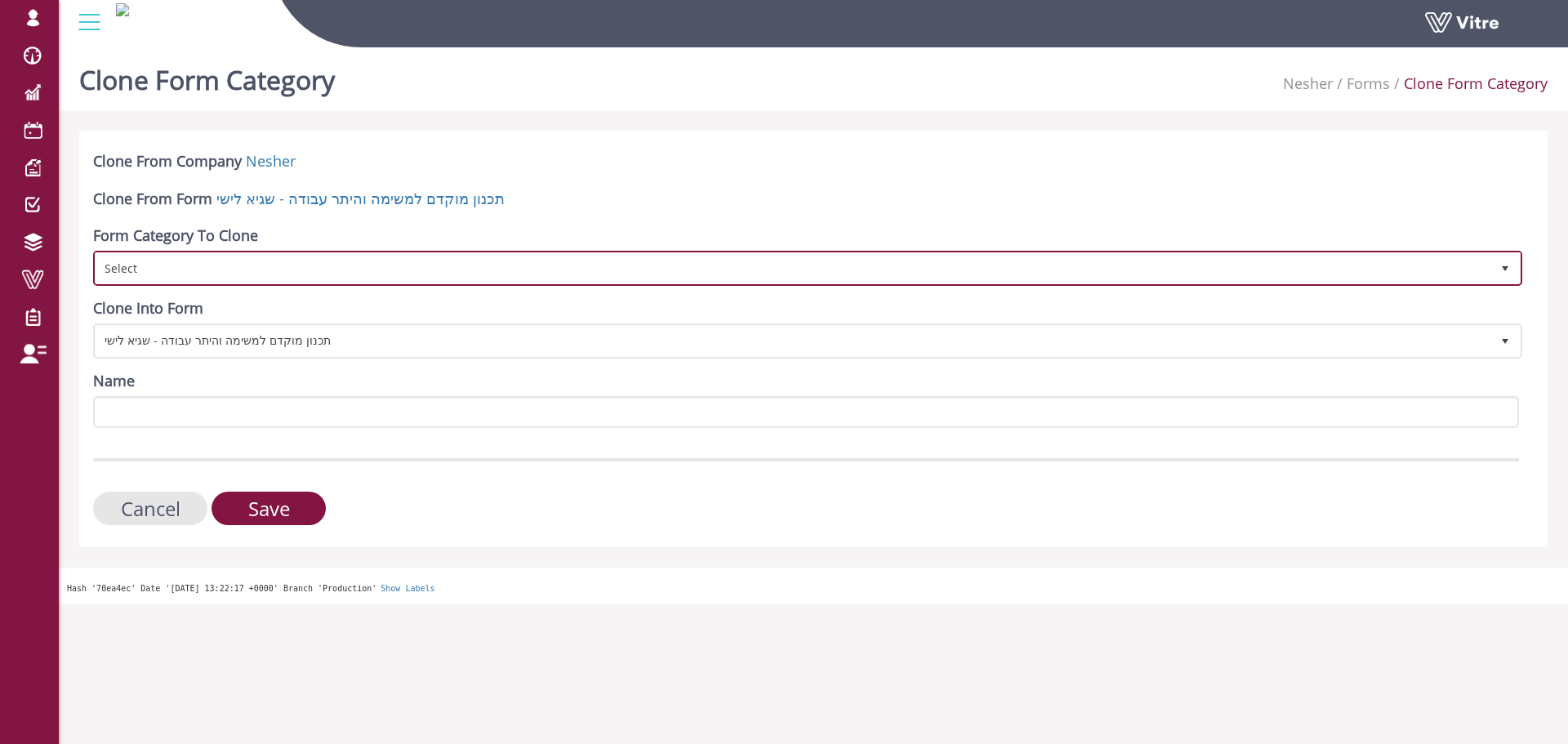
click at [229, 269] on span "Select" at bounding box center [793, 267] width 1395 height 29
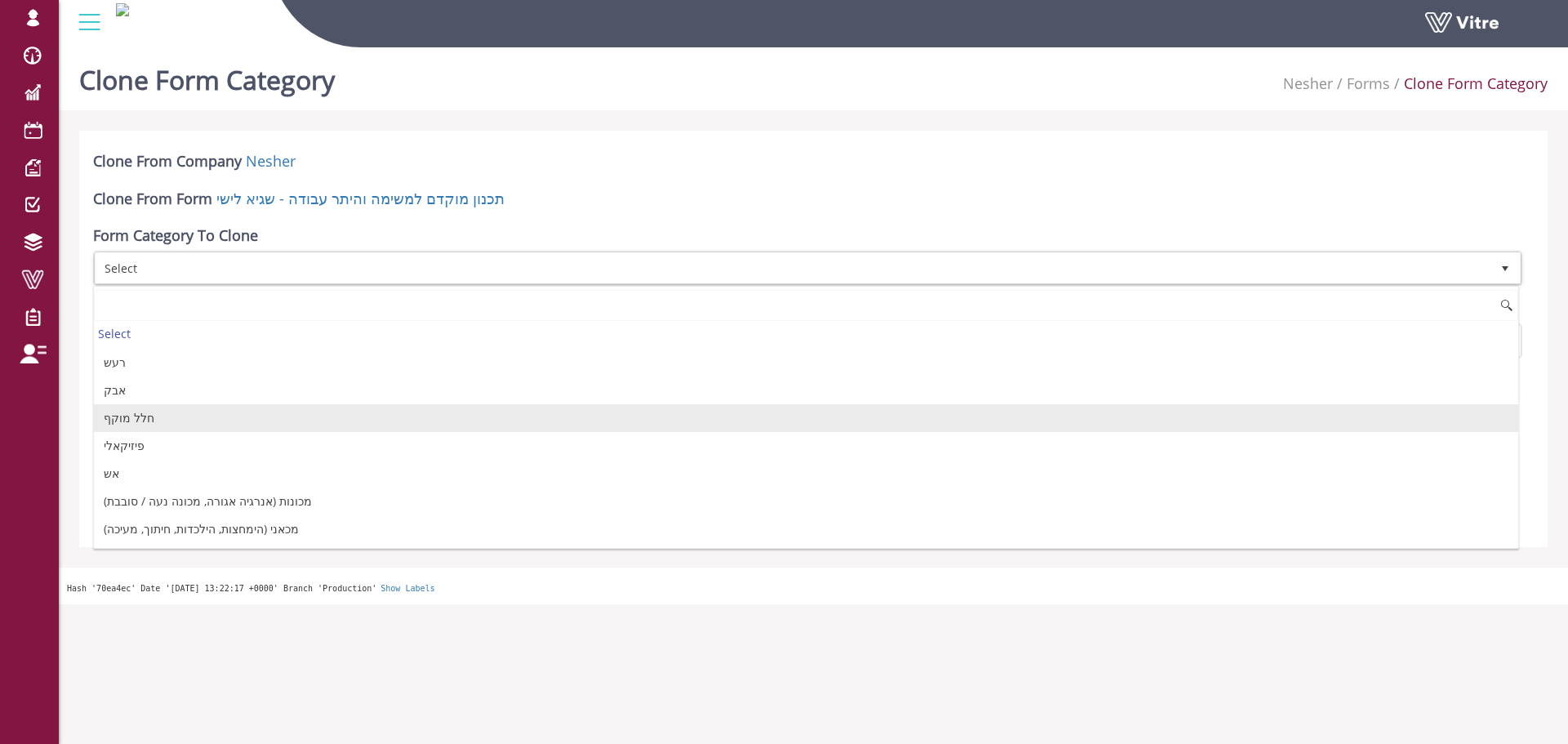
scroll to position [163, 0]
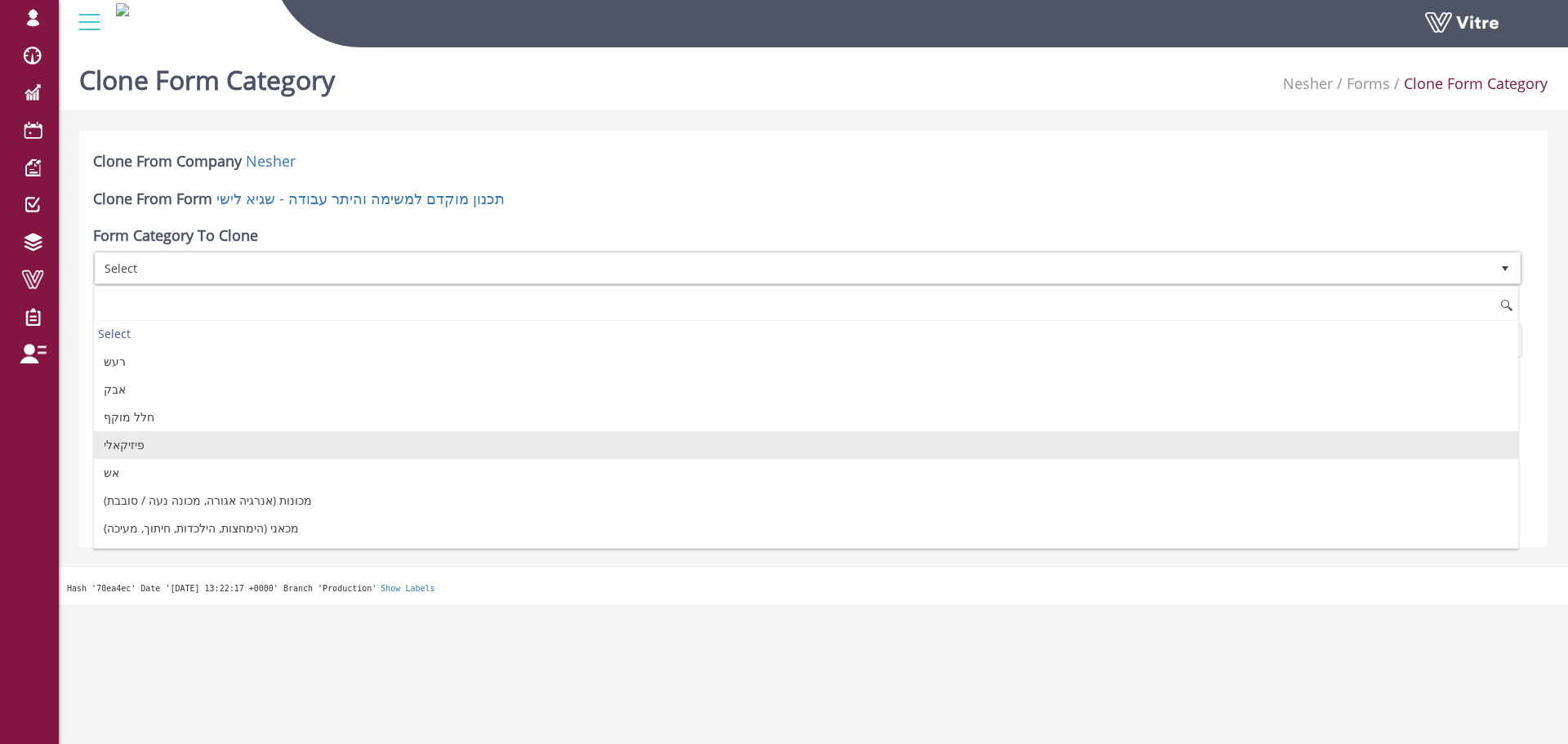
click at [159, 451] on li "פיזיקאלי" at bounding box center [806, 445] width 1425 height 28
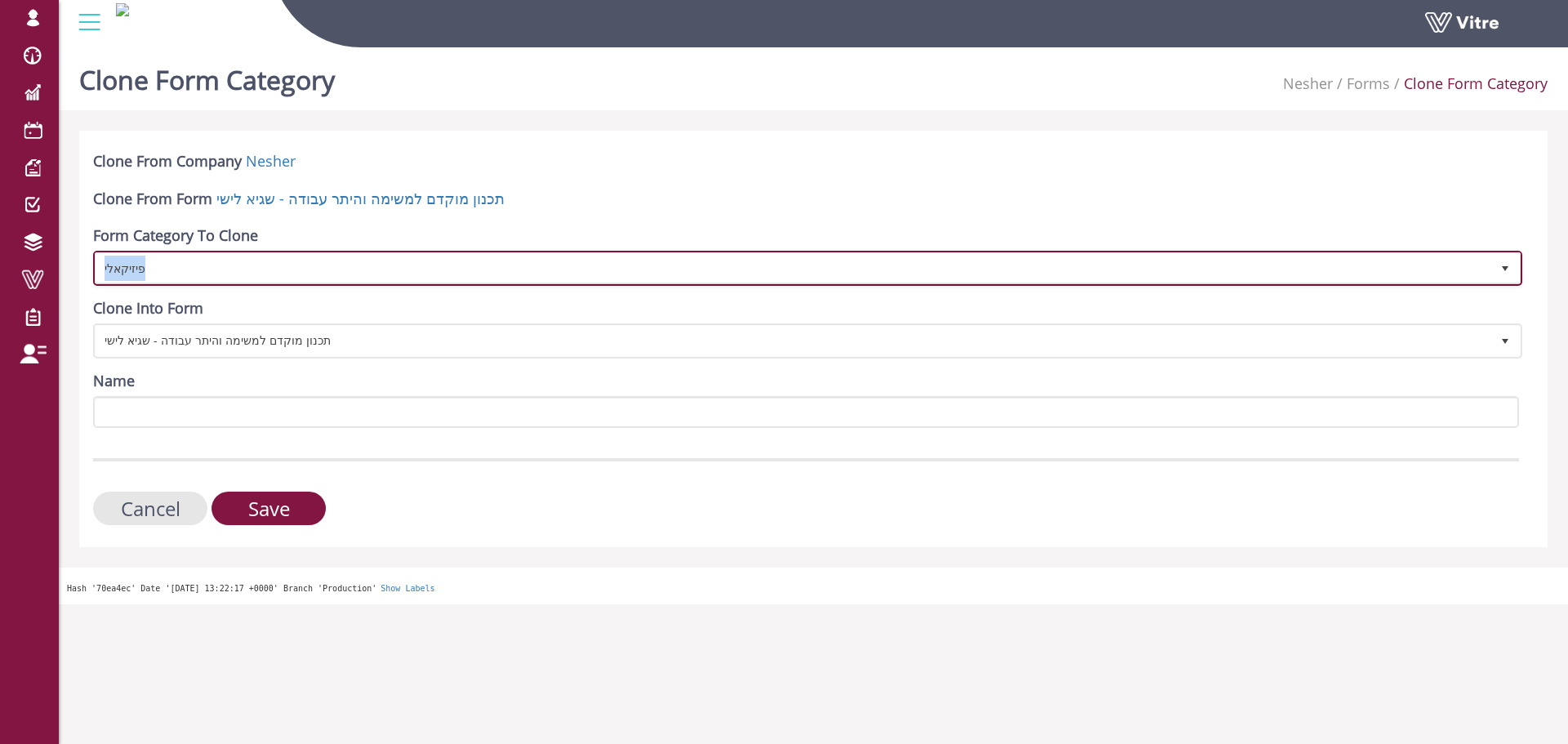
copy span "פיזיקאלי"
drag, startPoint x: 209, startPoint y: 268, endPoint x: 94, endPoint y: 272, distance: 115.1
click at [94, 272] on span "פיזיקאלי 58790" at bounding box center [807, 268] width 1429 height 35
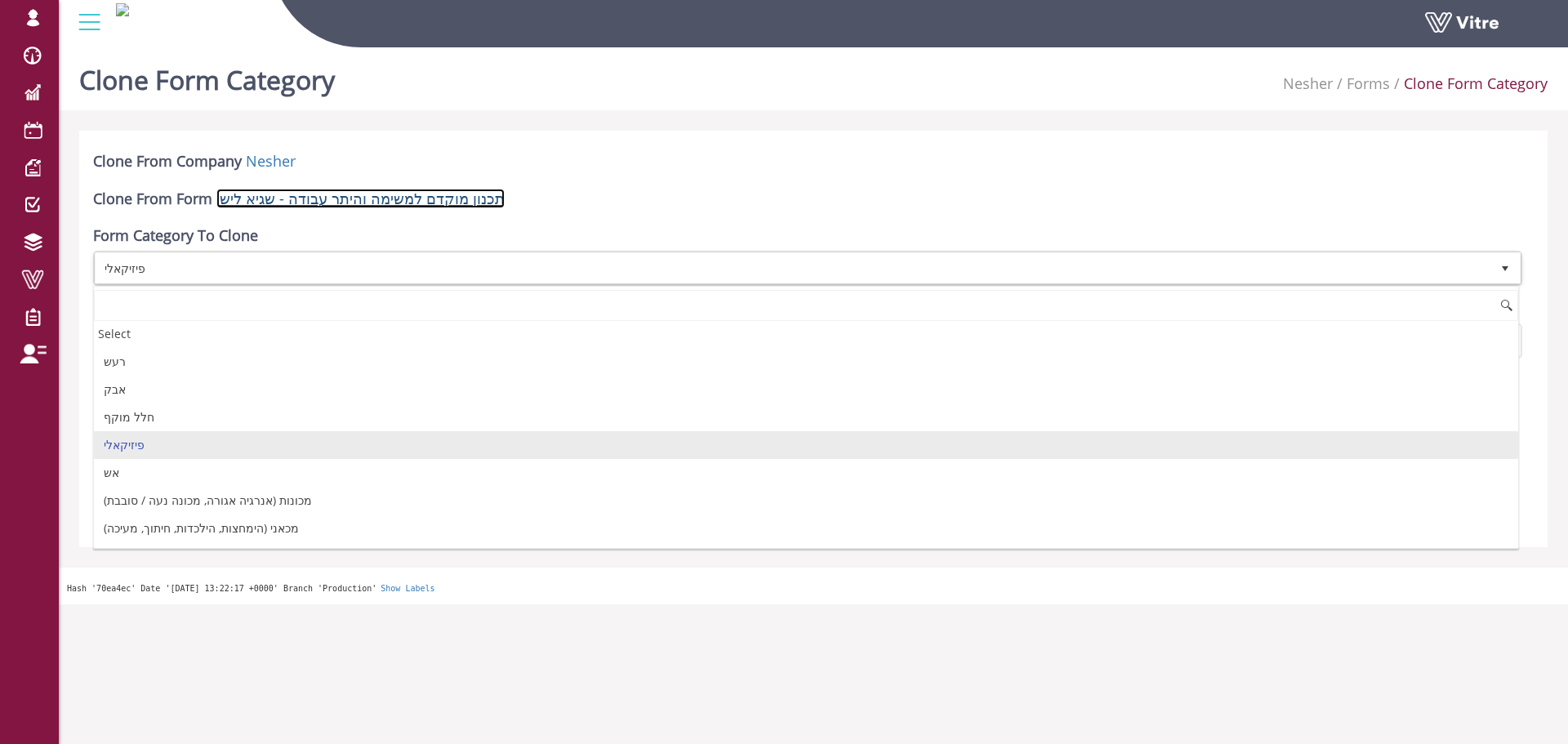
click at [481, 193] on link "תכנון מוקדם למשימה והיתר עבודה - שגיא לישי" at bounding box center [360, 197] width 289 height 19
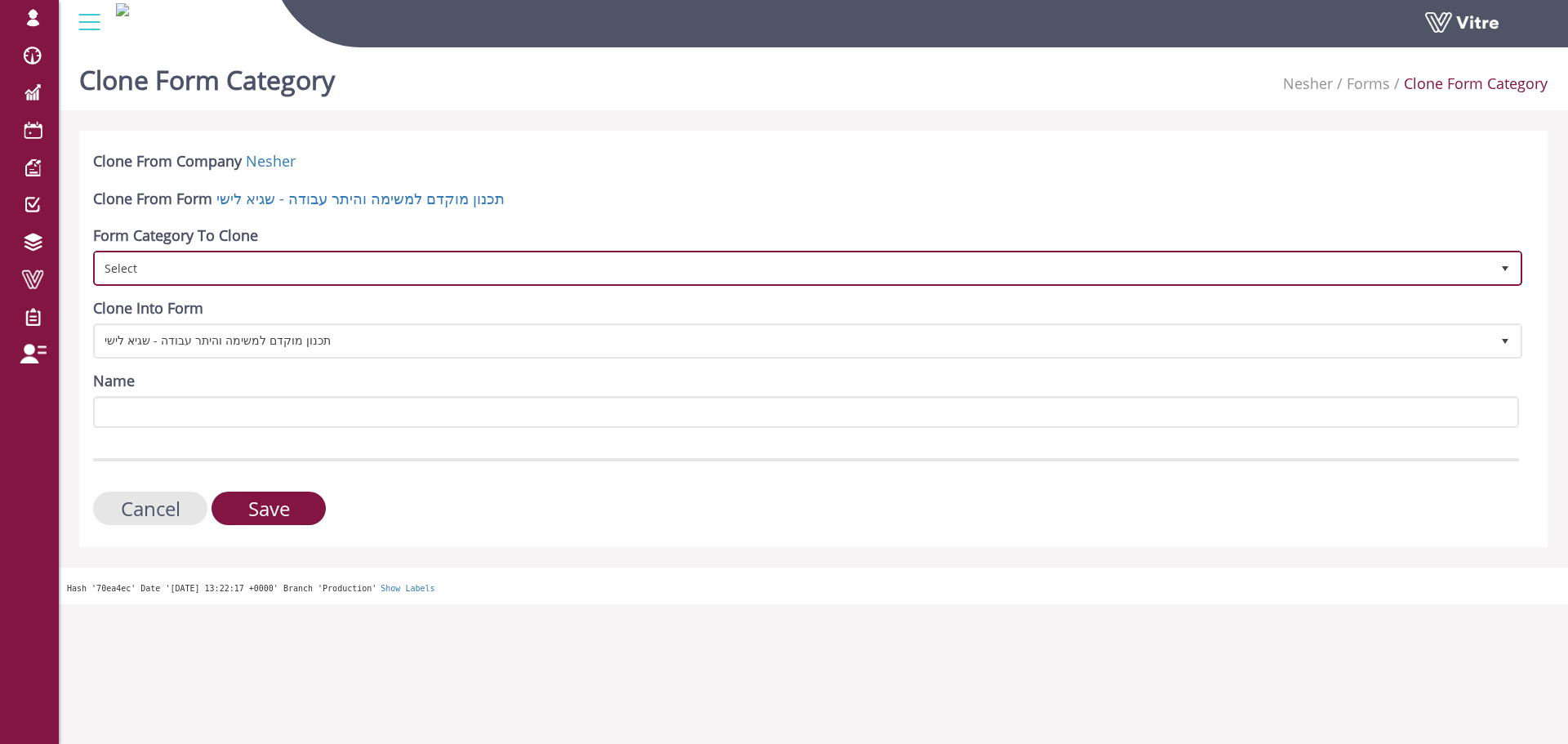
click at [239, 275] on span "Select" at bounding box center [793, 267] width 1395 height 29
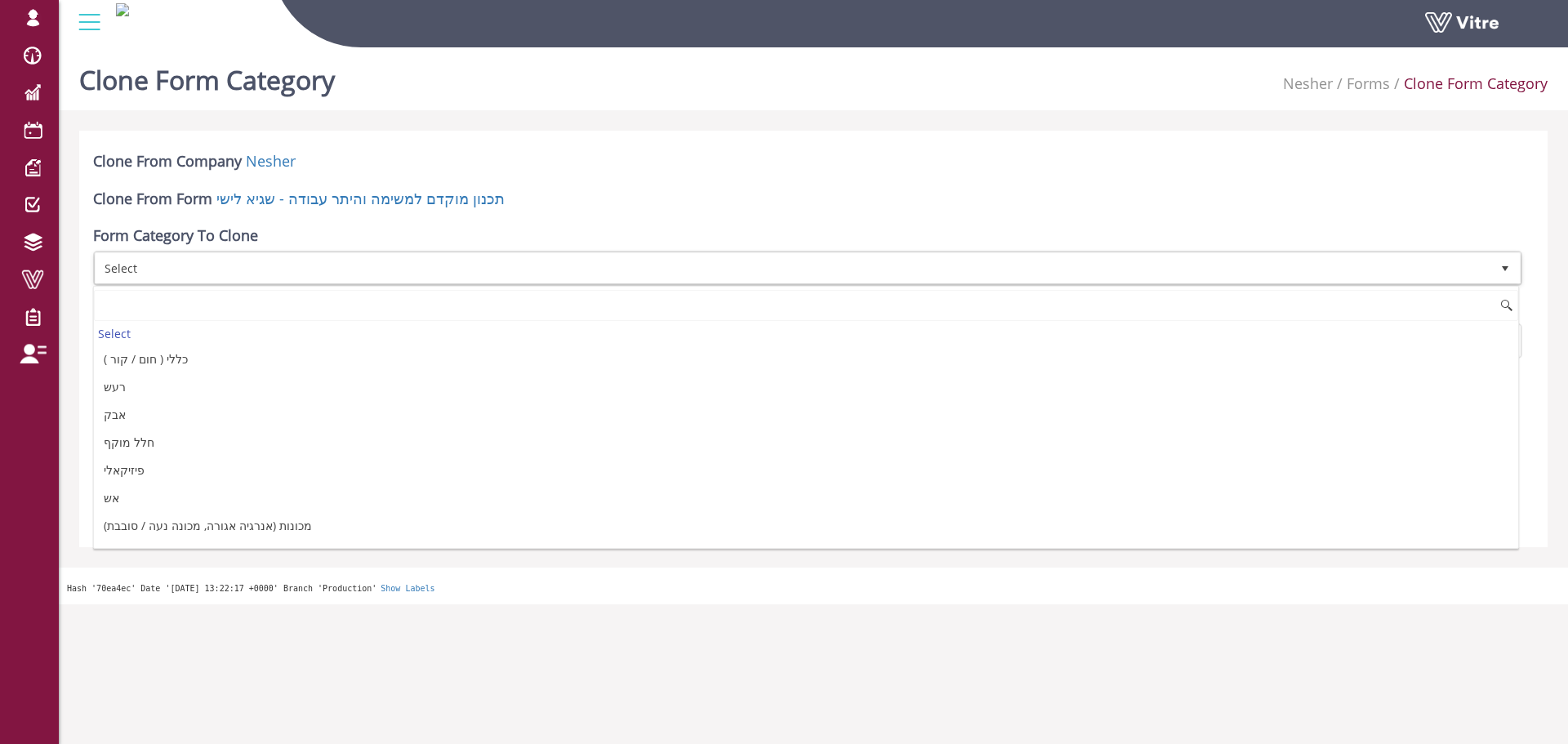
scroll to position [163, 0]
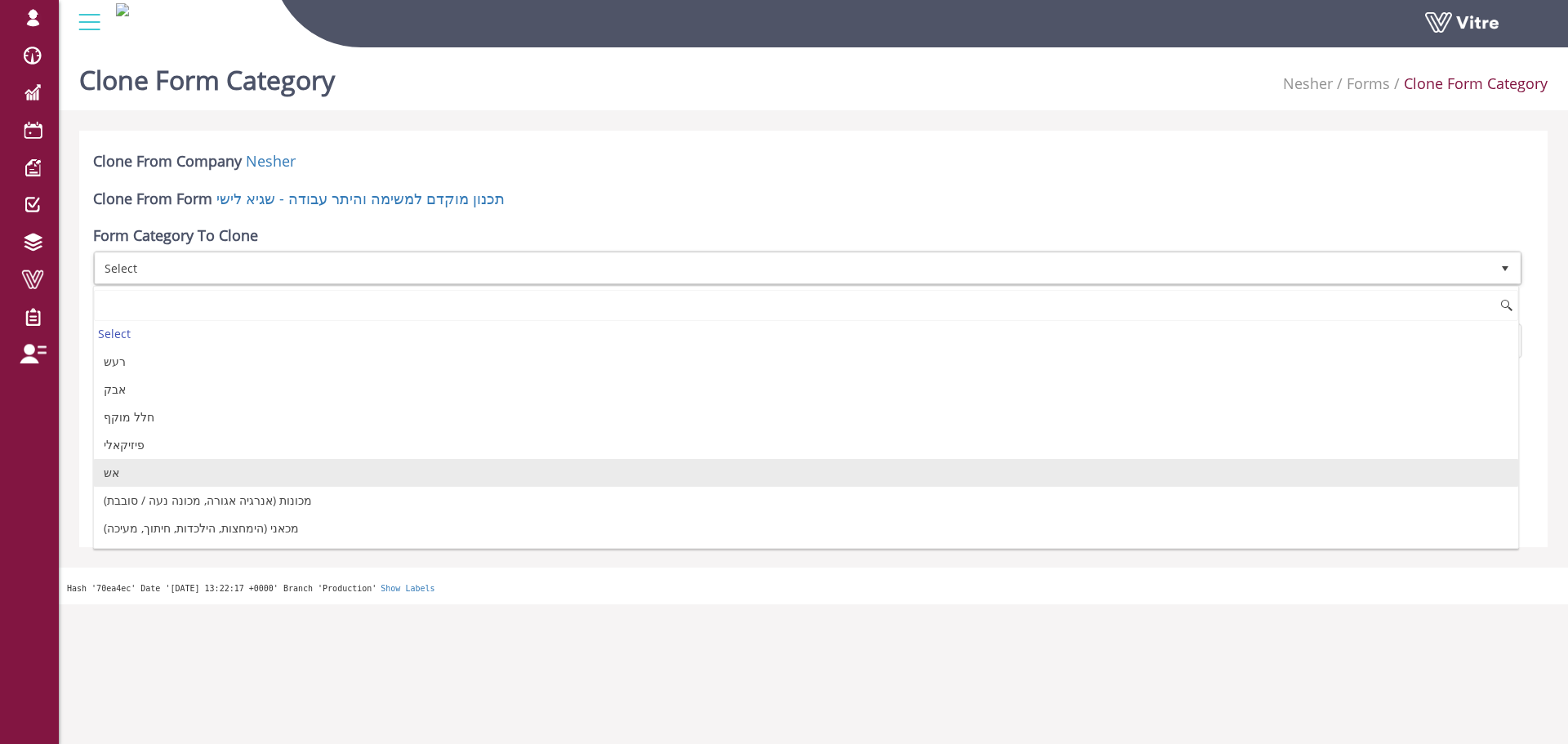
click at [171, 468] on li "אש" at bounding box center [806, 472] width 1425 height 28
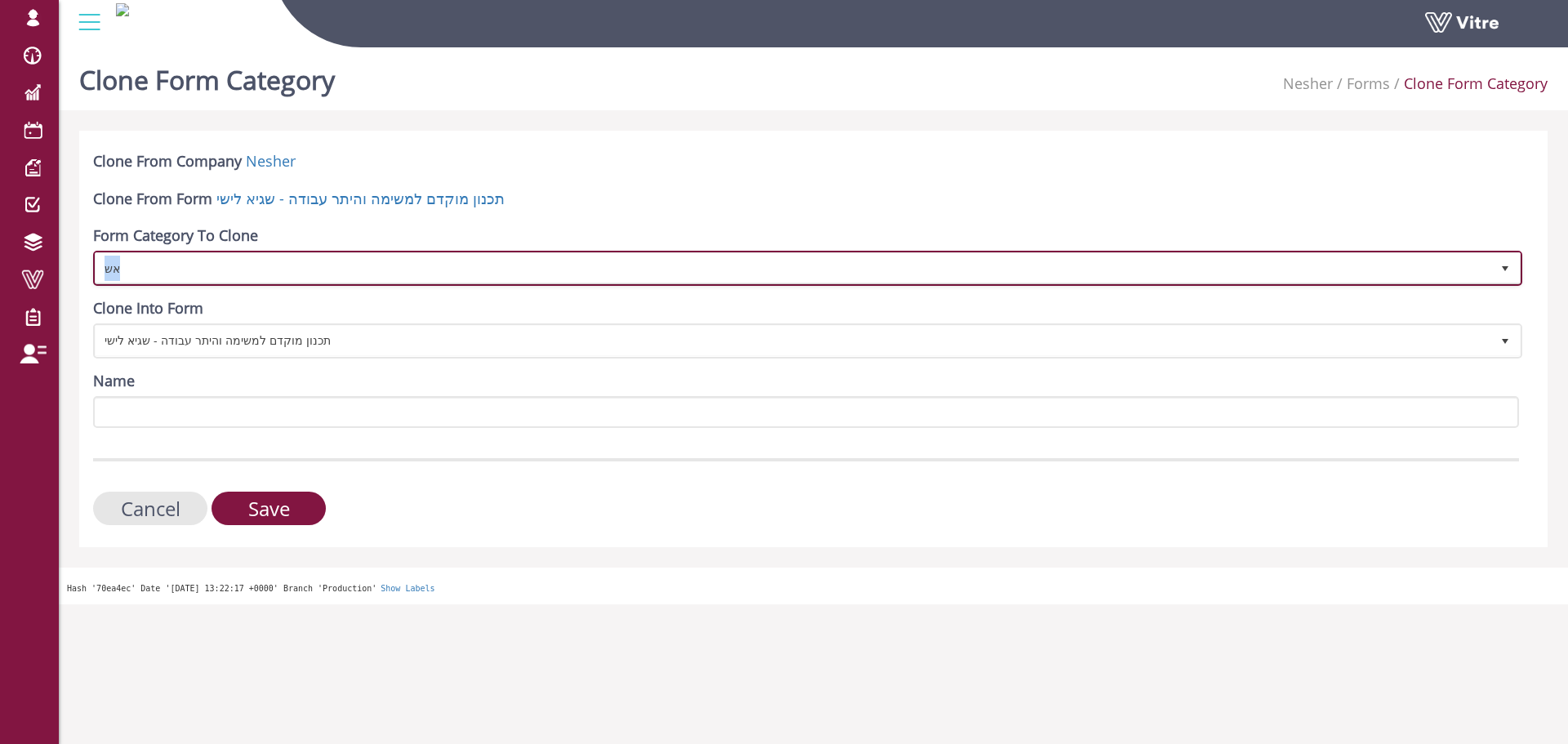
copy span "אש"
drag, startPoint x: 160, startPoint y: 269, endPoint x: 199, endPoint y: 399, distance: 135.7
click at [199, 399] on form "Clone From Company Nesher Clone From Form תכנון מוקדם למשימה והיתר עבודה - שגיא…" at bounding box center [806, 337] width 1426 height 374
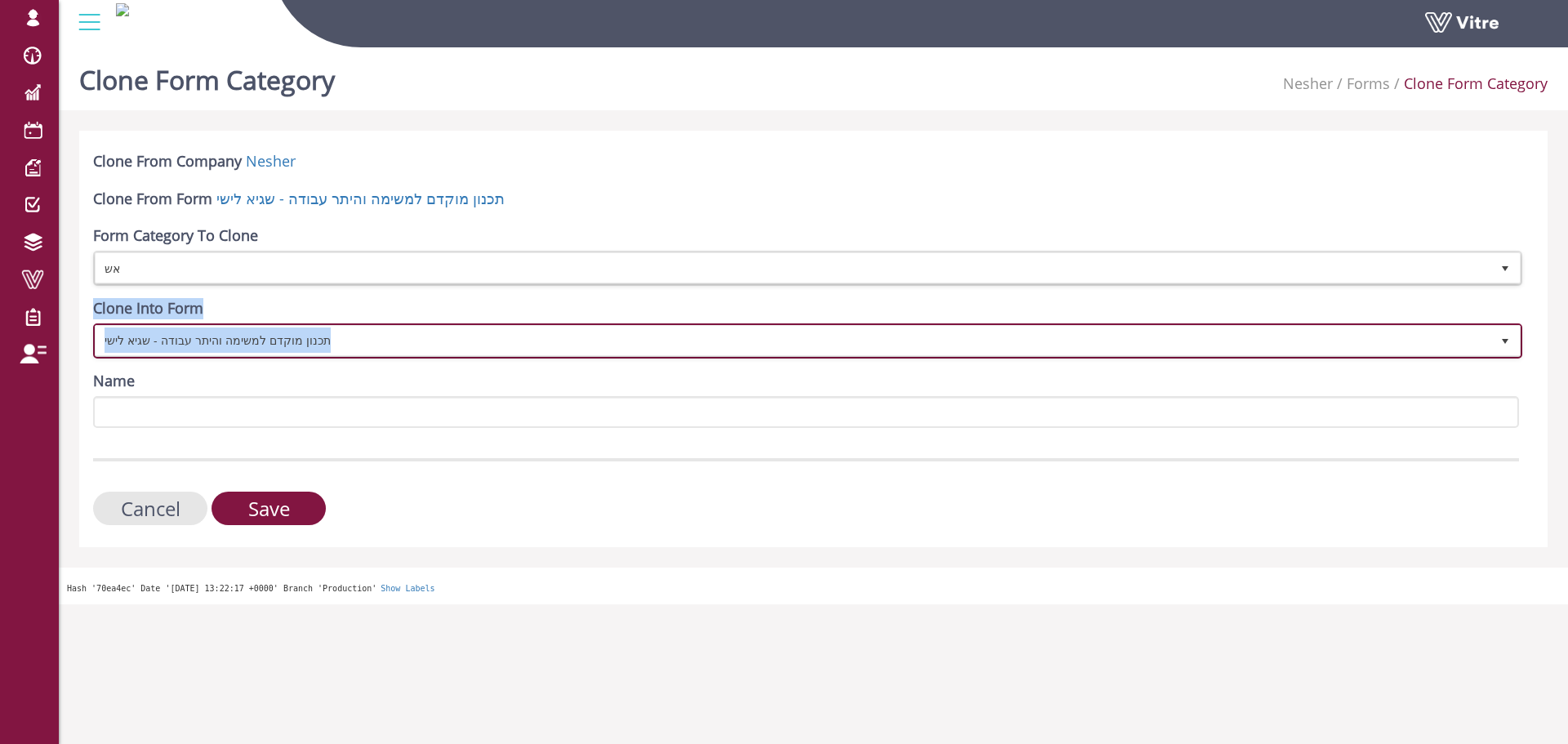
click at [219, 341] on span "תכנון מוקדם למשימה והיתר עבודה - שגיא לישי" at bounding box center [793, 341] width 1395 height 29
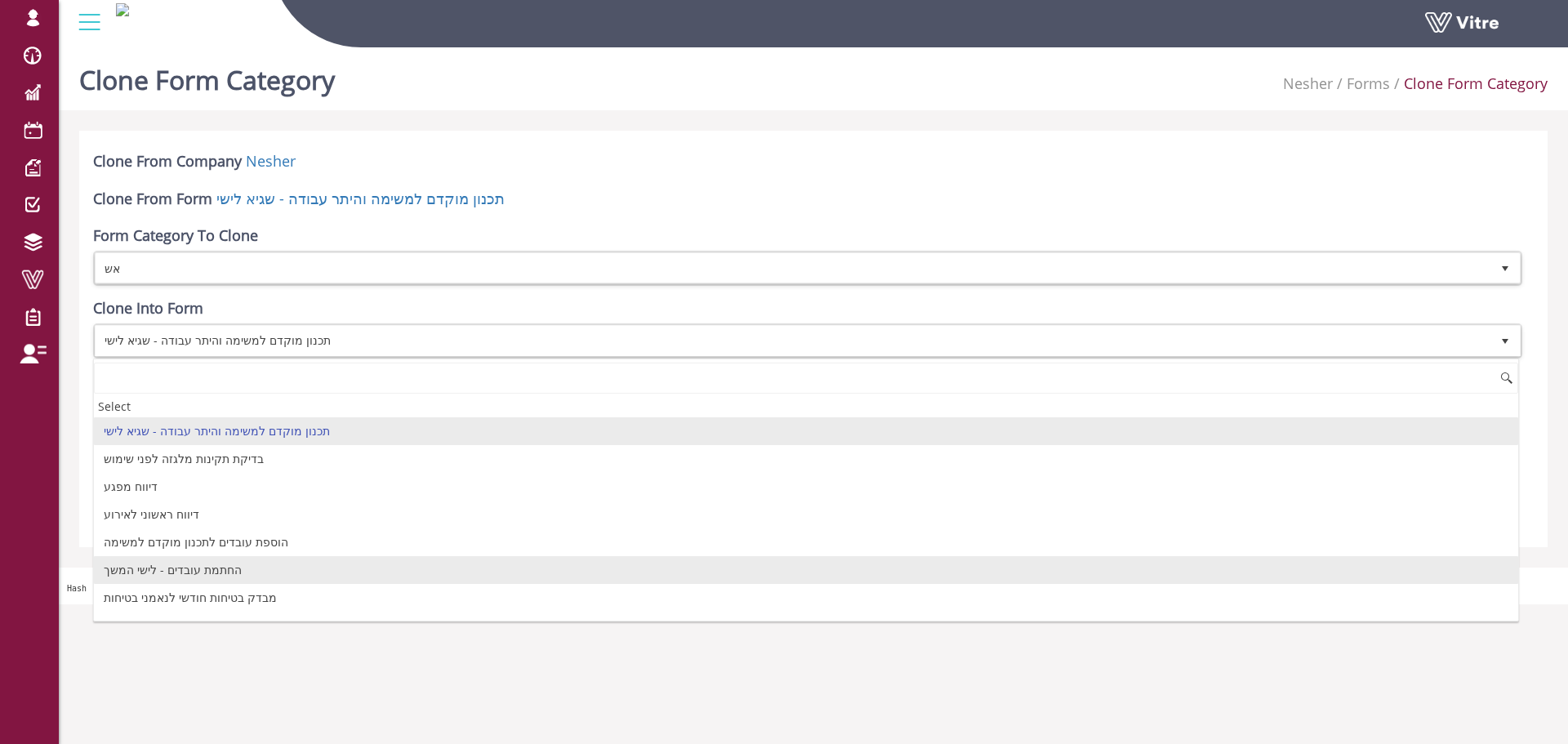
click at [170, 568] on li "החתמת עובדים - לישי המשך" at bounding box center [806, 569] width 1425 height 28
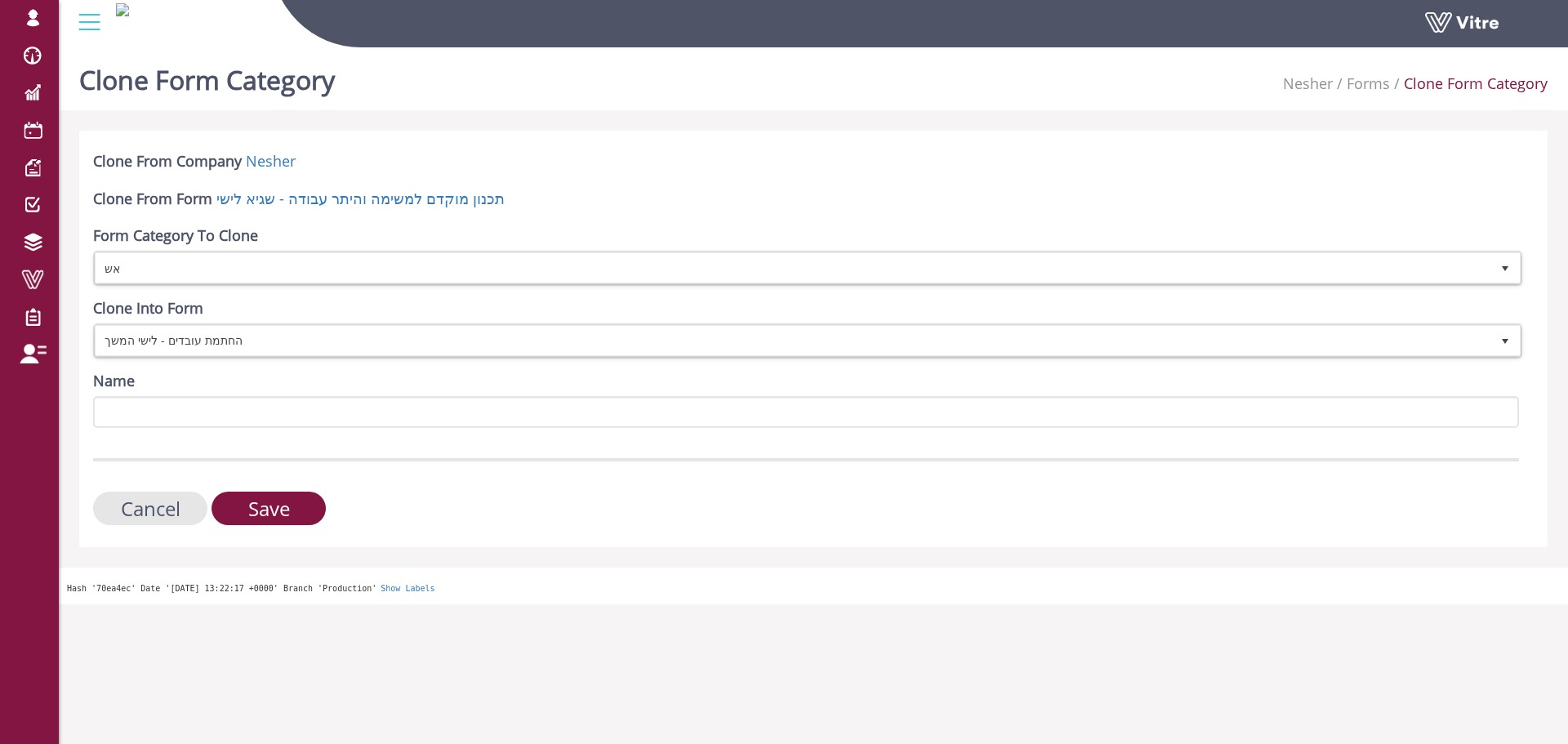
drag, startPoint x: 207, startPoint y: 429, endPoint x: 216, endPoint y: 411, distance: 20.1
click at [207, 428] on form "Clone From Company Nesher Clone From Form תכנון מוקדם למשימה והיתר עבודה - שגיא…" at bounding box center [806, 337] width 1426 height 374
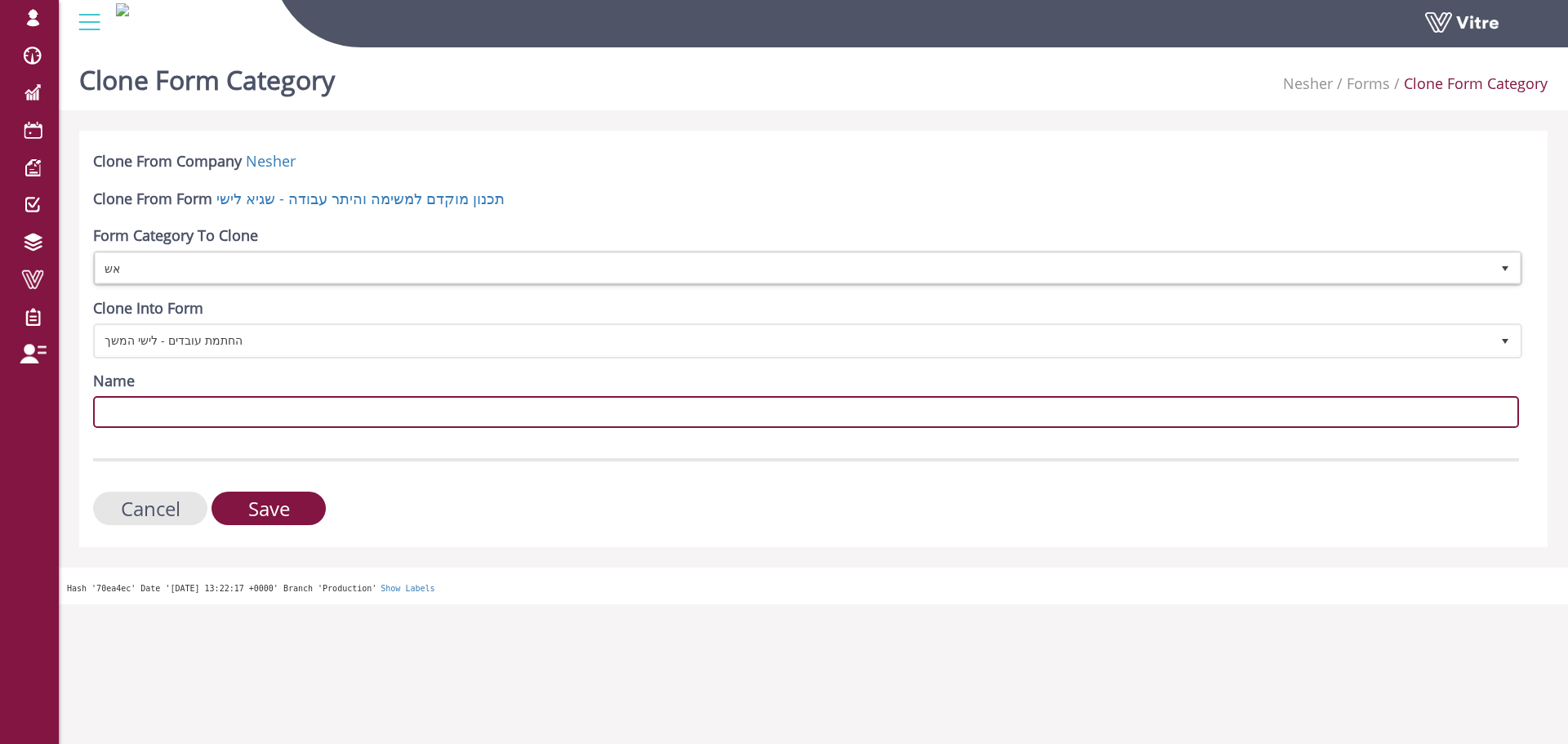
click at [220, 408] on input "Name" at bounding box center [806, 411] width 1426 height 32
paste input "אש"
type input "אש"
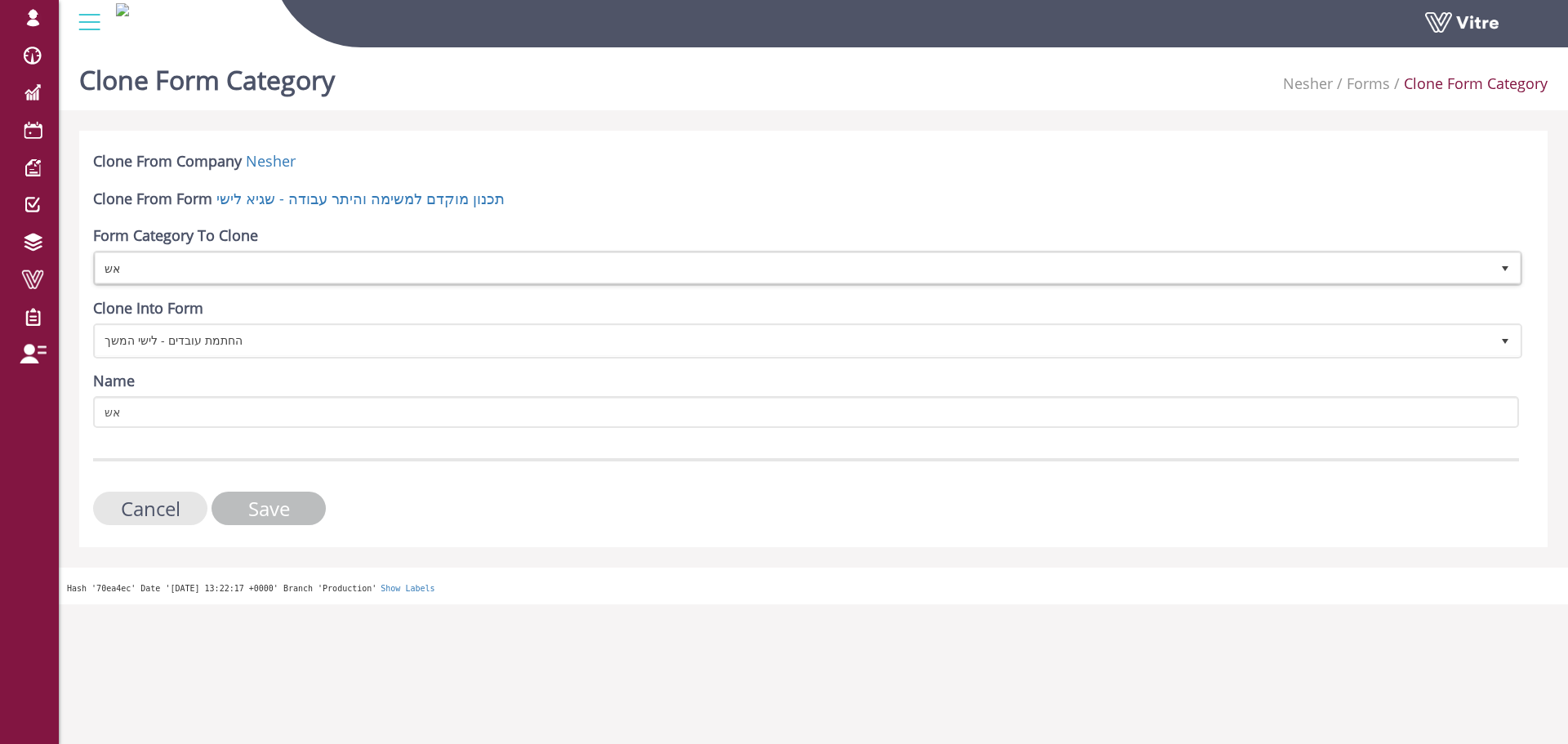
click at [286, 513] on input "Save" at bounding box center [268, 508] width 114 height 33
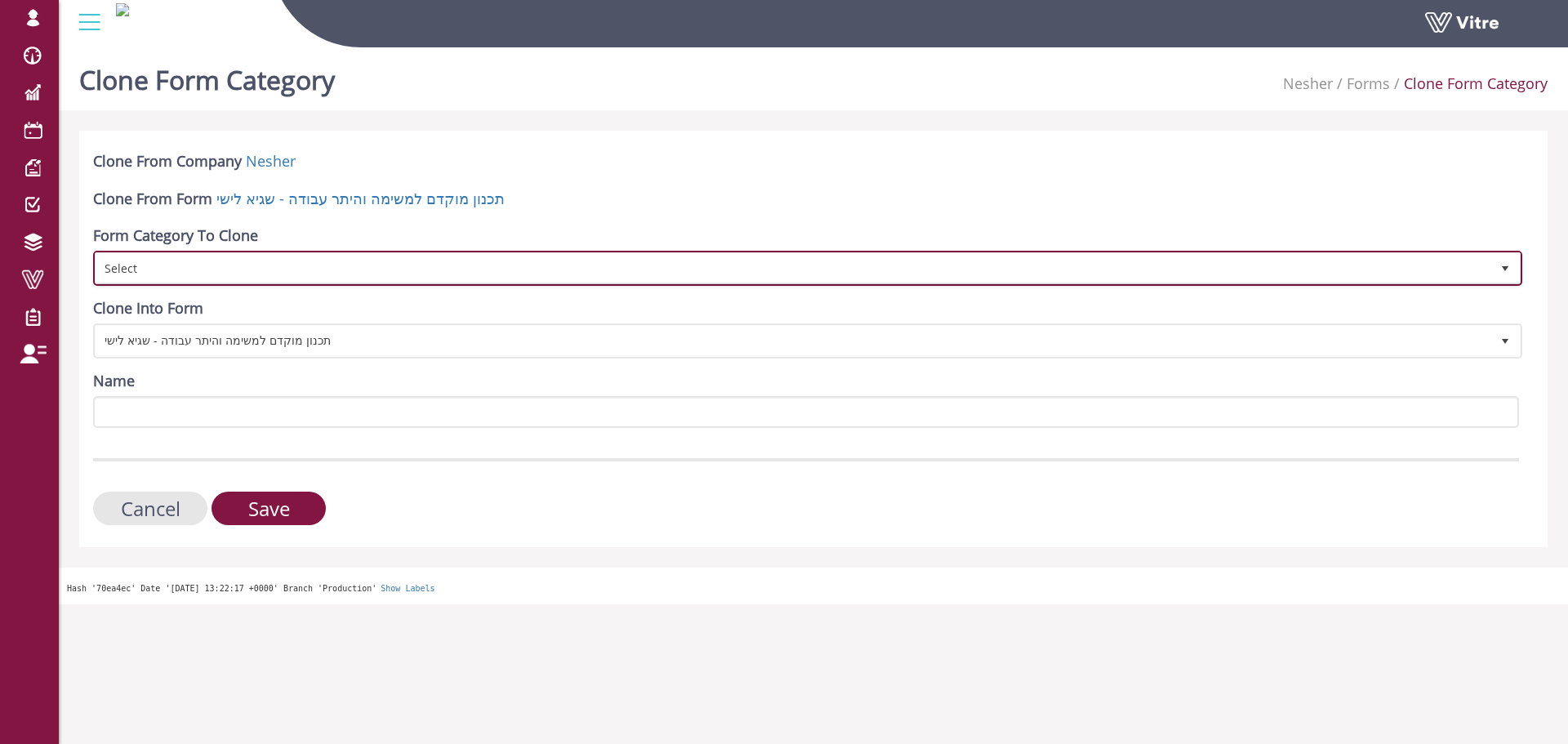
click at [191, 274] on span "Select" at bounding box center [793, 267] width 1395 height 29
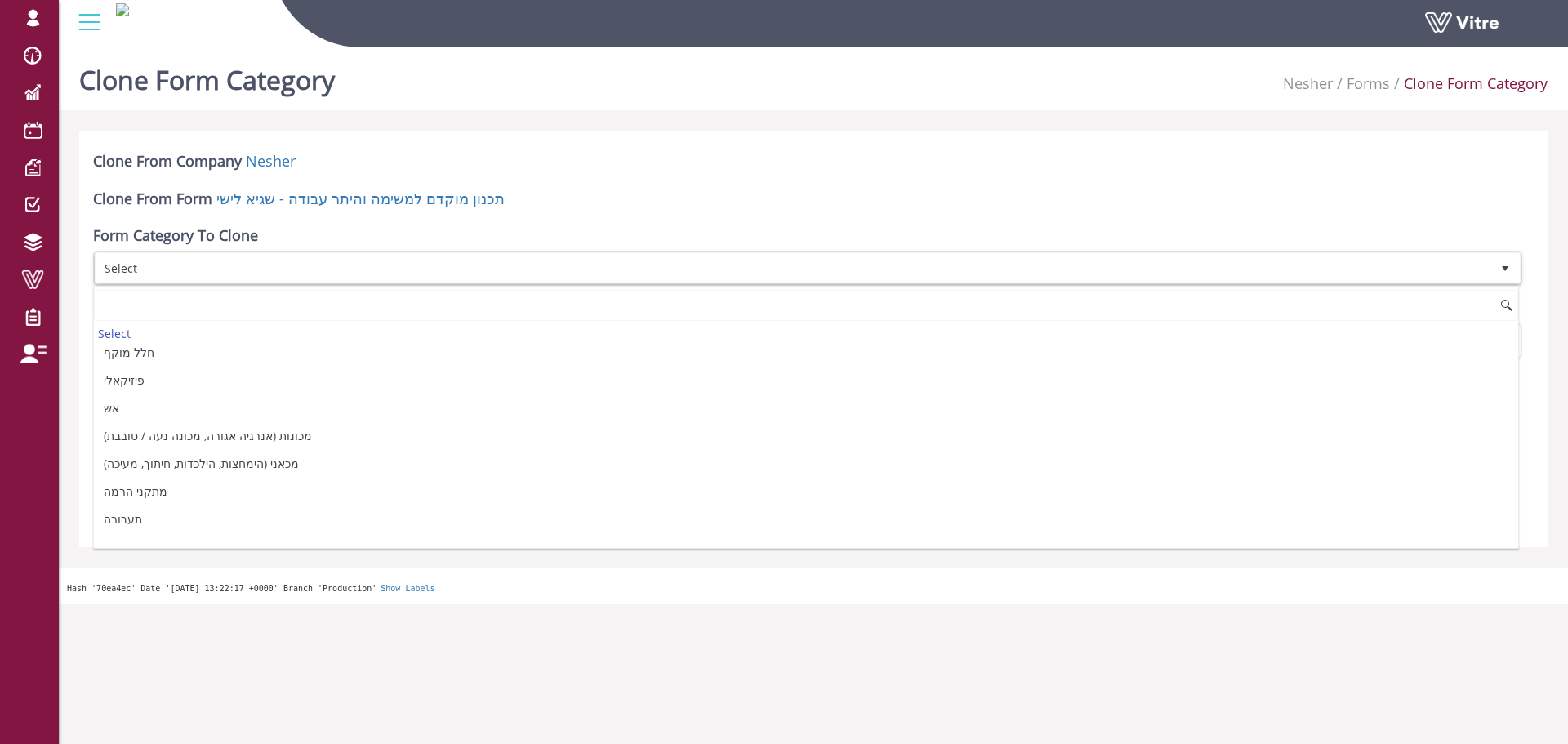
scroll to position [245, 0]
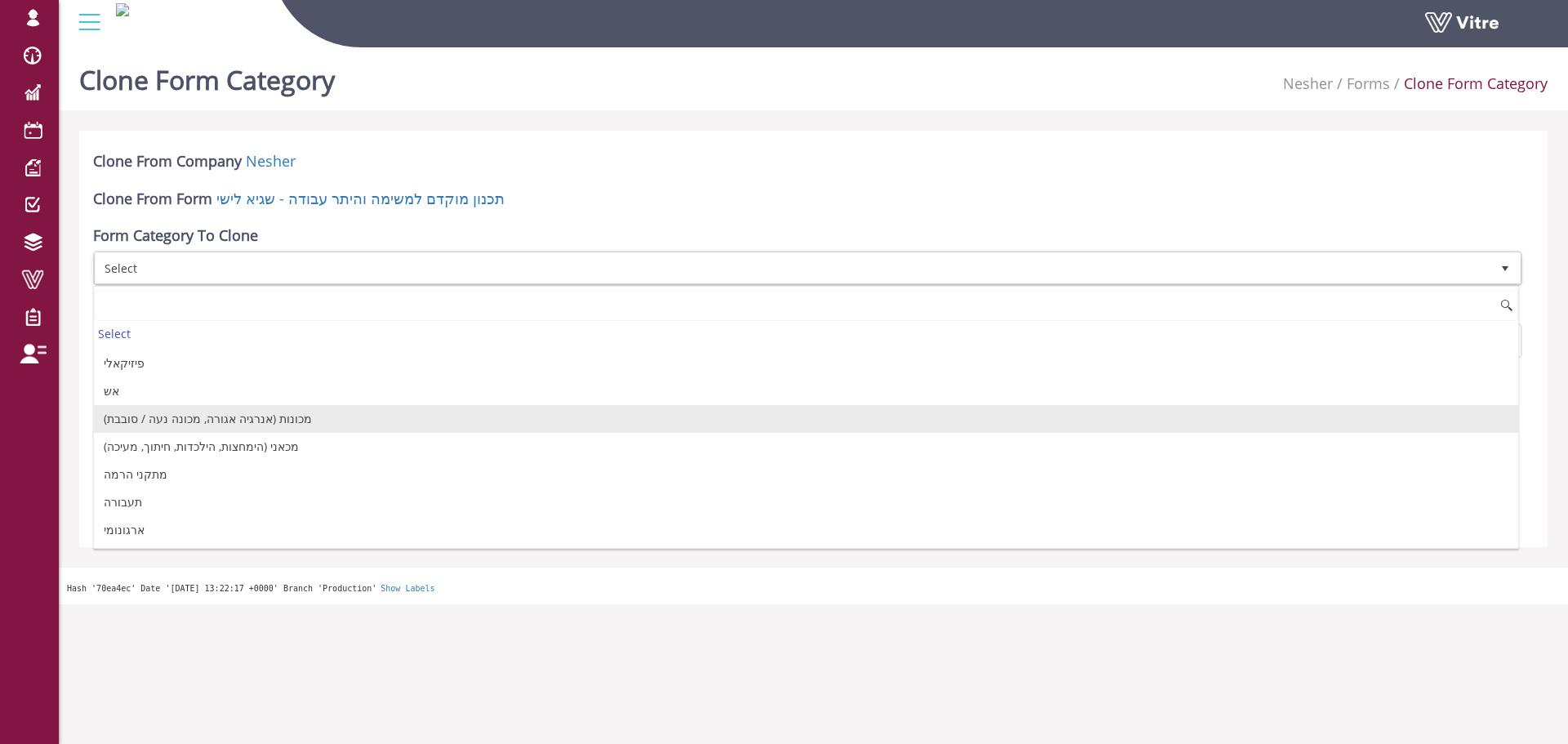
click at [158, 421] on li "מכונות (אנרגיה אגורה, מכונה נעה / סובבת)" at bounding box center [806, 419] width 1425 height 28
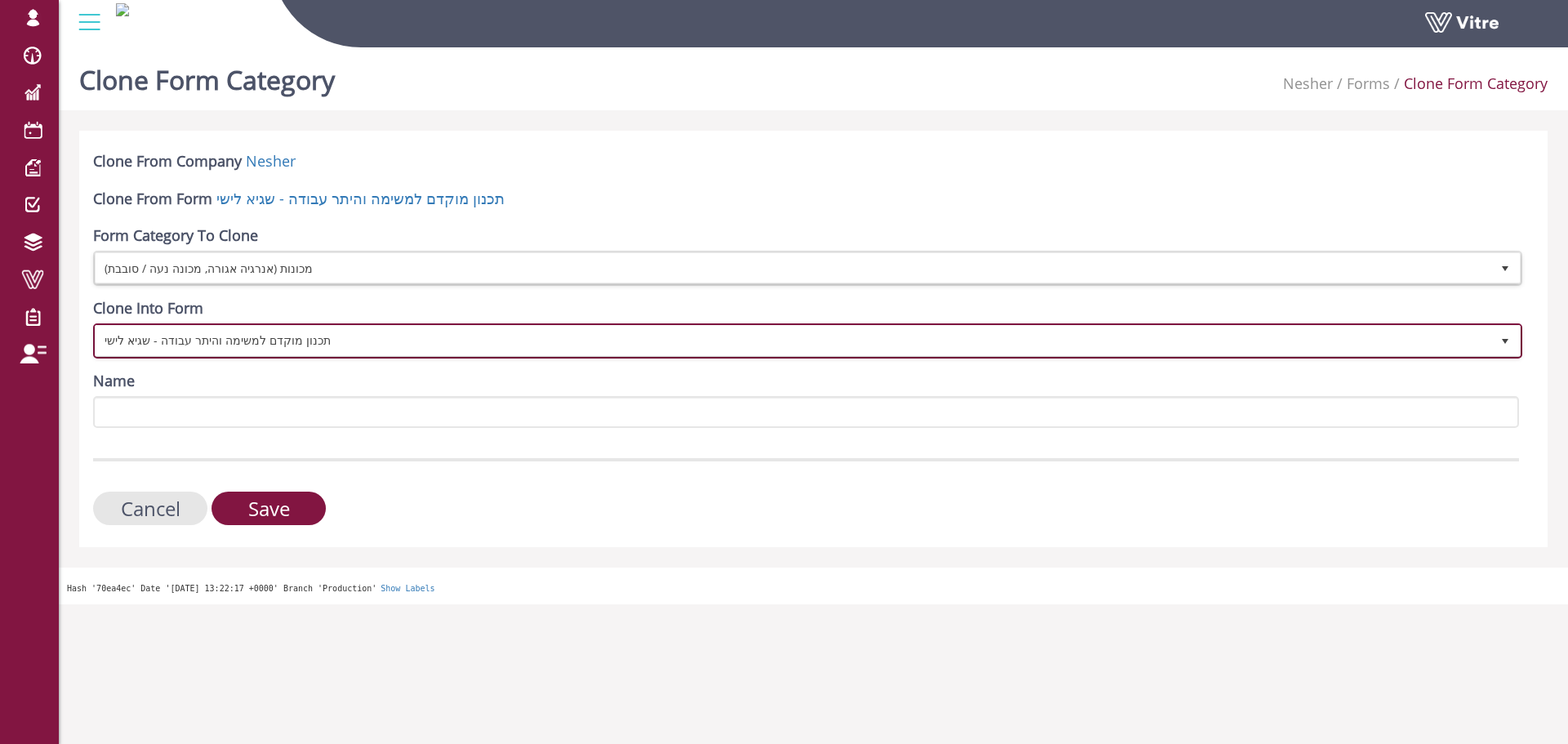
click at [220, 341] on span "תכנון מוקדם למשימה והיתר עבודה - שגיא לישי" at bounding box center [793, 341] width 1395 height 29
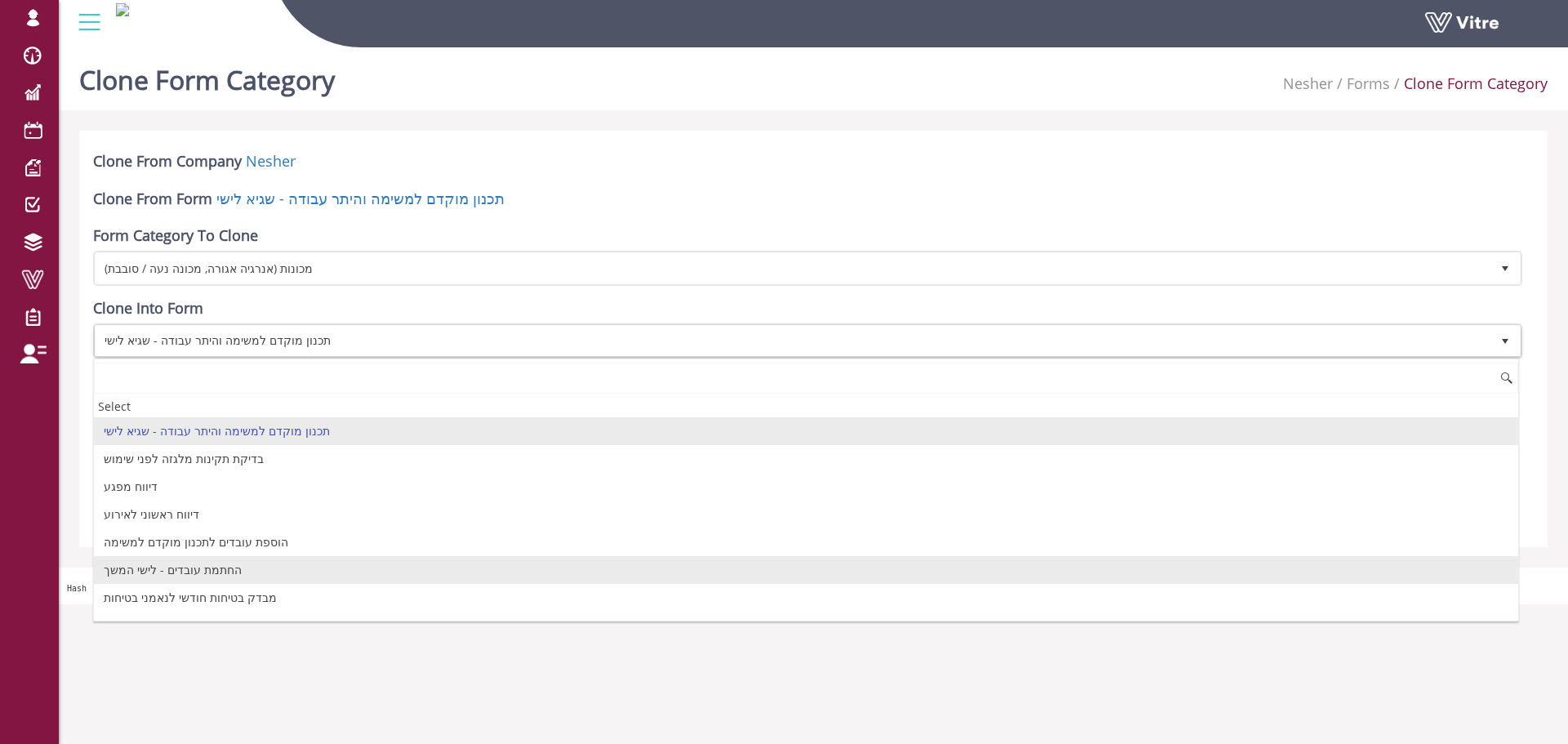
click at [178, 556] on li "החתמת עובדים - לישי המשך" at bounding box center [806, 569] width 1425 height 28
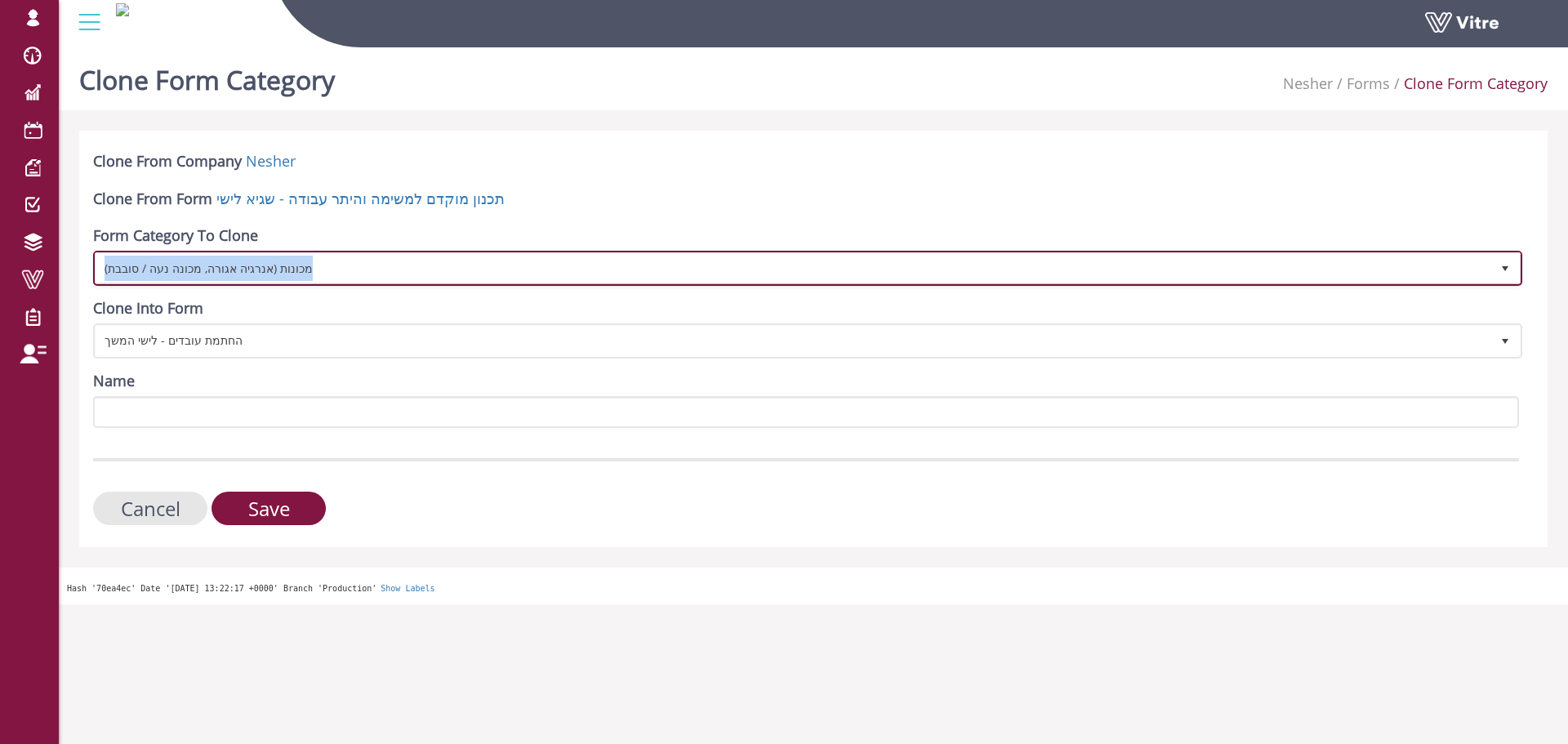
copy span "מכונות (אנרגיה אגורה, מכונה נעה / סובבת)"
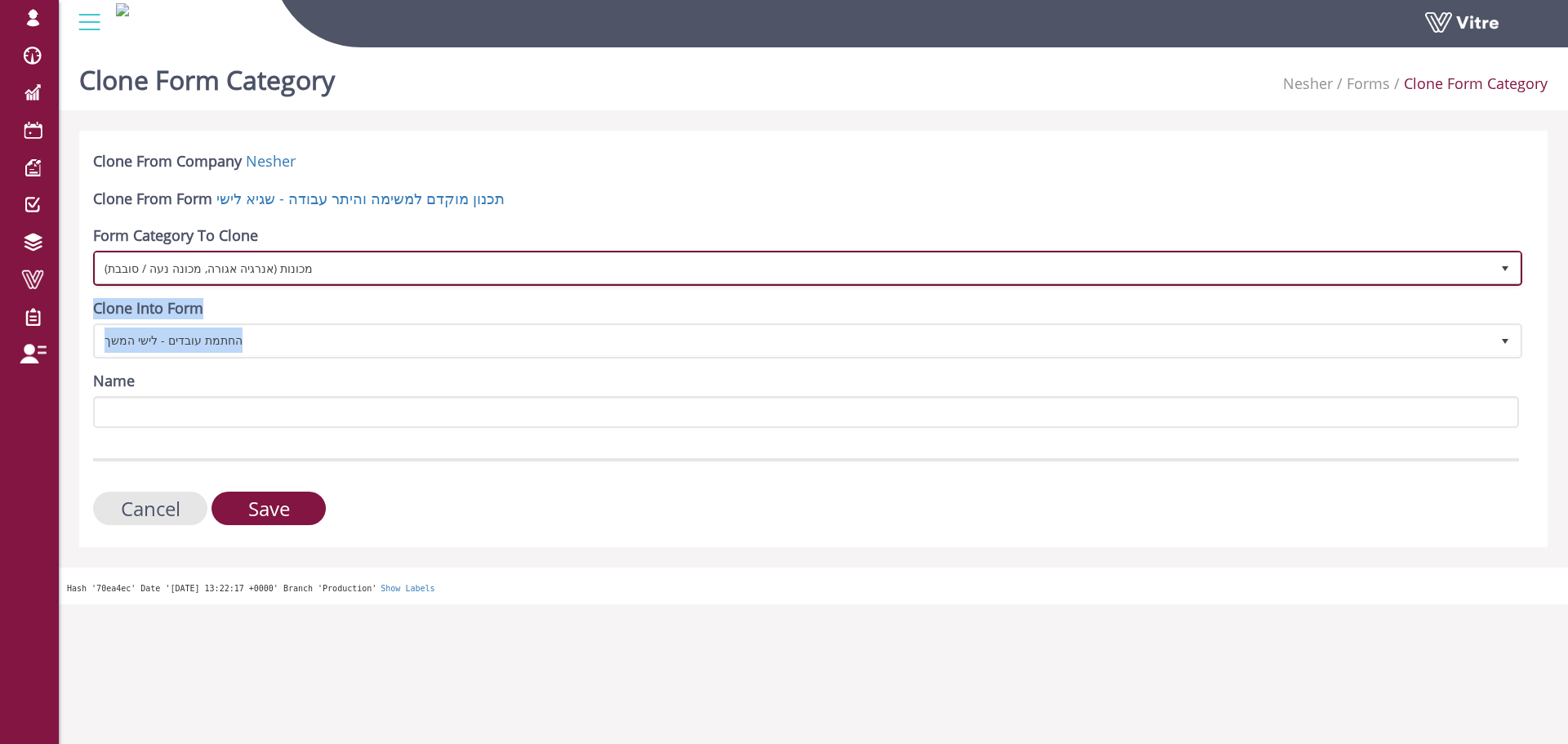
drag, startPoint x: 322, startPoint y: 267, endPoint x: 194, endPoint y: 421, distance: 200.2
click at [194, 421] on form "Clone From Company Nesher Clone From Form תכנון מוקדם למשימה והיתר עבודה - [PER…" at bounding box center [806, 337] width 1426 height 374
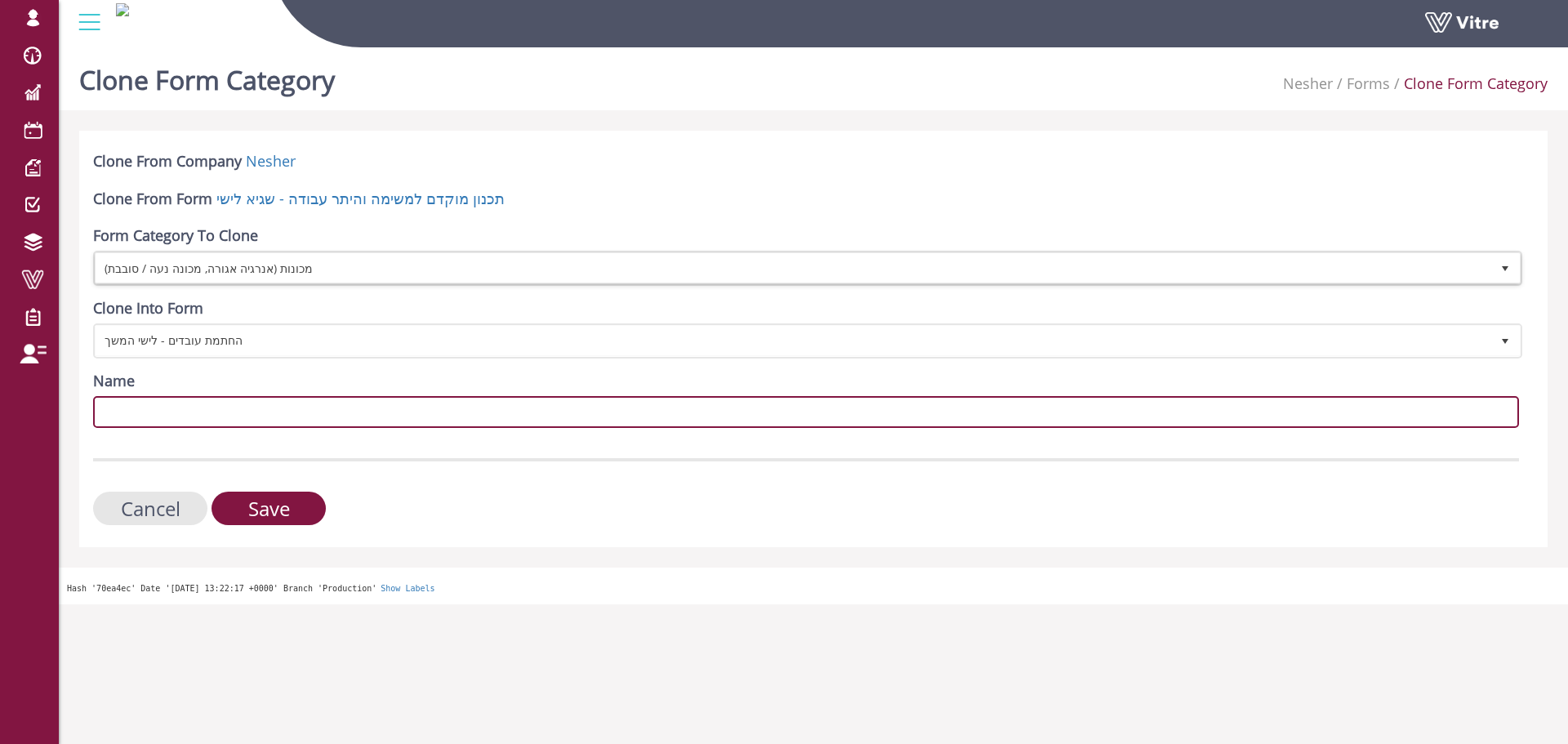
click at [194, 421] on input "Name" at bounding box center [806, 411] width 1426 height 32
paste input "מכונות (אנרגיה אגורה, מכונה נעה / סובבת)"
type input "מכונות (אנרגיה אגורה, מכונה נעה / סובבת)"
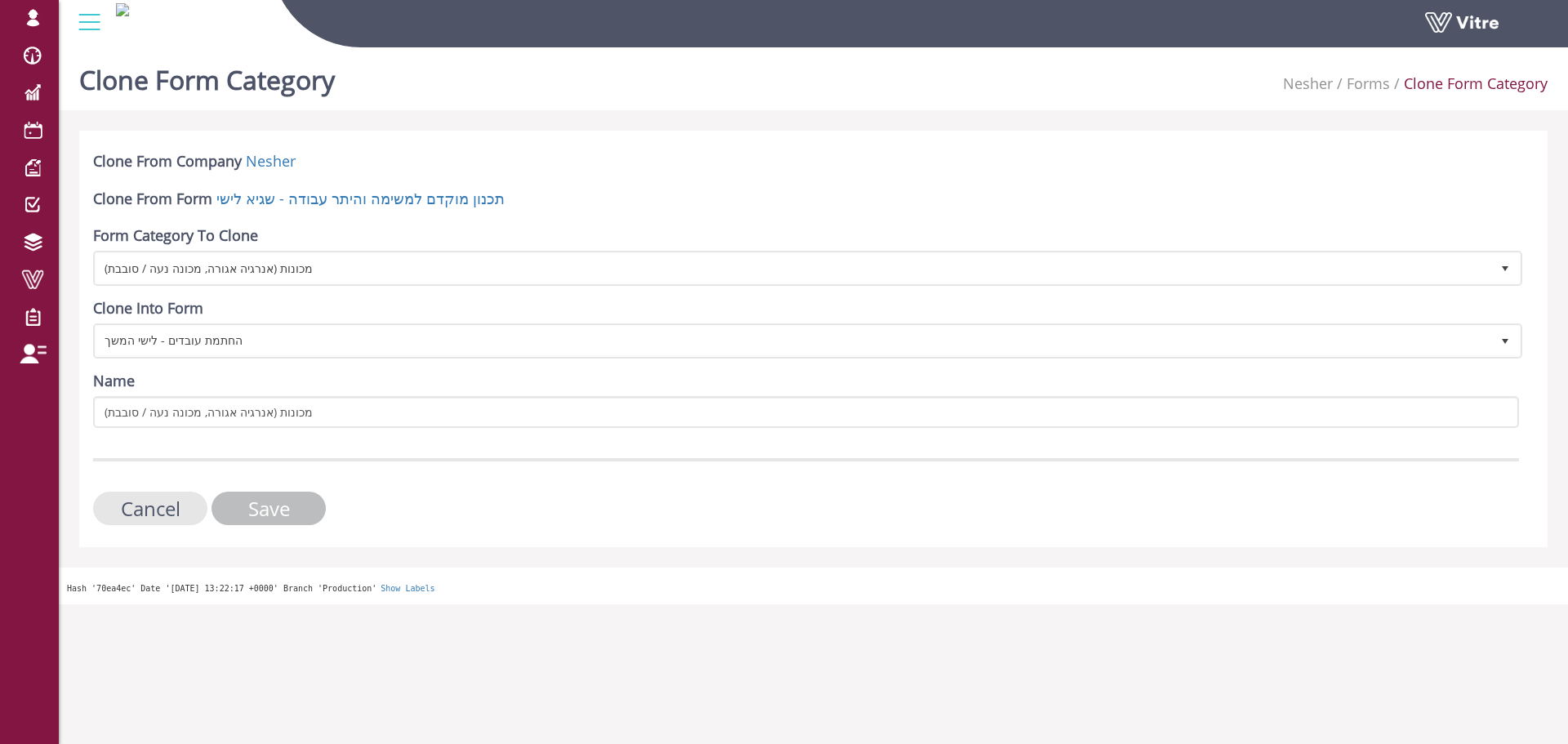
click at [265, 509] on input "Save" at bounding box center [268, 508] width 114 height 33
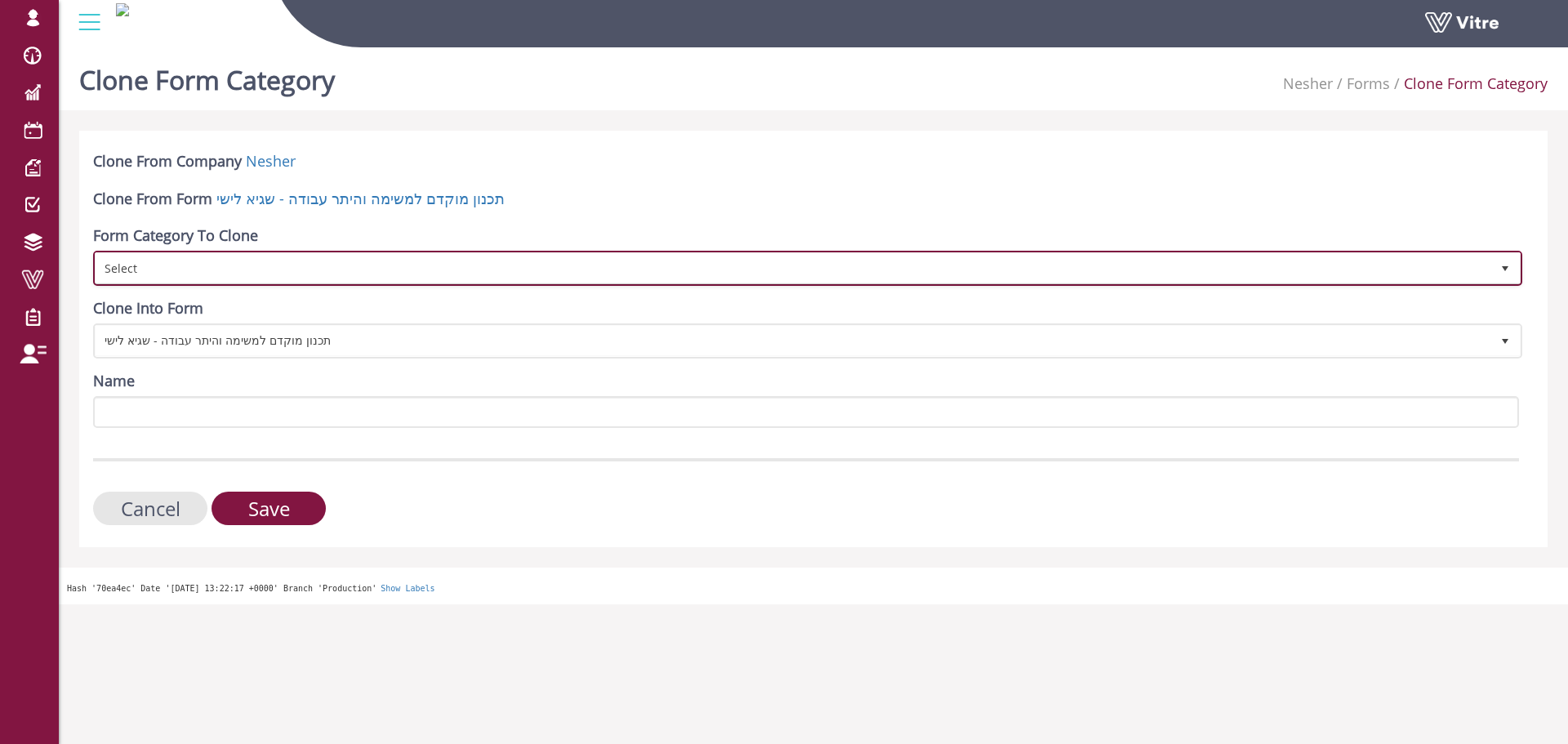
click at [359, 261] on span "Select" at bounding box center [793, 267] width 1395 height 29
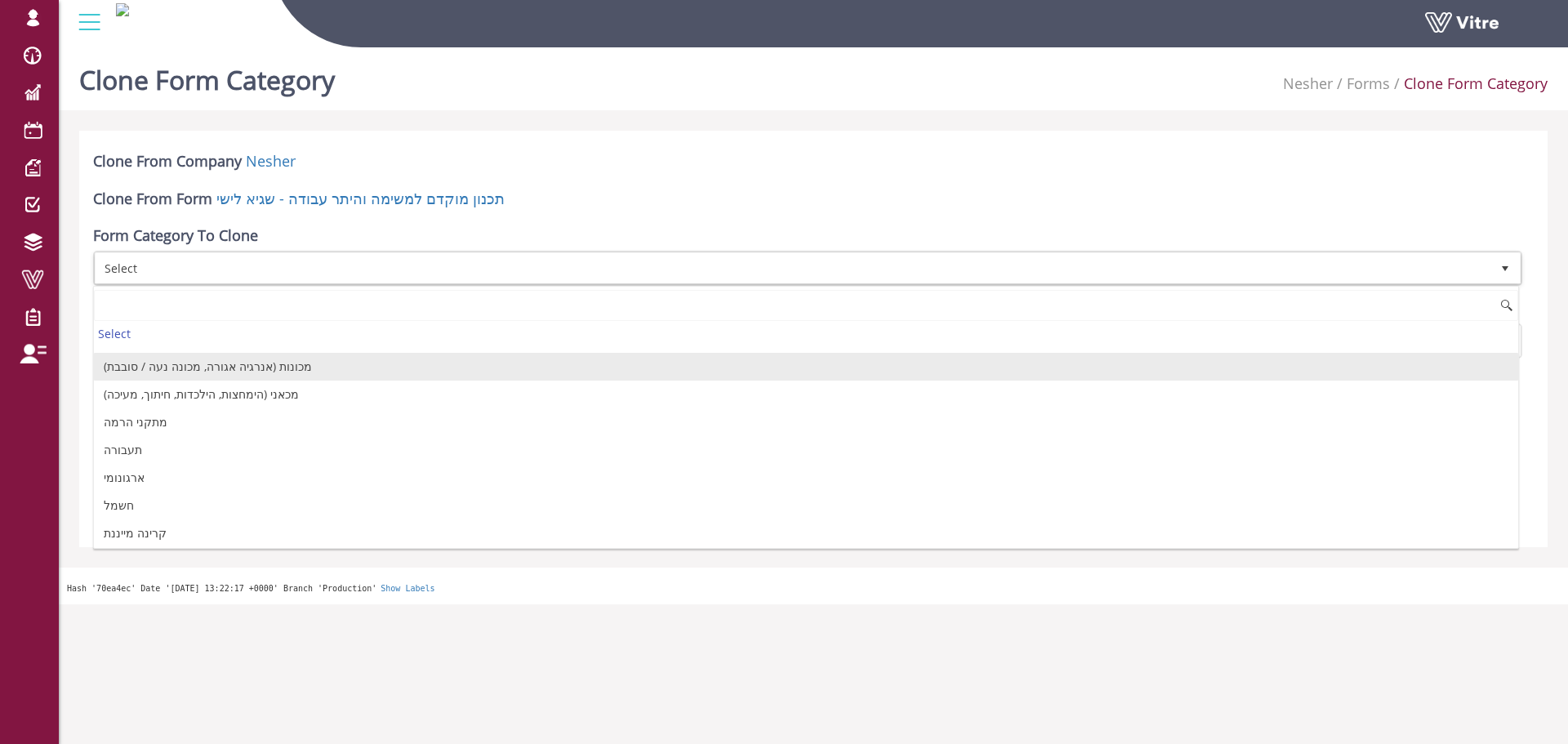
scroll to position [326, 0]
click at [248, 370] on li "מכאני (הימחצות, הילכדות, חיתוך, מעיכה)" at bounding box center [806, 365] width 1425 height 28
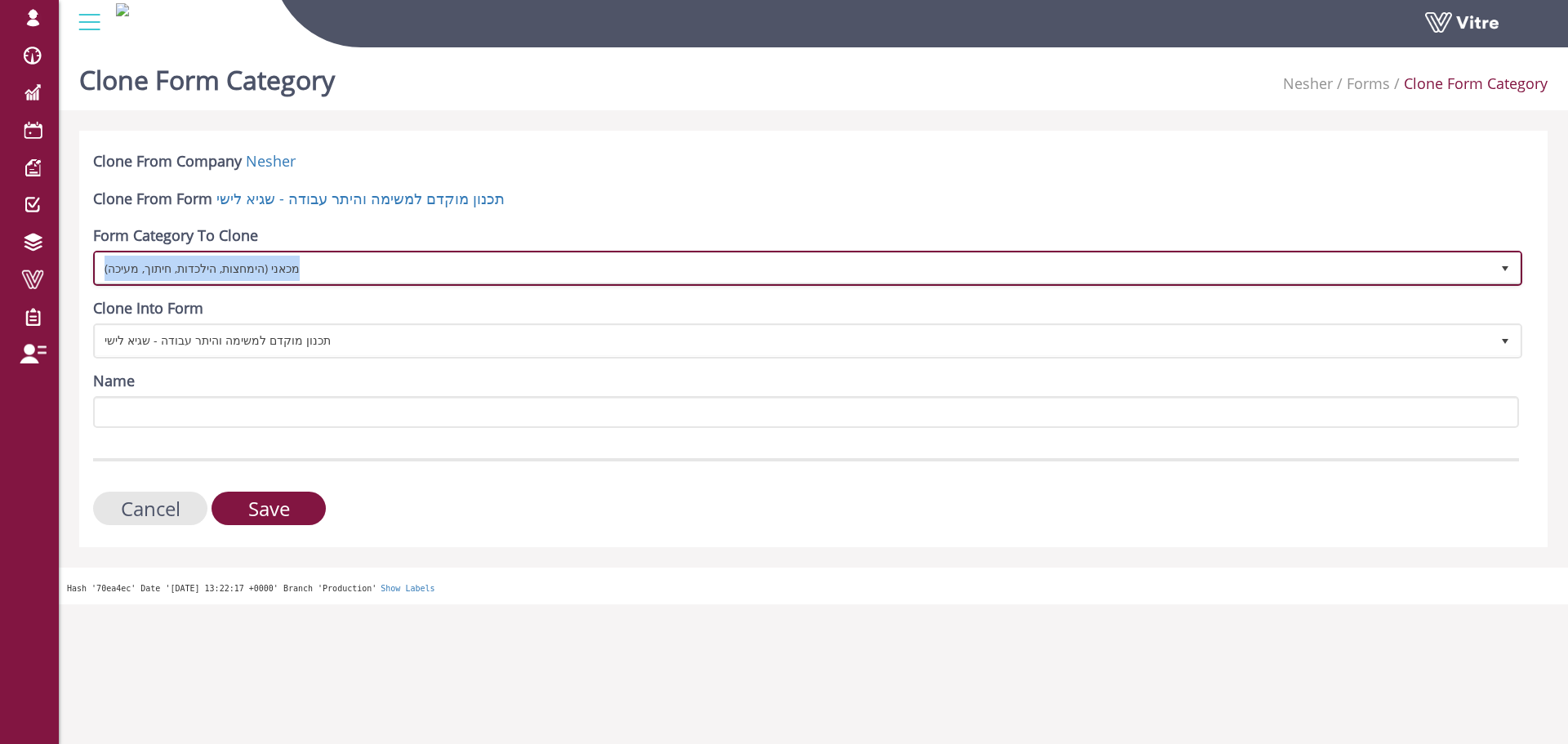
copy span "מכאני (הימחצות, הילכדות, חיתוך, מעיכה)"
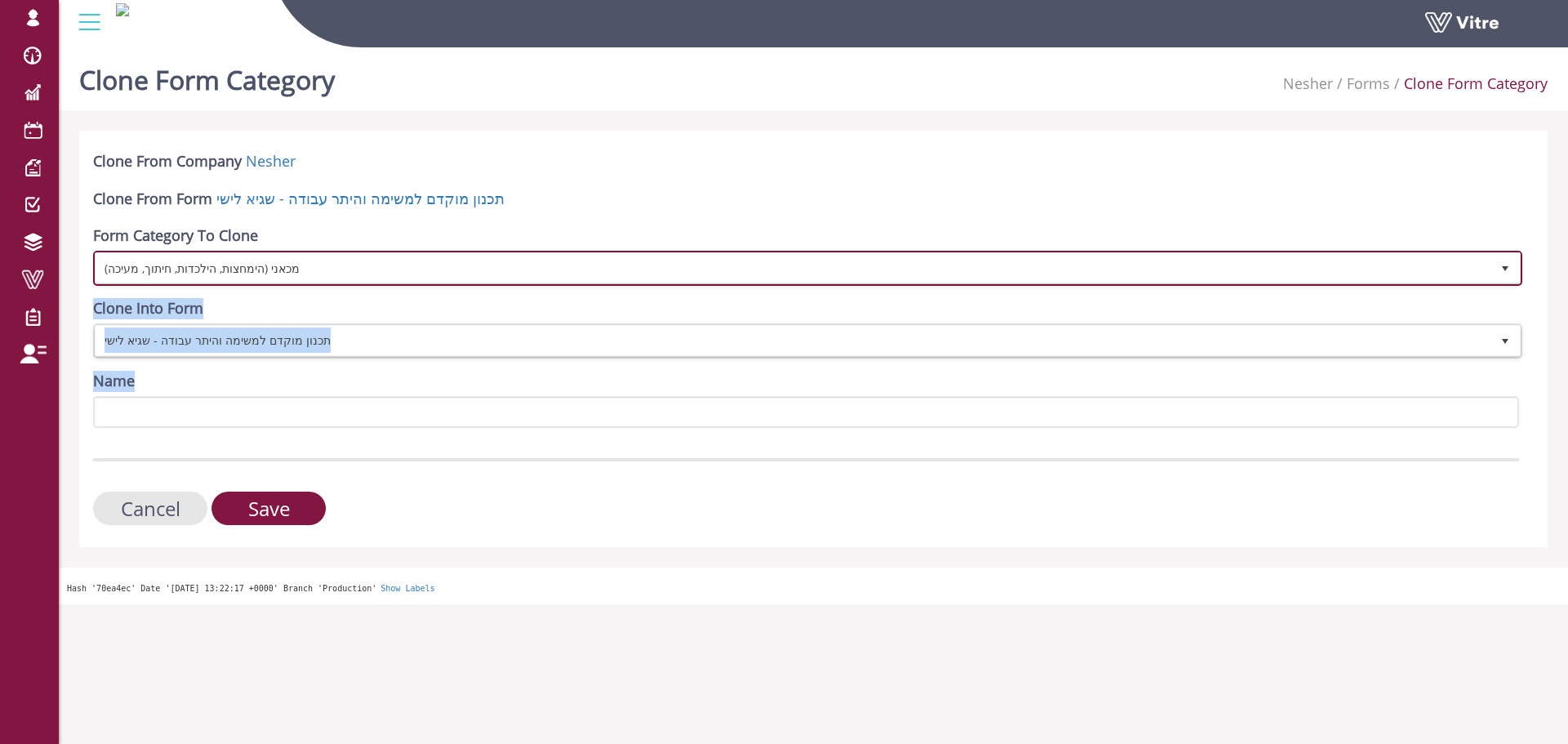
drag, startPoint x: 328, startPoint y: 254, endPoint x: 151, endPoint y: 365, distance: 208.9
click at [151, 365] on form "Clone From Company Nesher Clone From Form תכנון מוקדם למשימה והיתר עבודה - שגיא…" at bounding box center [806, 337] width 1426 height 374
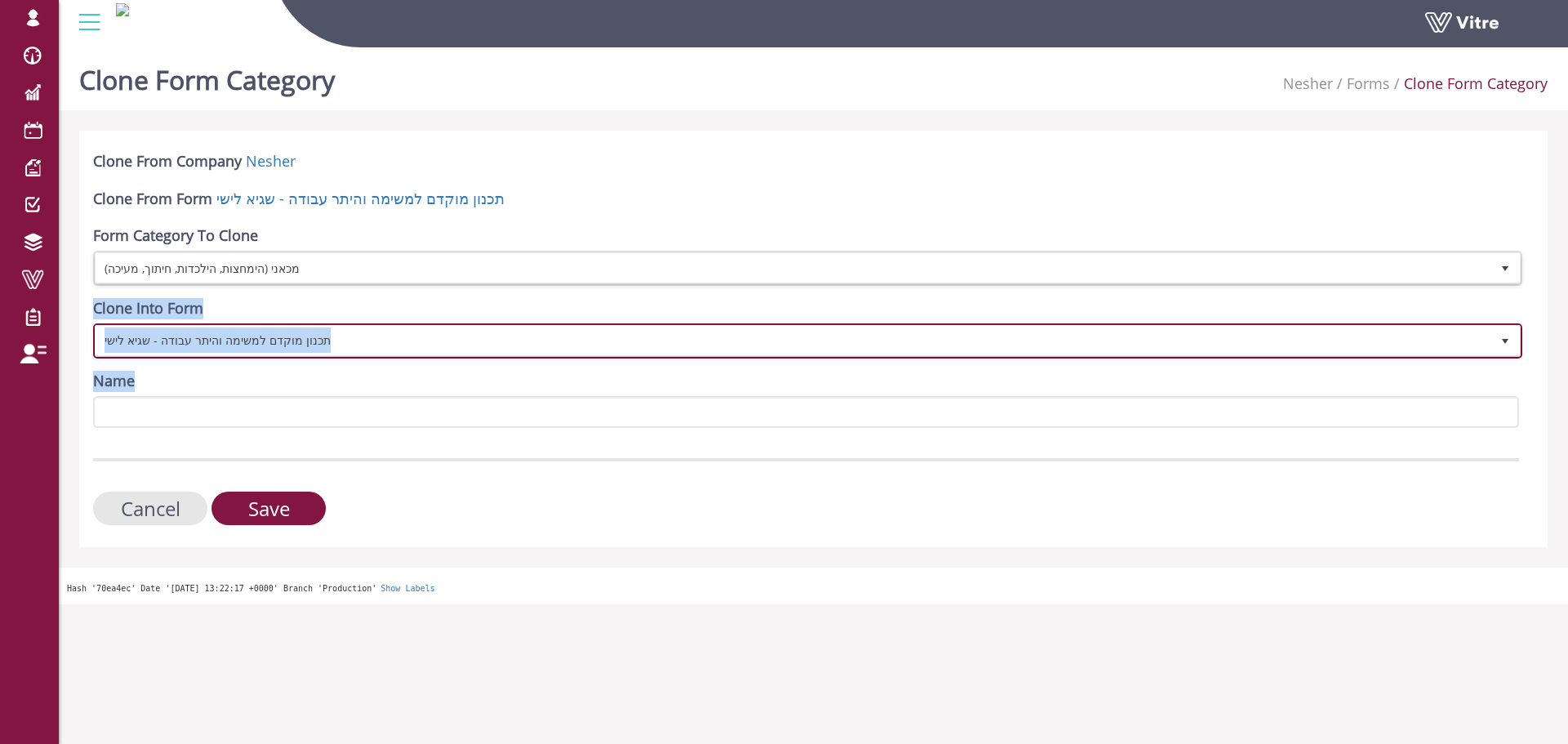
click at [198, 342] on span "תכנון מוקדם למשימה והיתר עבודה - שגיא לישי" at bounding box center [793, 341] width 1395 height 29
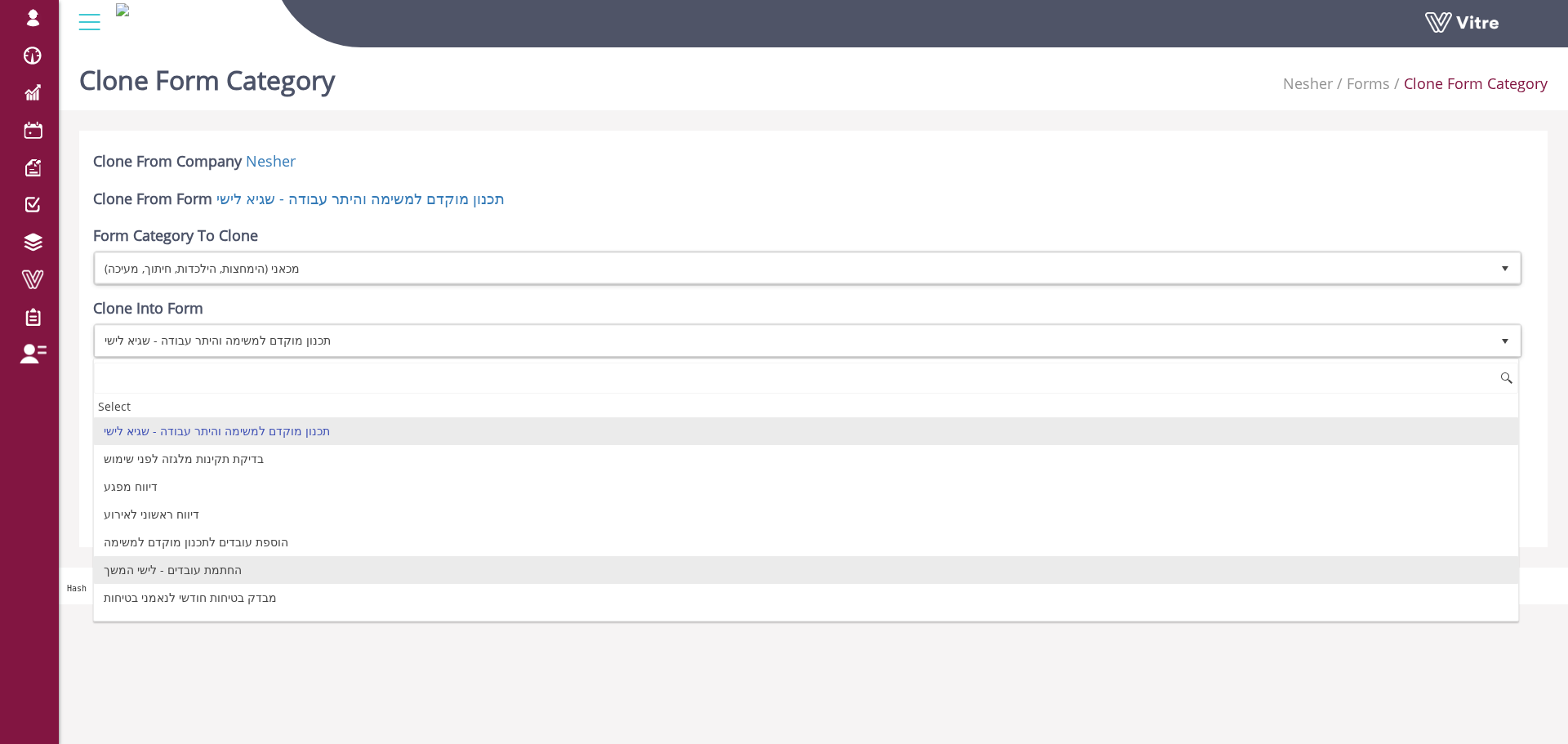
click at [217, 563] on li "החתמת עובדים - לישי המשך" at bounding box center [806, 569] width 1425 height 28
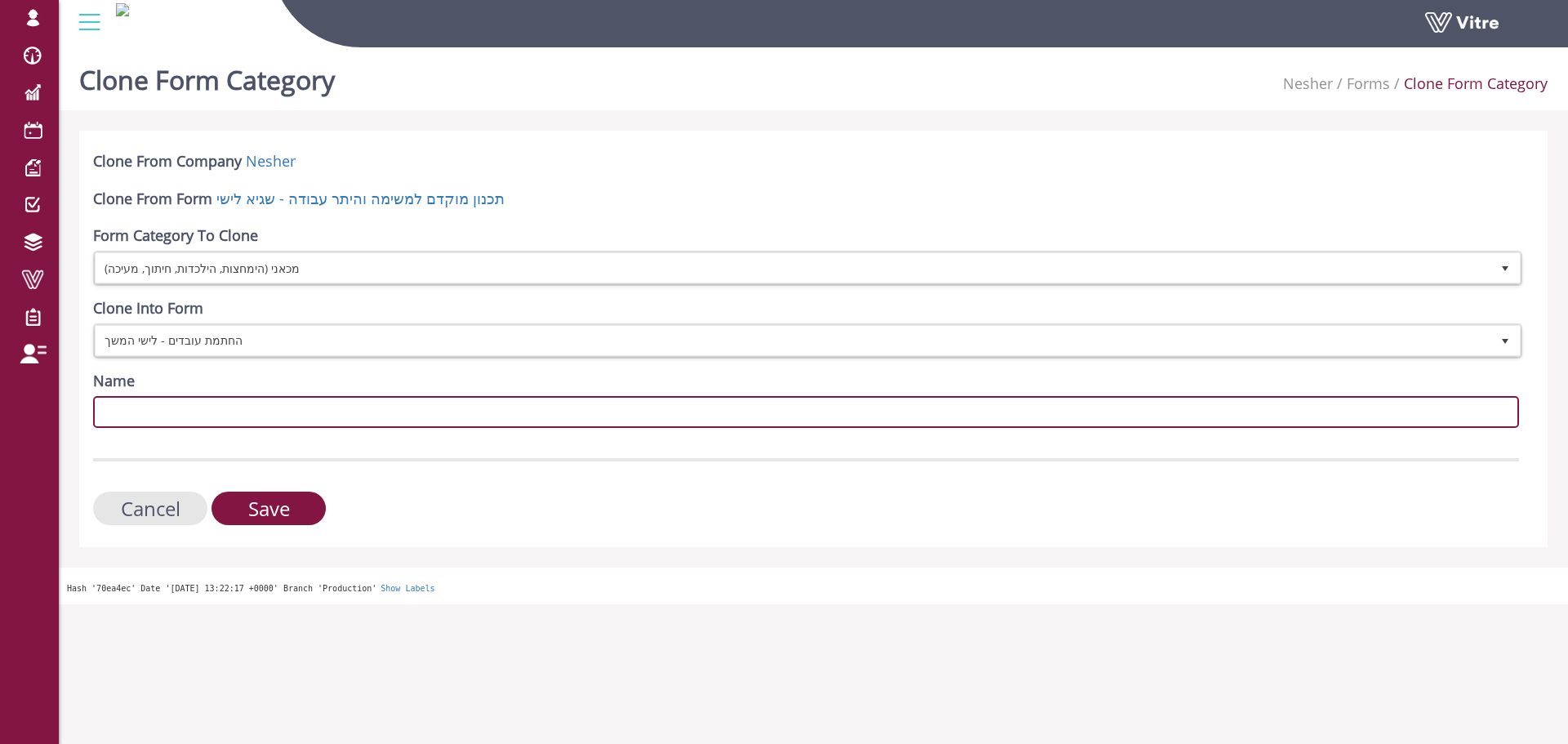
click at [267, 406] on input "Name" at bounding box center [806, 411] width 1426 height 32
paste input "מכאני (הימחצות, הילכדות, חיתוך, מעיכה)"
type input "מכאני (הימחצות, הילכדות, חיתוך, מעיכה)"
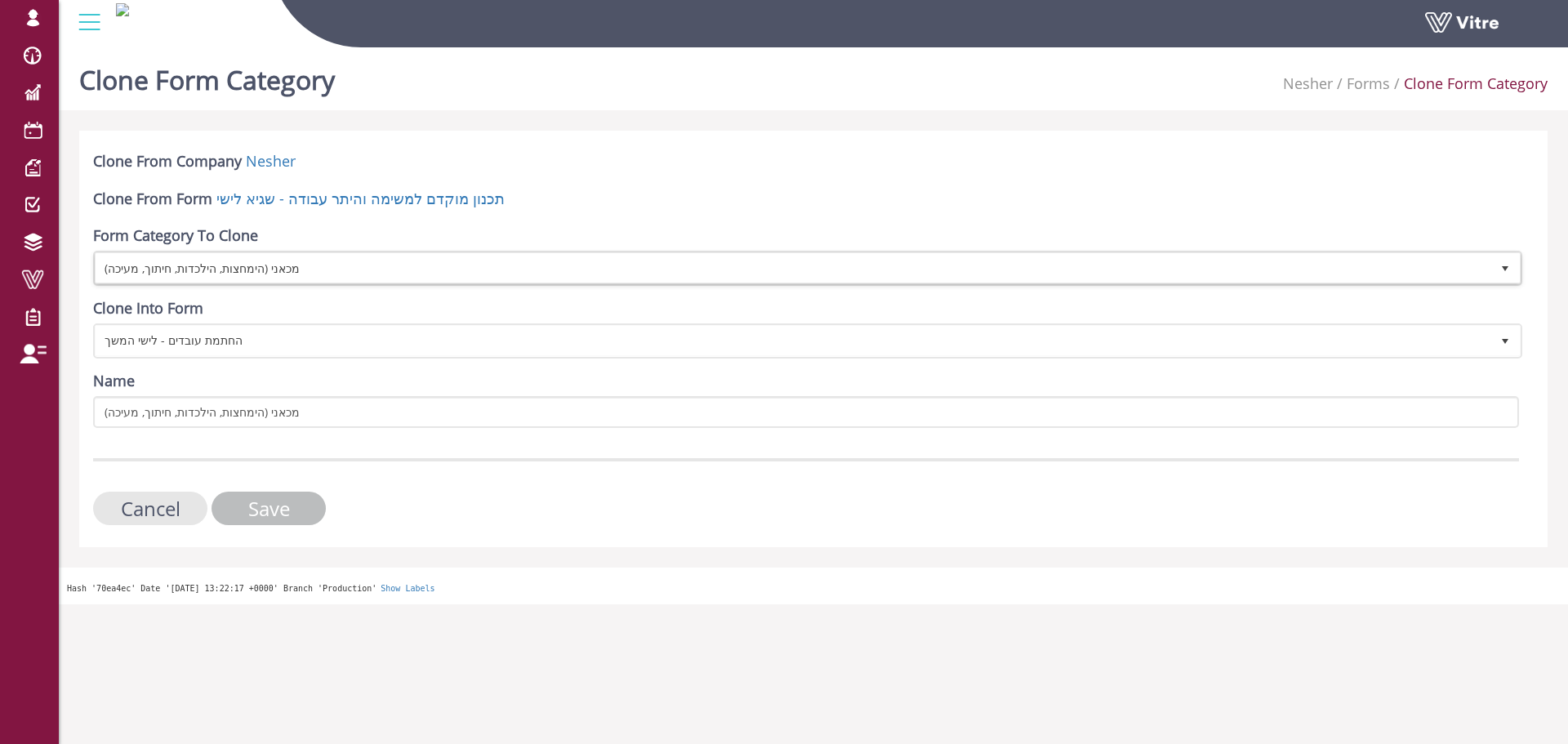
click at [304, 502] on input "Save" at bounding box center [268, 508] width 114 height 33
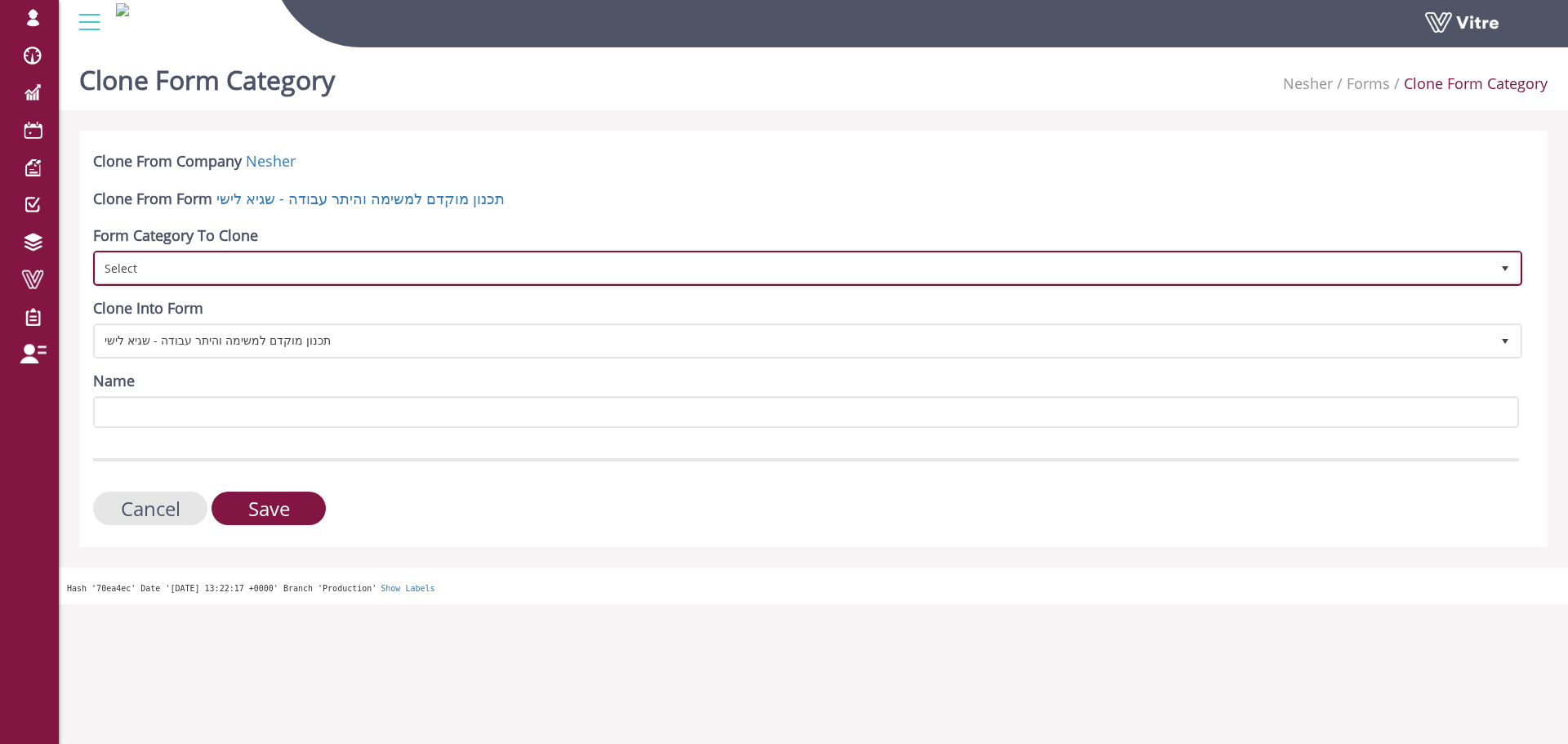
click at [278, 258] on span "Select" at bounding box center [793, 267] width 1395 height 29
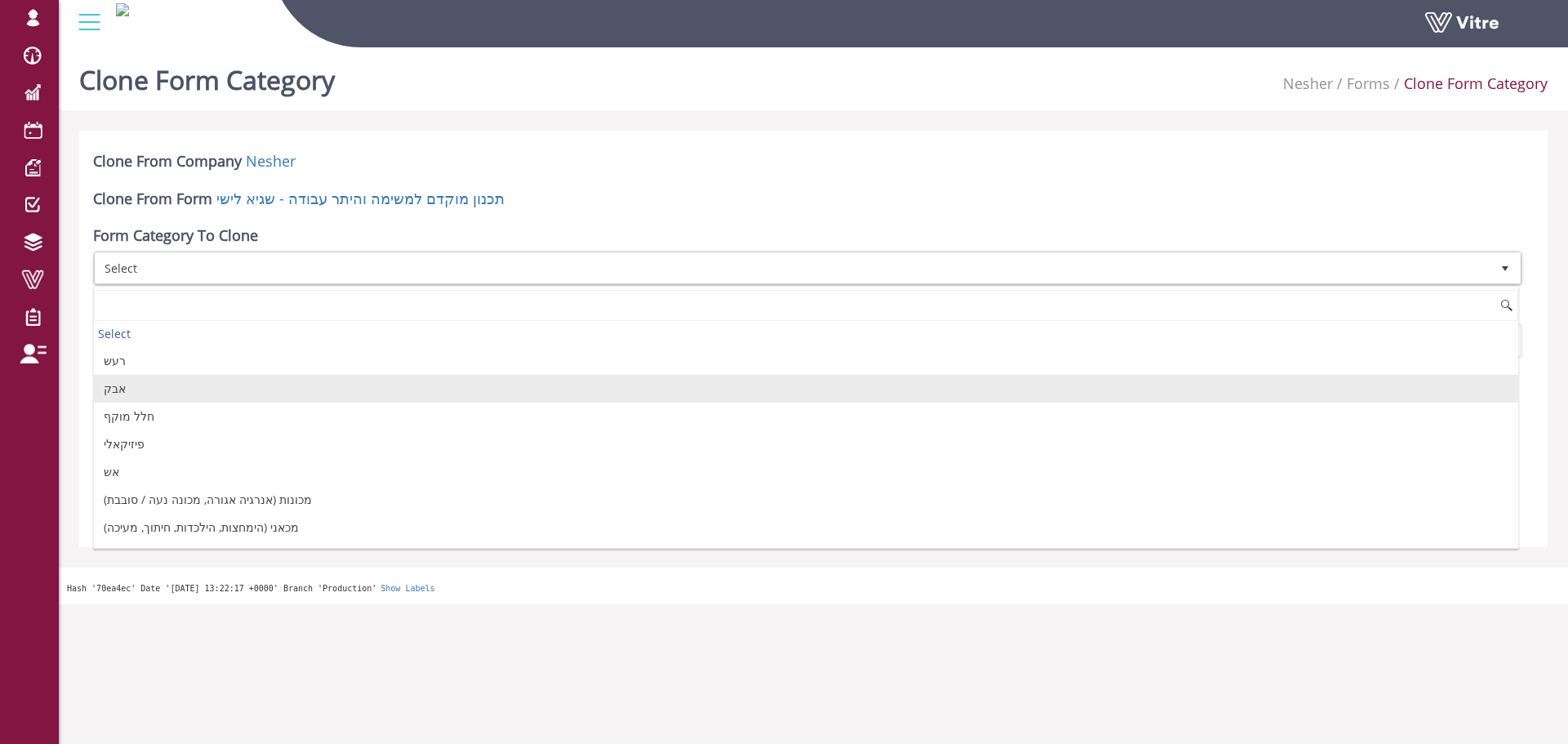
scroll to position [245, 0]
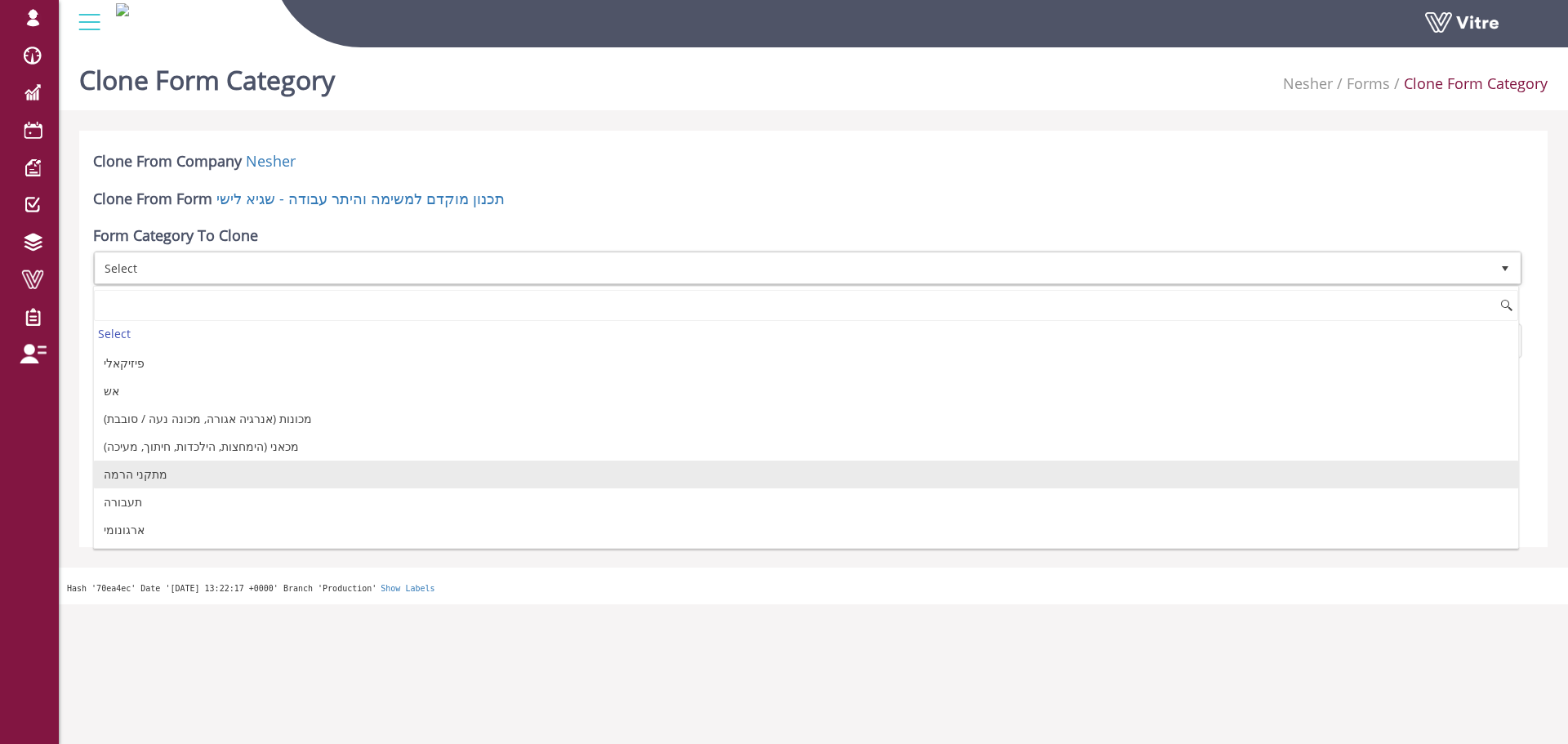
click at [224, 476] on li "מתקני הרמה" at bounding box center [806, 474] width 1425 height 28
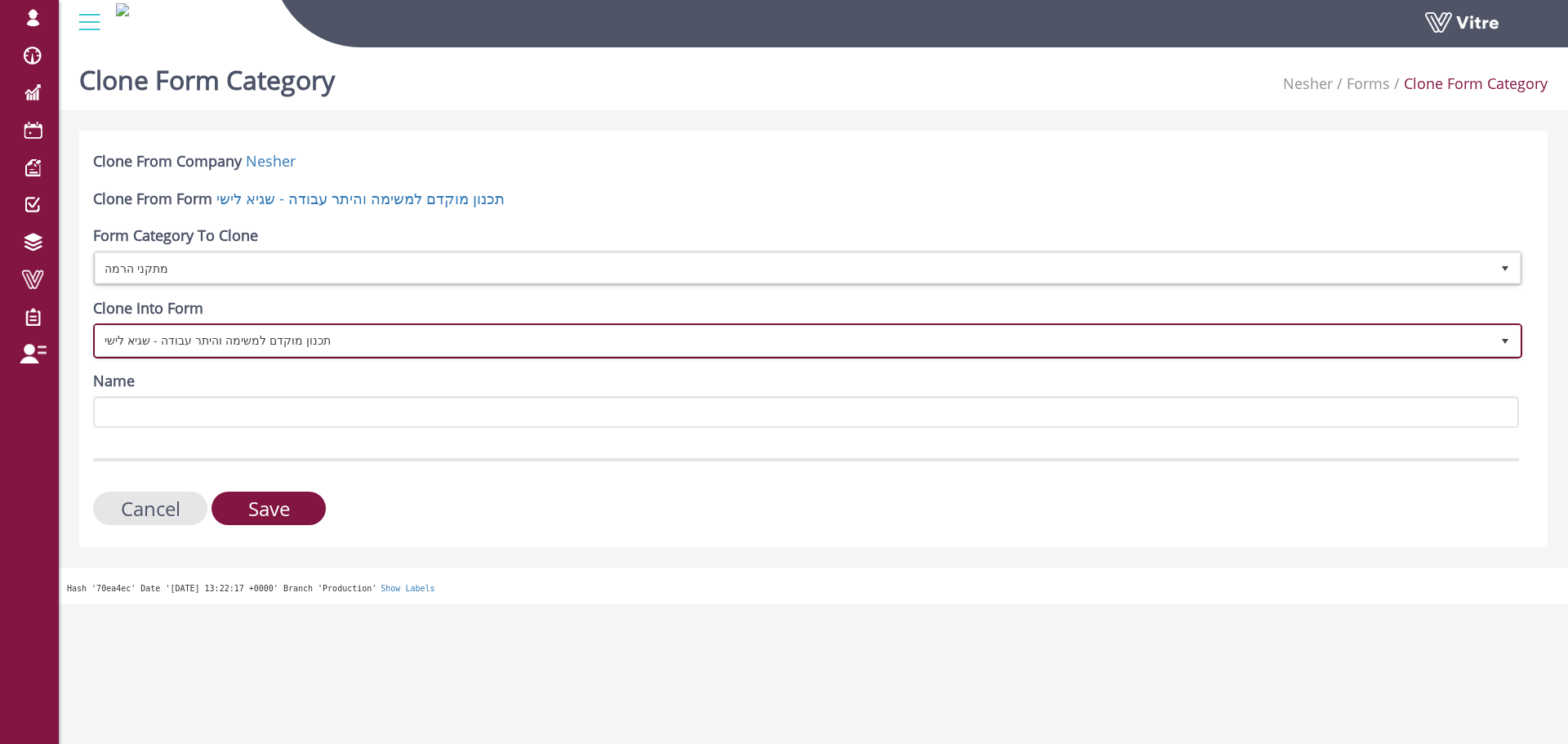
click at [260, 337] on span "תכנון מוקדם למשימה והיתר עבודה - שגיא לישי" at bounding box center [793, 341] width 1395 height 29
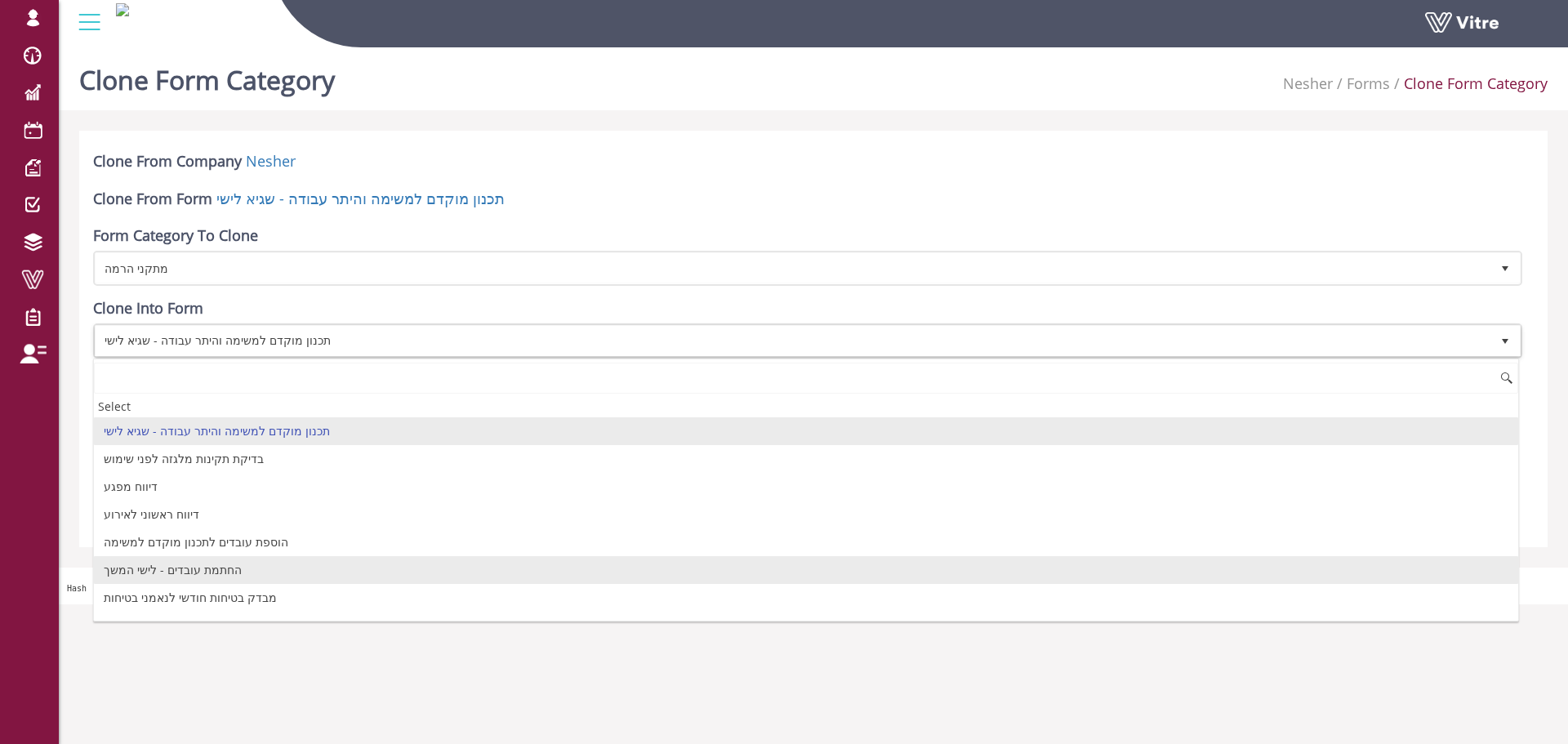
click at [199, 572] on li "החתמת עובדים - לישי המשך" at bounding box center [806, 569] width 1425 height 28
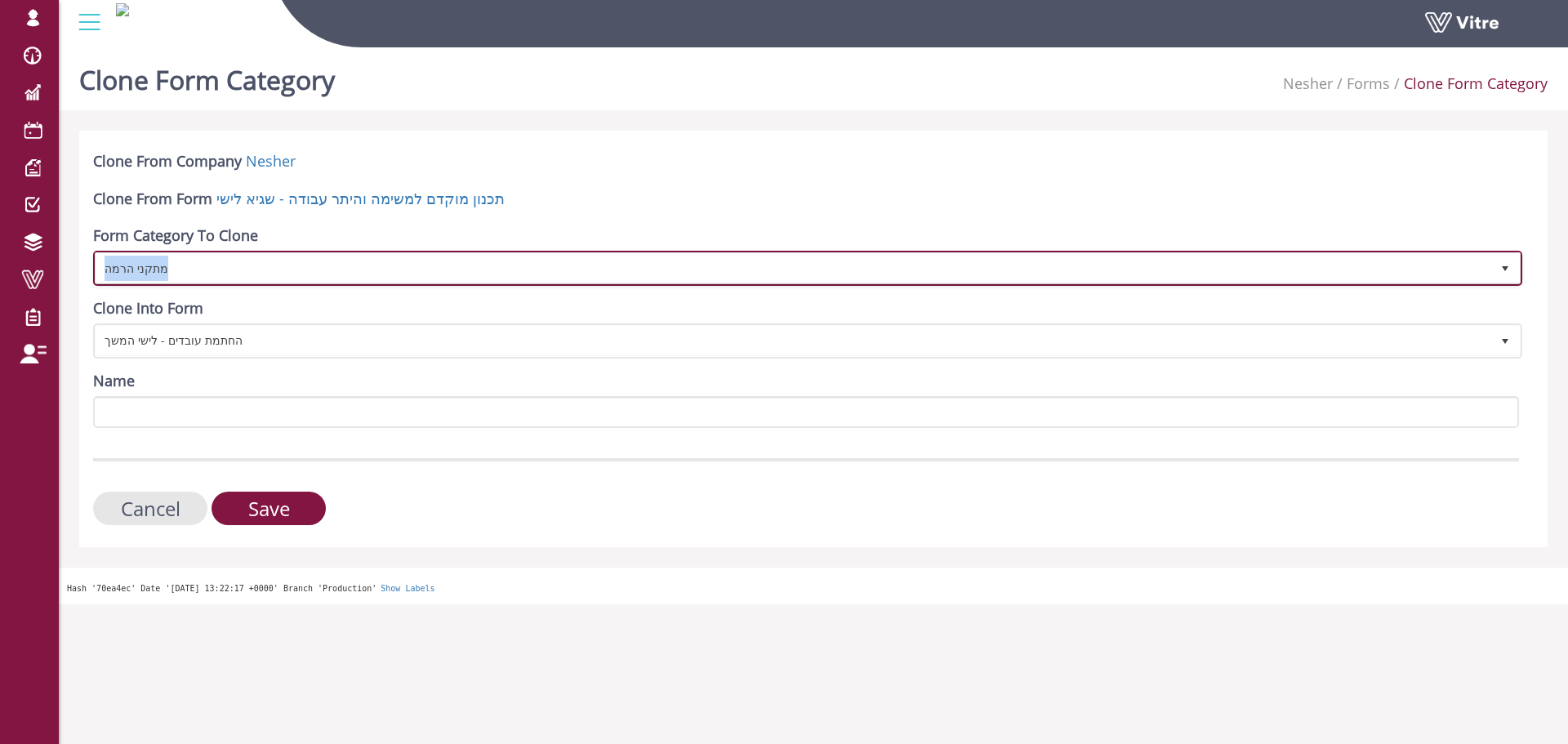
copy span "מתקני הרמה"
drag, startPoint x: 283, startPoint y: 271, endPoint x: 163, endPoint y: 409, distance: 182.9
click at [163, 409] on form "Clone From Company Nesher Clone From Form תכנון מוקדם למשימה והיתר עבודה - שגיא…" at bounding box center [806, 337] width 1426 height 374
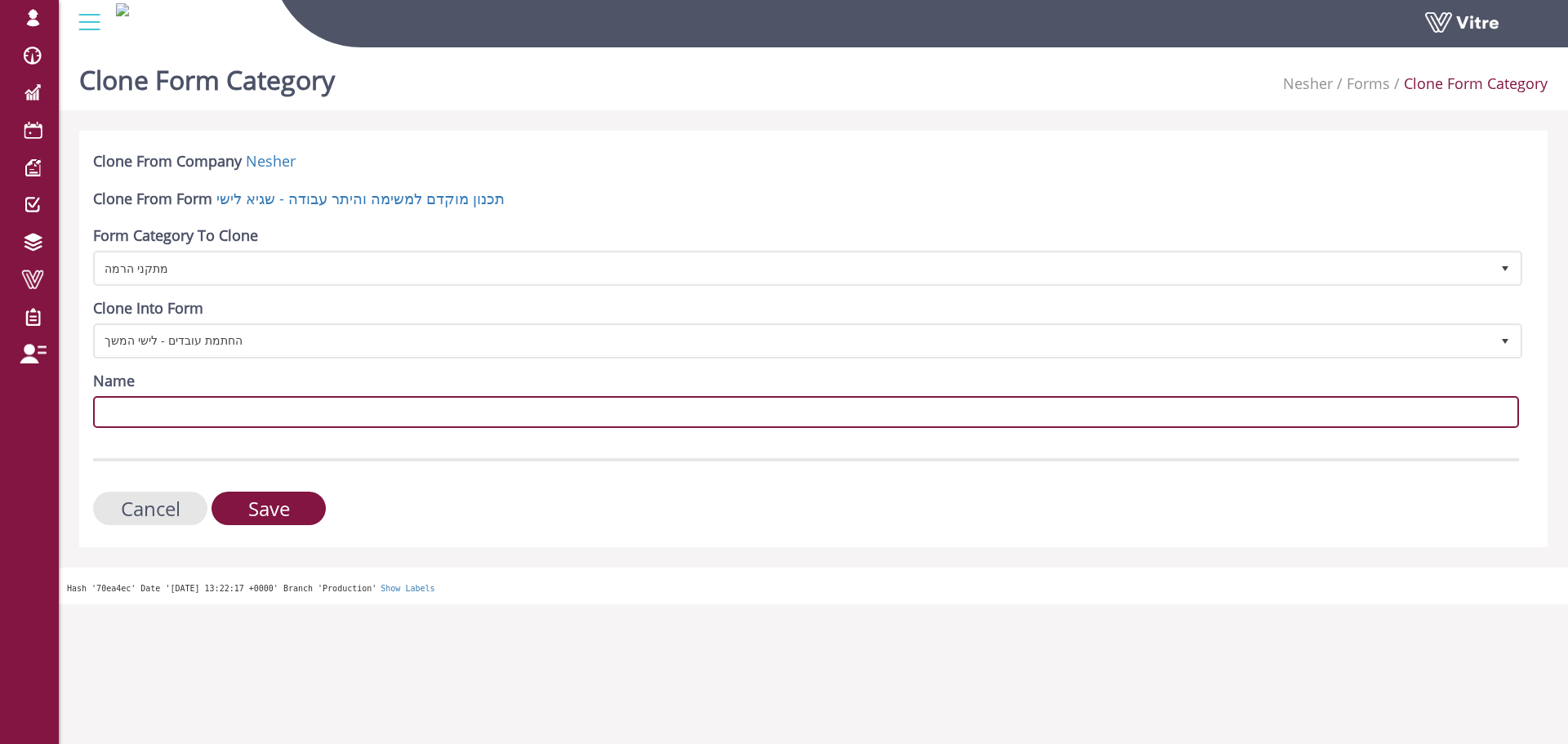
click at [163, 409] on input "Name" at bounding box center [806, 411] width 1426 height 32
paste input "מתקני הרמה"
type input "מתקני הרמה"
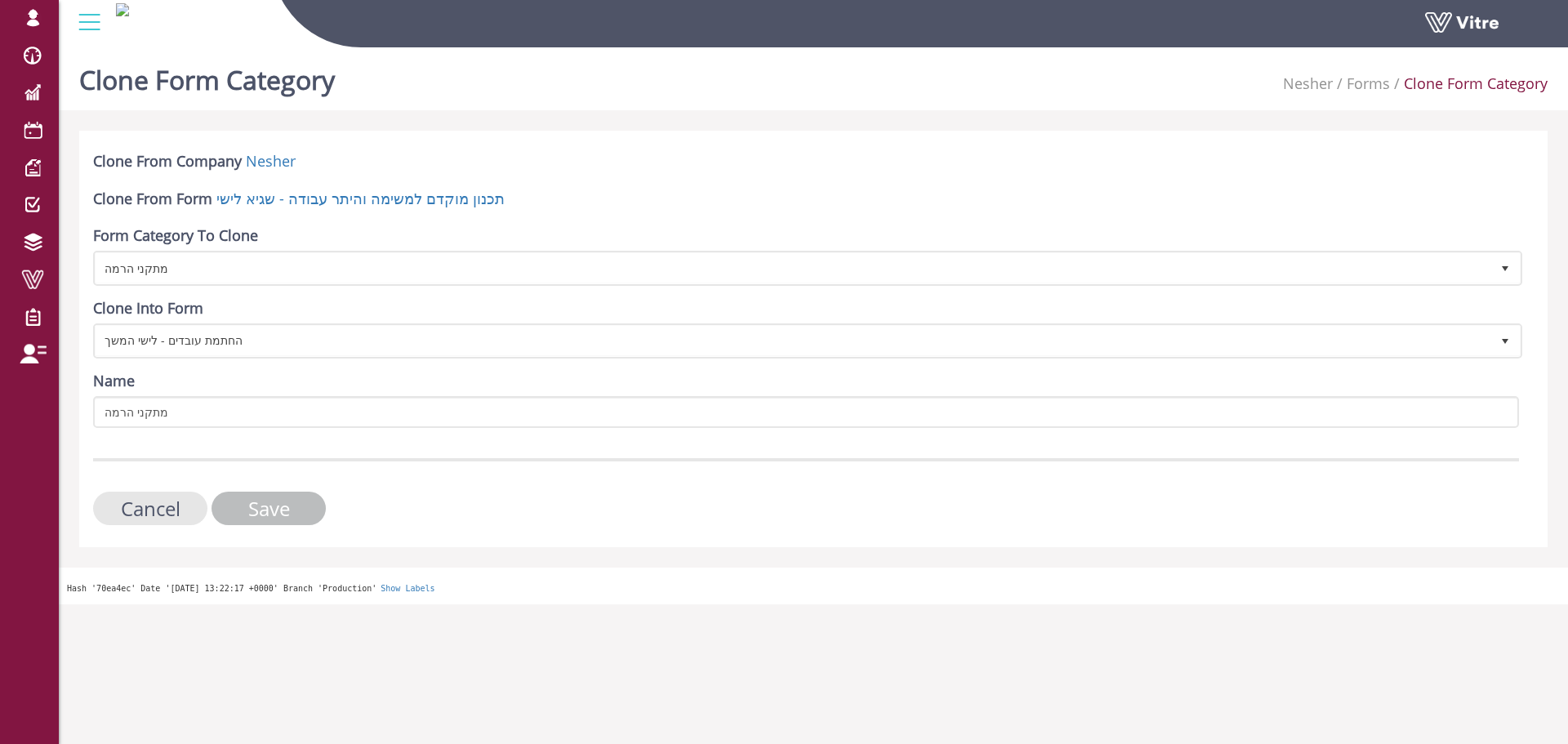
click at [252, 502] on input "Save" at bounding box center [268, 508] width 114 height 33
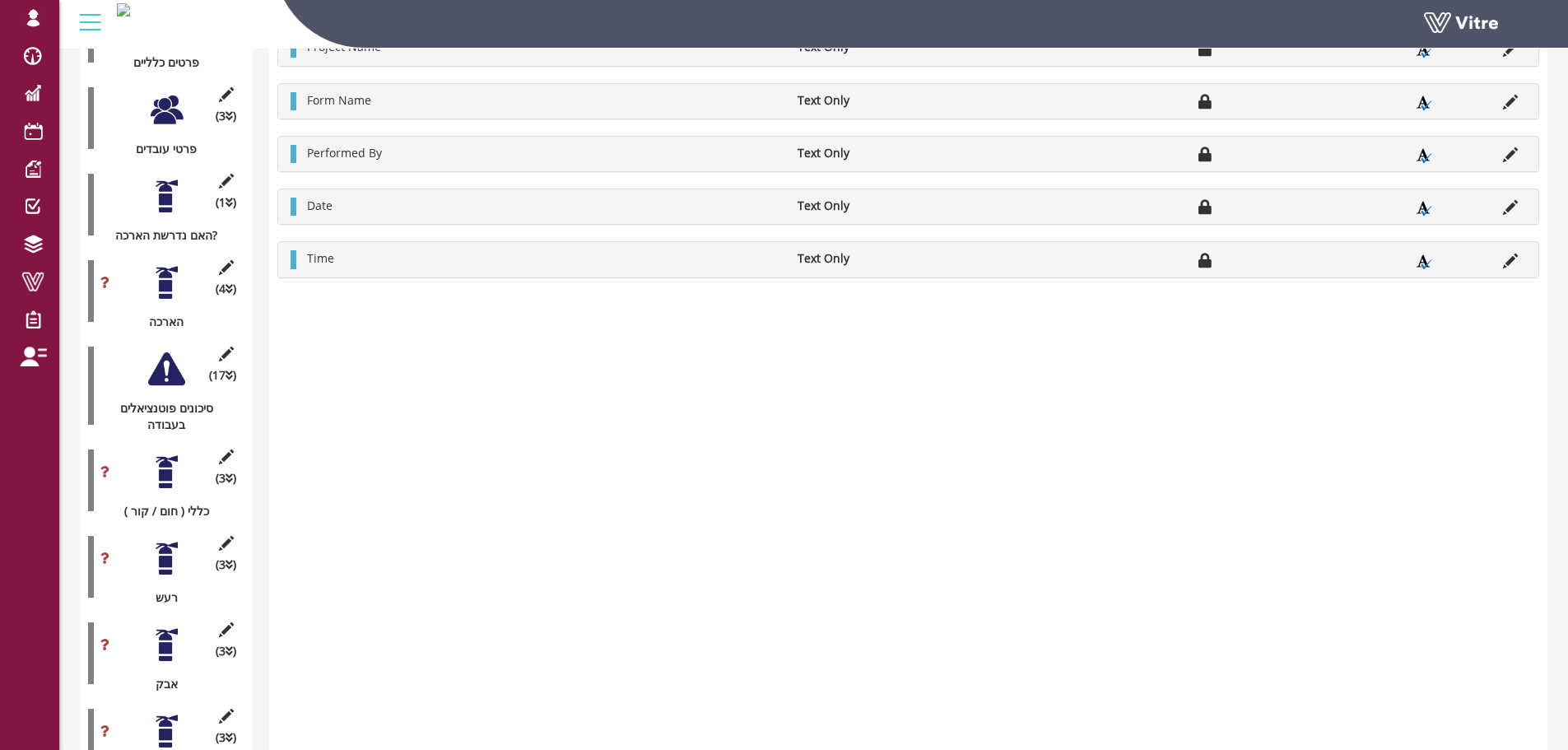
scroll to position [602, 0]
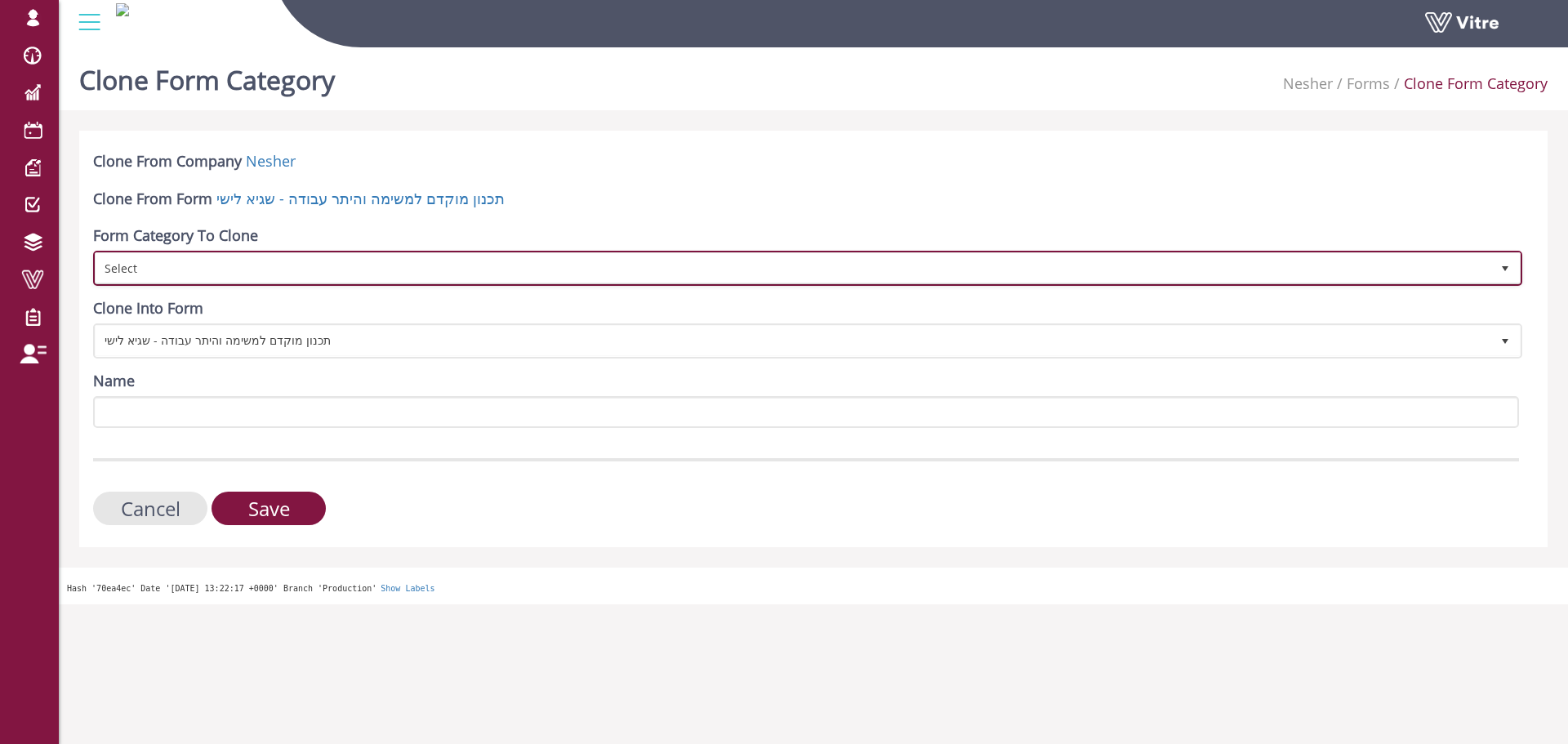
click at [286, 260] on span "Select" at bounding box center [793, 267] width 1395 height 29
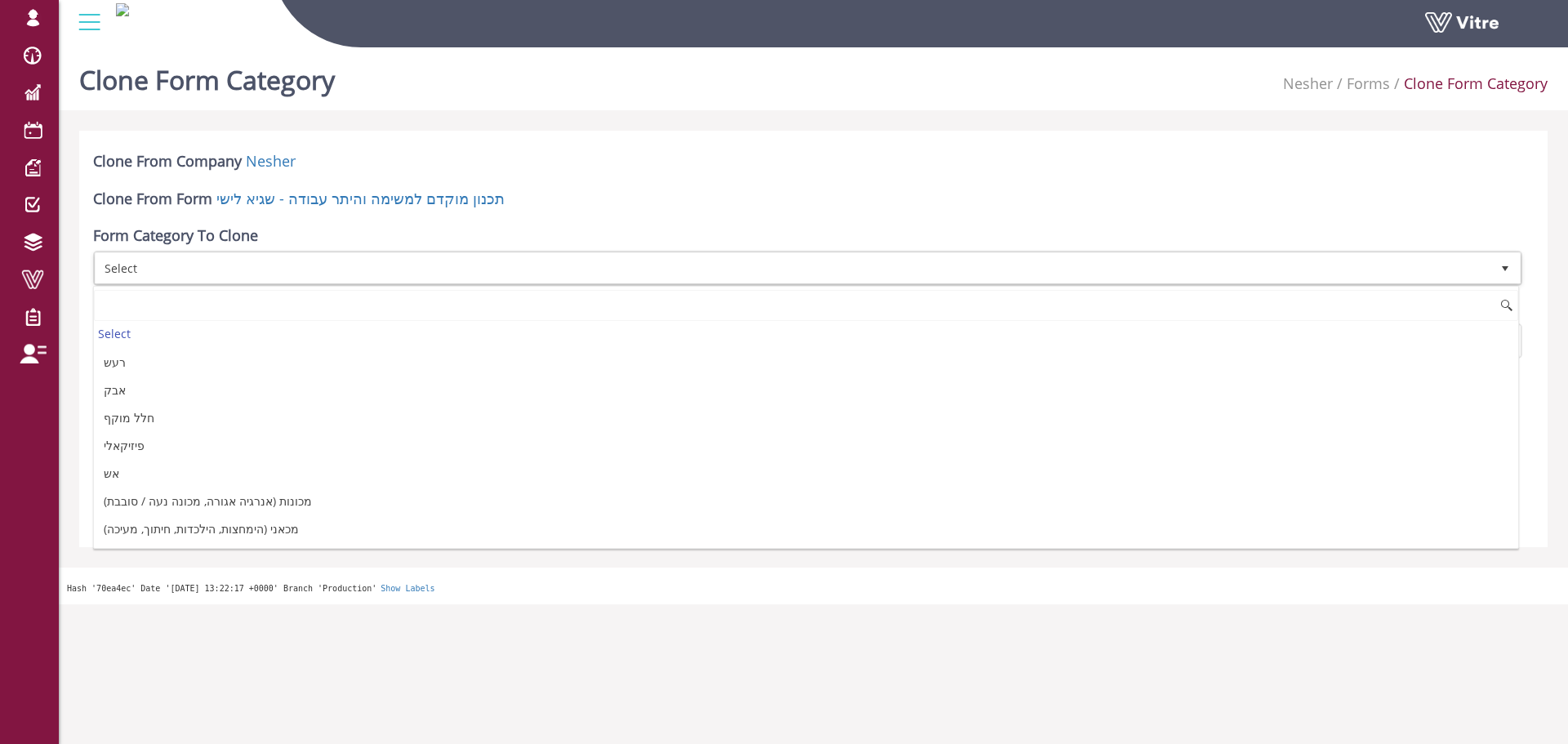
scroll to position [163, 0]
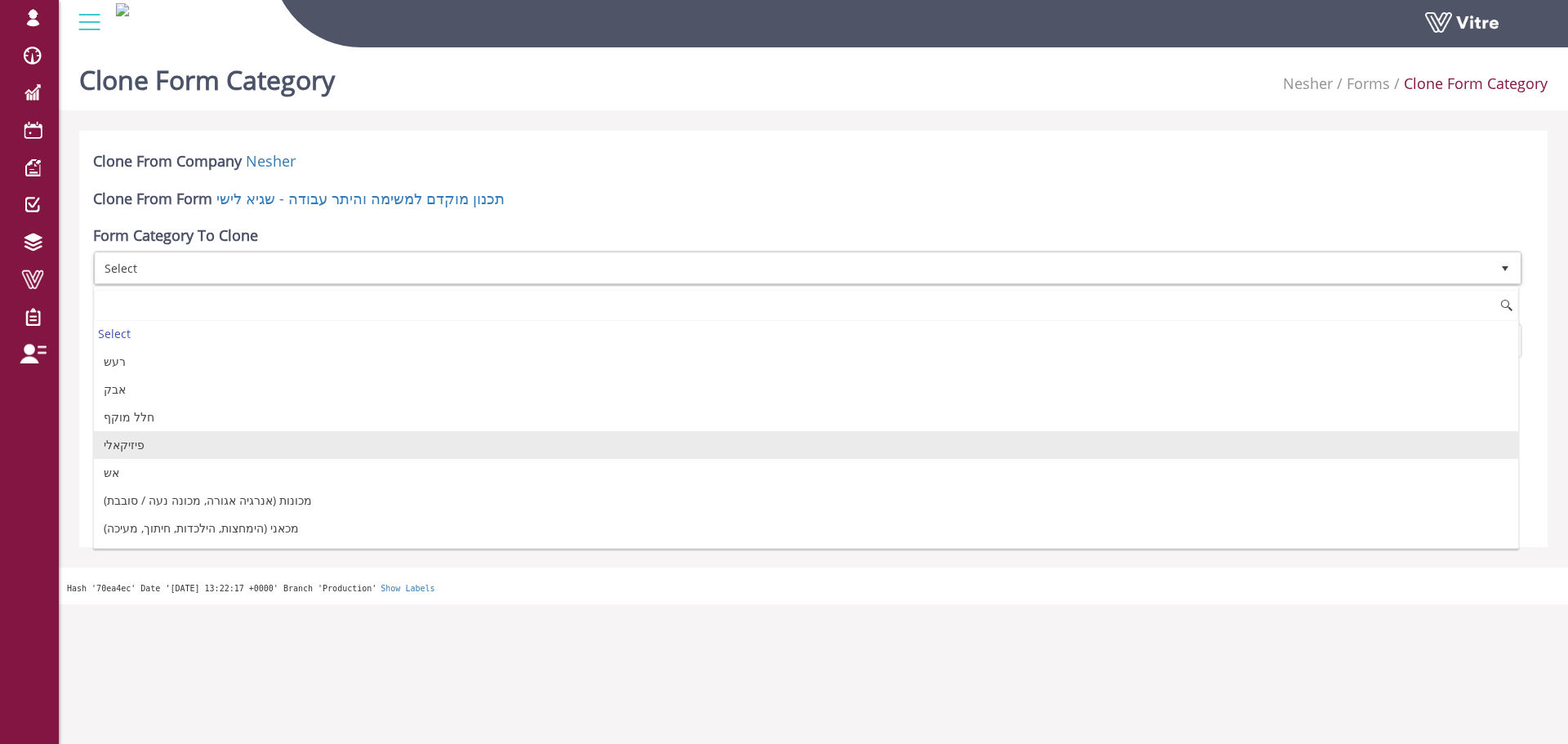
click at [194, 450] on li "פיזיקאלי" at bounding box center [806, 445] width 1425 height 28
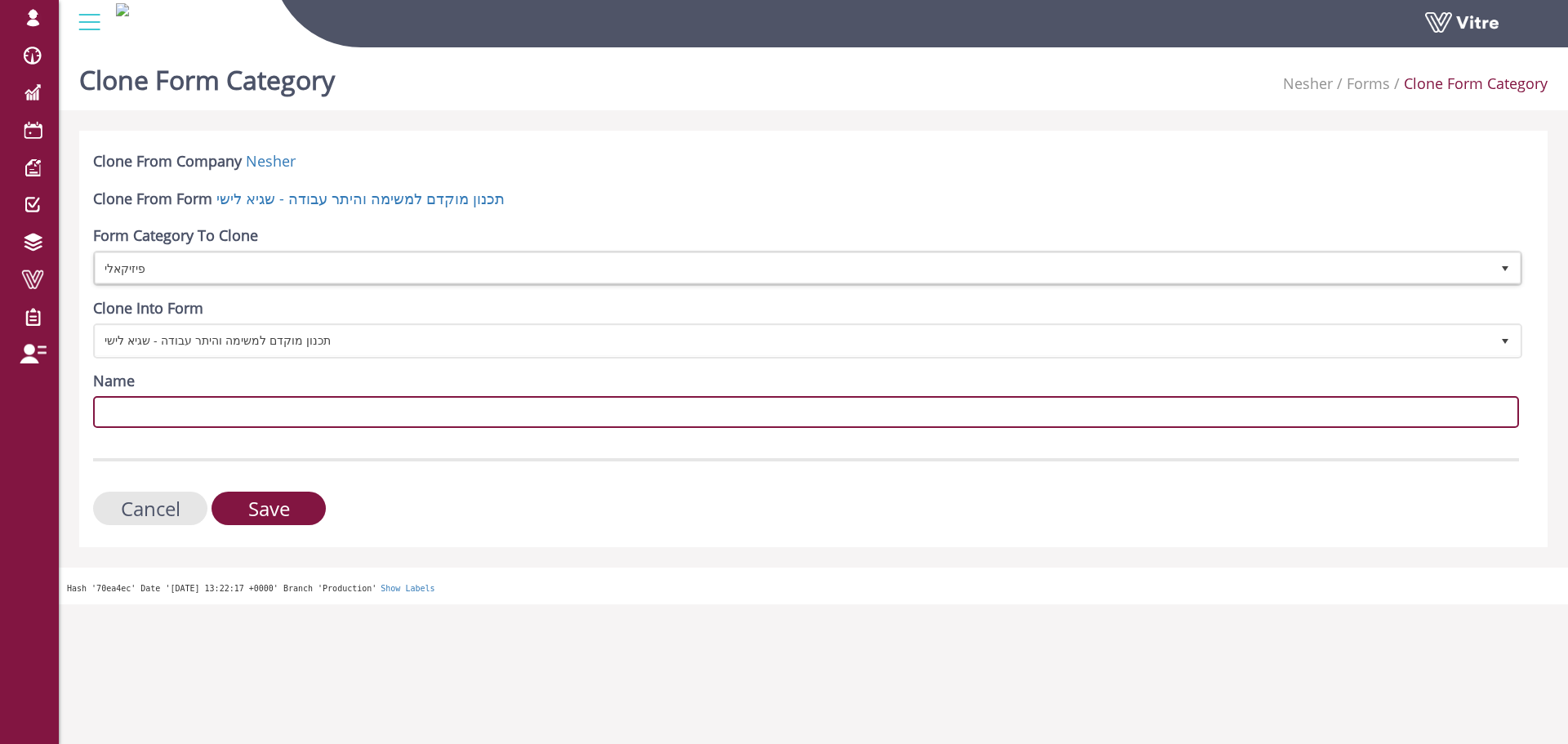
click at [211, 404] on input "Name" at bounding box center [806, 411] width 1426 height 32
paste input "פיזיקאלי"
type input "פיזיקאלי"
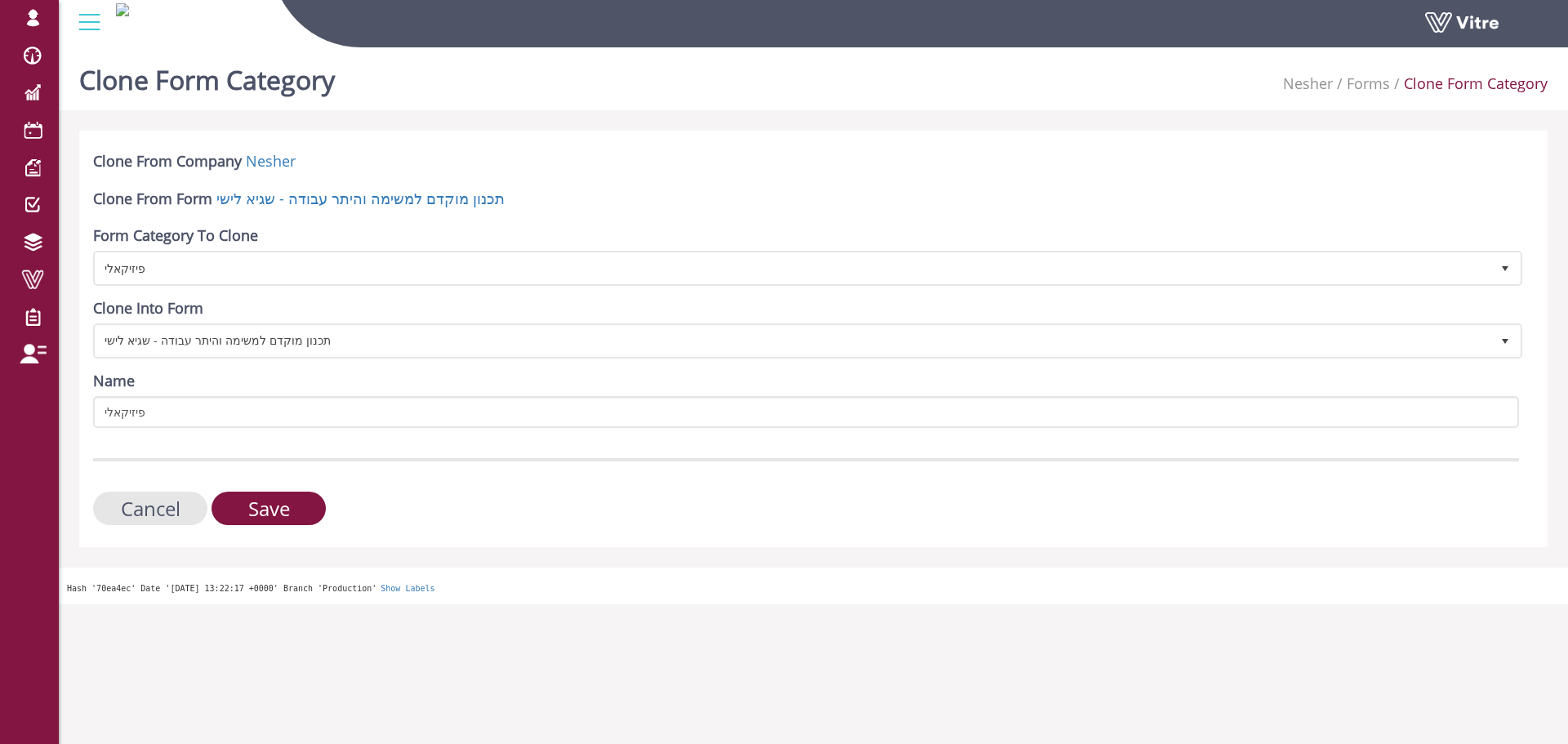
click at [286, 378] on div "Name פיזיקאלי" at bounding box center [806, 399] width 1426 height 57
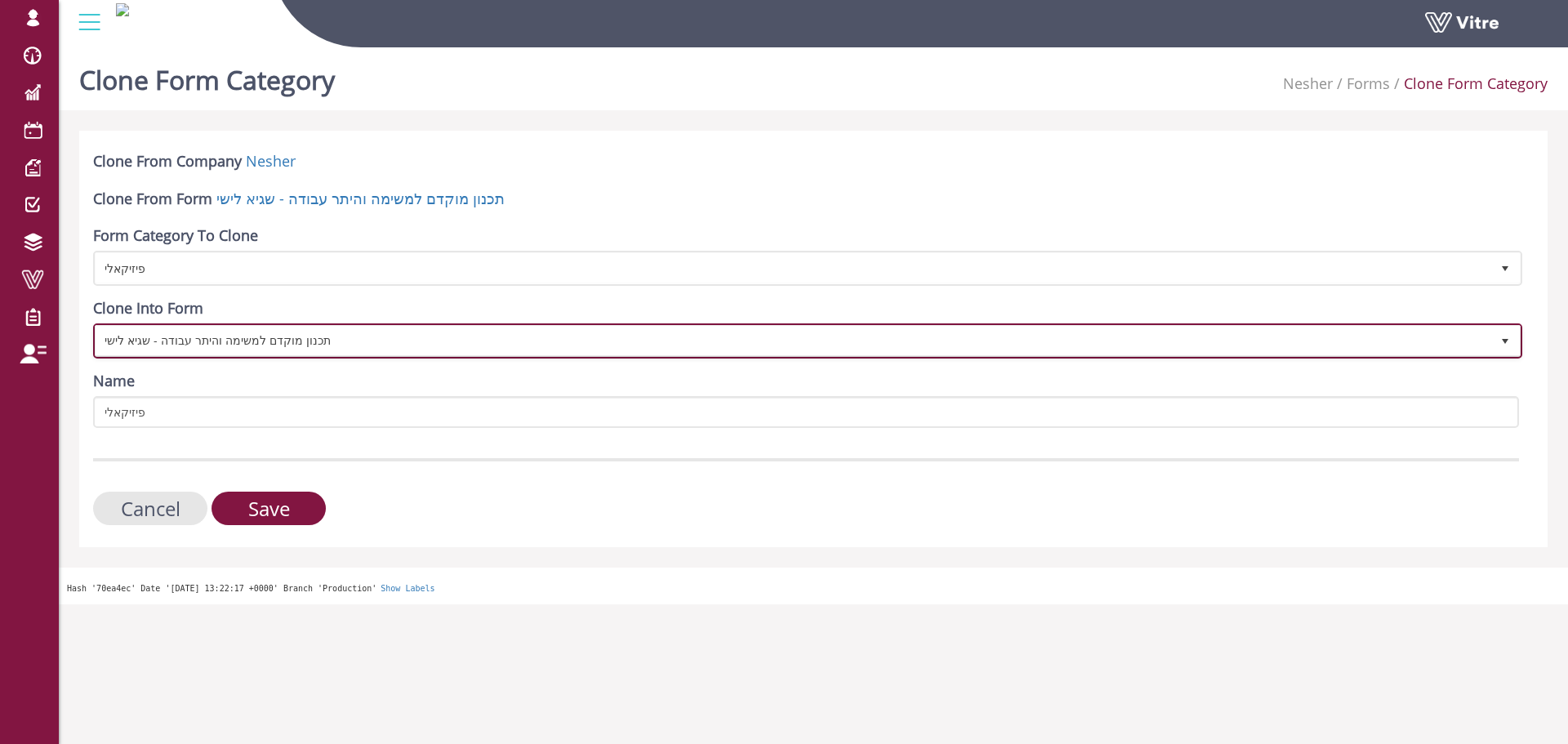
click at [278, 332] on span "תכנון מוקדם למשימה והיתר עבודה - שגיא לישי" at bounding box center [793, 341] width 1395 height 29
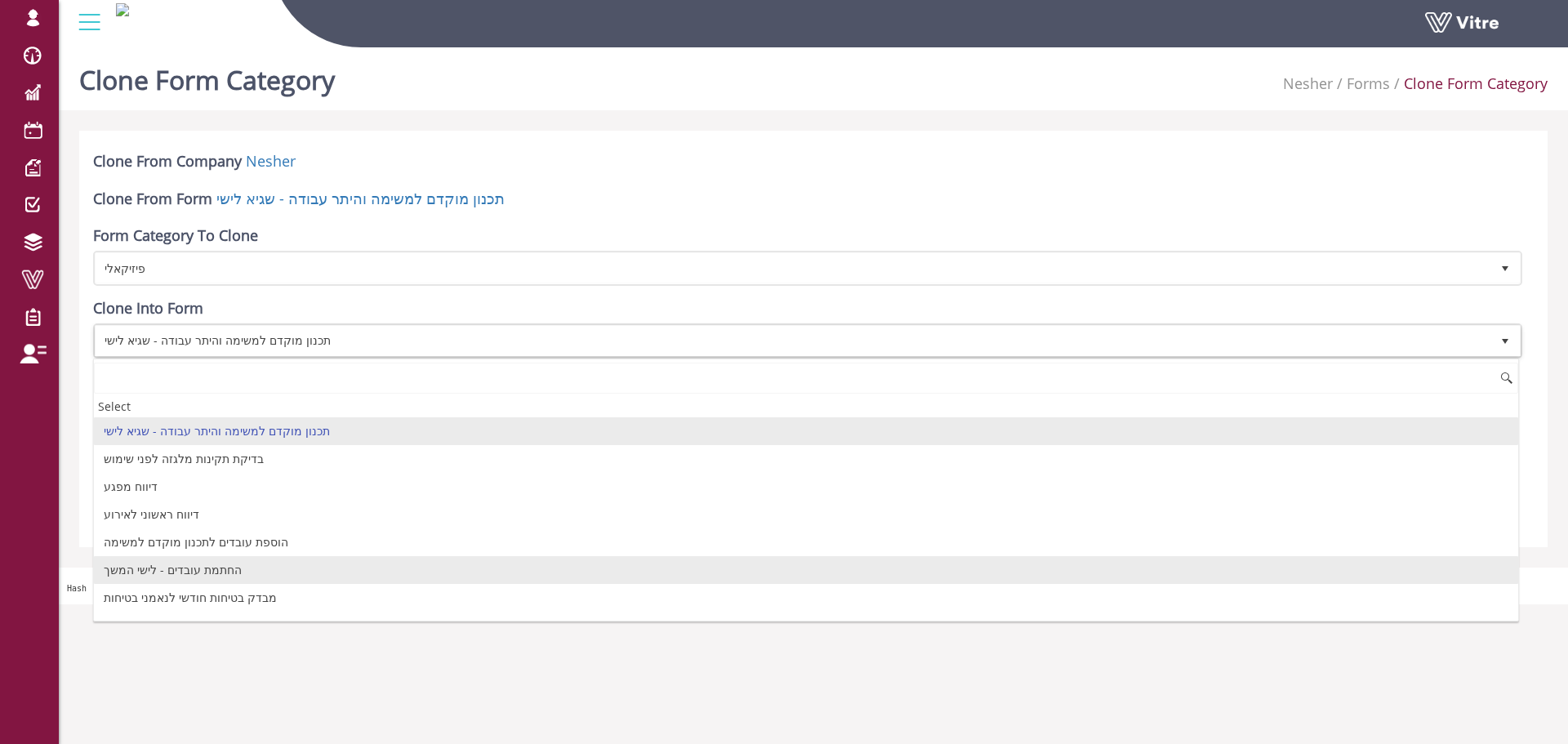
click at [223, 572] on li "החתמת עובדים - לישי המשך" at bounding box center [806, 569] width 1425 height 28
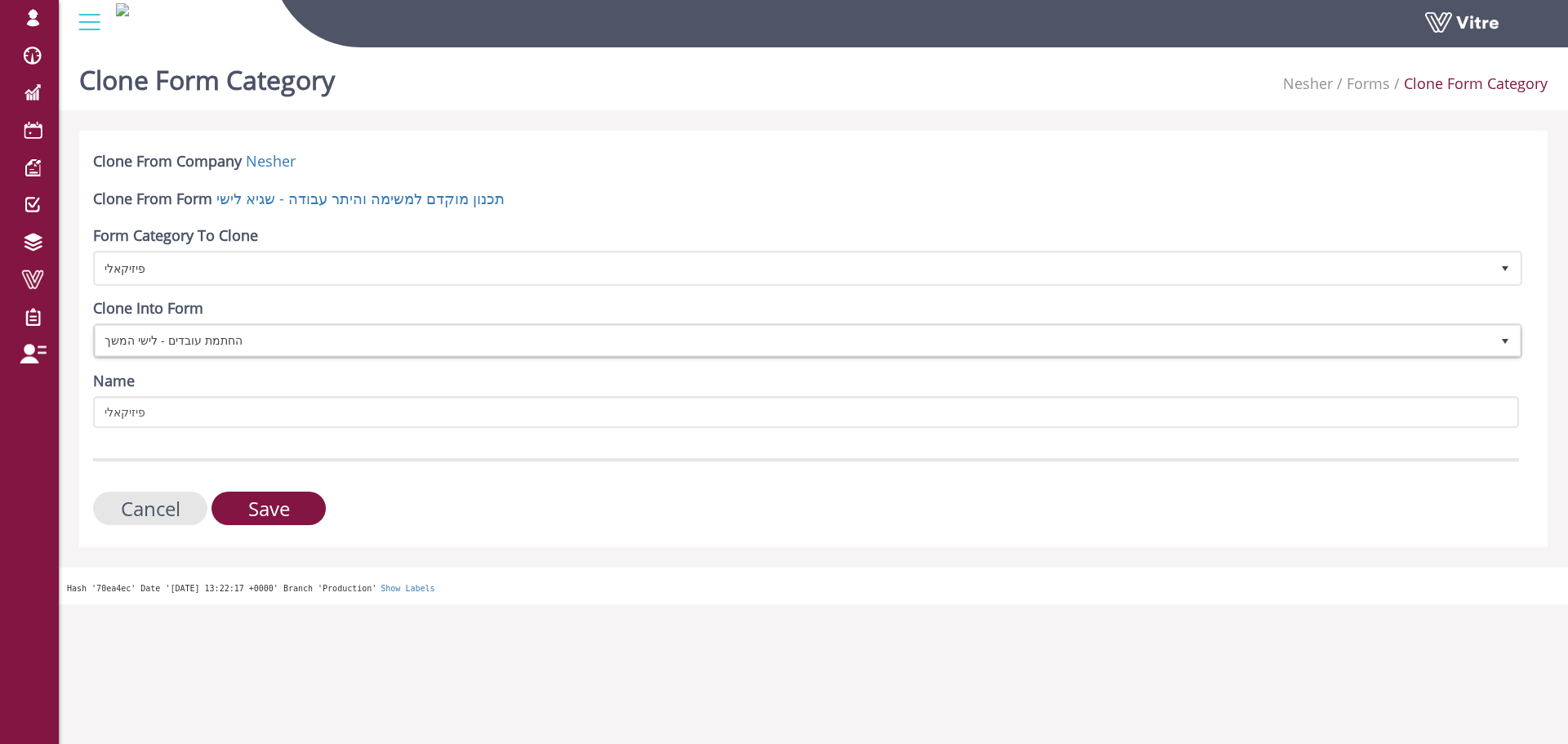
click at [411, 503] on div "Cancel Save" at bounding box center [806, 508] width 1426 height 33
click at [278, 508] on input "Save" at bounding box center [268, 508] width 114 height 33
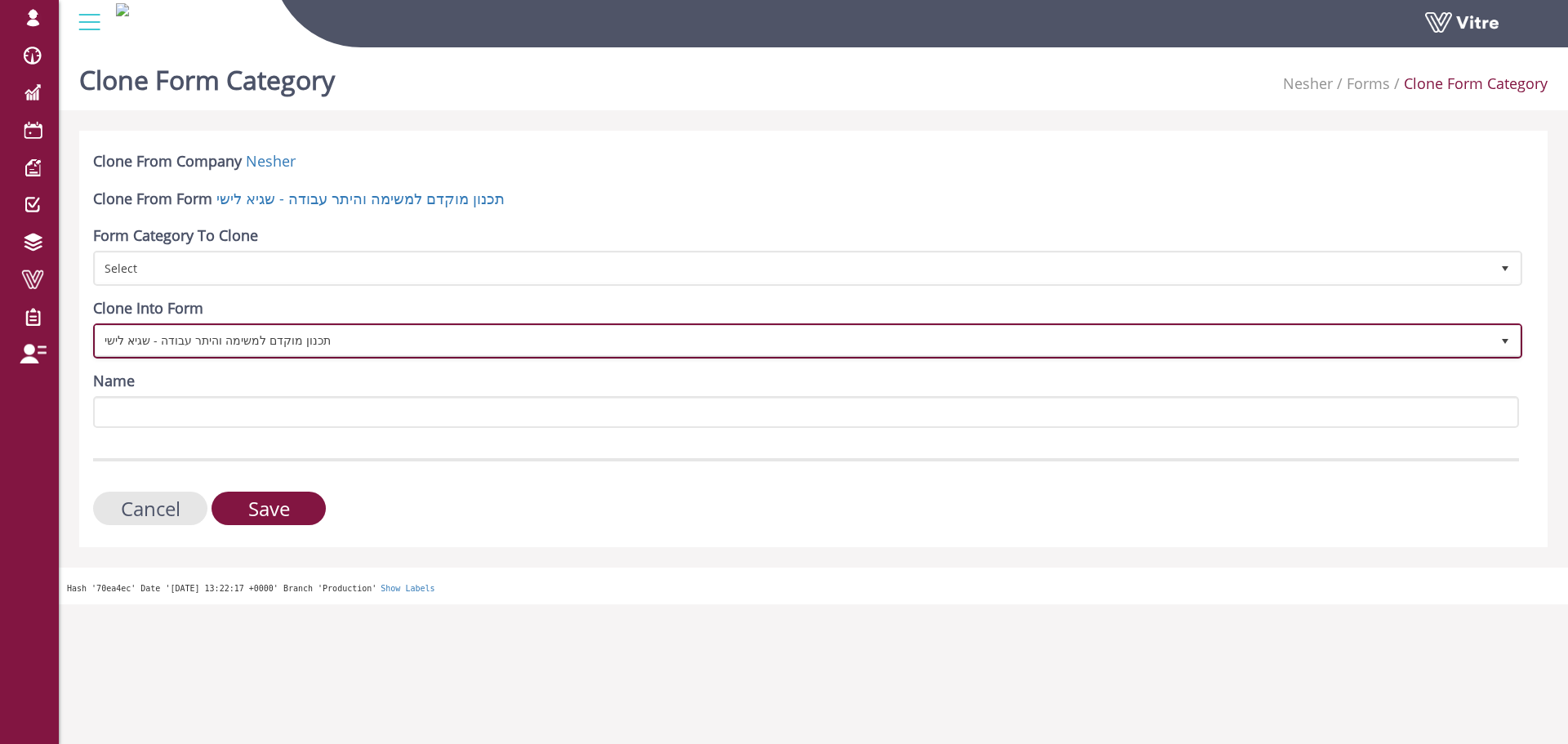
click at [304, 337] on span "תכנון מוקדם למשימה והיתר עבודה - שגיא לישי" at bounding box center [793, 341] width 1395 height 29
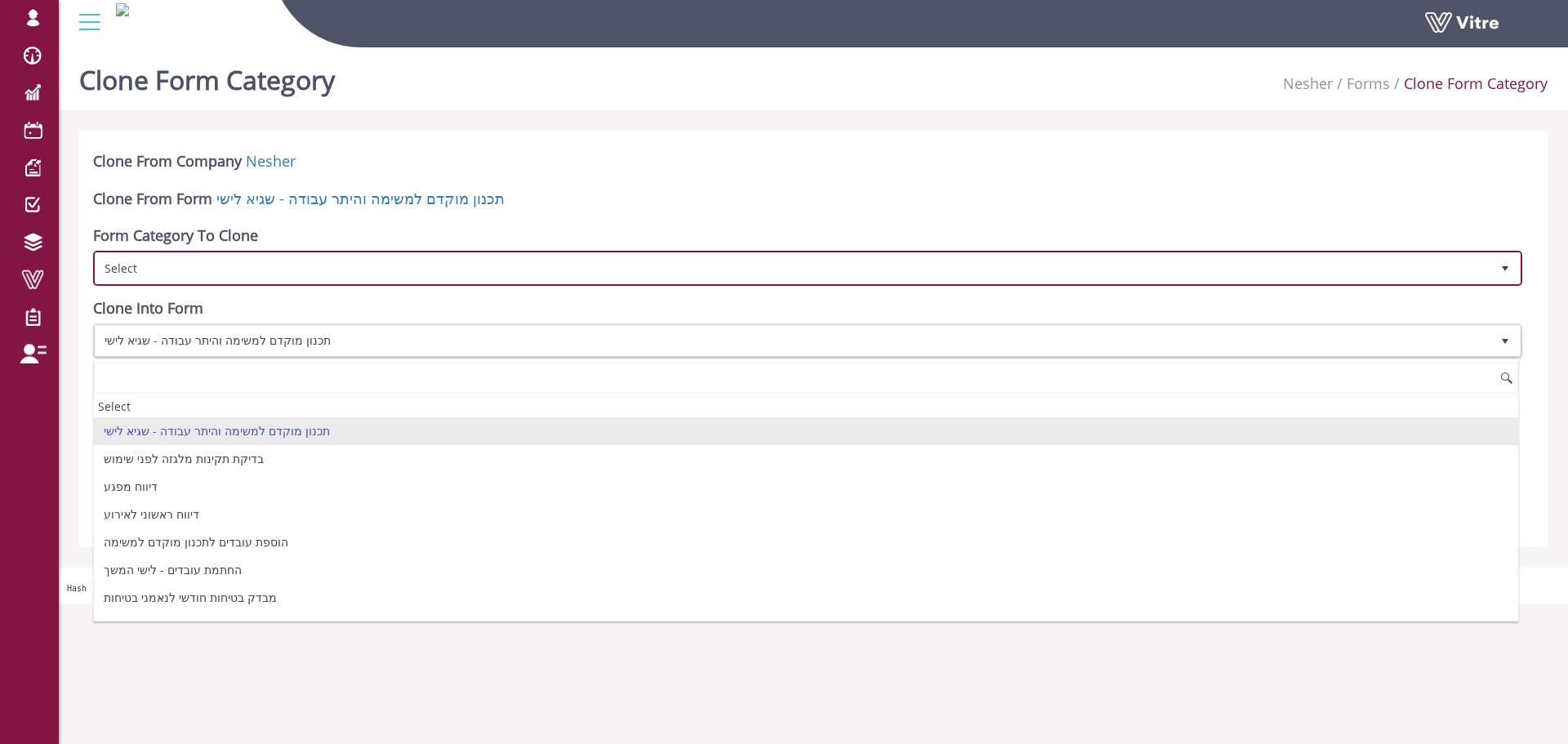
click at [307, 267] on span "Select" at bounding box center [793, 267] width 1395 height 29
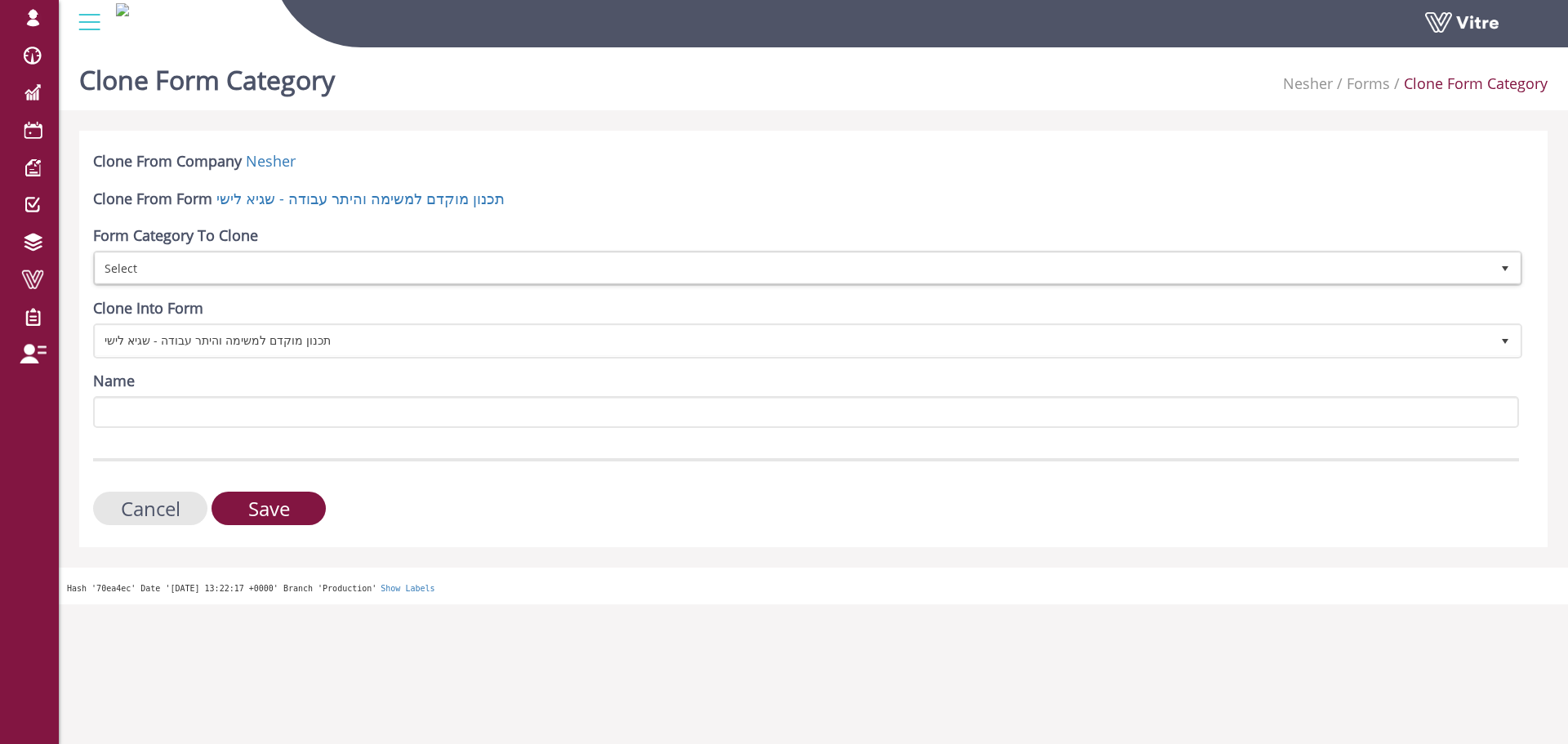
click at [233, 250] on div "Form Category To Clone Select" at bounding box center [806, 255] width 1426 height 61
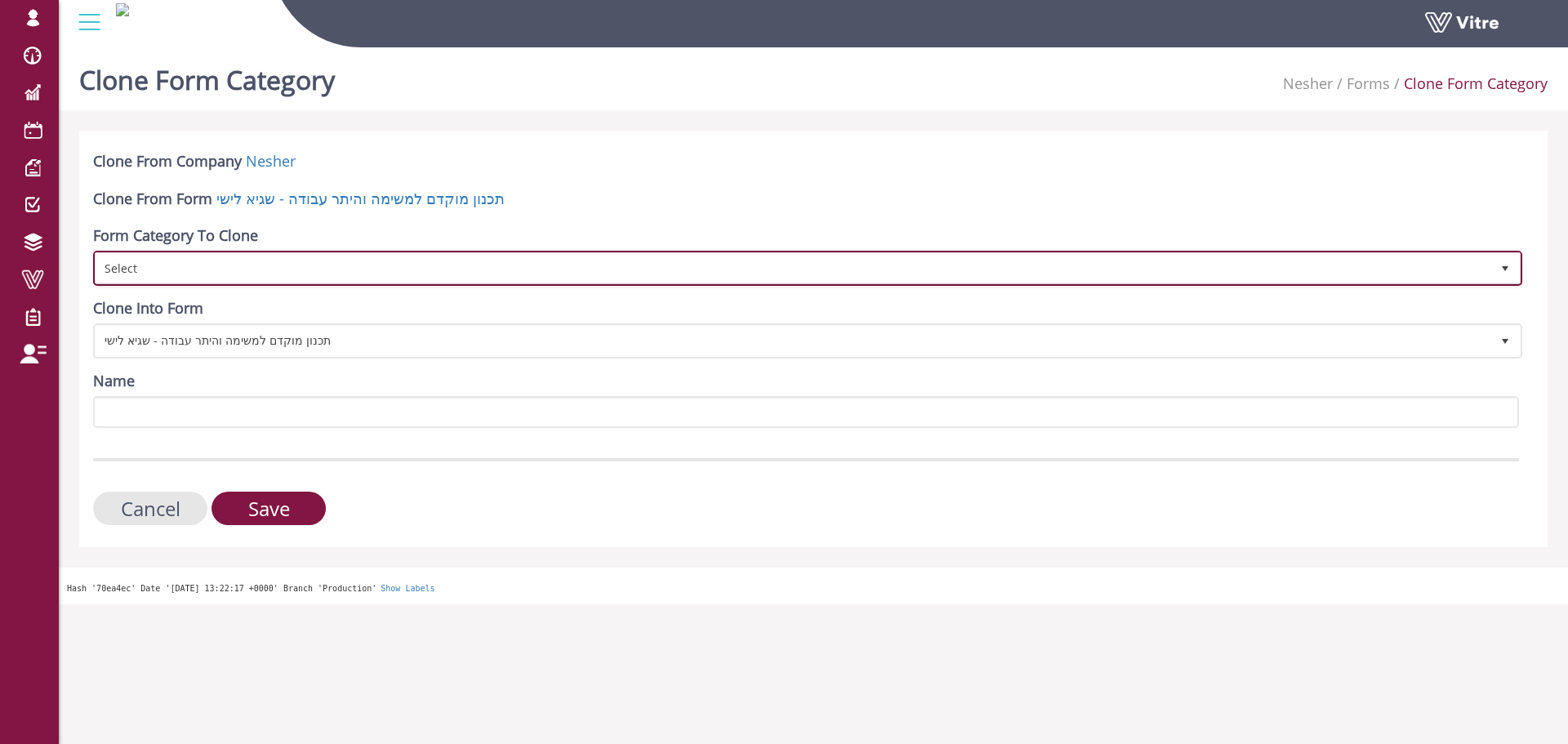
click at [237, 273] on span "Select" at bounding box center [793, 267] width 1395 height 29
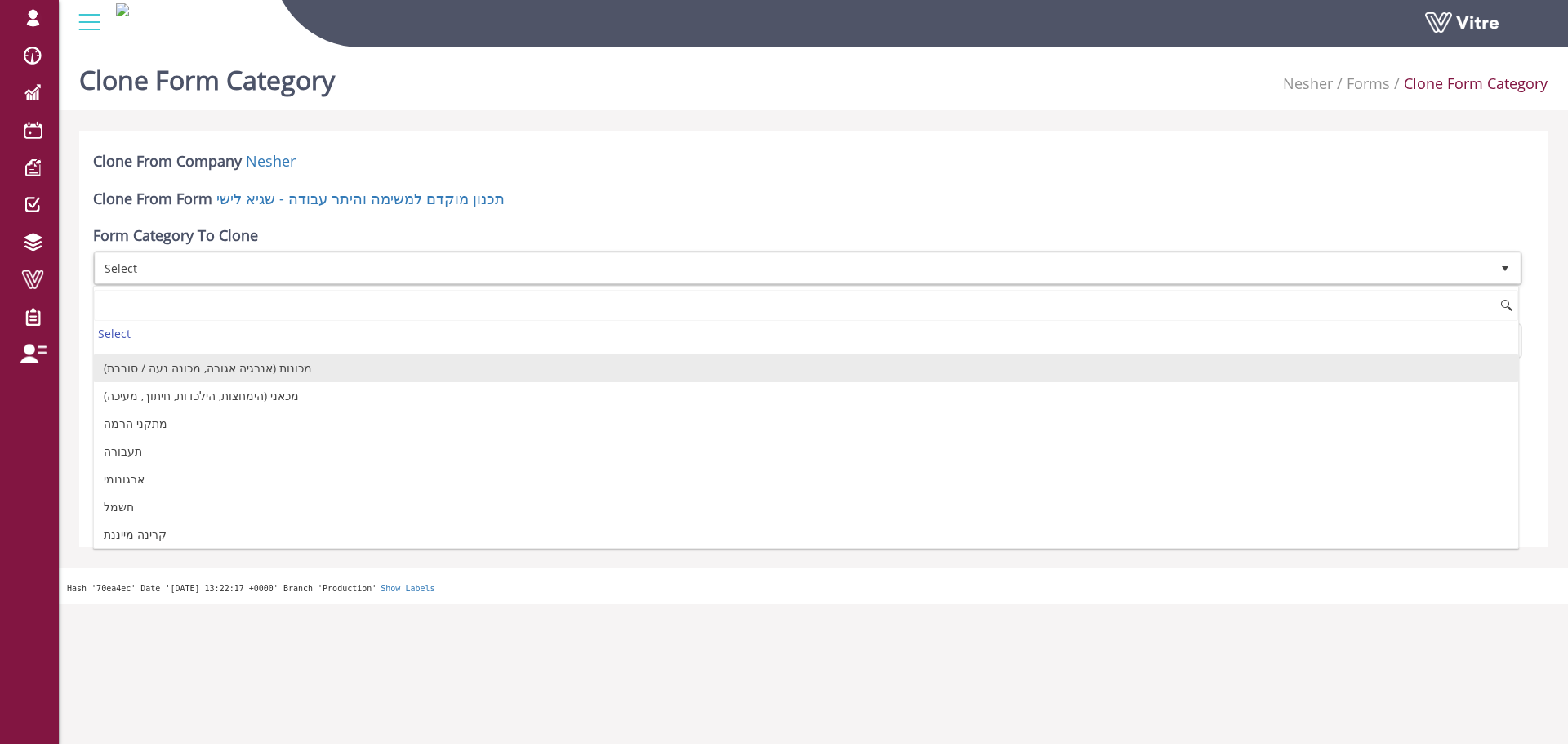
scroll to position [326, 0]
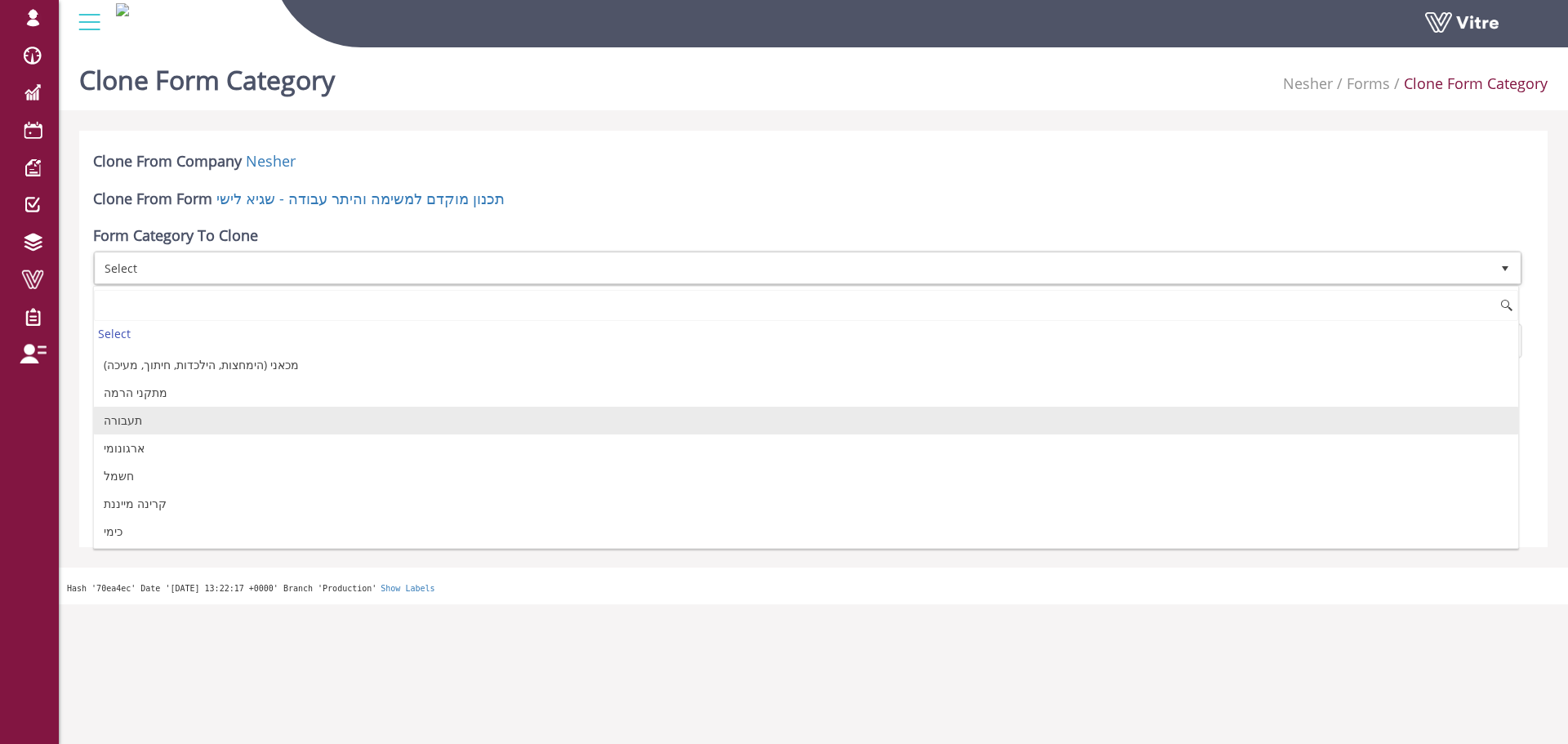
click at [172, 427] on li "תעבורה" at bounding box center [806, 421] width 1425 height 28
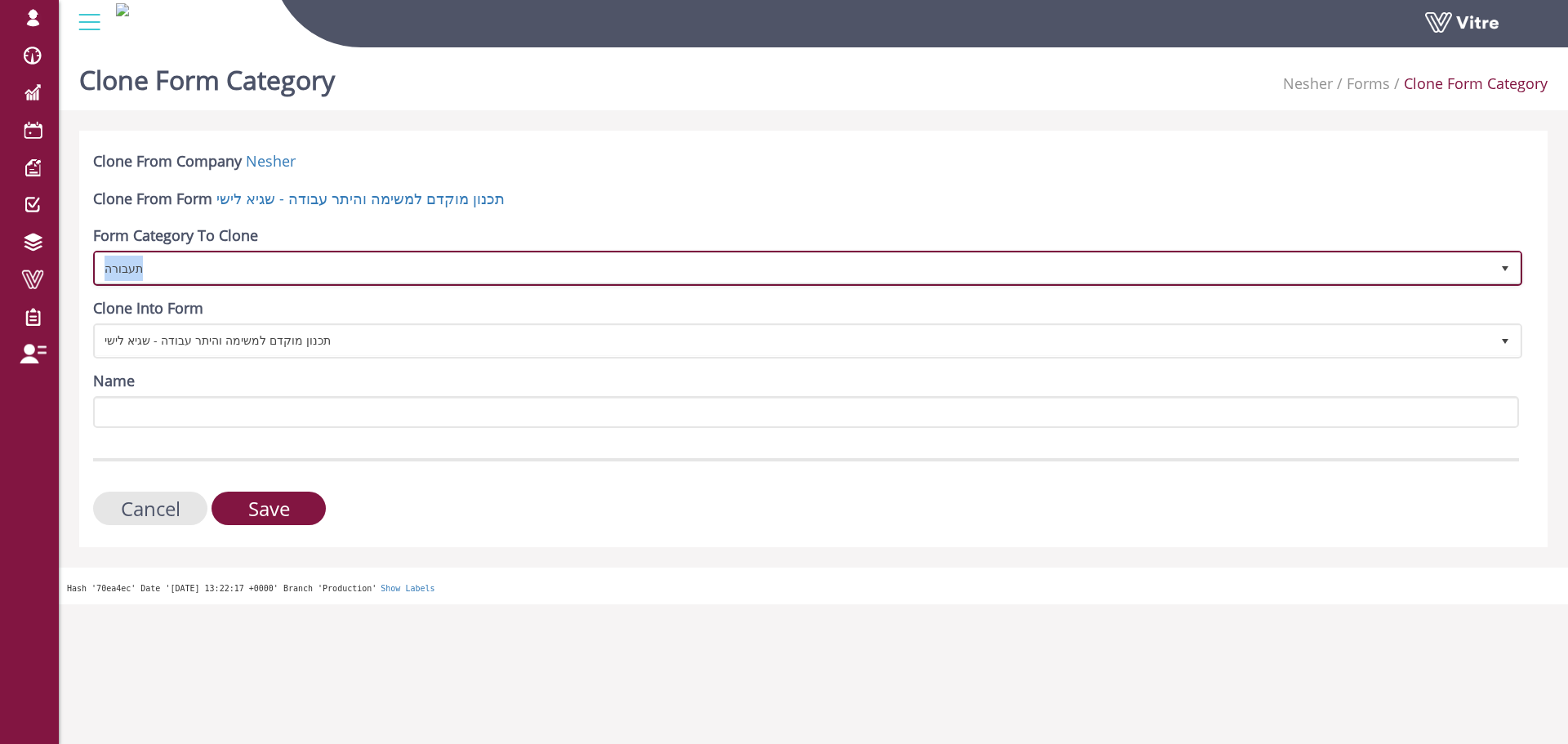
copy span "תעבורה"
drag, startPoint x: 278, startPoint y: 265, endPoint x: 97, endPoint y: 272, distance: 181.1
click at [97, 272] on span "תעבורה" at bounding box center [793, 267] width 1395 height 29
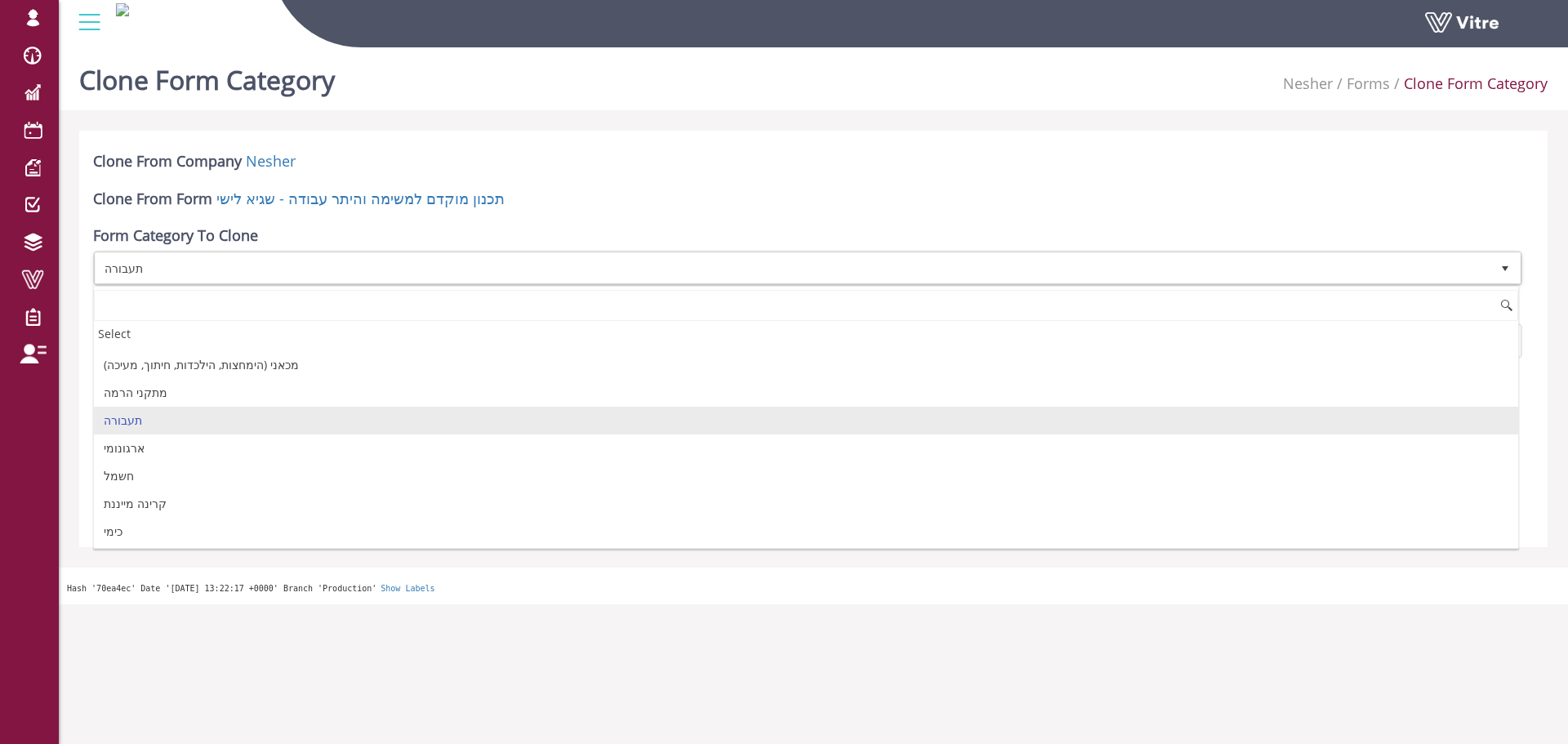
click at [637, 168] on div "Clone From Company Nesher" at bounding box center [806, 163] width 1426 height 26
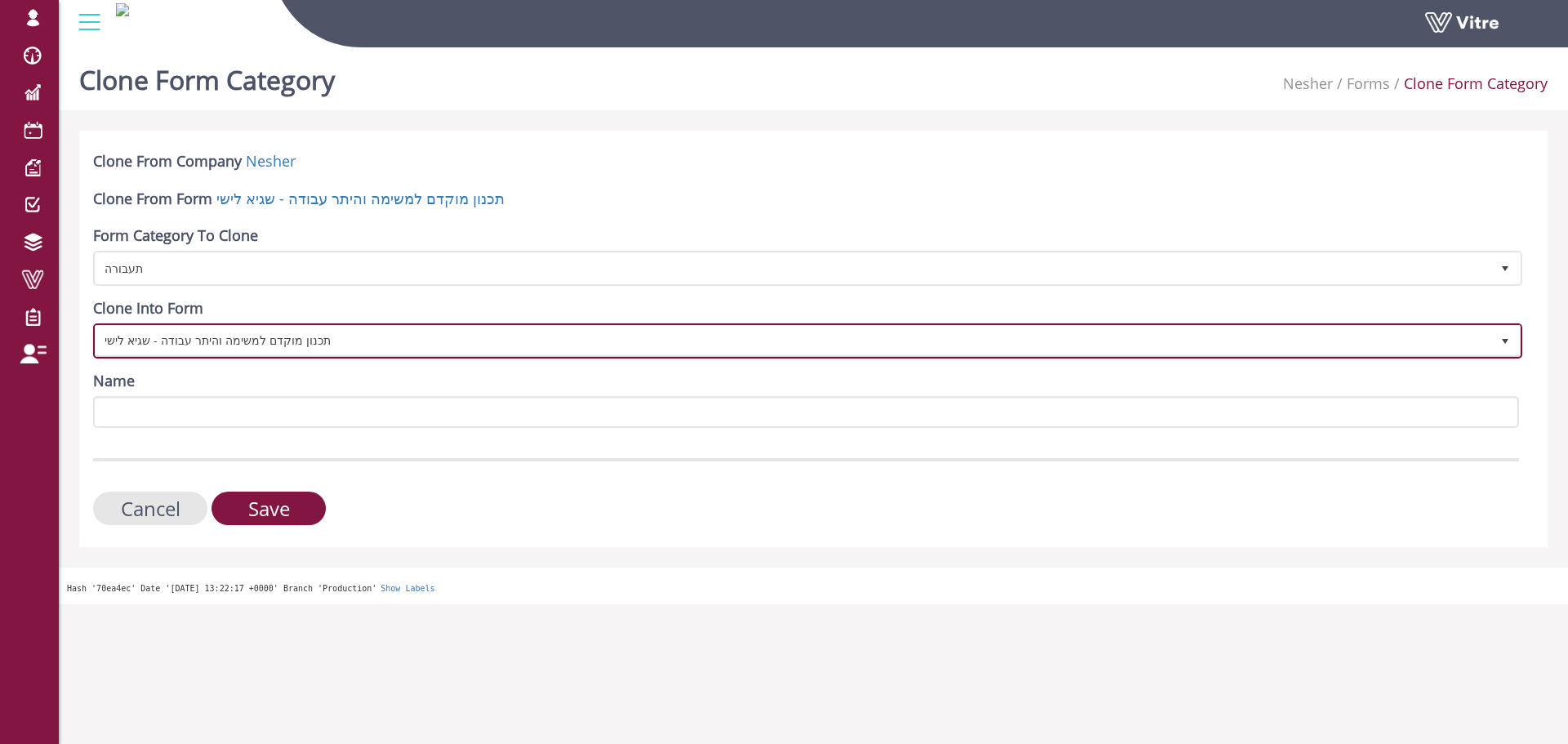
click at [308, 341] on span "תכנון מוקדם למשימה והיתר עבודה - שגיא לישי" at bounding box center [793, 341] width 1395 height 29
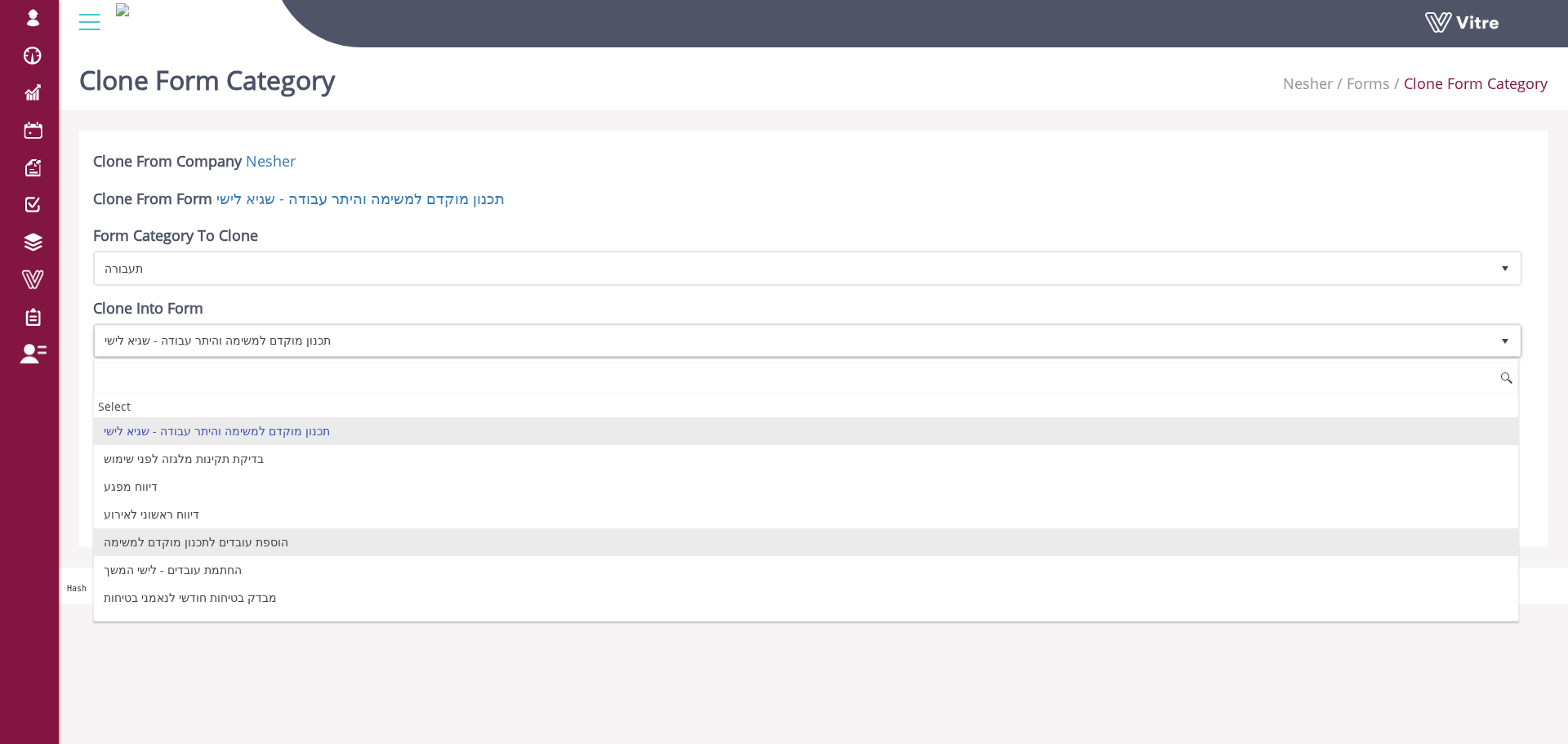
click at [235, 546] on li "הוספת עובדים לתכנון מוקדם למשימה" at bounding box center [806, 542] width 1425 height 28
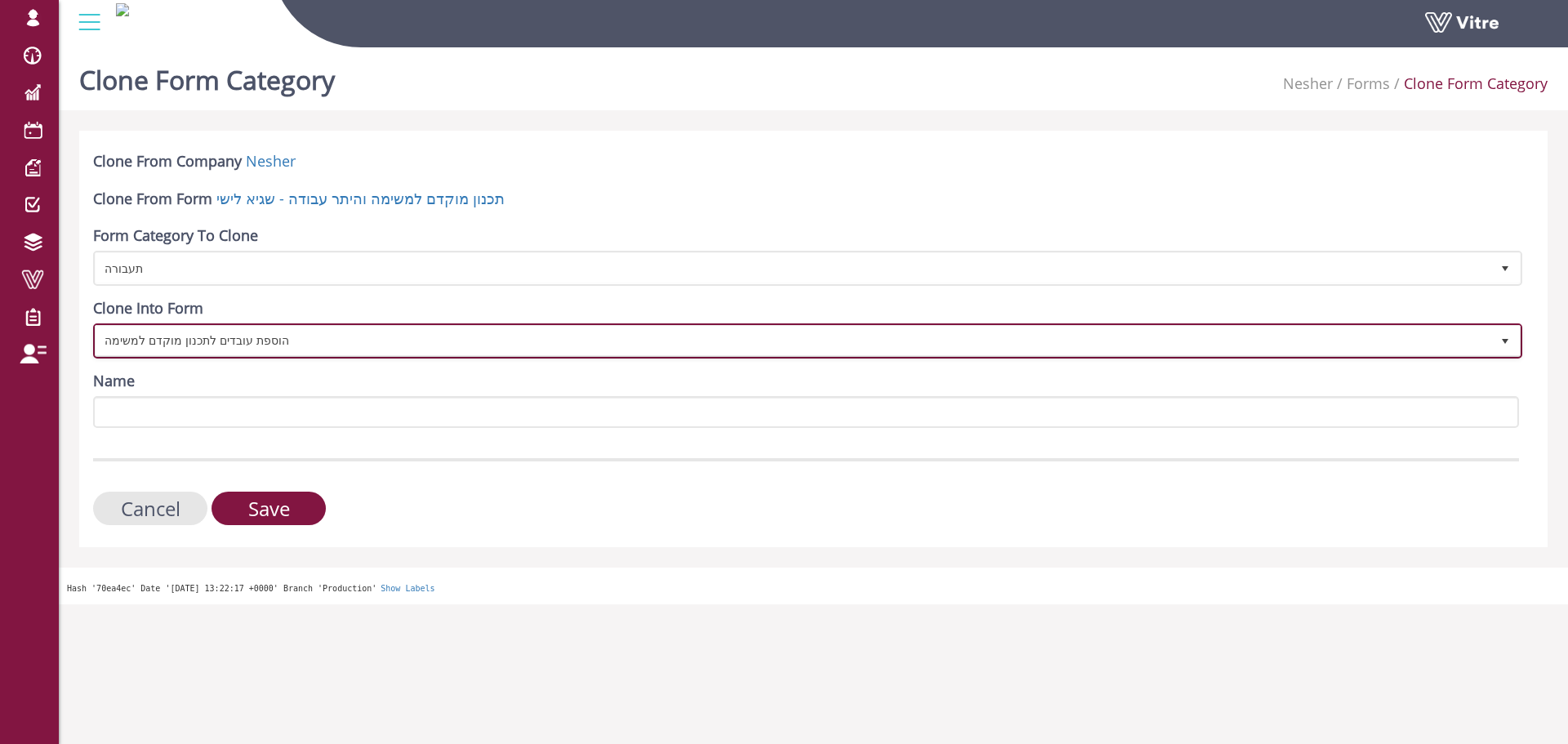
click at [242, 341] on span "הוספת עובדים לתכנון מוקדם למשימה" at bounding box center [793, 341] width 1395 height 29
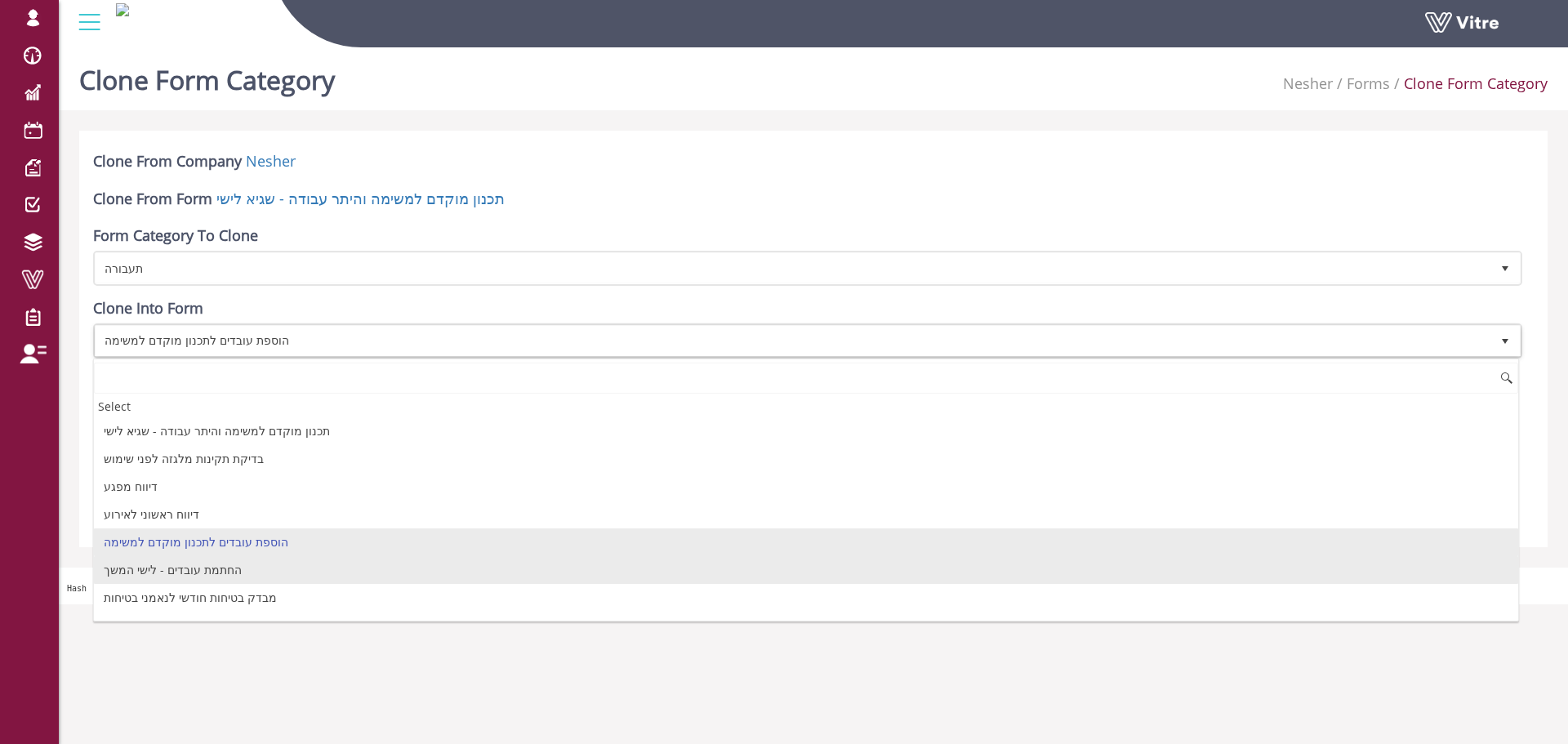
click at [201, 574] on li "החתמת עובדים - לישי המשך" at bounding box center [806, 569] width 1425 height 28
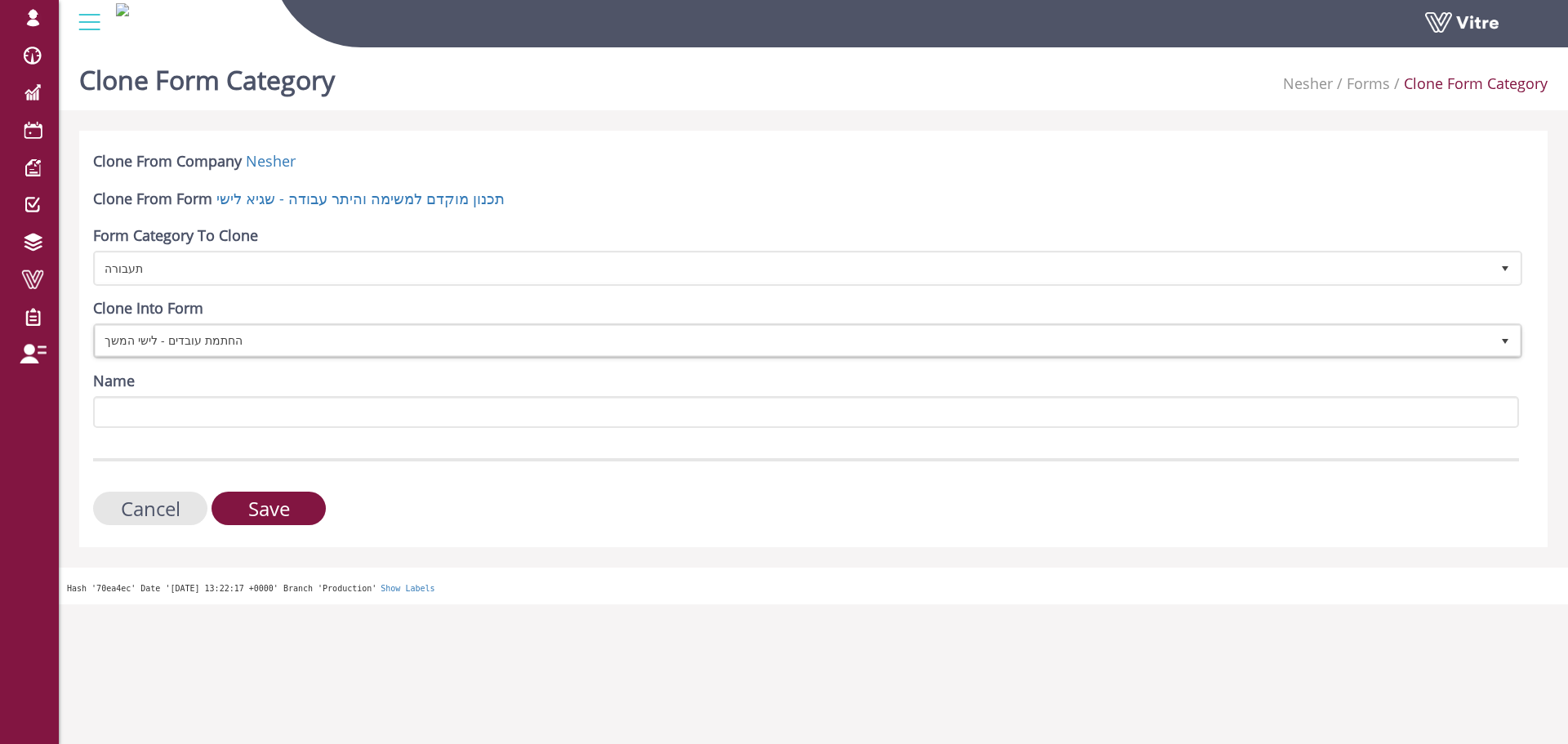
click at [194, 393] on div "Name" at bounding box center [806, 399] width 1426 height 57
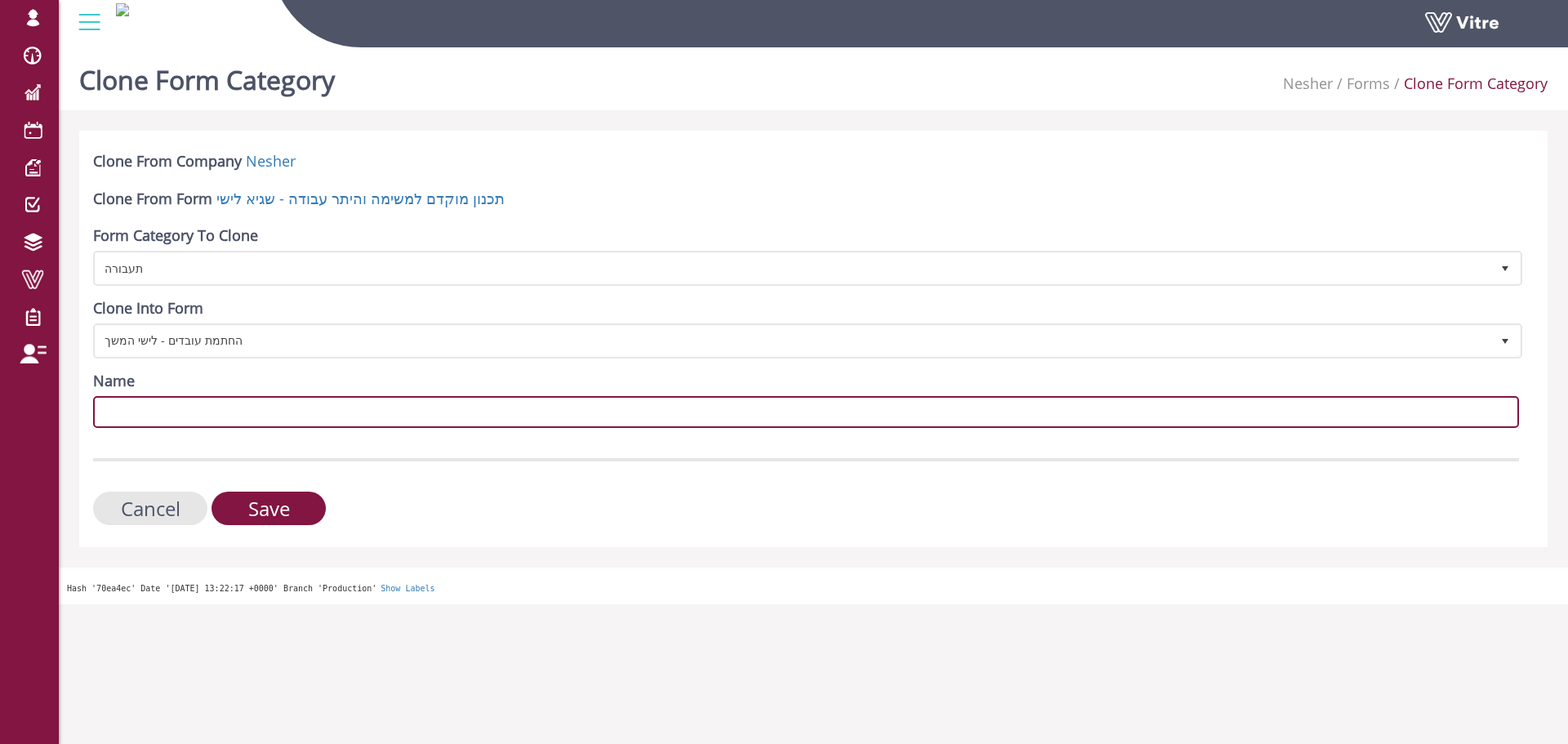
click at [195, 400] on input "Name" at bounding box center [806, 411] width 1426 height 32
paste input "תעבורה"
type input "תעבורה"
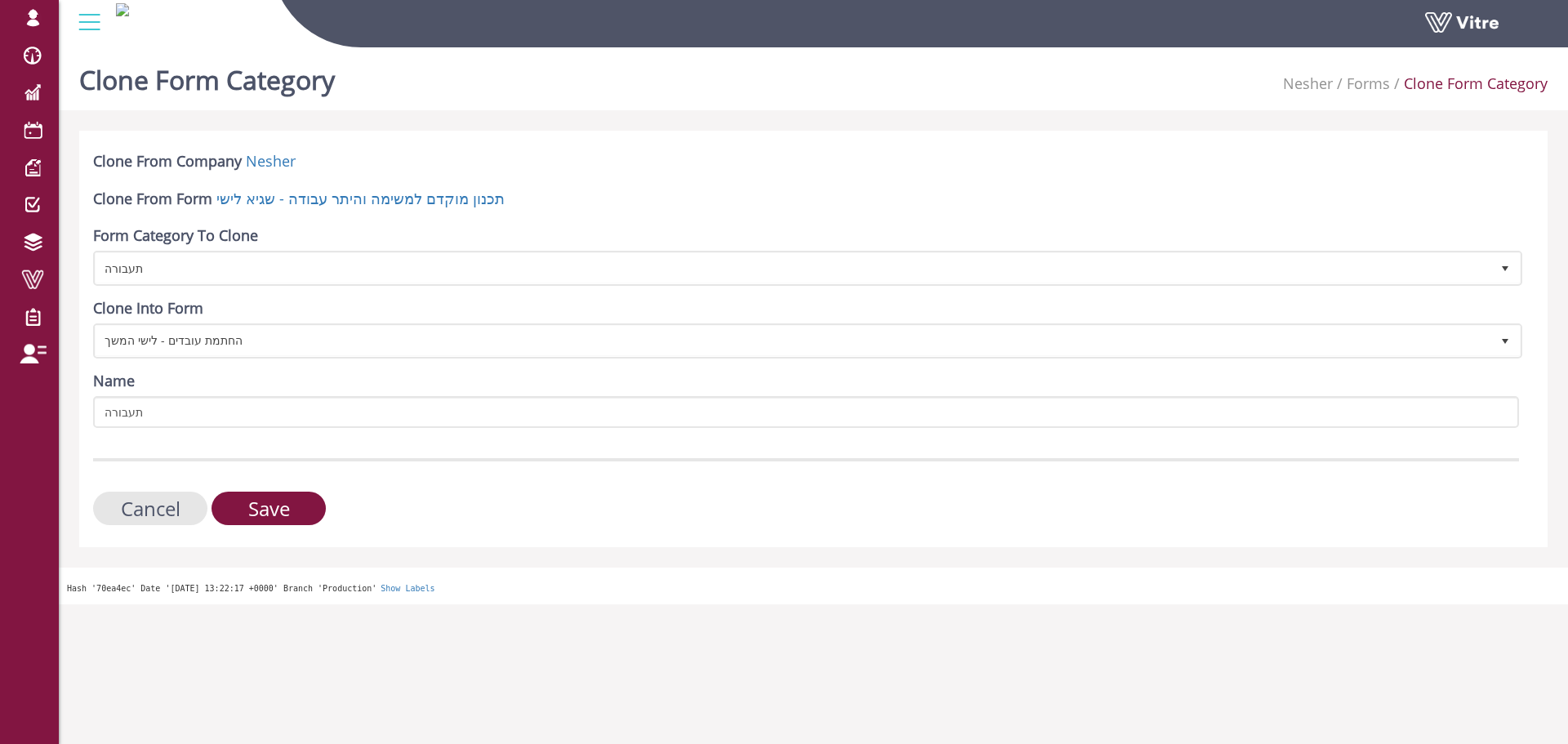
click at [421, 459] on div at bounding box center [806, 460] width 1426 height 4
click at [269, 516] on input "Save" at bounding box center [268, 508] width 114 height 33
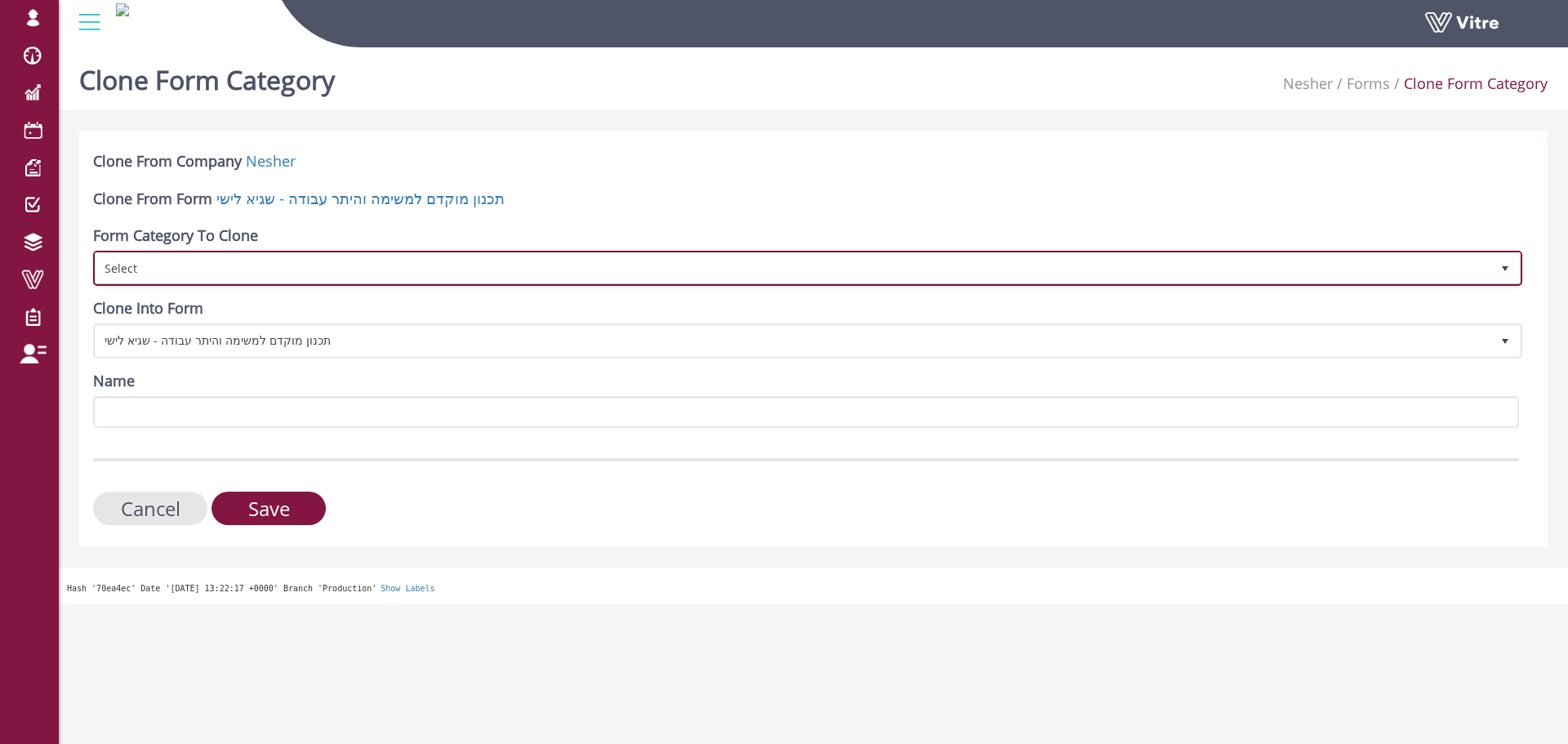
click at [288, 276] on span "Select" at bounding box center [793, 267] width 1395 height 29
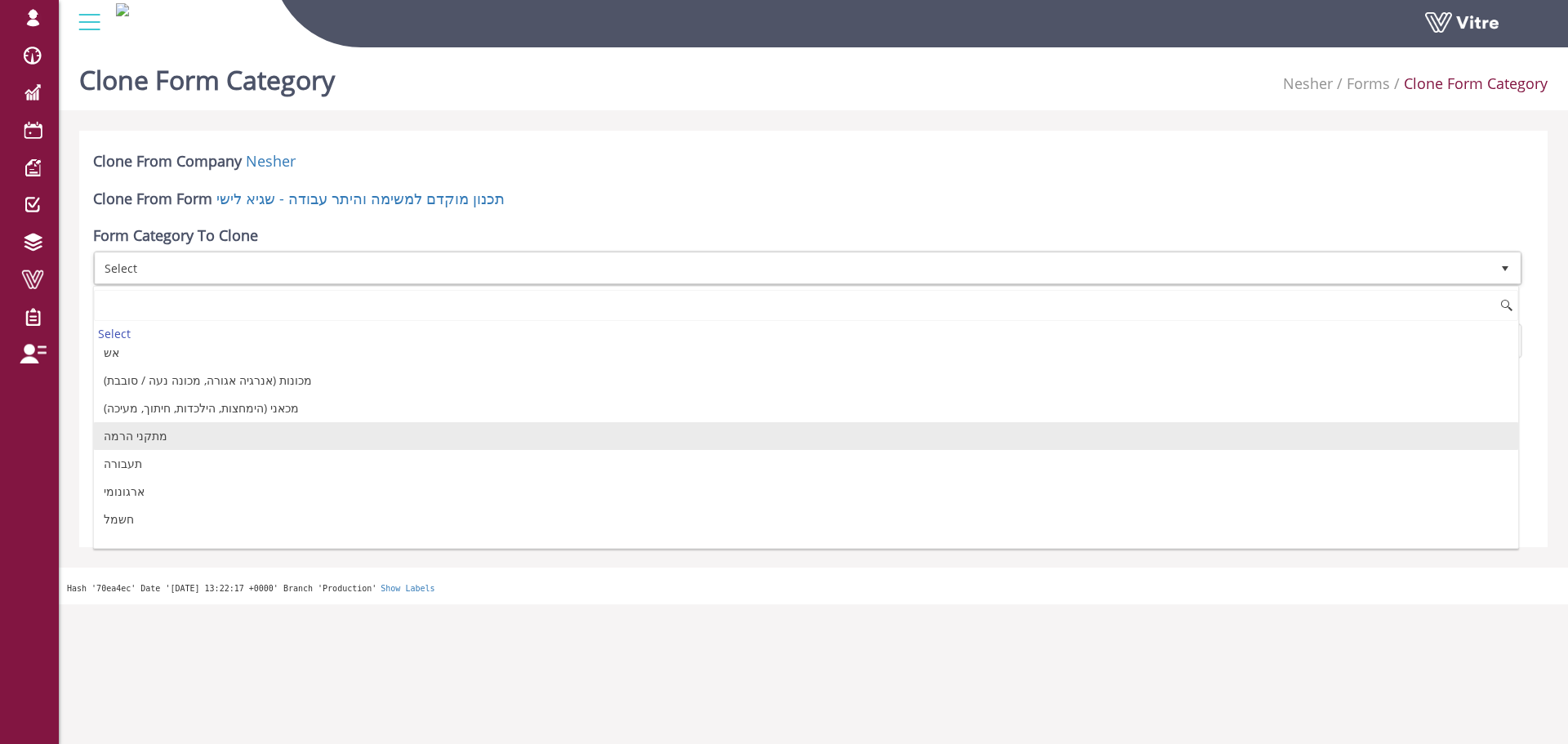
scroll to position [326, 0]
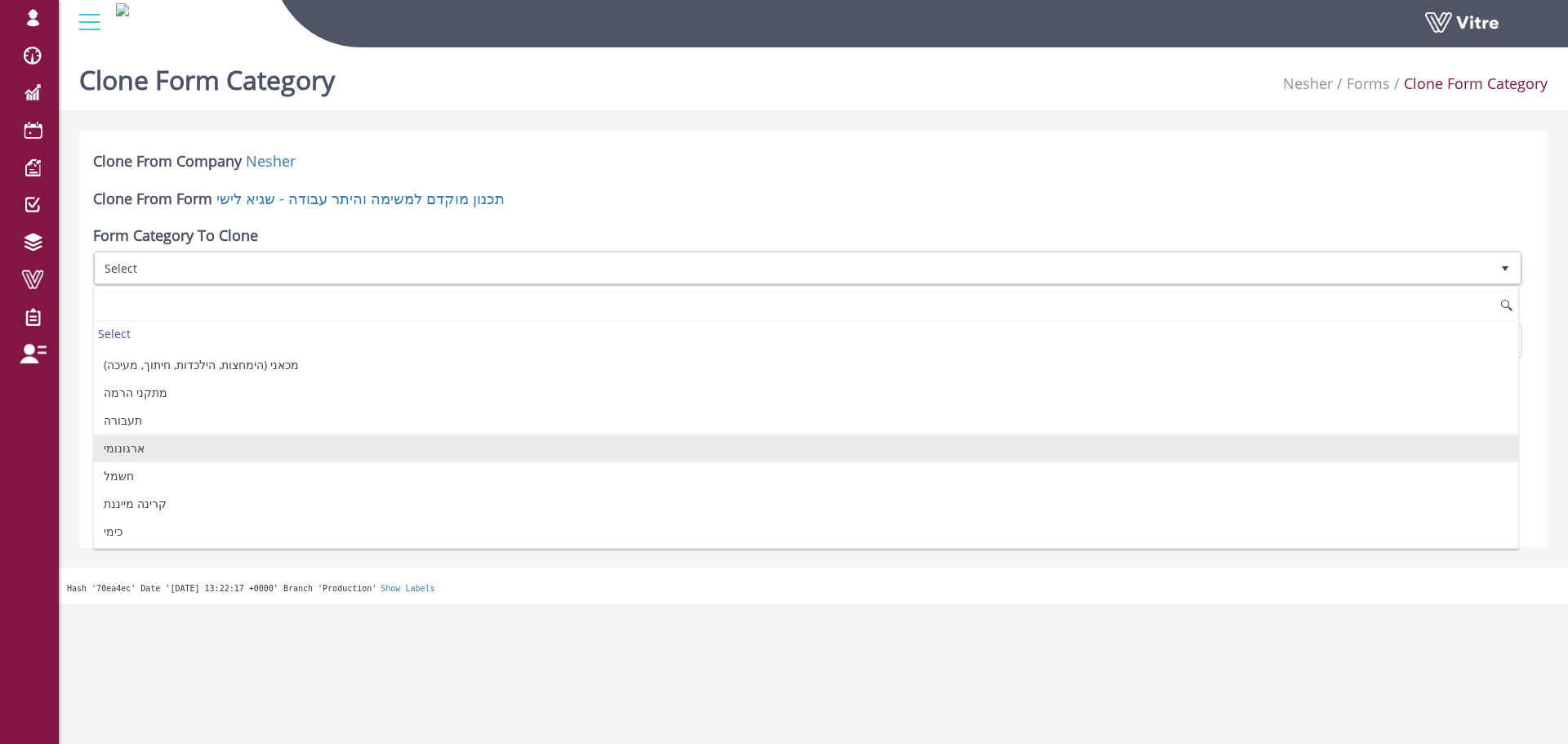
click at [226, 455] on li "ארגונומי" at bounding box center [806, 448] width 1425 height 28
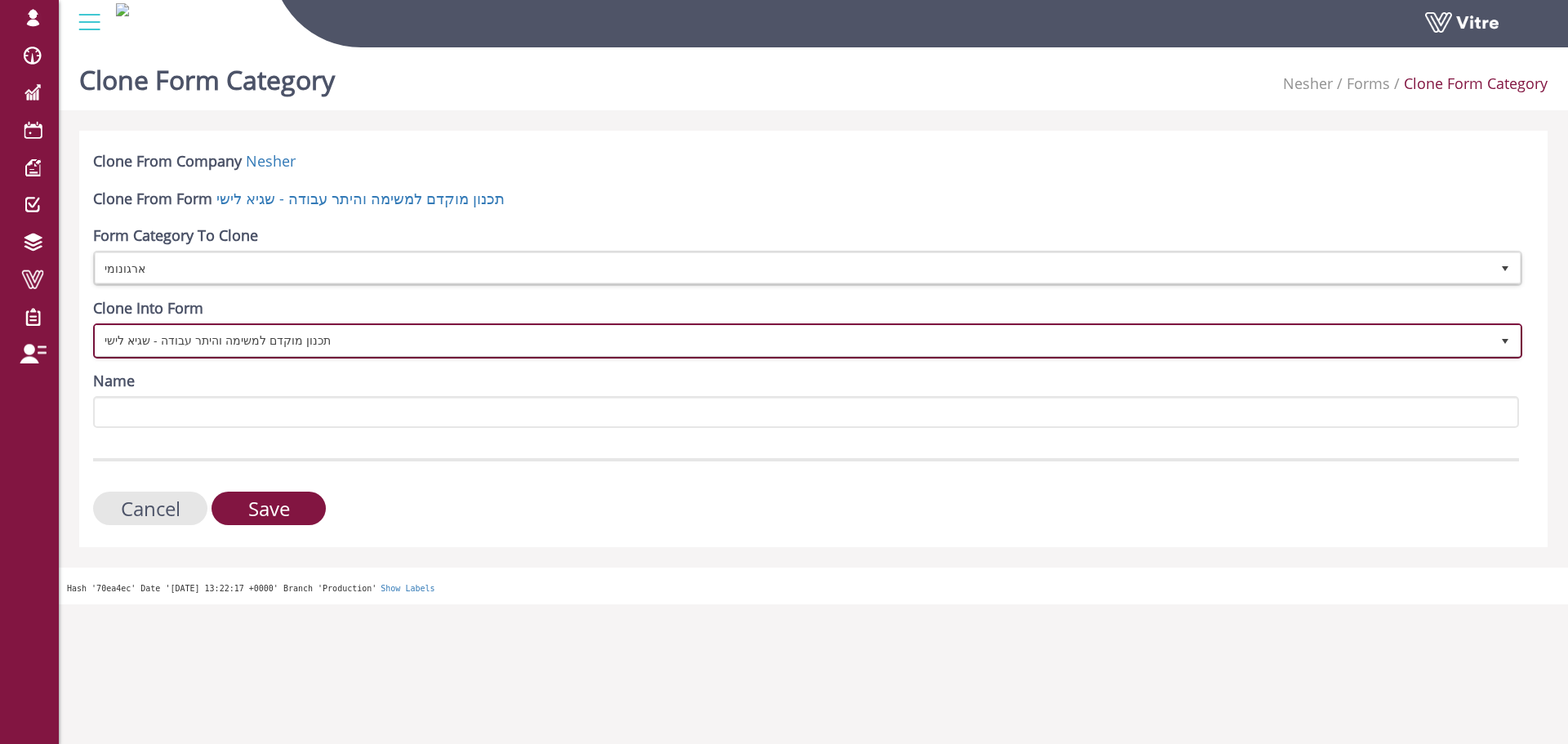
click at [257, 332] on span "תכנון מוקדם למשימה והיתר עבודה - שגיא לישי" at bounding box center [793, 341] width 1395 height 29
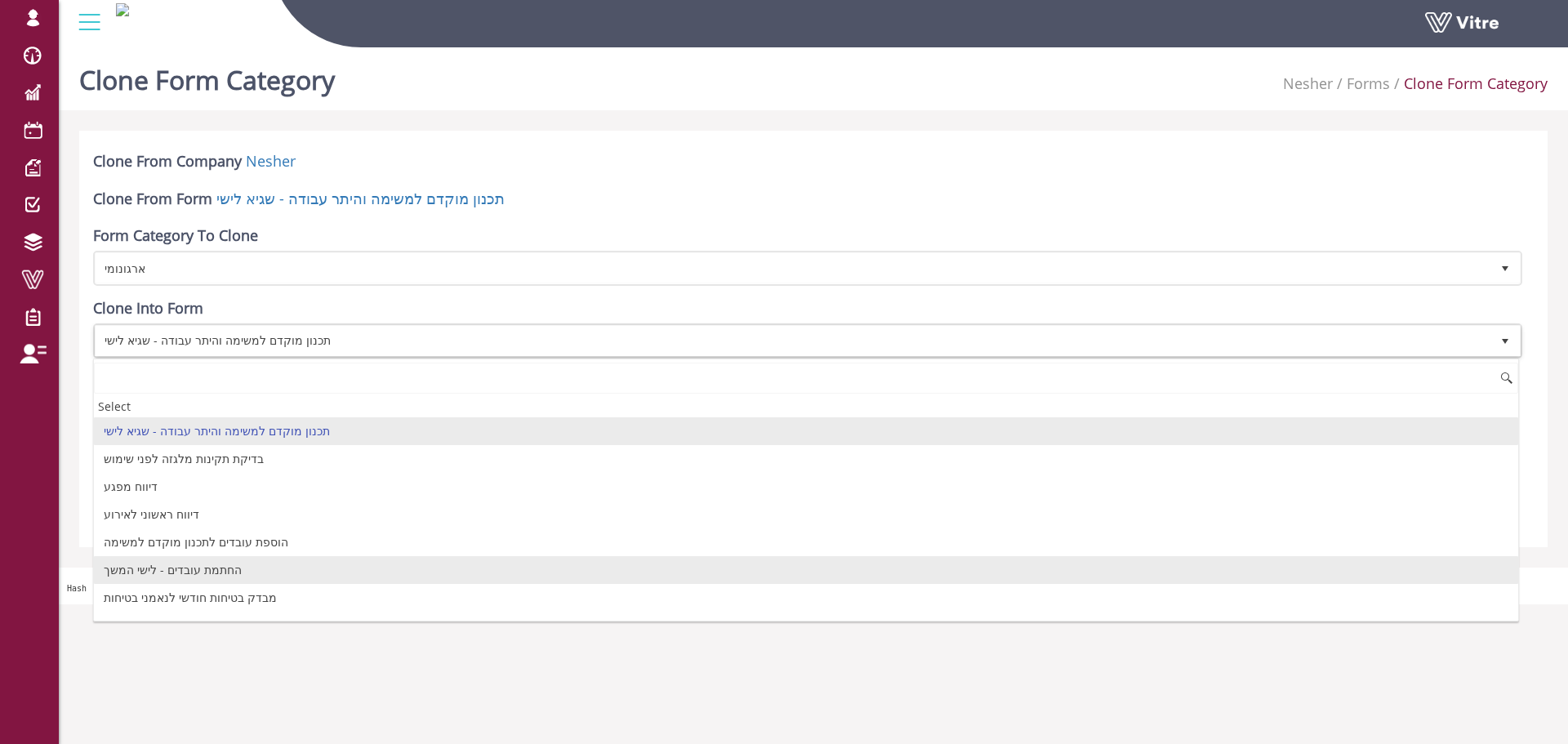
click at [200, 567] on li "החתמת עובדים - לישי המשך" at bounding box center [806, 569] width 1425 height 28
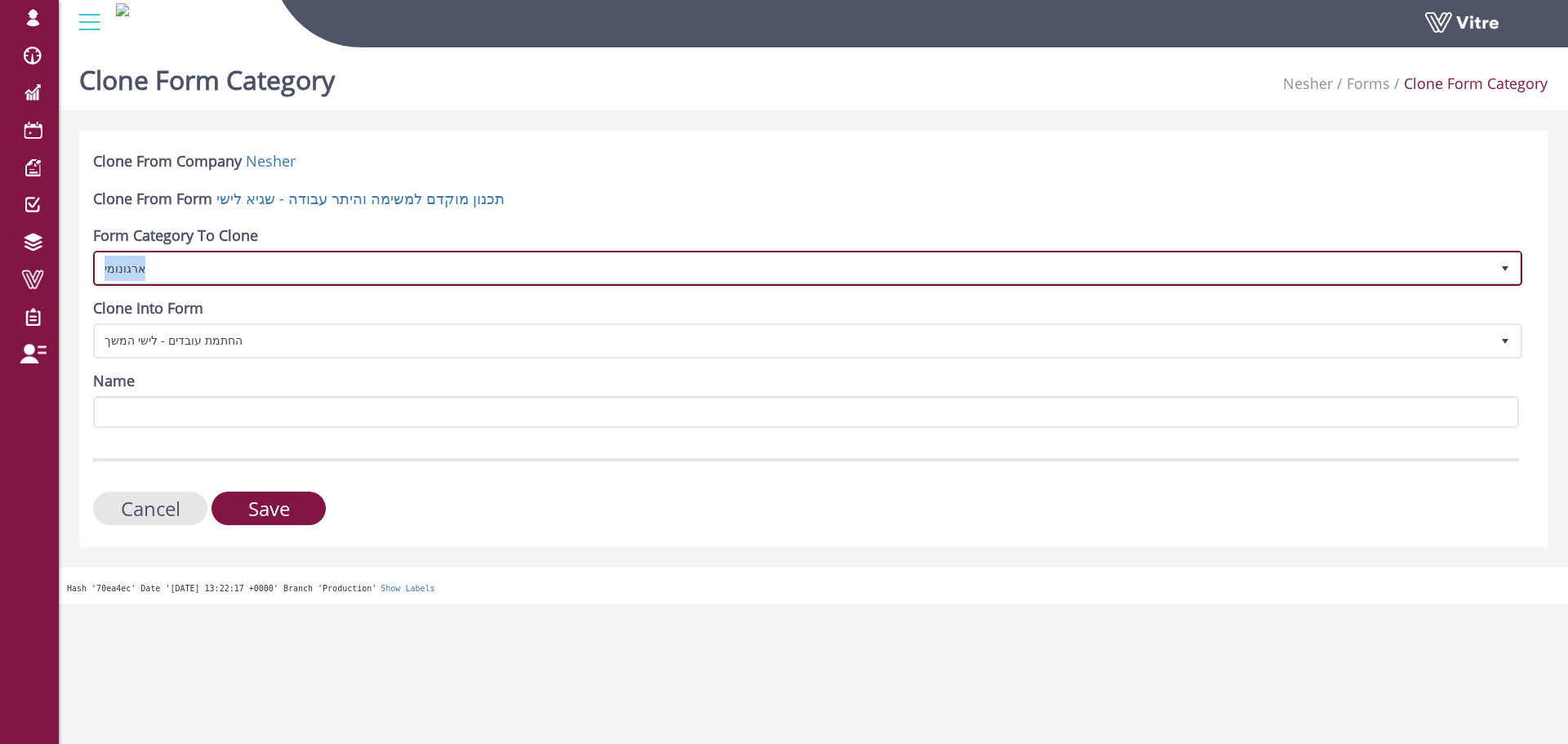
copy span "ארגונומי"
drag, startPoint x: 207, startPoint y: 267, endPoint x: 242, endPoint y: 407, distance: 144.3
click at [242, 407] on form "Clone From Company Nesher Clone From Form תכנון מוקדם למשימה והיתר עבודה - שגיא…" at bounding box center [806, 337] width 1426 height 374
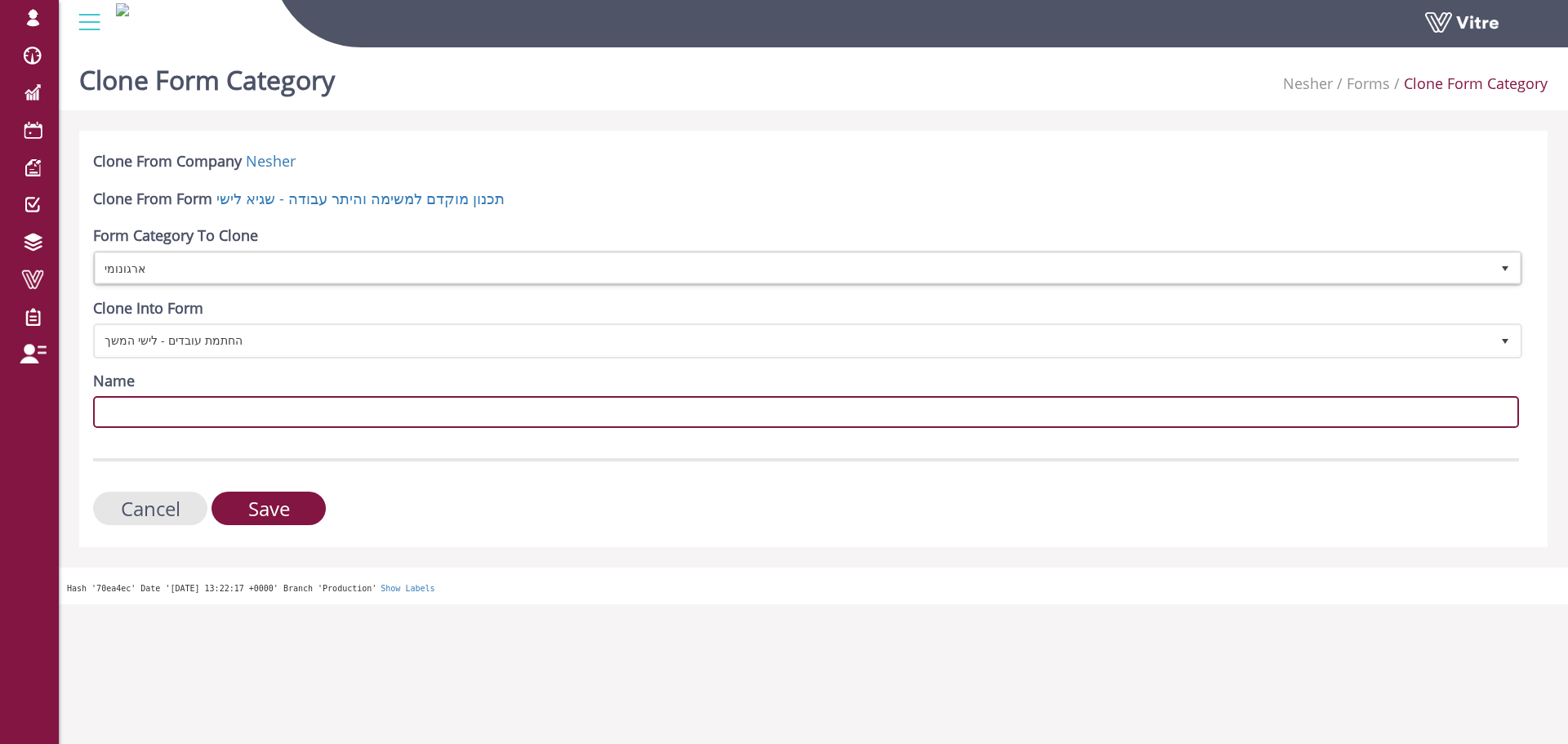
click at [242, 409] on input "Name" at bounding box center [806, 411] width 1426 height 32
paste input "ארגונומי"
type input "ארגונומי"
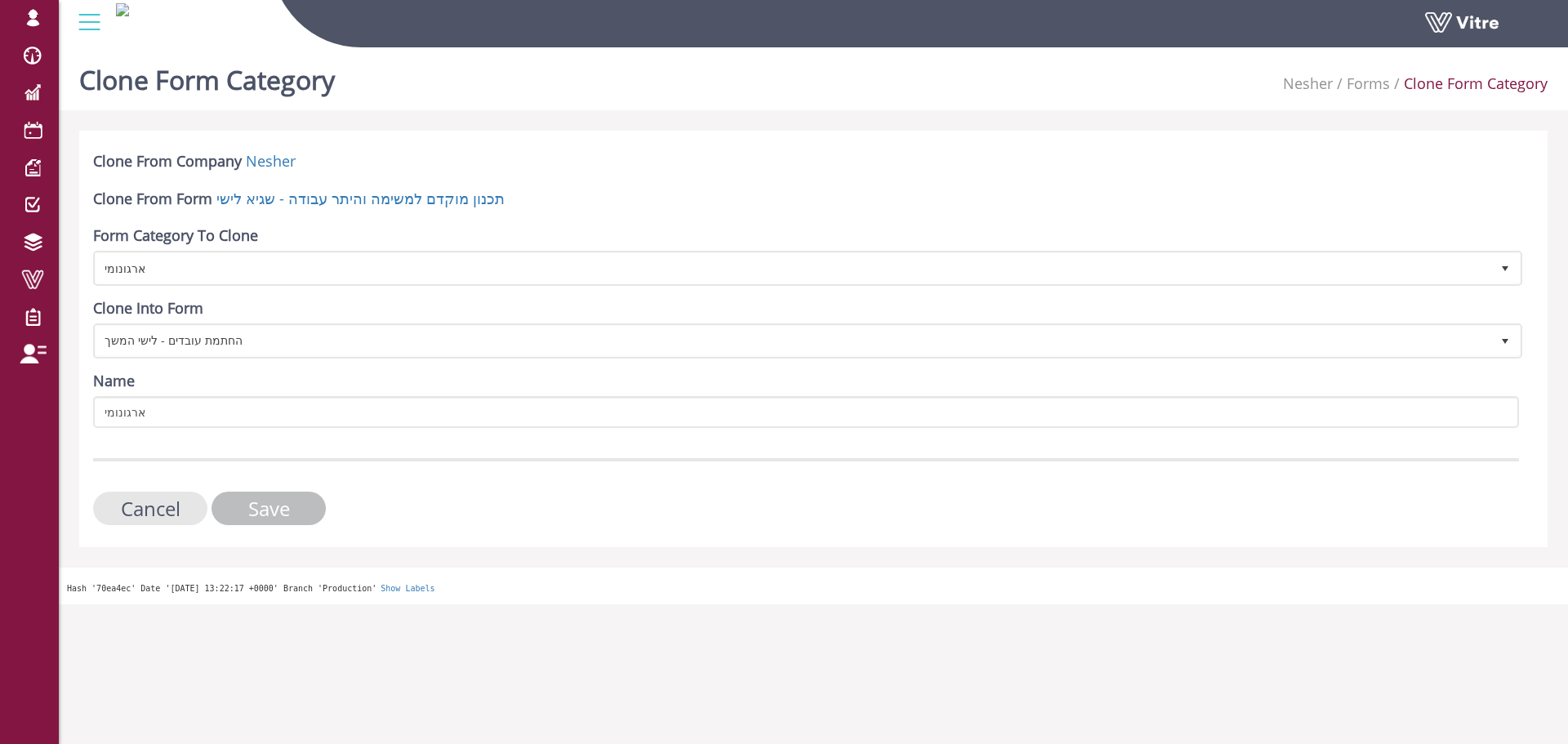
click at [254, 508] on input "Save" at bounding box center [268, 508] width 114 height 33
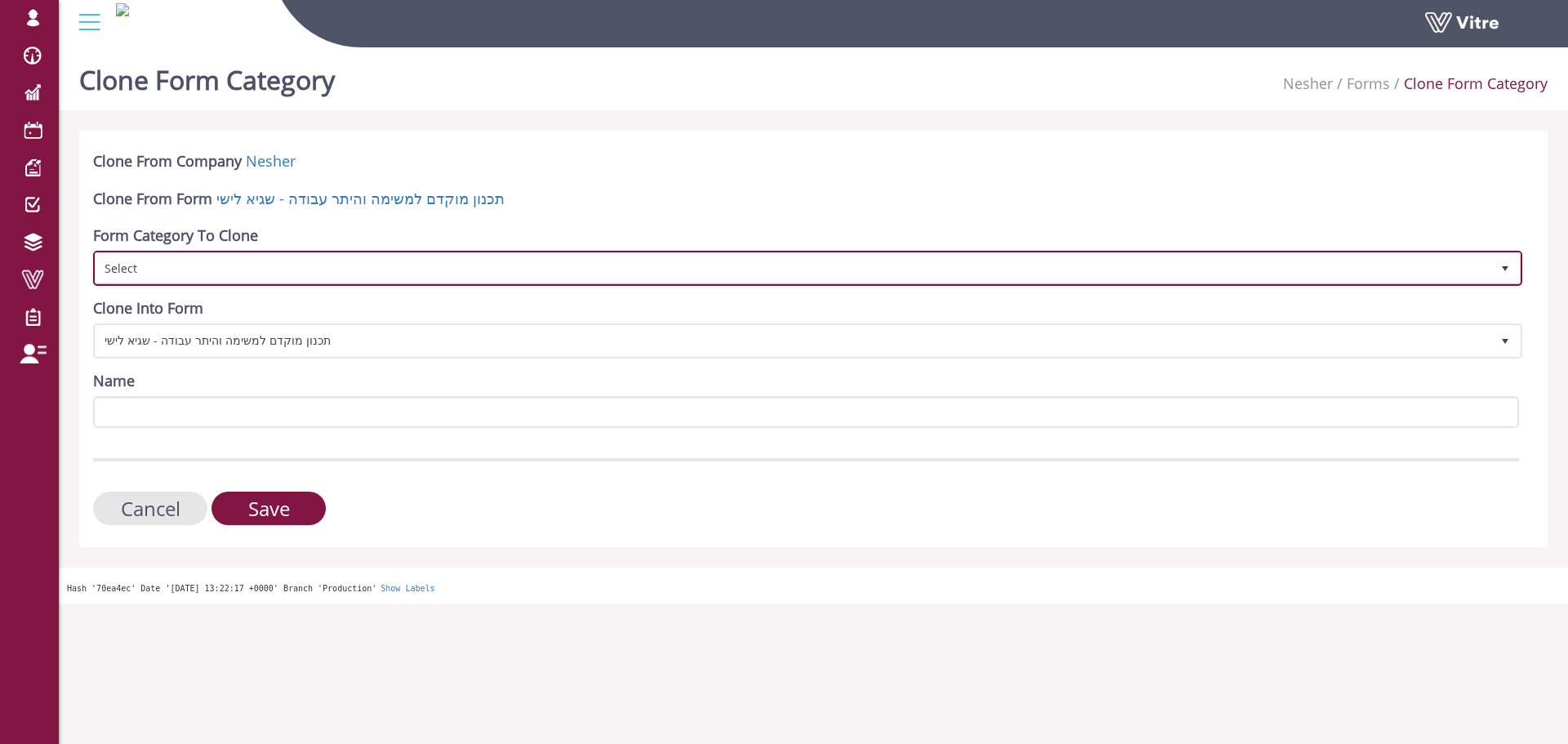
click at [324, 273] on span "Select" at bounding box center [793, 267] width 1395 height 29
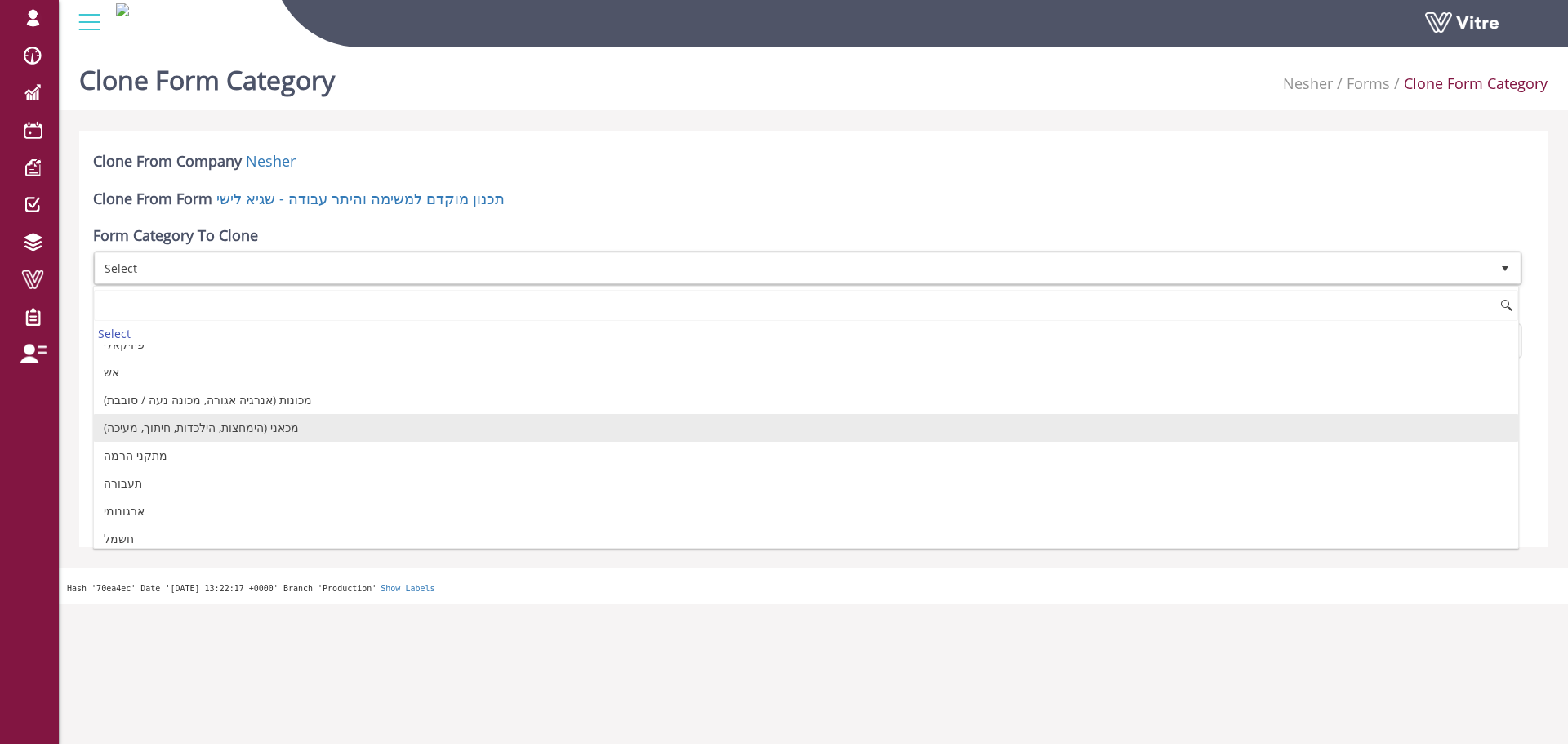
scroll to position [326, 0]
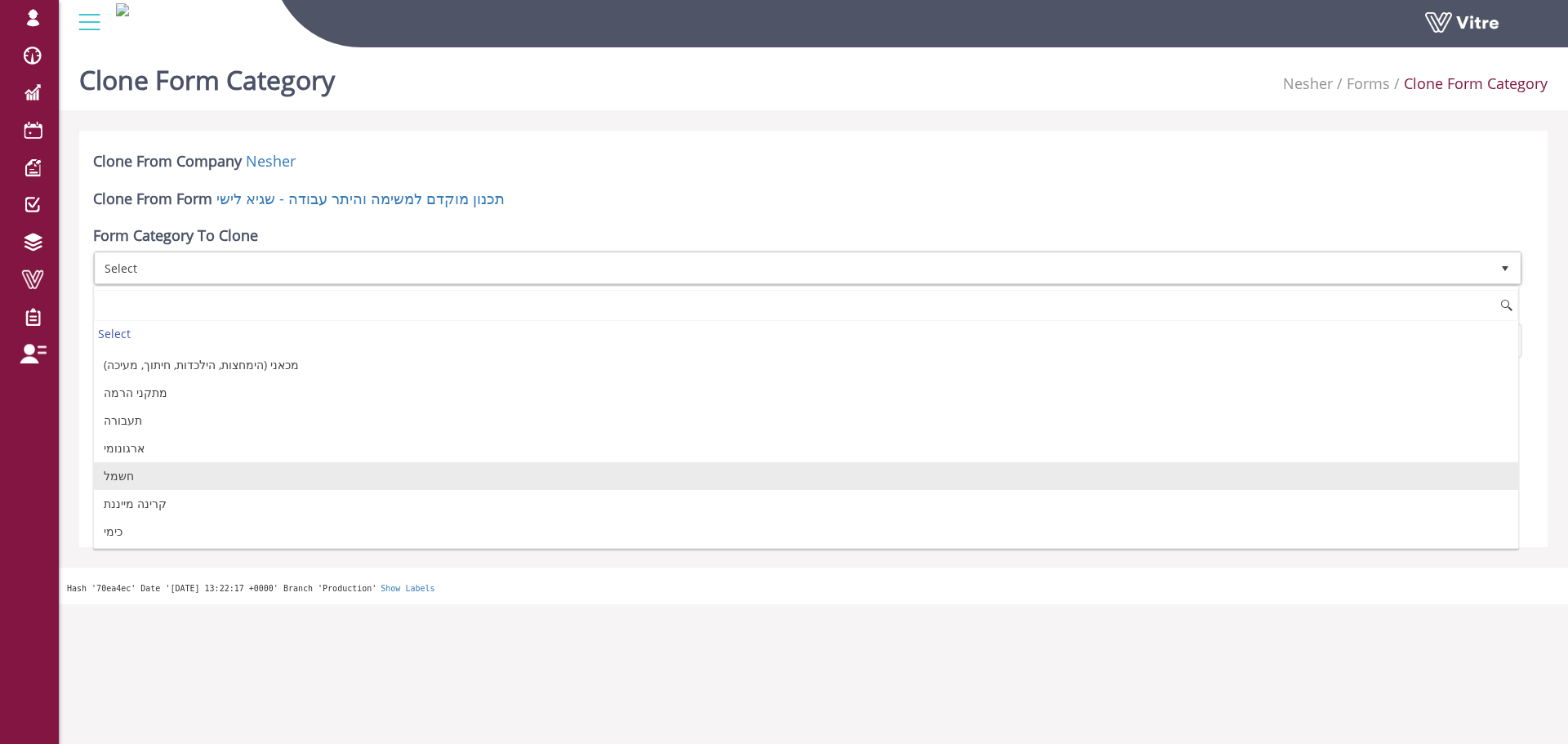
click at [250, 469] on li "חשמל" at bounding box center [806, 476] width 1425 height 28
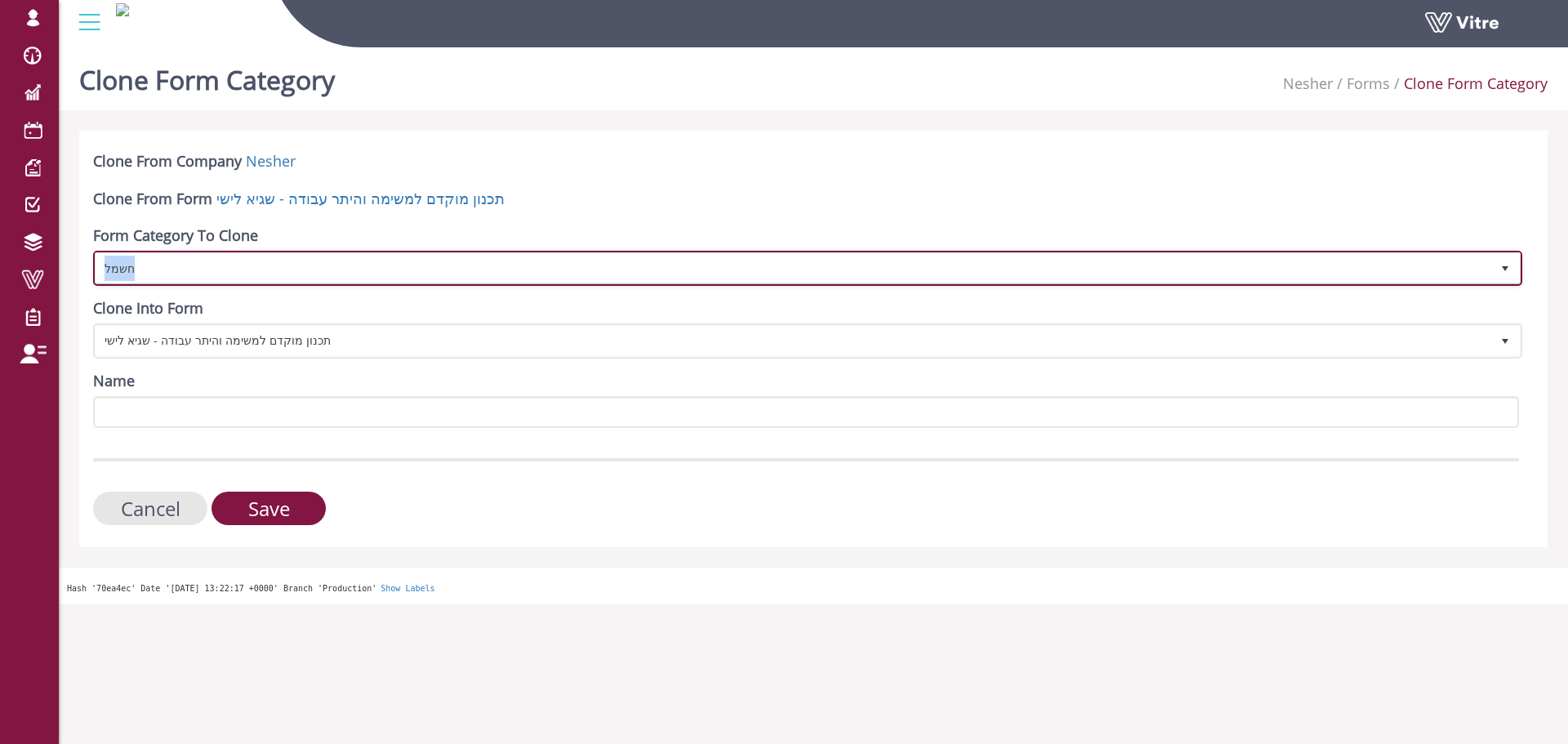
copy span "חשמל"
drag, startPoint x: 282, startPoint y: 267, endPoint x: 210, endPoint y: 344, distance: 105.4
click at [210, 344] on form "Clone From Company Nesher Clone From Form תכנון מוקדם למשימה והיתר עבודה - [PER…" at bounding box center [806, 337] width 1426 height 374
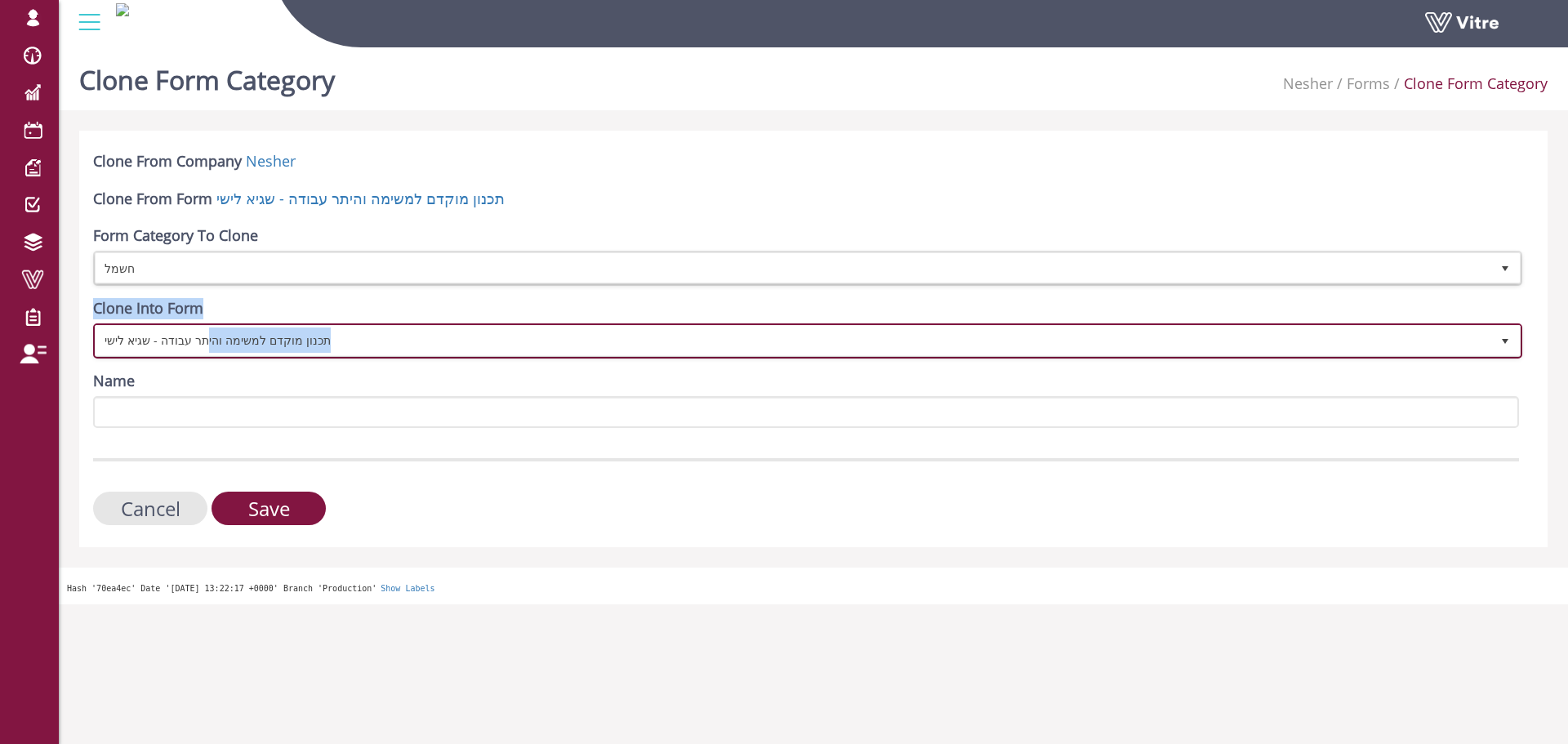
click at [223, 344] on span "תכנון מוקדם למשימה והיתר עבודה - שגיא לישי" at bounding box center [793, 341] width 1395 height 29
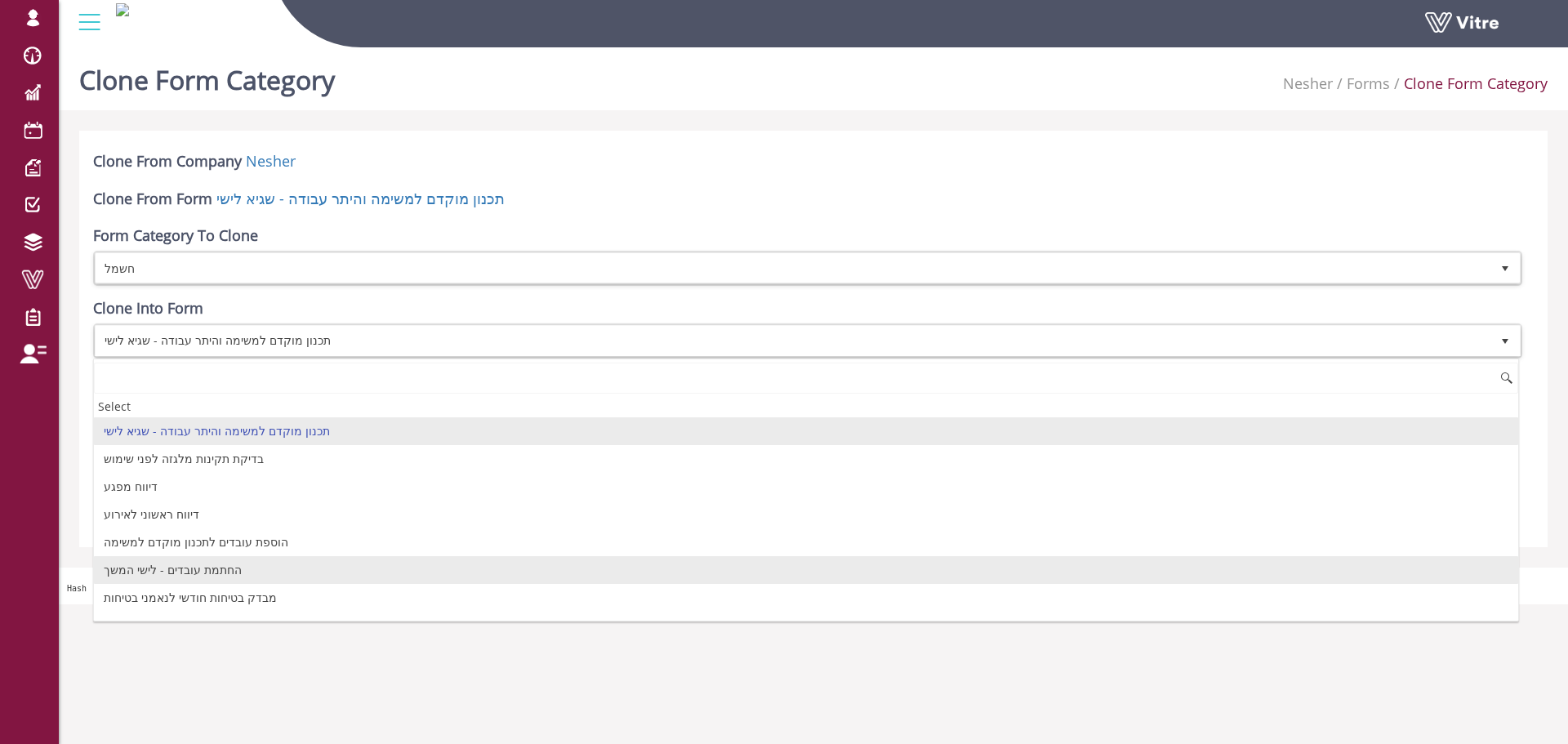
click at [198, 568] on li "החתמת עובדים - לישי המשך" at bounding box center [806, 569] width 1425 height 28
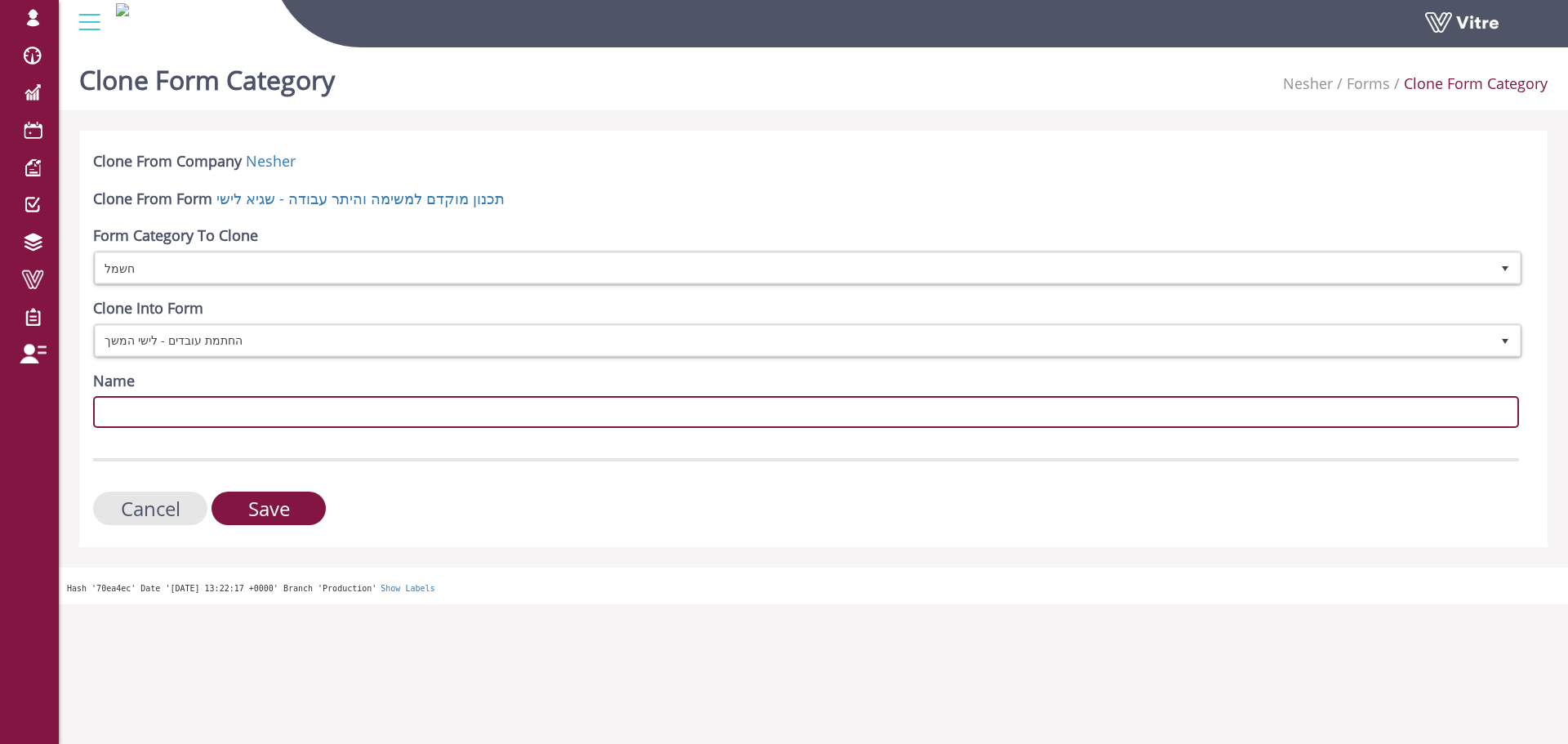
click at [254, 403] on input "Name" at bounding box center [806, 411] width 1426 height 32
paste input "חשמל"
type input "חשמל"
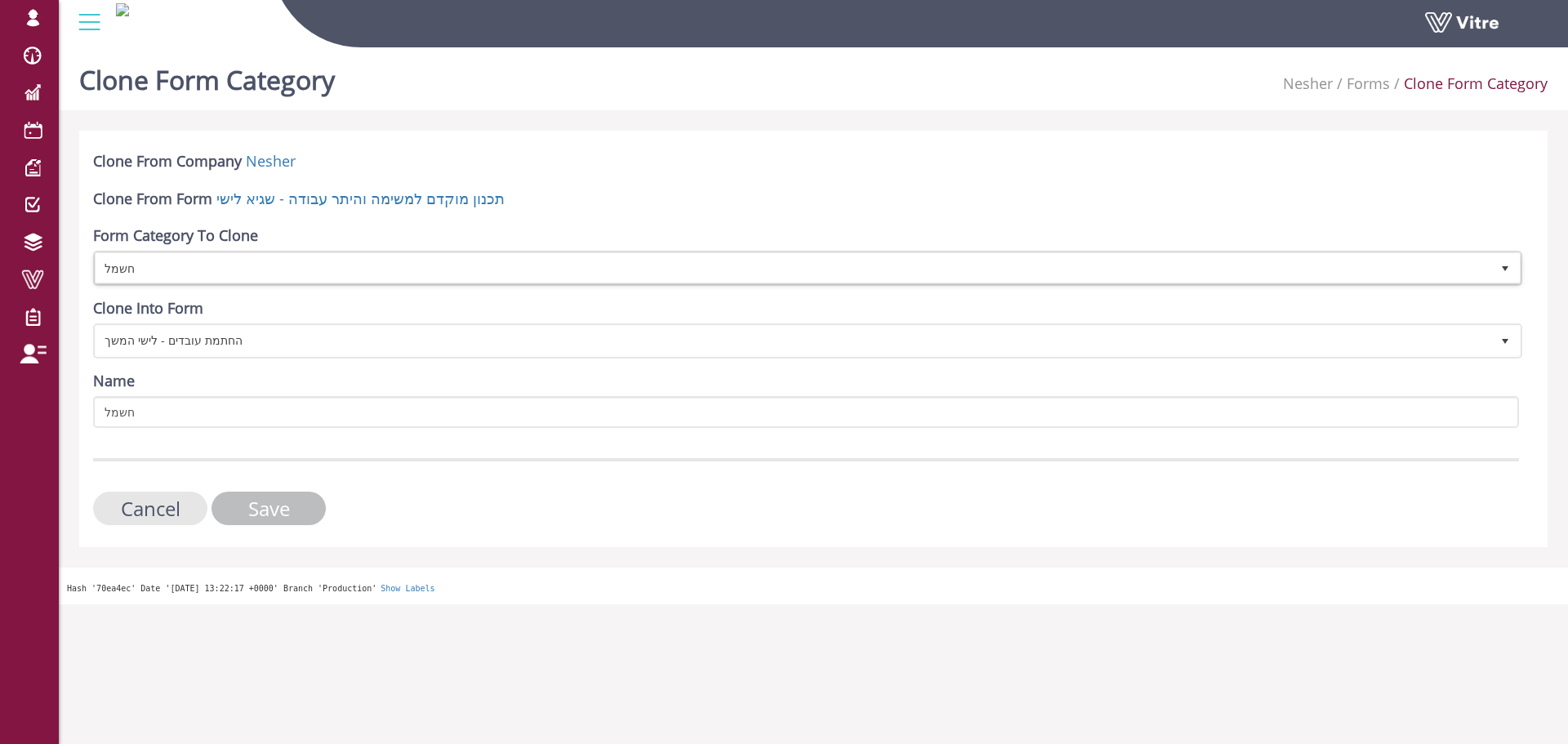
click at [275, 510] on input "Save" at bounding box center [268, 508] width 114 height 33
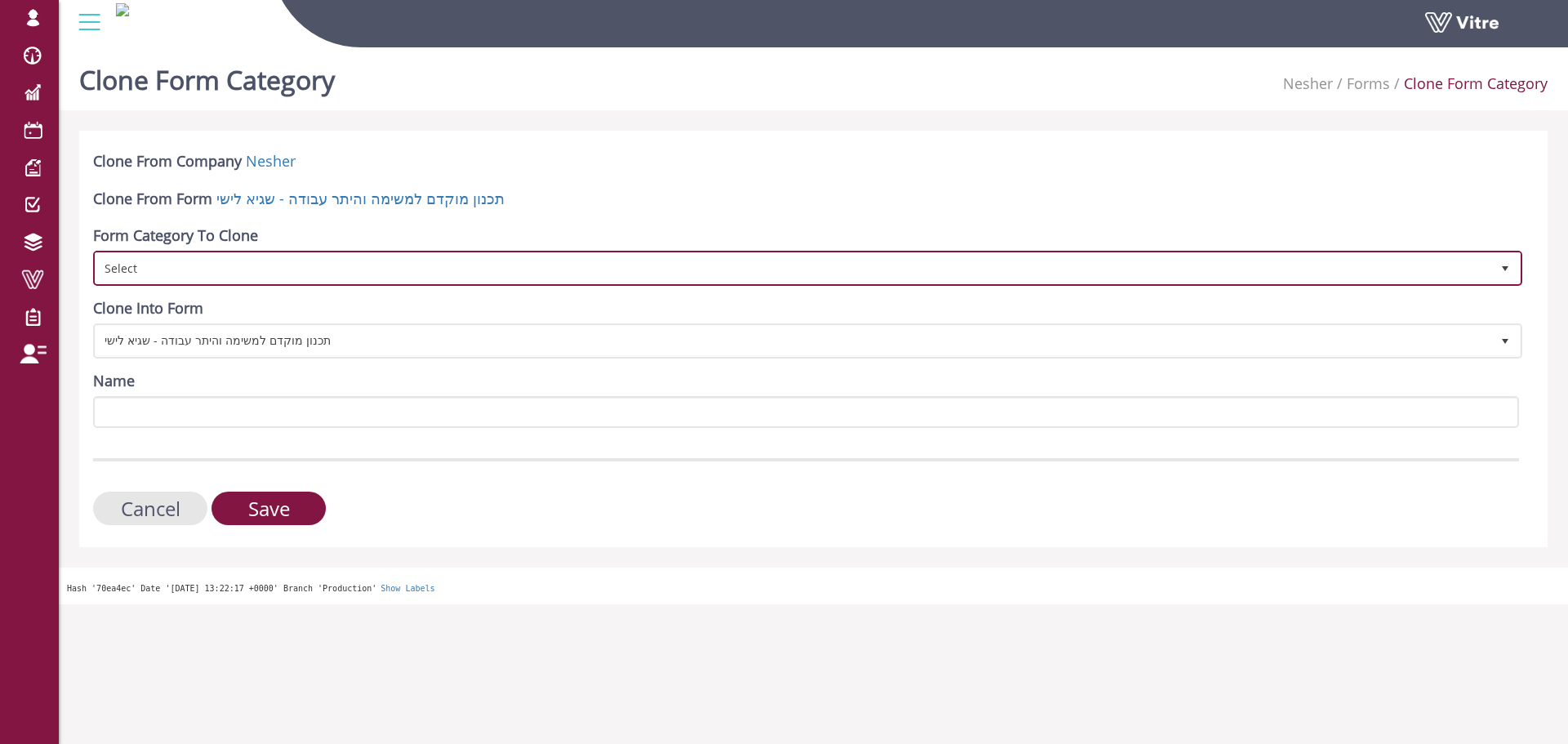
click at [218, 272] on span "Select" at bounding box center [793, 267] width 1395 height 29
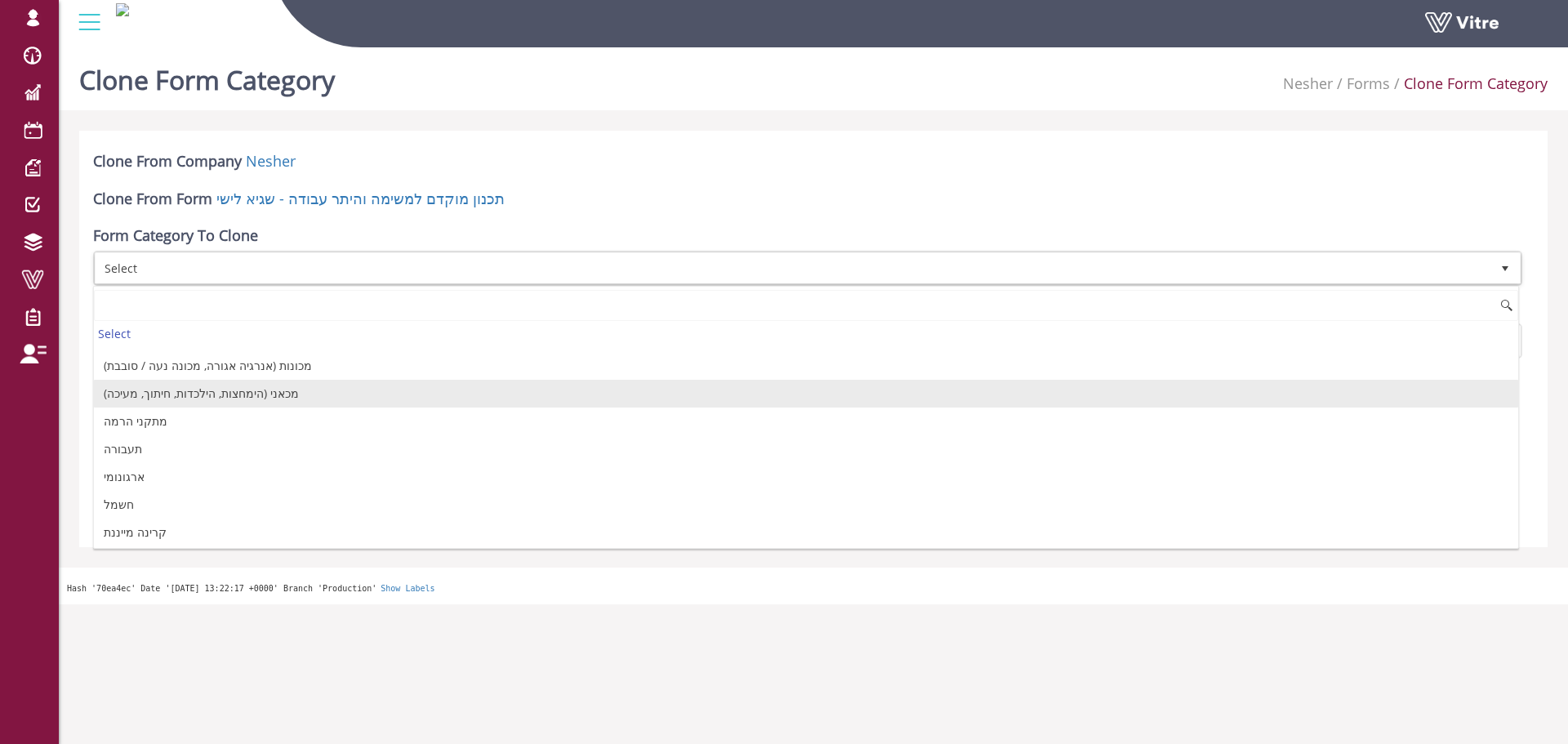
scroll to position [326, 0]
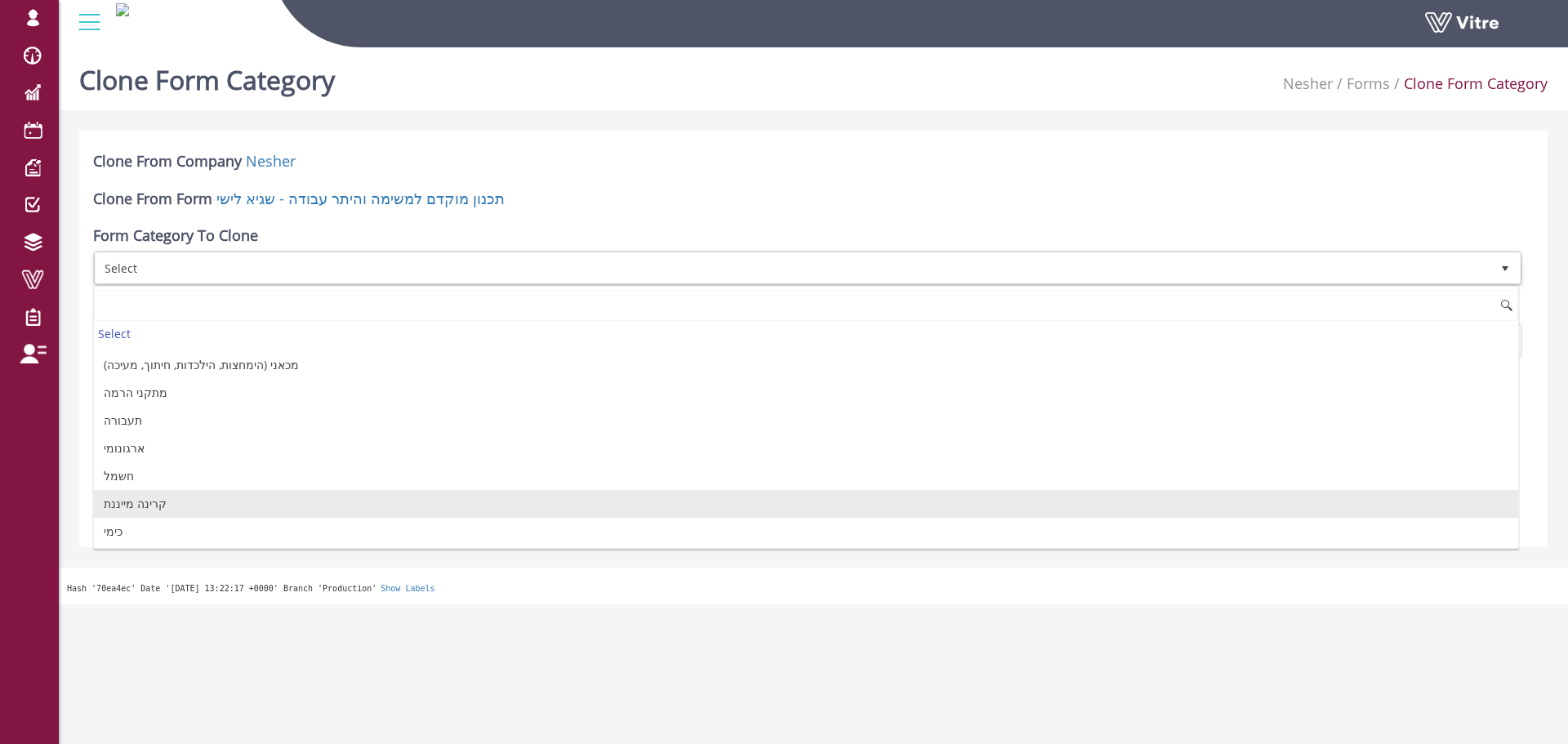
click at [230, 507] on li "קרינה מייננת" at bounding box center [806, 503] width 1425 height 28
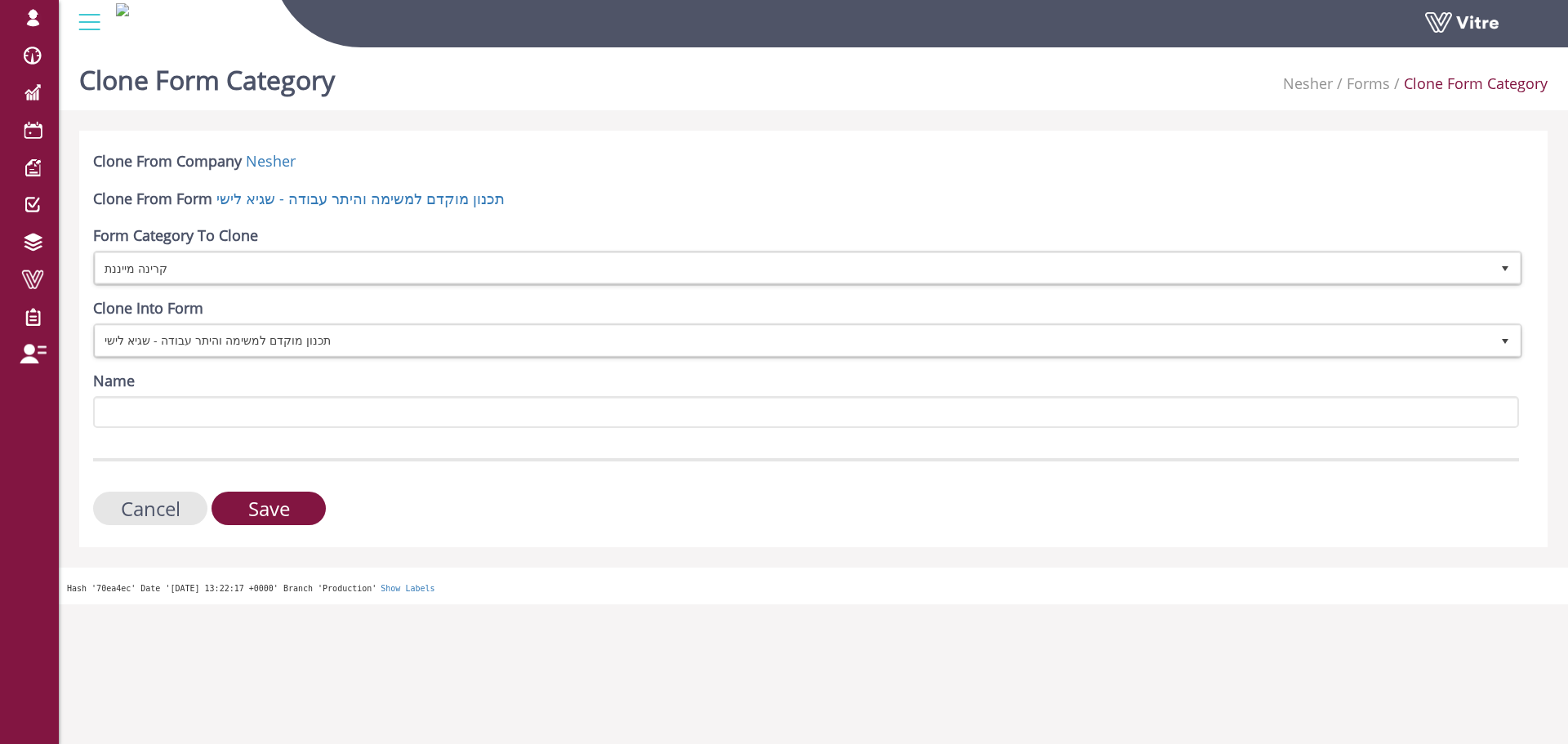
click at [280, 321] on div "Clone Into Form תכנון מוקדם למשימה והיתר עבודה - [PERSON_NAME] 10649" at bounding box center [806, 328] width 1426 height 61
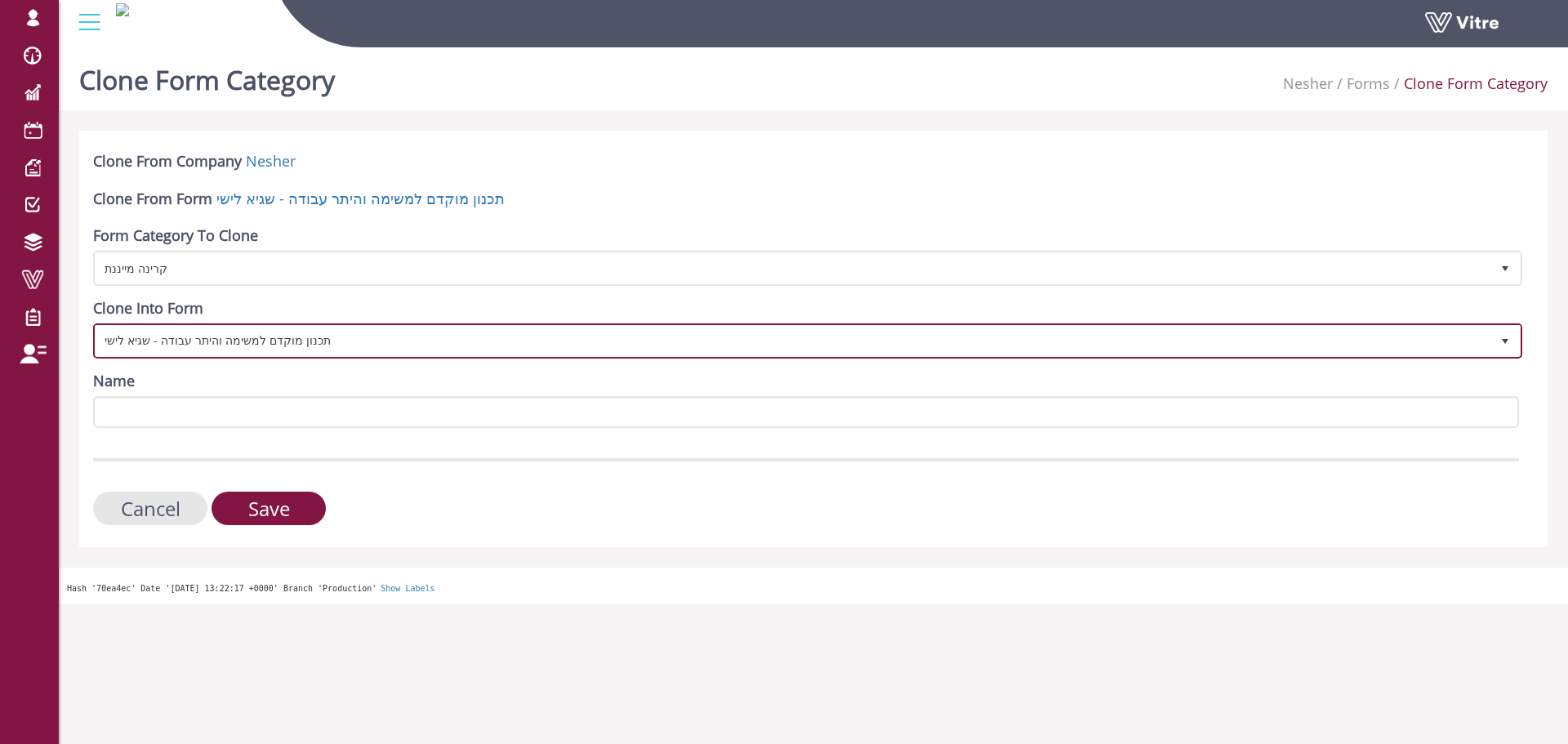
click at [279, 341] on span "תכנון מוקדם למשימה והיתר עבודה - שגיא לישי" at bounding box center [793, 341] width 1395 height 29
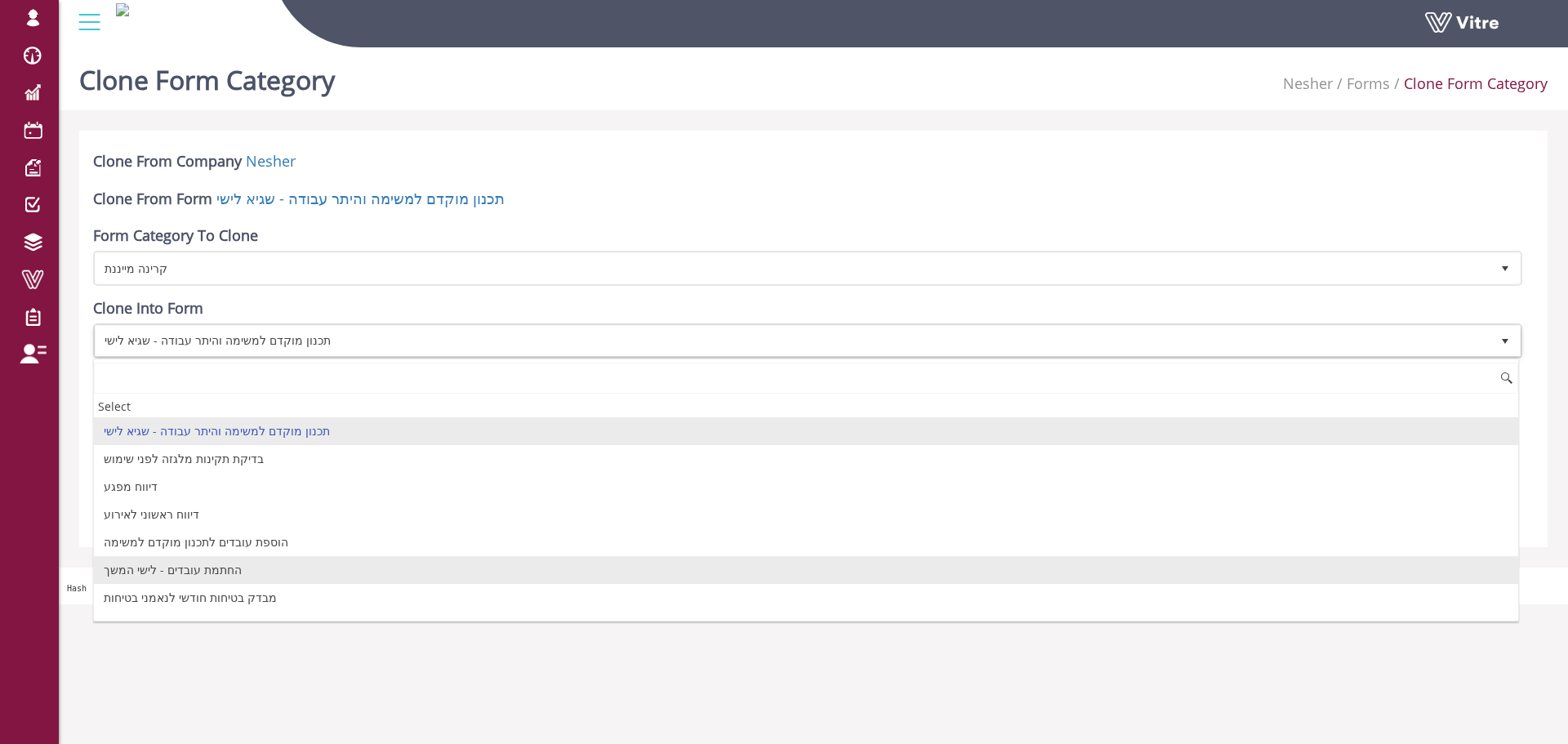
click at [185, 575] on li "החתמת עובדים - לישי המשך" at bounding box center [806, 569] width 1425 height 28
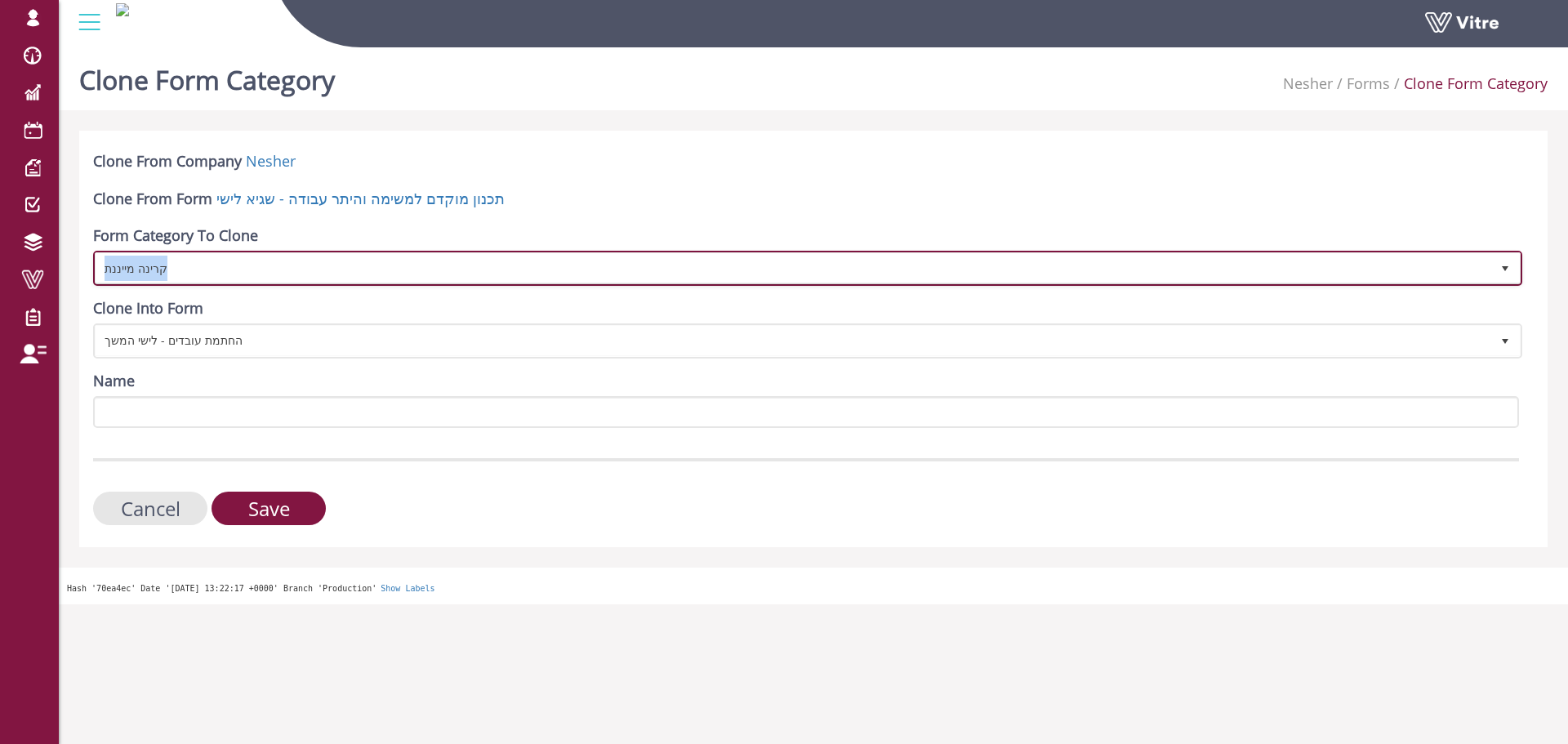
copy span "קרינה מייננת"
drag, startPoint x: 190, startPoint y: 271, endPoint x: 211, endPoint y: 420, distance: 150.5
click at [211, 420] on form "Clone From Company Nesher Clone From Form תכנון מוקדם למשימה והיתר עבודה - [PER…" at bounding box center [806, 337] width 1426 height 374
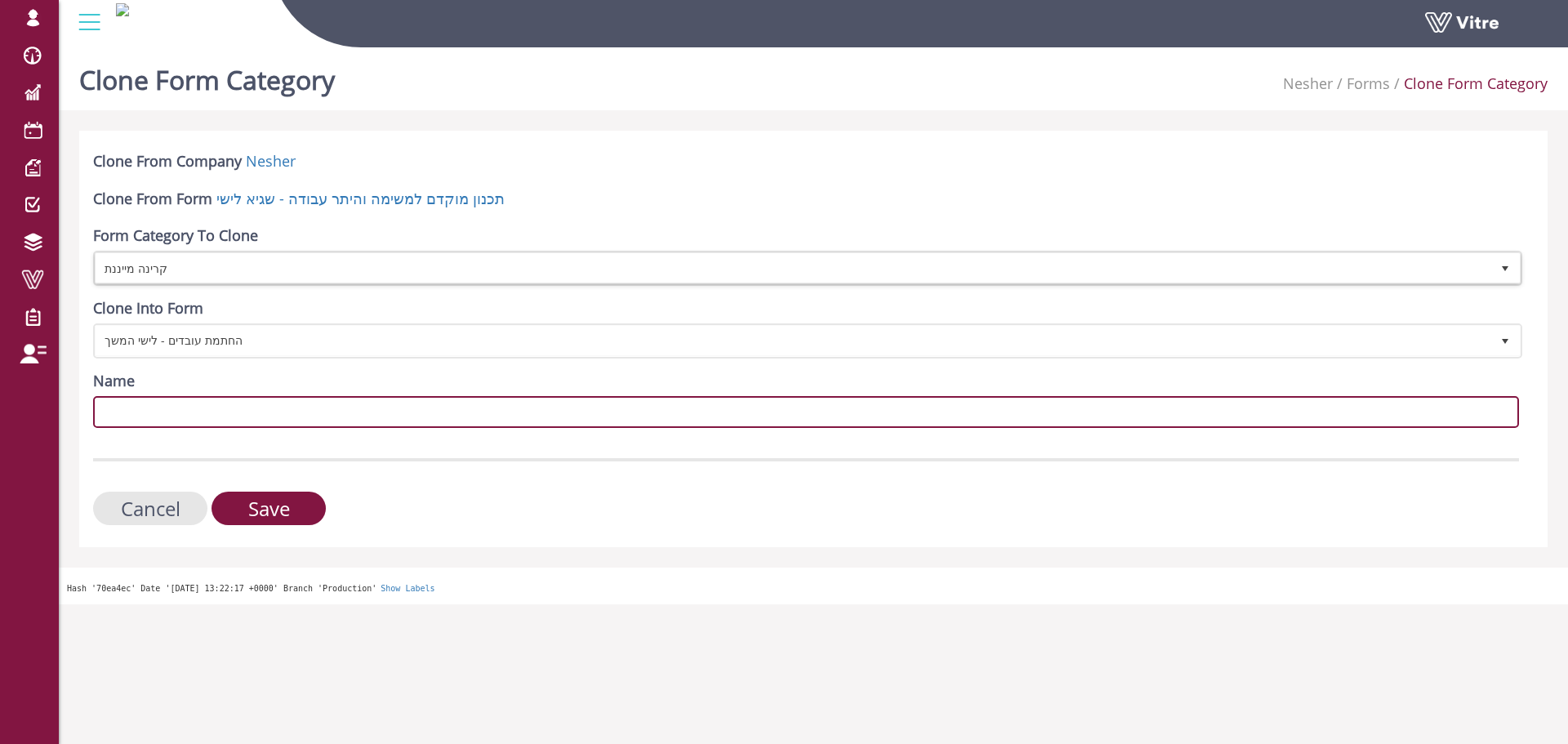
click at [211, 420] on input "Name" at bounding box center [806, 411] width 1426 height 32
paste input "קרינה מייננת"
type input "קרינה מייננת"
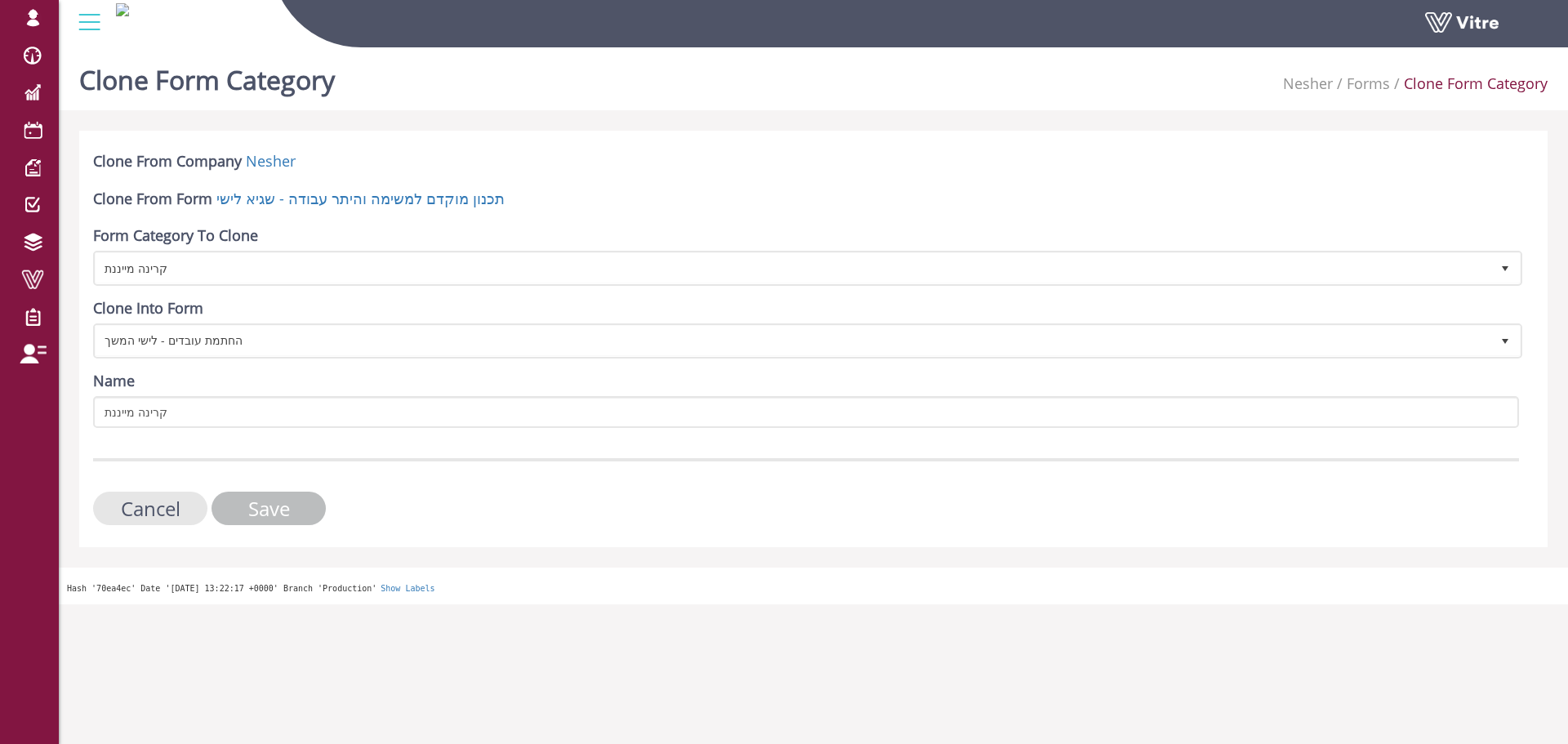
click at [253, 511] on input "Save" at bounding box center [268, 508] width 114 height 33
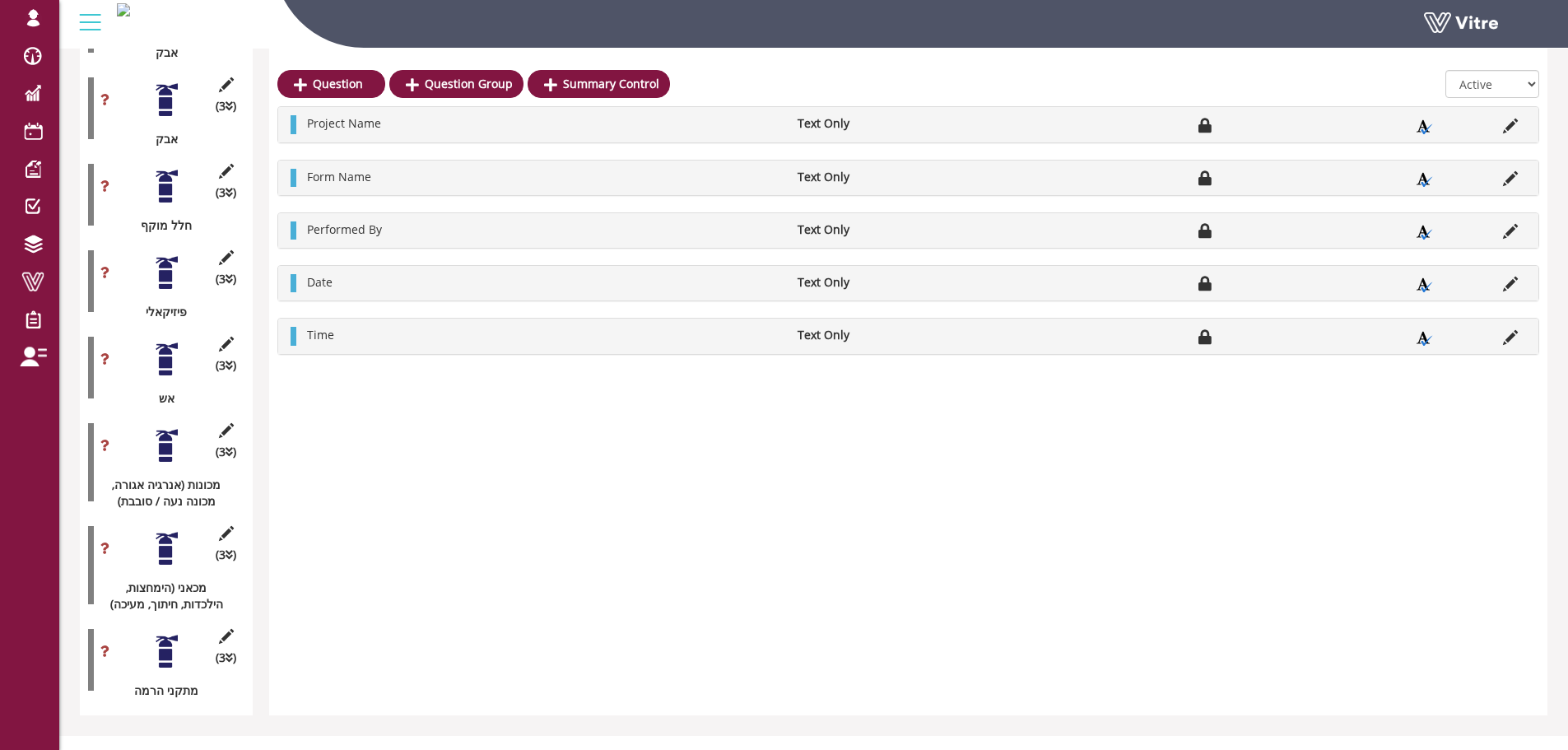
scroll to position [1067, 0]
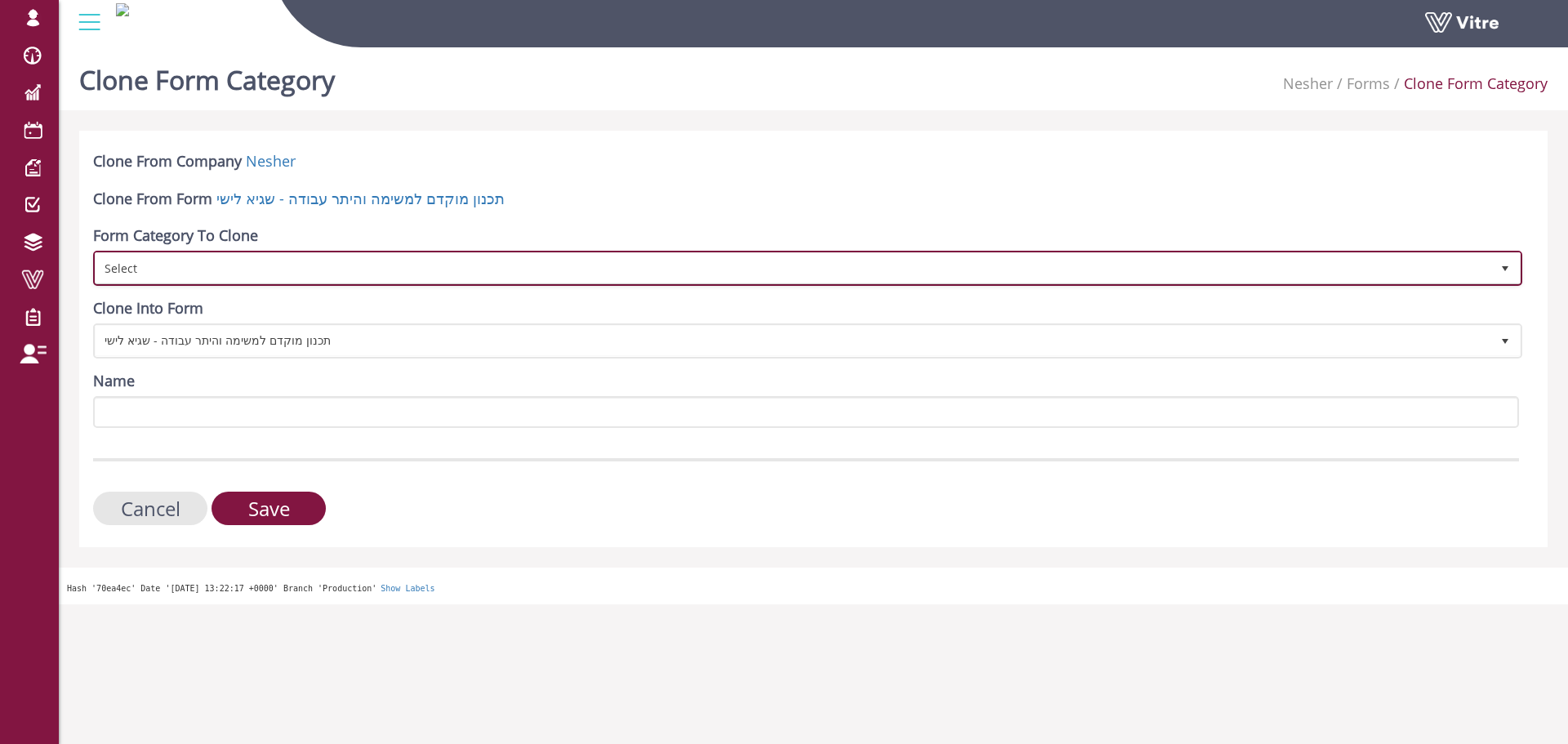
click at [351, 265] on span "Select" at bounding box center [793, 267] width 1395 height 29
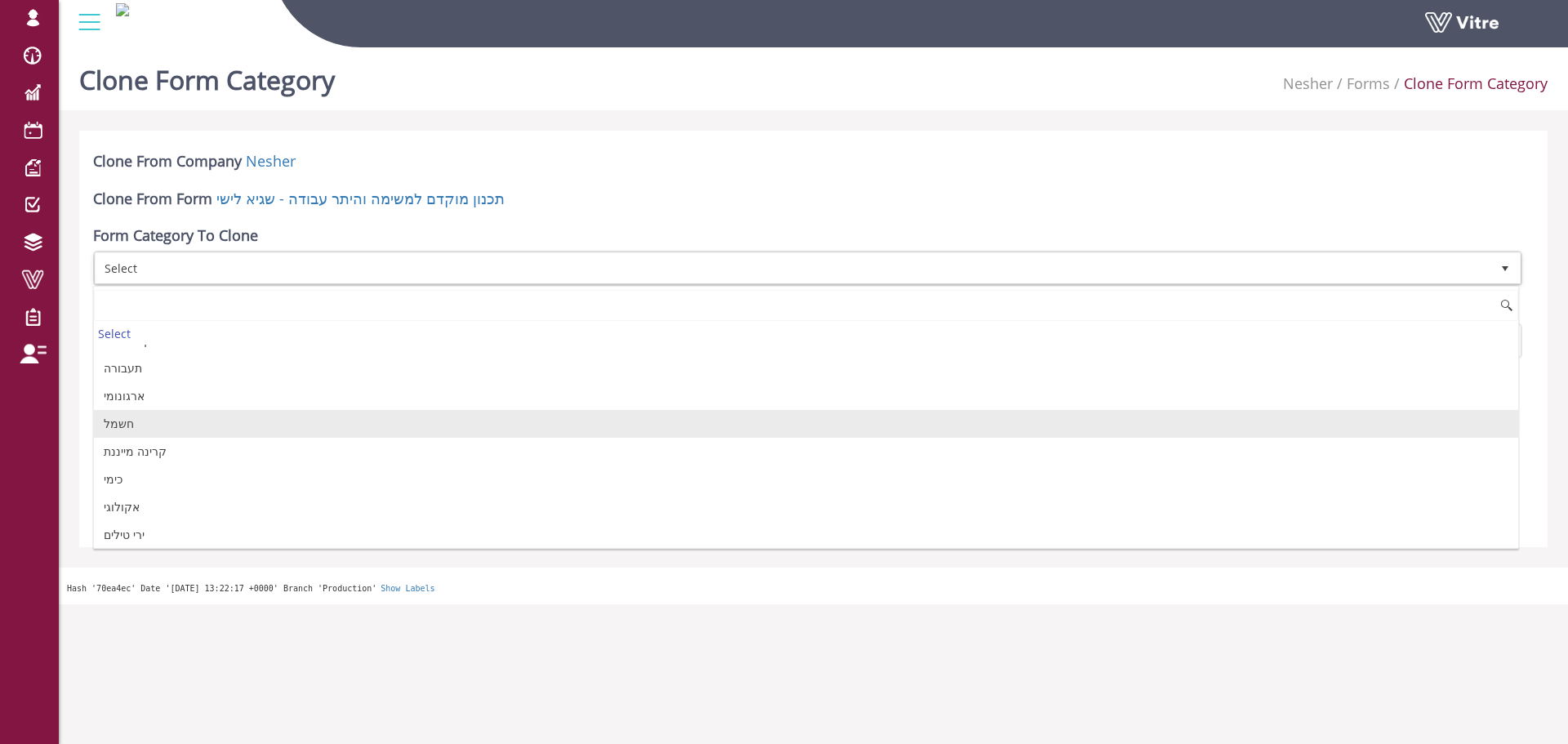
scroll to position [408, 0]
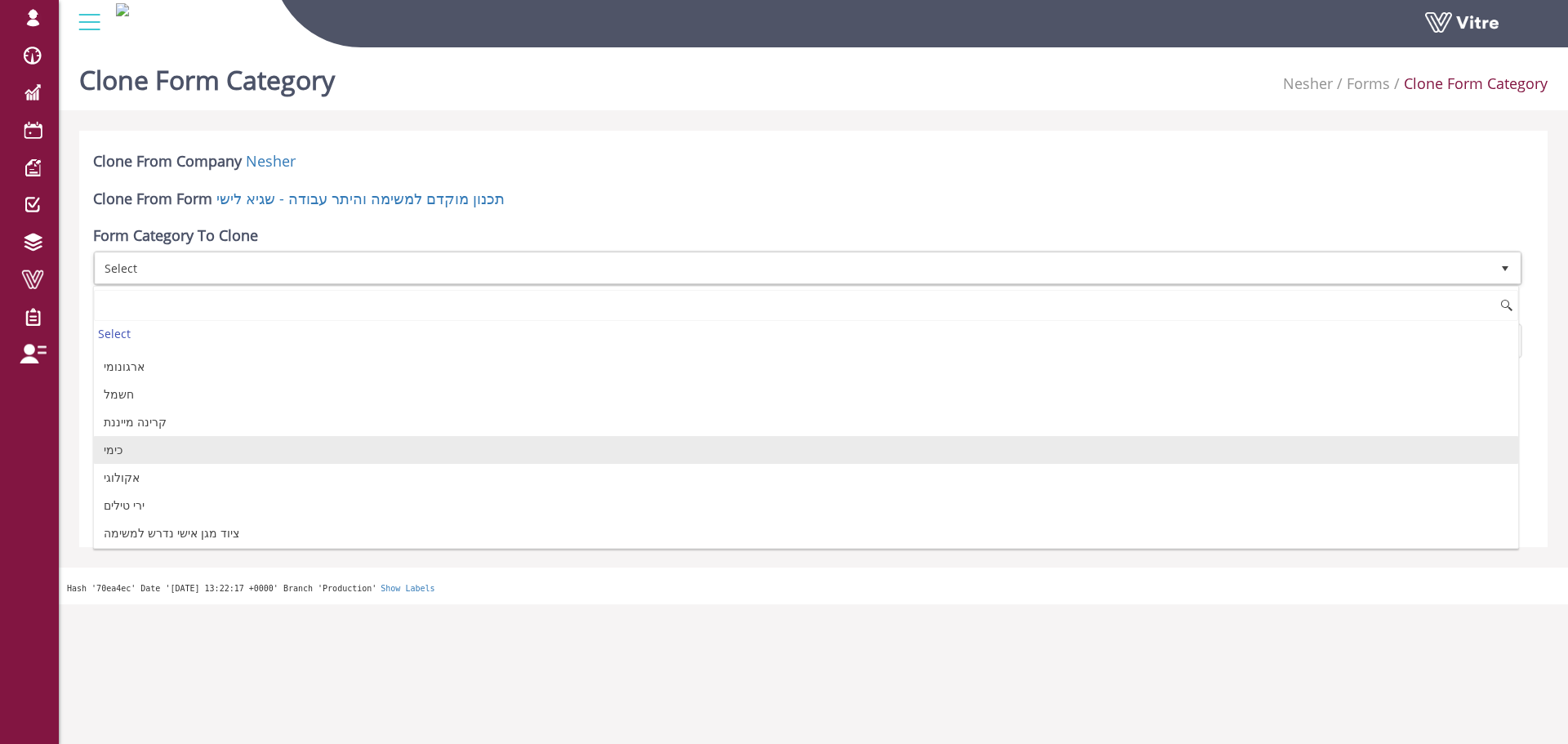
click at [147, 457] on li "כימי" at bounding box center [806, 450] width 1425 height 28
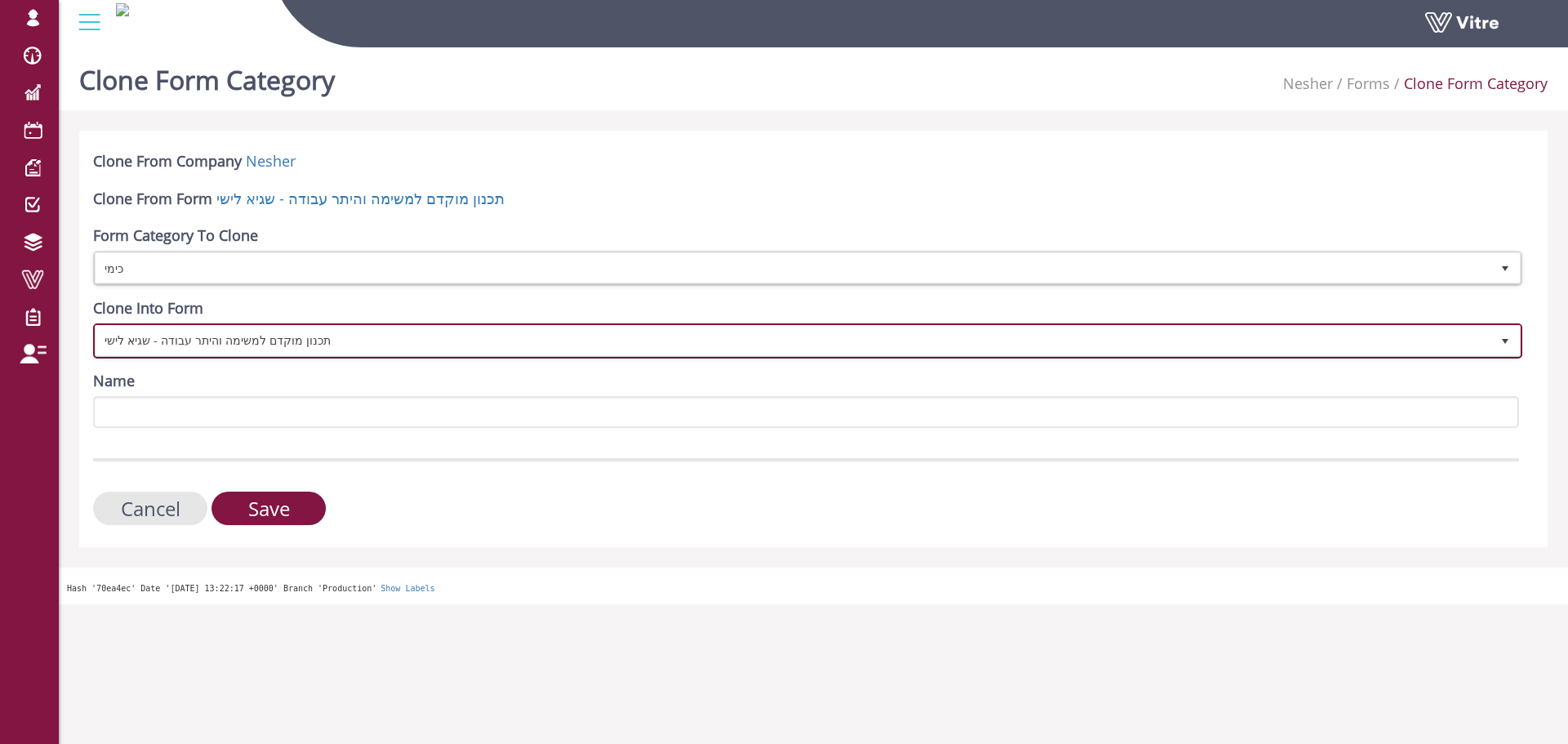
click at [291, 331] on span "תכנון מוקדם למשימה והיתר עבודה - שגיא לישי" at bounding box center [793, 341] width 1395 height 29
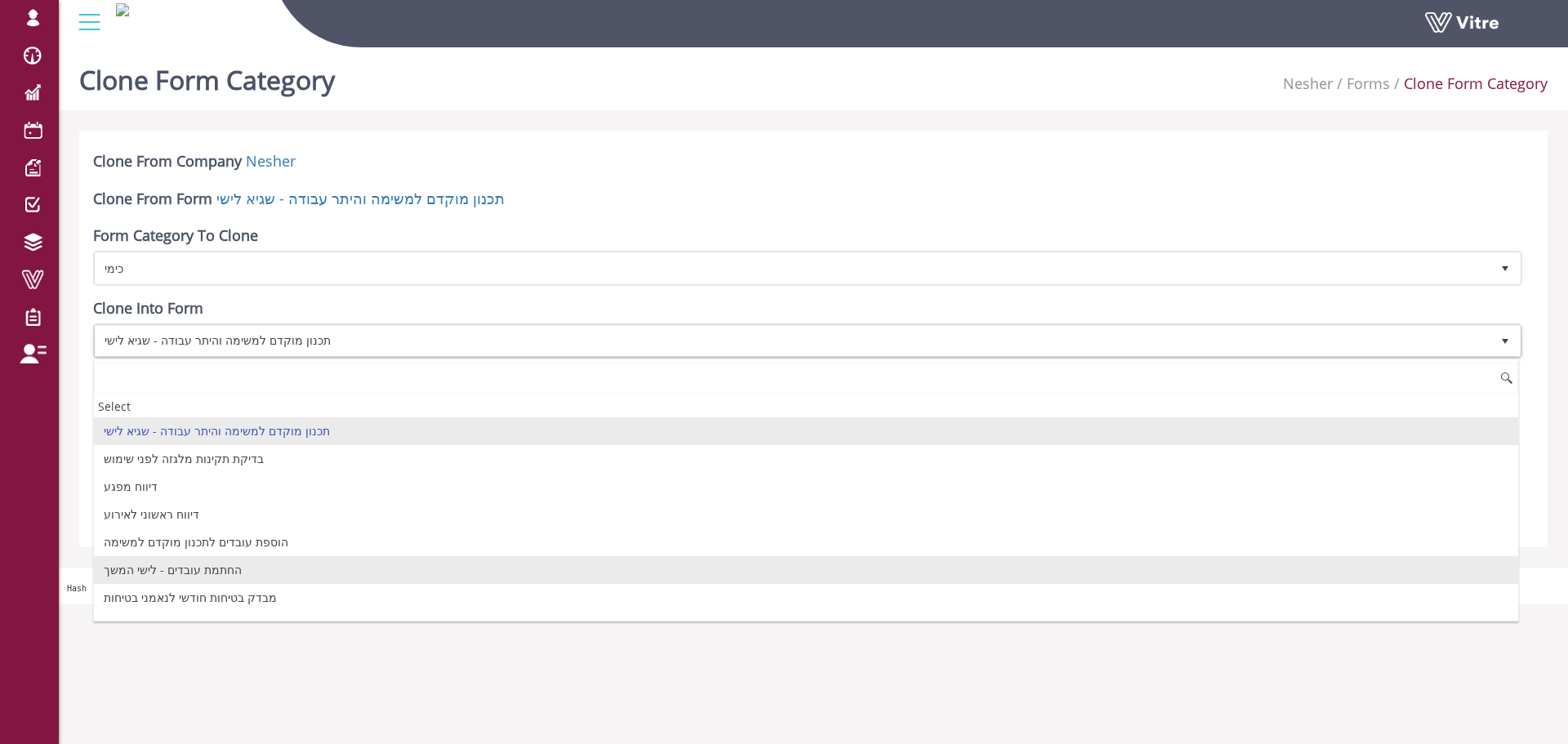
click at [187, 565] on li "החתמת עובדים - לישי המשך" at bounding box center [806, 569] width 1425 height 28
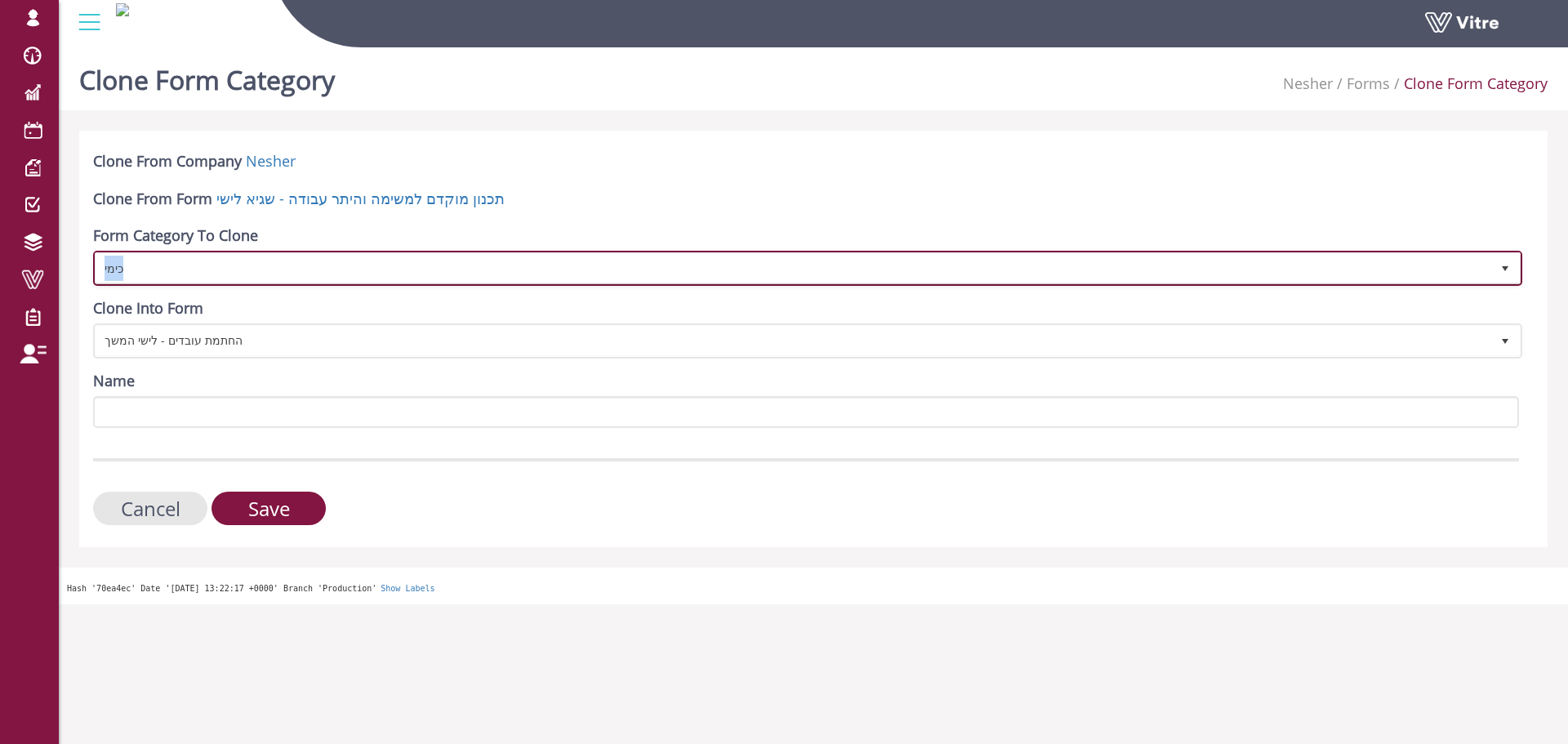
copy span "כימי"
drag, startPoint x: 137, startPoint y: 273, endPoint x: 144, endPoint y: 400, distance: 127.2
click at [99, 279] on span "כימי" at bounding box center [793, 267] width 1395 height 29
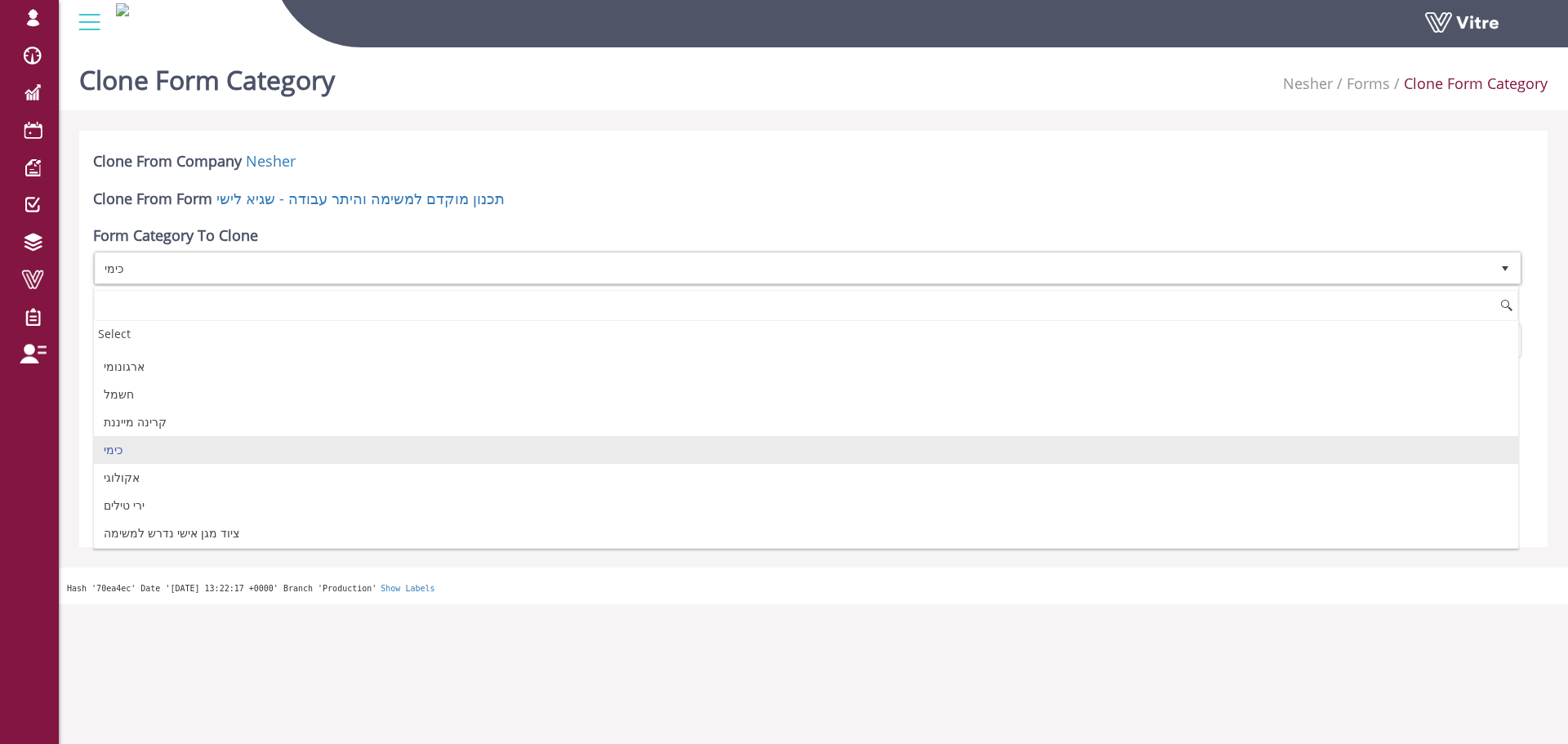
click at [655, 604] on html "[EMAIL_ADDRESS][DOMAIN_NAME] Profile Notification Change Company English Englis…" at bounding box center [784, 302] width 1568 height 604
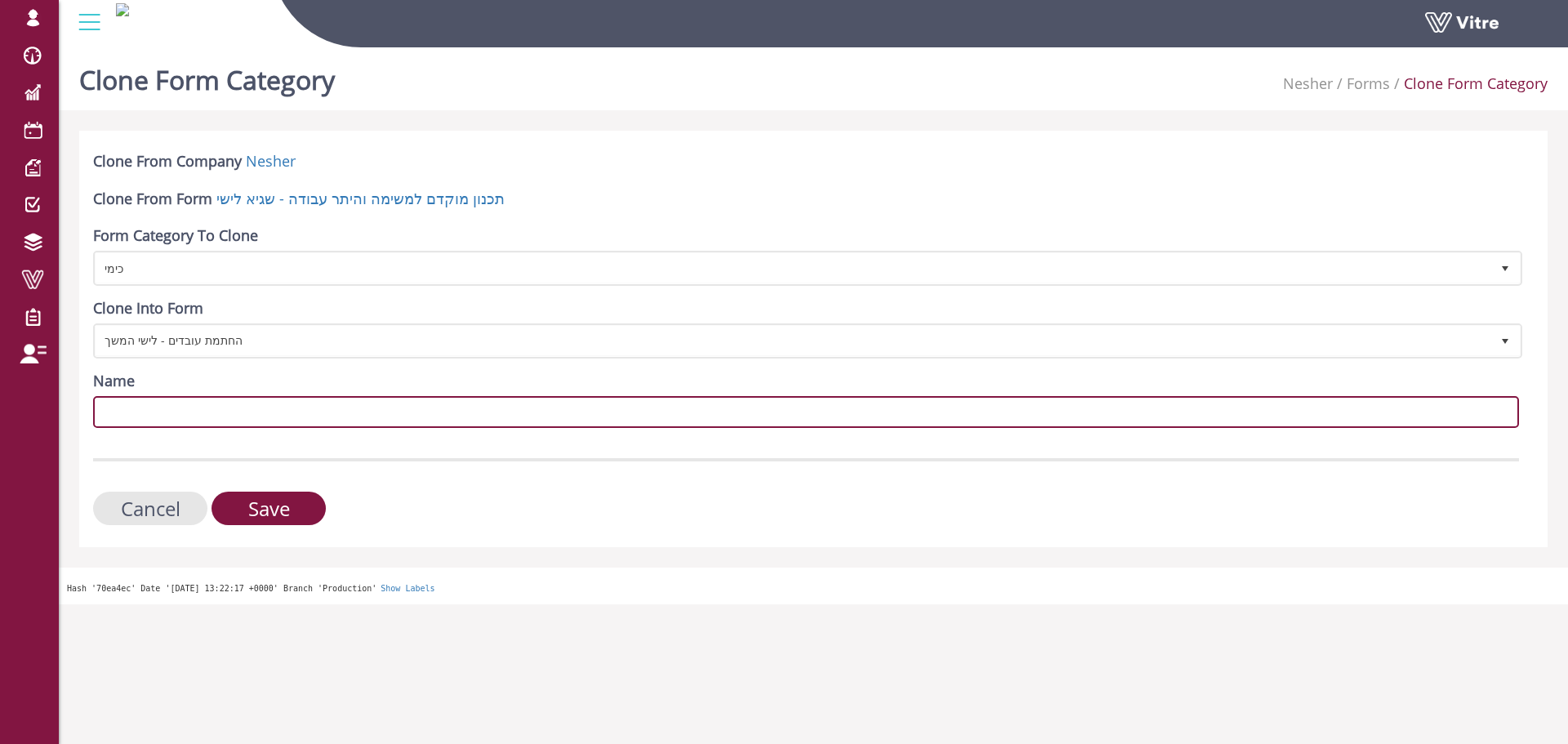
click at [398, 411] on input "Name" at bounding box center [806, 411] width 1426 height 32
paste input "כימי"
type input "כימי"
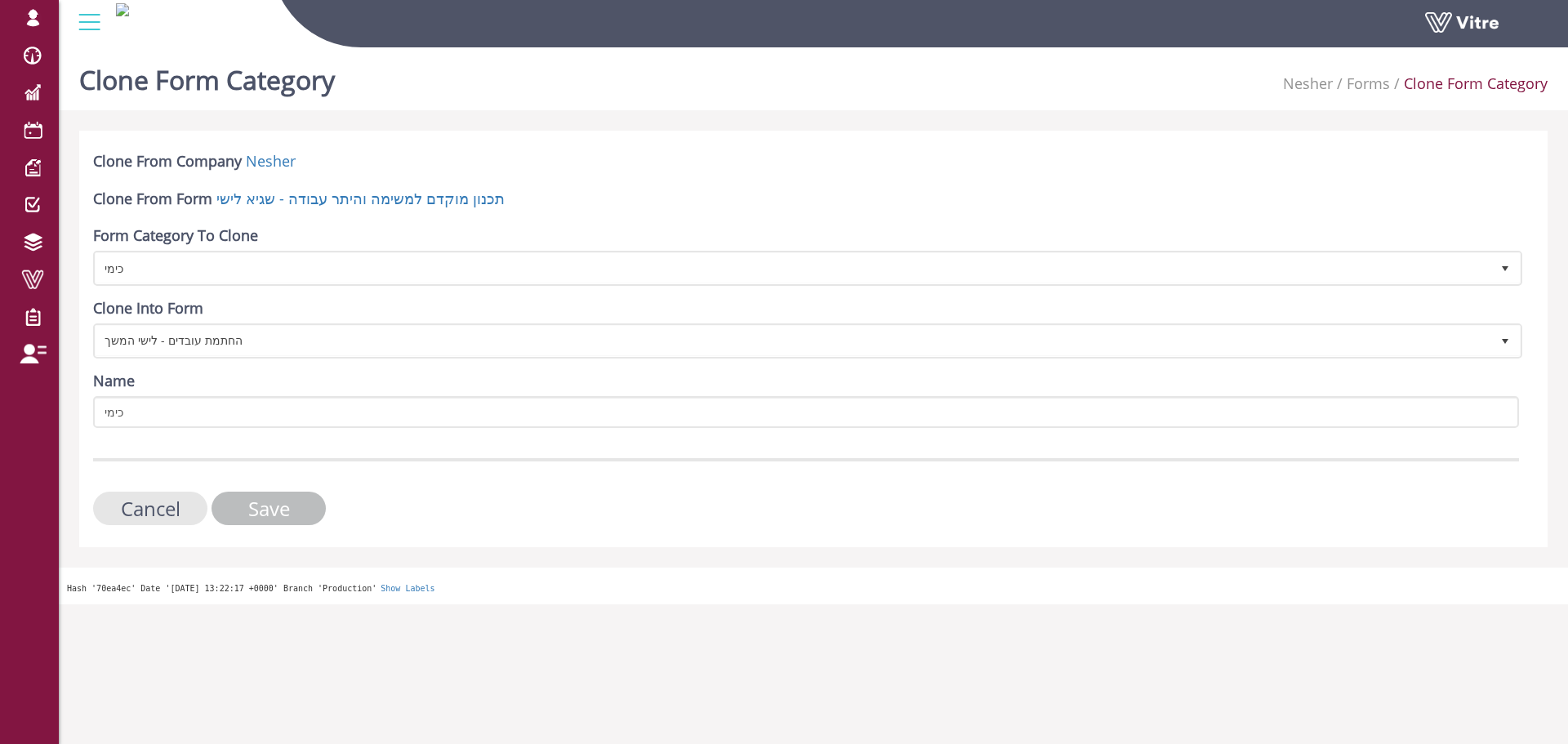
click at [283, 509] on input "Save" at bounding box center [268, 508] width 114 height 33
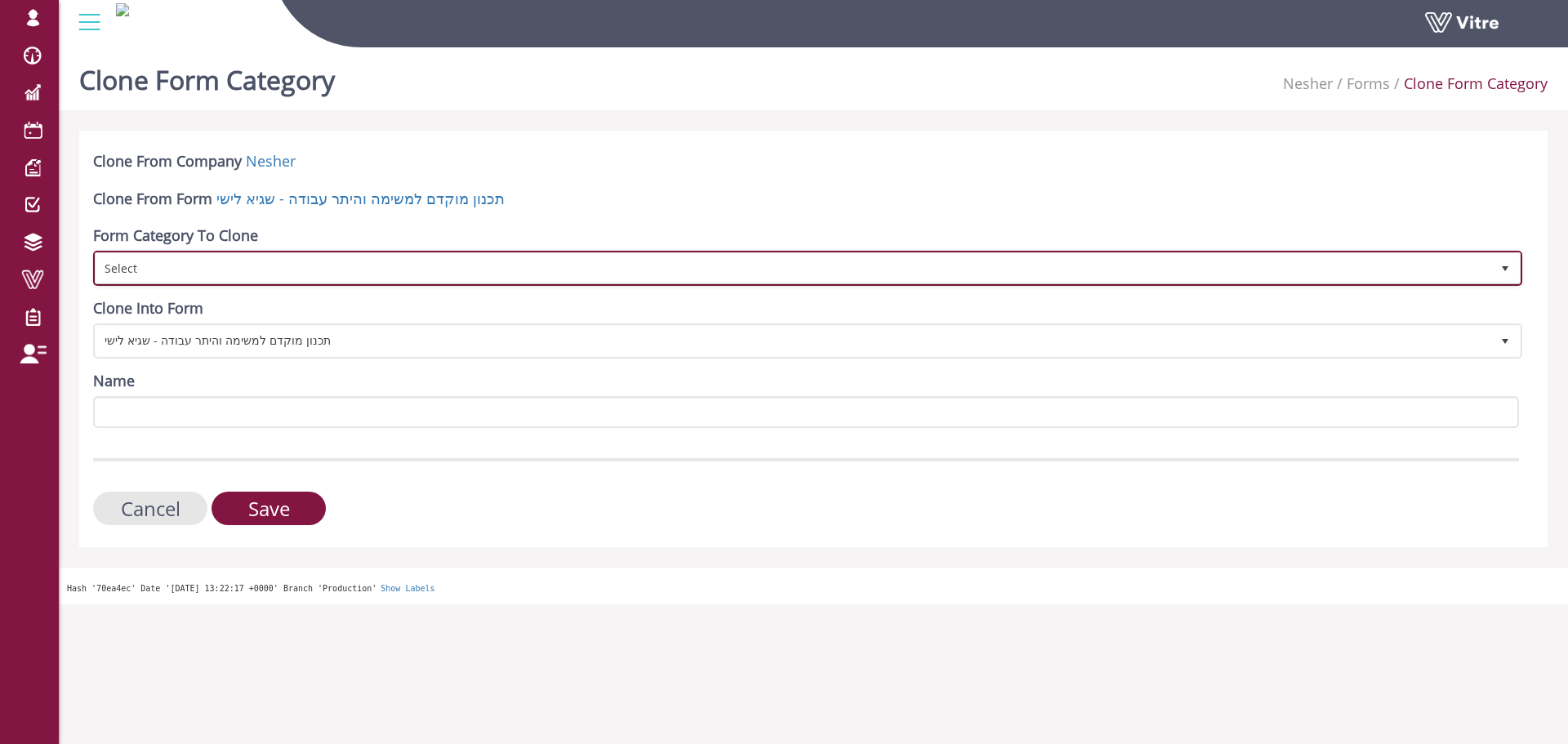
click at [246, 265] on span "Select" at bounding box center [793, 267] width 1395 height 29
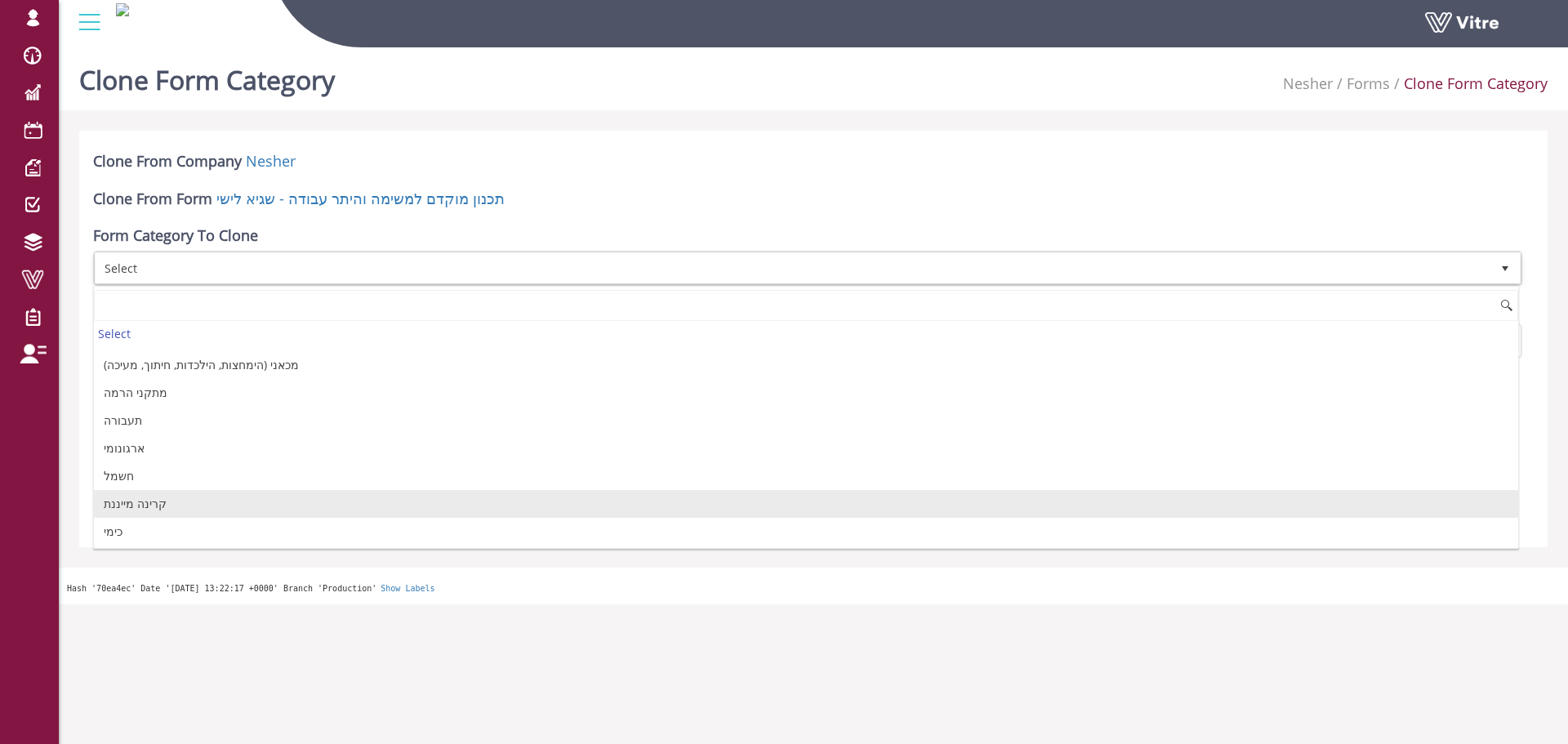
scroll to position [408, 0]
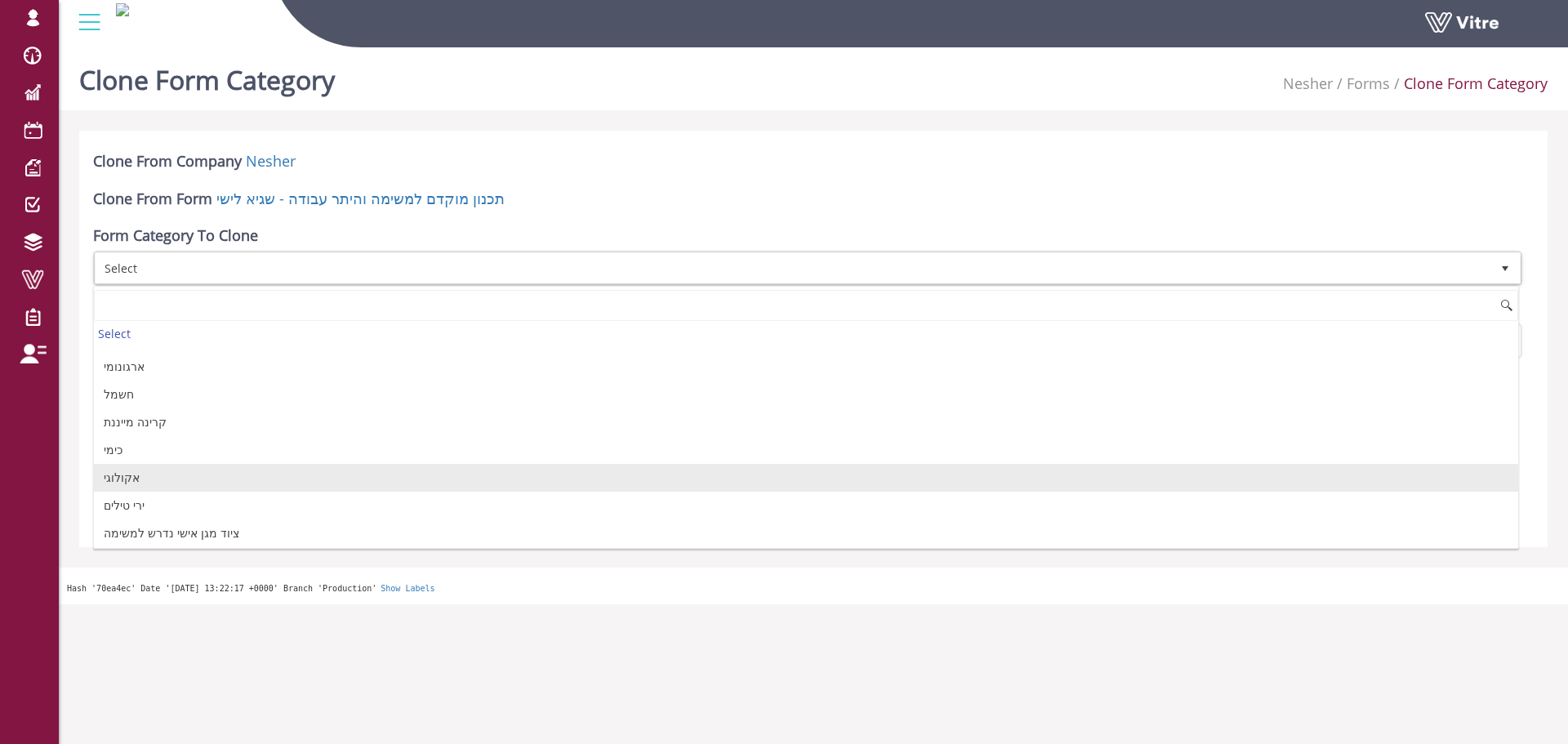
click at [161, 480] on li "אקולוגי" at bounding box center [806, 478] width 1425 height 28
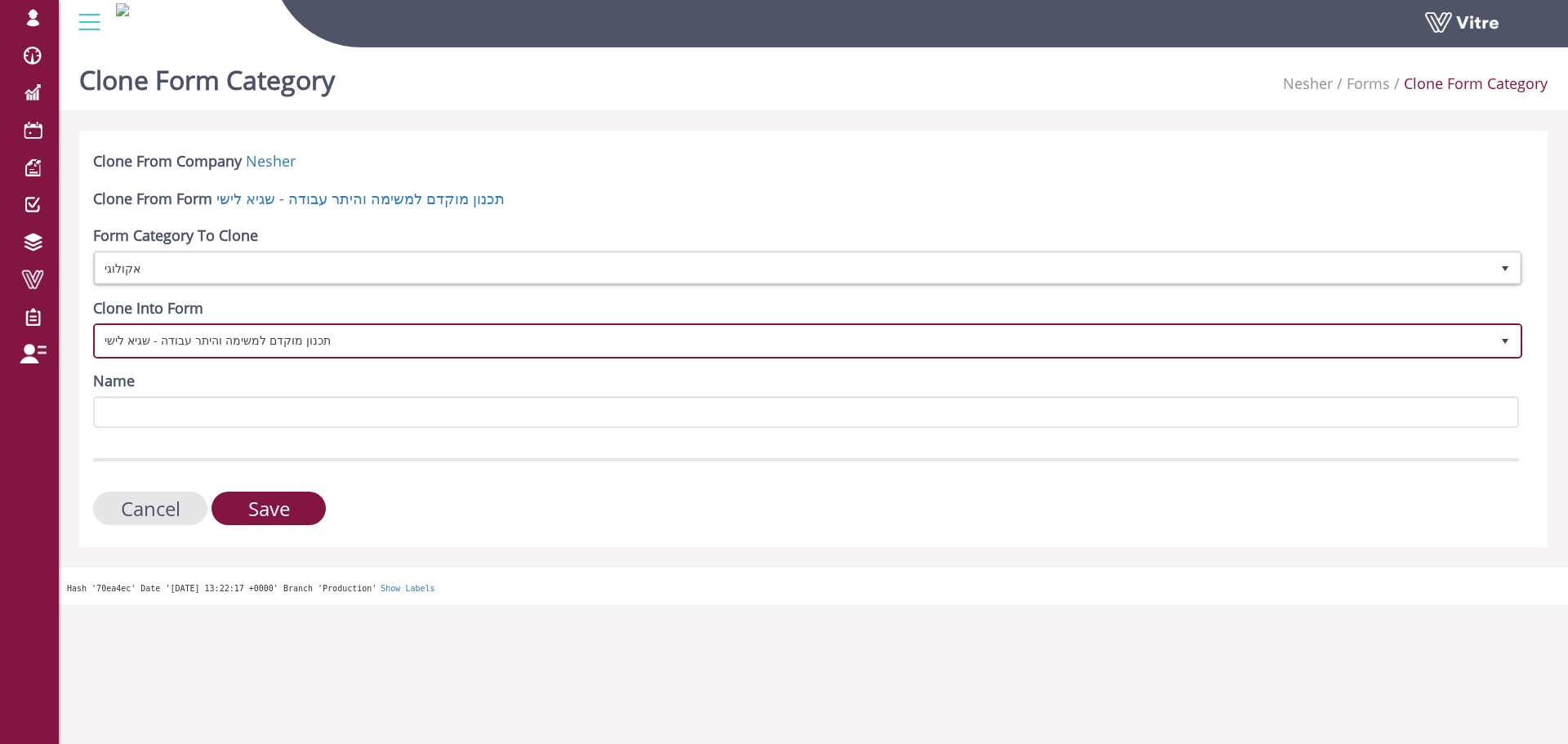
click at [258, 344] on span "תכנון מוקדם למשימה והיתר עבודה - שגיא לישי" at bounding box center [793, 341] width 1395 height 29
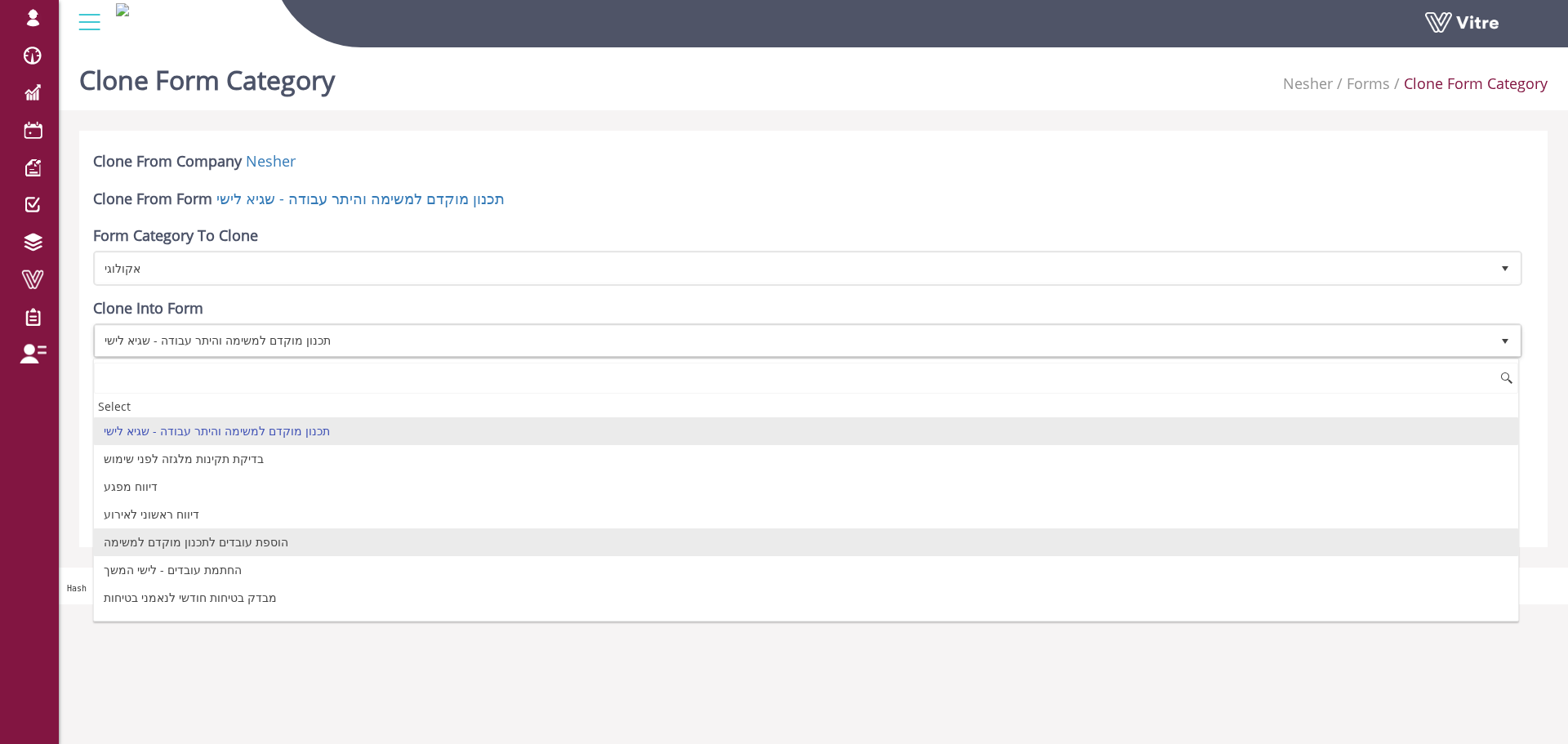
click at [209, 547] on li "הוספת עובדים לתכנון מוקדם למשימה" at bounding box center [806, 542] width 1425 height 28
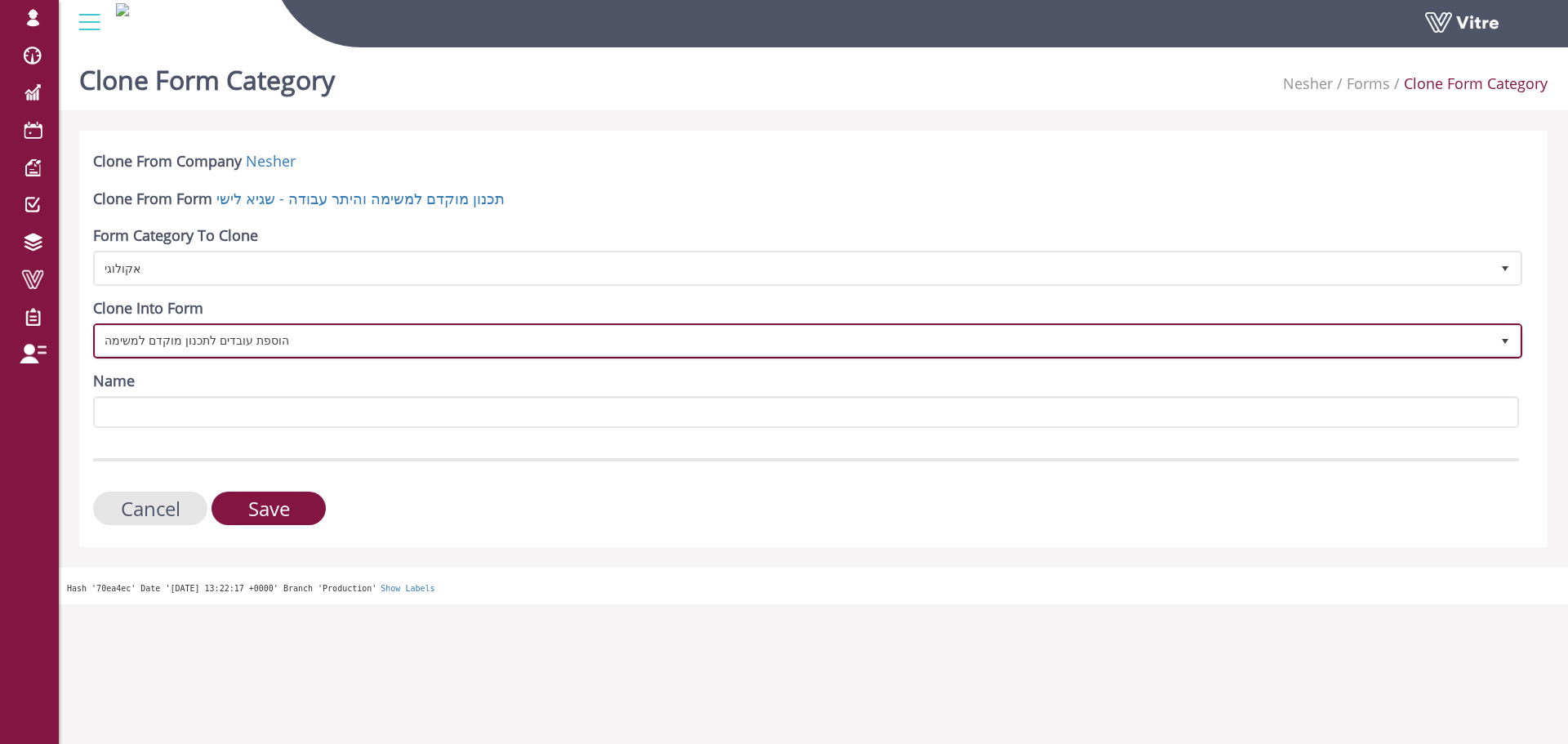
click at [269, 344] on span "הוספת עובדים לתכנון מוקדם למשימה" at bounding box center [793, 341] width 1395 height 29
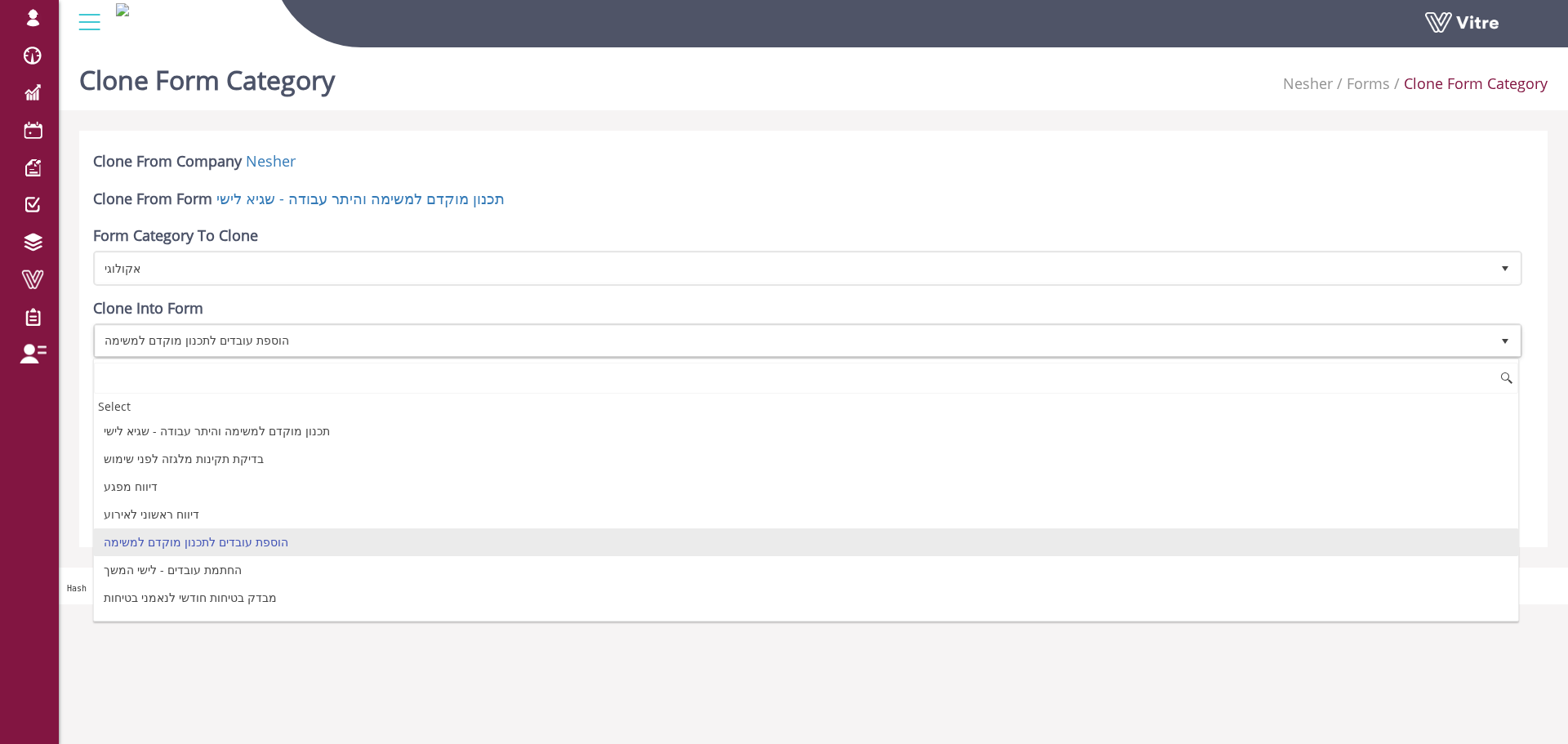
click at [195, 568] on li "החתמת עובדים - לישי המשך" at bounding box center [806, 569] width 1425 height 28
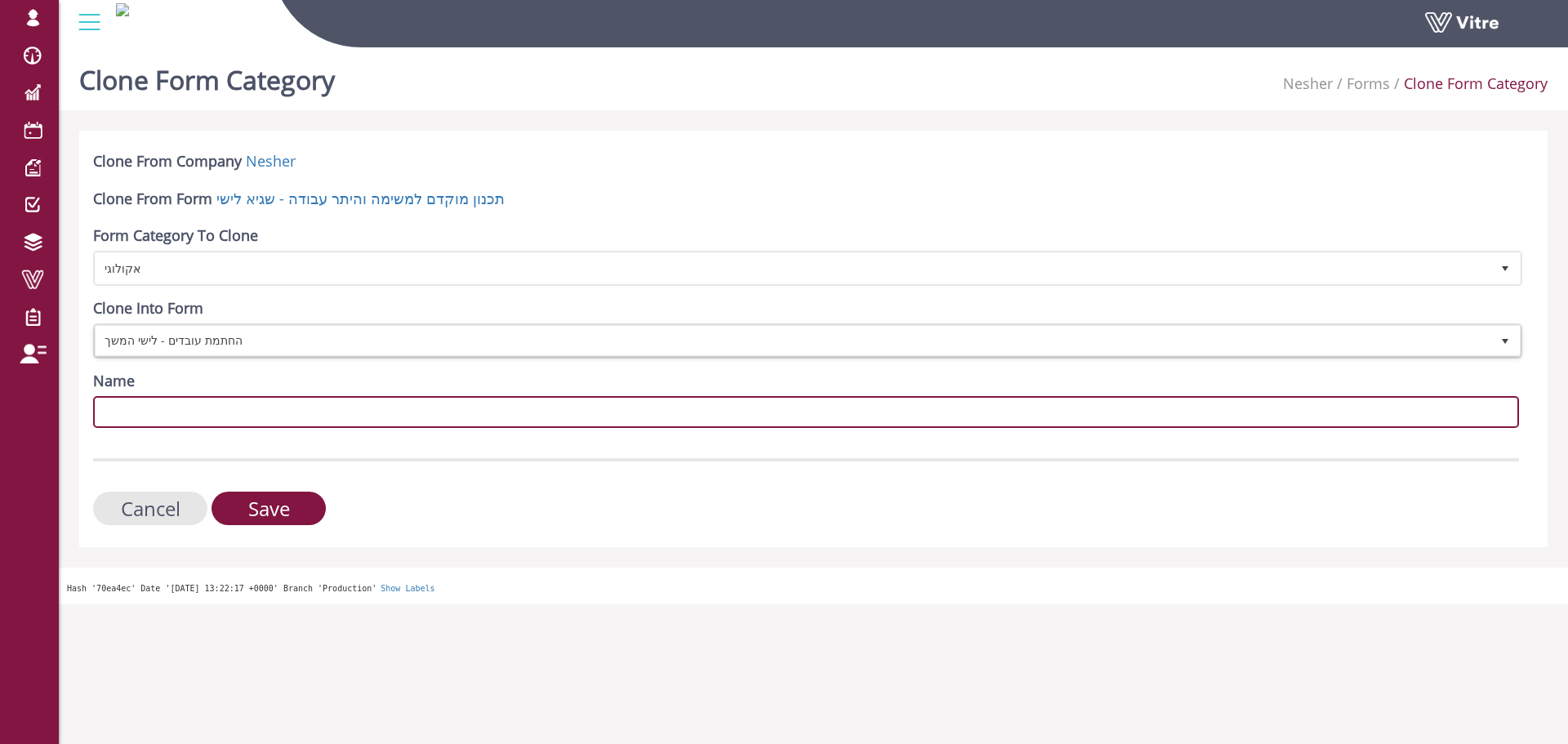
click at [232, 407] on input "Name" at bounding box center [806, 411] width 1426 height 32
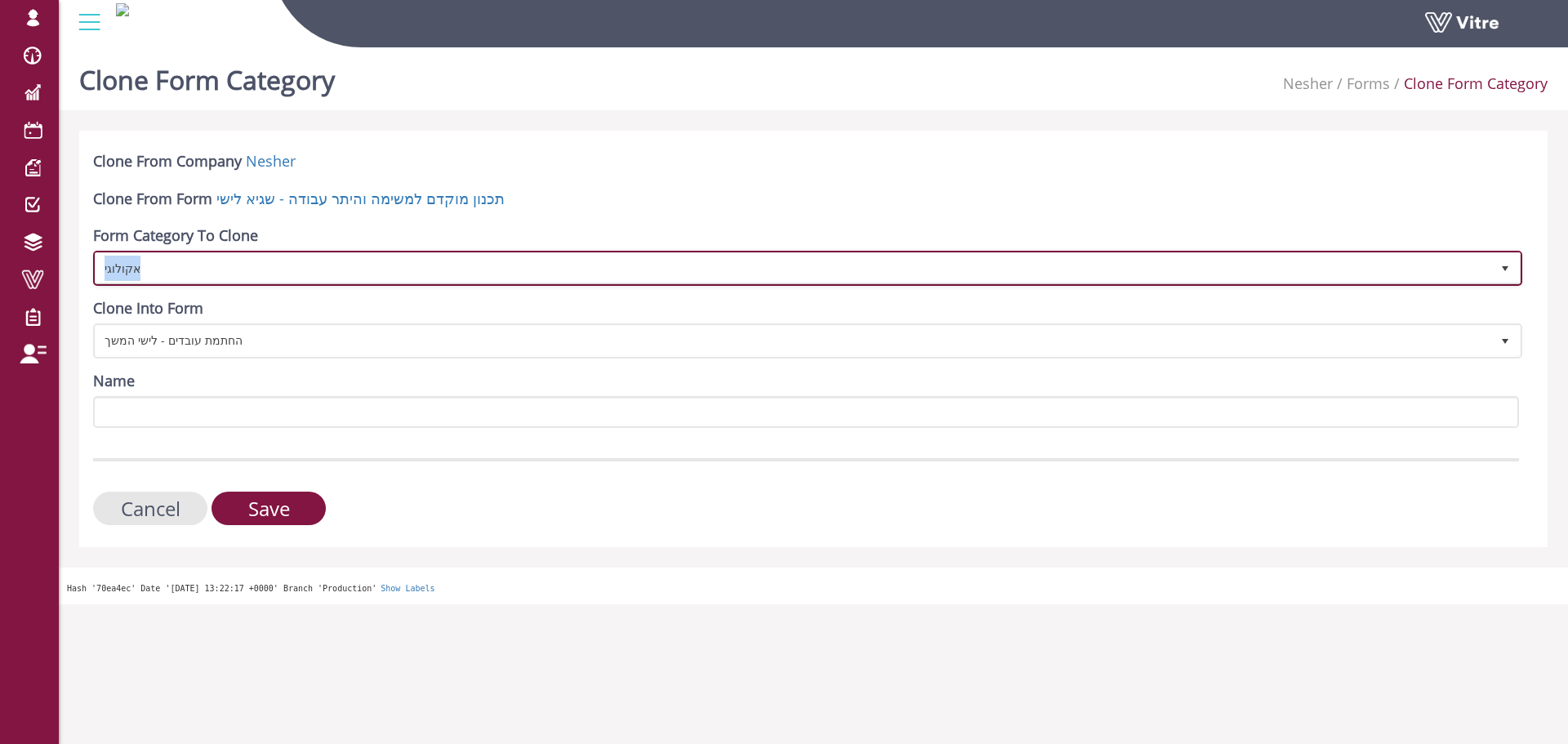
copy span "אקולוגי"
drag, startPoint x: 206, startPoint y: 271, endPoint x: 192, endPoint y: 419, distance: 148.7
click at [192, 419] on form "Clone From Company Nesher Clone From Form תכנון מוקדם למשימה והיתר עבודה - [PER…" at bounding box center [806, 337] width 1426 height 374
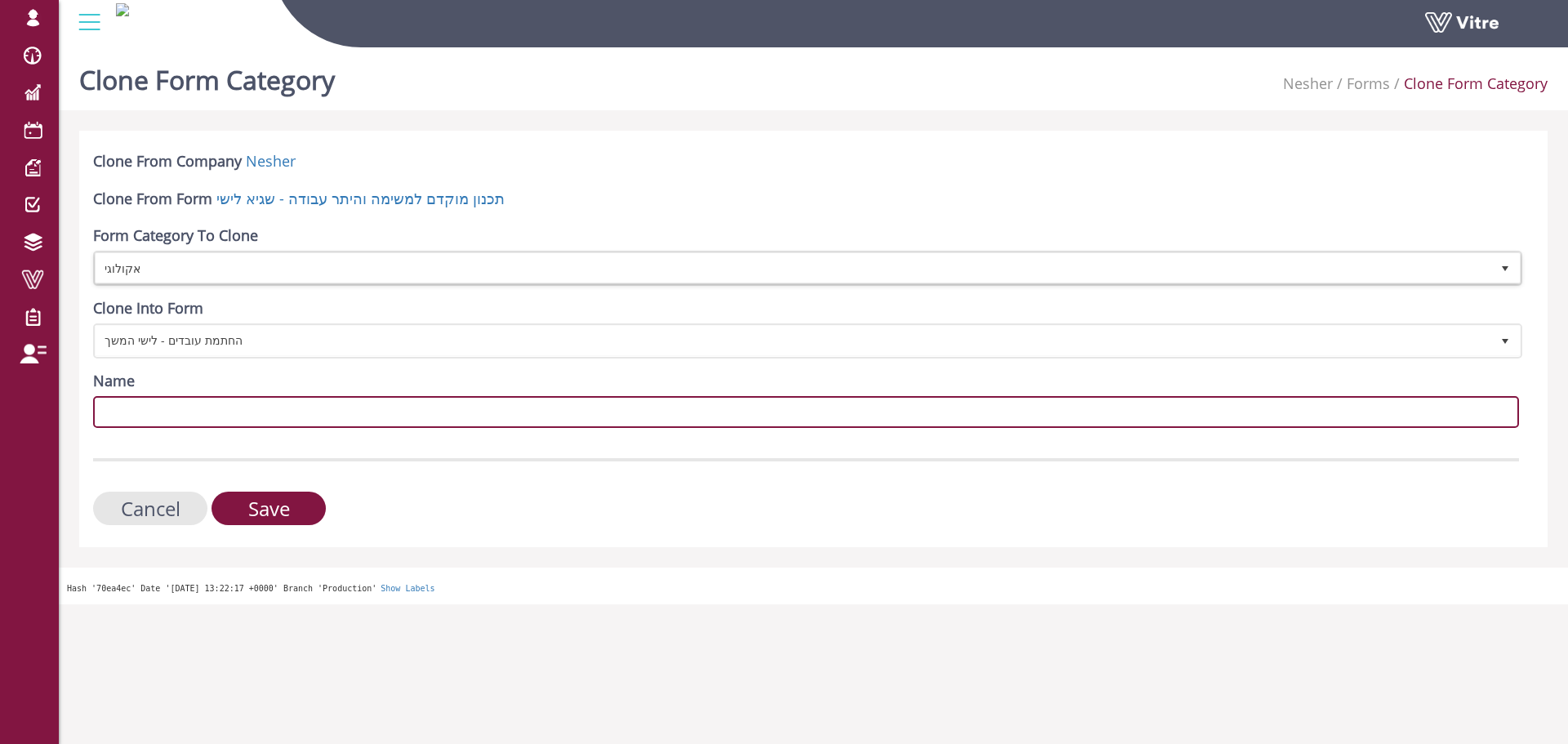
click at [192, 419] on input "Name" at bounding box center [806, 411] width 1426 height 32
paste input "אקולוגי"
type input "אקולוגי"
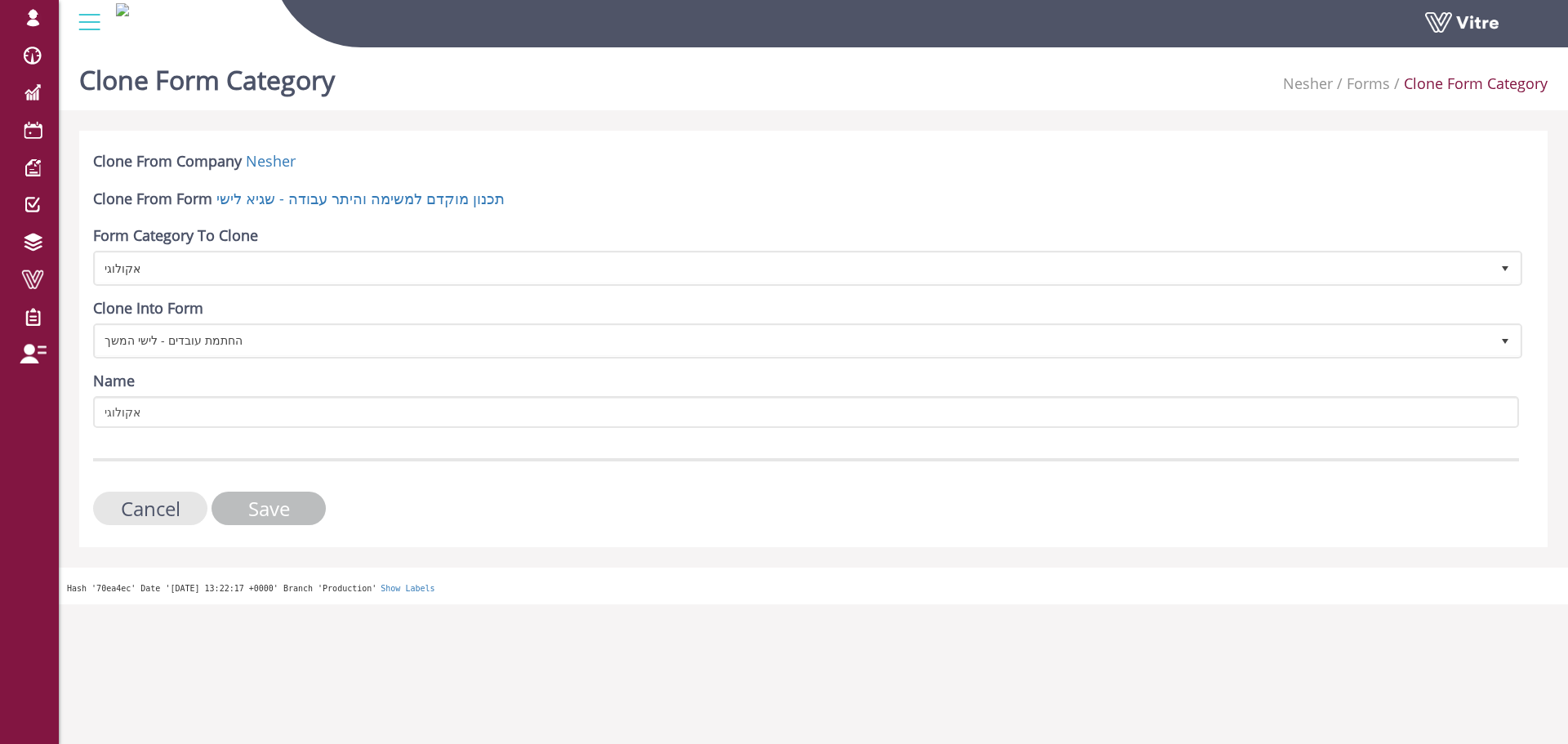
click at [248, 501] on input "Save" at bounding box center [268, 508] width 114 height 33
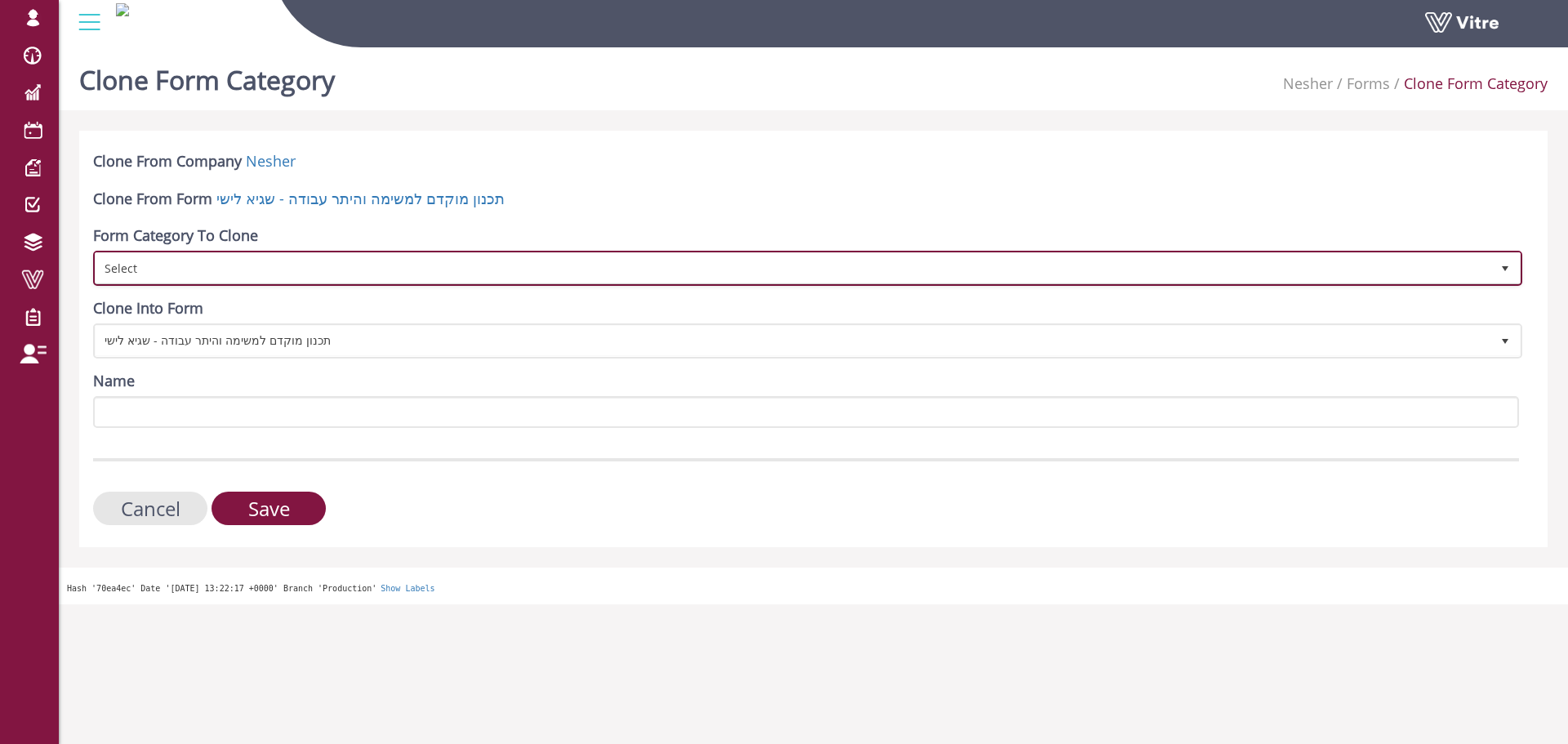
click at [312, 265] on span "Select" at bounding box center [793, 267] width 1395 height 29
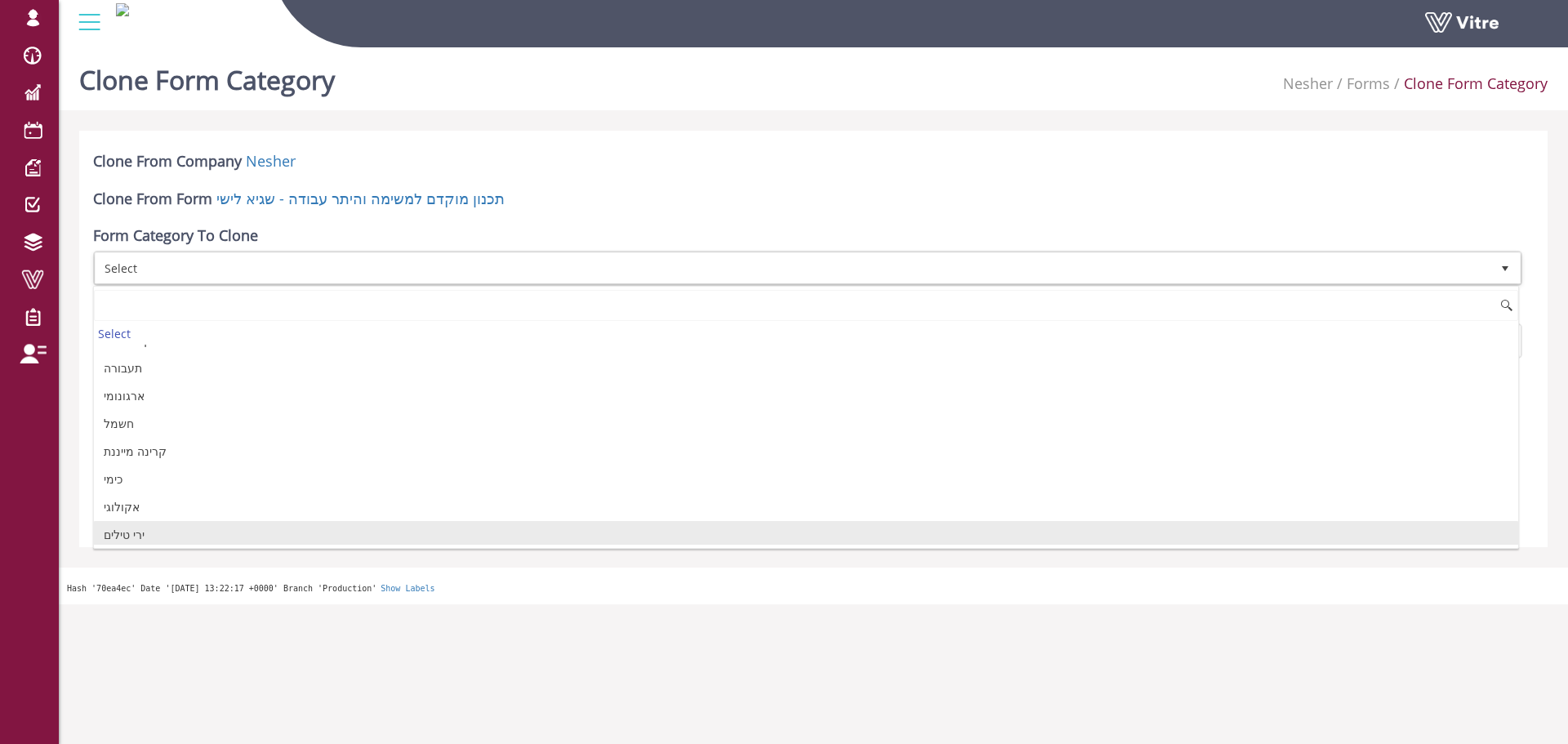
scroll to position [408, 0]
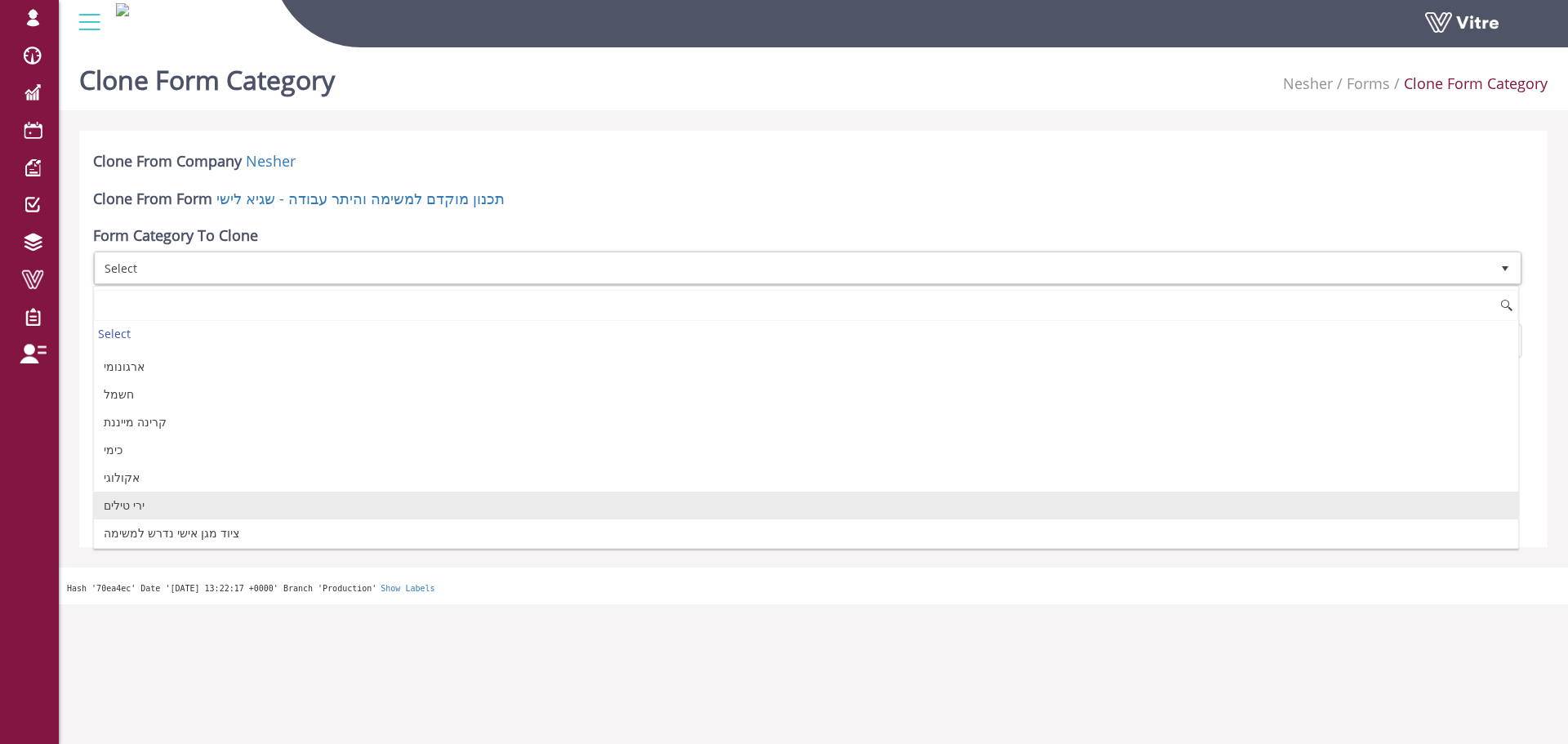
click at [216, 513] on li "ירי טילים" at bounding box center [806, 505] width 1425 height 28
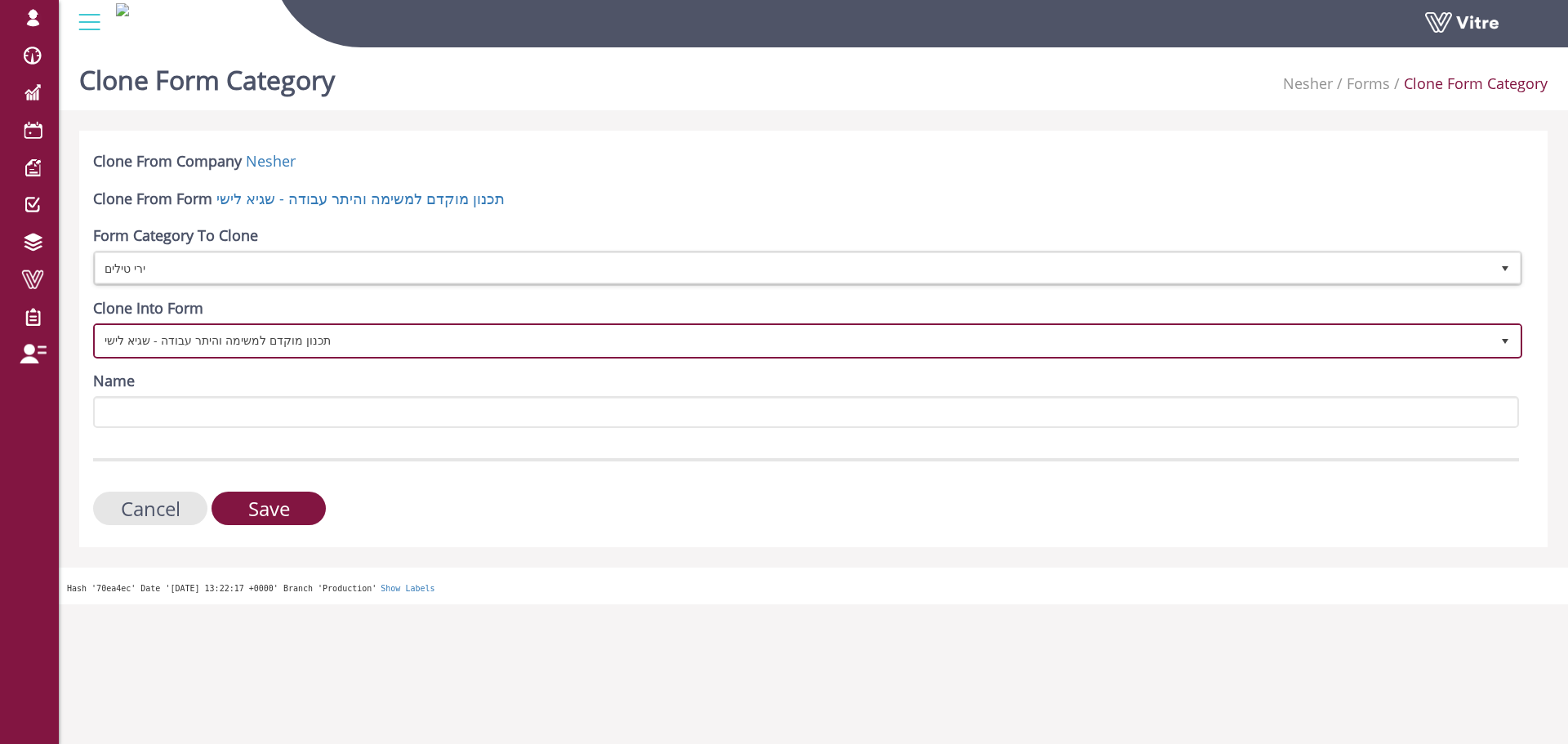
click at [290, 355] on span "תכנון מוקדם למשימה והיתר עבודה - שגיא לישי 10649" at bounding box center [807, 341] width 1429 height 35
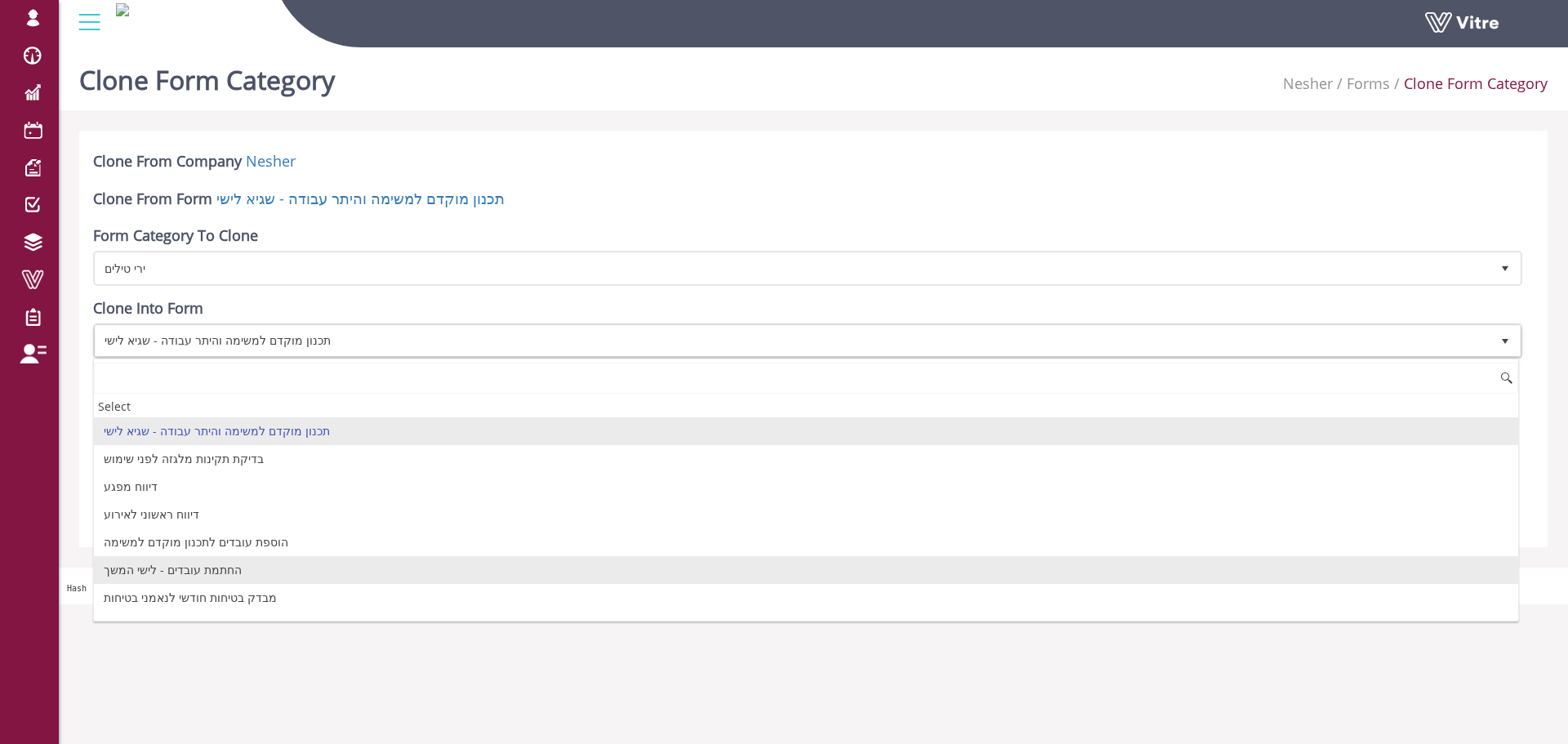
click at [174, 572] on li "החתמת עובדים - לישי המשך" at bounding box center [806, 569] width 1425 height 28
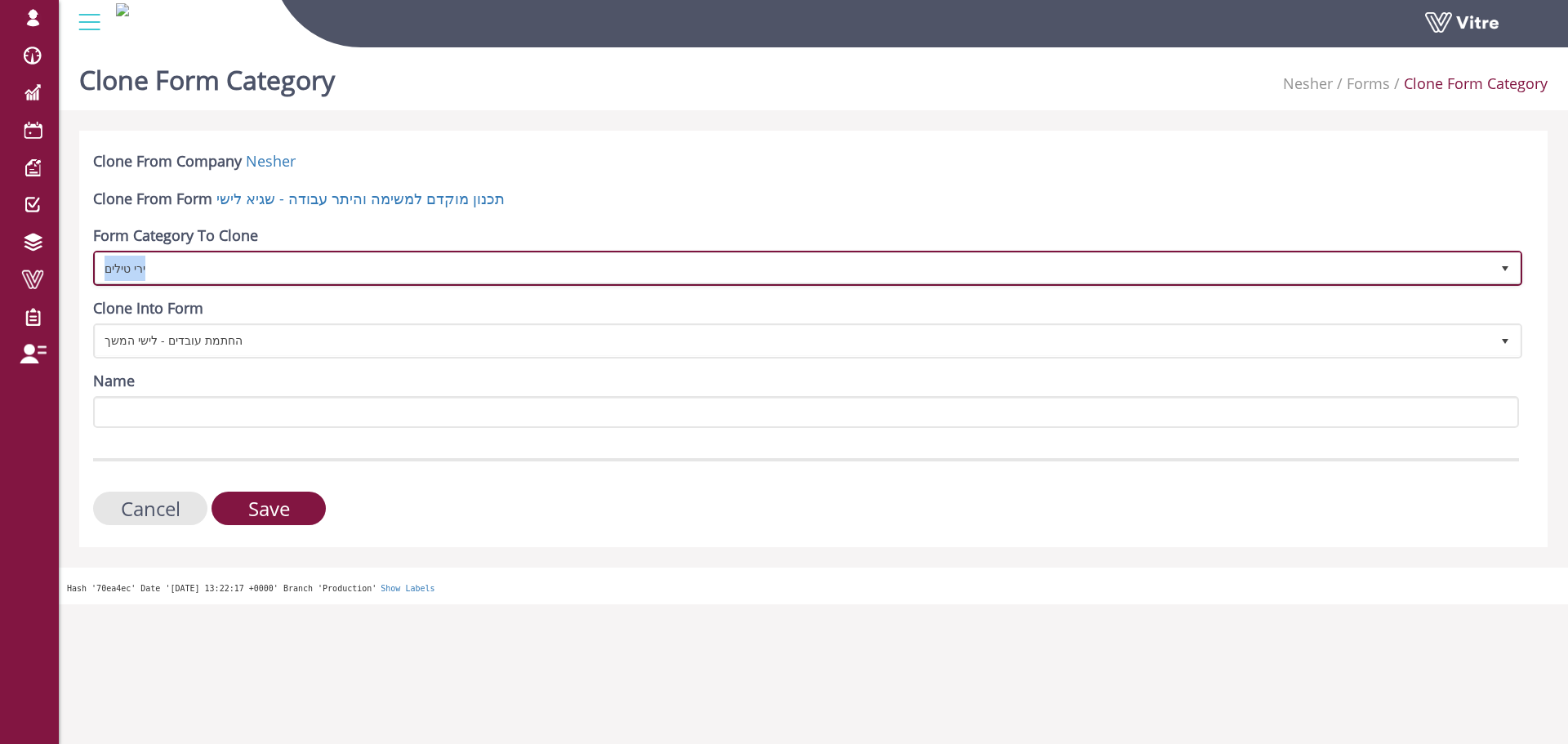
copy span "ירי טילים"
drag, startPoint x: 189, startPoint y: 270, endPoint x: 214, endPoint y: 417, distance: 149.1
click at [214, 417] on form "Clone From Company Nesher Clone From Form תכנון מוקדם למשימה והיתר עבודה - שגיא…" at bounding box center [806, 337] width 1426 height 374
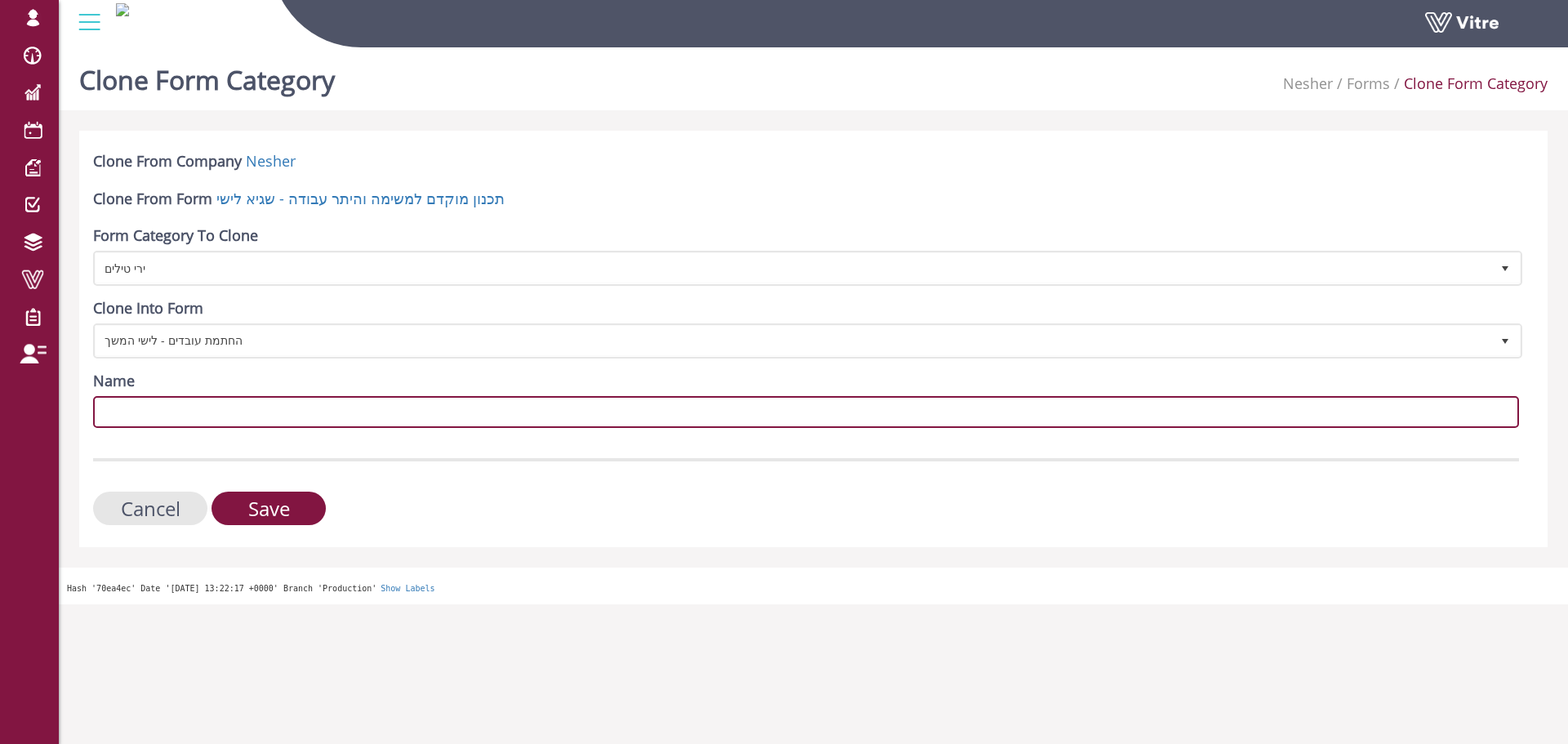
click at [214, 417] on input "Name" at bounding box center [806, 411] width 1426 height 32
paste input "ירי טילים"
type input "ירי טילים"
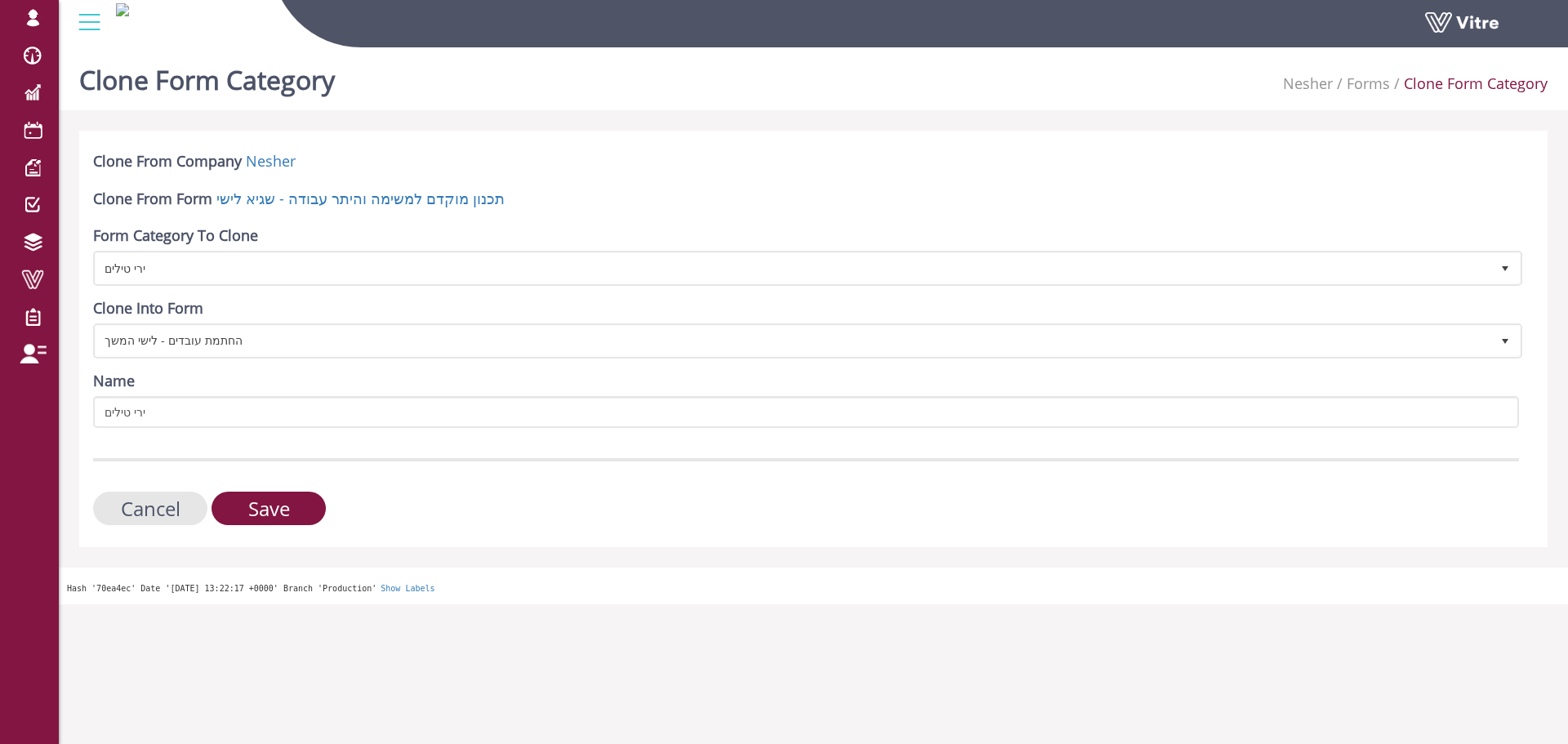
click at [374, 473] on form "Clone From Company Nesher Clone From Form תכנון מוקדם למשימה והיתר עבודה - שגיא…" at bounding box center [806, 337] width 1426 height 374
click at [268, 504] on input "Save" at bounding box center [268, 508] width 114 height 33
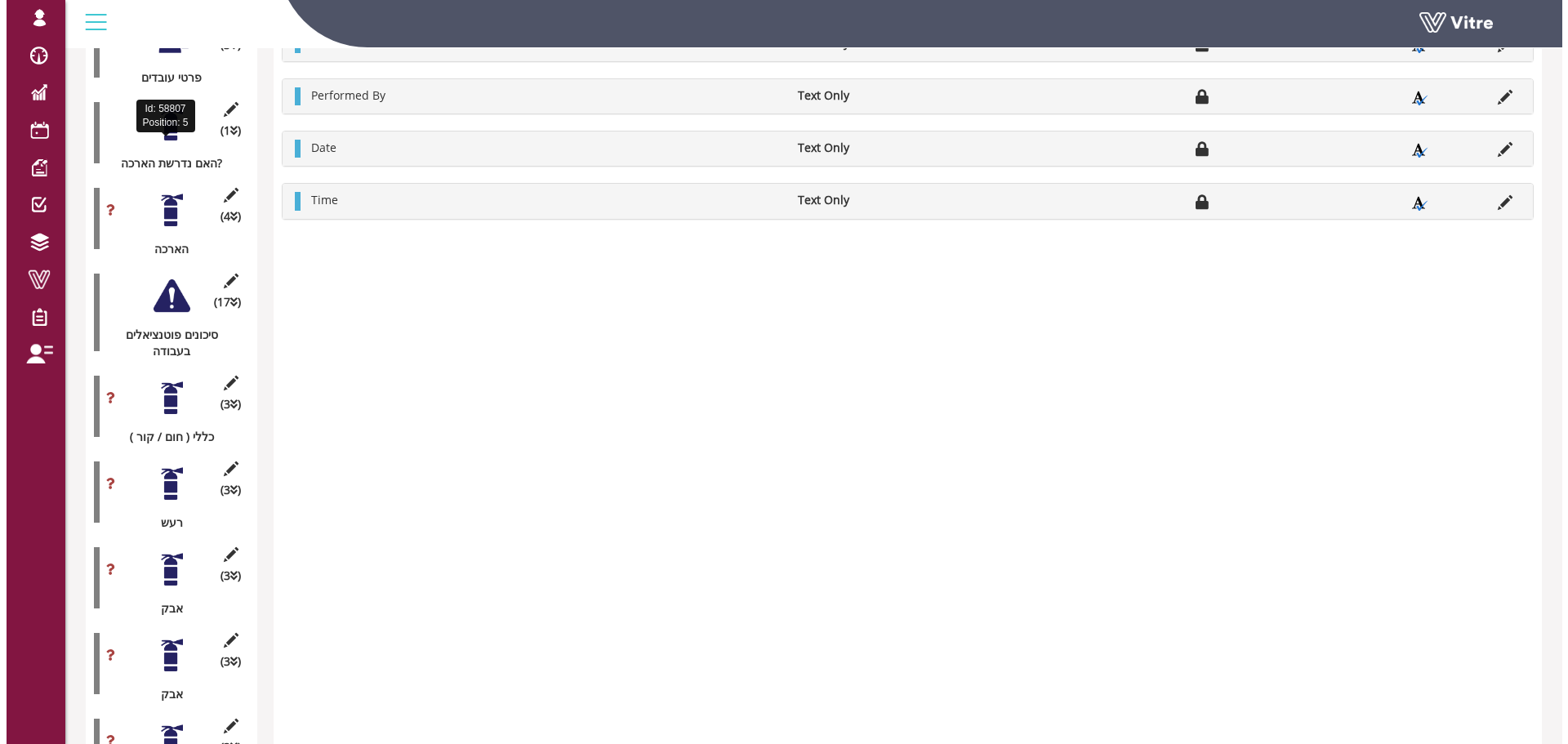
scroll to position [326, 0]
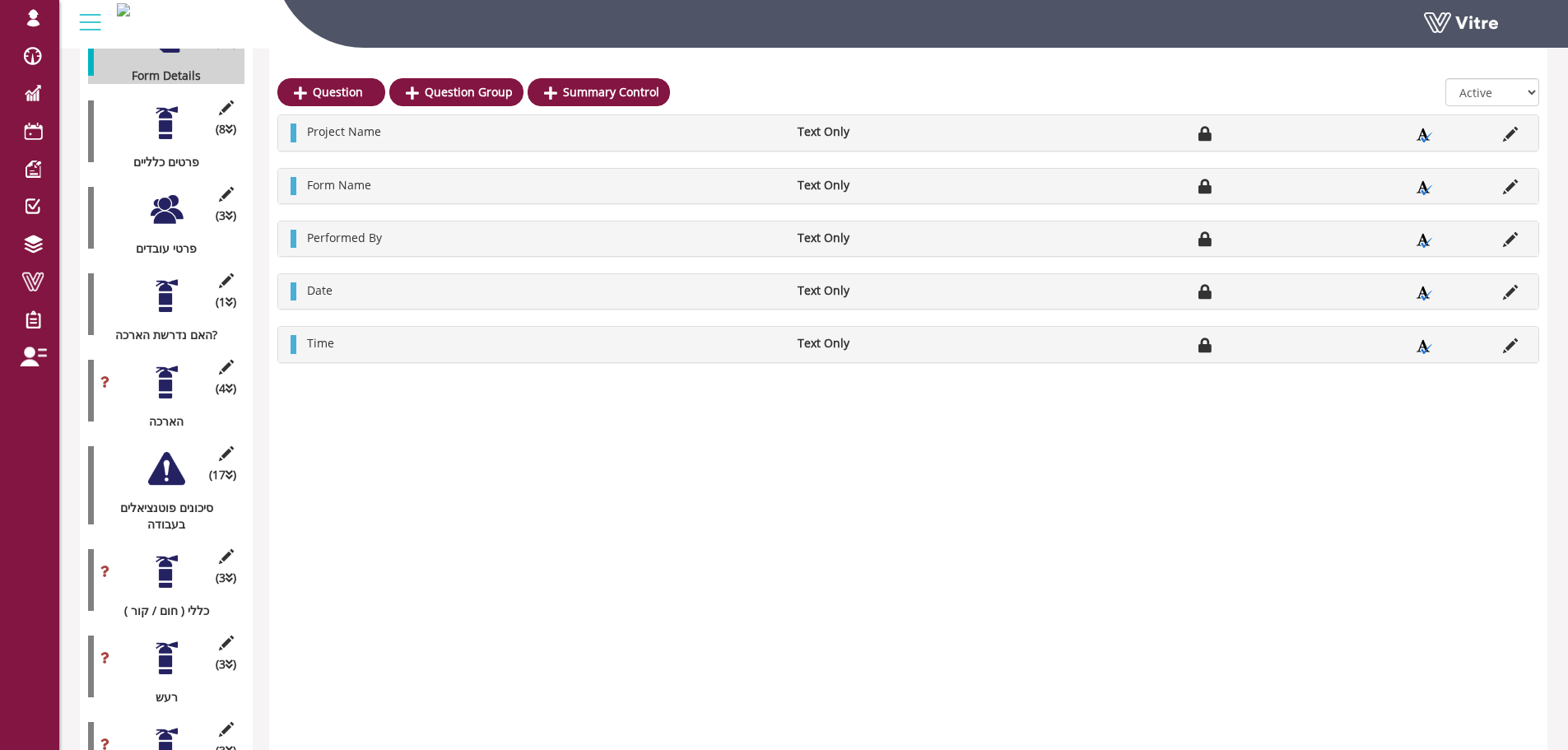
click at [156, 281] on div at bounding box center [167, 295] width 37 height 37
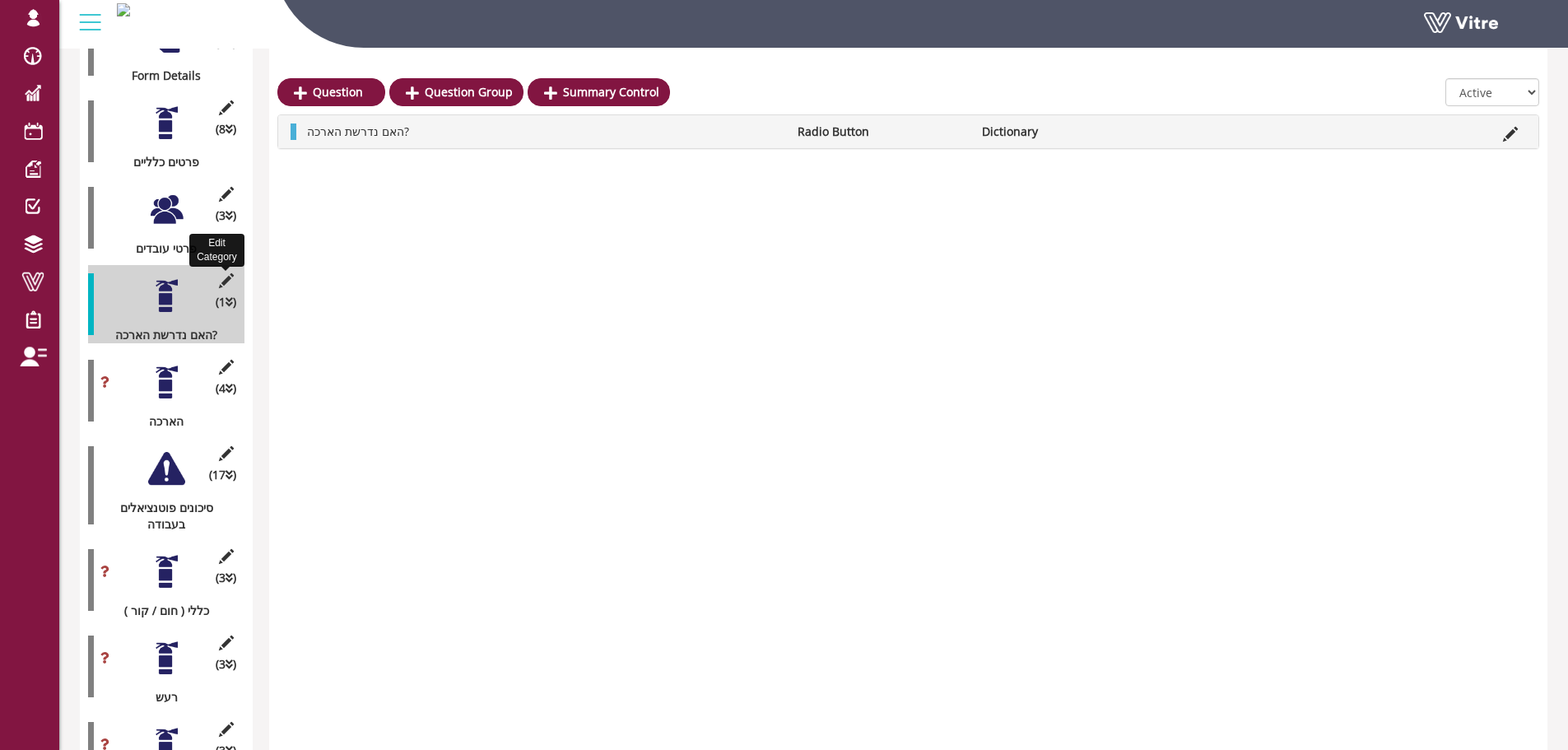
click at [220, 273] on icon at bounding box center [226, 281] width 20 height 15
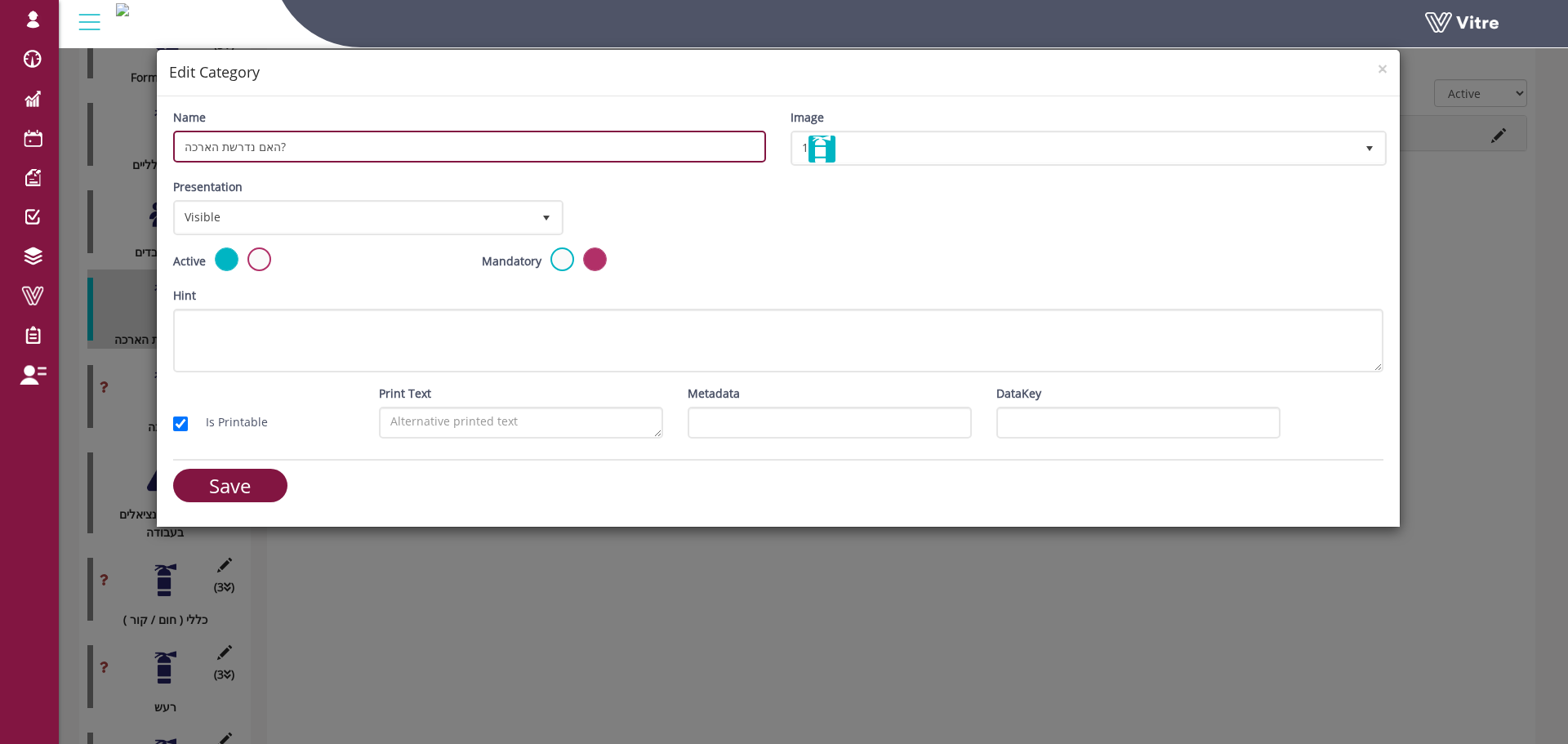
click at [378, 136] on input "האם נדרשת הארכה?" at bounding box center [469, 146] width 593 height 32
type input "v"
click at [338, 131] on input "האם הסתיימה העבודה" at bounding box center [469, 146] width 593 height 32
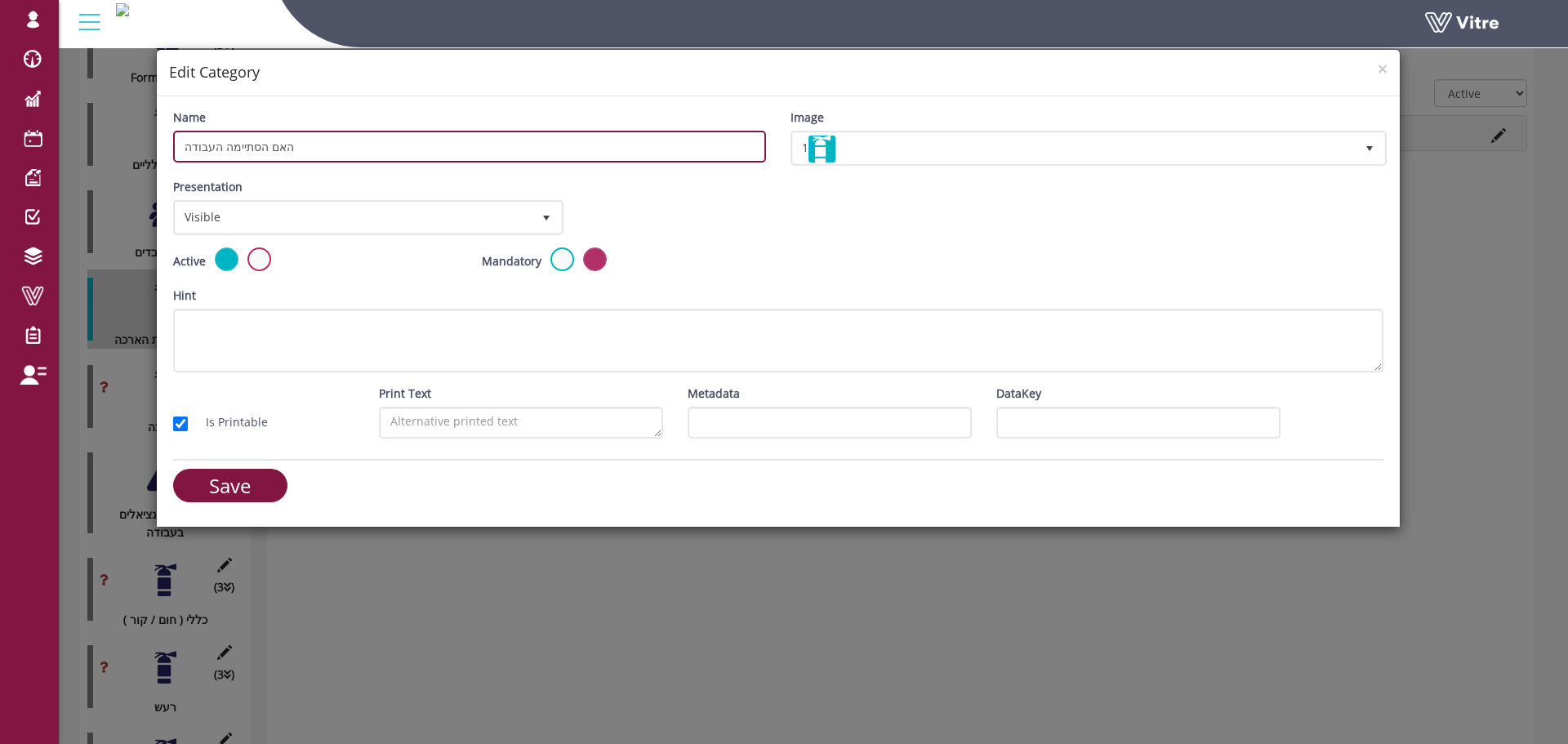
click at [338, 131] on input "האם הסתיימה העבודה" at bounding box center [469, 146] width 593 height 32
click at [314, 142] on input "האם הסתיימה העבודה" at bounding box center [469, 146] width 593 height 32
click at [285, 148] on input "האם הסתיימה העבודה" at bounding box center [469, 146] width 593 height 32
type input "האם הסתיימה העבודה?"
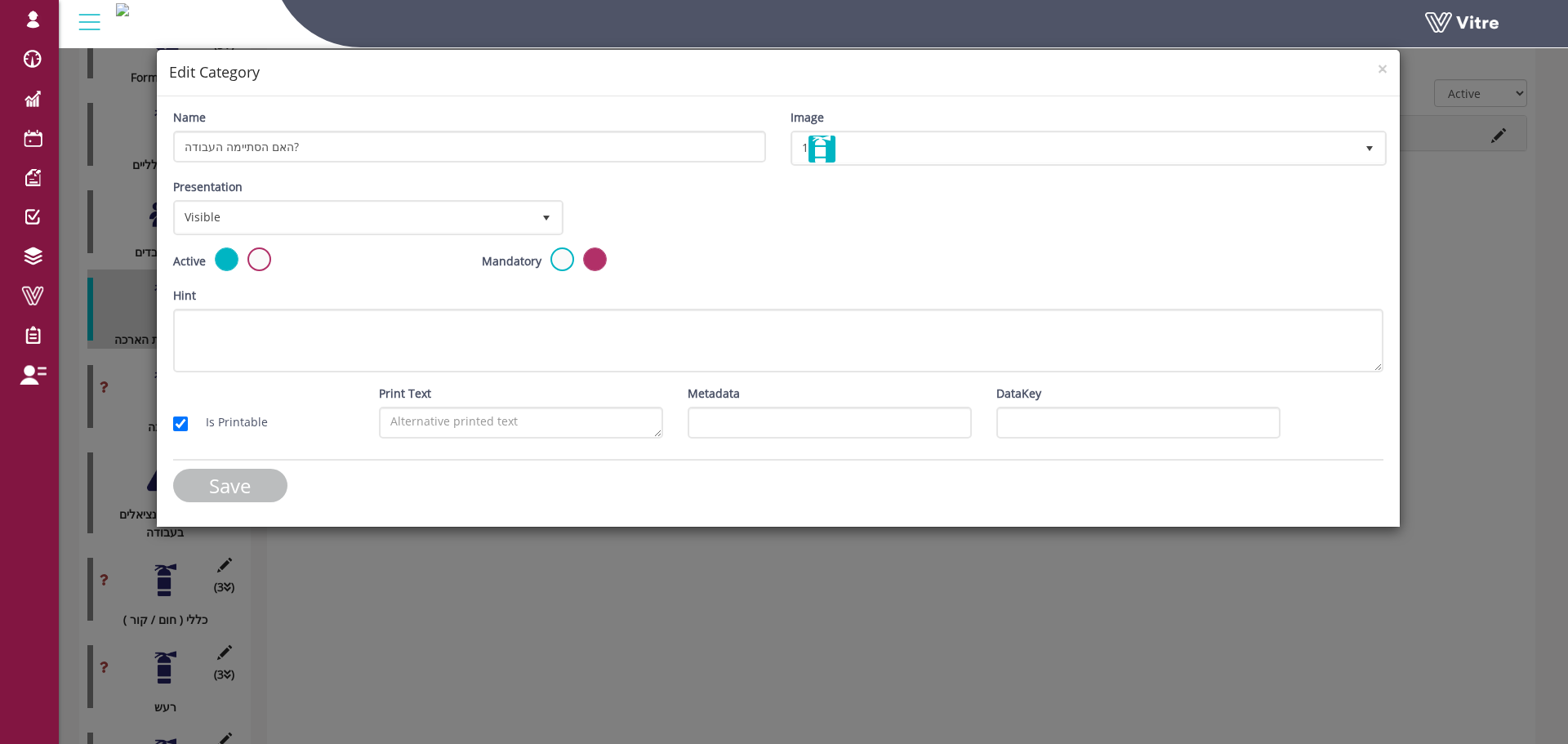
click at [268, 489] on input "Save" at bounding box center [230, 485] width 114 height 33
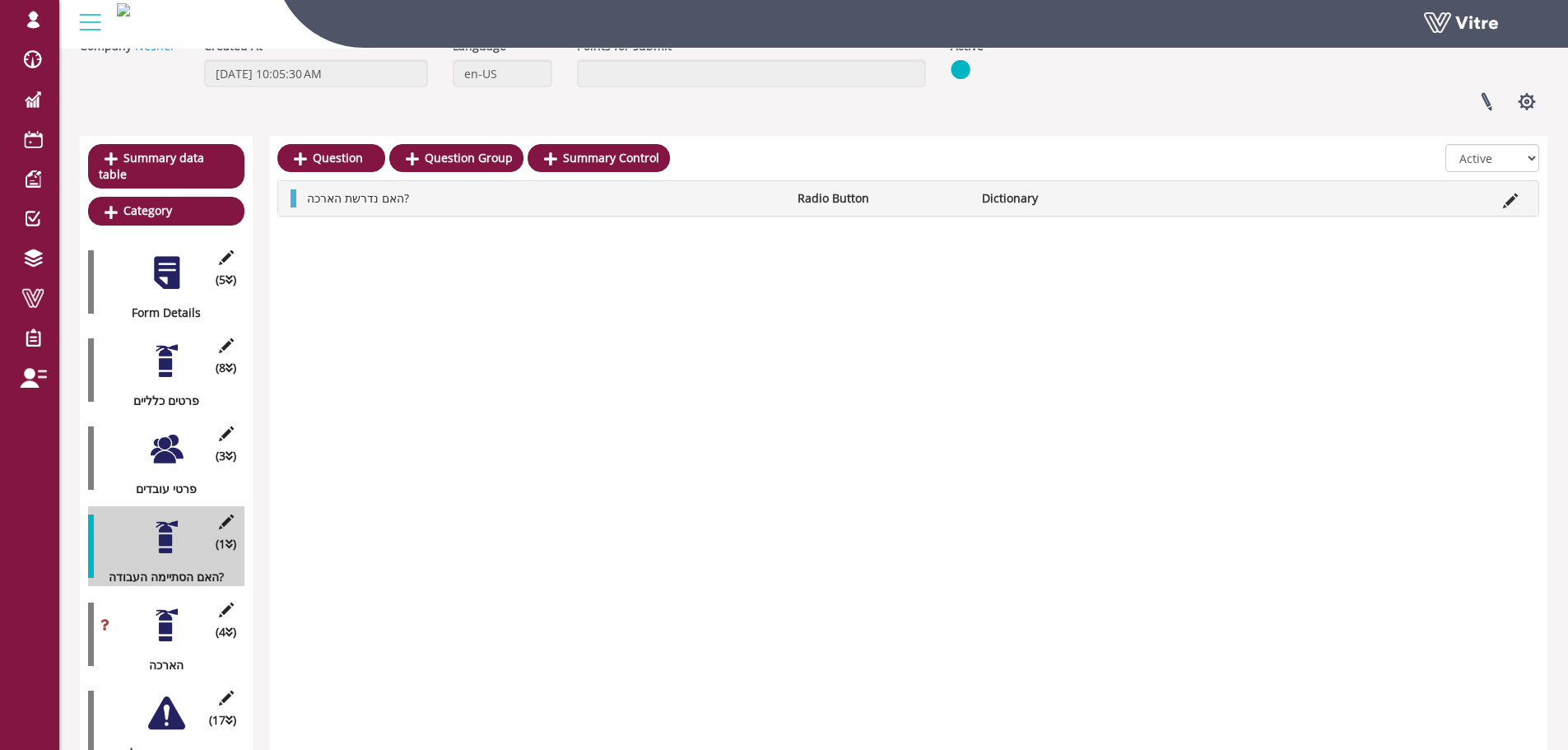
scroll to position [123, 0]
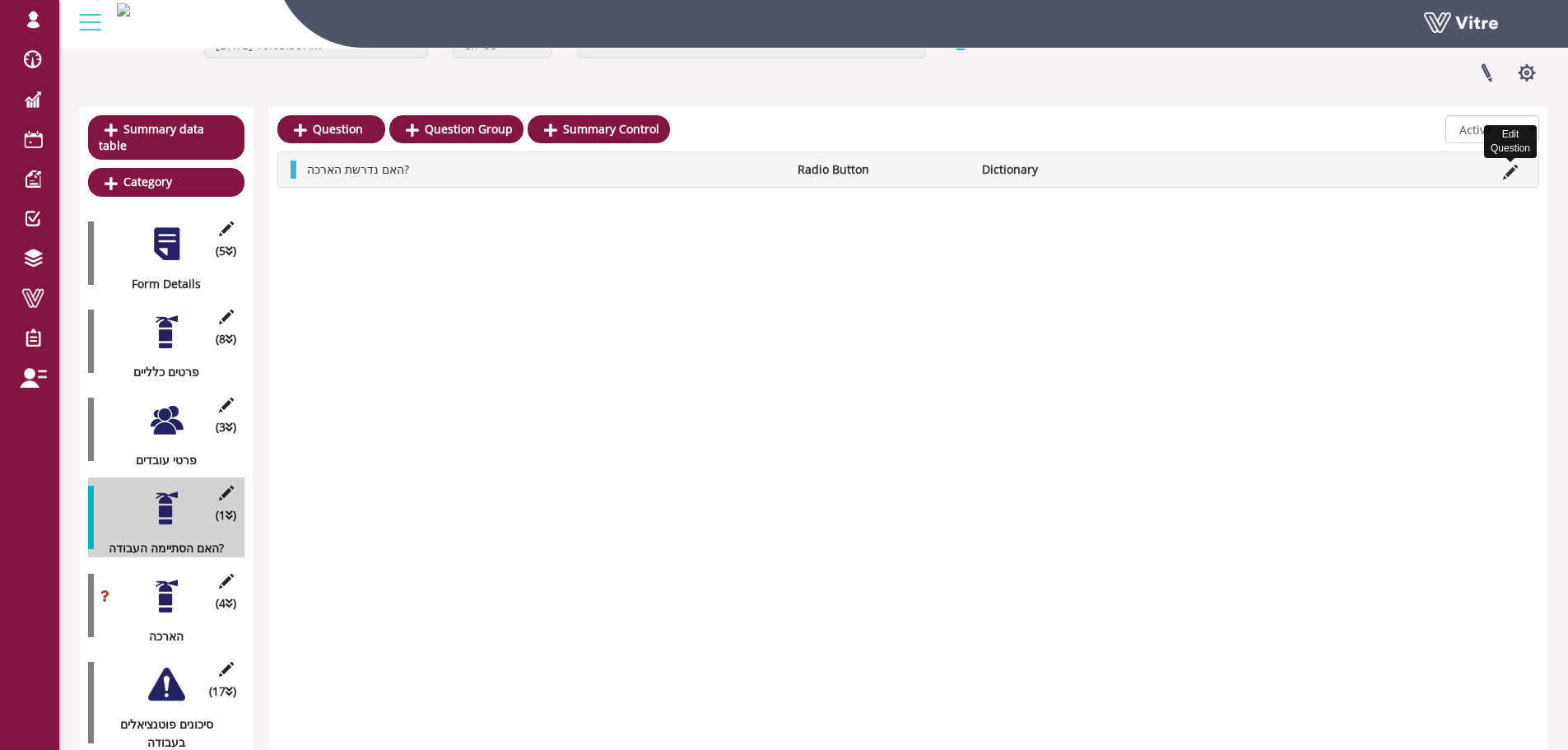
click at [1510, 171] on icon at bounding box center [1511, 172] width 15 height 15
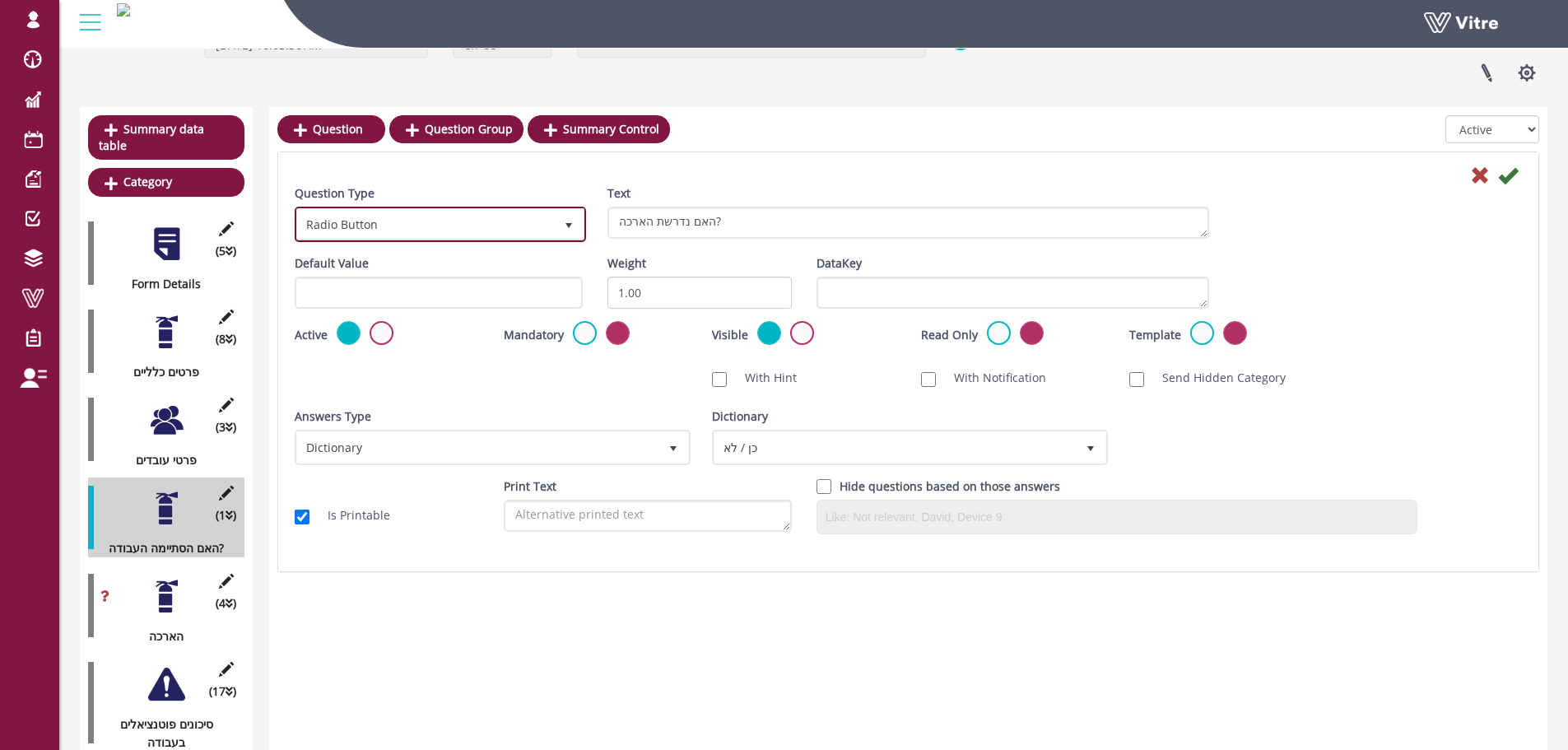
click at [454, 226] on span "Radio Button" at bounding box center [425, 224] width 257 height 30
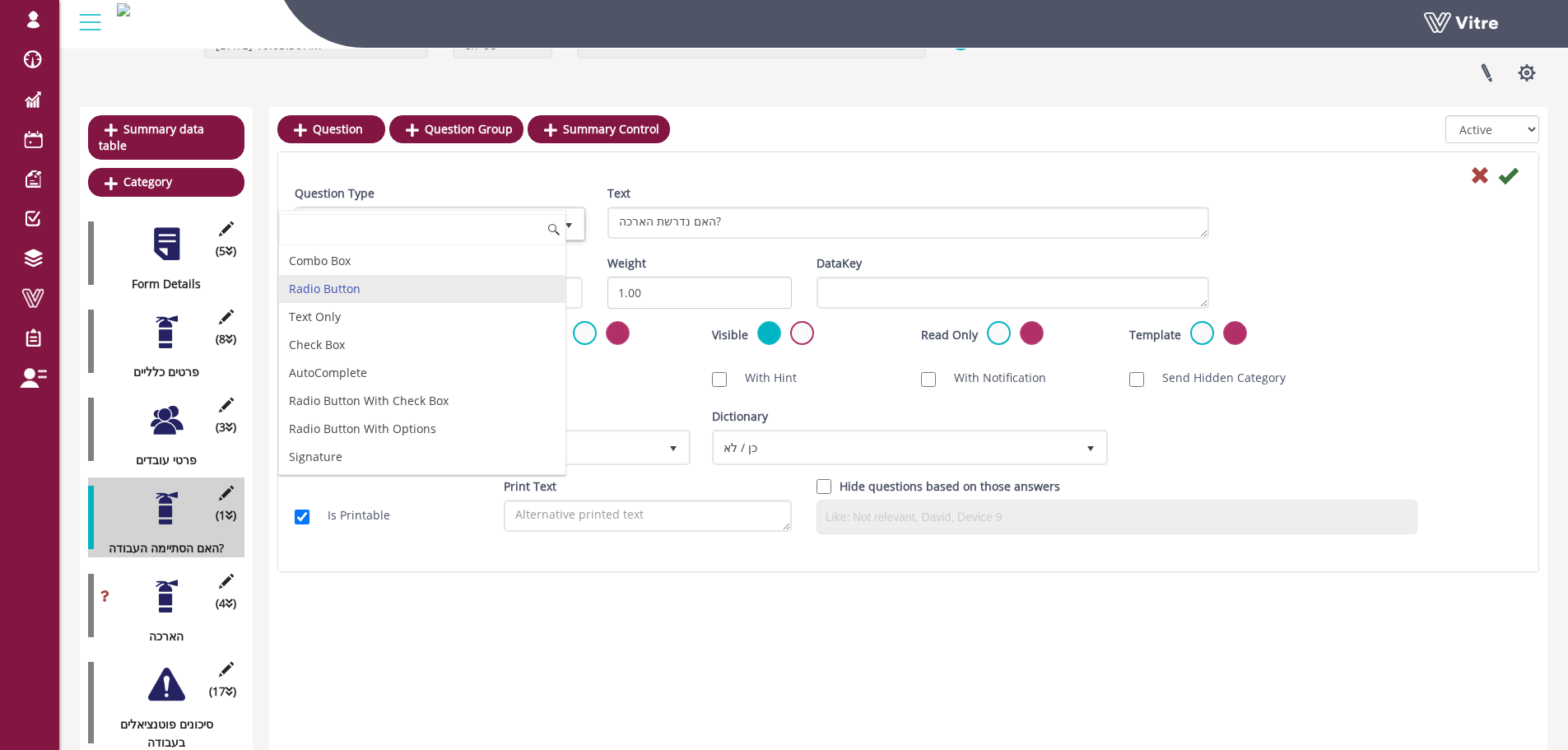
click at [1418, 243] on div "Question Type Radio Button 3 Text האם נדרשת הארכה?" at bounding box center [909, 219] width 1252 height 70
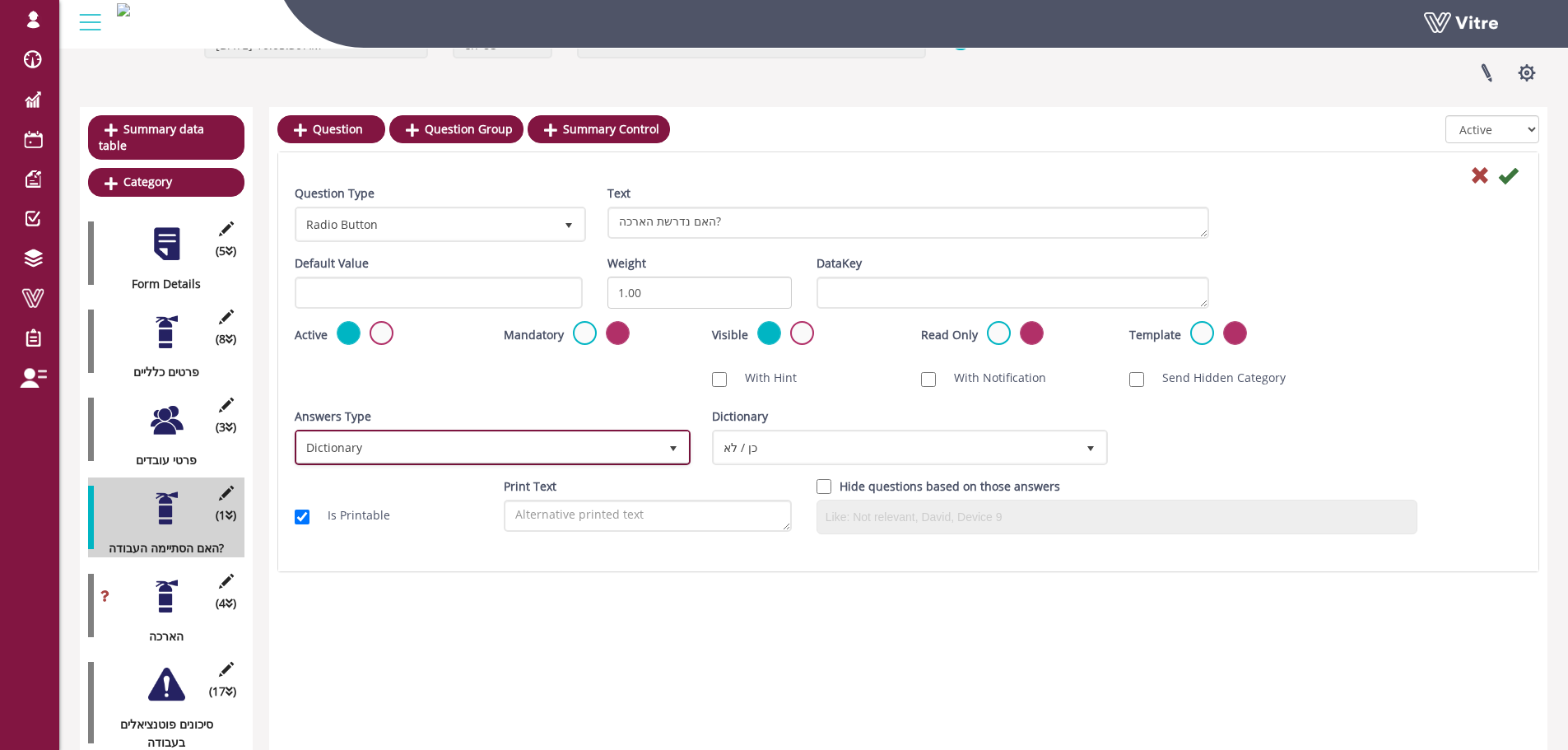
click at [575, 456] on span "Dictionary" at bounding box center [478, 447] width 361 height 30
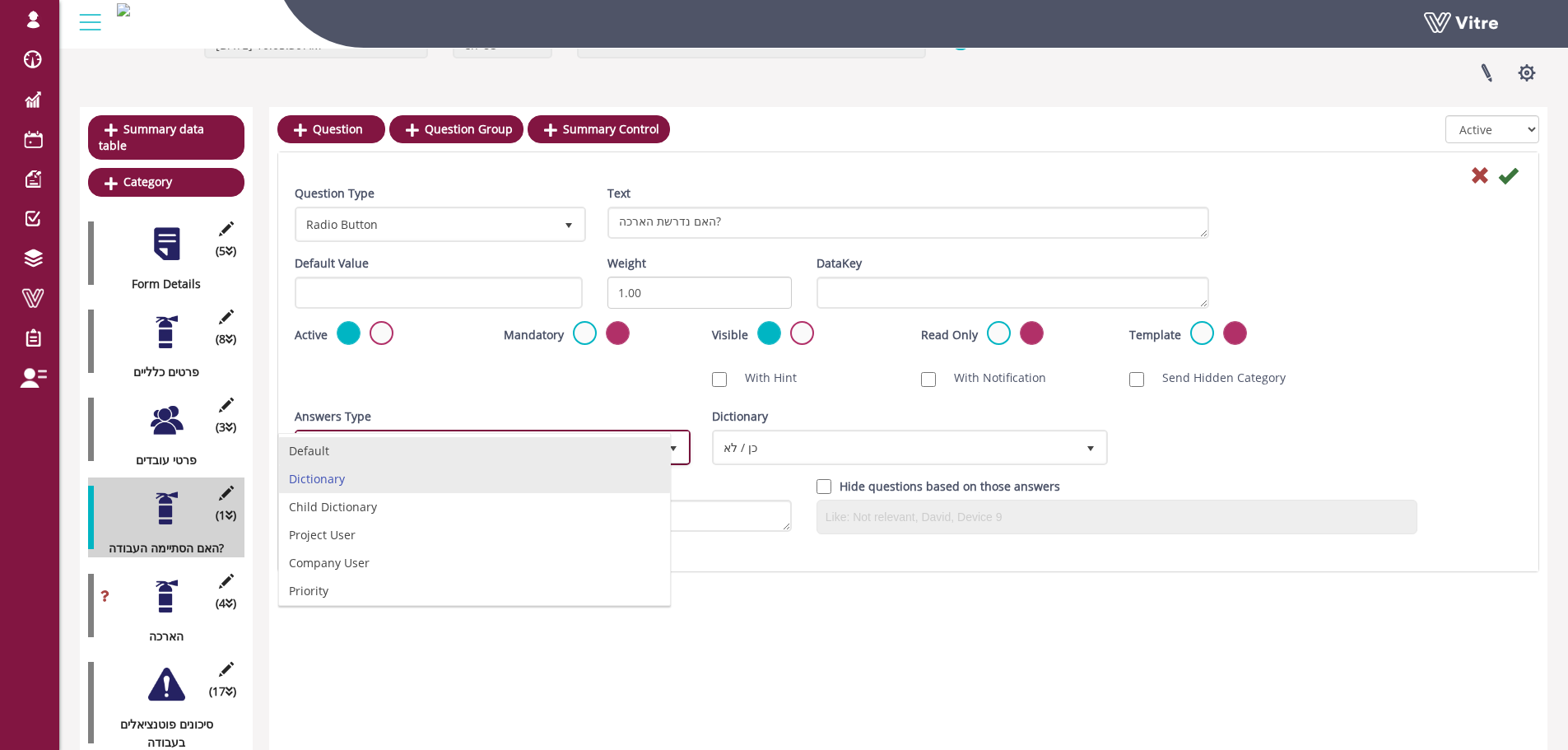
click at [550, 447] on li "Default" at bounding box center [474, 451] width 391 height 28
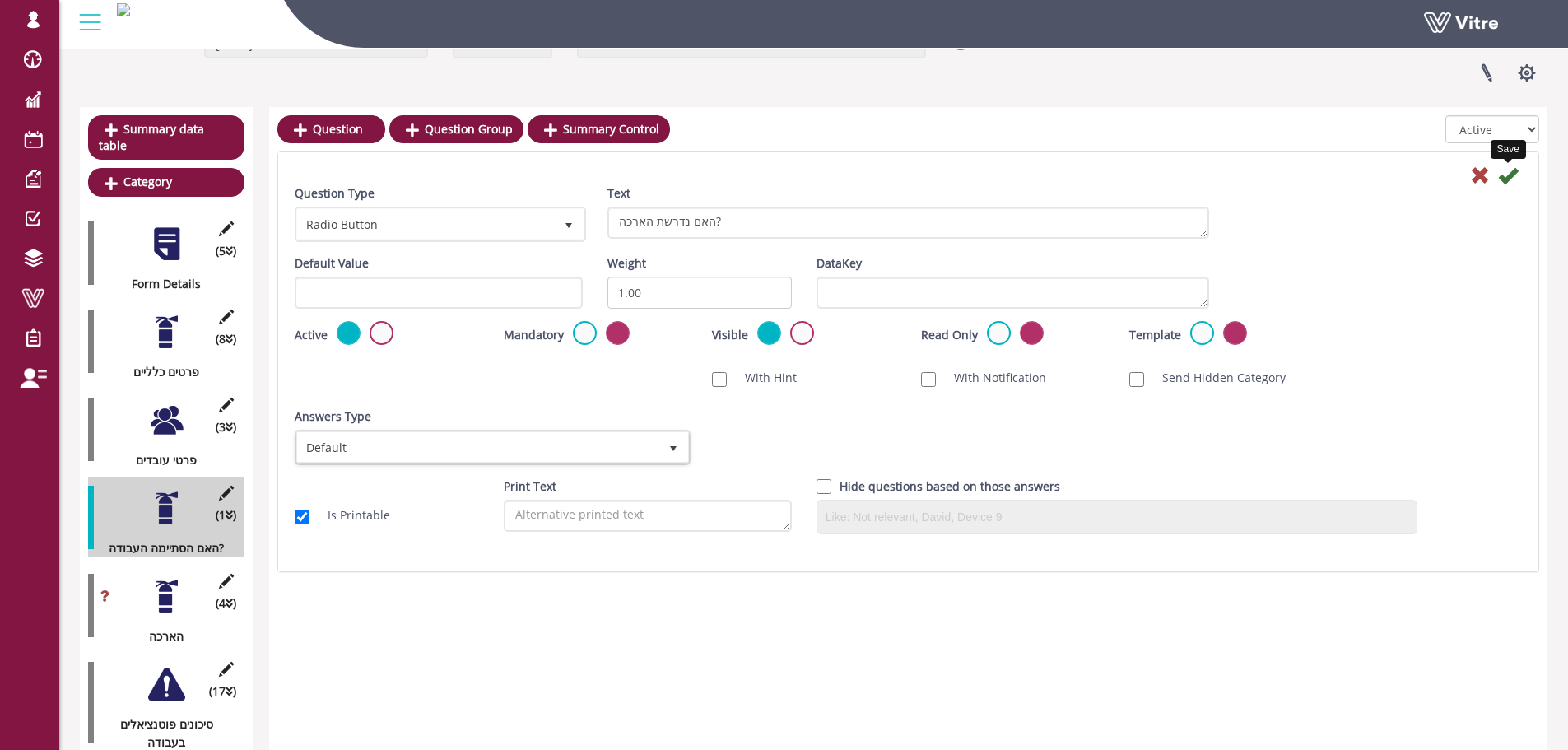
click at [1514, 173] on icon at bounding box center [1507, 175] width 19 height 19
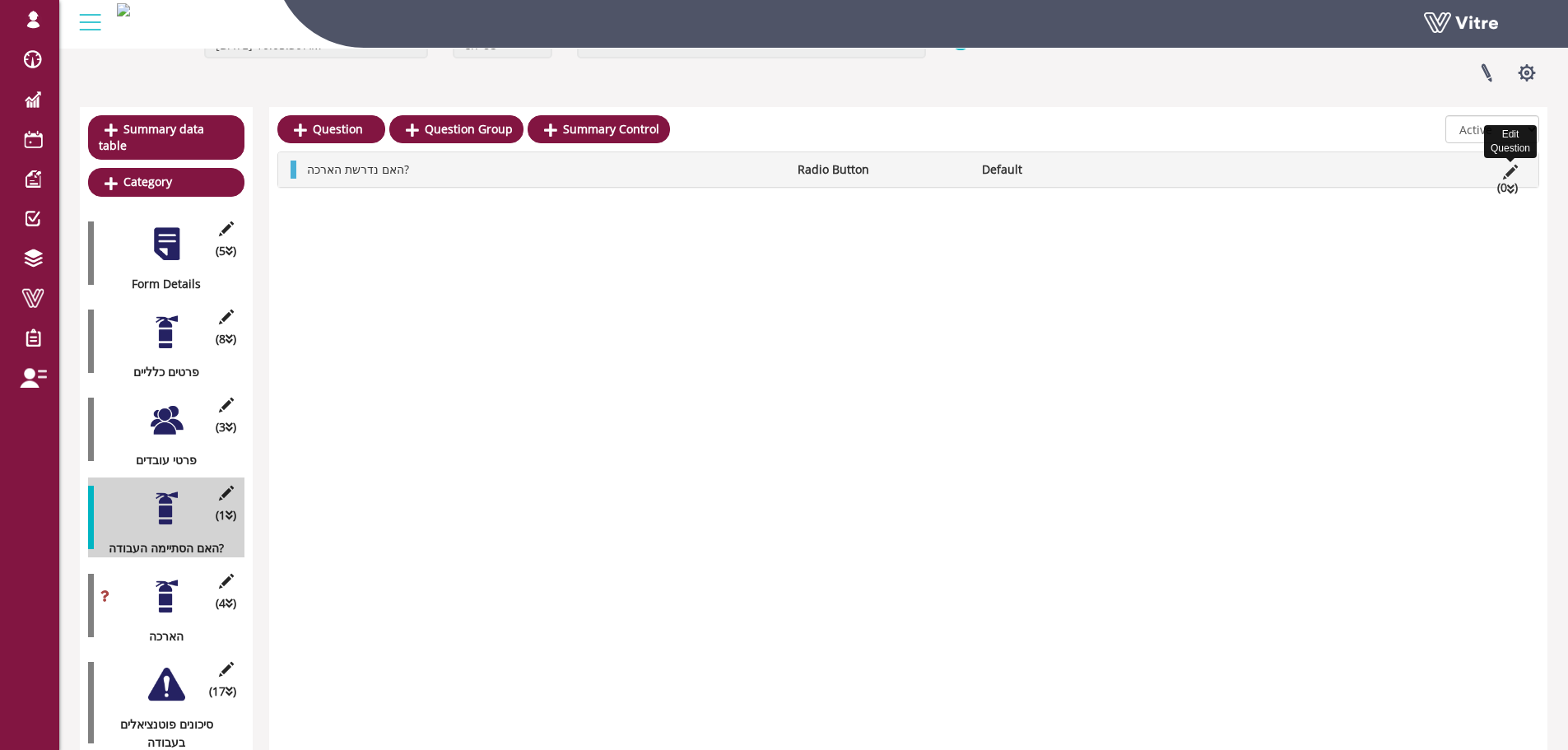
click at [1516, 173] on icon at bounding box center [1511, 172] width 15 height 15
click at [1507, 188] on icon at bounding box center [1511, 189] width 7 height 11
click at [375, 219] on link "Answer" at bounding box center [353, 209] width 107 height 28
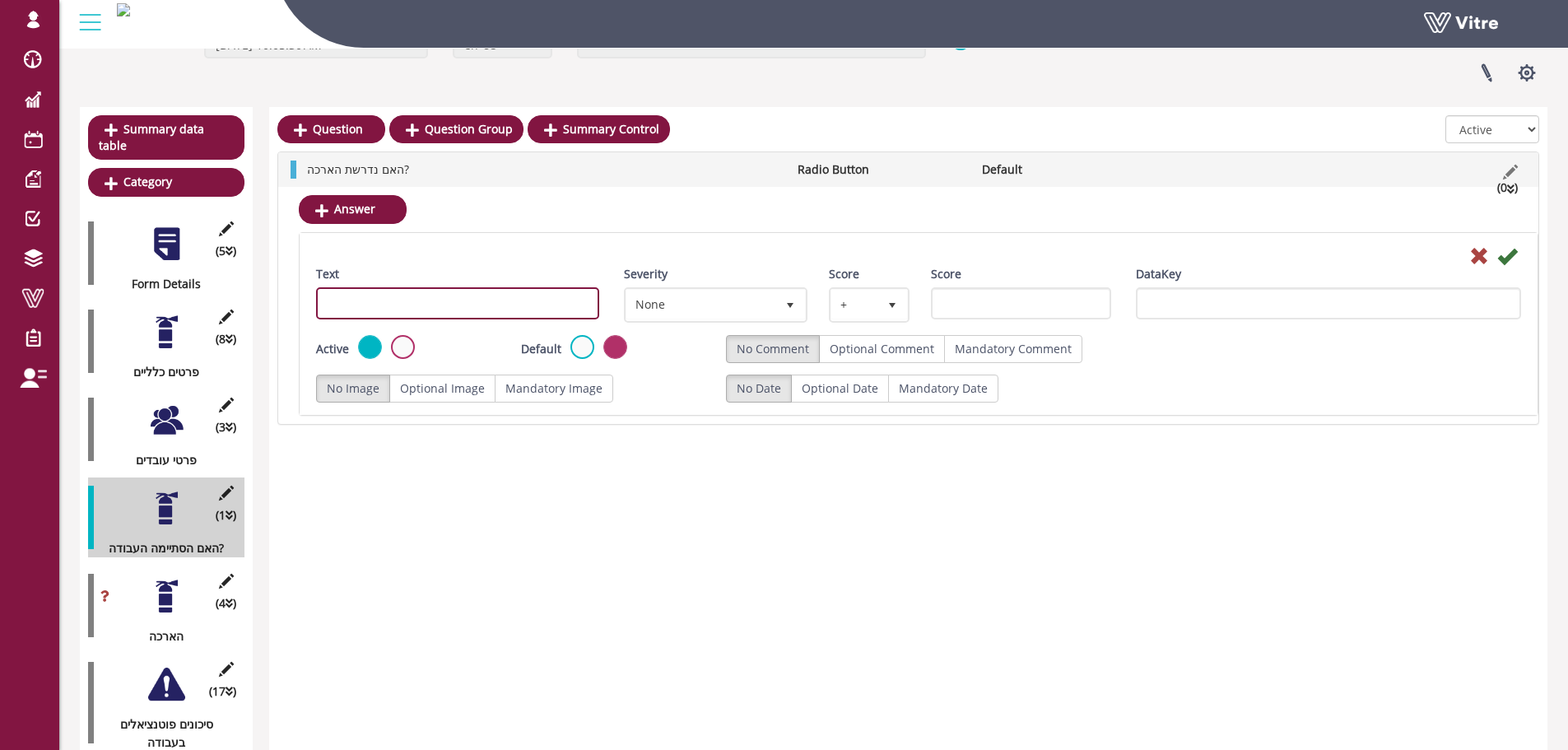
click at [488, 308] on input "Text" at bounding box center [458, 303] width 283 height 32
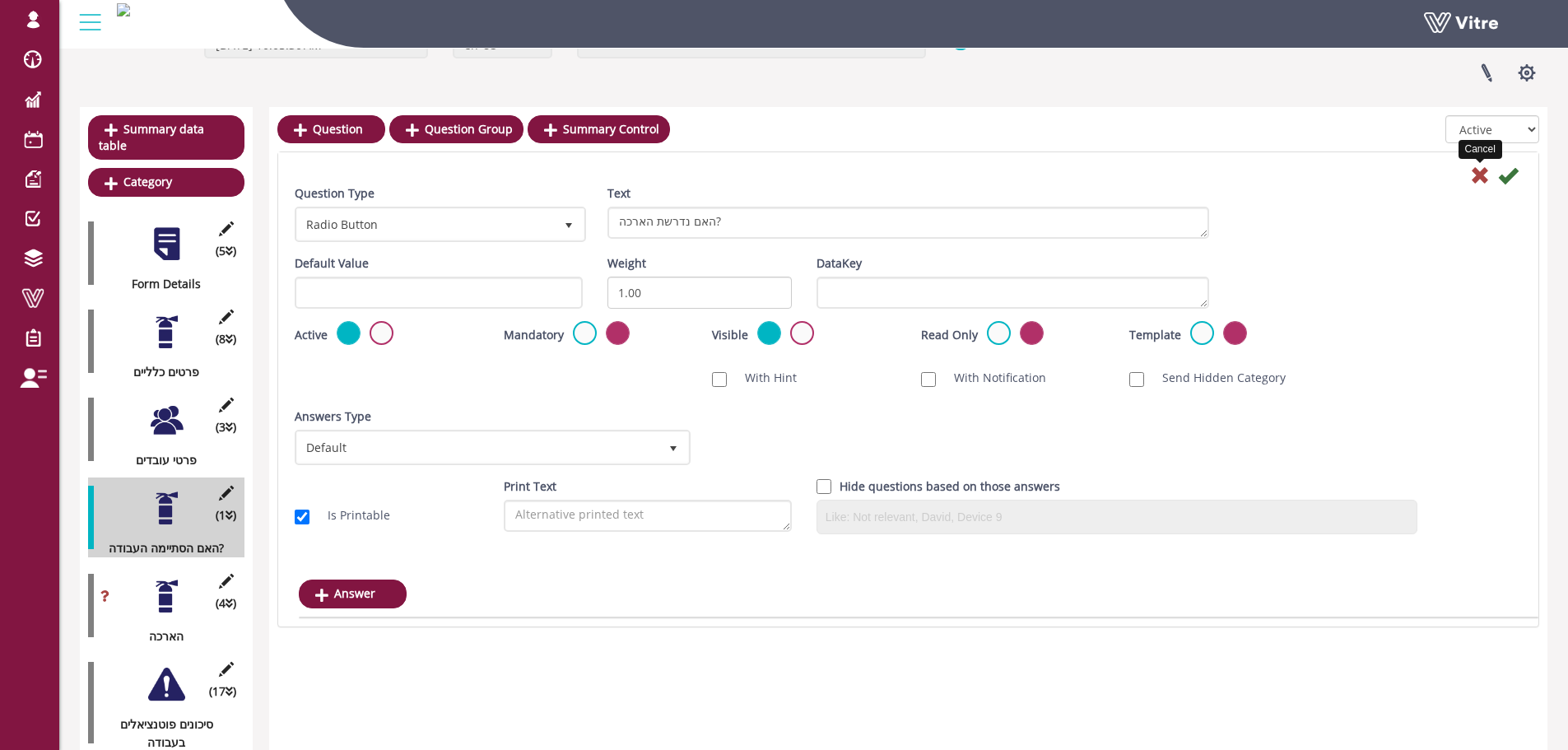
click at [1474, 181] on icon at bounding box center [1479, 175] width 19 height 19
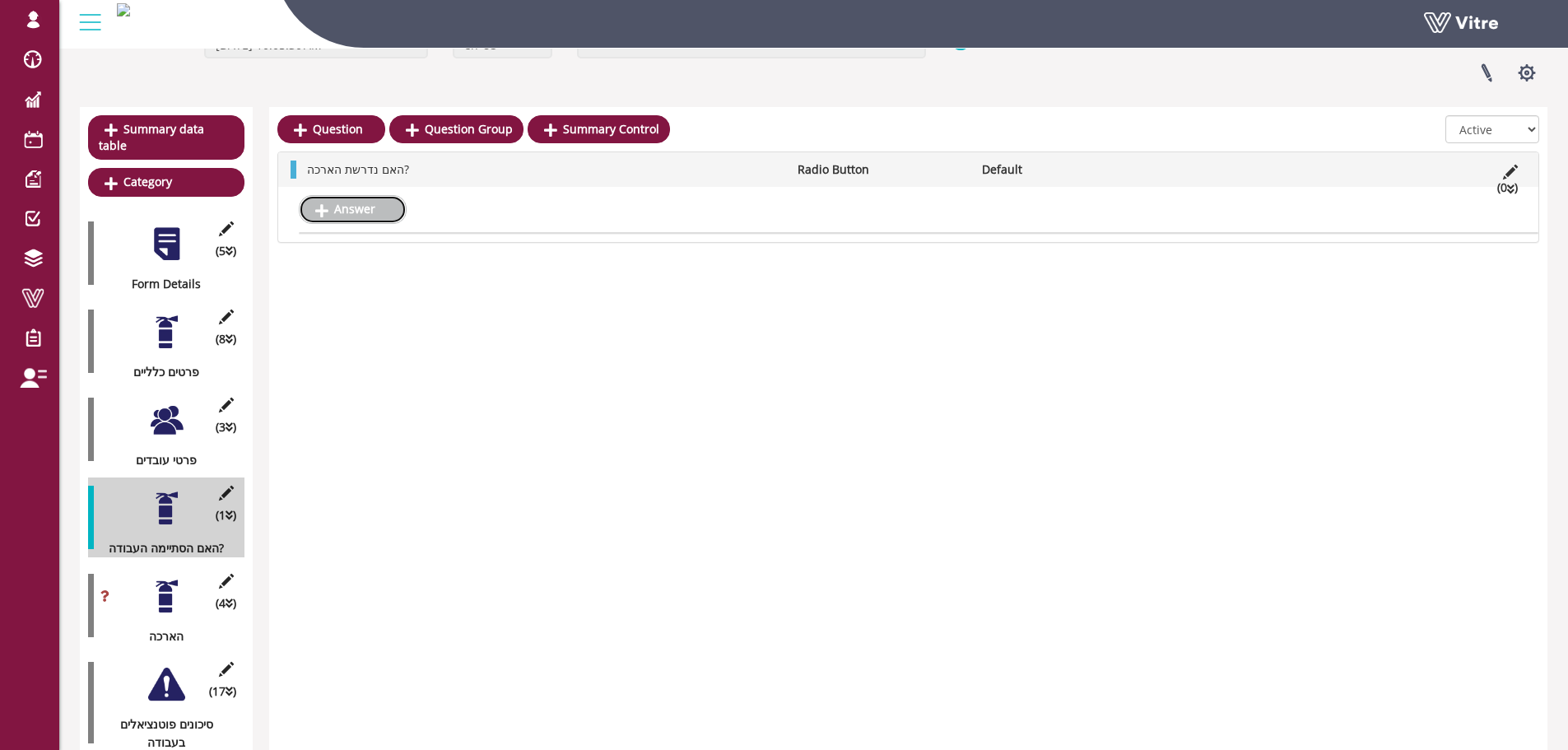
click at [326, 203] on icon at bounding box center [321, 210] width 13 height 15
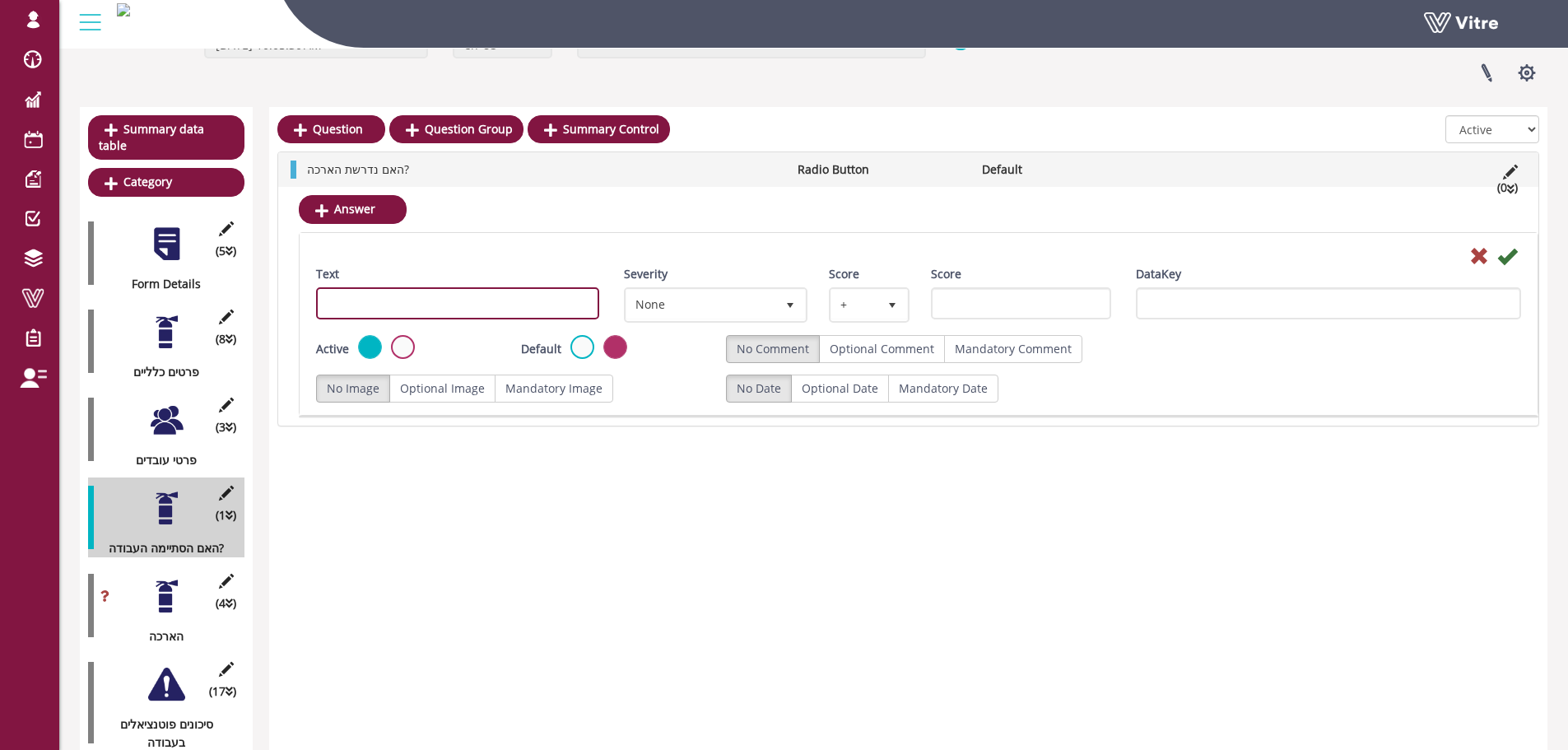
click at [492, 299] on input "Text" at bounding box center [458, 303] width 283 height 32
type input "כן"
click at [1506, 250] on icon at bounding box center [1506, 256] width 19 height 19
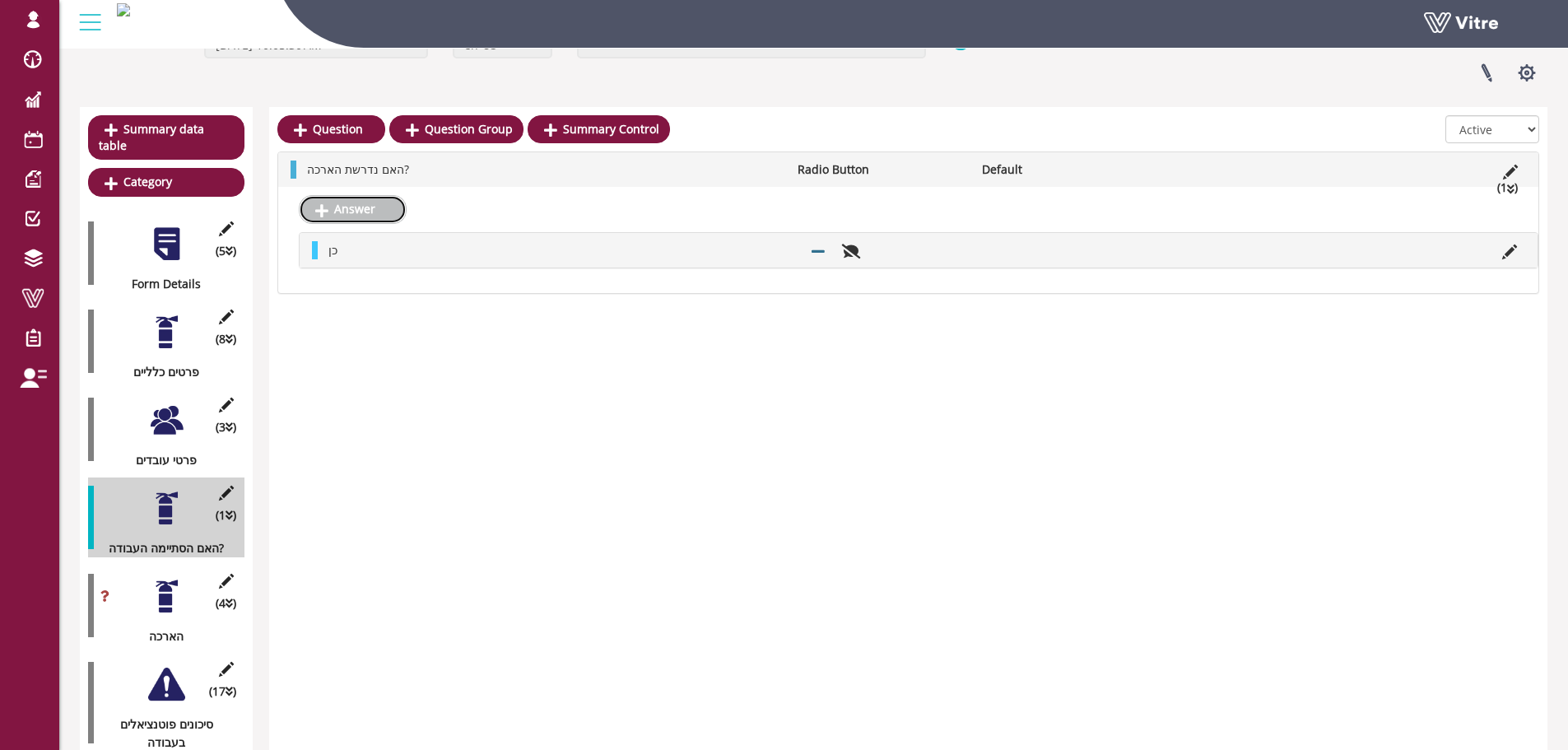
click at [367, 211] on link "Answer" at bounding box center [353, 209] width 107 height 28
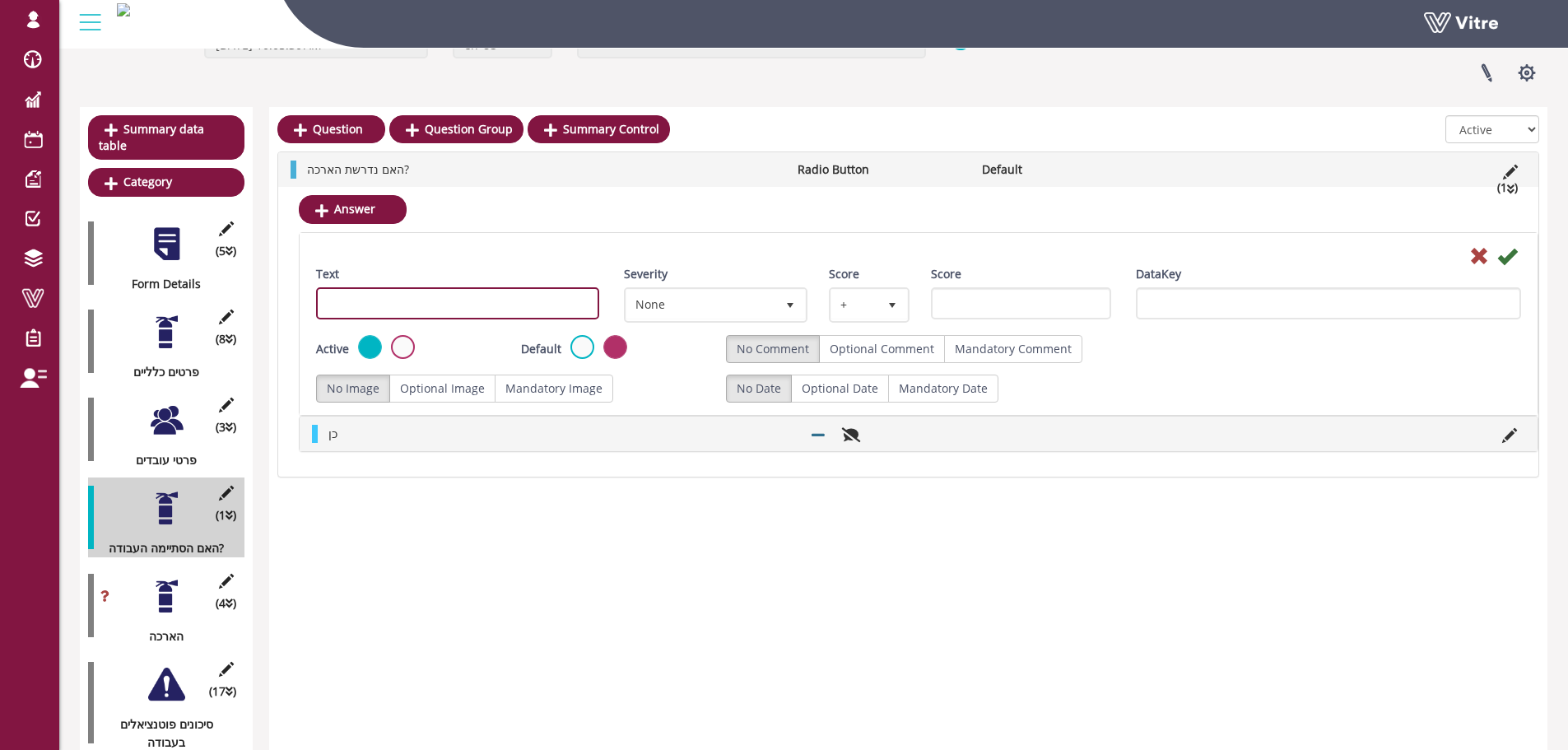
drag, startPoint x: 431, startPoint y: 306, endPoint x: 442, endPoint y: 316, distance: 14.9
click at [431, 306] on input "Text" at bounding box center [458, 303] width 283 height 32
type input "לא"
click at [1504, 256] on icon at bounding box center [1506, 256] width 19 height 19
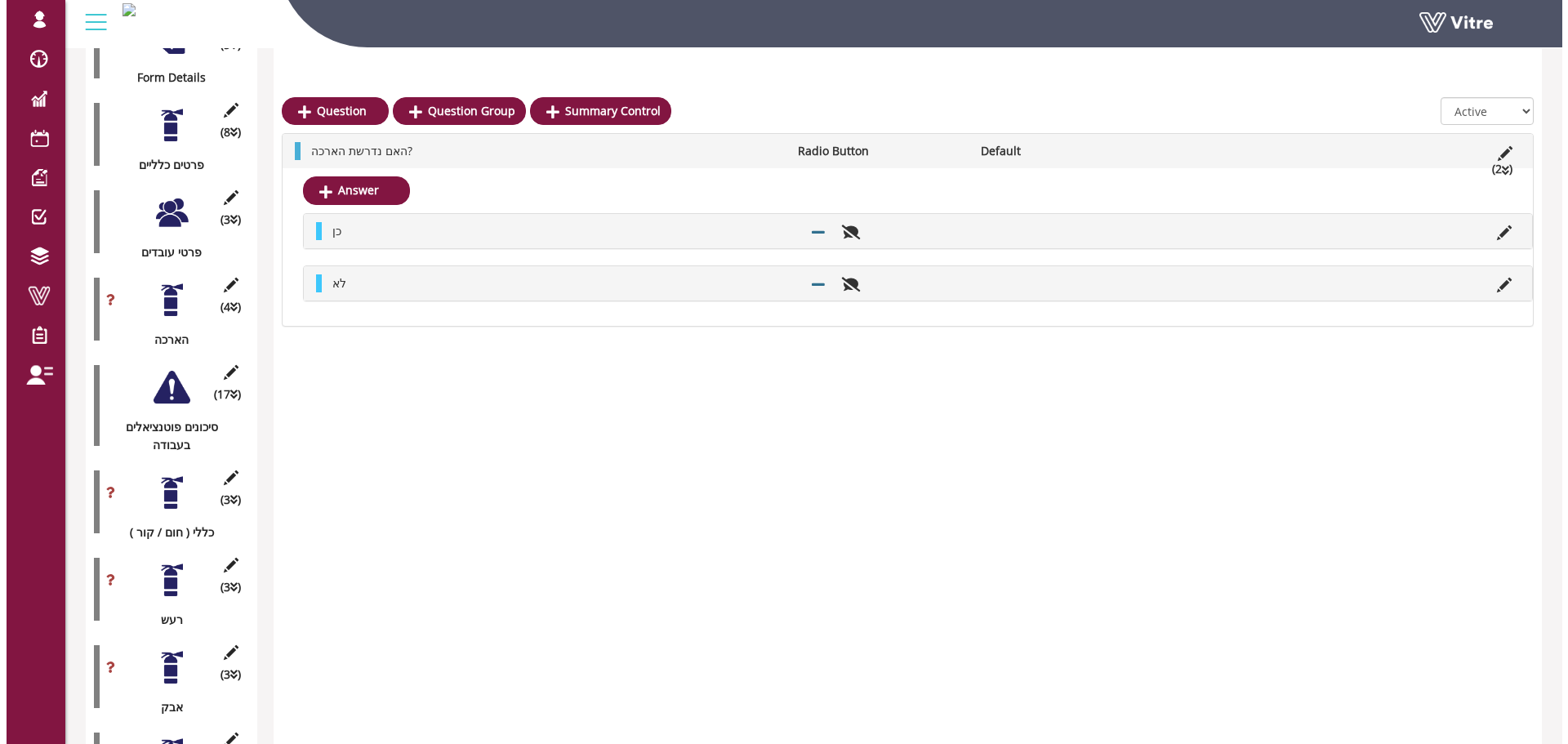
scroll to position [408, 0]
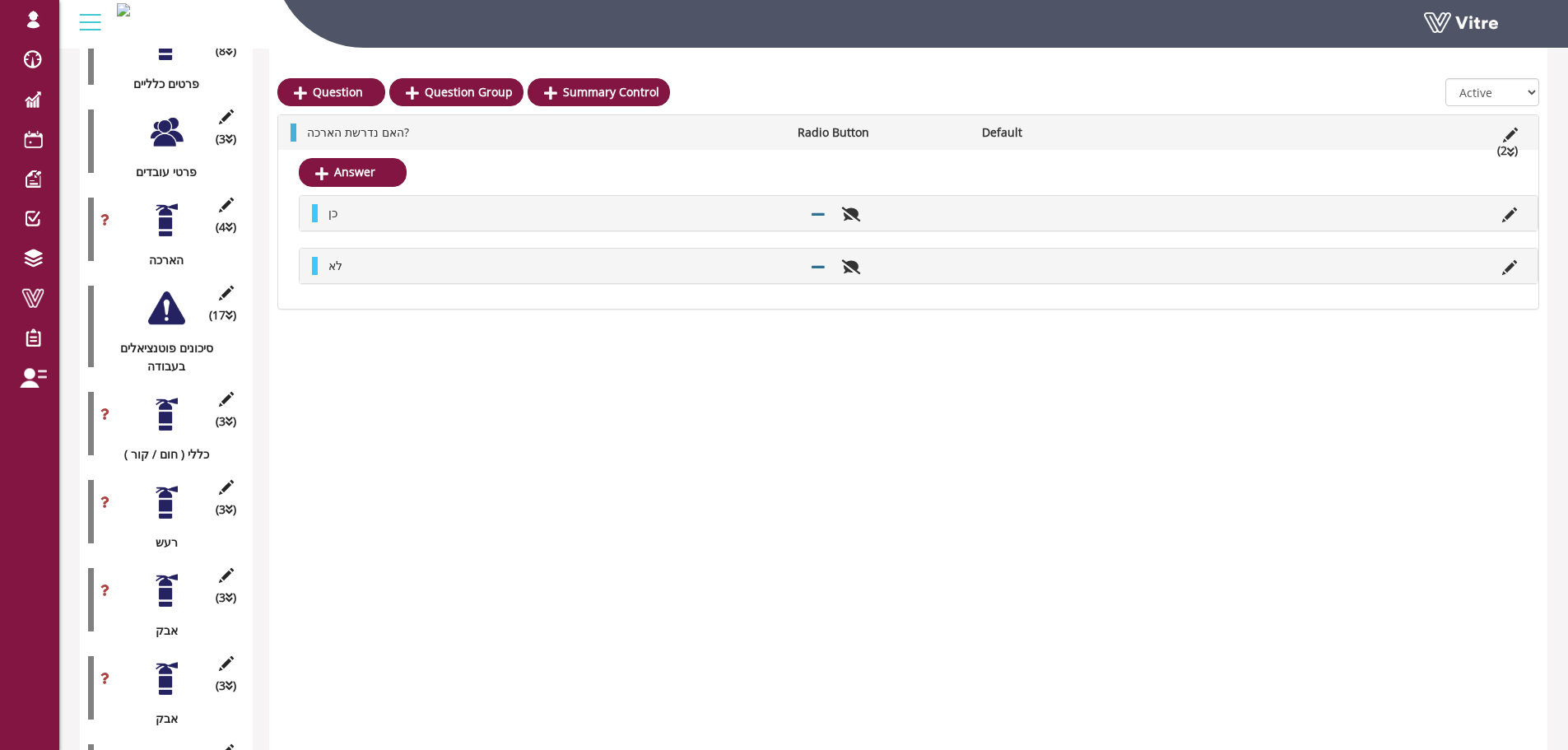
click at [181, 222] on div "(4 ) הארכה" at bounding box center [166, 229] width 157 height 80
click at [167, 216] on div at bounding box center [167, 220] width 37 height 37
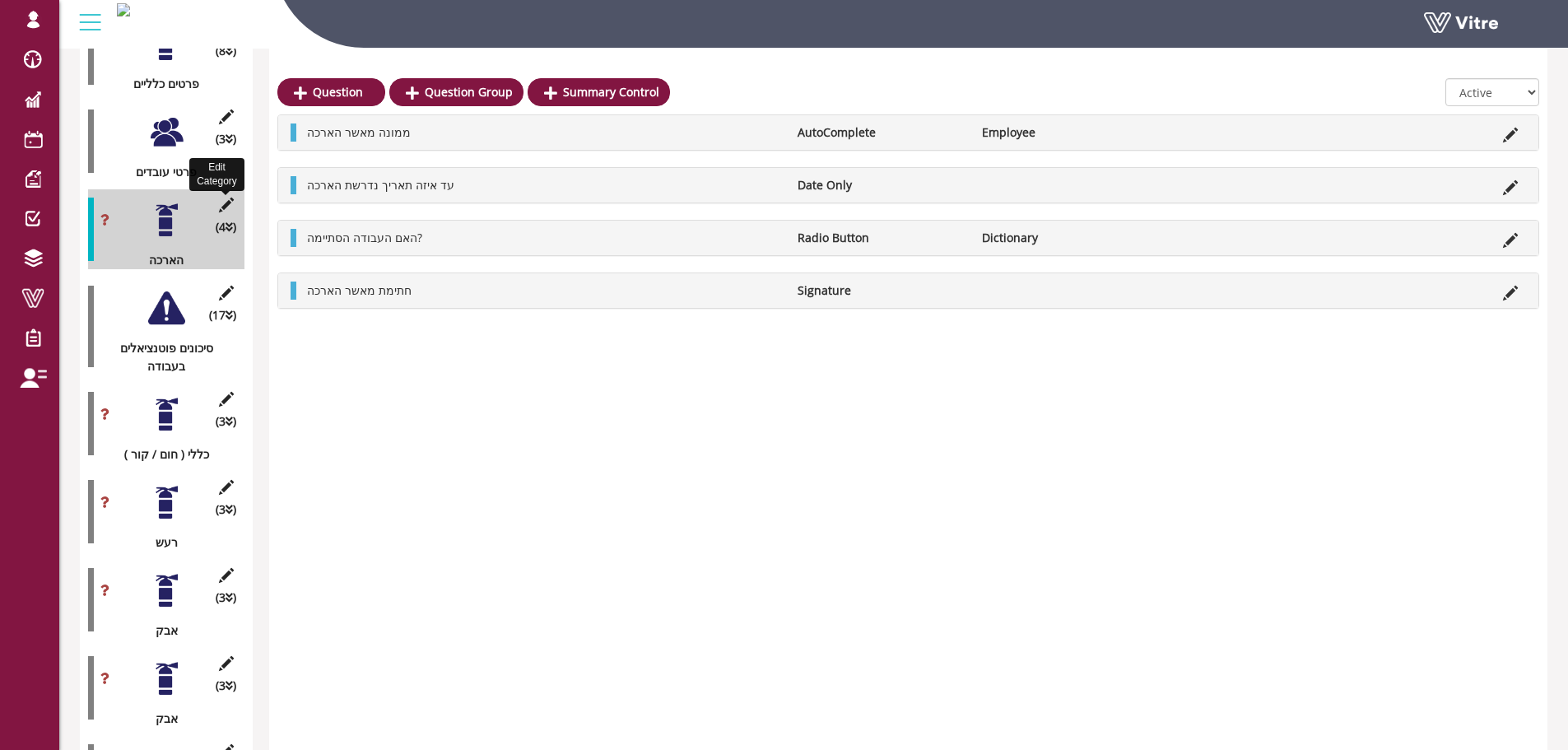
click at [232, 197] on icon at bounding box center [226, 205] width 20 height 15
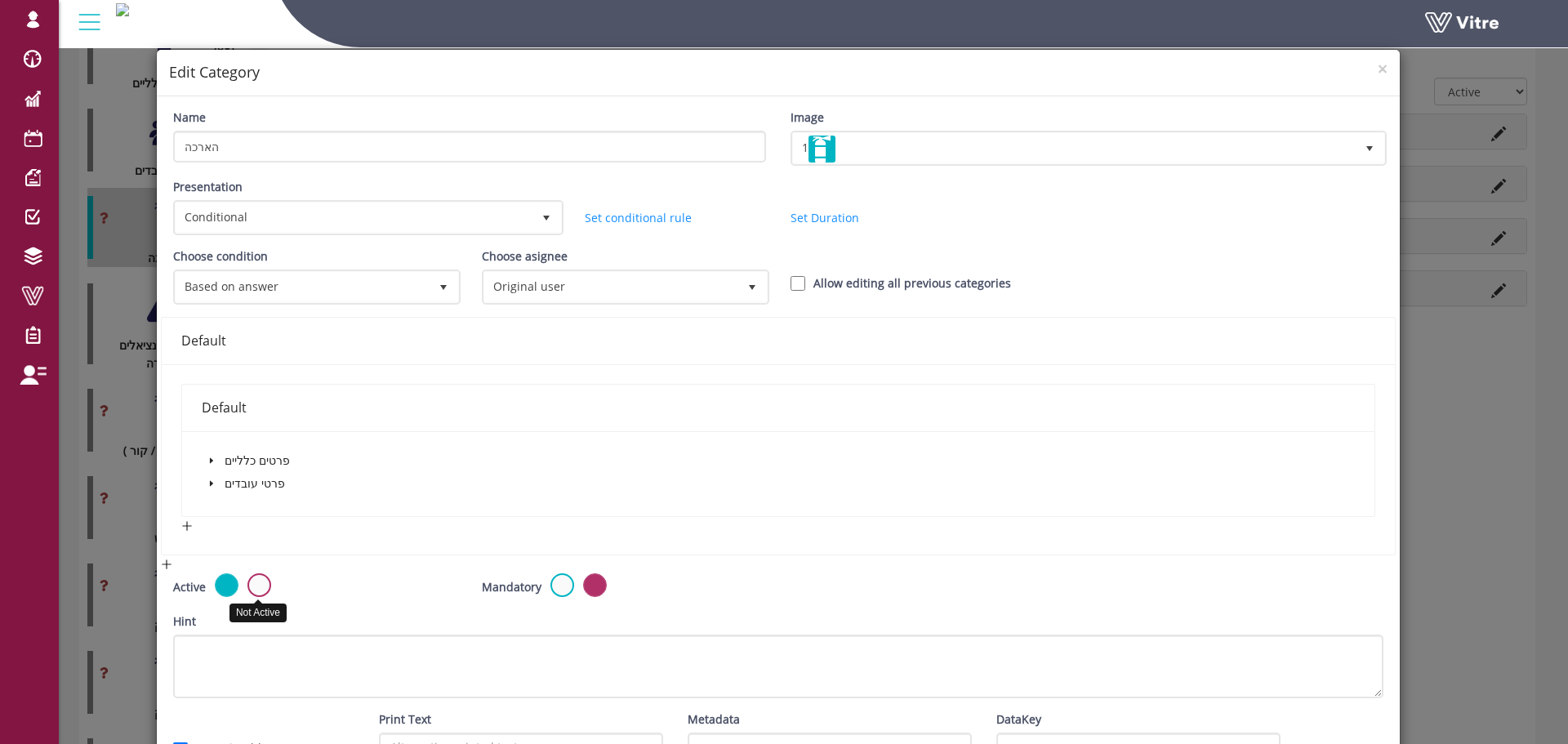
click at [258, 595] on label at bounding box center [259, 585] width 24 height 24
click at [0, 0] on input "radio" at bounding box center [0, 0] width 0 height 0
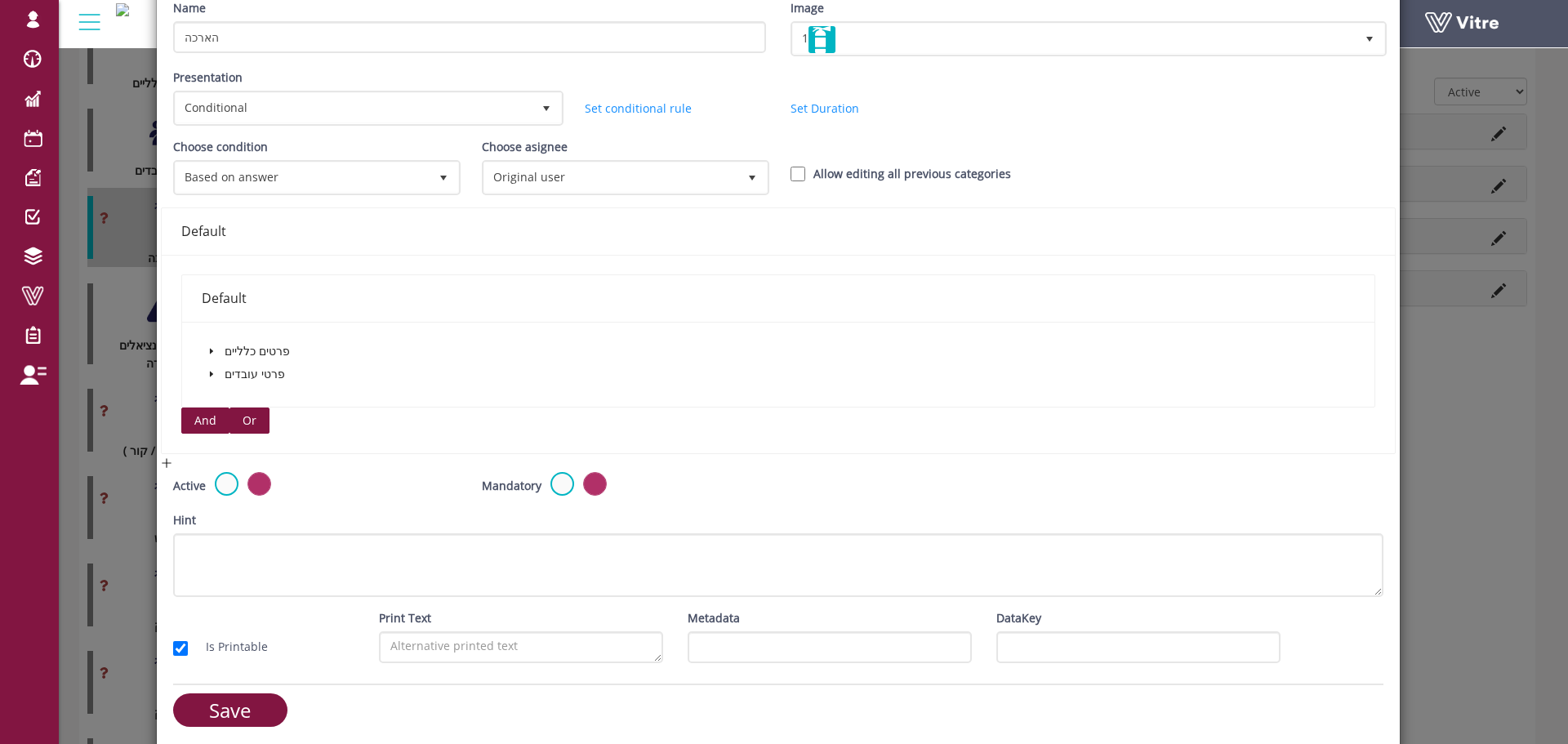
scroll to position [109, 0]
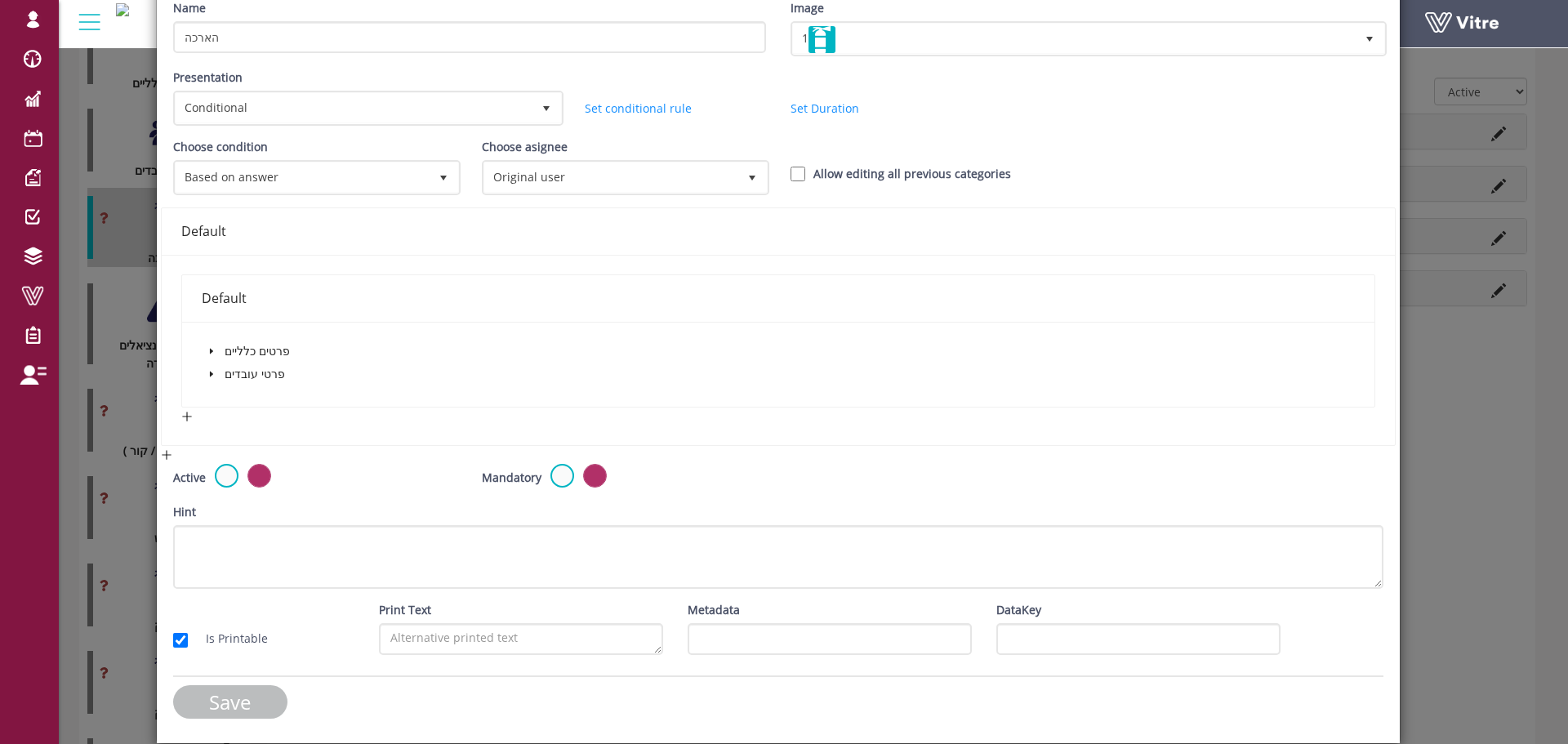
click at [223, 699] on input "Save" at bounding box center [230, 702] width 114 height 33
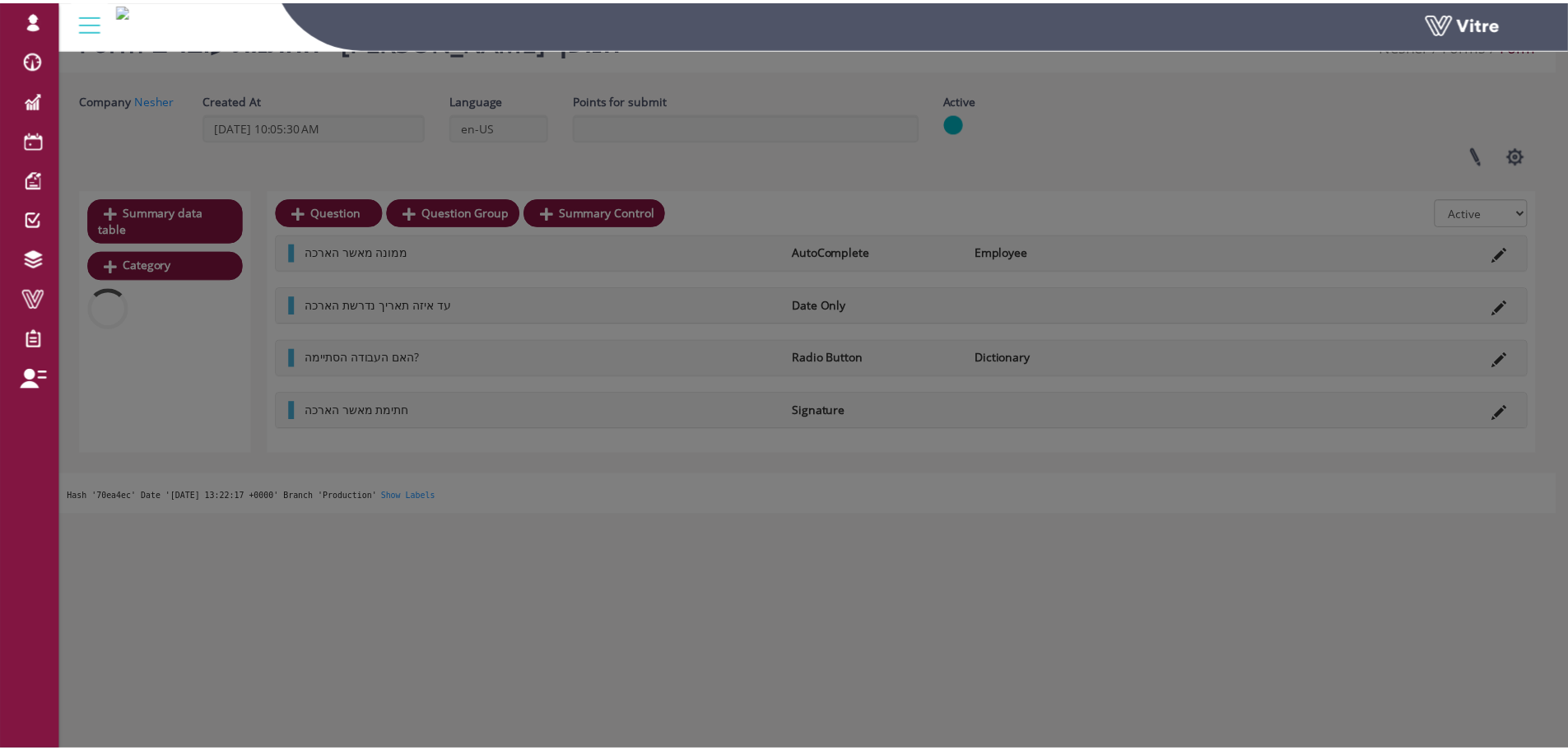
scroll to position [41, 0]
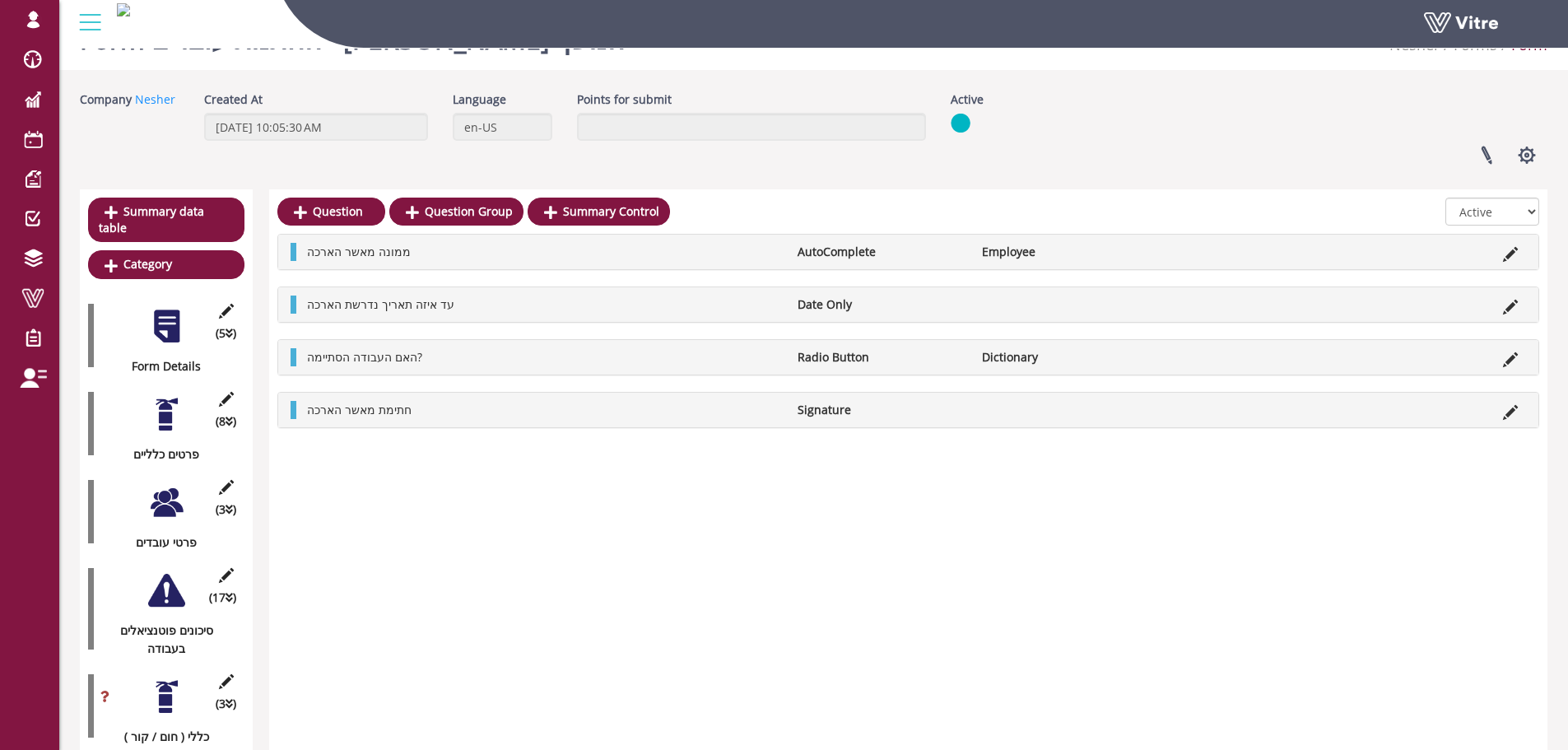
drag, startPoint x: 162, startPoint y: 311, endPoint x: 167, endPoint y: 320, distance: 10.3
click at [162, 311] on div at bounding box center [167, 326] width 37 height 37
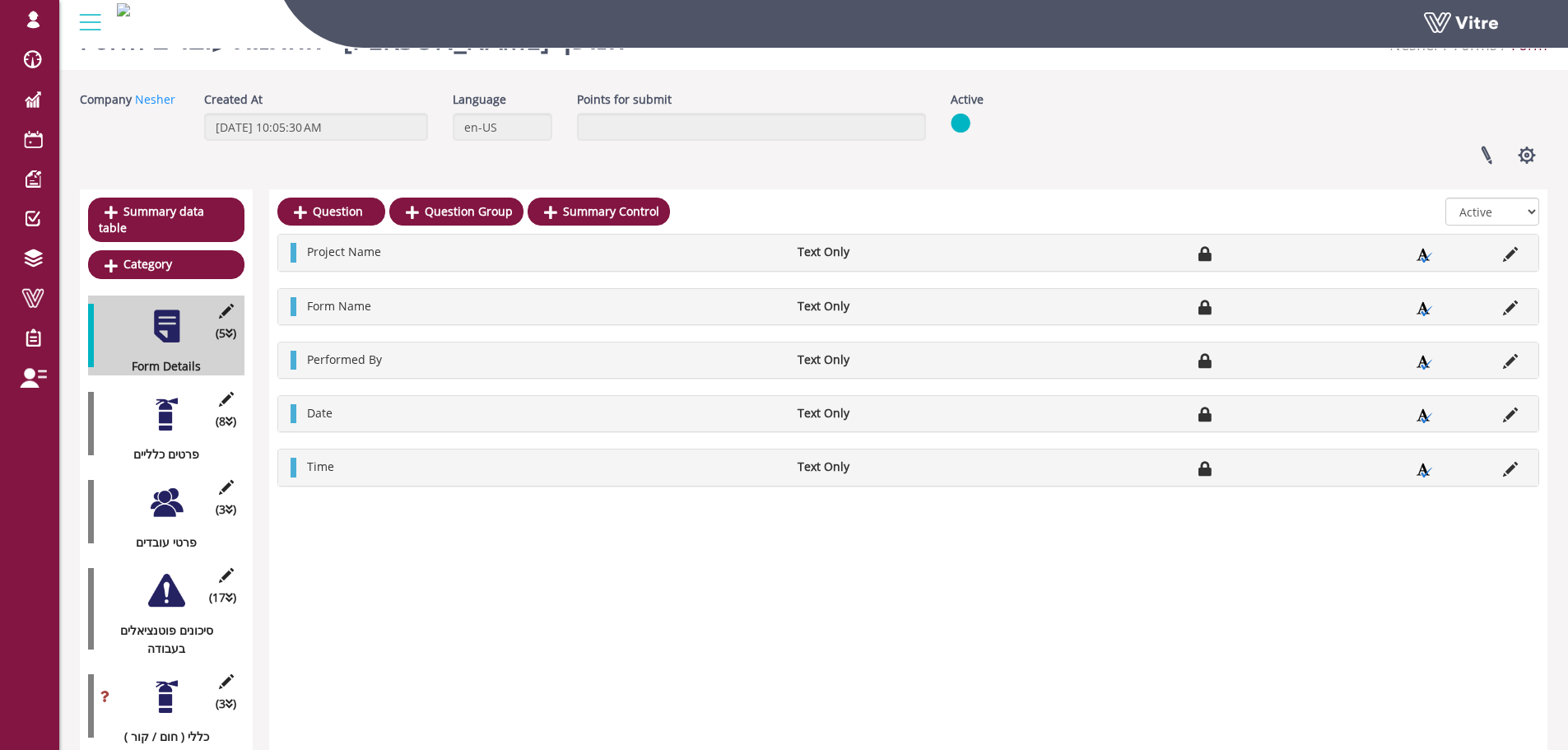
click at [167, 395] on div at bounding box center [167, 414] width 37 height 37
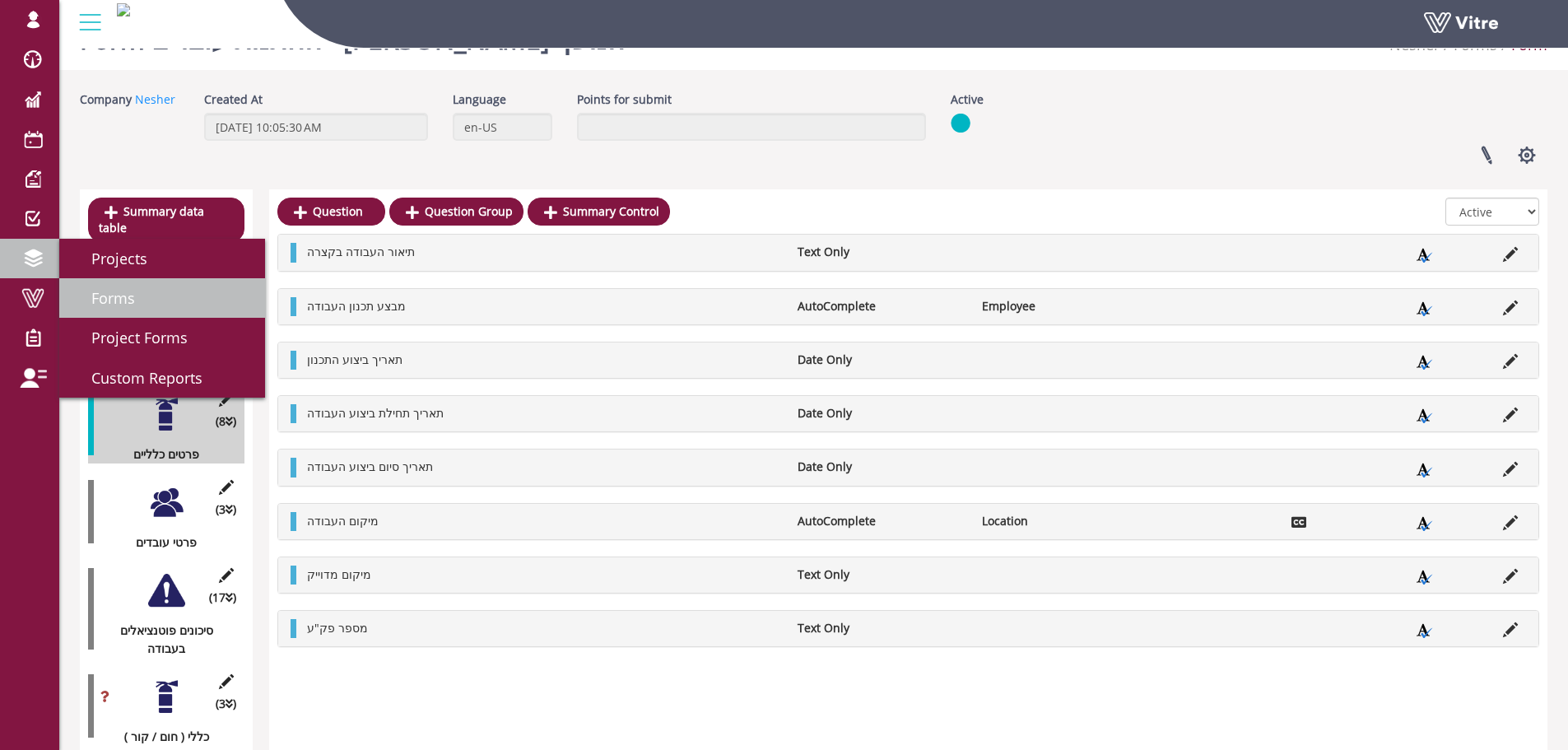
click at [184, 299] on link "Forms" at bounding box center [162, 297] width 206 height 40
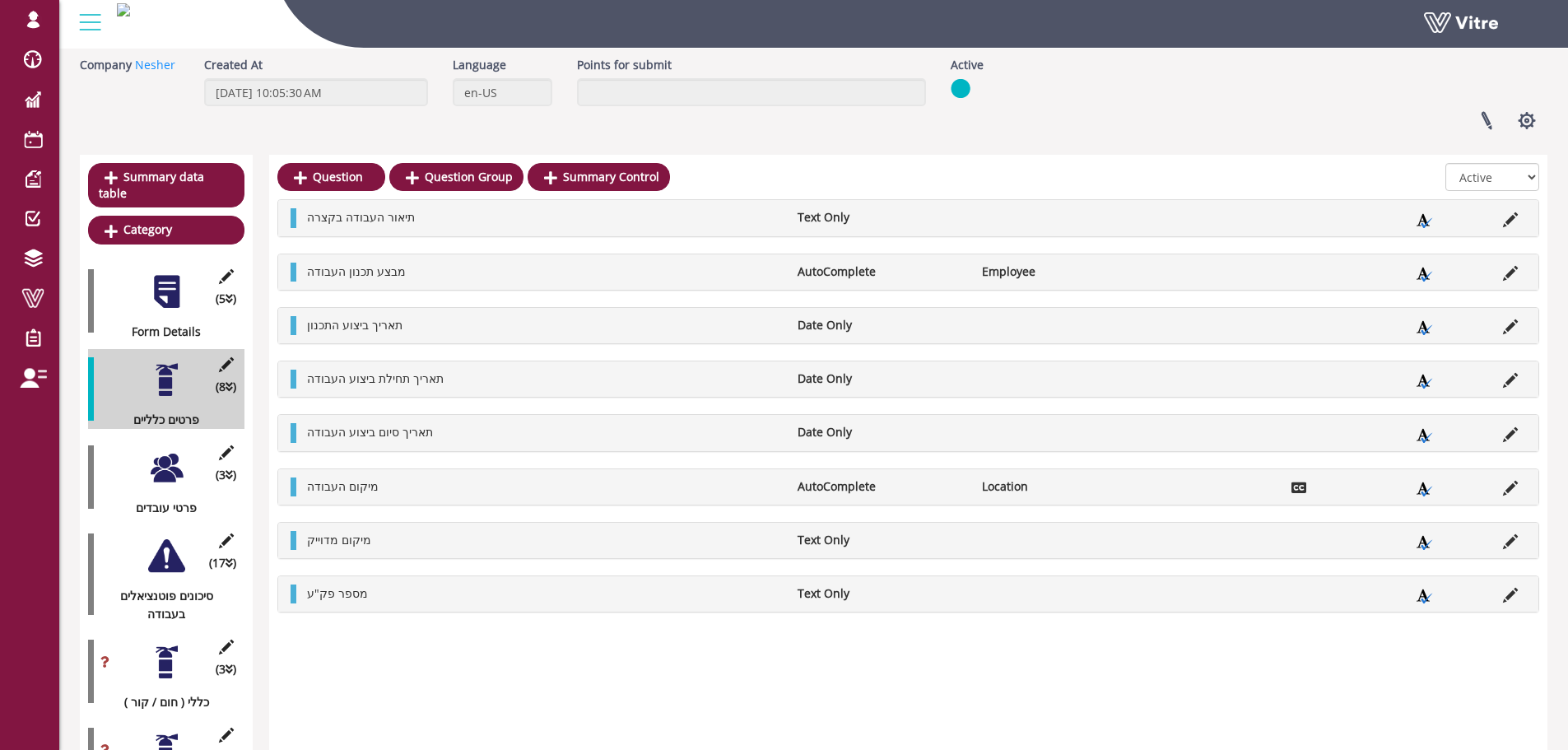
scroll to position [0, 0]
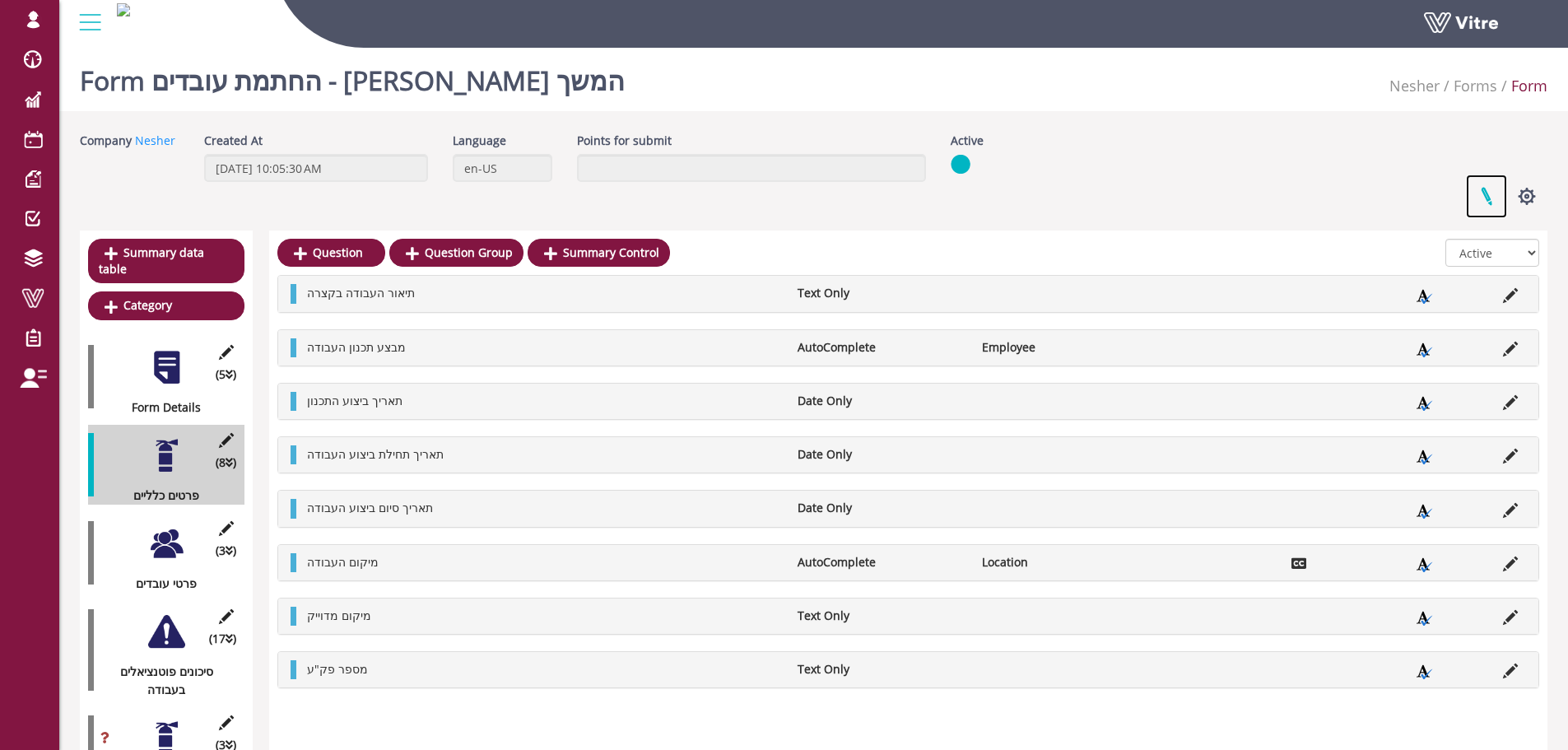
click at [1491, 198] on link at bounding box center [1486, 195] width 41 height 44
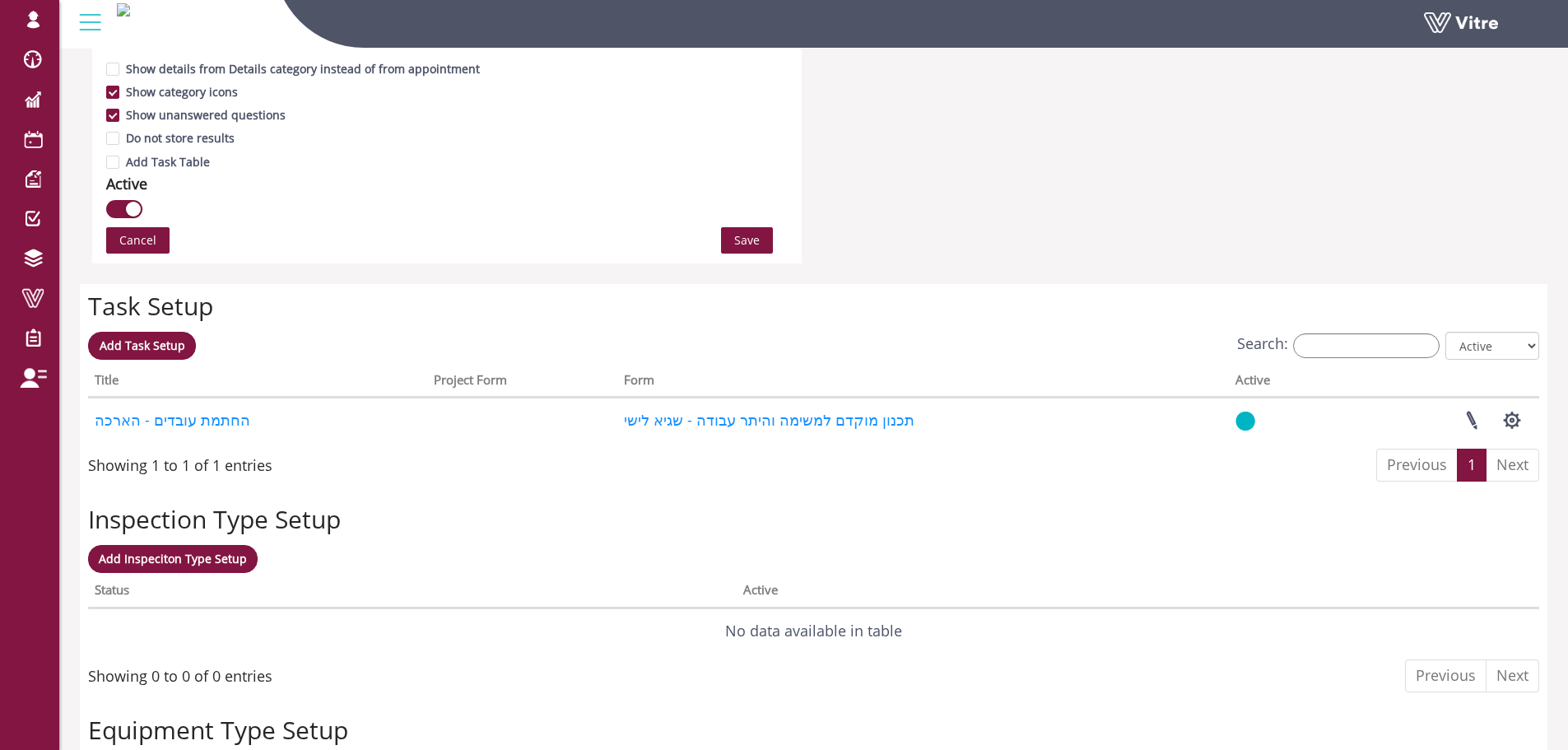
scroll to position [1069, 0]
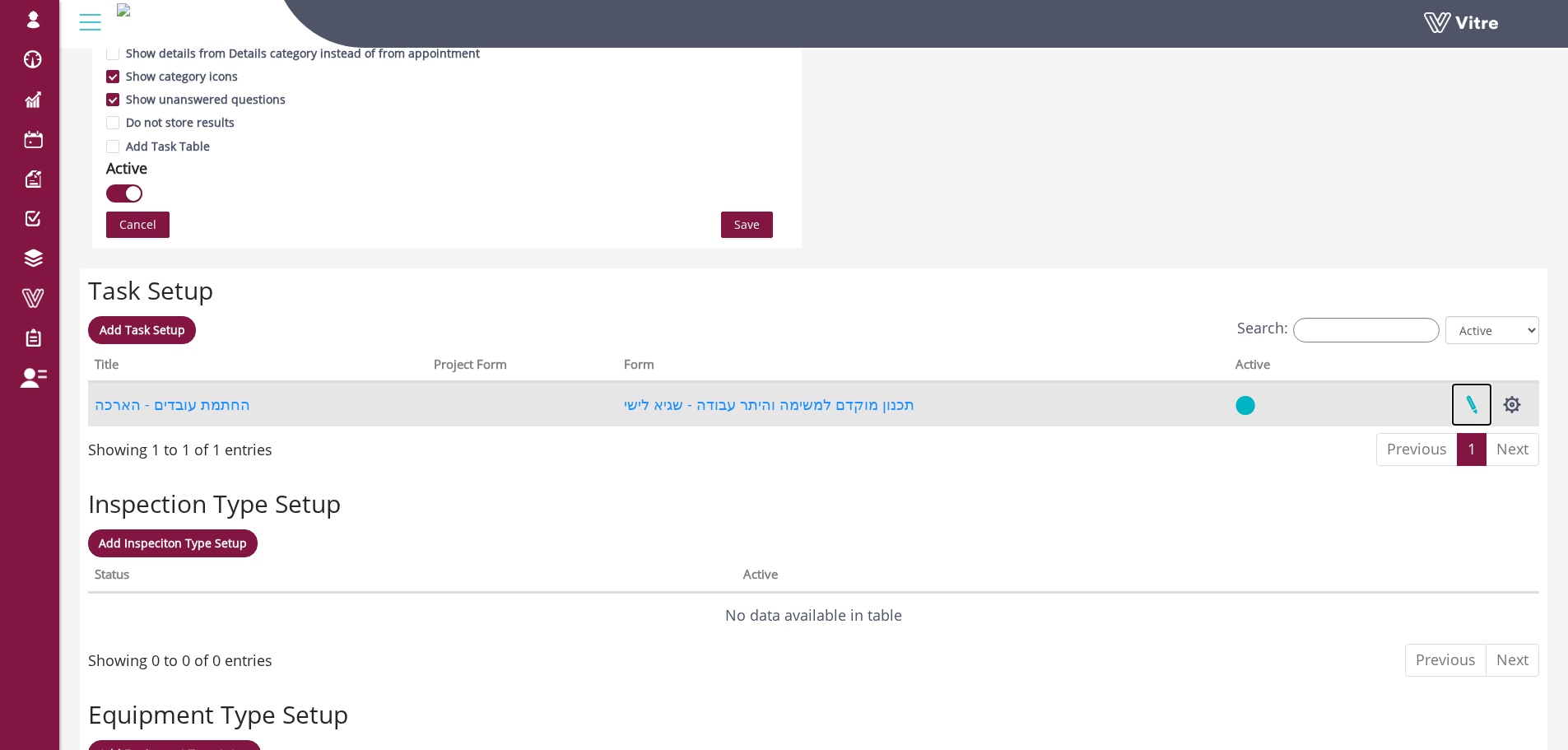
click at [1465, 396] on link at bounding box center [1472, 404] width 41 height 44
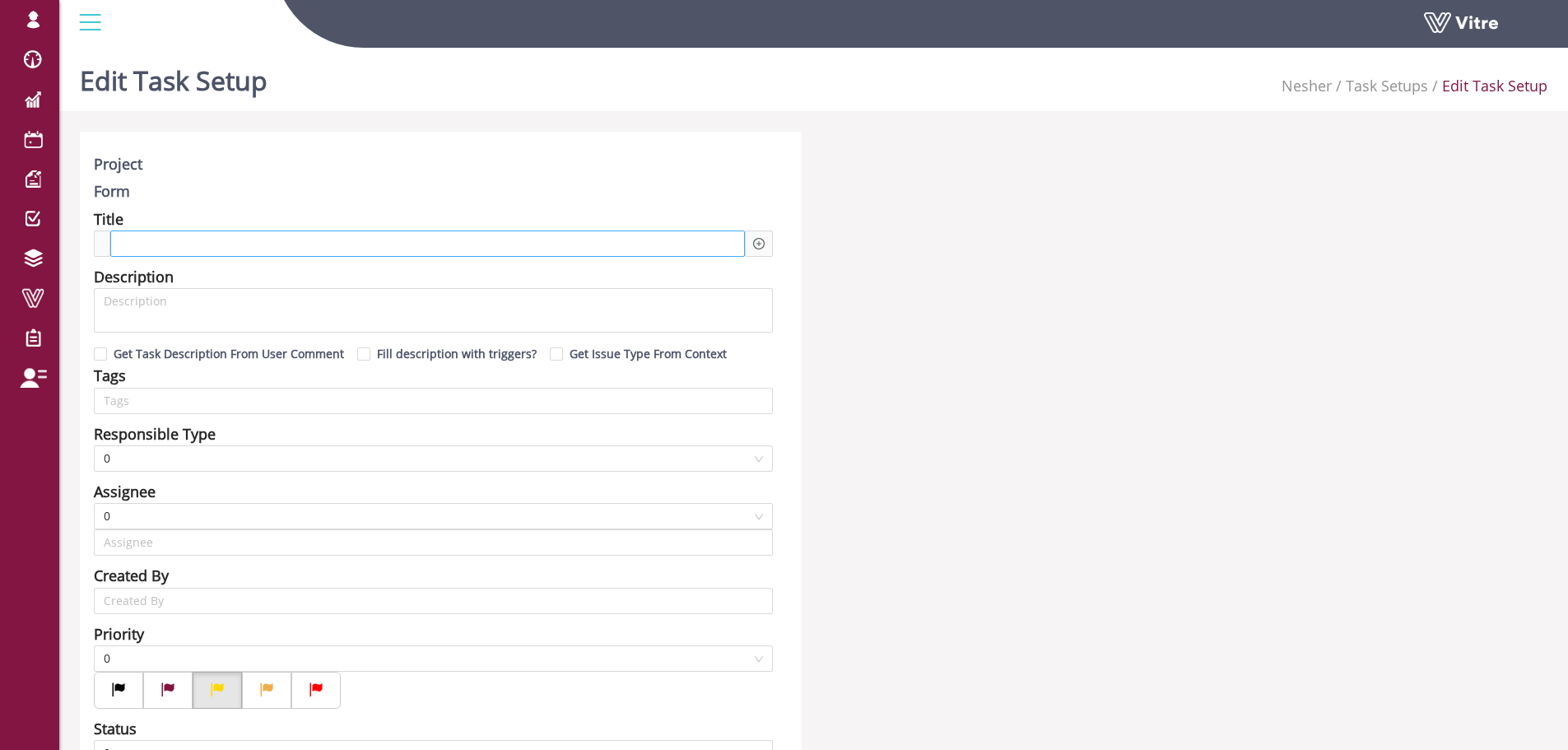
type input "Lishay Peled SU"
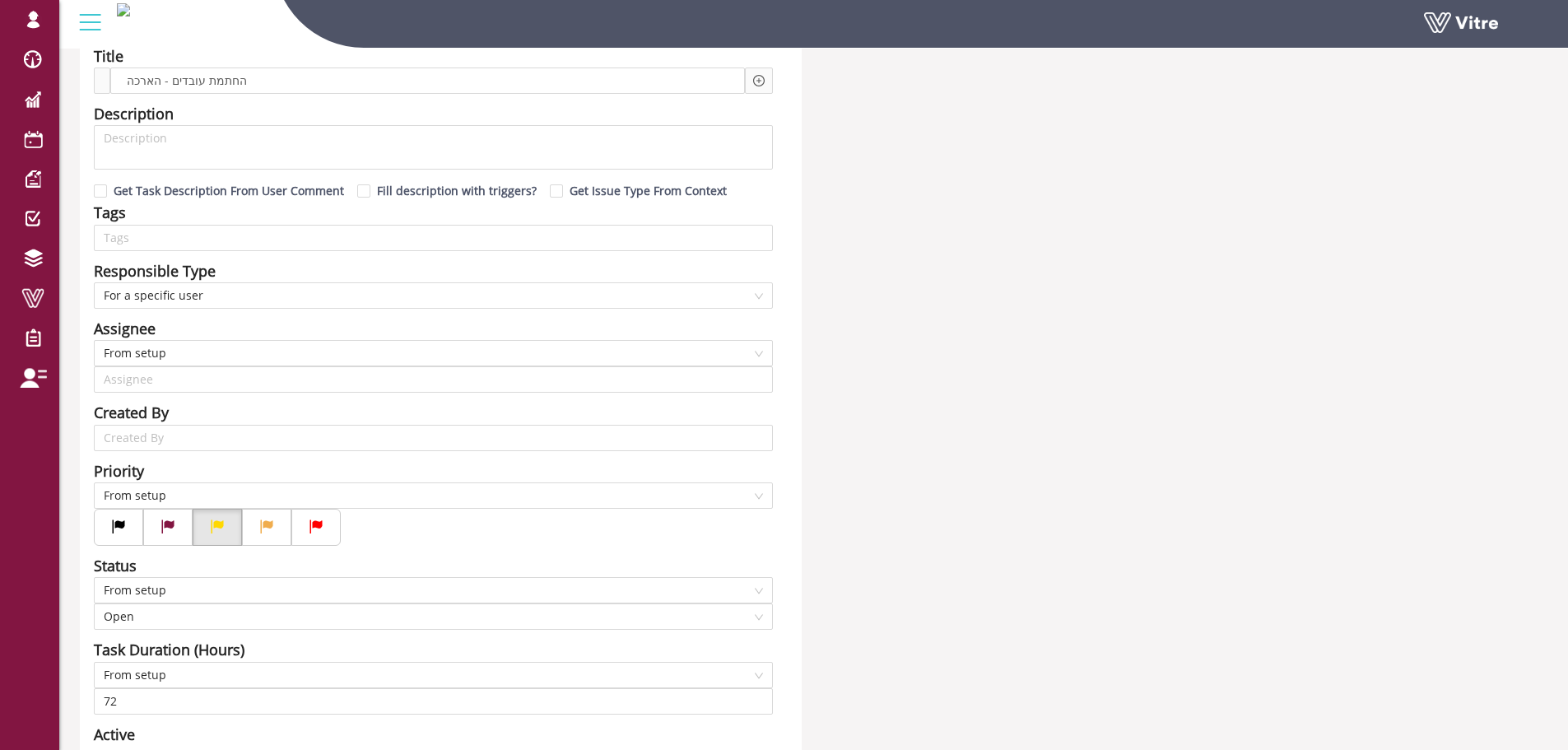
scroll to position [165, 0]
click at [188, 354] on span "From setup" at bounding box center [433, 351] width 659 height 25
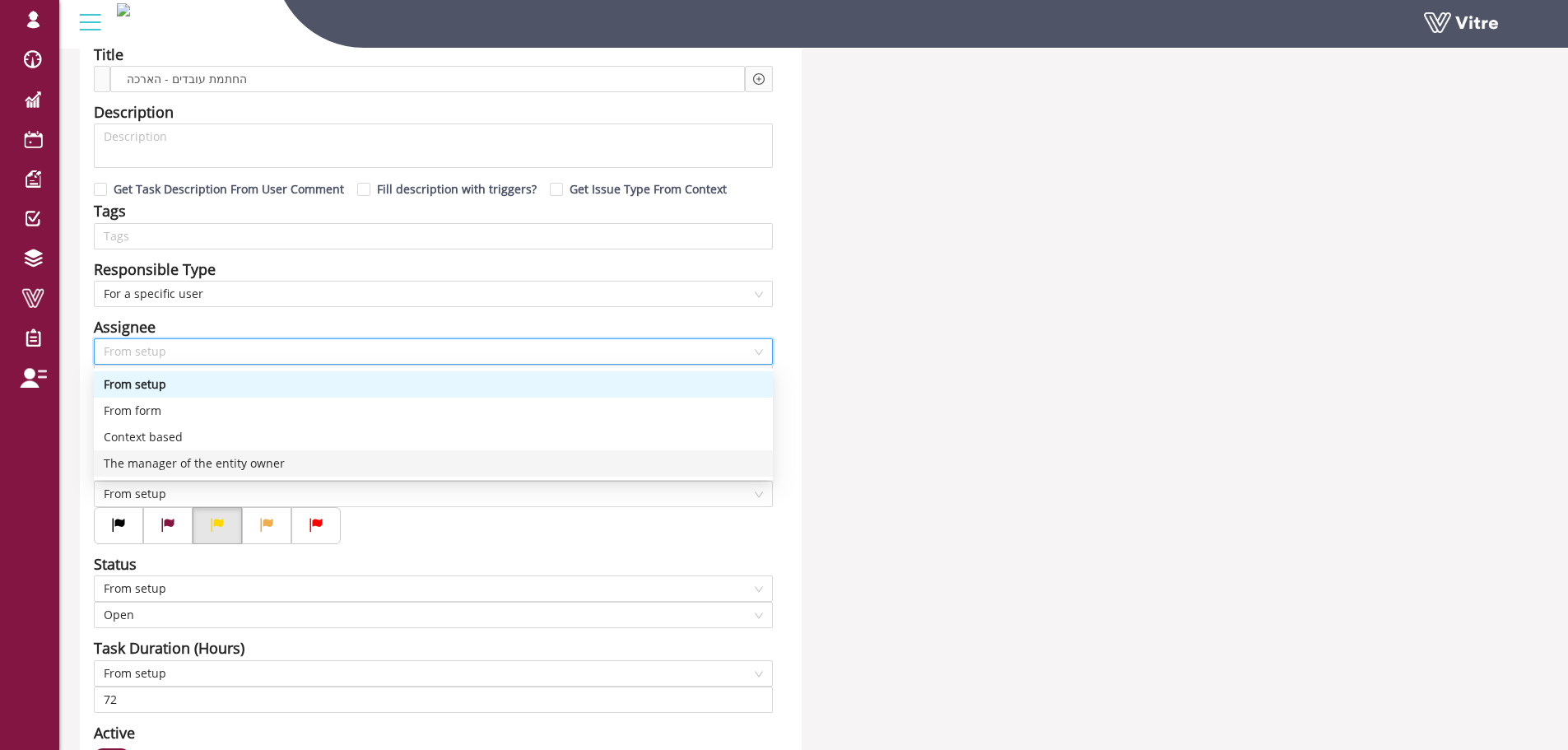
click at [228, 466] on div "The manager of the entity owner" at bounding box center [433, 464] width 659 height 19
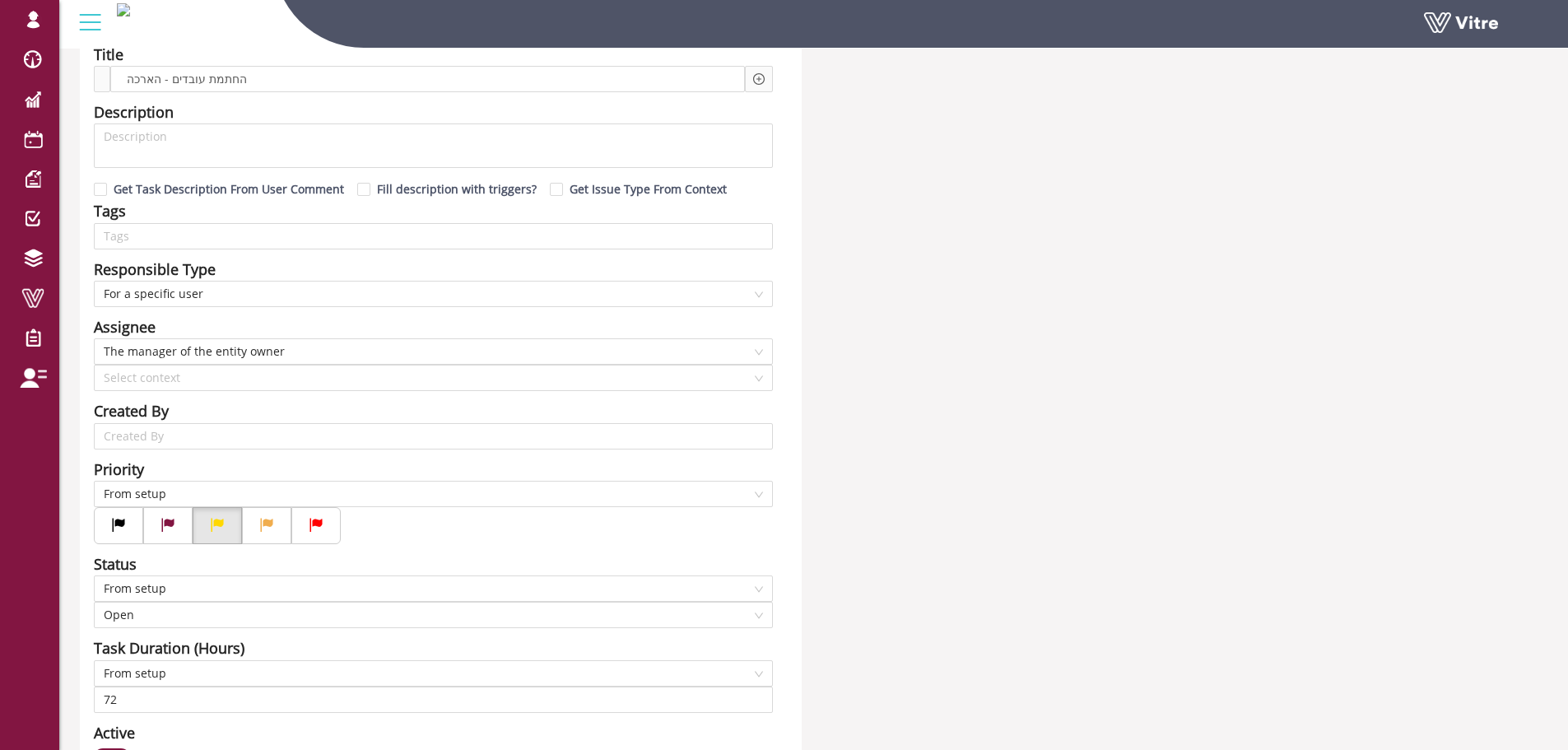
click at [246, 351] on span "The manager of the entity owner" at bounding box center [433, 351] width 659 height 25
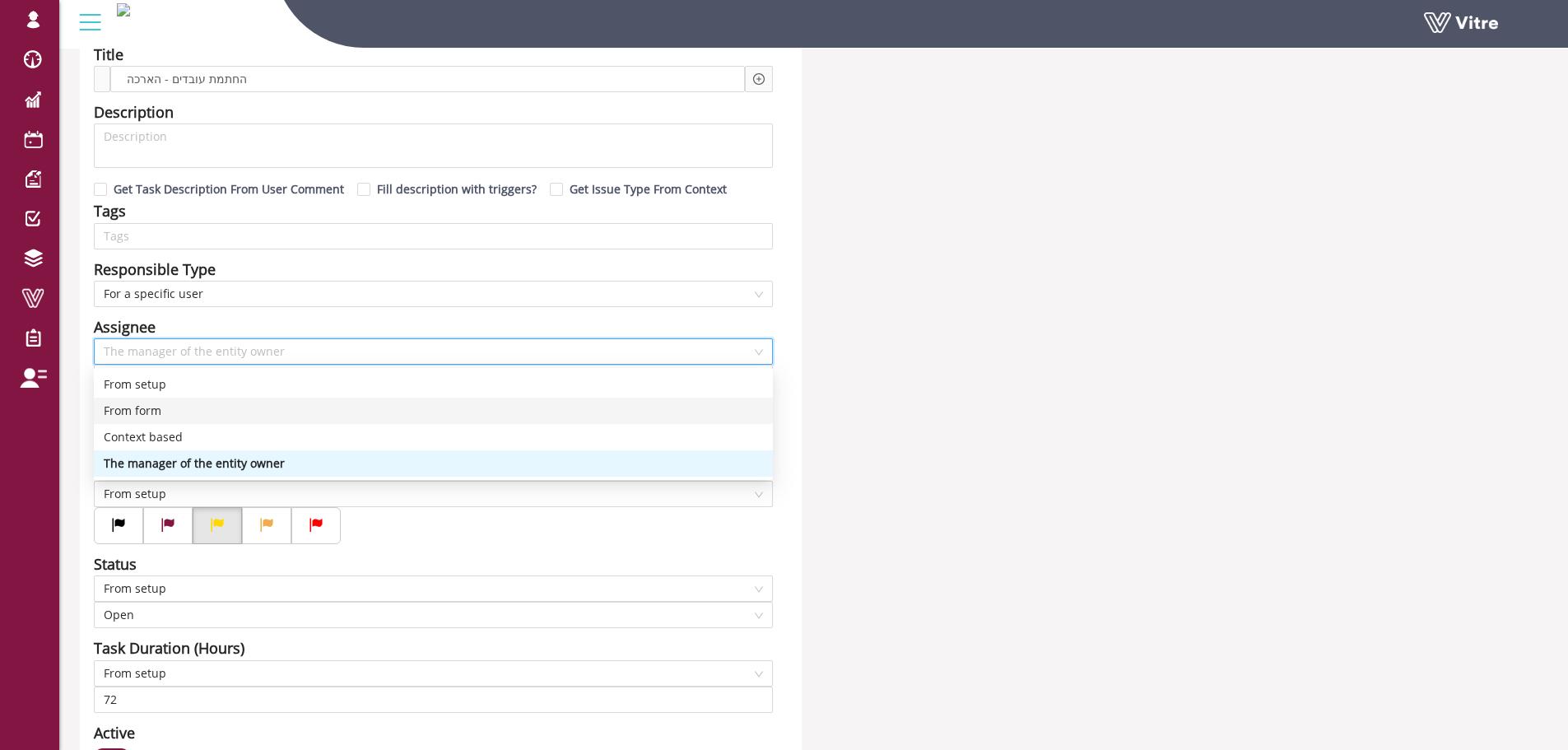
click at [229, 407] on div "From form" at bounding box center [433, 411] width 659 height 19
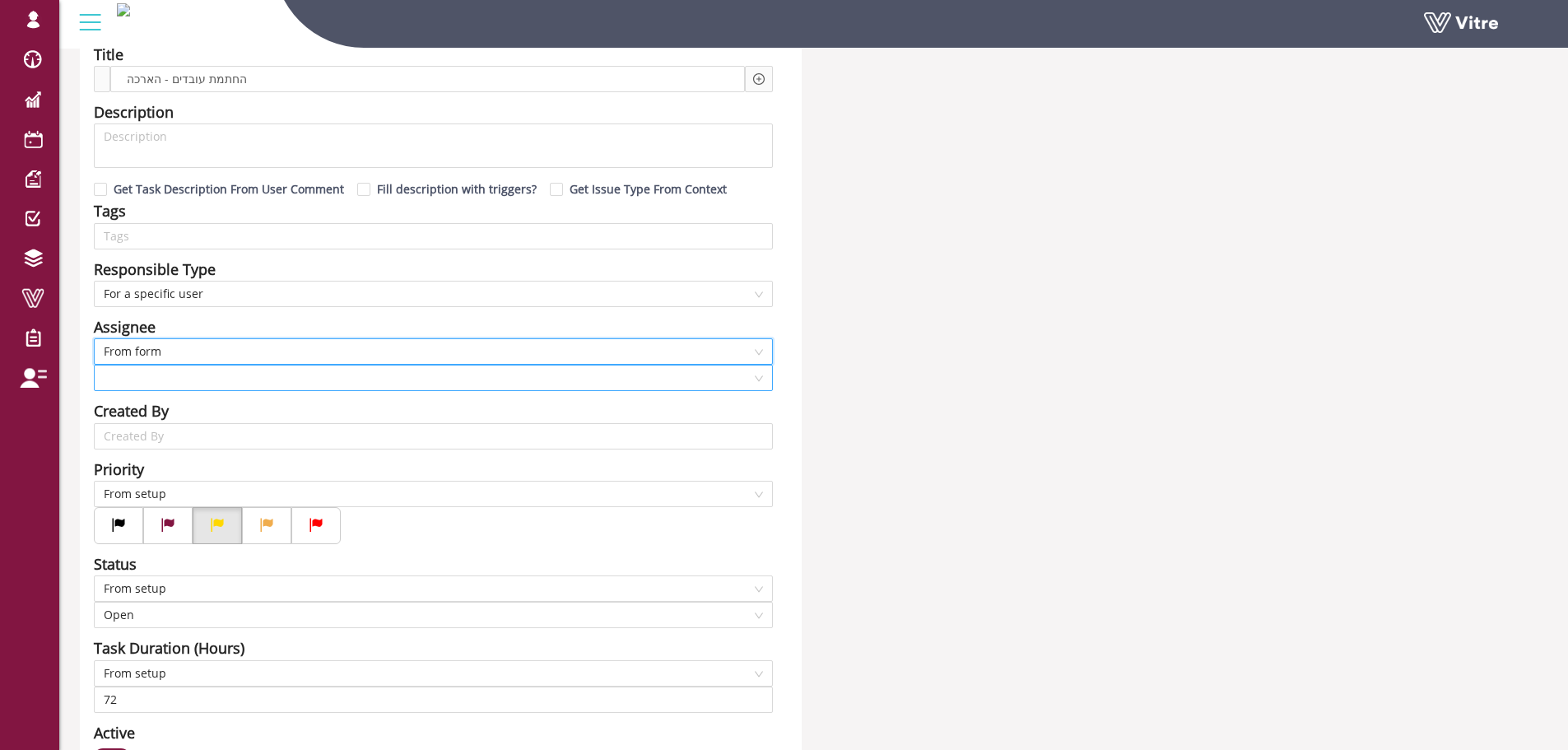
click at [235, 388] on input "search" at bounding box center [427, 378] width 647 height 25
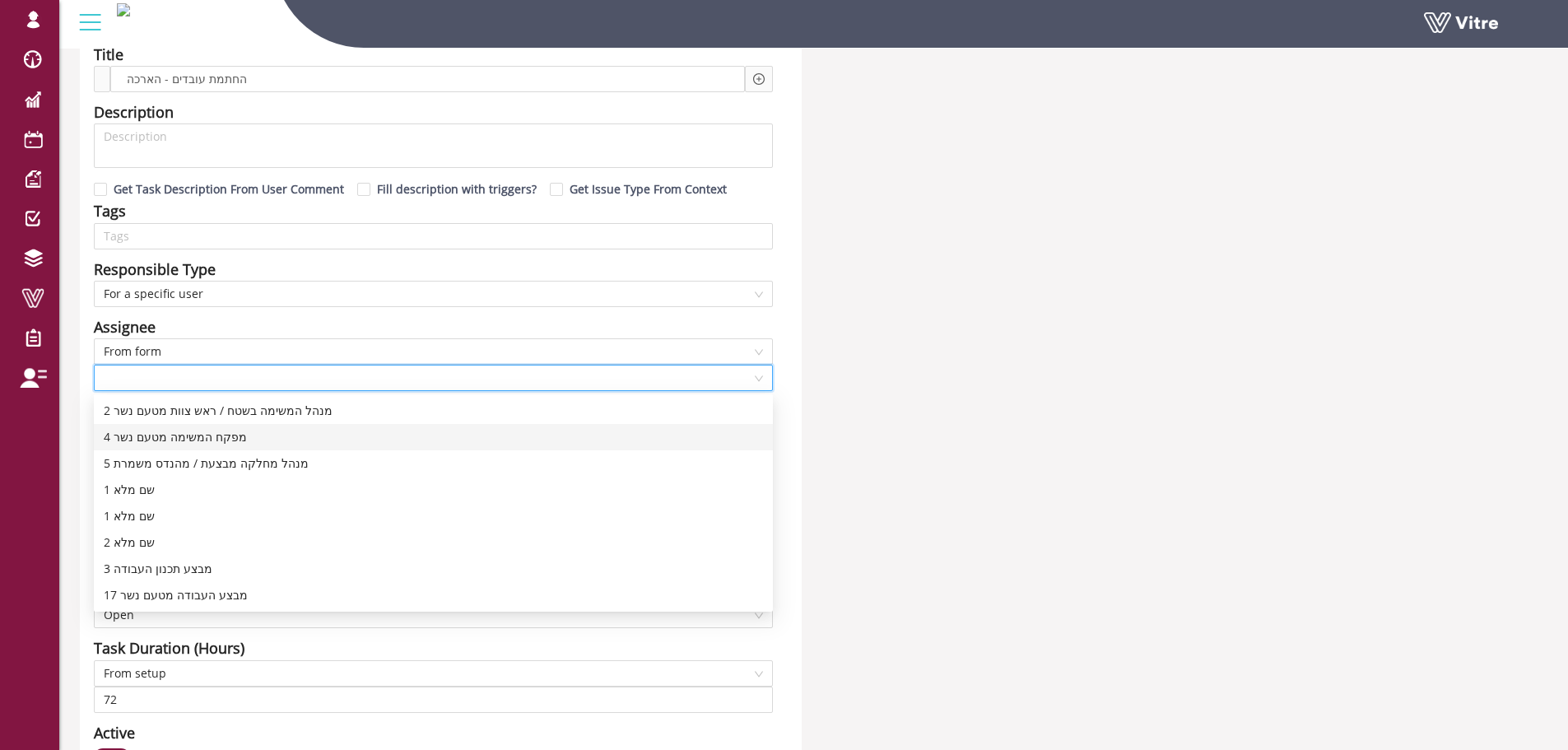
click at [304, 432] on div "4 מפקח המשימה מטעם נשר" at bounding box center [433, 437] width 659 height 19
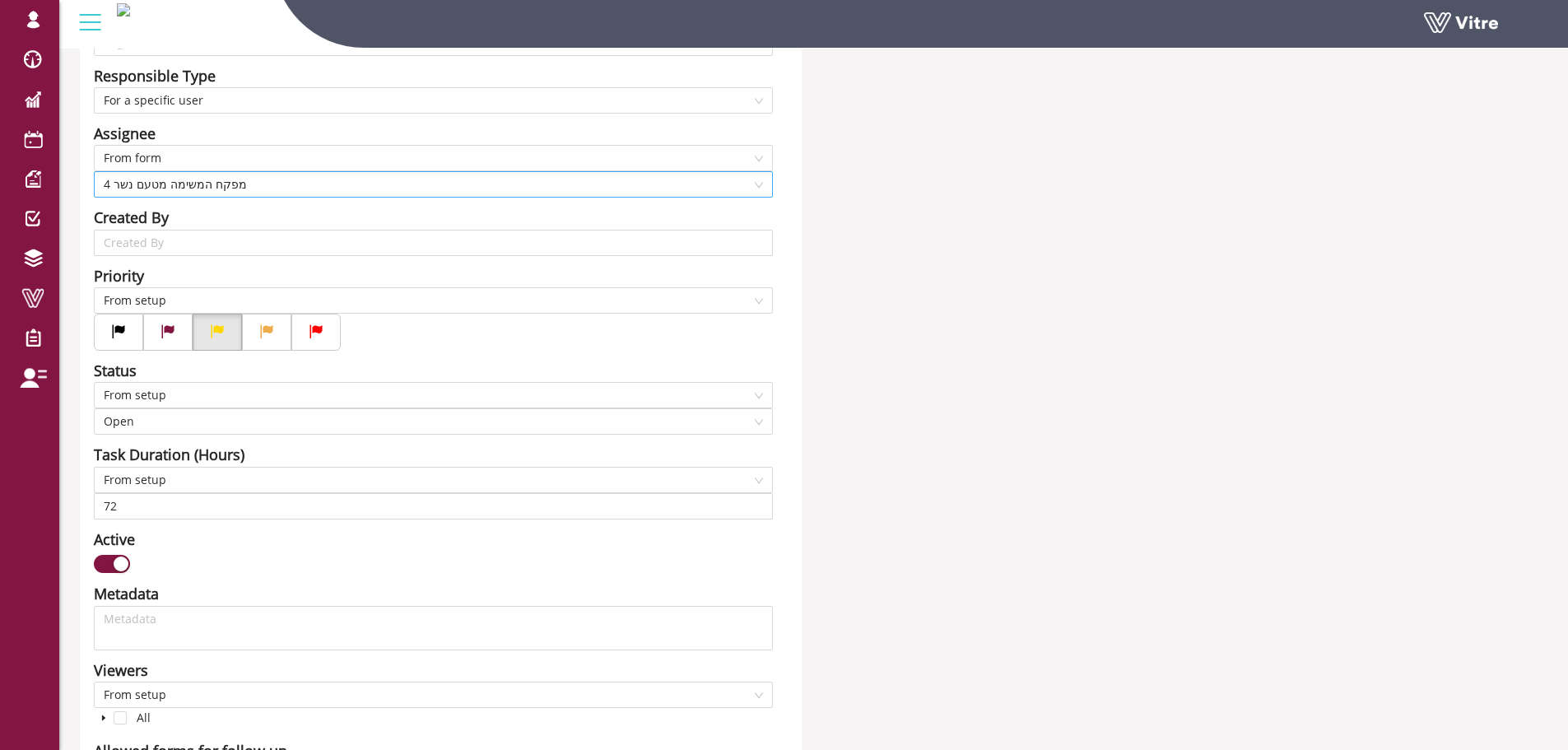
scroll to position [329, 0]
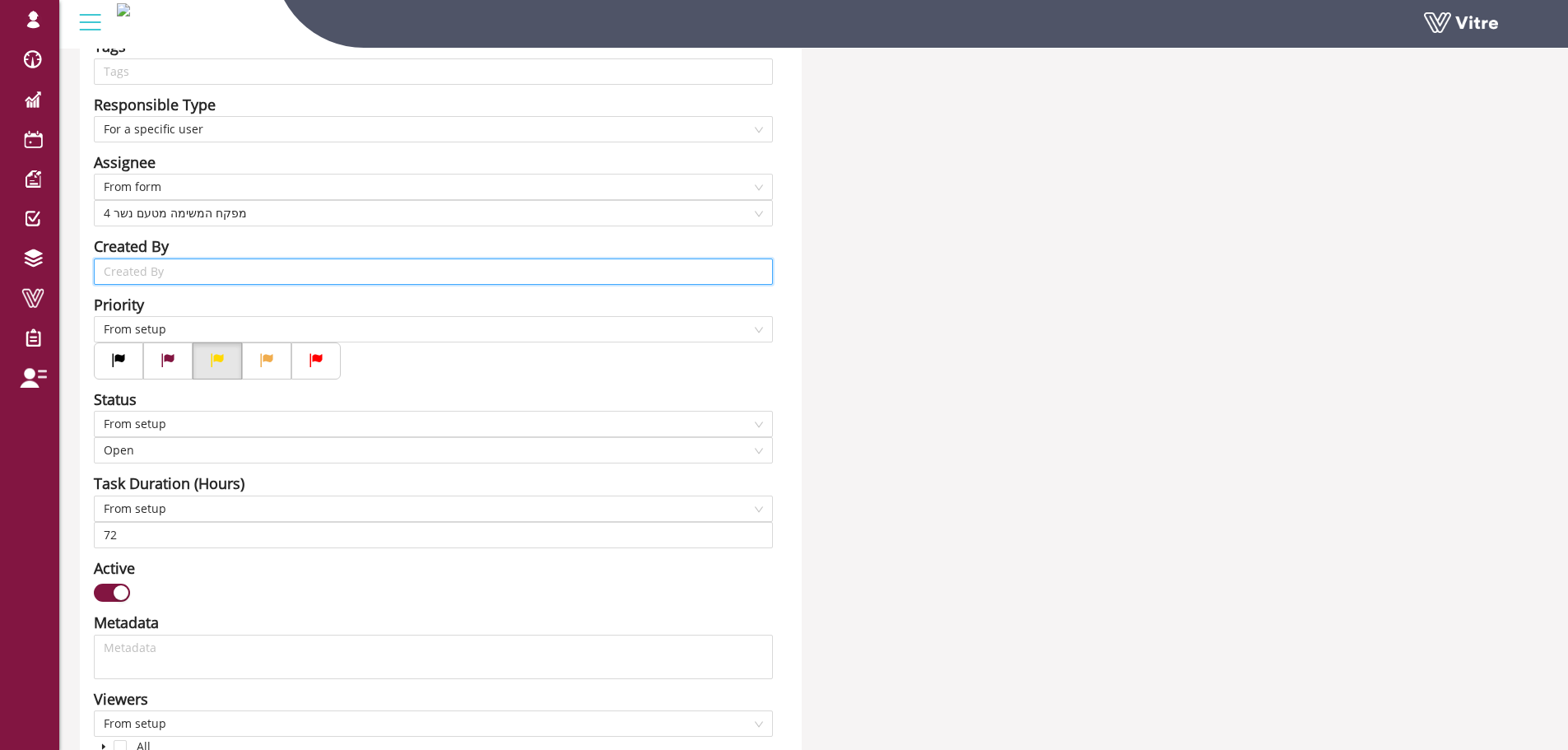
click at [225, 281] on input "search" at bounding box center [433, 271] width 659 height 25
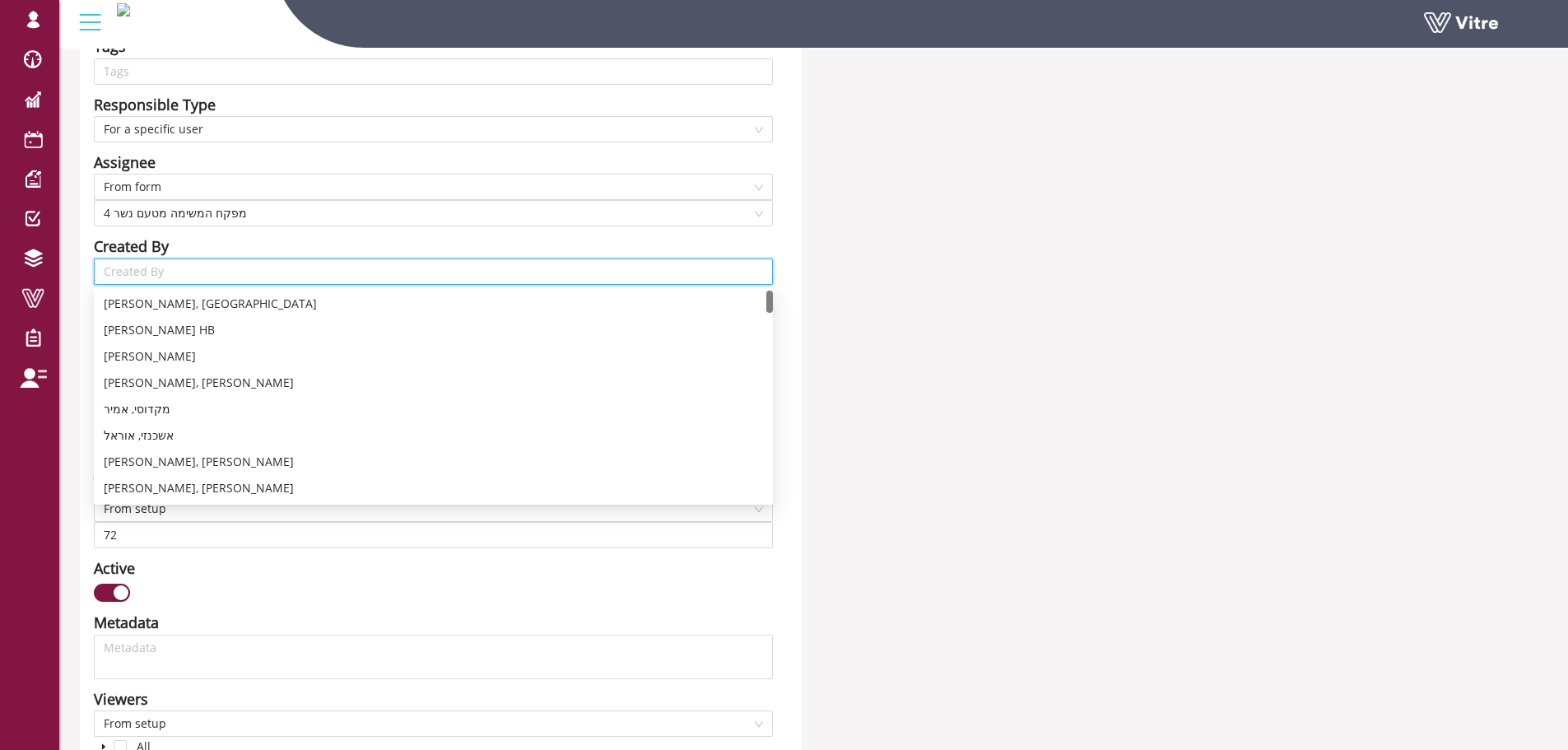
click at [225, 281] on input "search" at bounding box center [433, 271] width 659 height 25
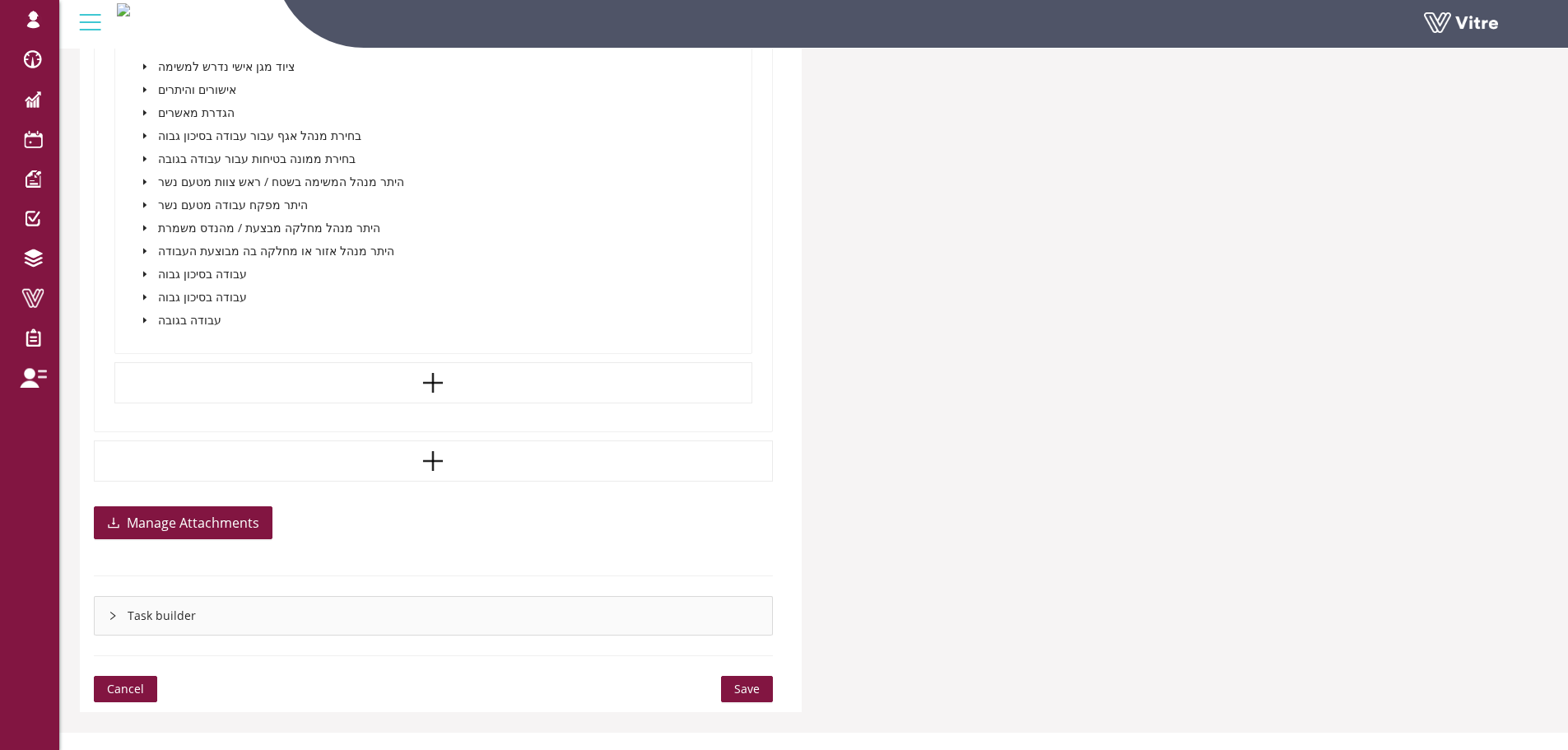
scroll to position [1714, 0]
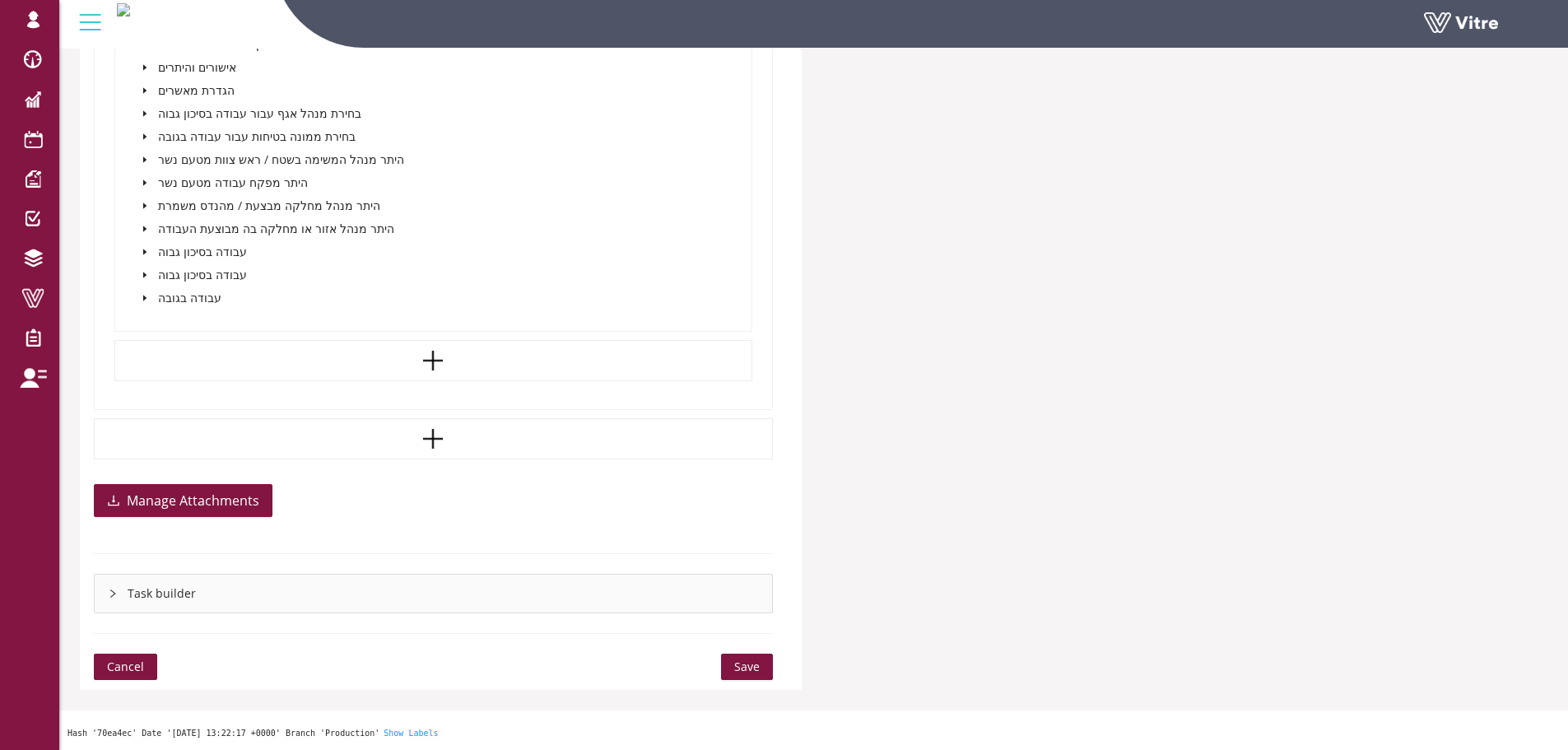
click at [740, 674] on span "Save" at bounding box center [747, 667] width 26 height 19
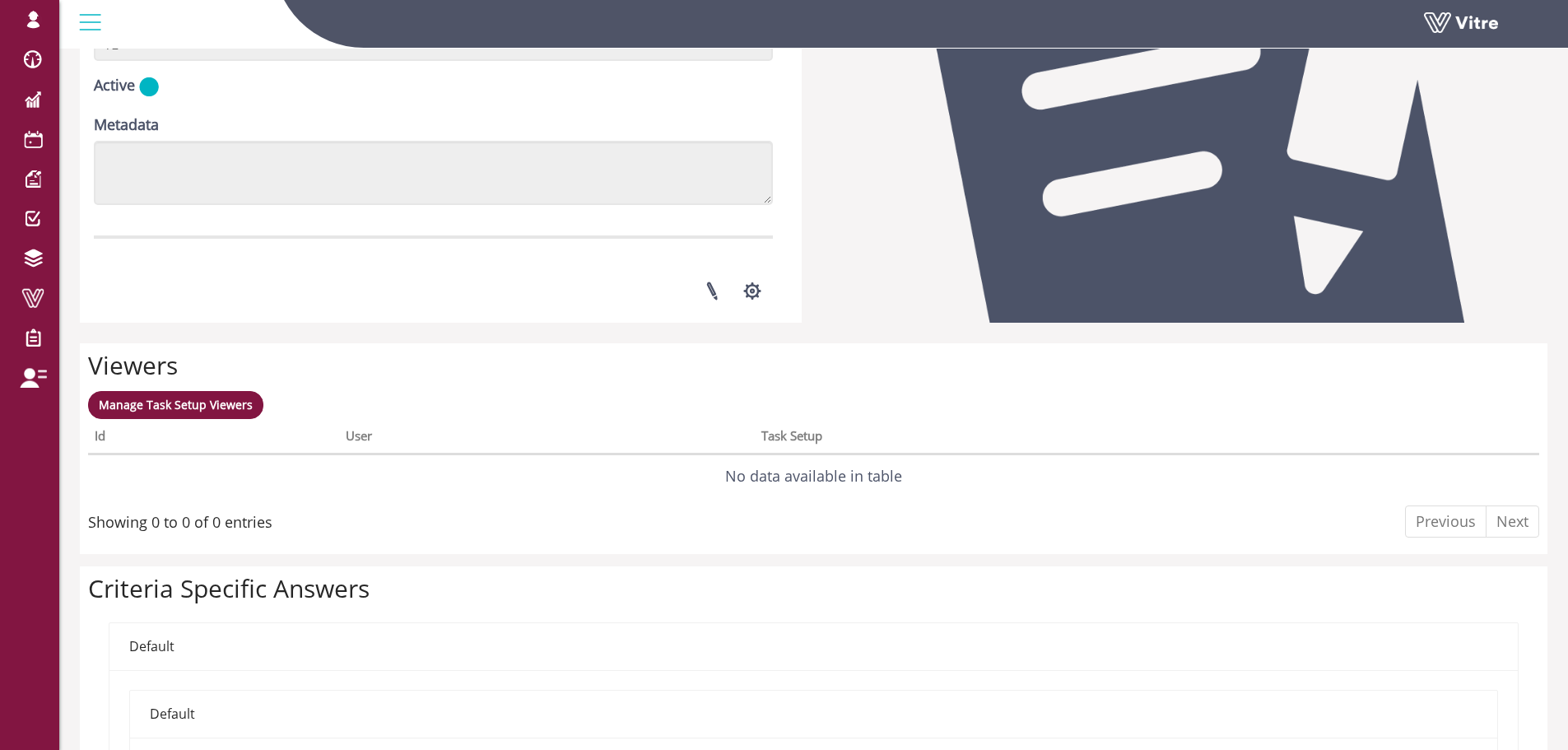
scroll to position [741, 0]
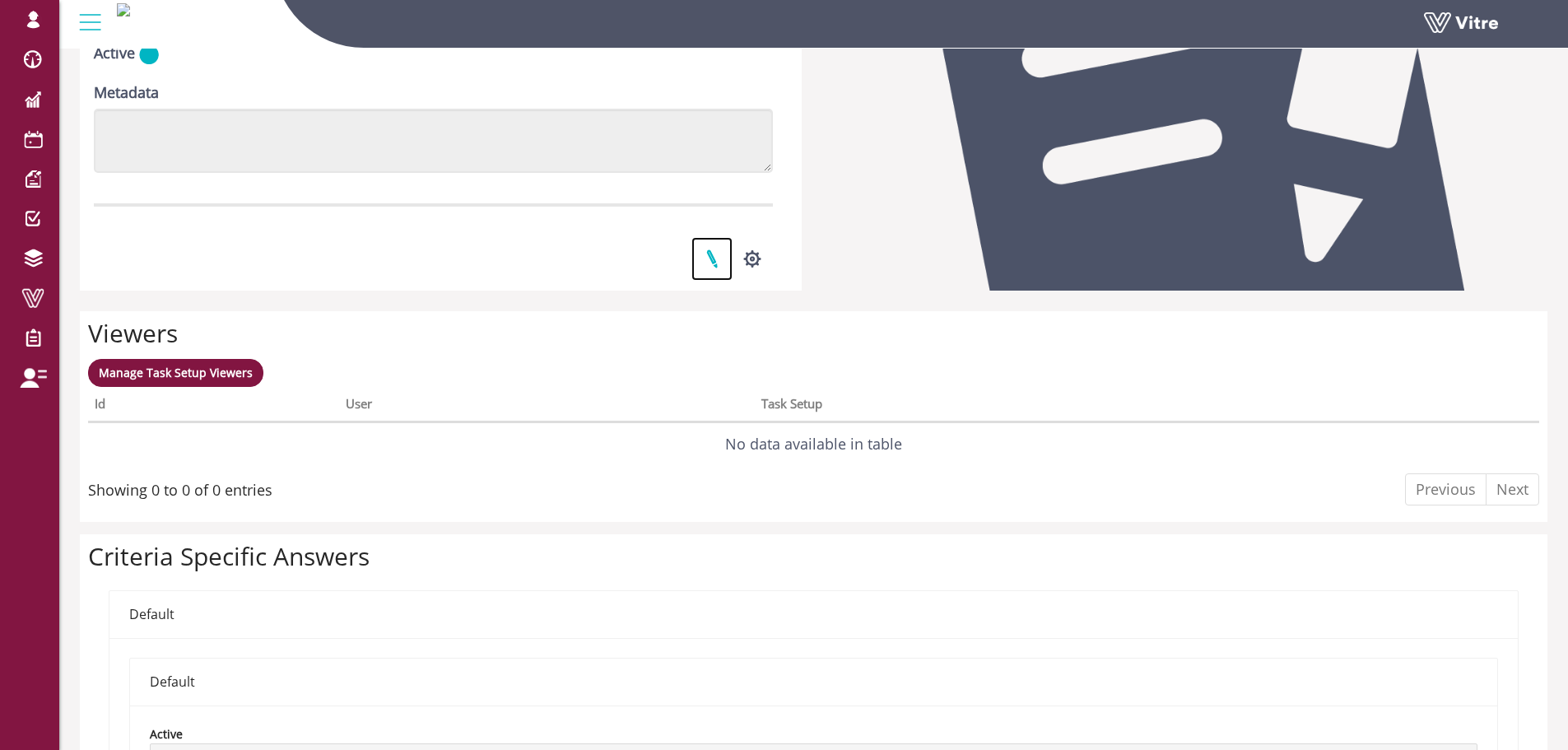
click at [718, 256] on link at bounding box center [711, 258] width 41 height 44
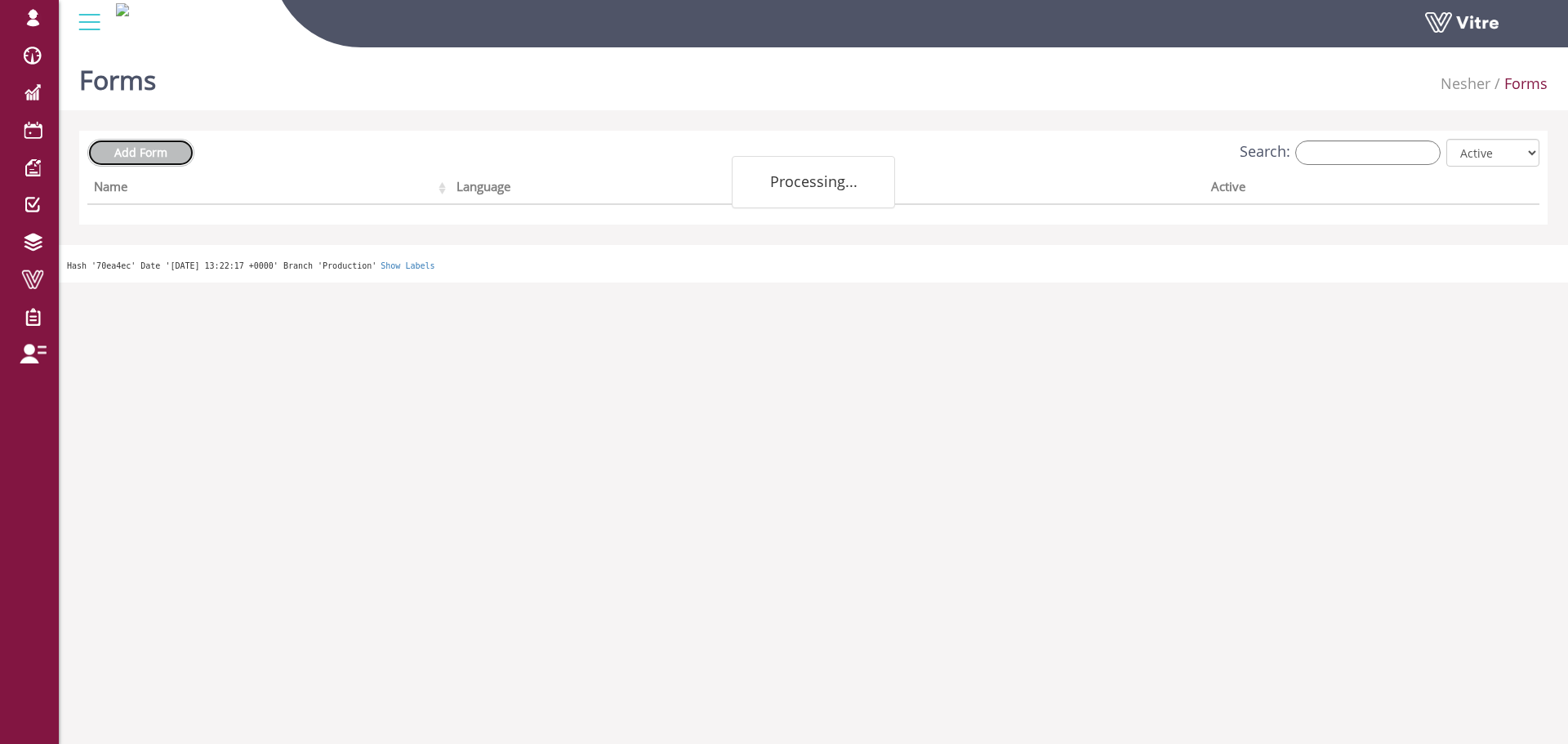
click at [163, 153] on span "Add Form" at bounding box center [141, 152] width 53 height 16
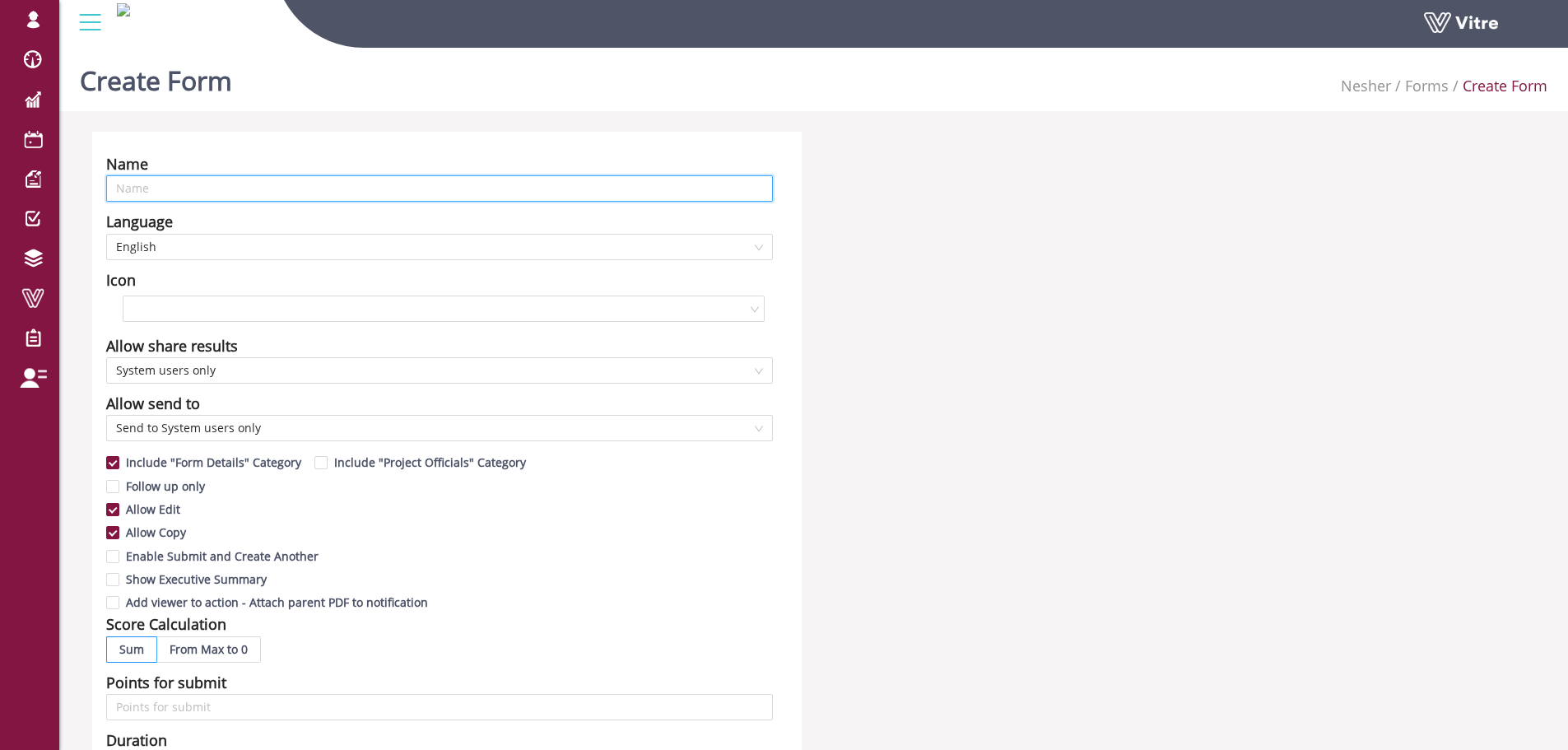
click at [281, 195] on input "text" at bounding box center [440, 188] width 667 height 26
click at [270, 246] on span "English" at bounding box center [439, 246] width 646 height 25
type input "הארכת עבודה - לישי"
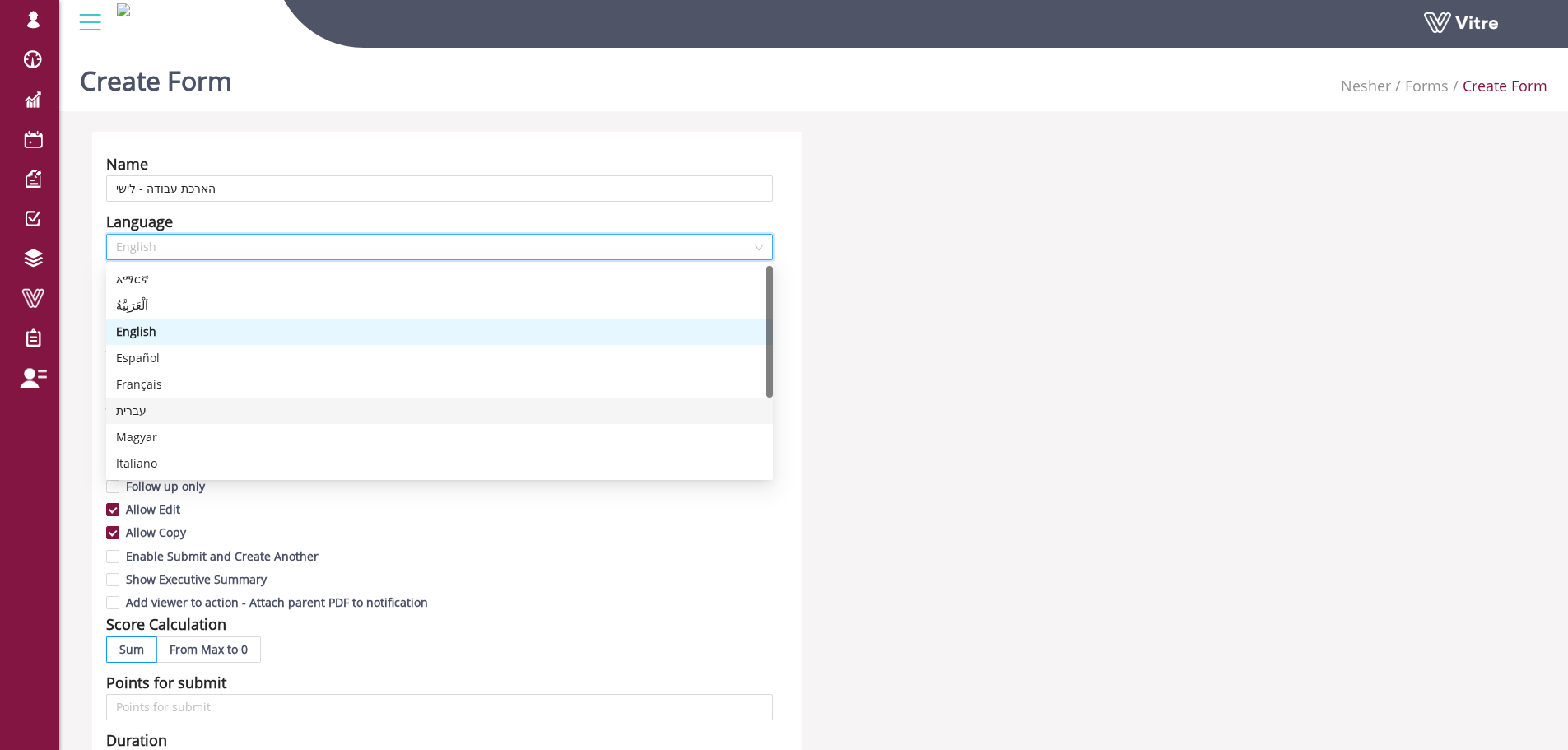
click at [178, 404] on div "עברית" at bounding box center [439, 411] width 646 height 19
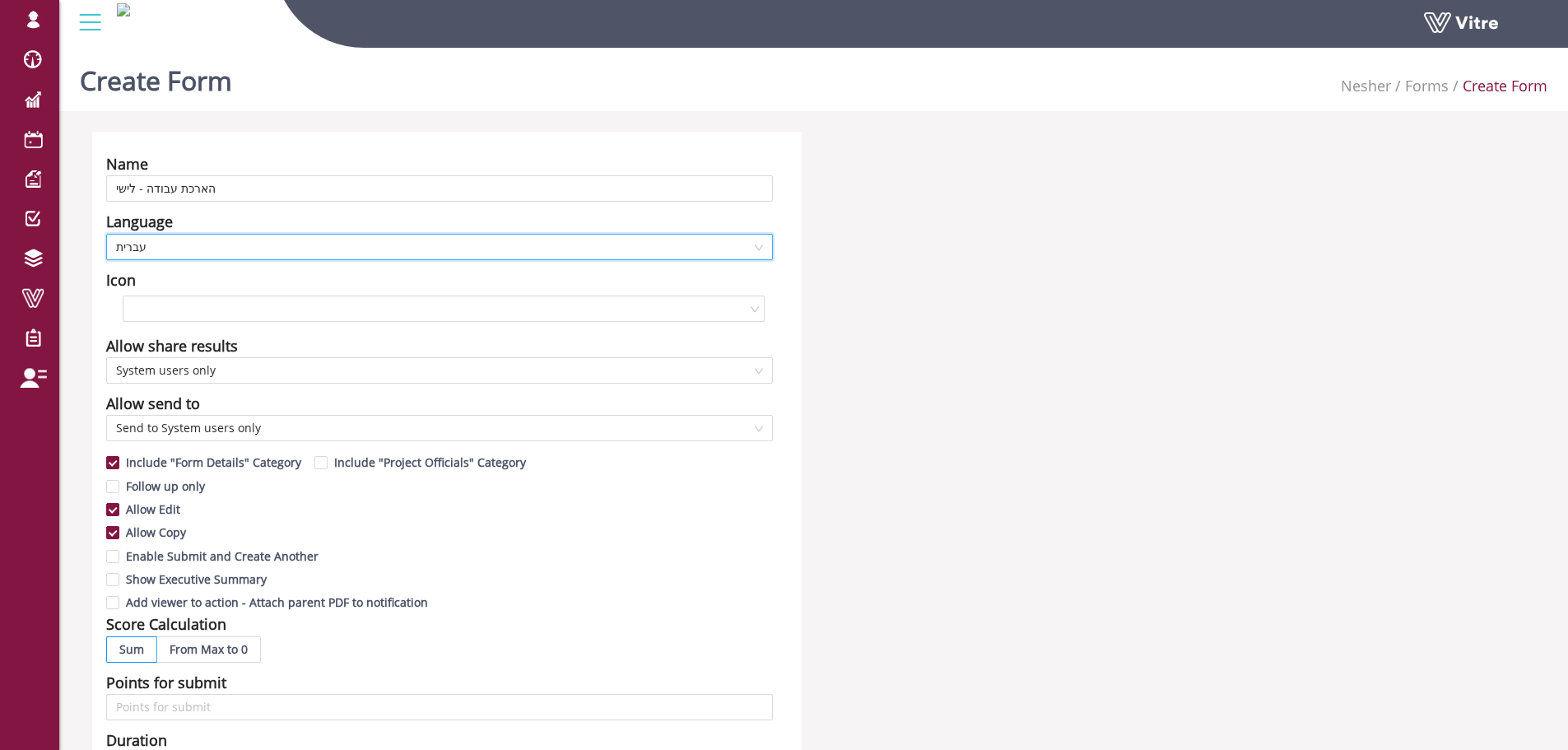
click at [1135, 257] on div "Name הארכת עבודה - לישי Language he-IL עברית Icon Allow share results System us…" at bounding box center [813, 680] width 1467 height 1096
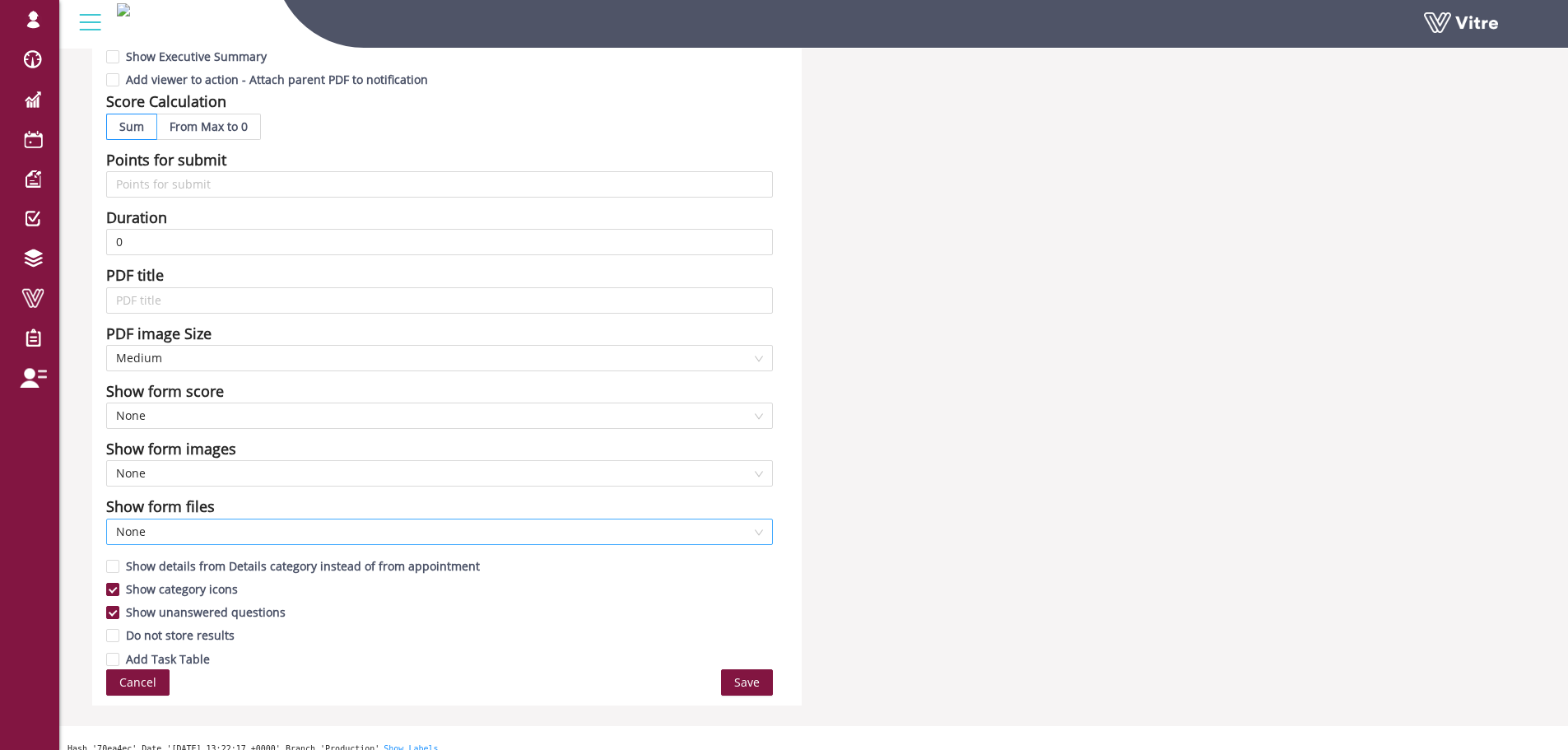
scroll to position [538, 0]
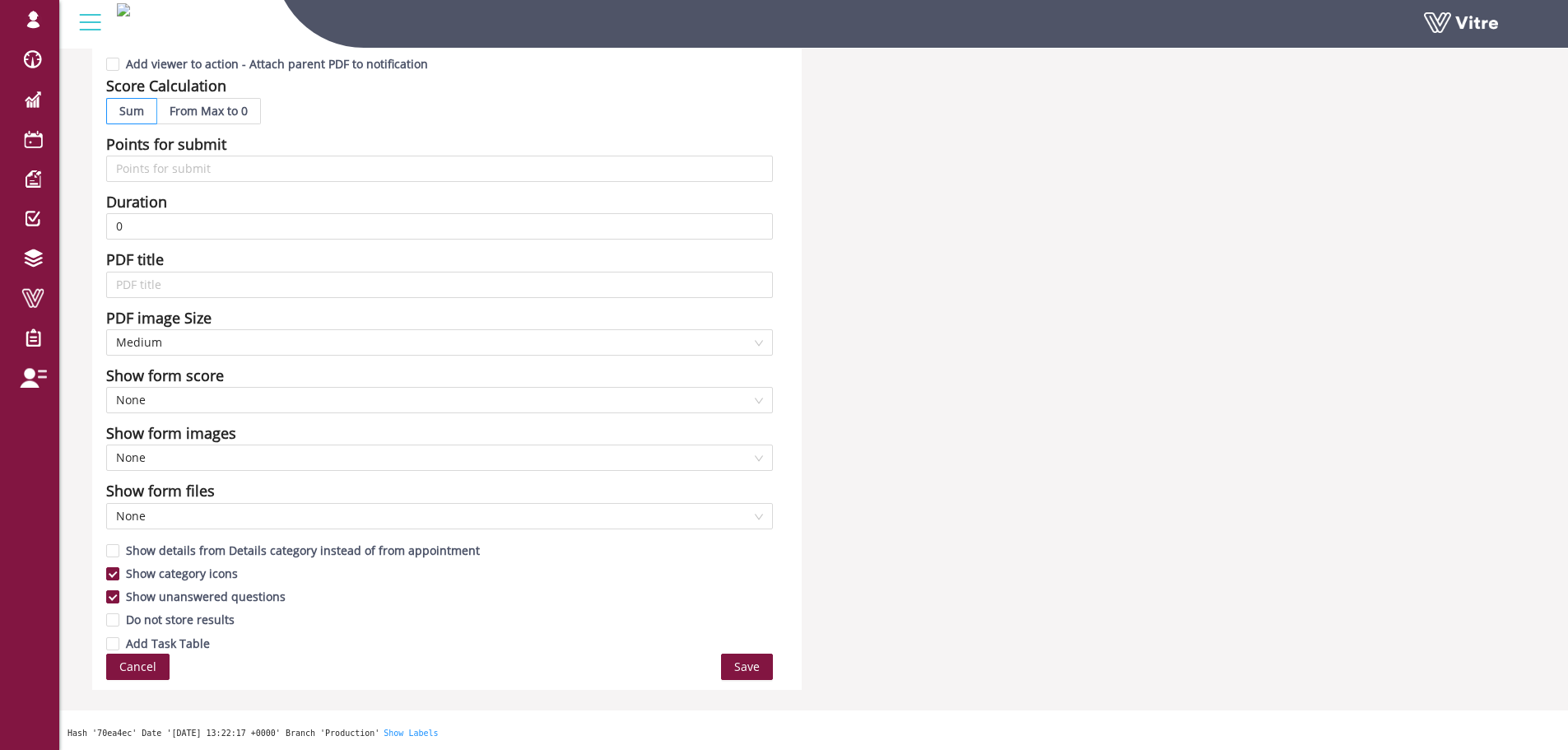
click at [997, 447] on div "Name הארכת עבודה - לישי Language עברית Icon Allow share results System users on…" at bounding box center [813, 142] width 1467 height 1096
click at [749, 669] on span "Save" at bounding box center [747, 667] width 26 height 19
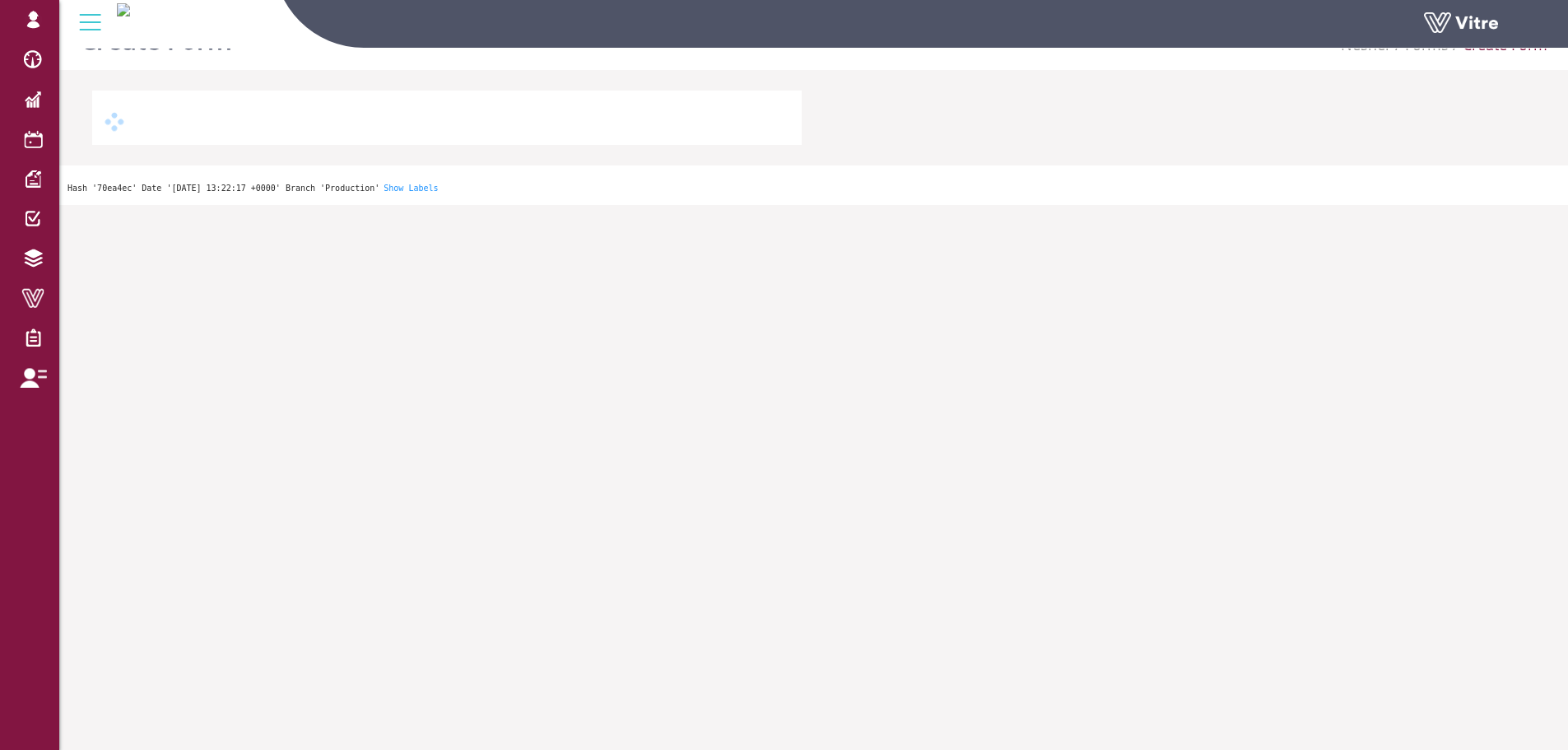
scroll to position [41, 0]
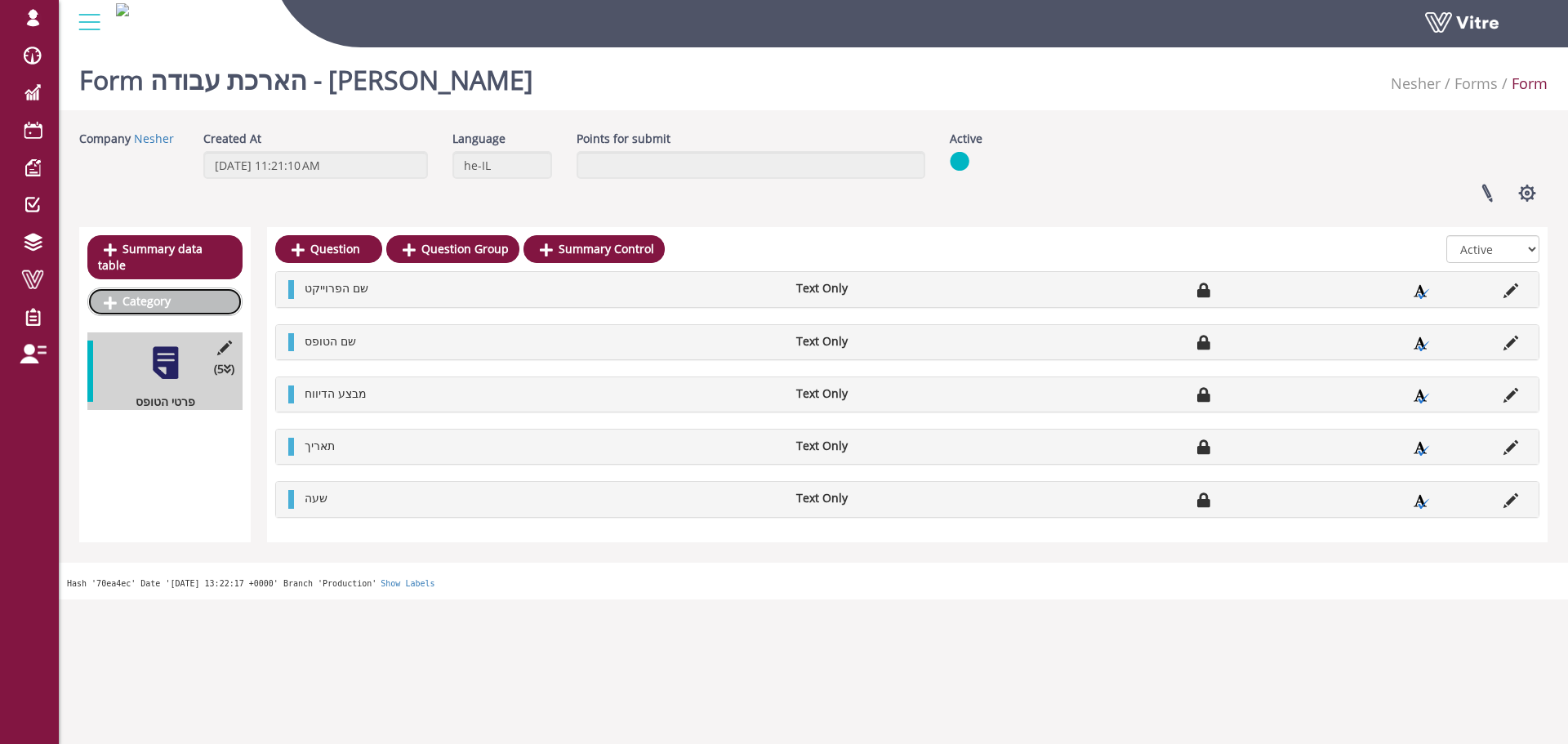
click at [165, 291] on link "Category" at bounding box center [165, 301] width 155 height 28
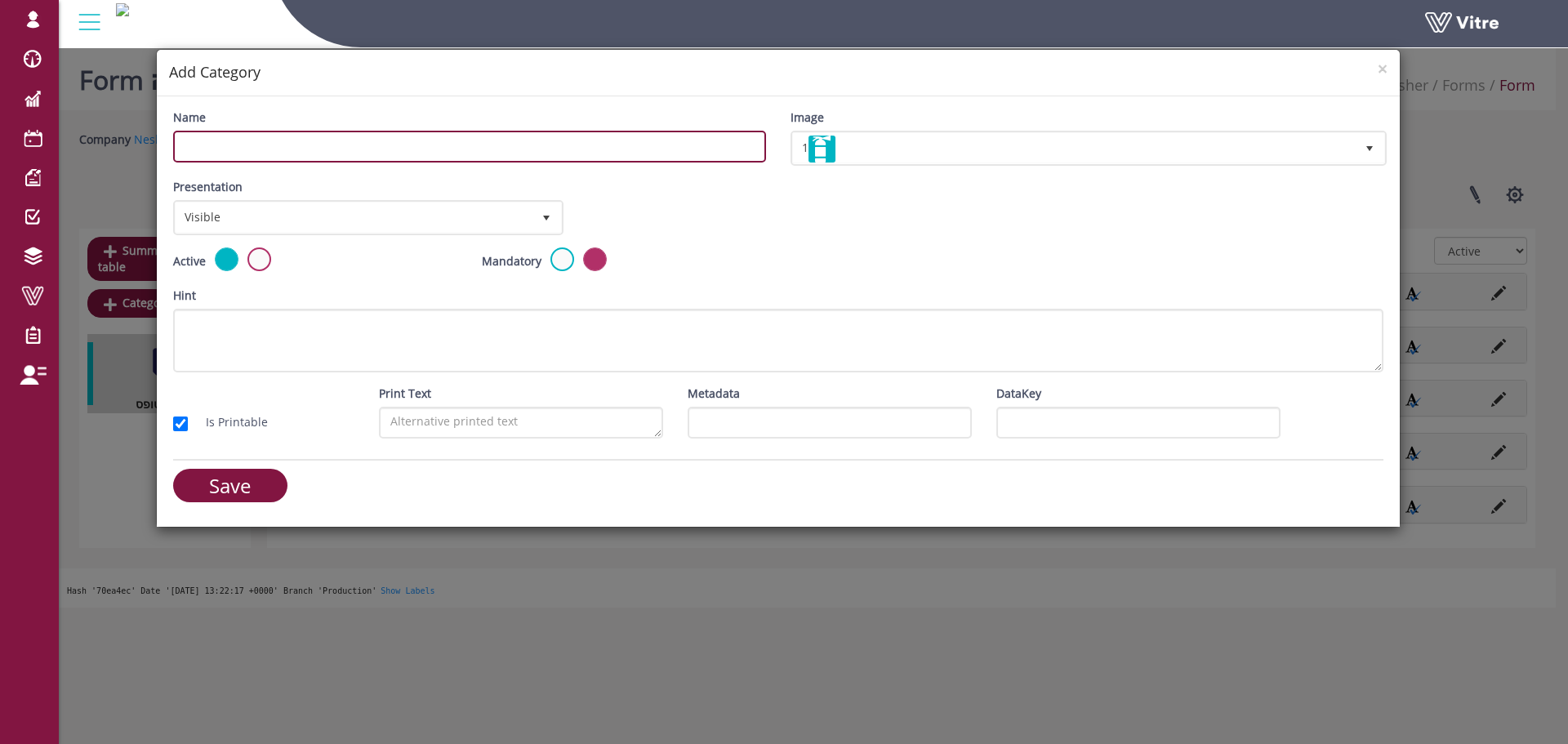
click at [440, 150] on input "Name" at bounding box center [469, 146] width 593 height 32
type input "הצהרה"
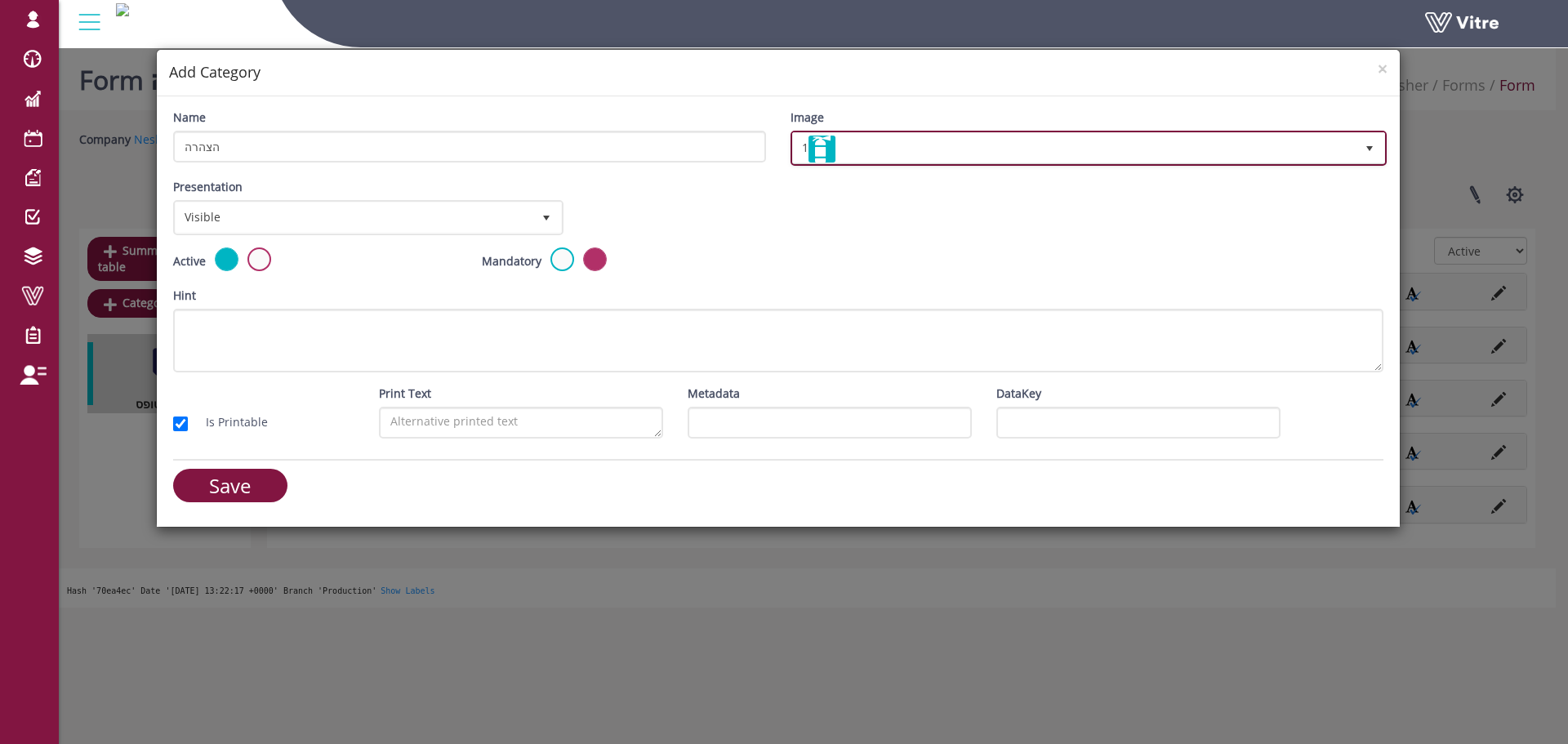
click at [901, 150] on span "1" at bounding box center [1074, 148] width 562 height 29
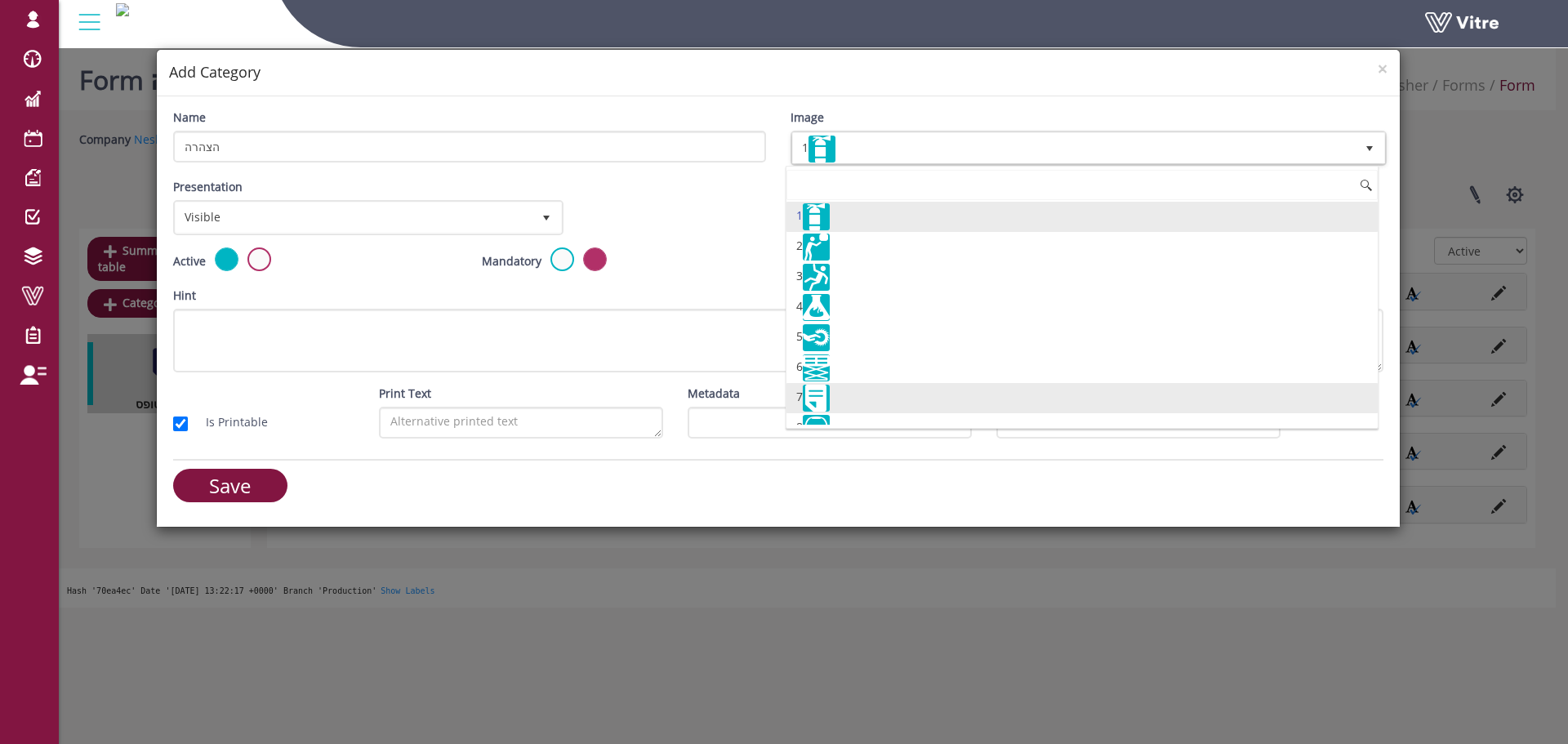
click at [828, 407] on img at bounding box center [816, 398] width 27 height 27
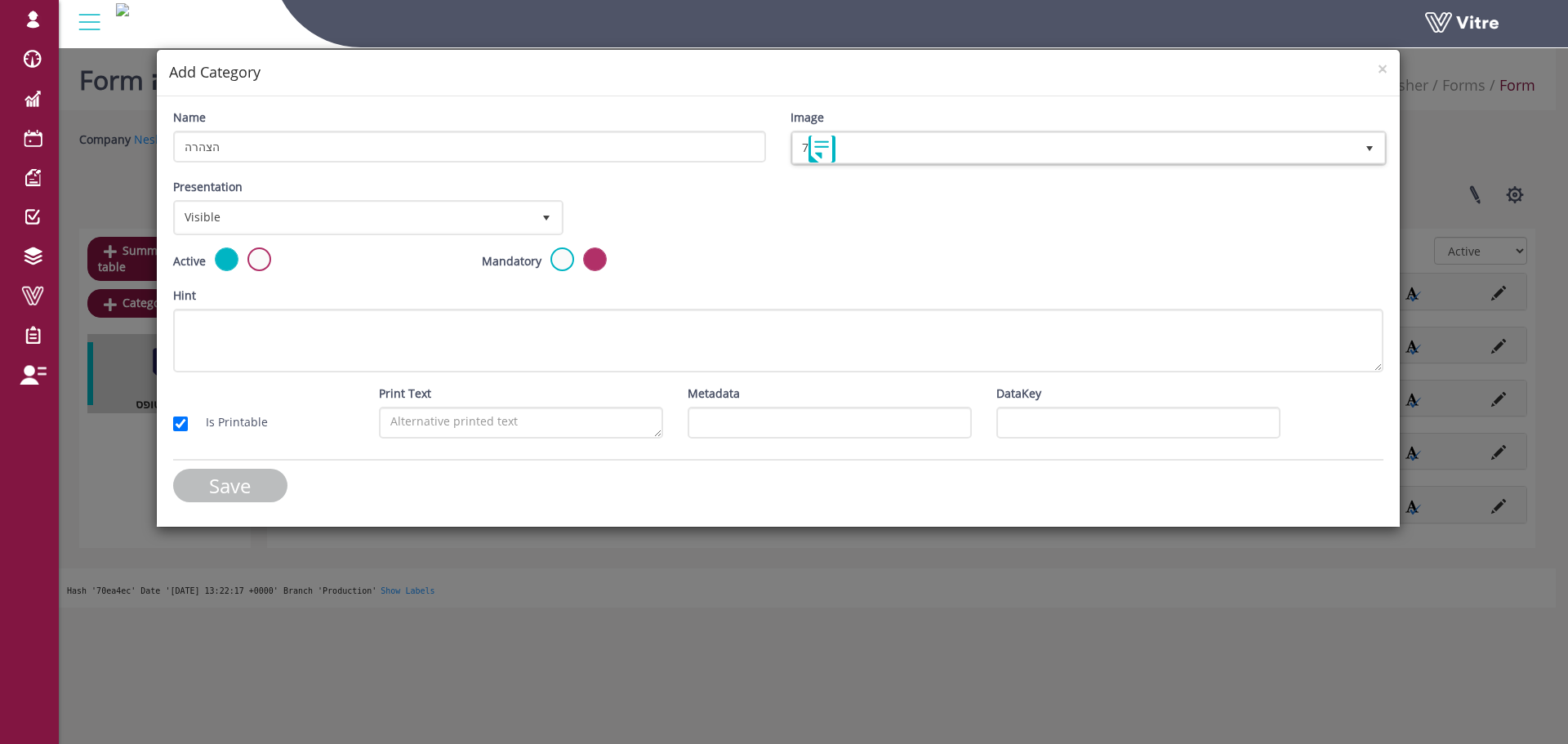
click at [222, 482] on input "Save" at bounding box center [230, 485] width 114 height 33
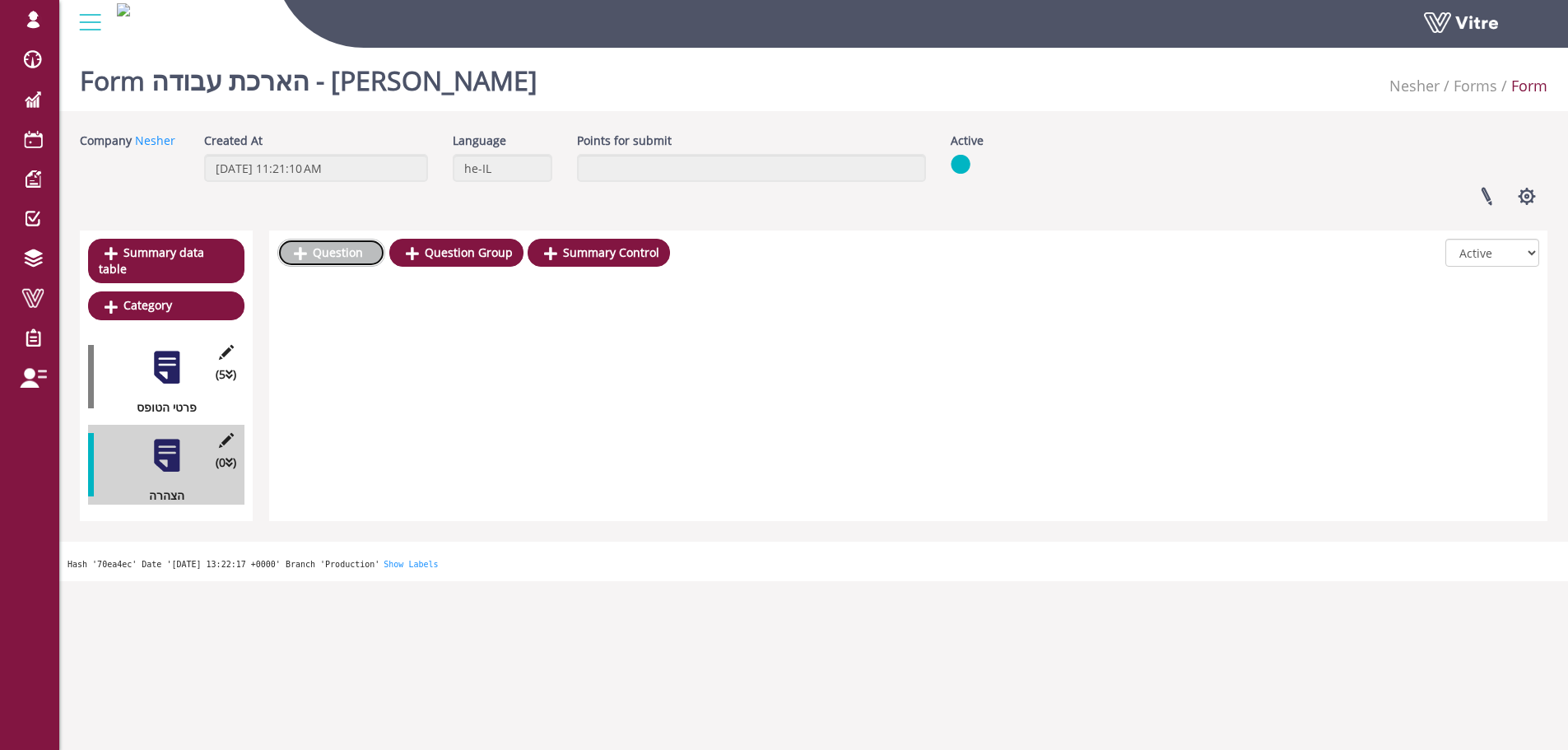
click at [354, 254] on link "Question" at bounding box center [331, 253] width 107 height 28
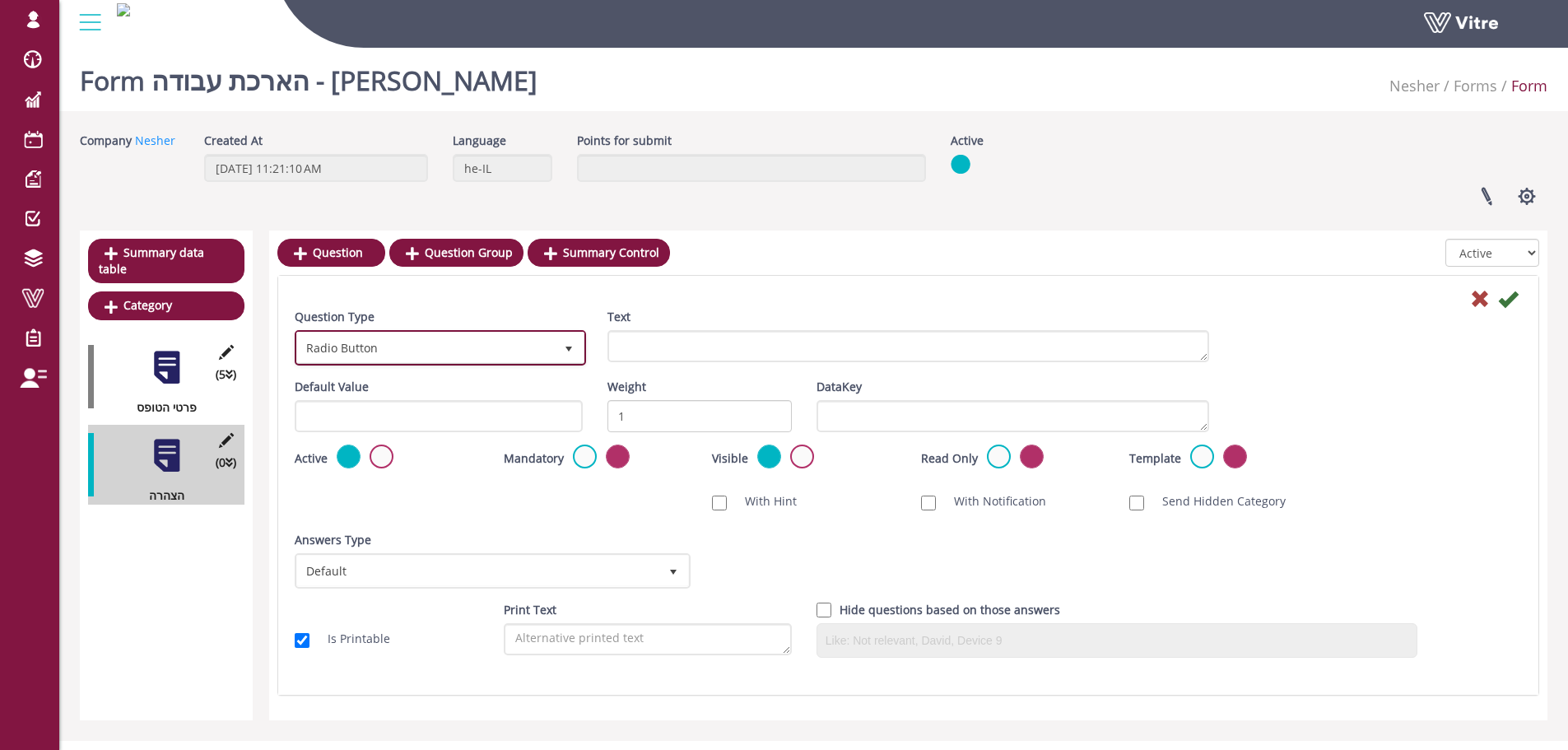
click at [531, 353] on span "Radio Button" at bounding box center [425, 347] width 257 height 30
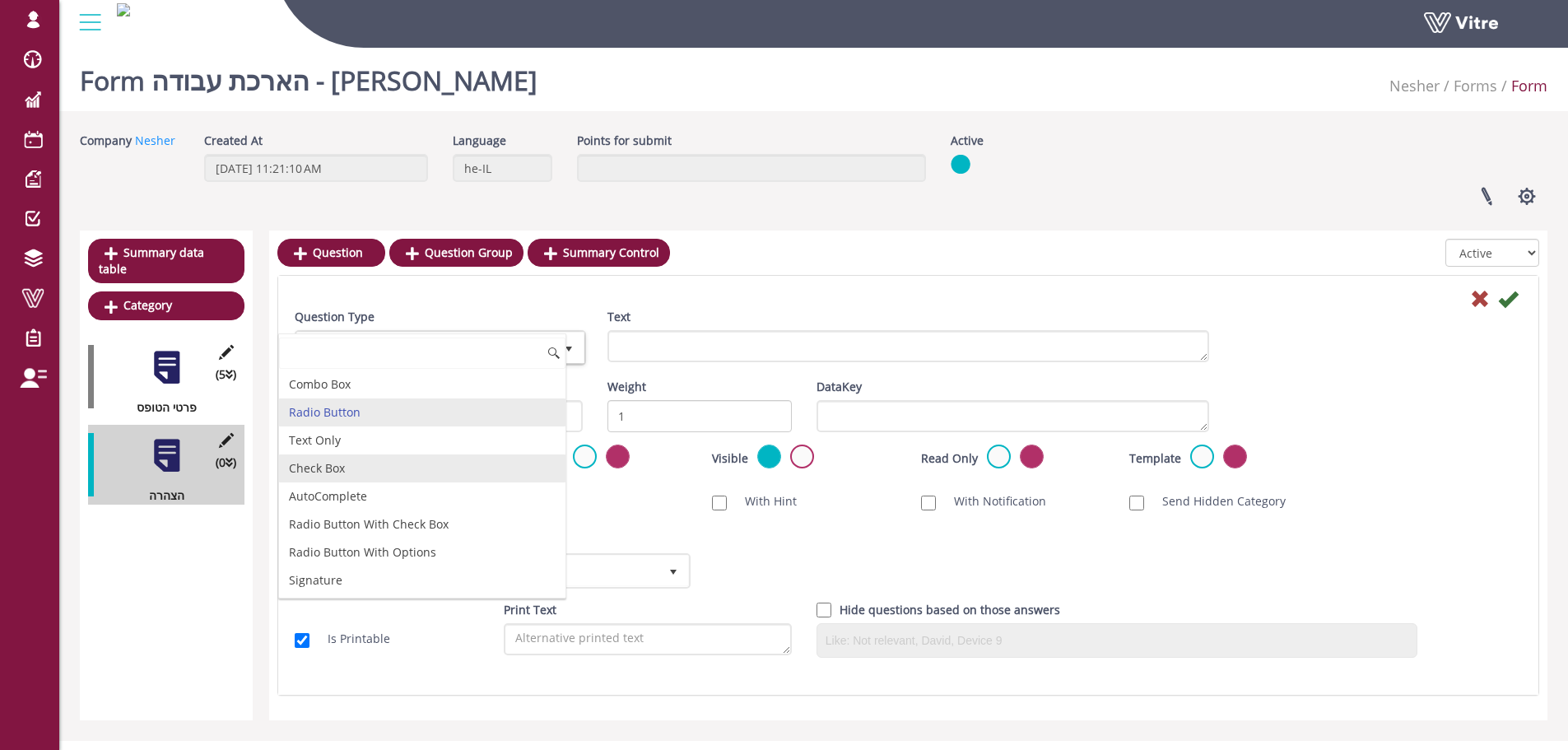
click at [376, 466] on li "Check Box" at bounding box center [421, 469] width 286 height 28
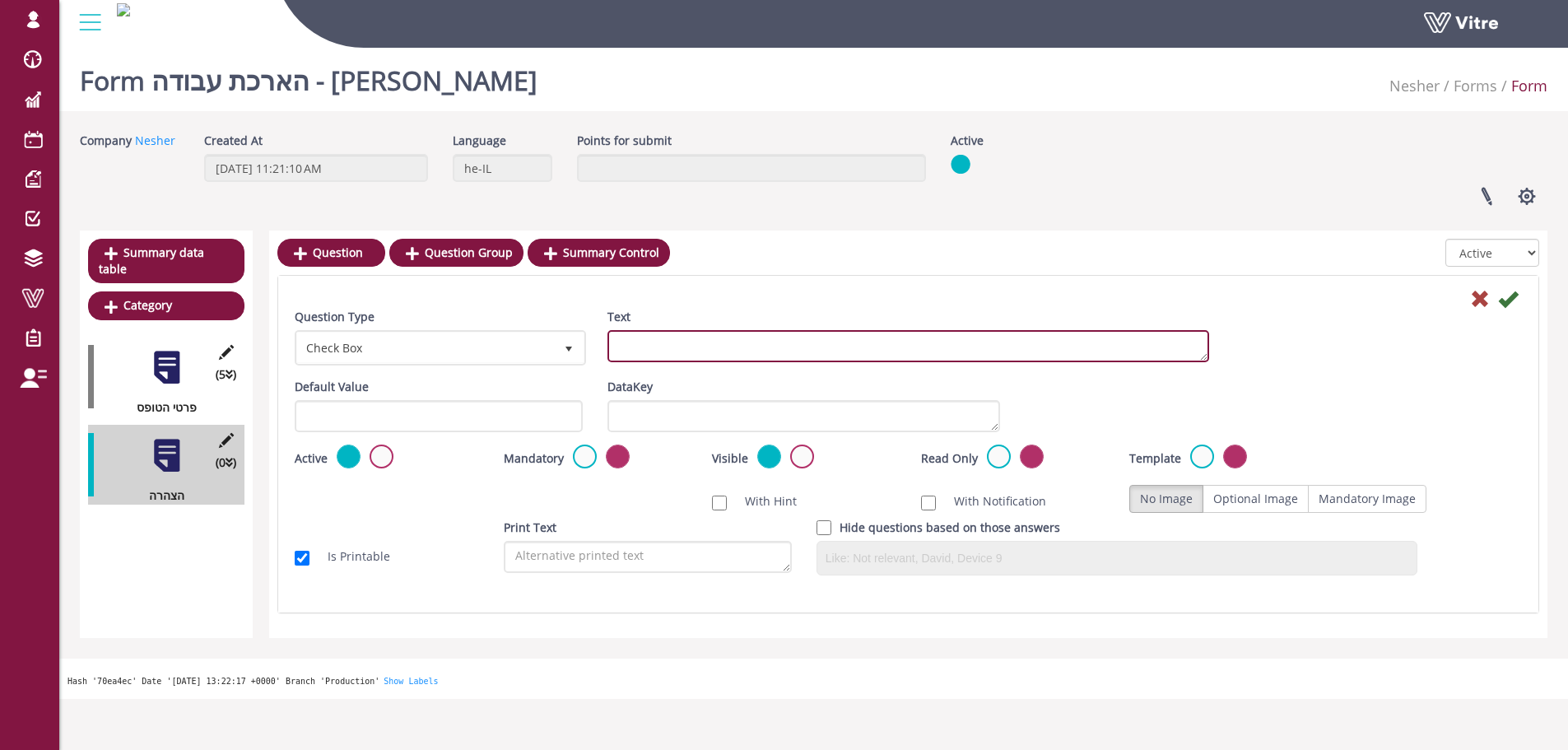
click at [912, 348] on textarea "Text" at bounding box center [909, 345] width 602 height 32
paste textarea "מאשר/ת כי הרכב צוות העובדים לא השתנה מאז האישור הקודם."
type textarea "מאשר/ת כי הרכב צוות העובדים לא השתנה מאז האישור הקודם."
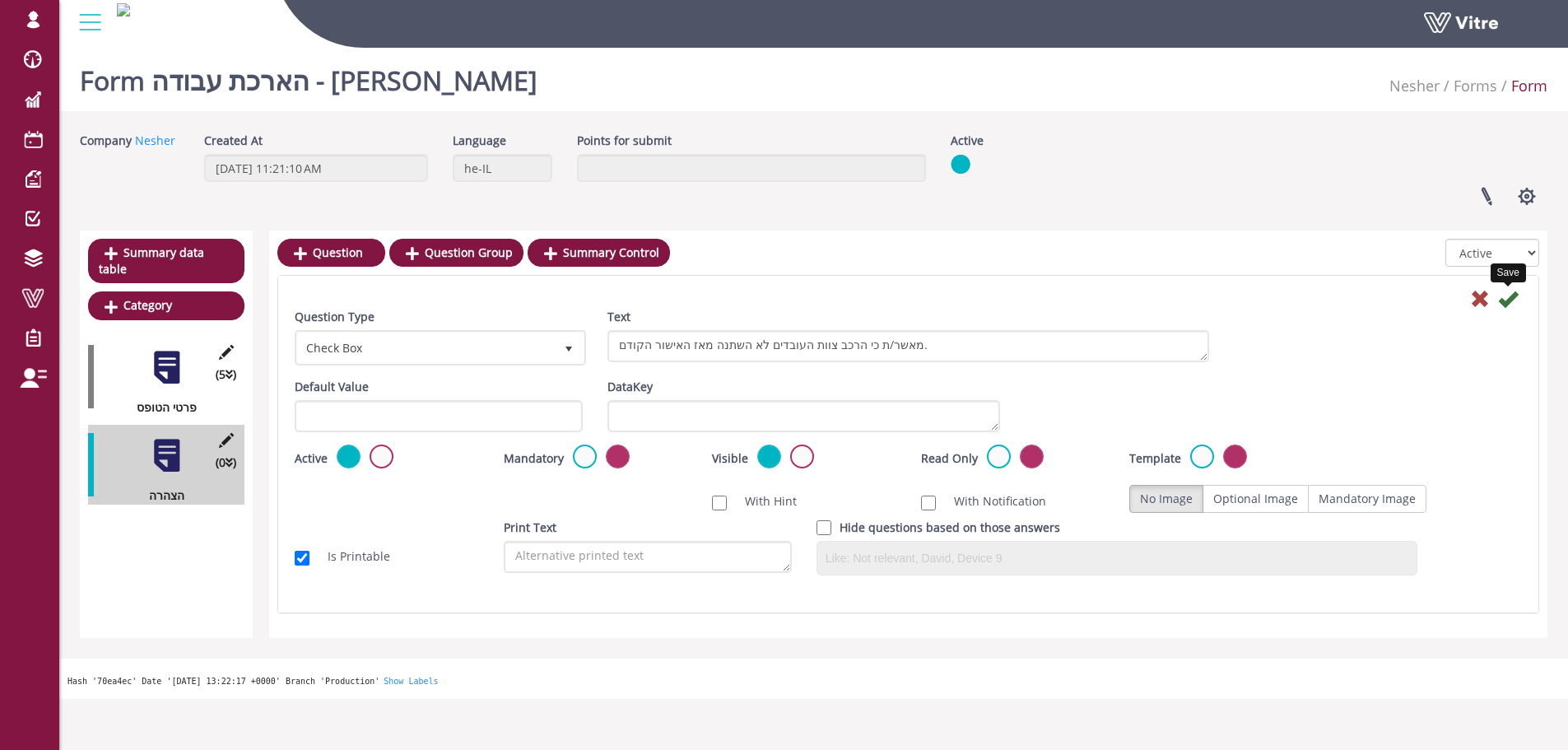
click at [1509, 304] on icon at bounding box center [1507, 298] width 19 height 19
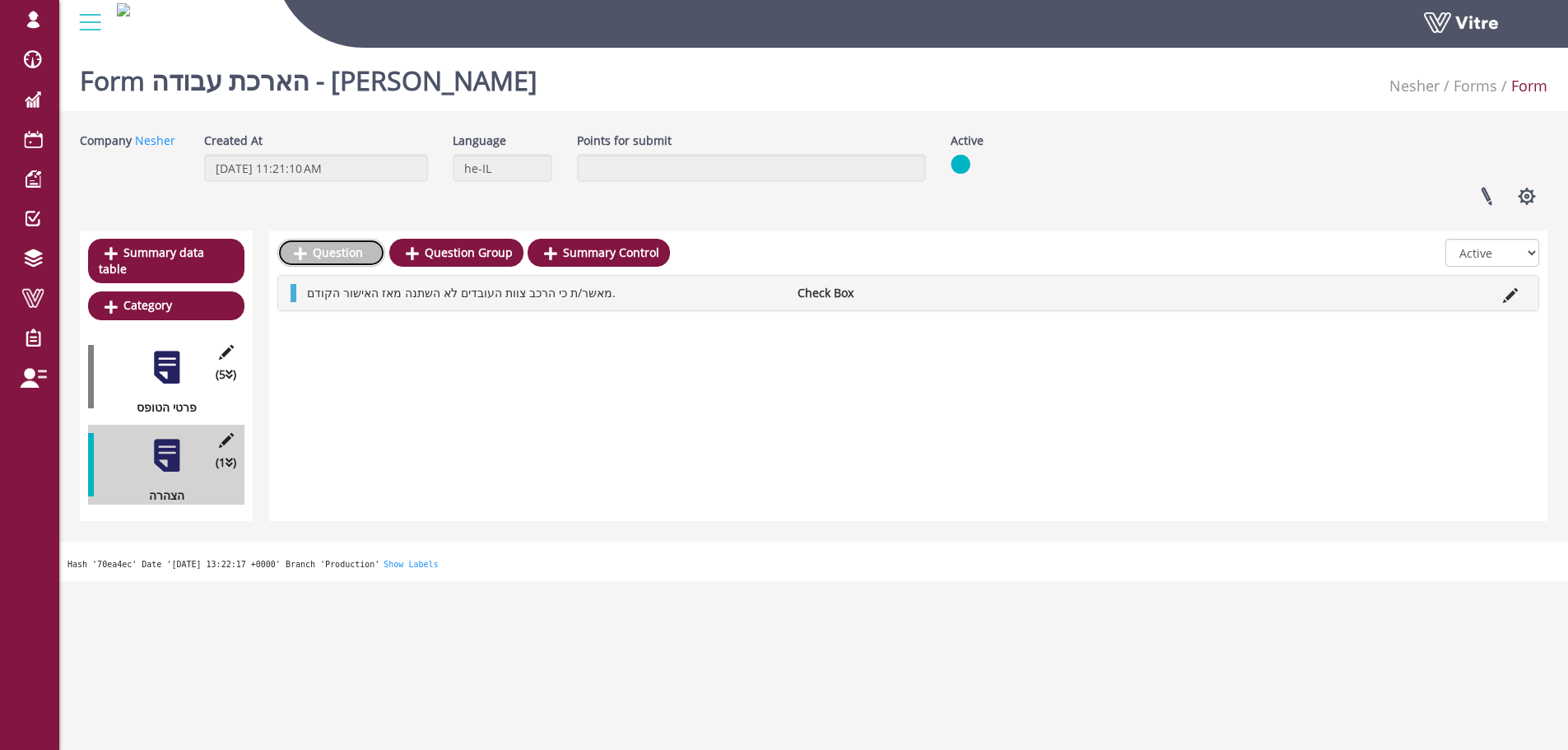
click at [324, 242] on link "Question" at bounding box center [331, 253] width 107 height 28
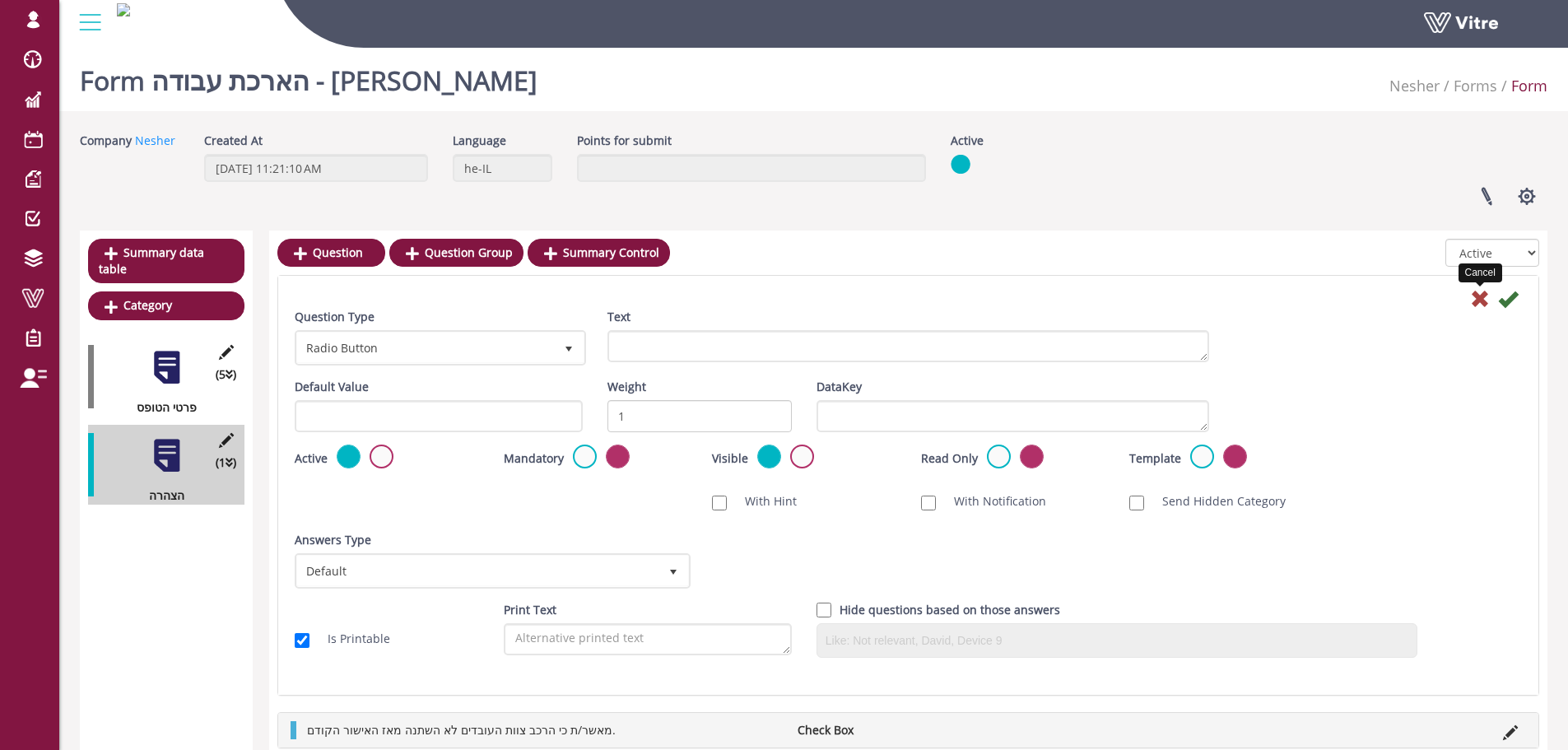
click at [1479, 298] on icon at bounding box center [1479, 298] width 19 height 19
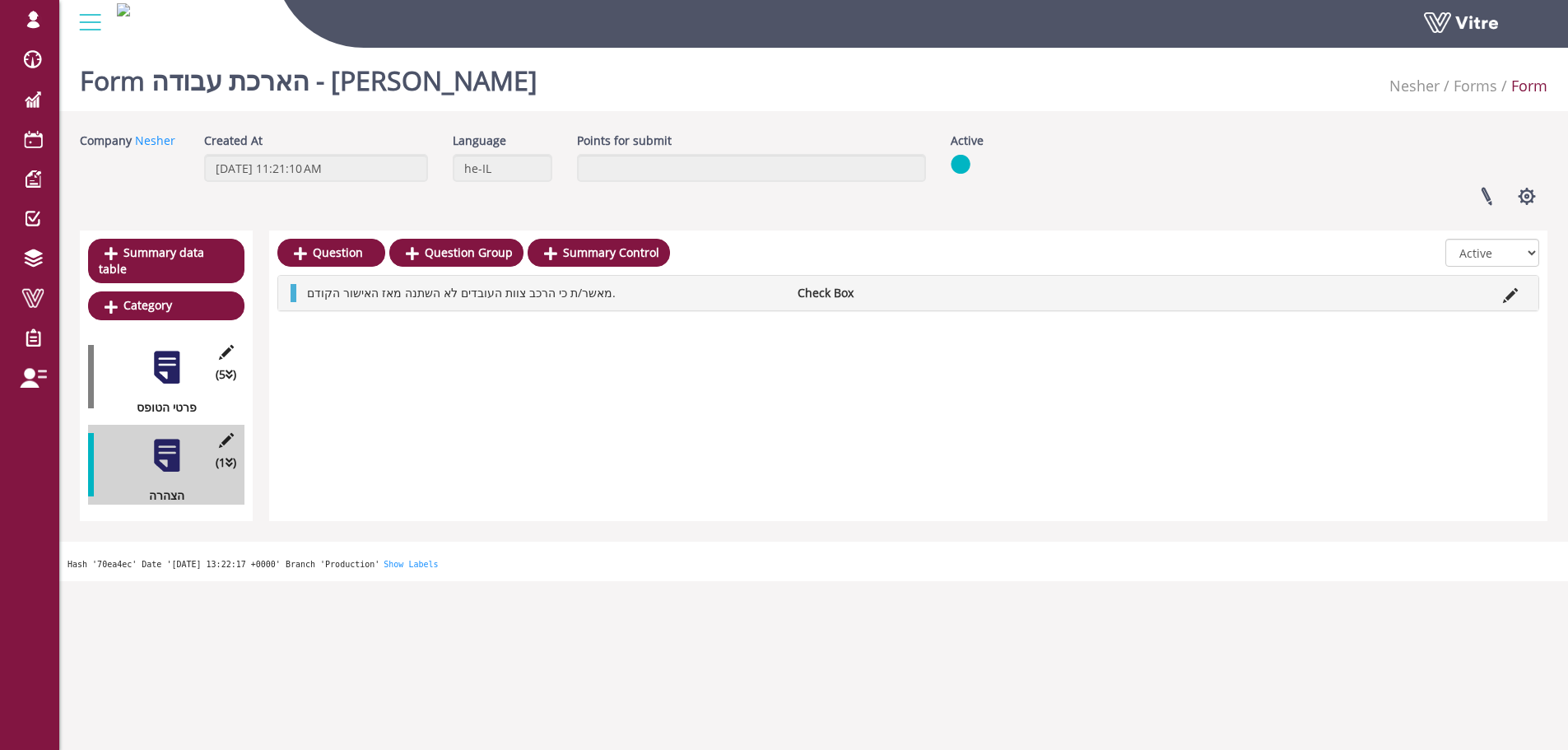
click at [1330, 300] on li at bounding box center [1330, 294] width 31 height 19
click at [1512, 296] on icon at bounding box center [1511, 295] width 15 height 15
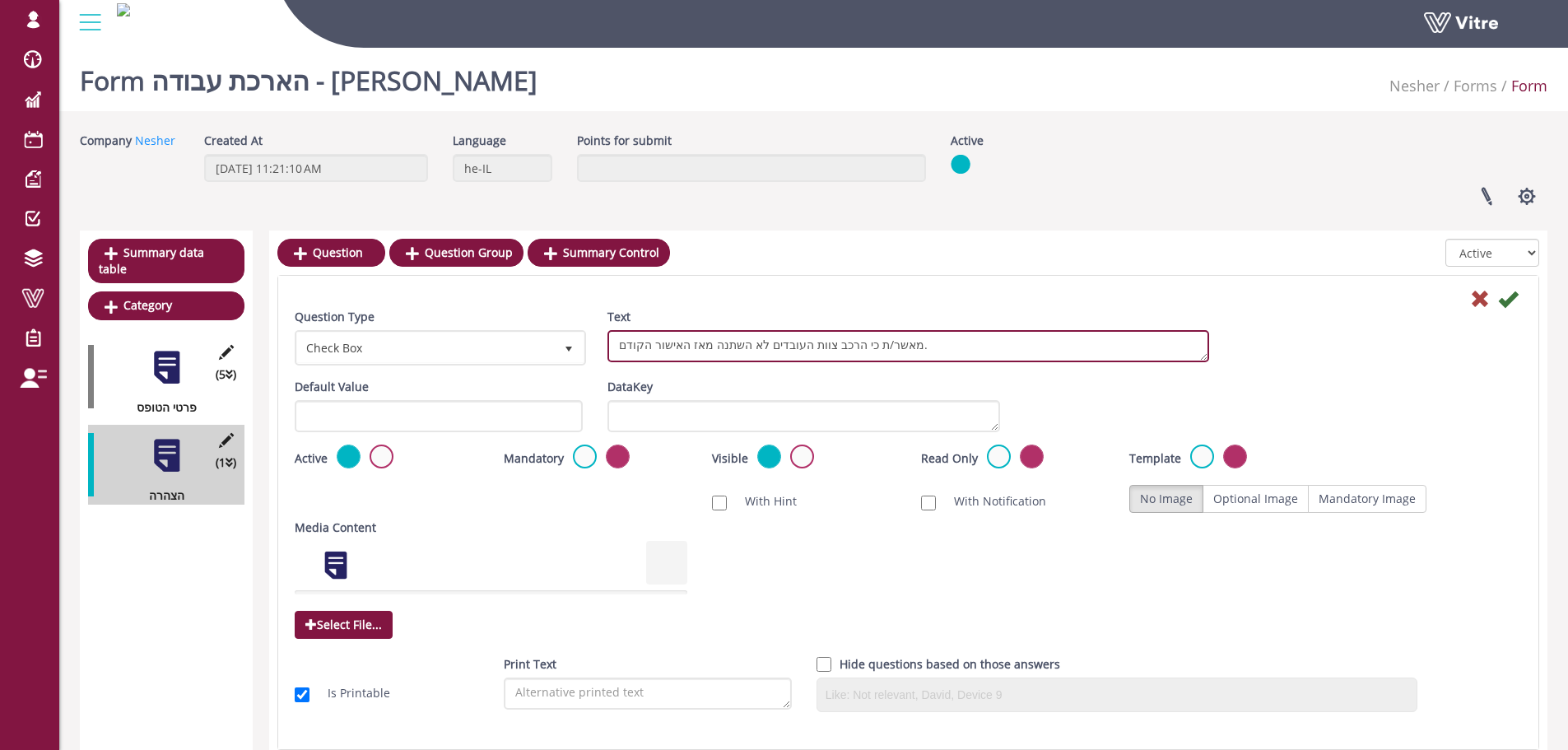
click at [718, 338] on textarea "מאשר/ת כי הרכב צוות העובדים לא השתנה מאז האישור הקודם." at bounding box center [909, 345] width 602 height 32
paste textarea "ני מצהיר/ה כי כלל העובדים המעורבים בביצוע העבודה נותרו ללא שינוי מאז מועד ההיתר…"
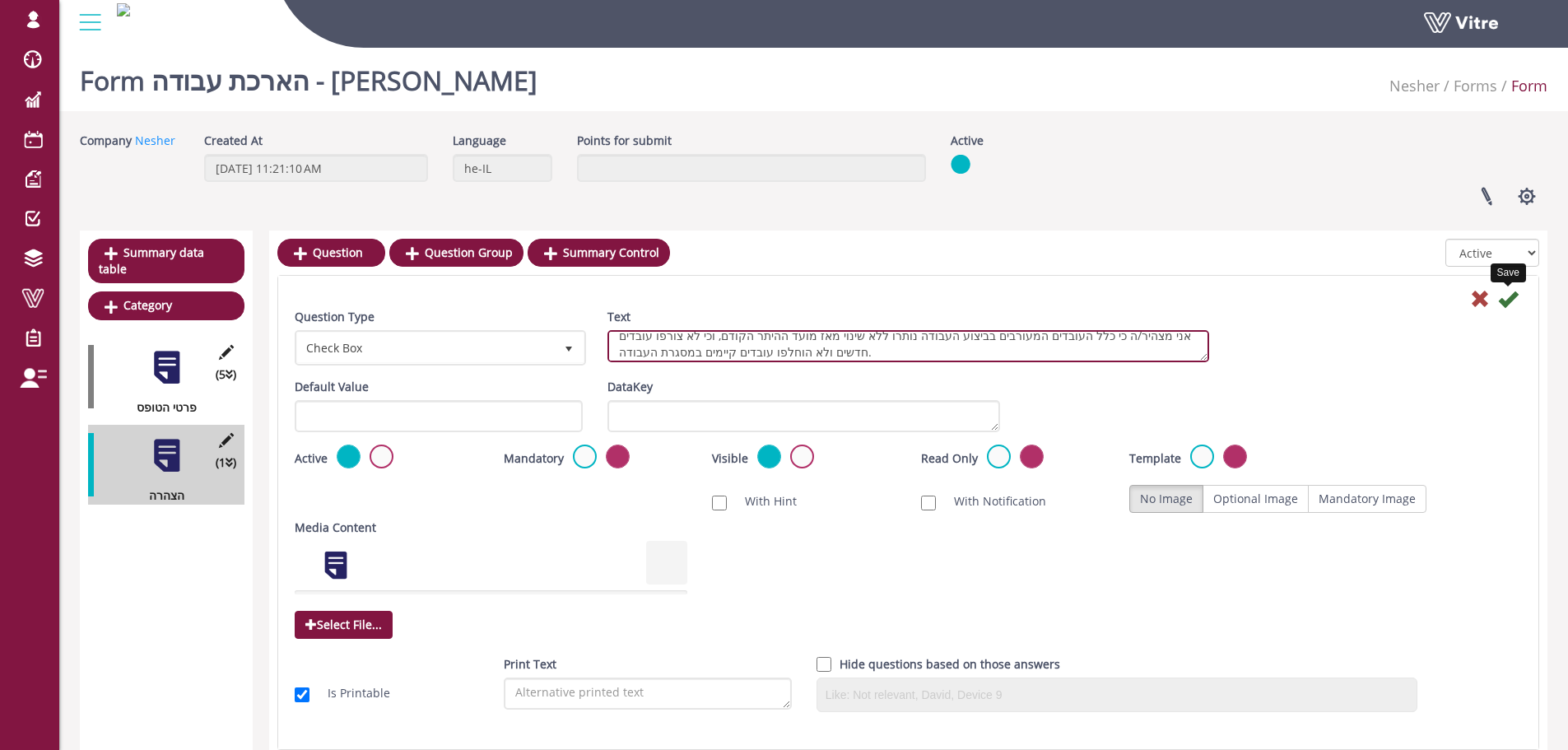
type textarea "אני מצהיר/ה כי כלל העובדים המעורבים בביצוע העבודה נותרו ללא שינוי מאז מועד ההית…"
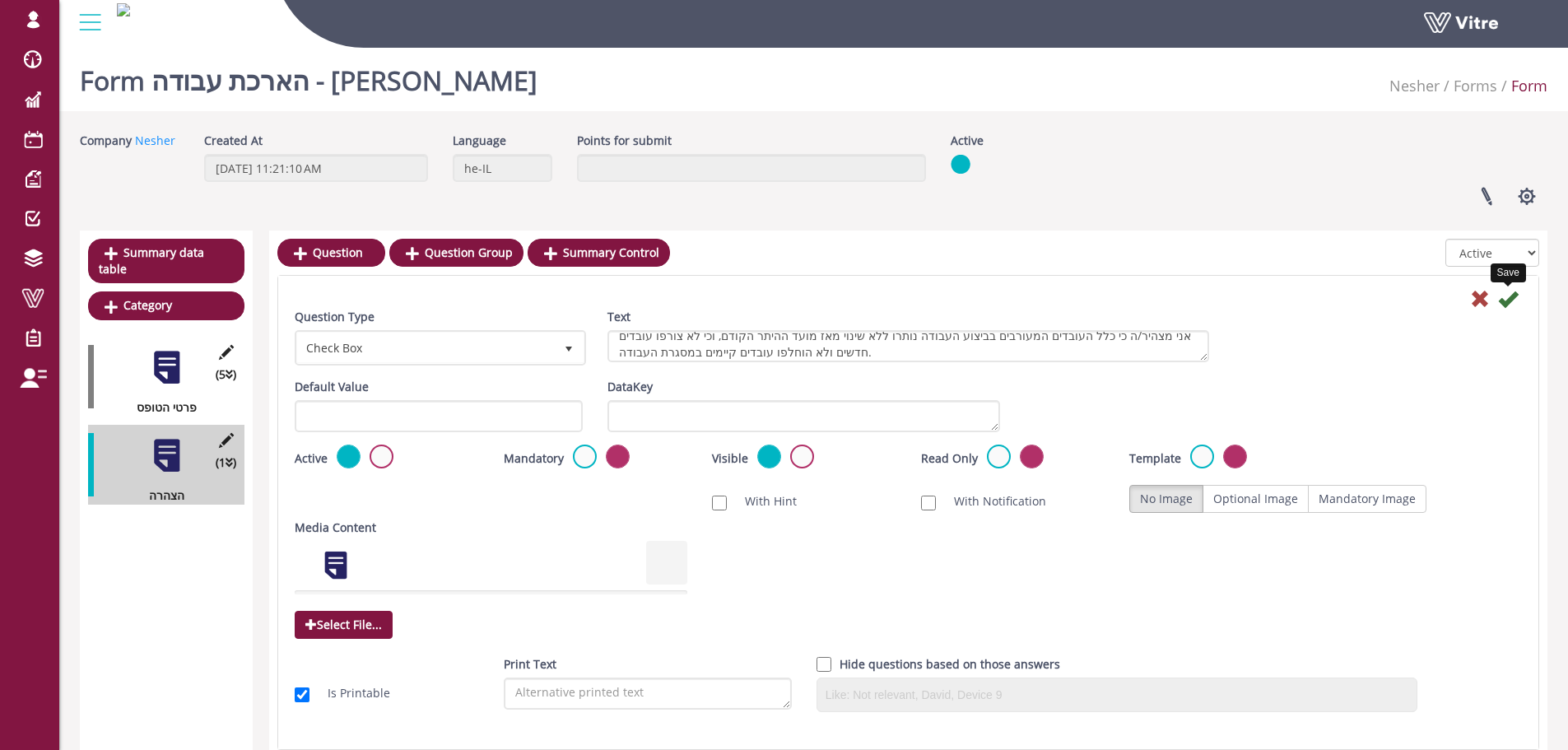
click at [1507, 294] on icon at bounding box center [1507, 298] width 19 height 19
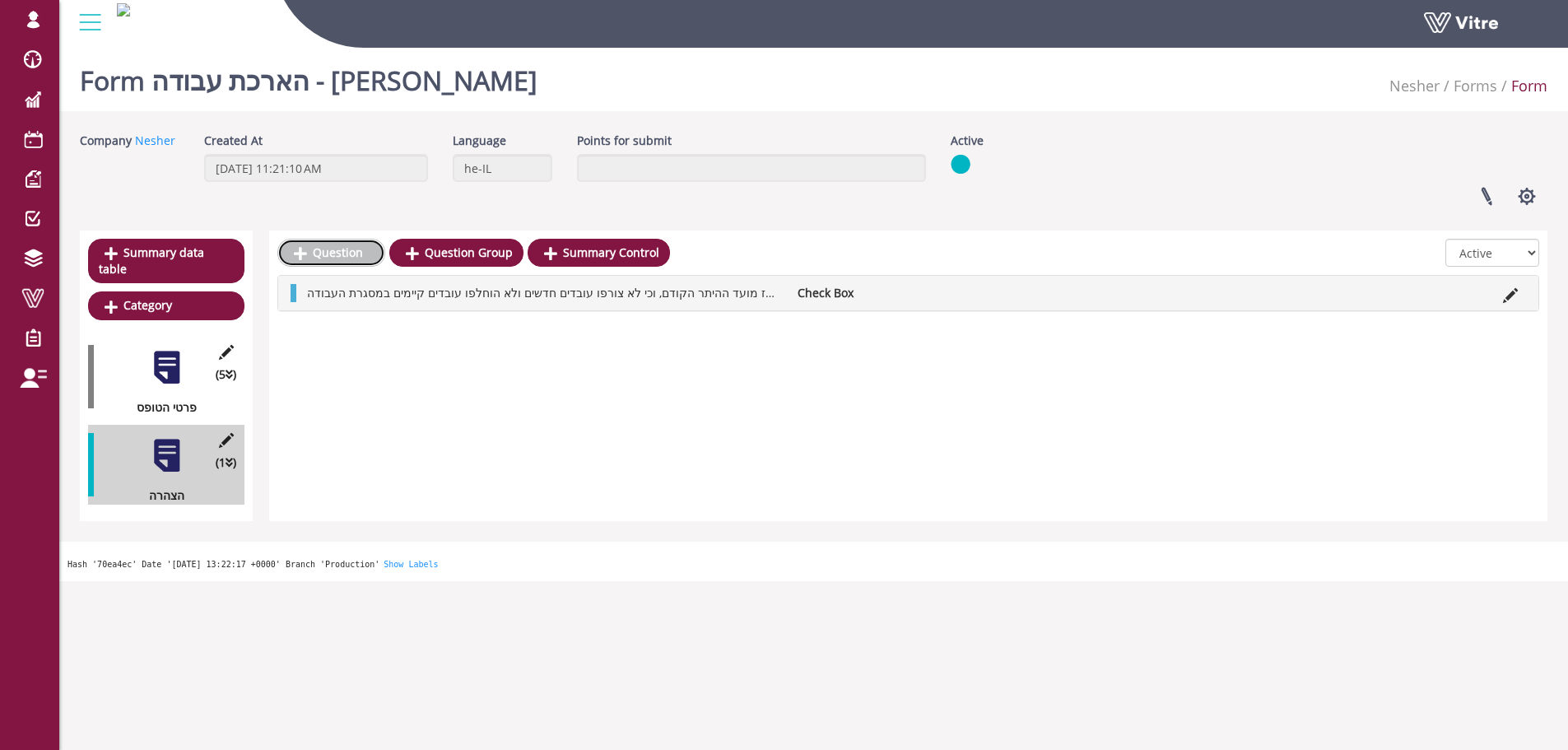
click at [346, 242] on link "Question" at bounding box center [331, 253] width 107 height 28
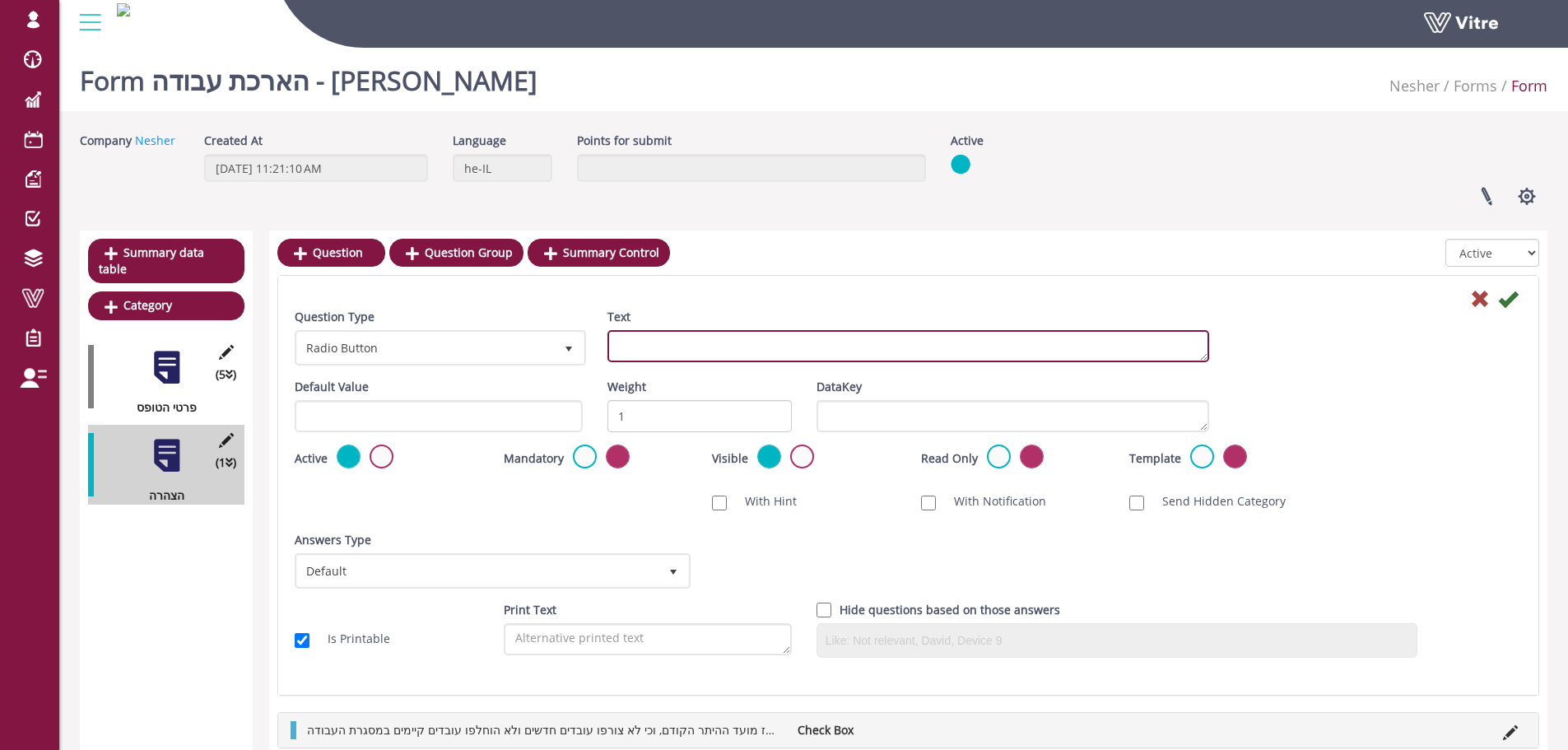
click at [710, 344] on textarea "Text" at bounding box center [909, 345] width 602 height 32
paste textarea "אני מצהיר/ה כי תנאי העבודה באתר נותרו ללא שינוי מהותי, לרבות סביבת העבודה, שיטו…"
type textarea "אני מצהיר/ה כי תנאי העבודה באתר נותרו ללא שינוי מהותי, לרבות סביבת העבודה, שיטו…"
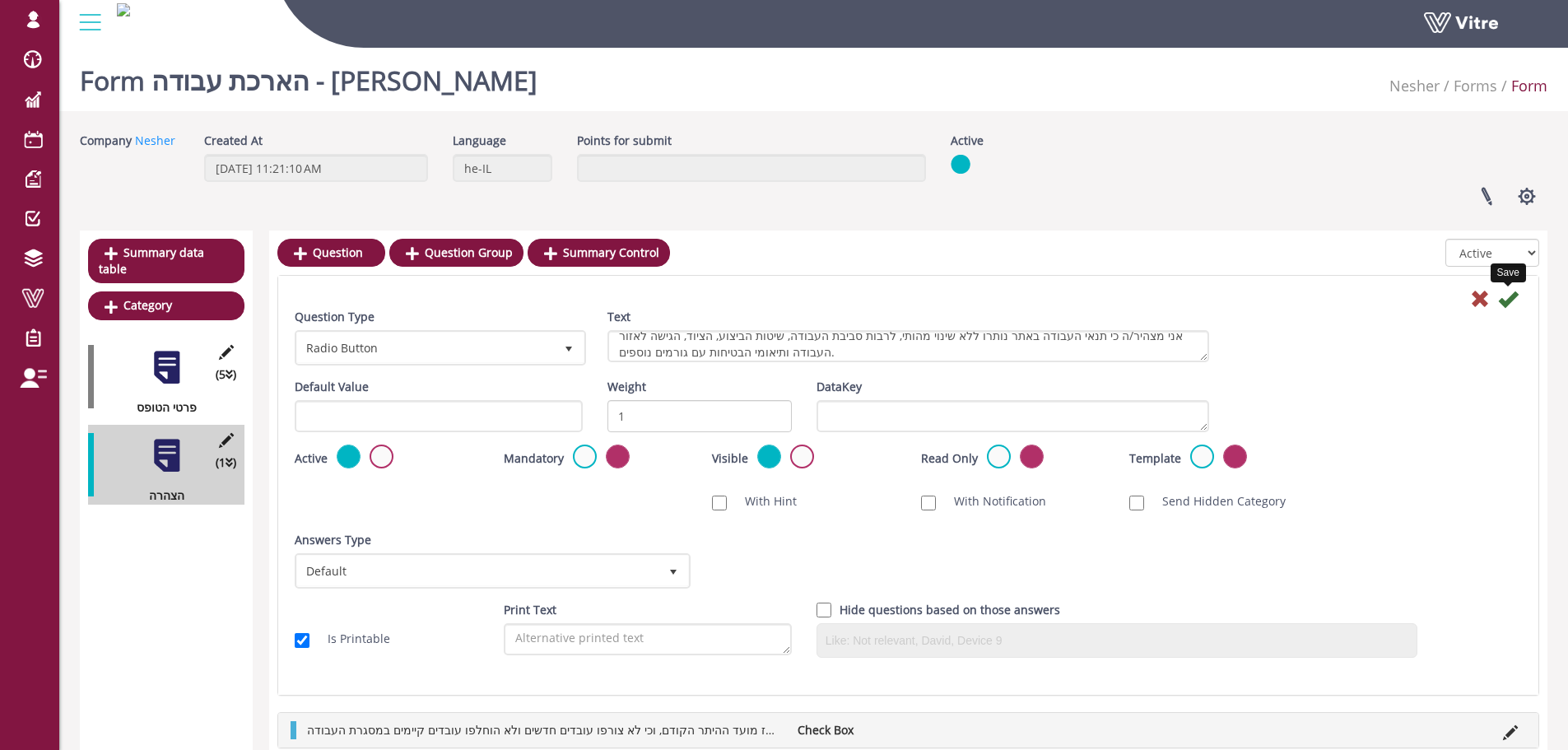
click at [1504, 299] on icon at bounding box center [1507, 298] width 19 height 19
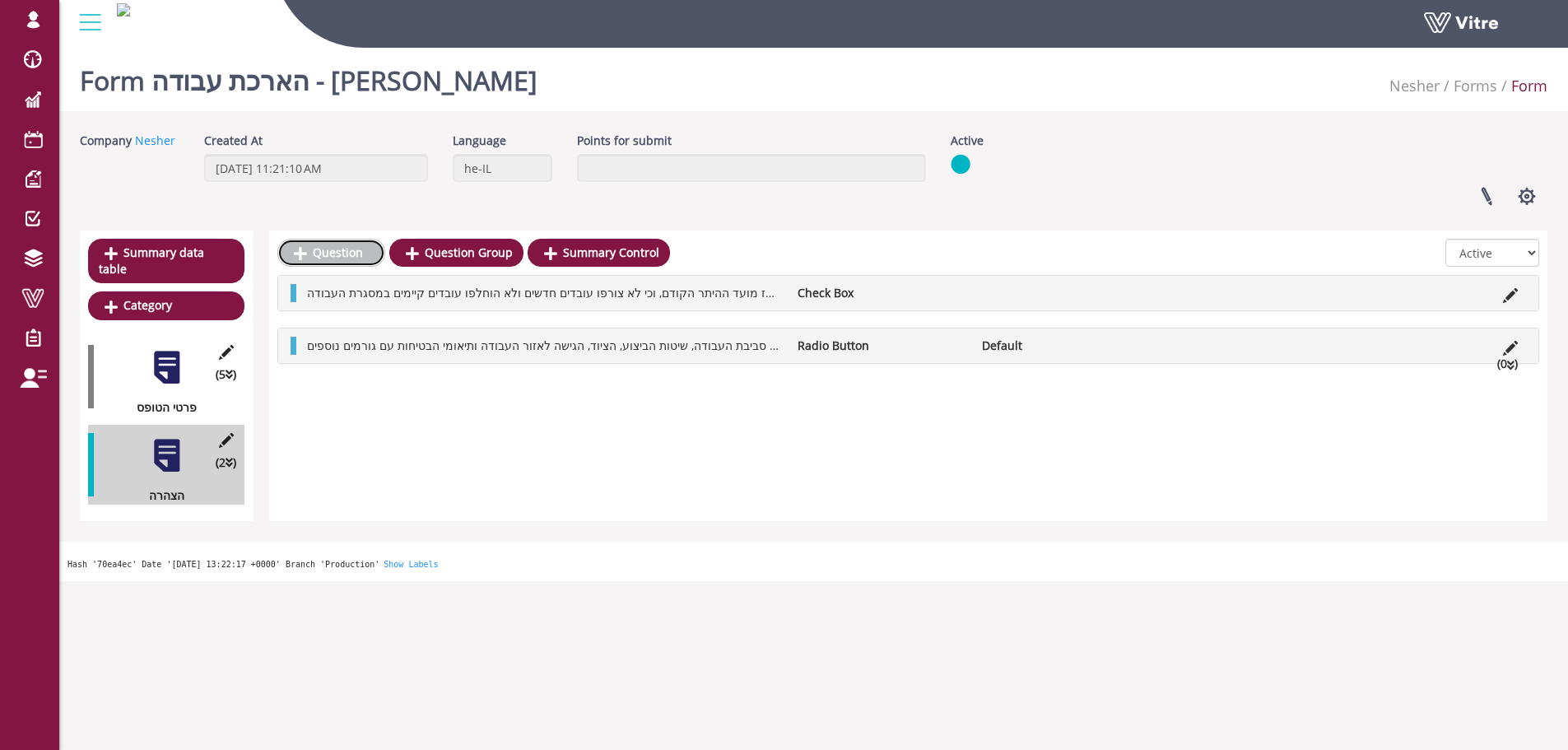
click at [324, 260] on link "Question" at bounding box center [331, 253] width 107 height 28
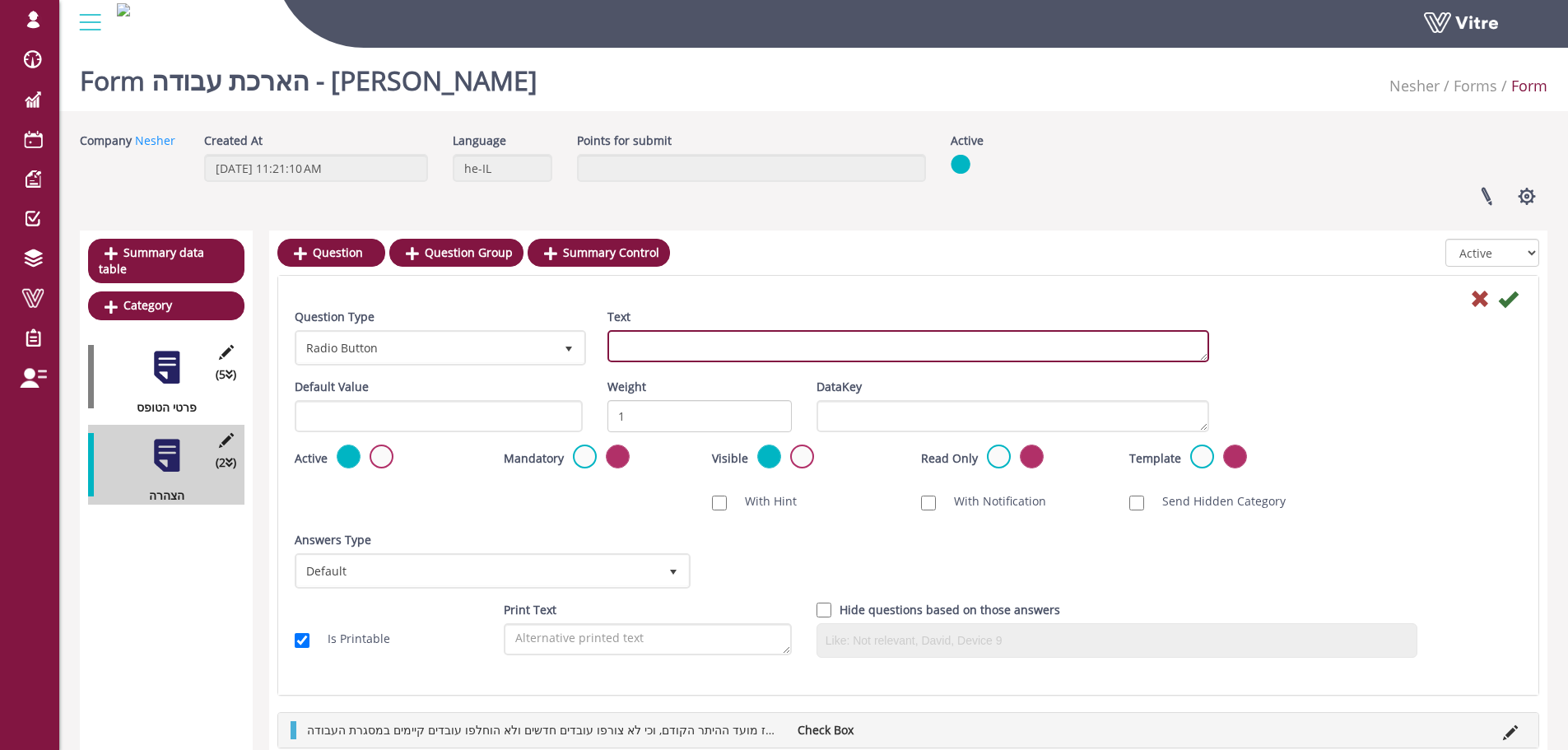
click at [917, 351] on textarea "Text" at bounding box center [909, 345] width 602 height 32
paste textarea "אני מצהיר/ה כי לא חלו שינויים בזיהוי הסיכונים, בהערכת הסיכונים או באמצעי הבקרה …"
type textarea "אני מצהיר/ה כי לא חלו שינויים בזיהוי הסיכונים, בהערכת הסיכונים או באמצעי הבקרה …"
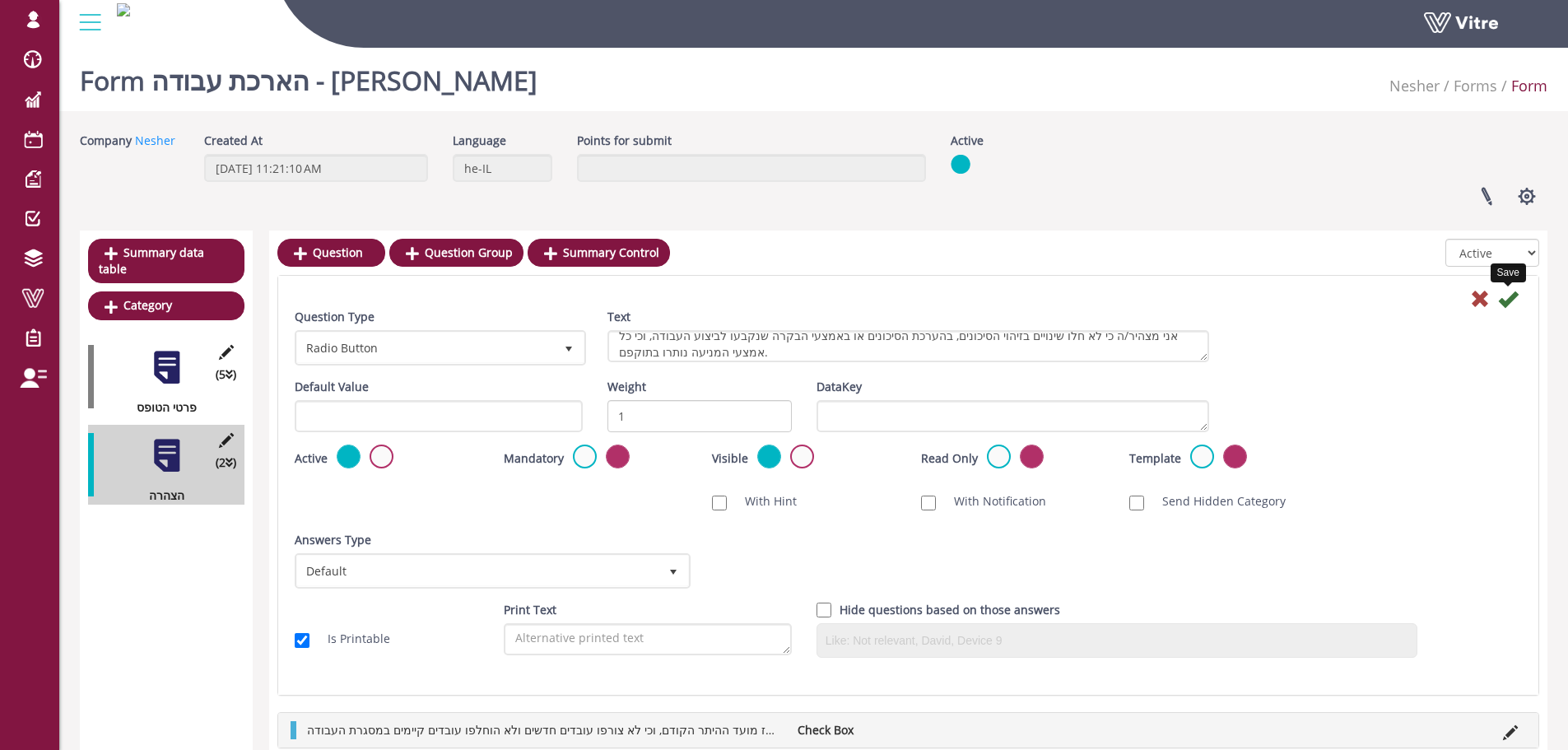
click at [1509, 299] on icon at bounding box center [1507, 298] width 19 height 19
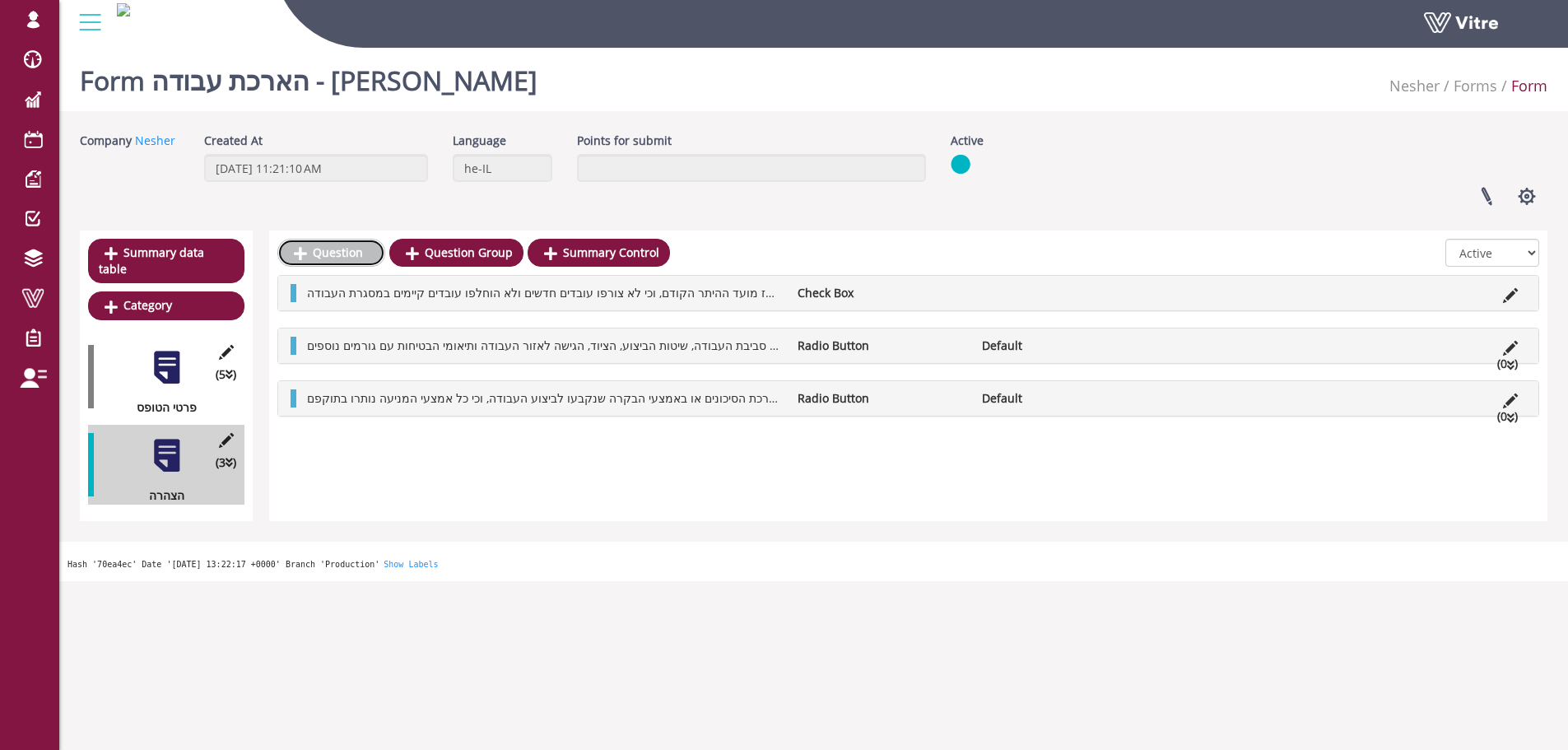
click at [327, 253] on link "Question" at bounding box center [331, 253] width 107 height 28
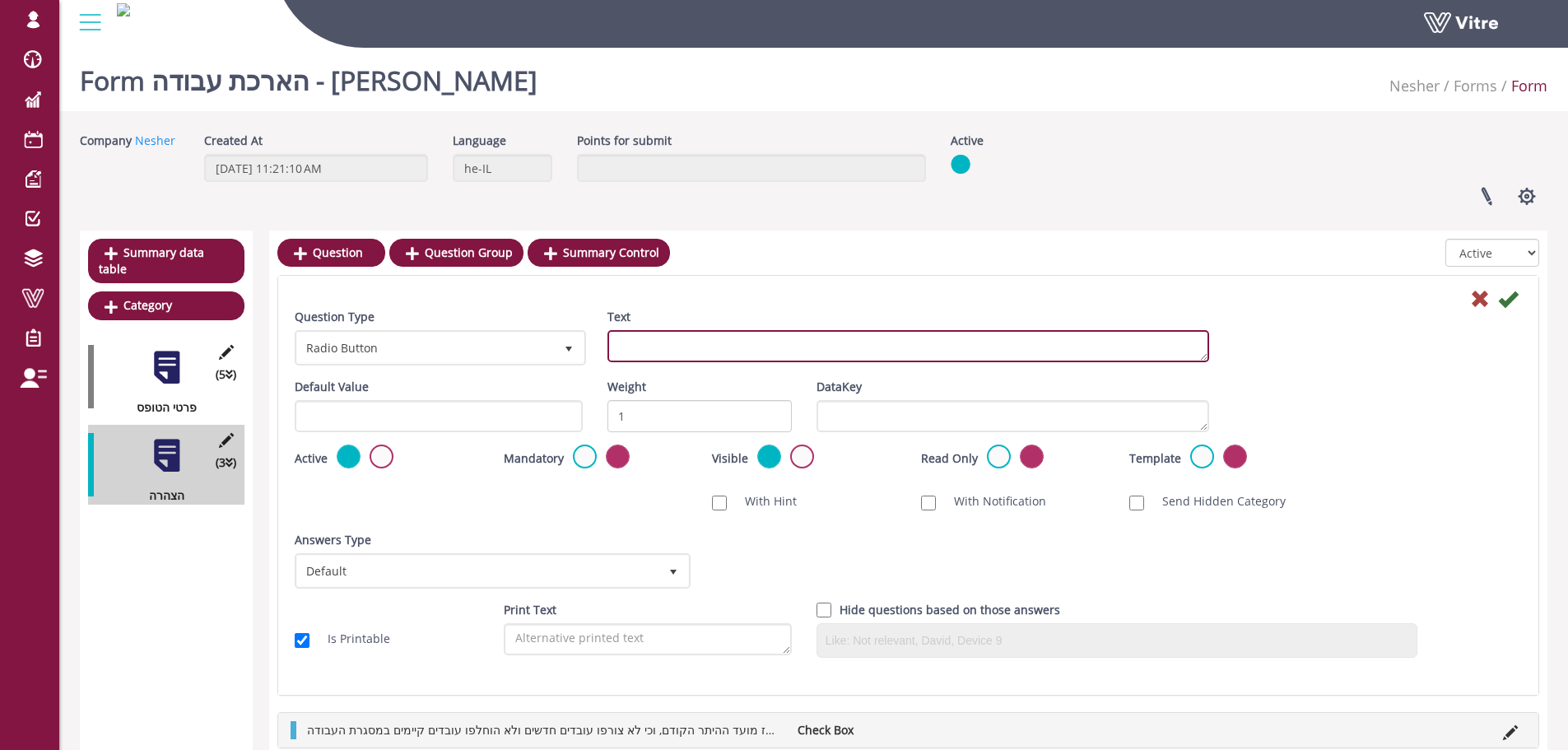
click at [705, 361] on textarea "Text" at bounding box center [909, 345] width 602 height 32
paste textarea "אני מאשר/ת כי כלל התנאים המקוריים שנקבעו בהיתר העבודה תקפים גם להארכה הנוכחית, …"
type textarea "אני מאשר/ת כי כלל התנאים המקוריים שנקבעו בהיתר העבודה תקפים גם להארכה הנוכחית, …"
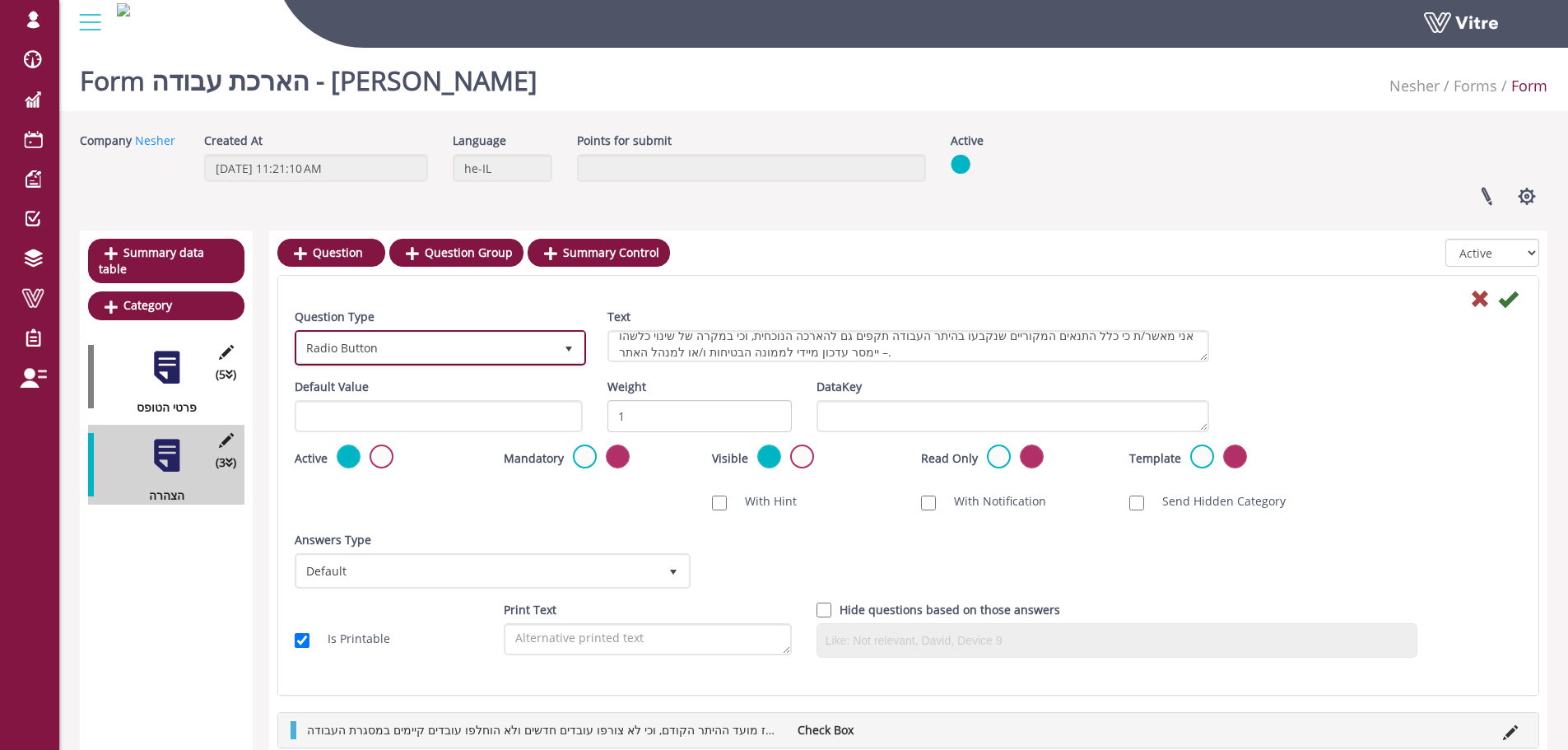
click at [461, 358] on span "Radio Button" at bounding box center [425, 347] width 257 height 30
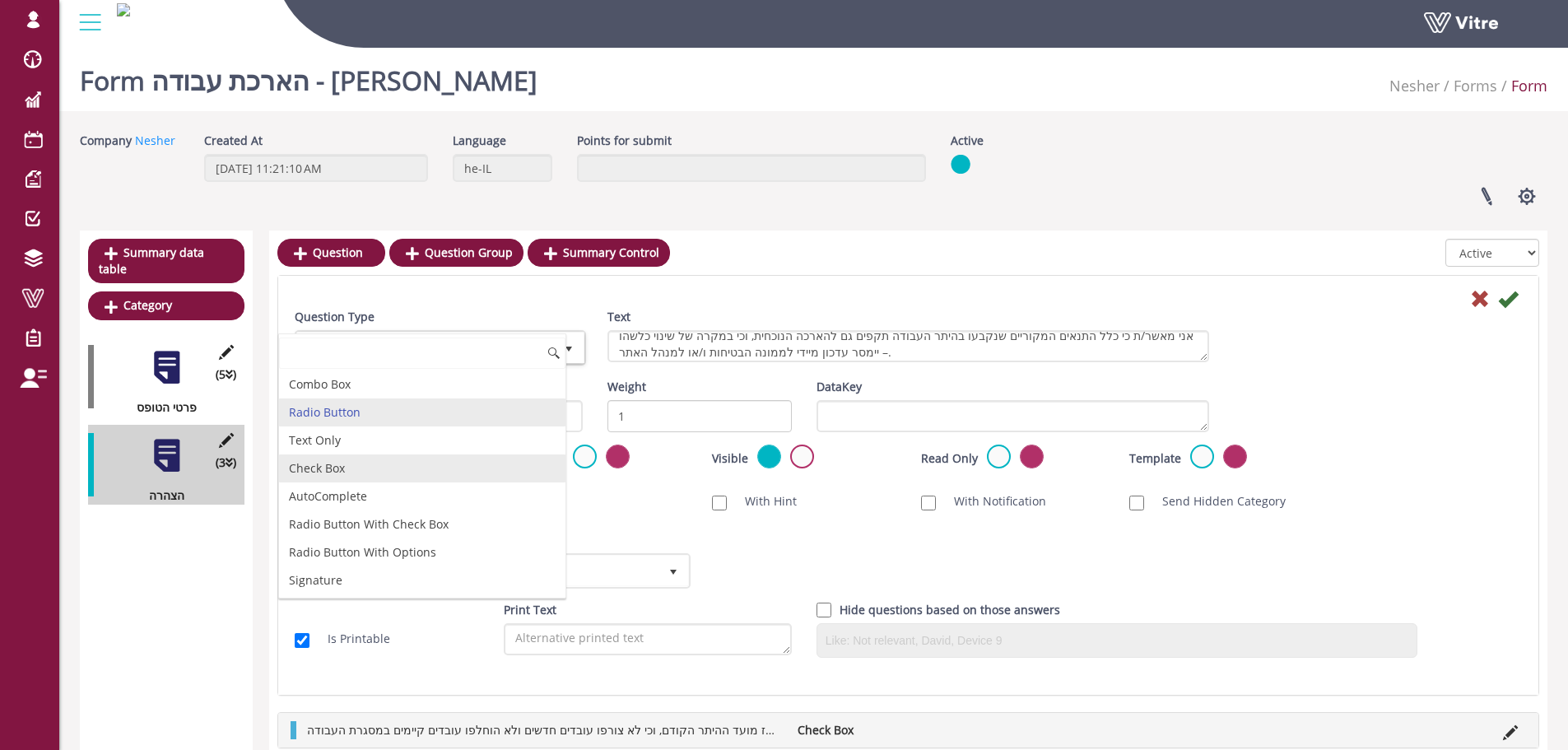
click at [332, 465] on li "Check Box" at bounding box center [421, 469] width 286 height 28
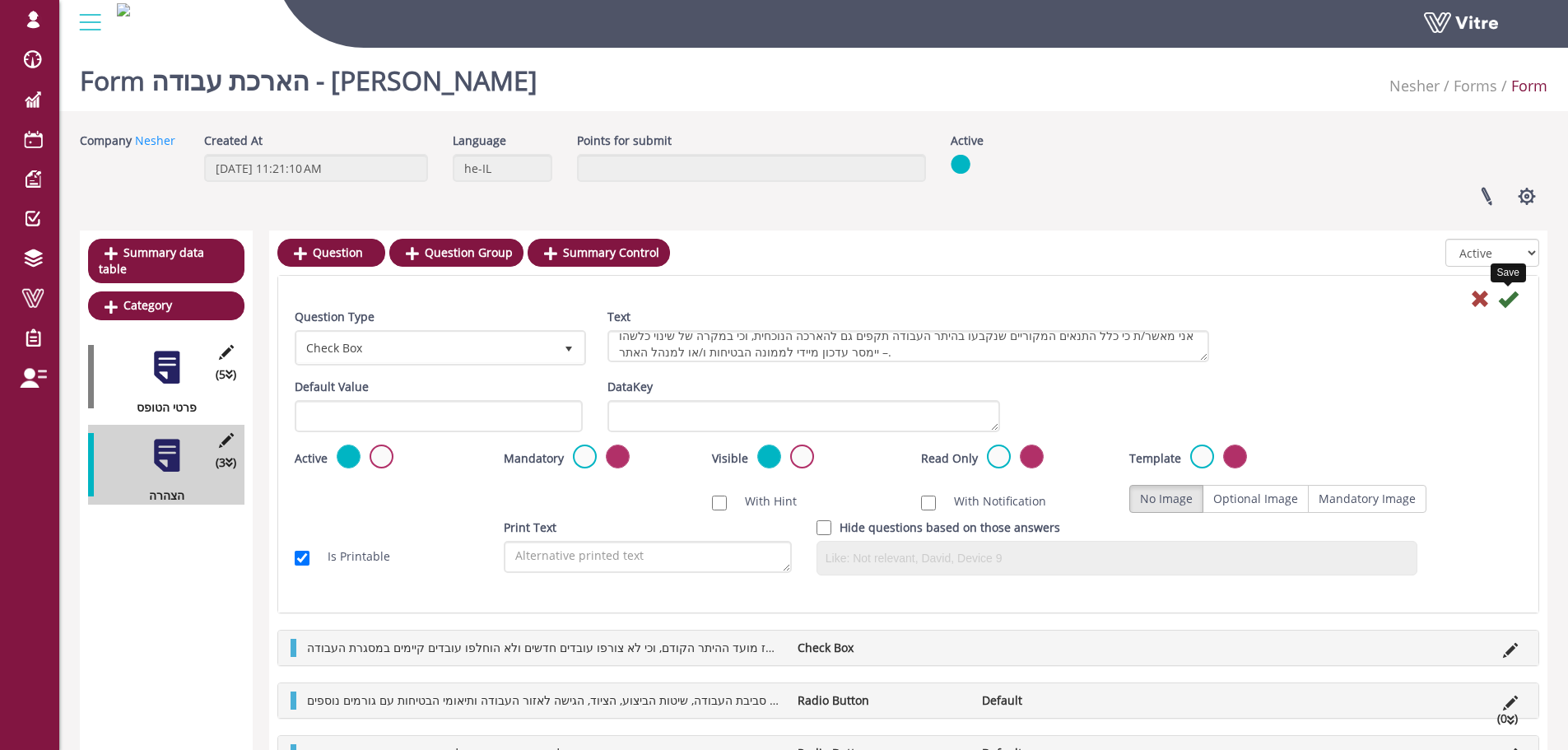
click at [1509, 291] on icon at bounding box center [1507, 298] width 19 height 19
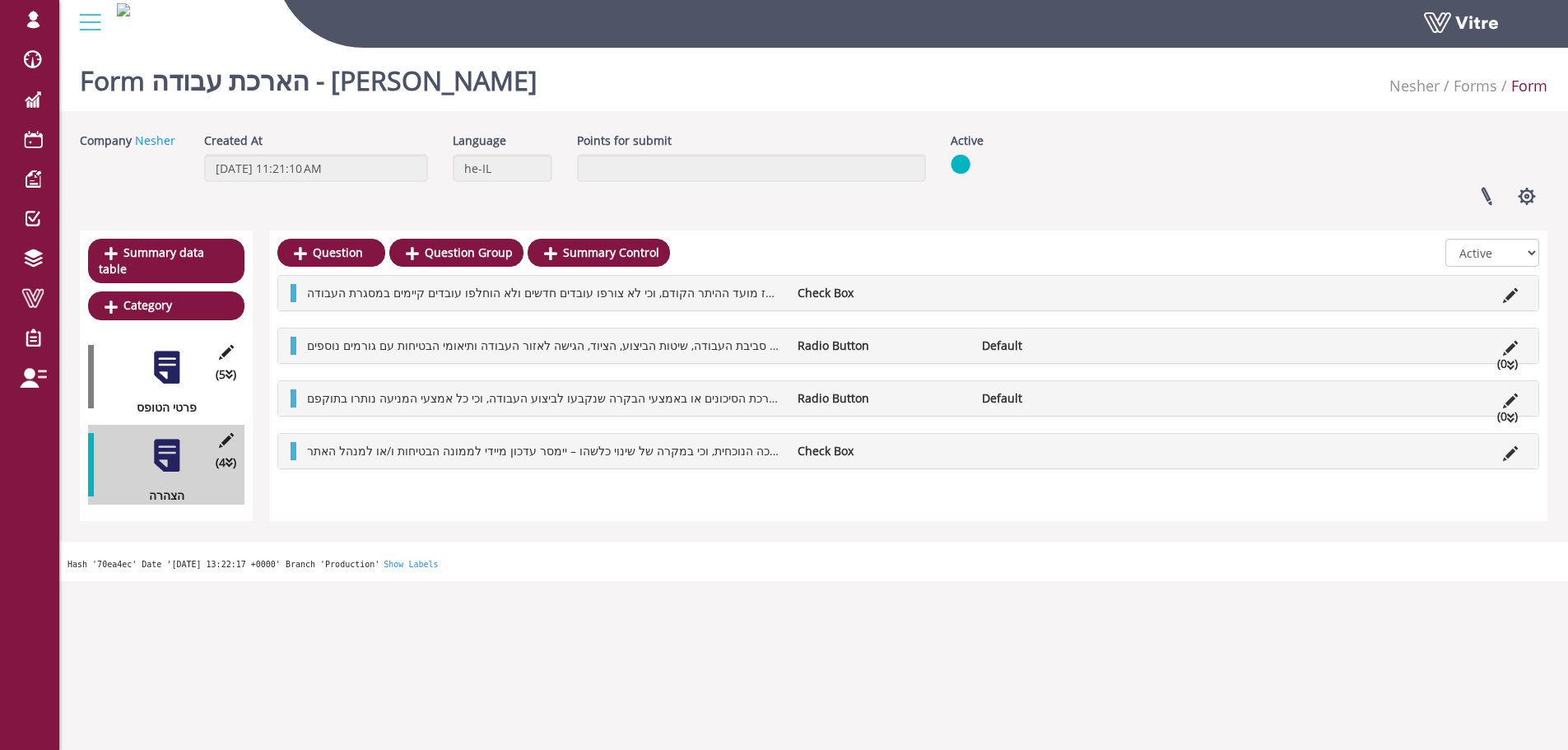
drag, startPoint x: 1511, startPoint y: 397, endPoint x: 1529, endPoint y: 396, distance: 18.0
click at [1548, 396] on div "Form הארכת עבודה - לישי Nesher Forms Form Company Nesher Created At 10/9/2025 1…" at bounding box center [813, 310] width 1509 height 540
click at [1512, 399] on icon at bounding box center [1511, 401] width 15 height 15
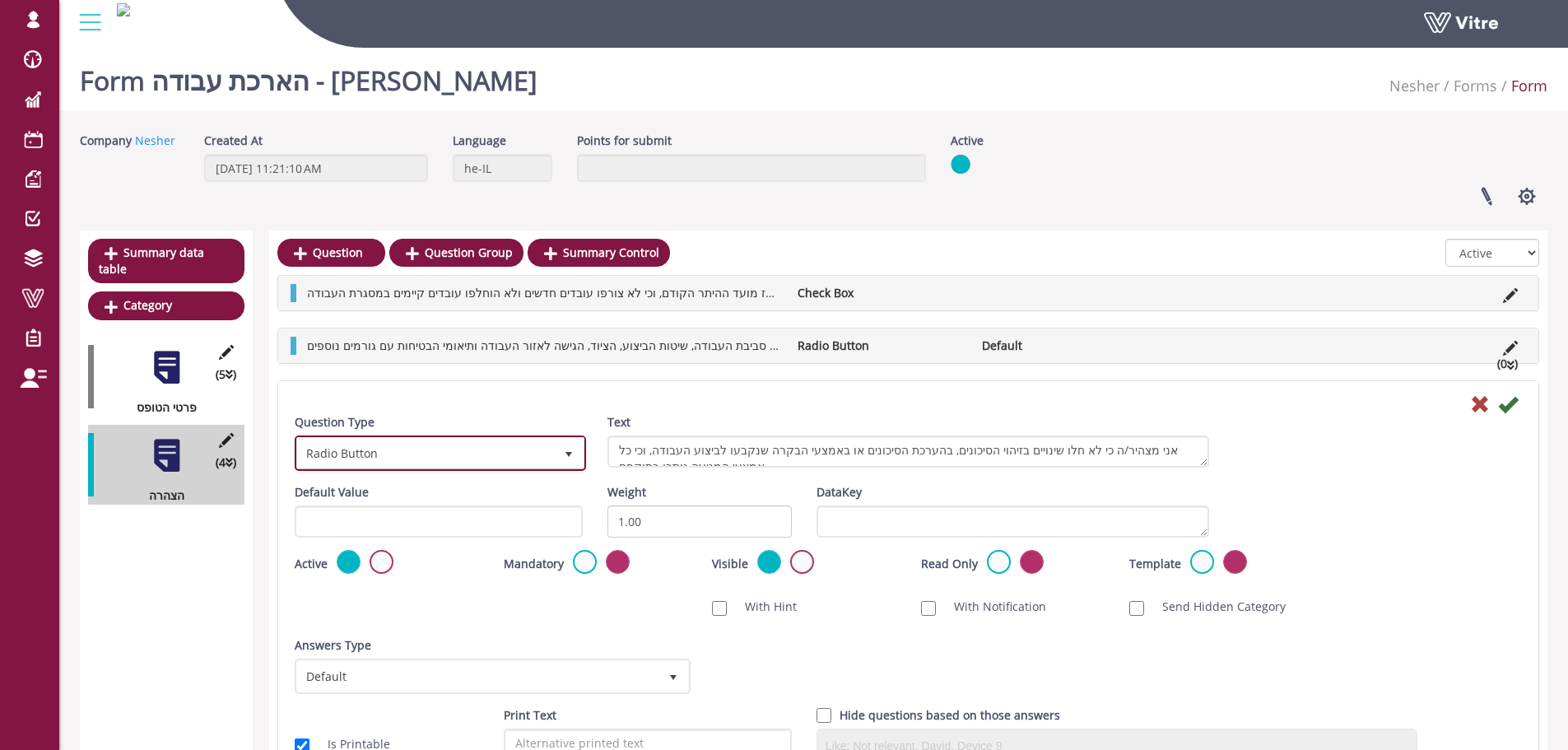
click at [329, 451] on span "Radio Button" at bounding box center [425, 453] width 257 height 30
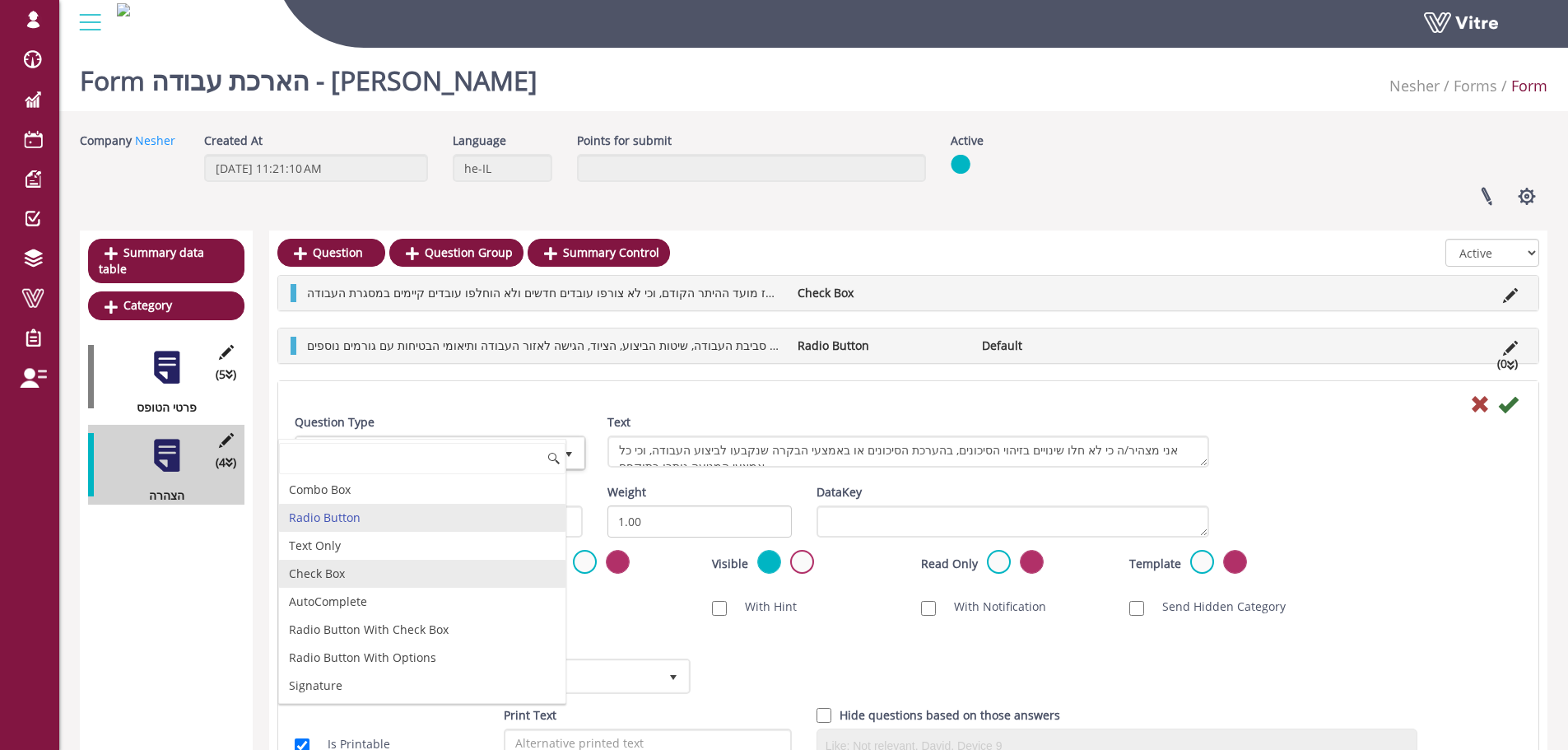
click at [355, 575] on li "Check Box" at bounding box center [421, 573] width 286 height 28
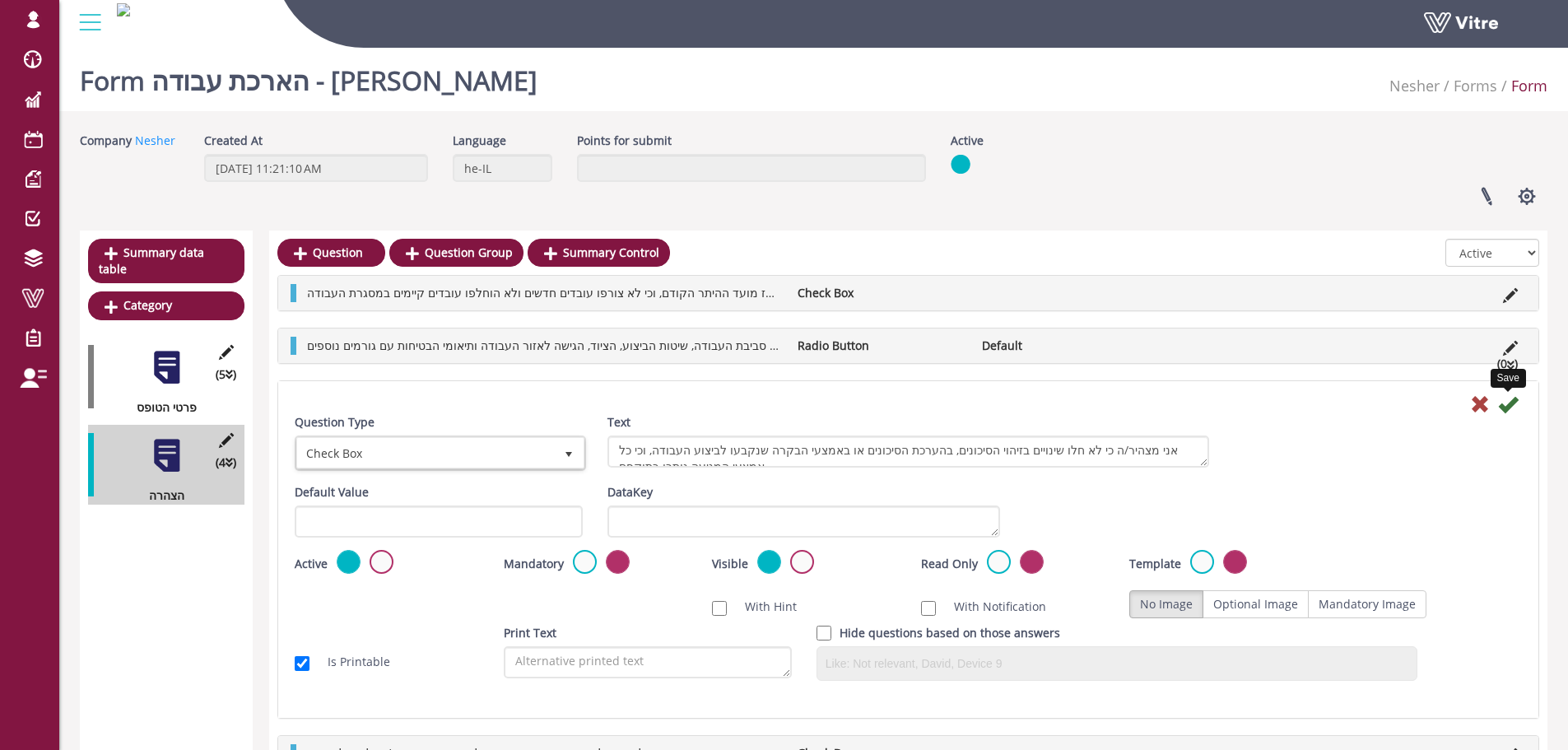
click at [1508, 404] on icon at bounding box center [1507, 404] width 19 height 19
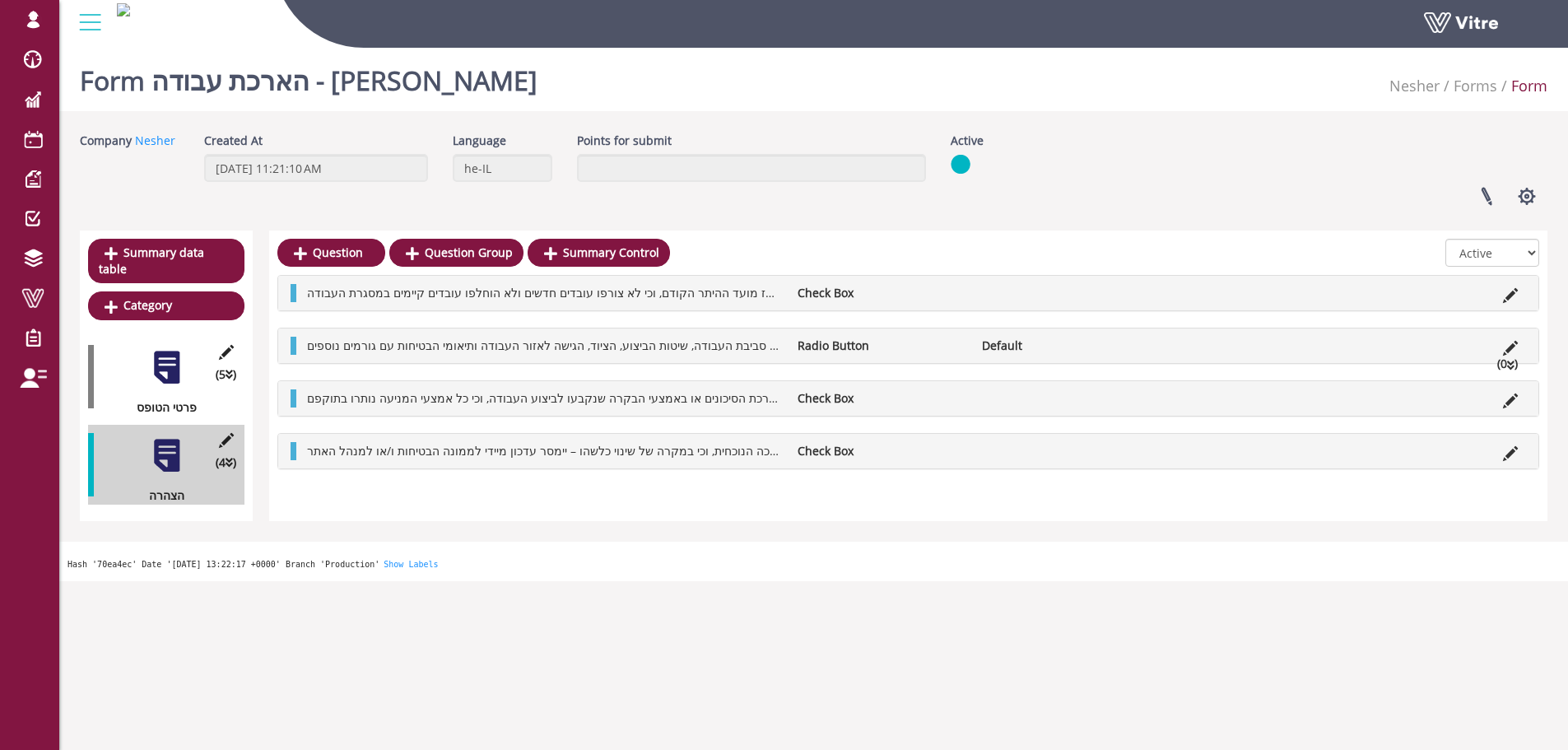
click at [1511, 344] on icon at bounding box center [1511, 348] width 15 height 15
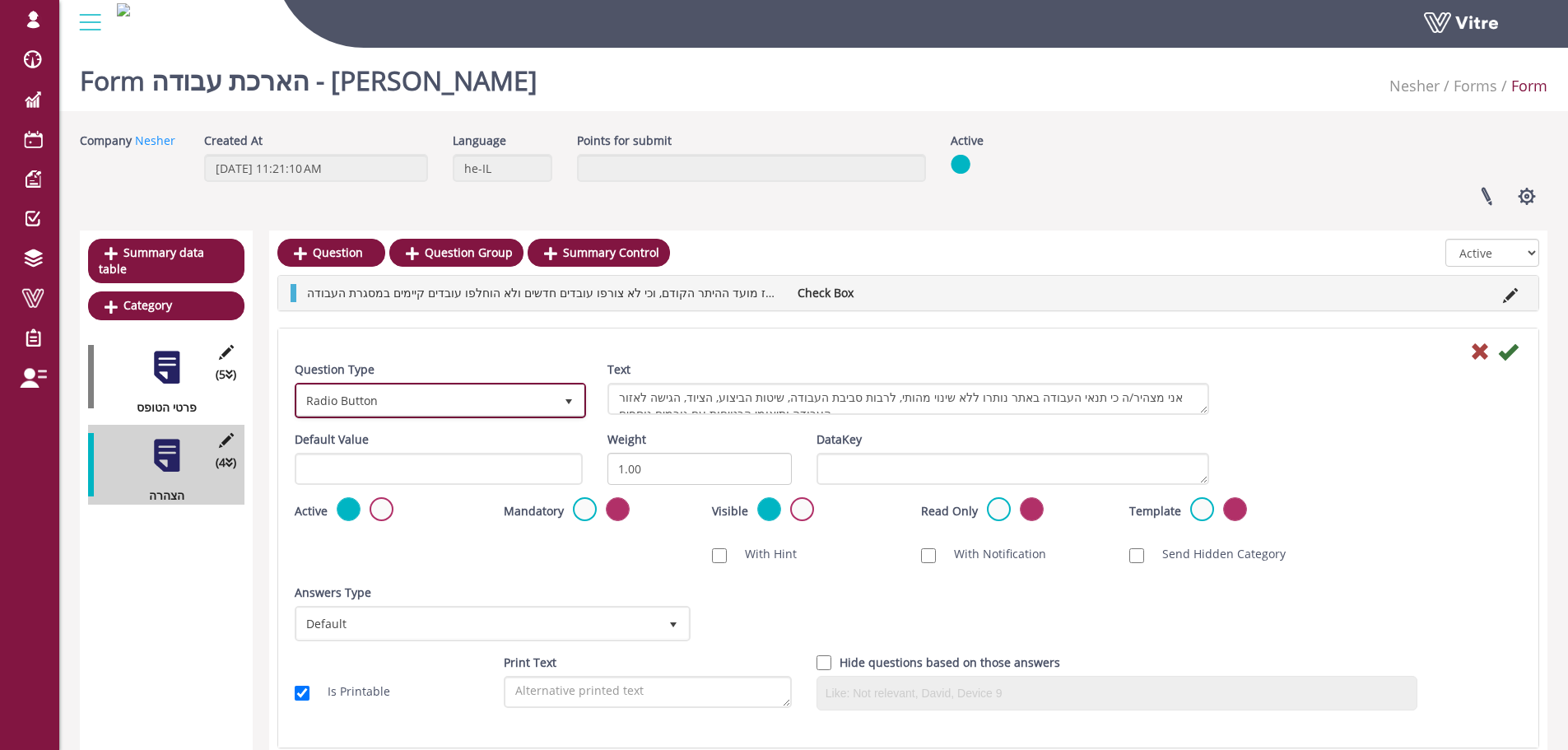
click at [535, 415] on span "Radio Button" at bounding box center [425, 400] width 257 height 30
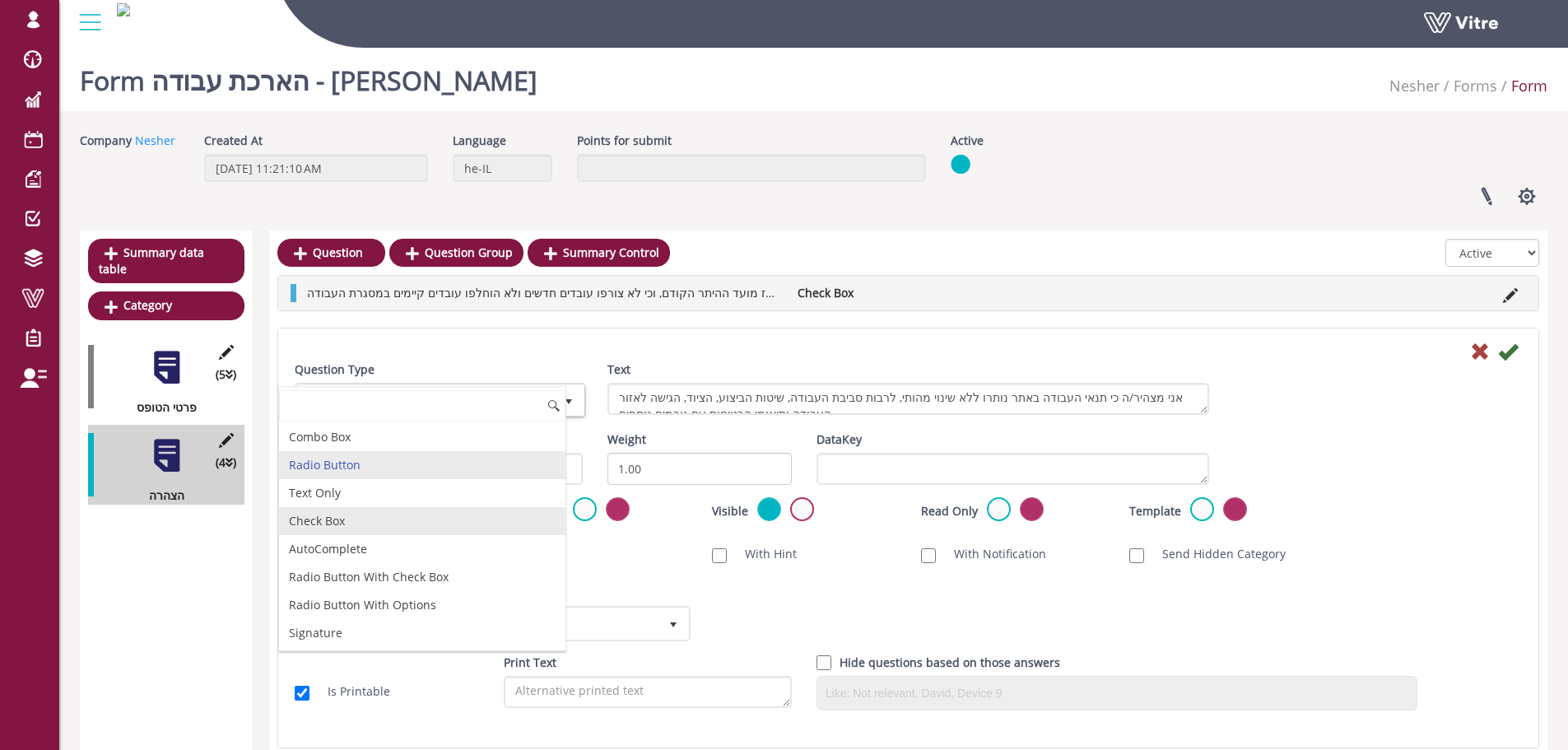
click at [397, 527] on li "Check Box" at bounding box center [421, 520] width 286 height 28
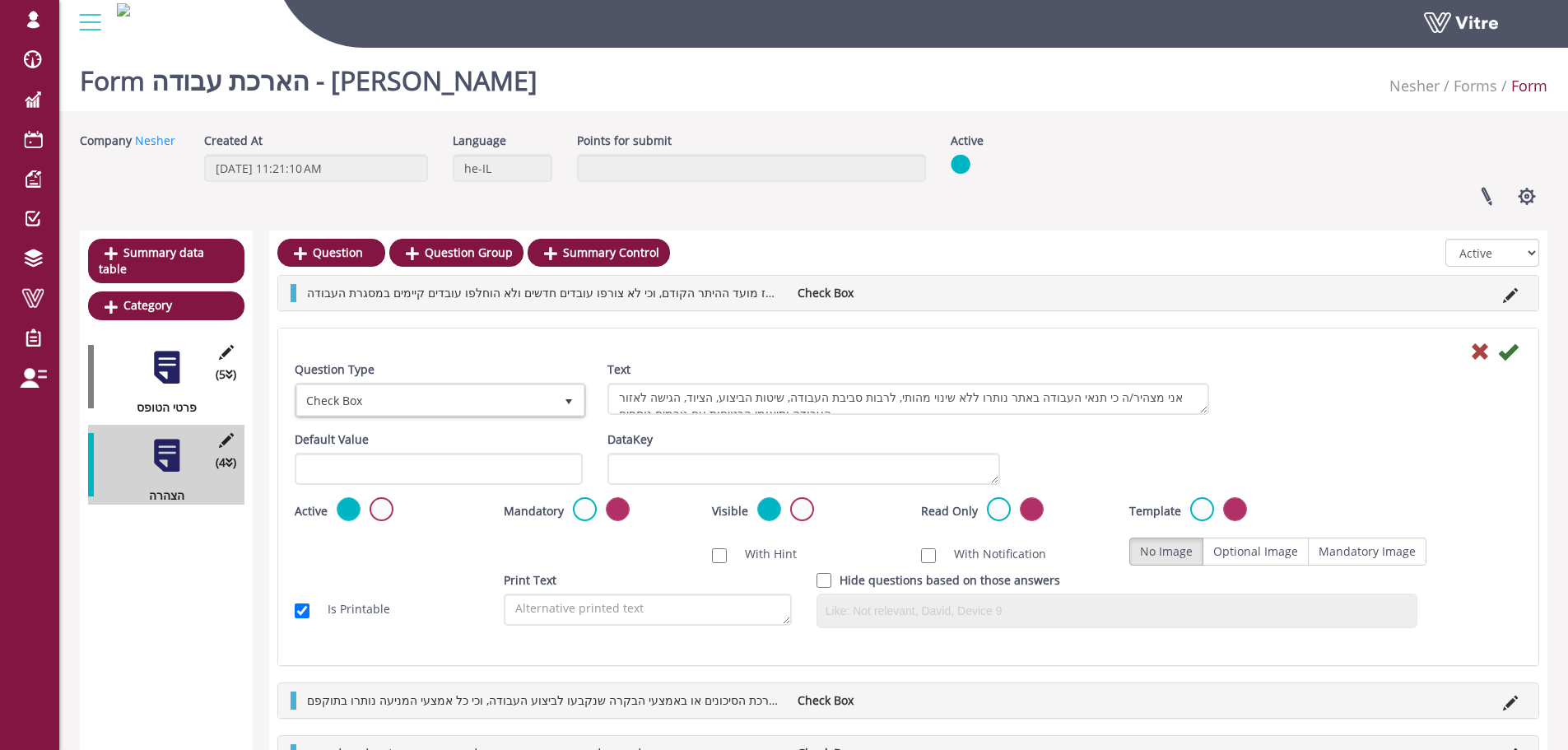
click at [1501, 351] on icon at bounding box center [1507, 351] width 19 height 19
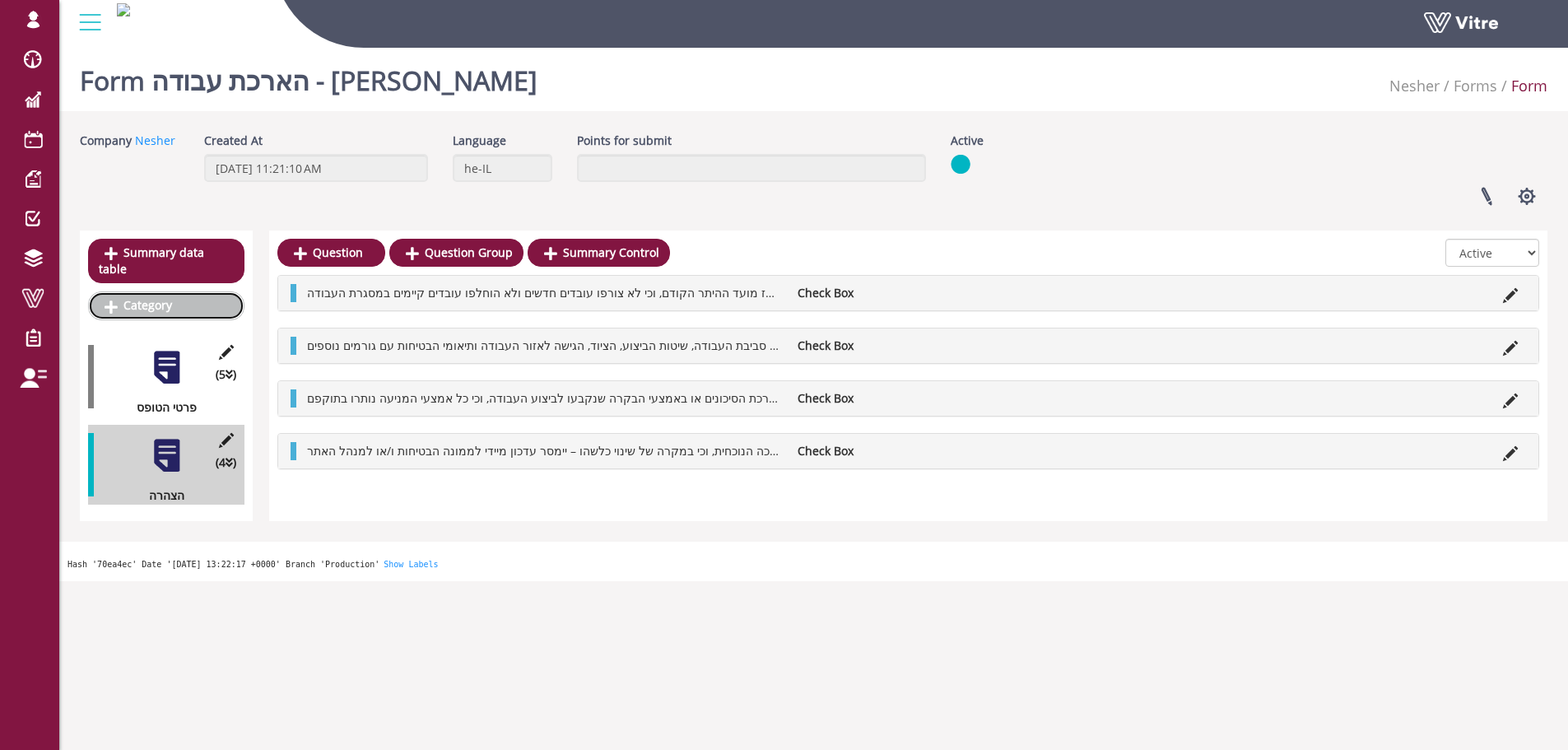
click at [182, 293] on link "Category" at bounding box center [166, 306] width 157 height 28
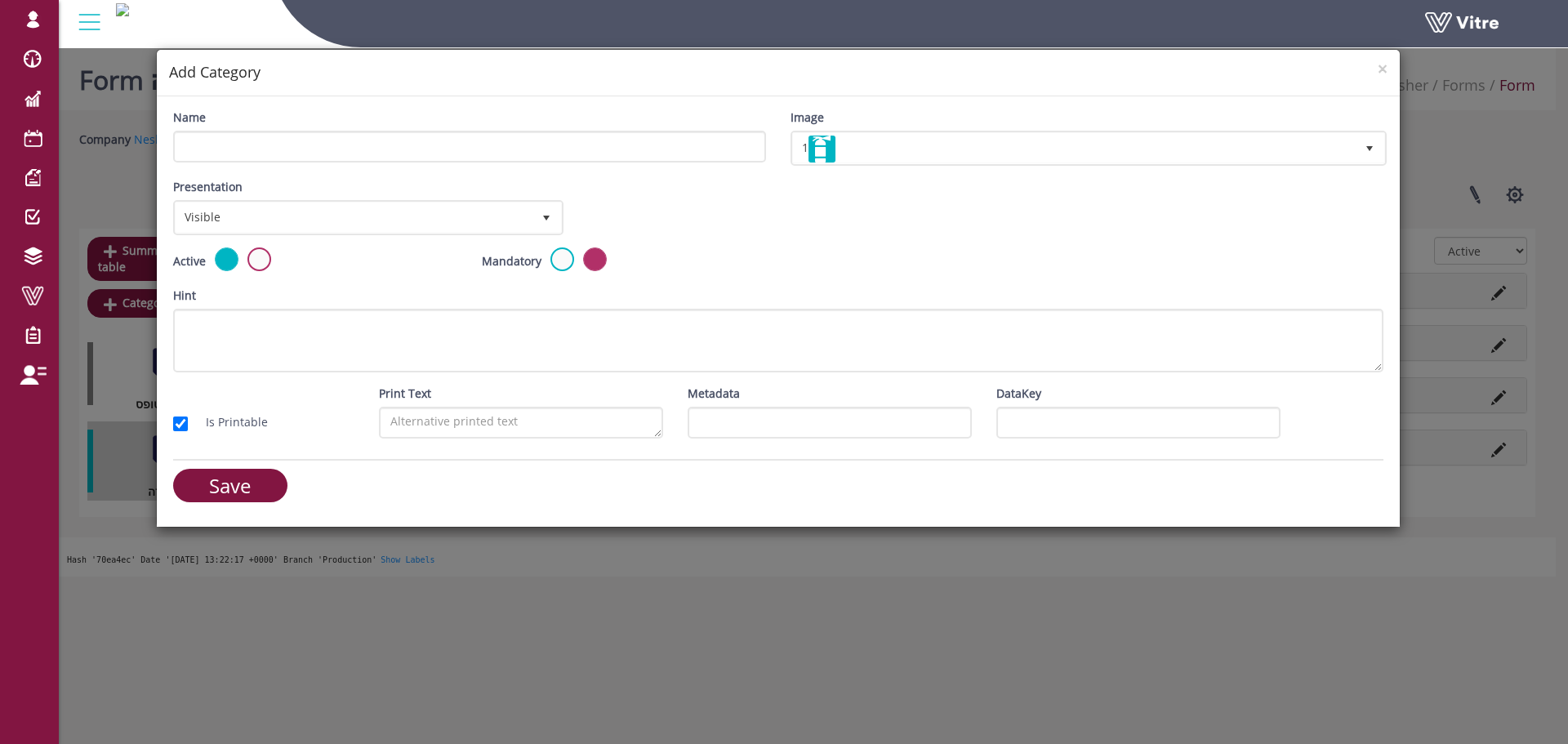
click at [417, 167] on div "Name" at bounding box center [470, 141] width 618 height 66
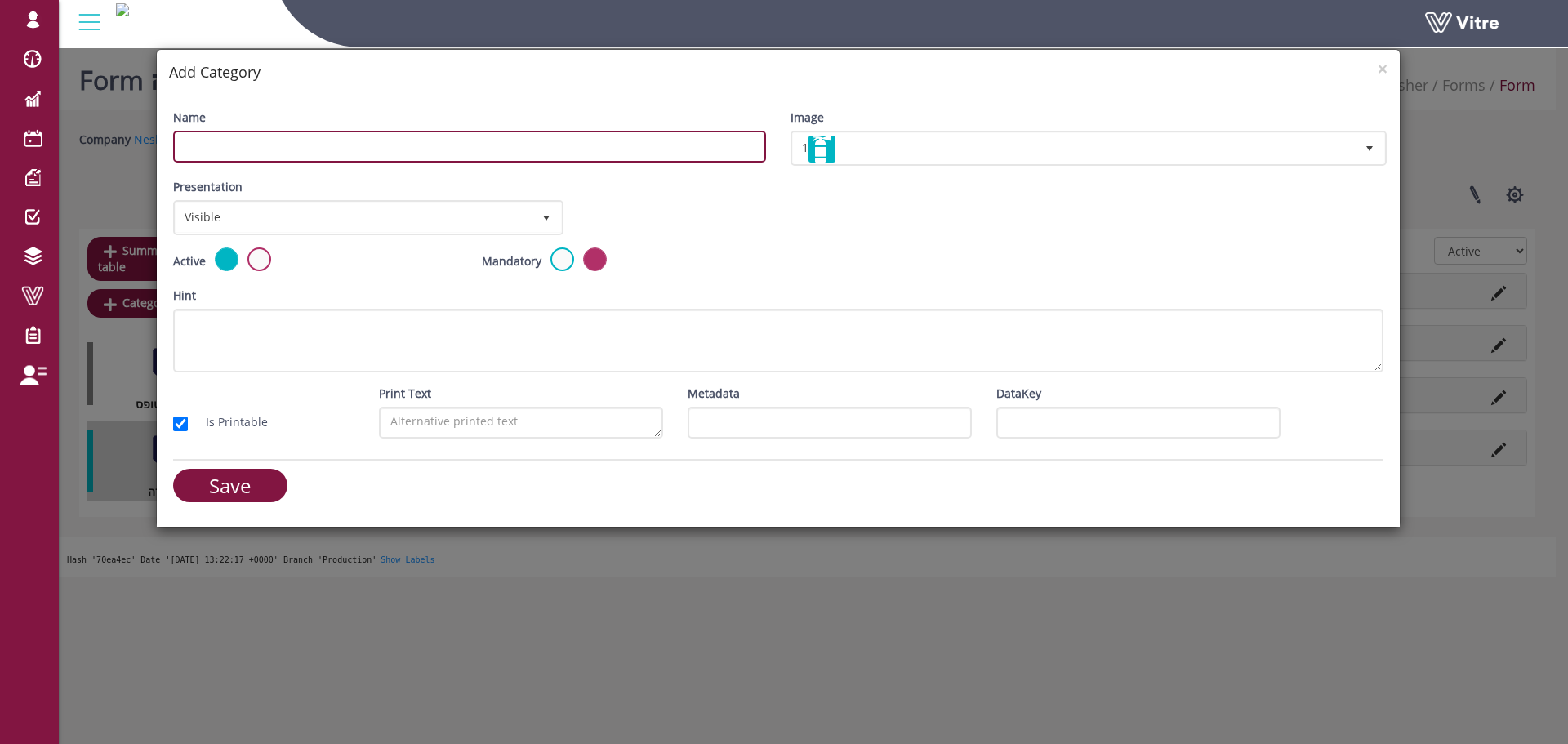
click at [430, 149] on input "Name" at bounding box center [469, 146] width 593 height 32
type input "הארכת עבודה וחתימה"
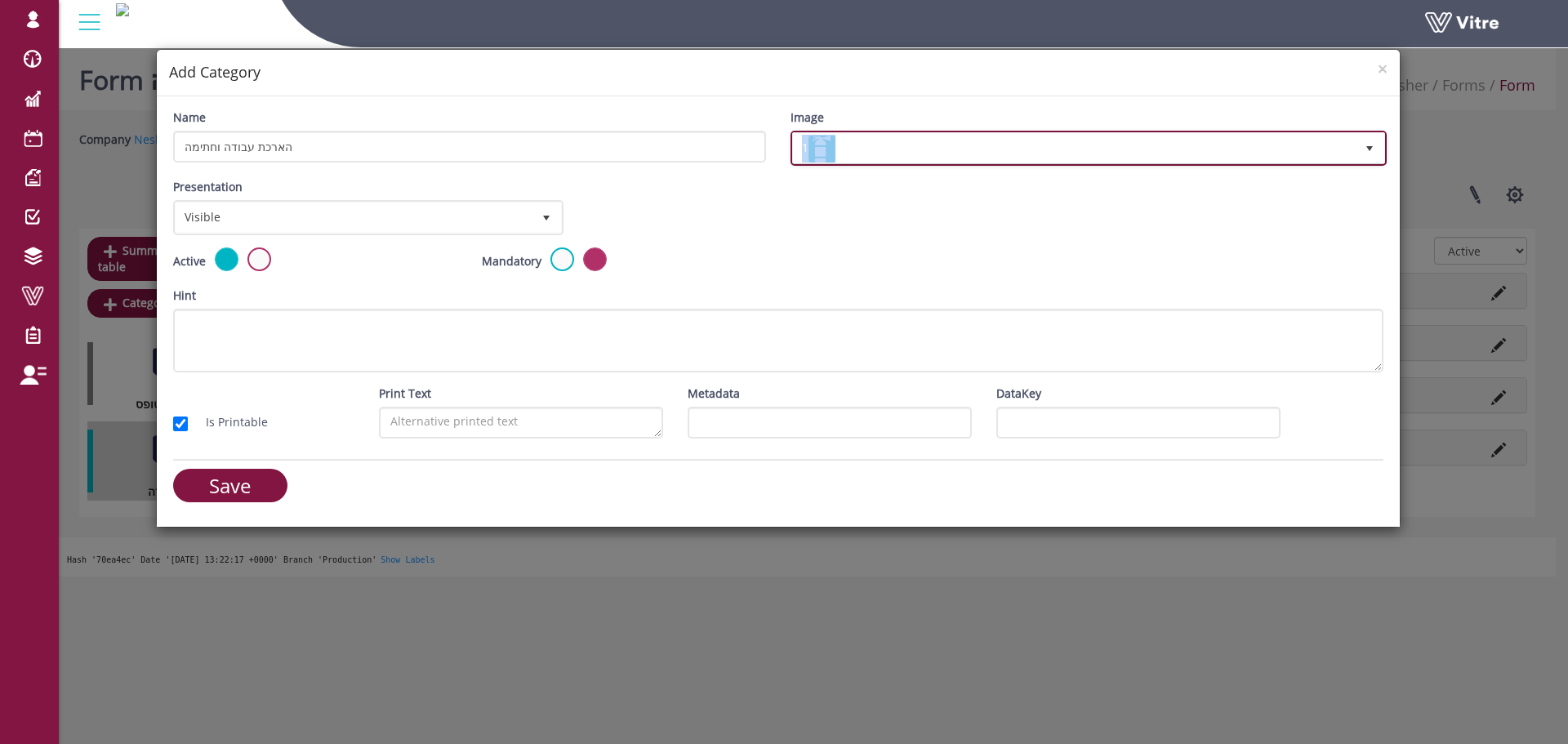
click at [971, 162] on span "1" at bounding box center [1088, 148] width 593 height 31
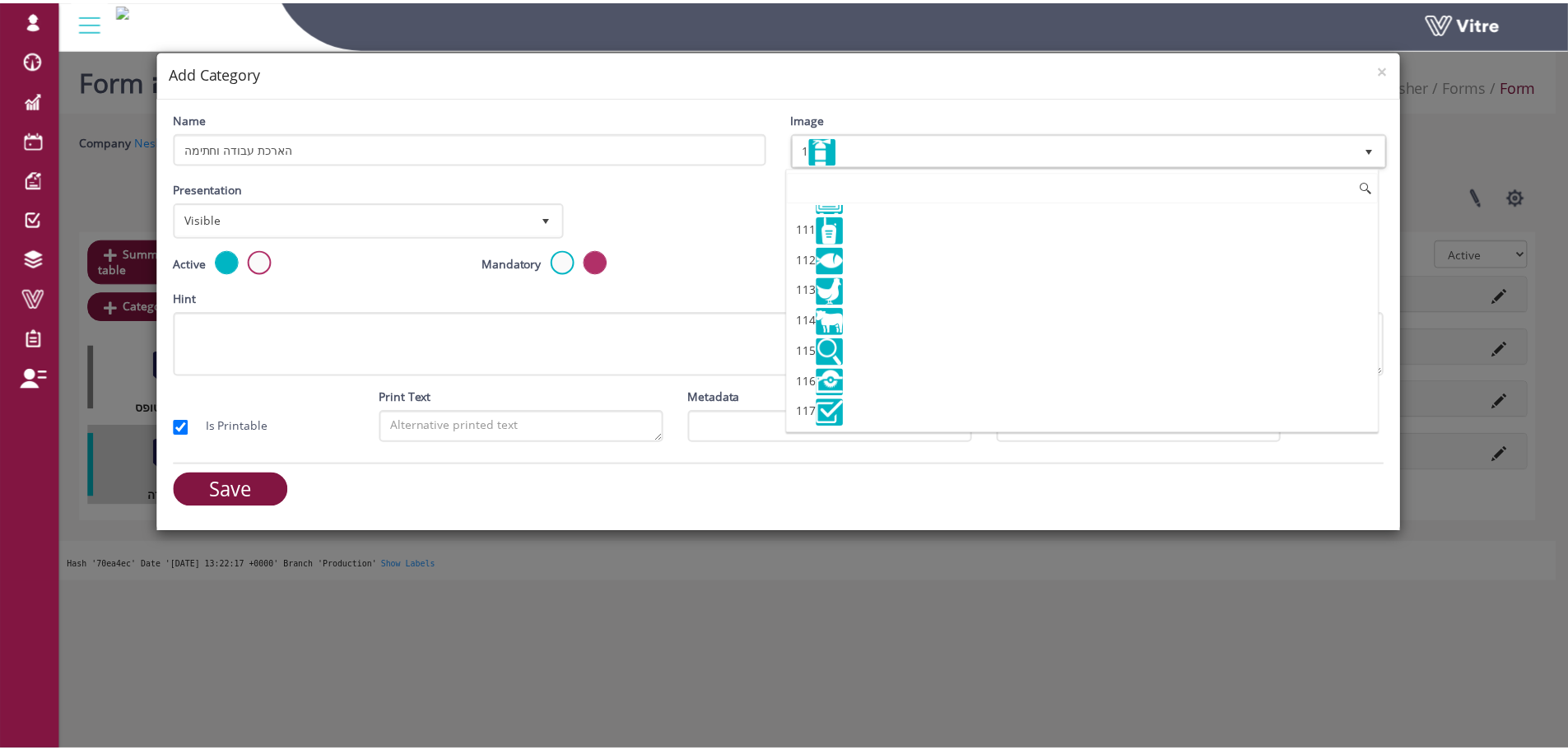
scroll to position [3769, 0]
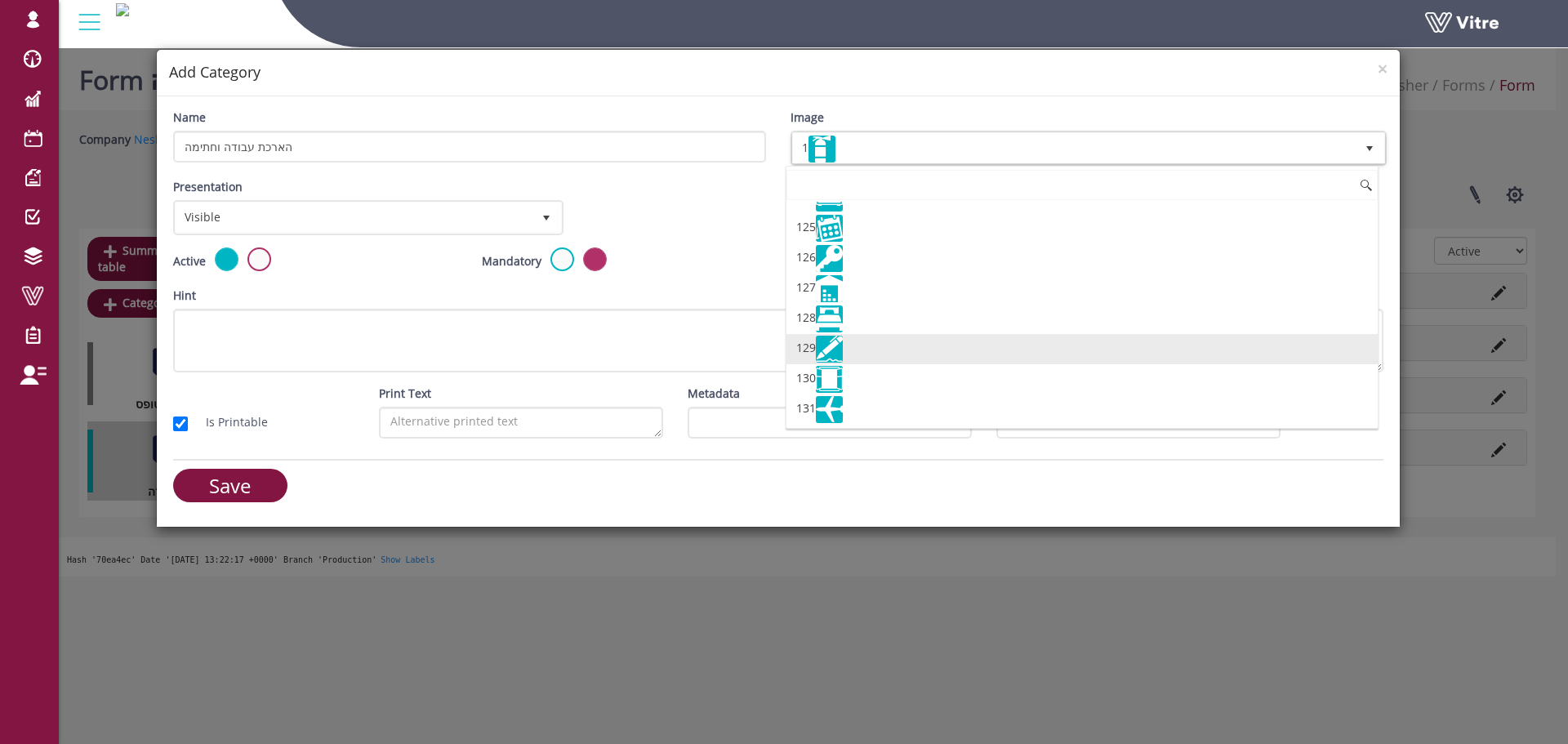
click at [859, 351] on li "129" at bounding box center [1082, 348] width 591 height 30
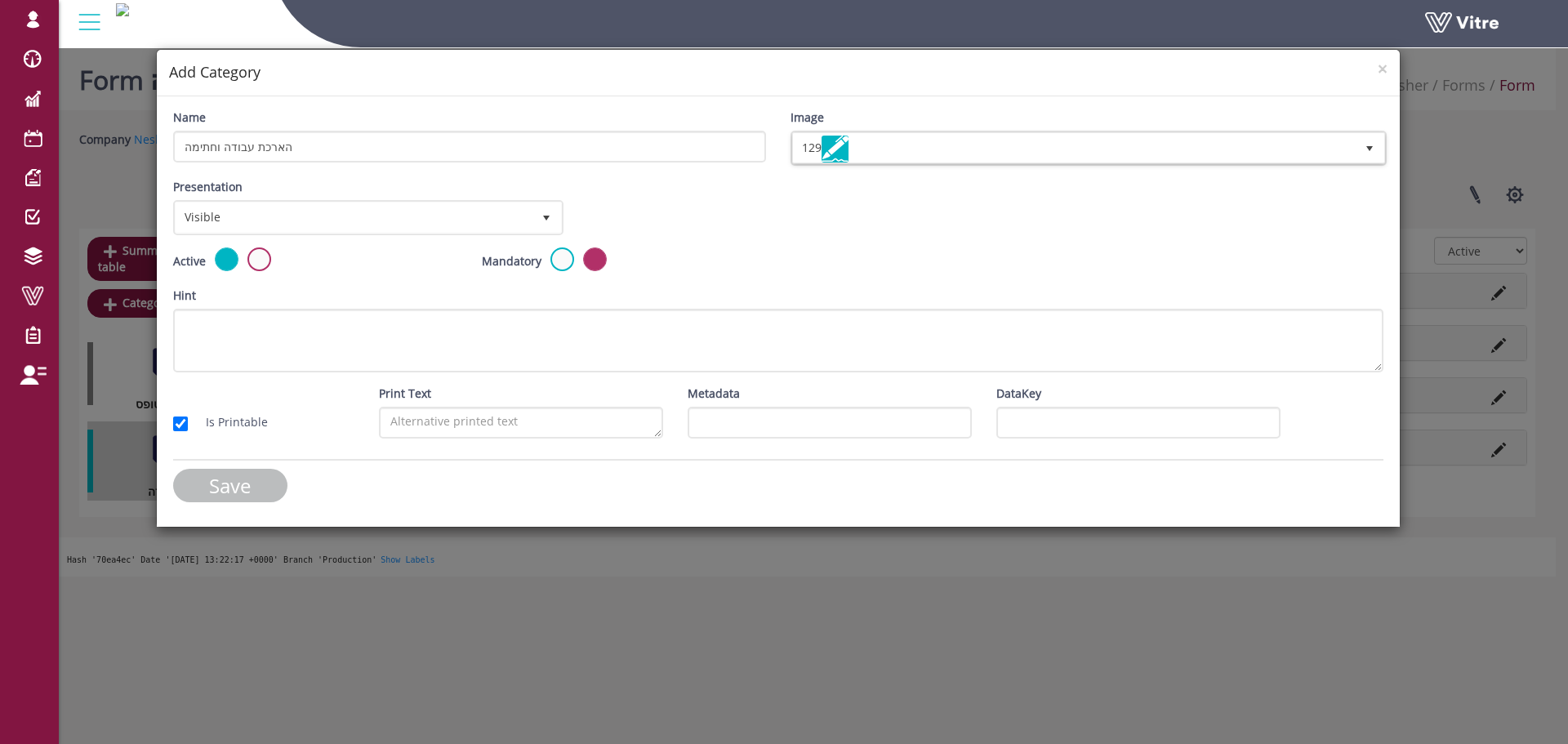
click at [238, 487] on input "Save" at bounding box center [230, 485] width 114 height 33
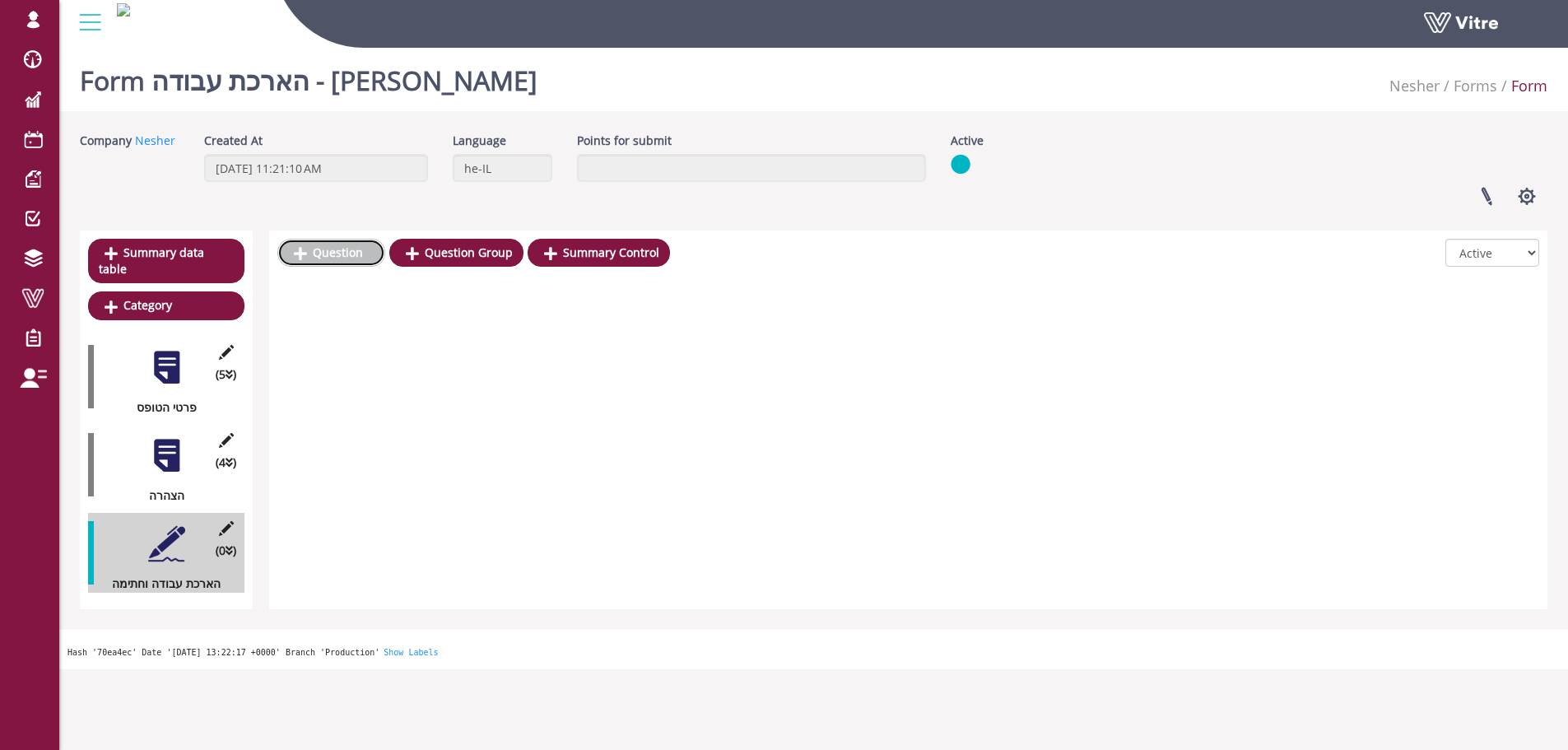
click at [321, 254] on link "Question" at bounding box center [331, 253] width 107 height 28
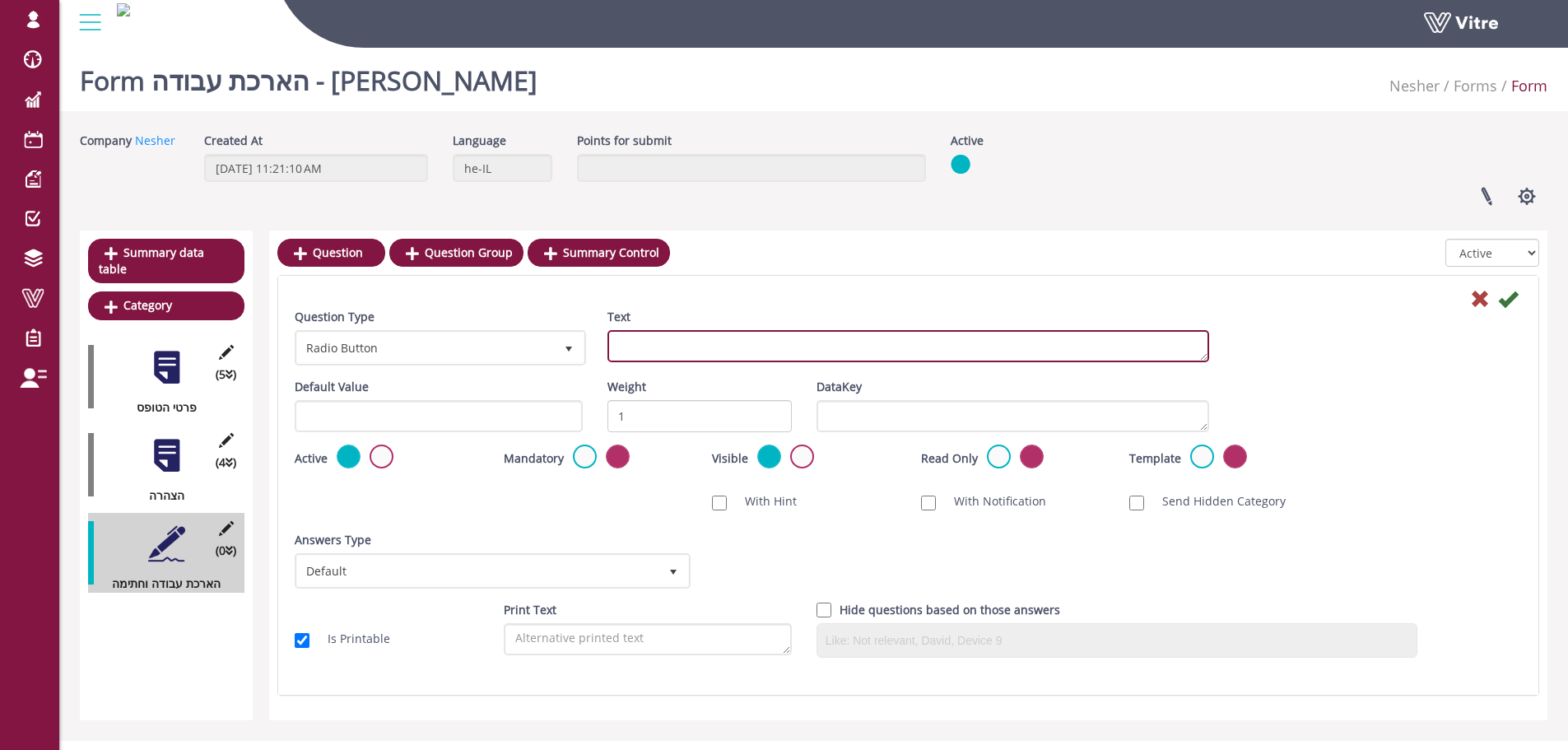
click at [657, 344] on textarea "Text" at bounding box center [909, 345] width 602 height 32
type textarea "תאריך סיום העבודה"
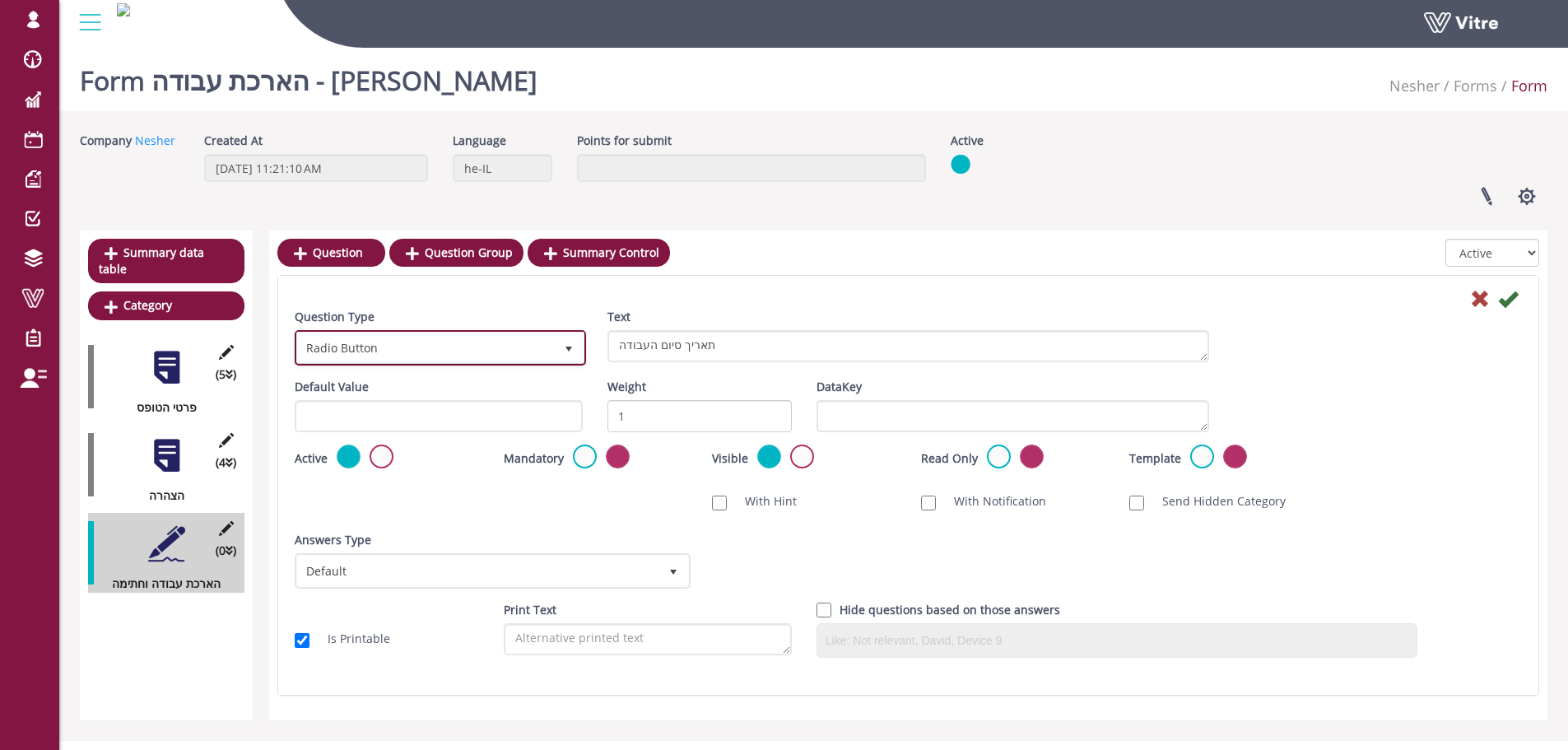
click at [512, 336] on span "Radio Button" at bounding box center [425, 347] width 257 height 30
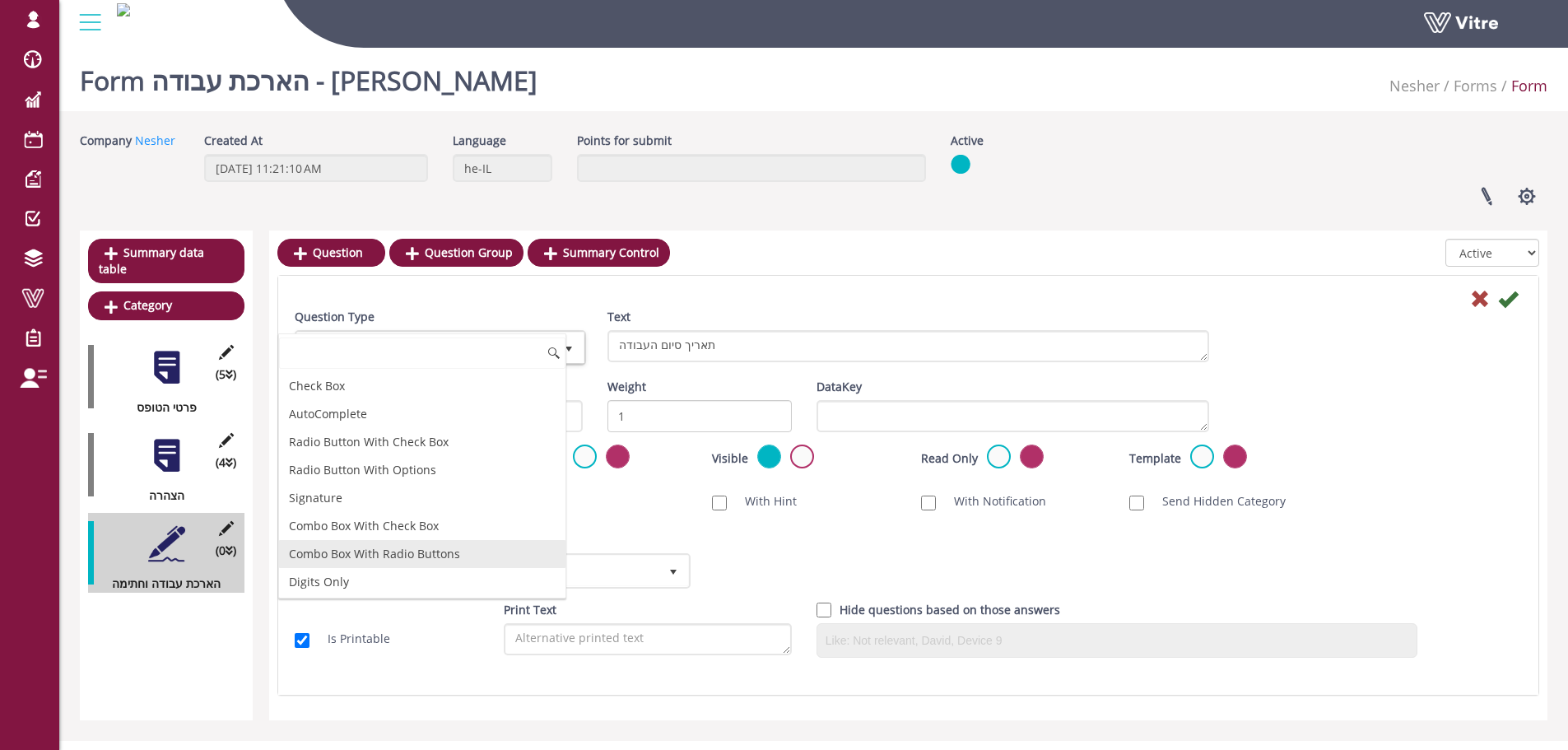
scroll to position [165, 0]
click at [349, 531] on li "Date Only" at bounding box center [421, 527] width 286 height 28
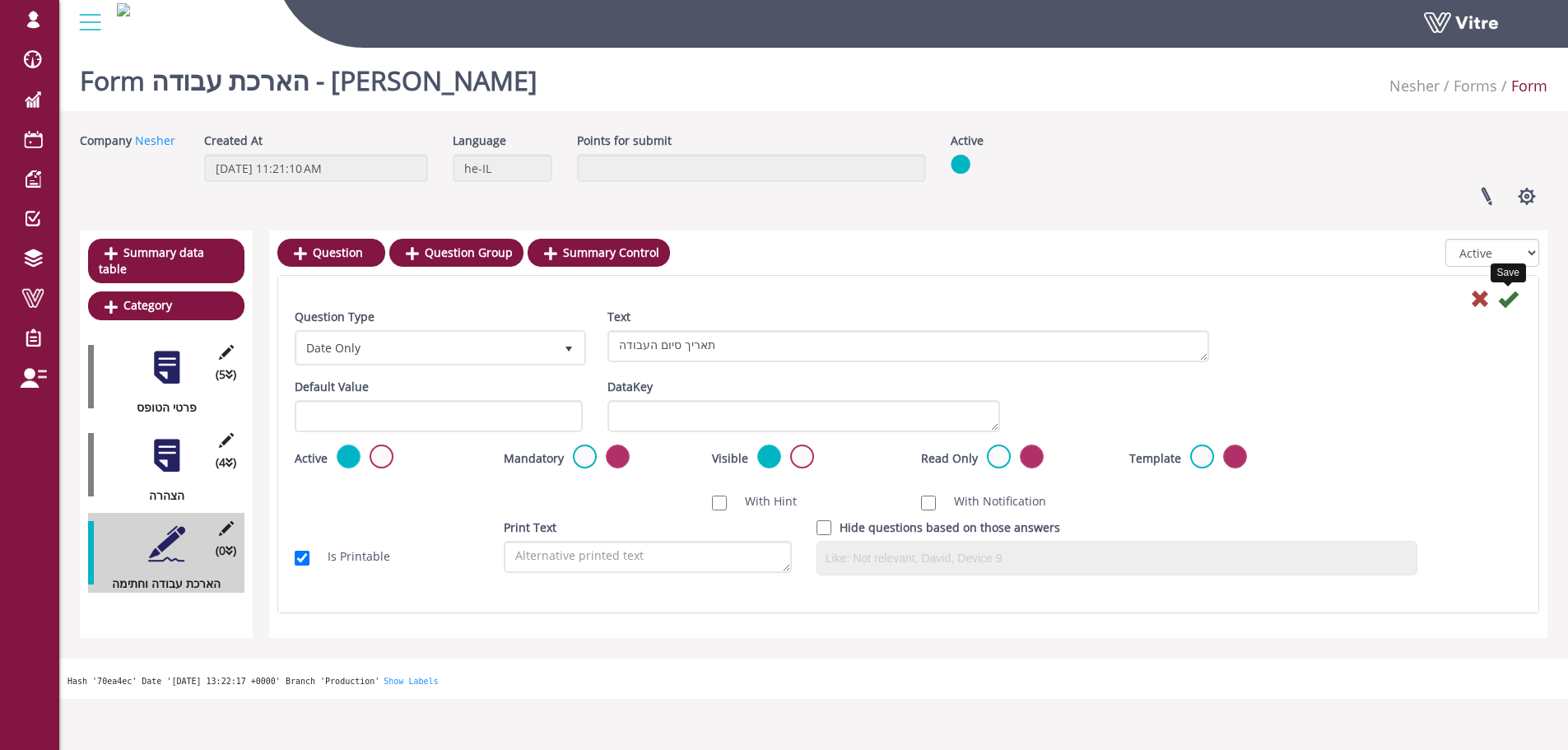
click at [1509, 298] on icon at bounding box center [1507, 298] width 19 height 19
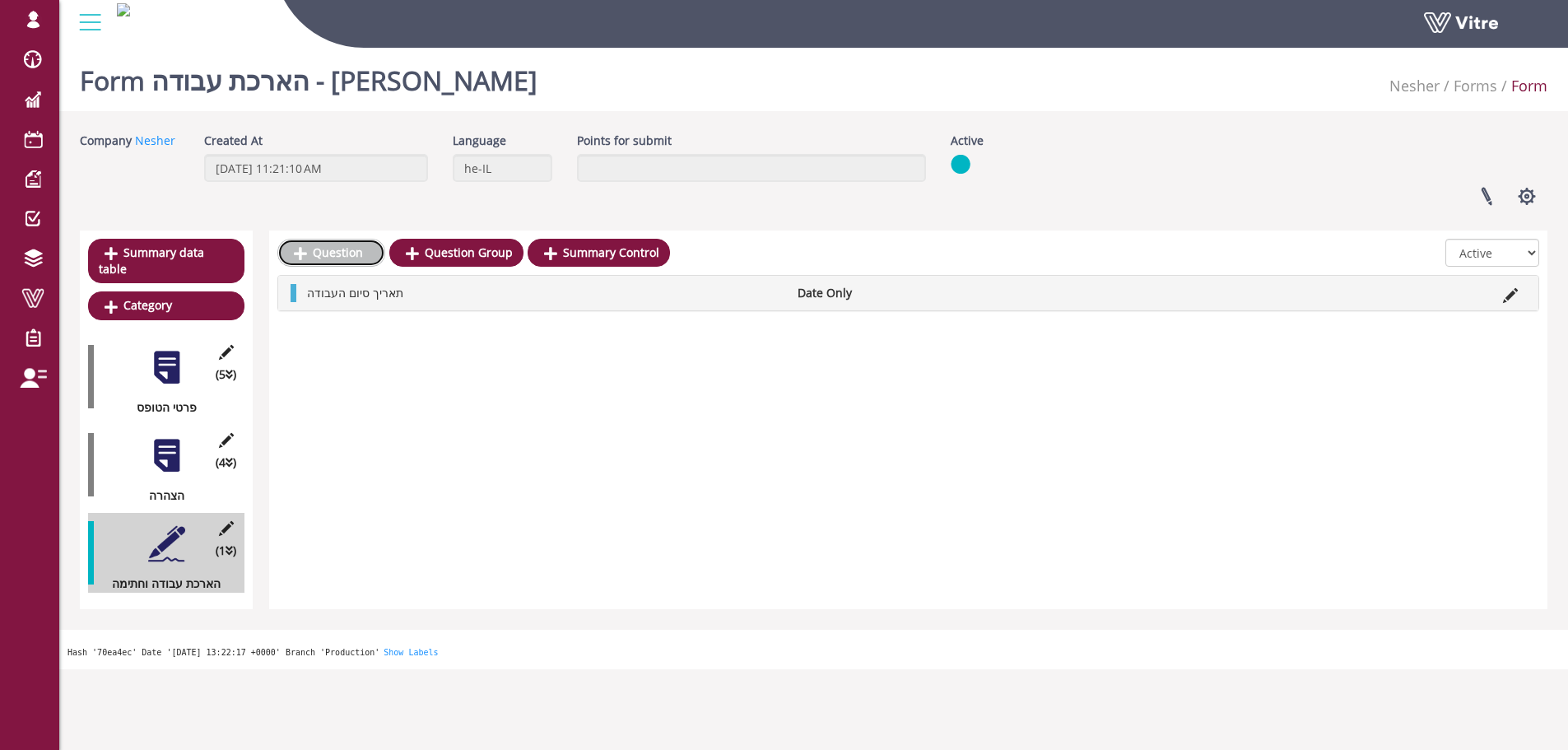
click at [361, 250] on link "Question" at bounding box center [331, 253] width 107 height 28
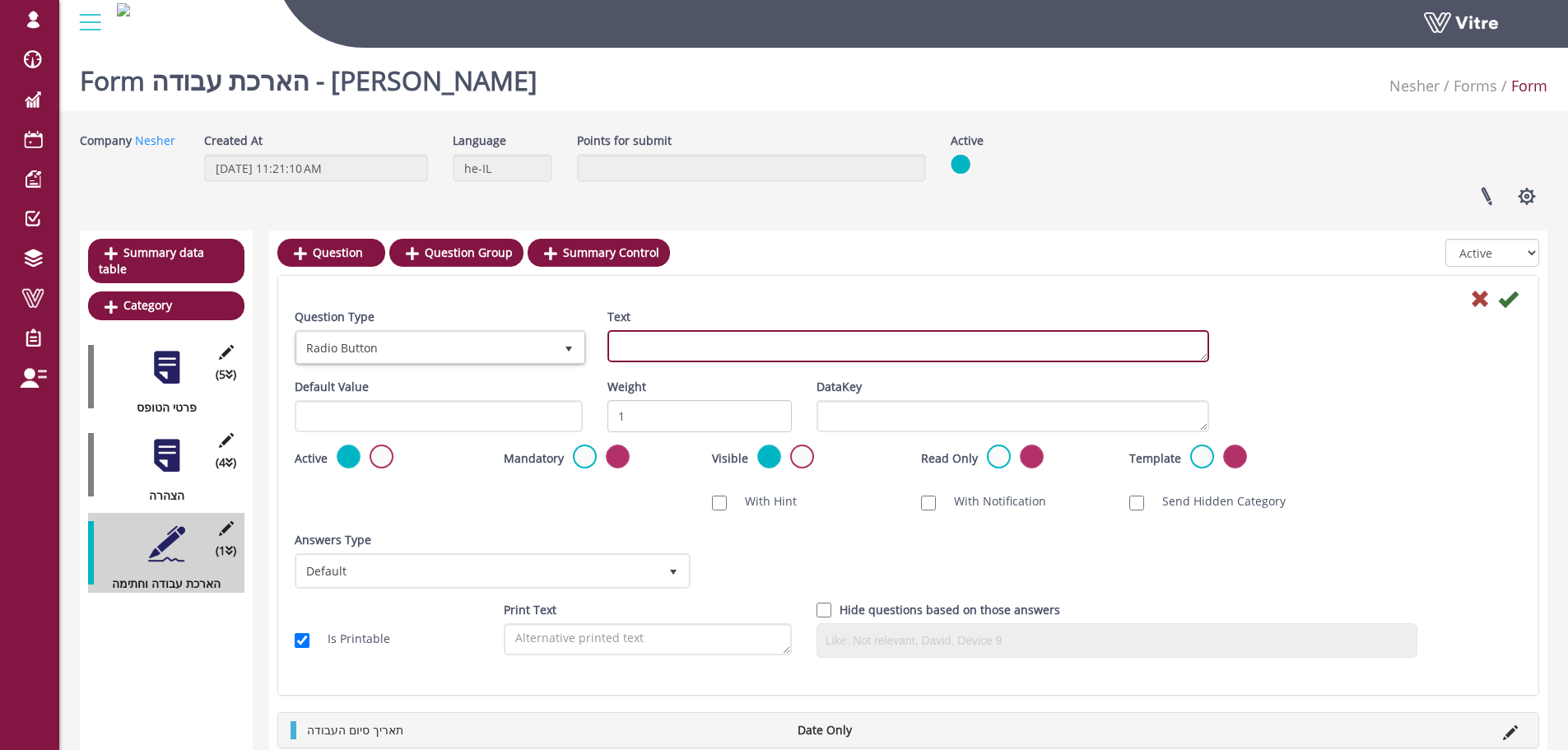
click at [720, 357] on textarea "Text" at bounding box center [909, 345] width 602 height 32
type textarea "שם המאשר"
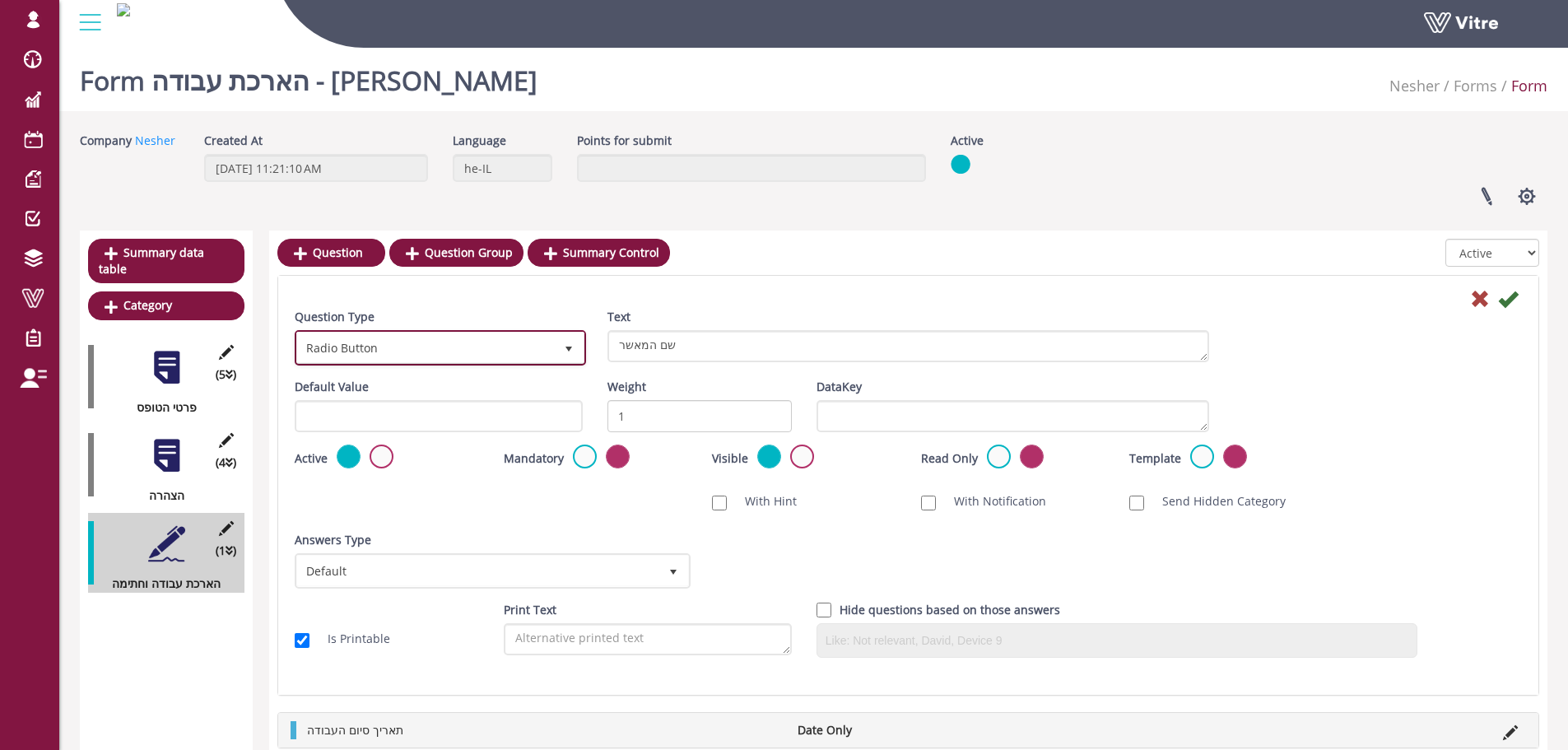
click at [482, 346] on span "Radio Button" at bounding box center [425, 347] width 257 height 30
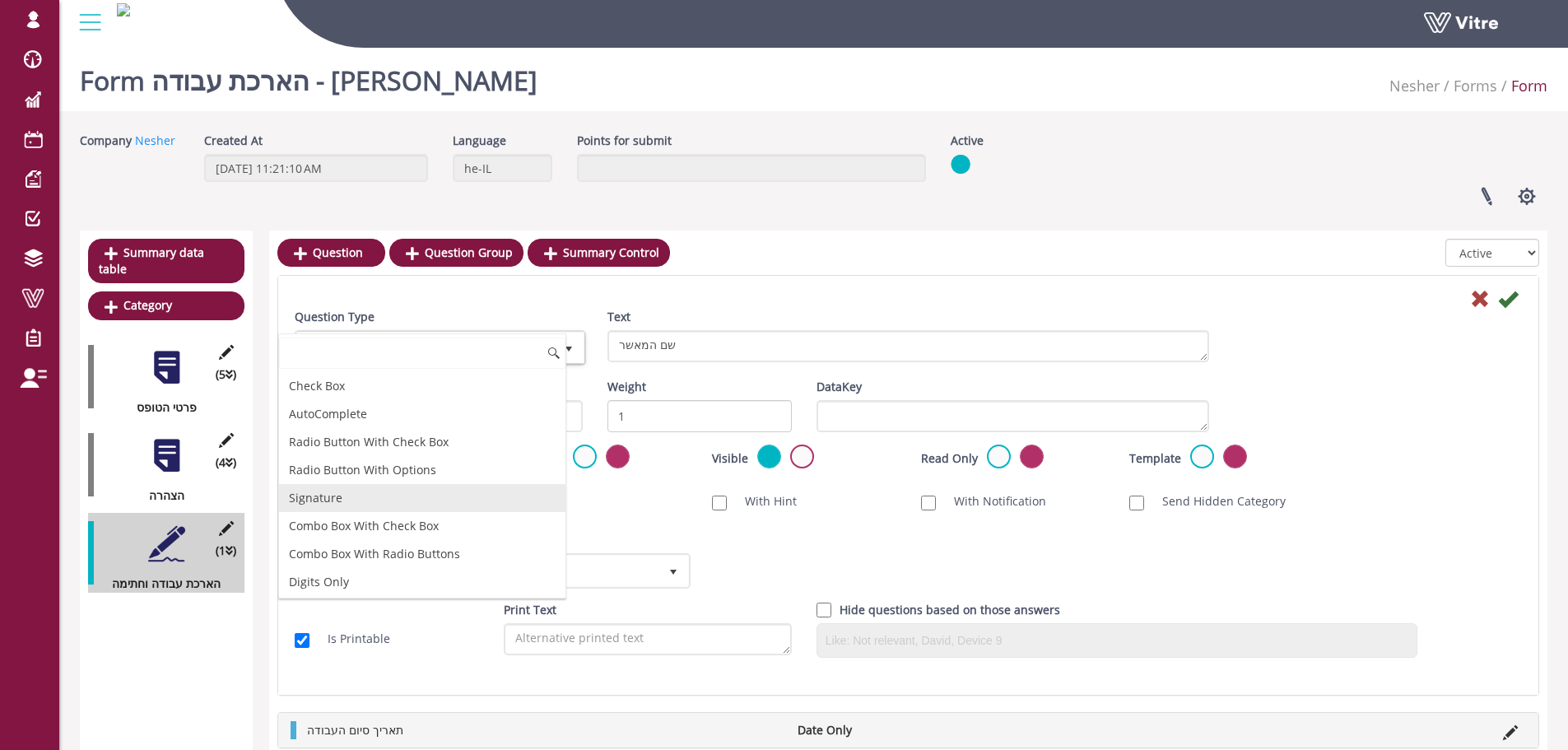
scroll to position [0, 0]
click at [373, 489] on li "AutoComplete" at bounding box center [421, 496] width 286 height 28
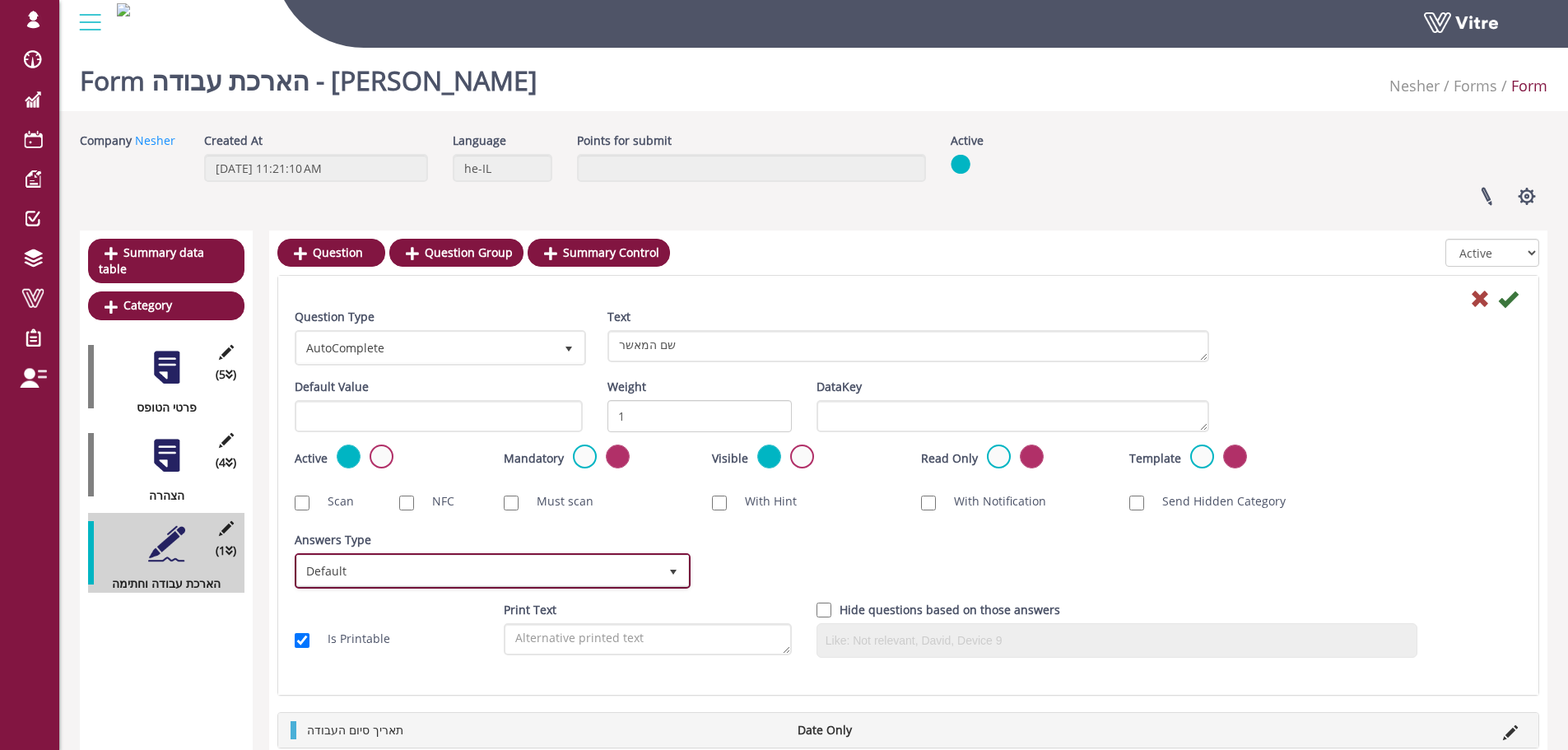
click at [376, 569] on span "Default" at bounding box center [478, 570] width 361 height 30
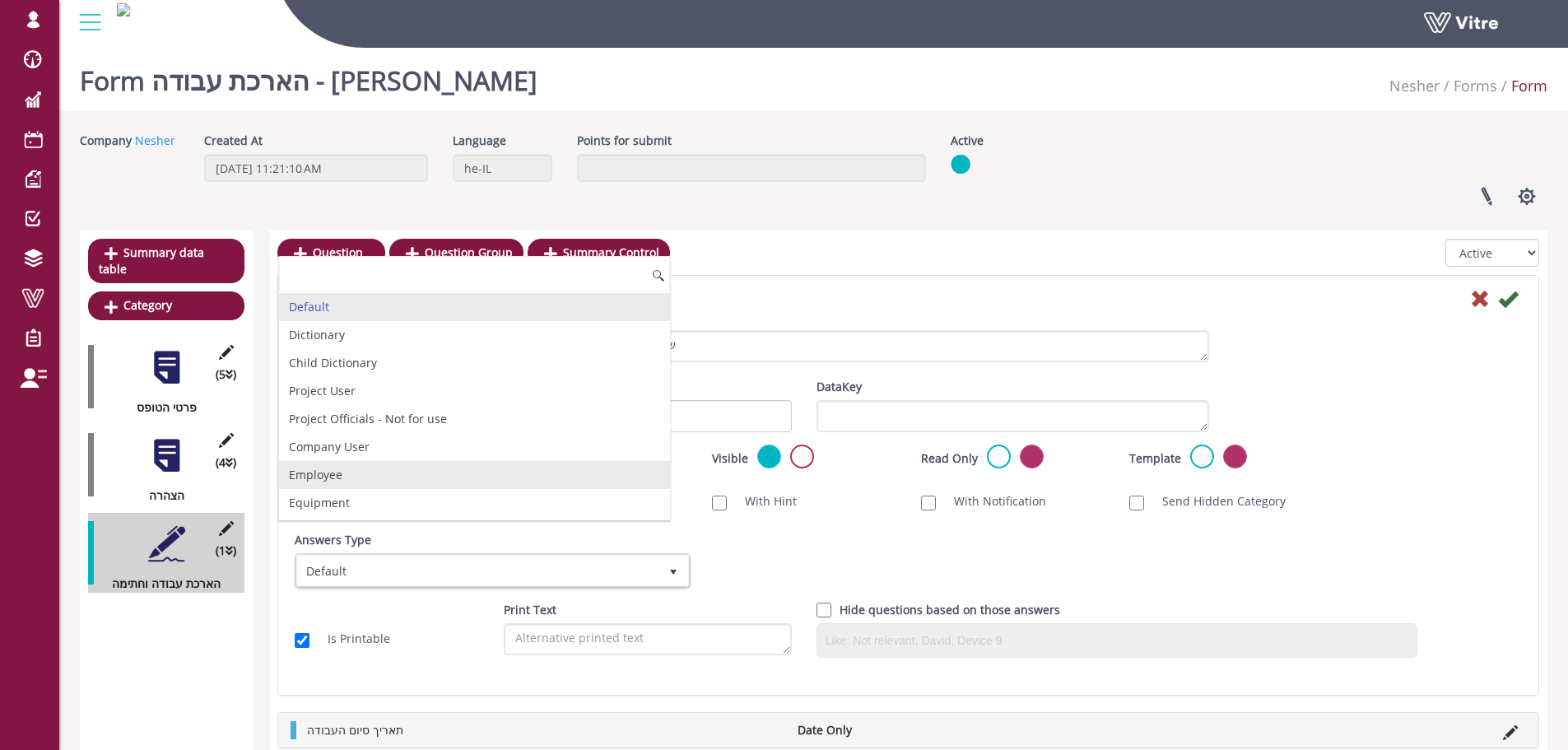
click at [364, 478] on li "Employee" at bounding box center [474, 475] width 391 height 28
checkbox input "true"
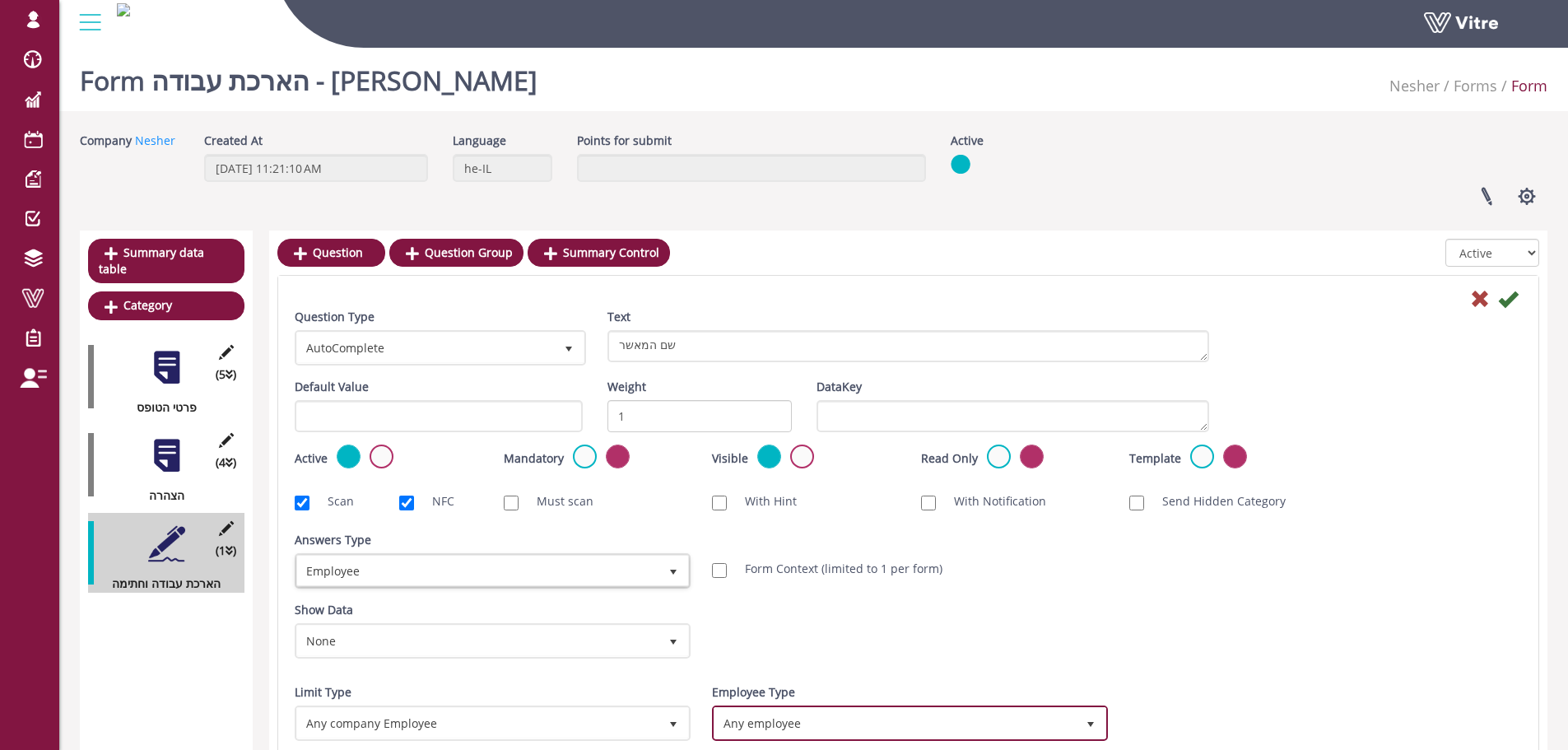
click at [822, 723] on span "Any employee" at bounding box center [895, 722] width 361 height 30
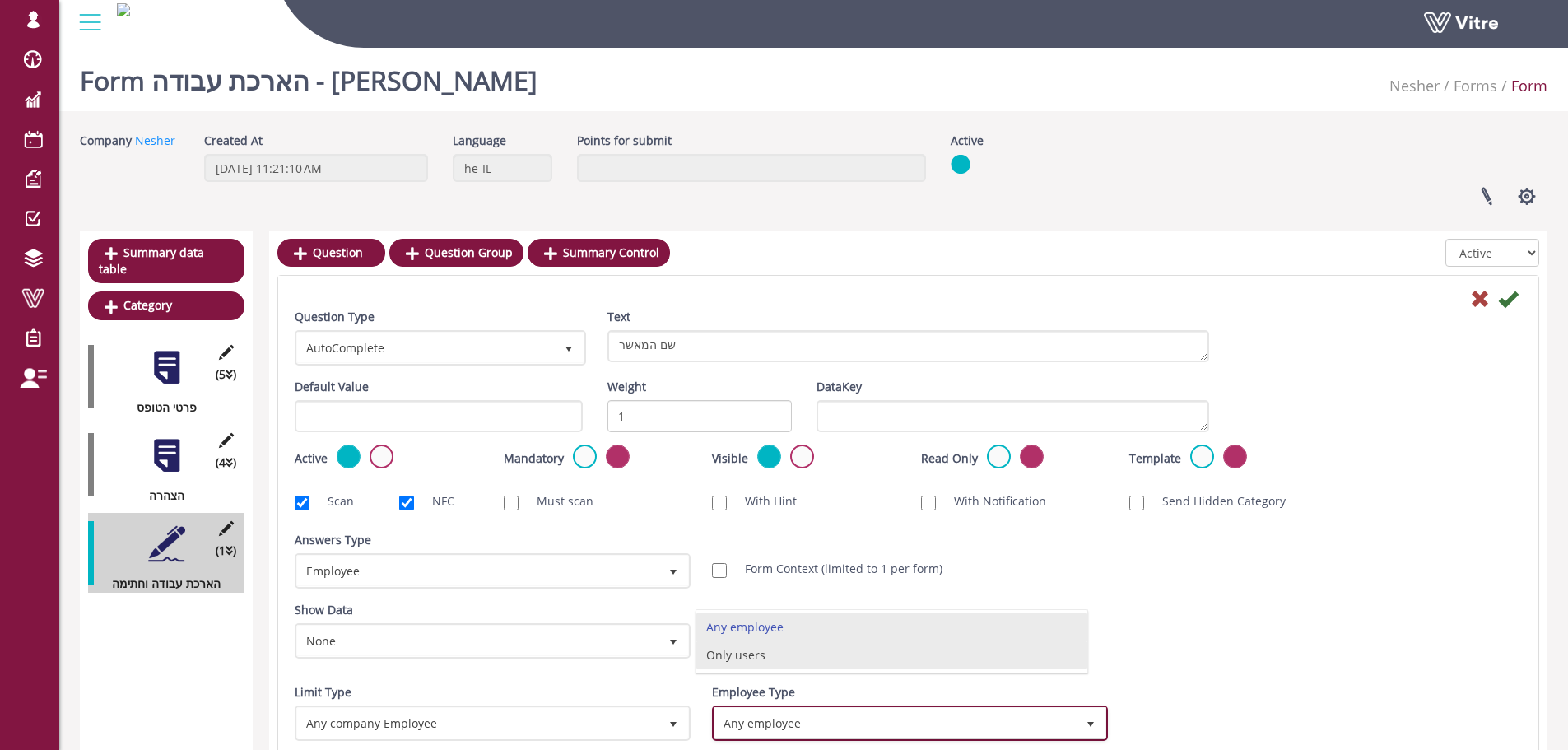
click at [812, 657] on li "Only users" at bounding box center [892, 655] width 391 height 28
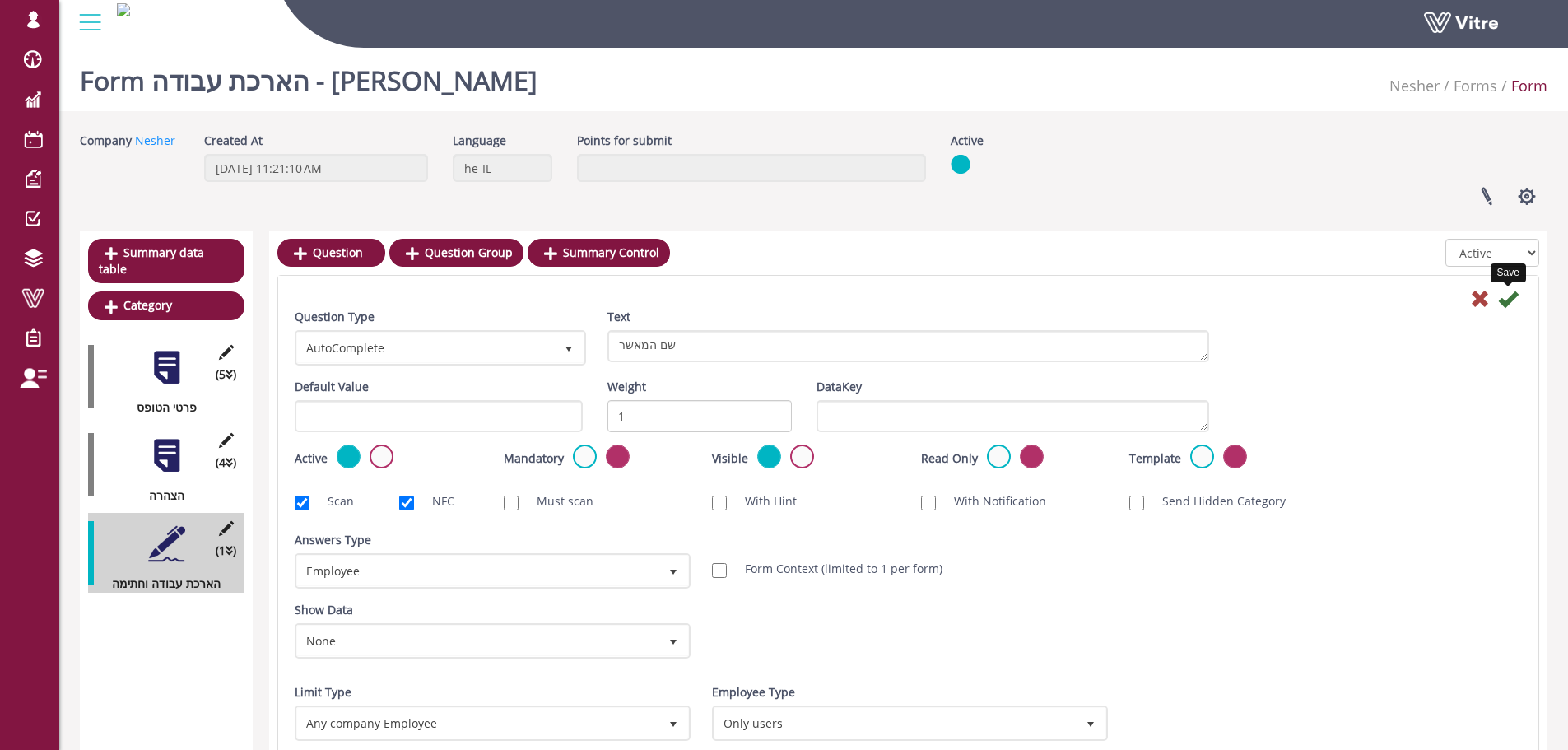
click at [1513, 299] on icon at bounding box center [1507, 298] width 19 height 19
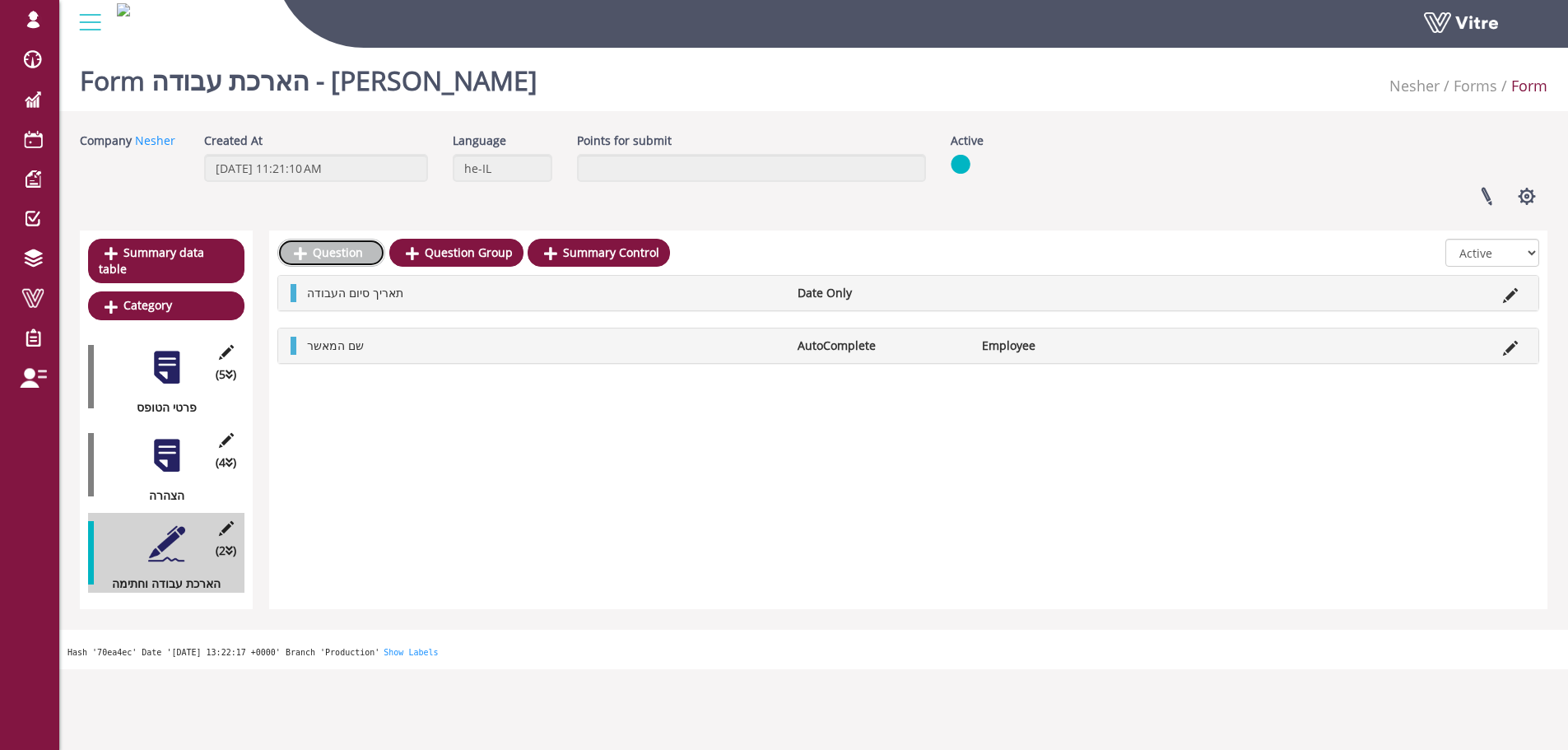
click at [326, 250] on link "Question" at bounding box center [331, 253] width 107 height 28
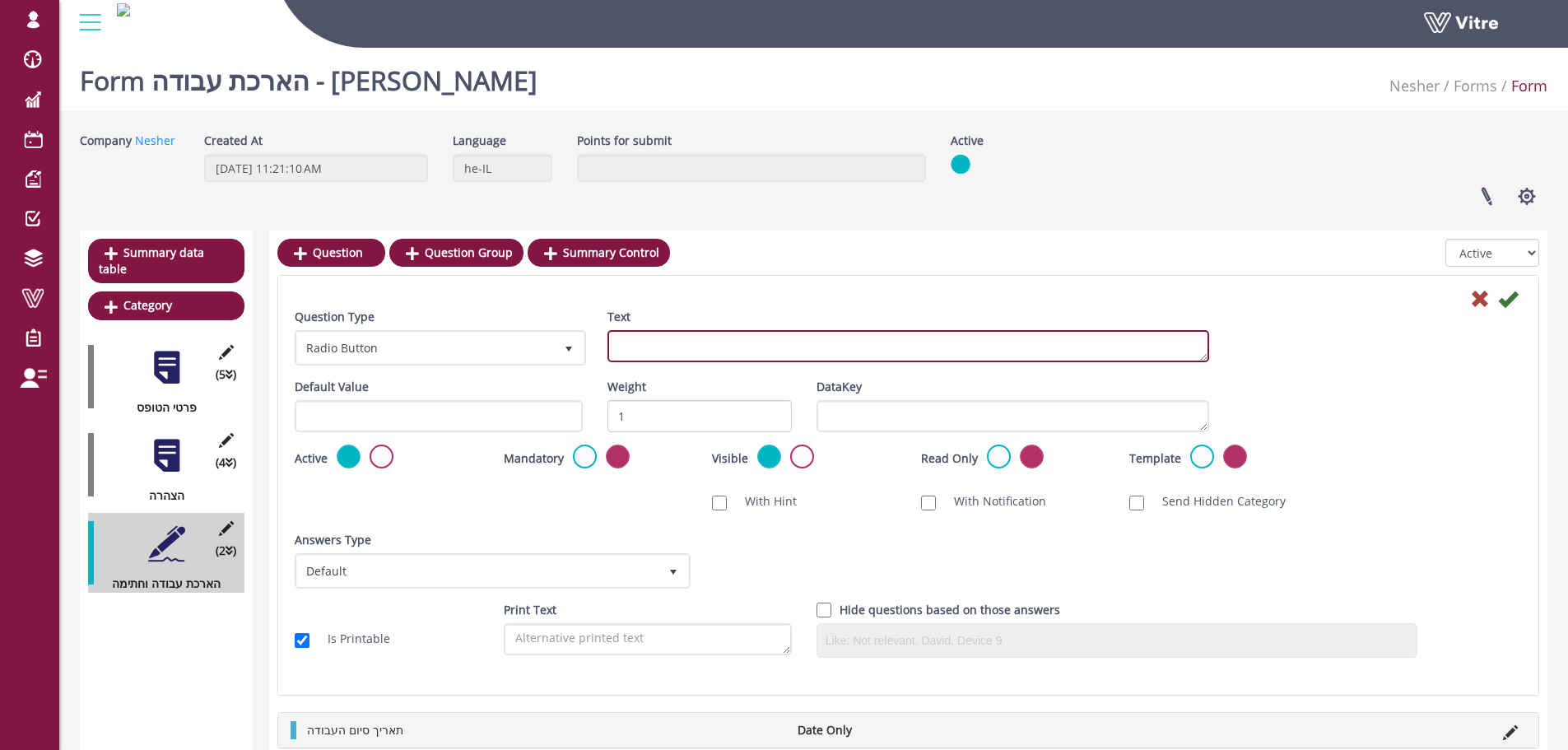
click at [610, 334] on textarea "Text" at bounding box center [909, 345] width 602 height 32
type textarea "חתימה"
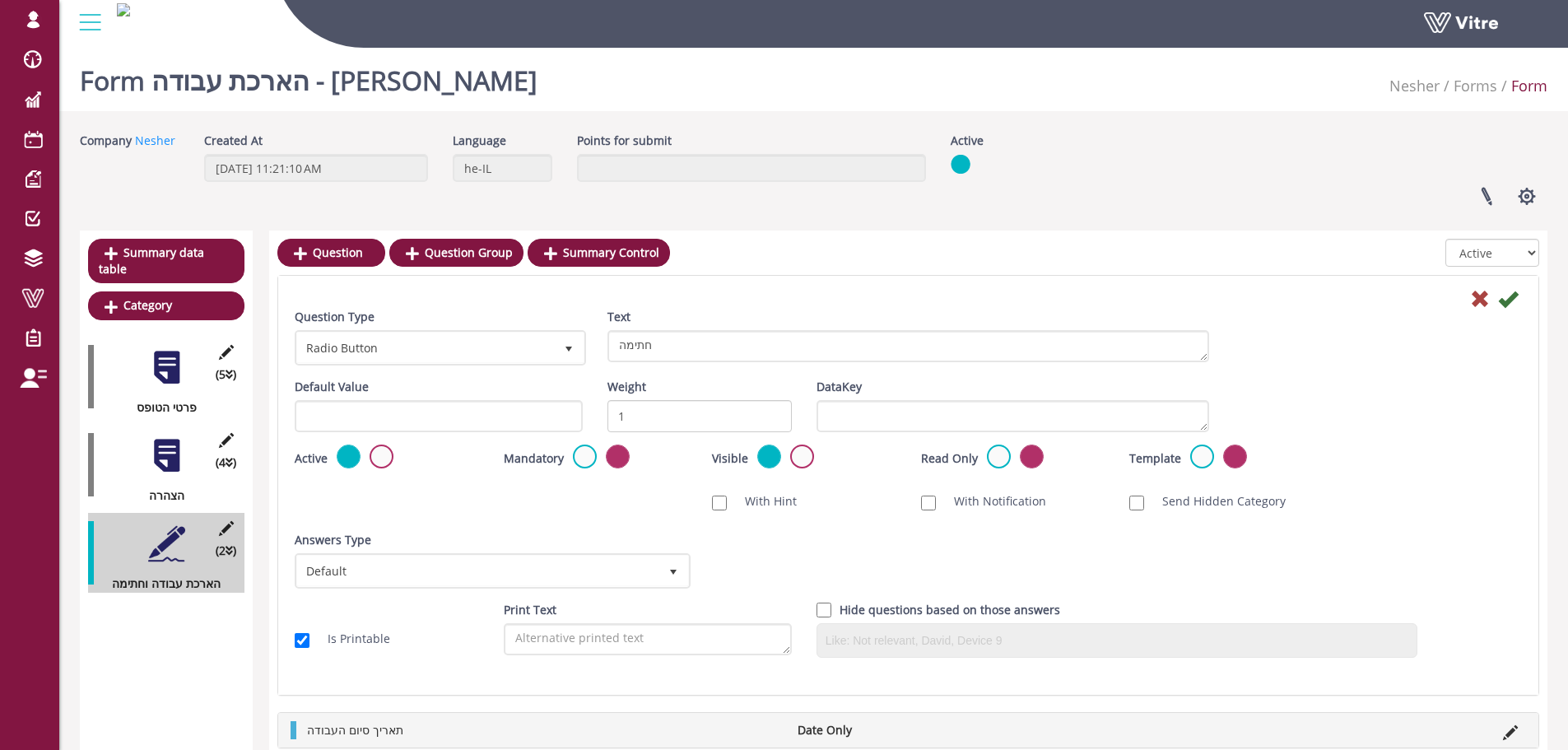
click at [462, 496] on div "Scan NFC Must scan With Hint With Notification Send Hidden Category No Image Op…" at bounding box center [909, 501] width 1252 height 34
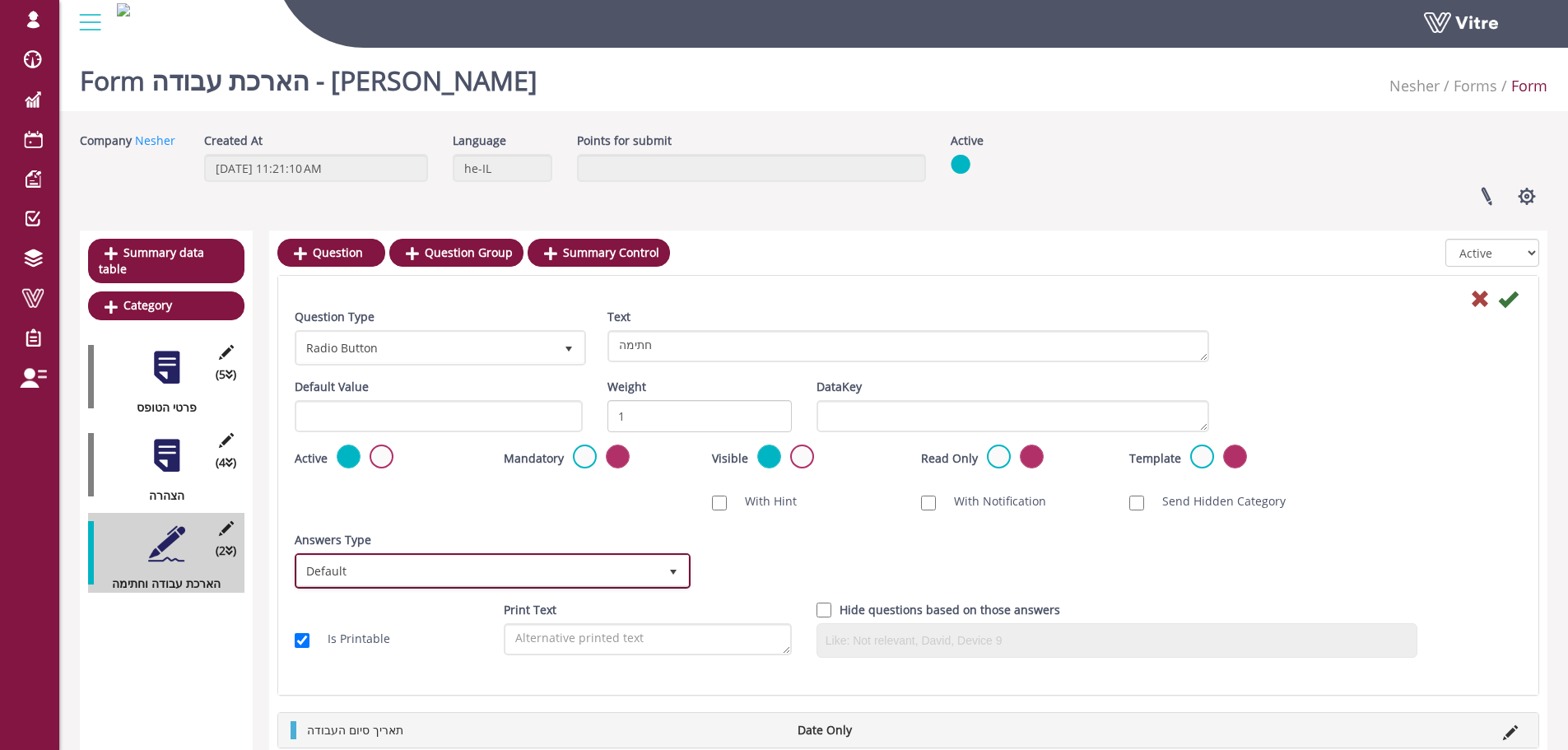
click at [543, 570] on span "Default" at bounding box center [478, 570] width 361 height 30
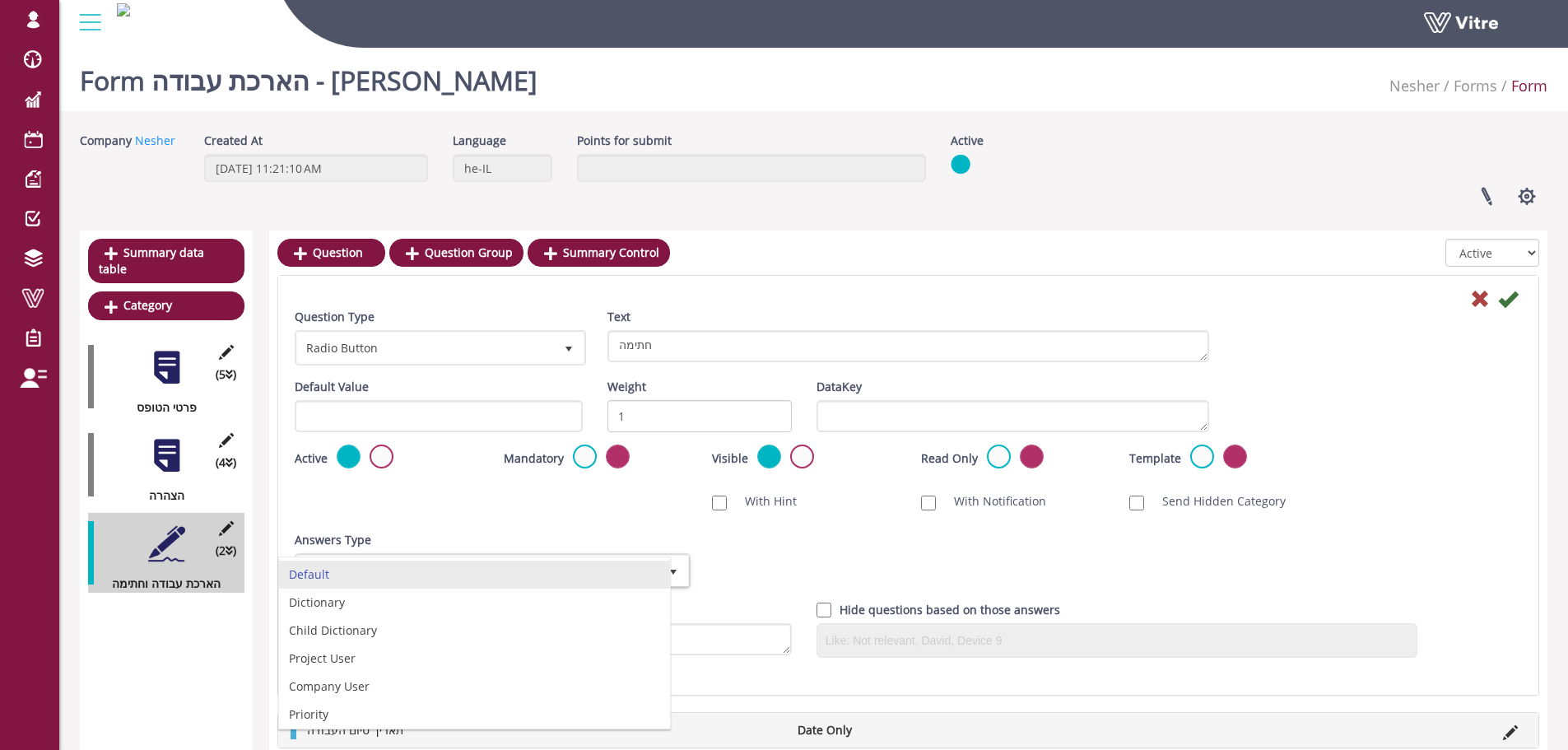
click at [426, 506] on div "Scan NFC Must scan With Hint With Notification Send Hidden Category No Image Op…" at bounding box center [909, 501] width 1252 height 34
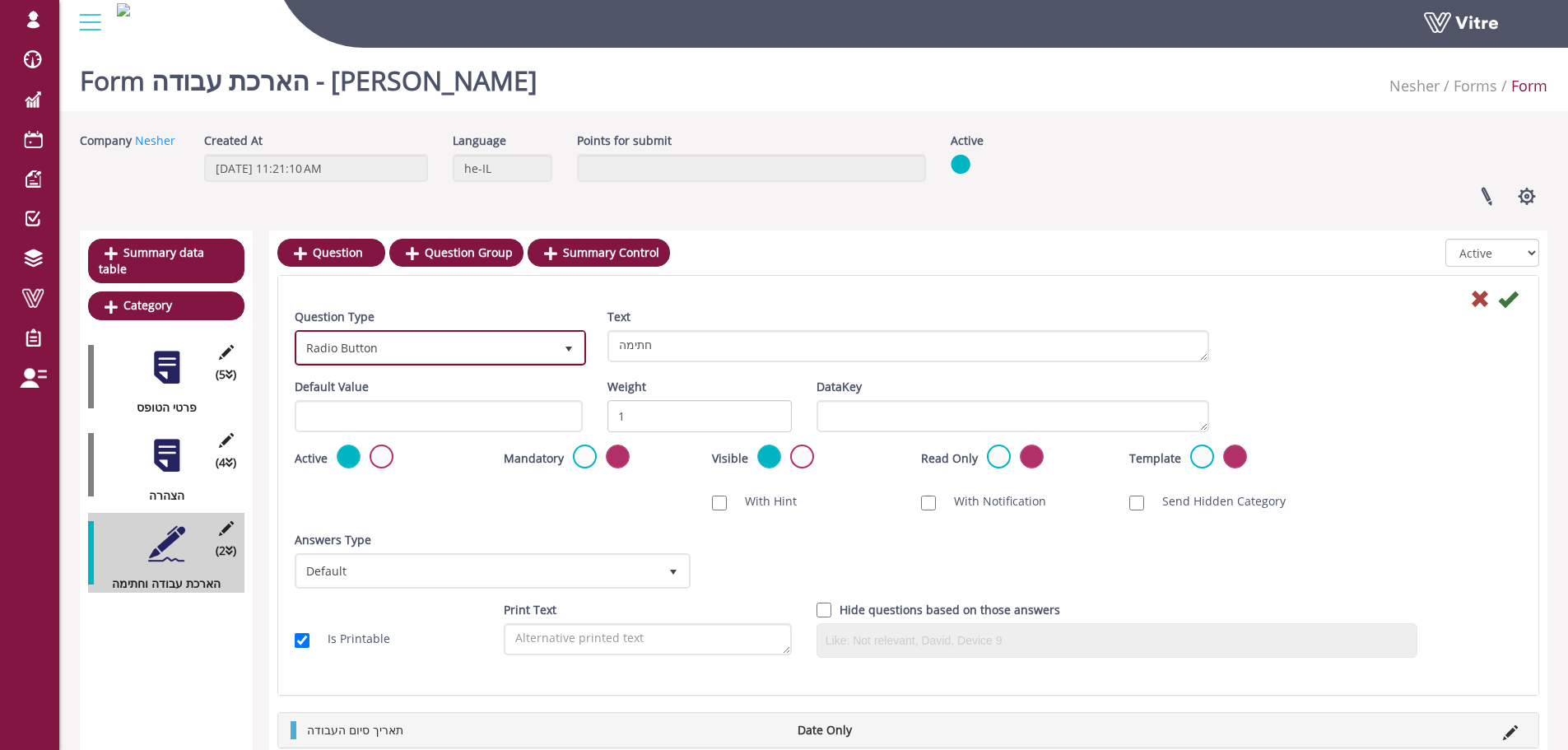
click at [407, 351] on span "Radio Button" at bounding box center [425, 347] width 257 height 30
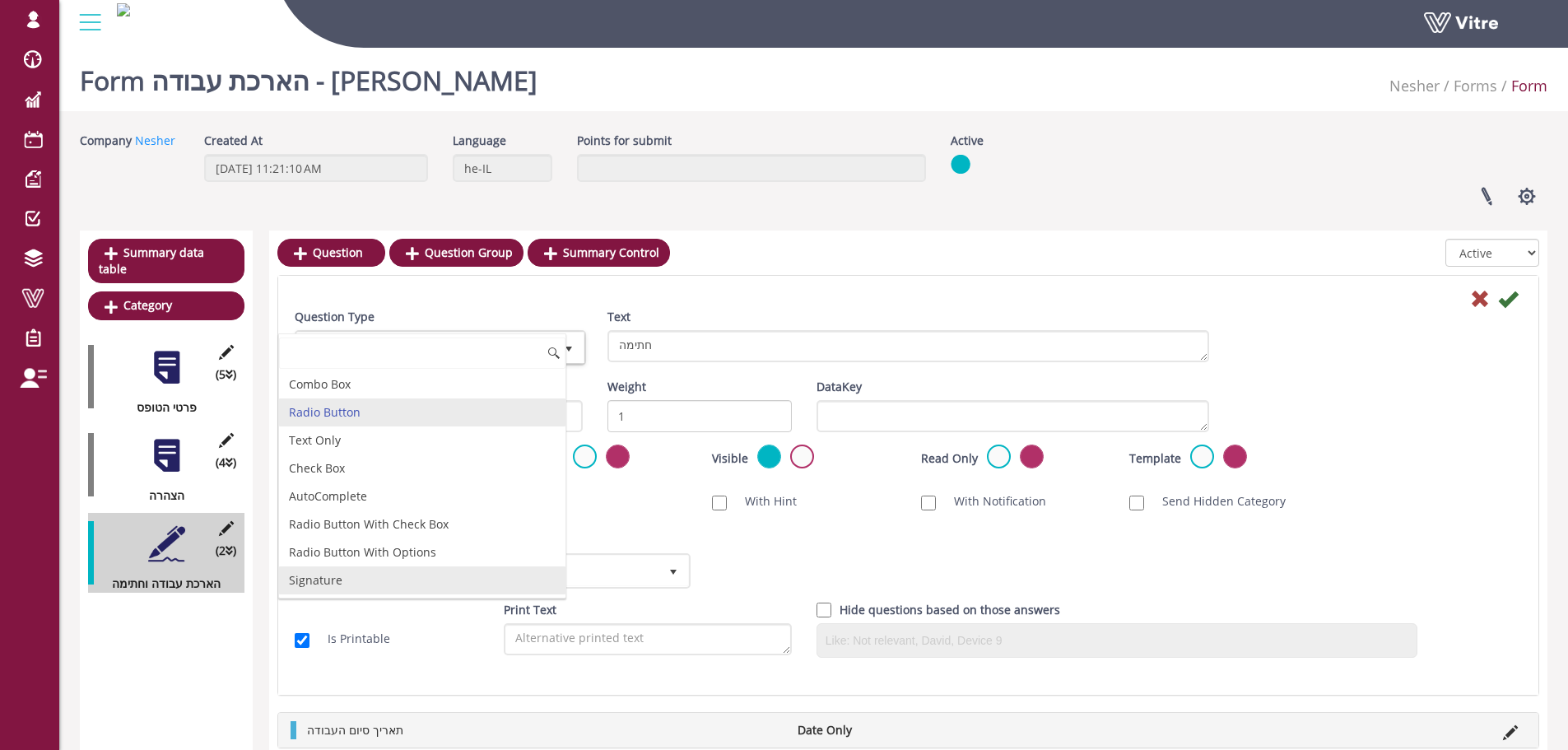
click at [332, 582] on li "Signature" at bounding box center [421, 580] width 286 height 28
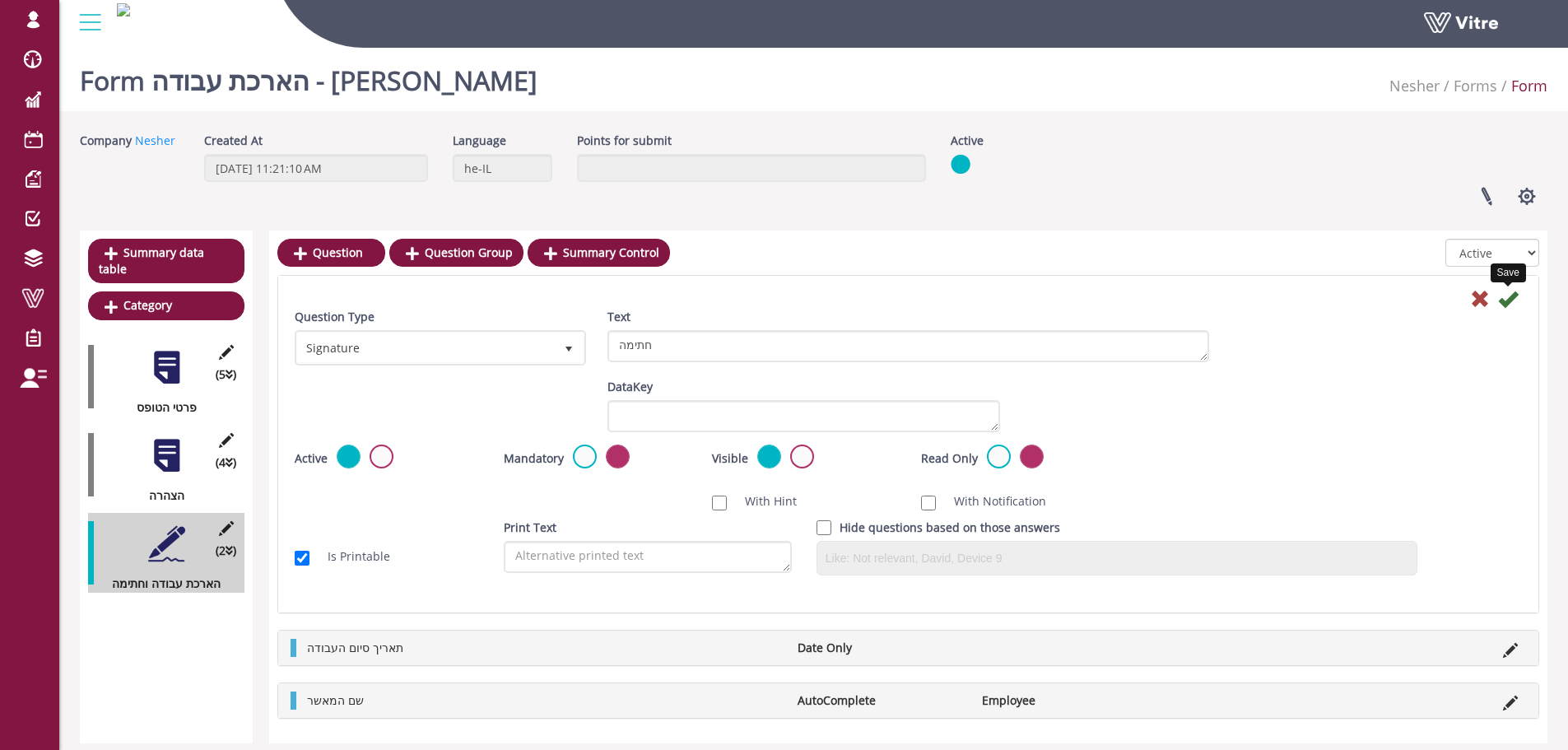
click at [1511, 299] on icon at bounding box center [1507, 298] width 19 height 19
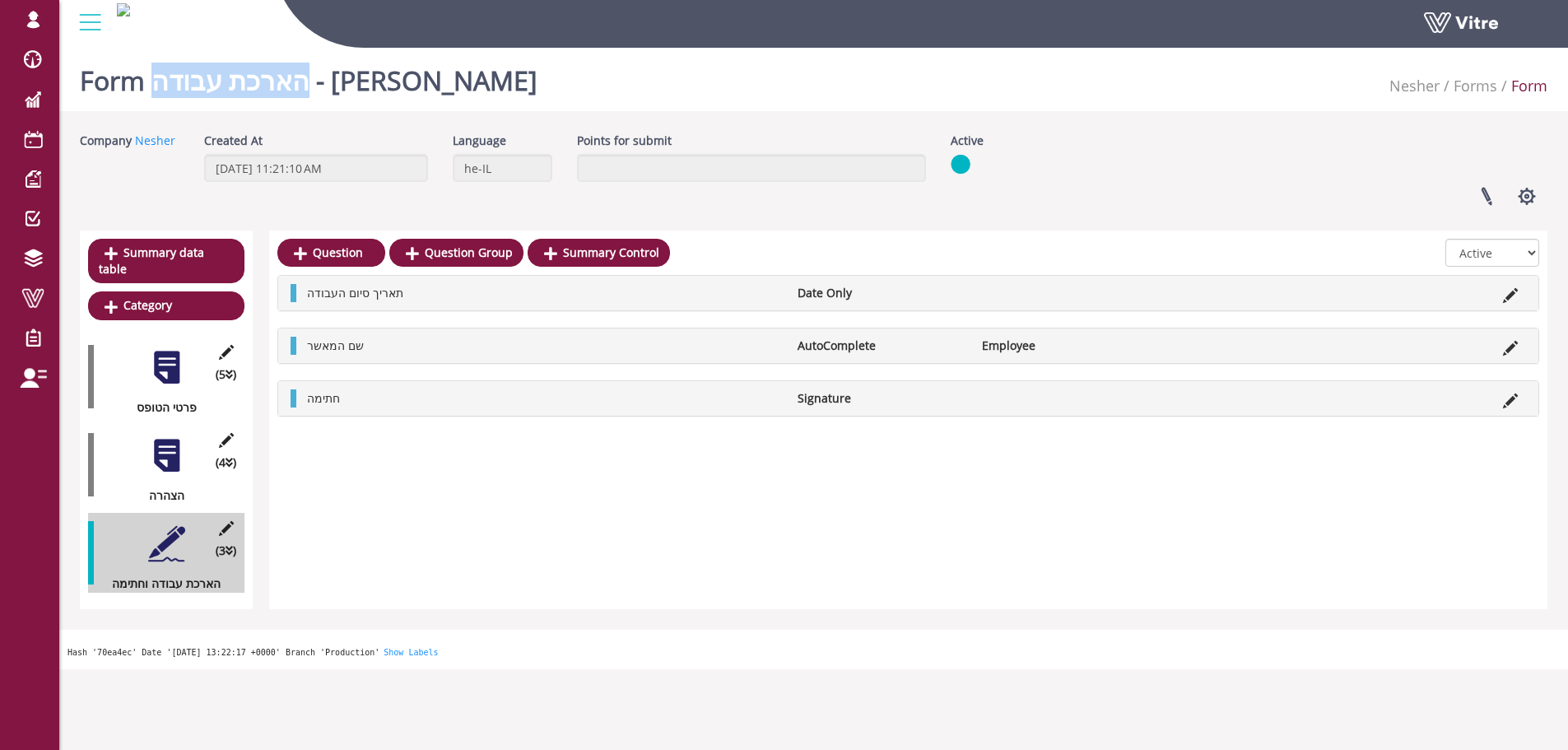
drag, startPoint x: 384, startPoint y: 80, endPoint x: 224, endPoint y: 86, distance: 160.1
click at [224, 86] on div "Form הארכת עבודה - לישי Nesher Forms Form" at bounding box center [813, 76] width 1509 height 70
copy h1 "הארכת עבודה"
click at [162, 466] on div "(4 ) הצהרה" at bounding box center [166, 465] width 157 height 80
click at [163, 438] on div at bounding box center [167, 456] width 37 height 37
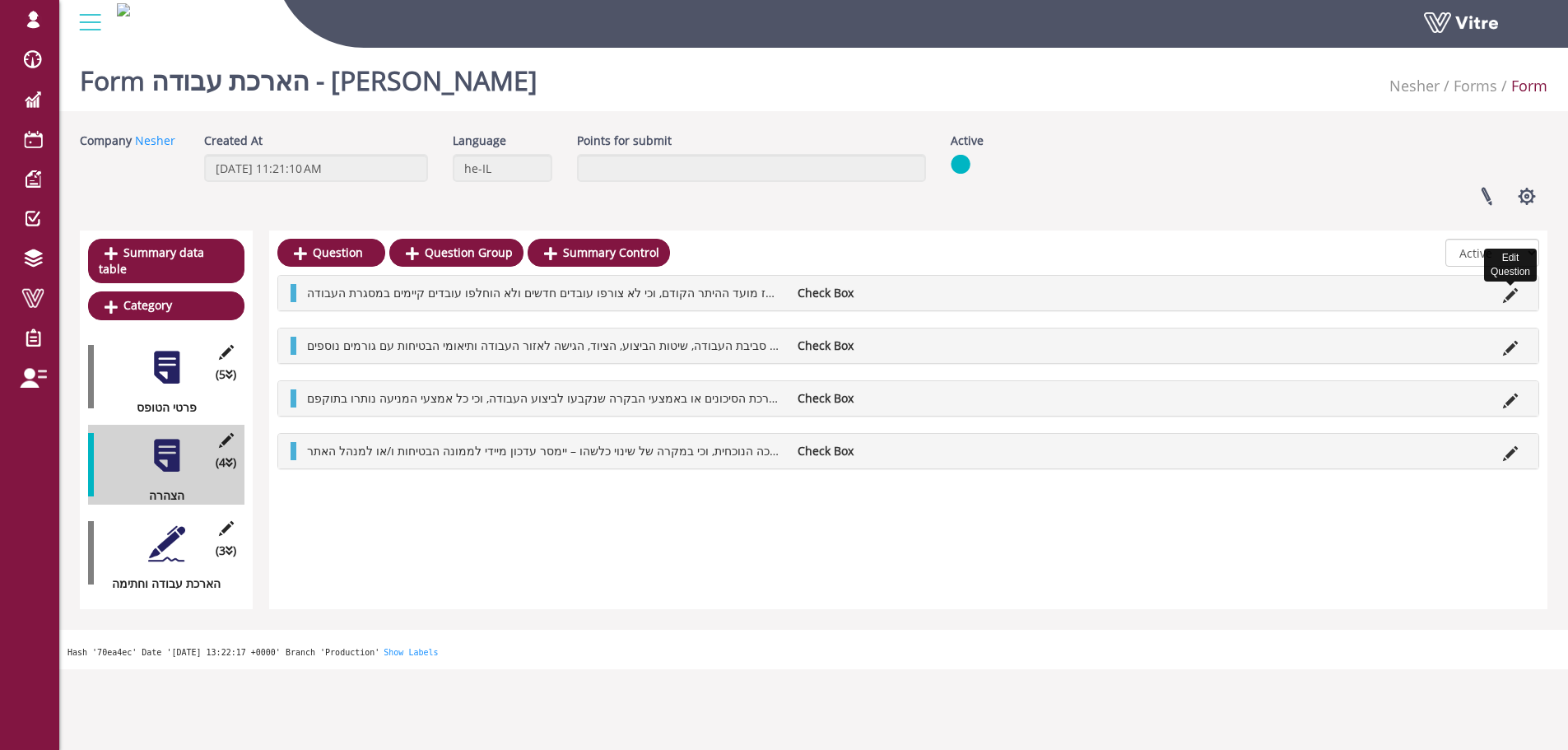
click at [1510, 294] on icon at bounding box center [1511, 295] width 15 height 15
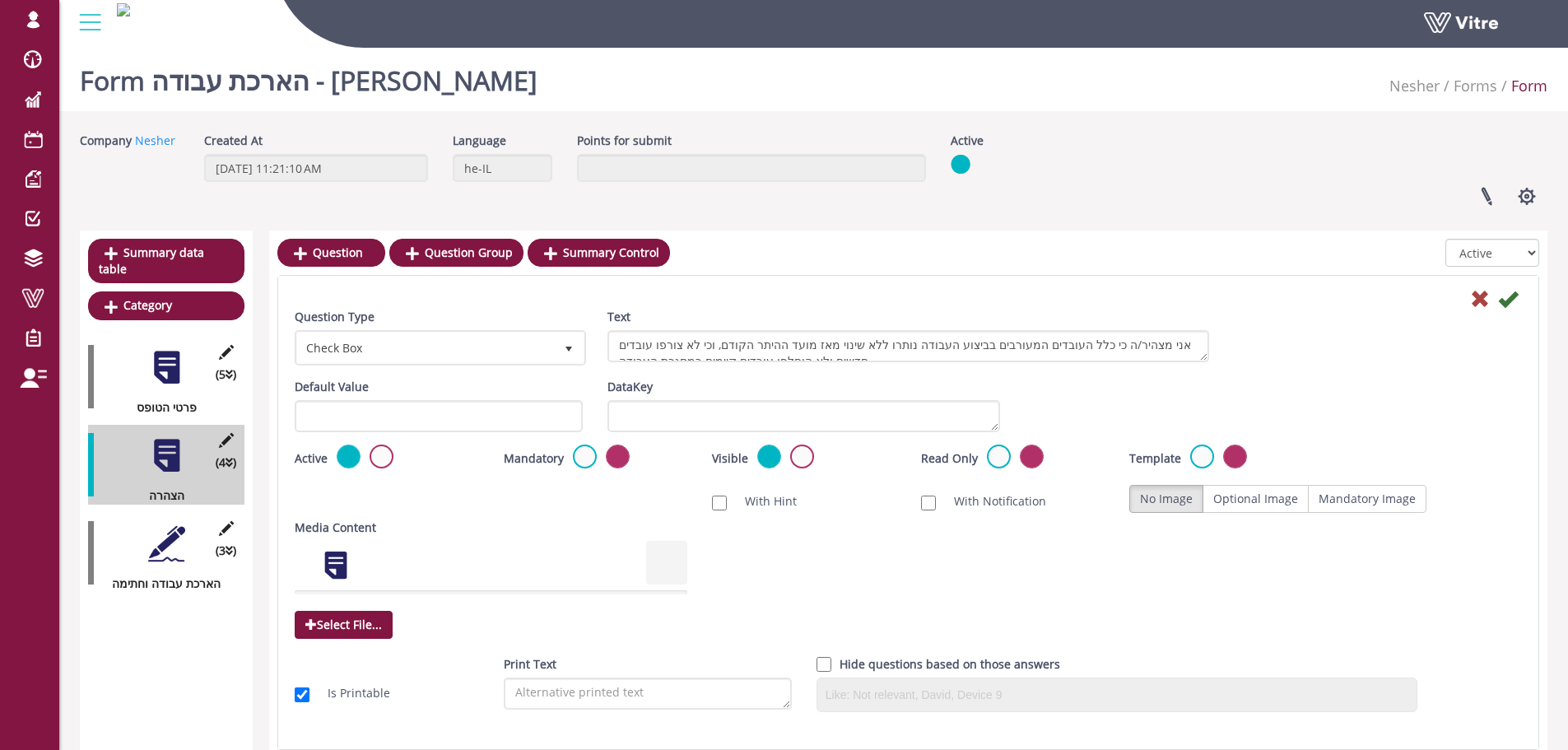
click at [573, 462] on label at bounding box center [584, 456] width 24 height 24
click at [0, 0] on input "radio" at bounding box center [0, 0] width 0 height 0
click at [1510, 299] on icon at bounding box center [1507, 298] width 19 height 19
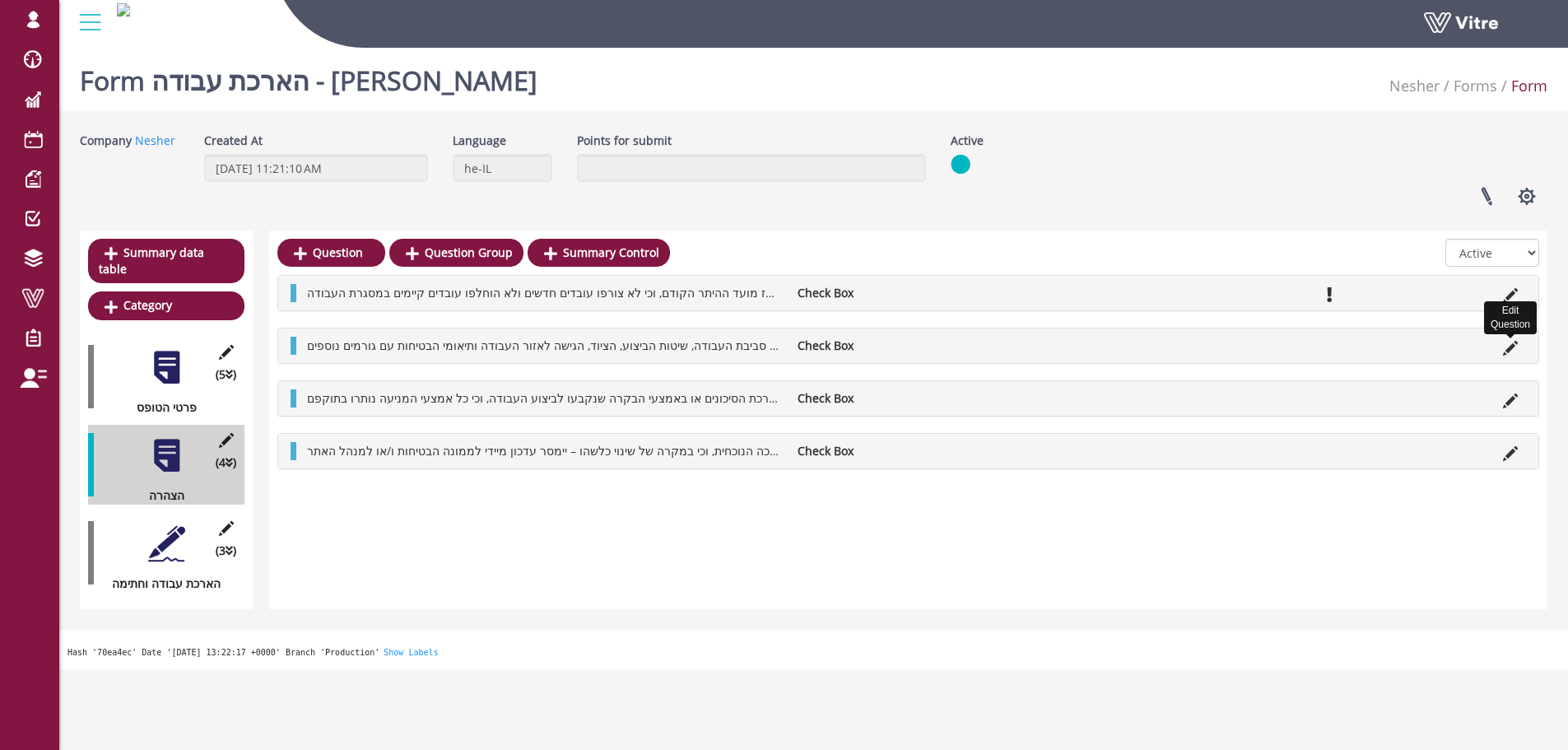
click at [1514, 351] on icon at bounding box center [1511, 348] width 15 height 15
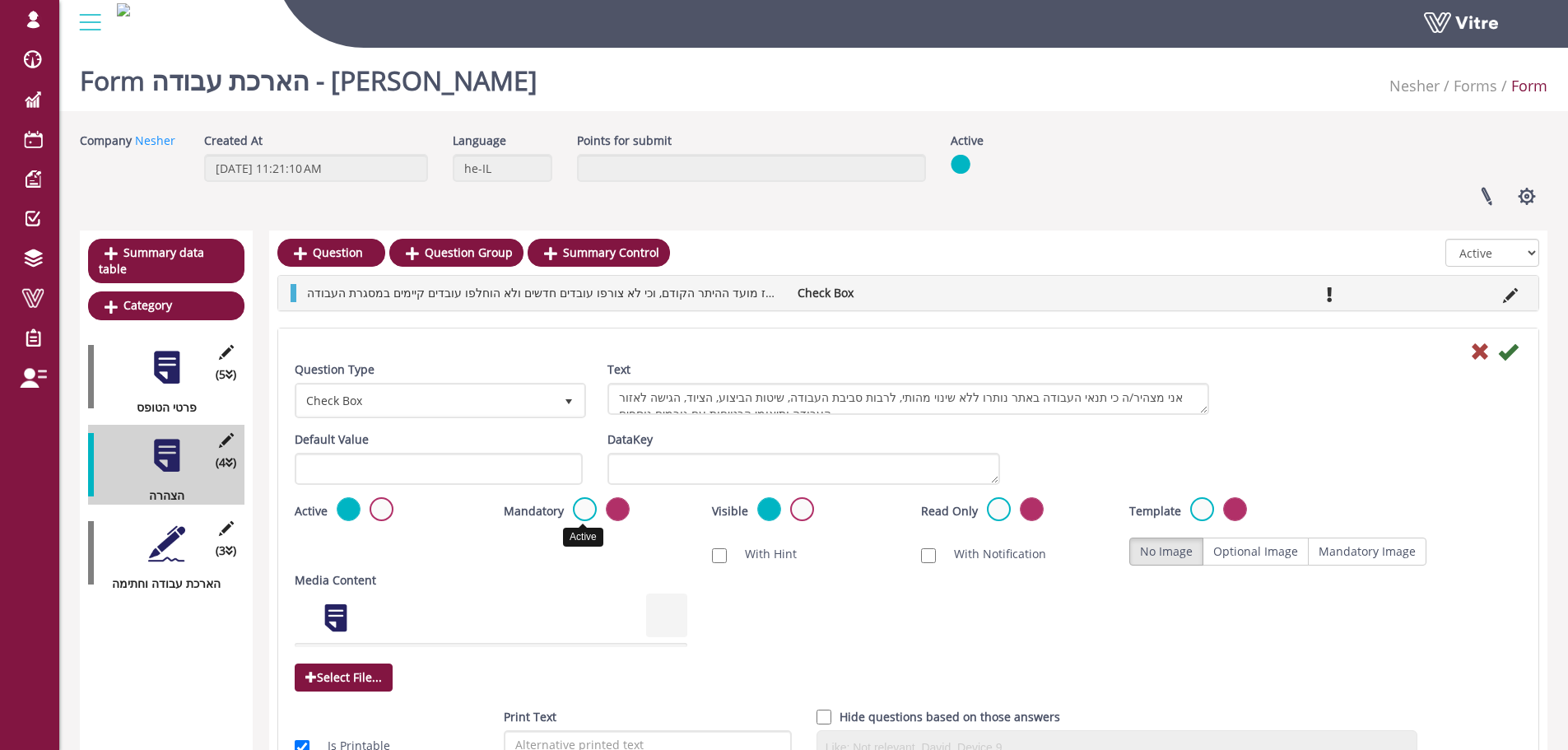
click at [591, 513] on label at bounding box center [584, 509] width 24 height 24
click at [0, 0] on input "radio" at bounding box center [0, 0] width 0 height 0
click at [1514, 348] on icon at bounding box center [1507, 351] width 19 height 19
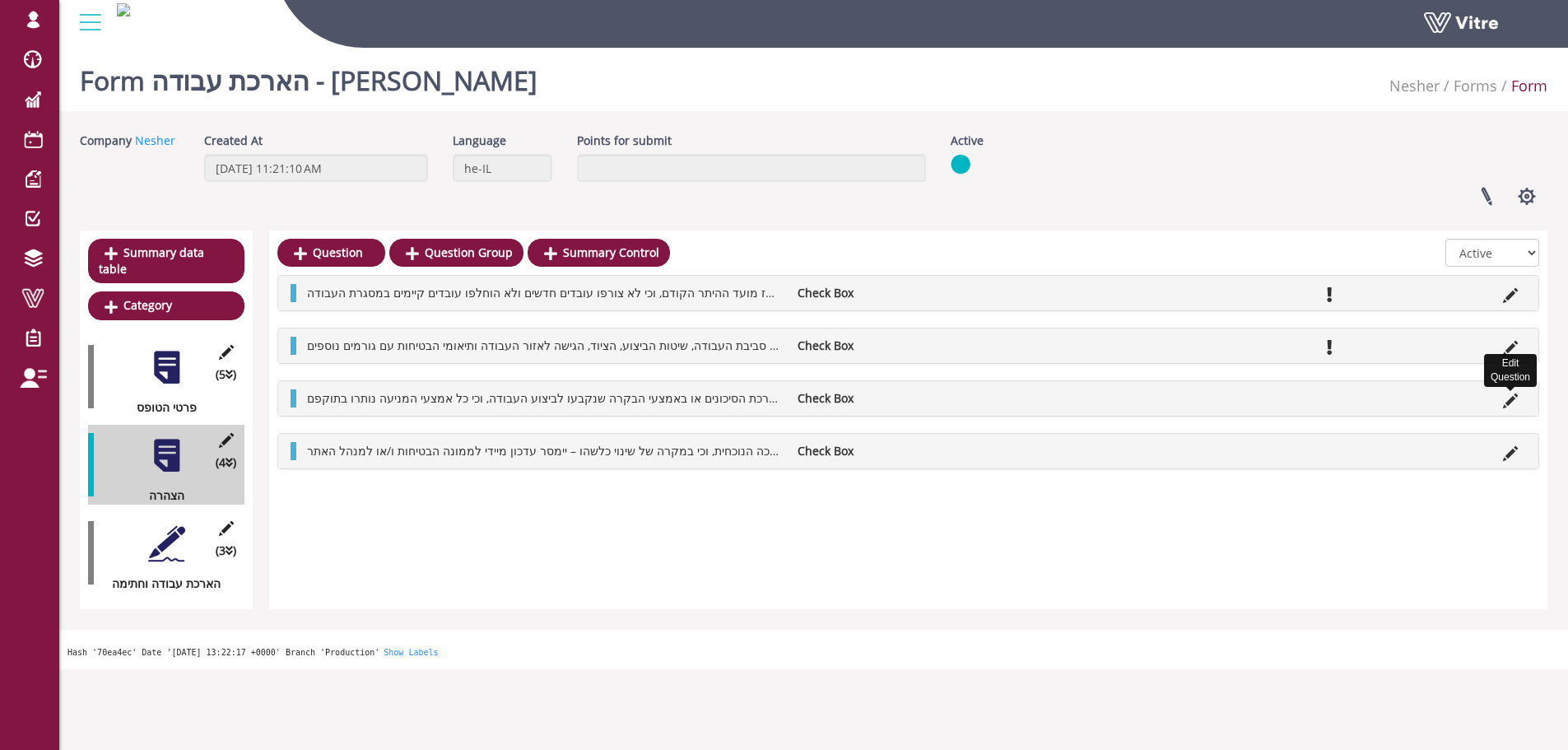
click at [1510, 401] on icon at bounding box center [1511, 401] width 15 height 15
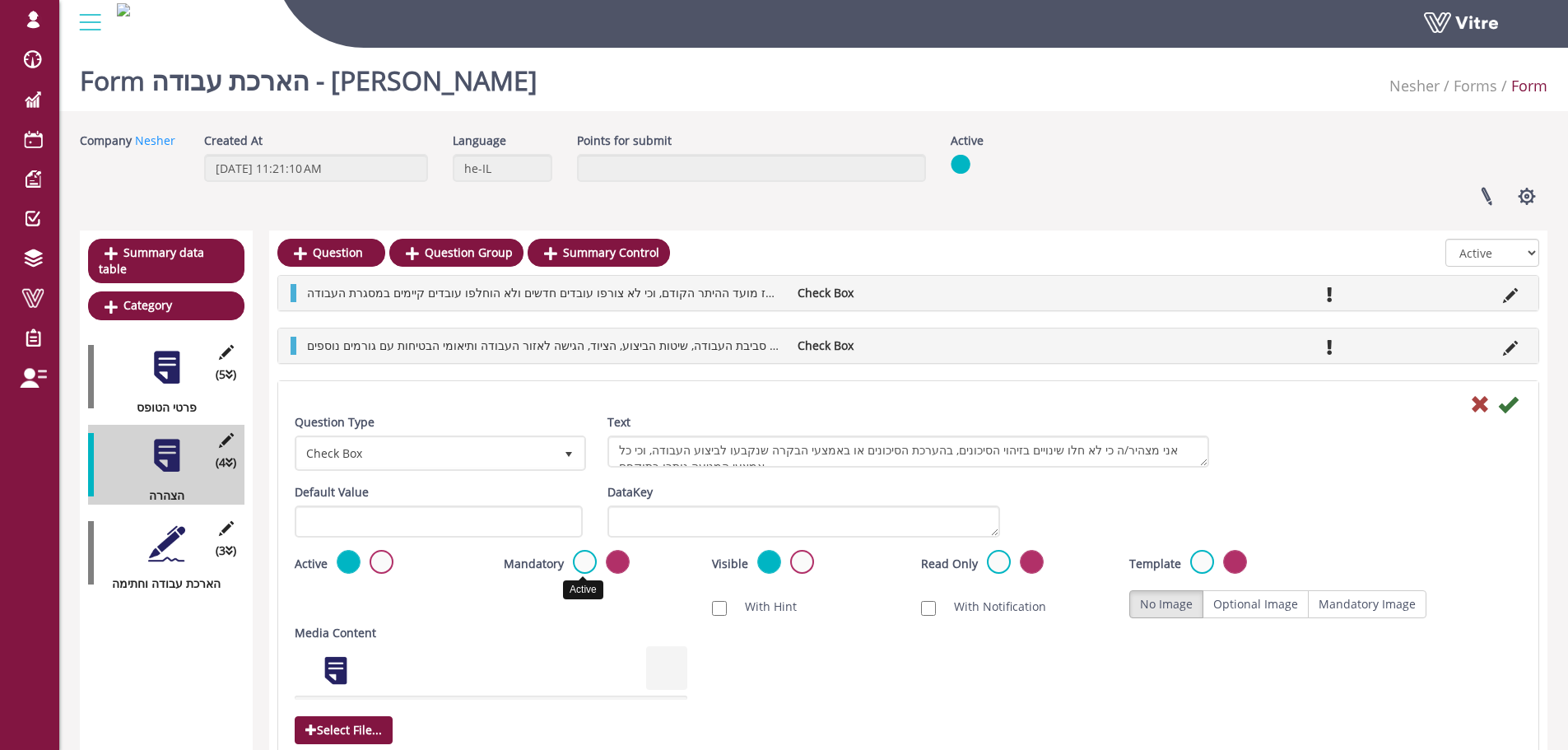
click at [580, 561] on label at bounding box center [584, 562] width 24 height 24
click at [0, 0] on input "radio" at bounding box center [0, 0] width 0 height 0
click at [1511, 399] on icon at bounding box center [1507, 404] width 19 height 19
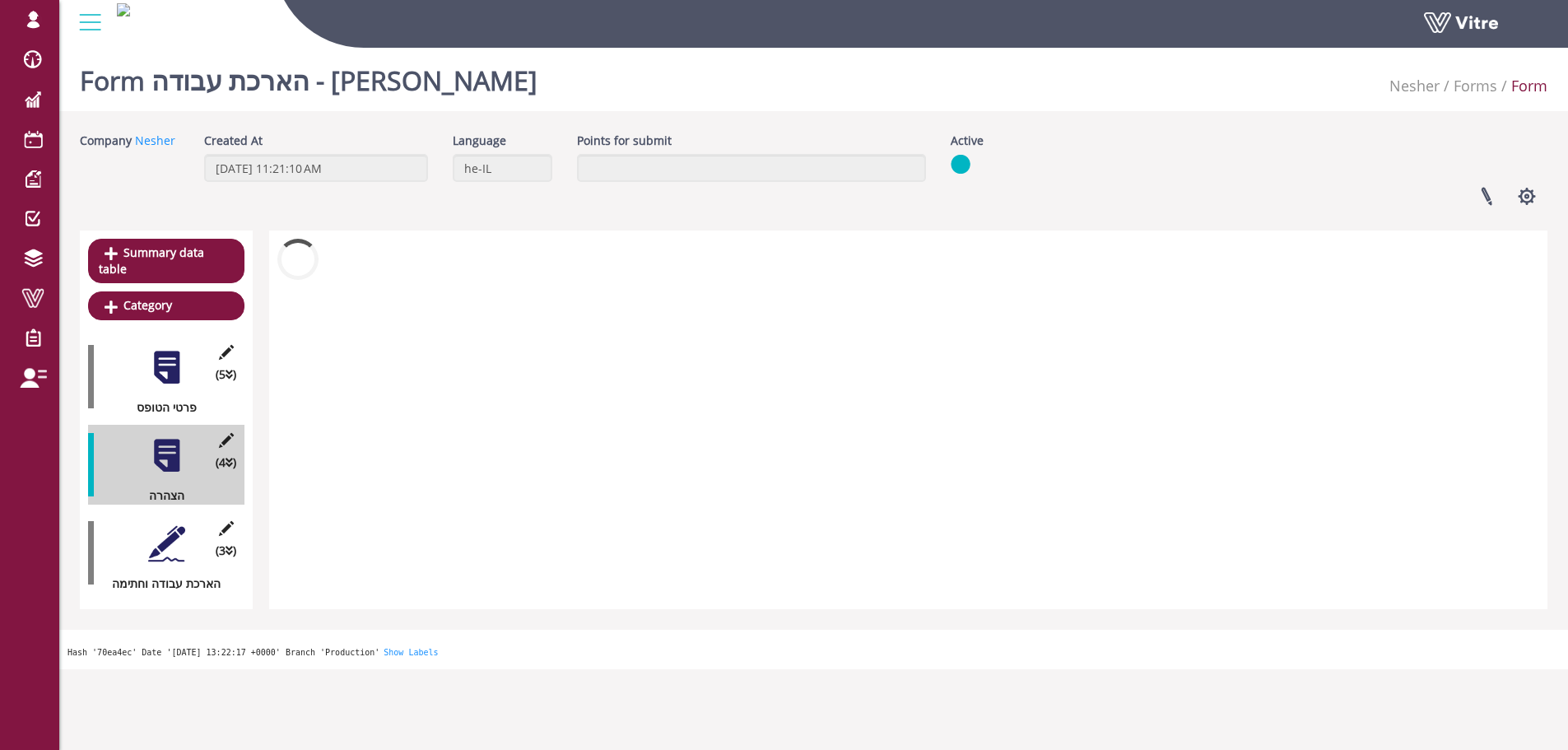
scroll to position [41, 0]
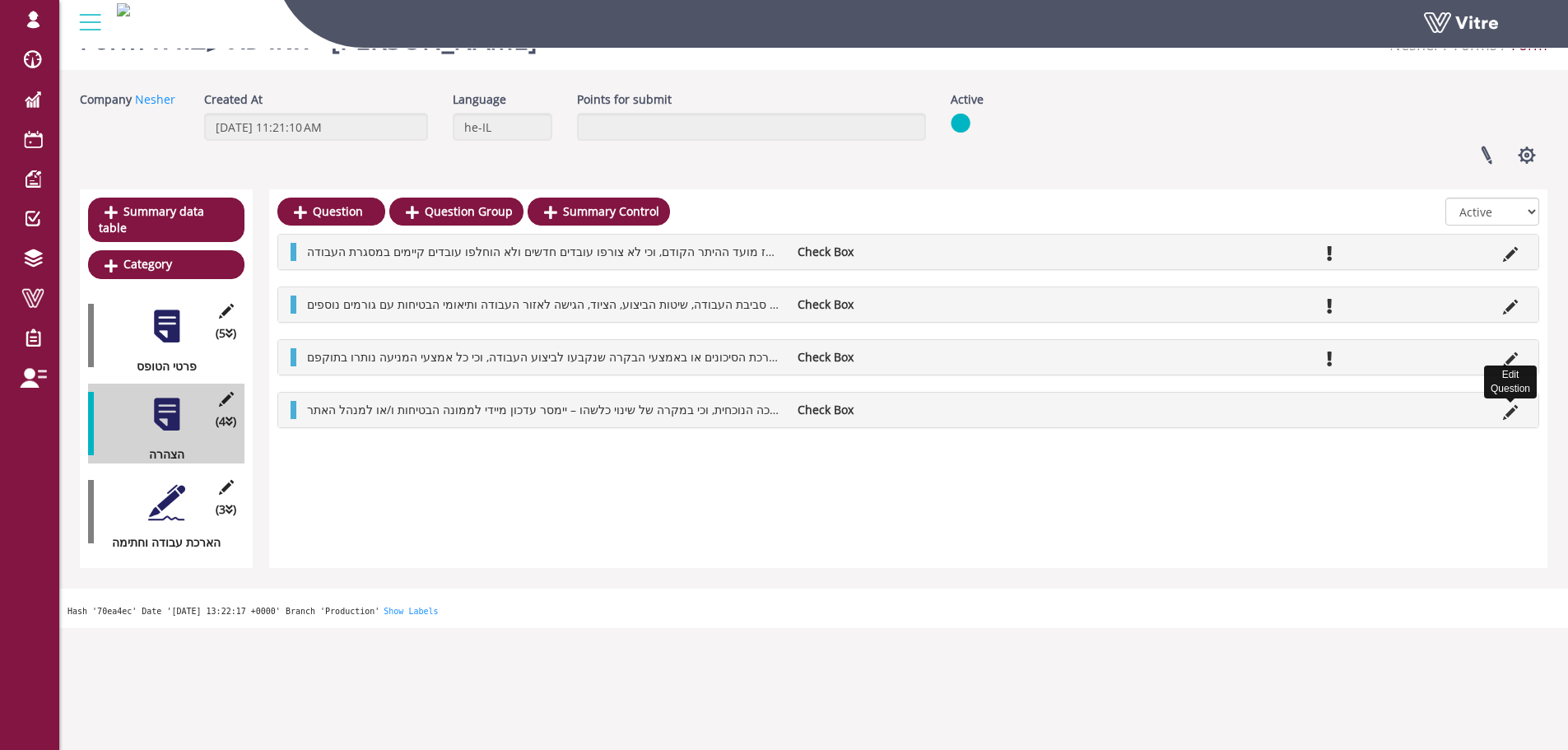
click at [1515, 419] on icon at bounding box center [1511, 412] width 15 height 15
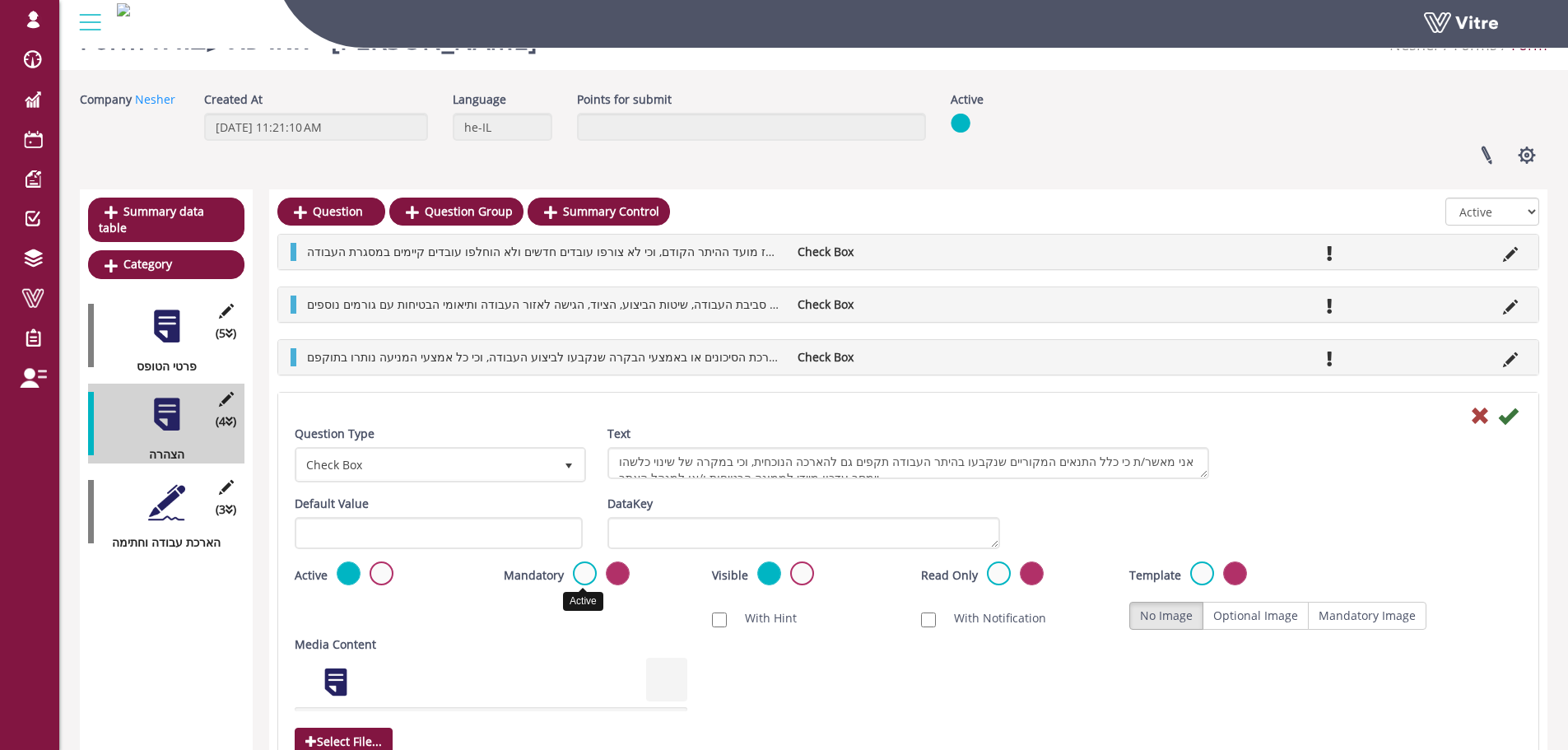
click at [580, 574] on label at bounding box center [584, 573] width 24 height 24
click at [0, 0] on input "radio" at bounding box center [0, 0] width 0 height 0
click at [1507, 417] on icon at bounding box center [1507, 415] width 19 height 19
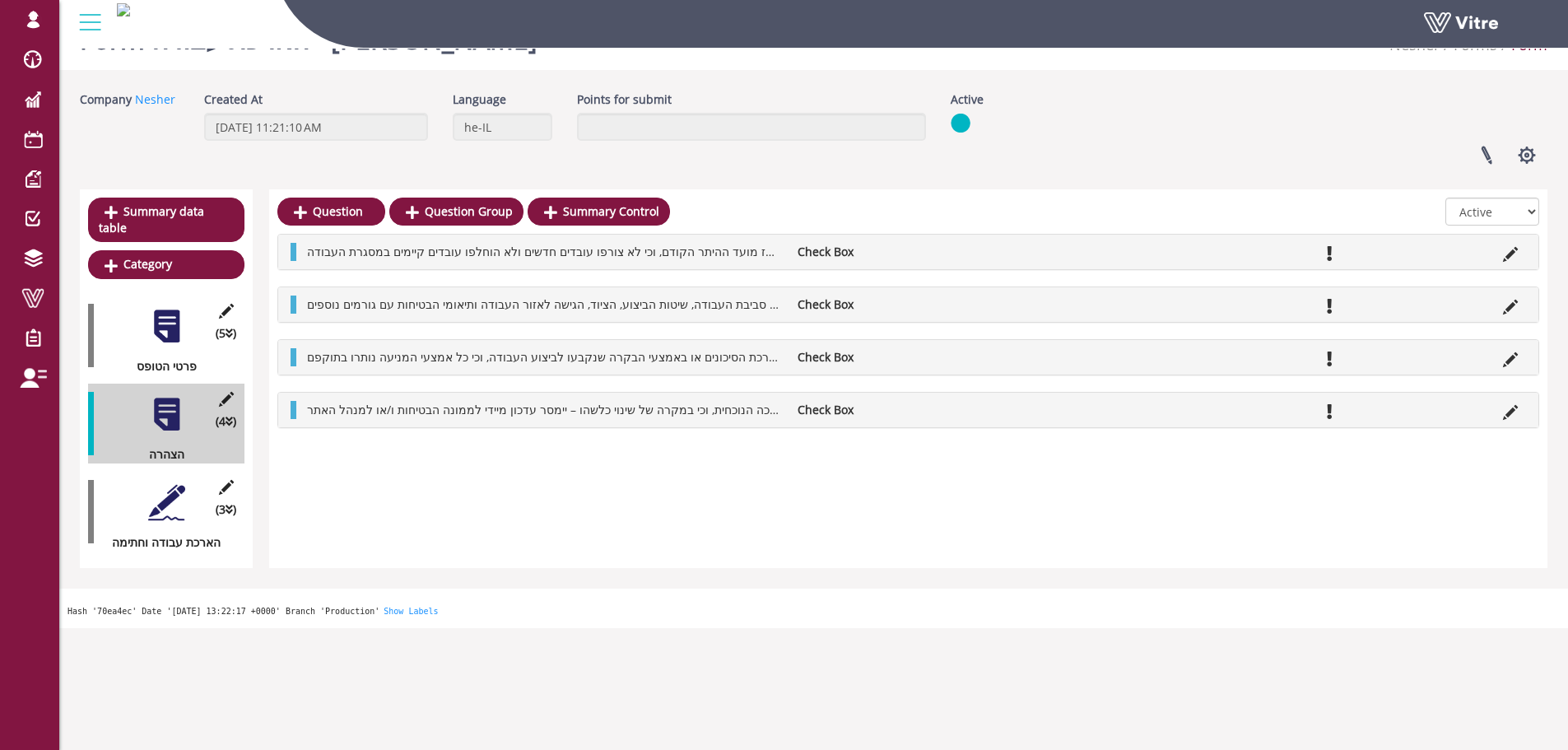
click at [157, 492] on div at bounding box center [167, 503] width 37 height 37
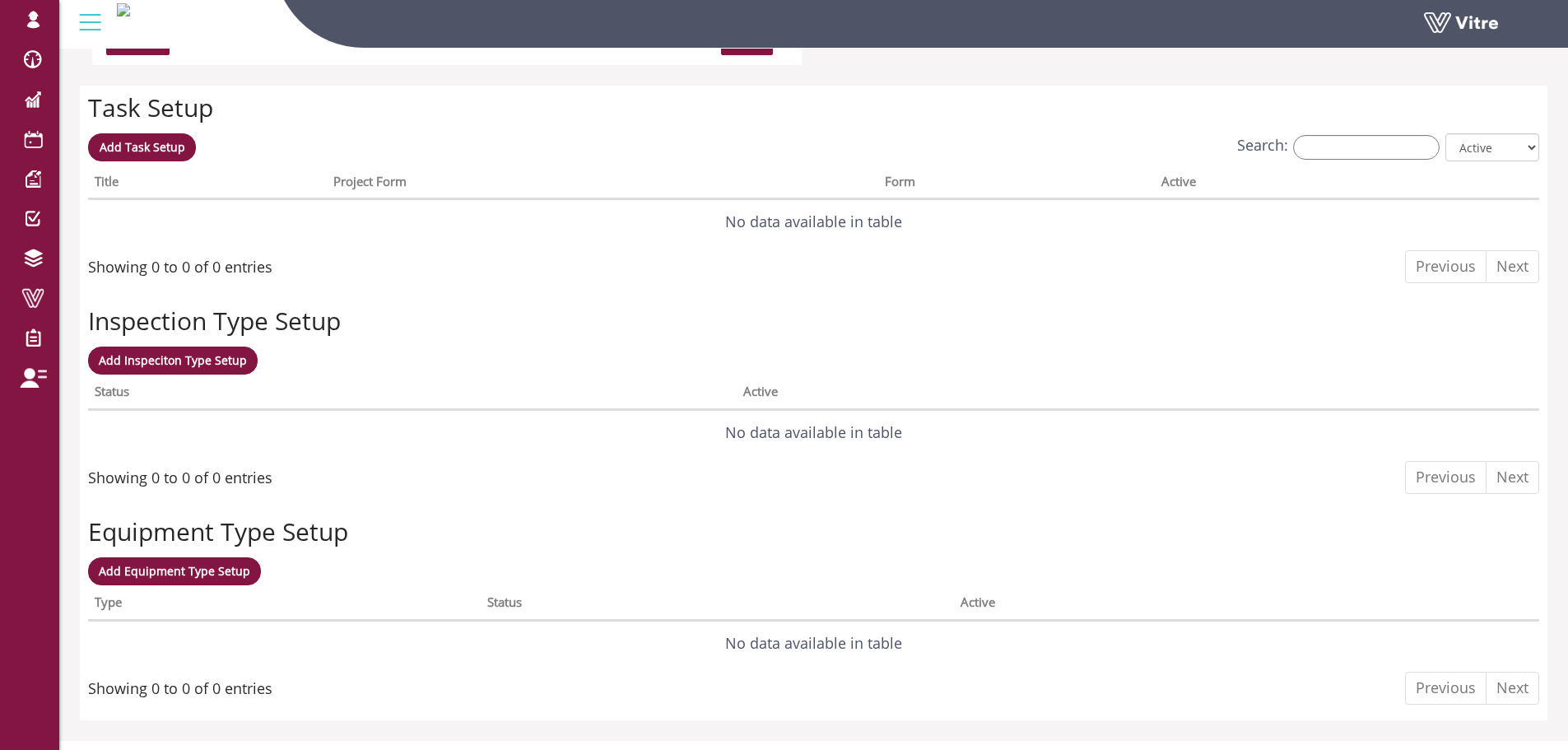
scroll to position [1283, 0]
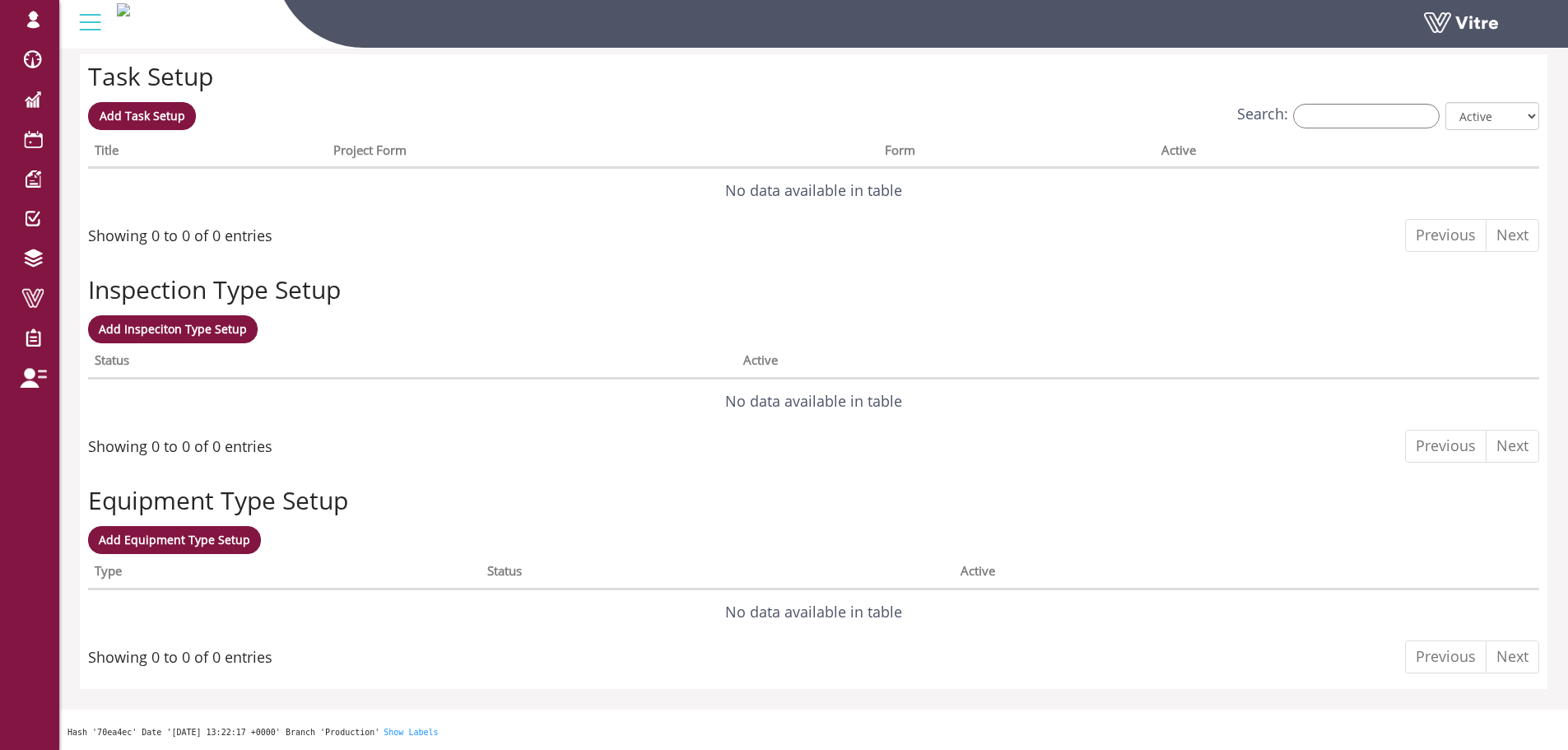
click at [166, 133] on div "Add Task Setup Search: All Active Not Active Processing... Title Project Form F…" at bounding box center [813, 181] width 1451 height 158
click at [163, 119] on span "Add Task Setup" at bounding box center [143, 115] width 85 height 16
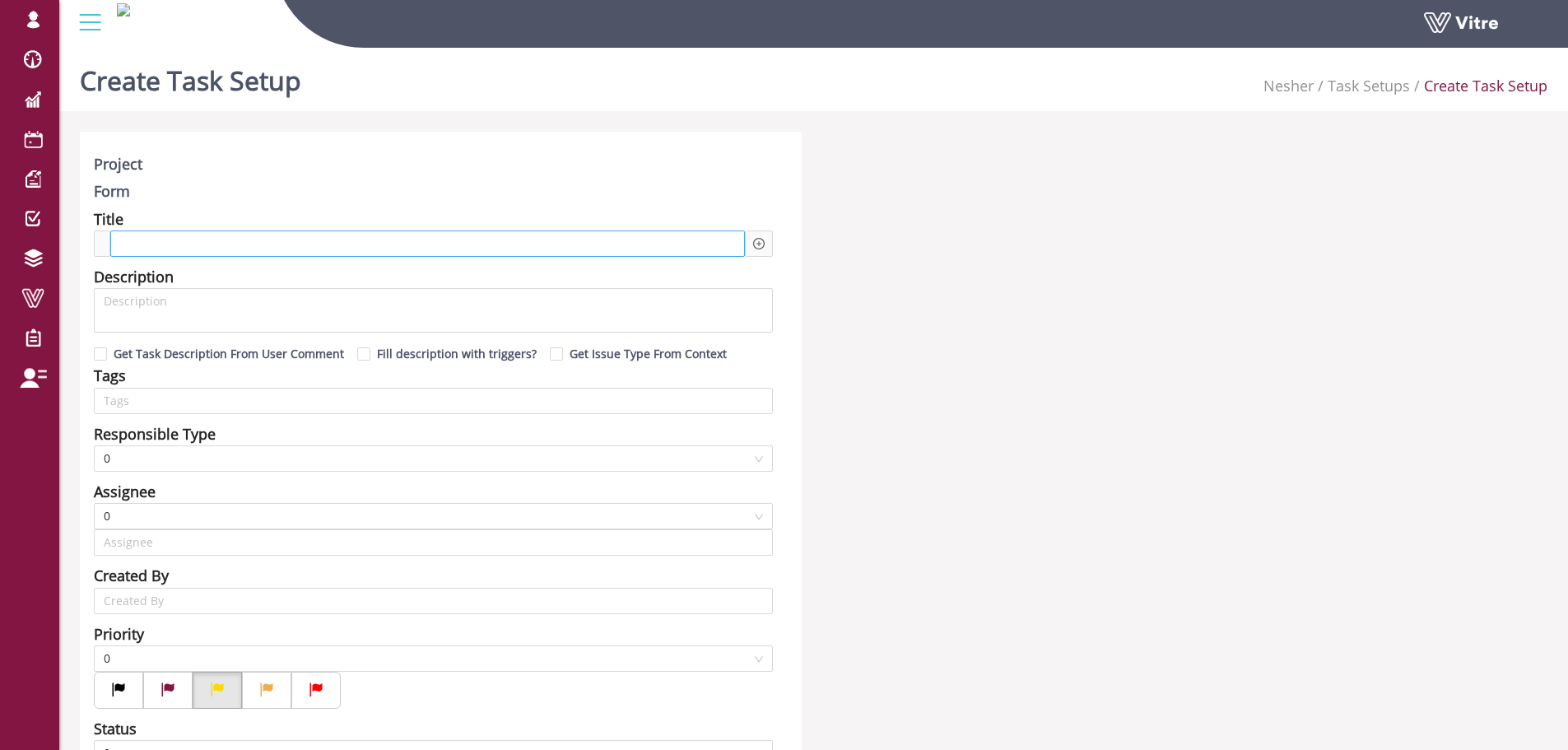
type input "Lishay Peled SU"
click at [181, 243] on span at bounding box center [184, 244] width 125 height 19
paste span
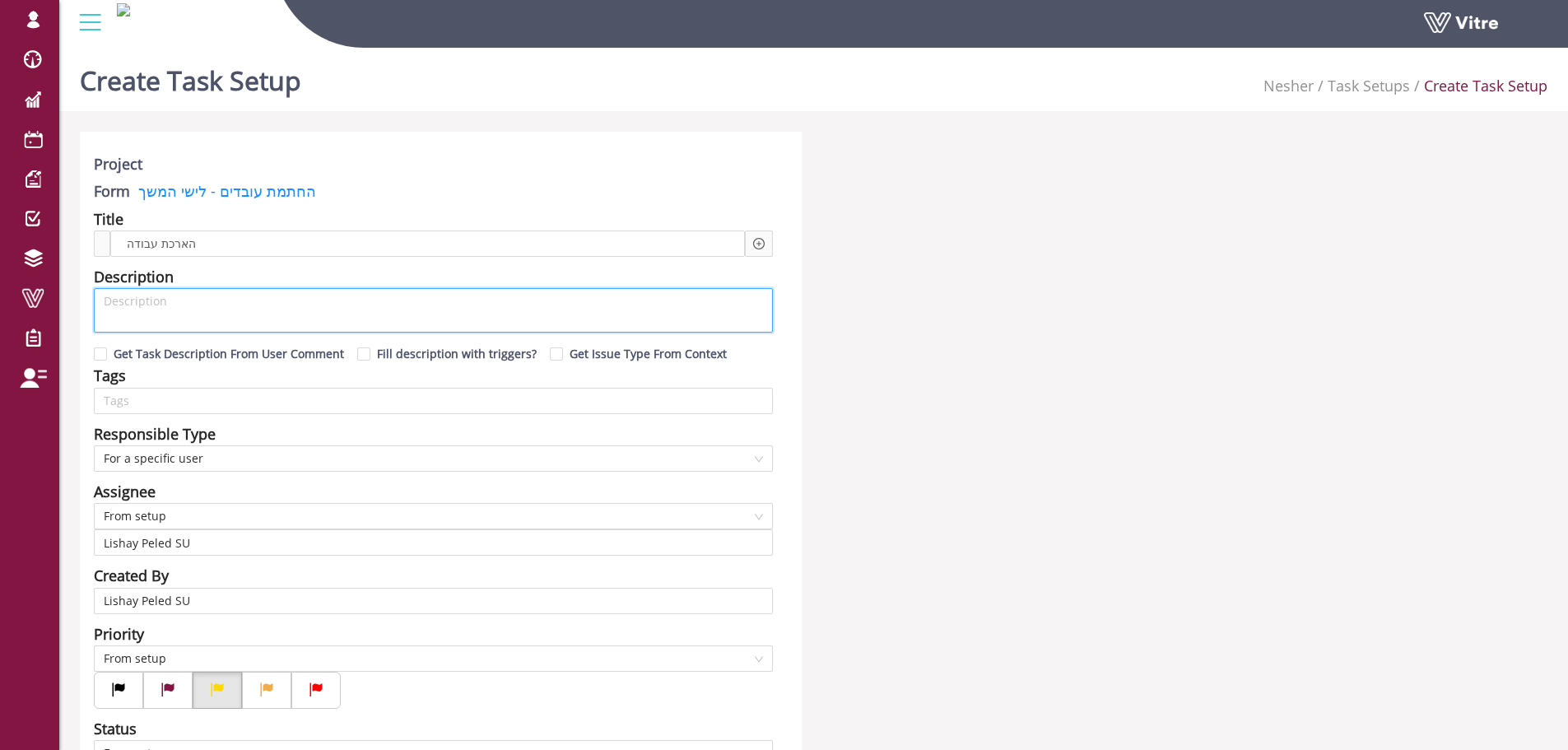
click at [270, 314] on textarea at bounding box center [433, 310] width 679 height 44
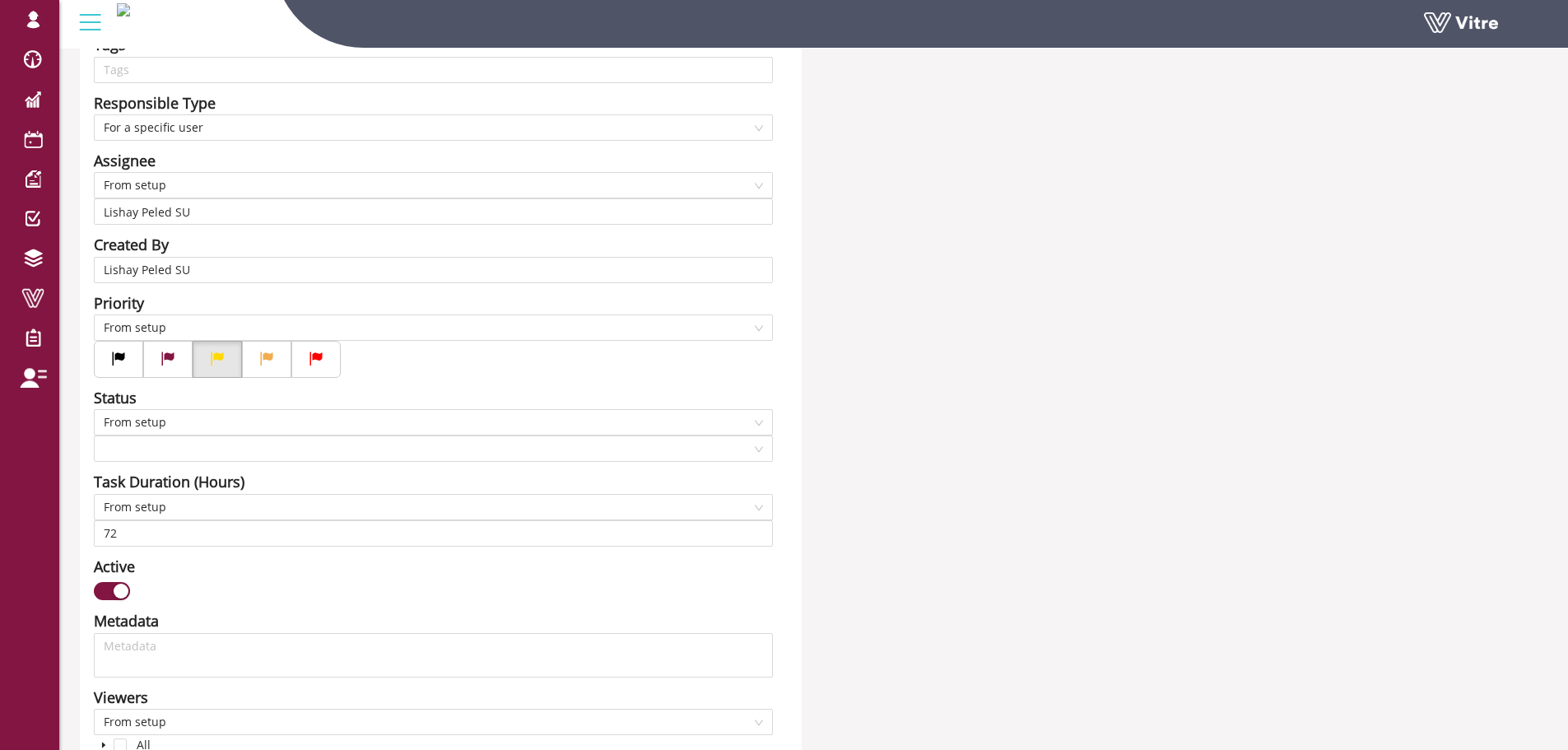
scroll to position [329, 0]
click at [169, 219] on input "Lishay Peled SU" at bounding box center [433, 213] width 659 height 25
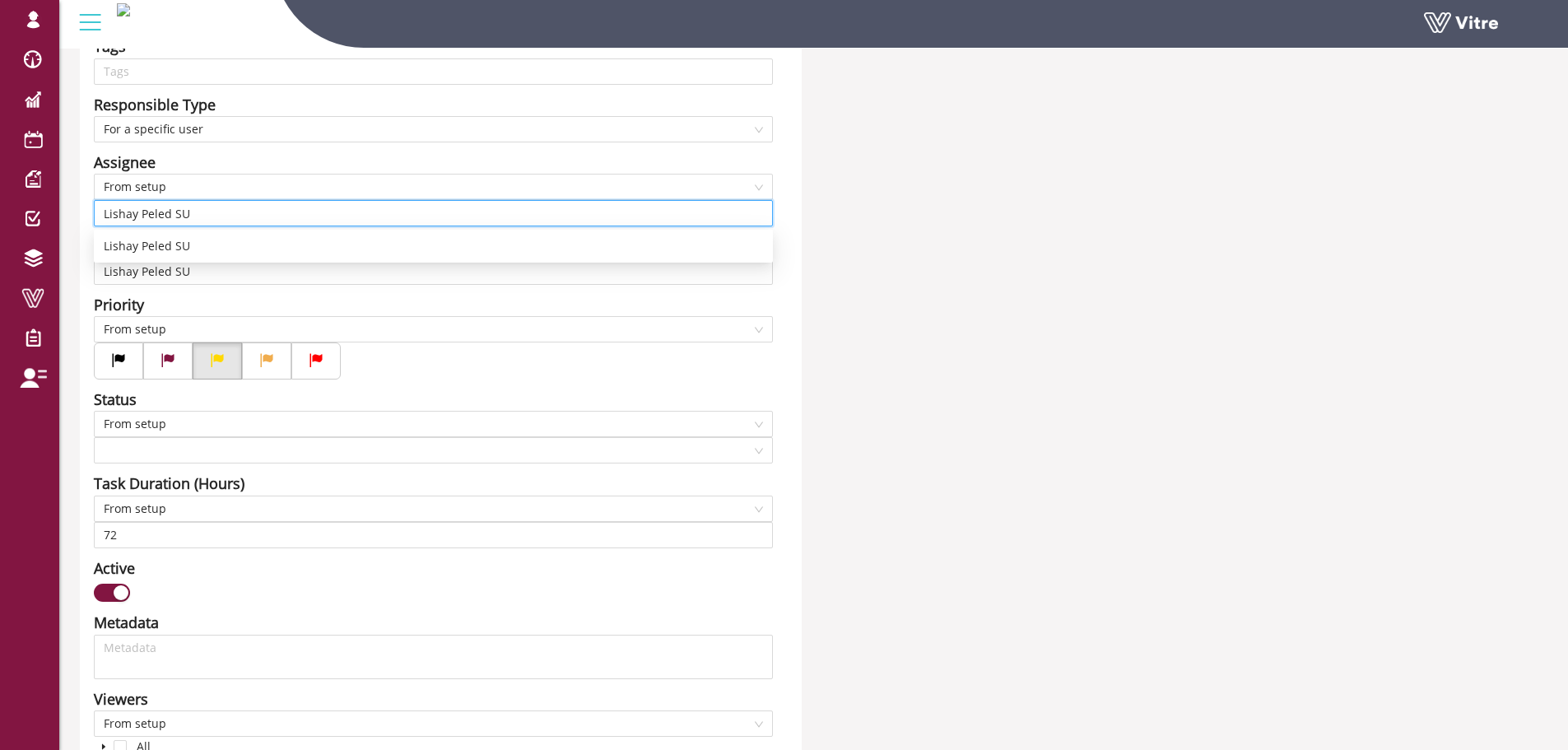
click at [169, 219] on input "Lishay Peled SU" at bounding box center [433, 213] width 659 height 25
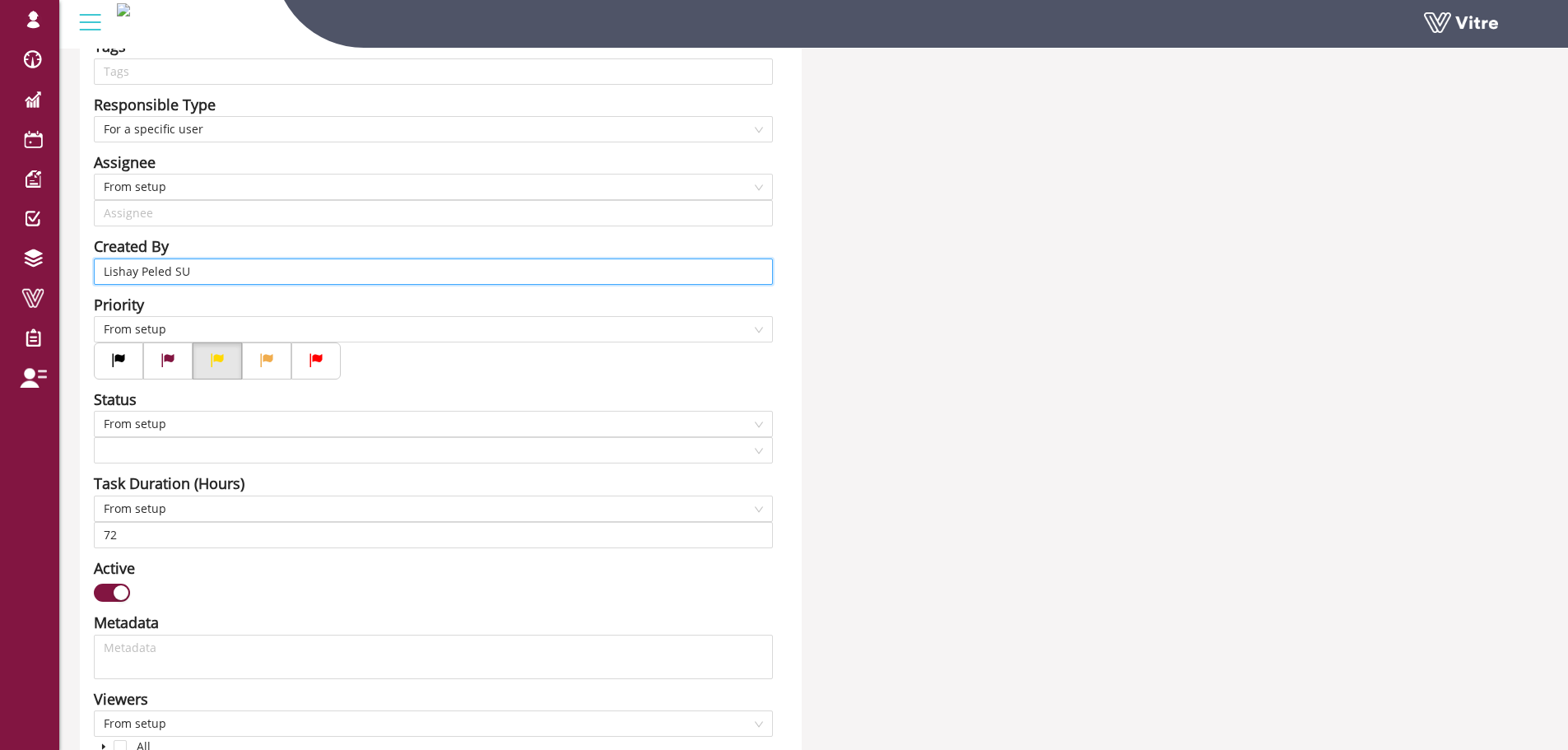
click at [156, 267] on input "Lishay Peled SU" at bounding box center [433, 271] width 659 height 25
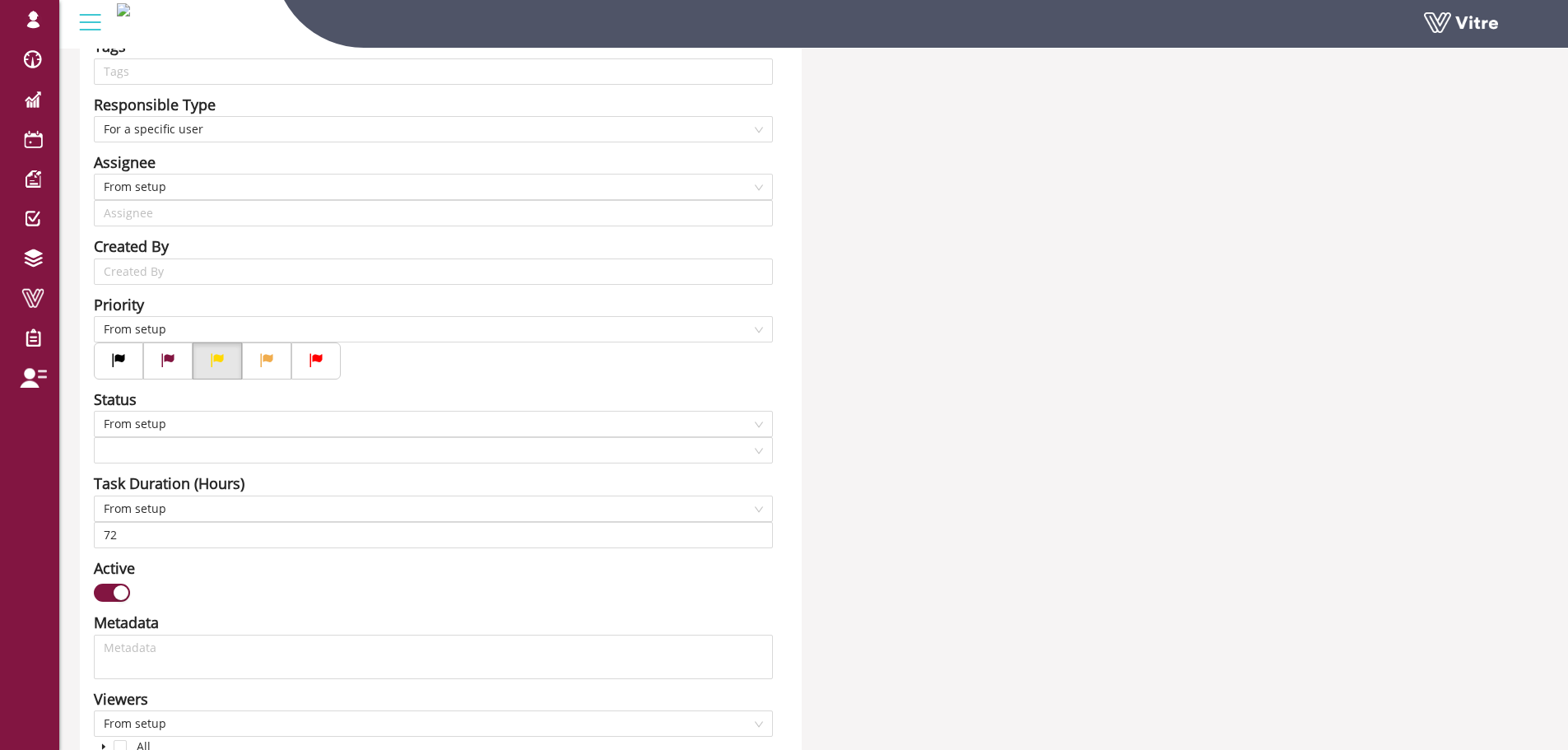
click at [298, 122] on span "For a specific user" at bounding box center [433, 129] width 659 height 25
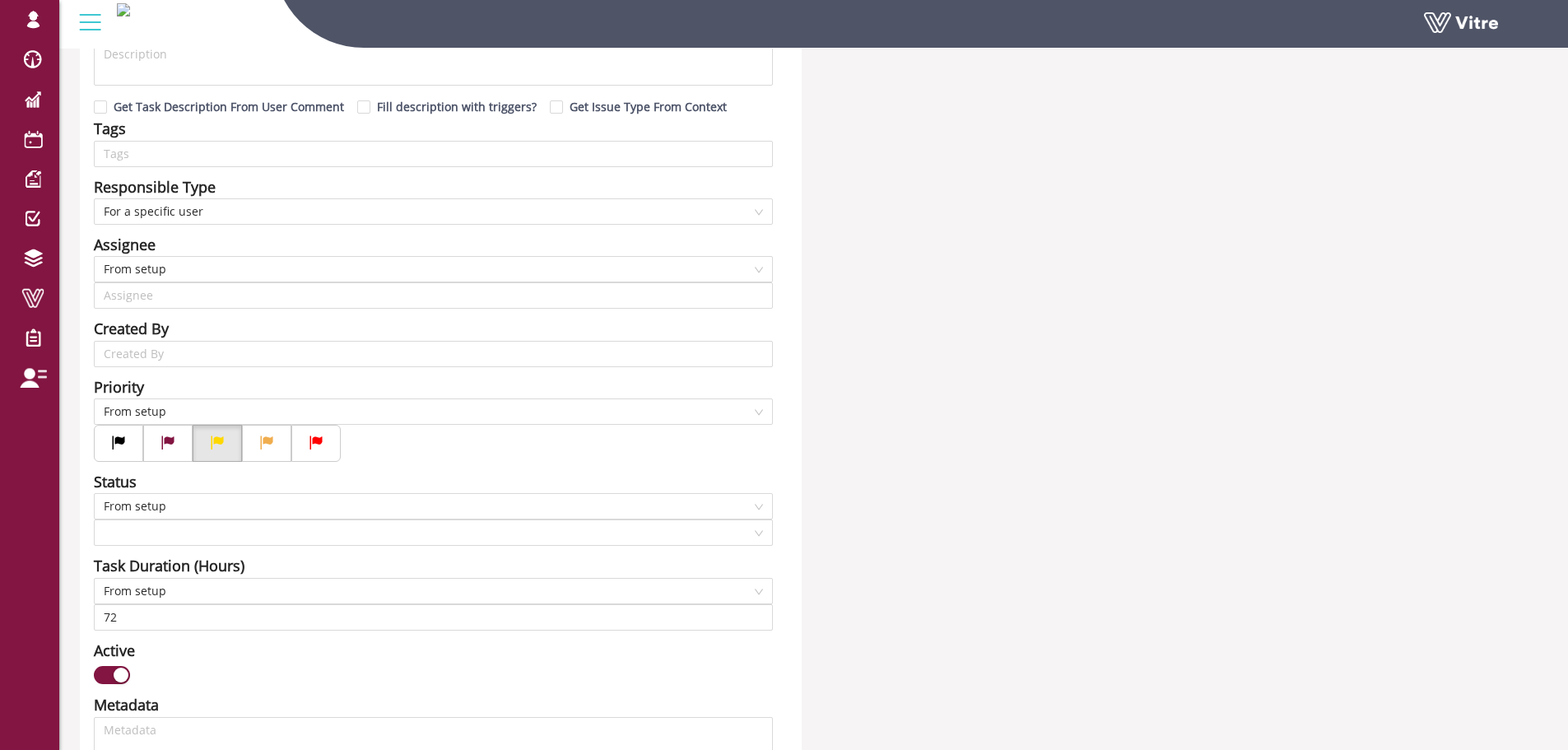
scroll to position [165, 0]
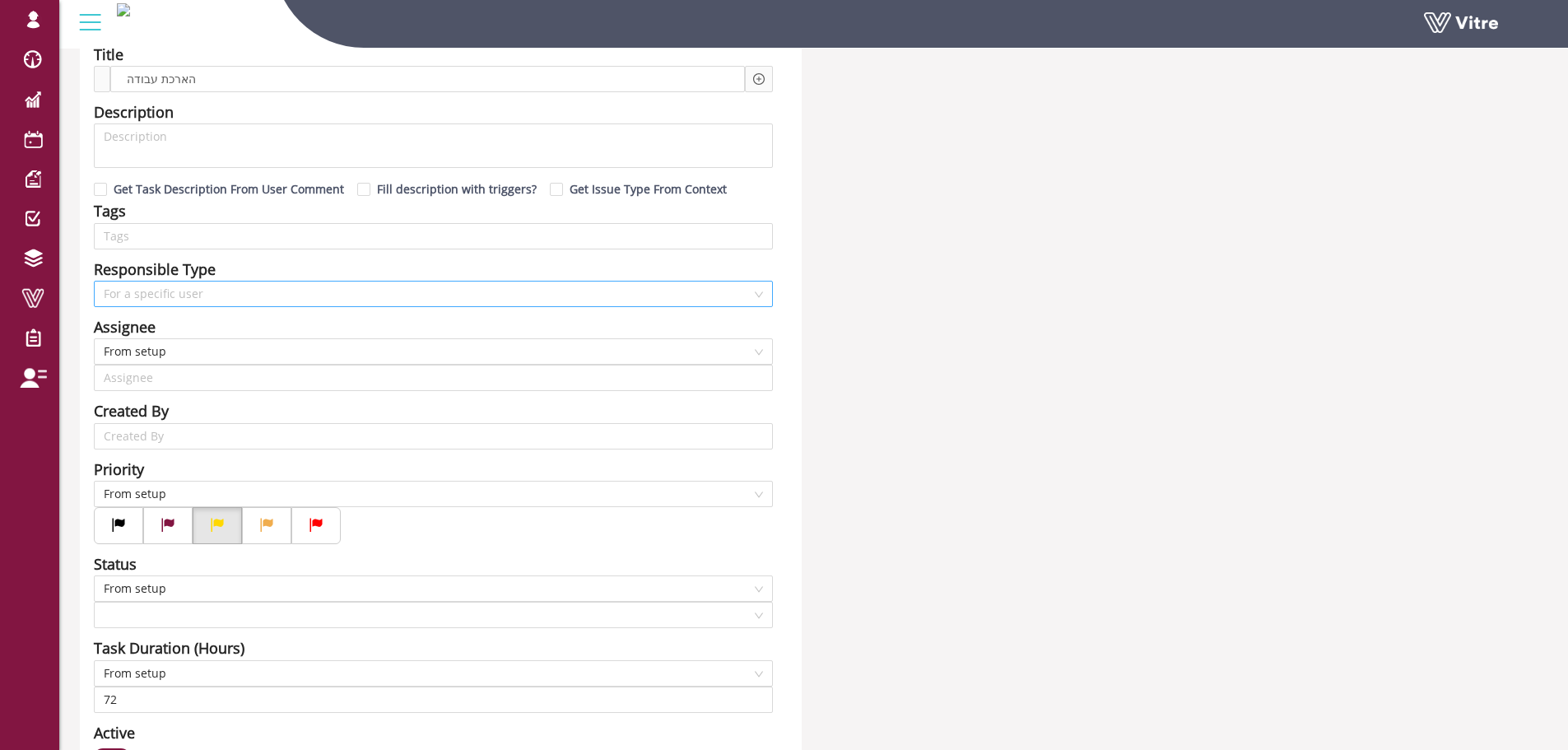
click at [282, 292] on span "For a specific user" at bounding box center [433, 294] width 659 height 25
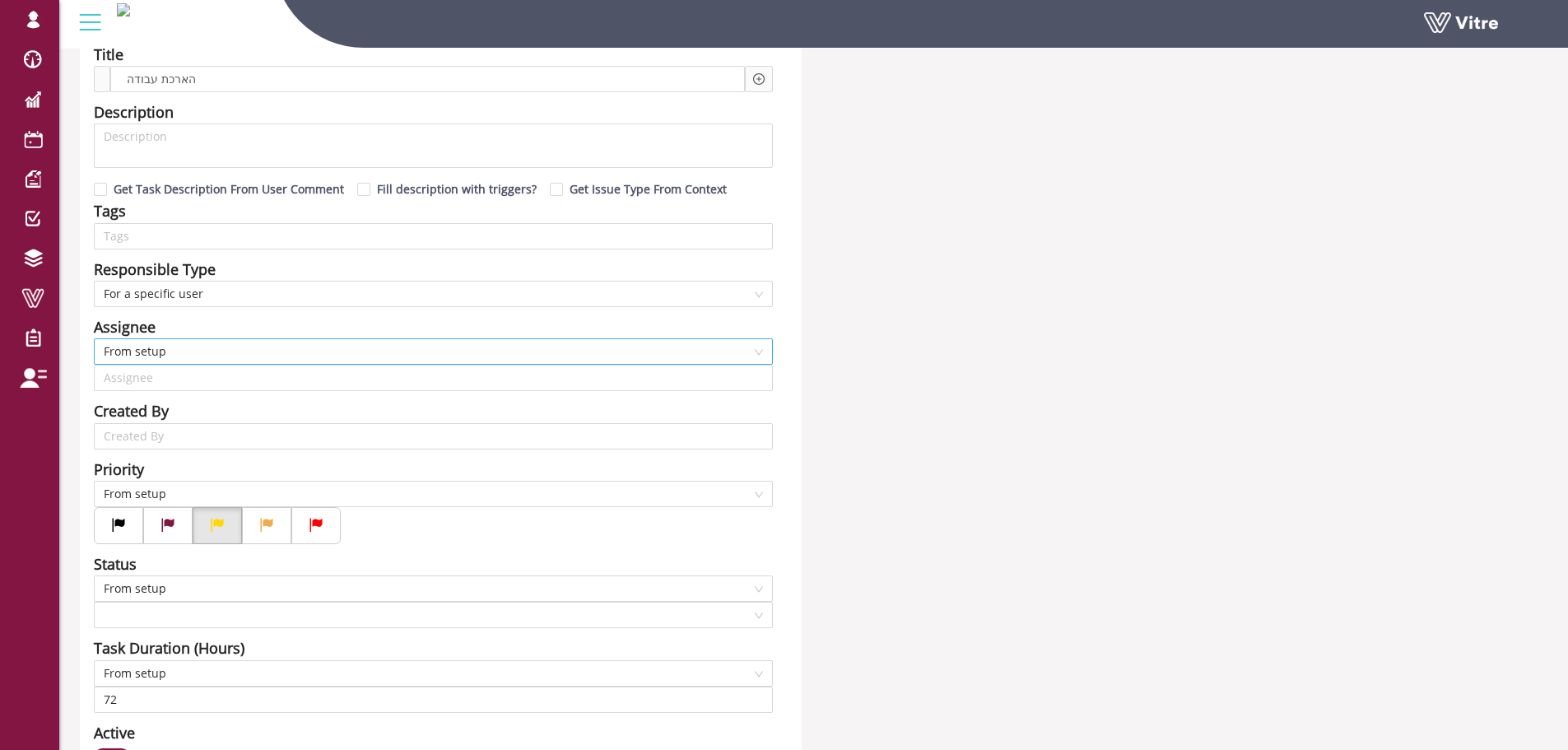
click at [213, 360] on span "From setup" at bounding box center [433, 351] width 659 height 25
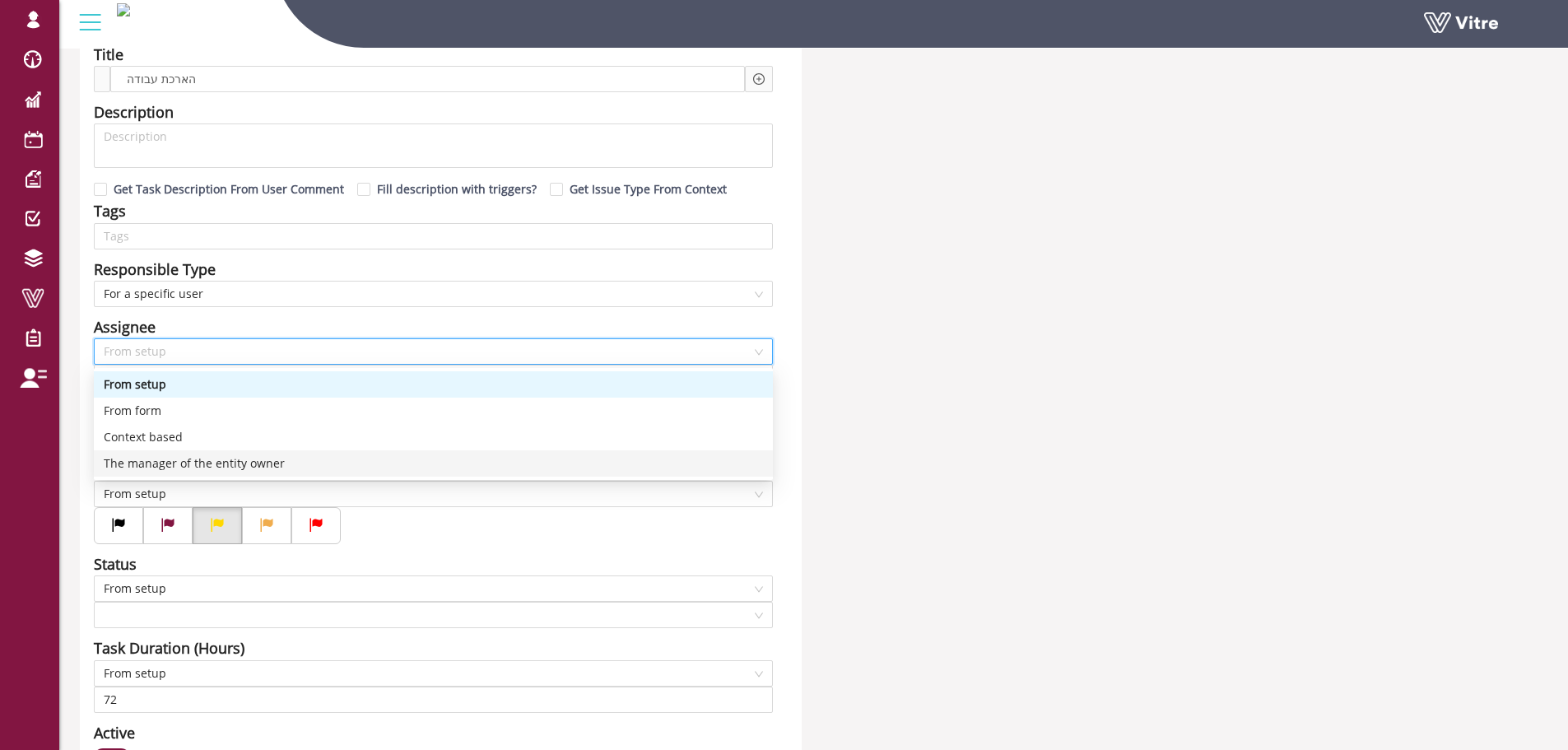
click at [248, 467] on div "The manager of the entity owner" at bounding box center [433, 464] width 659 height 19
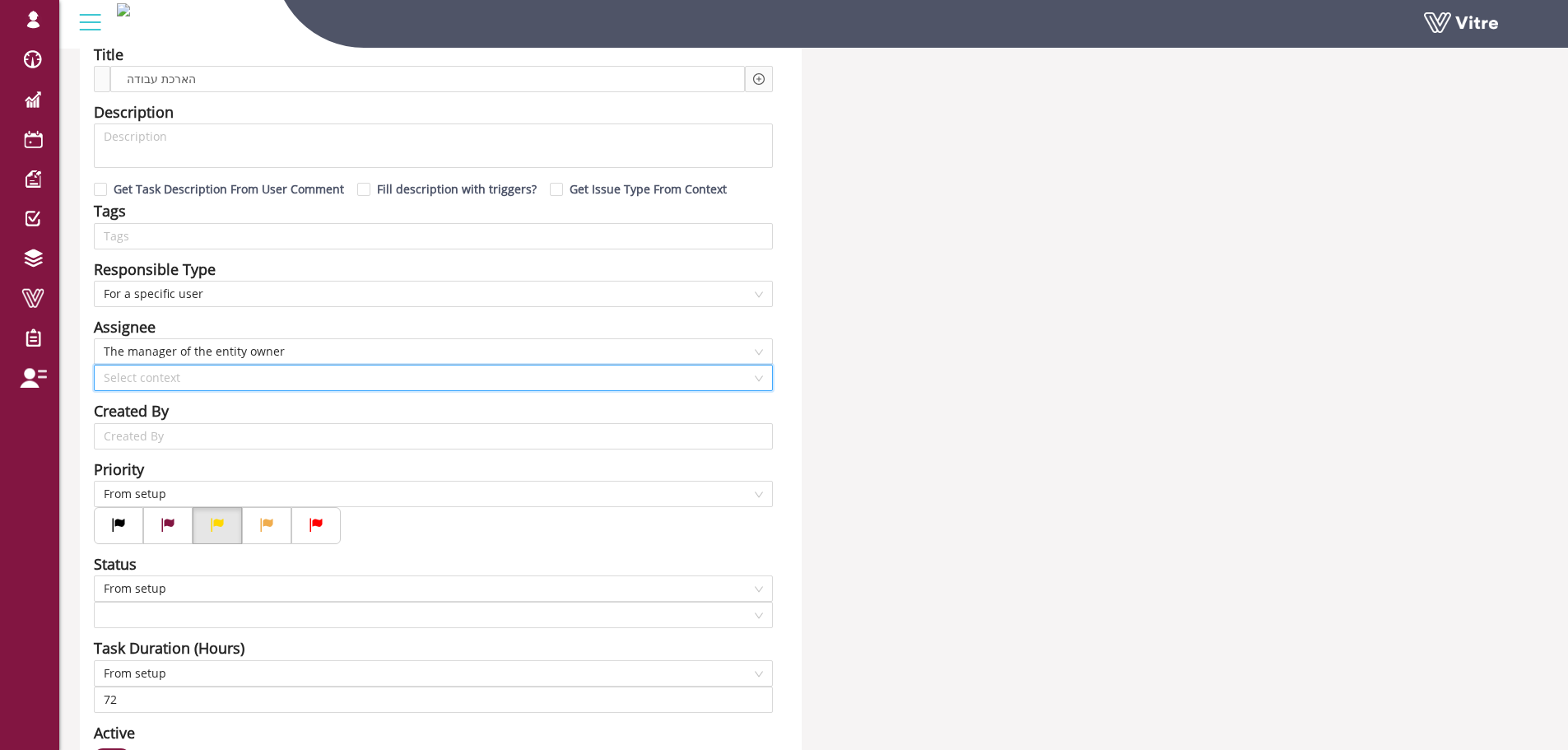
click at [719, 381] on input "search" at bounding box center [427, 378] width 647 height 25
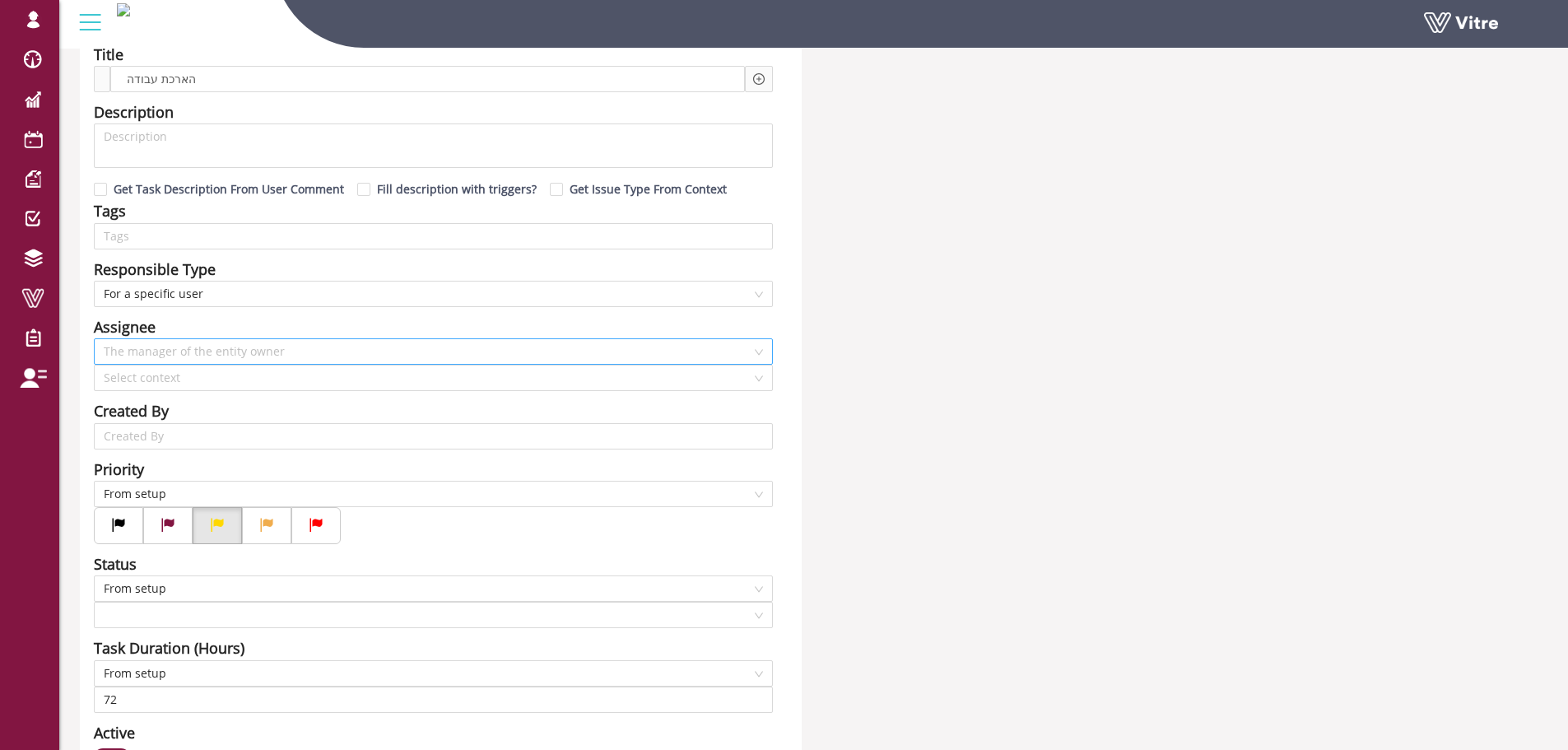
click at [257, 357] on span "The manager of the entity owner" at bounding box center [433, 351] width 659 height 25
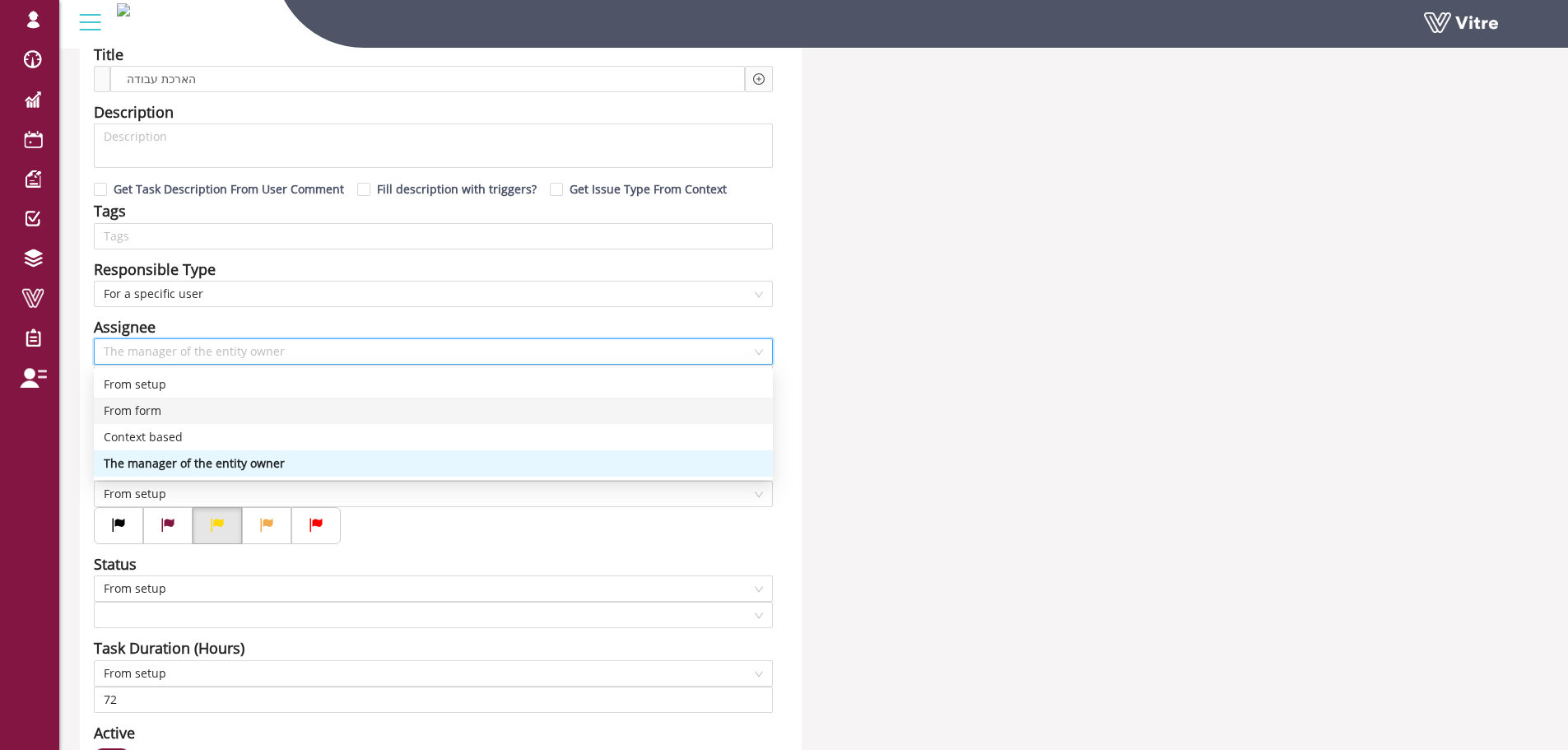
click at [180, 418] on div "From form" at bounding box center [433, 411] width 659 height 19
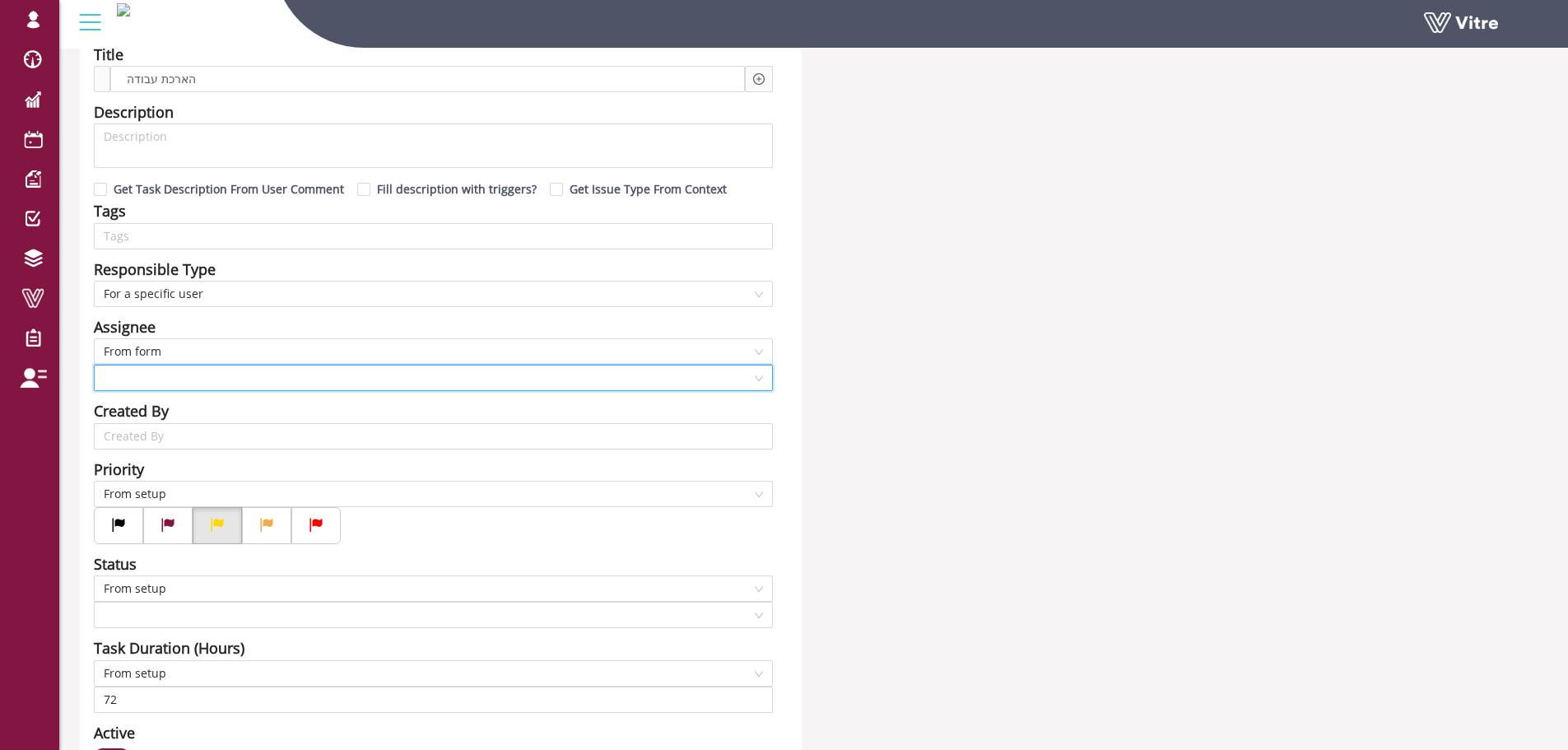
click at [168, 377] on input "search" at bounding box center [427, 378] width 647 height 25
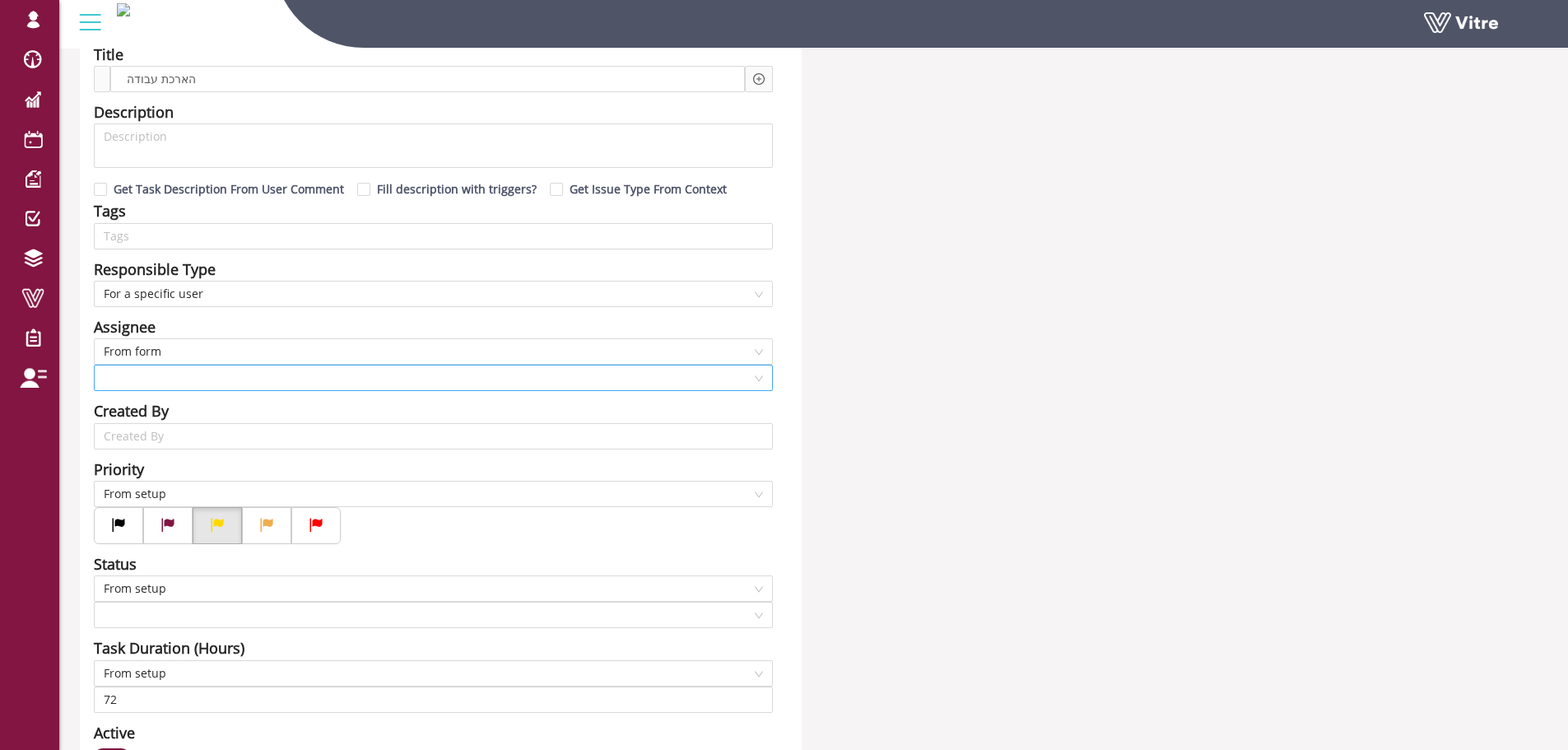
click at [423, 373] on input "search" at bounding box center [427, 378] width 647 height 25
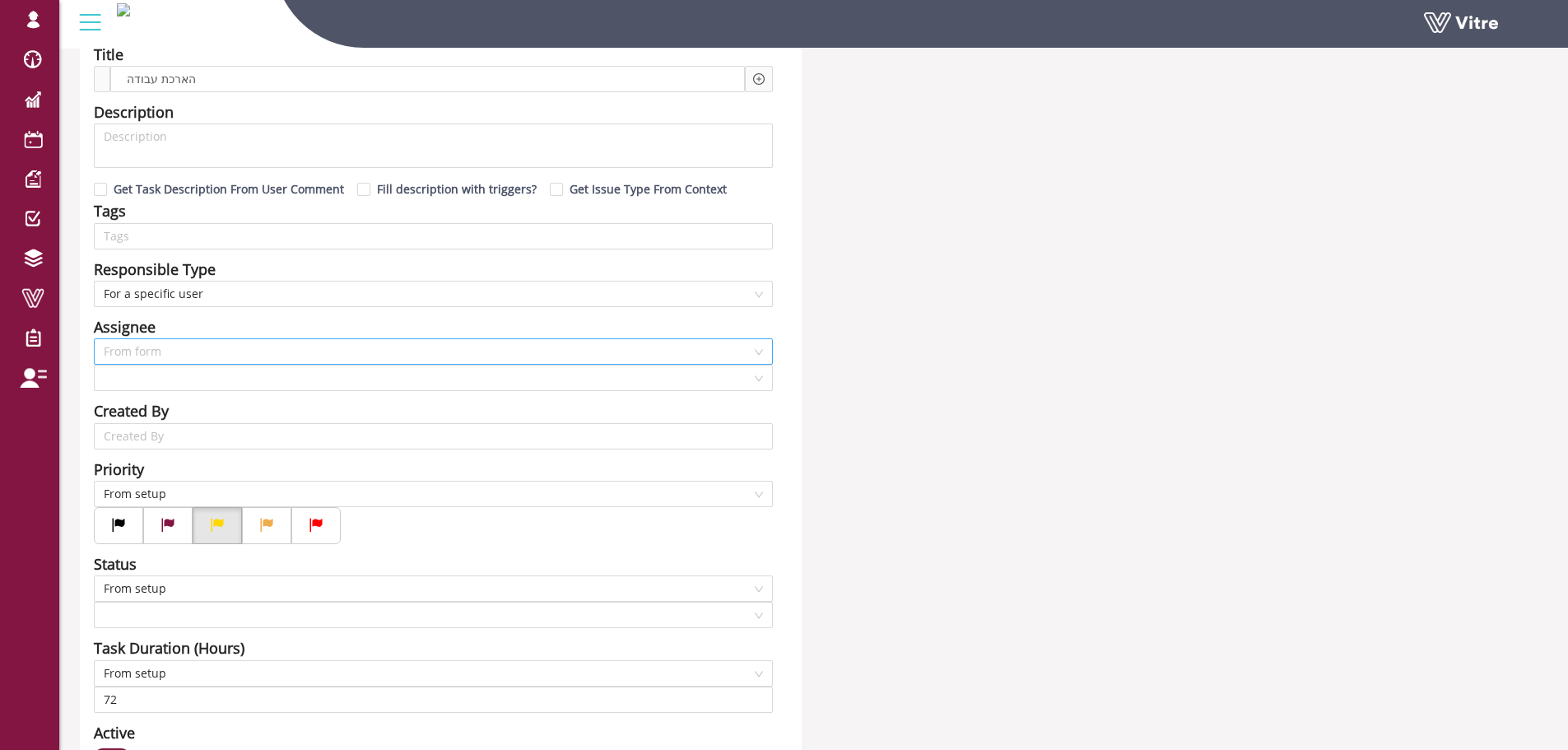
click at [178, 351] on span "From form" at bounding box center [433, 351] width 659 height 25
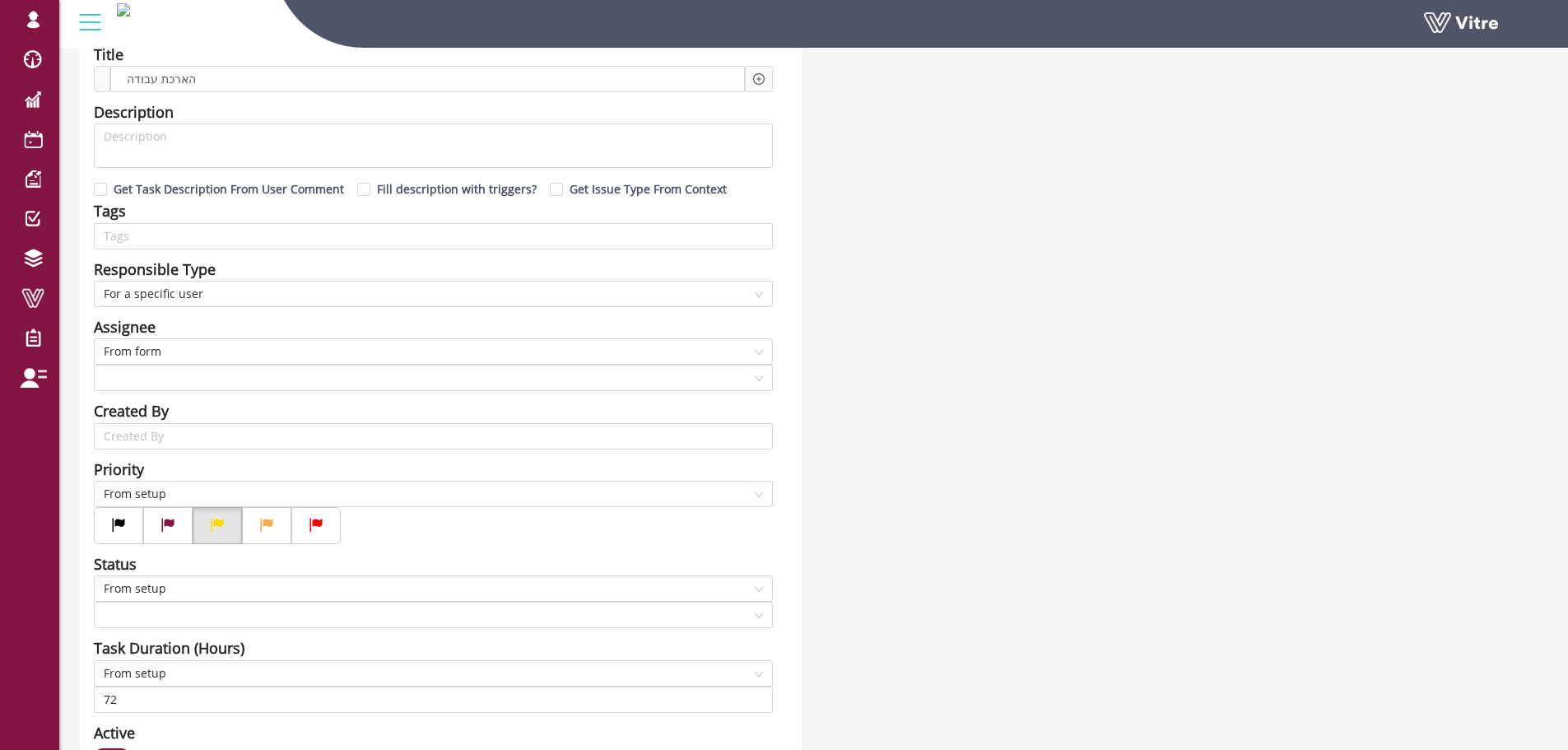
scroll to position [82, 0]
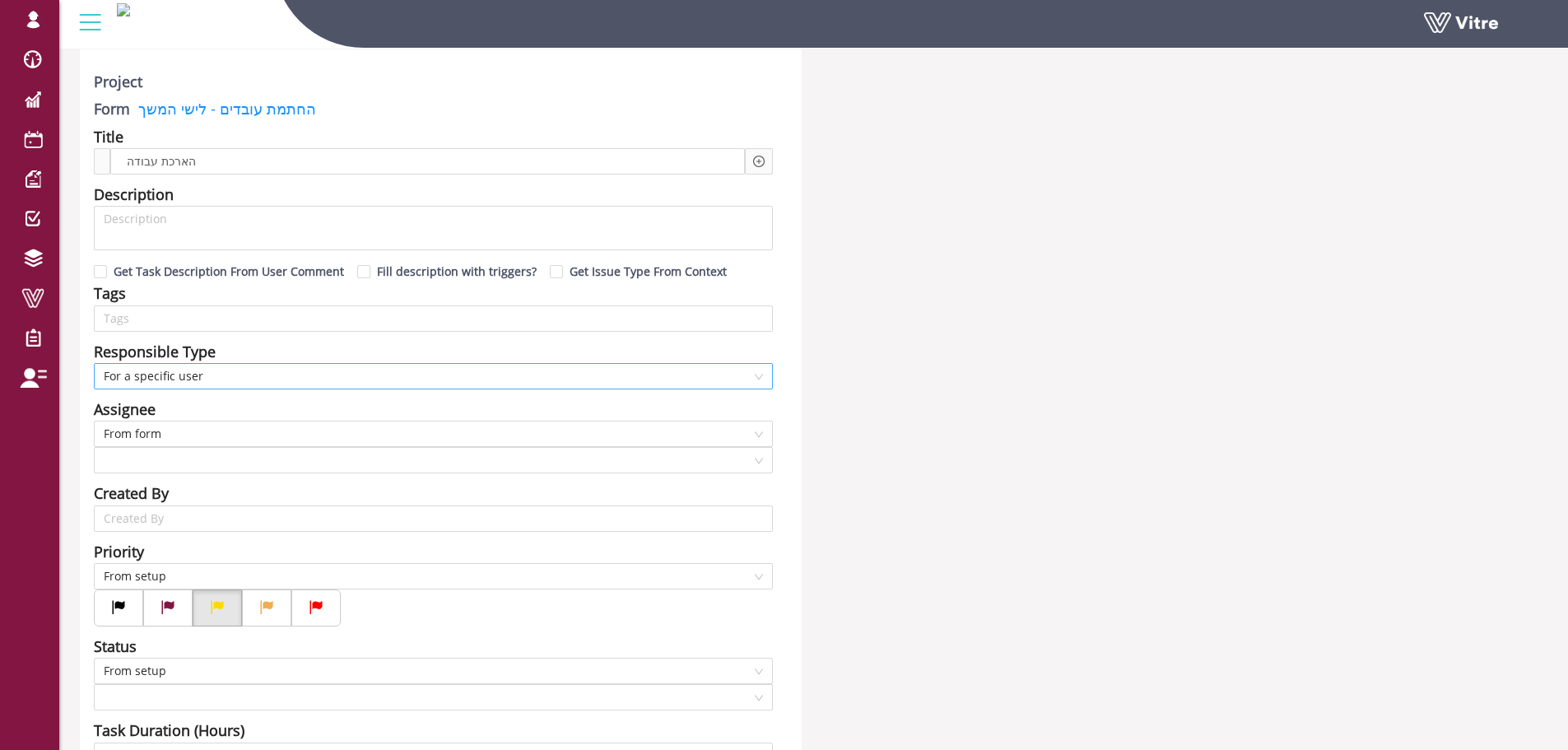
click at [240, 373] on span "For a specific user" at bounding box center [433, 376] width 659 height 25
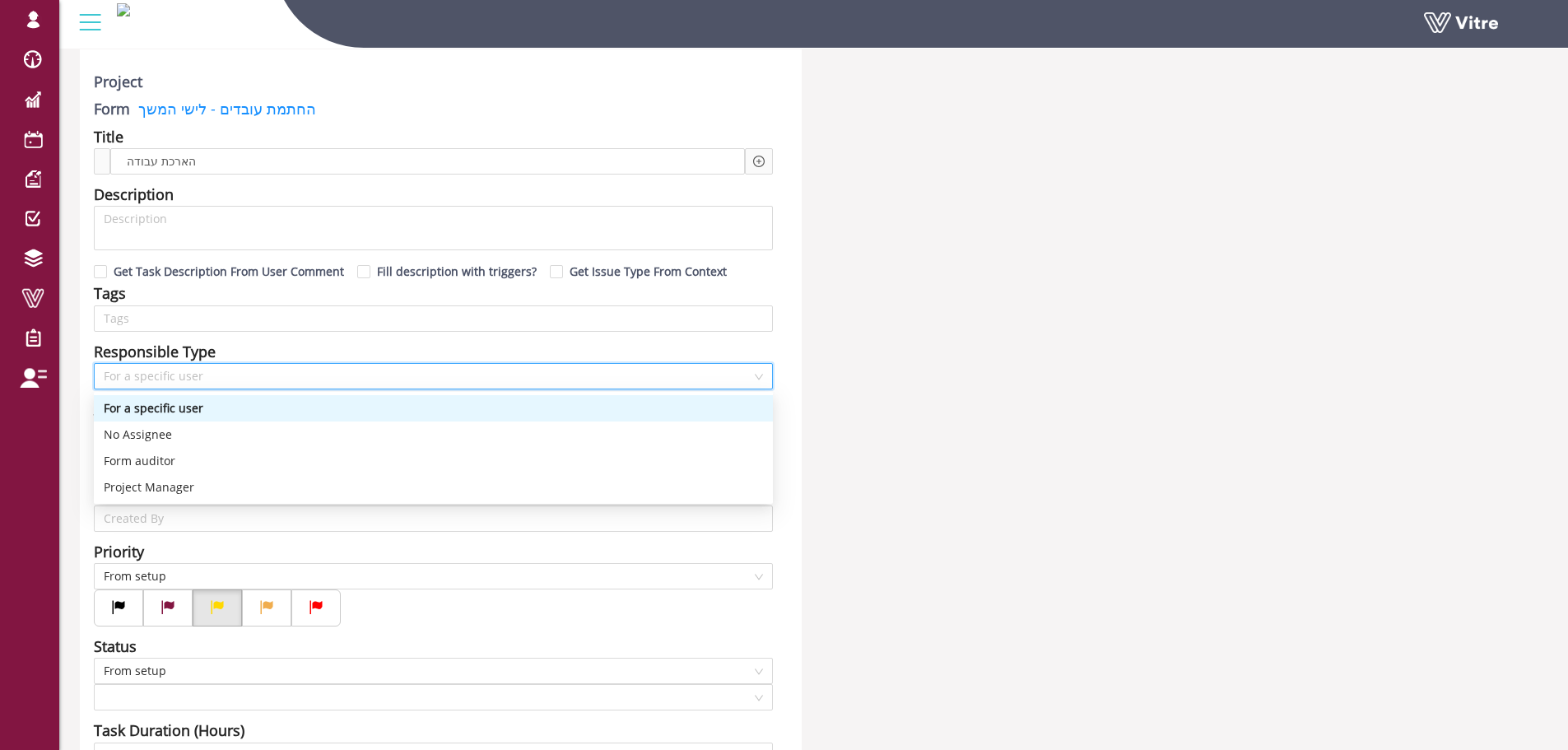
click at [240, 373] on span "For a specific user" at bounding box center [433, 376] width 659 height 25
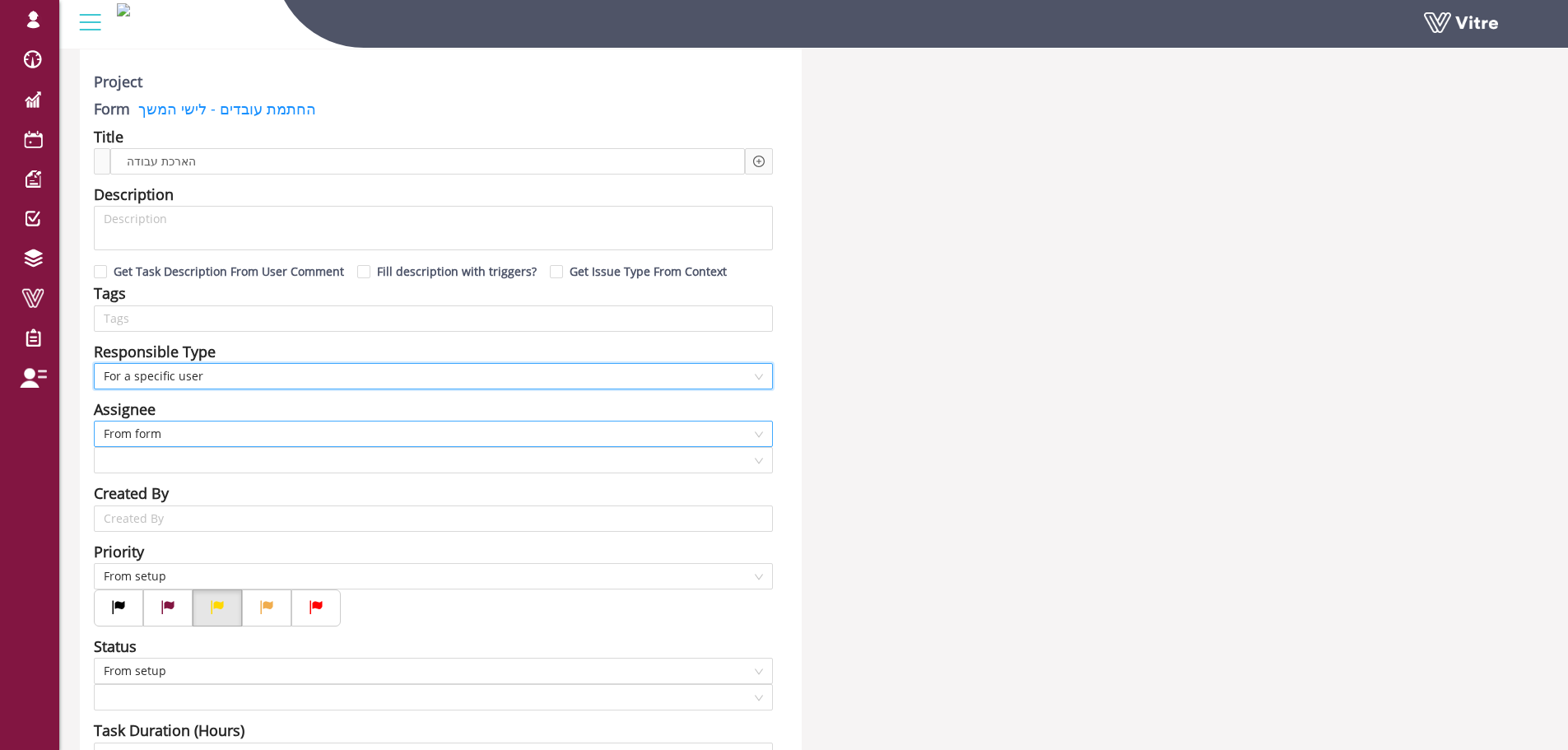
click at [282, 430] on span "From form" at bounding box center [433, 433] width 659 height 25
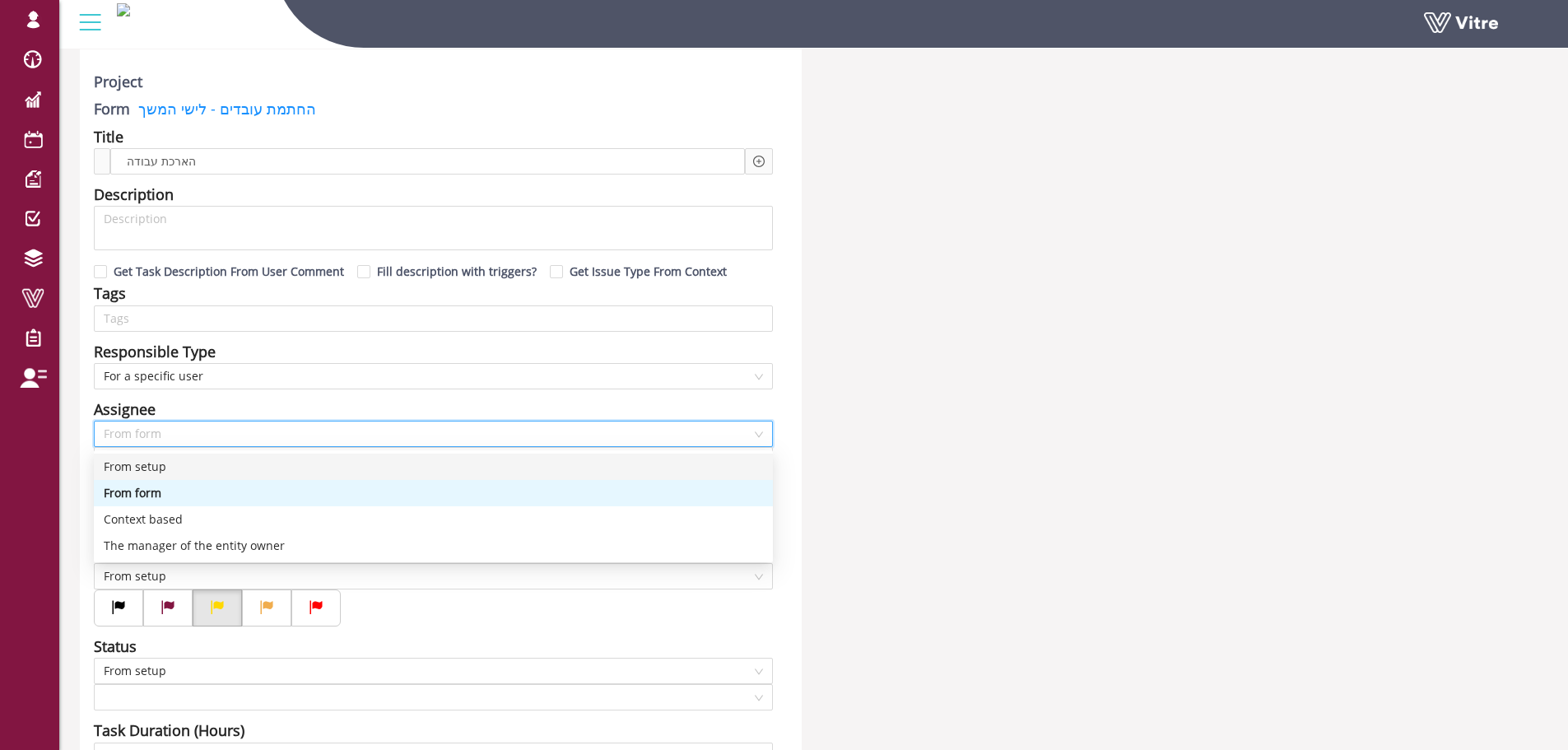
click at [241, 469] on div "From setup" at bounding box center [433, 467] width 659 height 19
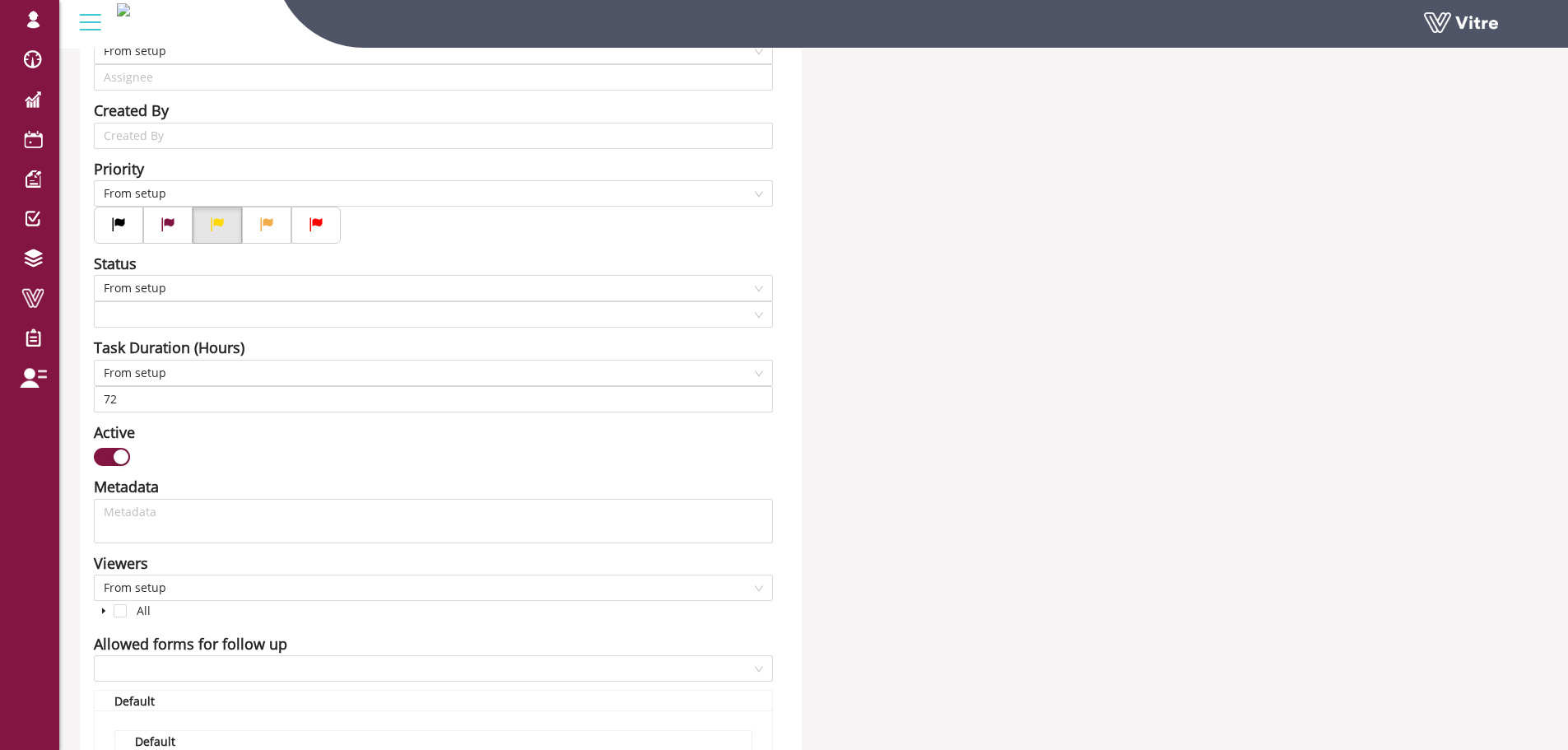
scroll to position [494, 0]
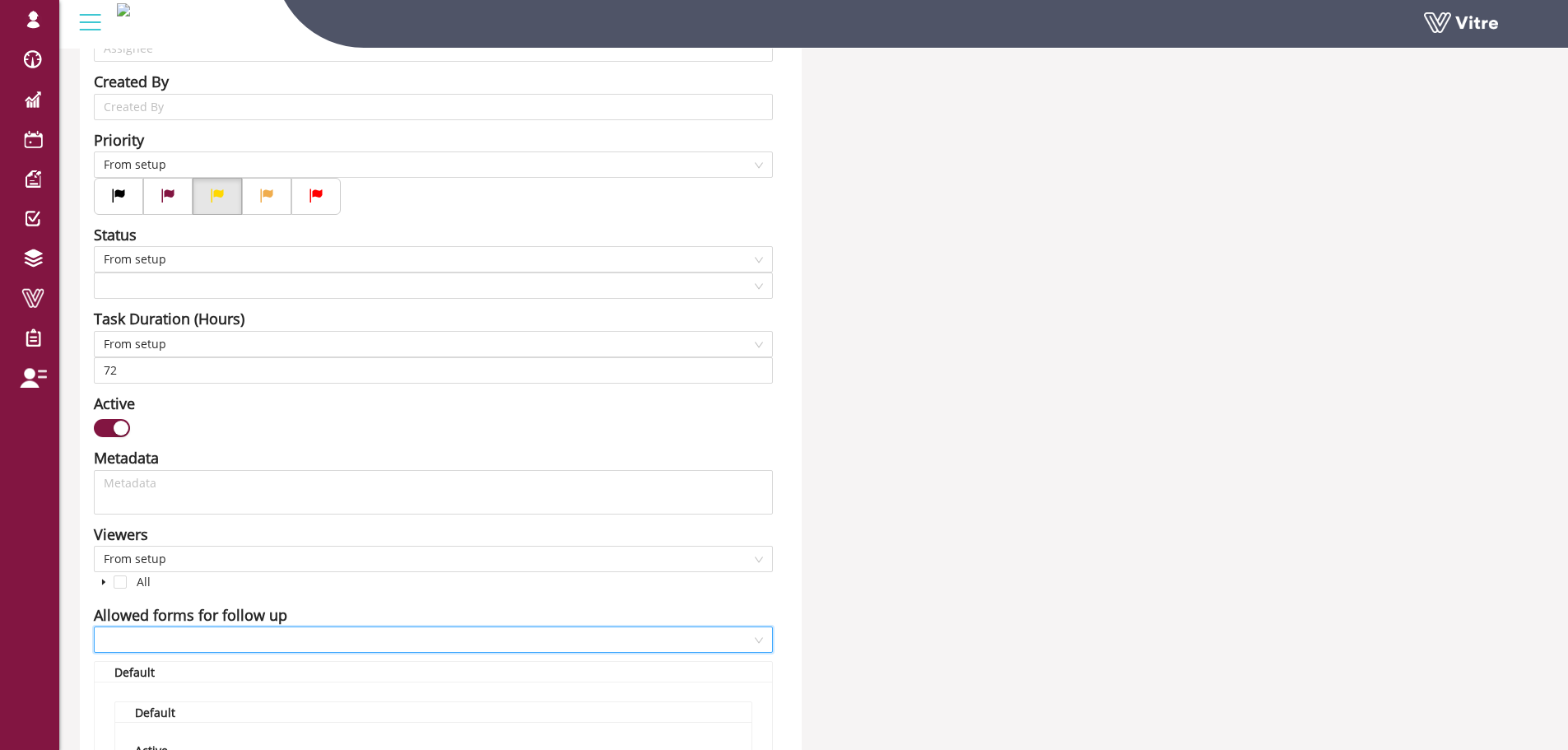
click at [238, 639] on input "search" at bounding box center [427, 639] width 647 height 25
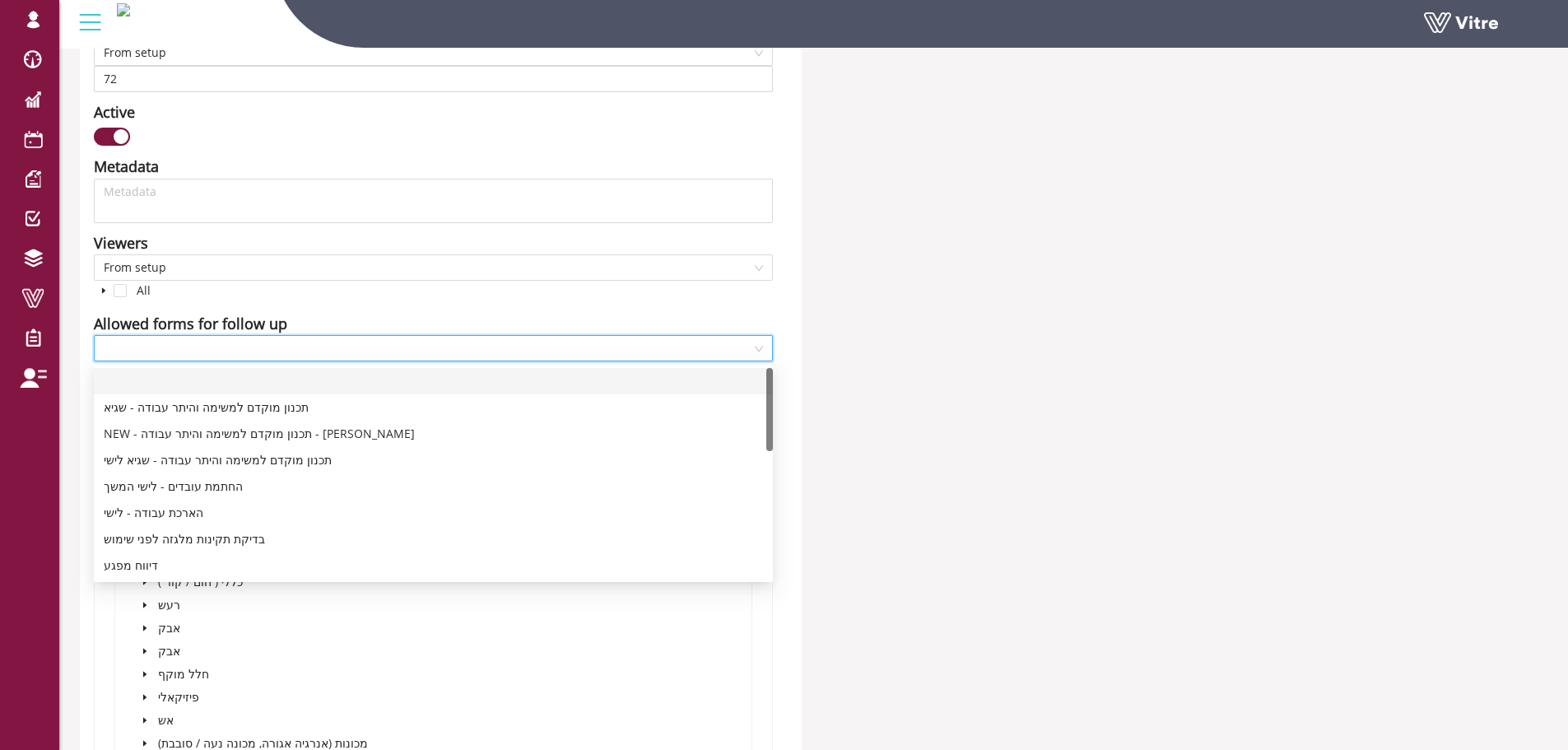
scroll to position [823, 0]
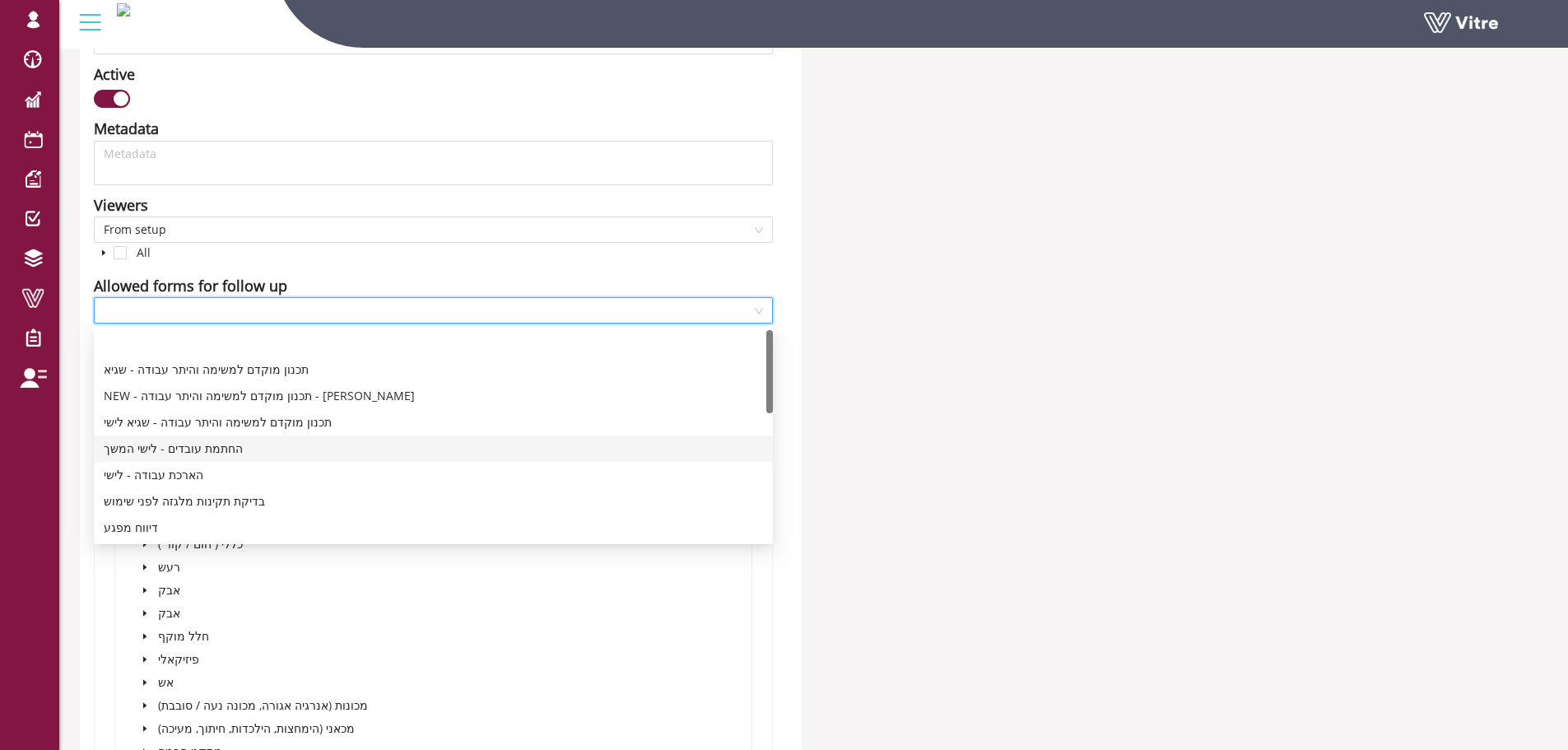
click at [236, 446] on div "החתמת עובדים - לישי המשך" at bounding box center [433, 449] width 659 height 19
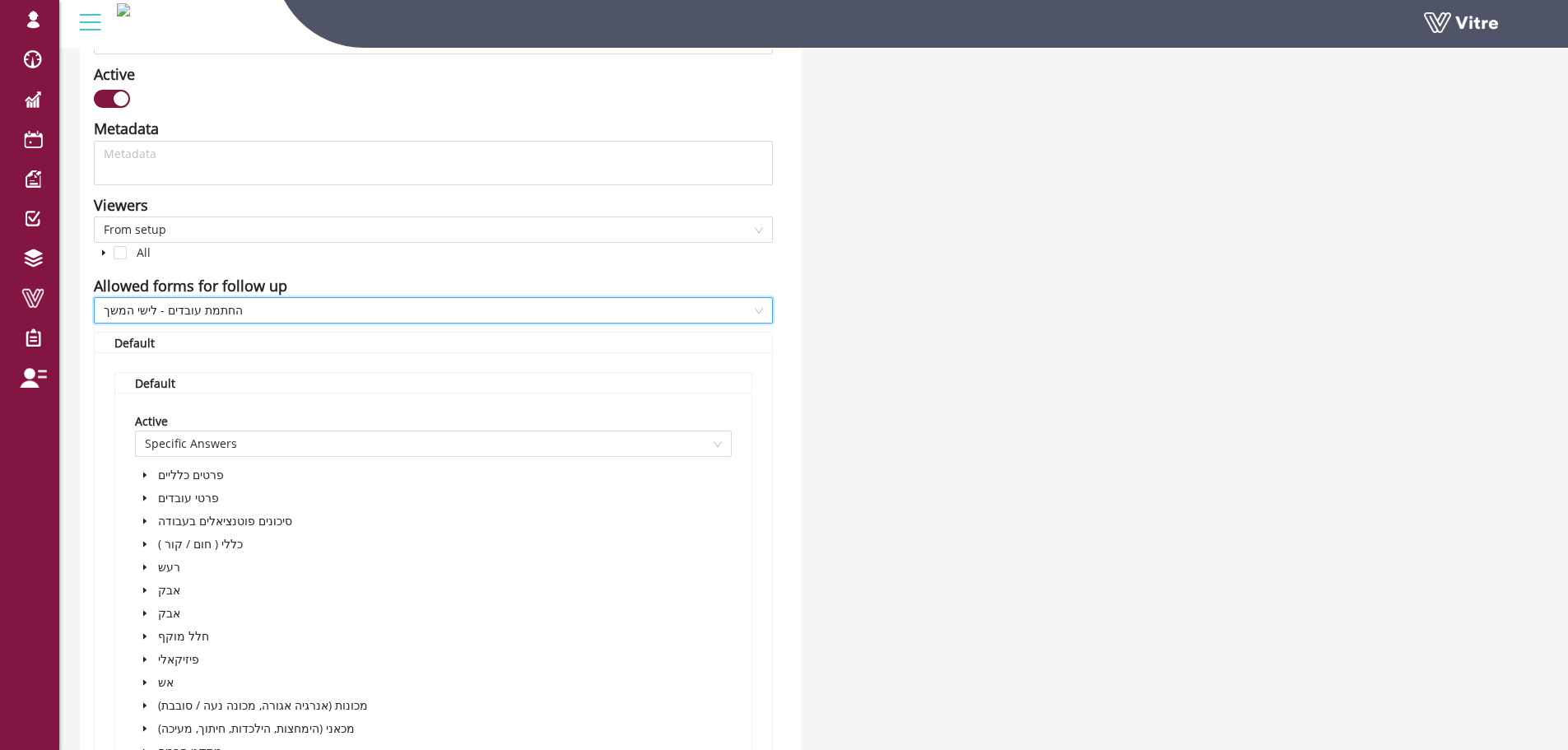
click at [1016, 406] on div "Project Form החתמת עובדים - לישי המשך Title הארכת עבודה Description Get Task De…" at bounding box center [813, 319] width 1492 height 2019
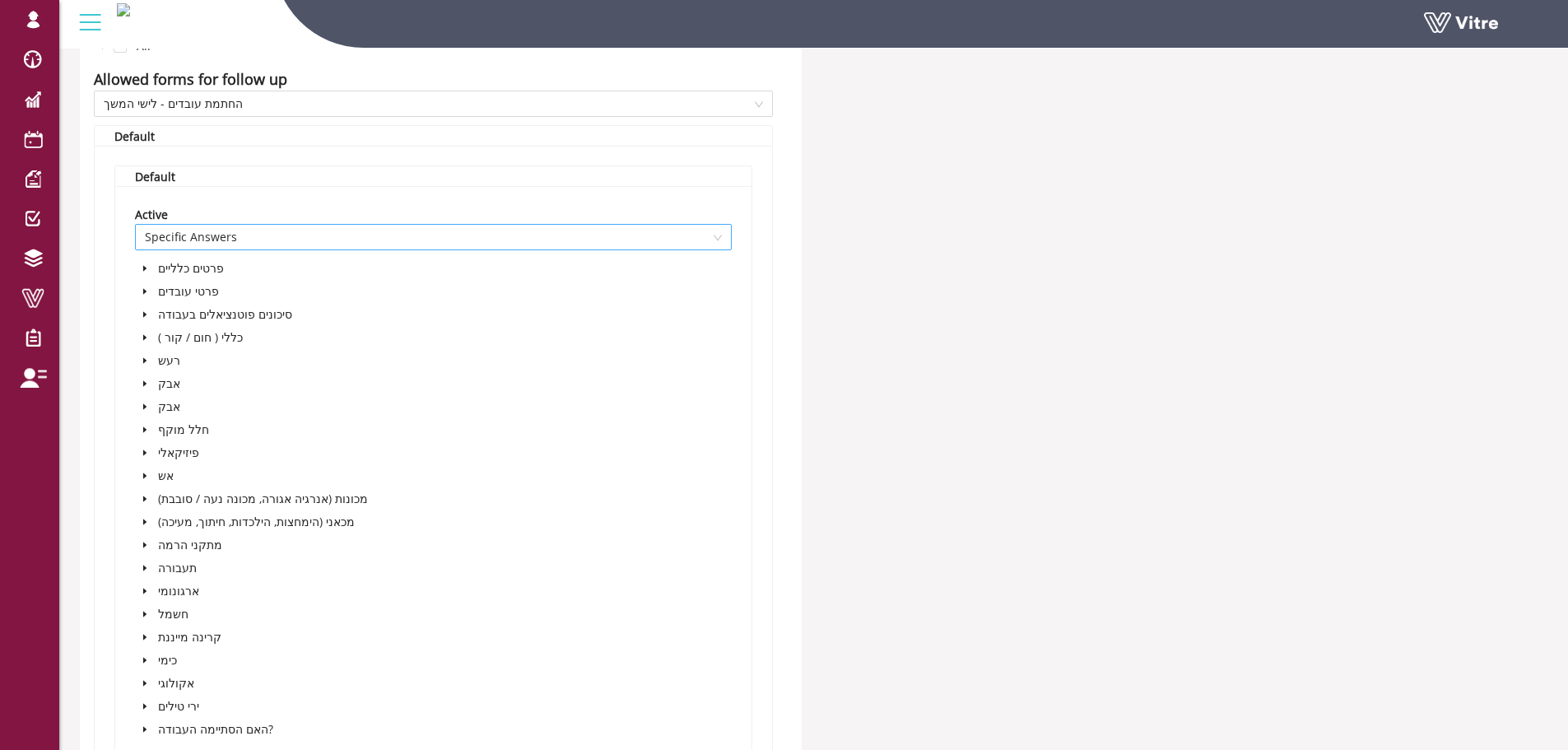
scroll to position [1069, 0]
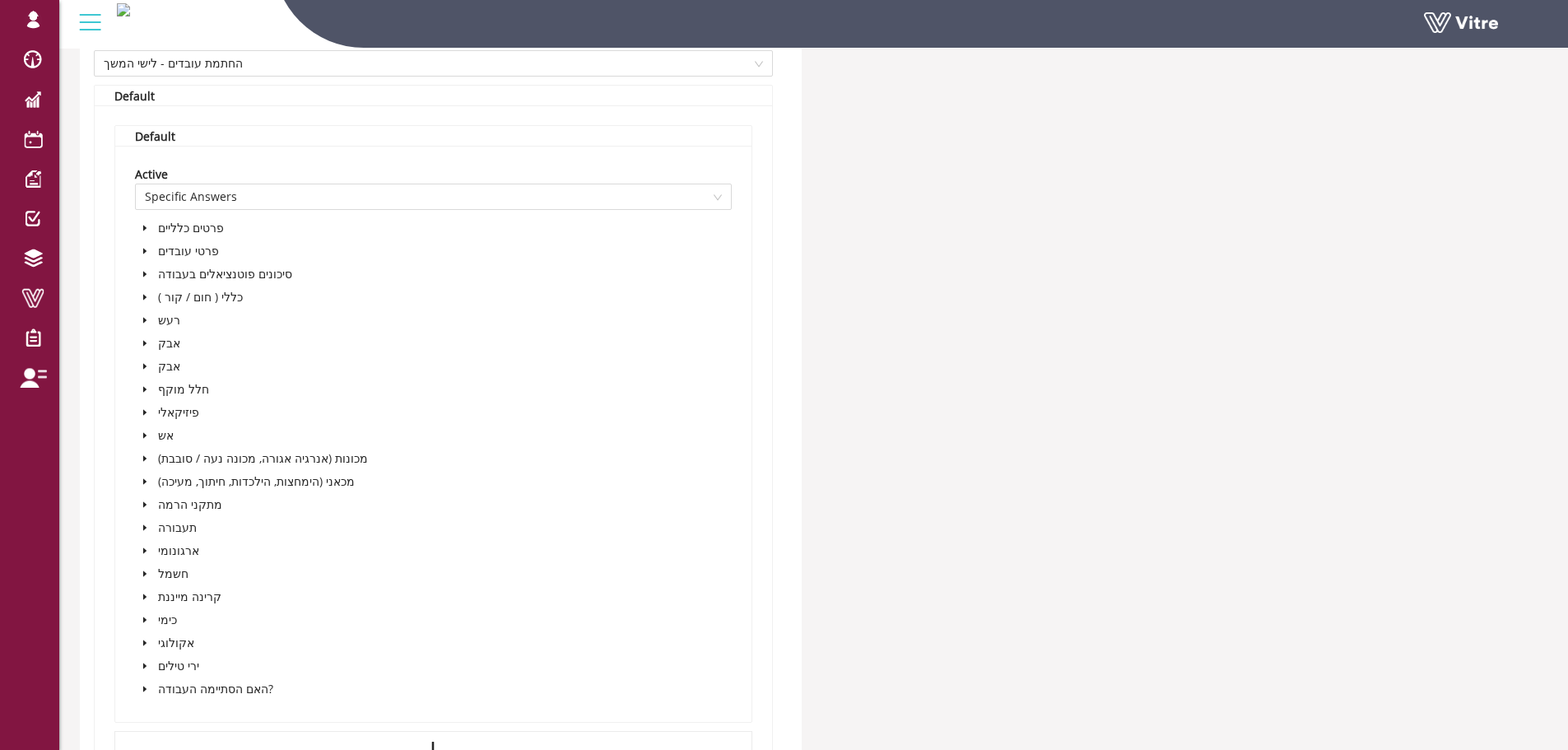
click at [147, 690] on icon "caret-down" at bounding box center [144, 688] width 8 height 8
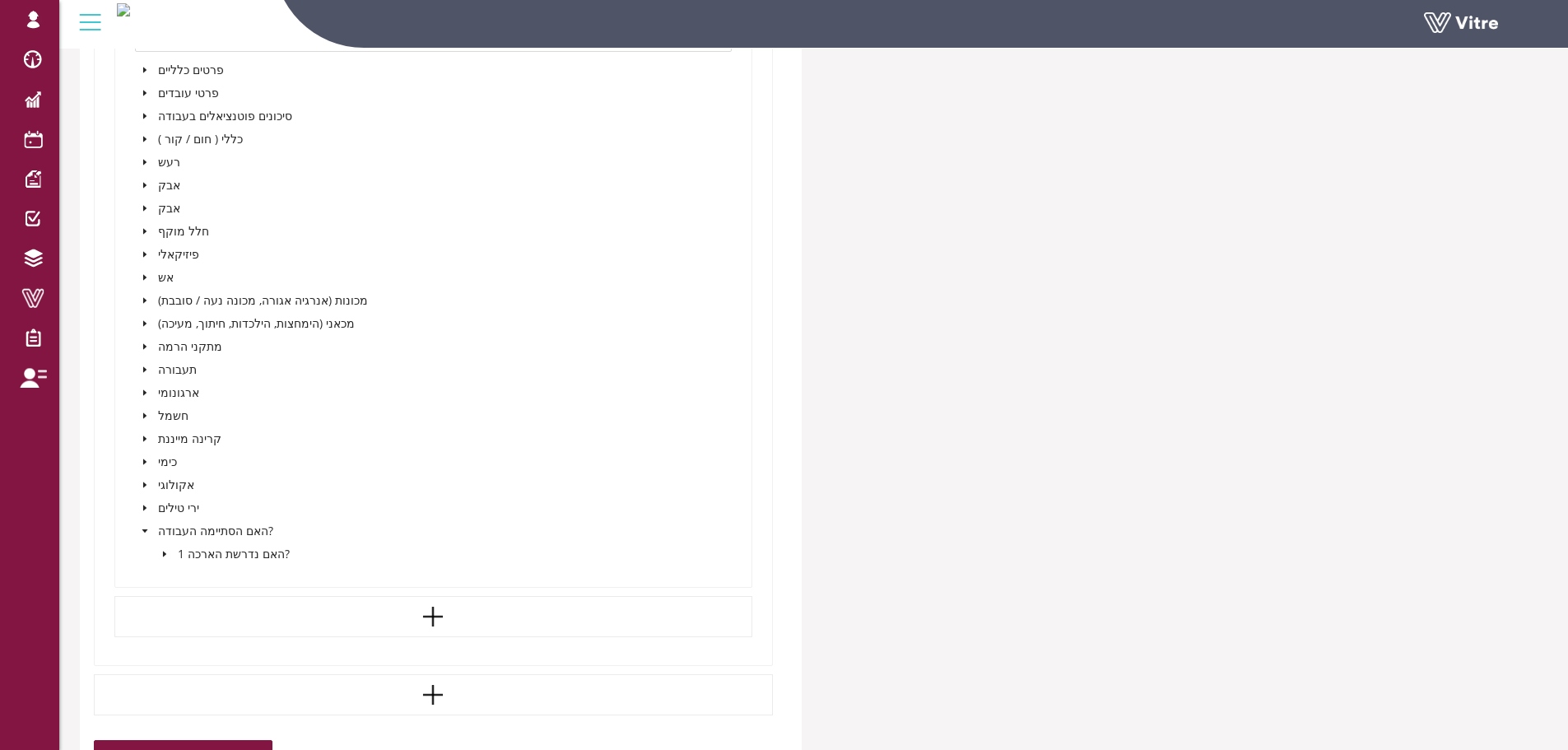
scroll to position [1234, 0]
click at [162, 547] on icon "caret-down" at bounding box center [164, 546] width 8 height 8
click at [197, 570] on span at bounding box center [201, 570] width 13 height 13
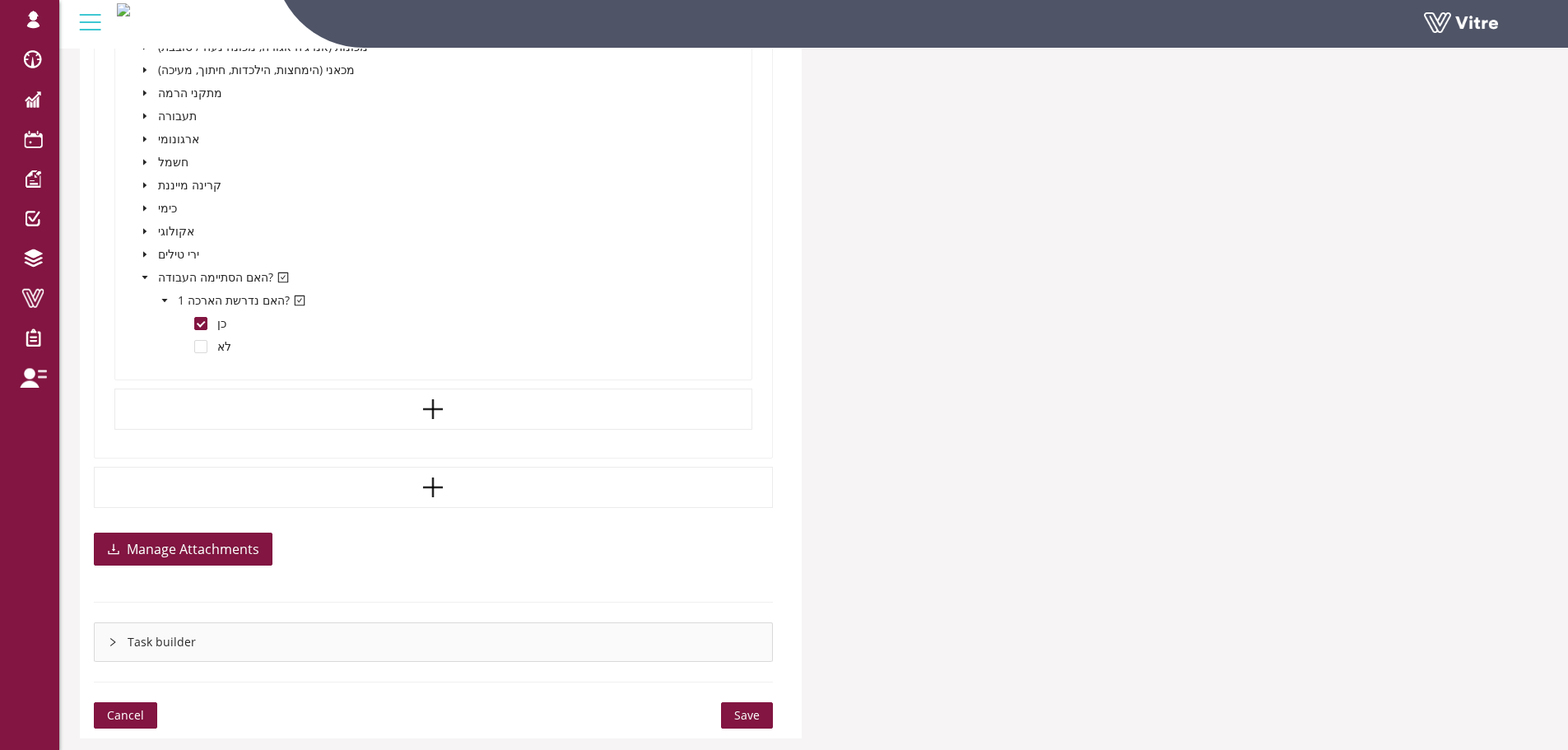
click at [750, 708] on span "Save" at bounding box center [747, 715] width 26 height 19
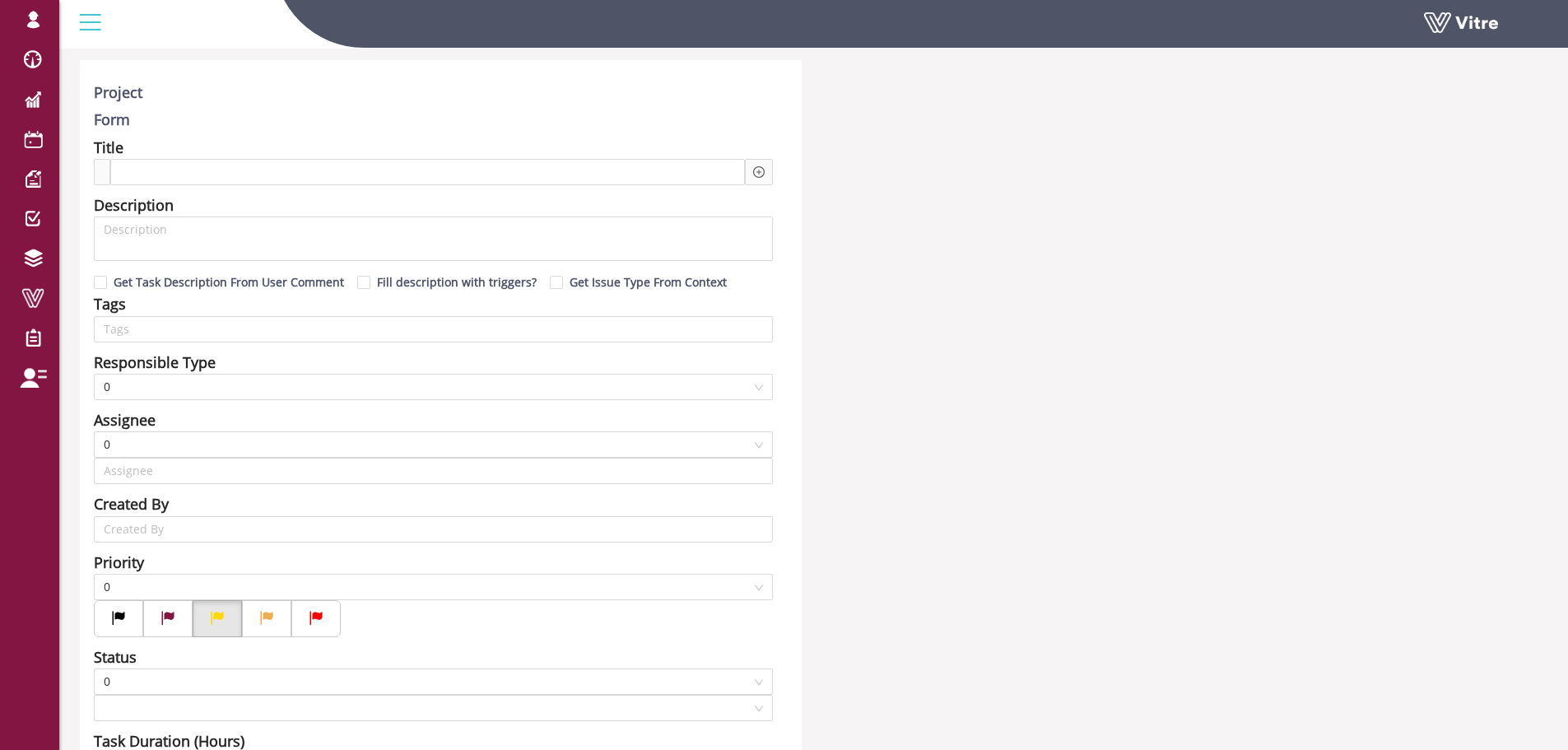
scroll to position [165, 0]
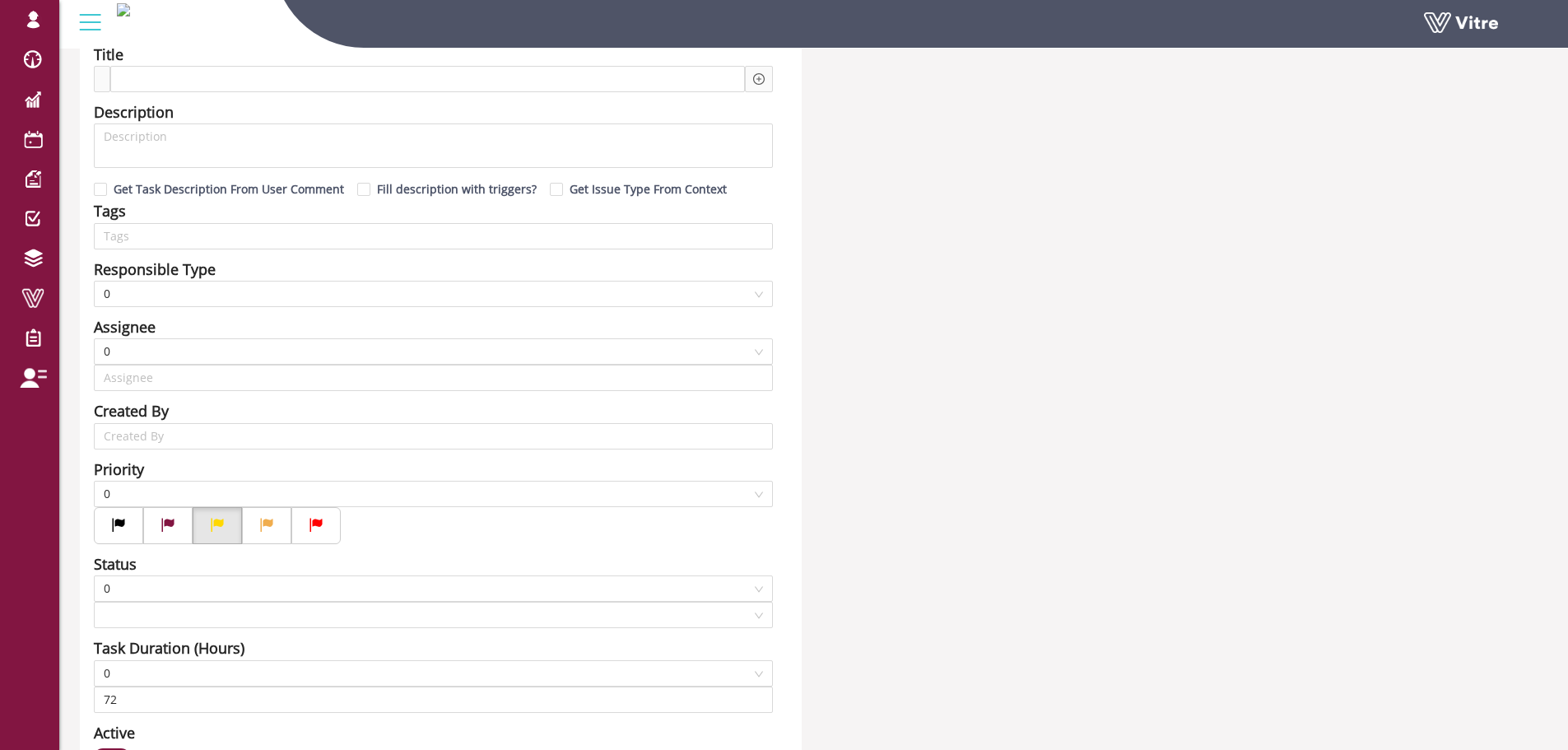
type input "Lishay Peled SU"
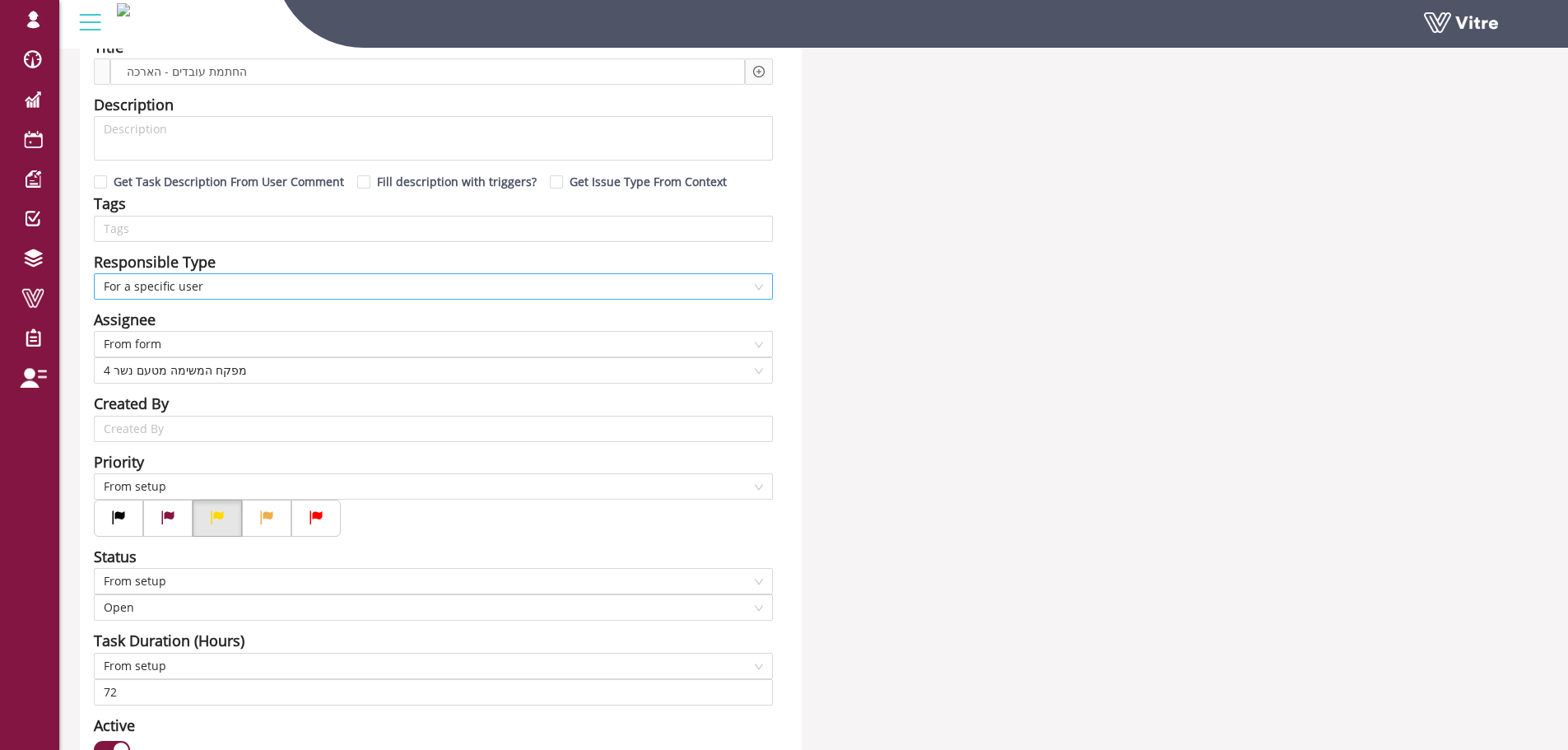
scroll to position [0, 0]
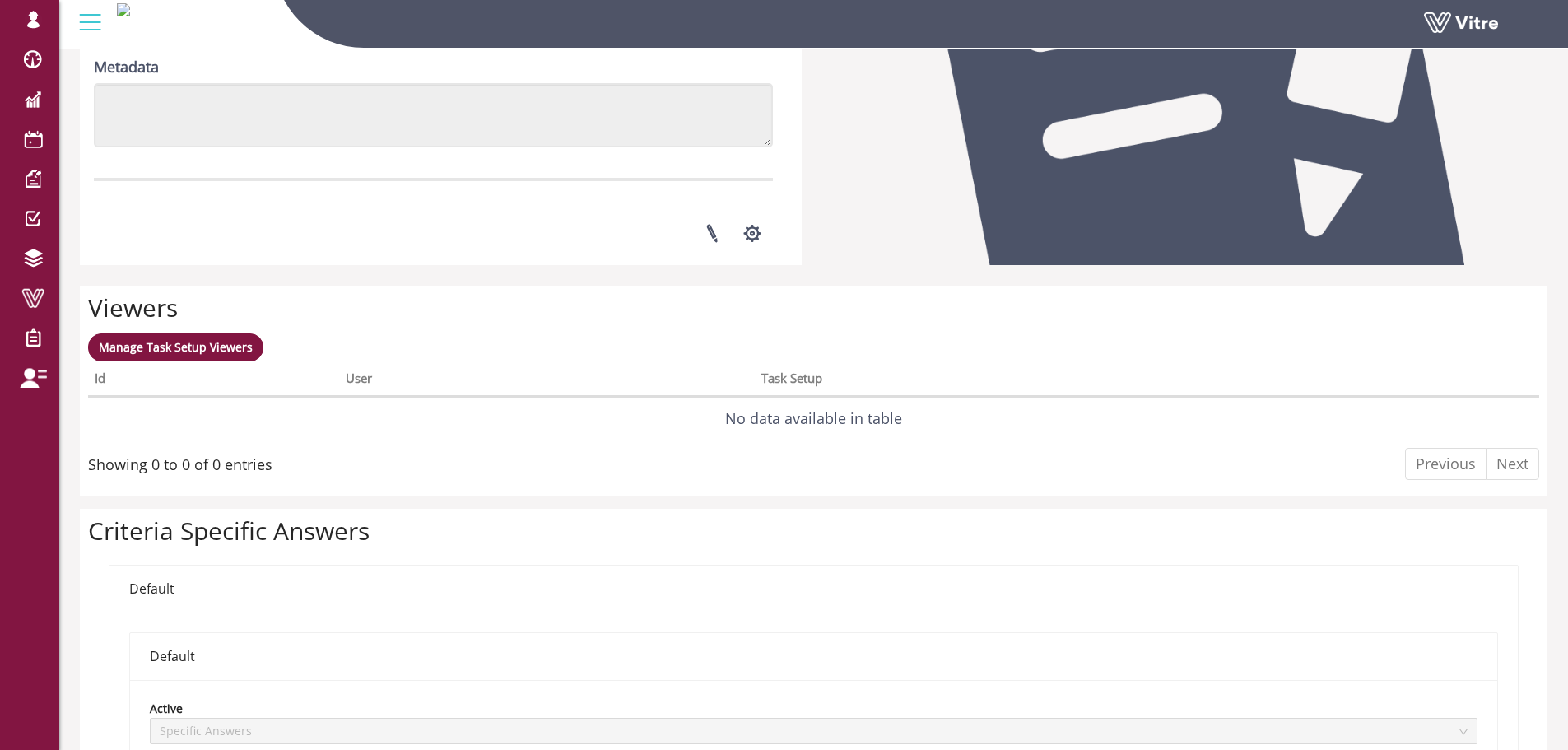
scroll to position [519, 0]
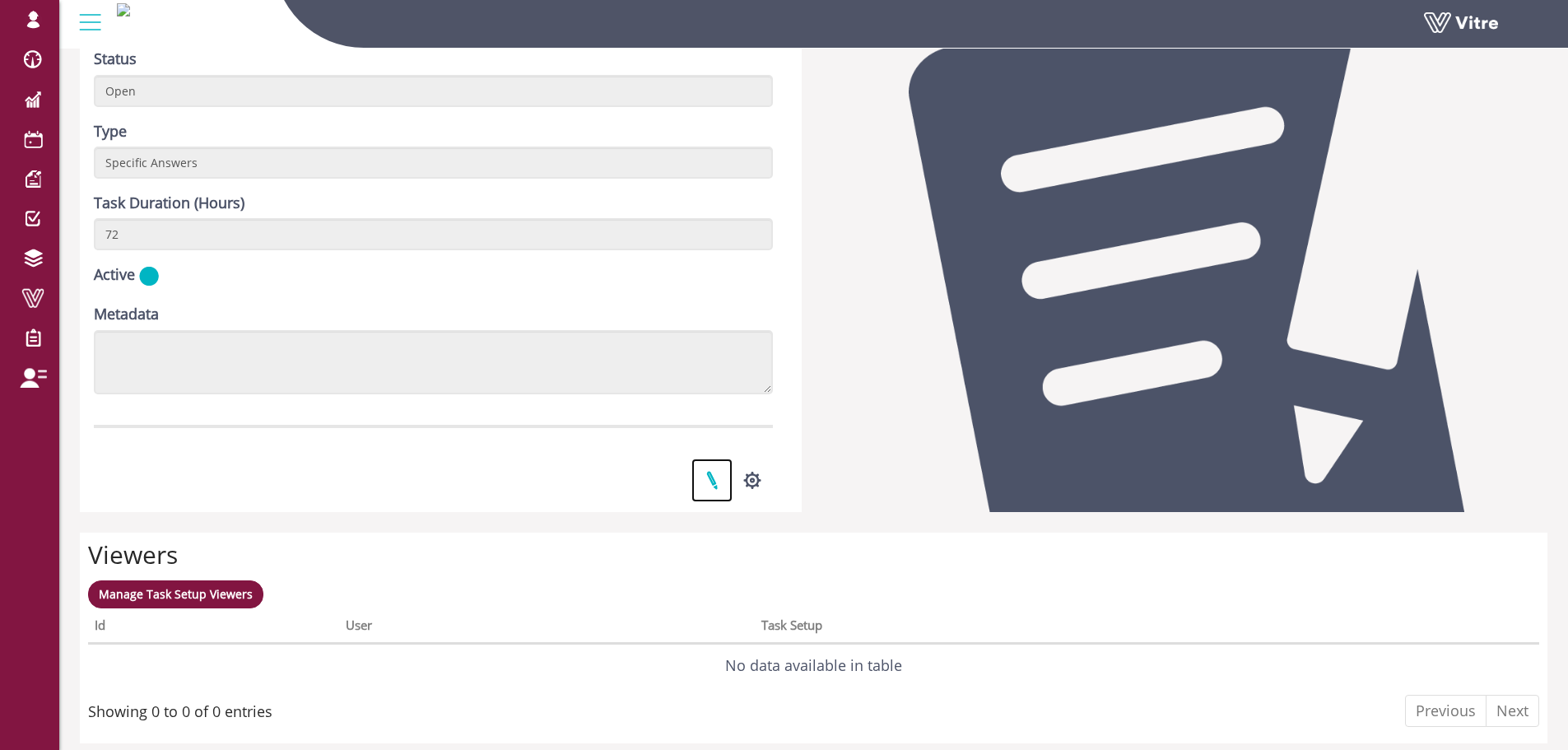
click at [709, 477] on link at bounding box center [711, 480] width 41 height 44
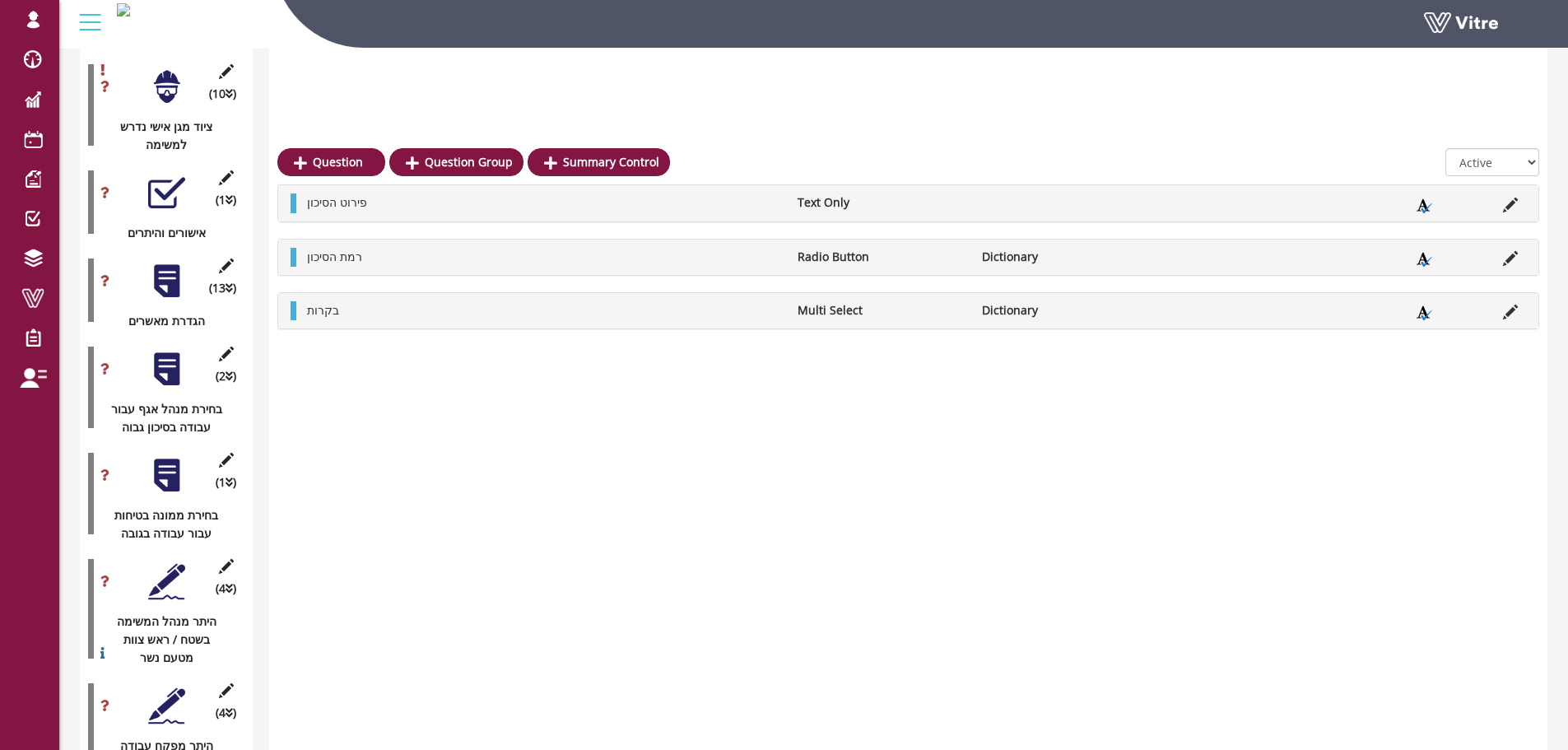
scroll to position [2139, 0]
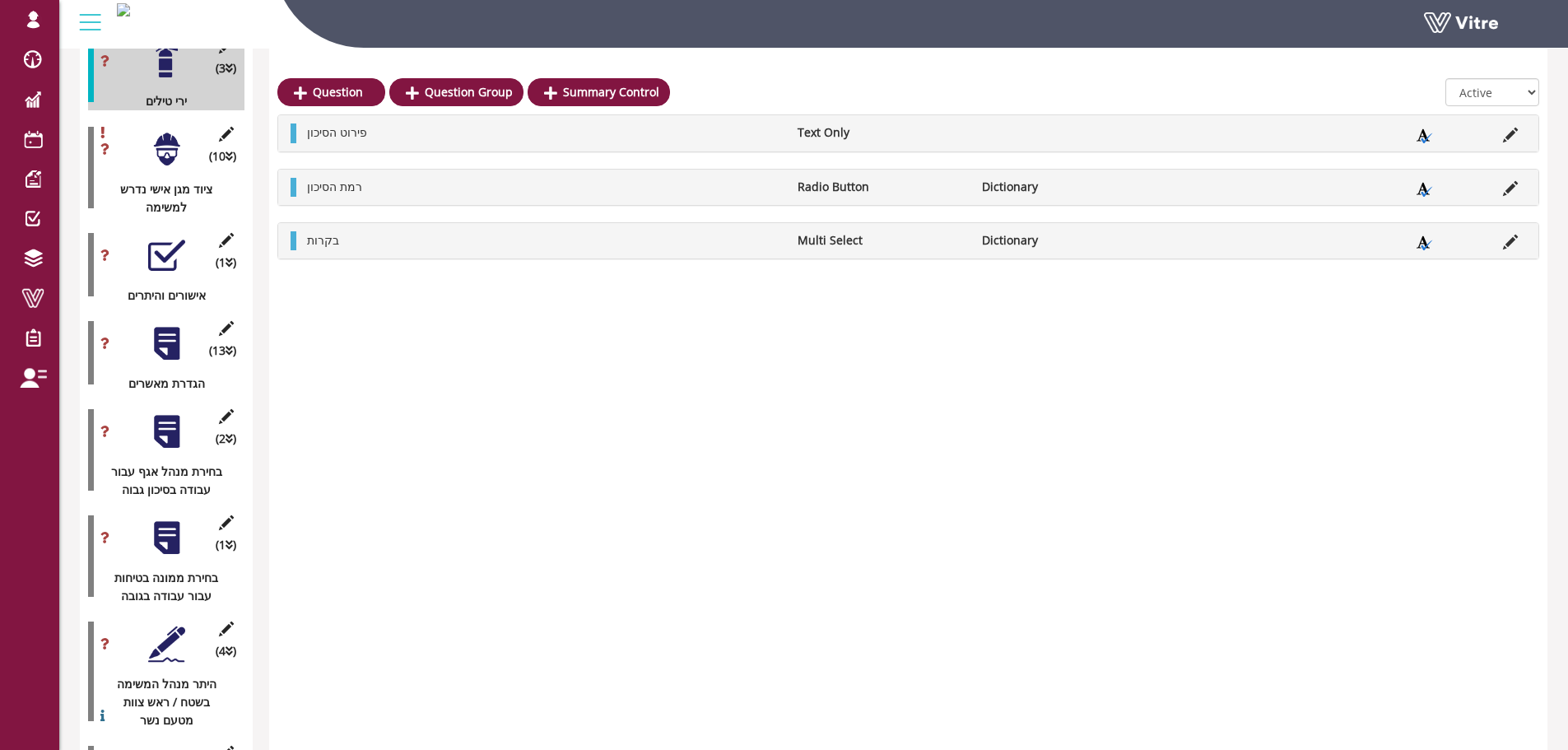
click at [167, 325] on div at bounding box center [167, 344] width 37 height 37
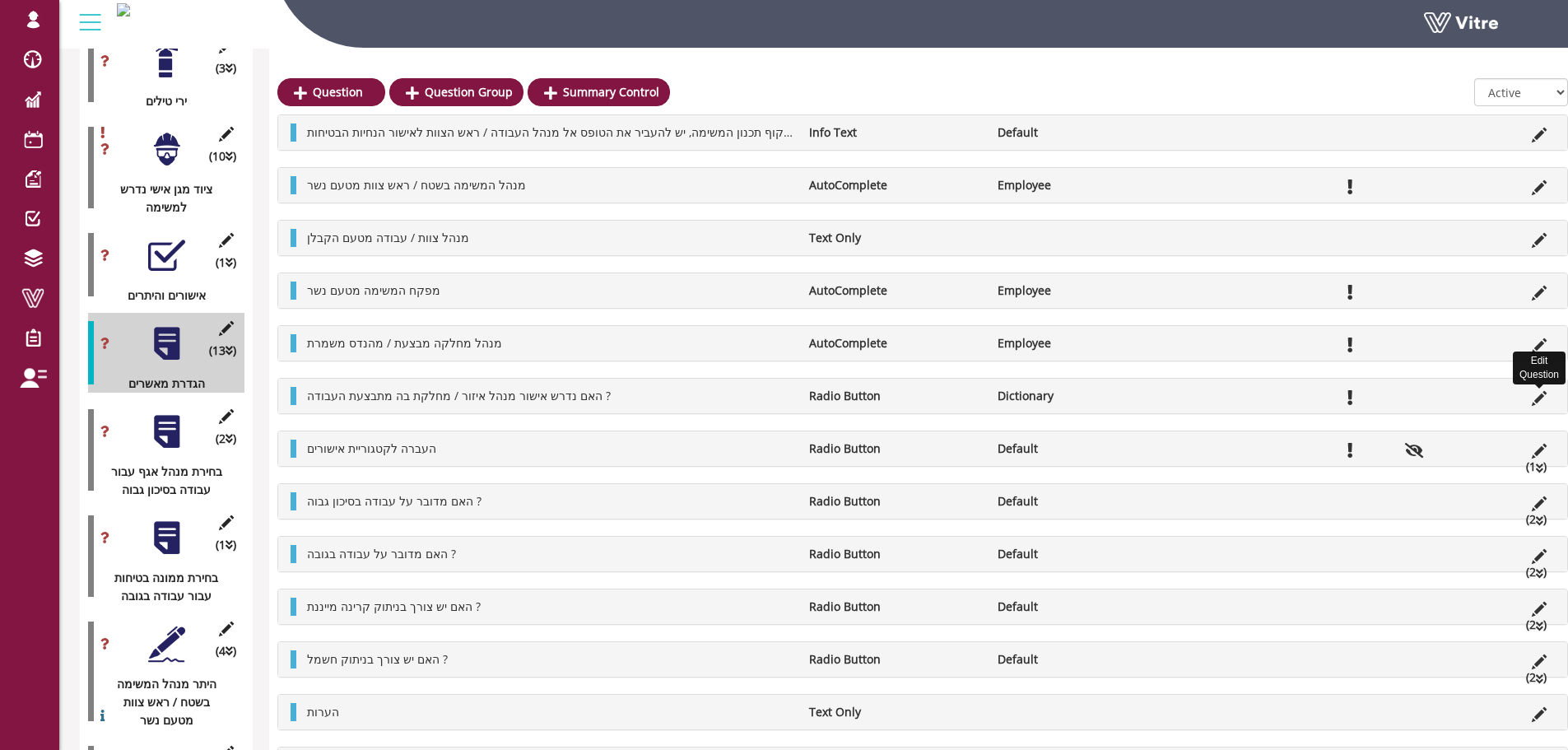
click at [1532, 397] on icon at bounding box center [1539, 398] width 15 height 15
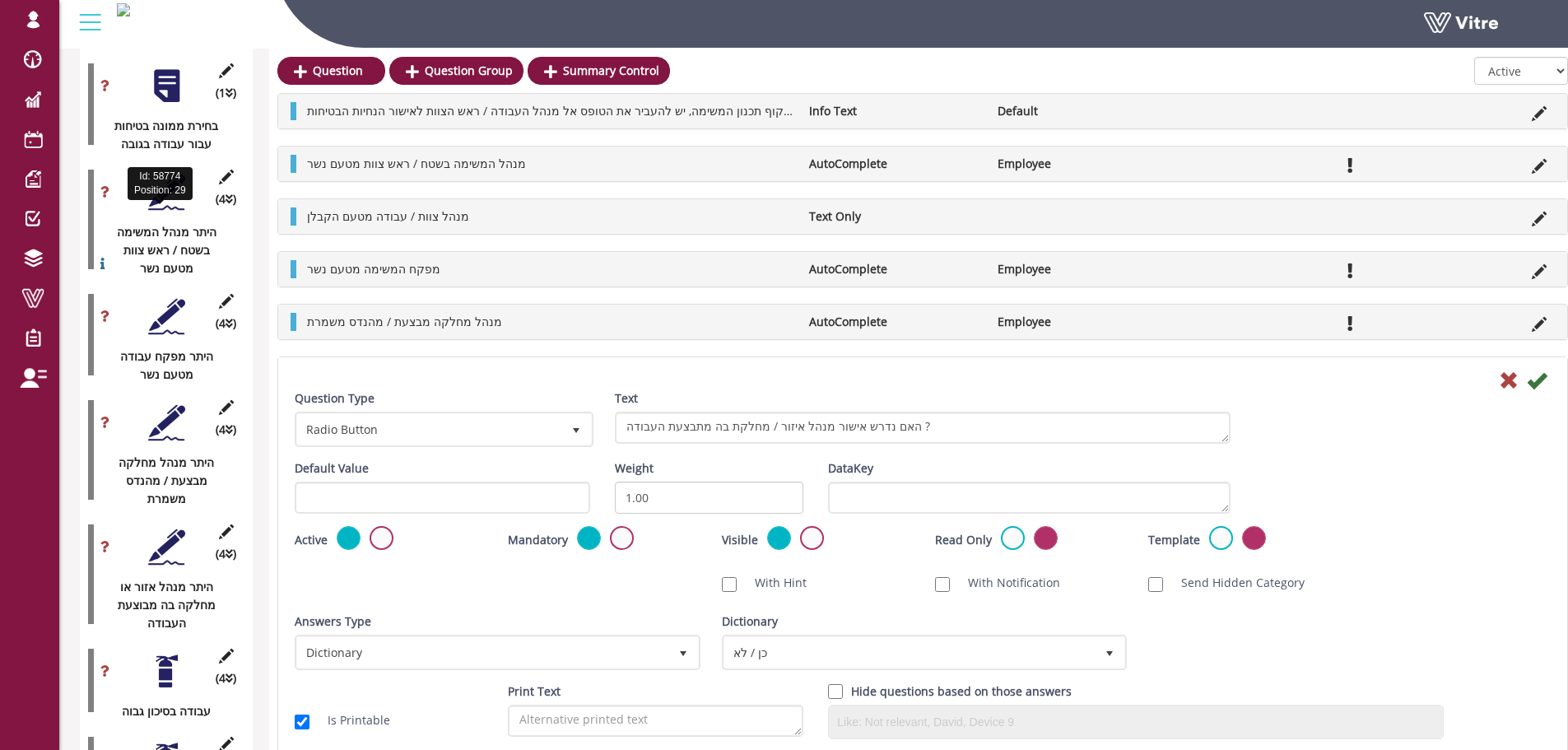
scroll to position [2633, 0]
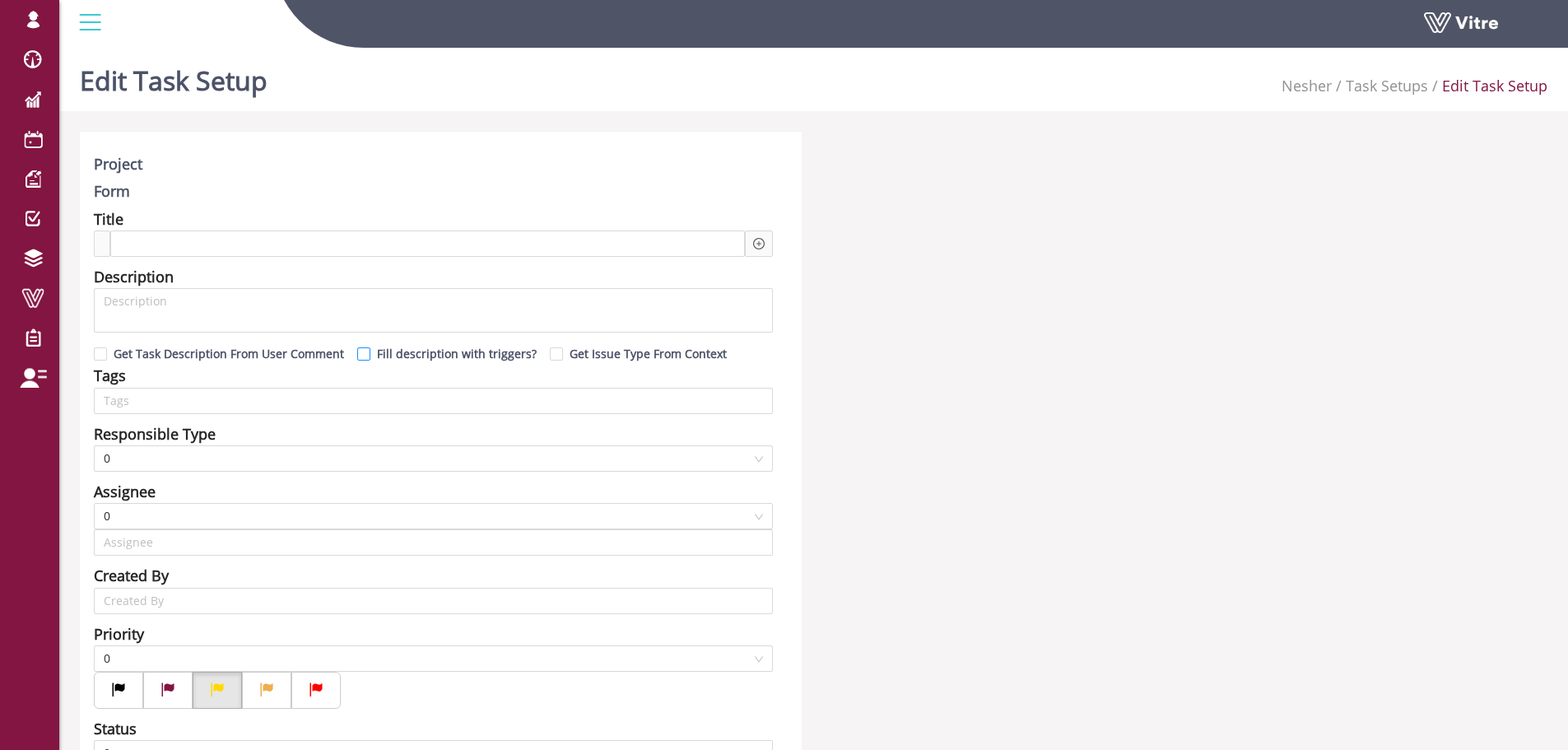
type input "Lishay Peled SU"
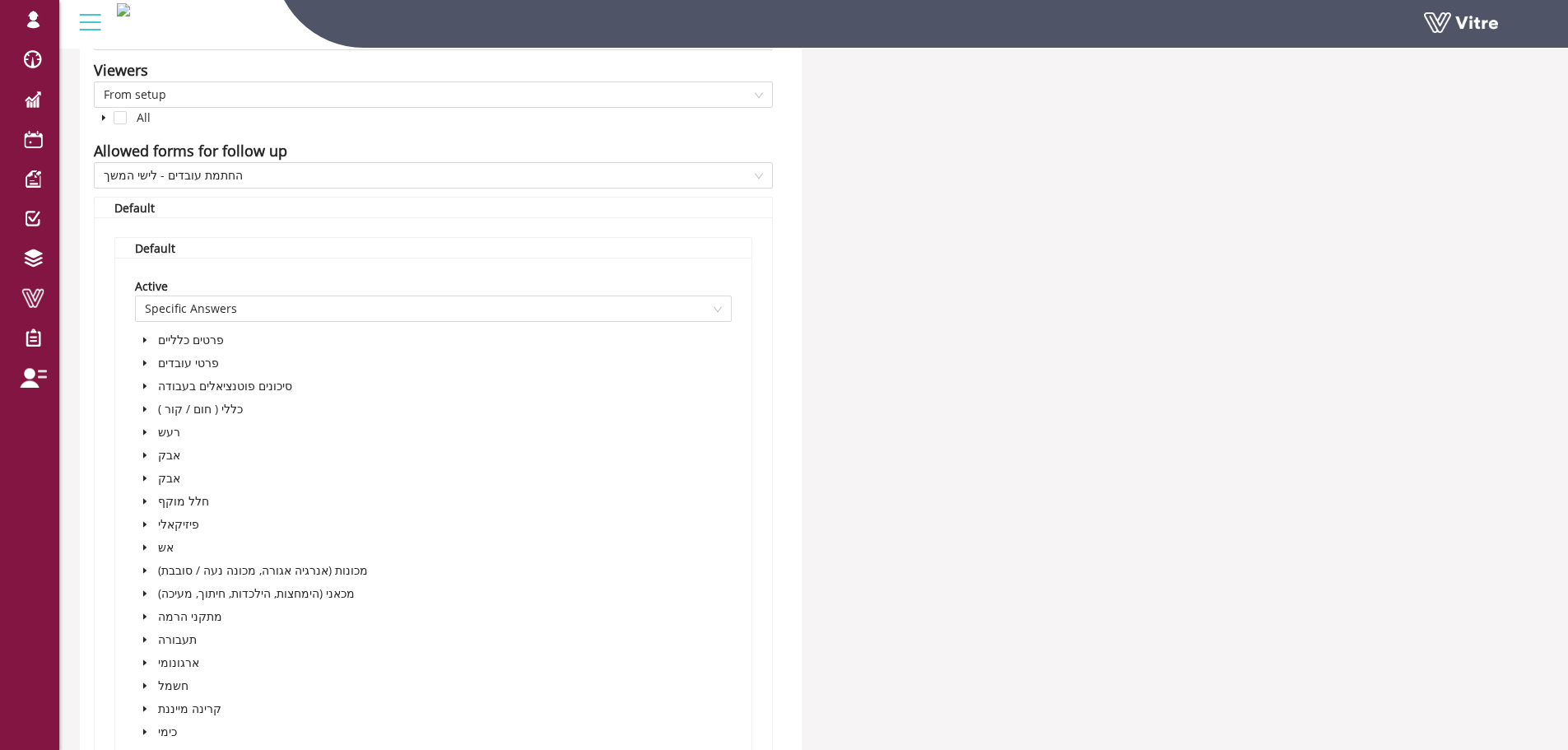
scroll to position [1152, 0]
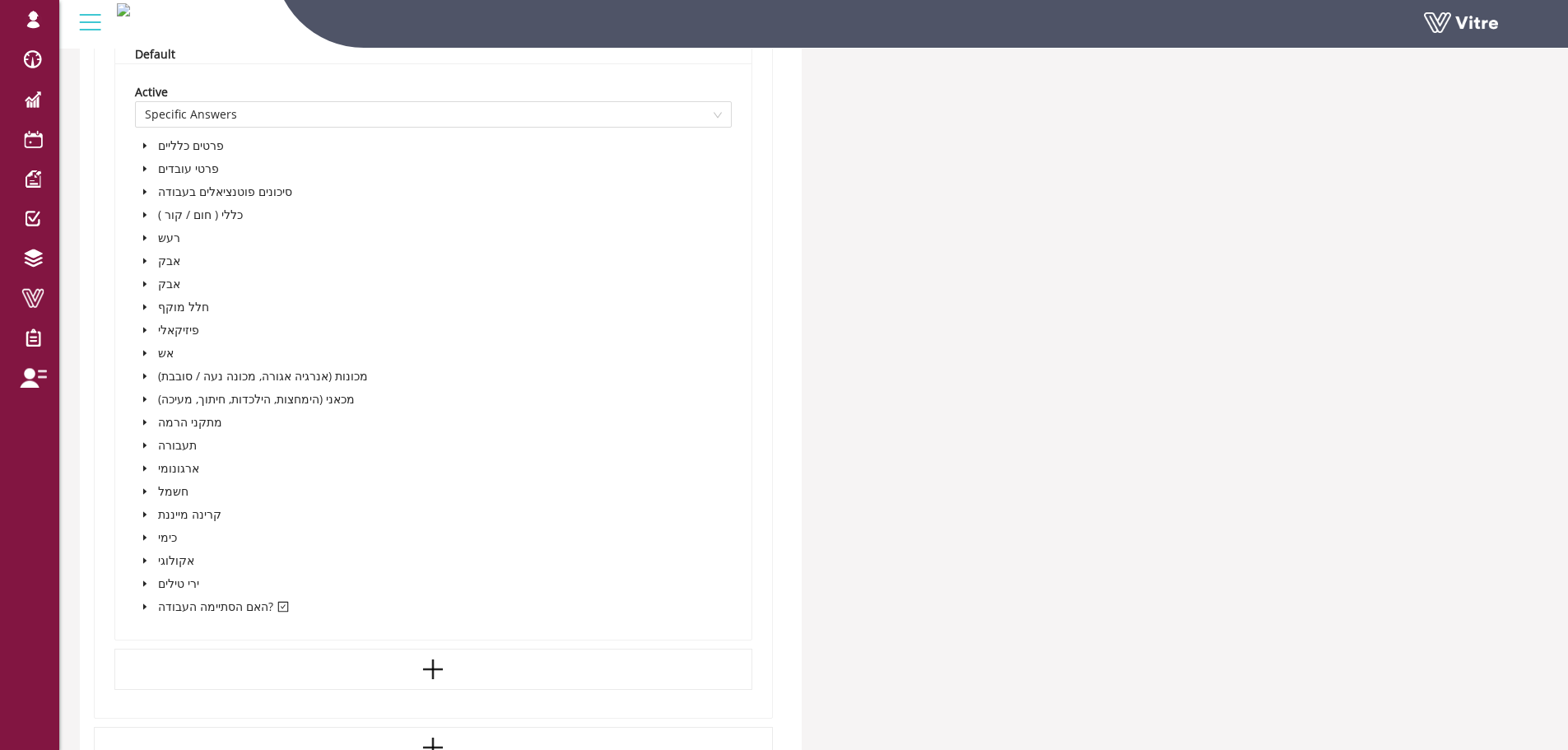
click at [144, 608] on icon "caret-down" at bounding box center [144, 606] width 8 height 8
click at [162, 628] on icon "caret-down" at bounding box center [164, 629] width 8 height 8
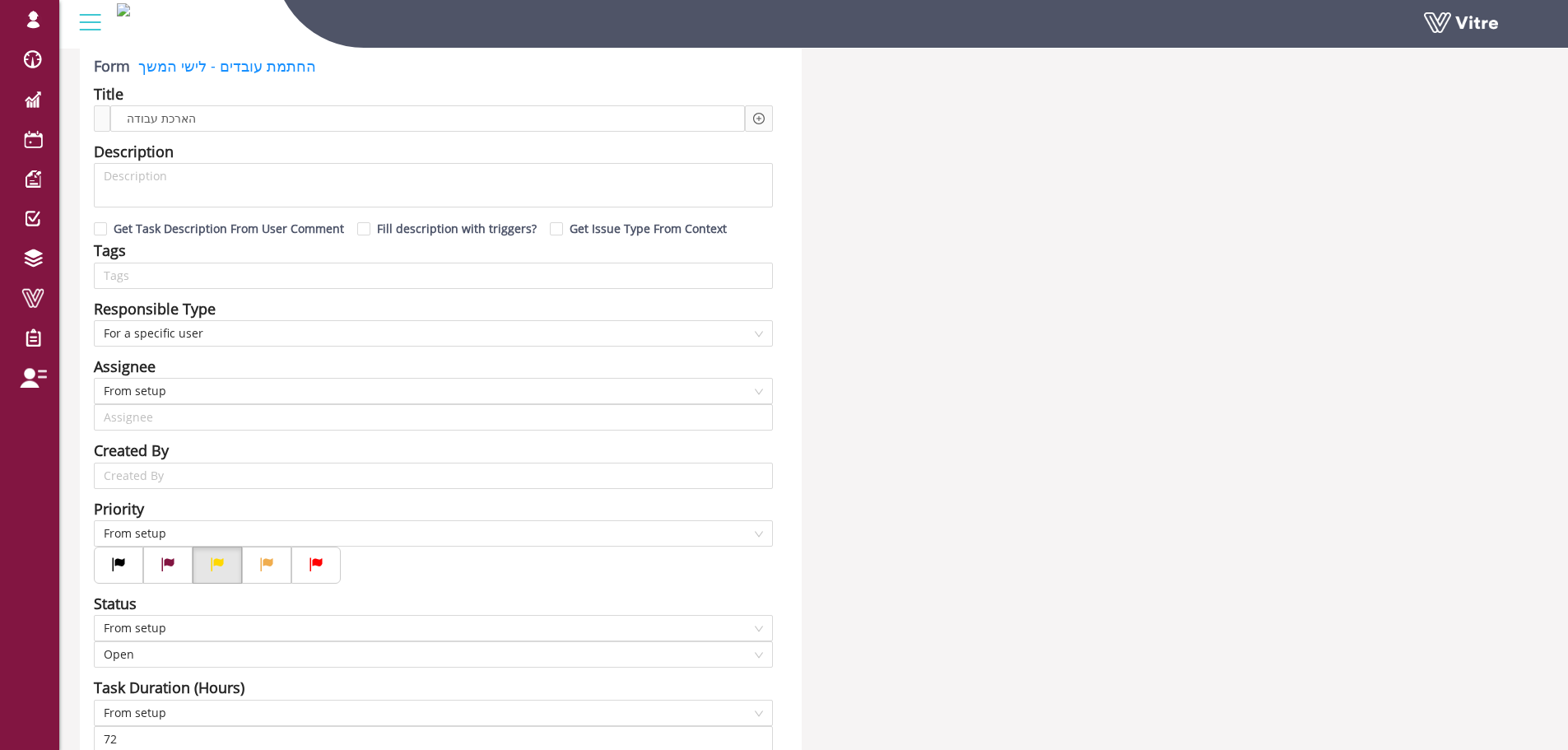
scroll to position [0, 0]
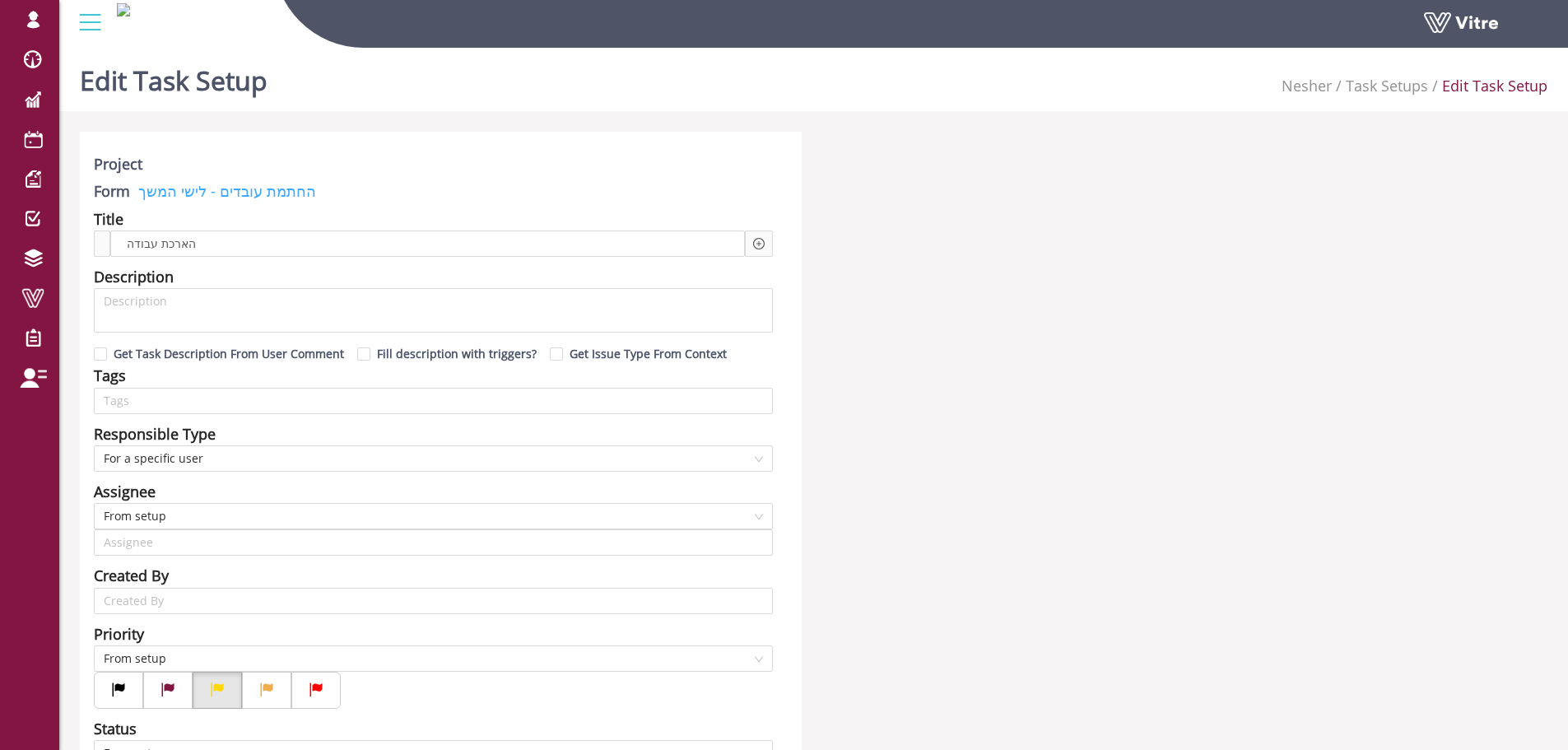
click at [269, 197] on link "החתמת עובדים - לישי המשך" at bounding box center [222, 190] width 186 height 19
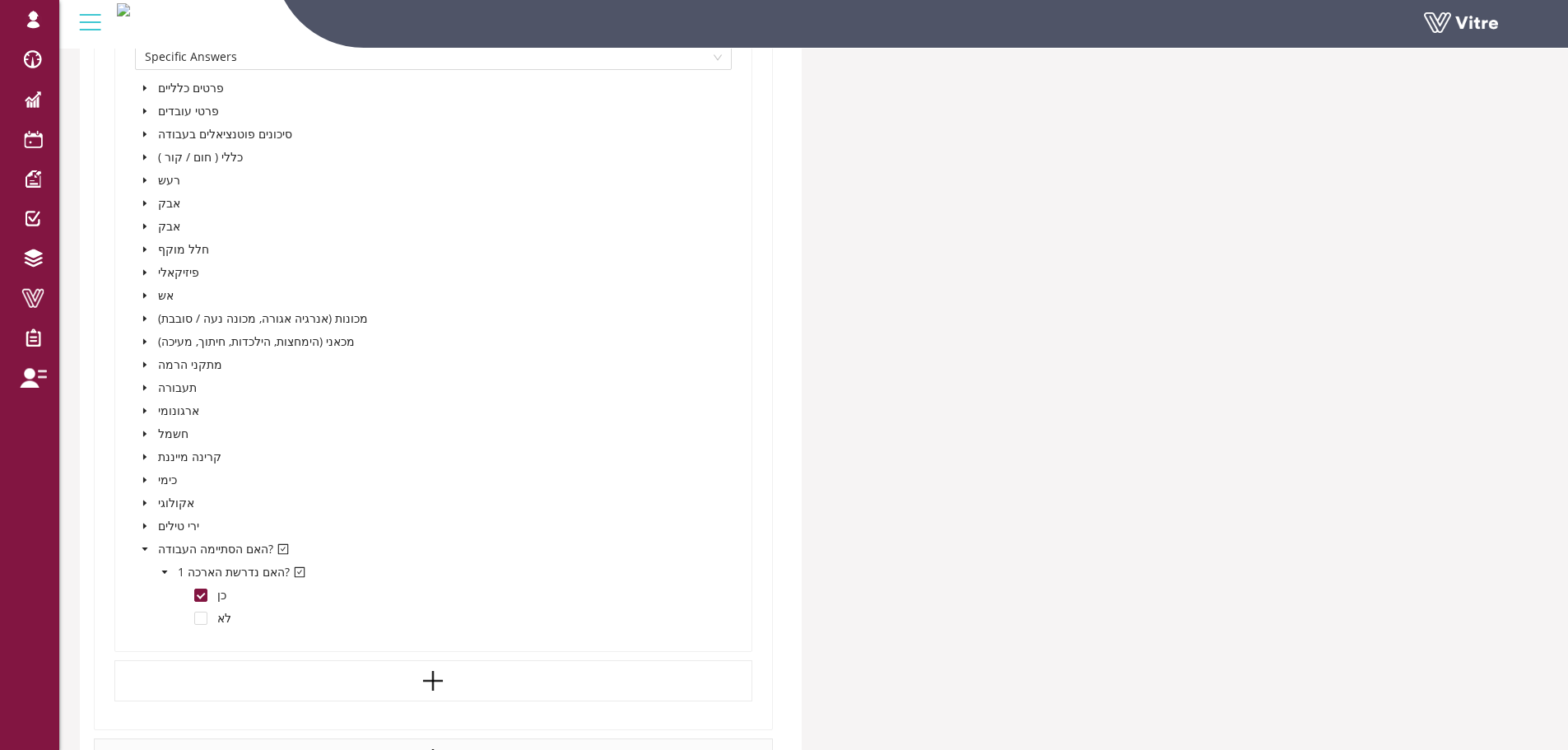
scroll to position [1399, 0]
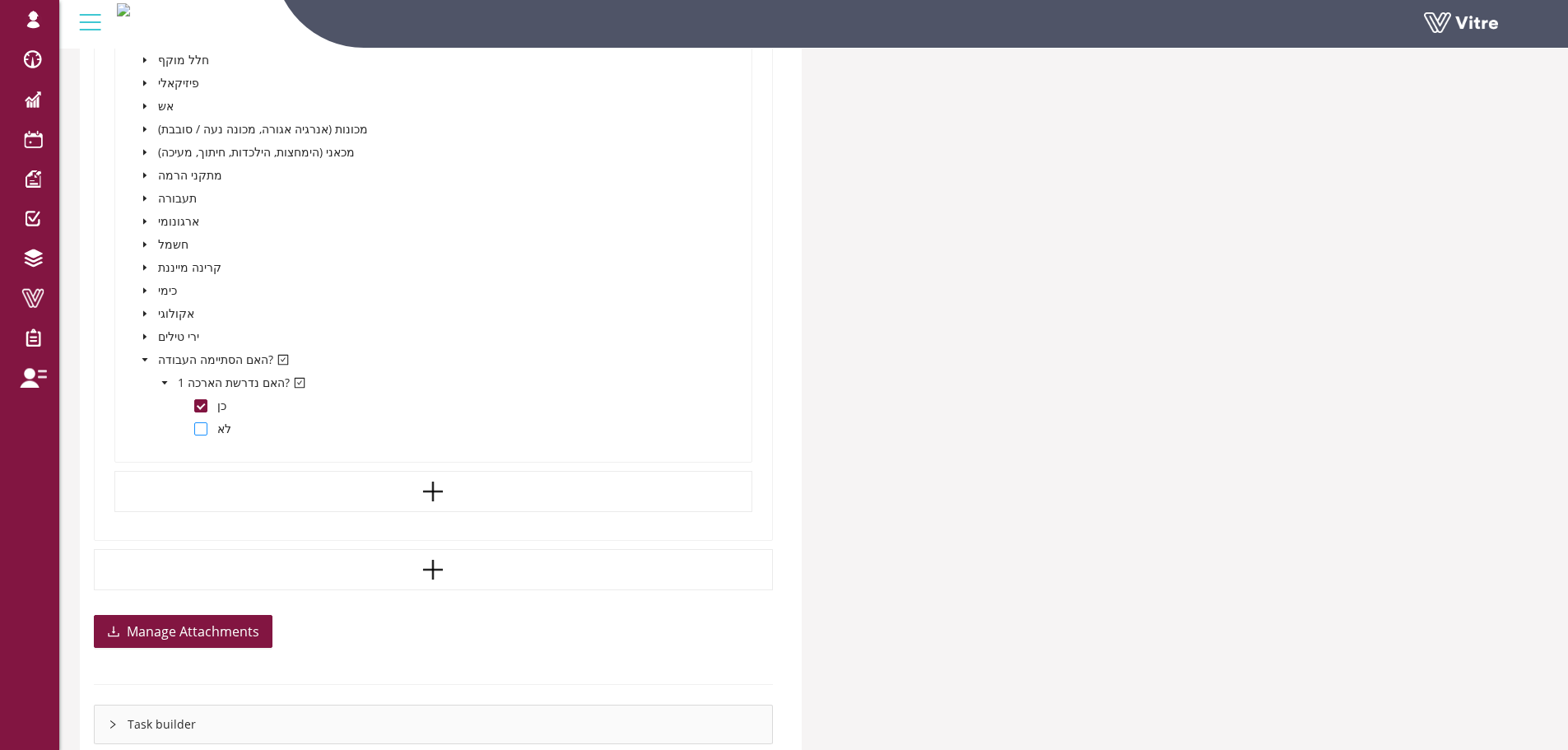
click at [199, 424] on span at bounding box center [201, 429] width 13 height 13
click at [201, 404] on span at bounding box center [201, 406] width 13 height 13
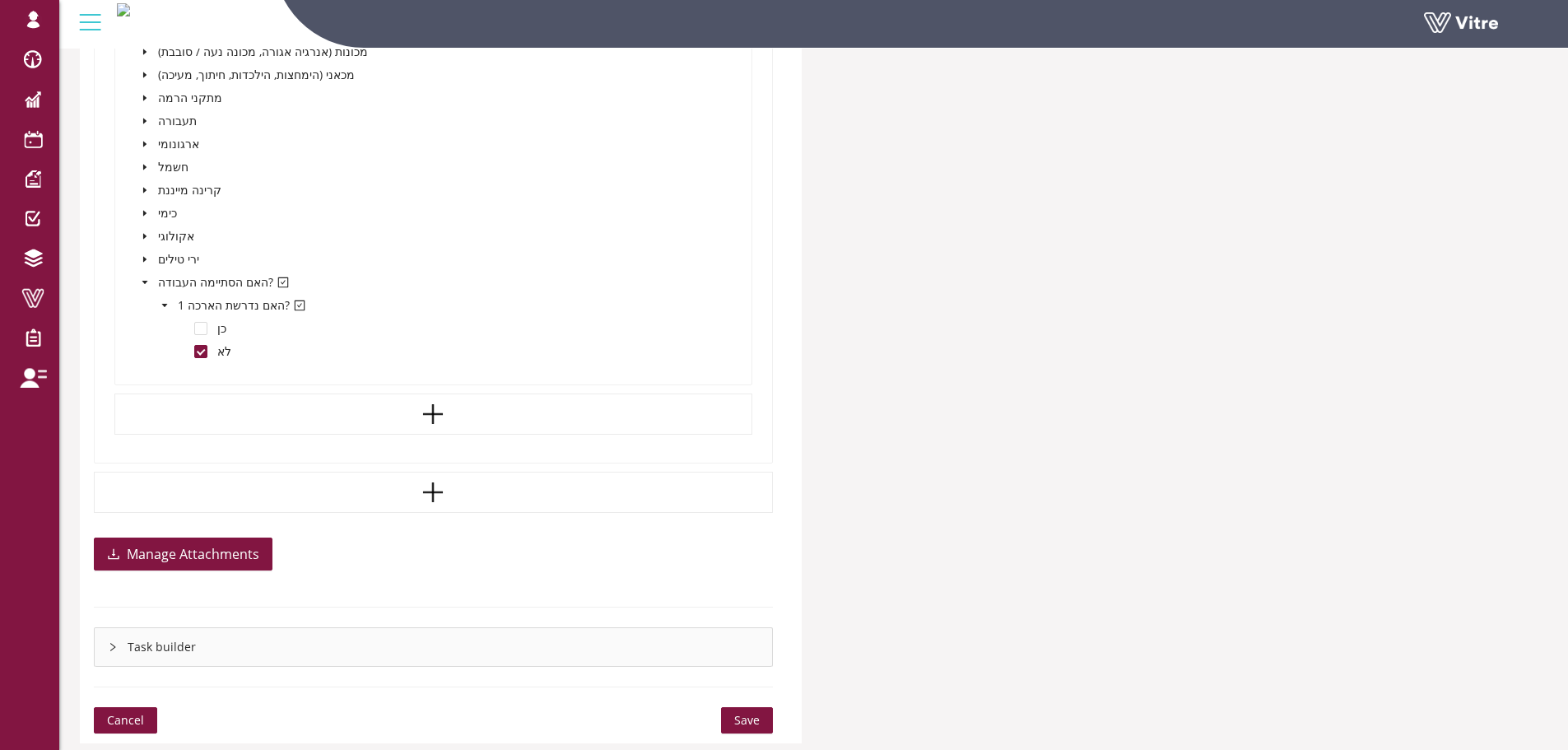
scroll to position [1530, 0]
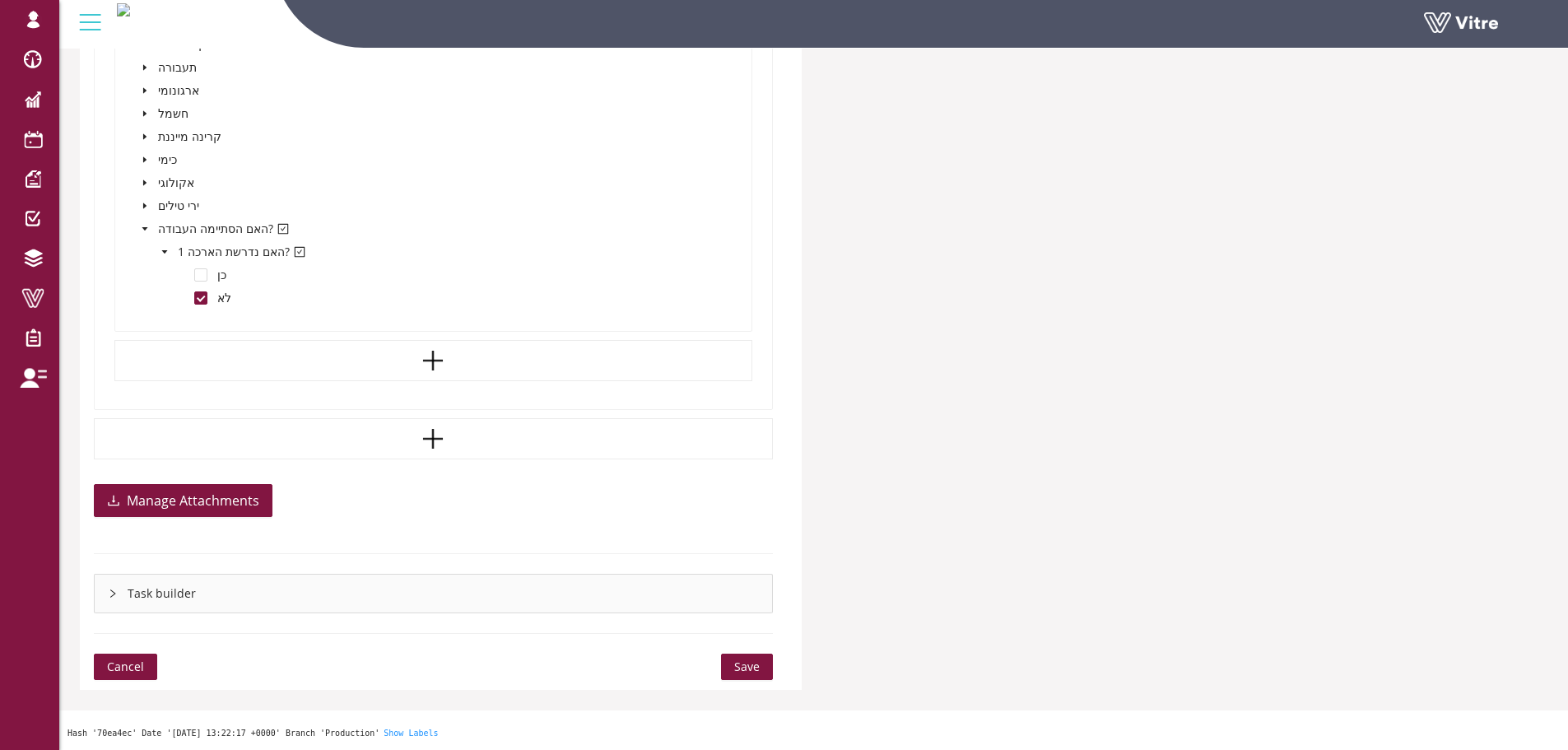
click at [752, 668] on span "Save" at bounding box center [747, 667] width 26 height 19
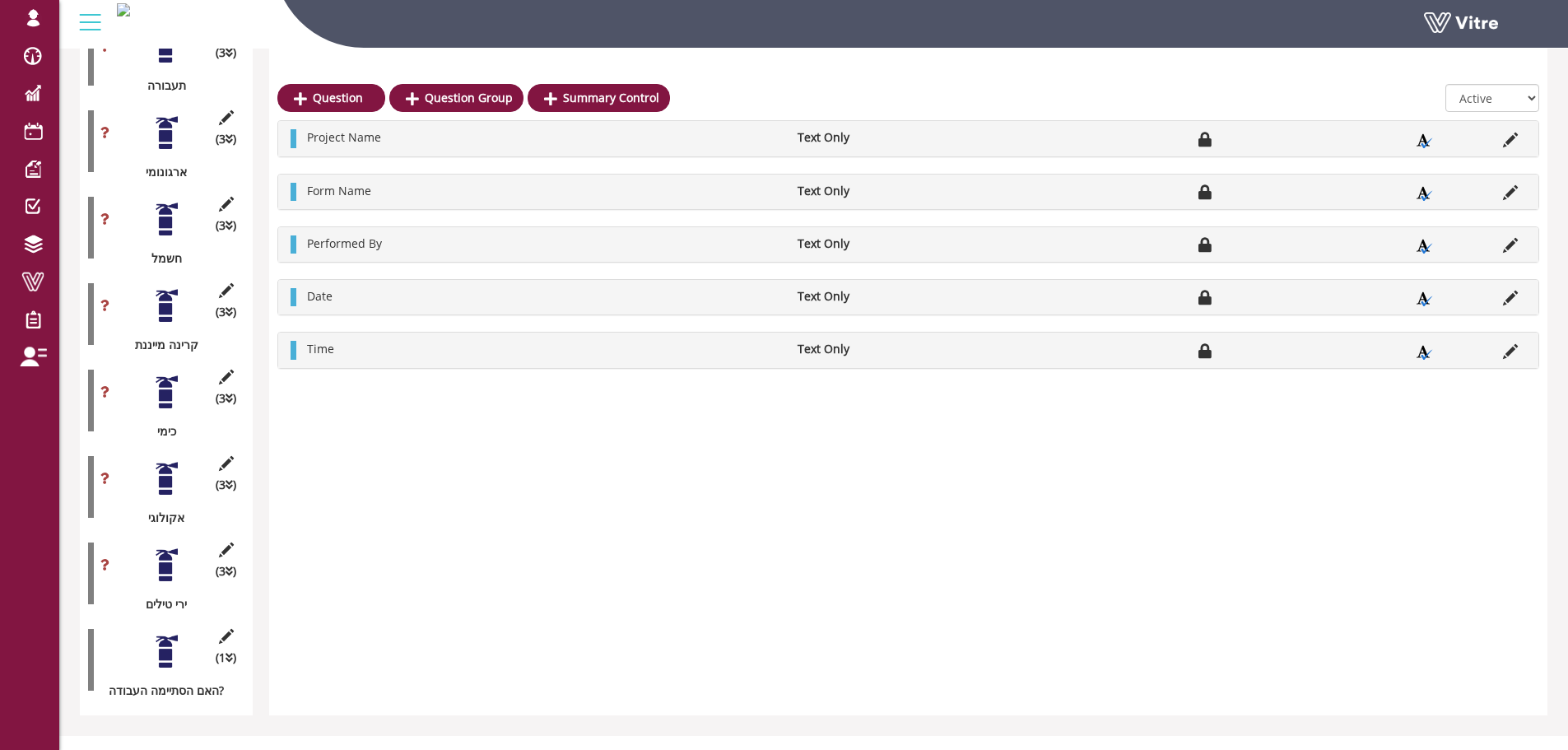
scroll to position [1584, 0]
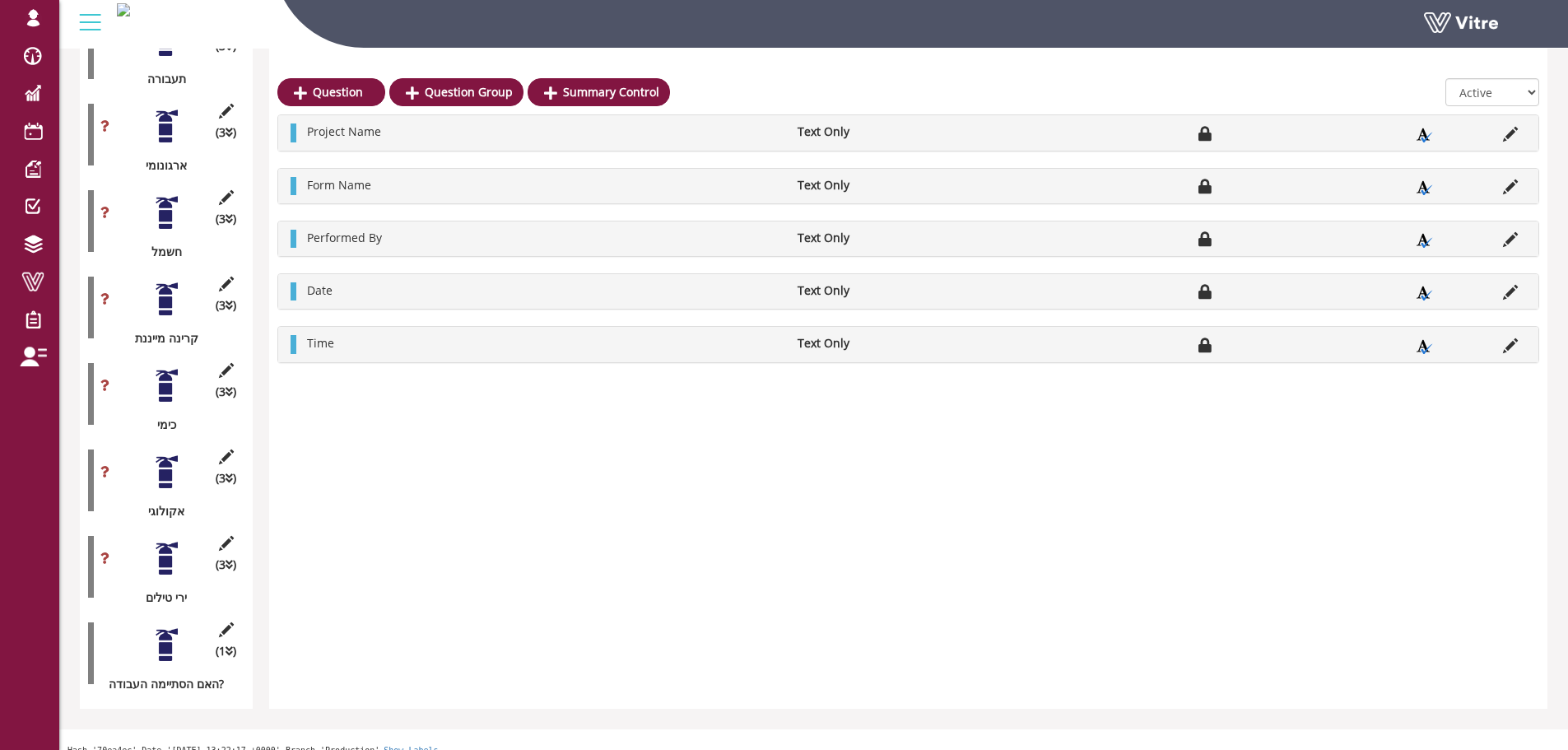
click at [156, 634] on div at bounding box center [167, 644] width 37 height 37
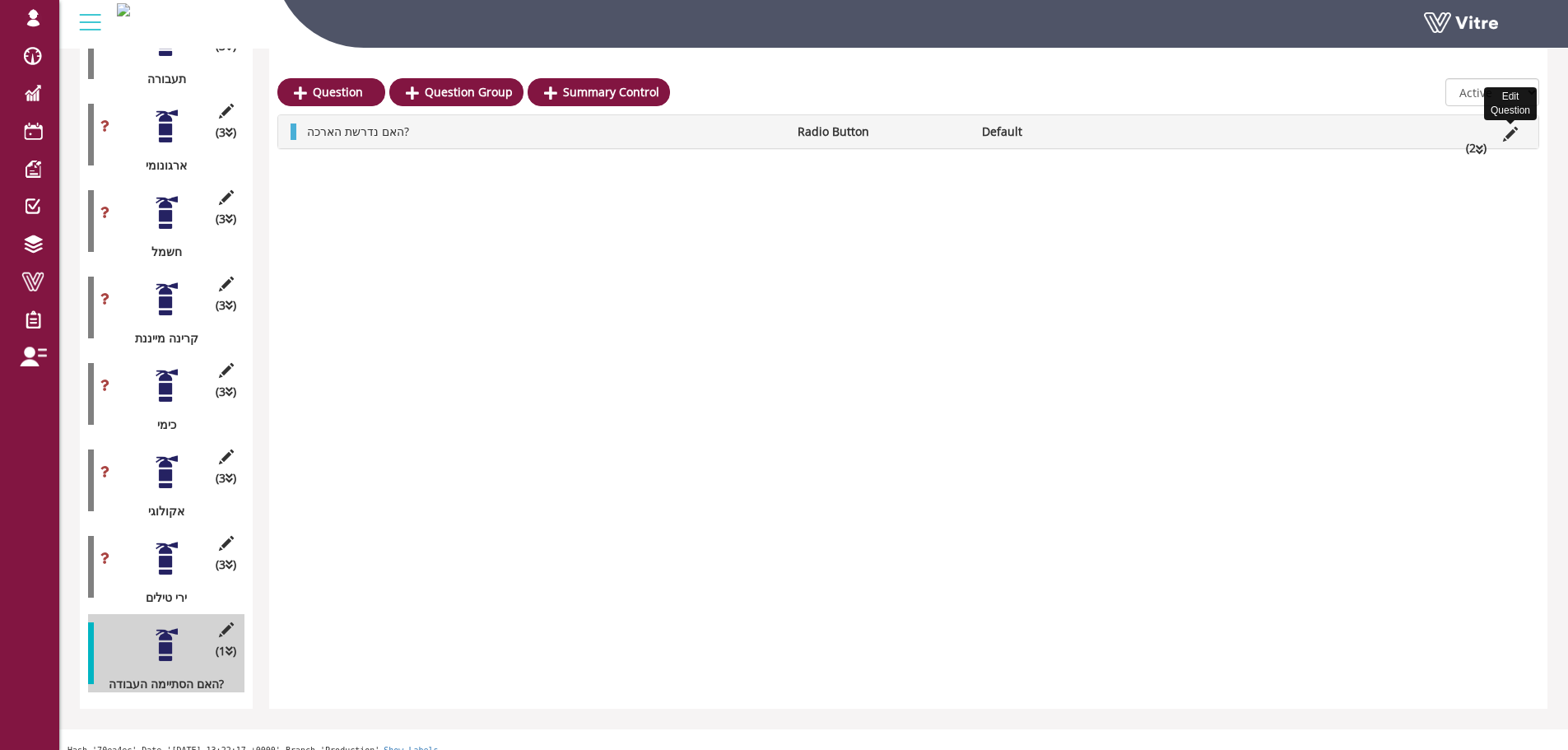
click at [1511, 130] on icon at bounding box center [1511, 134] width 15 height 15
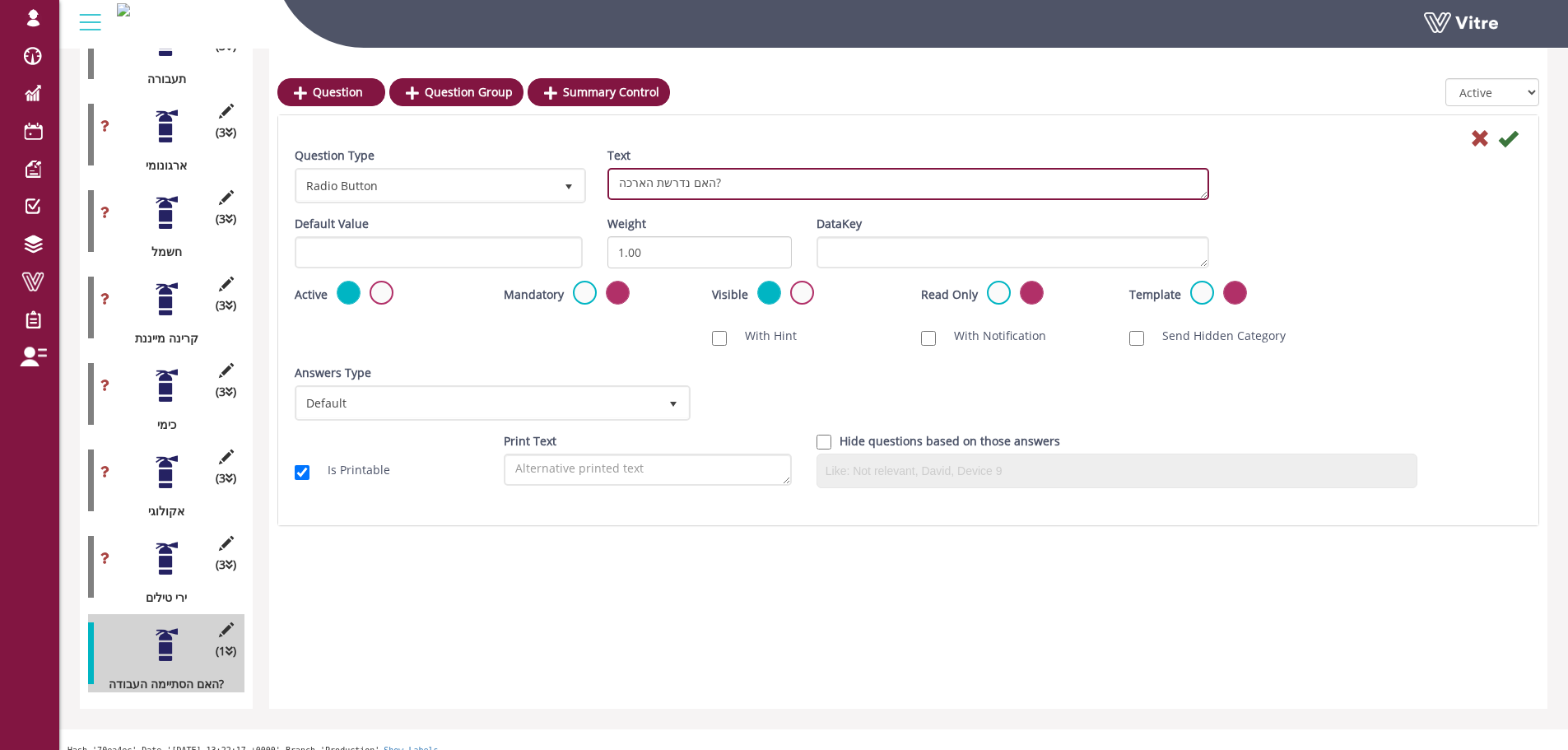
drag, startPoint x: 686, startPoint y: 182, endPoint x: 600, endPoint y: 189, distance: 86.3
click at [600, 189] on div "Text האם נדרשת הארכה?" at bounding box center [908, 180] width 626 height 65
type textarea "האם הסתיימה העבודה?"
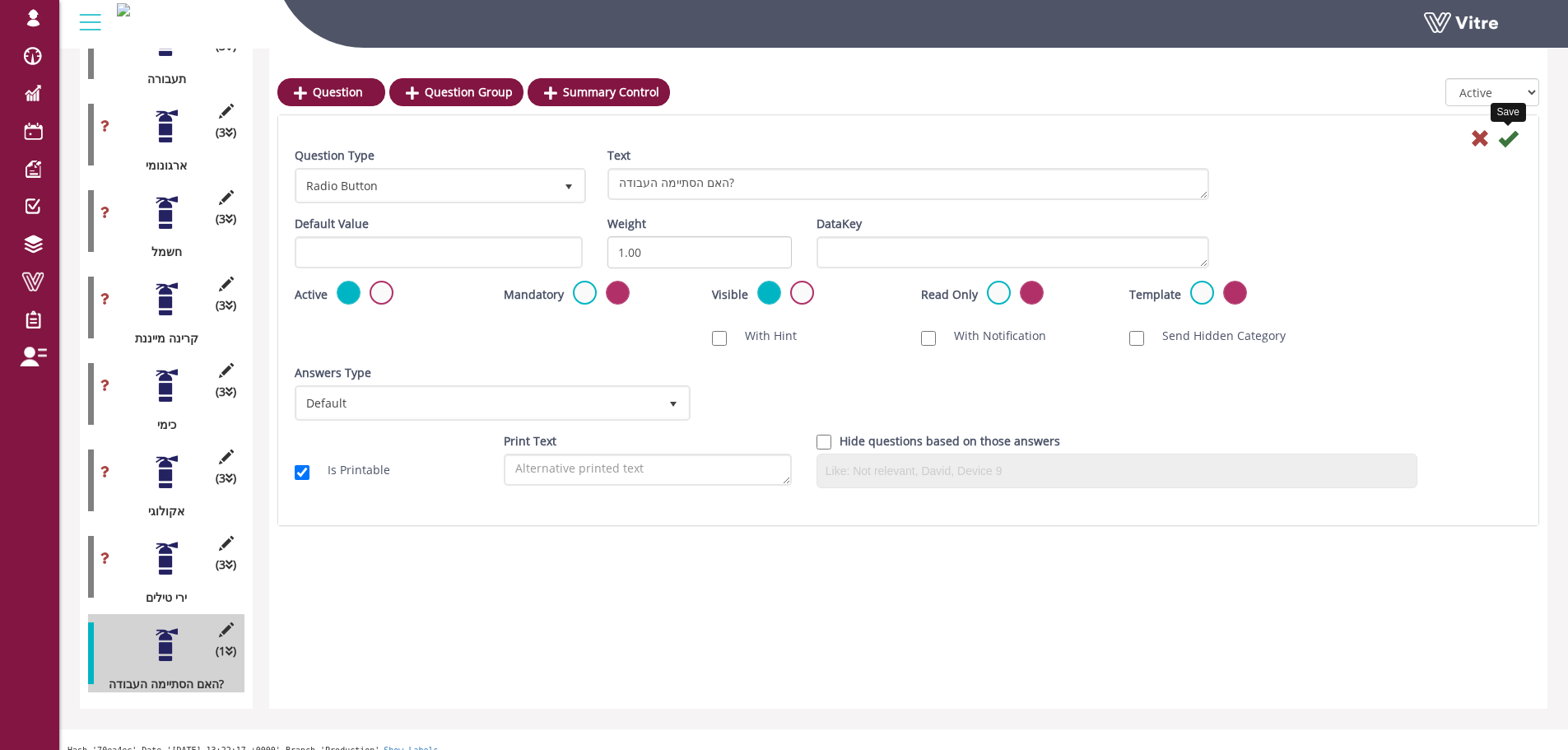
click at [1501, 144] on icon at bounding box center [1507, 138] width 19 height 19
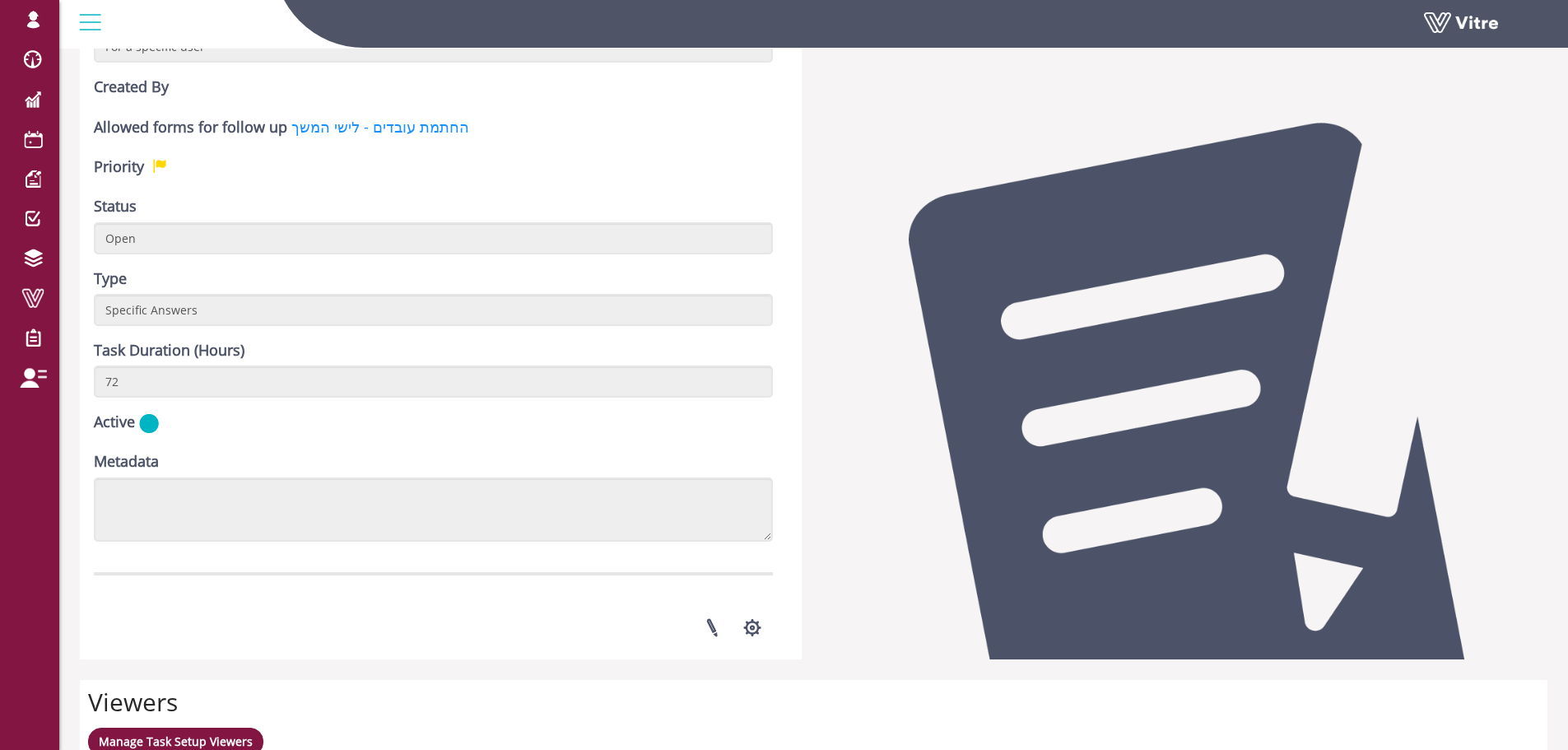
scroll to position [576, 0]
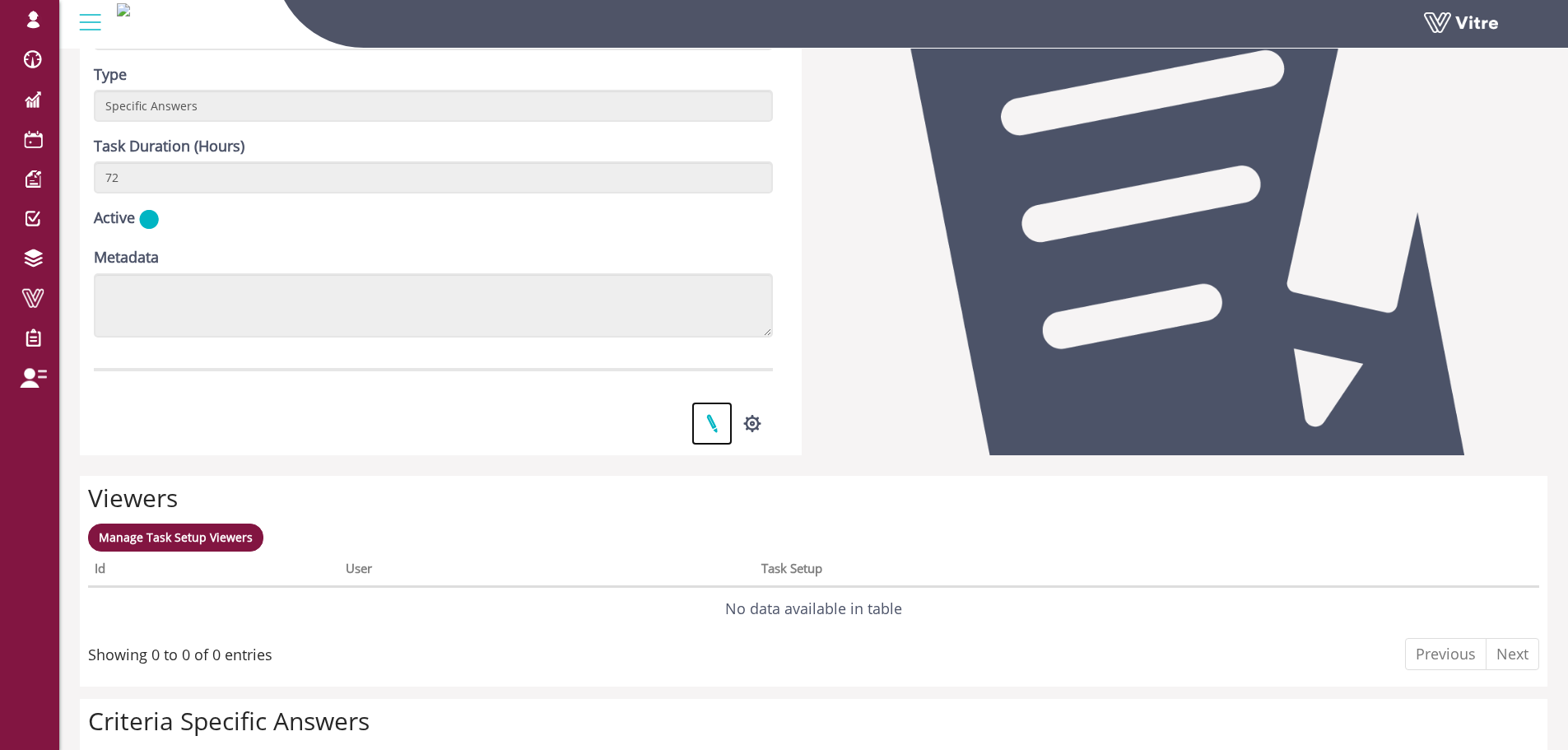
click at [712, 423] on link at bounding box center [711, 423] width 41 height 44
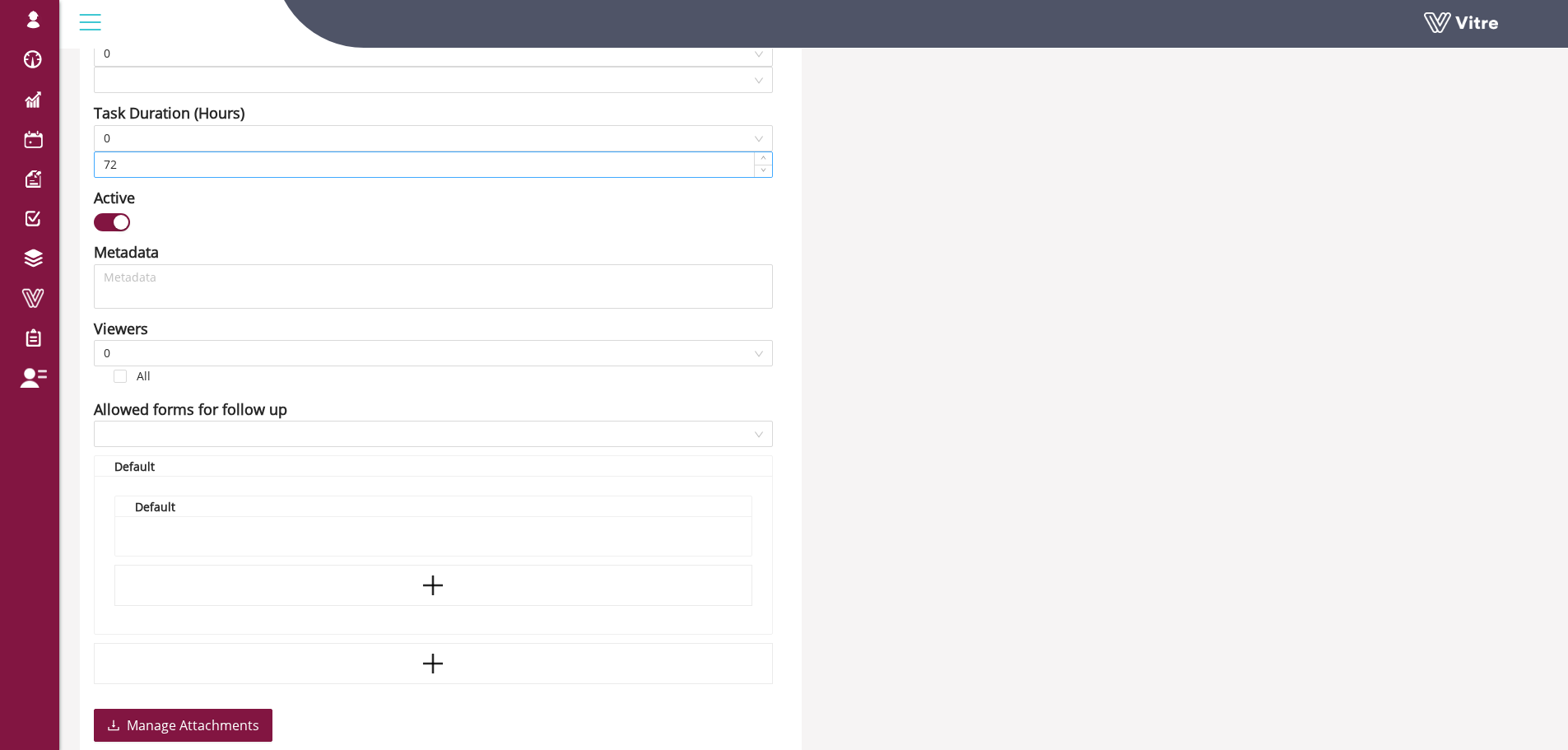
type input "Lishay Peled SU"
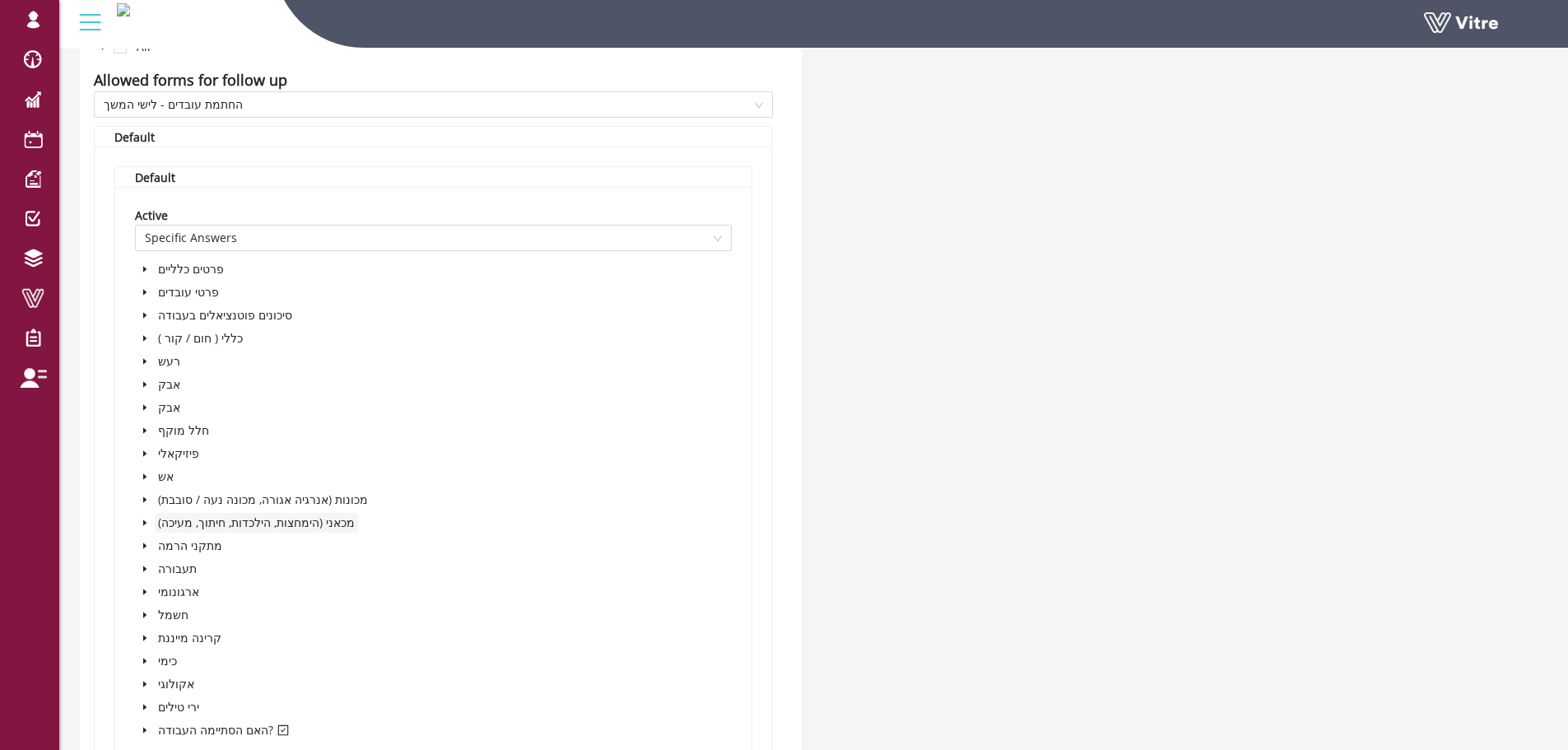
scroll to position [1357, 0]
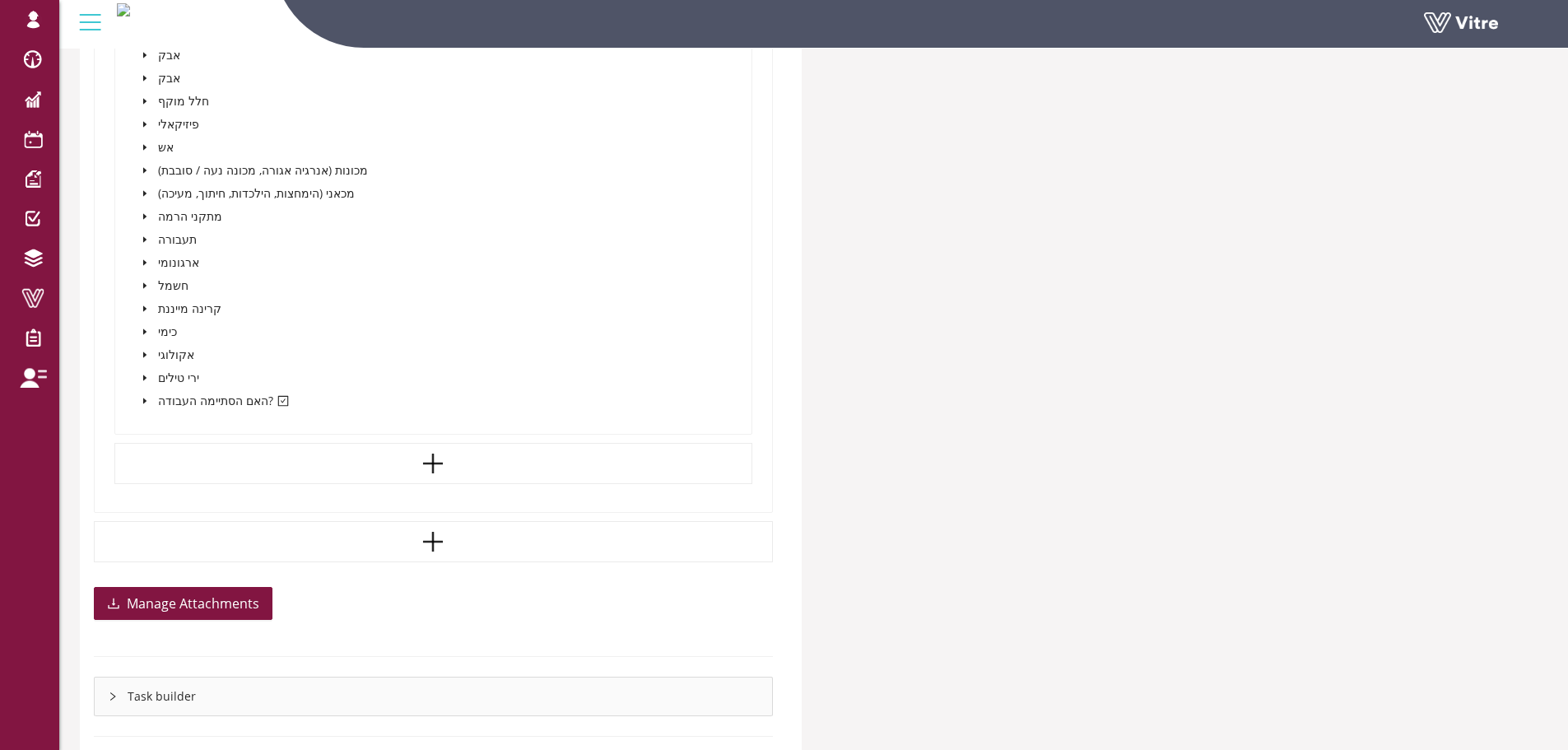
click at [134, 401] on div "Active Specific Answers פרטים כלליים פרטי עובדים סיכונים פוטנציאלים בעבודה כללי…" at bounding box center [433, 145] width 636 height 576
click at [143, 396] on icon "caret-down" at bounding box center [144, 400] width 8 height 8
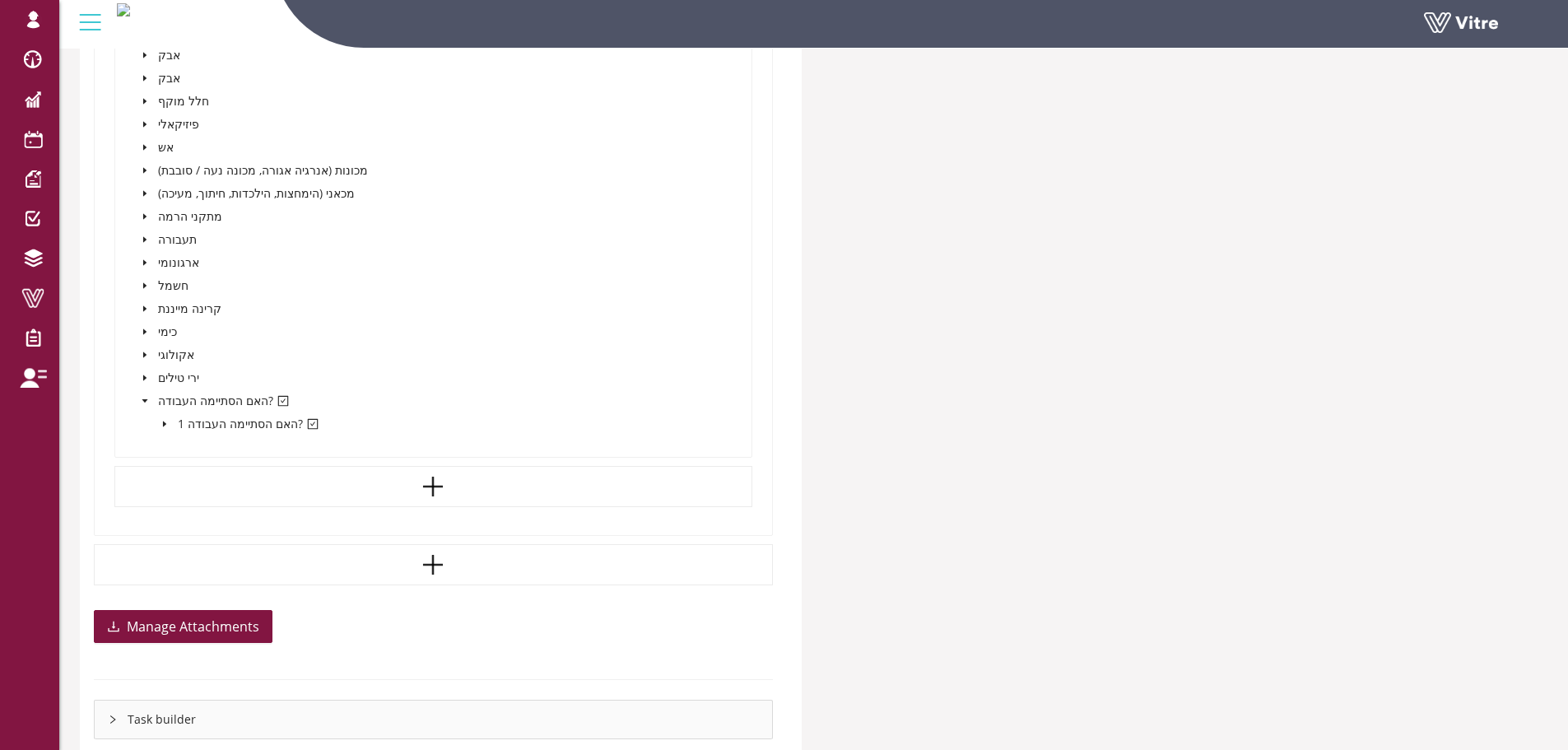
click at [164, 421] on icon "caret-down" at bounding box center [164, 423] width 8 height 8
